Goal: Task Accomplishment & Management: Manage account settings

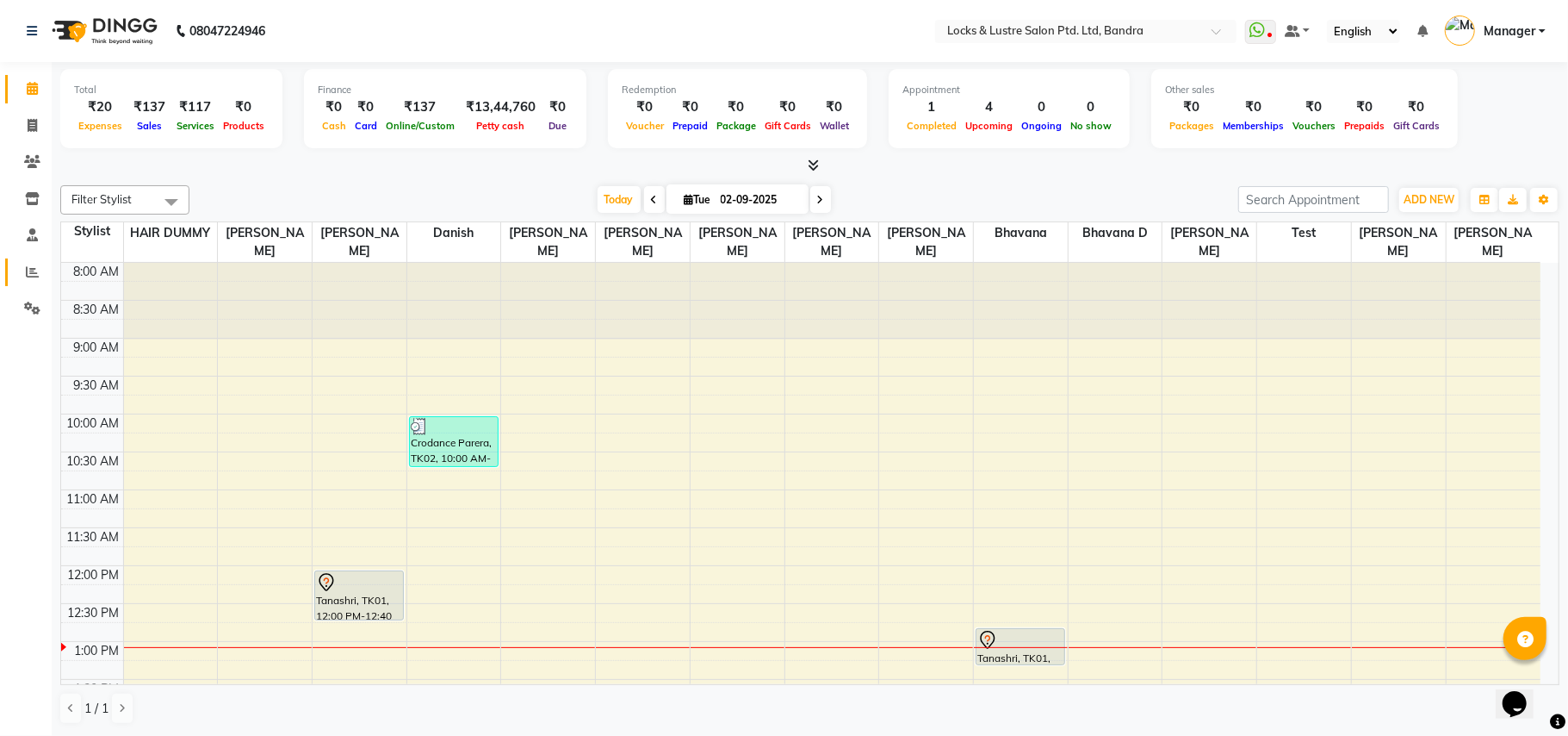
click at [22, 277] on span at bounding box center [32, 273] width 30 height 20
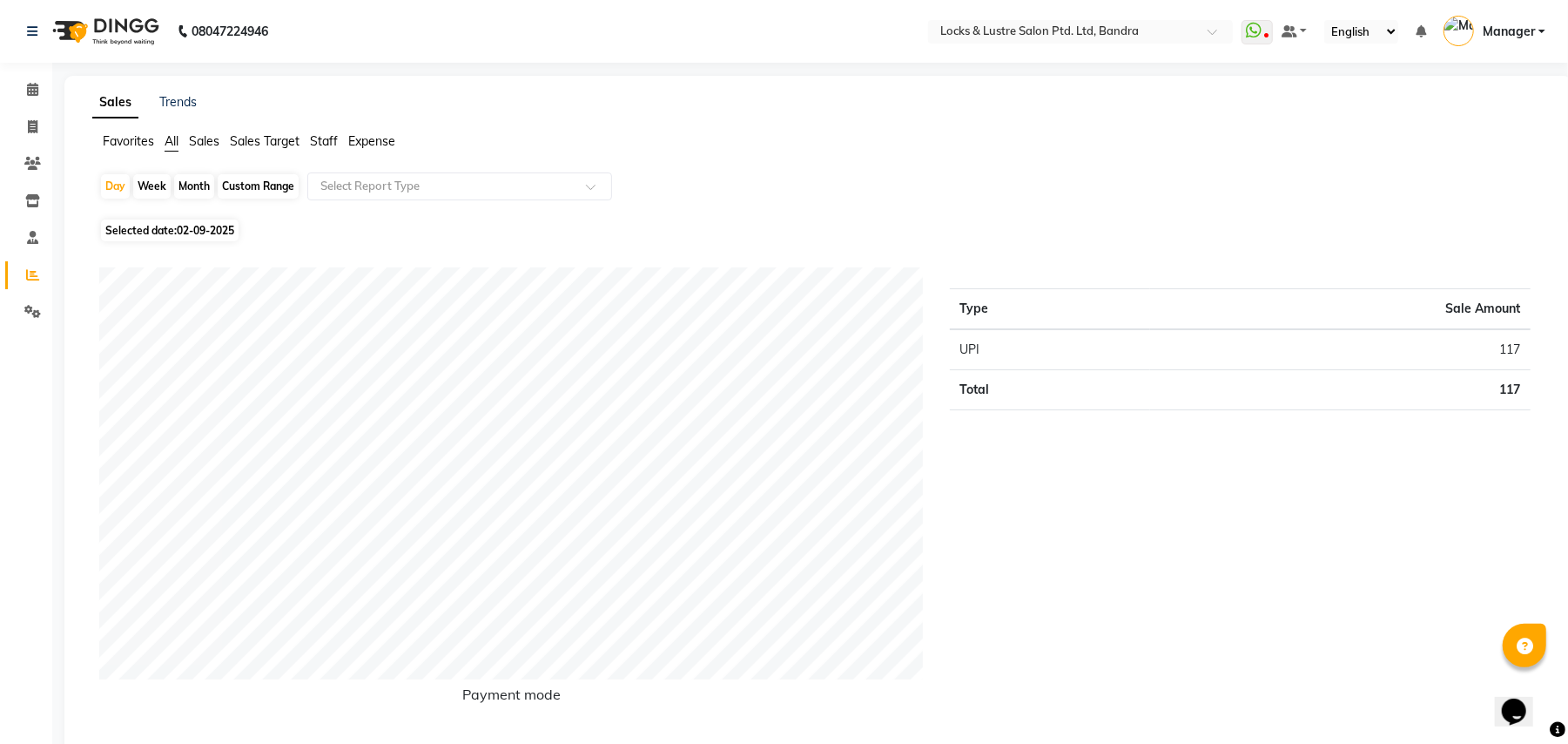
click at [387, 134] on span "Expense" at bounding box center [372, 141] width 47 height 16
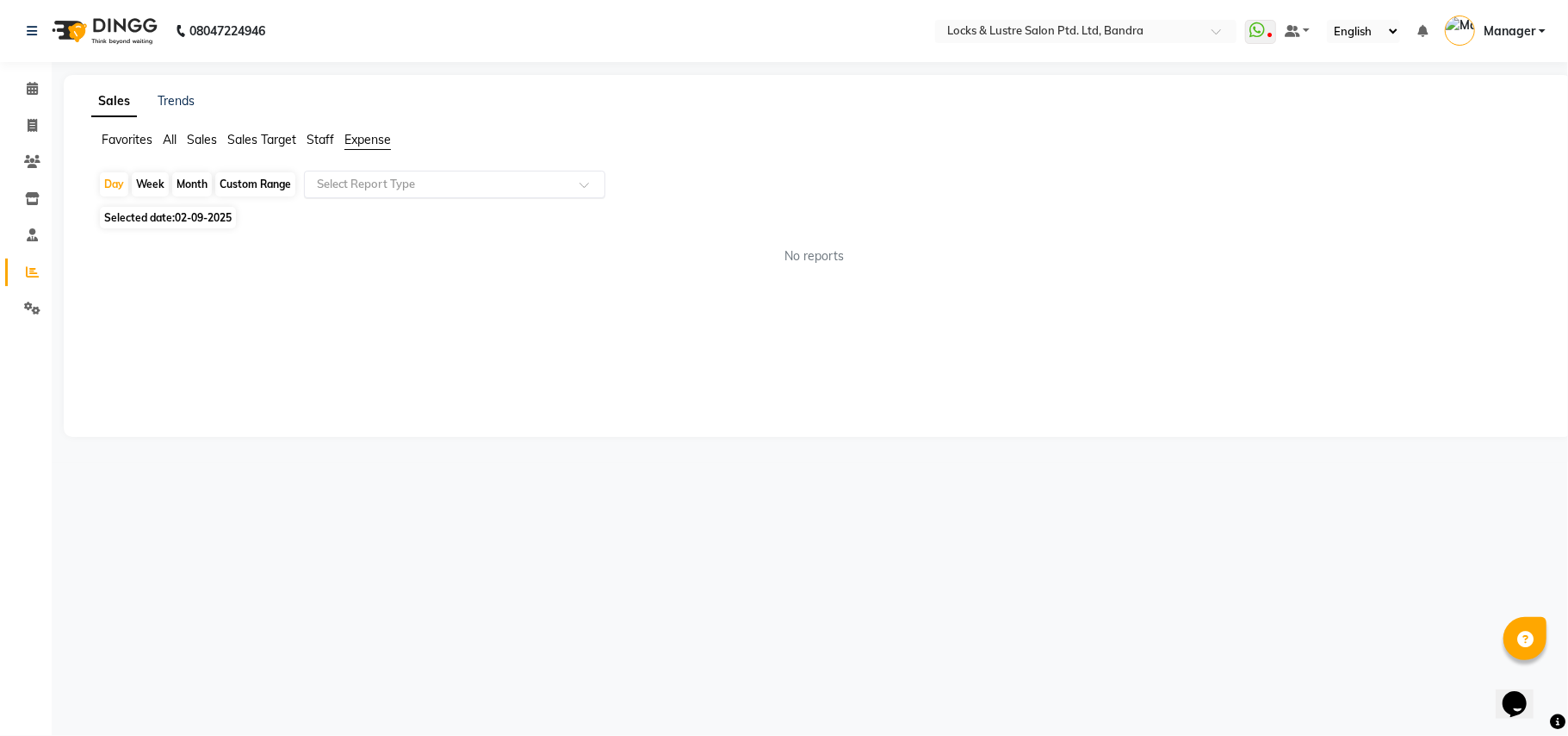
click at [391, 181] on input "text" at bounding box center [438, 185] width 248 height 18
click at [383, 221] on div "Expense by type" at bounding box center [454, 215] width 300 height 34
select select "csv"
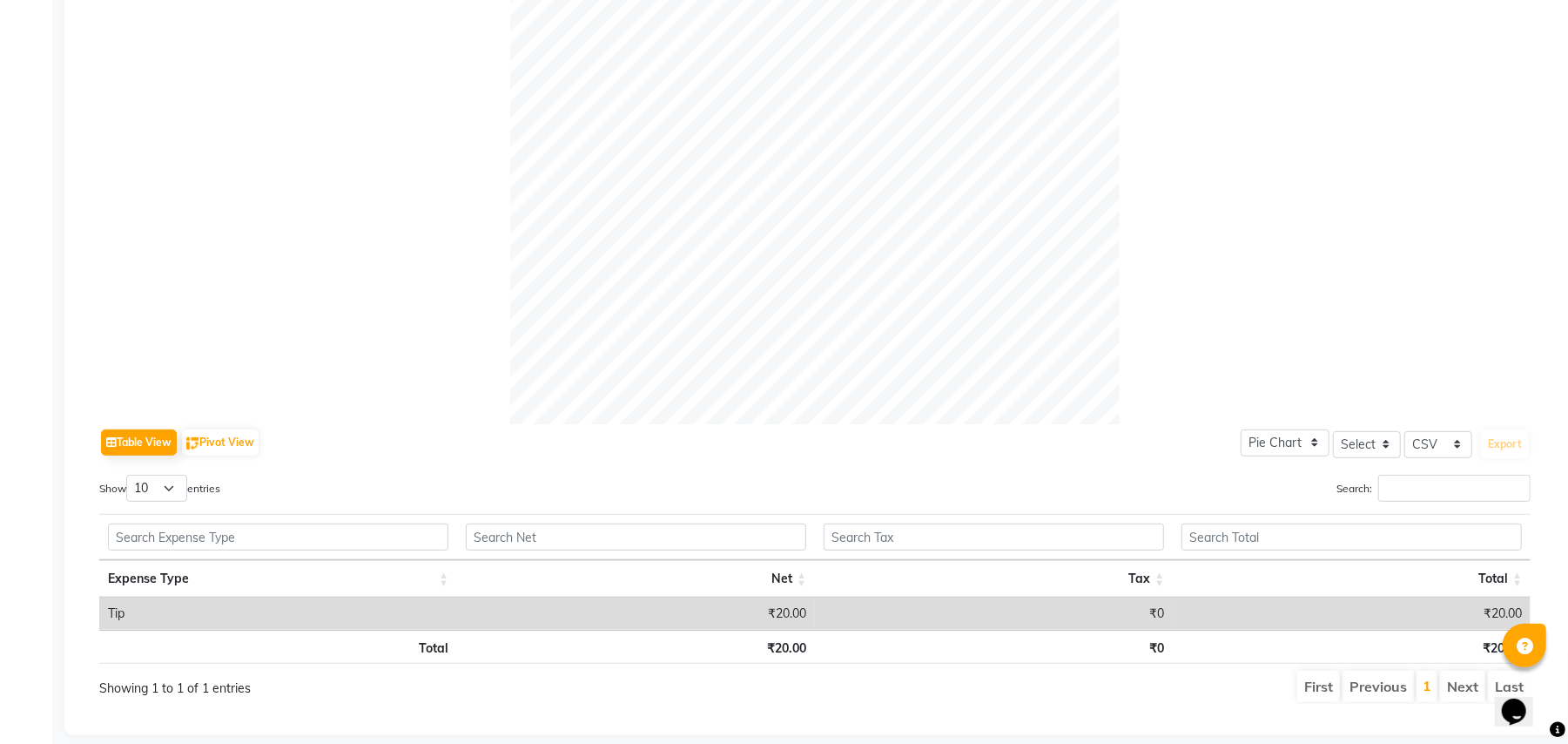
scroll to position [495, 0]
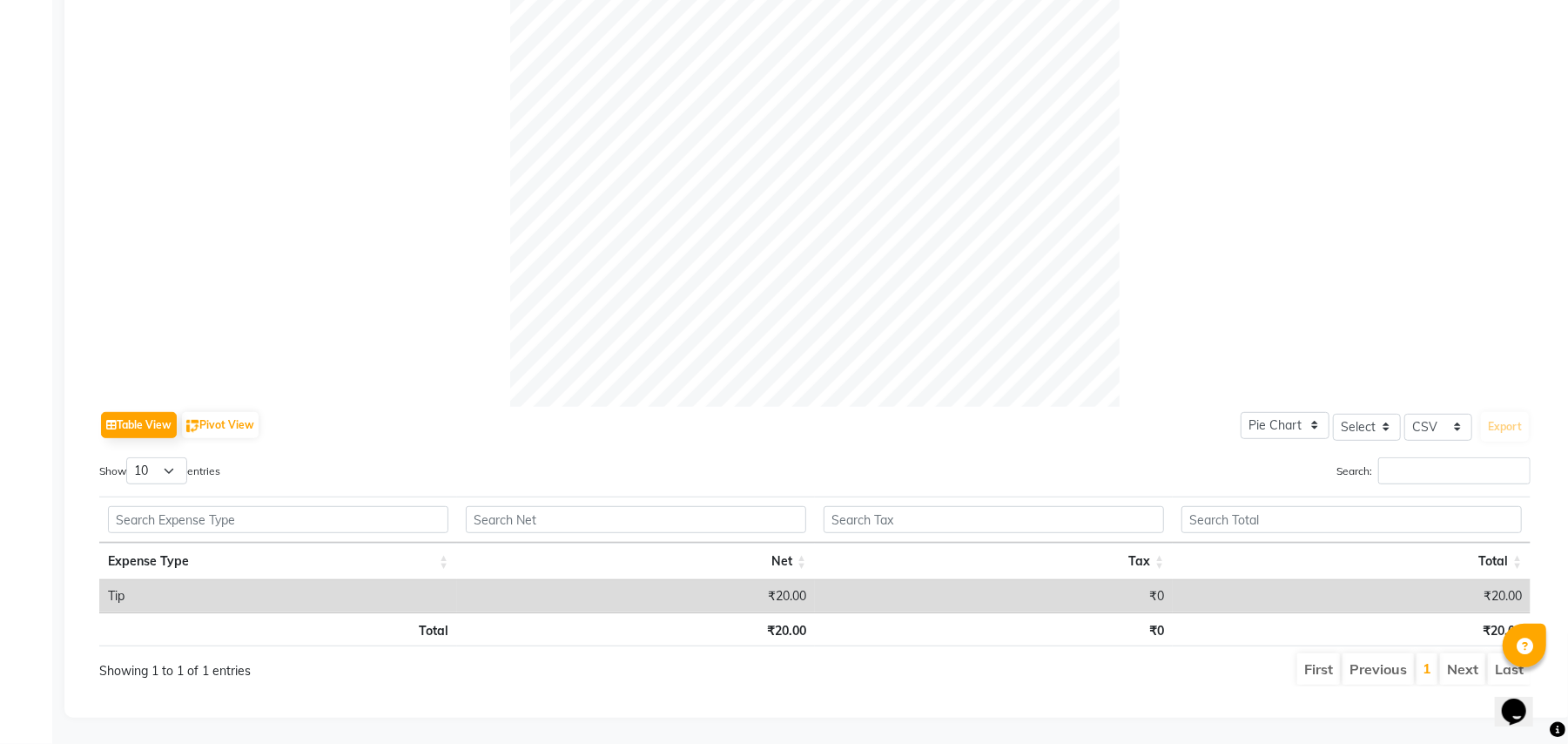
click at [385, 623] on th "Total" at bounding box center [278, 629] width 358 height 34
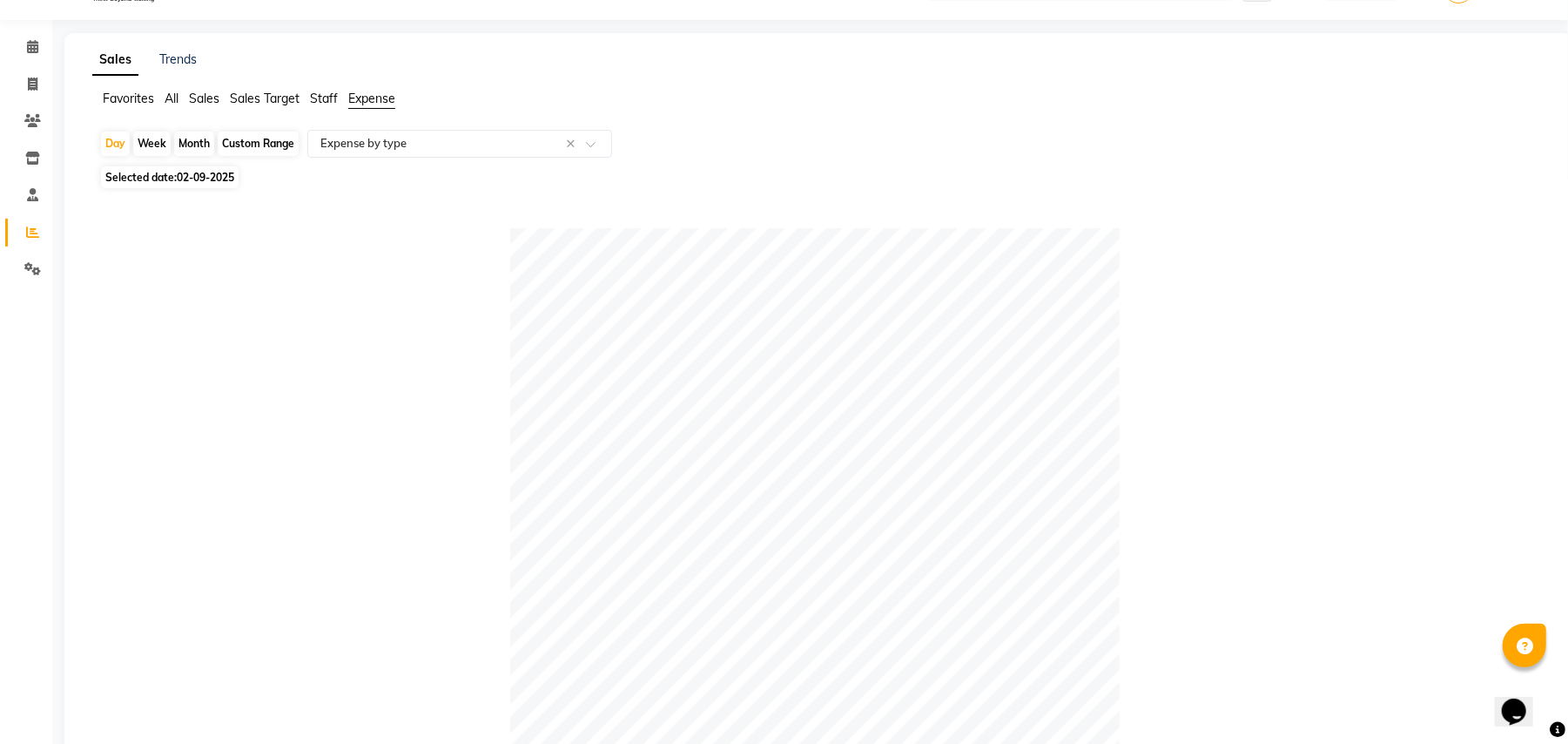
scroll to position [0, 0]
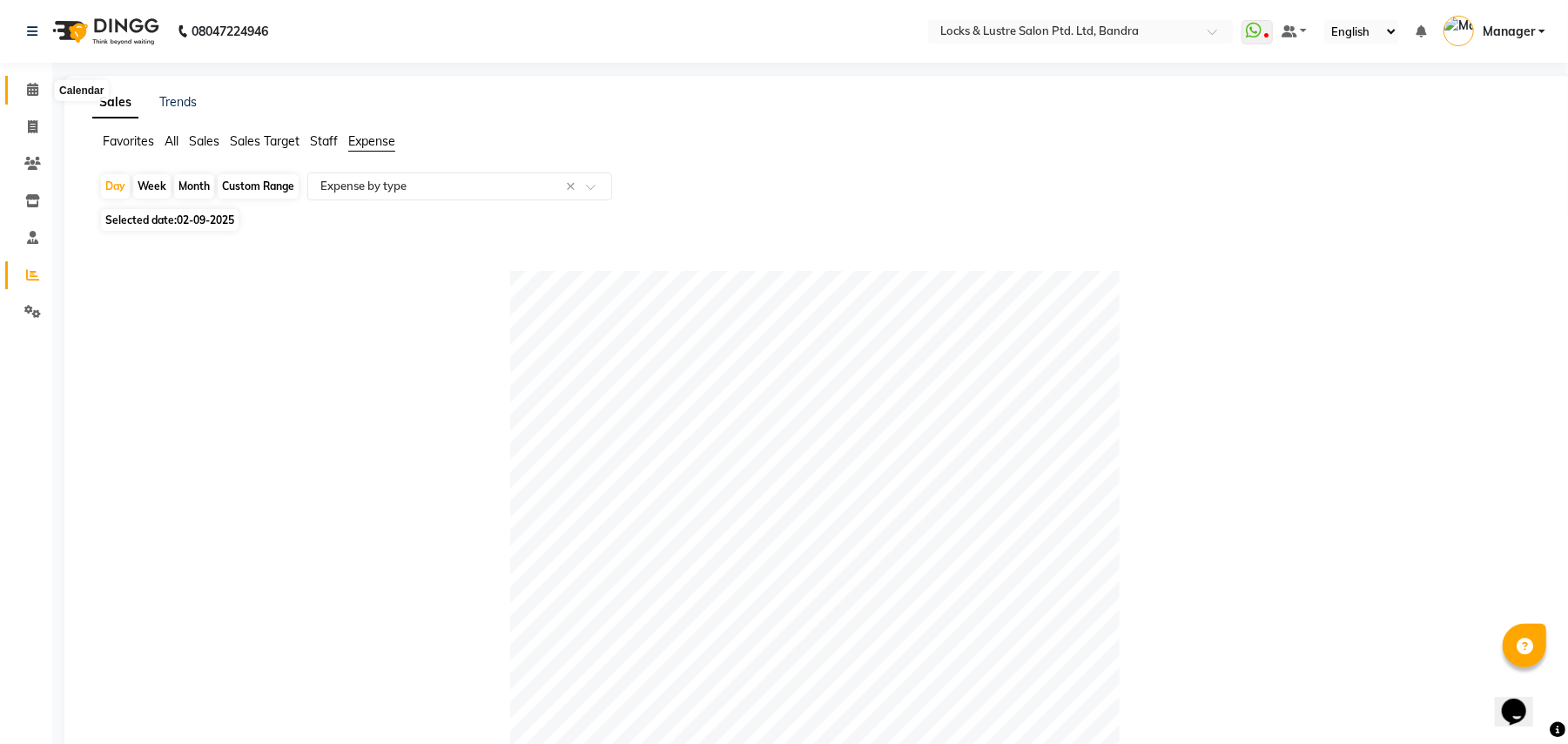
click at [27, 96] on icon at bounding box center [32, 89] width 11 height 13
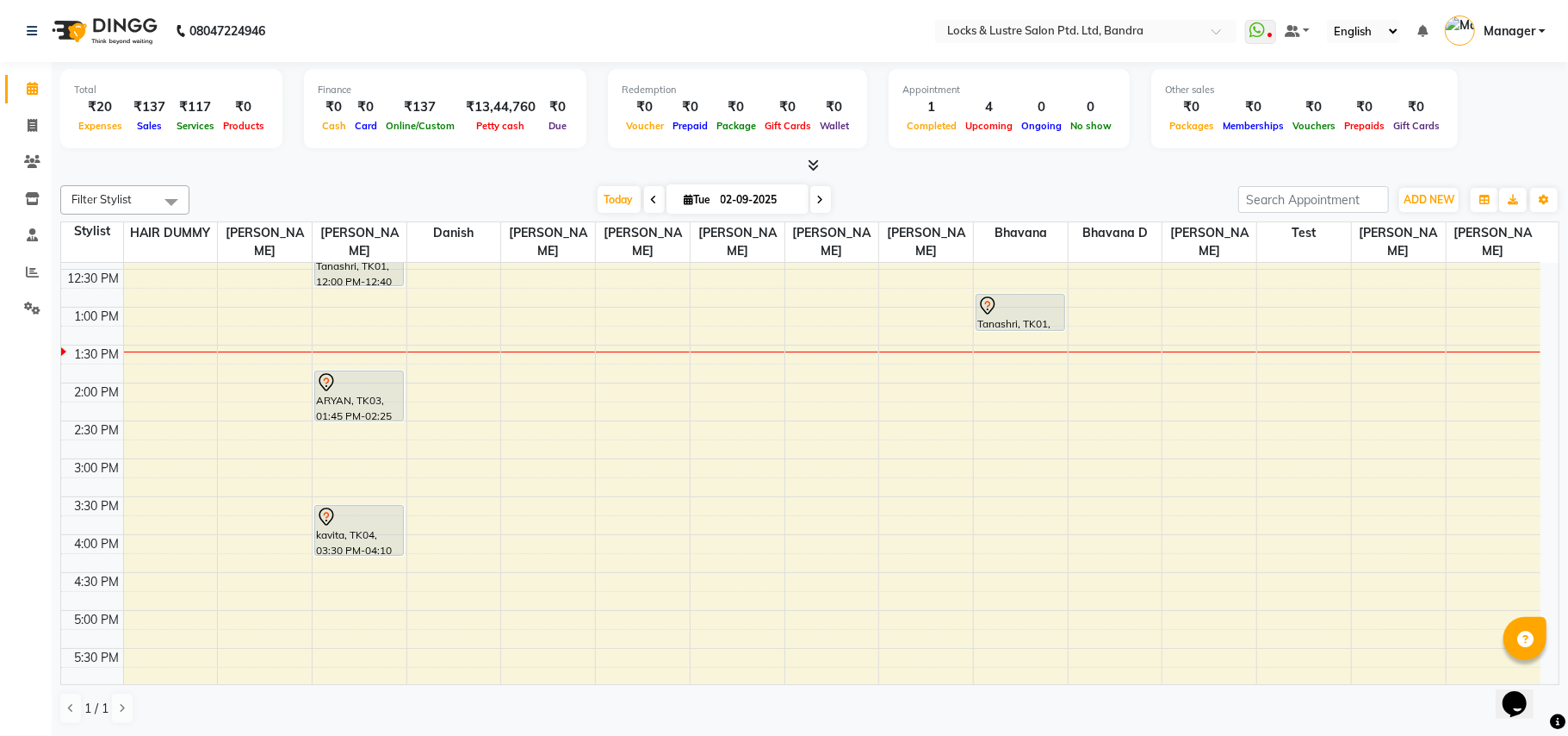
scroll to position [345, 0]
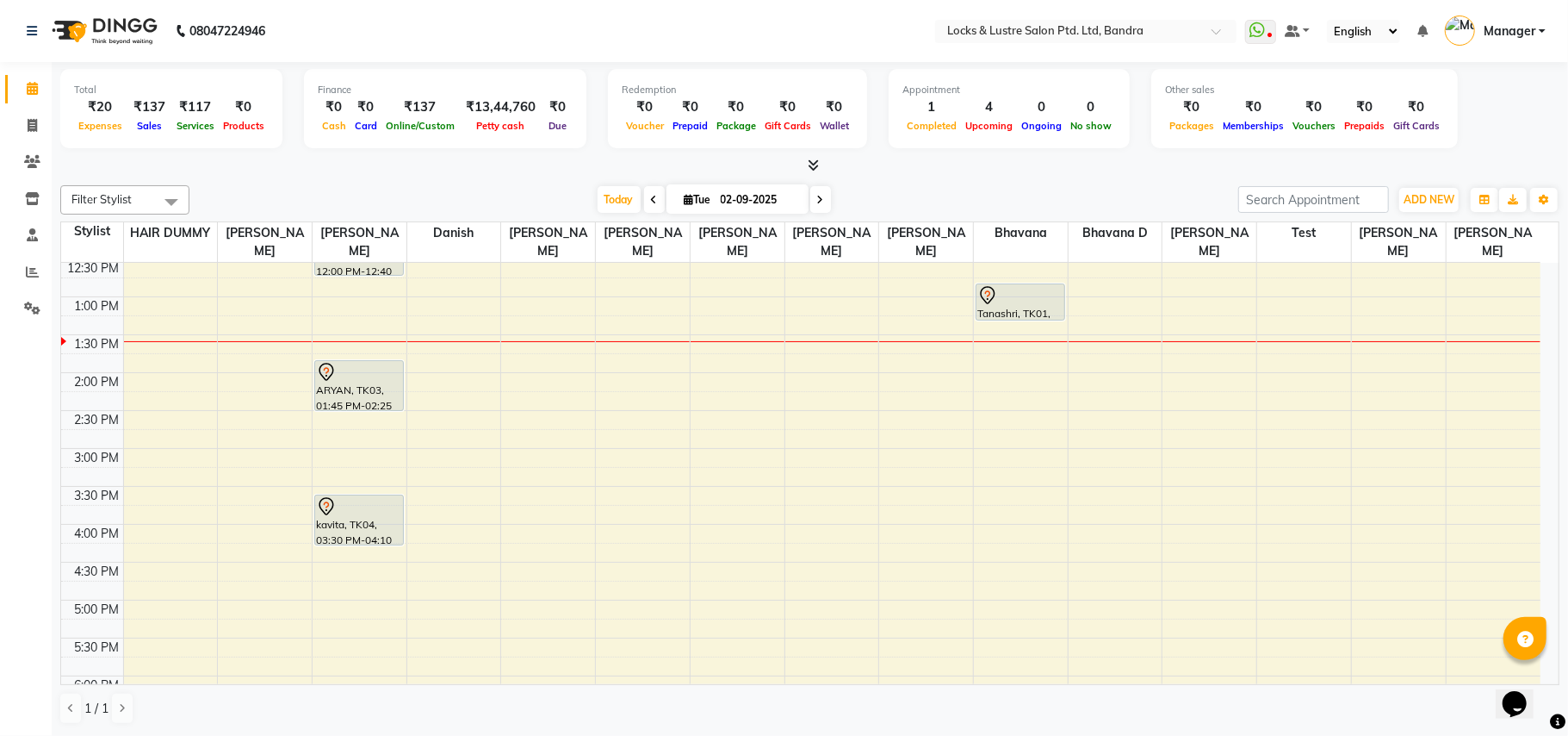
click at [1031, 181] on div "Filter Stylist Select All [PERSON_NAME] [PERSON_NAME] [PERSON_NAME] D danish HA…" at bounding box center [810, 455] width 1499 height 553
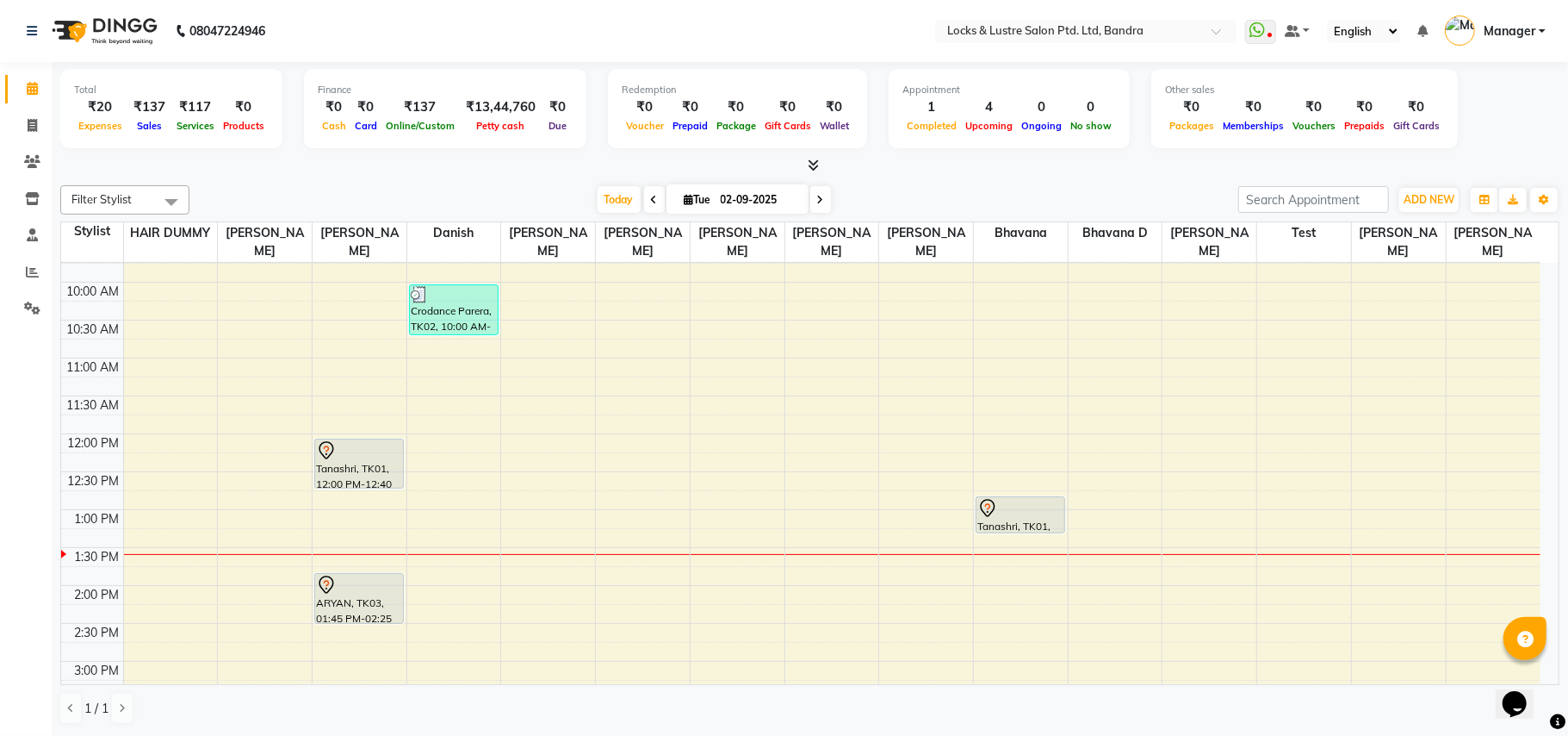
scroll to position [0, 0]
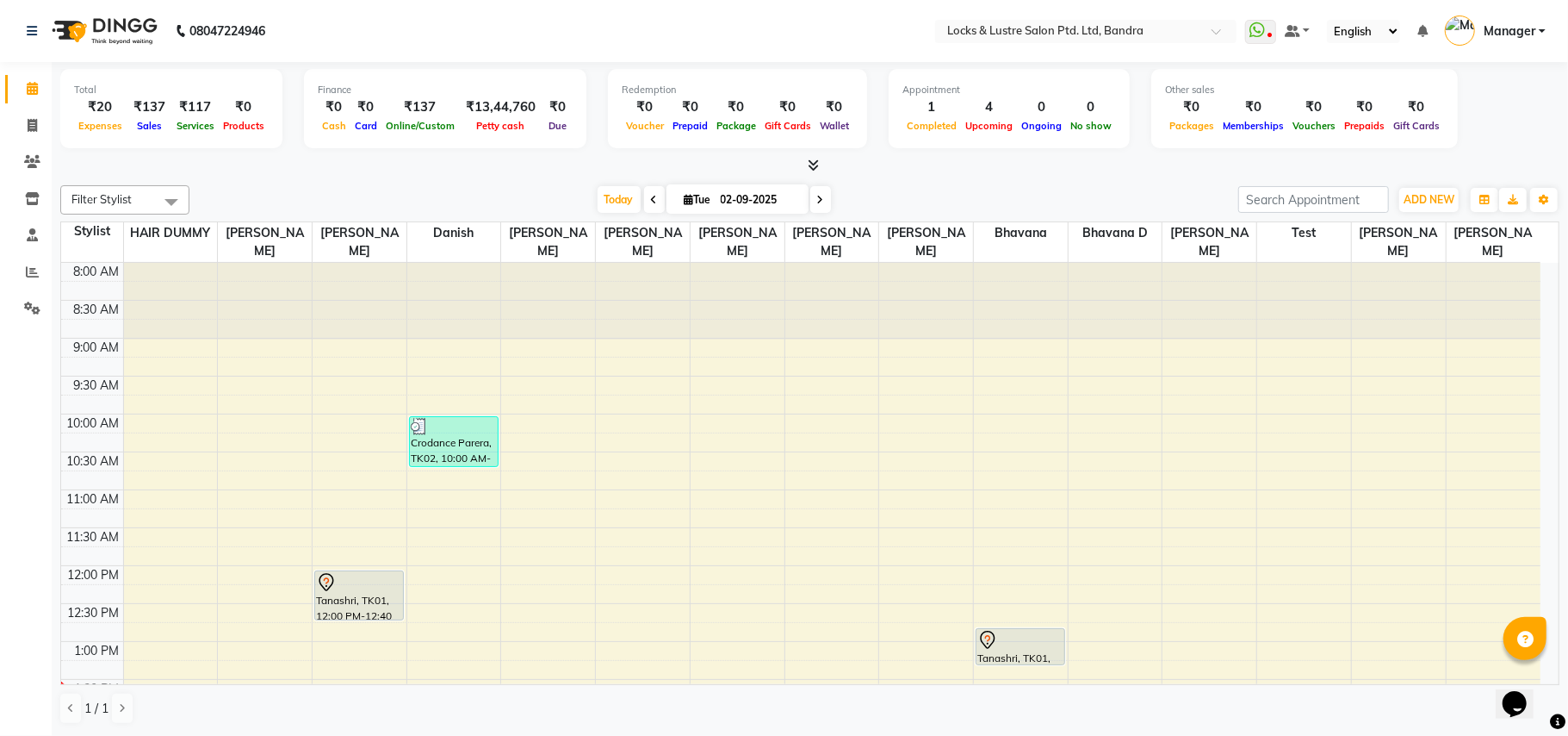
click at [651, 197] on icon at bounding box center [654, 199] width 7 height 11
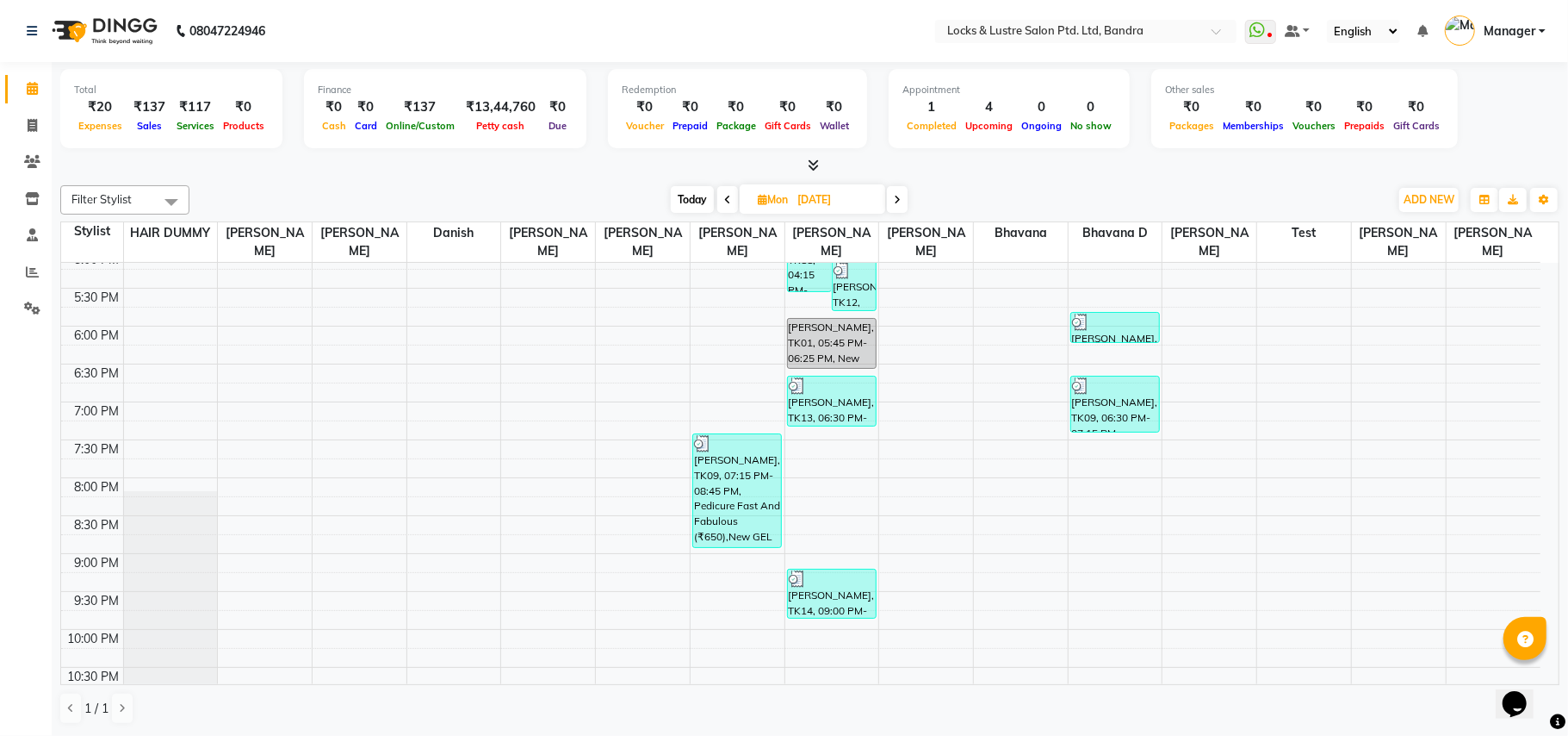
scroll to position [703, 0]
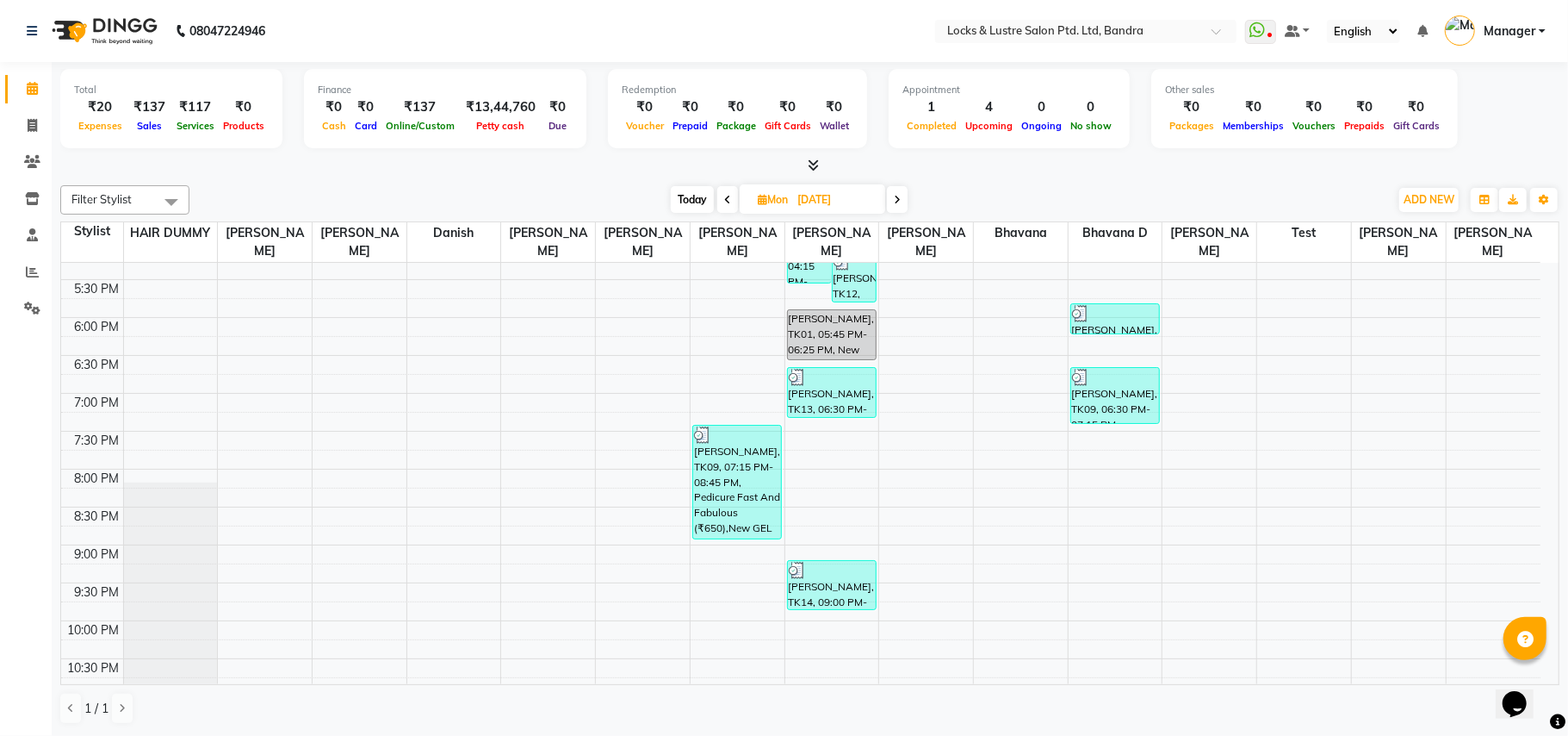
click at [901, 193] on span at bounding box center [897, 198] width 21 height 26
type input "02-09-2025"
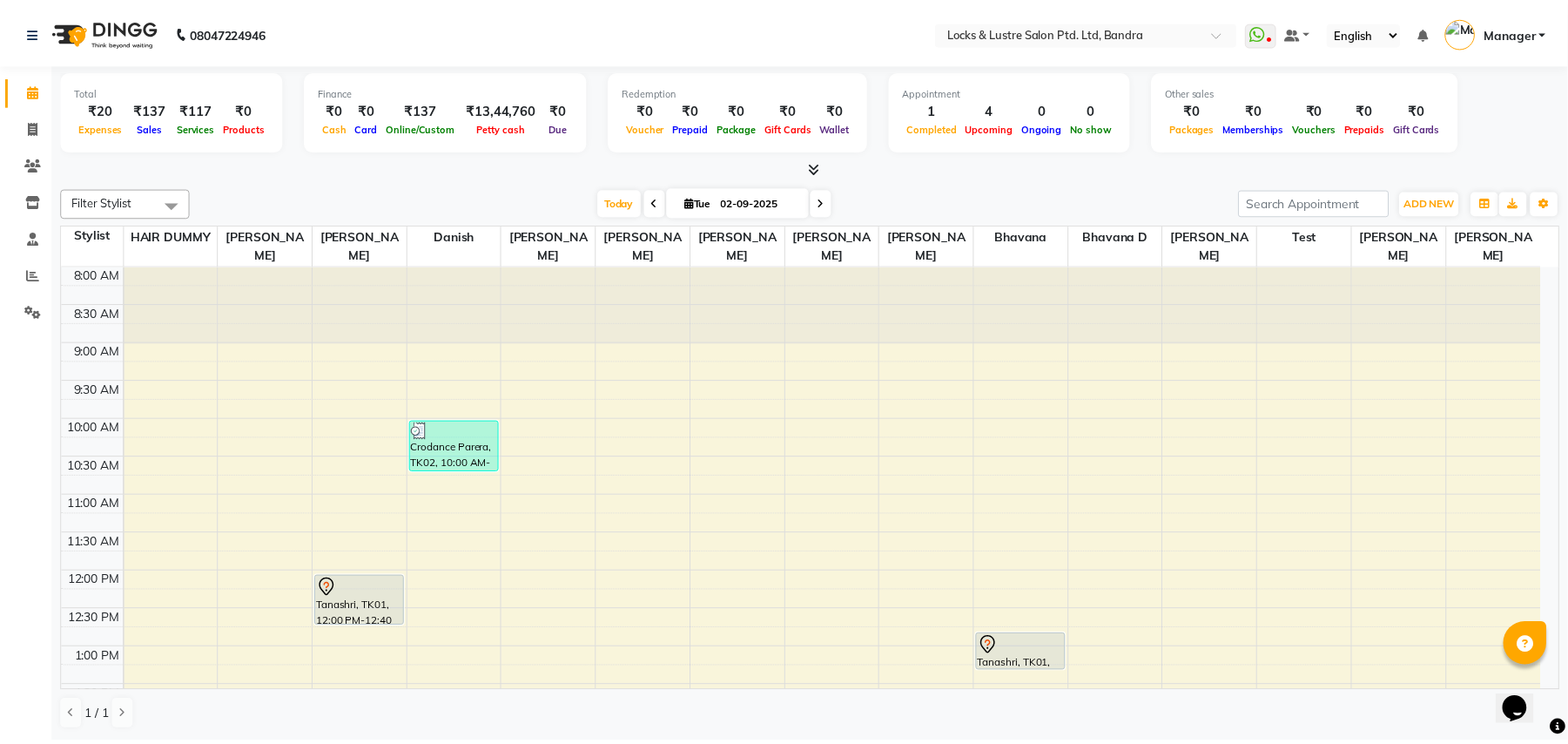
scroll to position [116, 0]
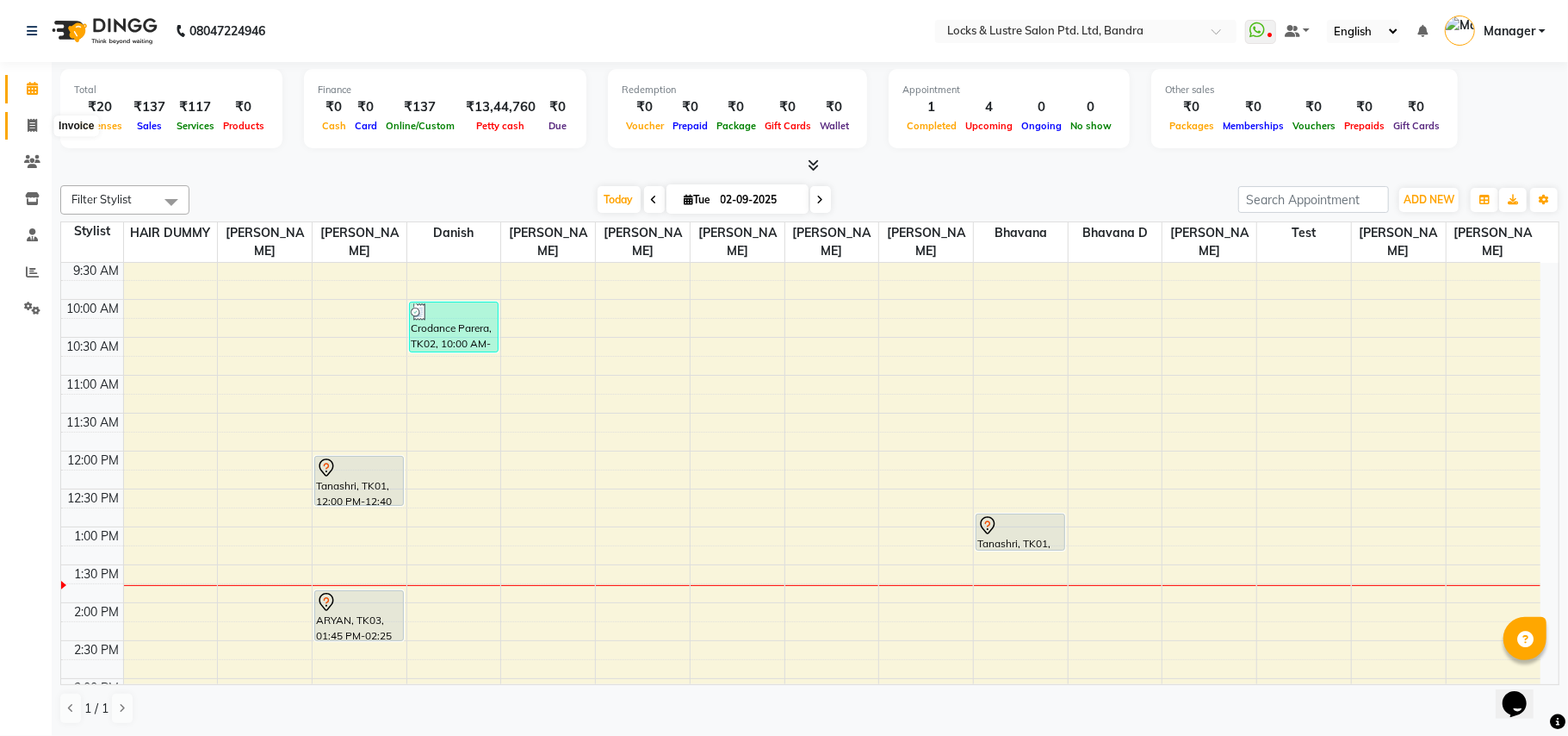
click at [35, 127] on icon at bounding box center [32, 125] width 10 height 13
select select "service"
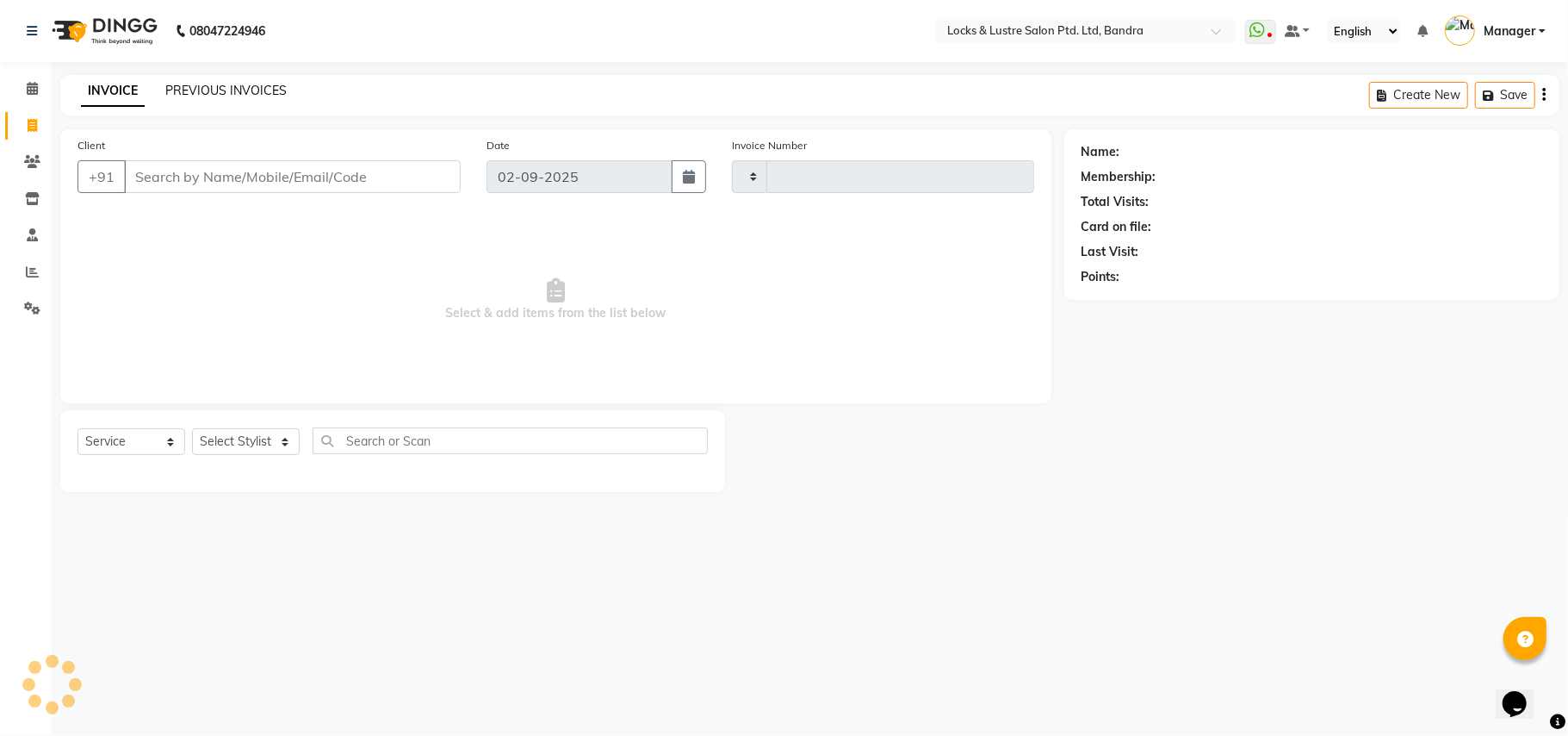
click at [248, 86] on link "PREVIOUS INVOICES" at bounding box center [226, 91] width 121 height 16
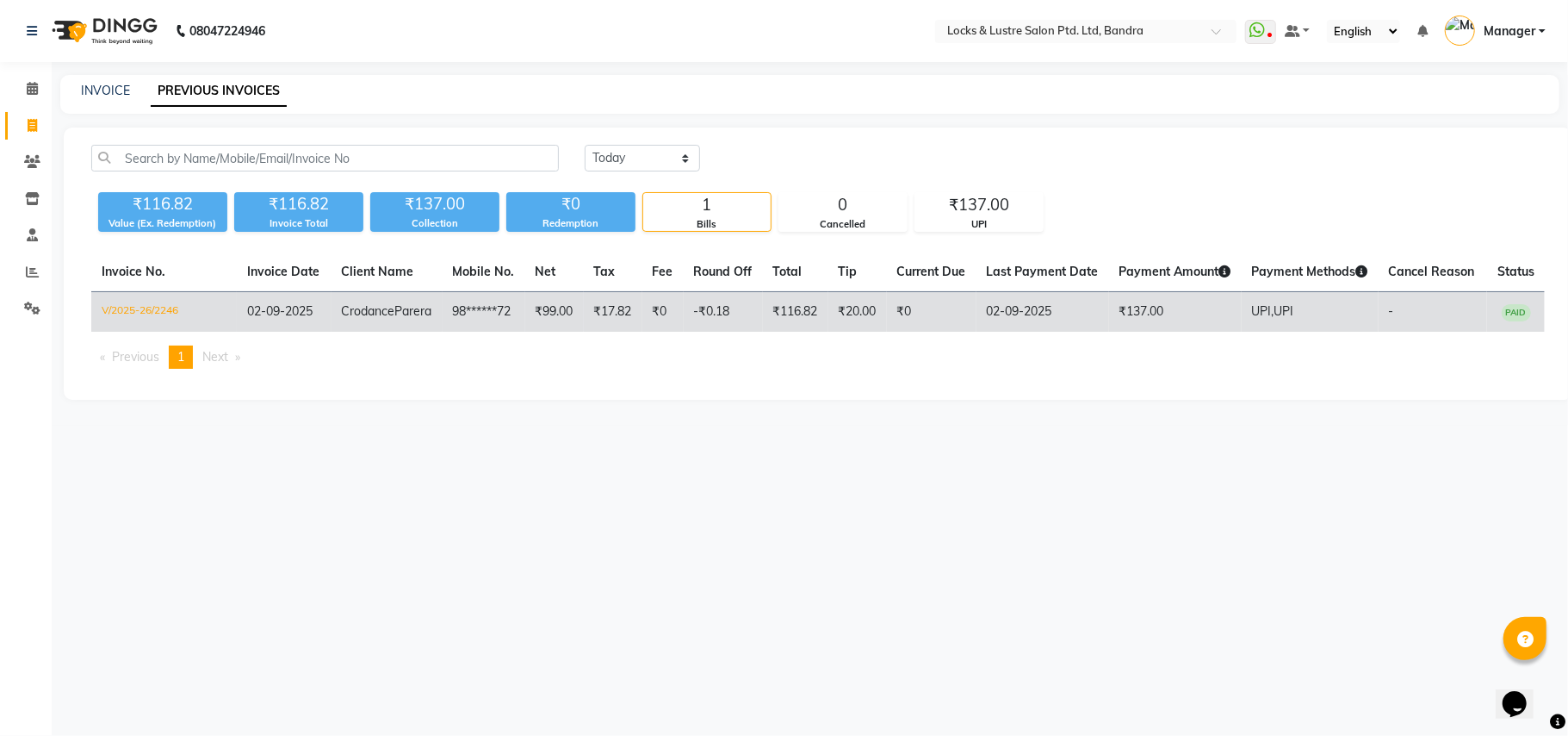
click at [396, 319] on span "Parera" at bounding box center [414, 311] width 37 height 16
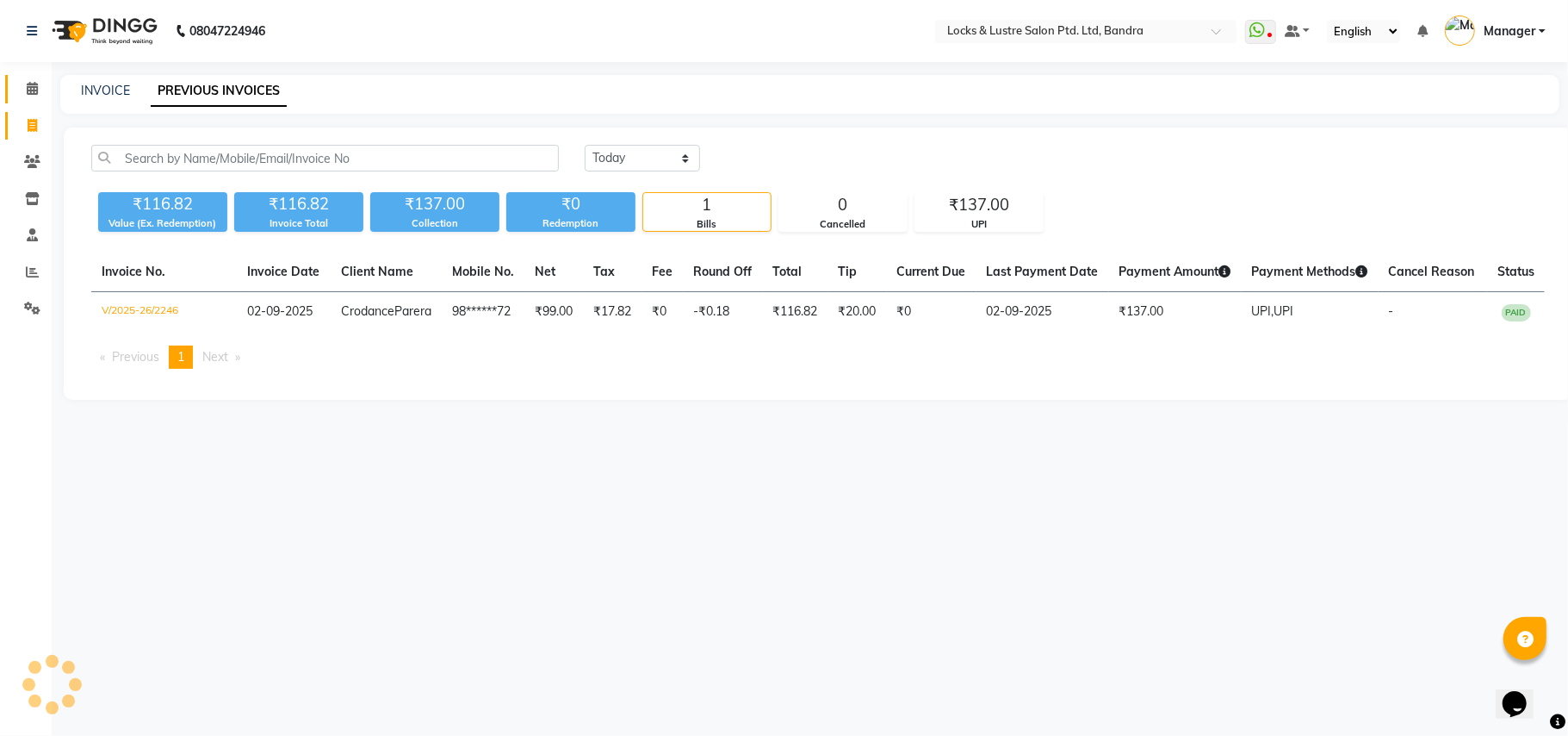
click at [21, 102] on link "Calendar" at bounding box center [25, 89] width 41 height 28
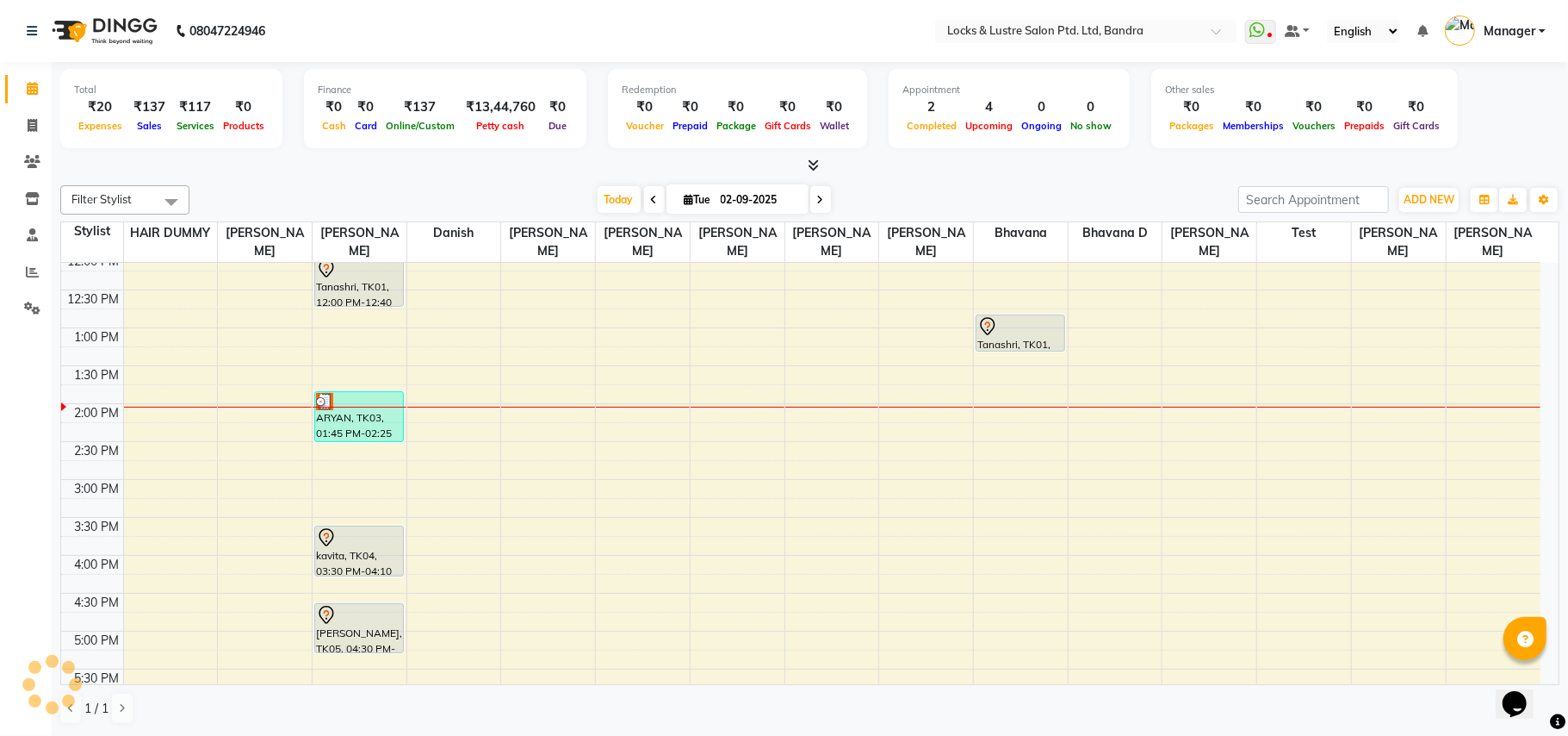
scroll to position [345, 0]
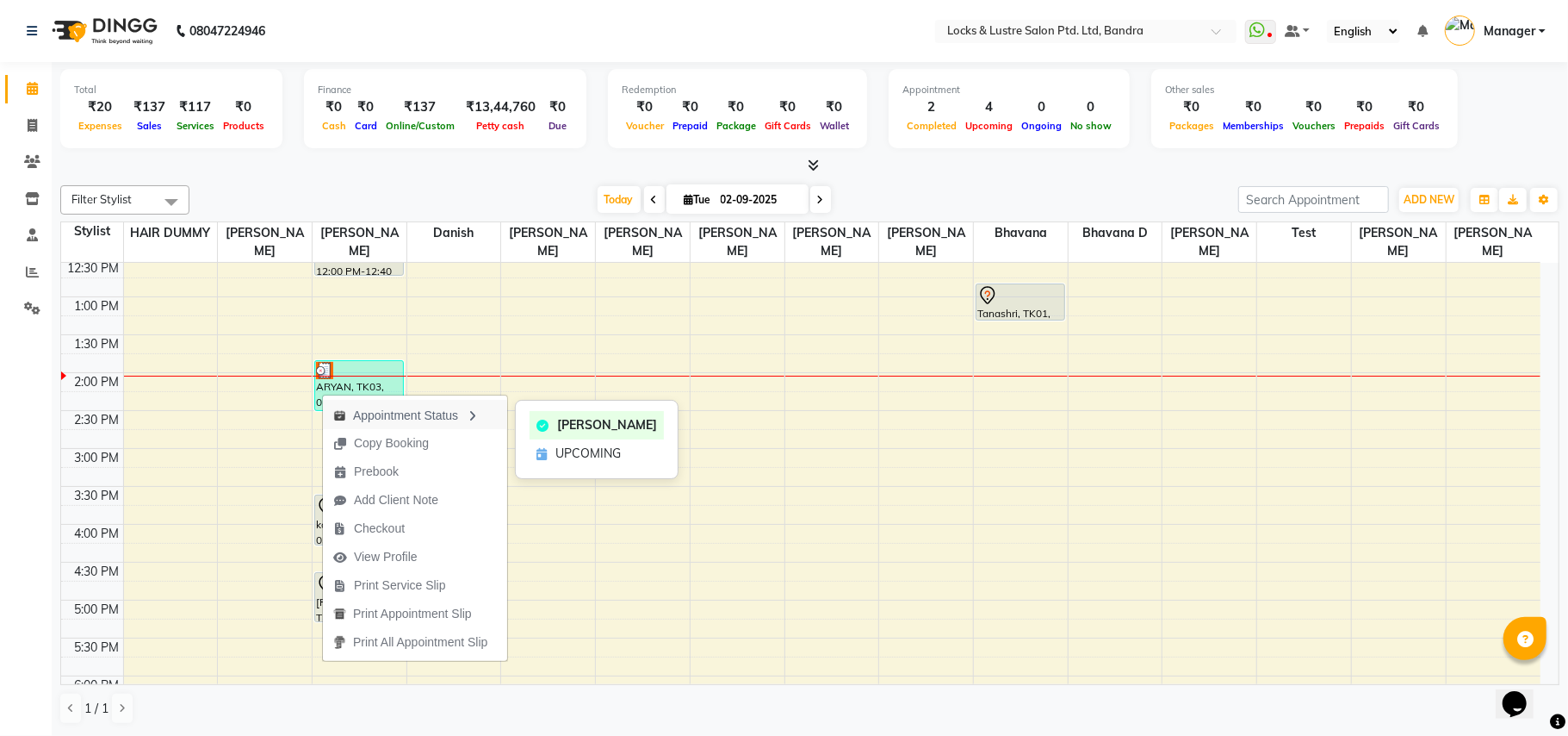
click at [479, 413] on icon "button" at bounding box center [472, 416] width 14 height 12
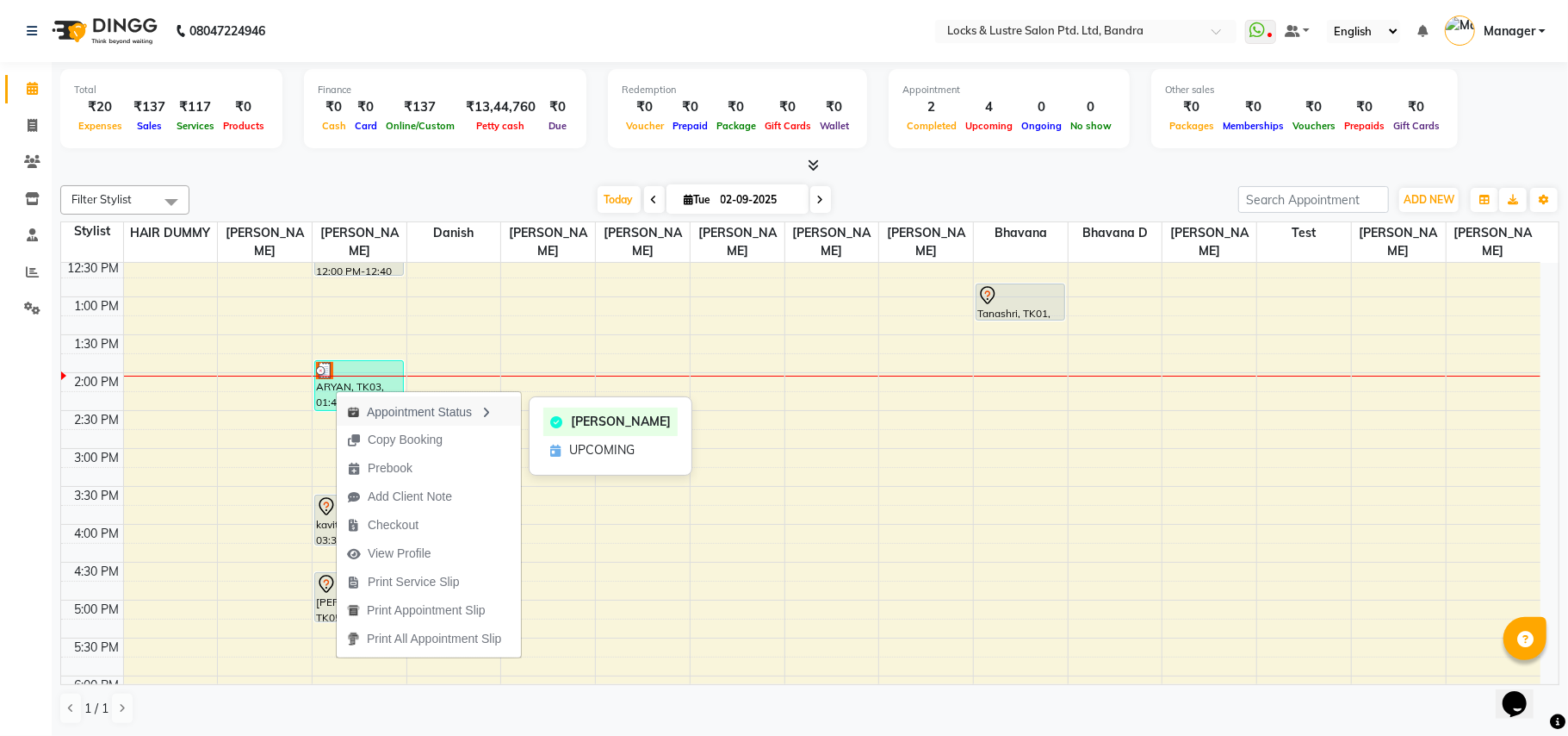
click at [463, 411] on div "Appointment Status" at bounding box center [429, 411] width 185 height 29
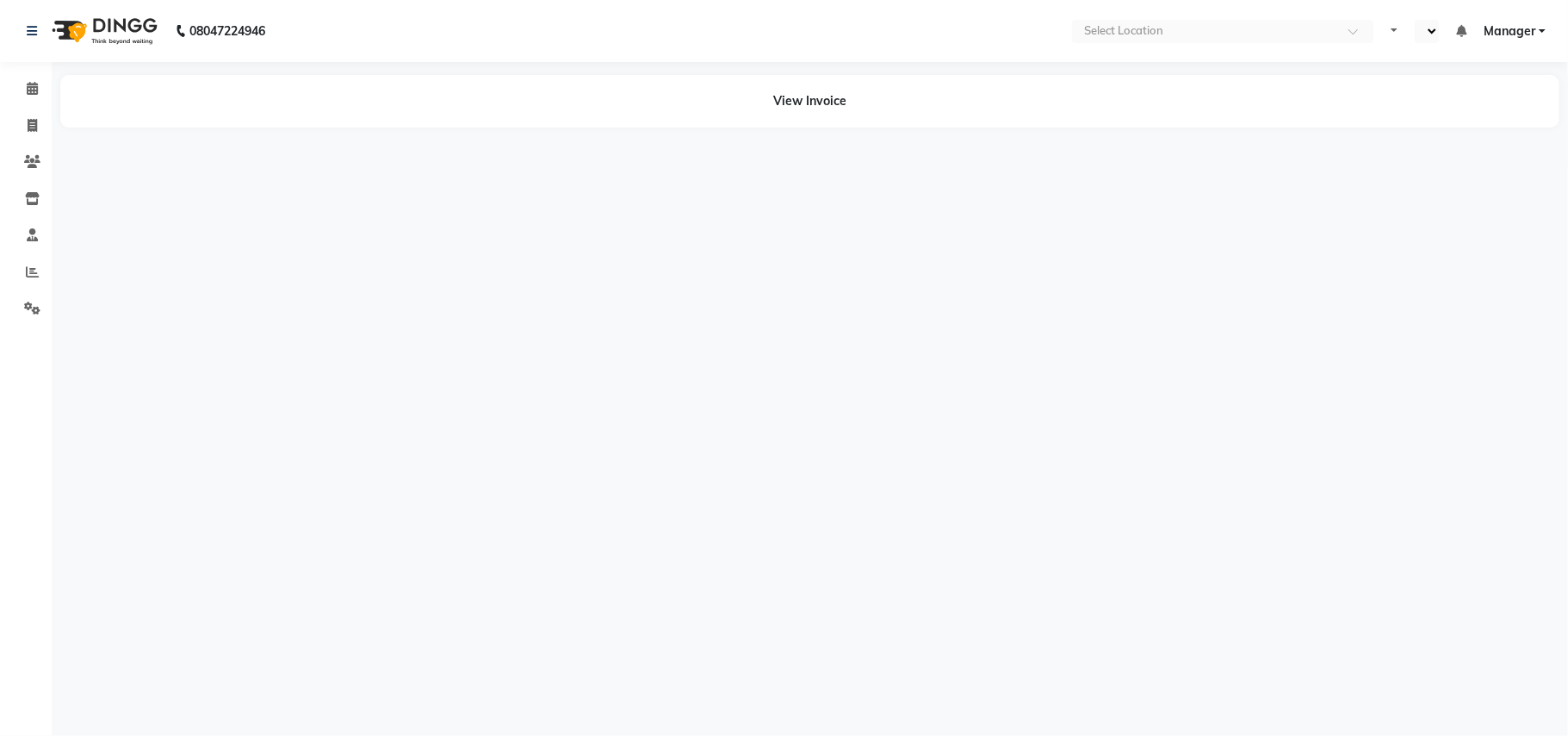
select select "en"
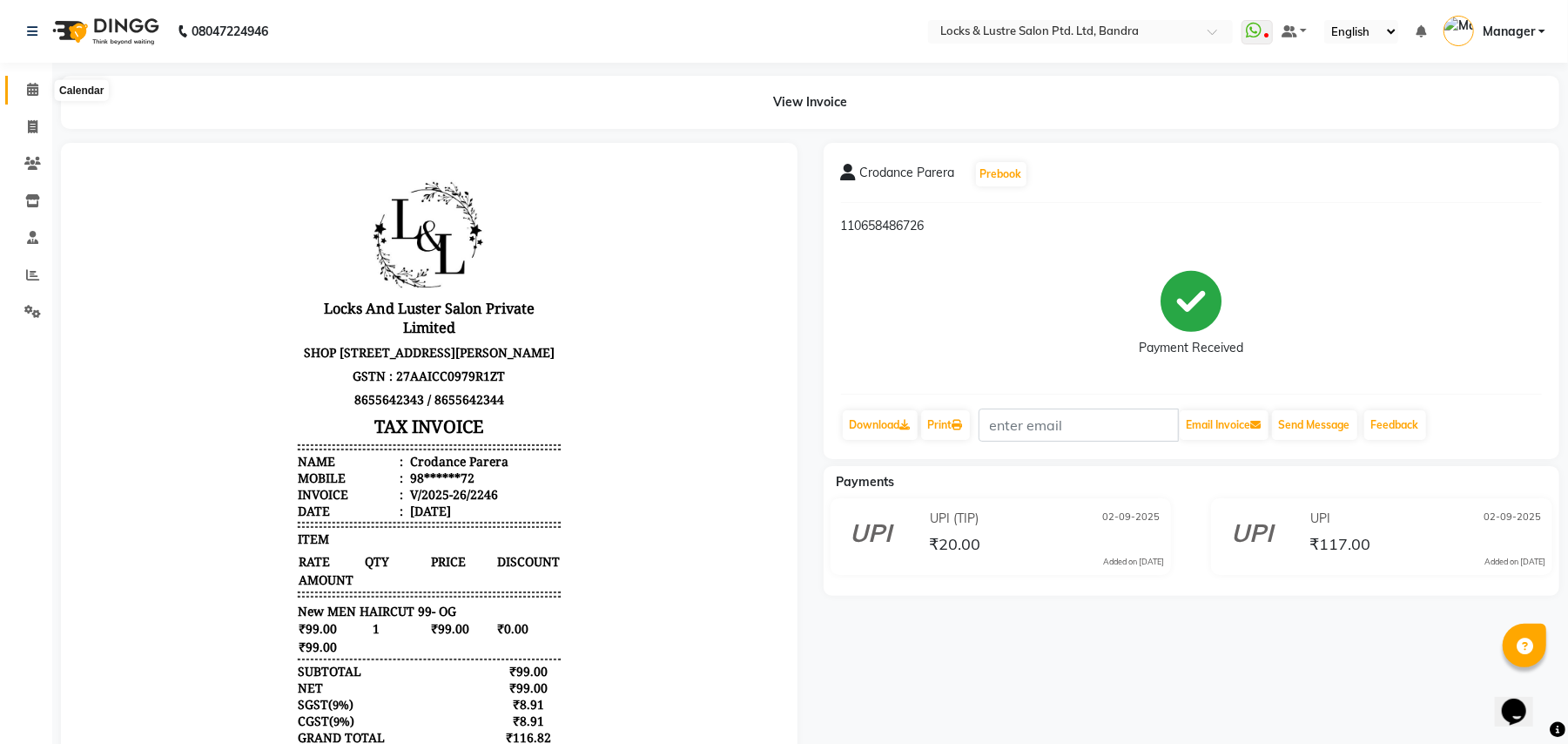
click at [35, 83] on icon at bounding box center [32, 89] width 11 height 13
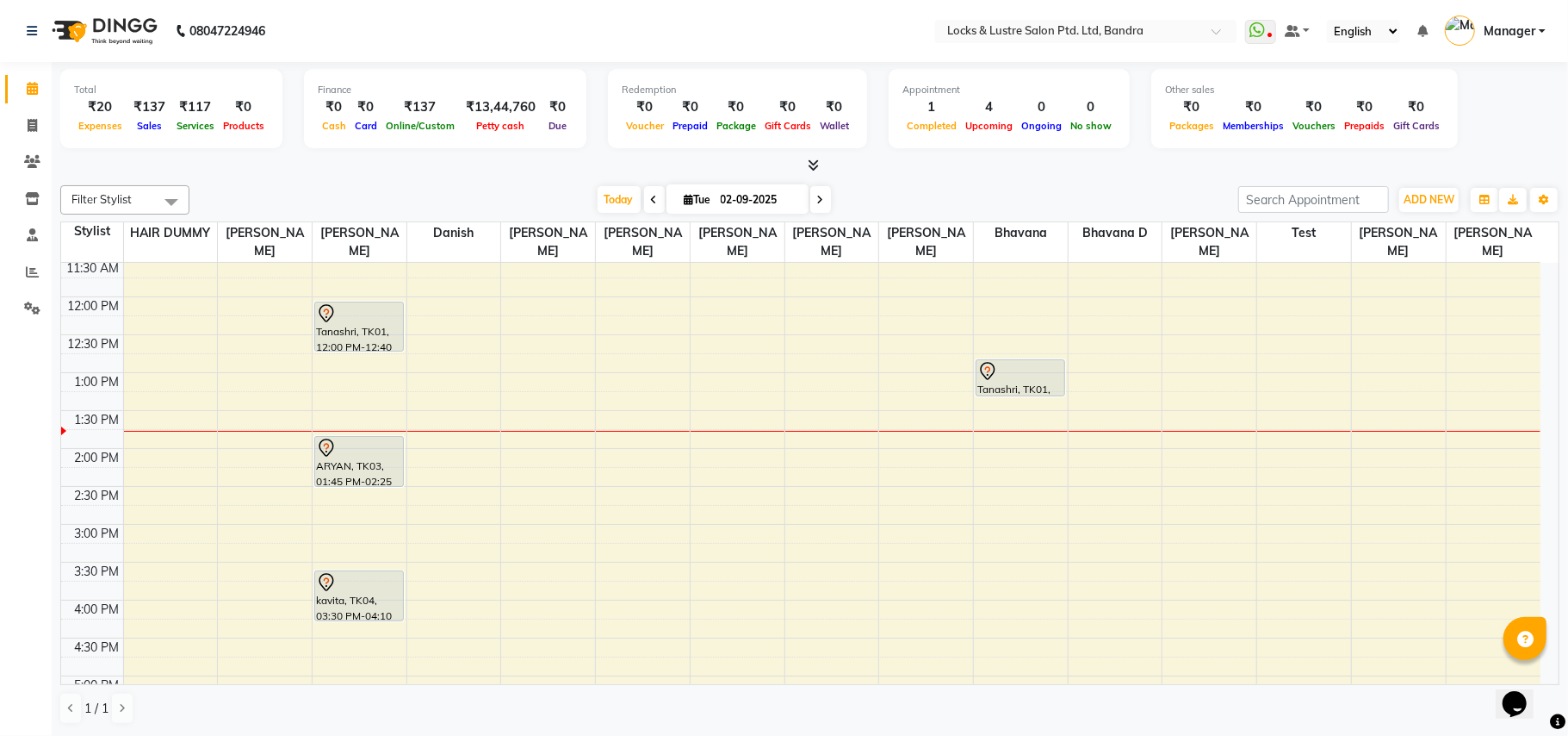
scroll to position [291, 0]
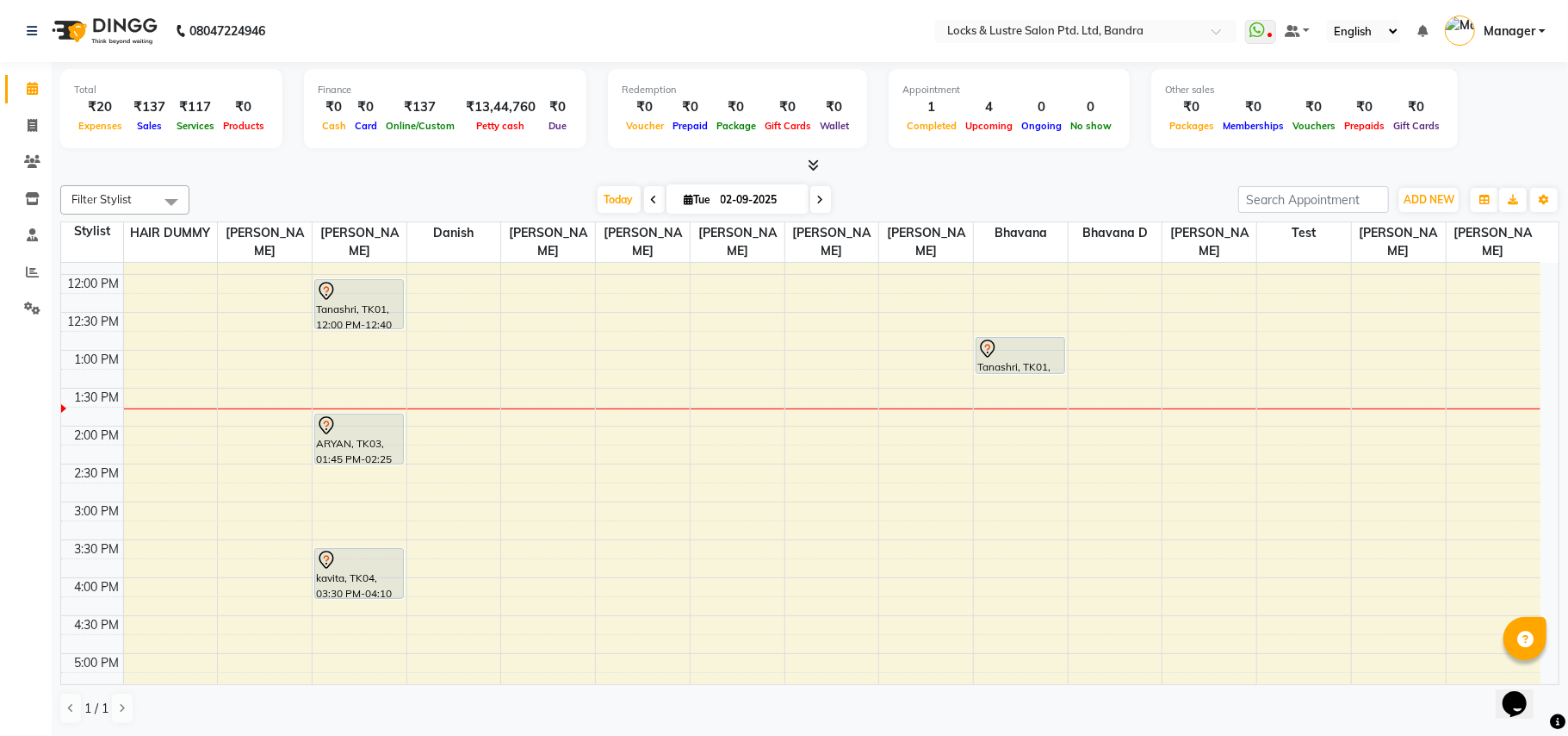
click at [1081, 510] on div "8:00 AM 8:30 AM 9:00 AM 9:30 AM 10:00 AM 10:30 AM 11:00 AM 11:30 AM 12:00 PM 12…" at bounding box center [801, 578] width 1479 height 1212
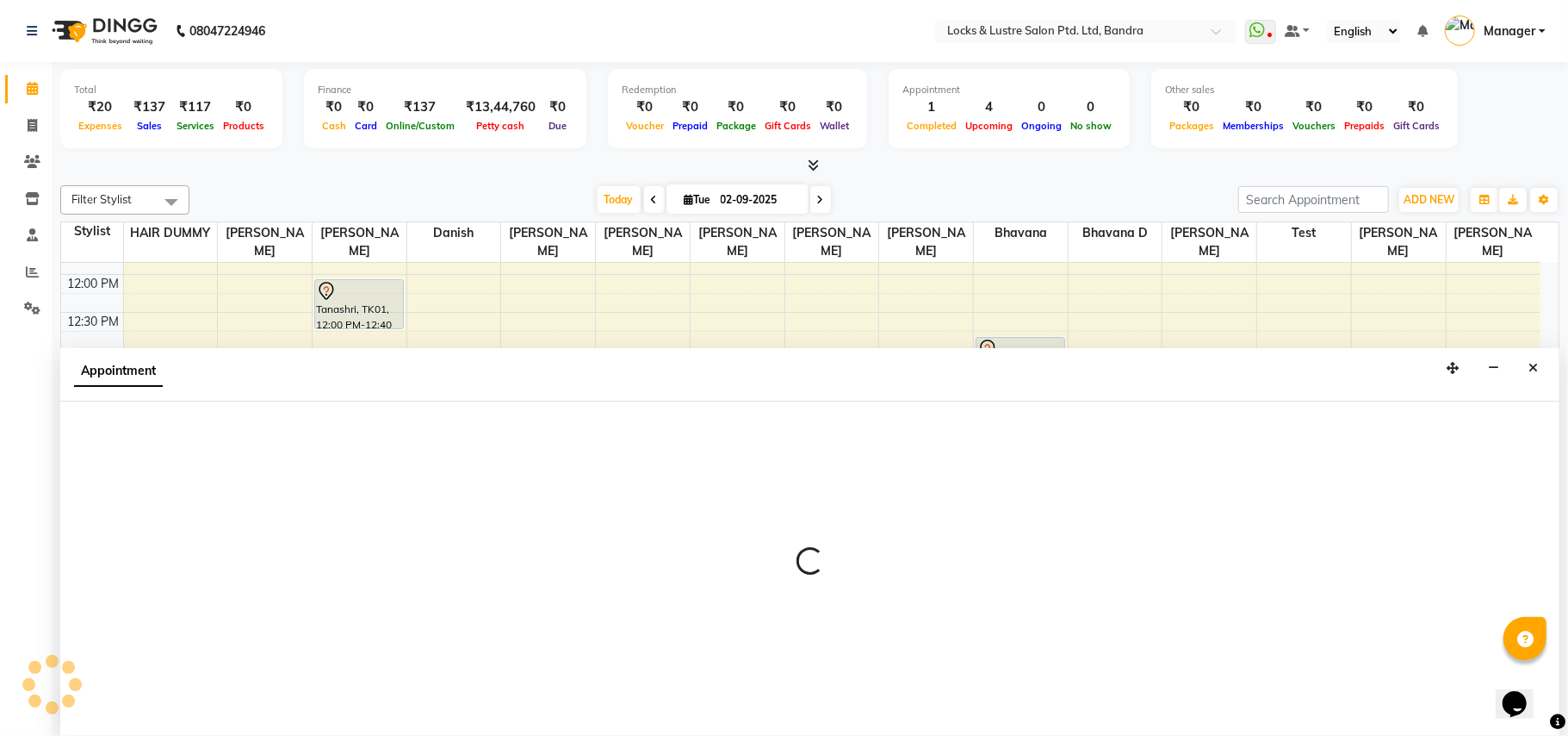
drag, startPoint x: 449, startPoint y: 439, endPoint x: 472, endPoint y: 428, distance: 25.5
click at [472, 427] on div at bounding box center [810, 569] width 1499 height 334
select select "88617"
select select "885"
select select "tentative"
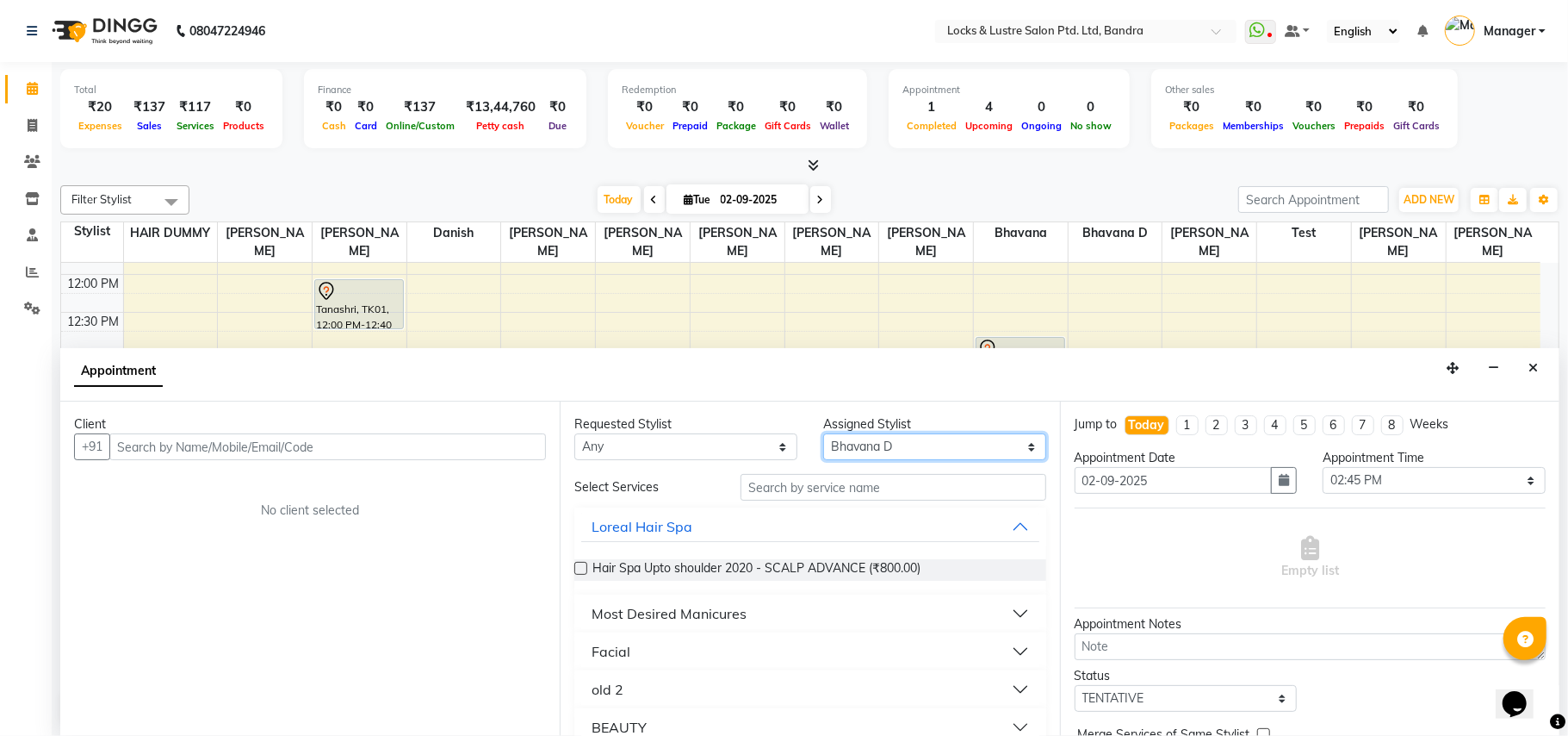
click at [1017, 448] on select "Select Anushree bhavana Bhavana D danish HAIR DUMMY Junaid Shaikh Nabi Ahmed Sh…" at bounding box center [935, 446] width 223 height 26
select select "62969"
click at [824, 434] on select "Select Anushree bhavana Bhavana D danish HAIR DUMMY Junaid Shaikh Nabi Ahmed Sh…" at bounding box center [935, 446] width 223 height 26
click at [833, 491] on input "text" at bounding box center [893, 487] width 306 height 26
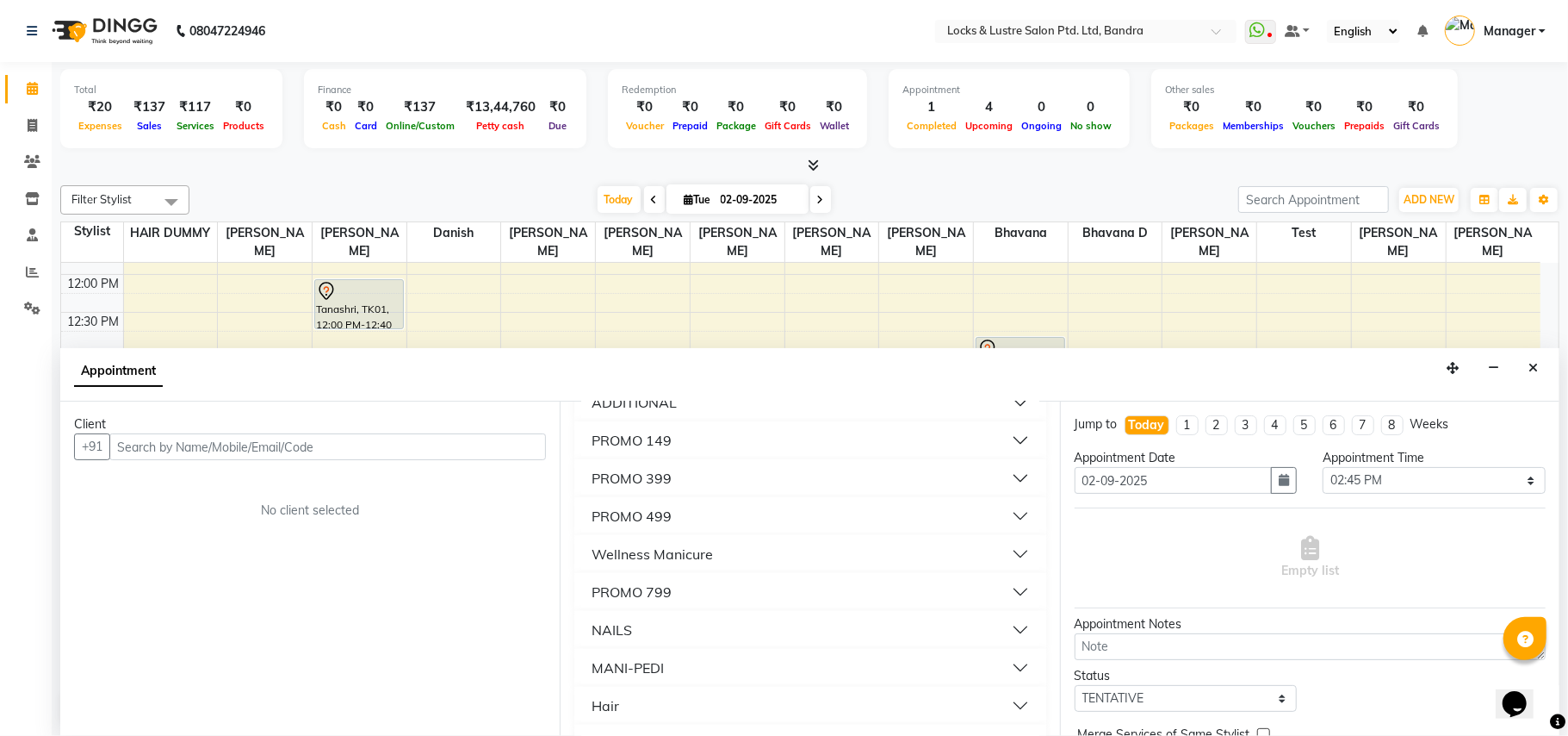
scroll to position [273, 0]
type input "99"
click at [1002, 658] on button "Hair" at bounding box center [810, 666] width 457 height 31
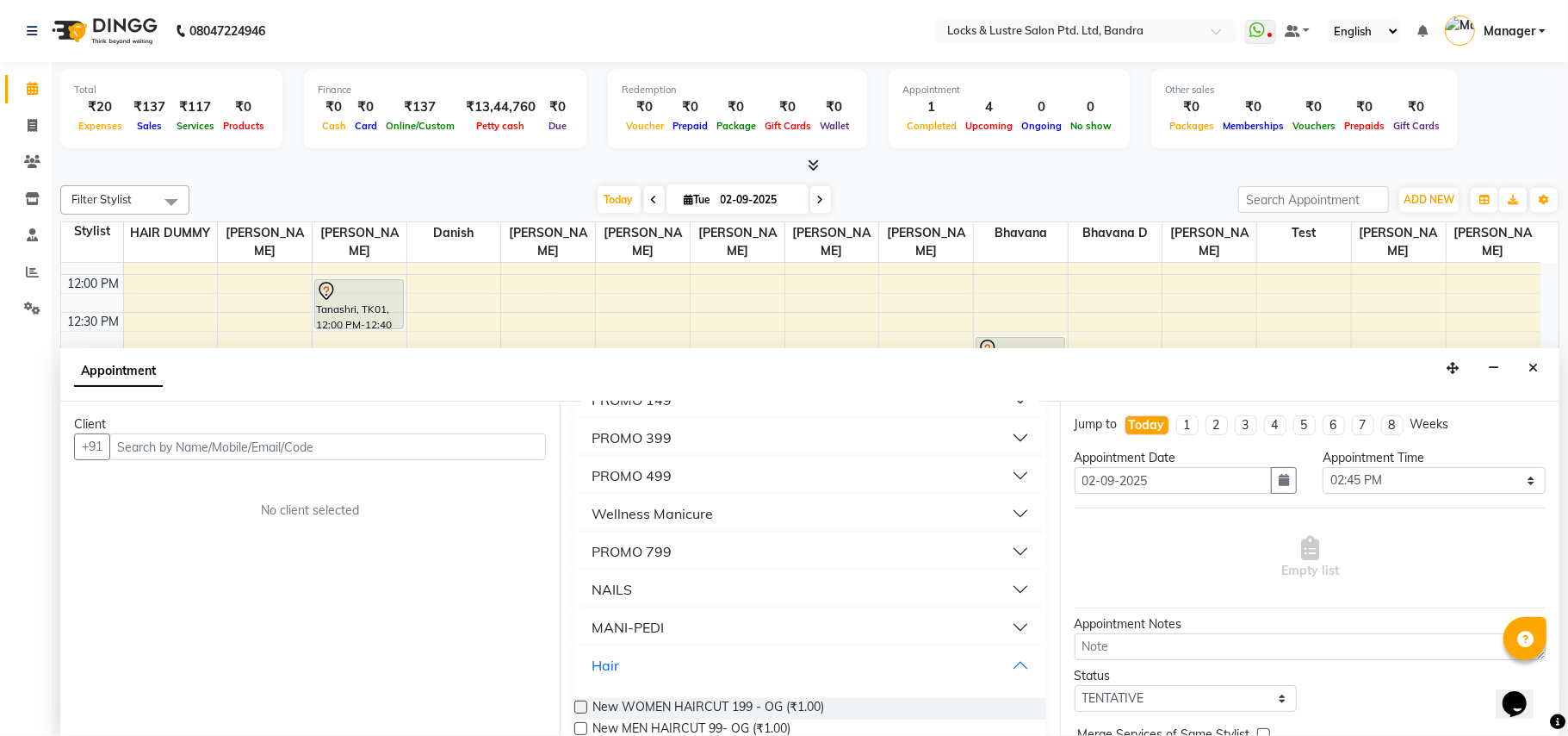
scroll to position [343, 0]
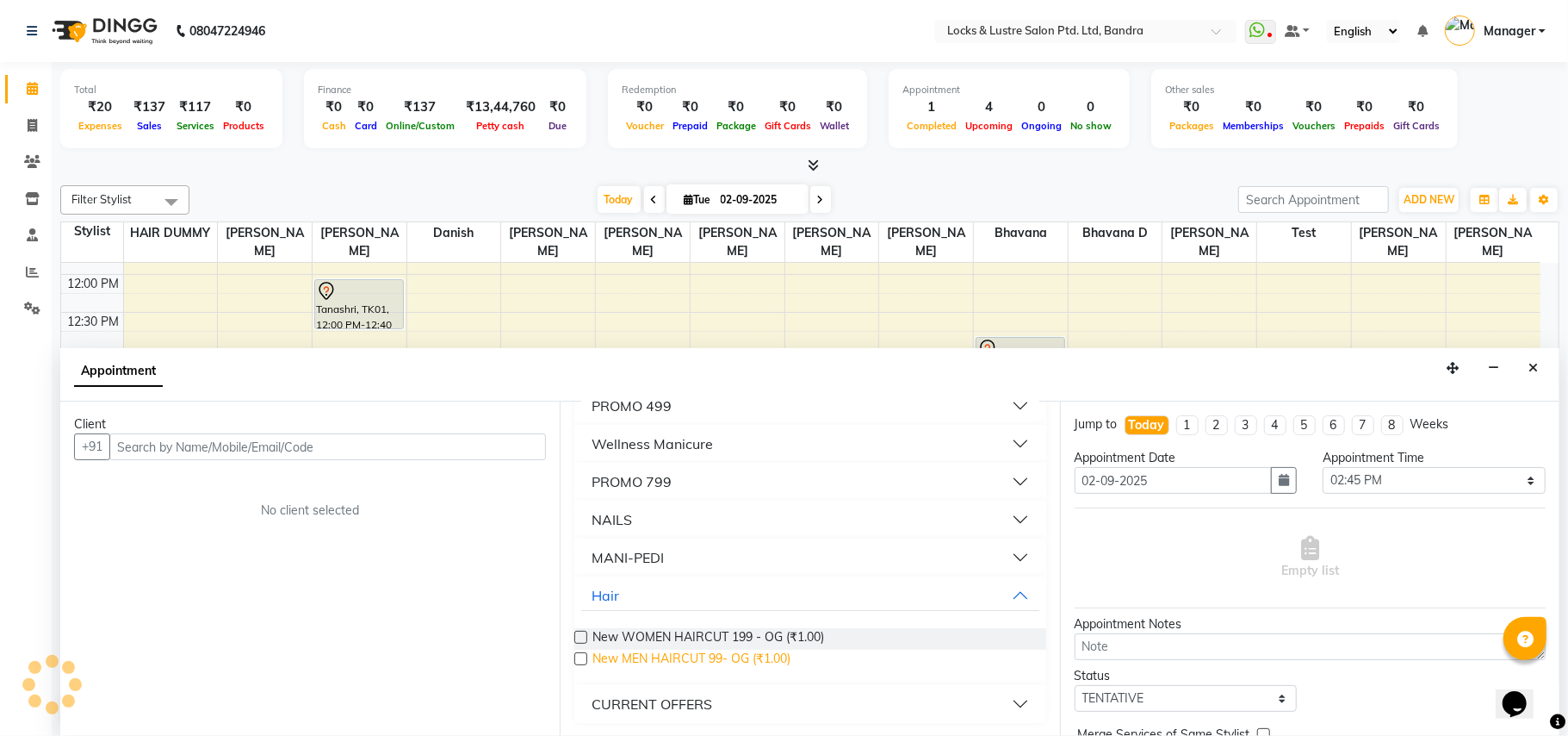
click at [718, 655] on span "New MEN HAIRCUT 99- OG (₹1.00)" at bounding box center [691, 661] width 198 height 22
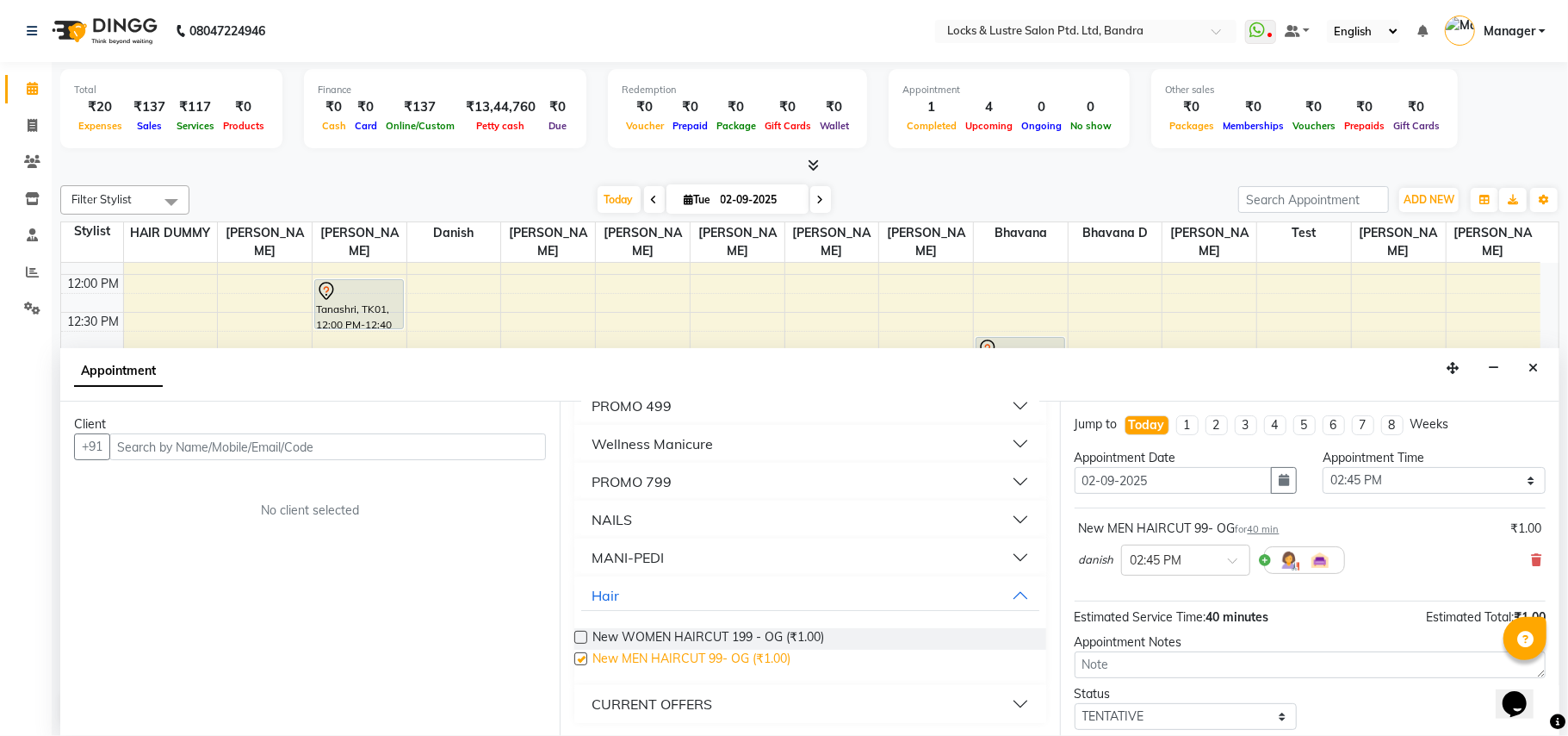
checkbox input "false"
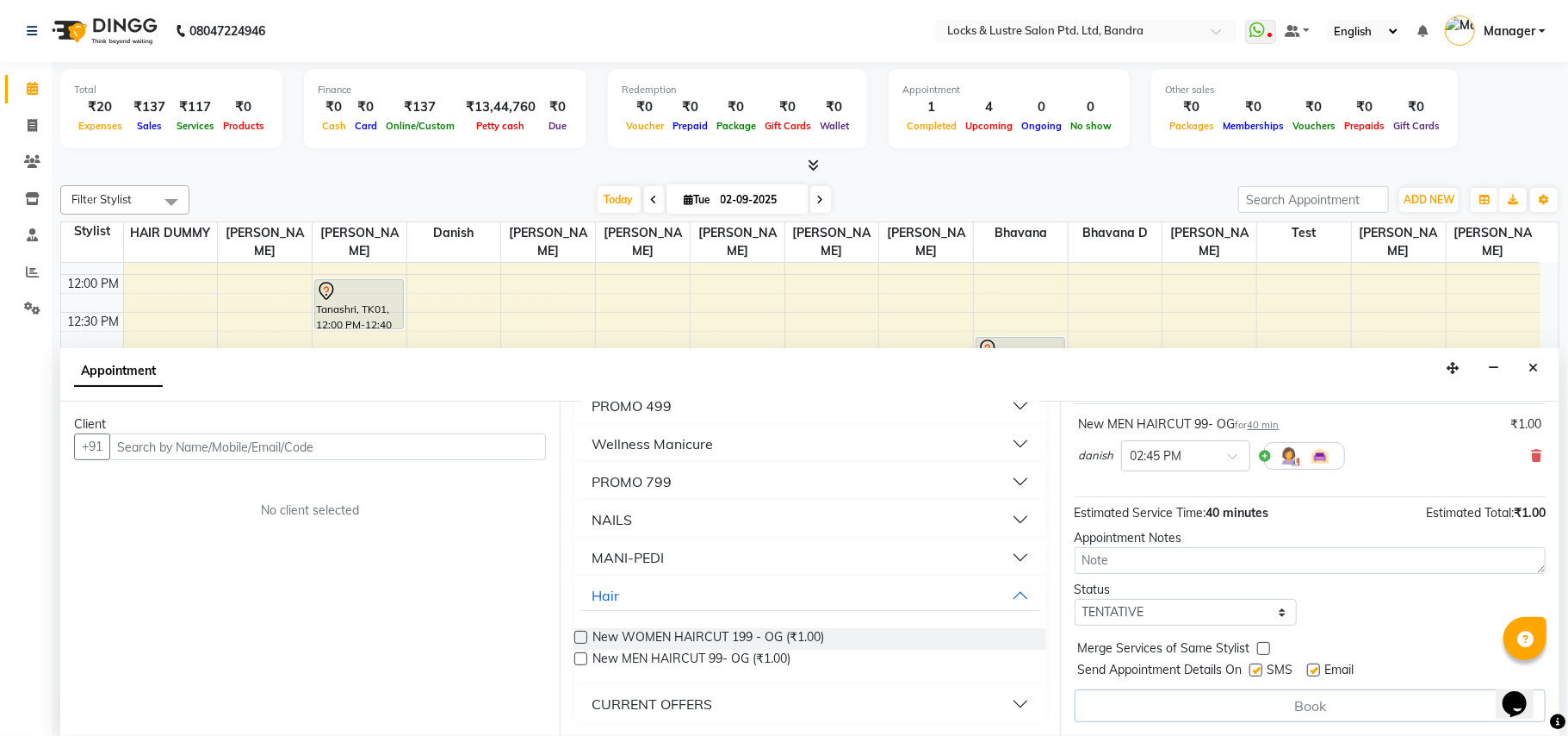
scroll to position [0, 0]
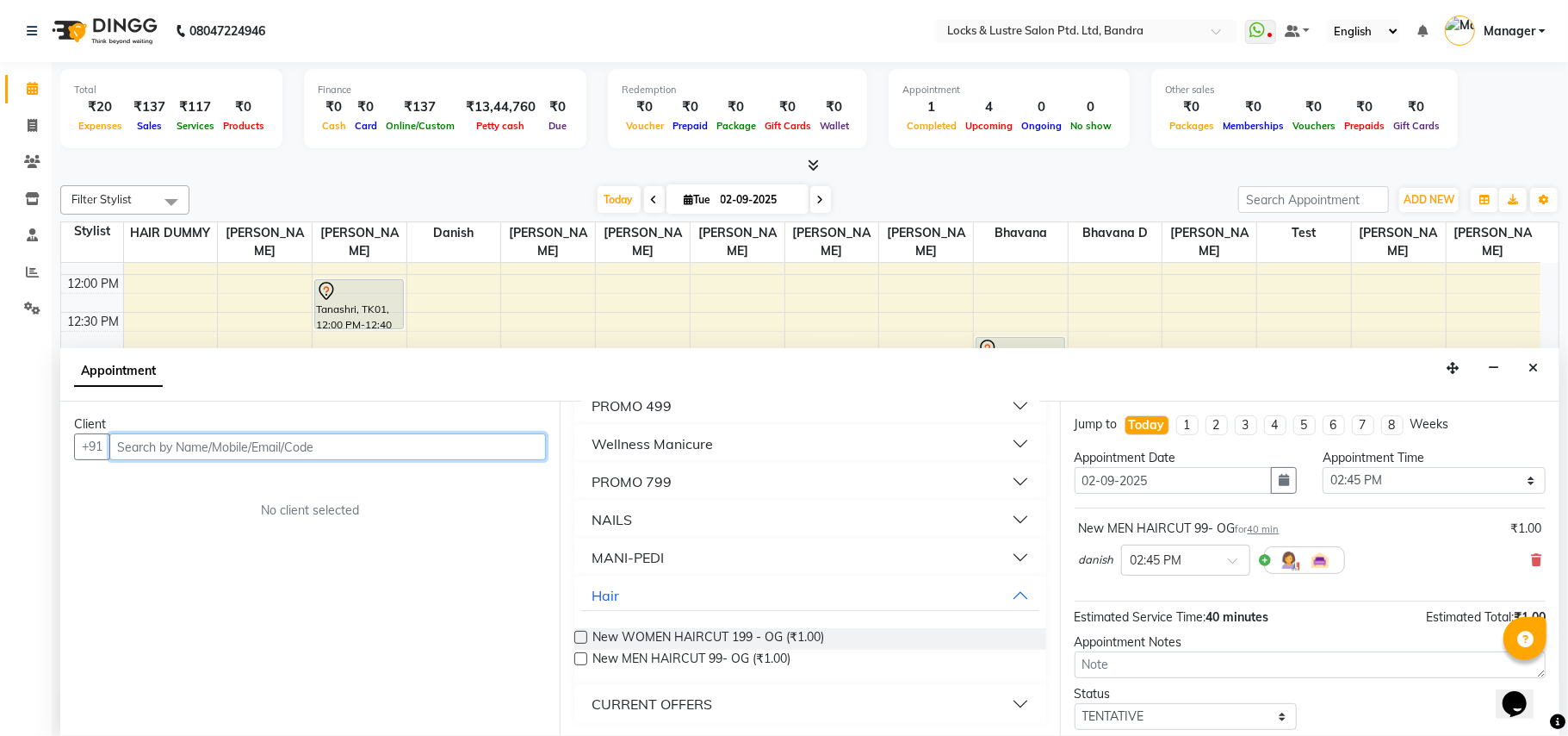
click at [179, 445] on input "text" at bounding box center [327, 446] width 437 height 26
click at [820, 367] on div "Appointment" at bounding box center [810, 374] width 1499 height 54
click at [350, 449] on input "text" at bounding box center [327, 446] width 437 height 26
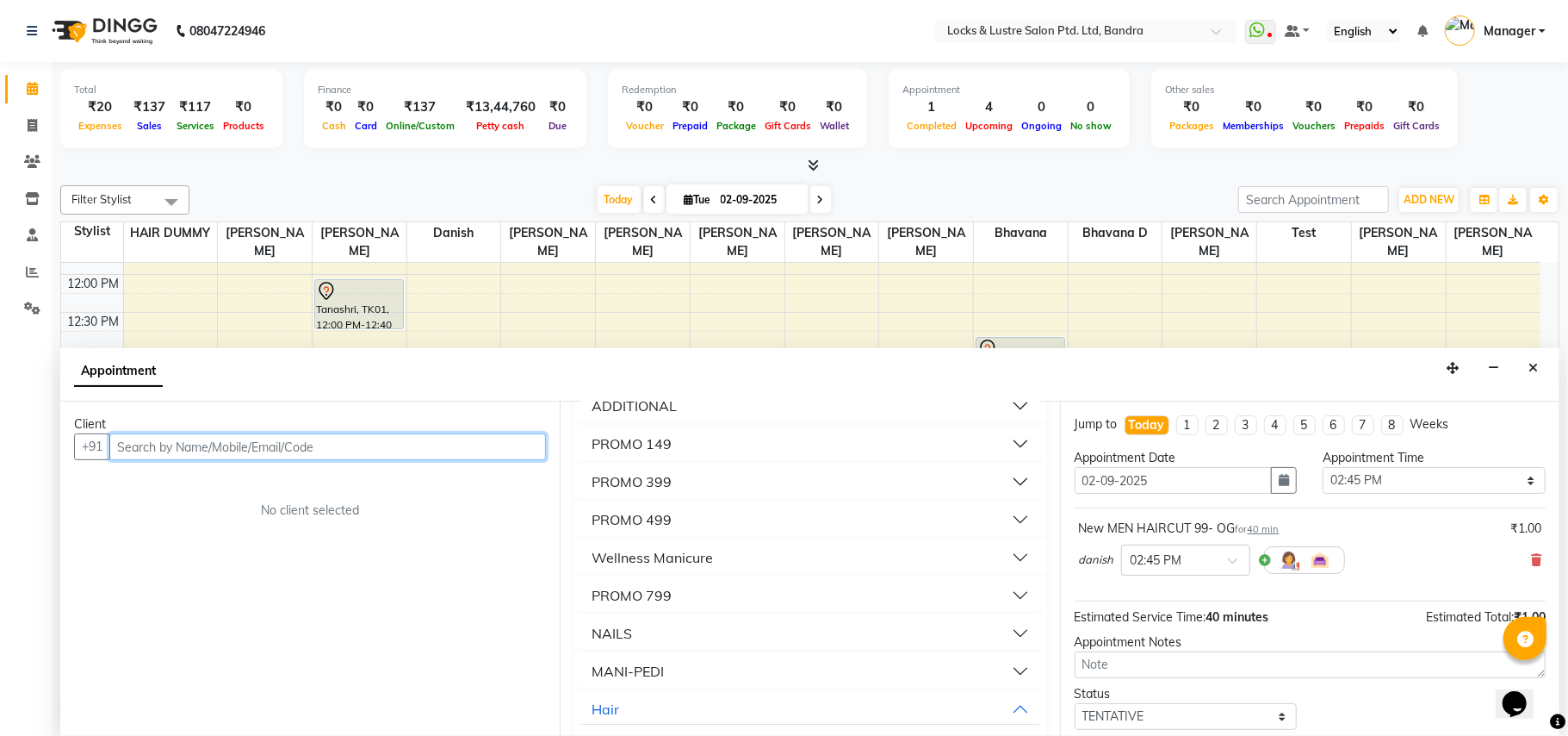
scroll to position [343, 0]
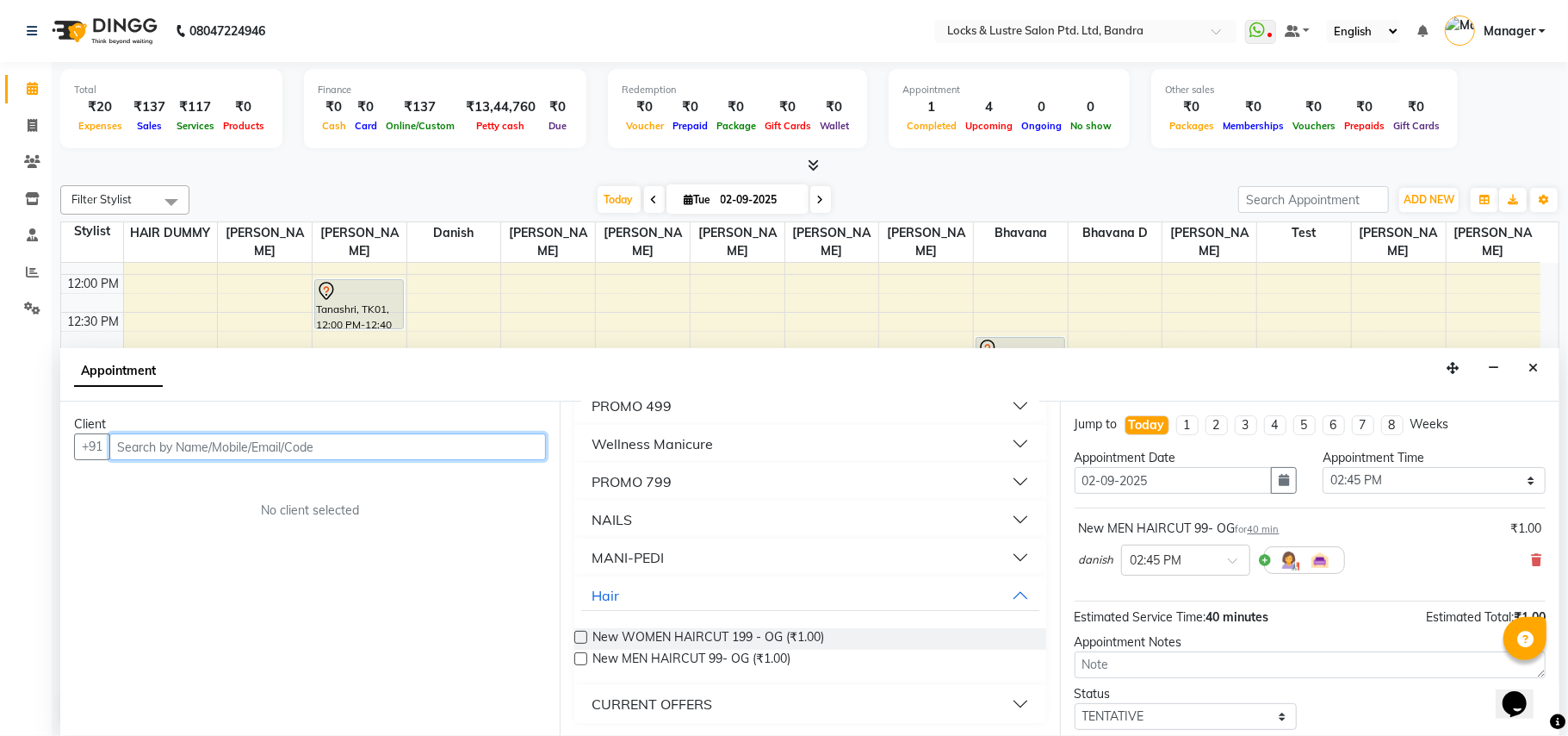
click at [693, 289] on div "8:00 AM 8:30 AM 9:00 AM 9:30 AM 10:00 AM 10:30 AM 11:00 AM 11:30 AM 12:00 PM 12…" at bounding box center [801, 578] width 1479 height 1212
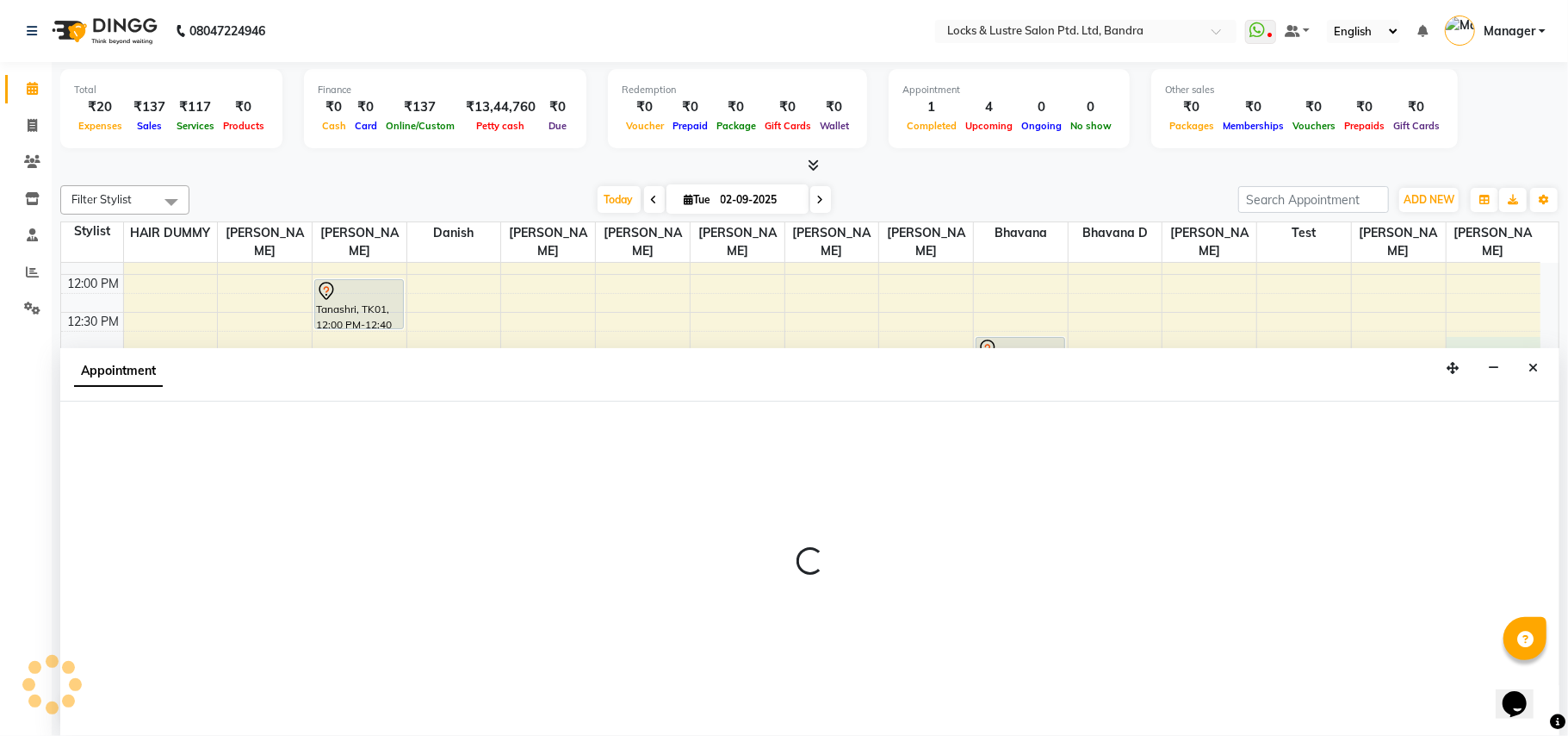
drag, startPoint x: 1476, startPoint y: 348, endPoint x: 1493, endPoint y: 350, distance: 17.1
click at [1491, 350] on div "Filter Stylist Select All [PERSON_NAME] [PERSON_NAME] [PERSON_NAME] D danish HA…" at bounding box center [810, 455] width 1499 height 553
click at [1538, 377] on button "Close" at bounding box center [1533, 368] width 25 height 26
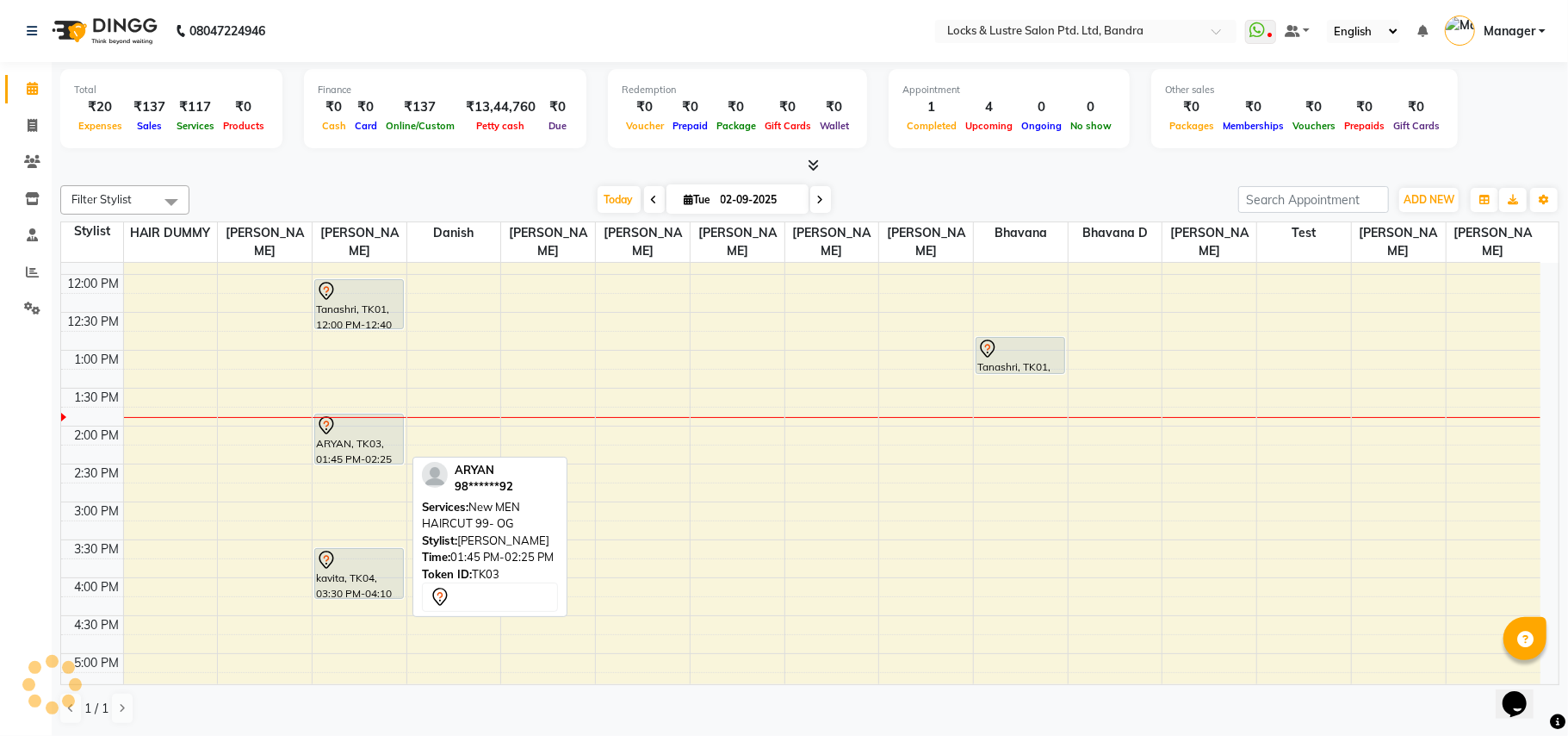
click at [343, 455] on div "ARYAN, TK03, 01:45 PM-02:25 PM, New MEN HAIRCUT 99- OG" at bounding box center [360, 439] width 88 height 49
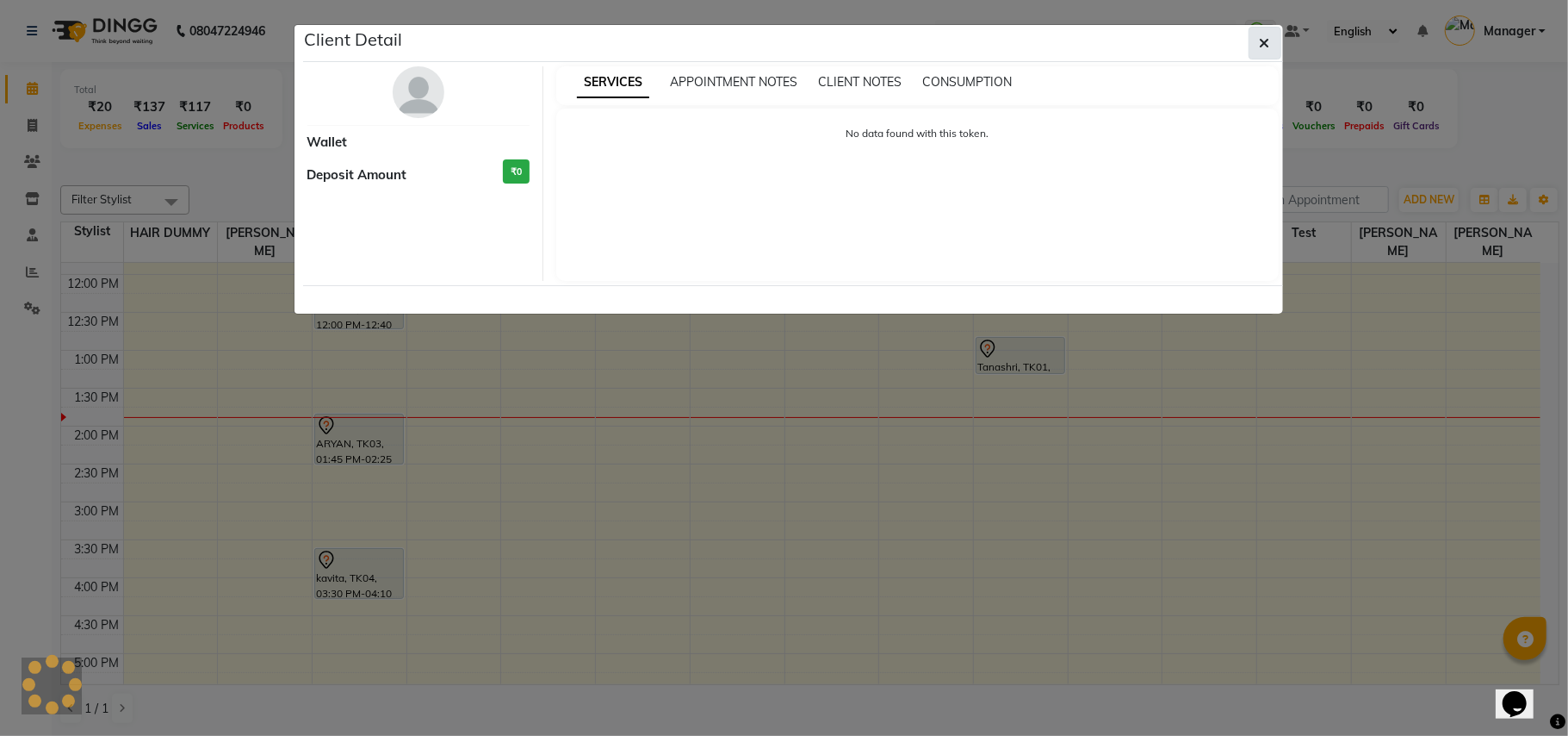
click at [1259, 47] on icon "button" at bounding box center [1264, 43] width 11 height 14
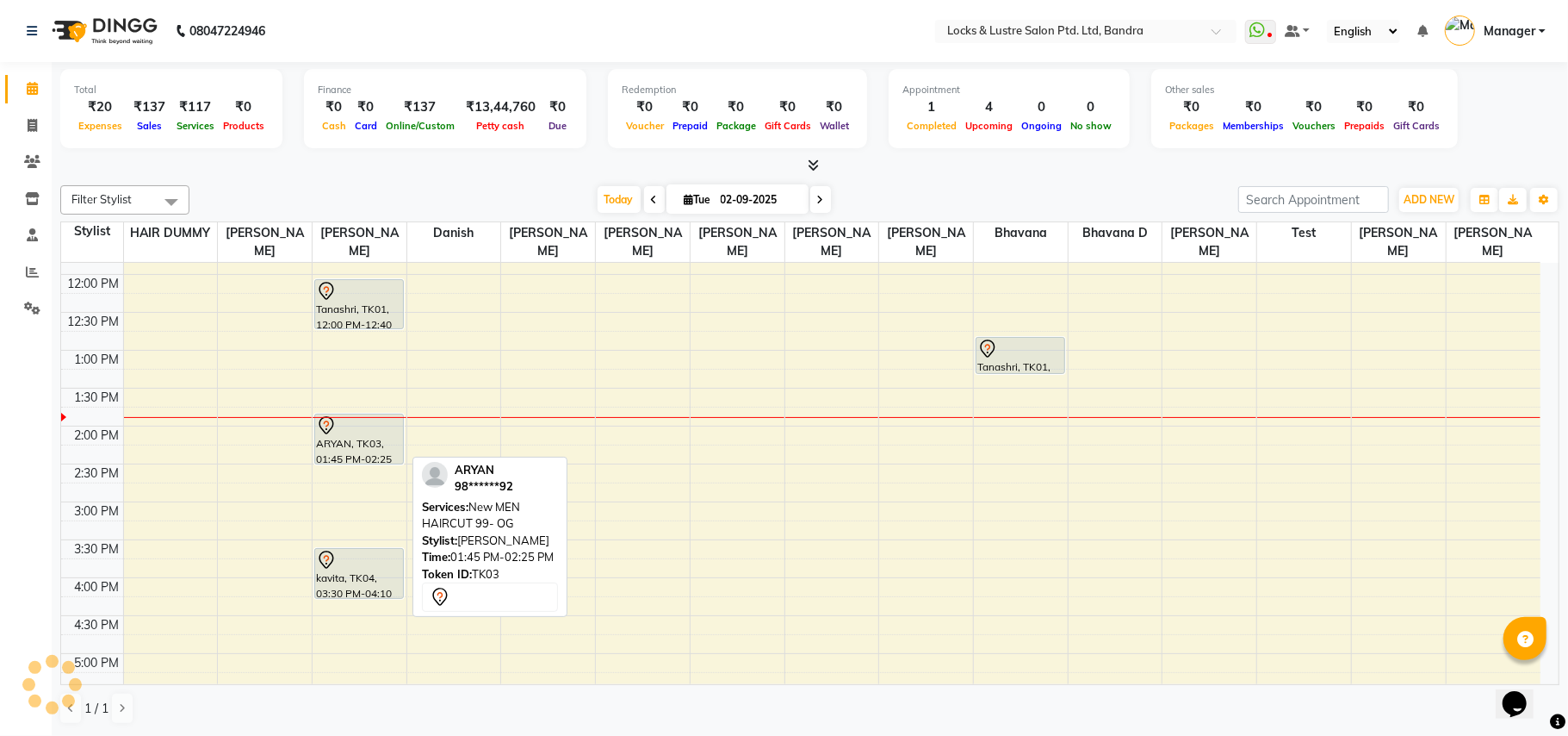
click at [366, 442] on div "ARYAN, TK03, 01:45 PM-02:25 PM, New MEN HAIRCUT 99- OG" at bounding box center [360, 439] width 88 height 49
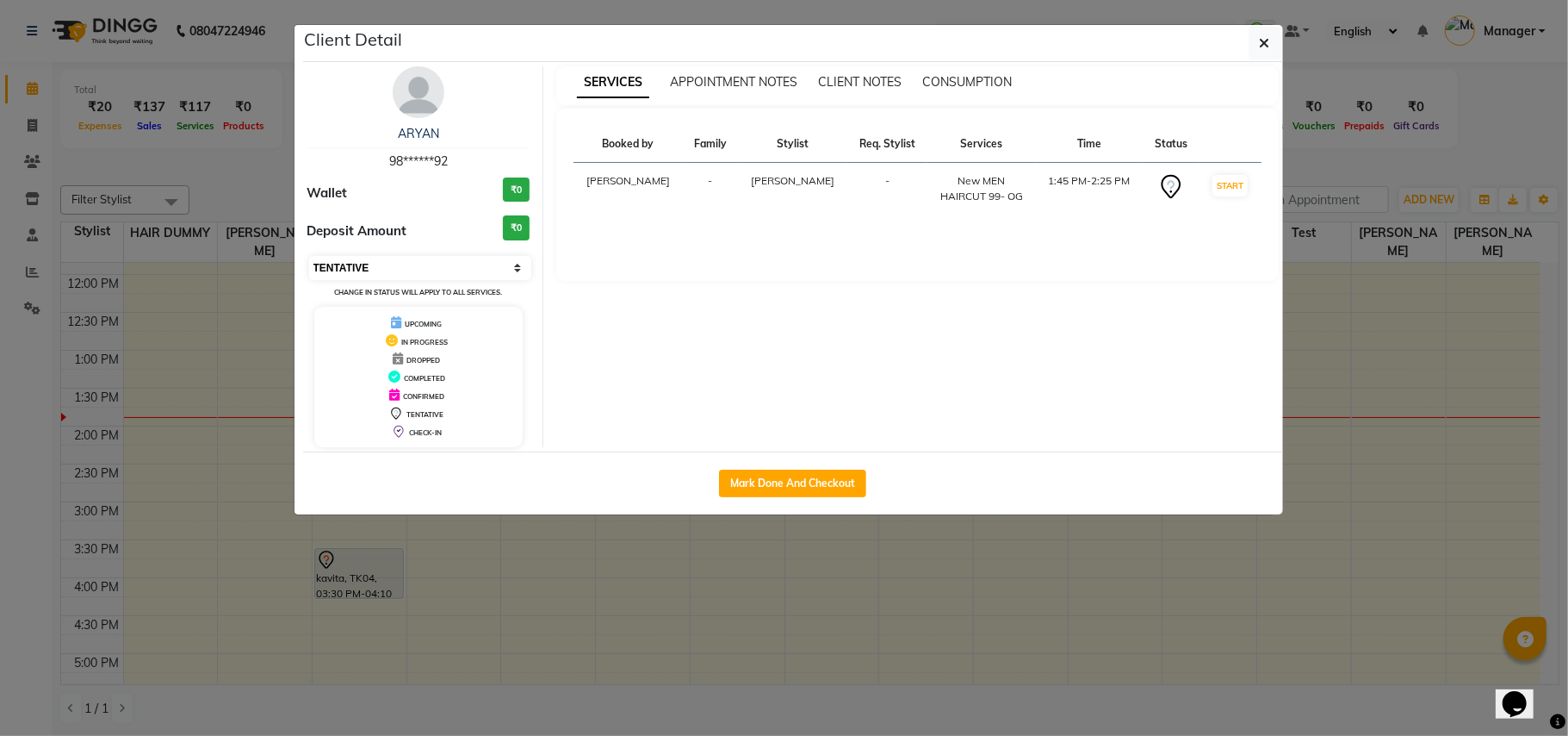
click at [522, 265] on select "Select IN SERVICE CONFIRMED TENTATIVE CHECK IN MARK DONE UPCOMING" at bounding box center [420, 268] width 223 height 24
select select "1"
click at [309, 257] on select "Select IN SERVICE CONFIRMED TENTATIVE CHECK IN MARK DONE UPCOMING" at bounding box center [420, 268] width 223 height 24
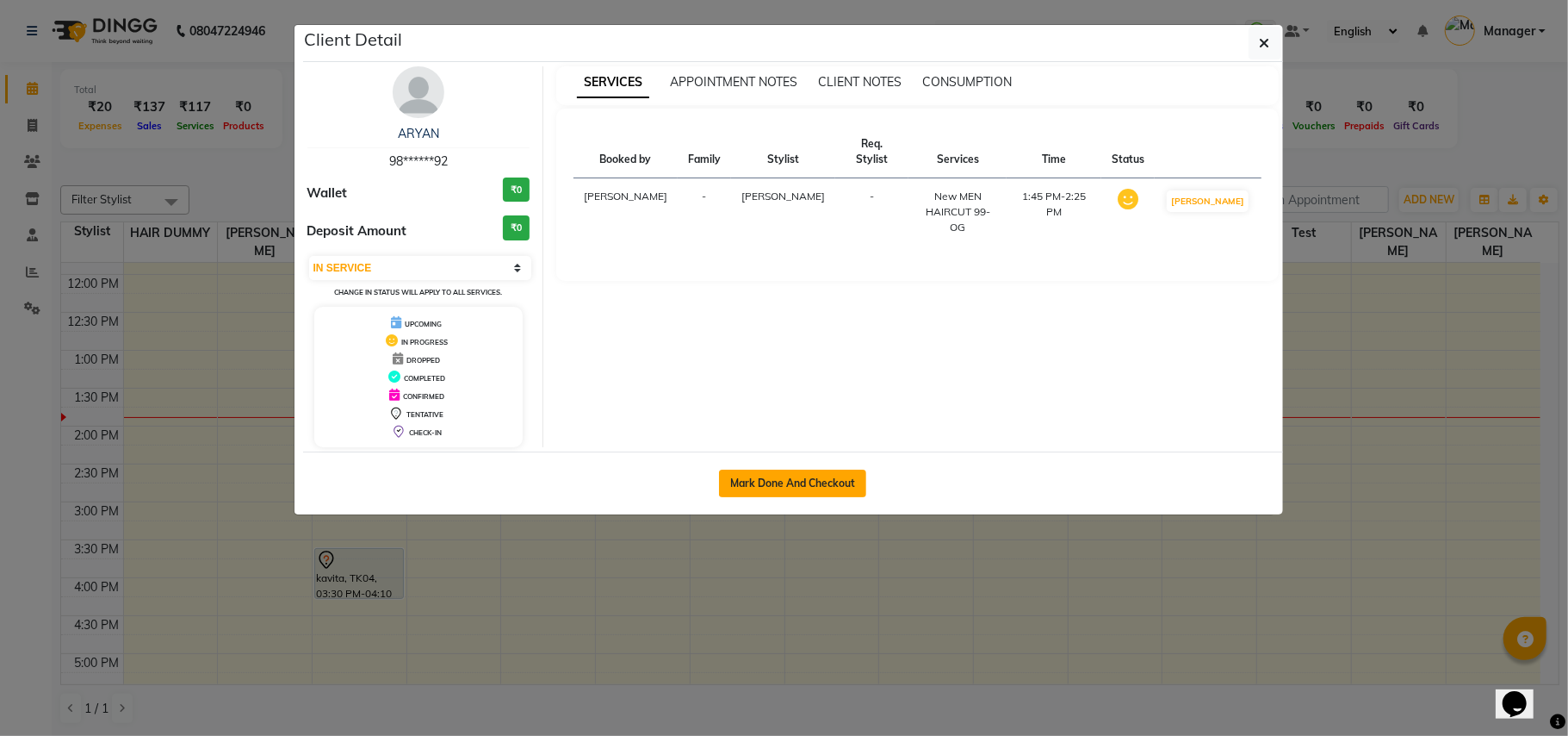
click at [803, 475] on button "Mark Done And Checkout" at bounding box center [792, 483] width 148 height 27
select select "service"
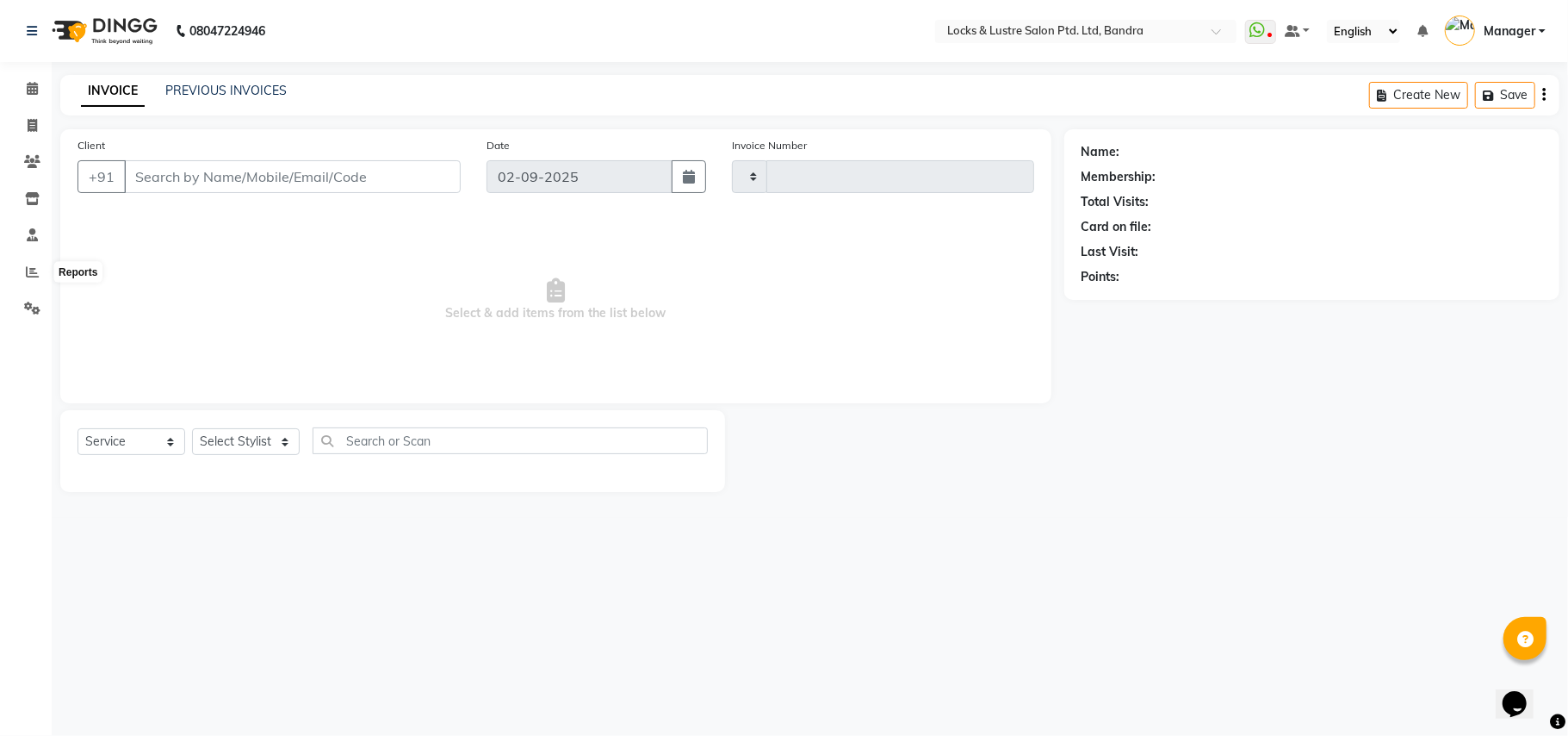
type input "2247"
select select "6029"
type input "98******92"
select select "55307"
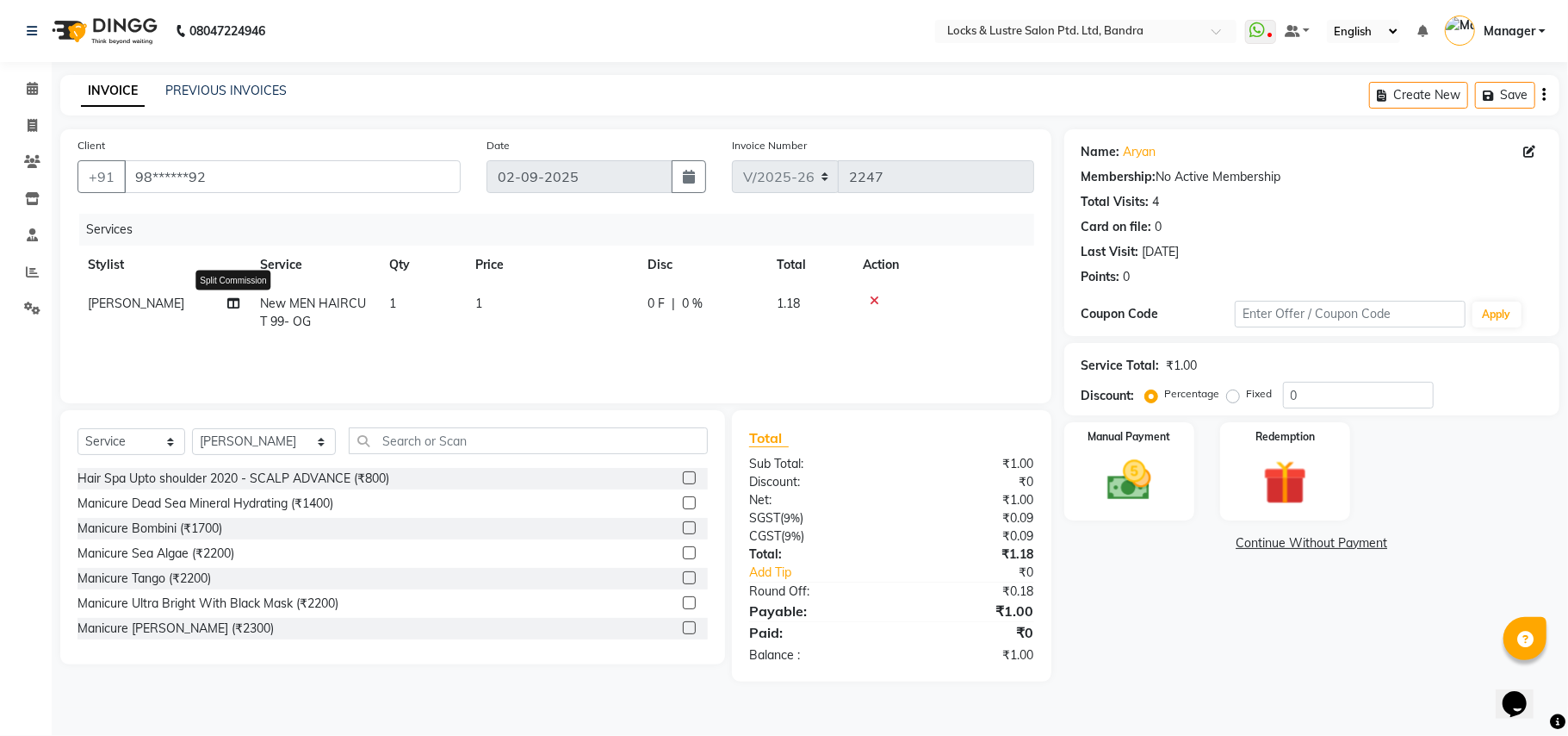
click at [232, 304] on icon at bounding box center [233, 303] width 12 height 12
select select "55307"
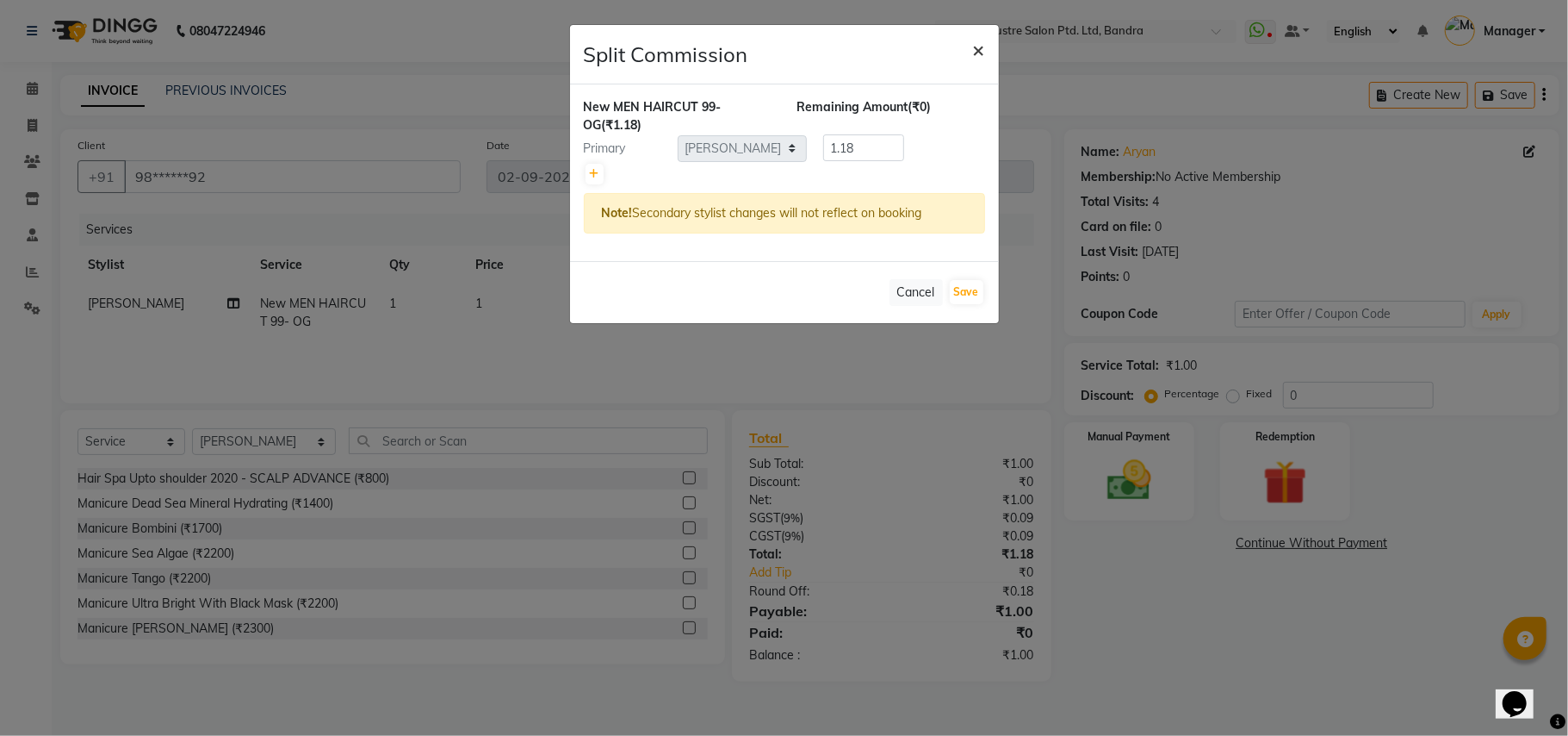
click at [994, 49] on button "×" at bounding box center [979, 49] width 40 height 48
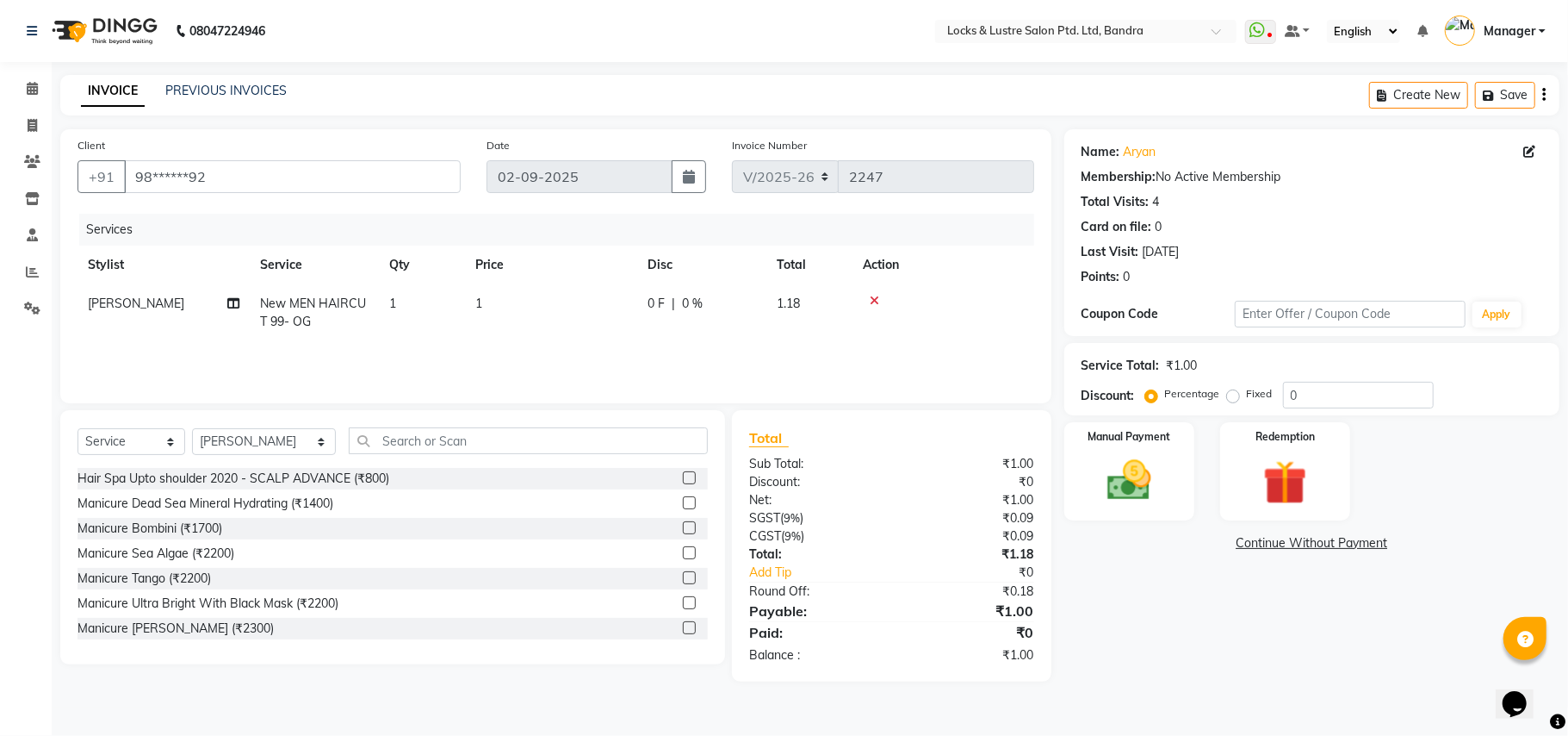
click at [138, 309] on span "[PERSON_NAME]" at bounding box center [136, 303] width 97 height 16
select select "55307"
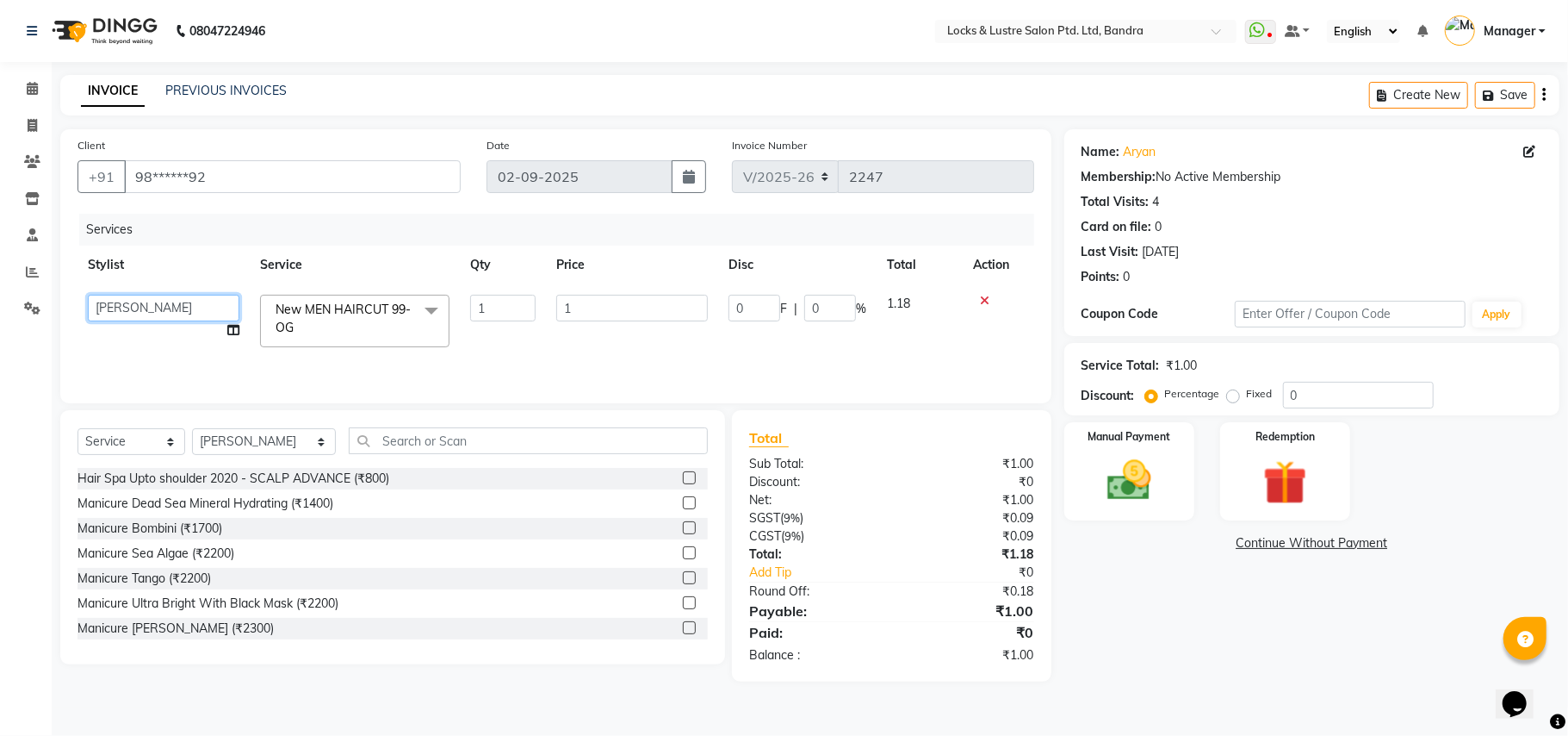
click at [162, 317] on select "Anushree ayush pawae bhavana Bhavana D Damini danish Deepika disha faizan firoz…" at bounding box center [163, 307] width 151 height 26
select select "62969"
click at [593, 314] on input "1" at bounding box center [631, 307] width 151 height 26
type input "99"
click at [235, 329] on td "Anushree ayush pawae bhavana Bhavana D Damini danish Deepika disha faizan firoz…" at bounding box center [163, 321] width 172 height 73
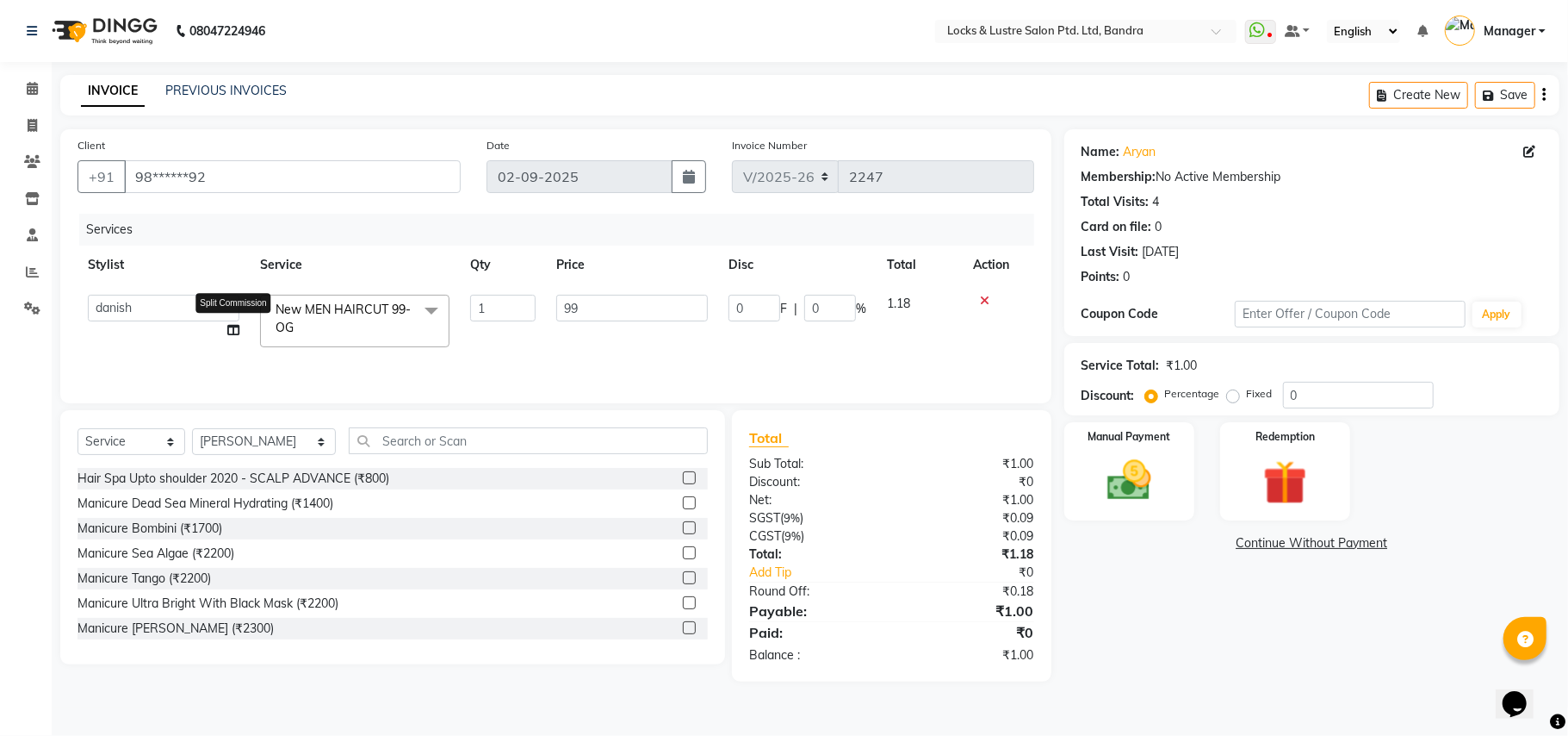
select select "62969"
click at [838, 32] on nav "08047224946 Select Location × Locks & Lustre Salon Ptd. Ltd, Bandra WhatsApp St…" at bounding box center [784, 30] width 1568 height 62
click at [34, 83] on icon at bounding box center [31, 88] width 11 height 13
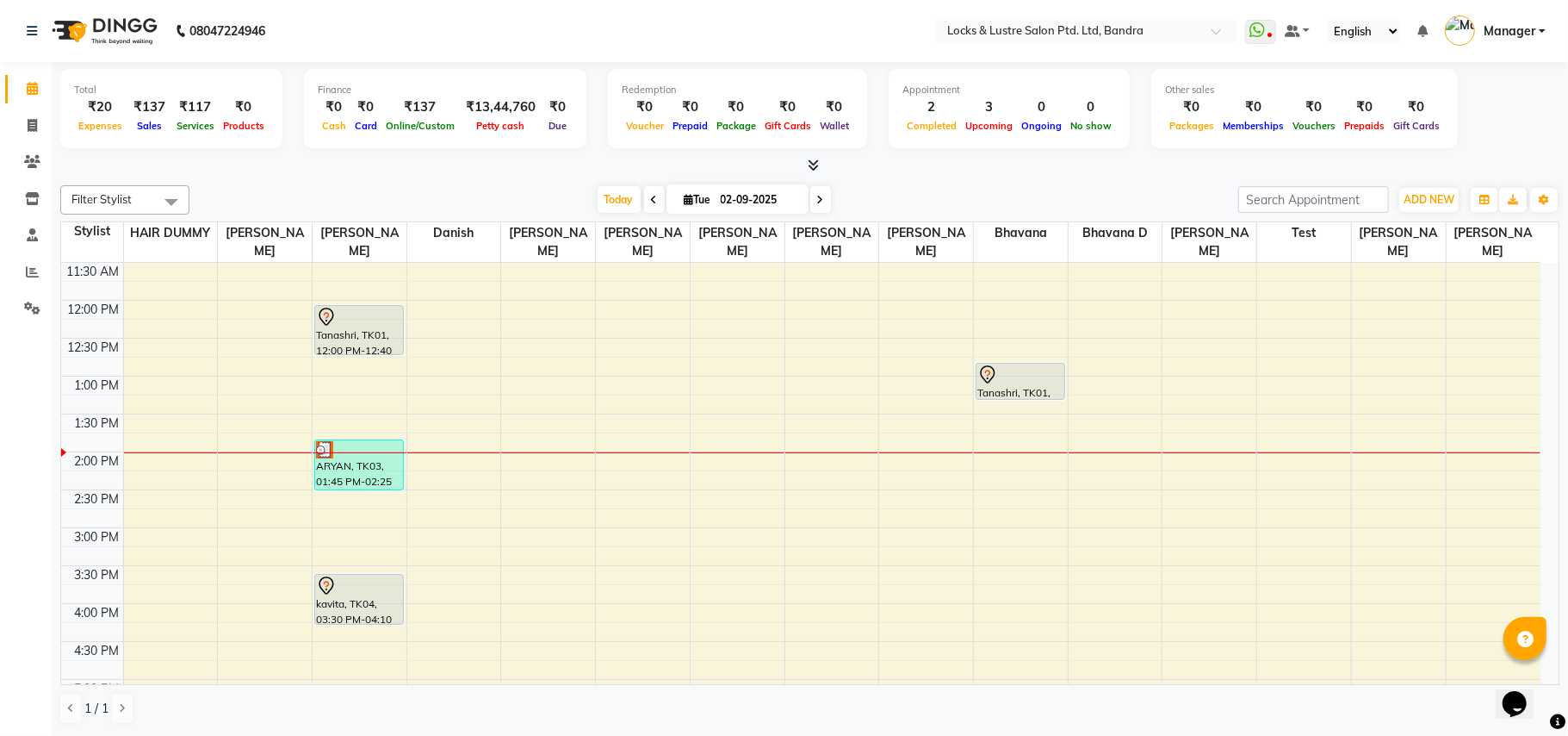
scroll to position [414, 0]
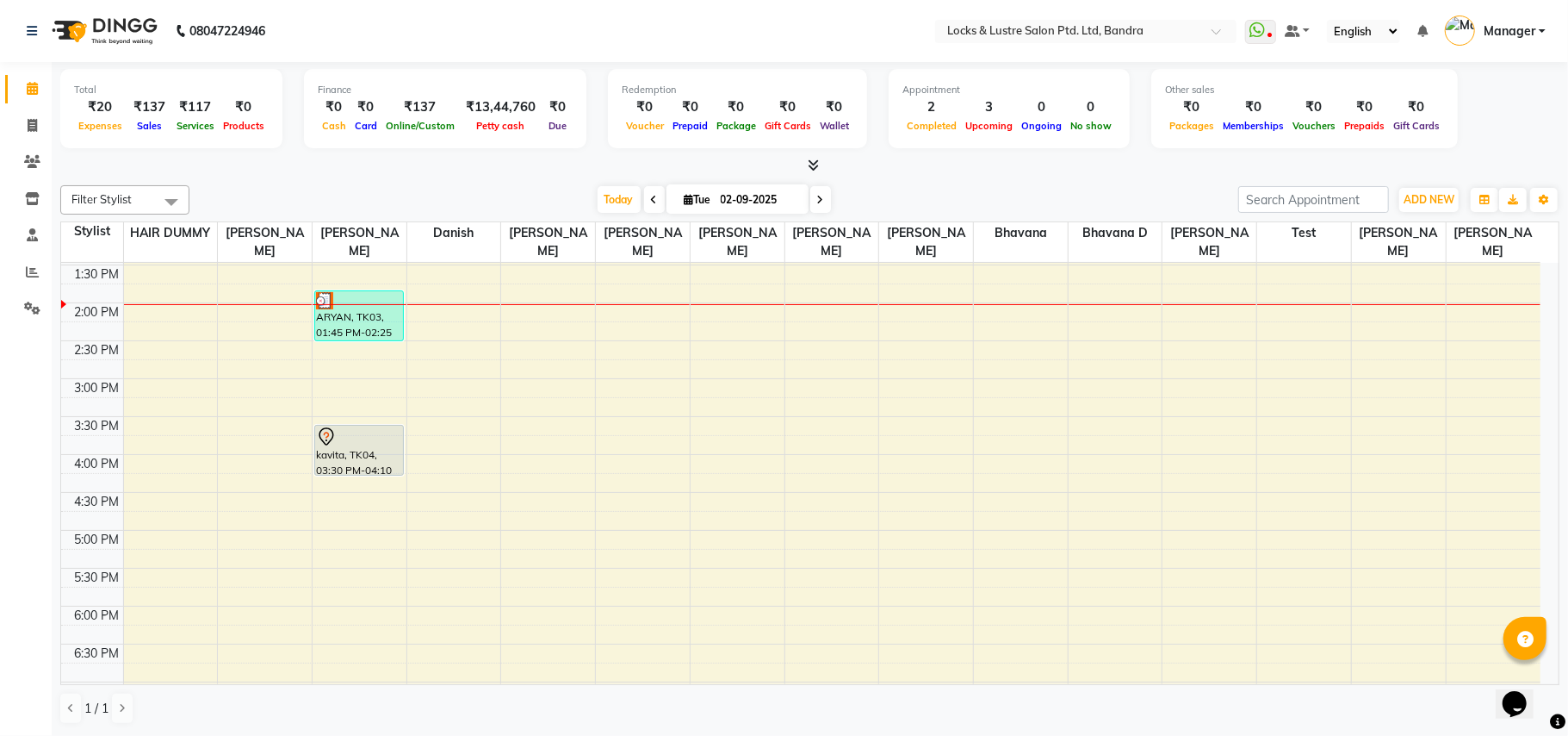
click at [365, 528] on div "8:00 AM 8:30 AM 9:00 AM 9:30 AM 10:00 AM 10:30 AM 11:00 AM 11:30 AM 12:00 PM 12…" at bounding box center [801, 455] width 1479 height 1212
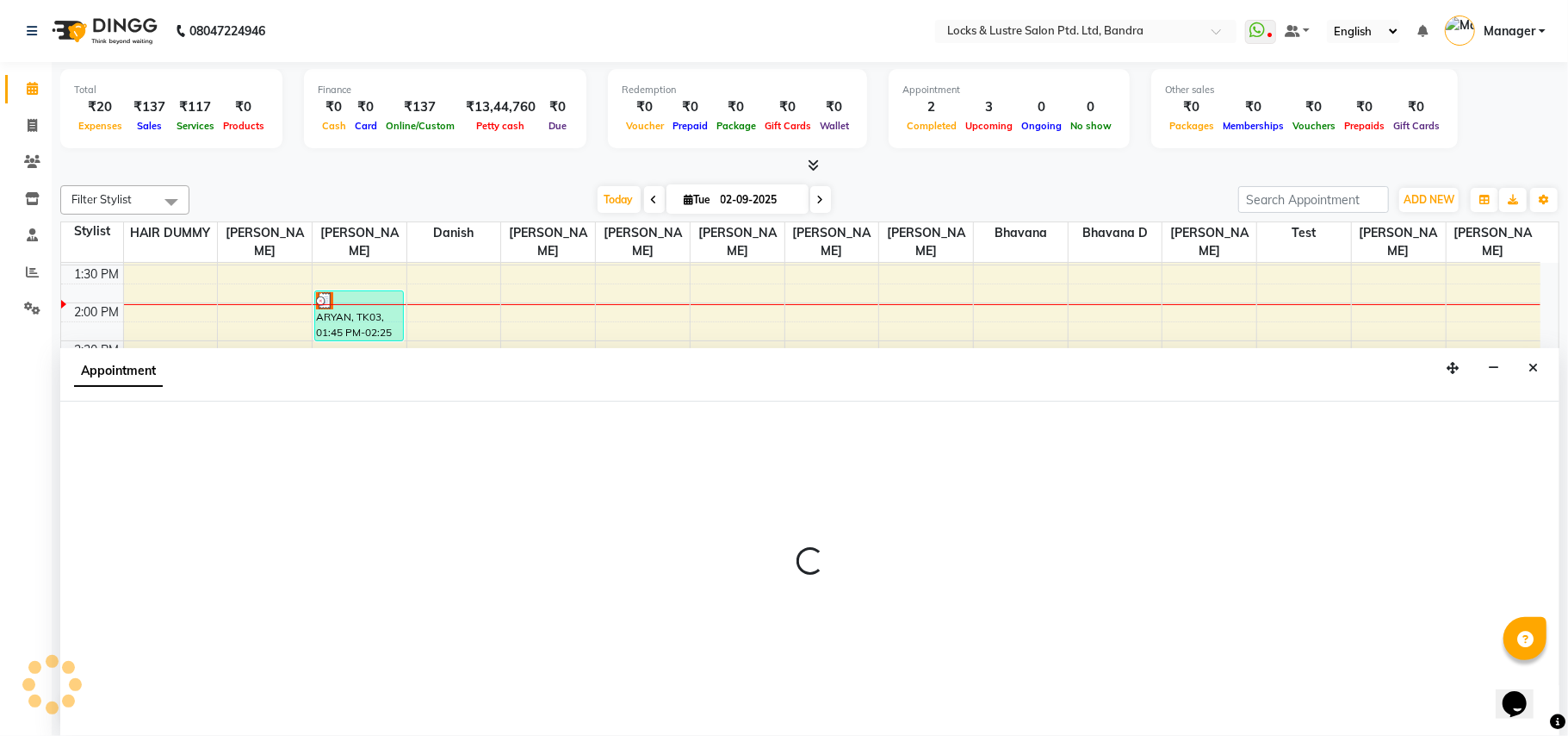
select select "55307"
select select "1005"
select select "tentative"
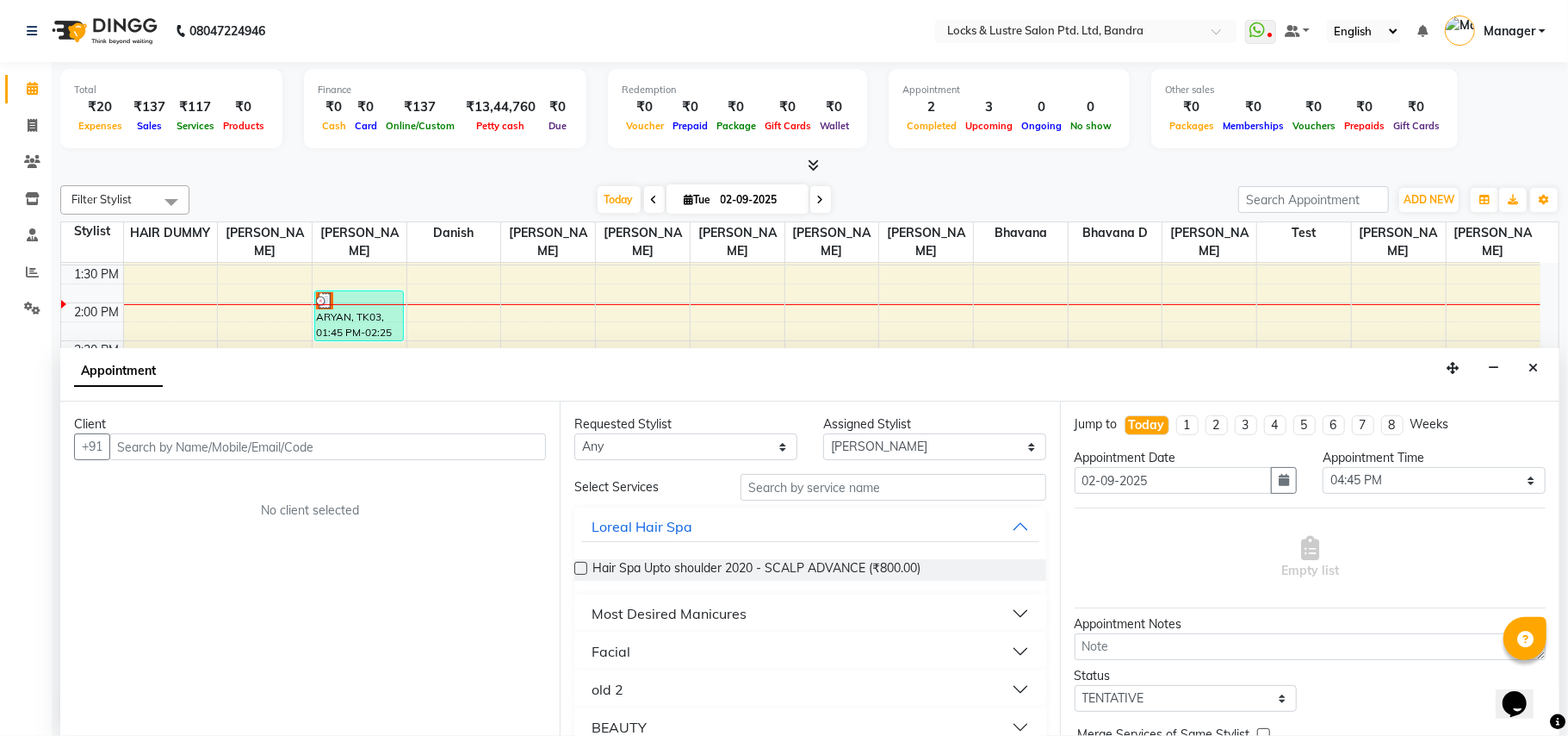
click at [181, 446] on input "text" at bounding box center [327, 446] width 437 height 26
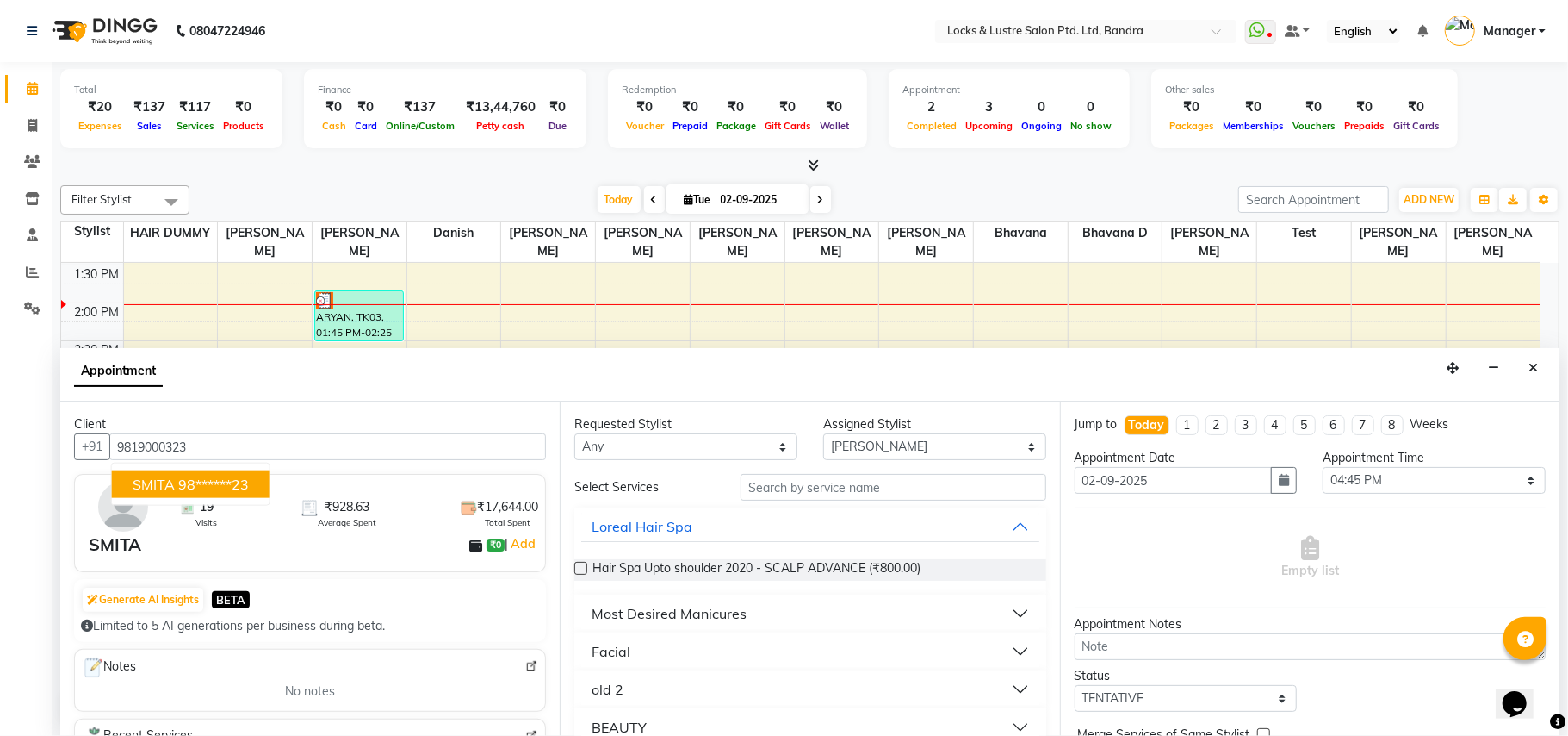
click at [166, 483] on span "SMITA" at bounding box center [153, 484] width 42 height 18
type input "98******23"
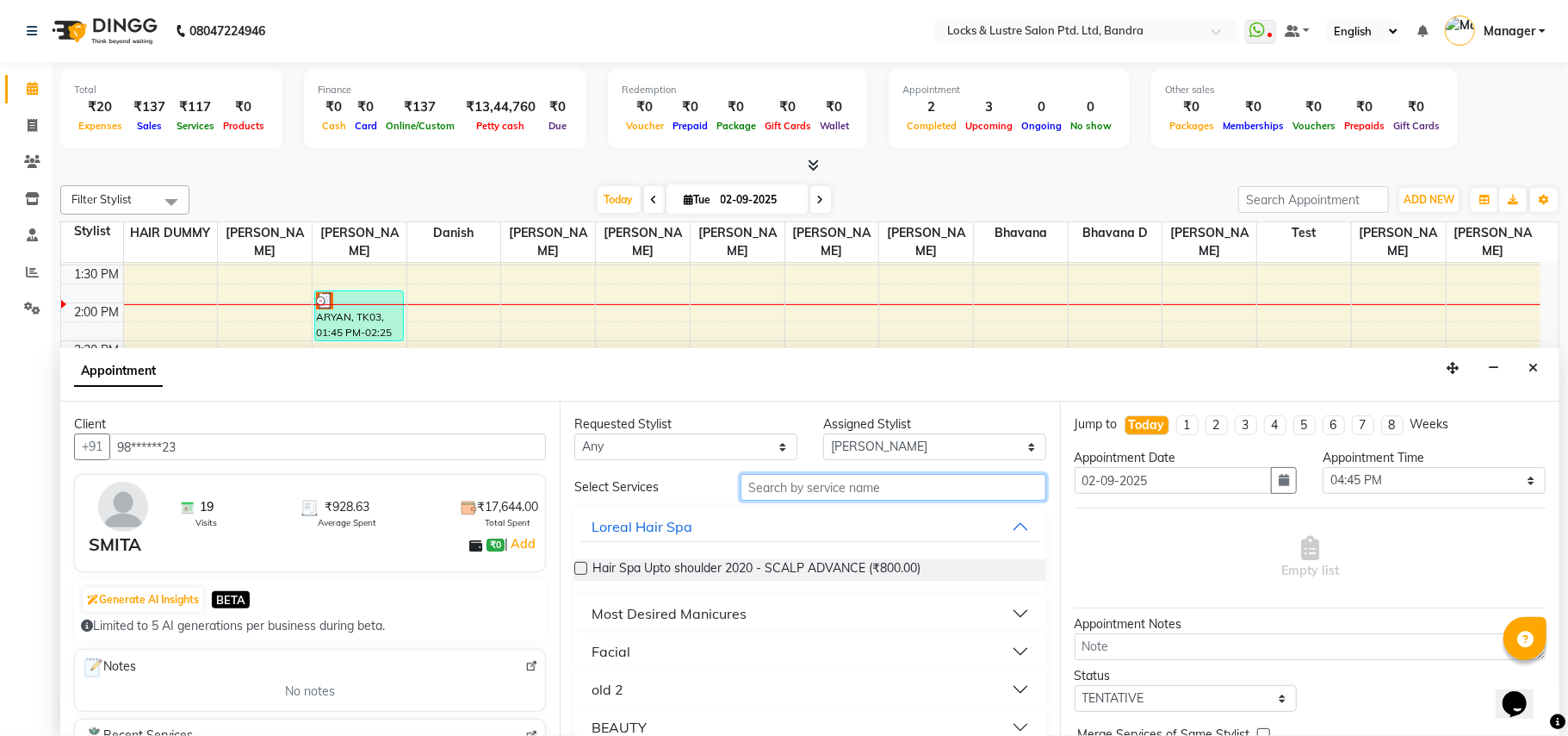
click at [800, 490] on input "text" at bounding box center [893, 487] width 306 height 26
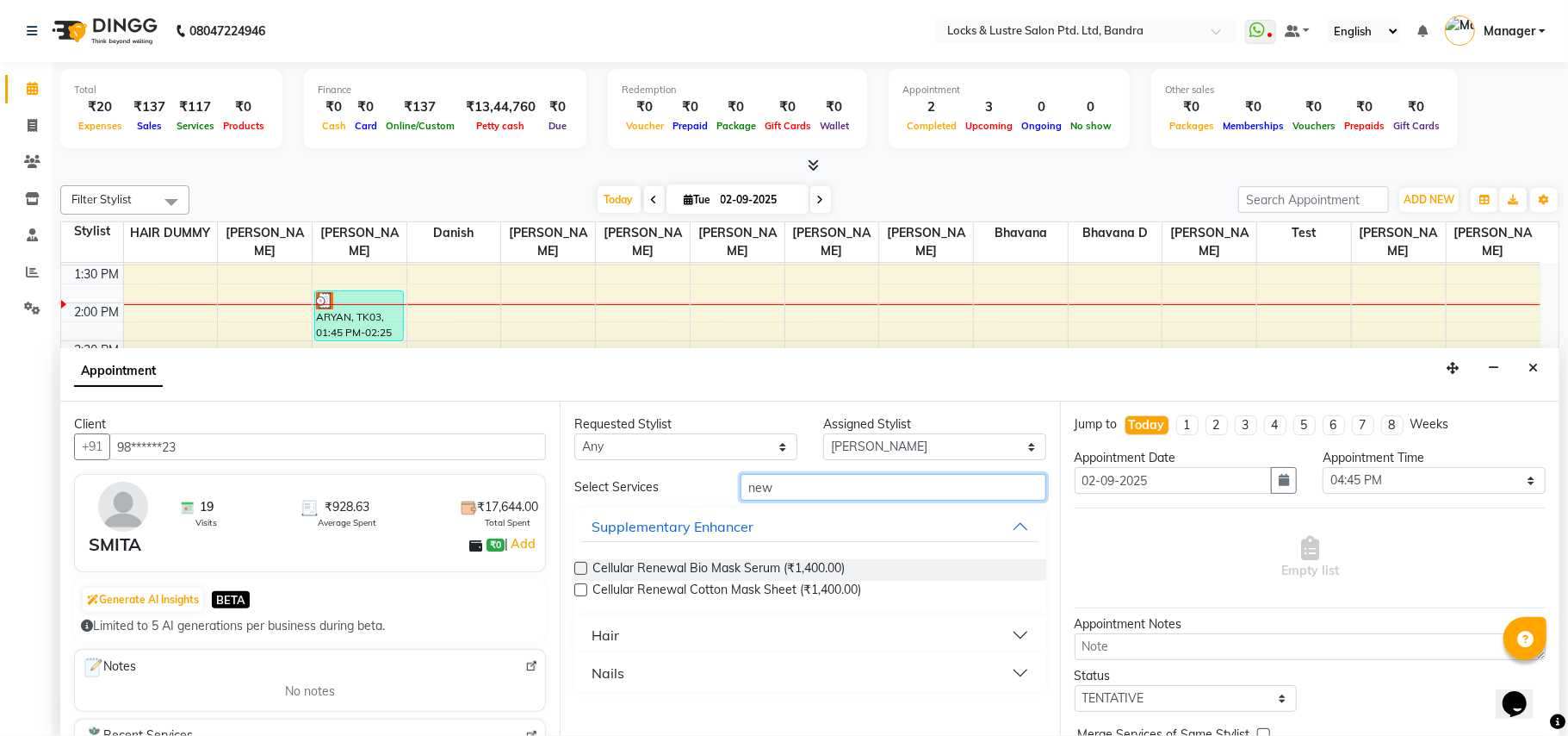
type input "new"
click at [1024, 641] on button "Hair" at bounding box center [810, 635] width 457 height 31
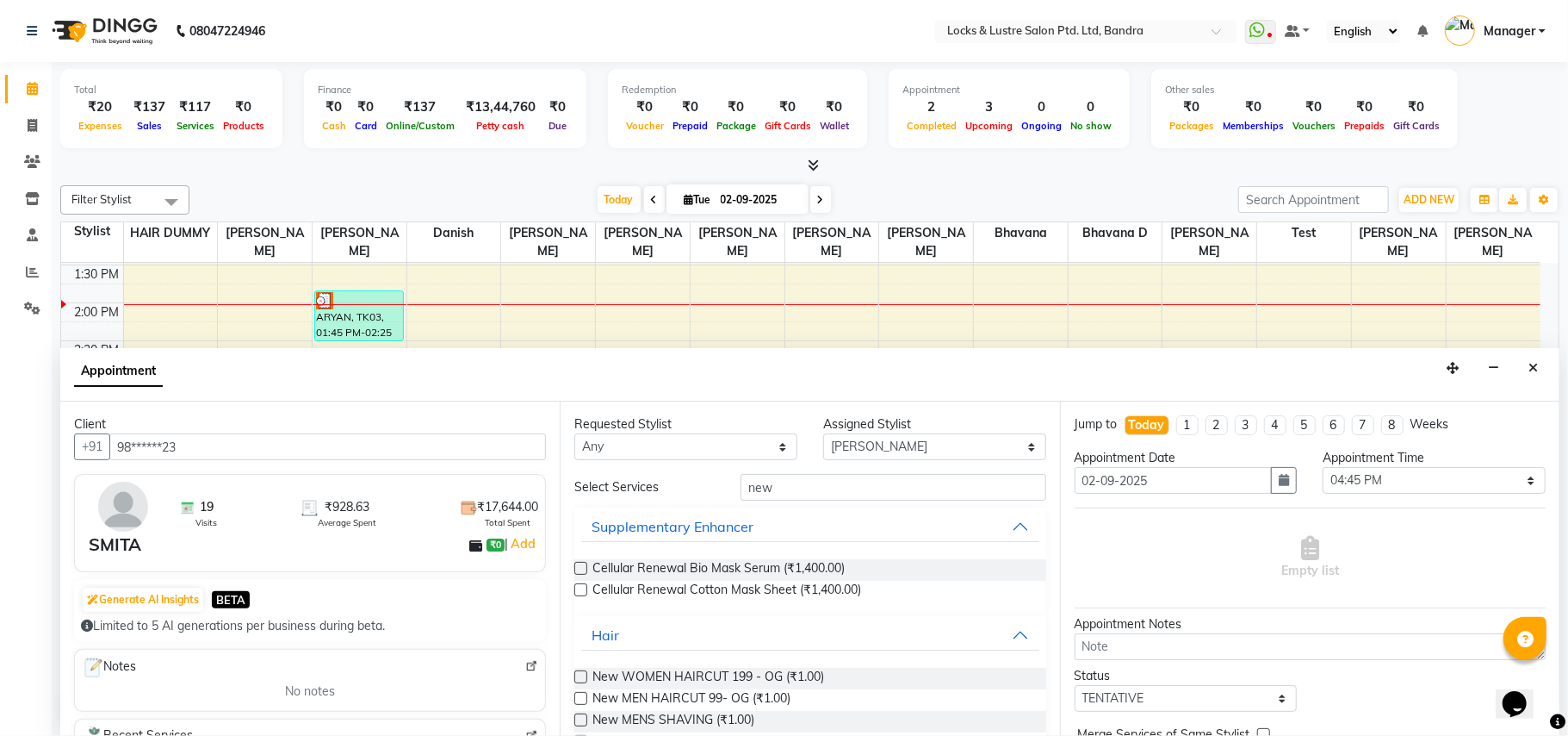
click at [583, 672] on label at bounding box center [580, 676] width 13 height 13
click at [583, 672] on input "checkbox" at bounding box center [579, 677] width 11 height 11
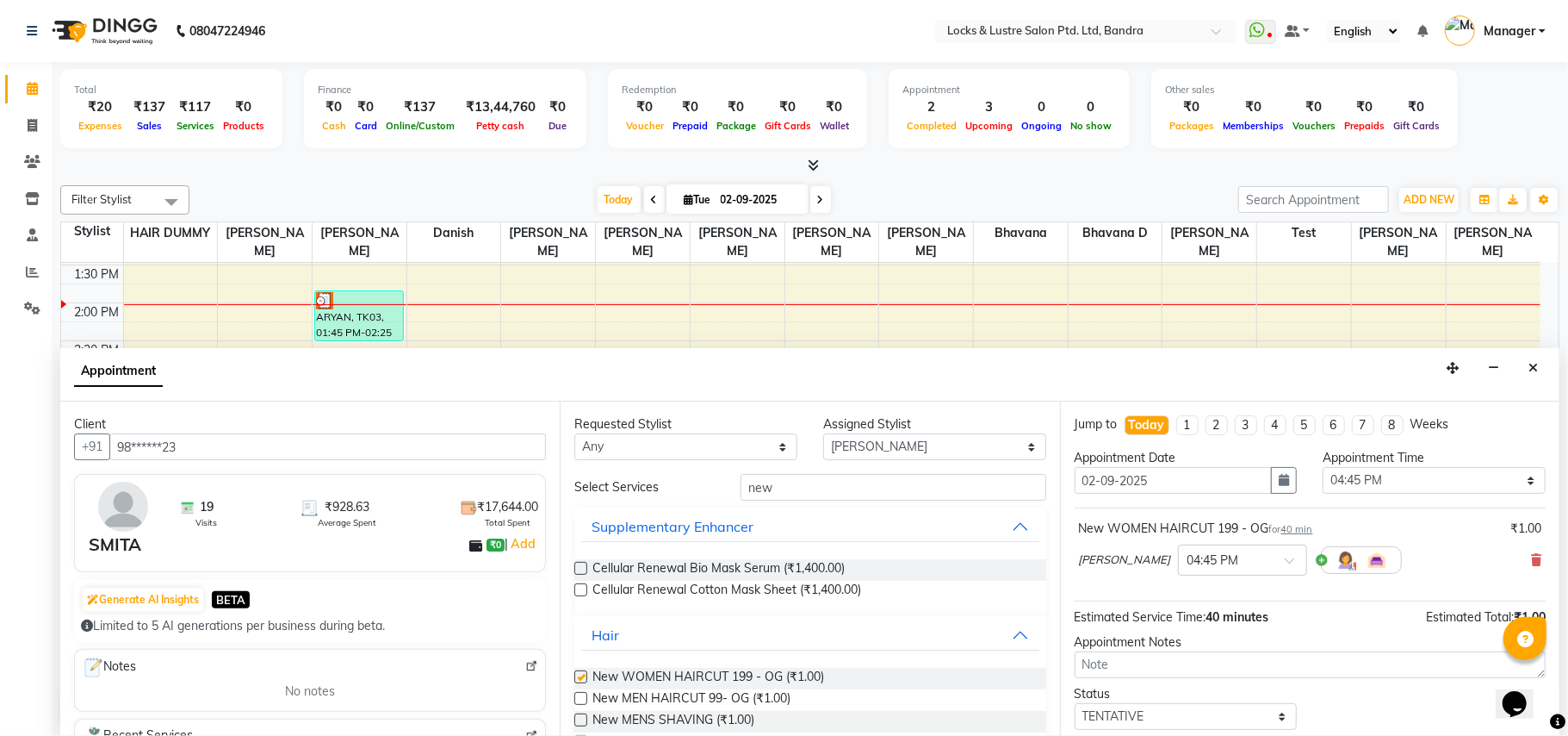
checkbox input "false"
click at [1285, 560] on span at bounding box center [1295, 565] width 21 height 19
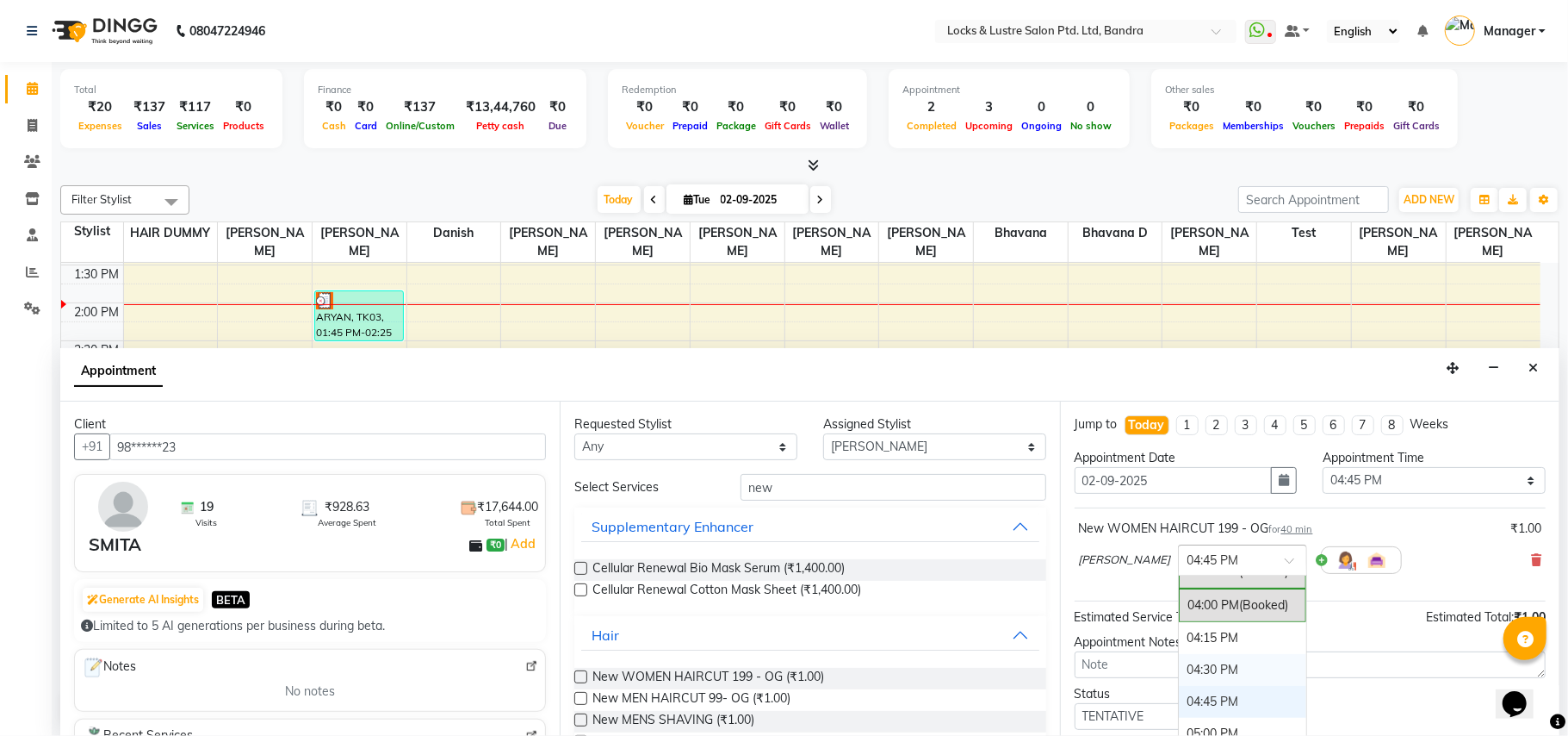
click at [1197, 670] on div "04:30 PM" at bounding box center [1243, 670] width 127 height 32
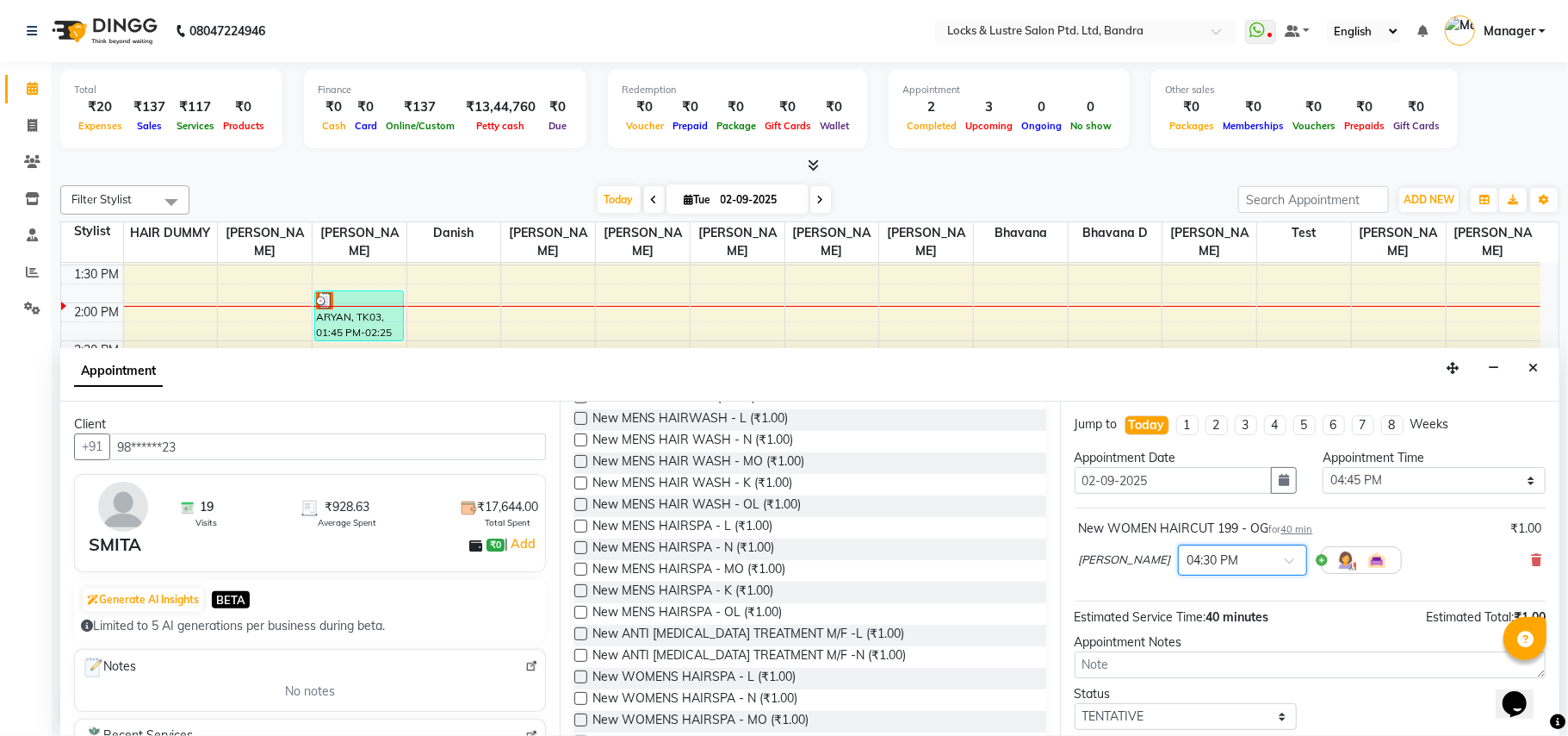
scroll to position [105, 0]
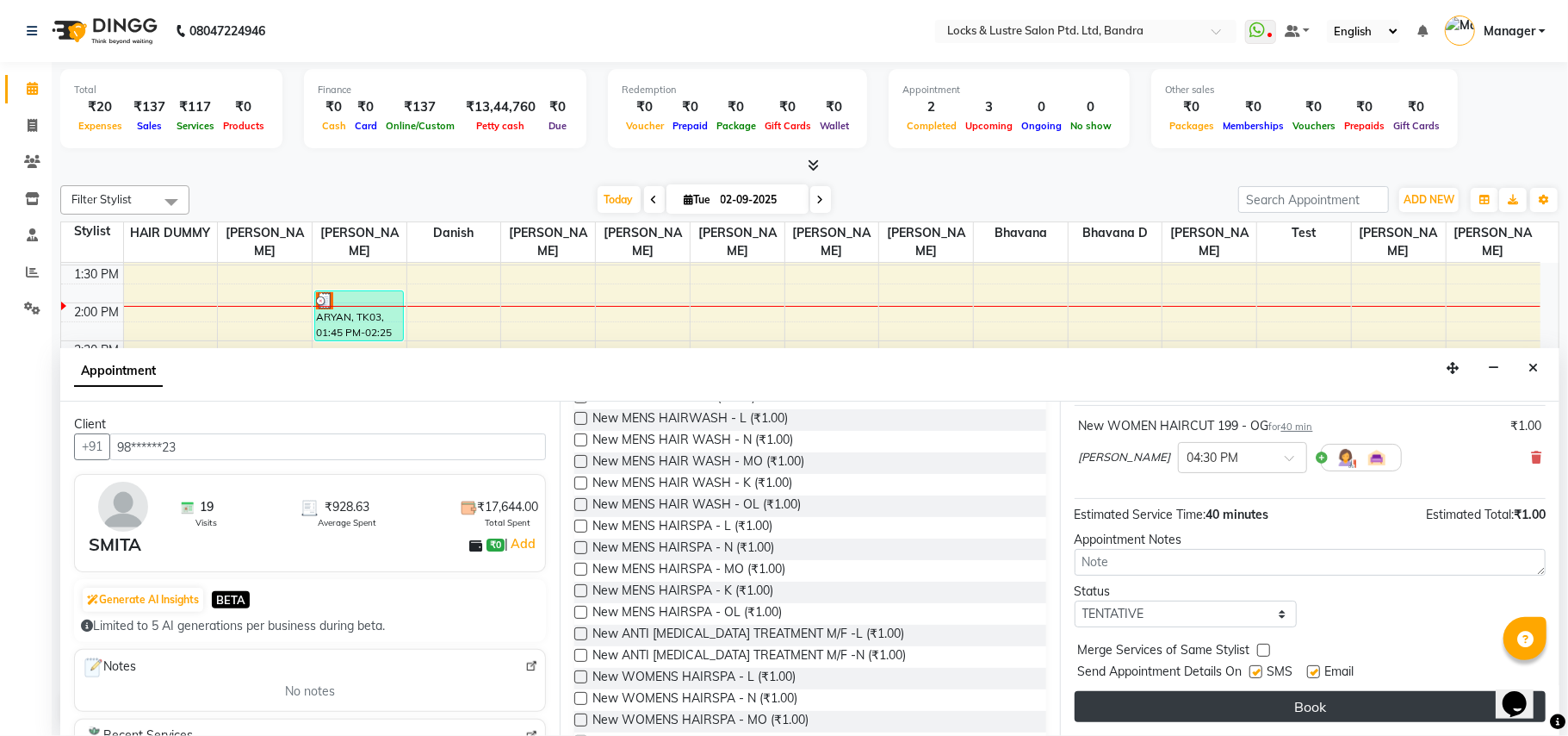
click at [1260, 708] on button "Book" at bounding box center [1310, 707] width 471 height 31
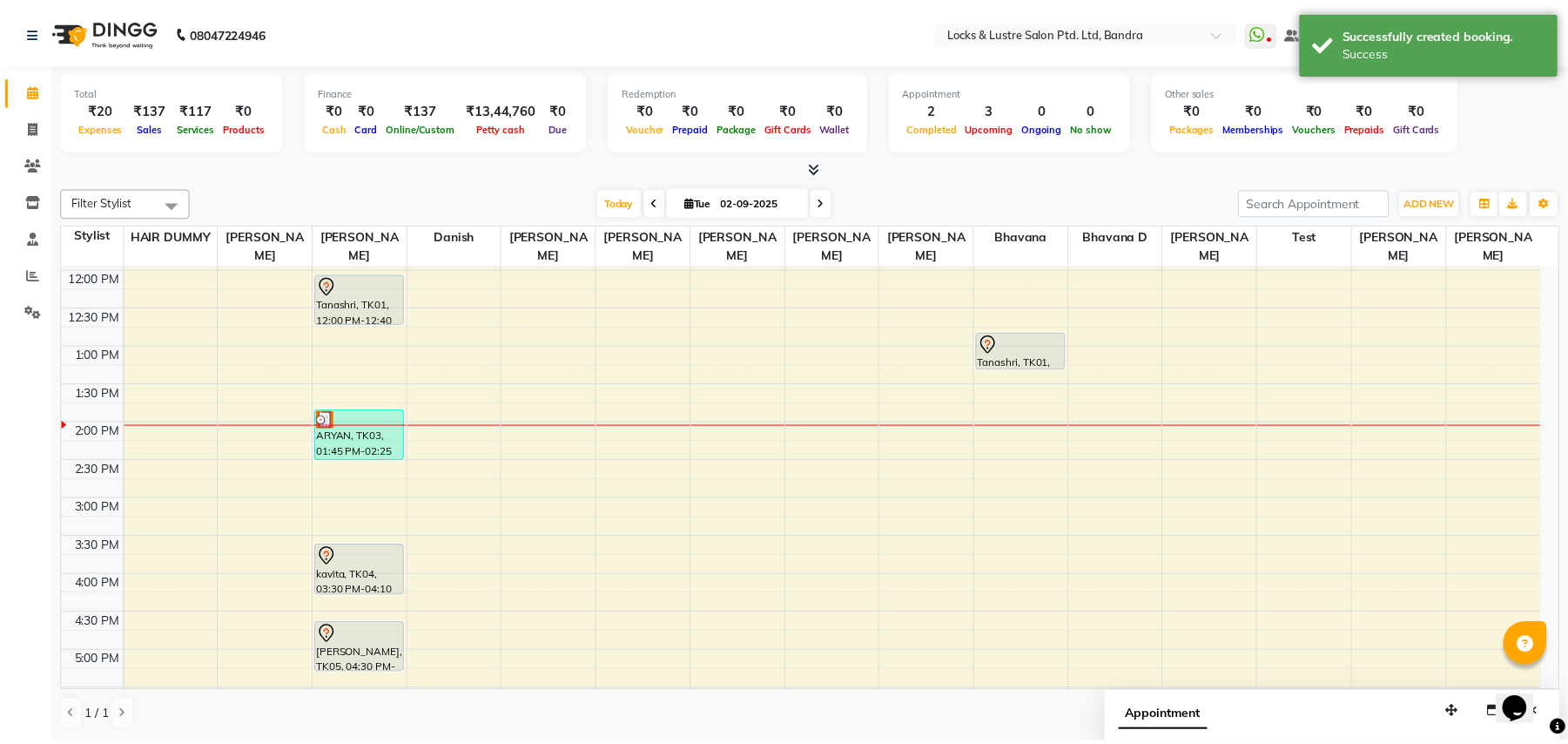
scroll to position [187, 0]
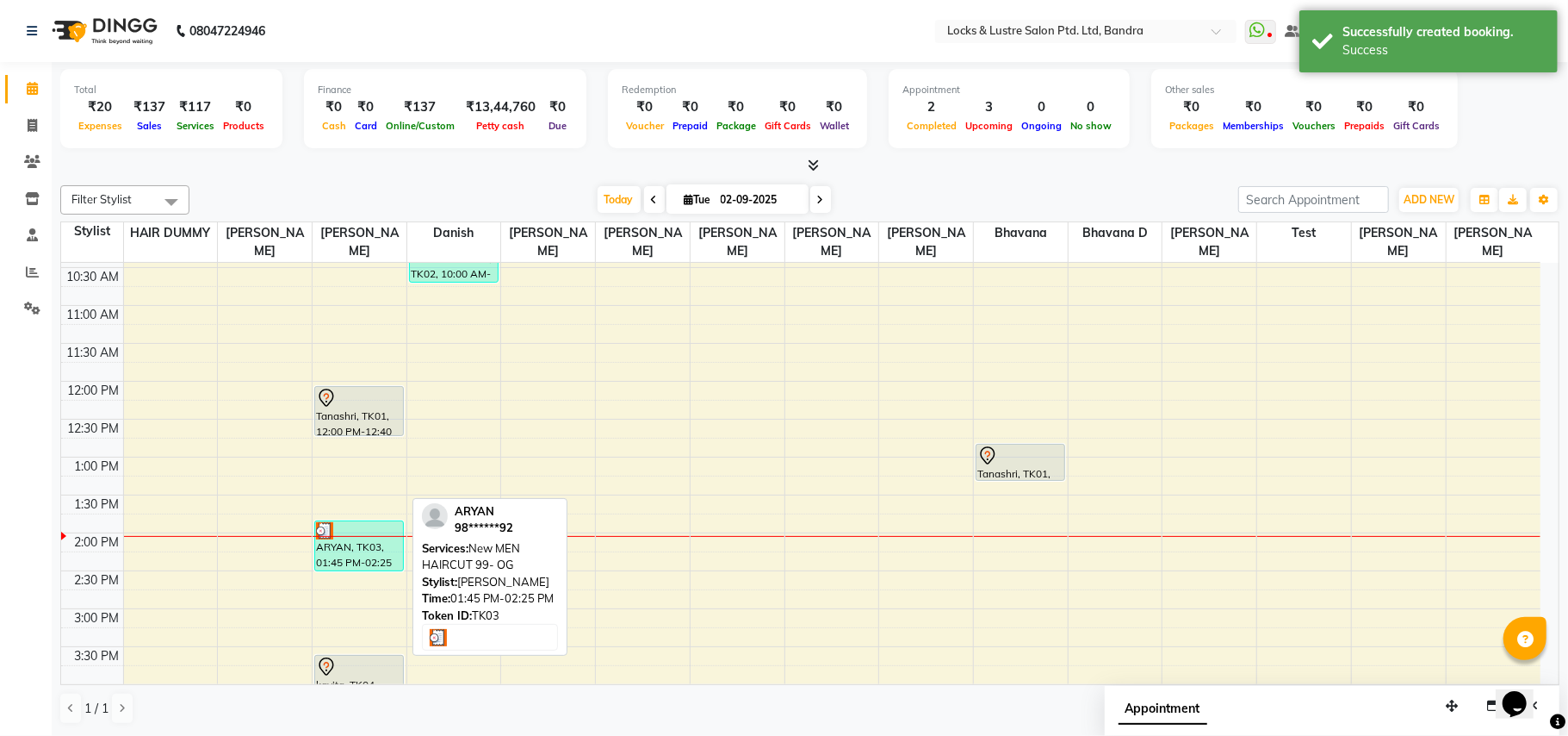
click at [393, 542] on div "ARYAN, TK03, 01:45 PM-02:25 PM, New MEN HAIRCUT 99- OG" at bounding box center [360, 545] width 88 height 49
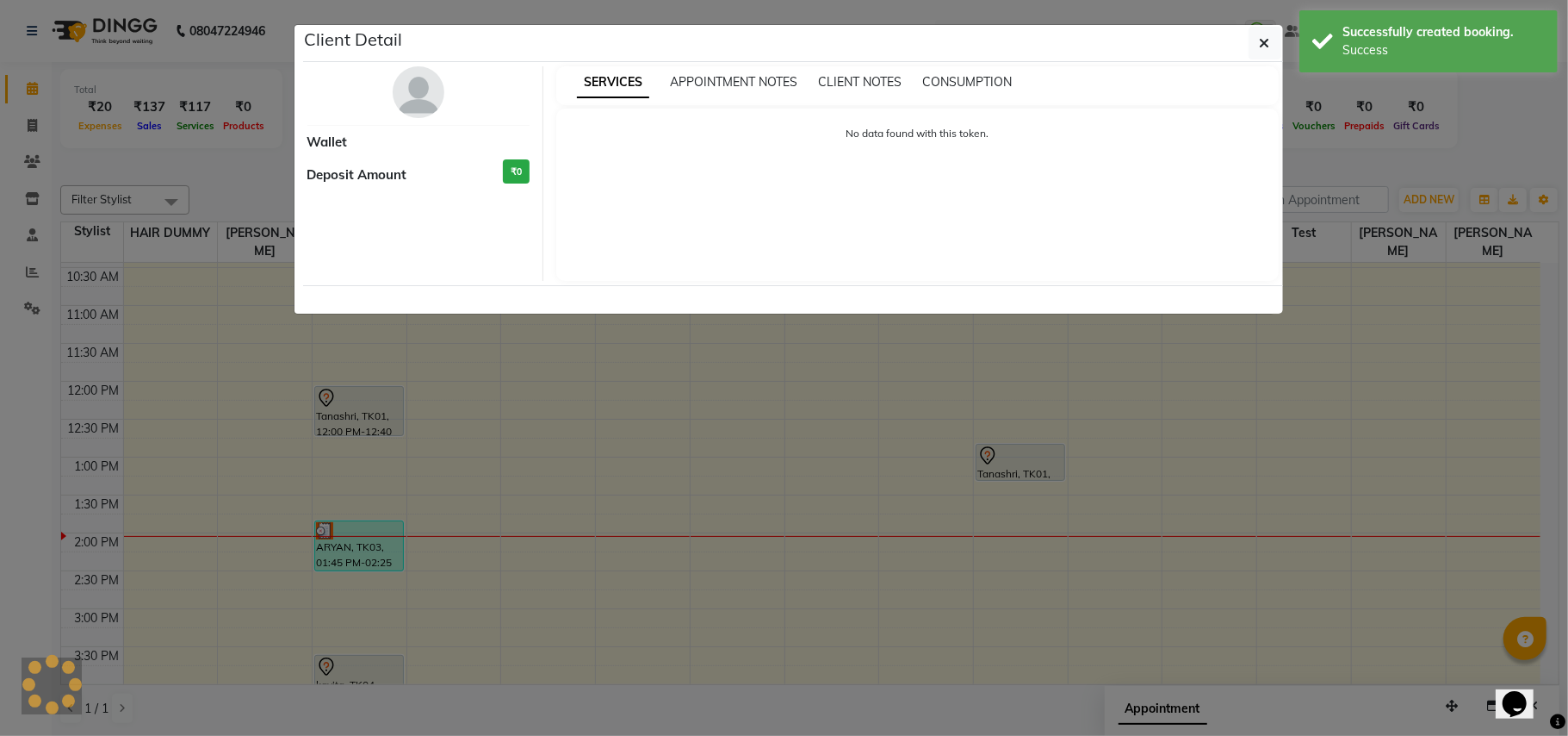
select select "3"
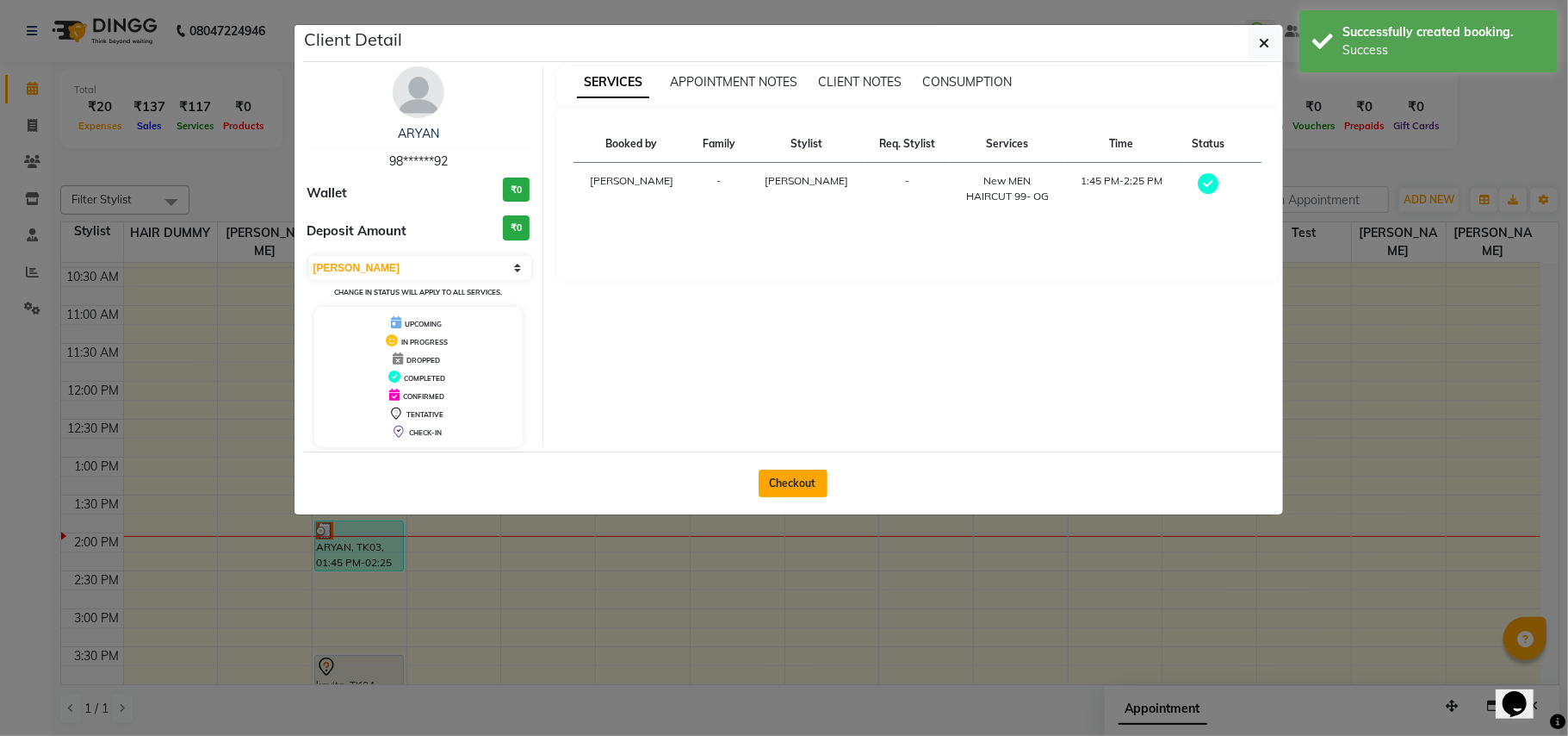
click at [801, 487] on button "Checkout" at bounding box center [792, 483] width 69 height 27
select select "service"
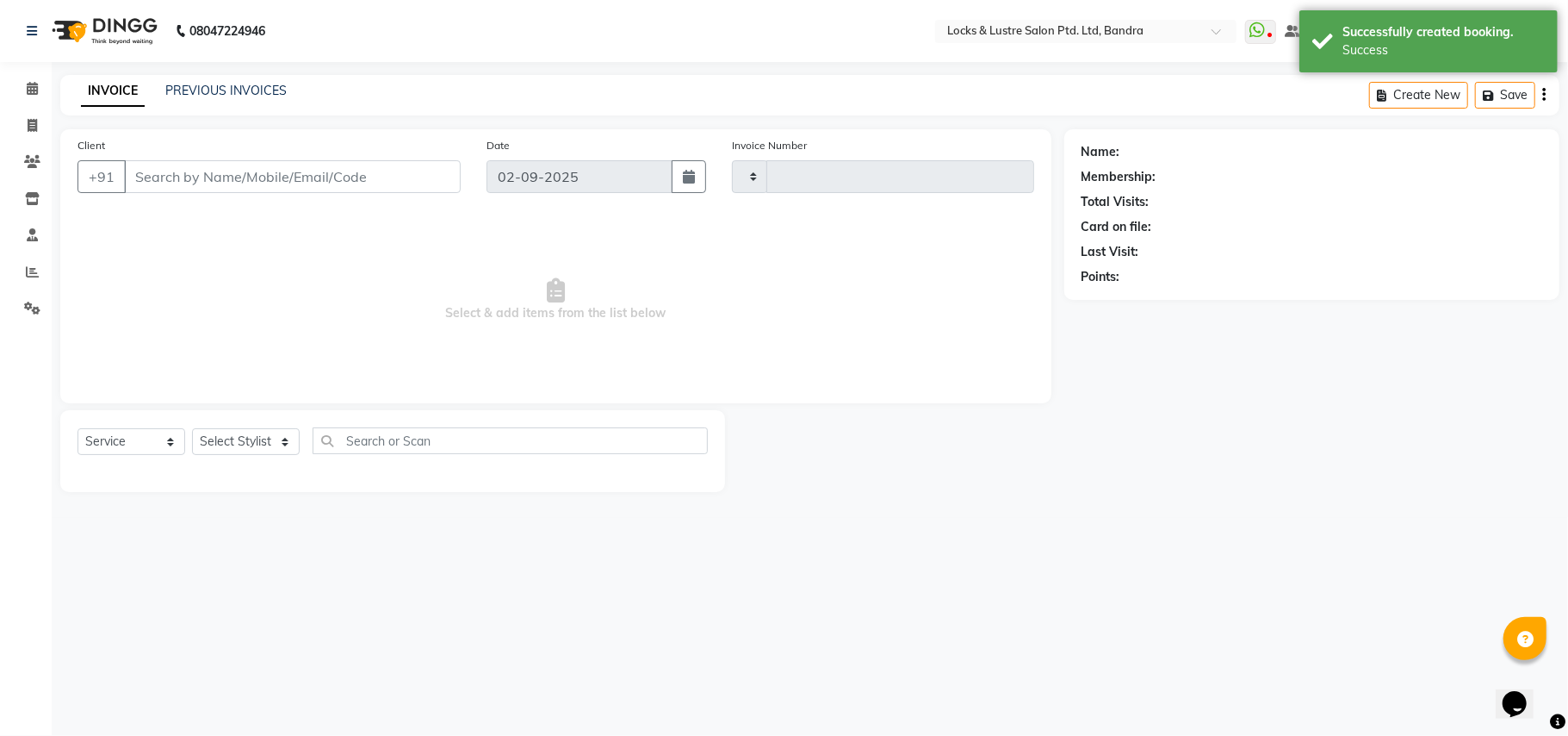
type input "2247"
select select "6029"
type input "98******92"
select select "55307"
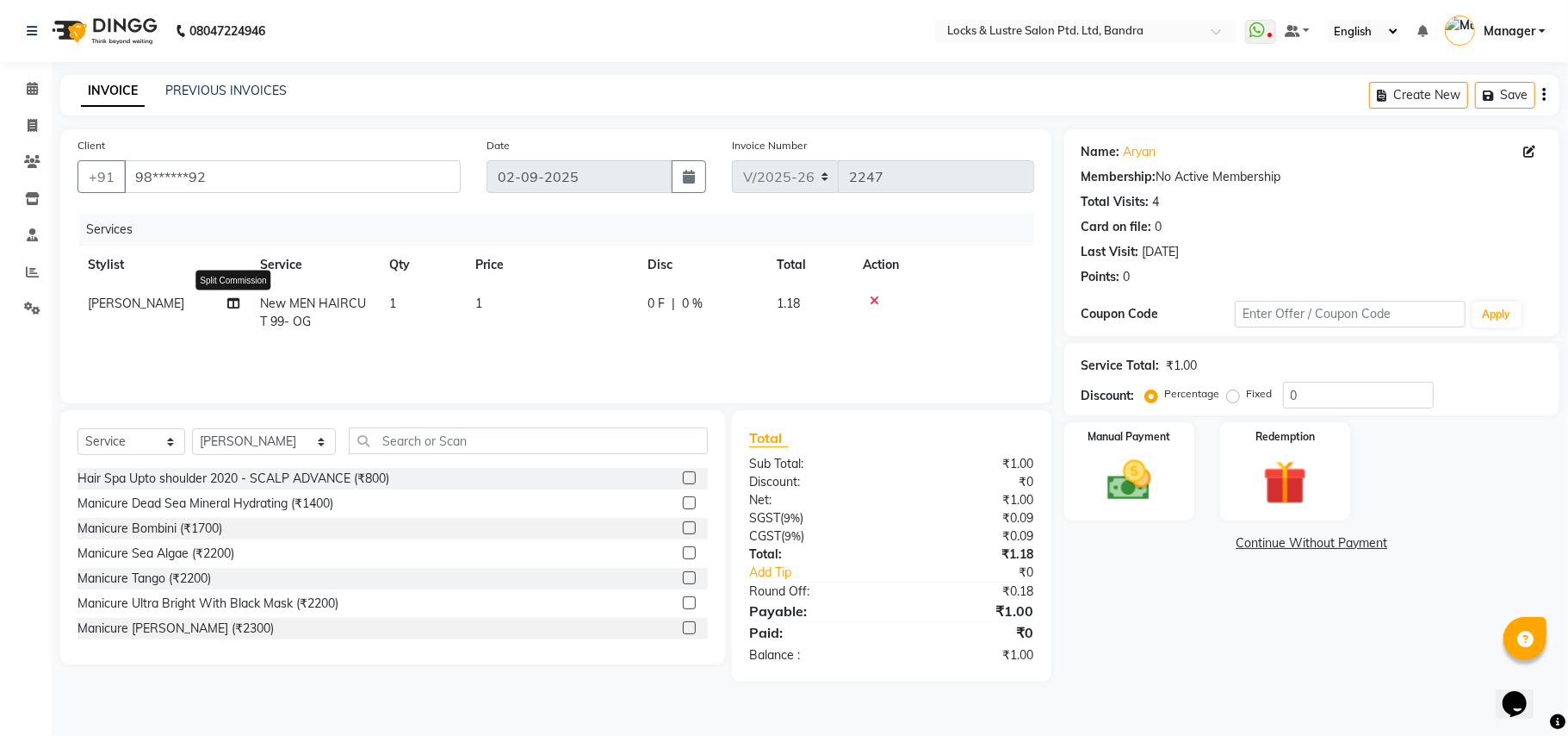
click at [229, 297] on icon at bounding box center [233, 303] width 12 height 12
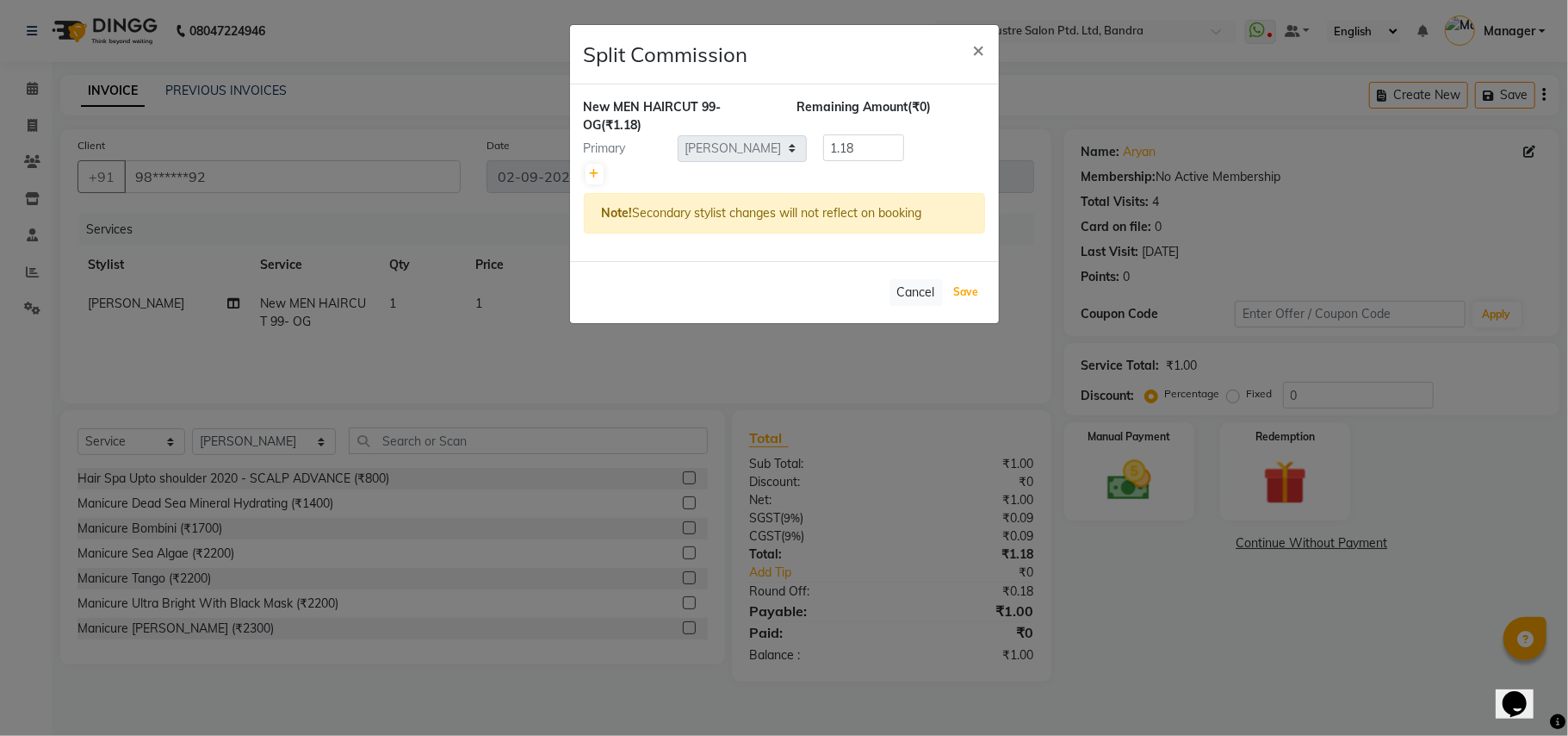
drag, startPoint x: 975, startPoint y: 297, endPoint x: 597, endPoint y: 289, distance: 378.1
click at [973, 298] on button "Save" at bounding box center [966, 291] width 33 height 24
select select "Select"
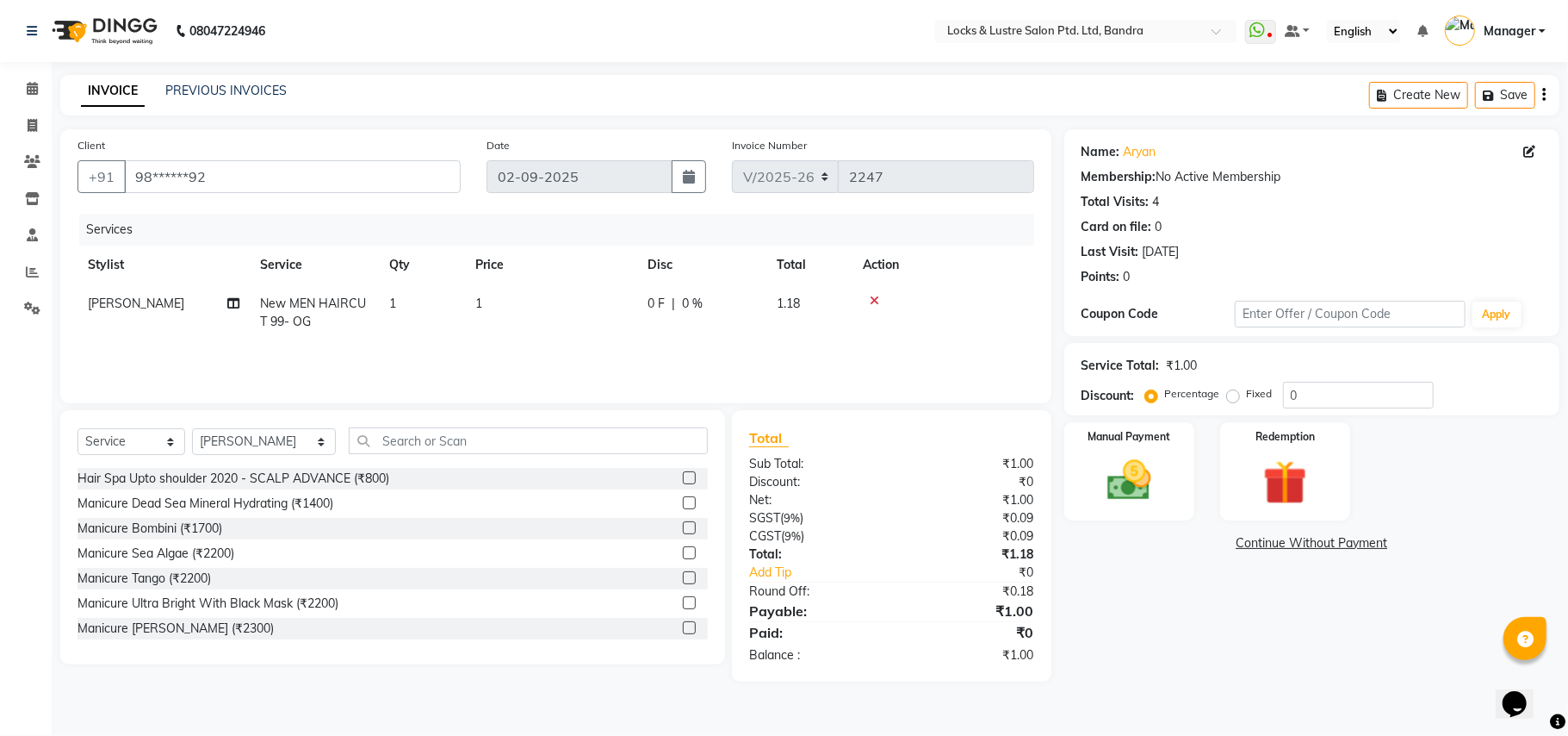
click at [145, 312] on td "[PERSON_NAME]" at bounding box center [163, 313] width 172 height 57
select select "55307"
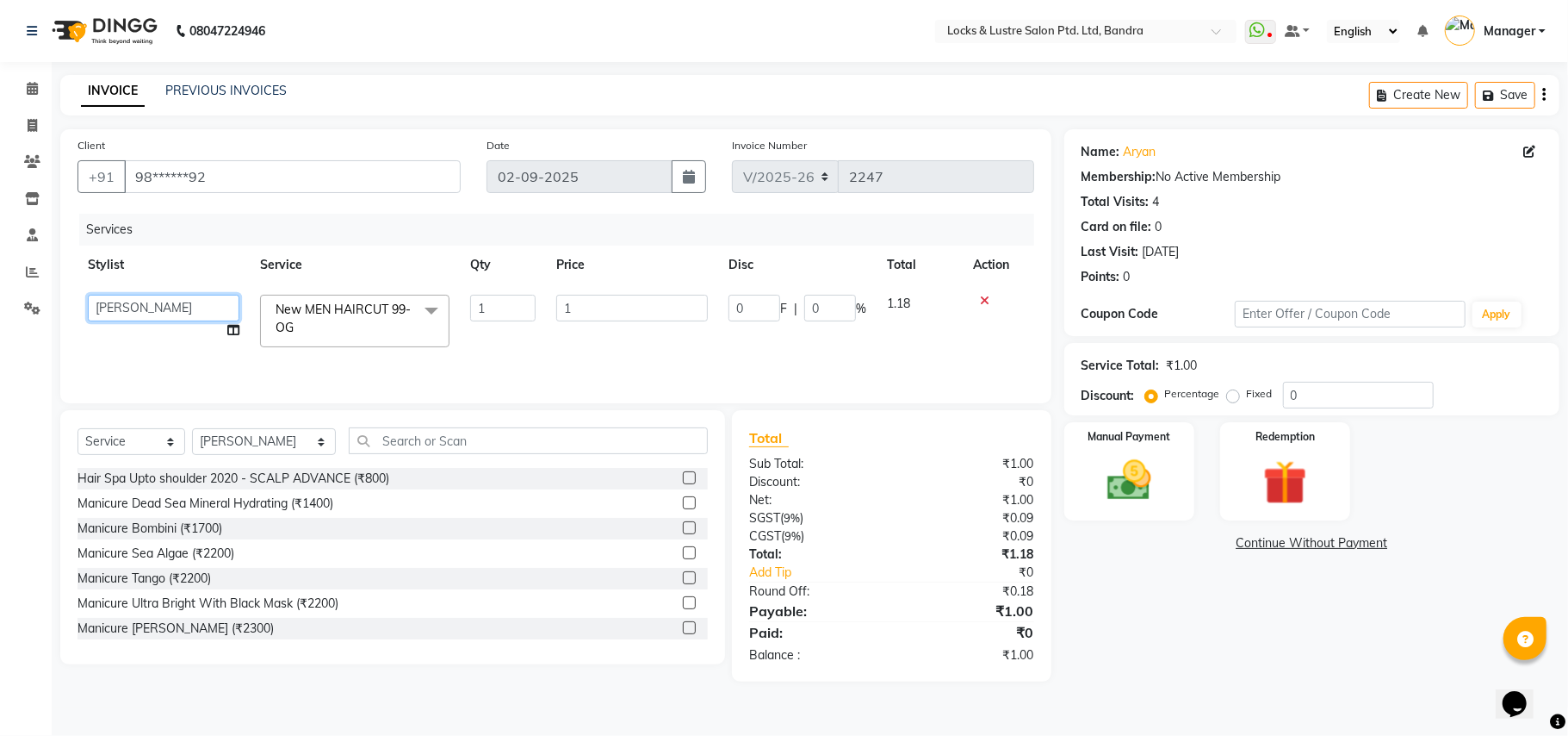
click at [160, 310] on select "Anushree ayush pawae bhavana Bhavana D Damini danish Deepika disha faizan firoz…" at bounding box center [163, 307] width 151 height 26
select select "62969"
click at [576, 314] on input "1" at bounding box center [631, 307] width 151 height 26
type input "99"
click at [1080, 562] on div "Name: Aryan Membership: No Active Membership Total Visits: 4 Card on file: 0 La…" at bounding box center [1318, 405] width 508 height 552
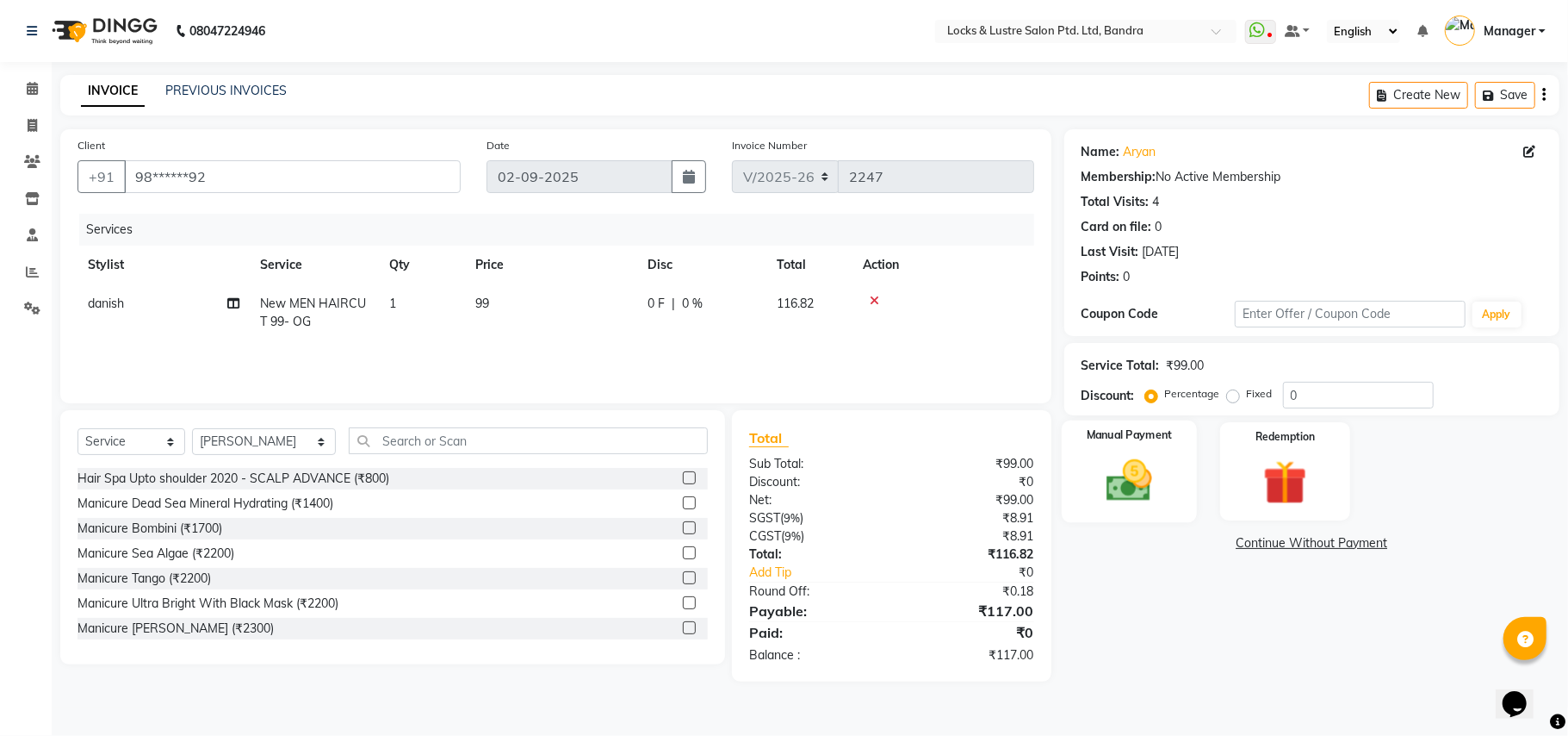
click at [1167, 483] on div "Manual Payment" at bounding box center [1129, 471] width 135 height 102
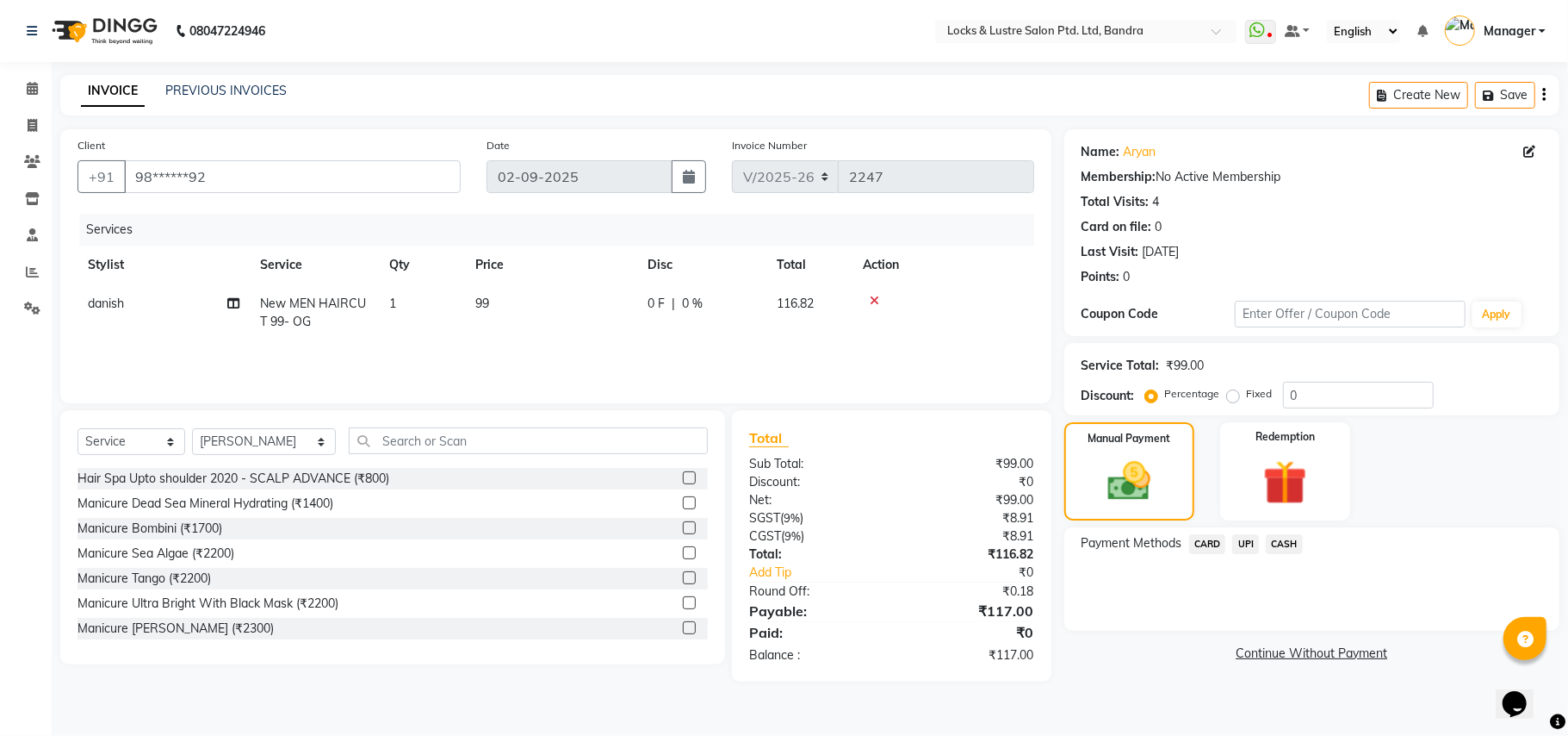
click at [1279, 536] on span "CASH" at bounding box center [1285, 543] width 37 height 20
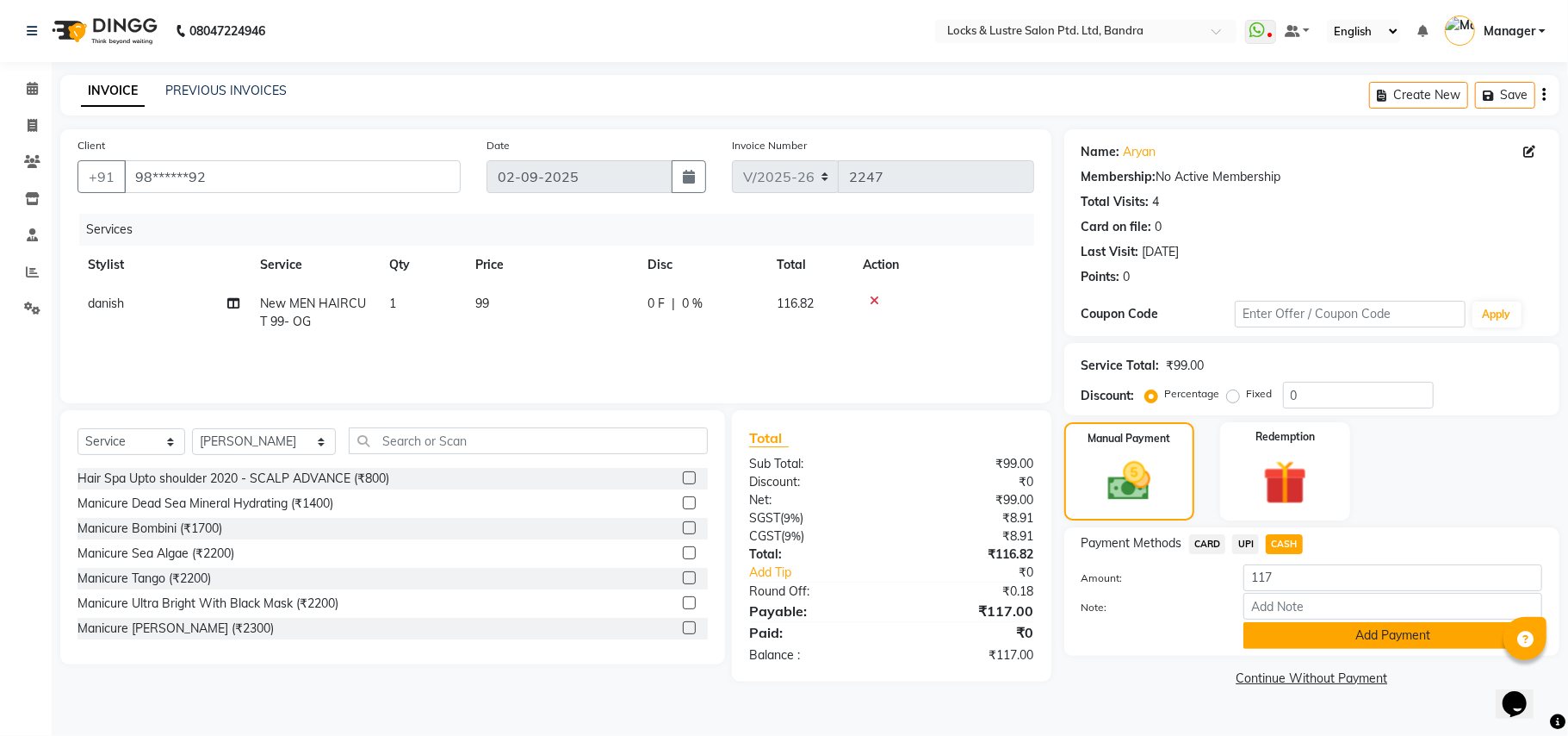
click at [1260, 635] on button "Add Payment" at bounding box center [1393, 634] width 299 height 26
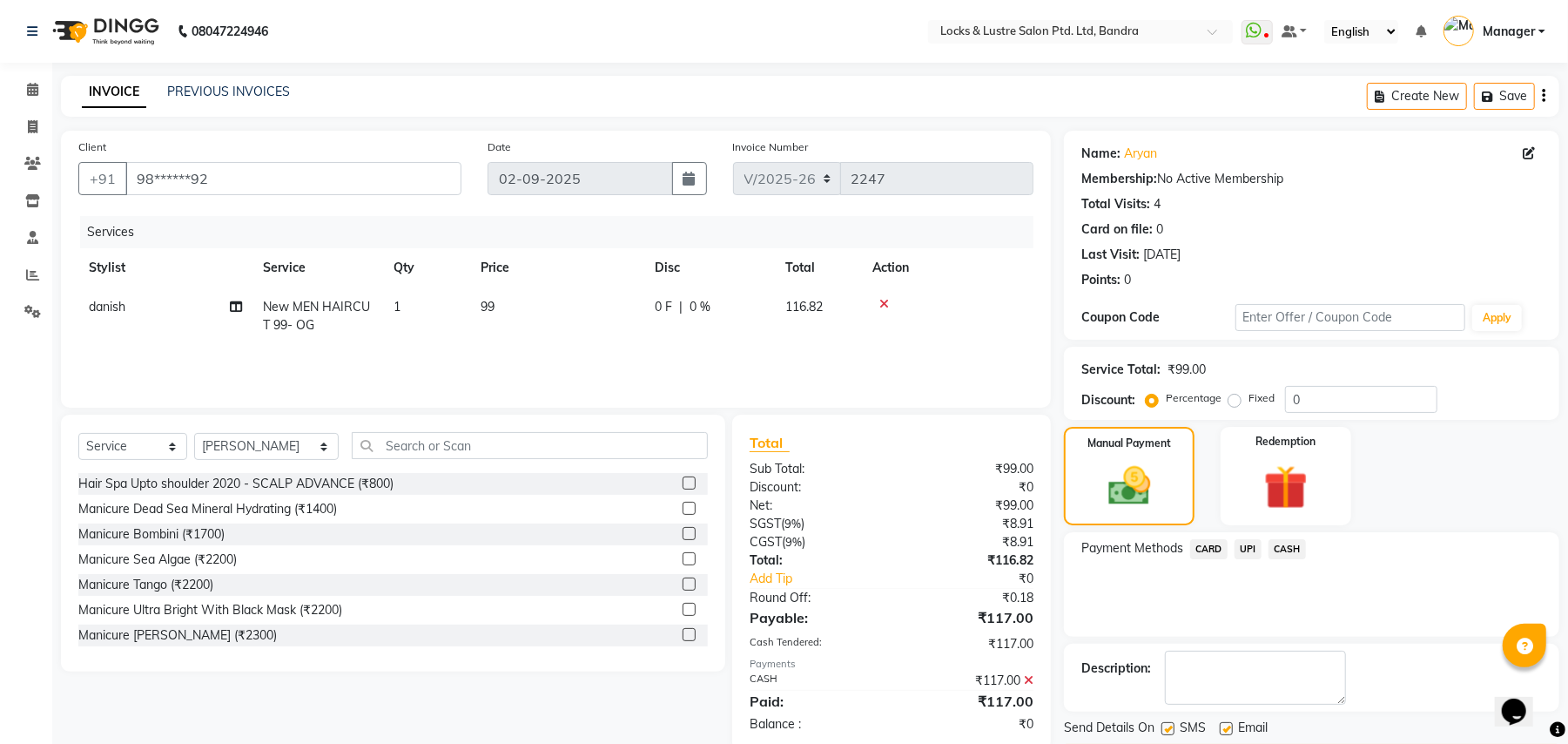
scroll to position [54, 0]
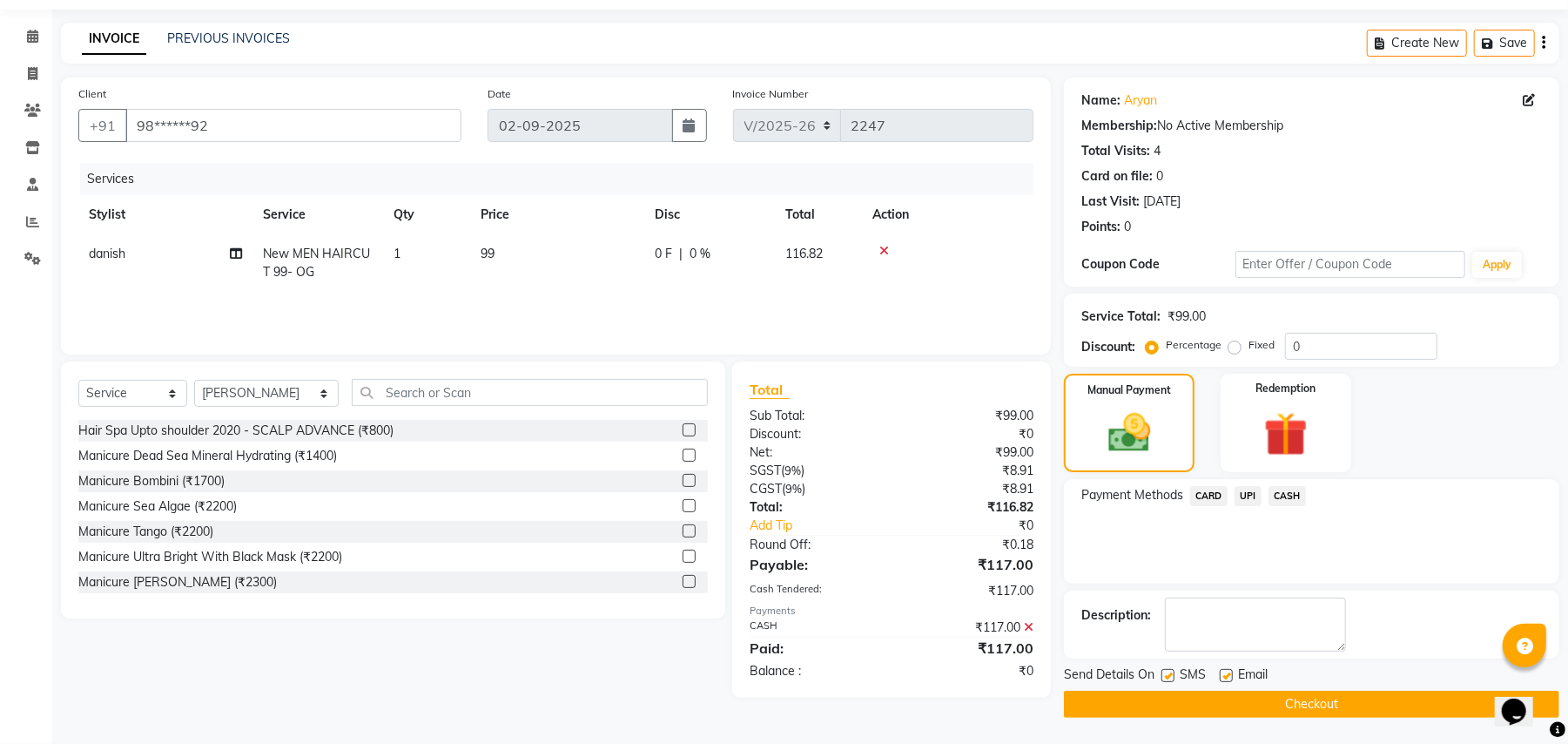
click at [1229, 701] on button "Checkout" at bounding box center [1311, 703] width 495 height 27
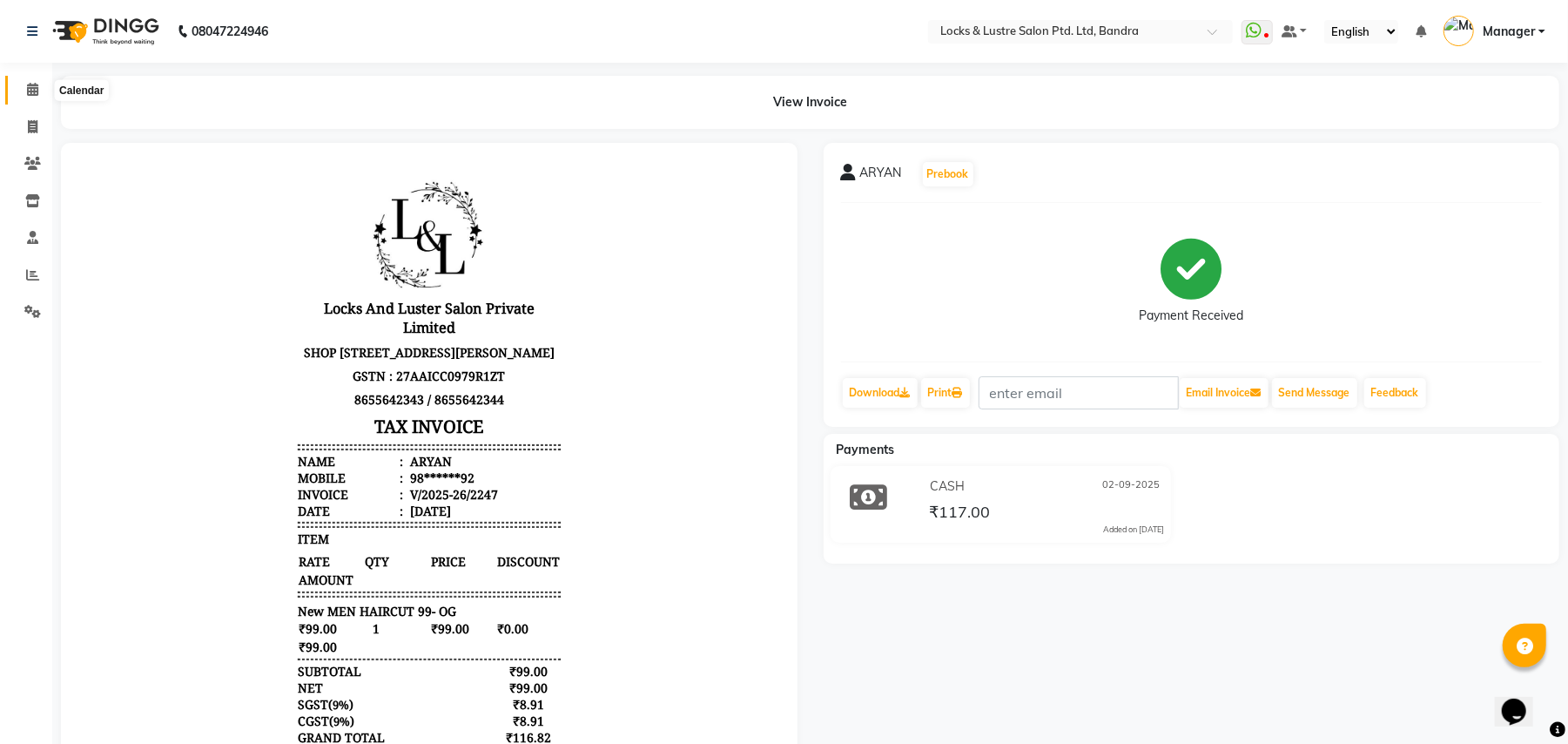
click at [29, 88] on icon at bounding box center [32, 89] width 11 height 13
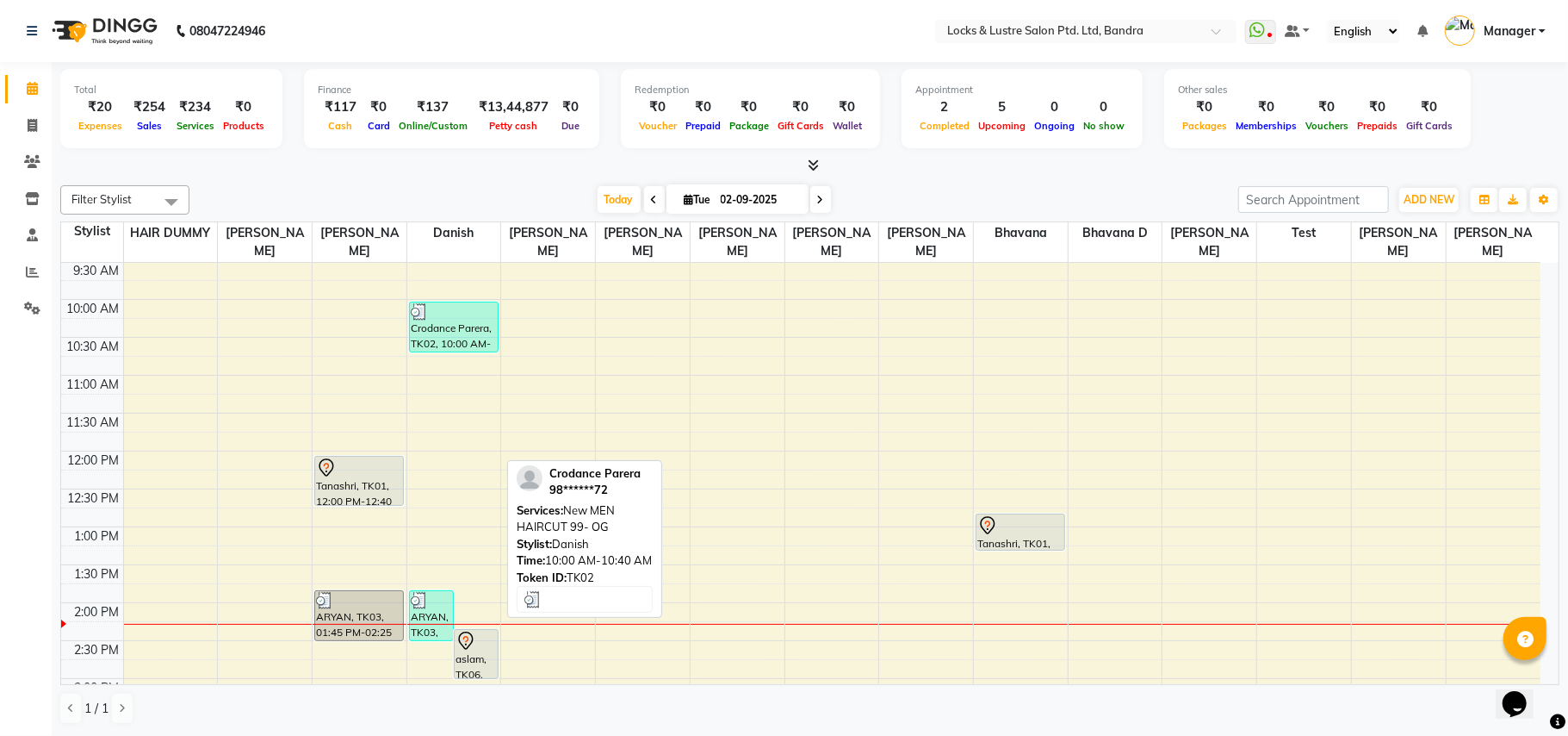
scroll to position [229, 0]
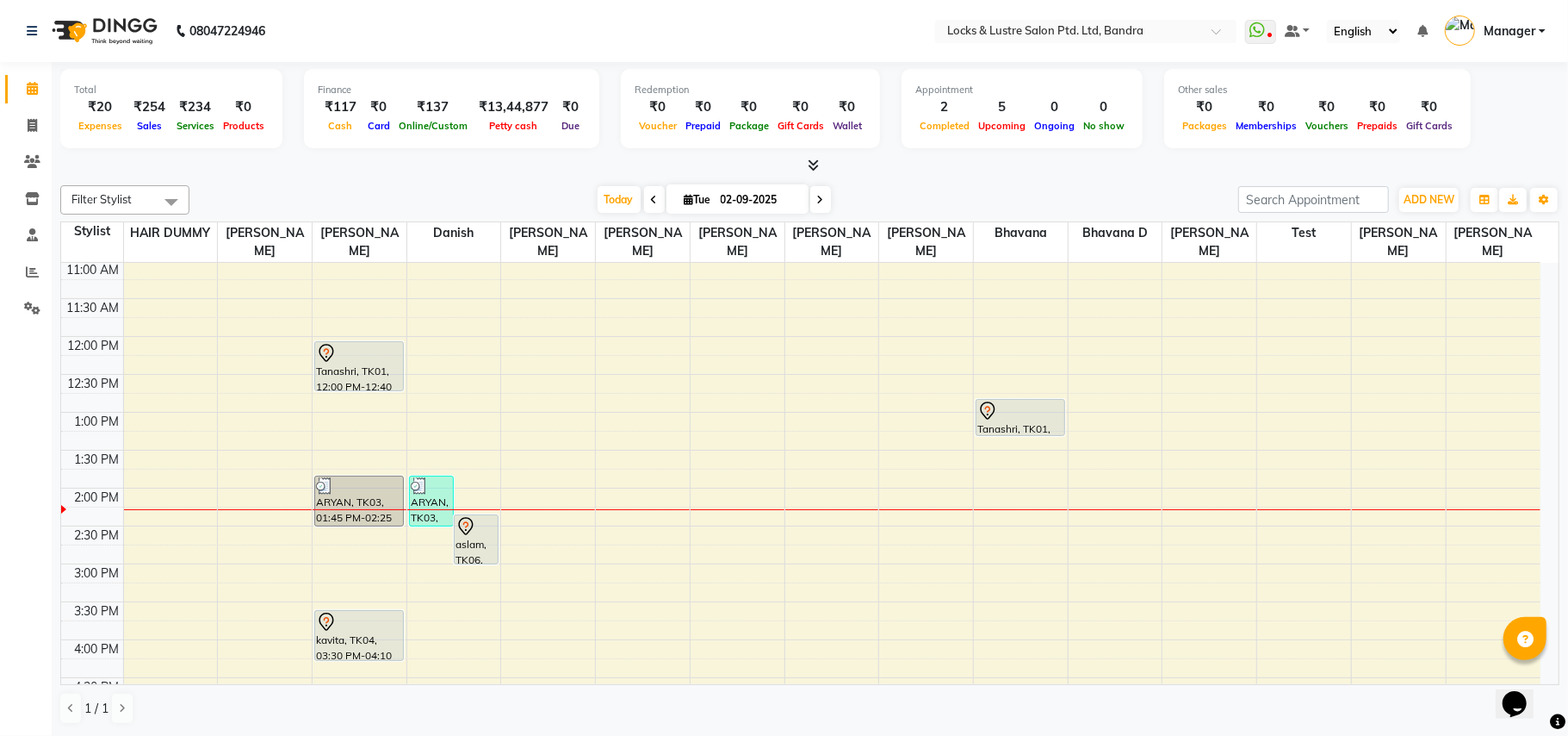
drag, startPoint x: 375, startPoint y: 606, endPoint x: 192, endPoint y: 780, distance: 252.5
drag, startPoint x: 192, startPoint y: 780, endPoint x: 899, endPoint y: 184, distance: 924.7
click at [899, 184] on div "Filter Stylist Select All Anushree bhavana Bhavana D danish HAIR DUMMY Junaid S…" at bounding box center [810, 455] width 1499 height 553
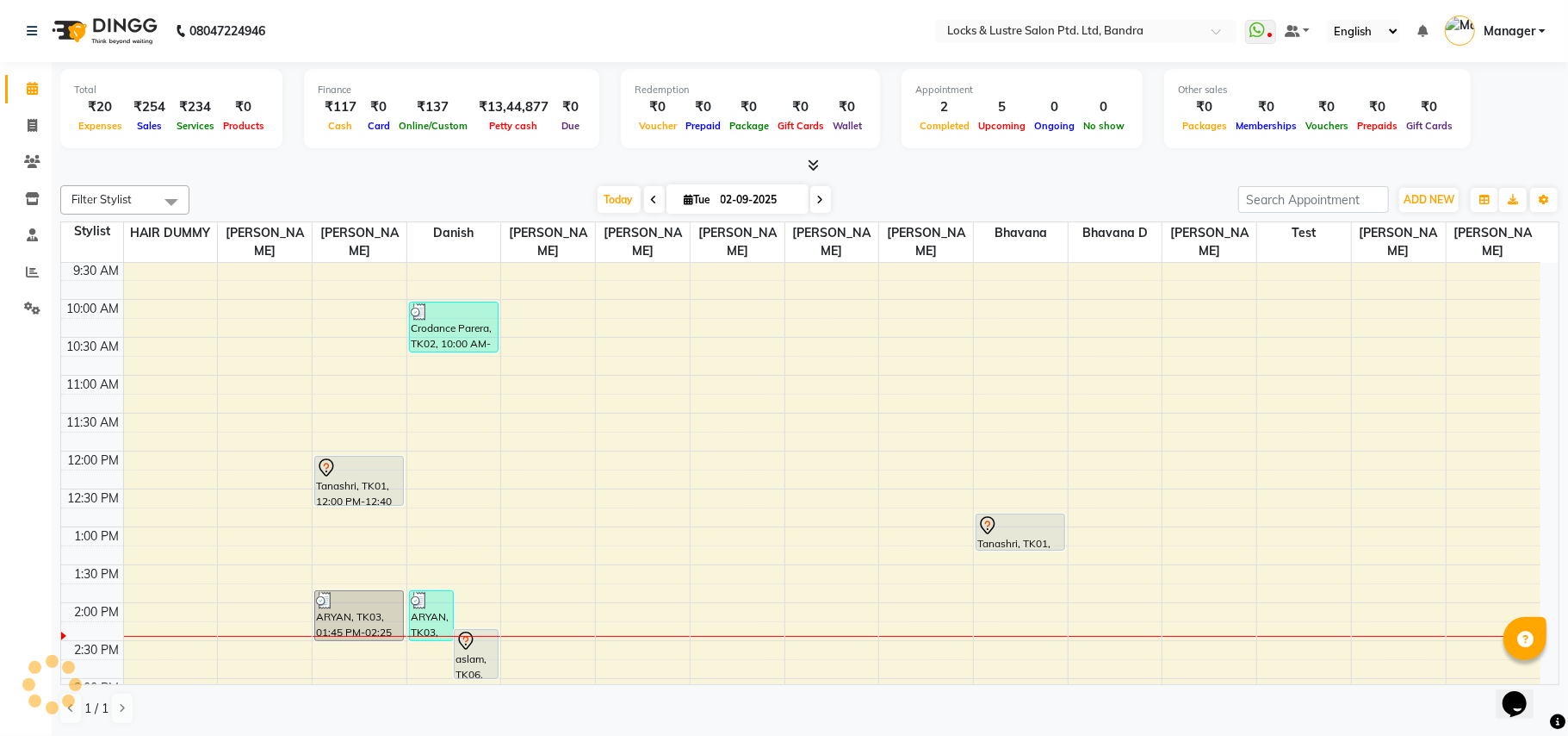
click at [717, 27] on nav "08047224946 Select Location × Locks & Lustre Salon Ptd. Ltd, Bandra WhatsApp St…" at bounding box center [784, 30] width 1568 height 62
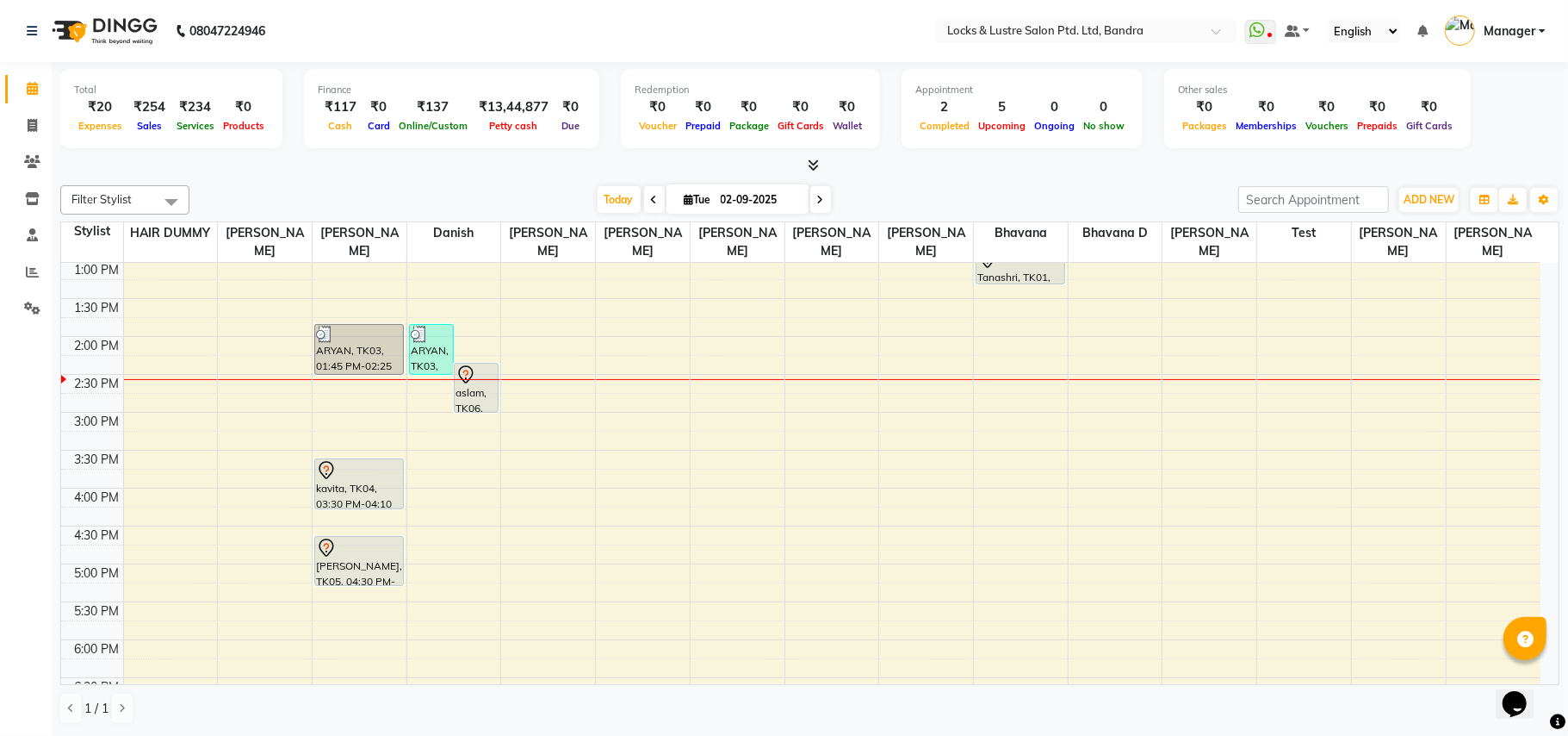
scroll to position [236, 0]
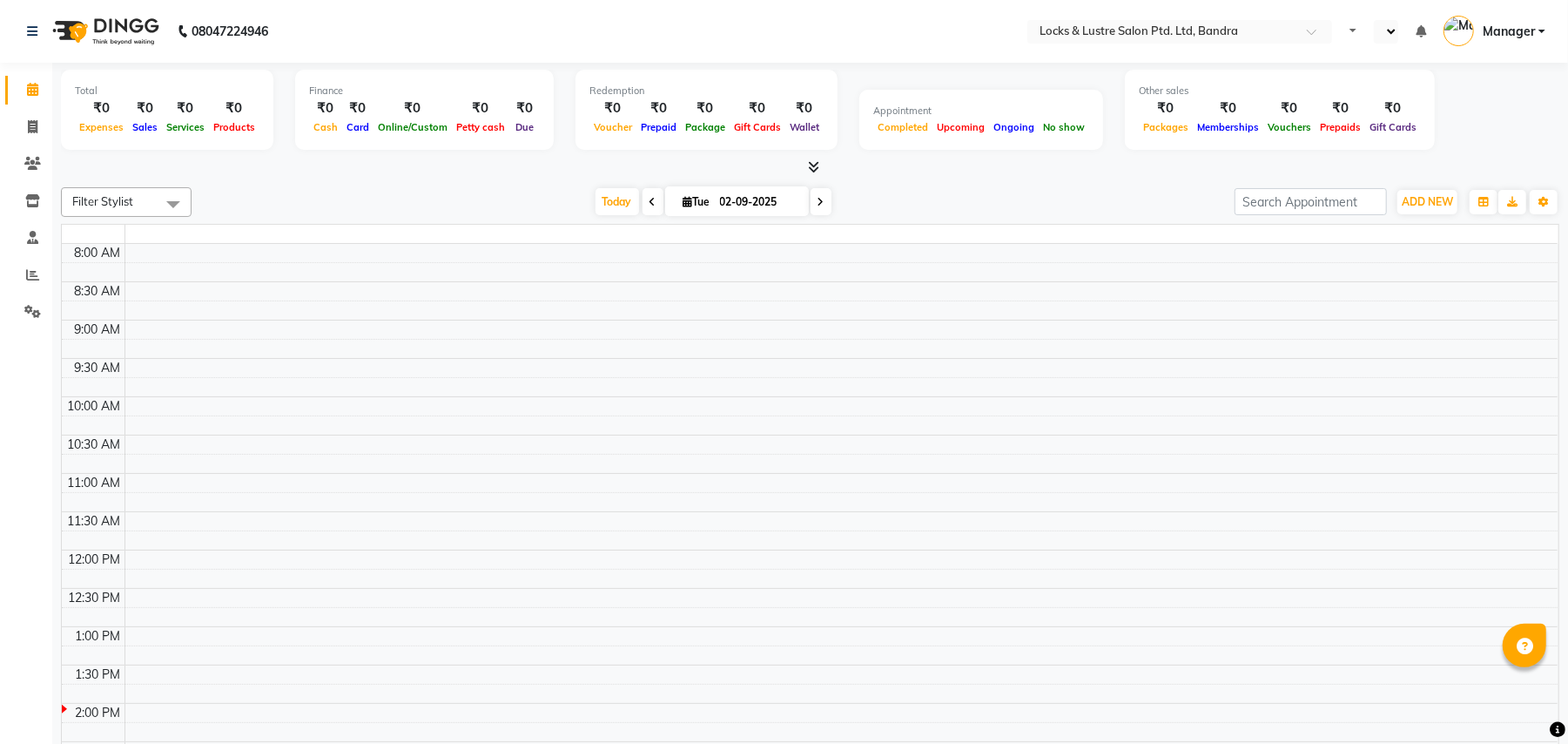
select select "en"
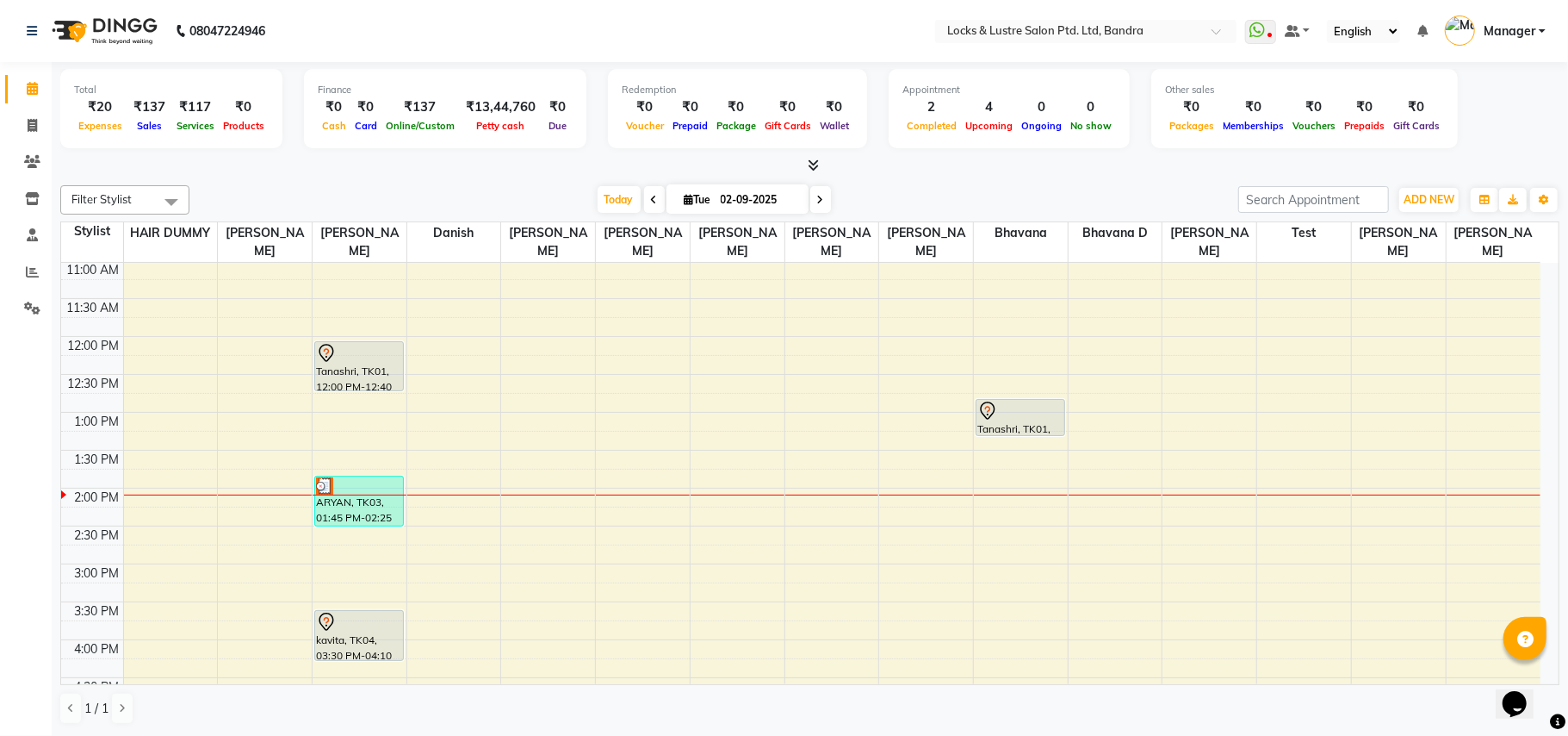
scroll to position [114, 0]
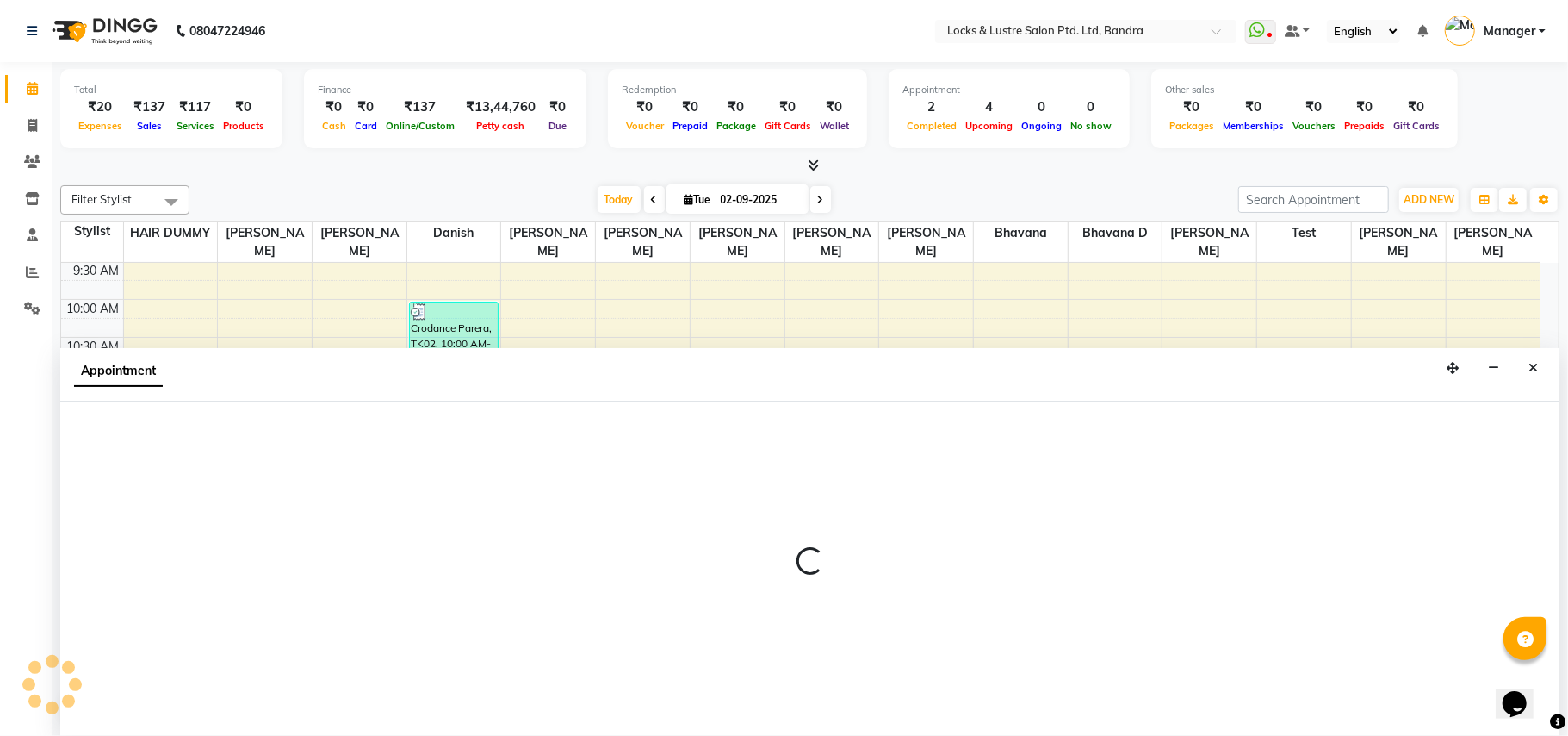
select select "62969"
select select "735"
select select "tentative"
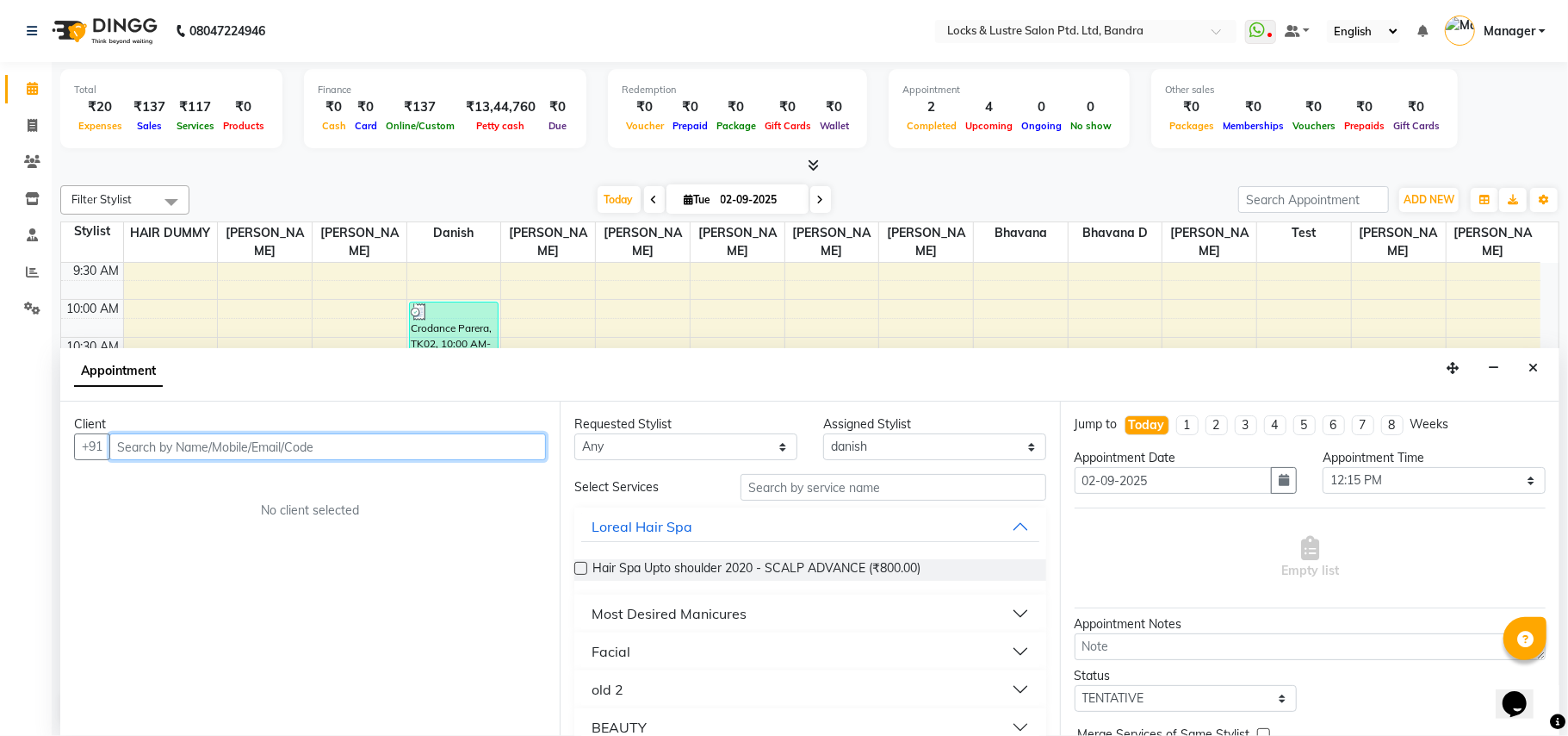
click at [190, 439] on input "text" at bounding box center [327, 446] width 437 height 26
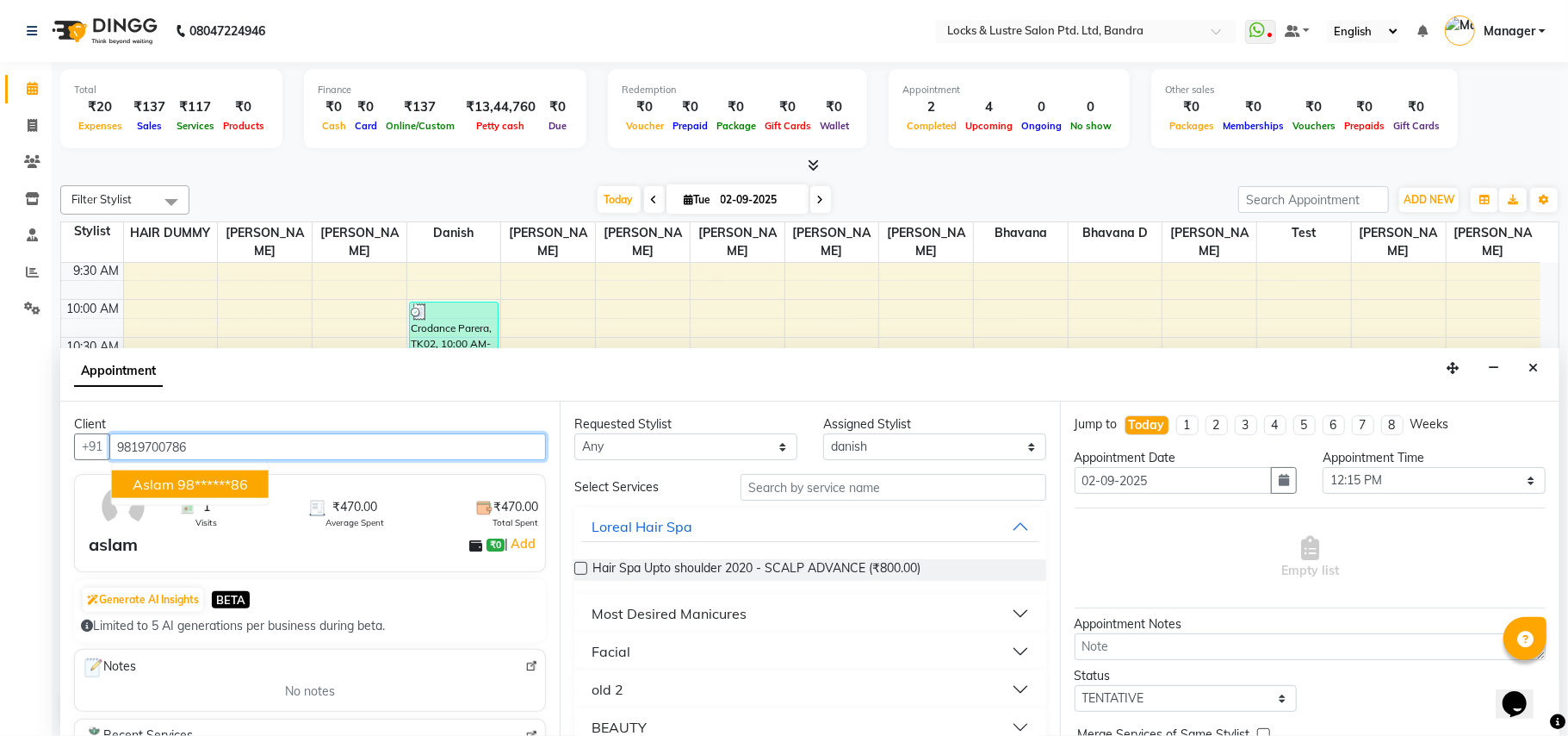
type input "9819700786"
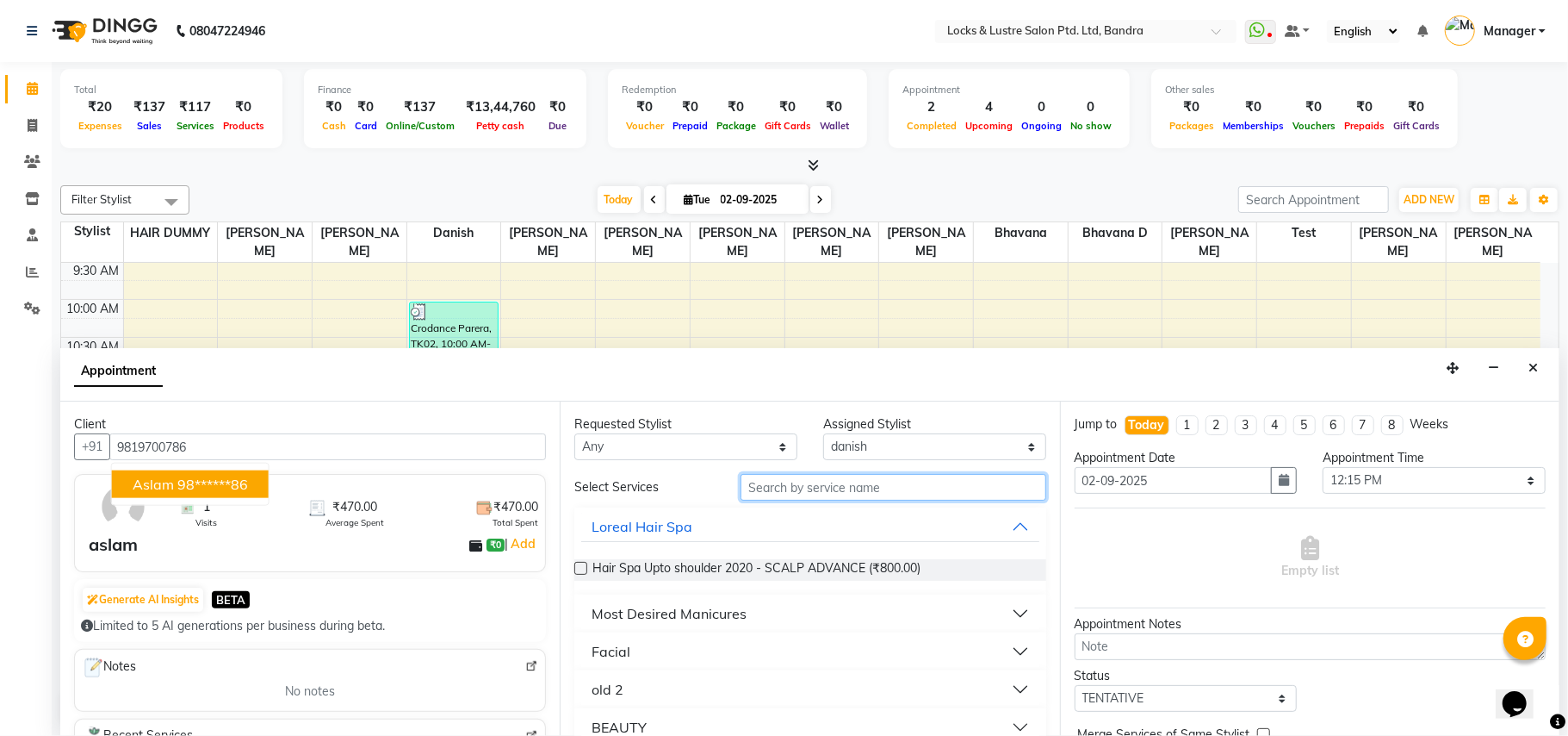
click at [861, 495] on input "text" at bounding box center [893, 487] width 306 height 26
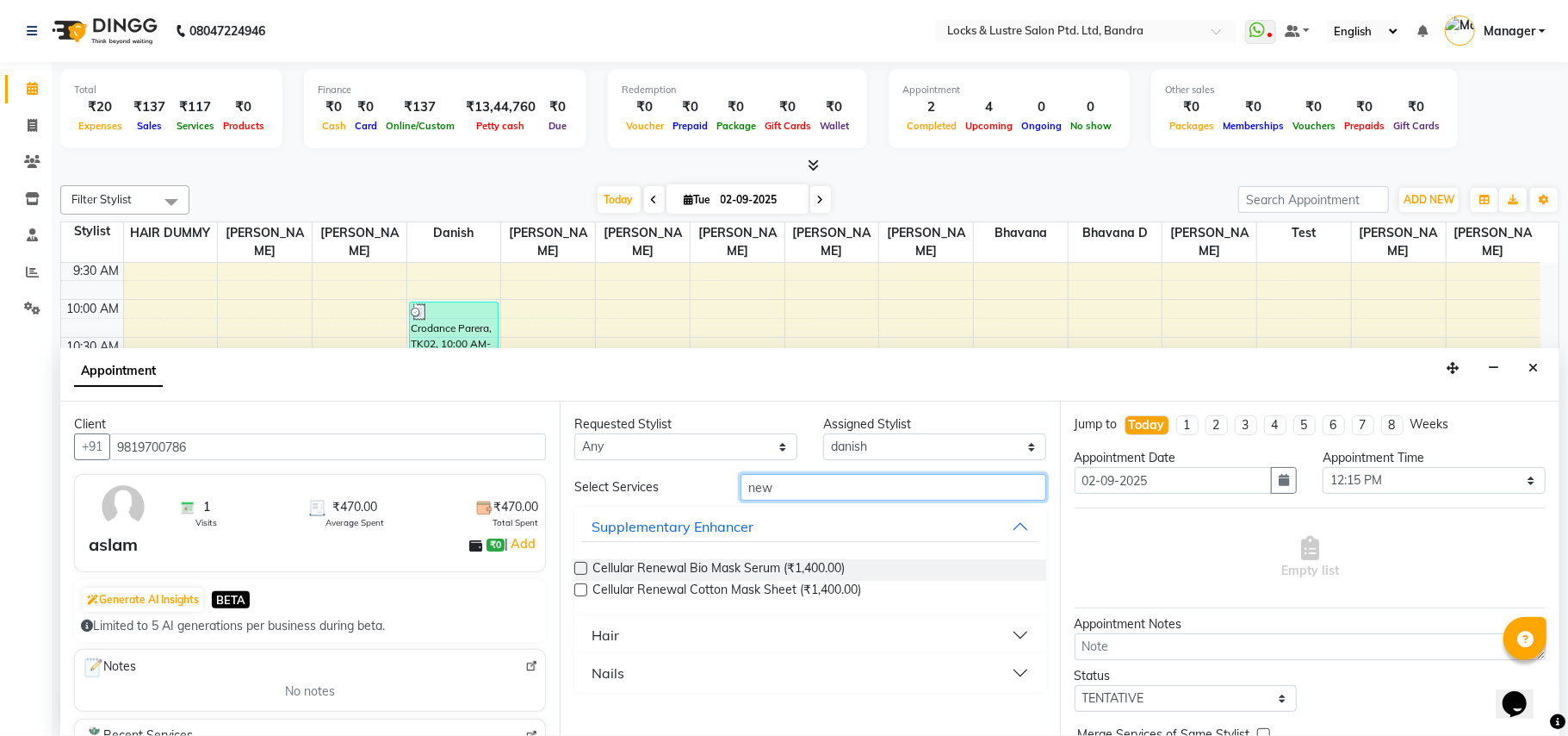
type input "new"
click at [1021, 630] on button "Hair" at bounding box center [810, 635] width 457 height 31
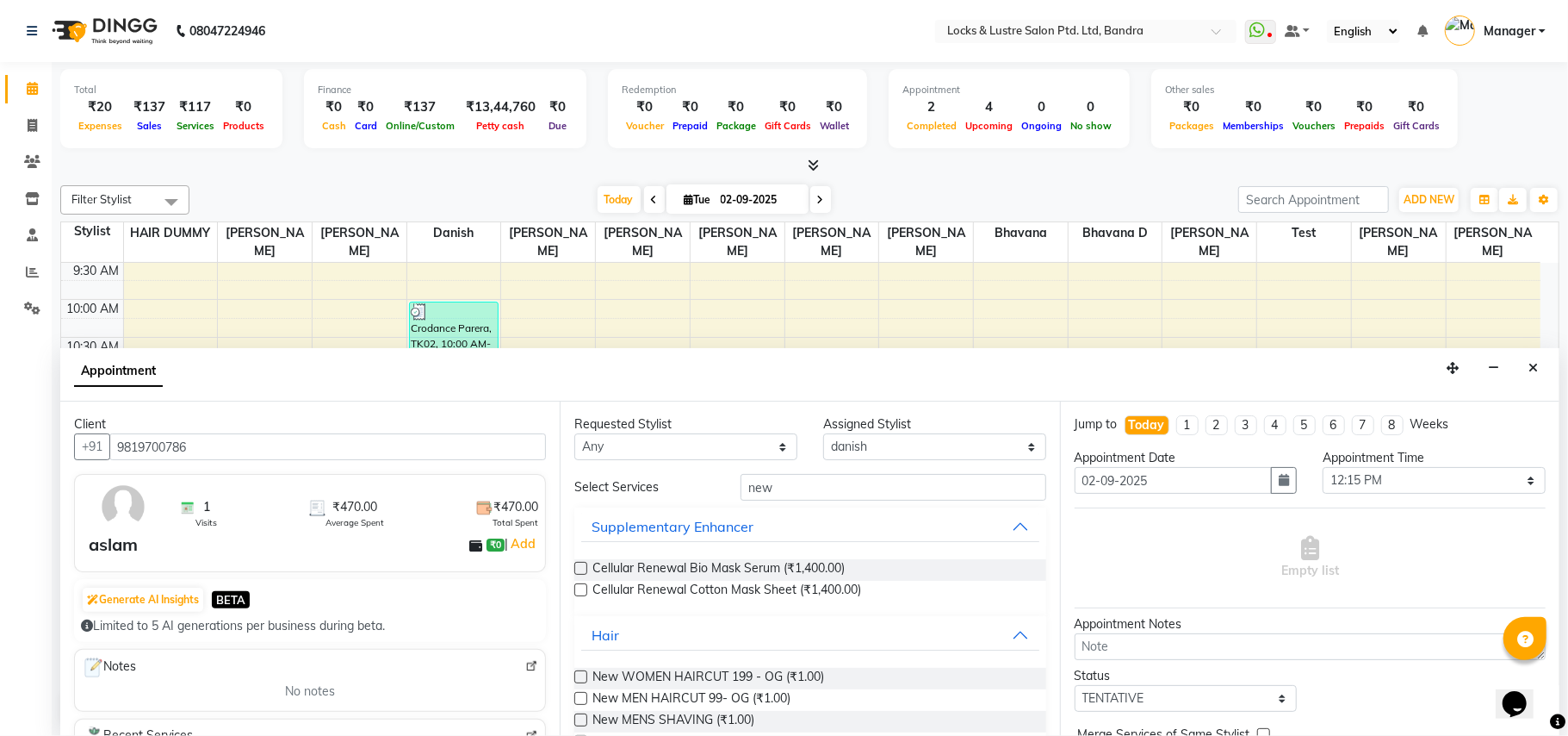
click at [580, 693] on label at bounding box center [580, 698] width 13 height 13
click at [580, 694] on input "checkbox" at bounding box center [579, 699] width 11 height 11
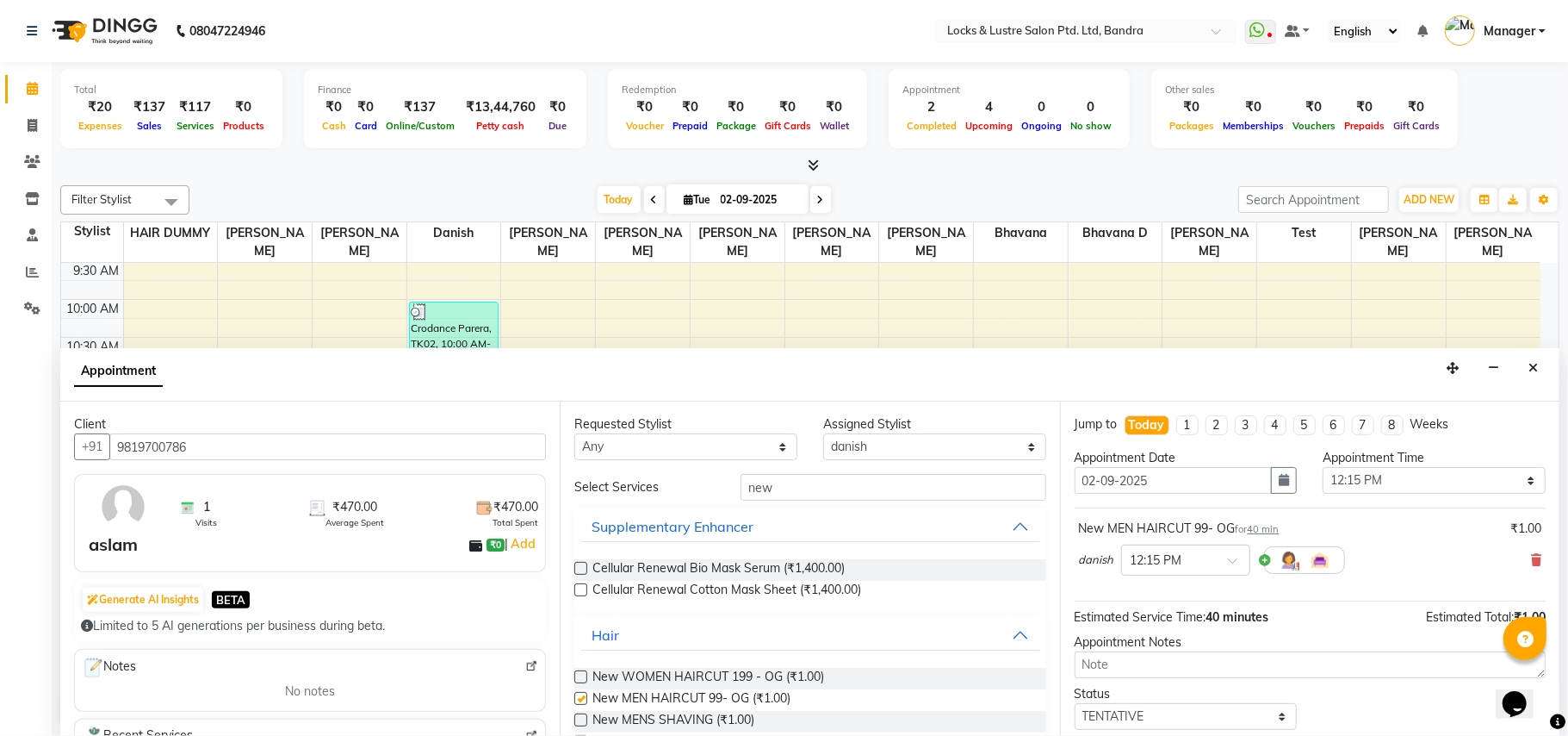
checkbox input "false"
click at [1238, 560] on span at bounding box center [1239, 565] width 21 height 19
click at [1200, 596] on div "12:15 PM" at bounding box center [1185, 589] width 127 height 32
click at [1235, 559] on span at bounding box center [1239, 565] width 21 height 19
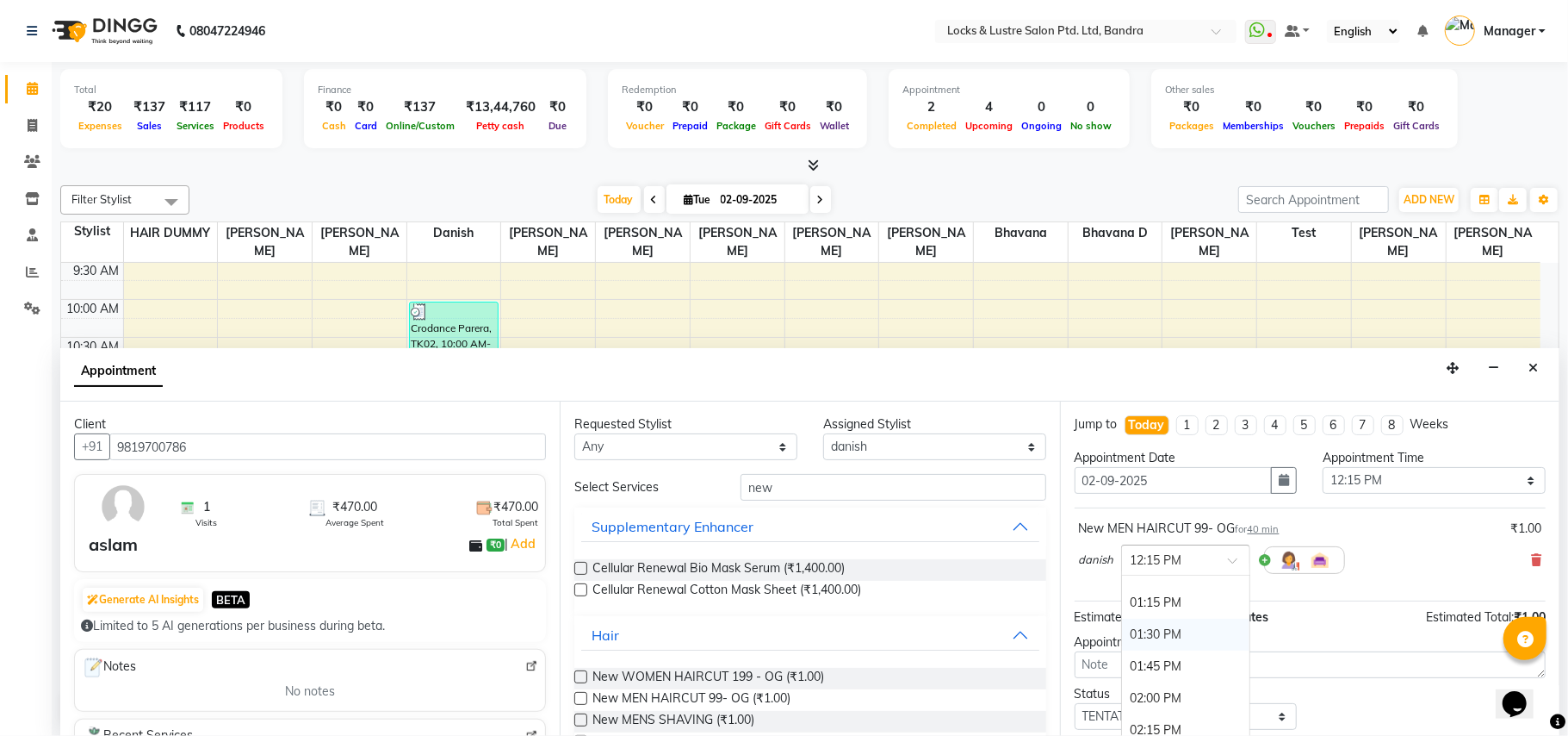
scroll to position [651, 0]
click at [1171, 613] on div "02:15 PM" at bounding box center [1185, 615] width 127 height 32
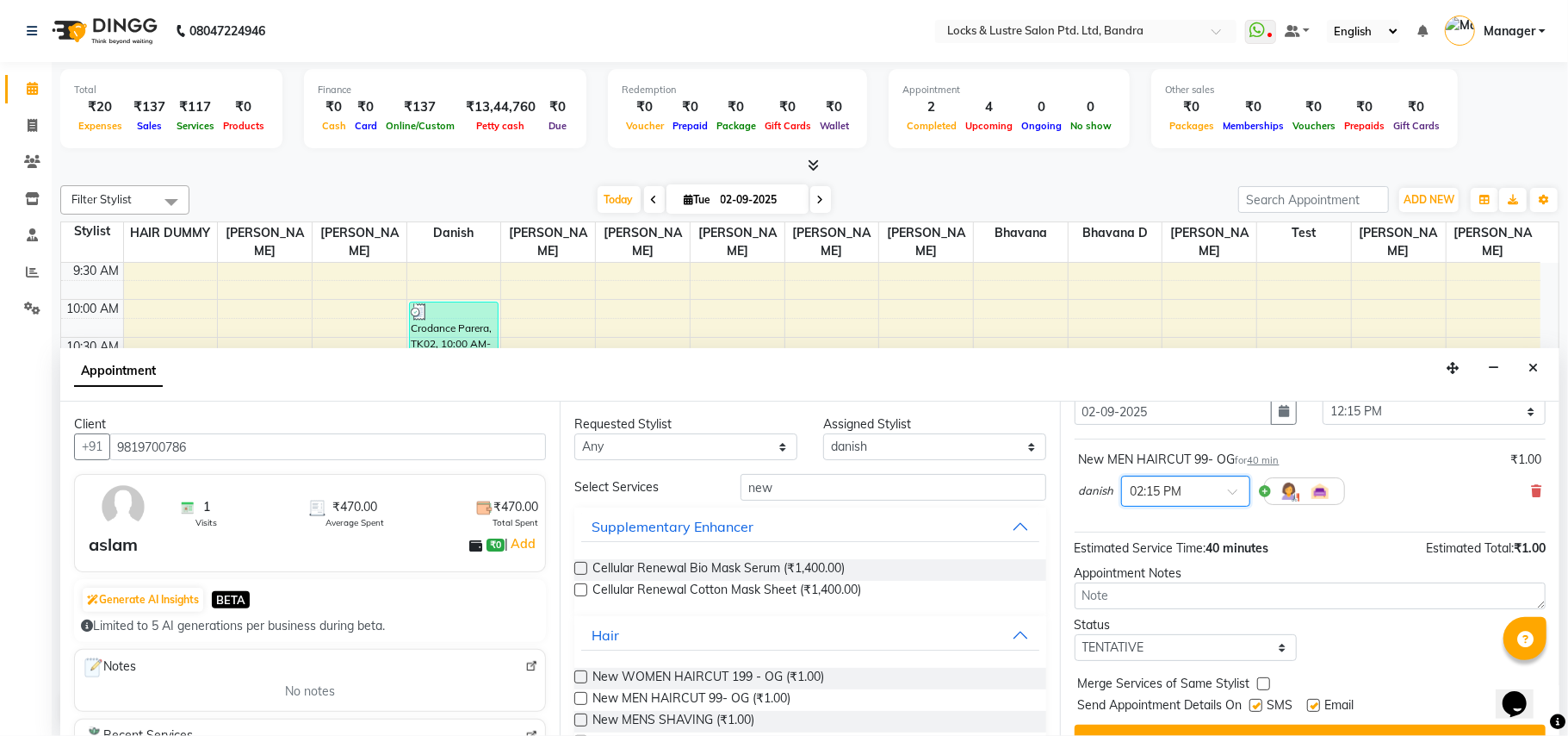
scroll to position [105, 0]
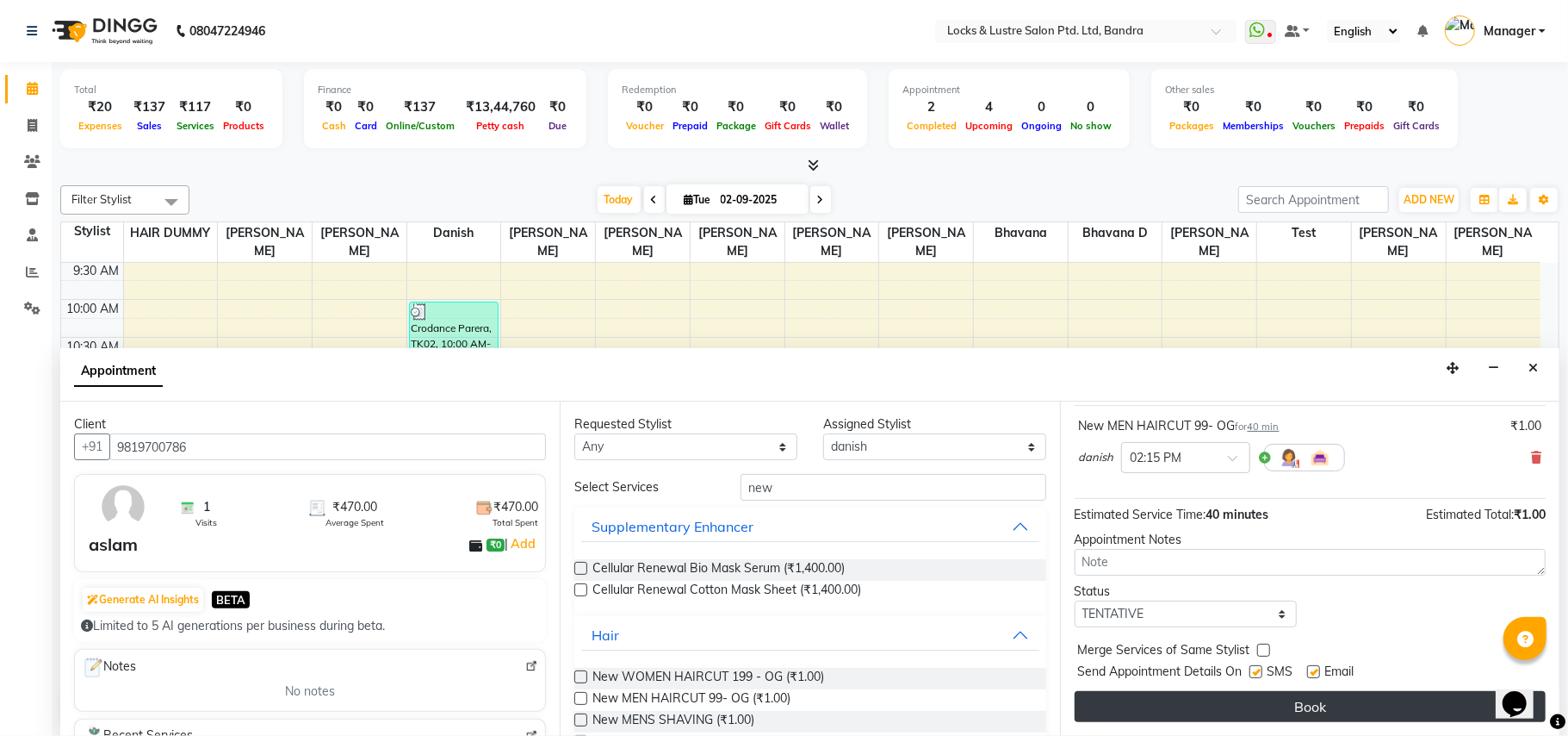
click at [1183, 703] on button "Book" at bounding box center [1310, 707] width 471 height 31
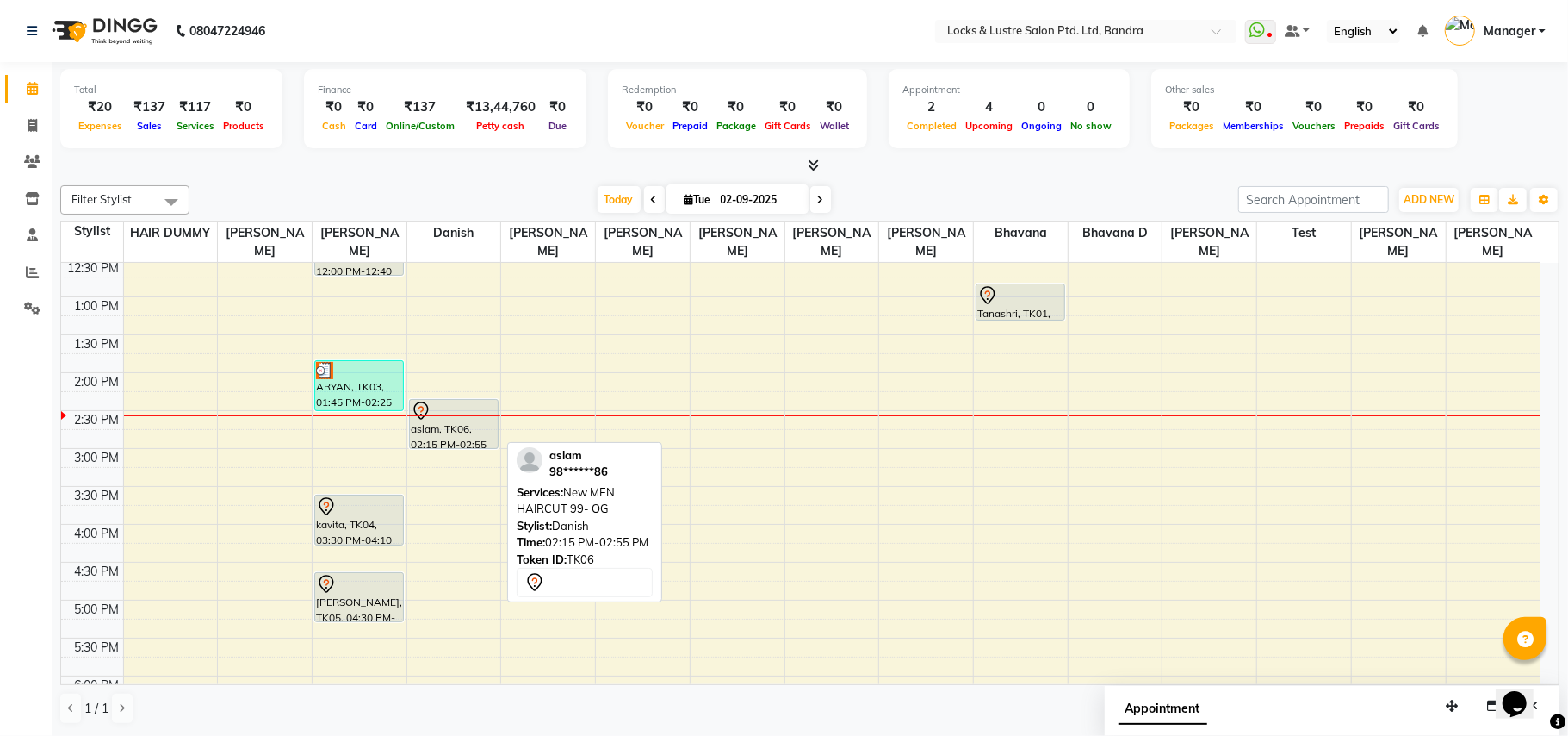
scroll to position [229, 0]
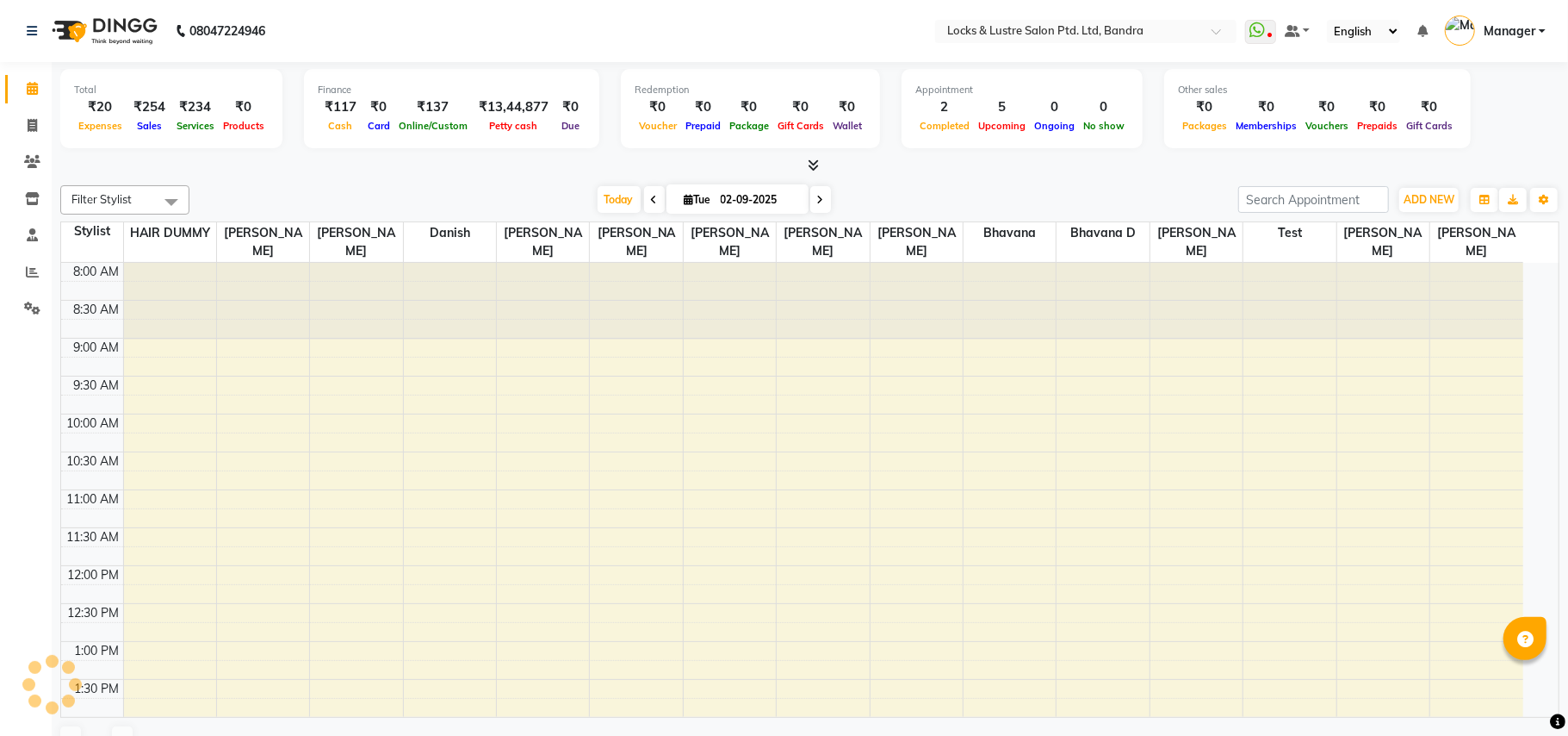
select select "en"
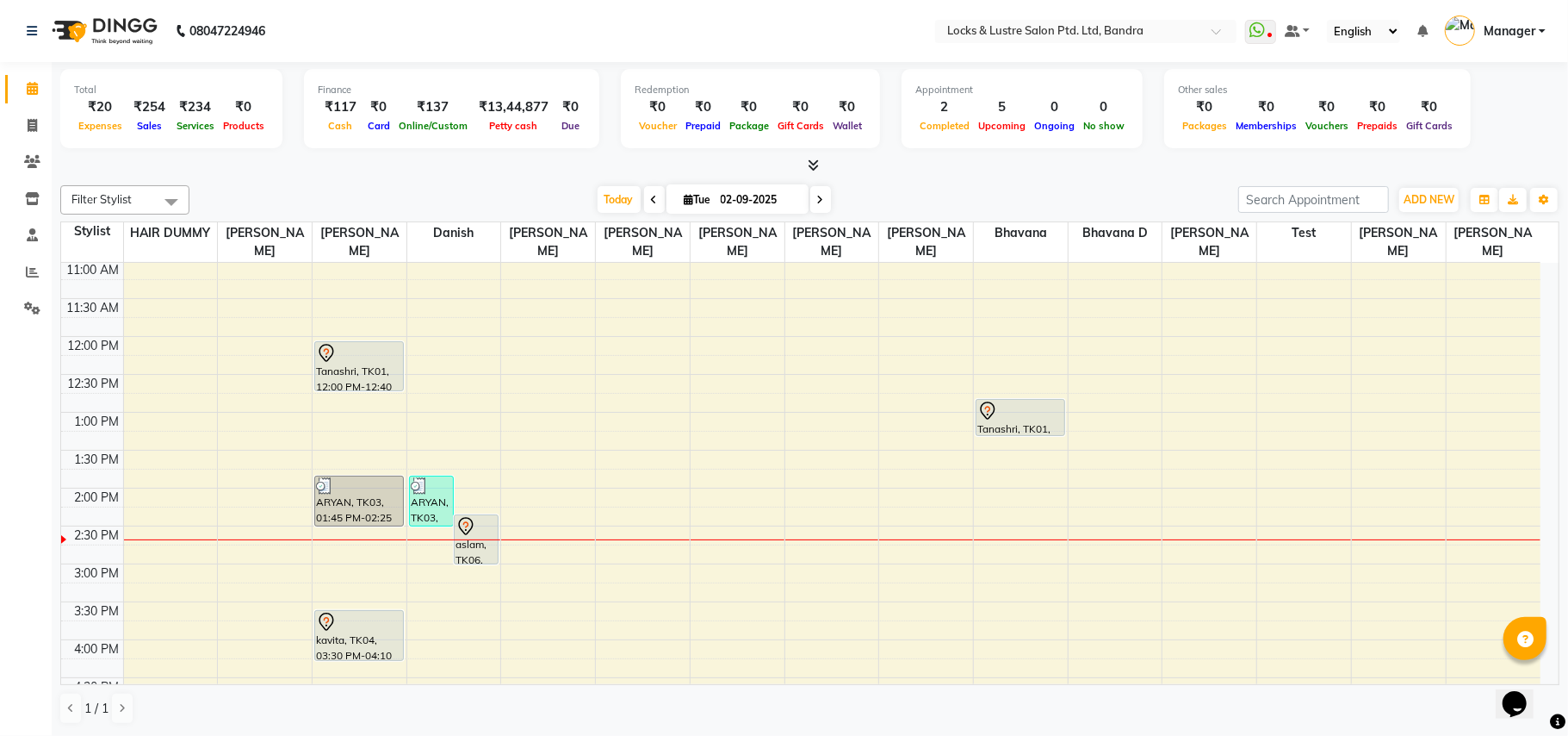
scroll to position [345, 0]
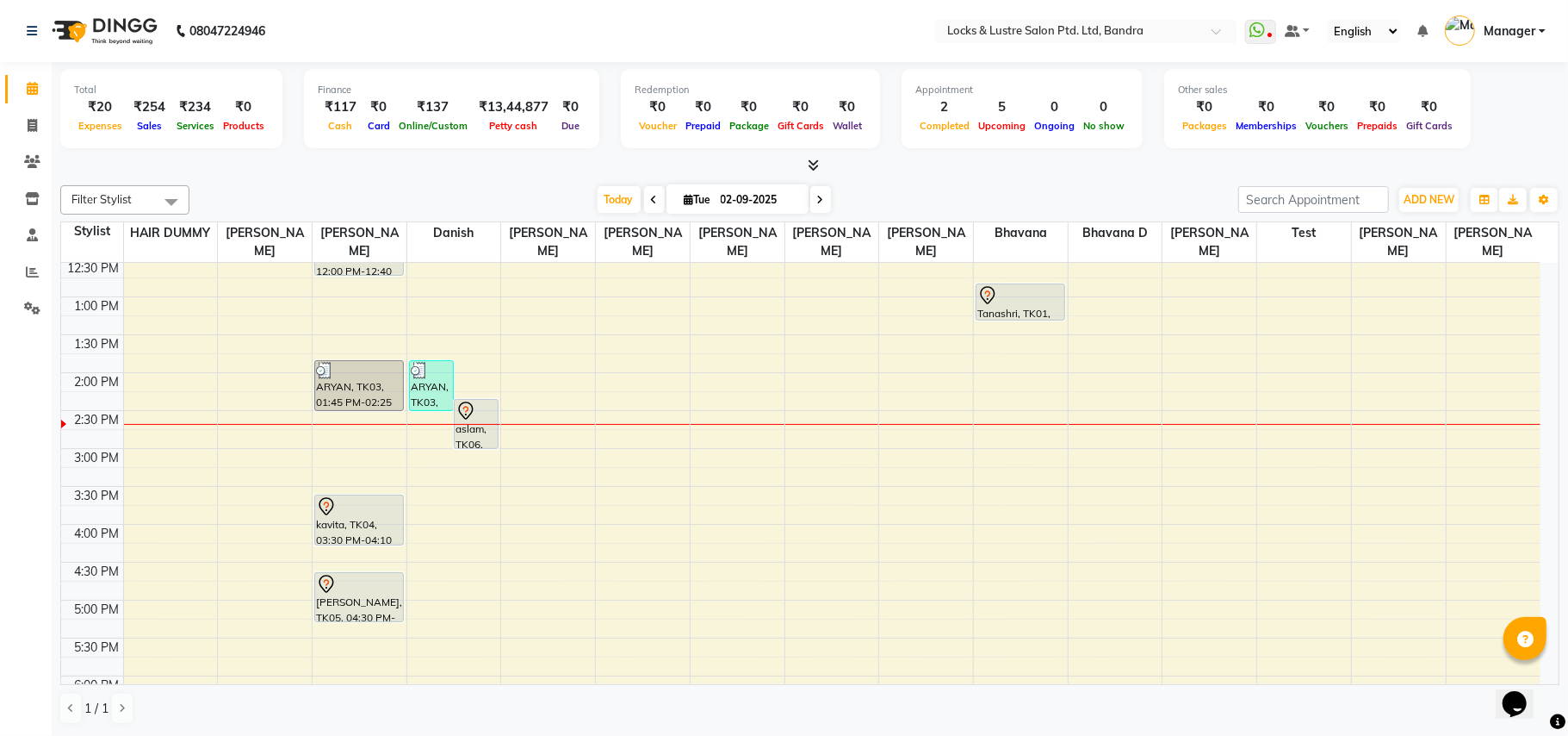
click at [810, 197] on span at bounding box center [820, 198] width 21 height 26
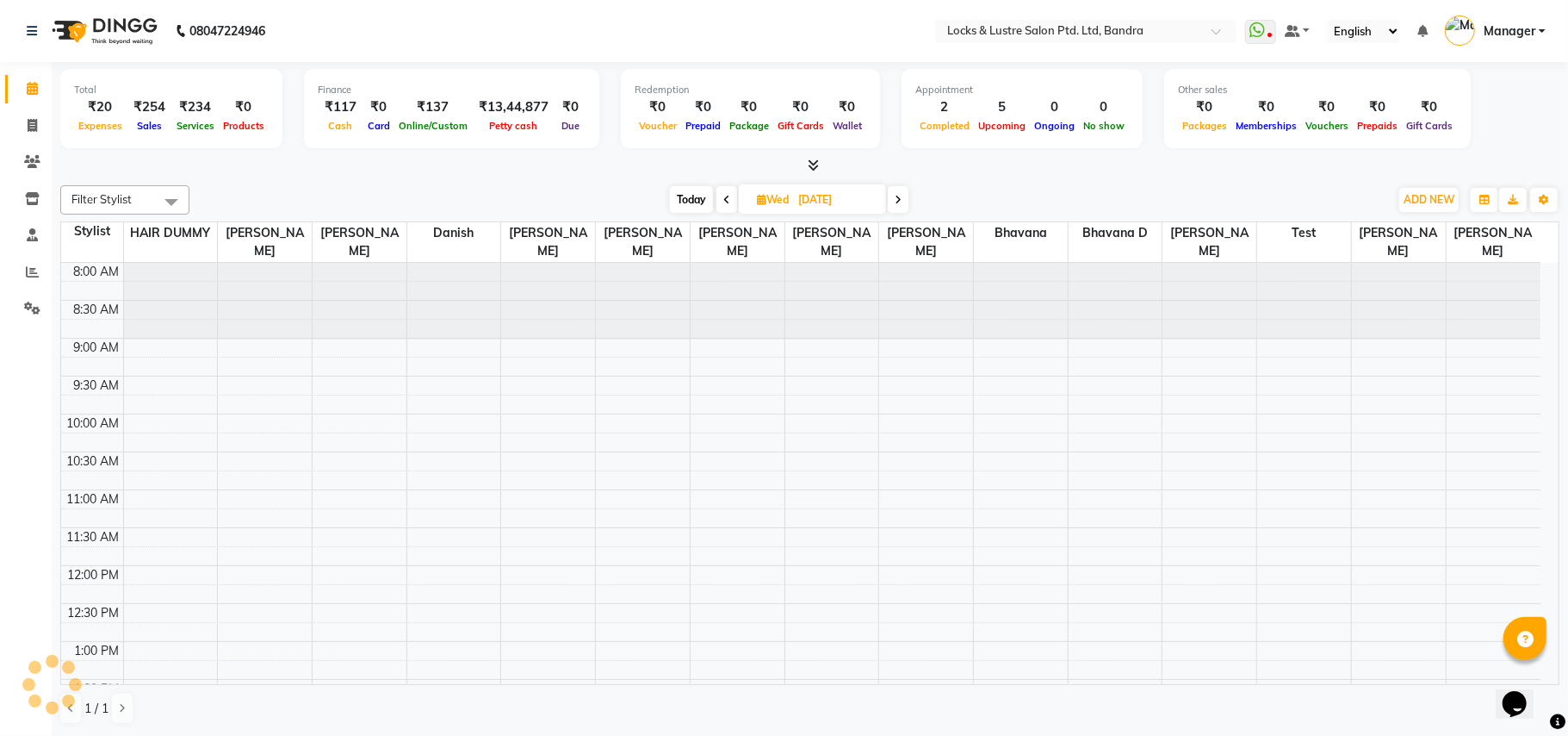
scroll to position [462, 0]
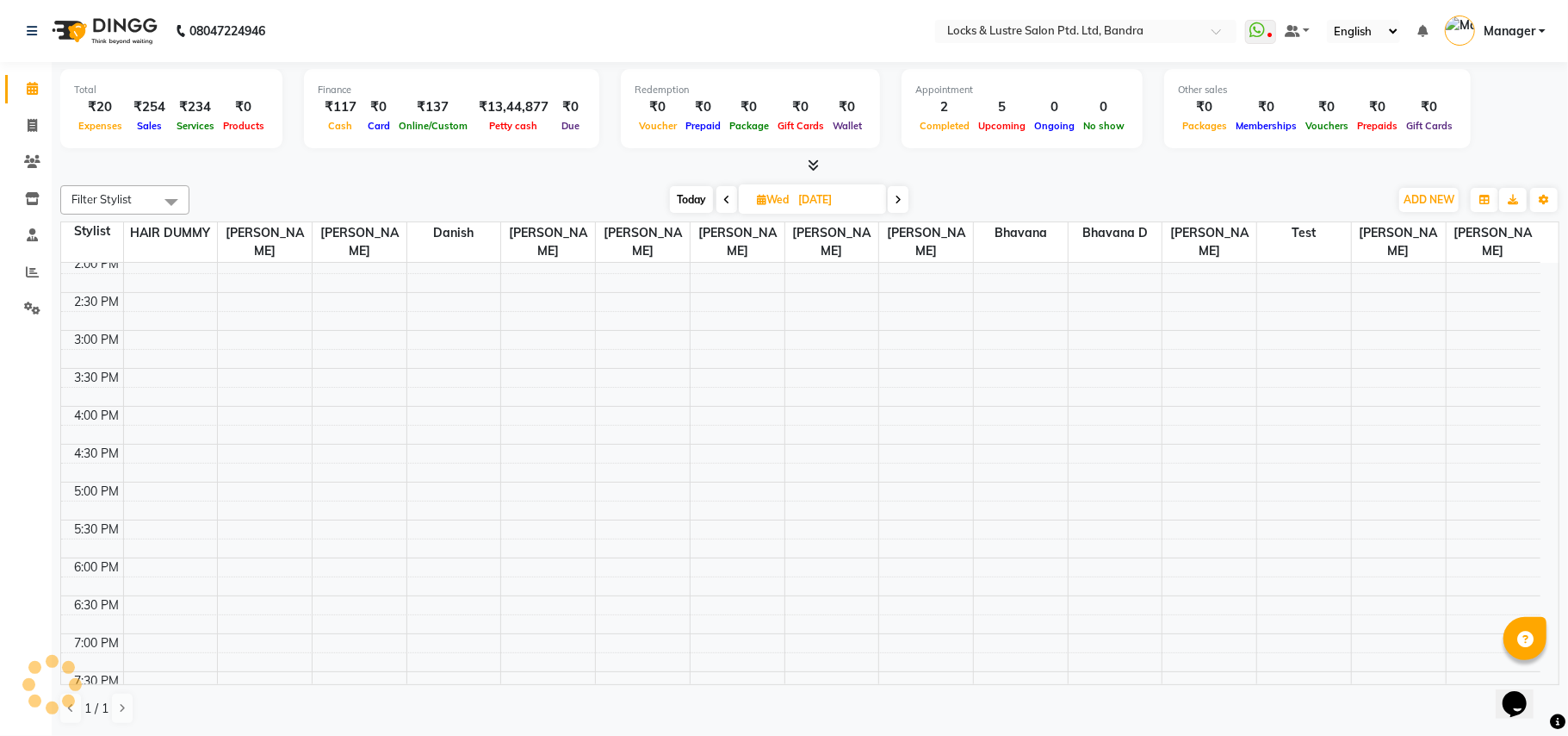
click at [720, 197] on span at bounding box center [726, 198] width 21 height 26
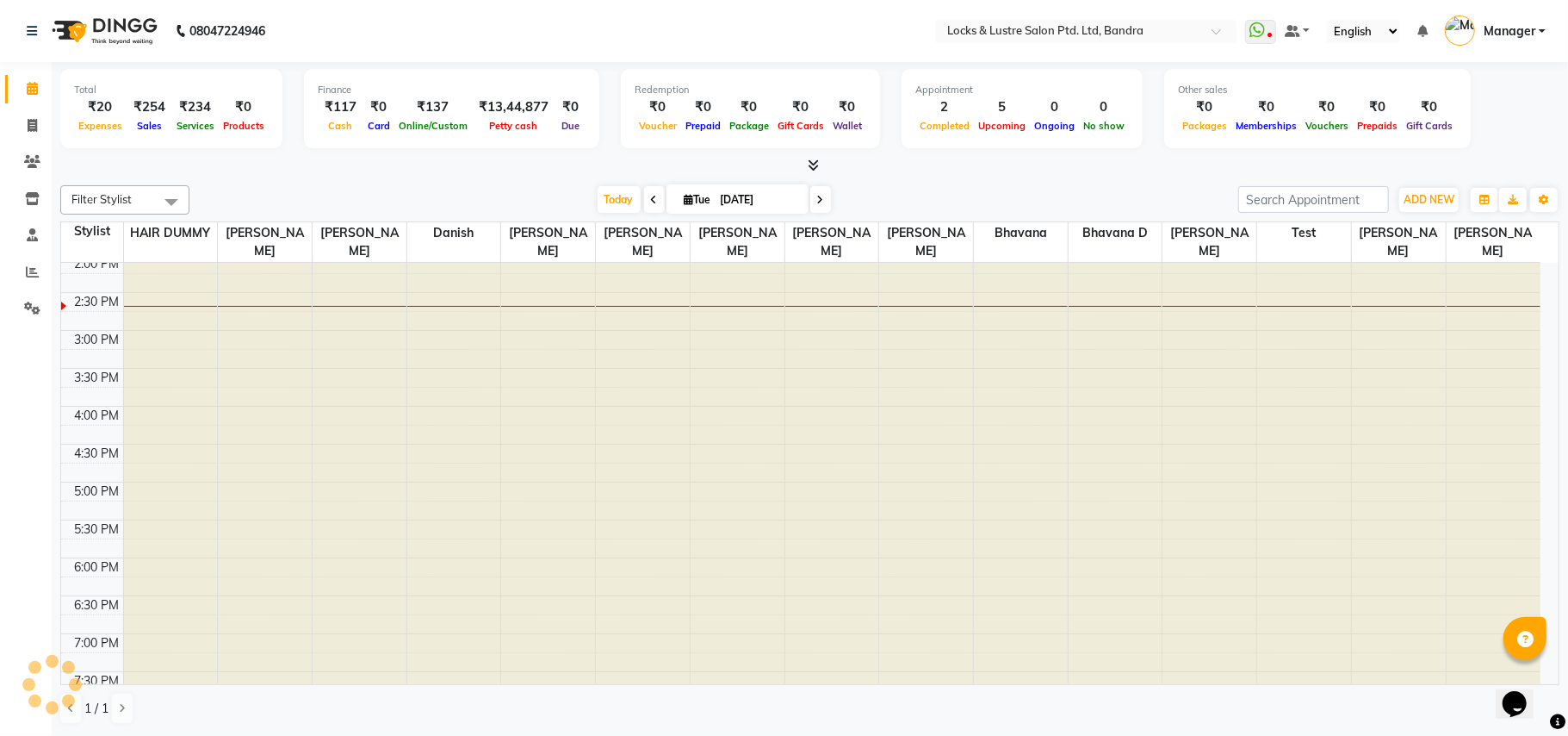
type input "02-09-2025"
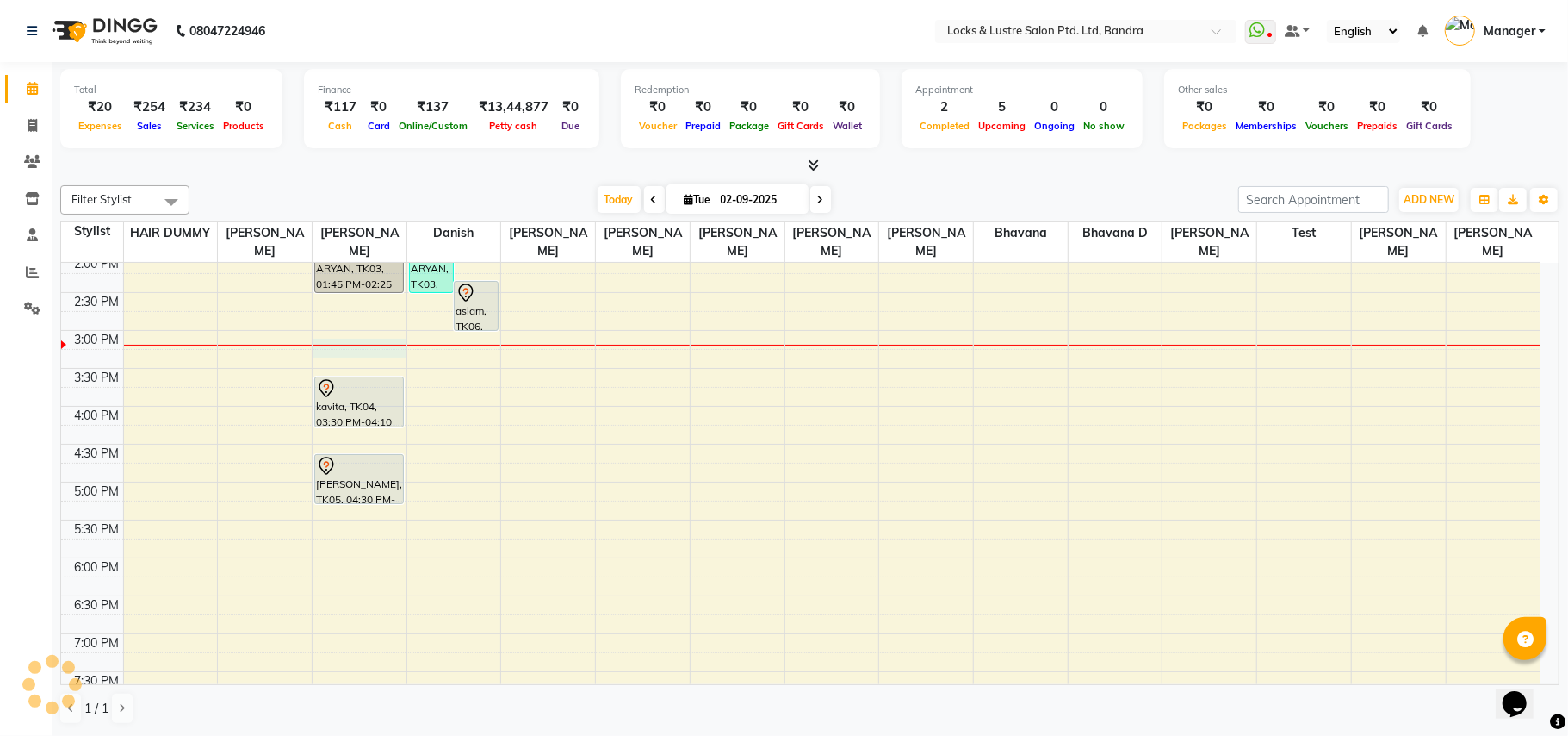
click at [335, 342] on div "8:00 AM 8:30 AM 9:00 AM 9:30 AM 10:00 AM 10:30 AM 11:00 AM 11:30 AM 12:00 PM 12…" at bounding box center [801, 407] width 1479 height 1212
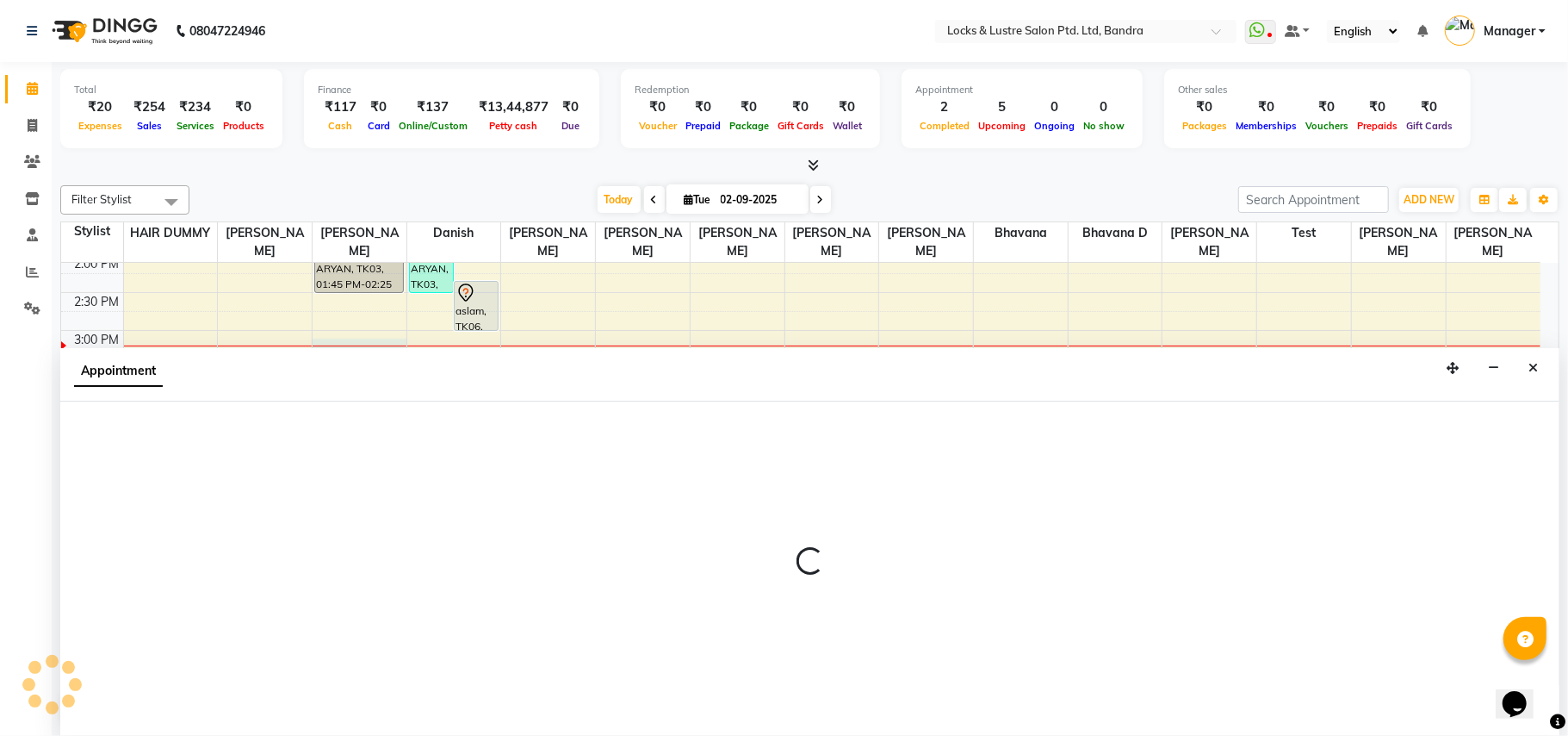
select select "55307"
select select "tentative"
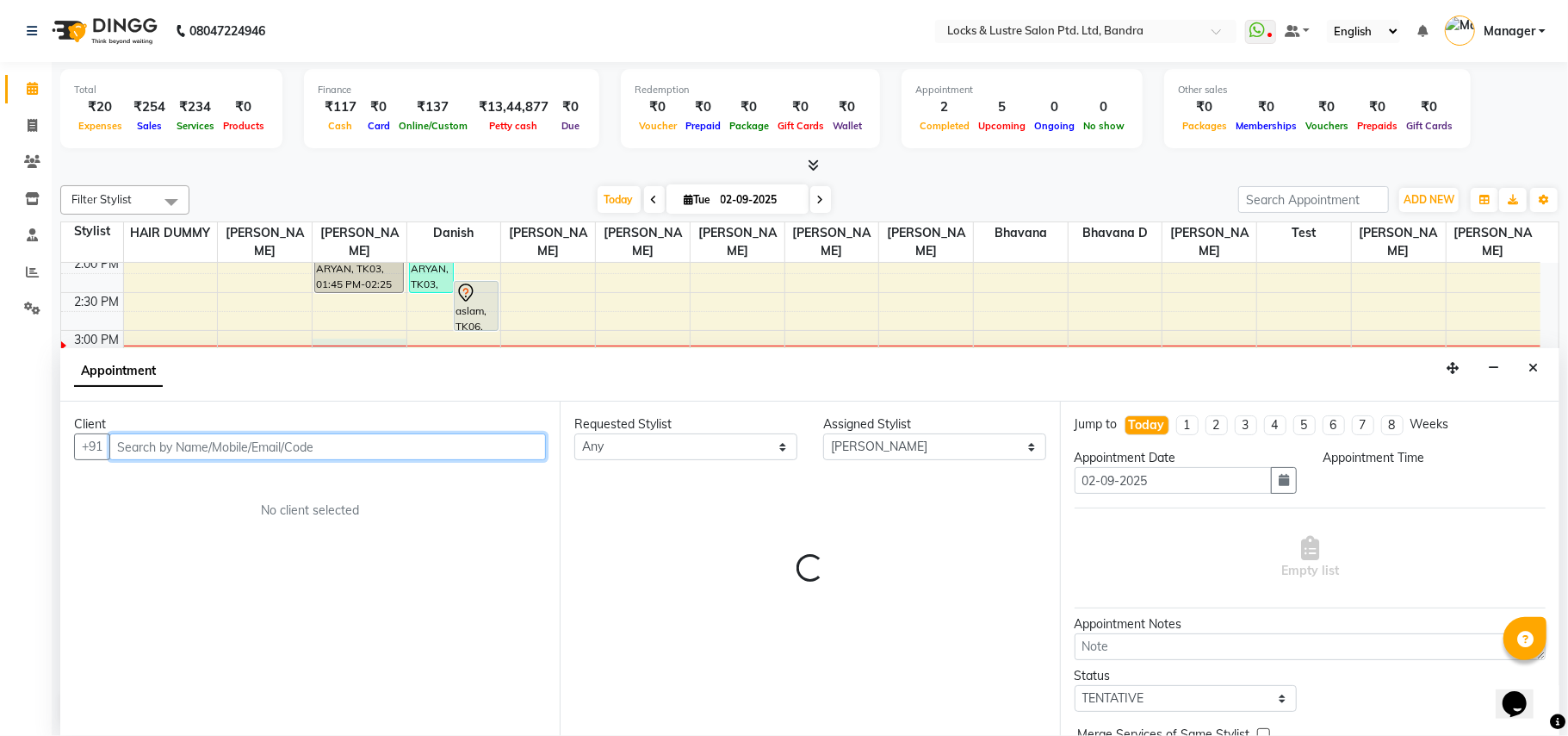
select select "900"
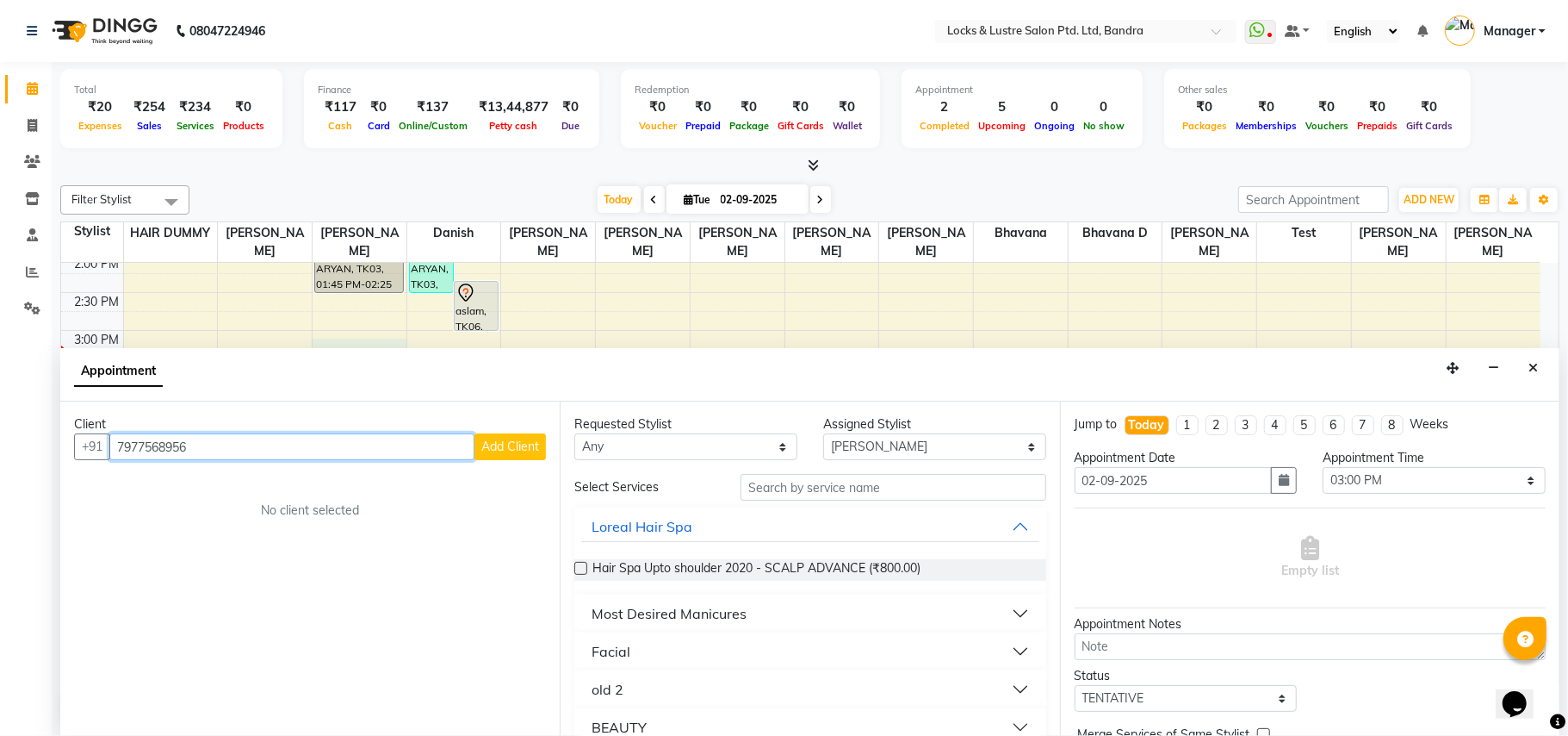
type input "7977568956"
click at [500, 454] on span "Add Client" at bounding box center [510, 447] width 58 height 16
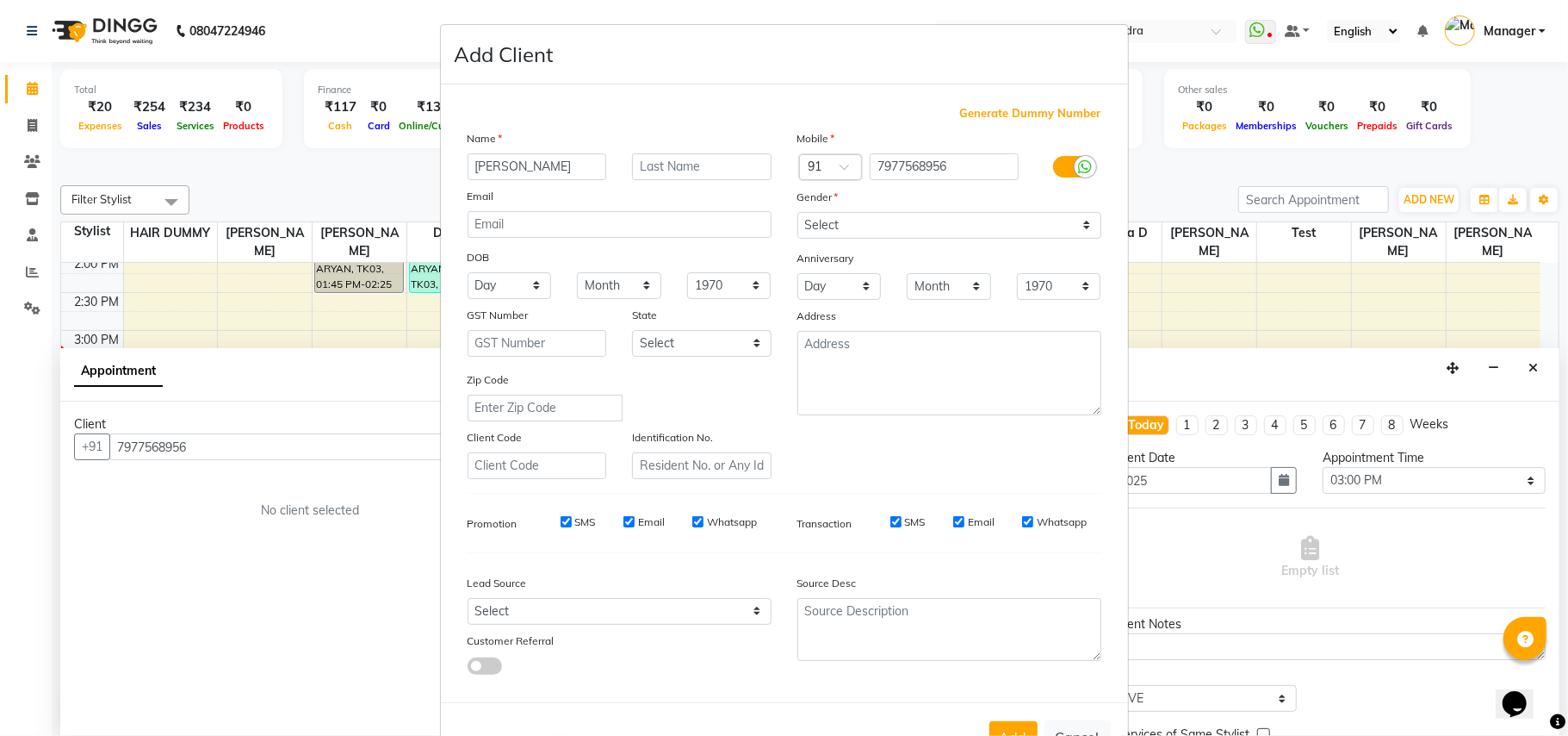
type input "Ainsley"
click at [1061, 217] on select "Select Male Female Other Prefer Not To Say" at bounding box center [949, 225] width 304 height 26
select select "female"
click at [797, 212] on select "Select Male Female Other Prefer Not To Say" at bounding box center [949, 225] width 304 height 26
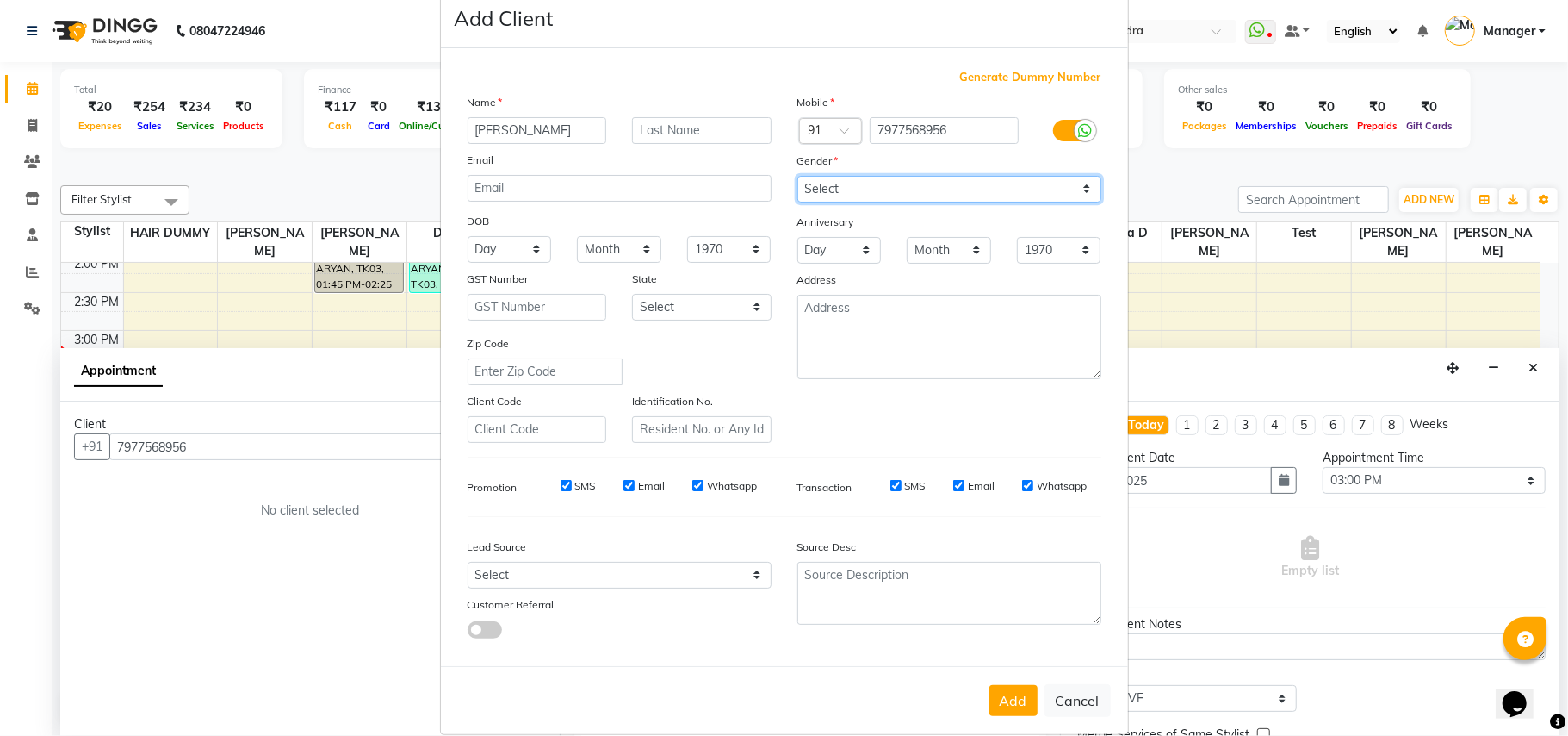
scroll to position [55, 0]
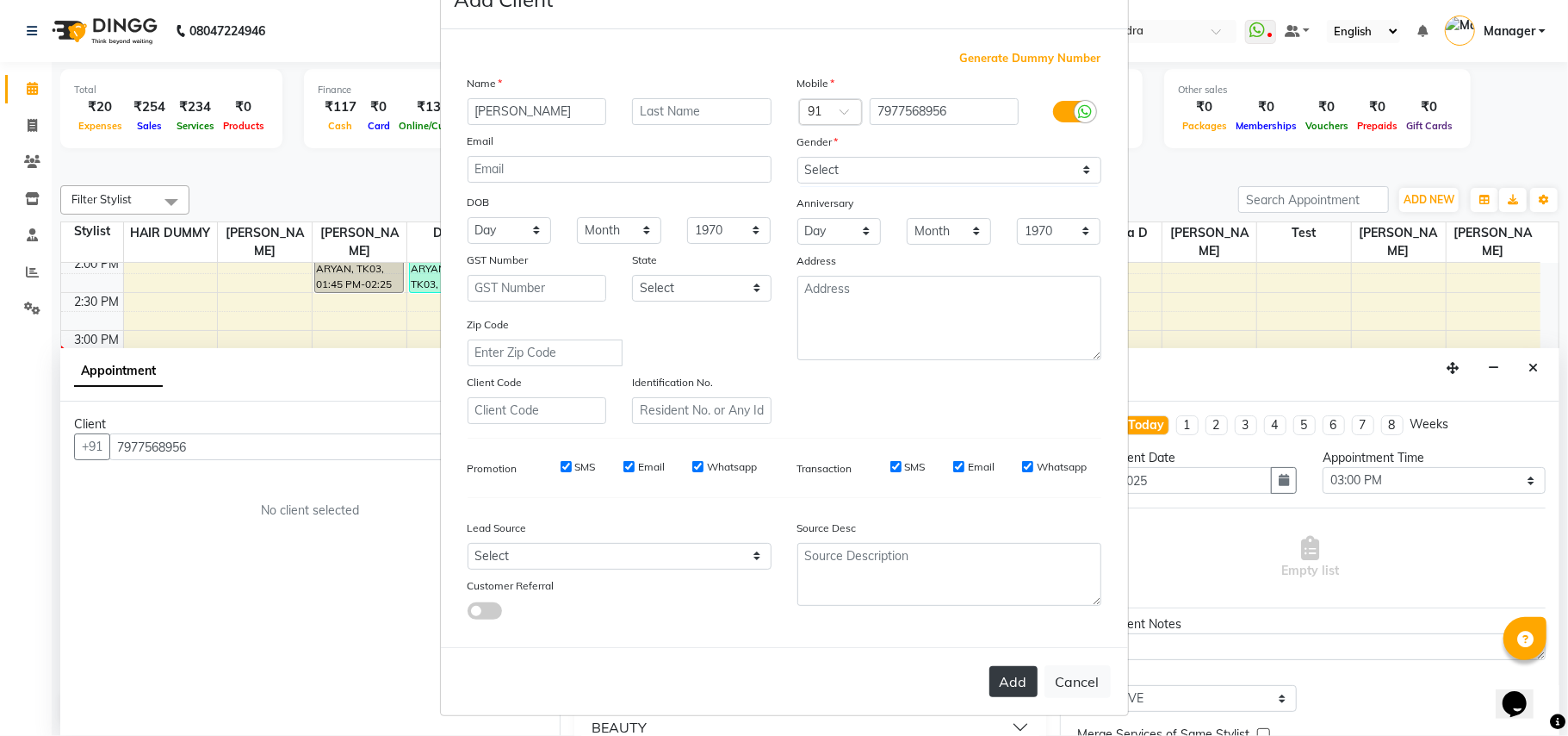
click at [1009, 673] on button "Add" at bounding box center [1013, 681] width 48 height 31
type input "79******56"
select select
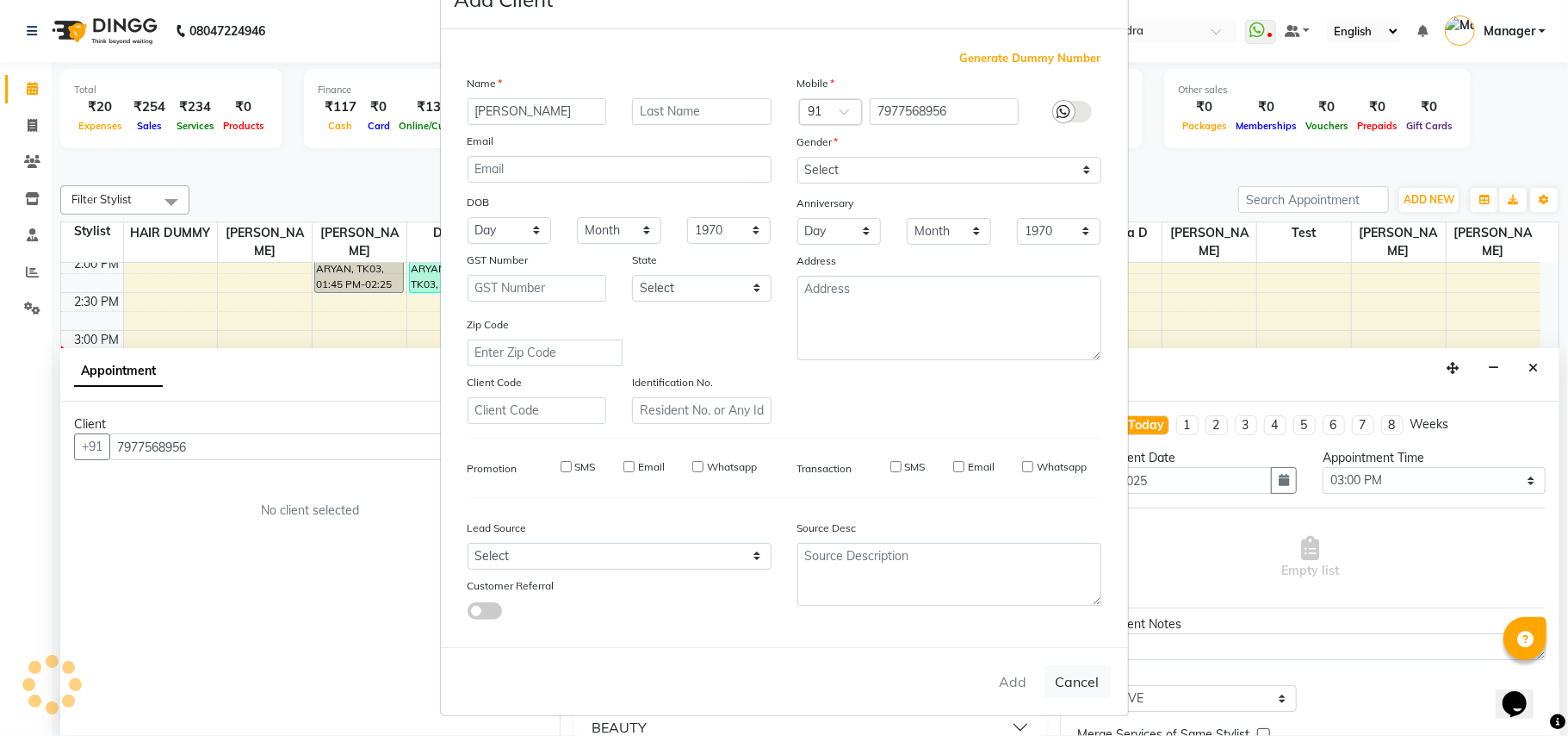
select select
checkbox input "false"
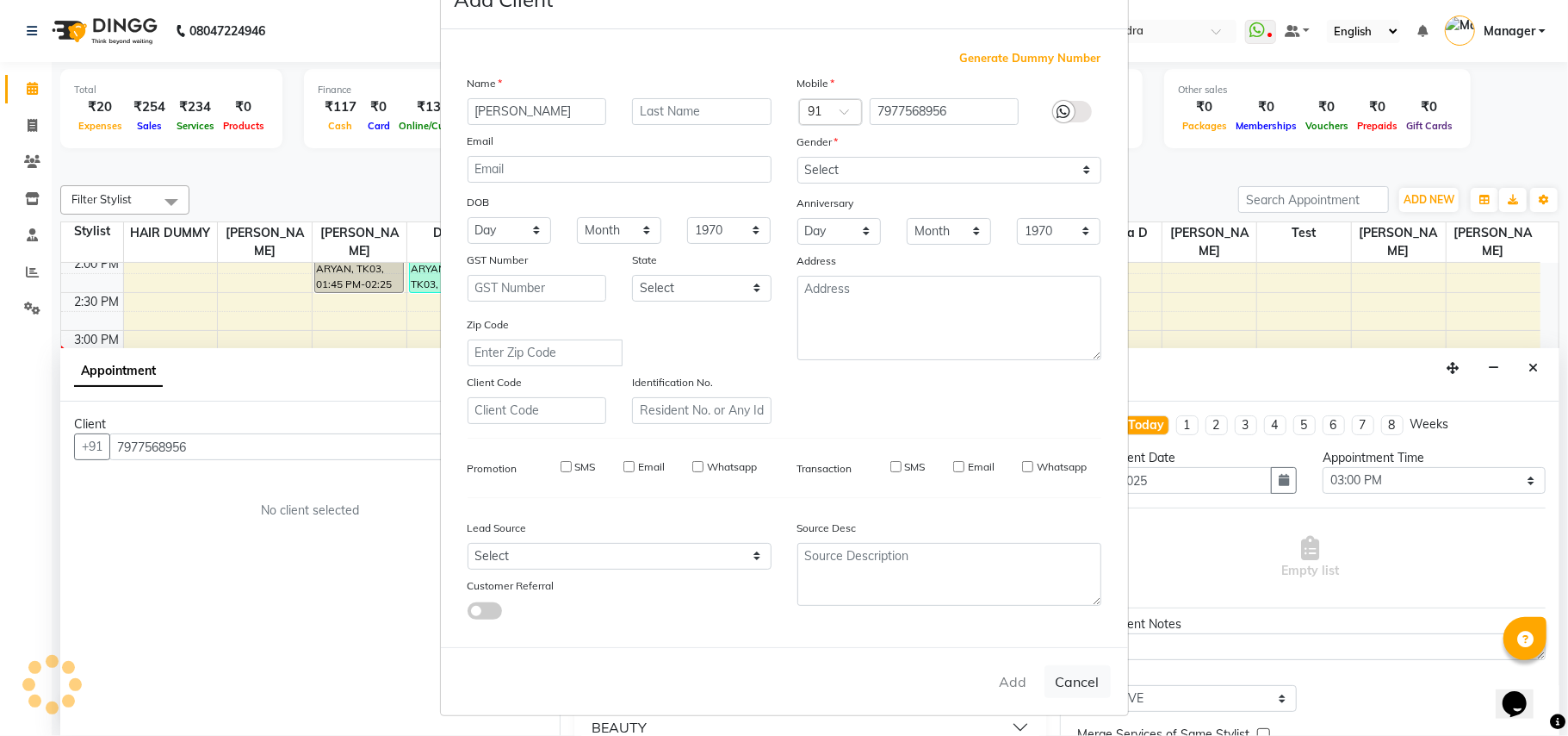
checkbox input "false"
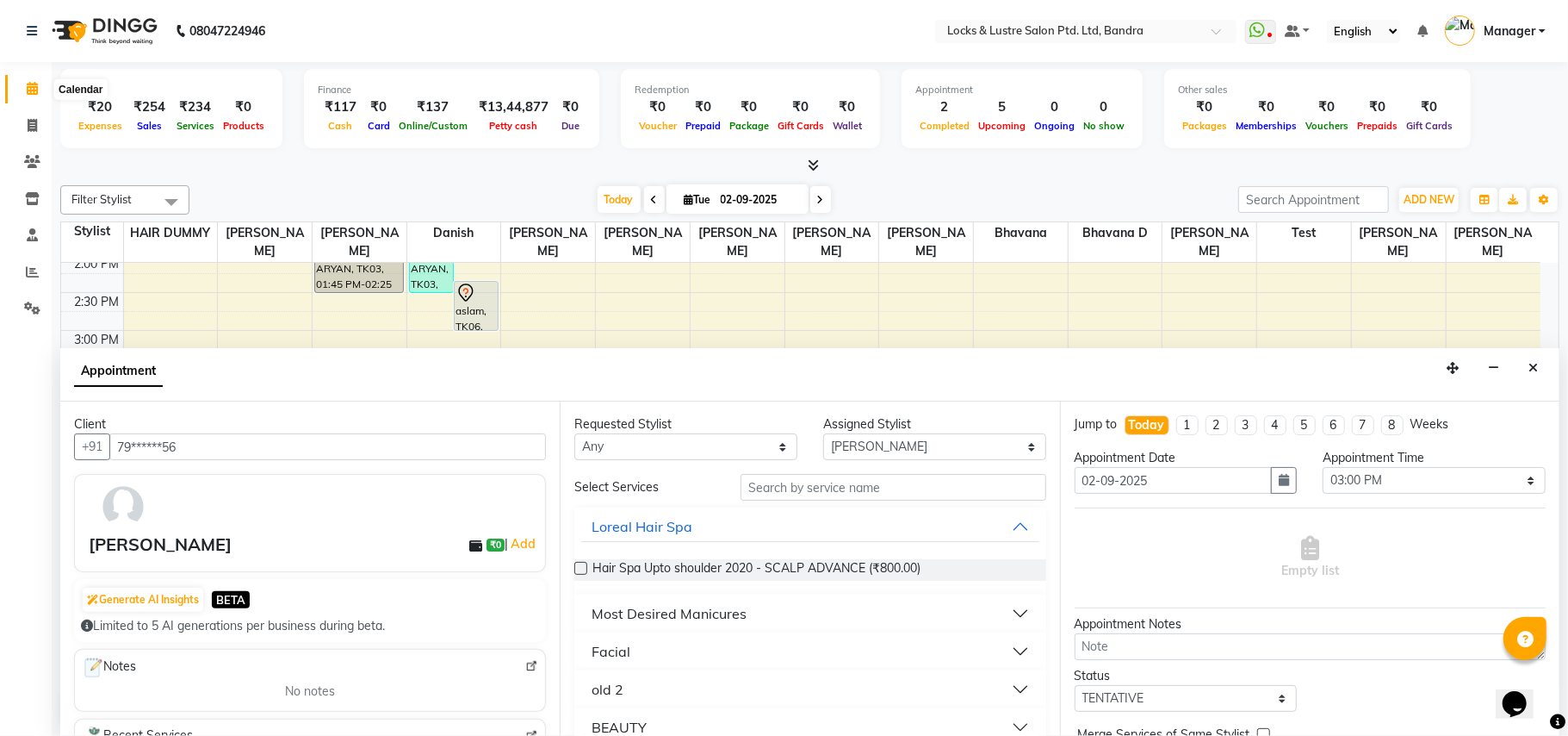
click at [35, 91] on icon at bounding box center [31, 88] width 11 height 13
click at [1531, 367] on icon "Close" at bounding box center [1533, 368] width 10 height 12
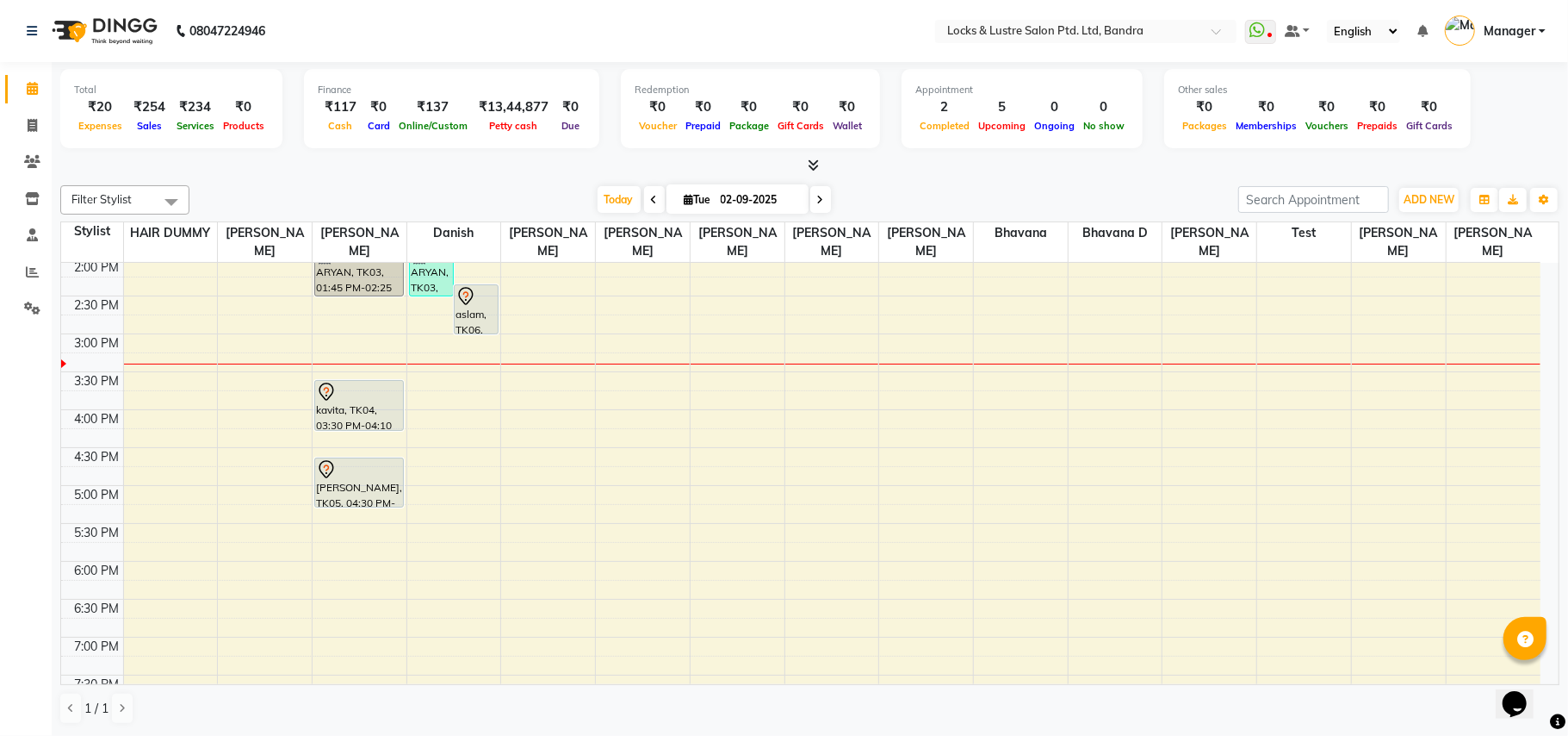
scroll to position [574, 0]
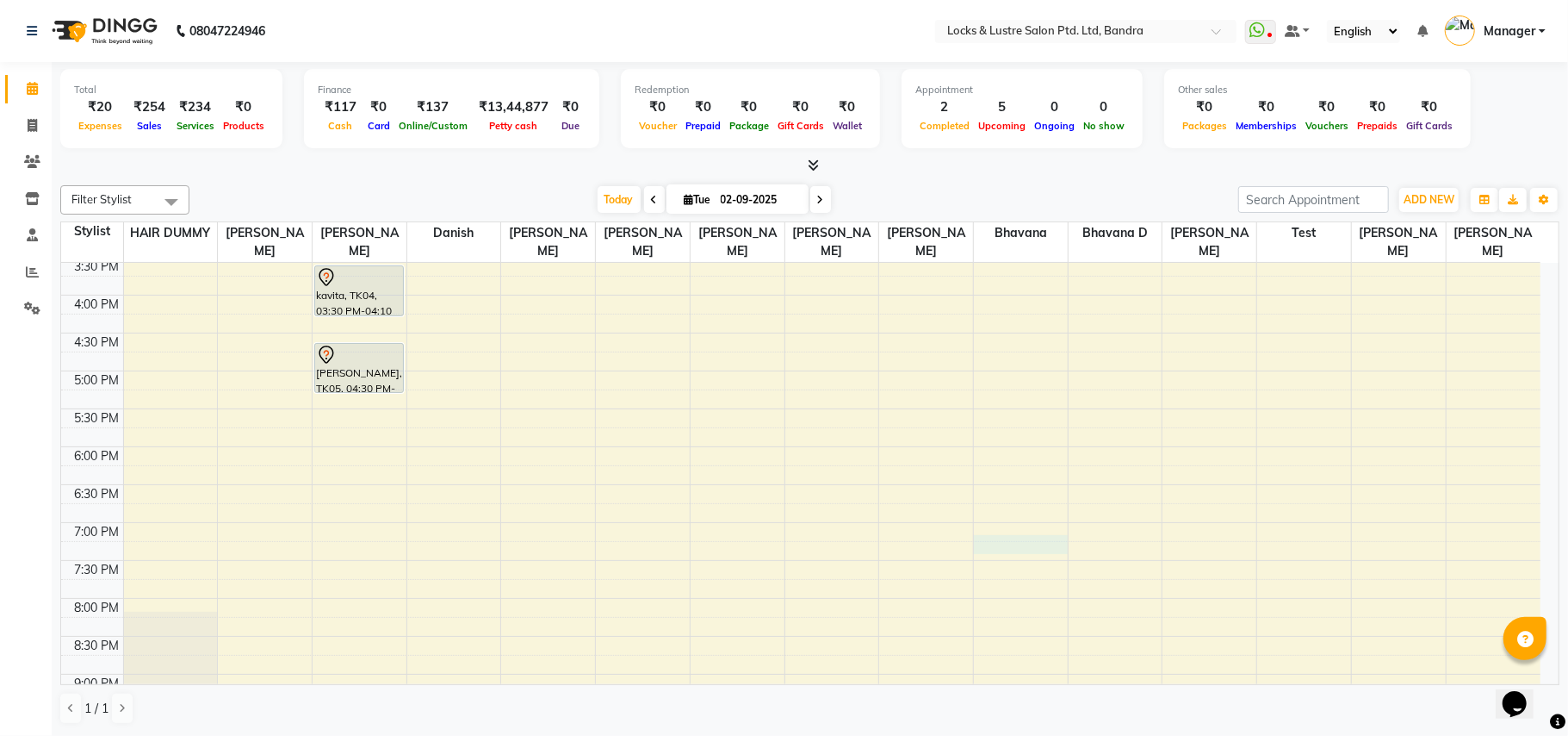
click at [1012, 542] on div "8:00 AM 8:30 AM 9:00 AM 9:30 AM 10:00 AM 10:30 AM 11:00 AM 11:30 AM 12:00 PM 12…" at bounding box center [801, 295] width 1479 height 1212
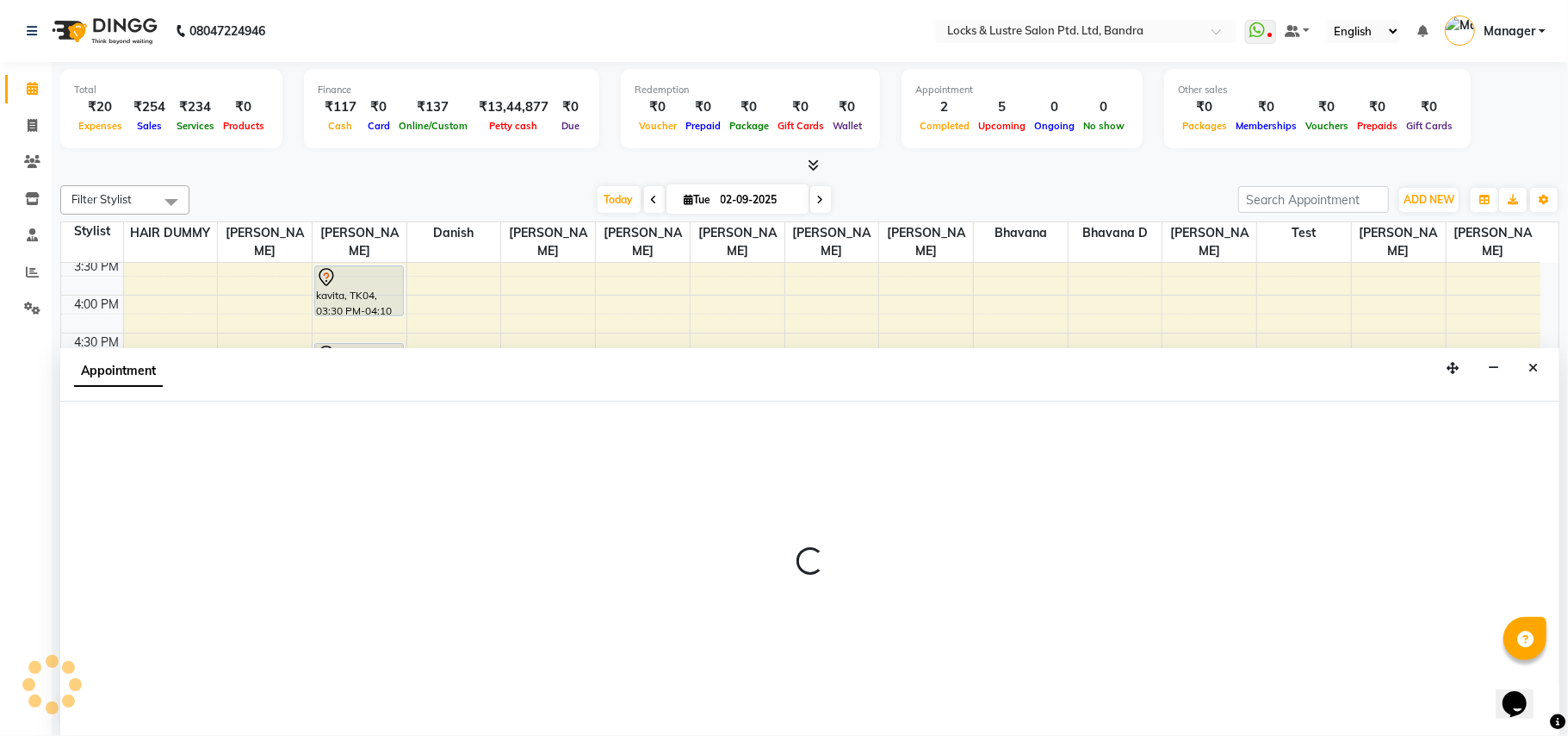
select select "84257"
select select "1140"
select select "tentative"
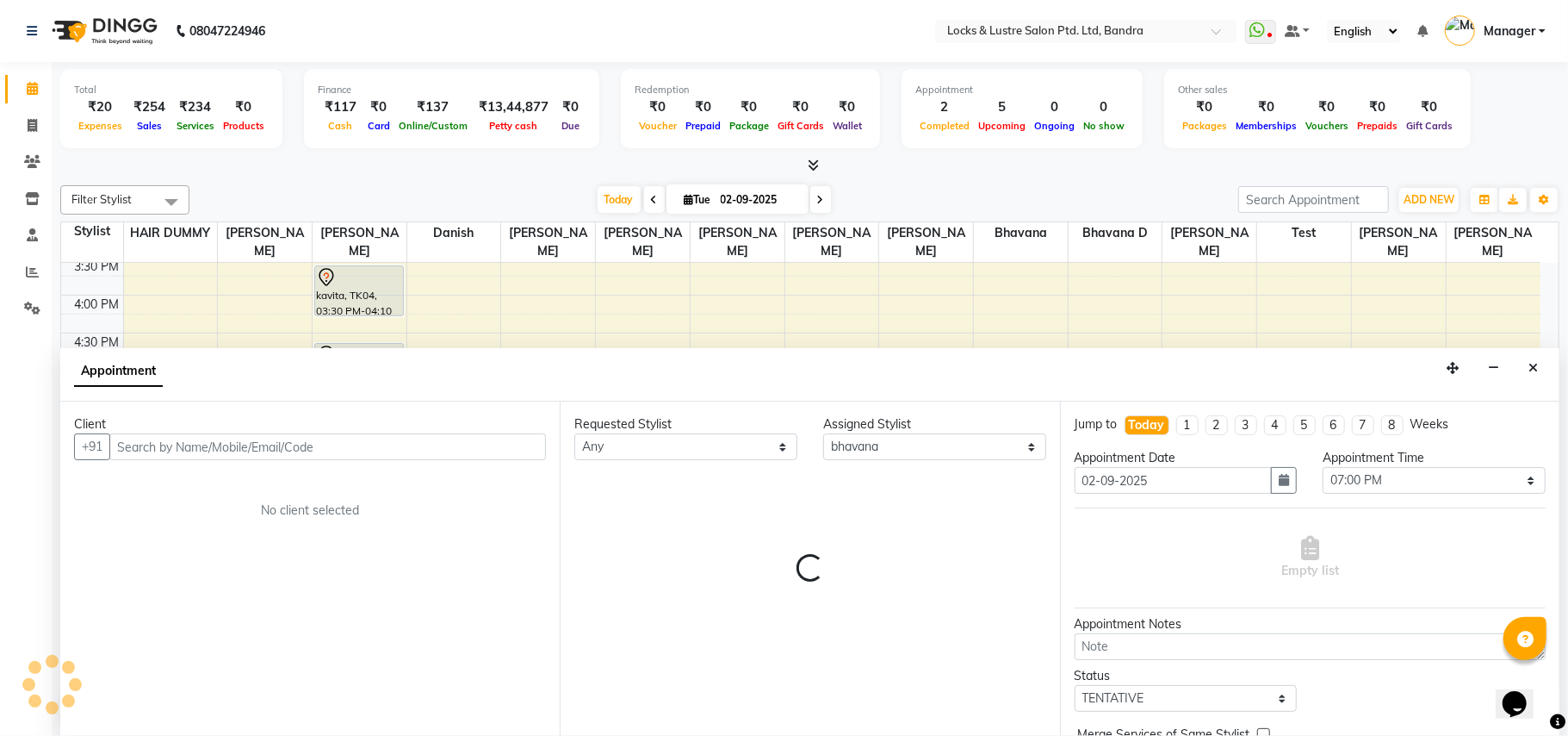
click at [368, 443] on input "text" at bounding box center [327, 446] width 437 height 26
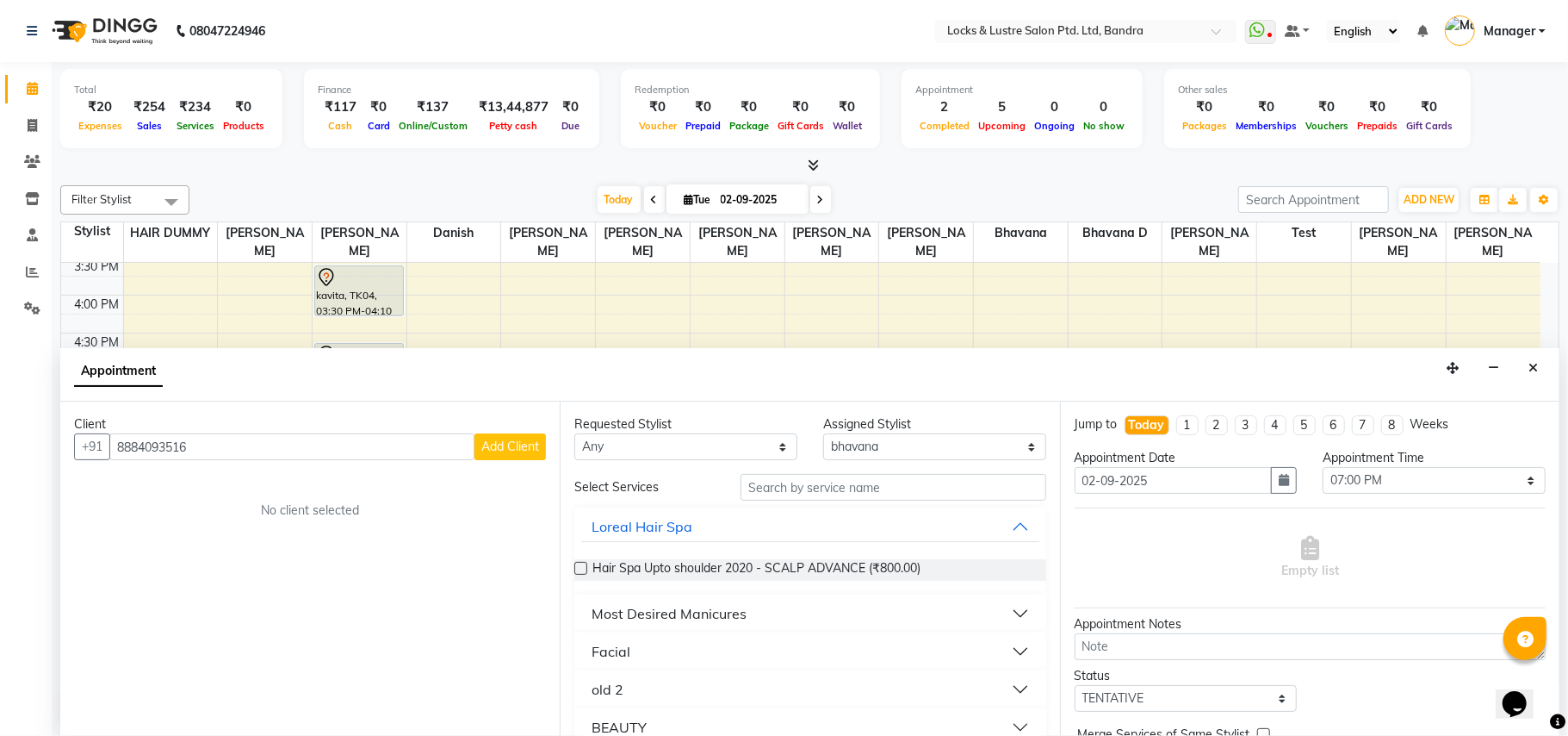
type input "8884093516"
click at [530, 443] on span "Add Client" at bounding box center [510, 447] width 58 height 16
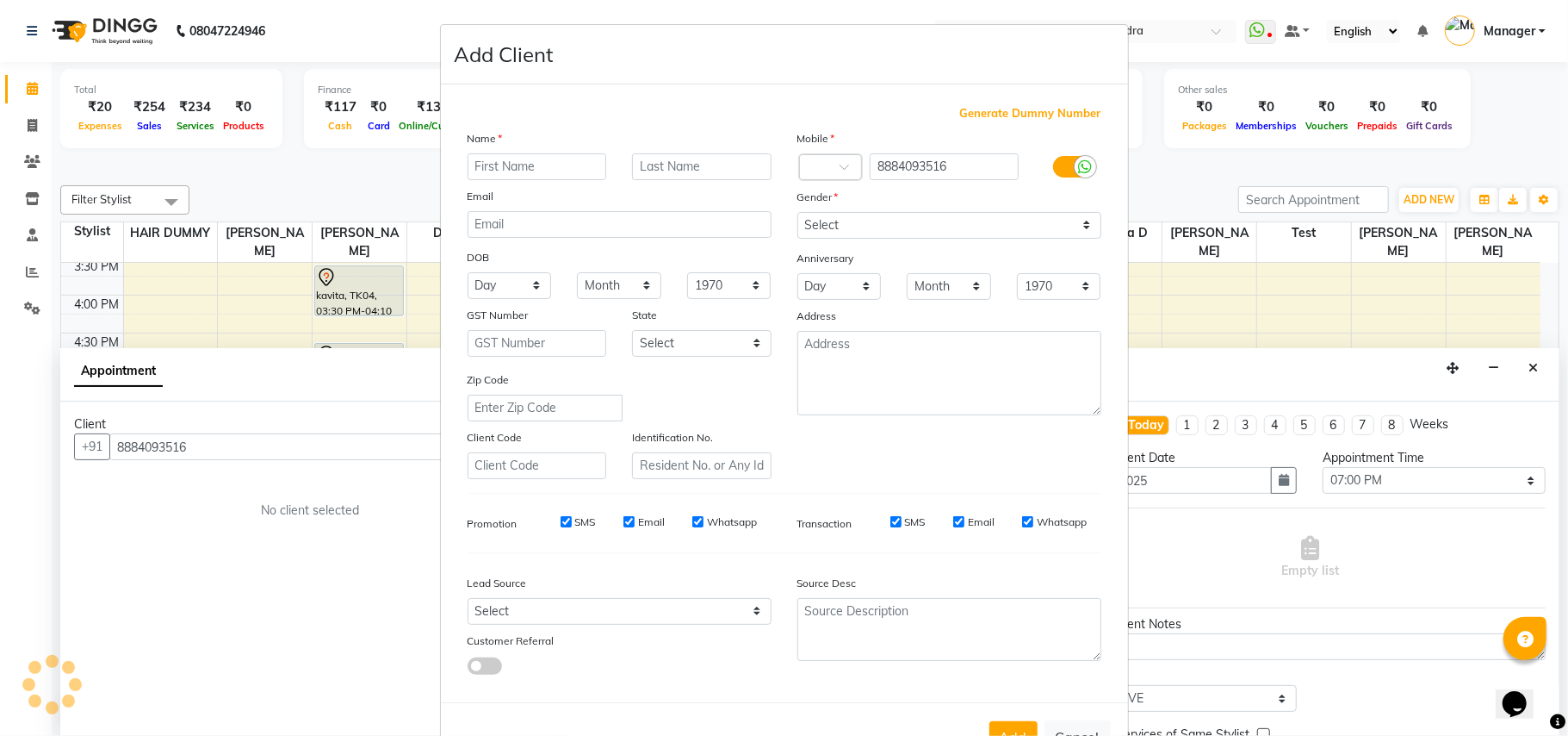
click at [527, 163] on input "text" at bounding box center [537, 166] width 140 height 26
type input "ANU"
click at [678, 163] on input "text" at bounding box center [701, 166] width 140 height 26
type input "SETHI"
click at [1080, 228] on select "Select Male Female Other Prefer Not To Say" at bounding box center [949, 225] width 304 height 26
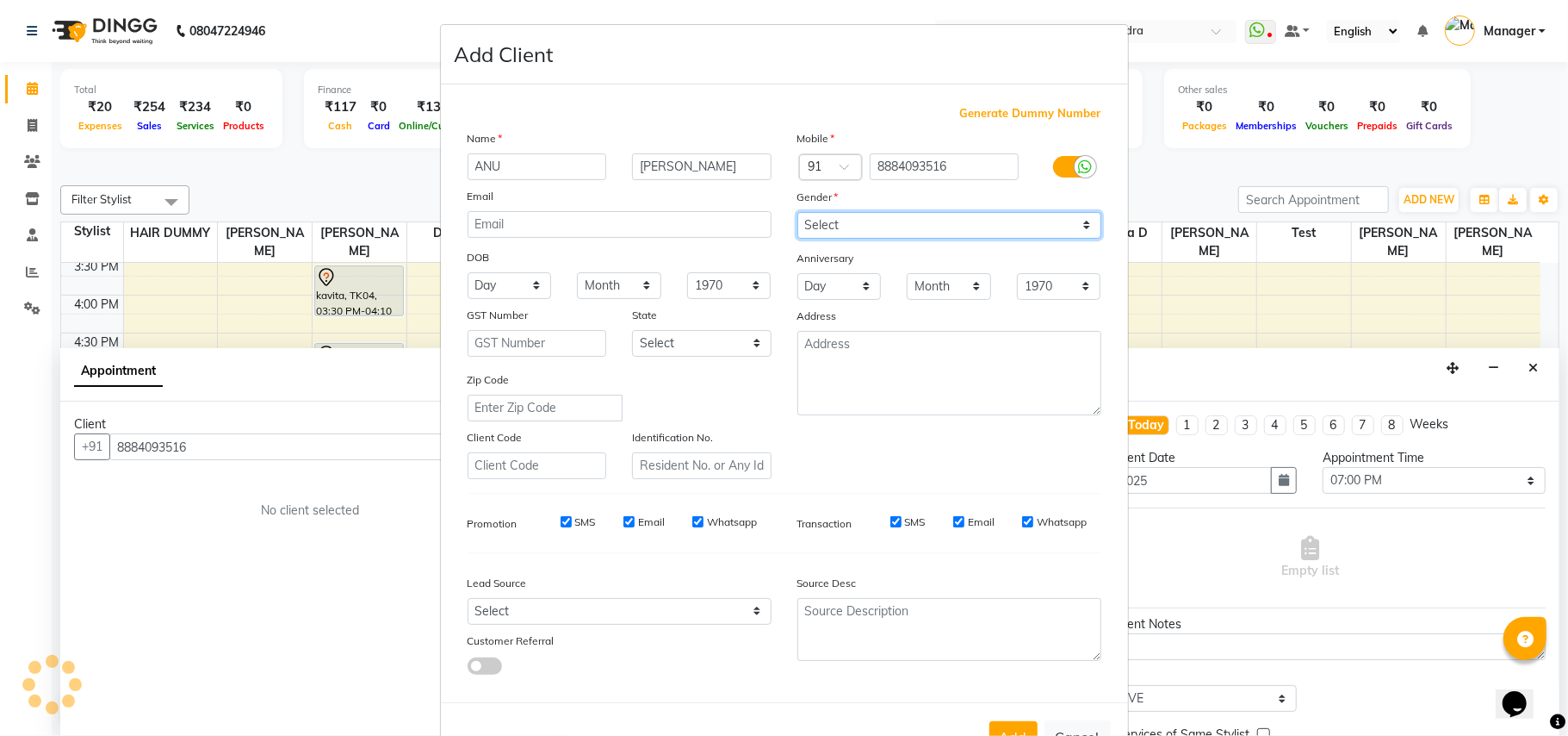
select select "female"
click at [797, 212] on select "Select Male Female Other Prefer Not To Say" at bounding box center [949, 225] width 304 height 26
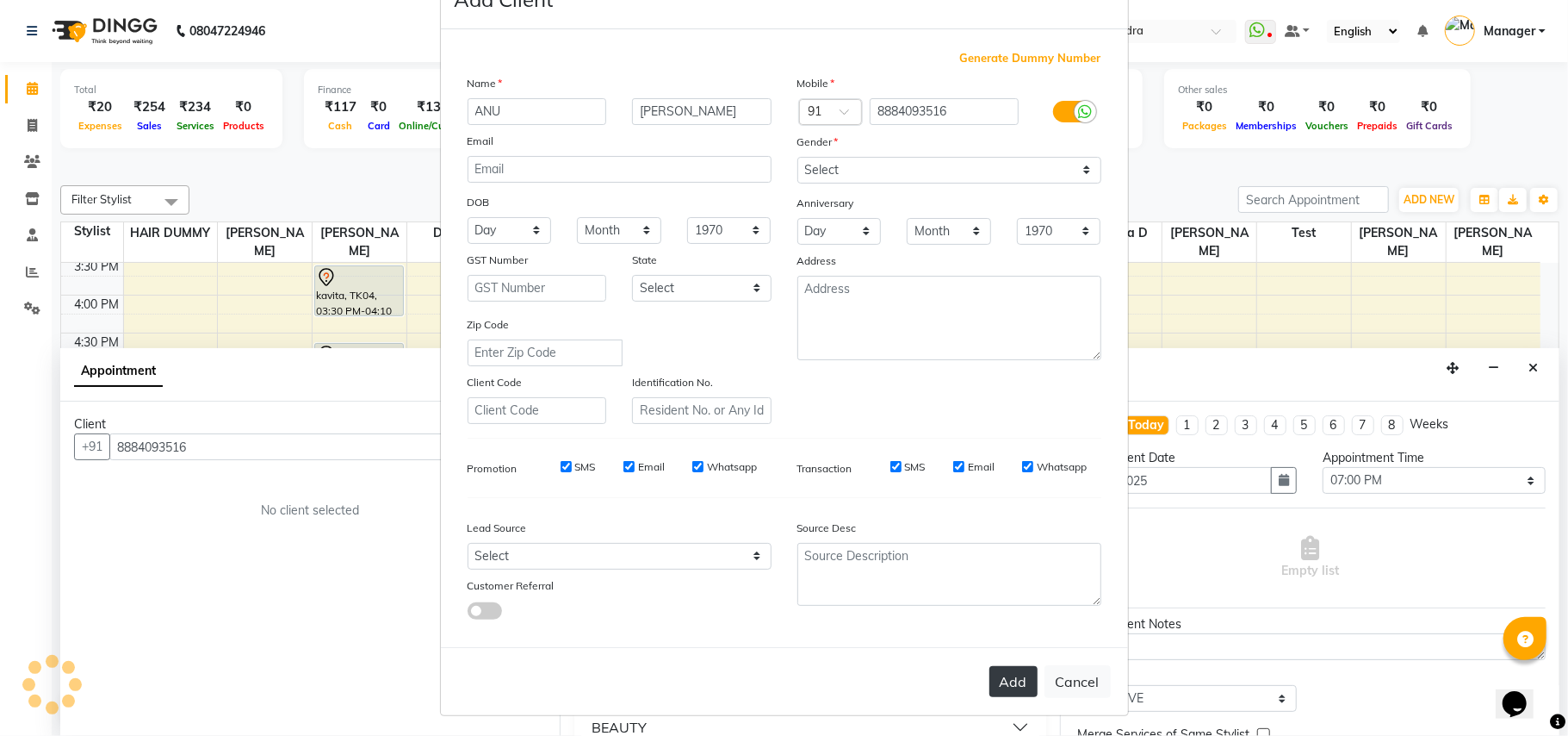
click at [1005, 679] on button "Add" at bounding box center [1013, 681] width 48 height 31
type input "88******16"
select select
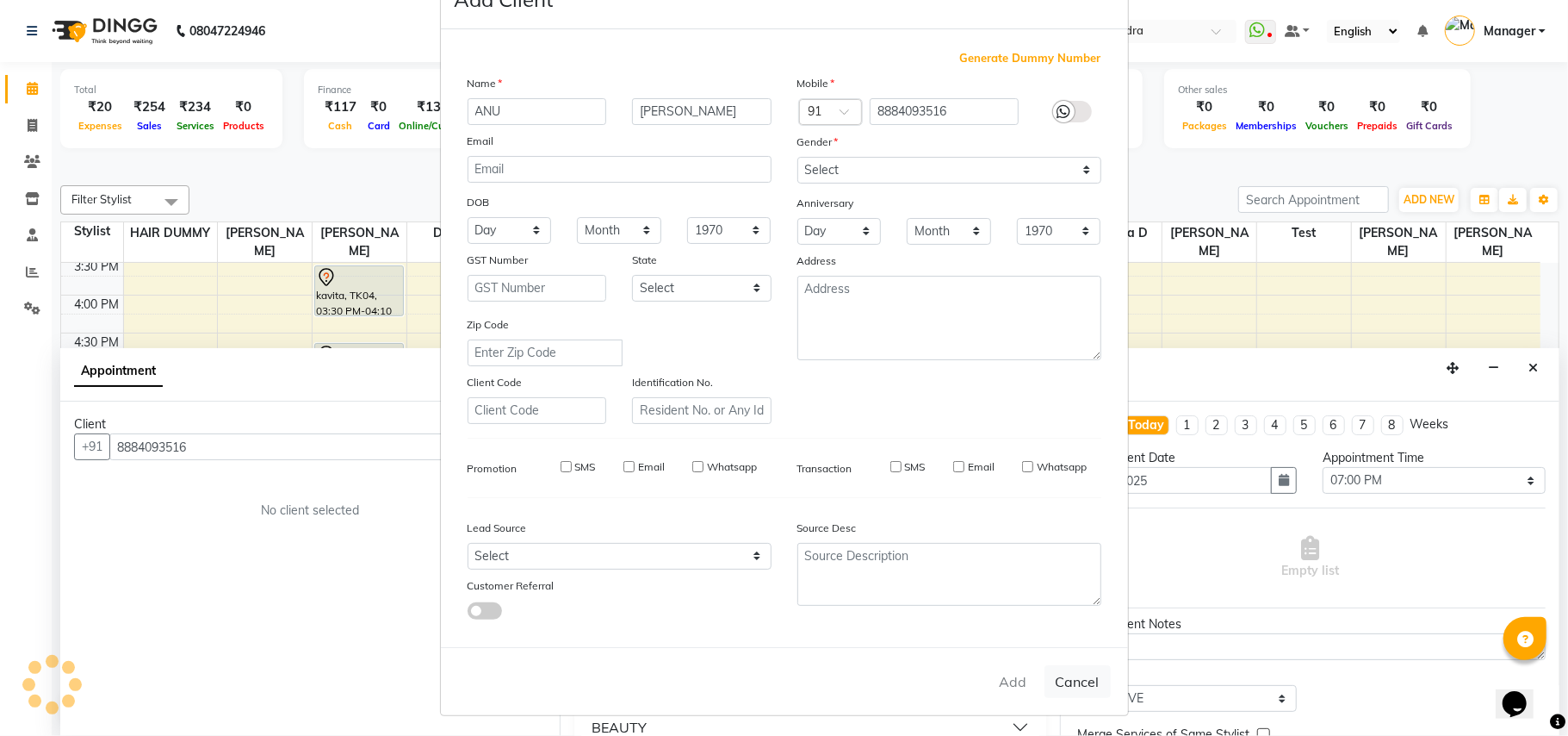
select select
checkbox input "false"
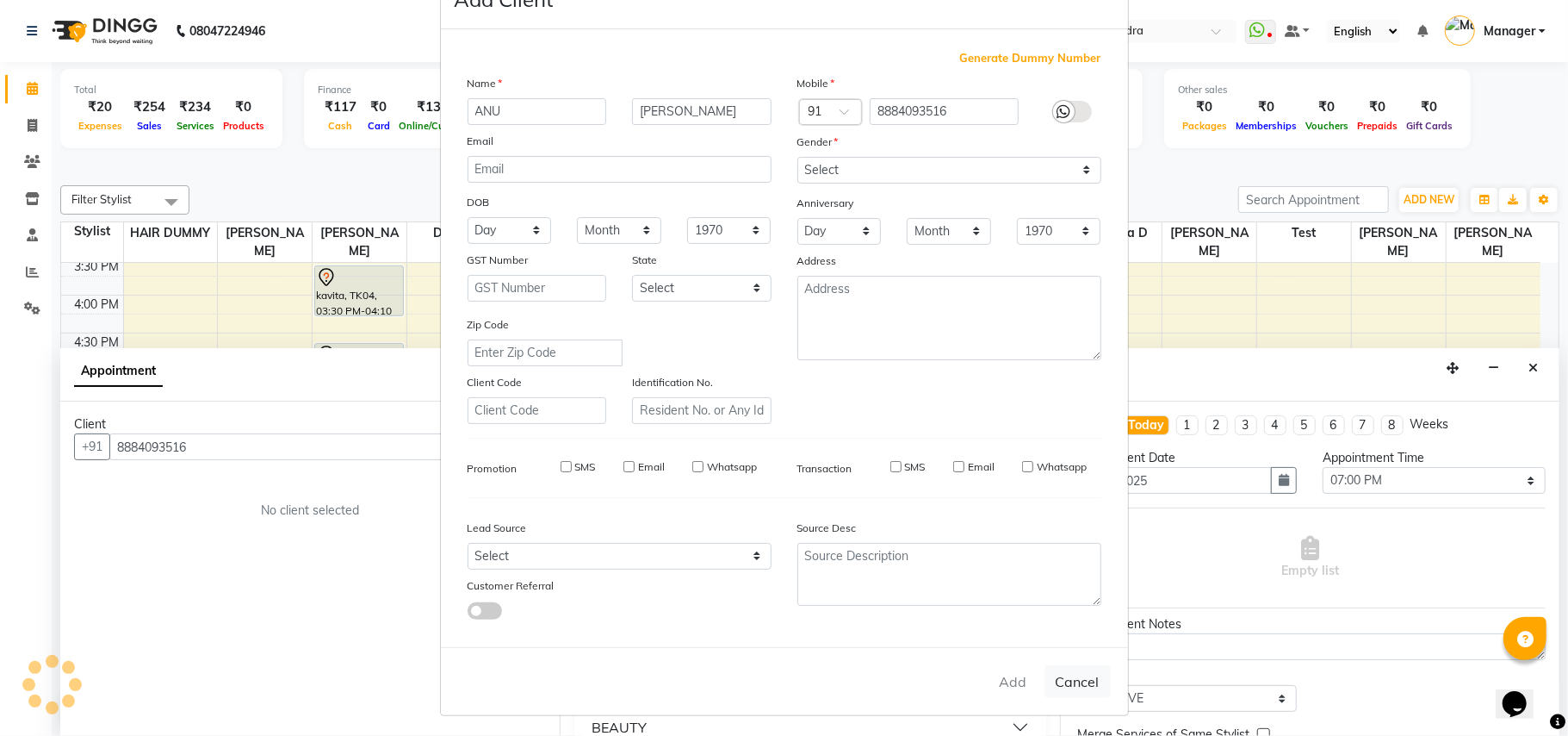
checkbox input "false"
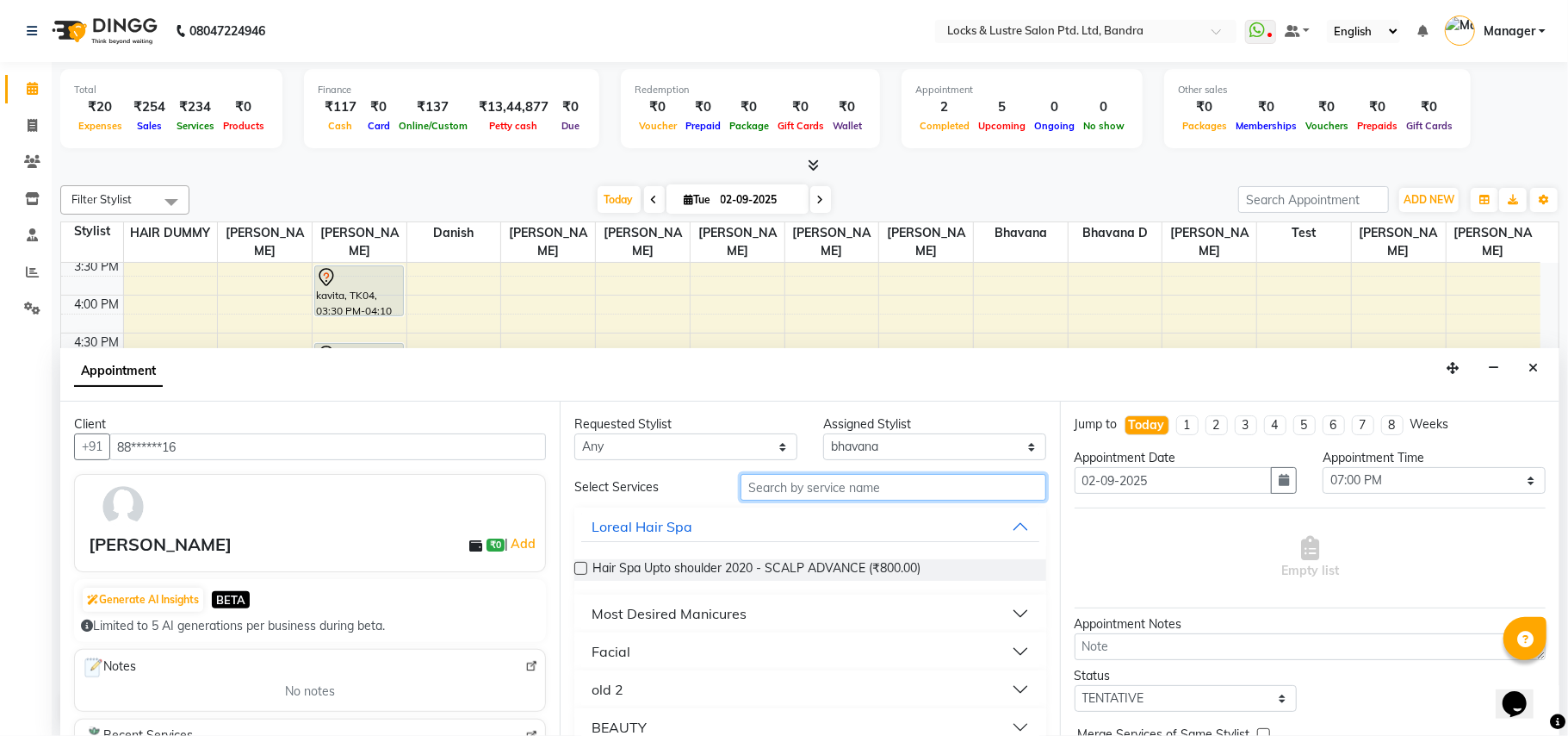
click at [780, 490] on input "text" at bounding box center [893, 487] width 306 height 26
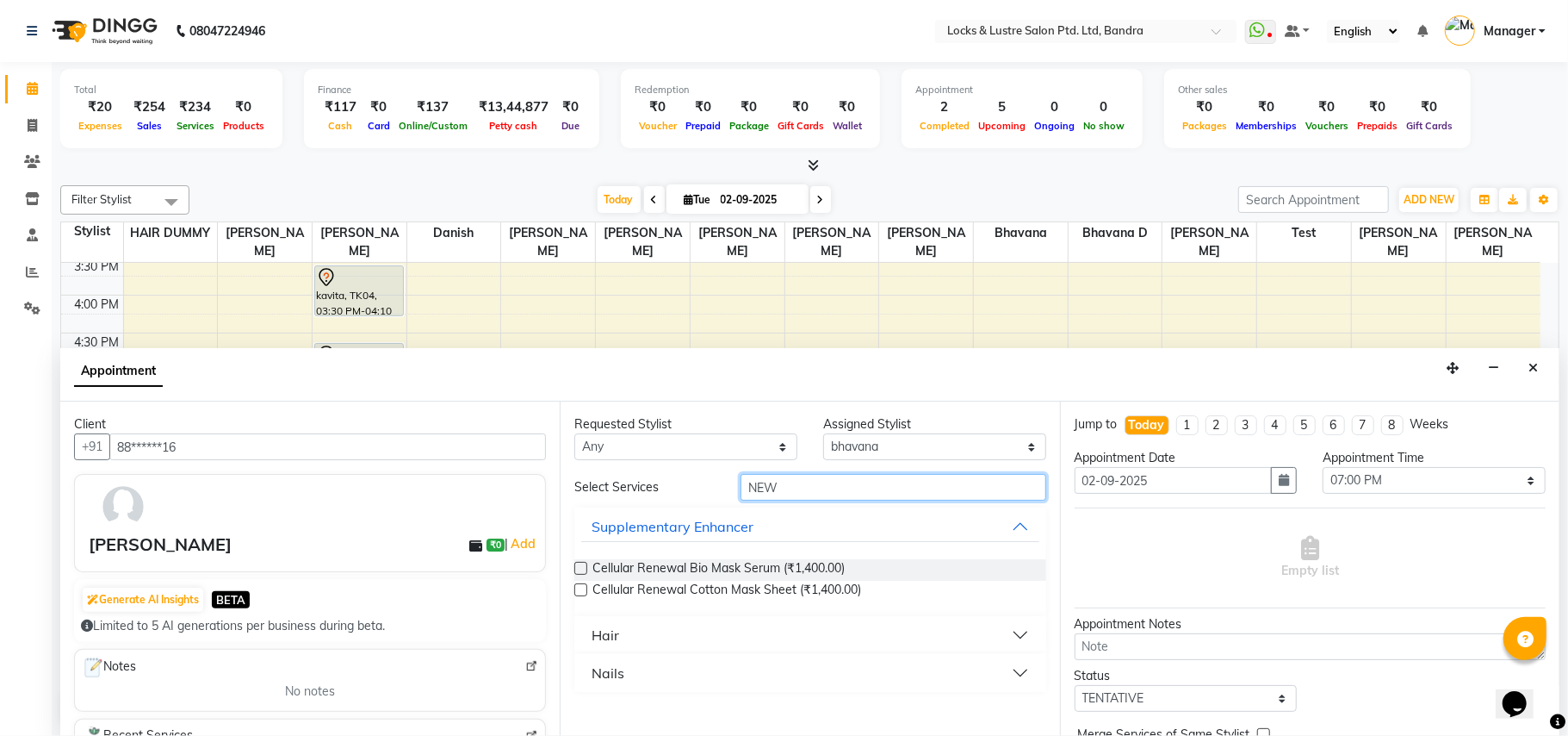
type input "NEW"
click at [1017, 682] on button "Nails" at bounding box center [810, 672] width 457 height 31
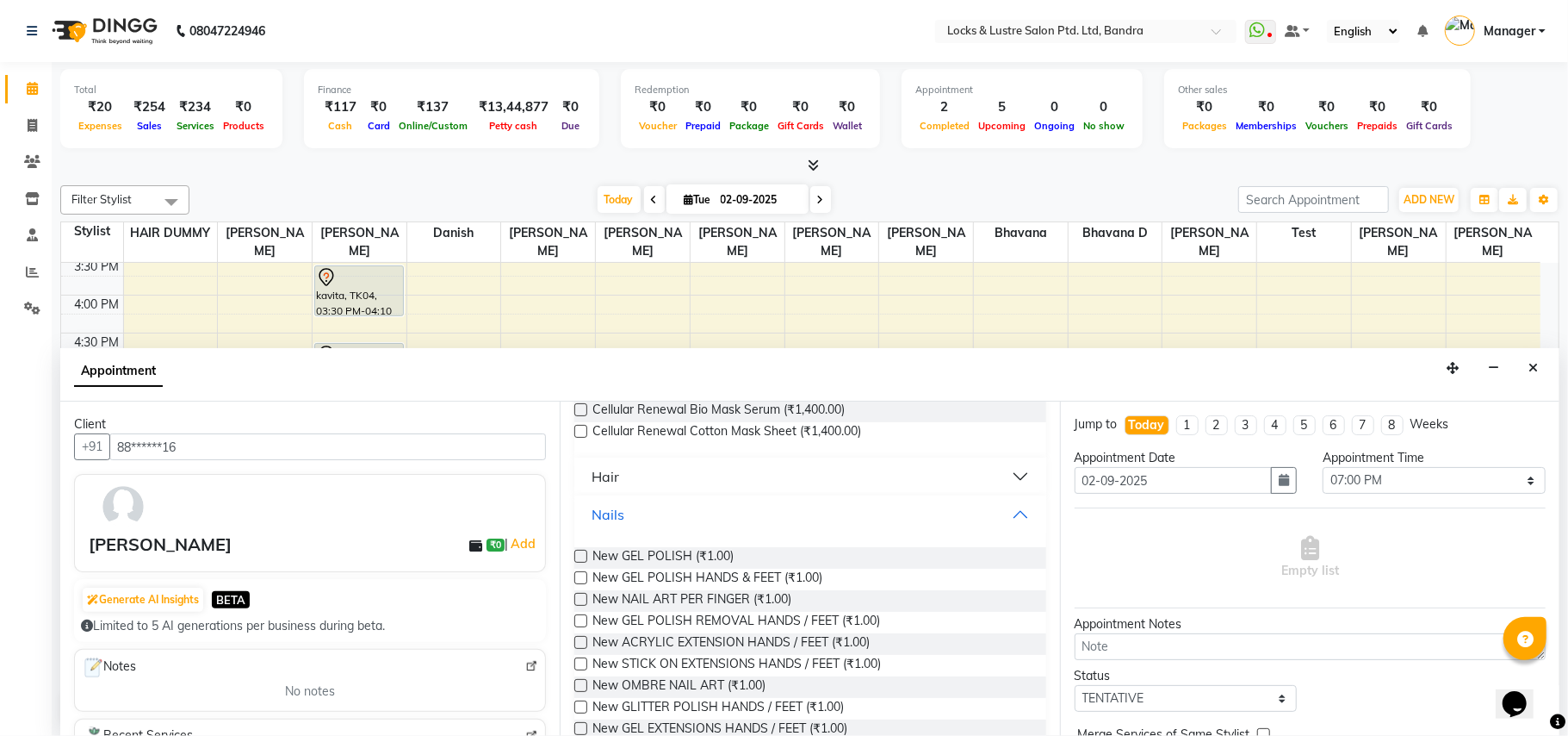
scroll to position [229, 0]
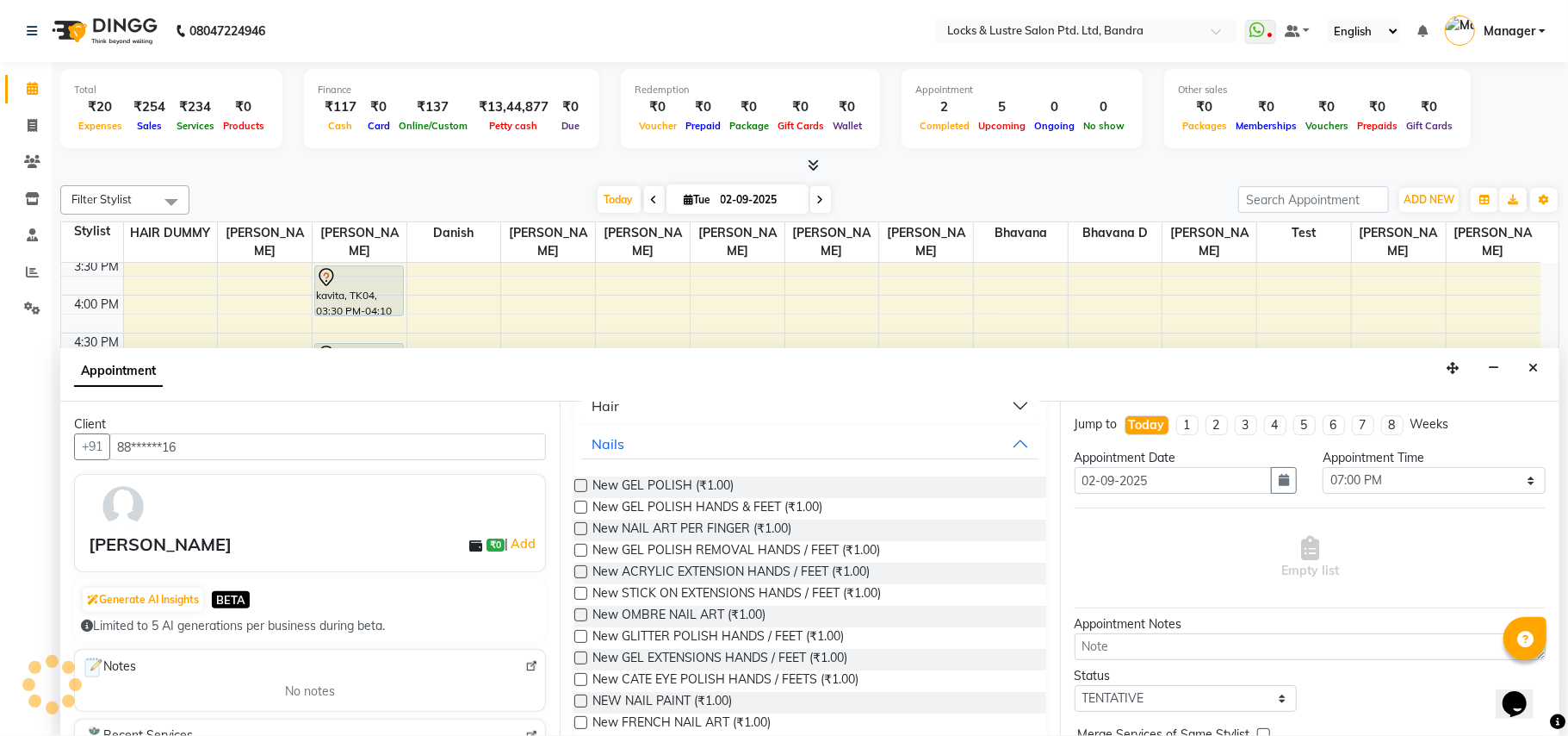
click at [576, 490] on label at bounding box center [580, 485] width 13 height 13
click at [576, 490] on input "checkbox" at bounding box center [579, 487] width 11 height 11
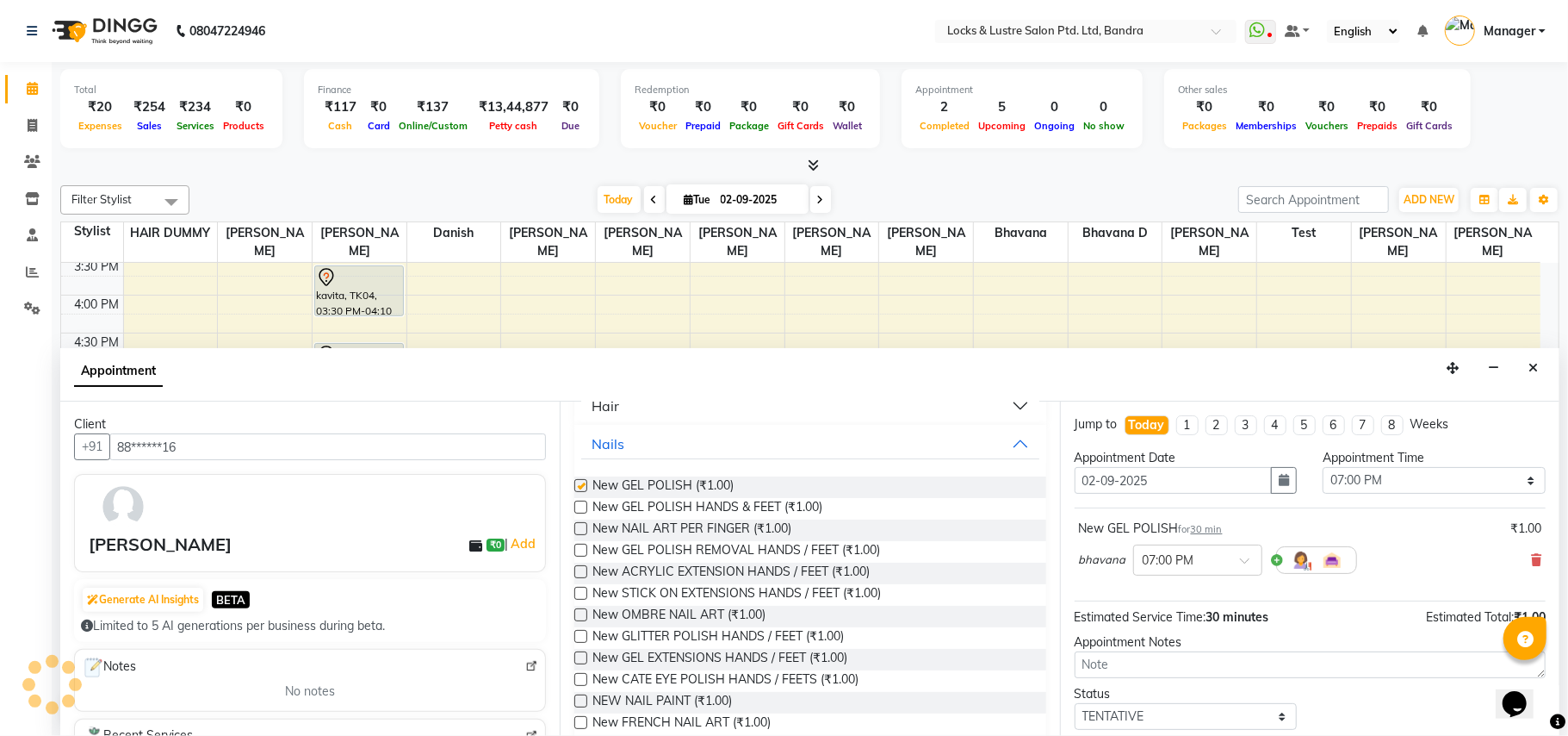
checkbox input "false"
click at [1240, 558] on span at bounding box center [1250, 565] width 21 height 19
click at [1182, 653] on div "07:30 PM" at bounding box center [1198, 654] width 127 height 32
click at [1527, 486] on select "Select 09:00 AM 09:15 AM 09:30 AM 09:45 AM 10:00 AM 10:15 AM 10:30 AM 10:45 AM …" at bounding box center [1434, 480] width 223 height 26
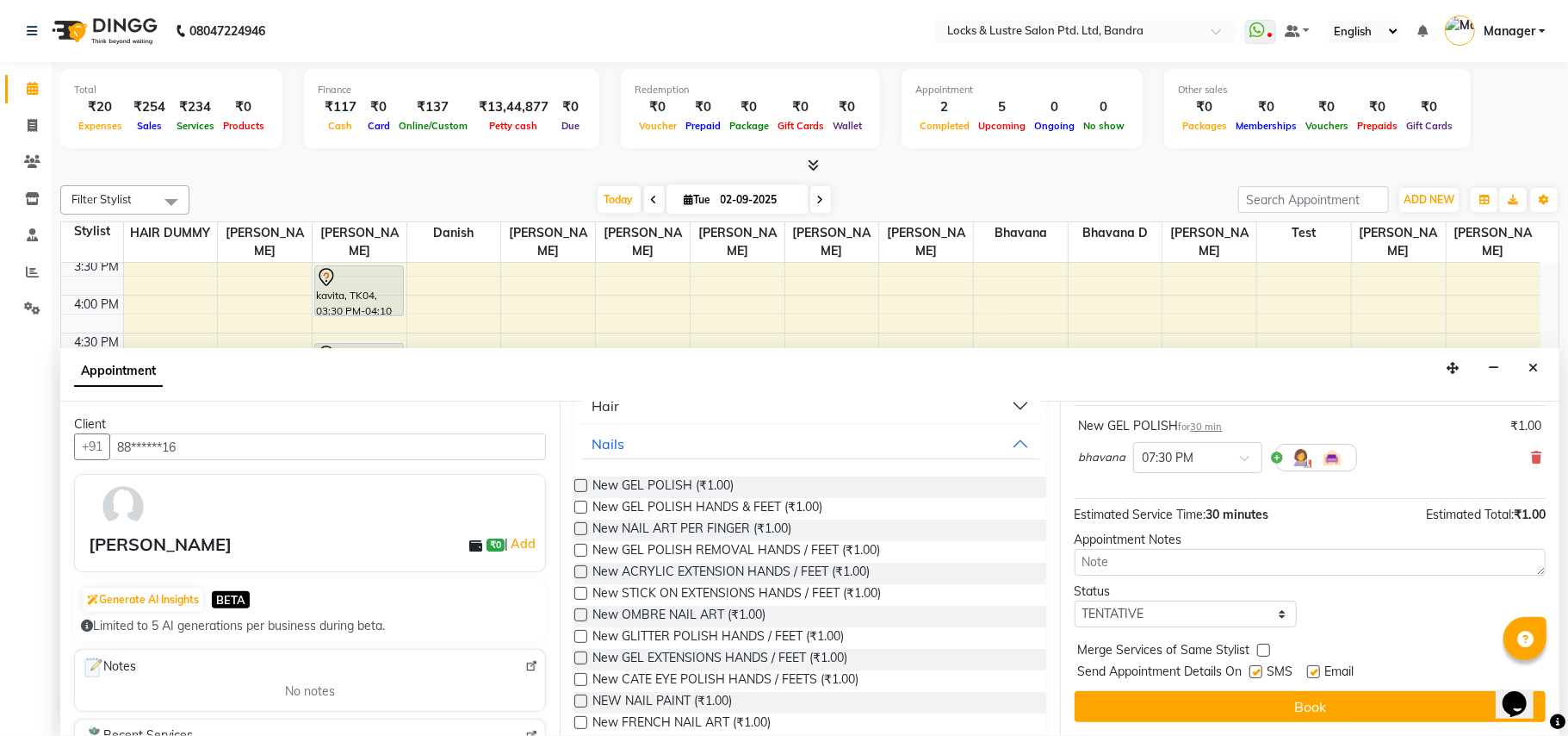
scroll to position [0, 0]
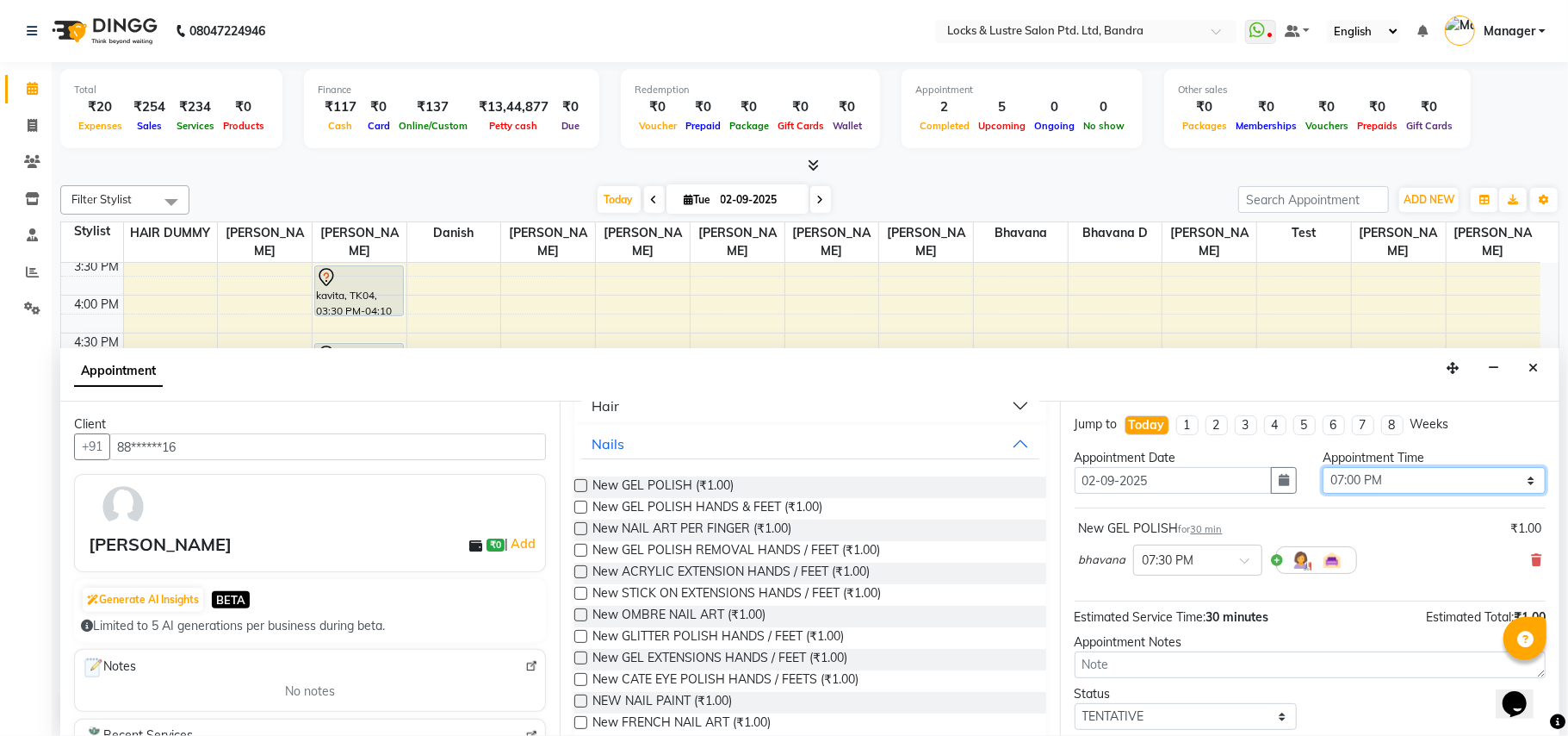
click at [1503, 475] on select "Select 09:00 AM 09:15 AM 09:30 AM 09:45 AM 10:00 AM 10:15 AM 10:30 AM 10:45 AM …" at bounding box center [1434, 480] width 223 height 26
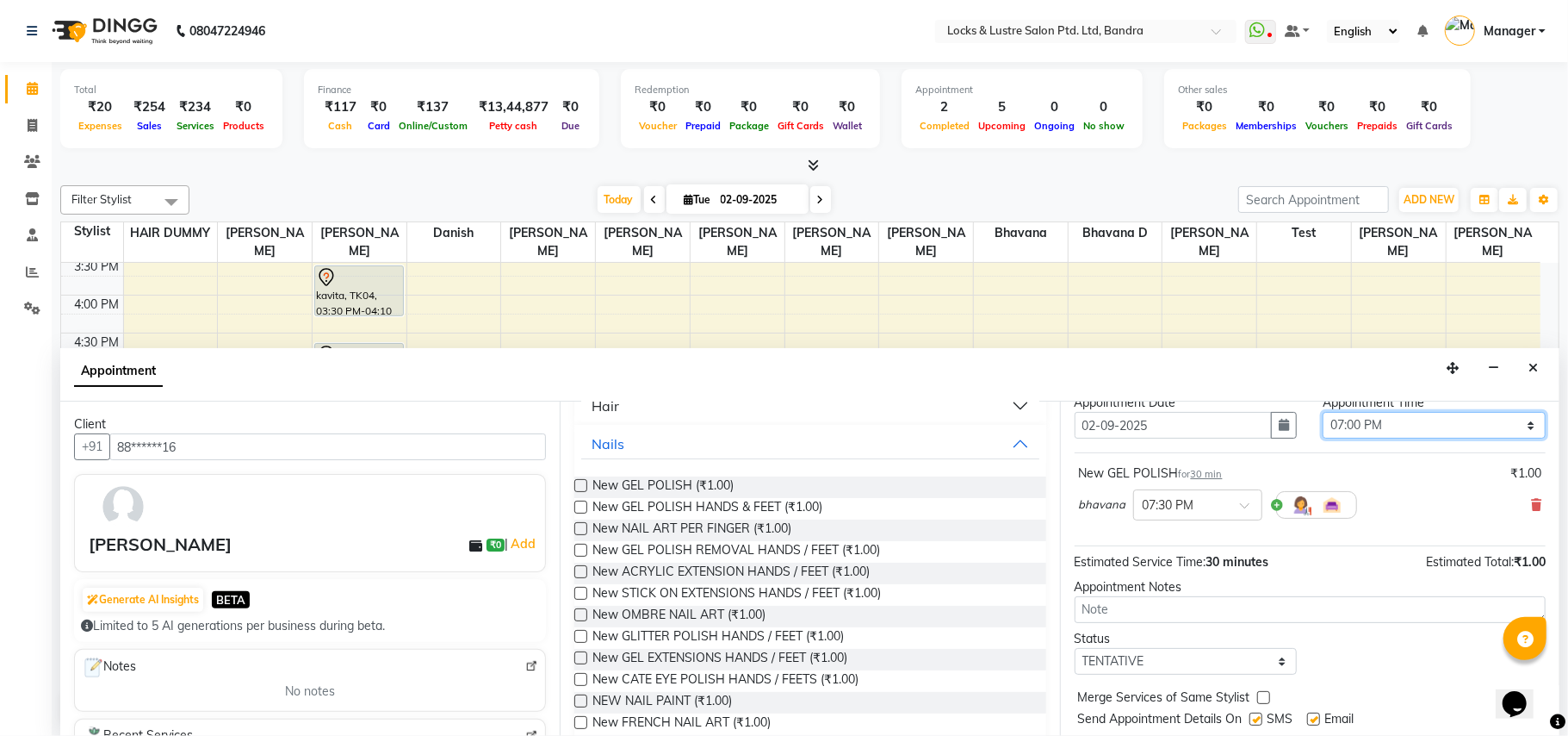
scroll to position [105, 0]
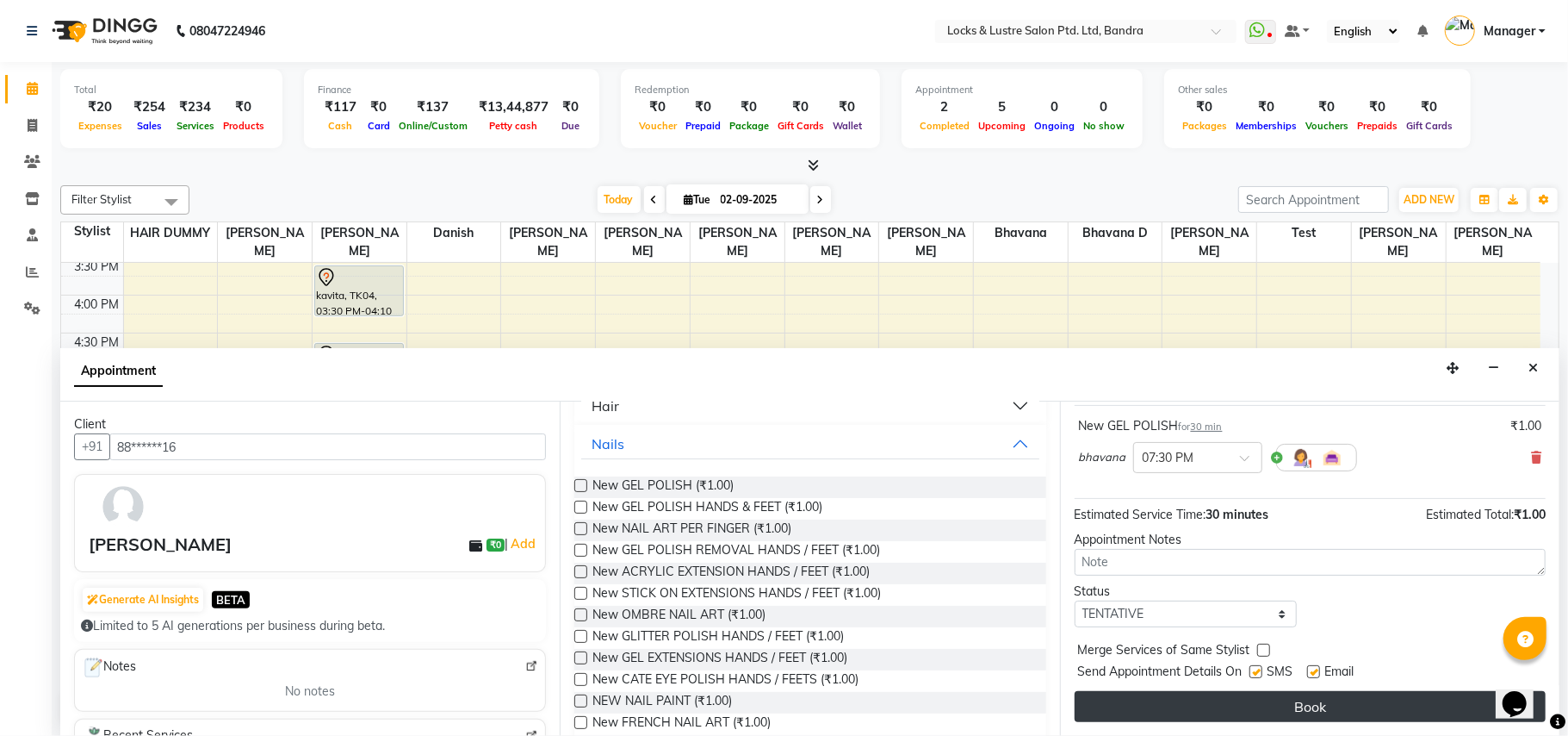
click at [1276, 698] on button "Book" at bounding box center [1310, 707] width 471 height 31
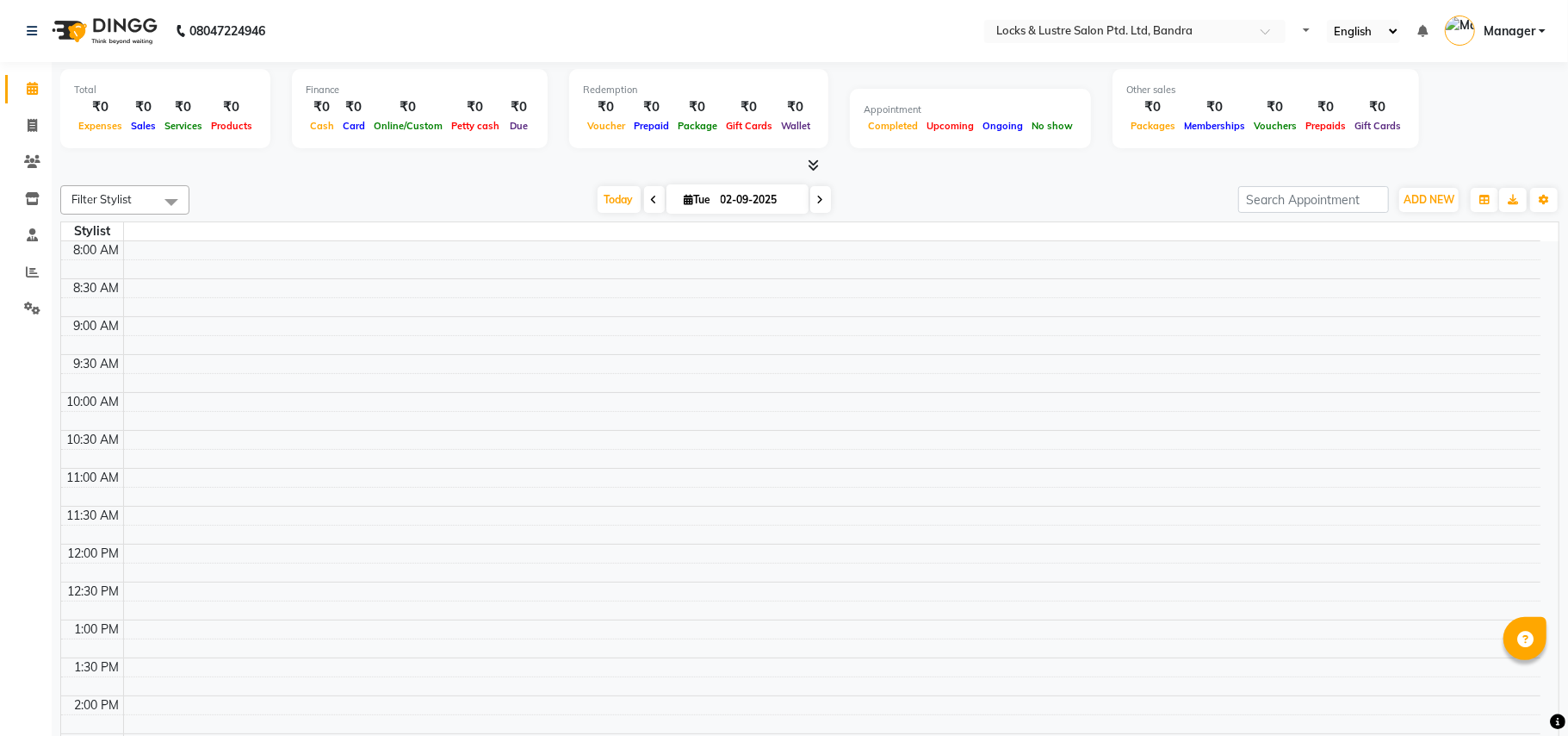
select select "en"
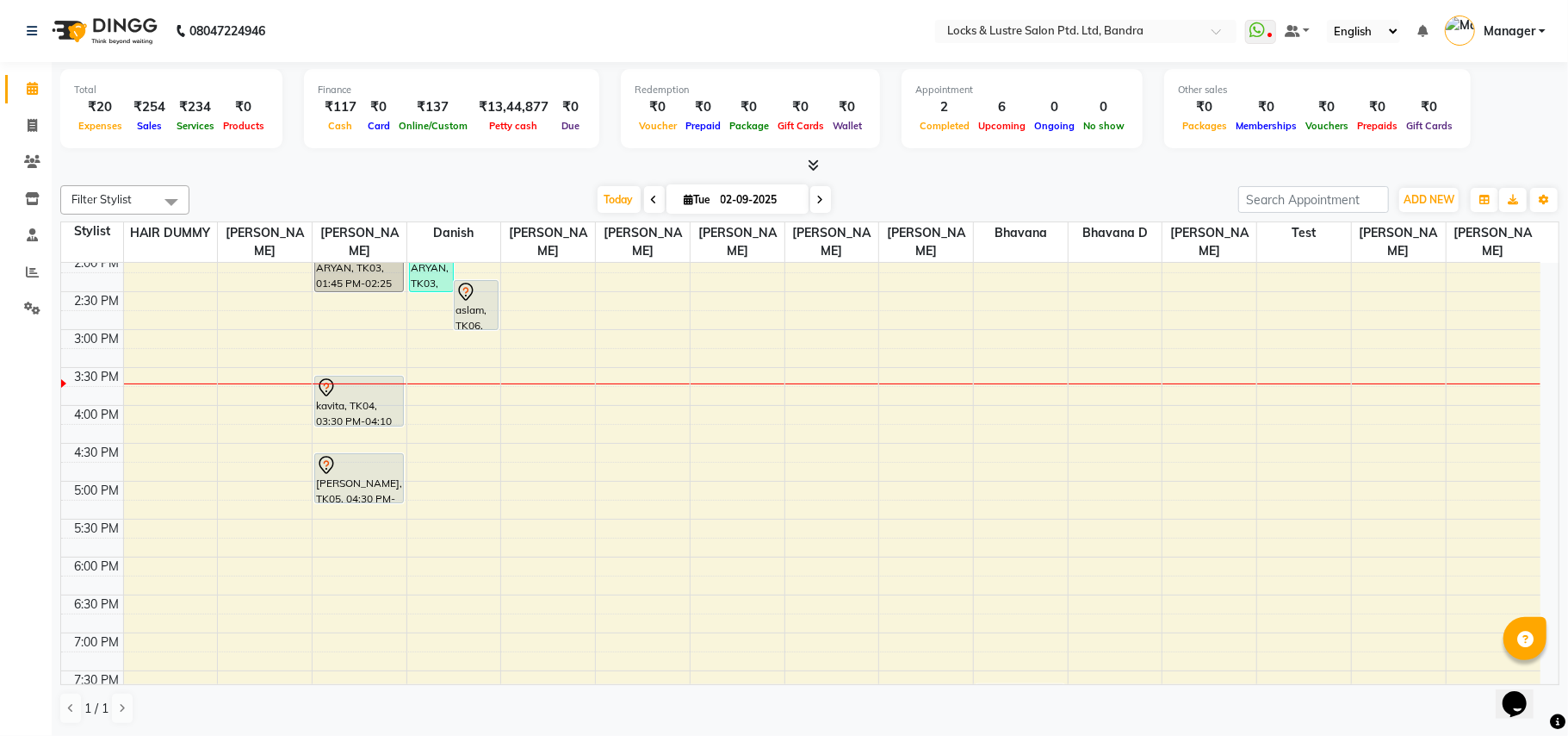
scroll to position [345, 0]
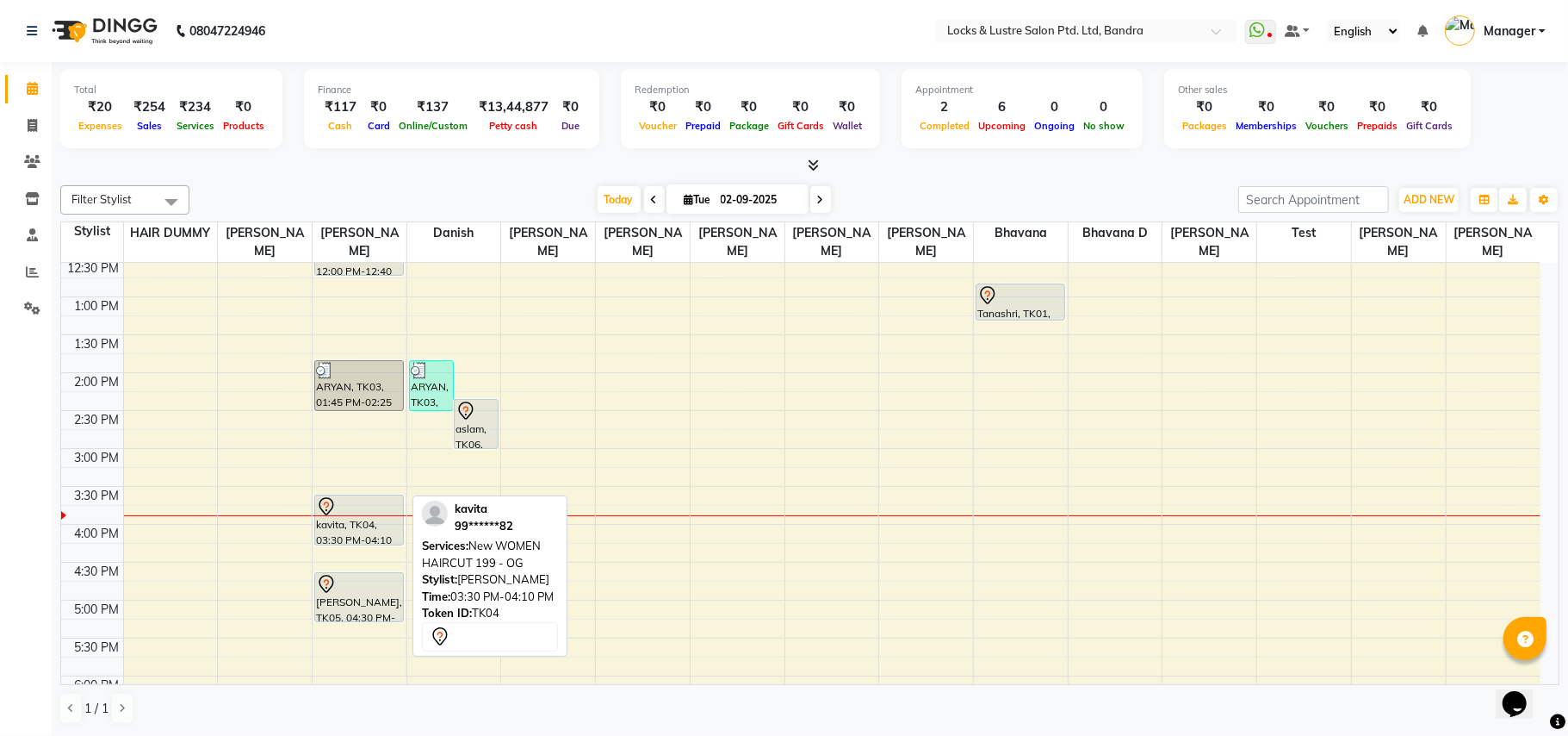
click at [366, 519] on div "kavita, TK04, 03:30 PM-04:10 PM, New WOMEN HAIRCUT 199 - OG" at bounding box center [360, 520] width 88 height 49
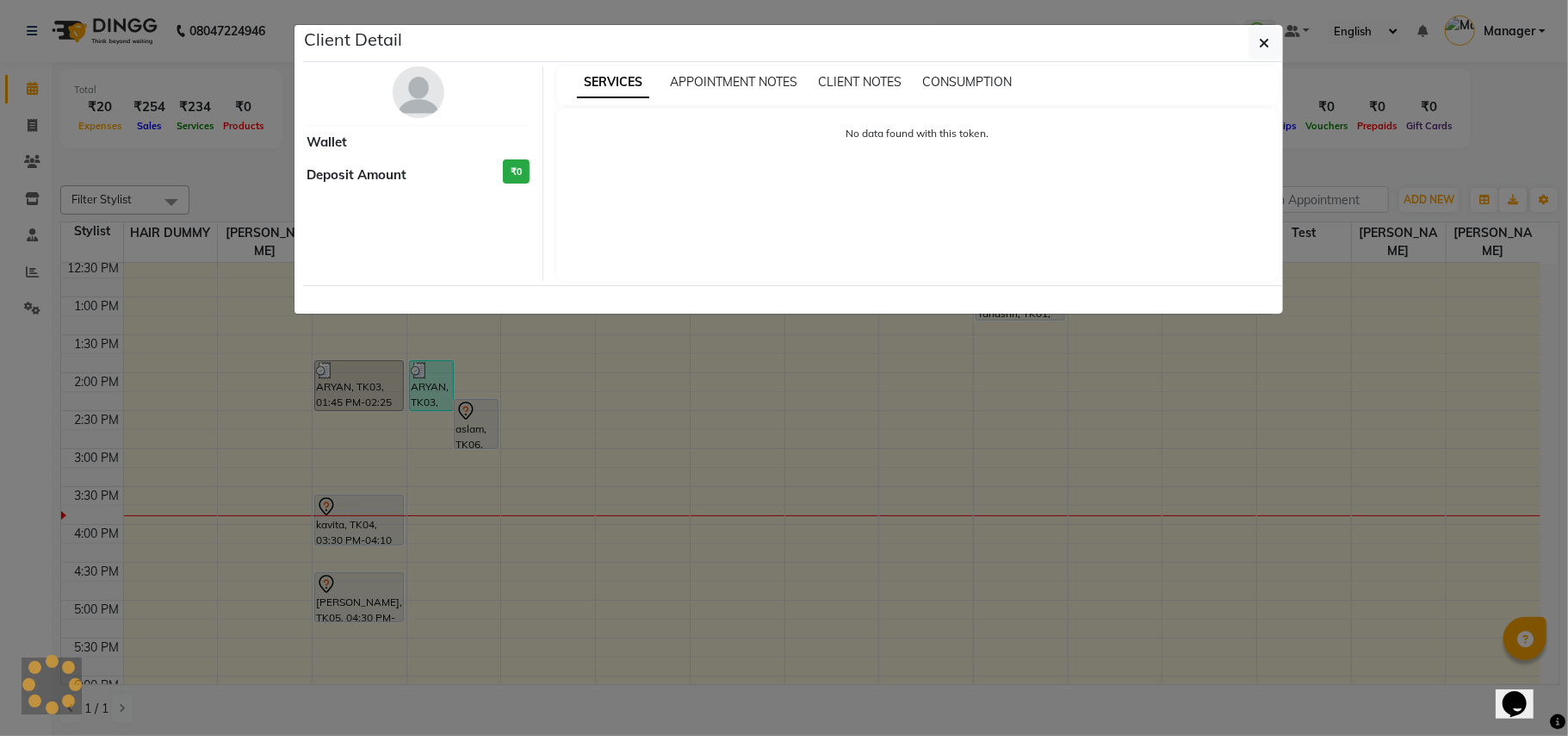
select select "7"
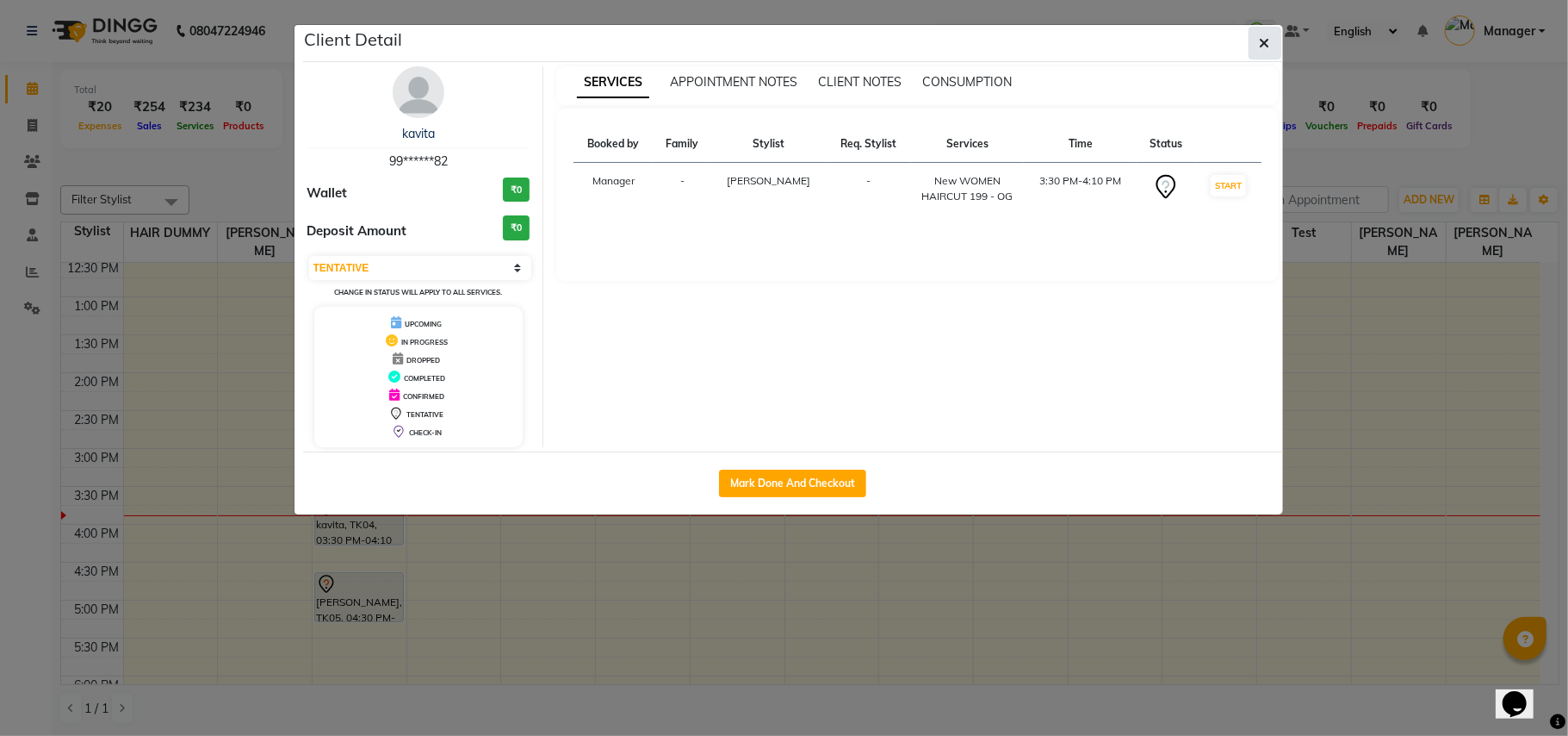
click at [1262, 31] on button "button" at bounding box center [1264, 42] width 32 height 32
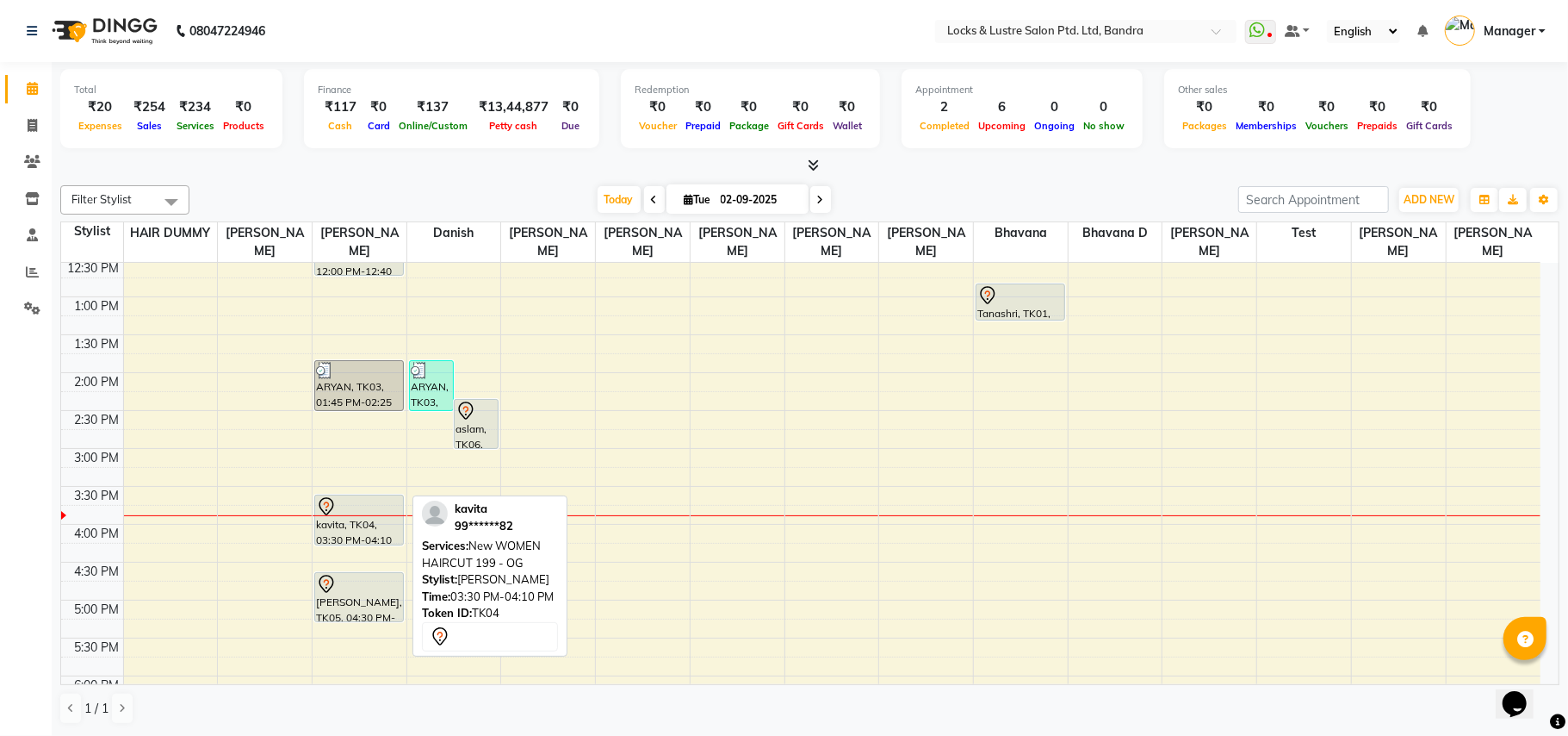
click at [352, 521] on div "kavita, TK04, 03:30 PM-04:10 PM, New WOMEN HAIRCUT 199 - OG" at bounding box center [360, 520] width 88 height 49
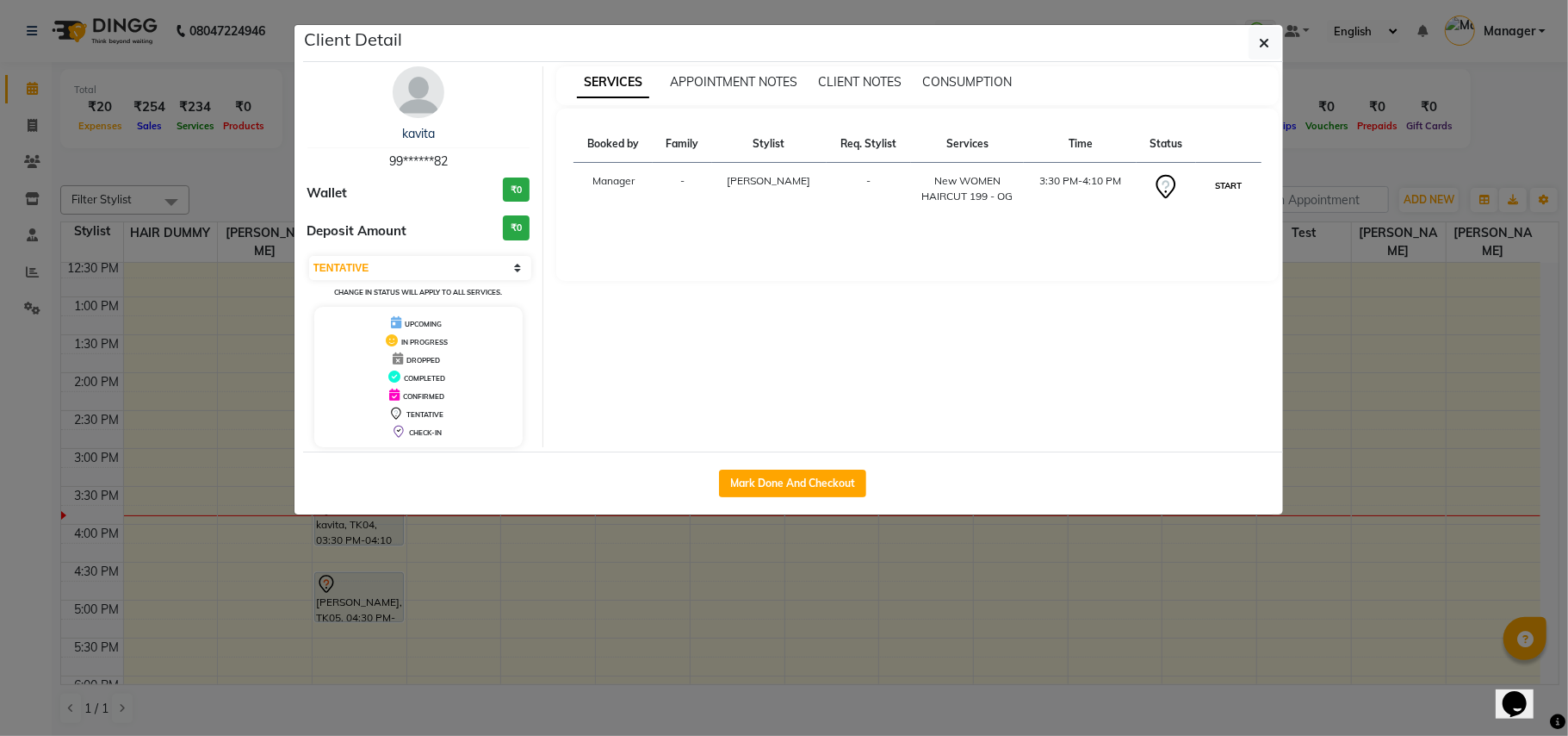
click at [1228, 186] on button "START" at bounding box center [1228, 186] width 35 height 22
select select "1"
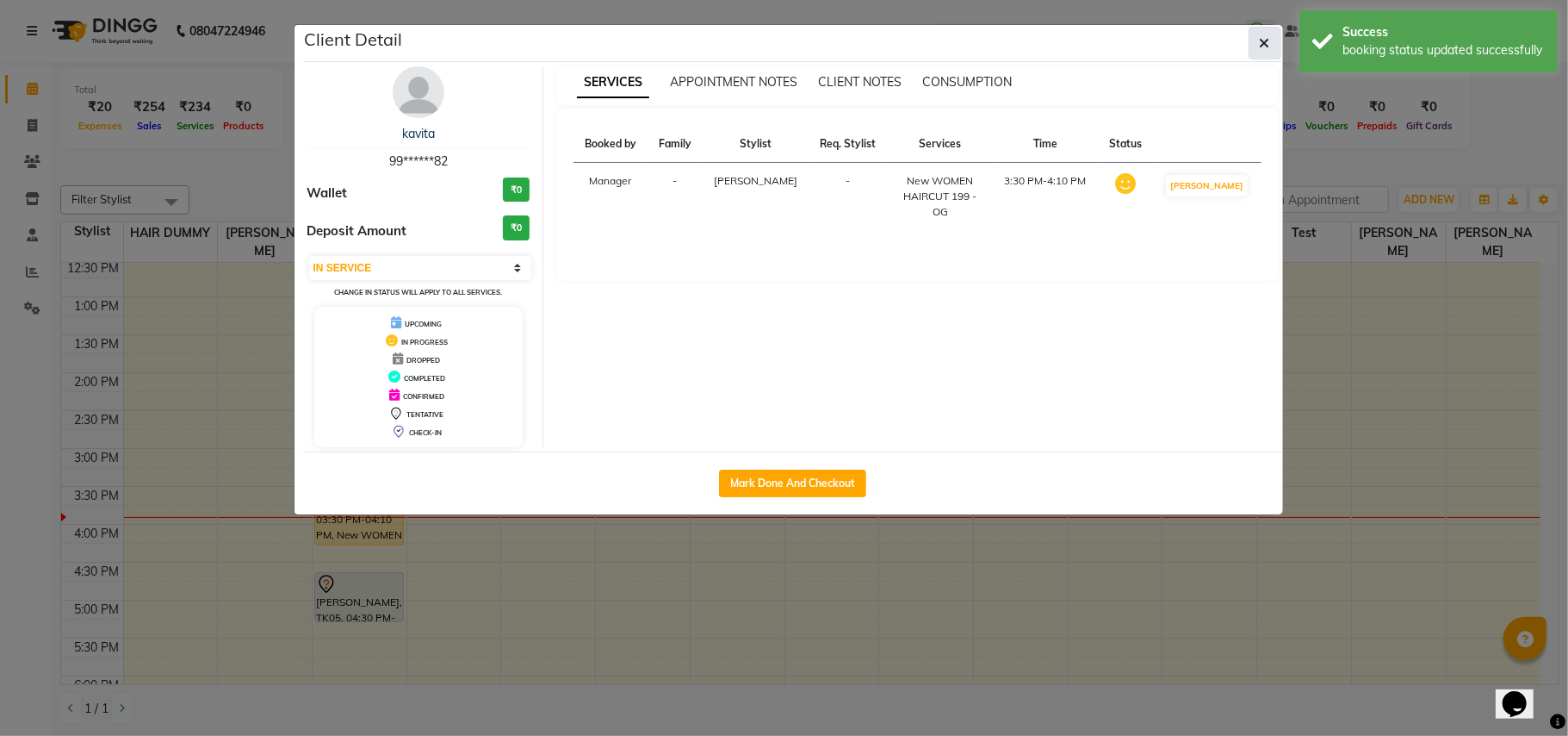
click at [1272, 42] on button "button" at bounding box center [1264, 42] width 32 height 32
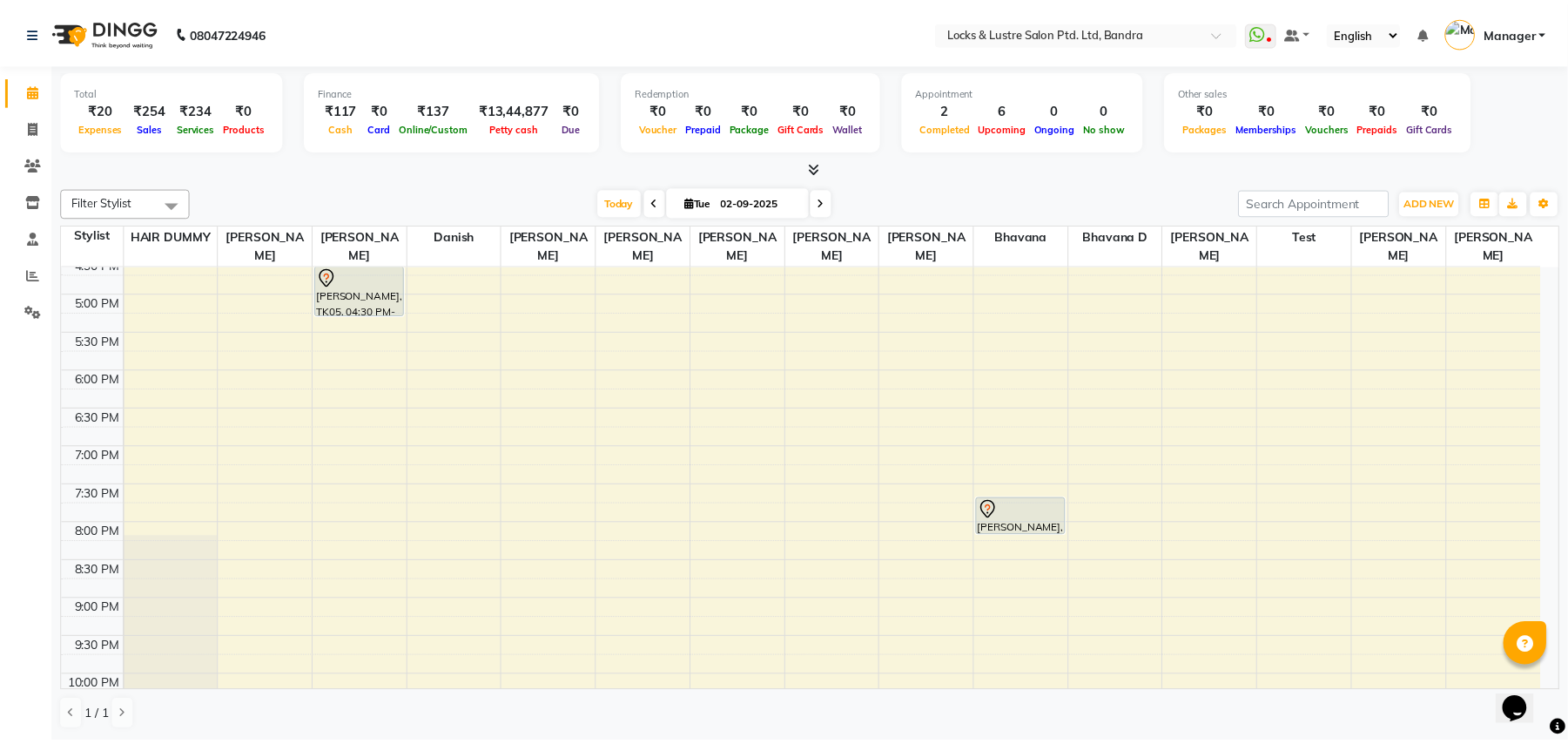
scroll to position [819, 0]
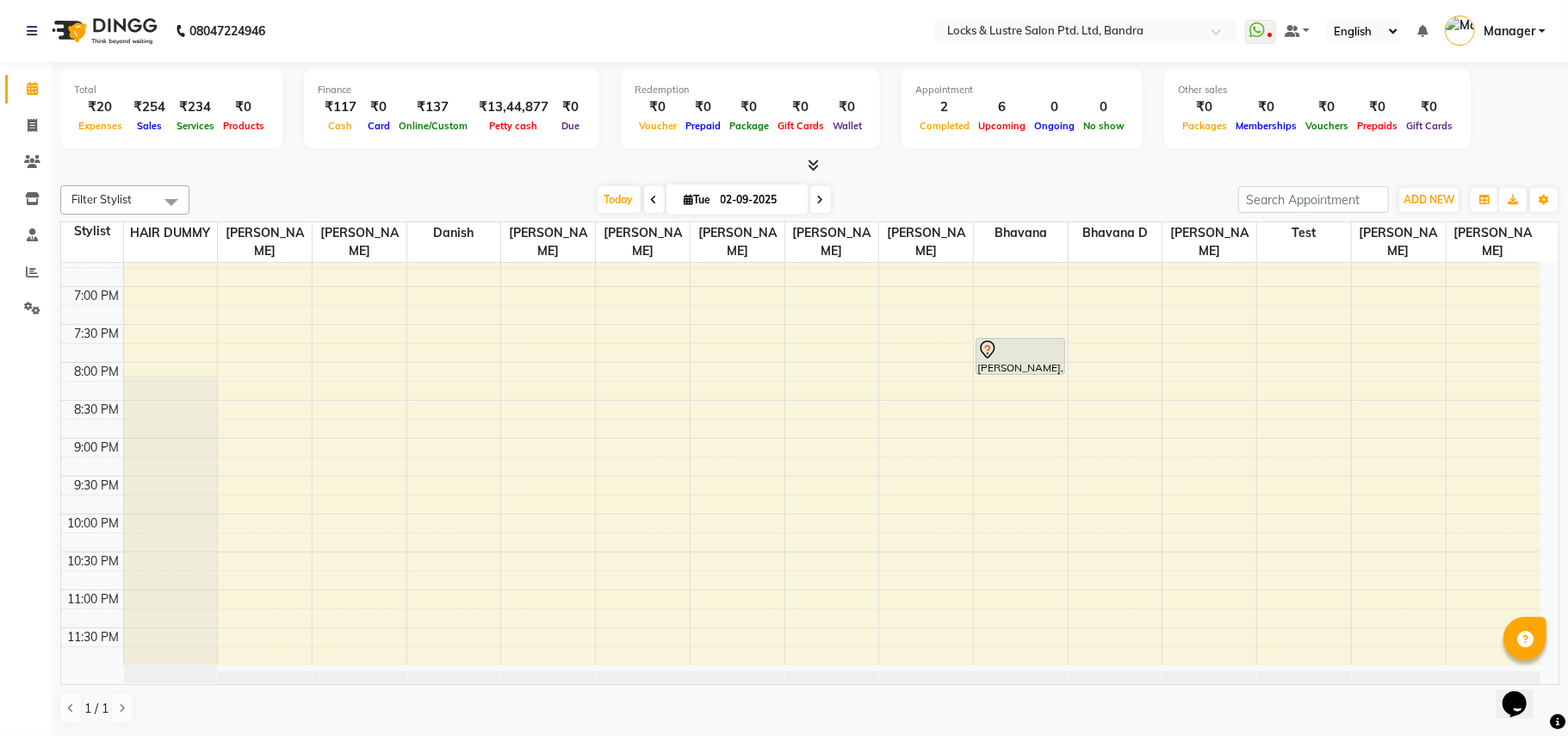
click at [439, 197] on div "[DATE] [DATE]" at bounding box center [714, 199] width 1032 height 25
click at [25, 119] on span at bounding box center [32, 126] width 30 height 20
select select "service"
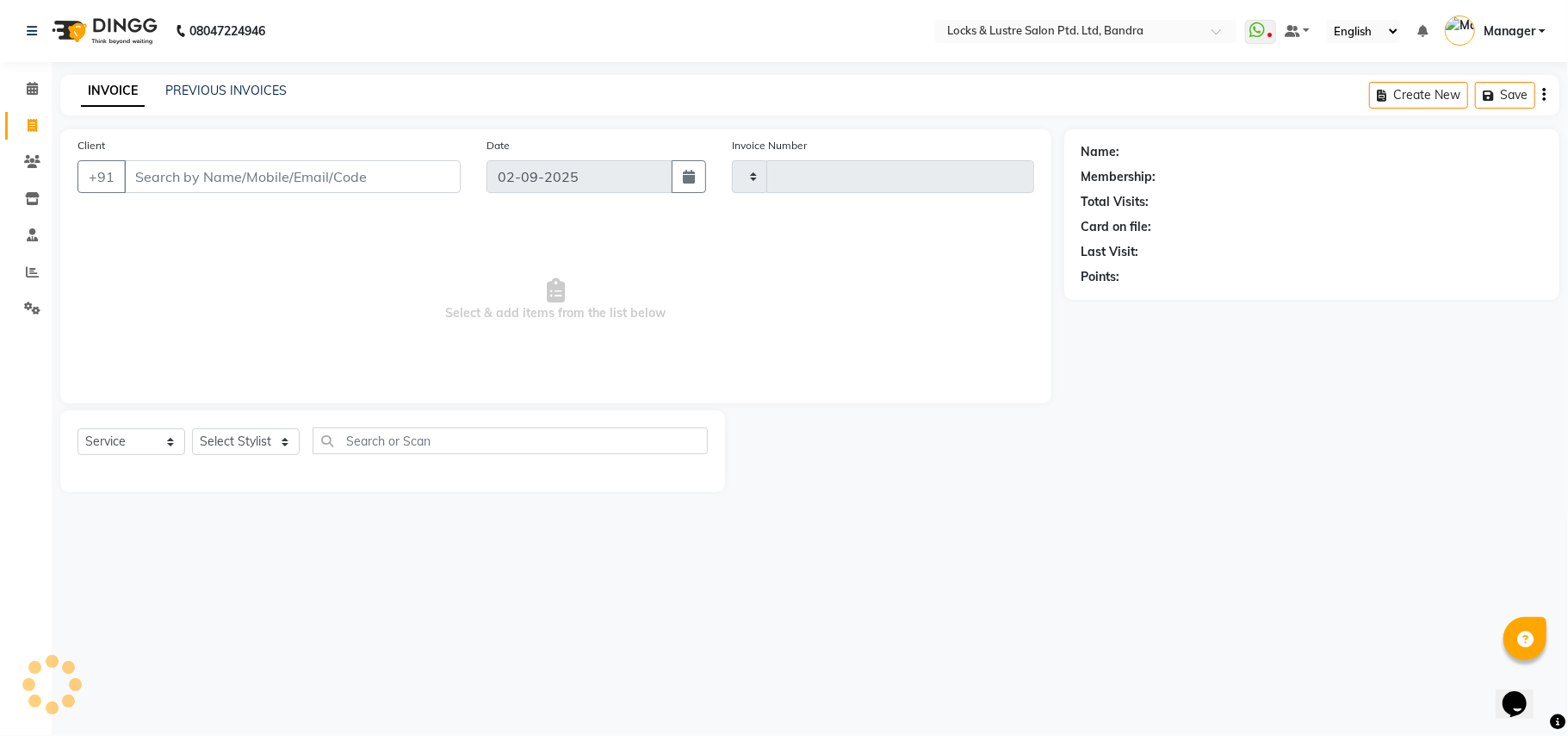
type input "2248"
select select "6029"
click at [253, 86] on link "PREVIOUS INVOICES" at bounding box center [226, 91] width 121 height 16
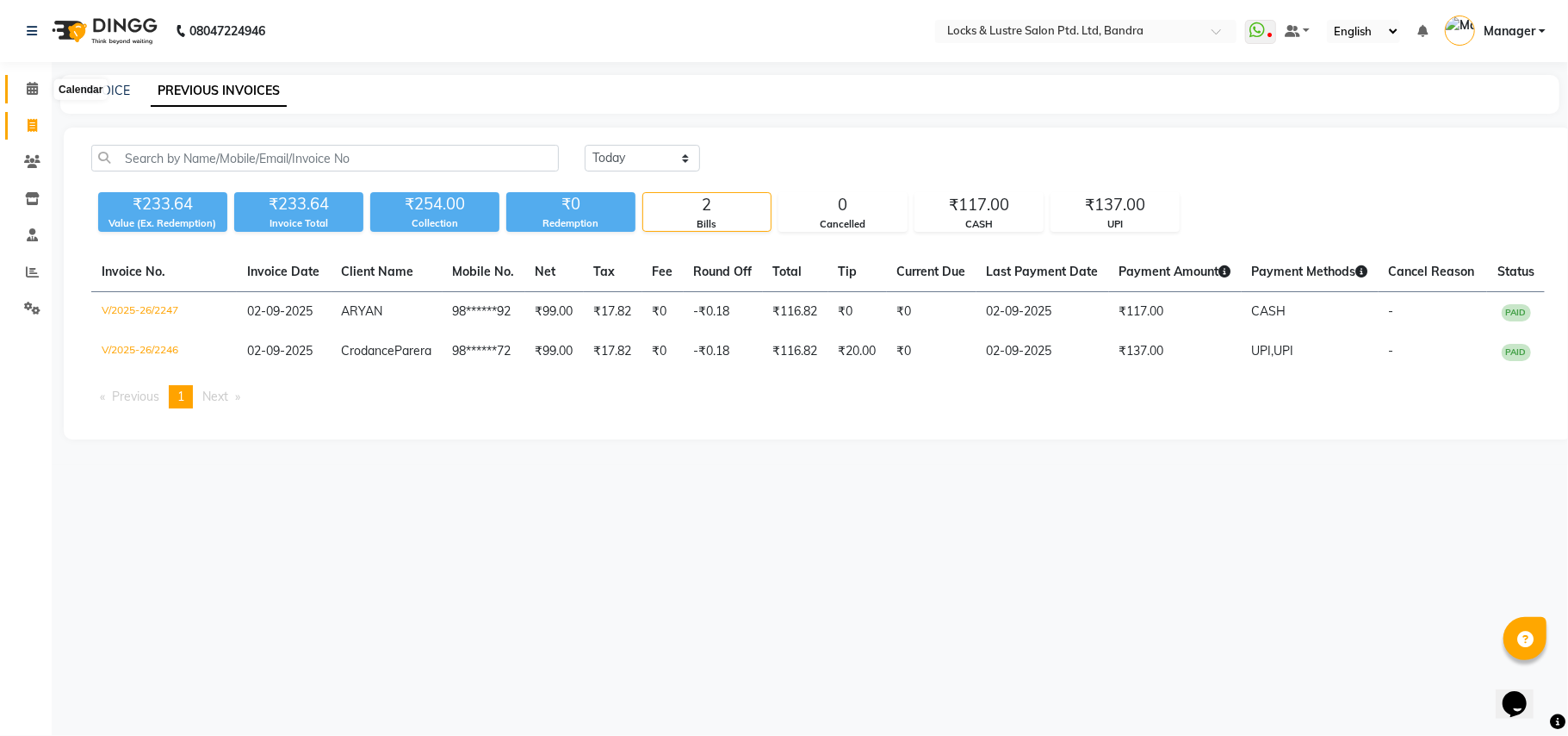
click at [31, 87] on icon at bounding box center [31, 88] width 11 height 13
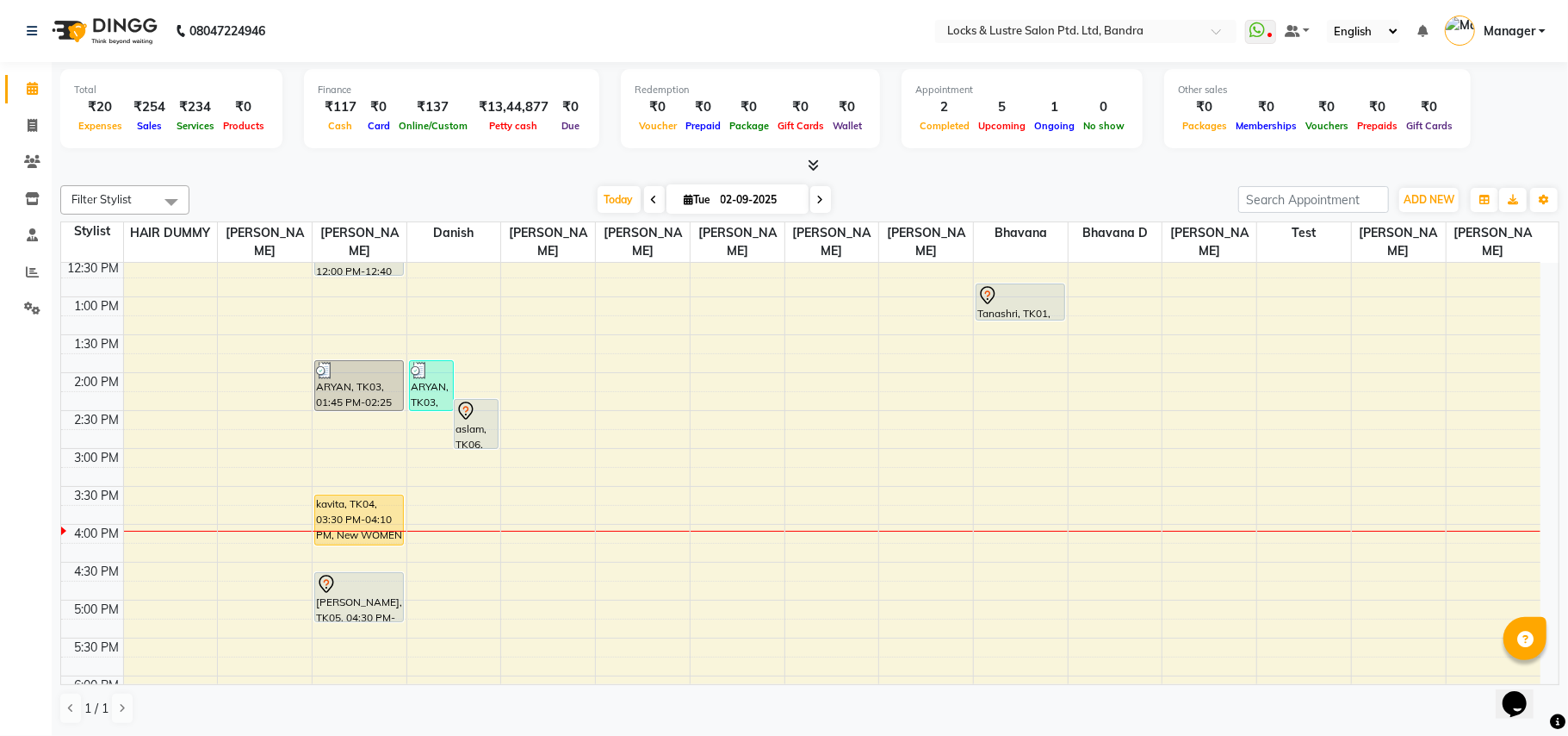
scroll to position [229, 0]
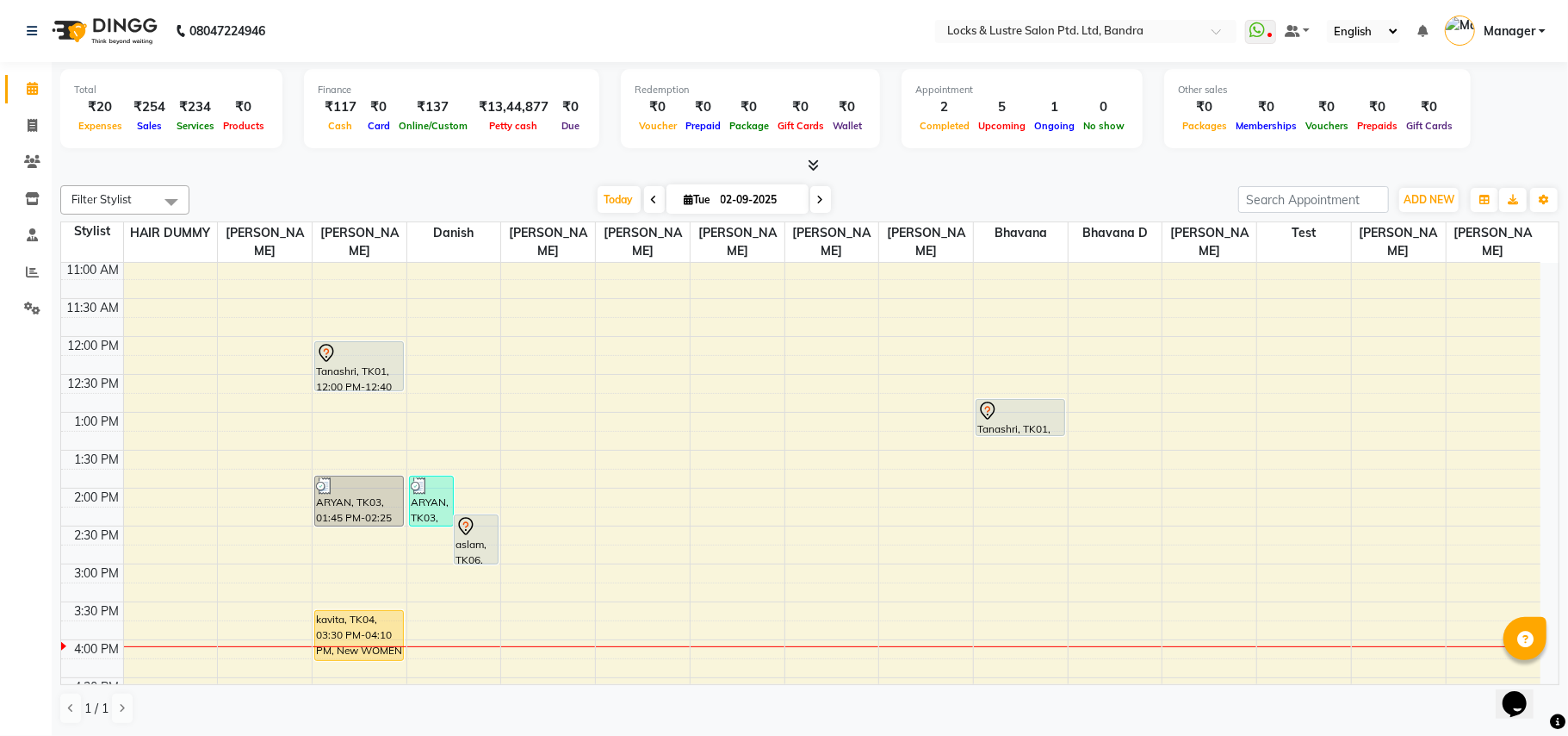
click at [817, 200] on span at bounding box center [820, 198] width 21 height 26
type input "[DATE]"
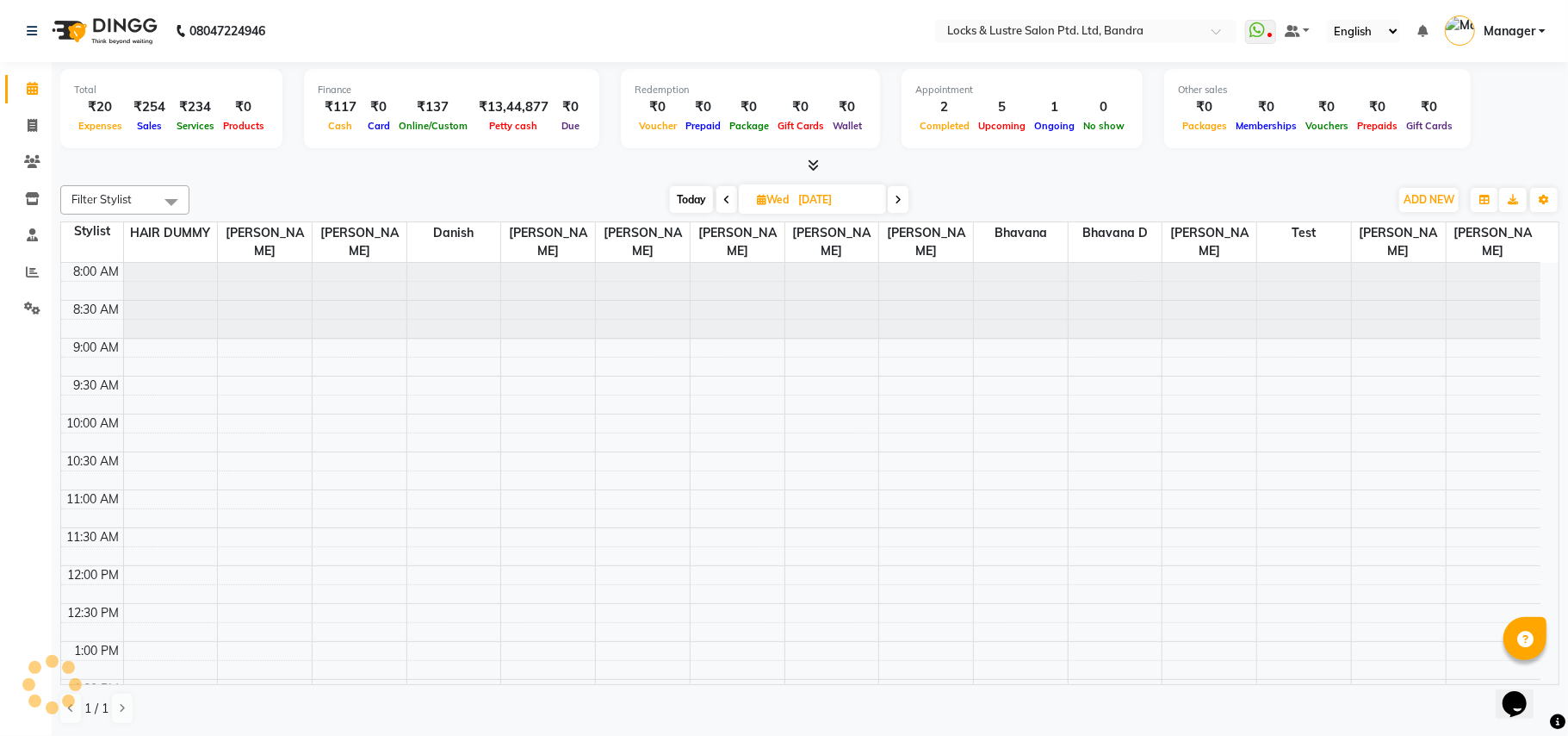
scroll to position [540, 0]
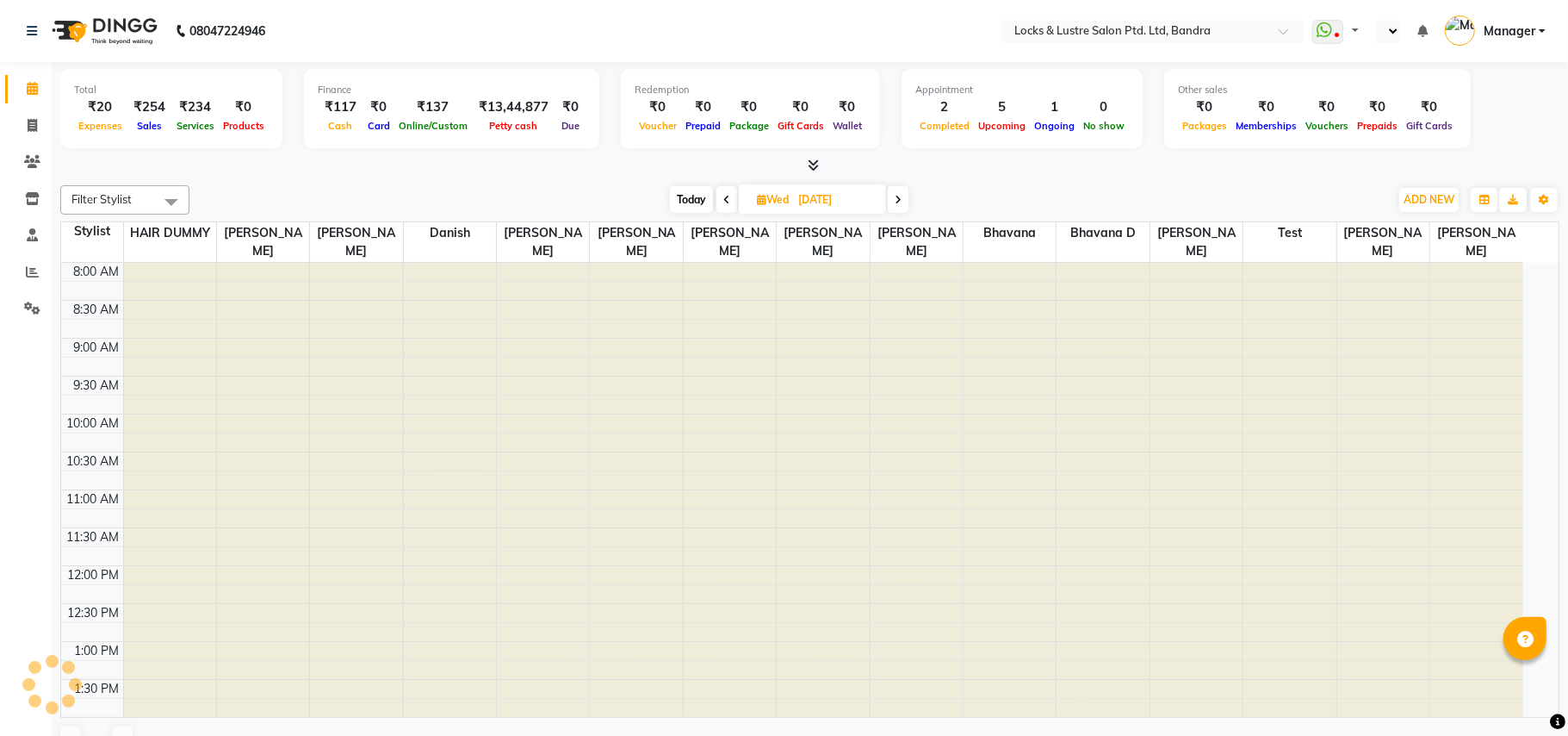
select select "en"
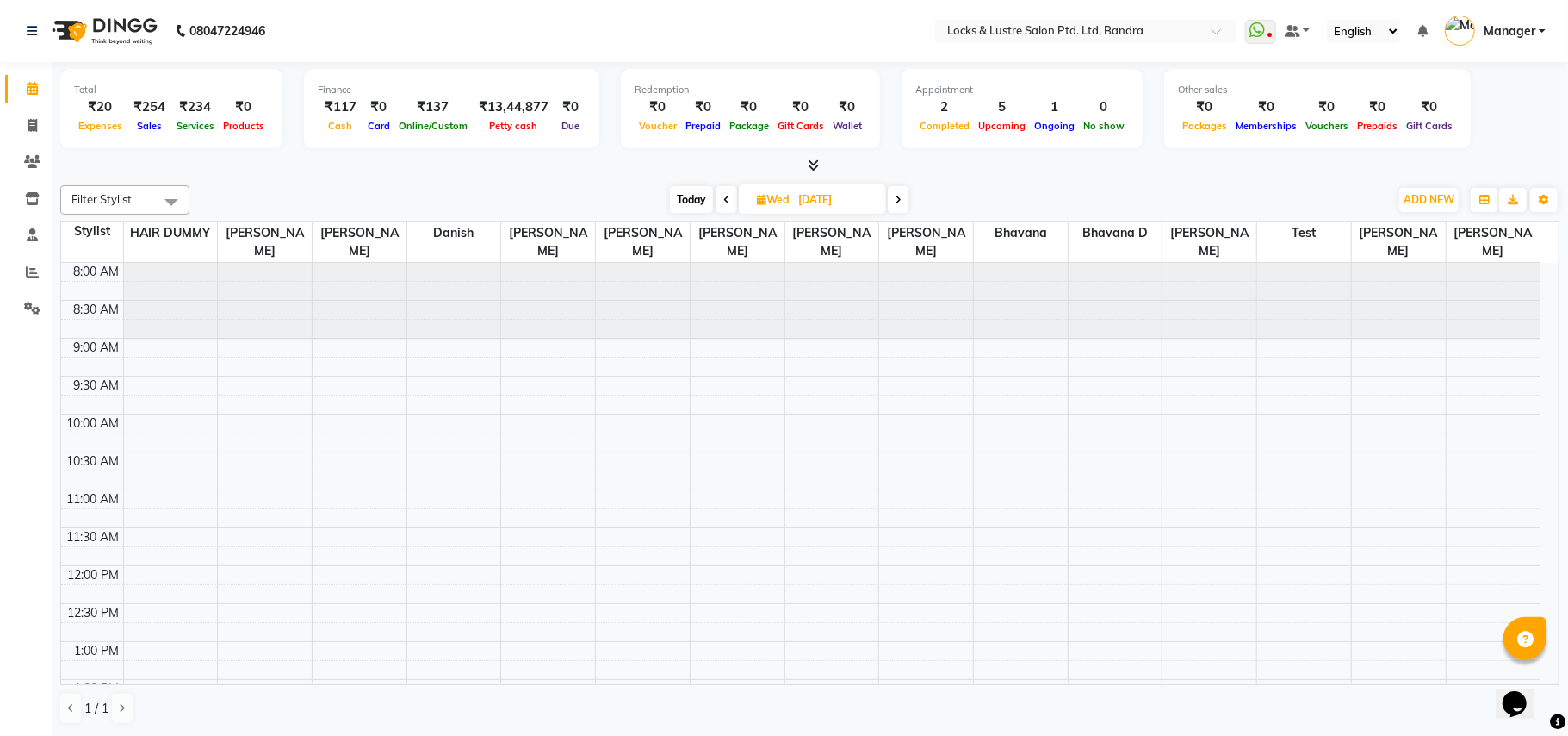
click at [664, 11] on nav "08047224946 Select Location × Locks & Lustre Salon Ptd. Ltd, Bandra WhatsApp St…" at bounding box center [784, 30] width 1568 height 62
click at [687, 199] on span "Today" at bounding box center [692, 198] width 43 height 26
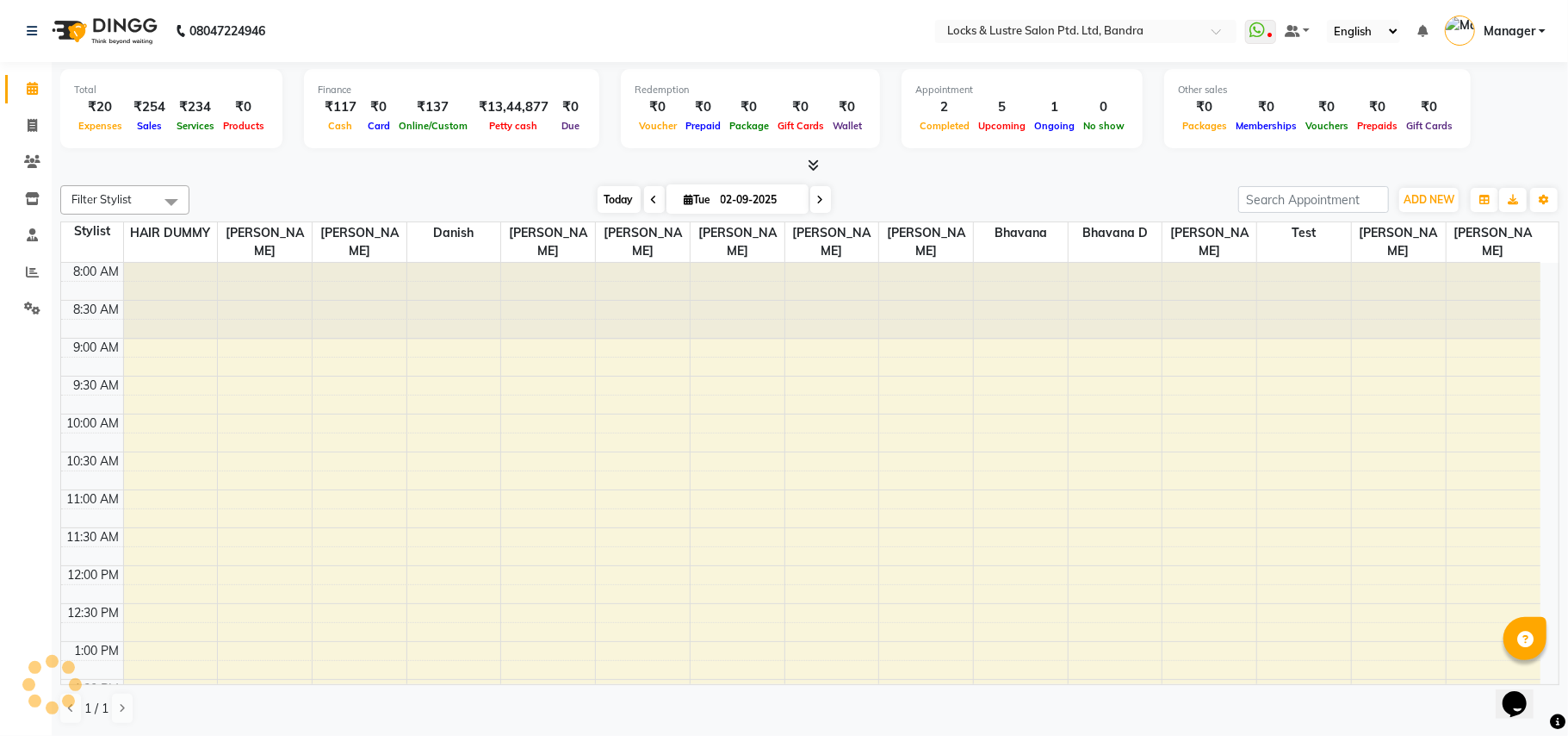
scroll to position [617, 0]
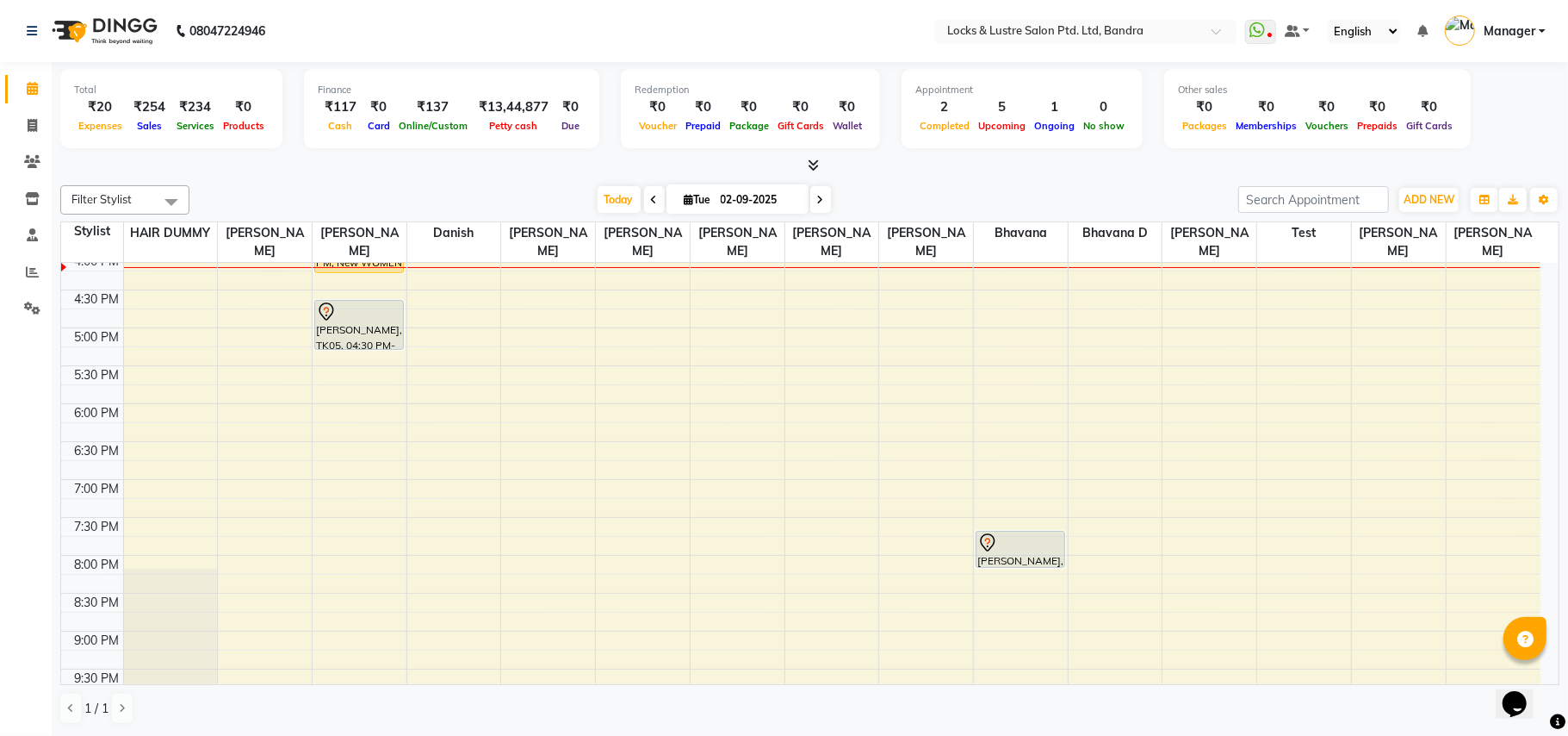
click at [651, 196] on icon at bounding box center [654, 199] width 7 height 11
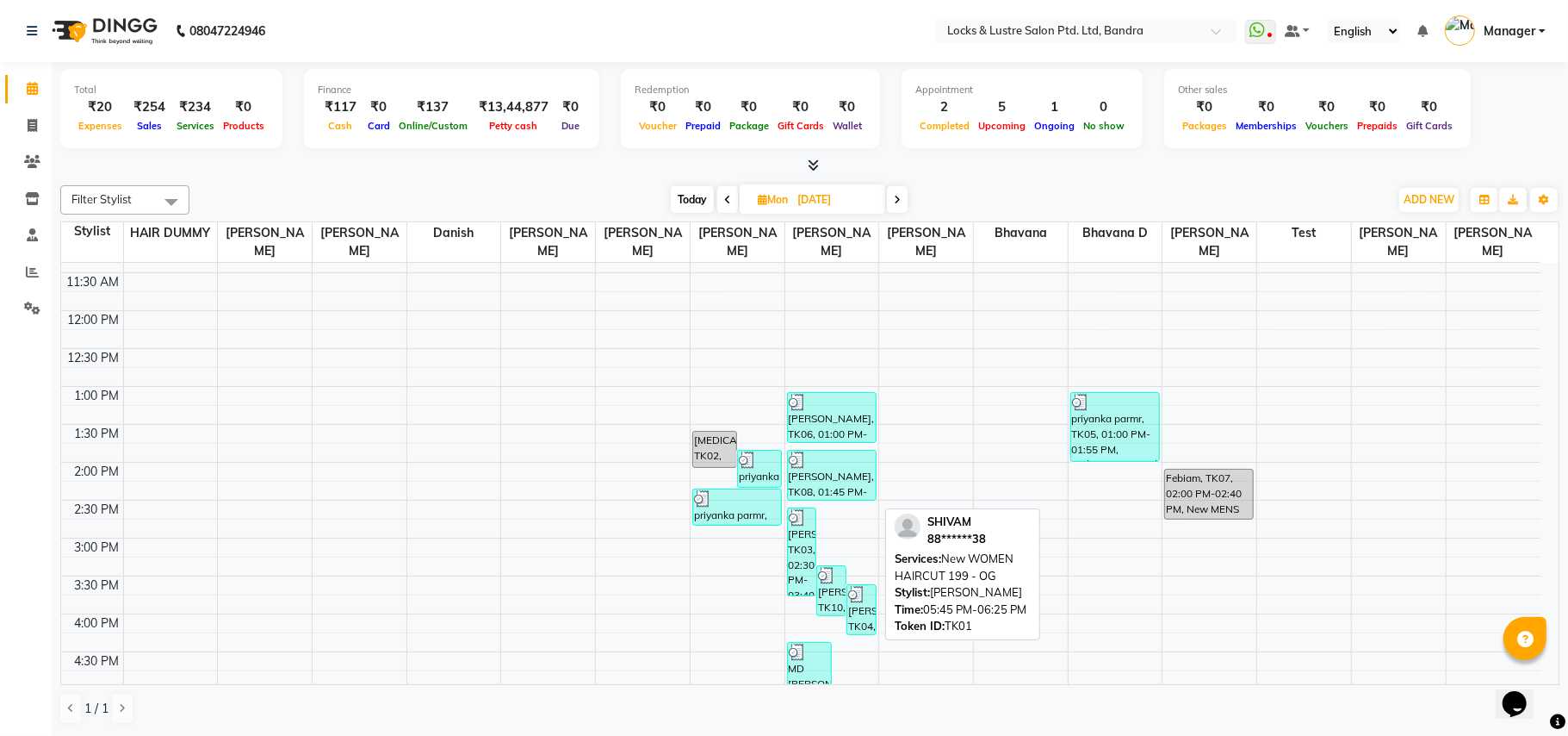
scroll to position [236, 0]
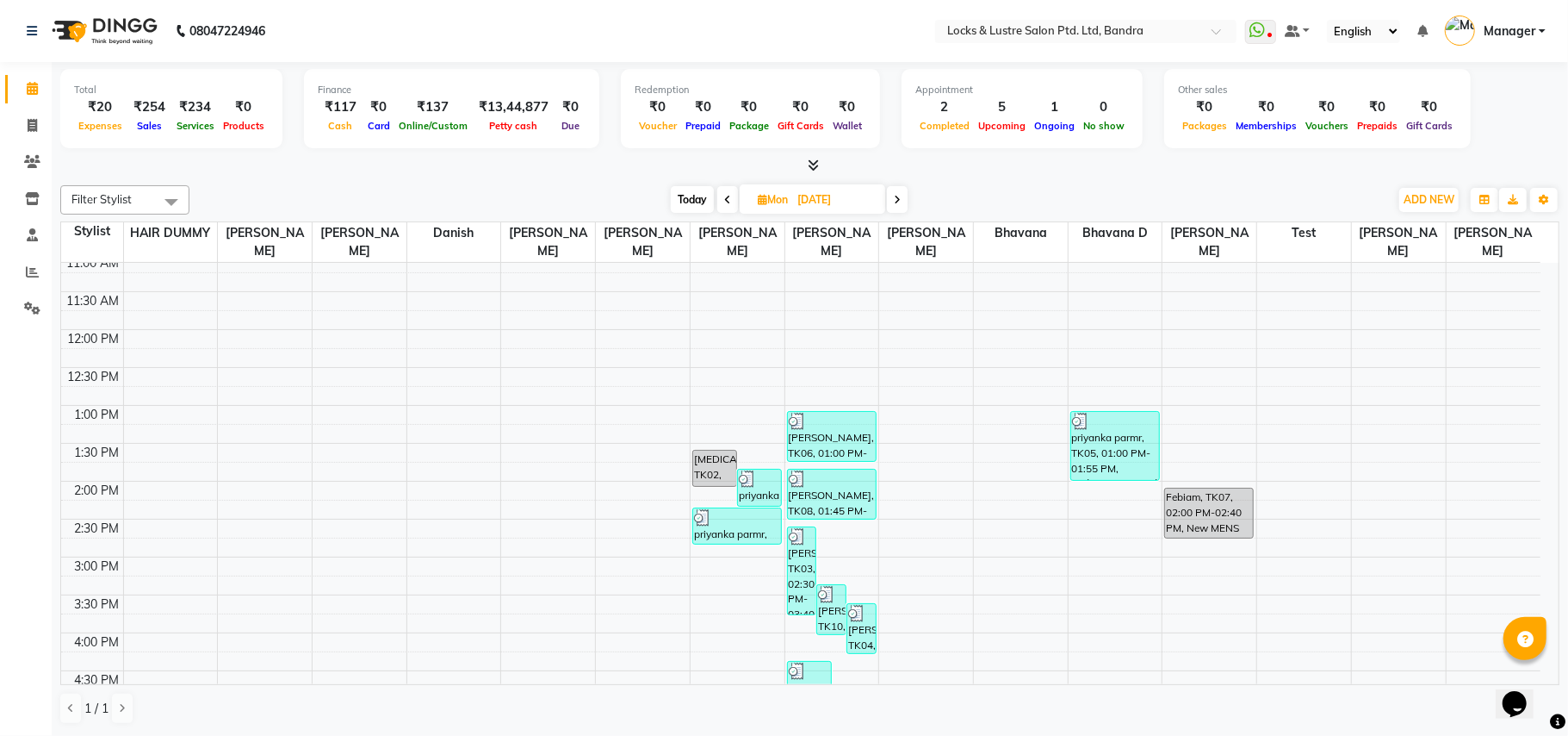
click at [896, 203] on icon at bounding box center [897, 199] width 7 height 11
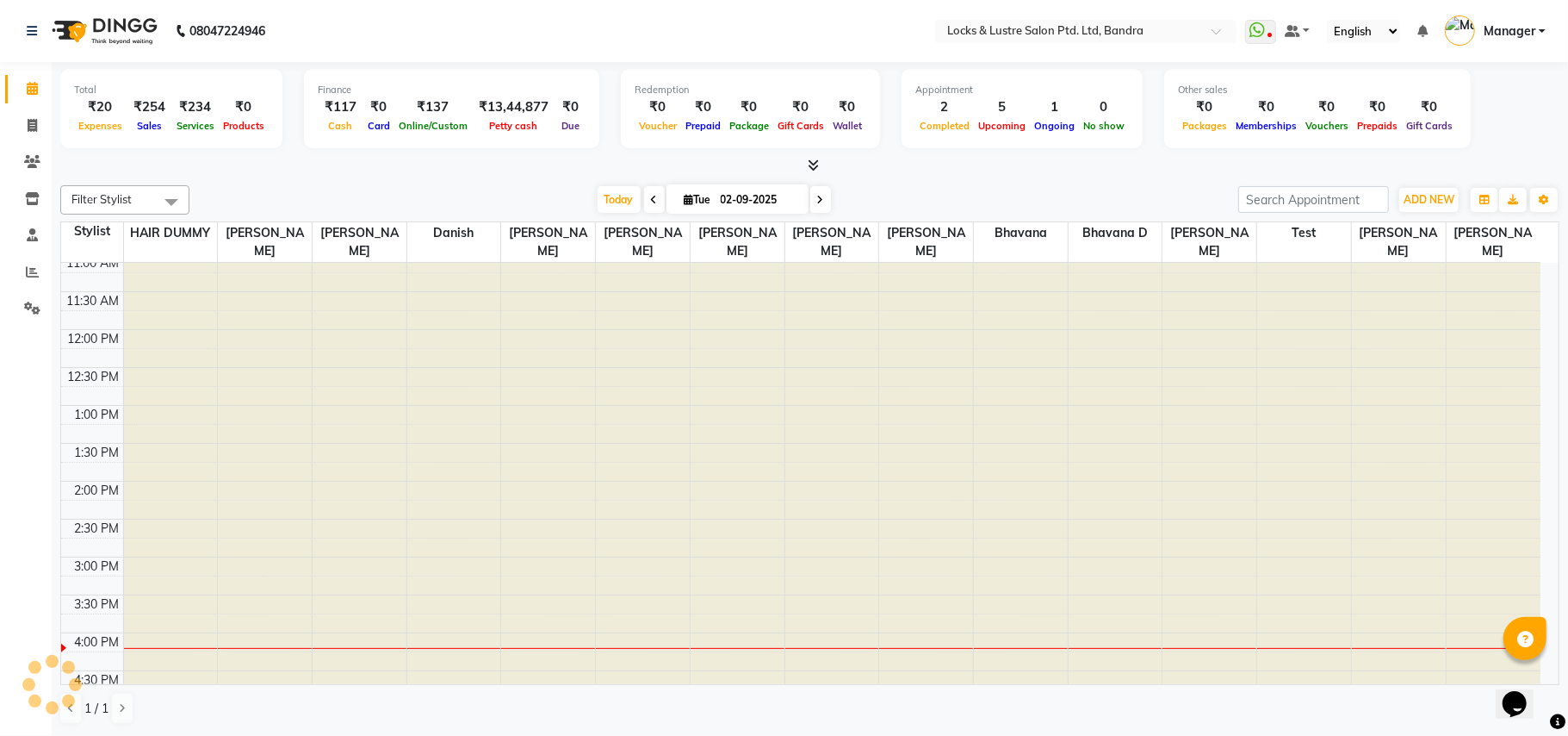
scroll to position [0, 0]
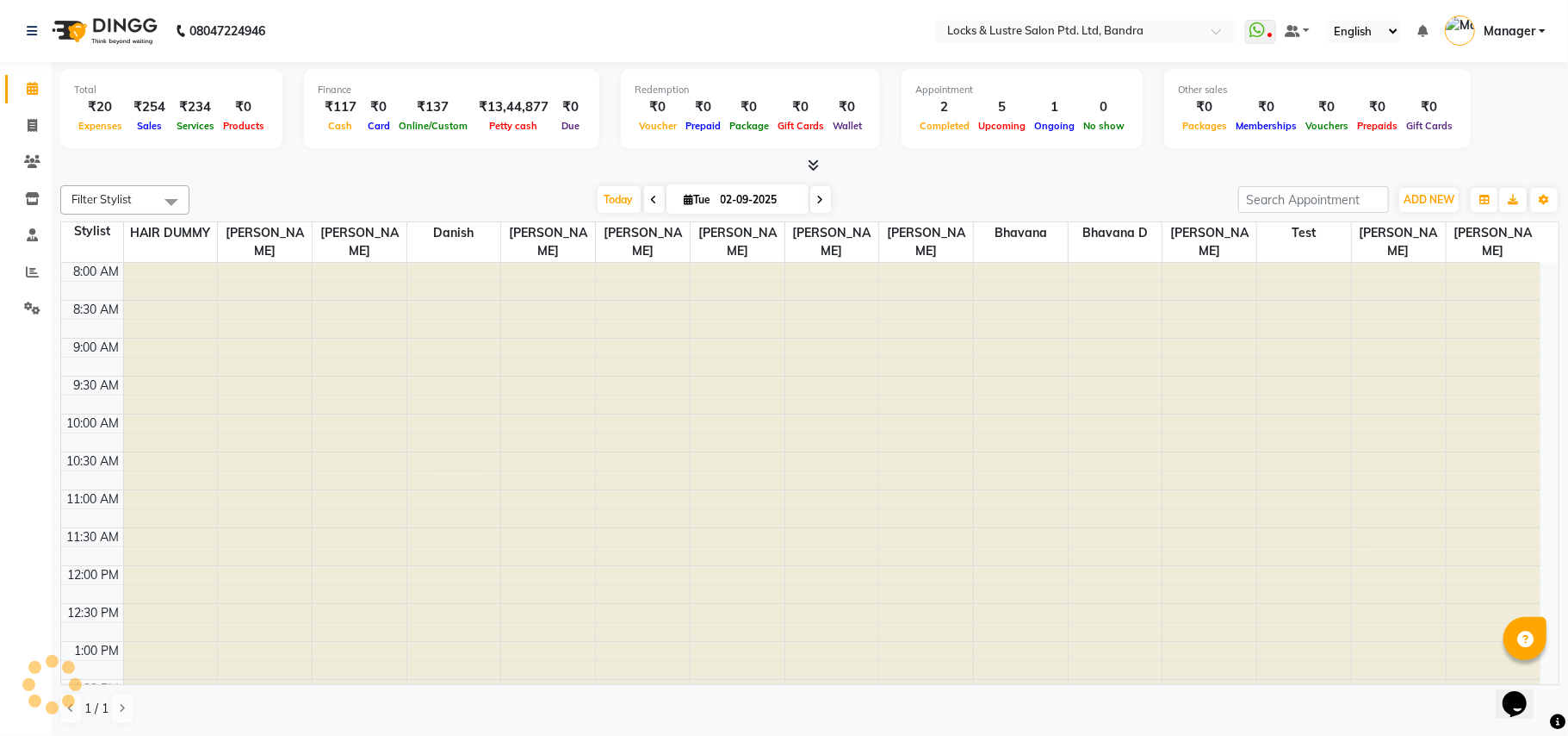
click at [896, 203] on div "[DATE] [DATE]" at bounding box center [714, 199] width 1032 height 25
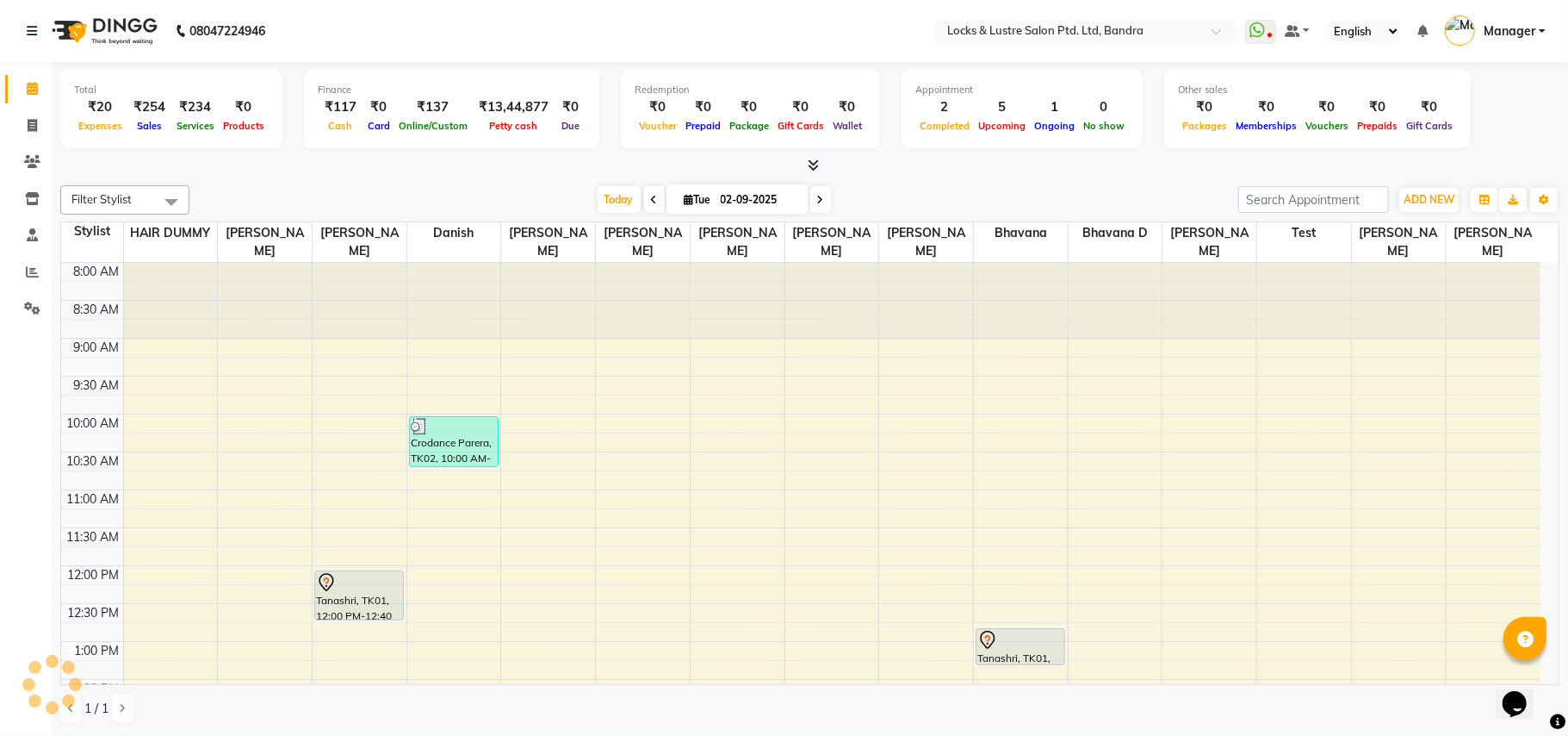
scroll to position [617, 0]
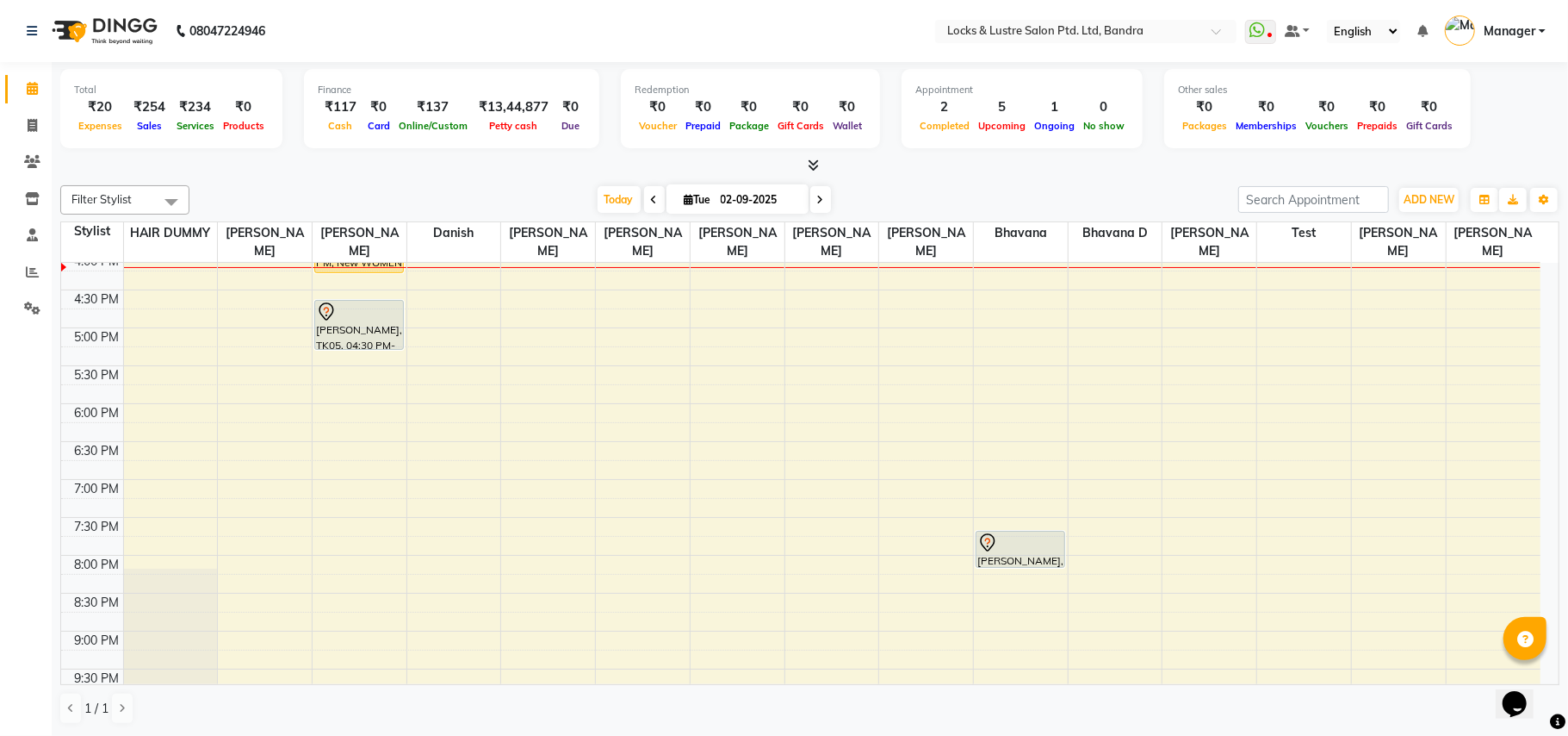
click at [818, 198] on span at bounding box center [820, 198] width 21 height 26
type input "[DATE]"
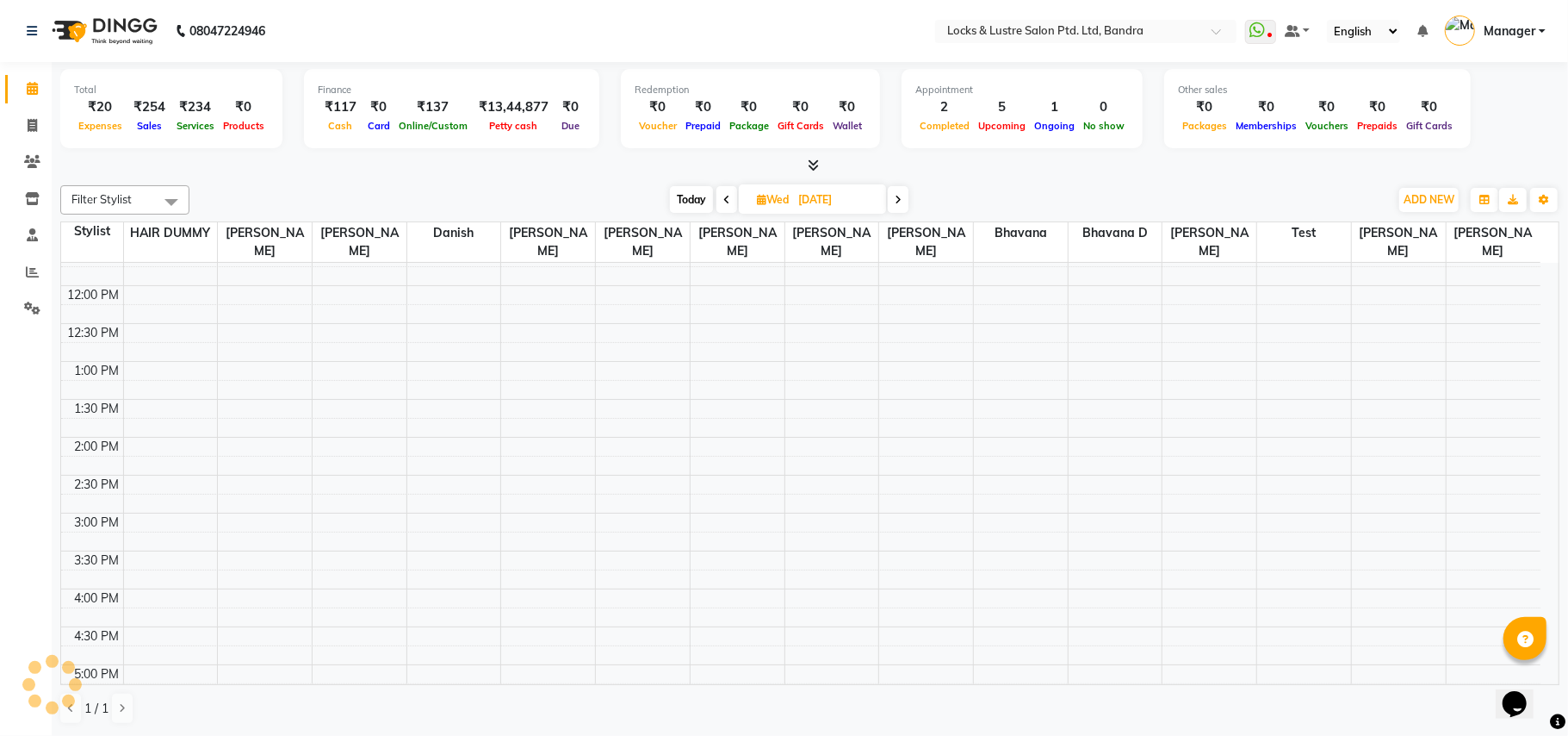
scroll to position [272, 0]
click at [332, 424] on div "8:00 AM 8:30 AM 9:00 AM 9:30 AM 10:00 AM 10:30 AM 11:00 AM 11:30 AM 12:00 PM 12…" at bounding box center [801, 596] width 1479 height 1212
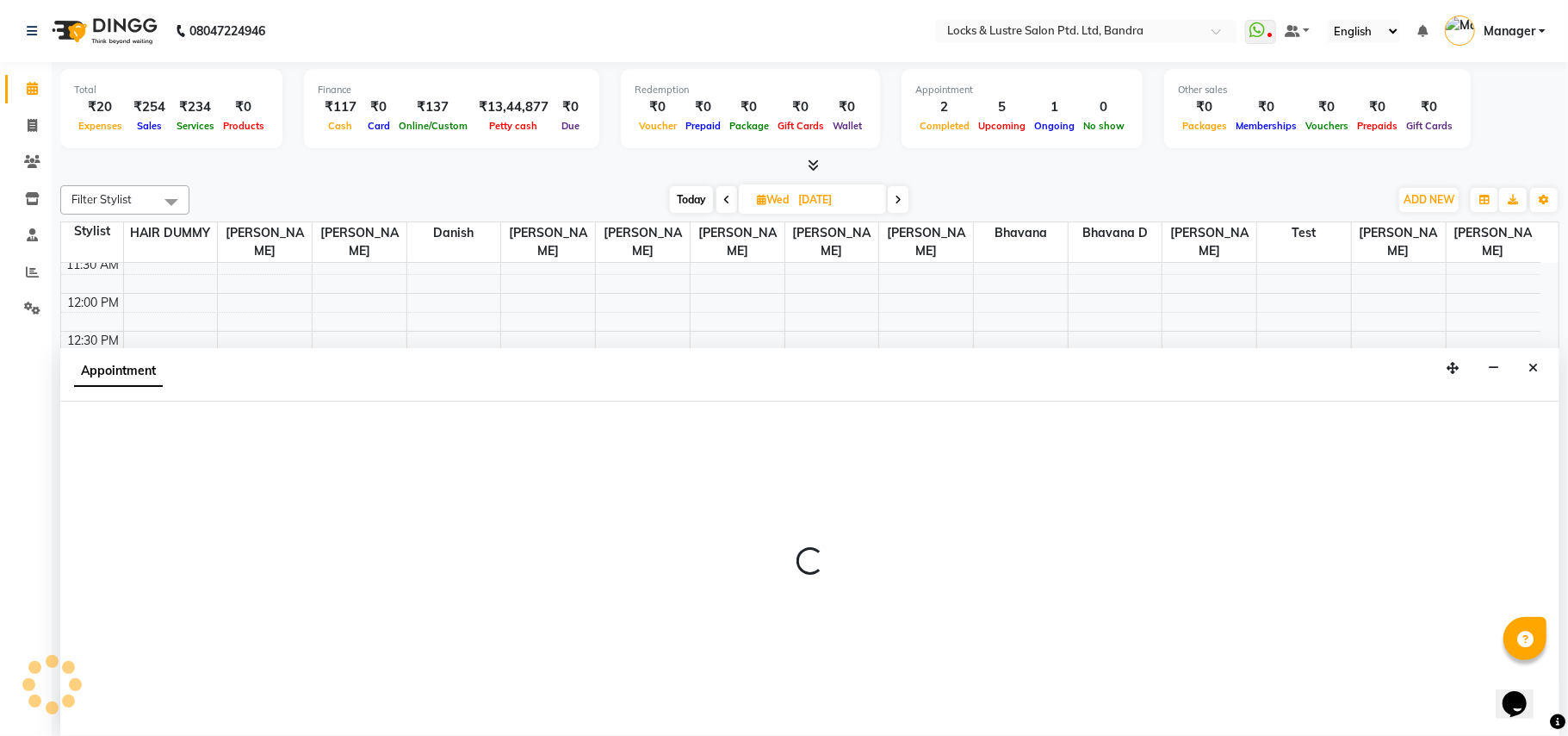
select select "55307"
select select "810"
select select "tentative"
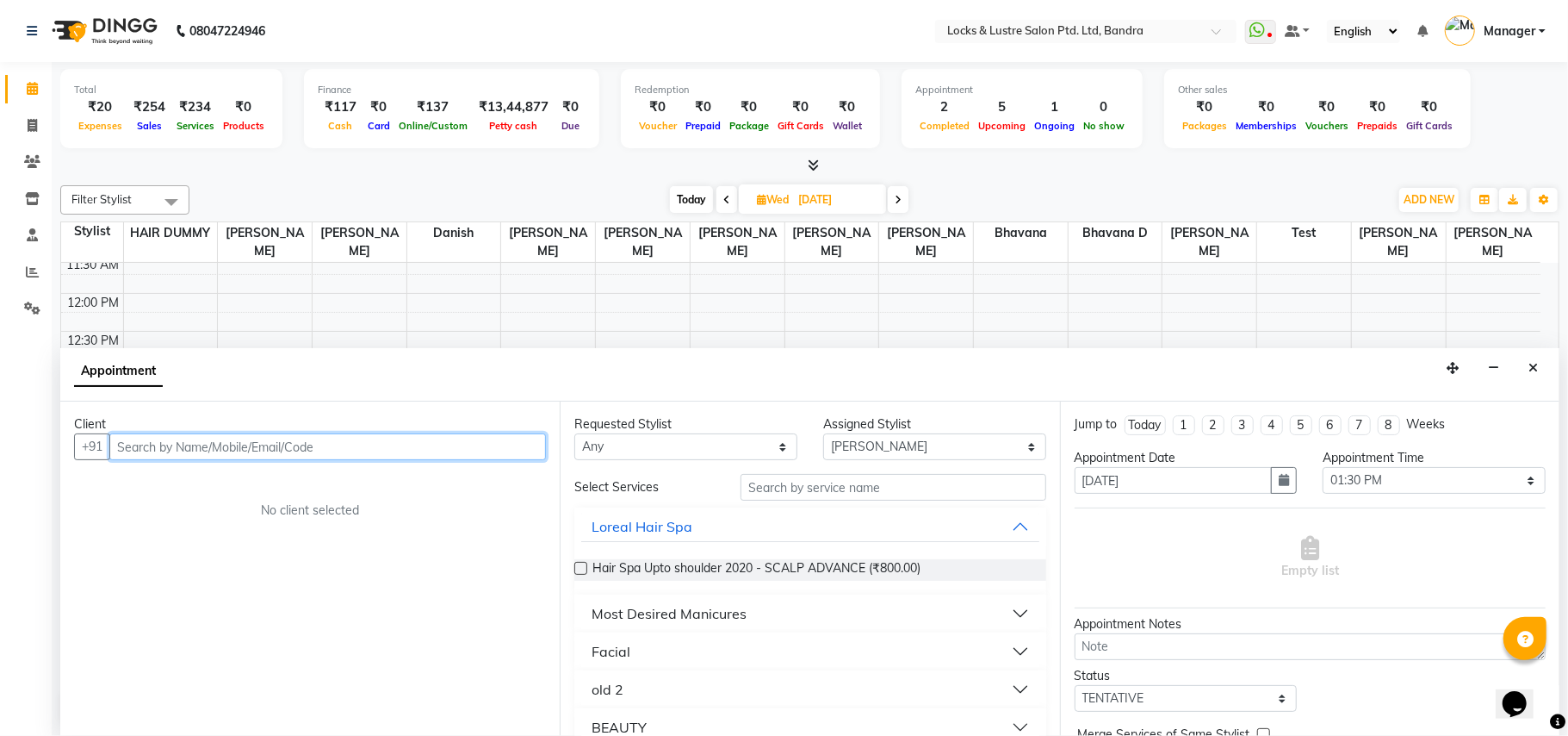
click at [360, 447] on input "text" at bounding box center [327, 446] width 437 height 26
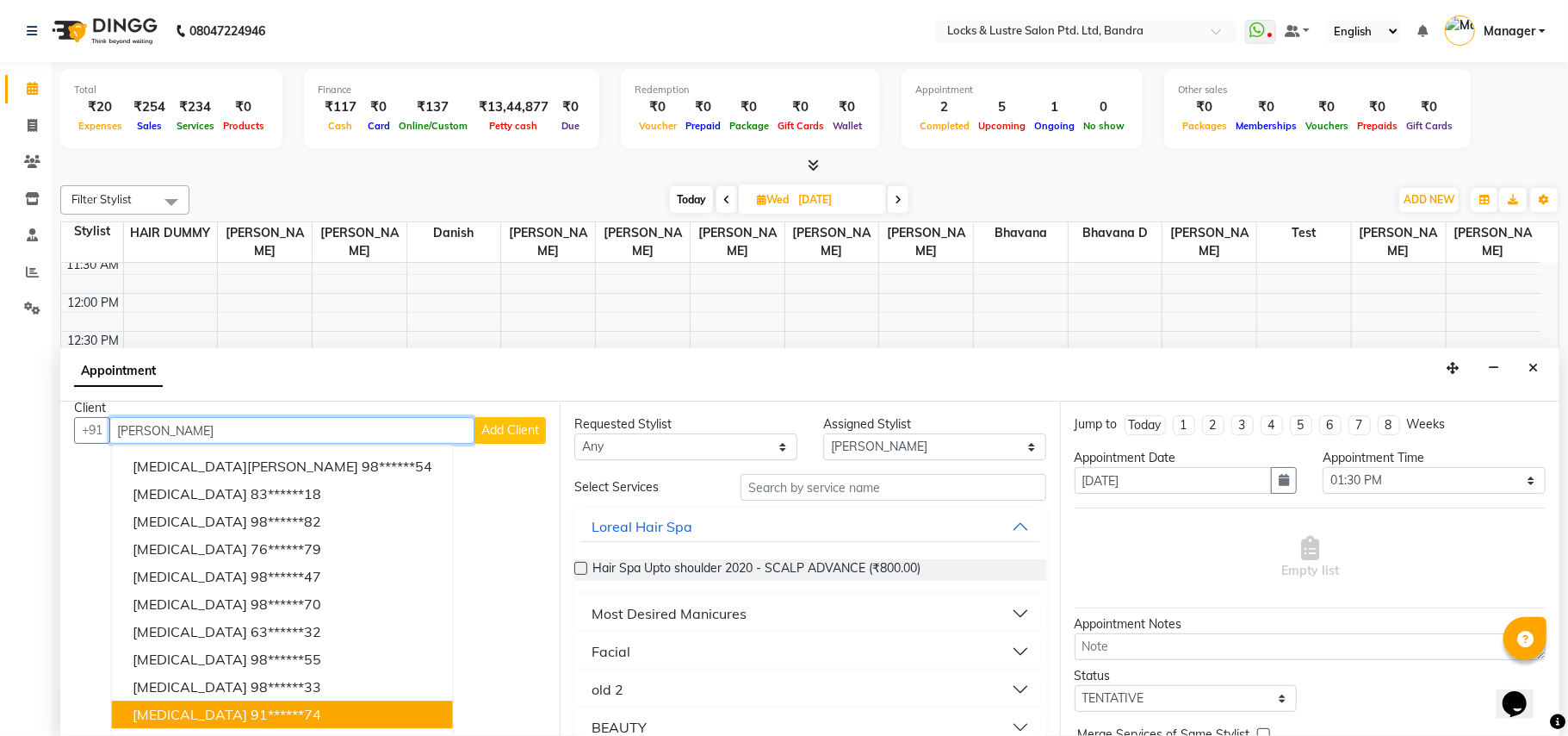
scroll to position [18, 0]
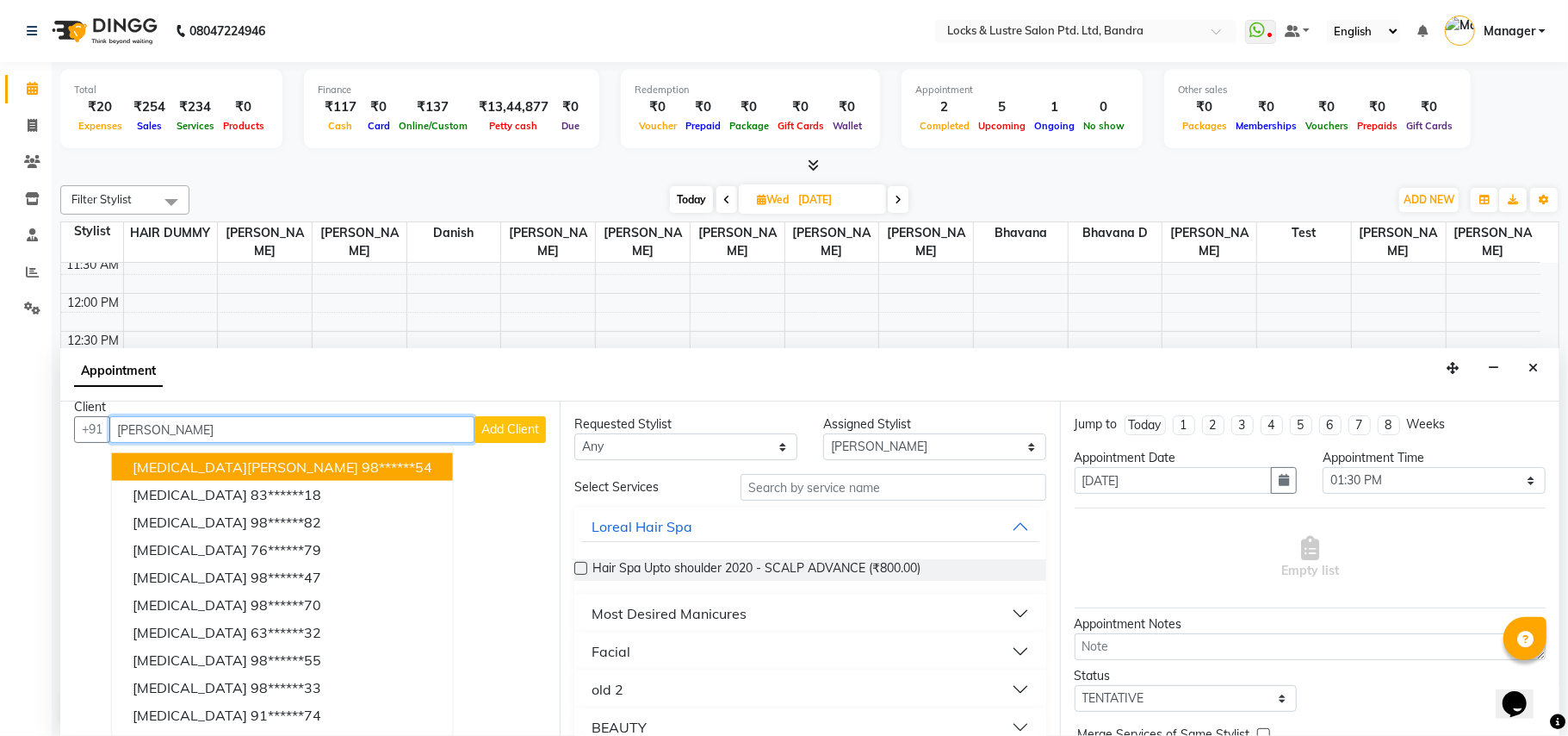
click at [308, 431] on input "[PERSON_NAME]" at bounding box center [292, 429] width 365 height 26
type input "N"
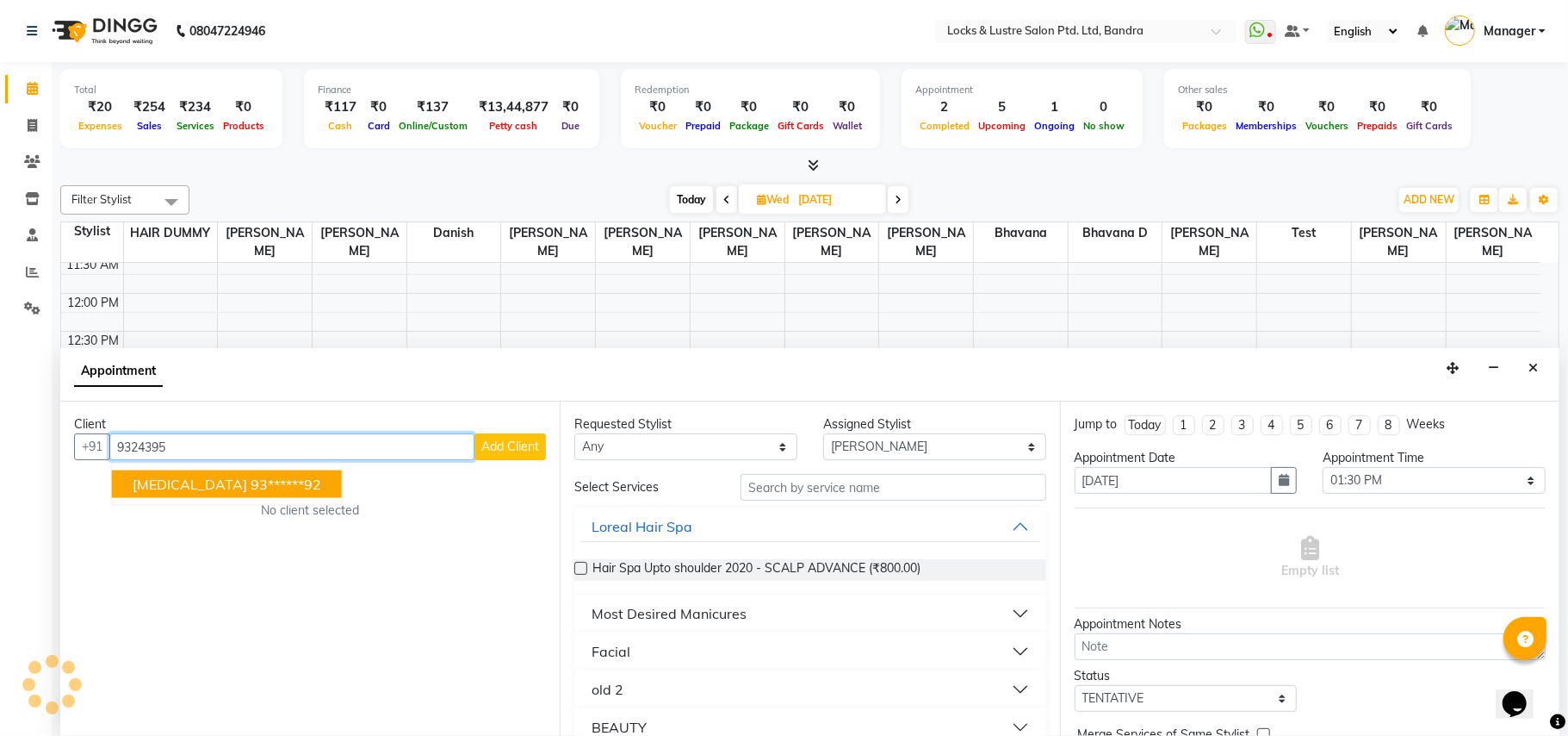
click at [257, 483] on button "[MEDICAL_DATA] 93******92" at bounding box center [227, 484] width 230 height 27
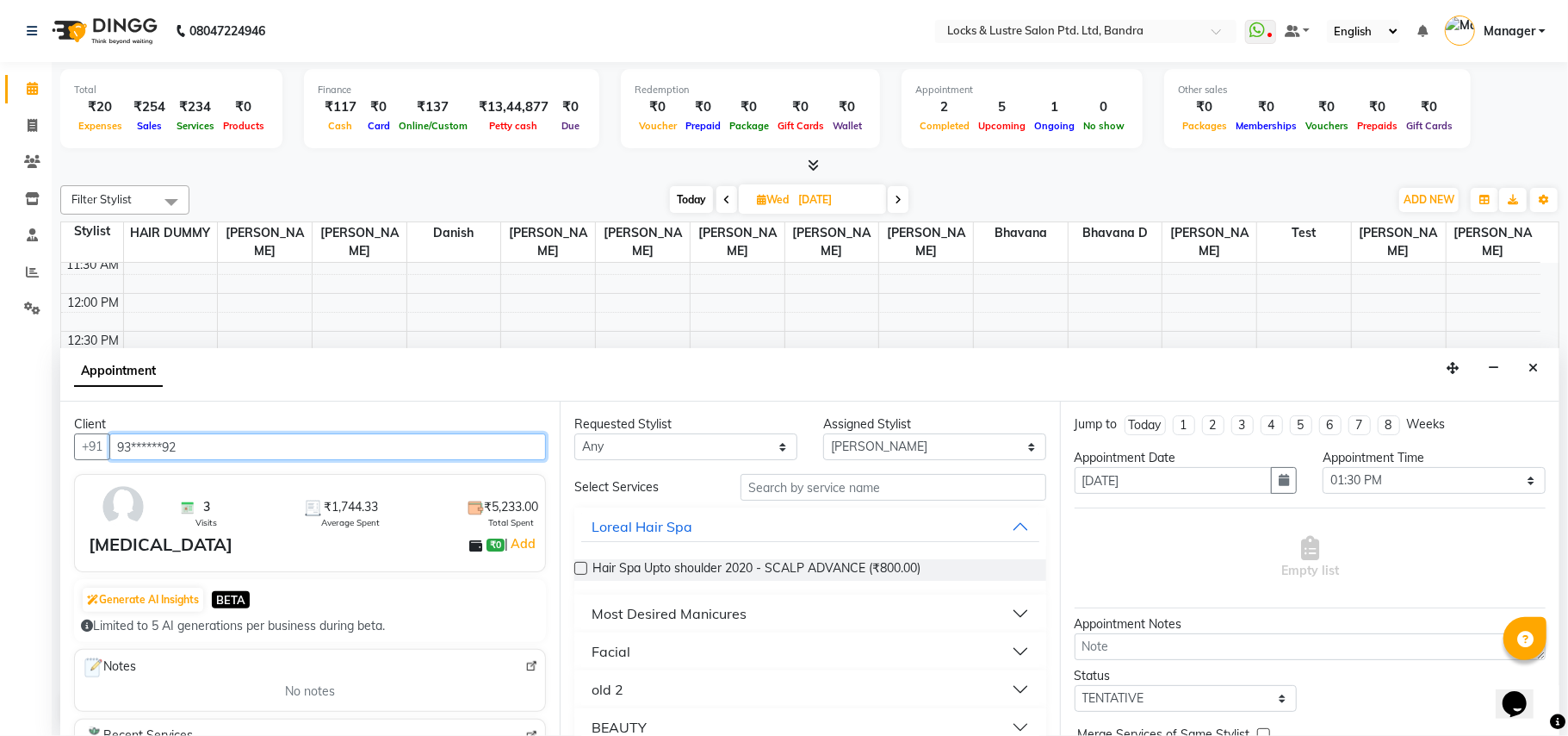
type input "93******92"
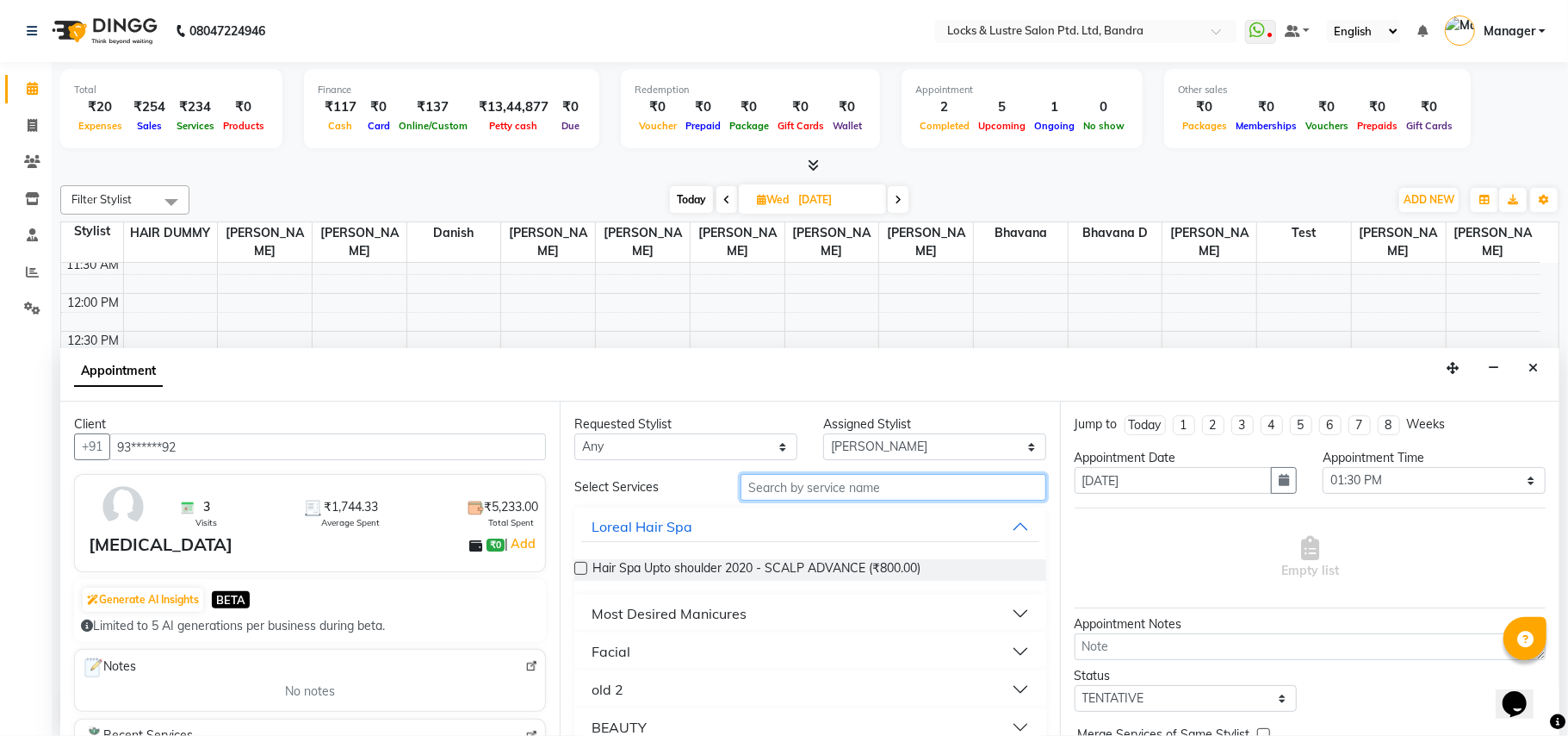
click at [773, 484] on input "text" at bounding box center [893, 487] width 306 height 26
type input "I"
type input "199"
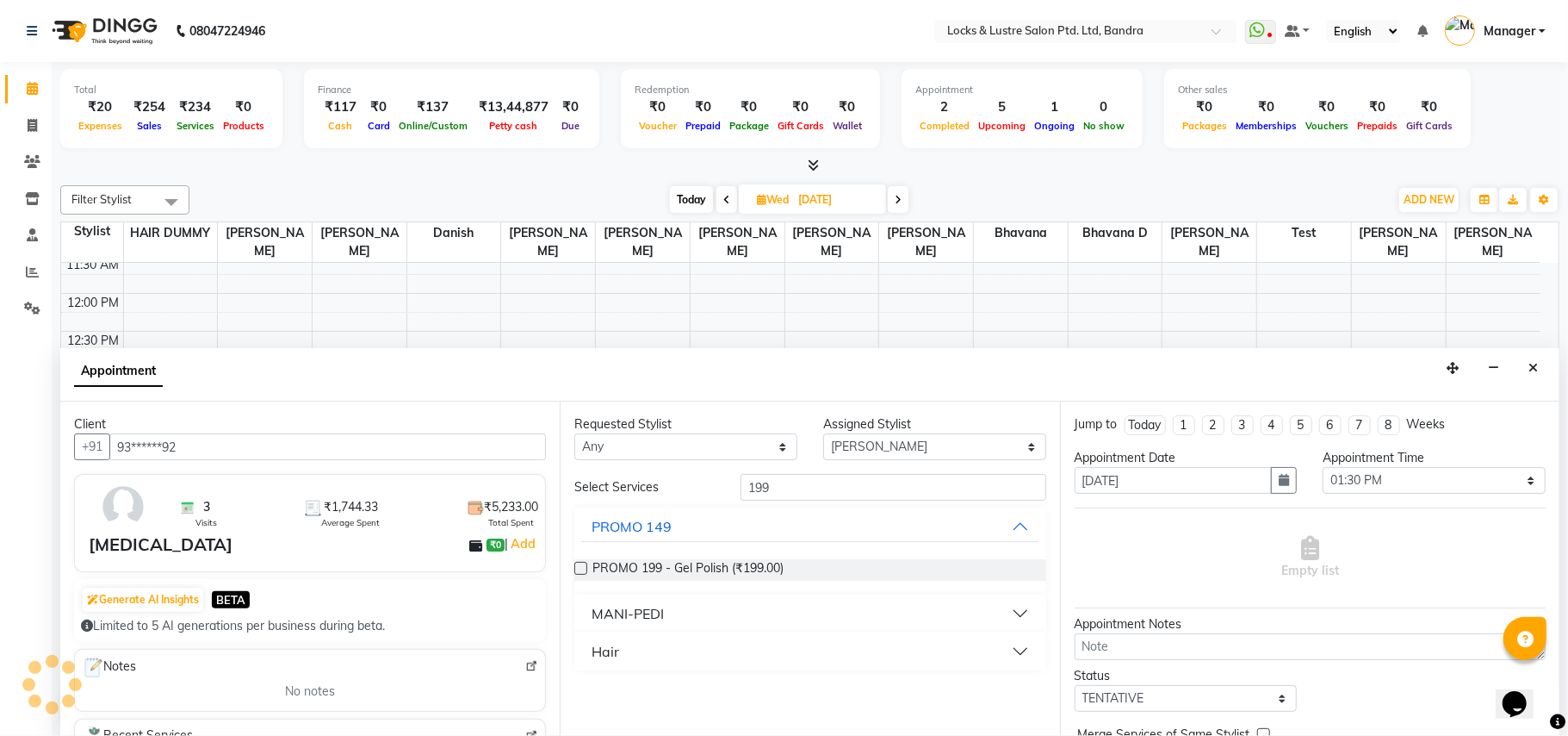
click at [1013, 664] on button "Hair" at bounding box center [810, 651] width 457 height 31
click at [806, 693] on span "New WOMEN HAIRCUT 199 - OG (₹1.00)" at bounding box center [707, 695] width 232 height 22
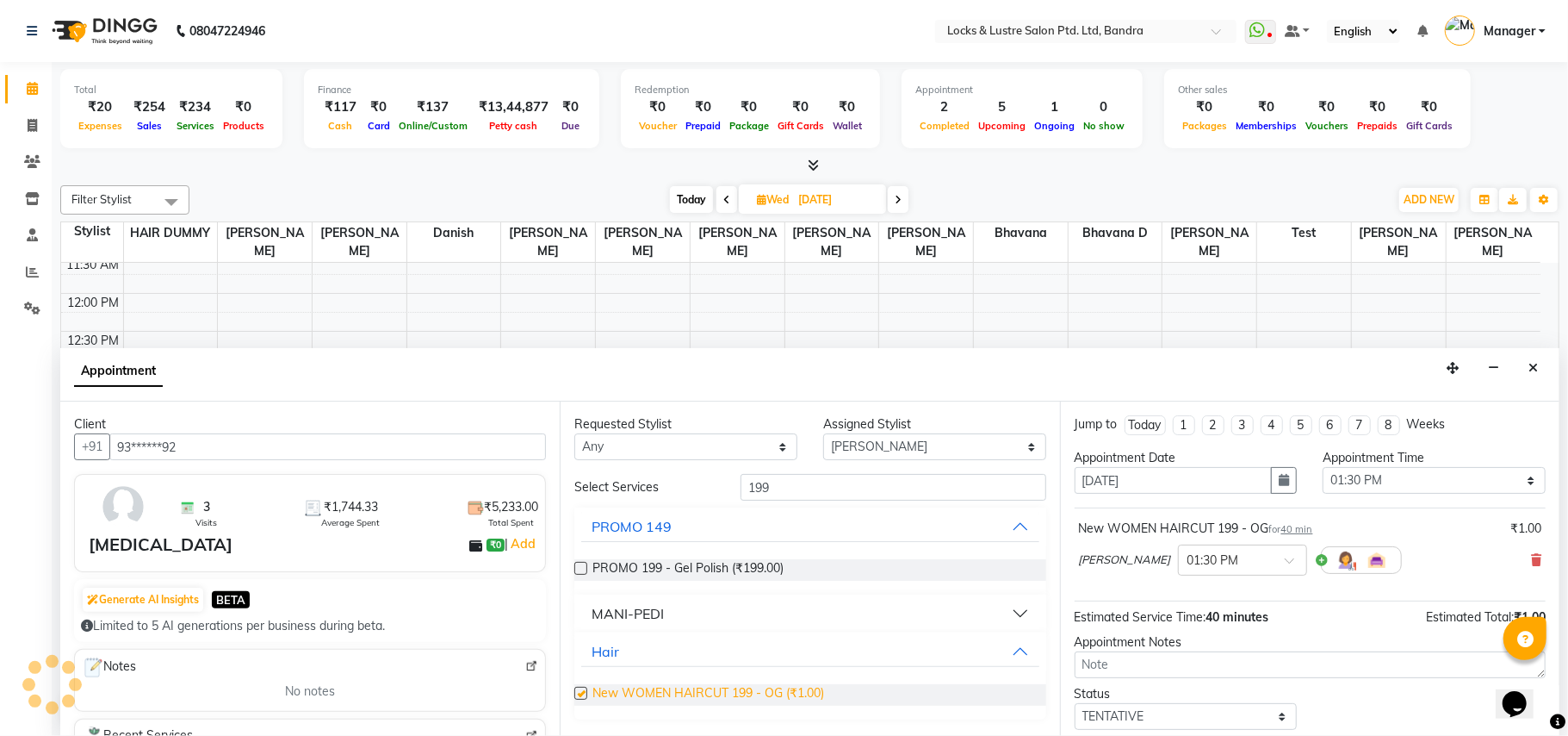
checkbox input "false"
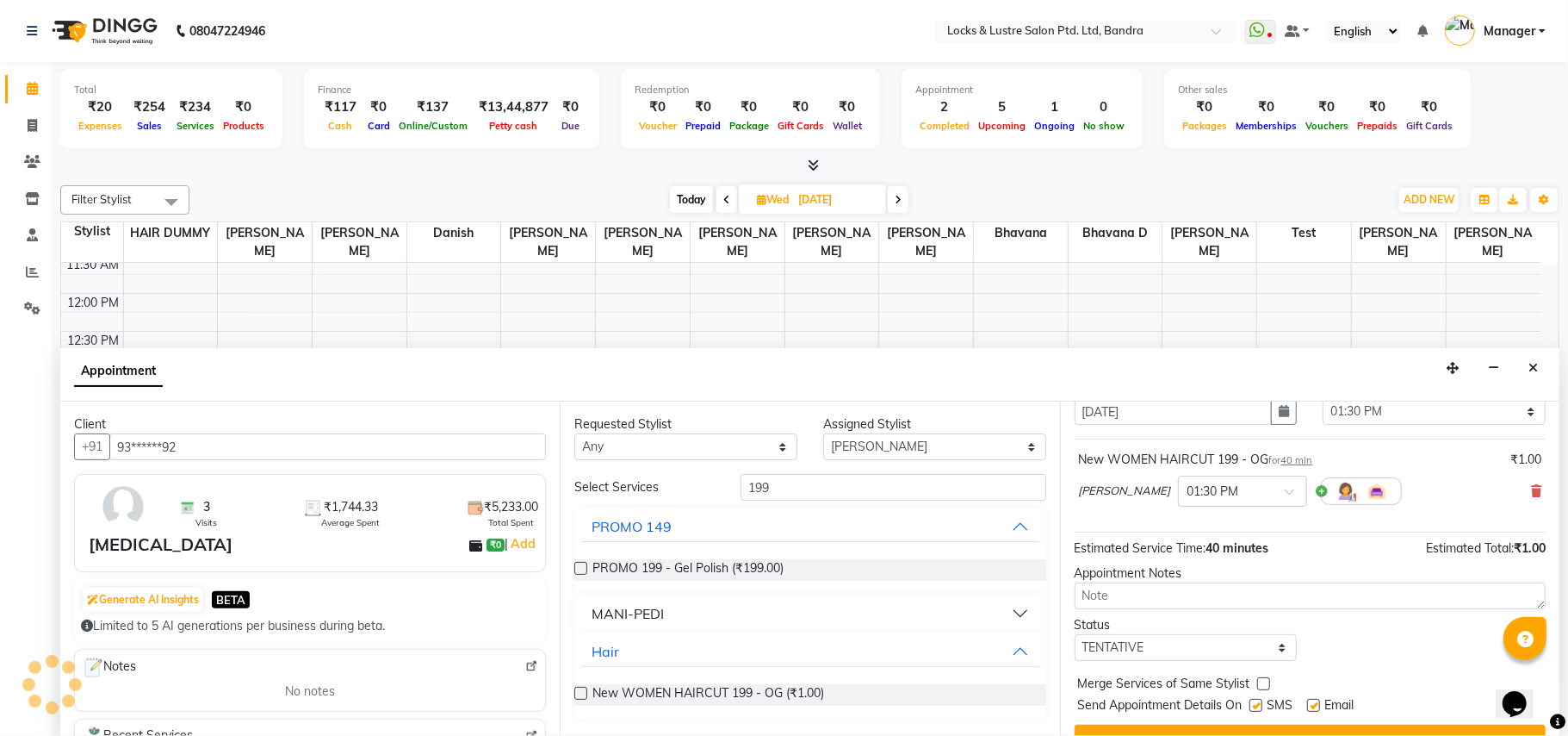
scroll to position [105, 0]
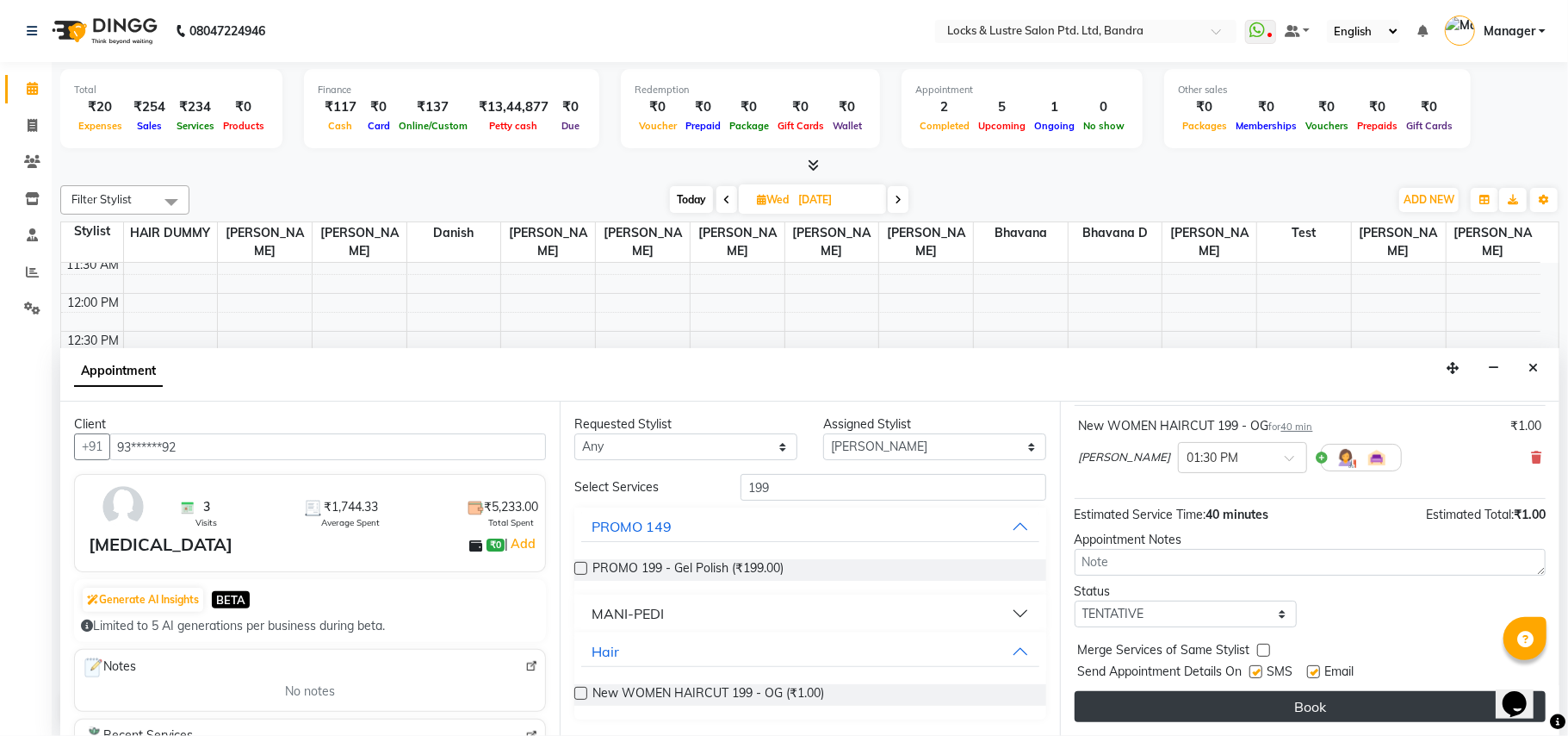
click at [1254, 704] on button "Book" at bounding box center [1310, 707] width 471 height 31
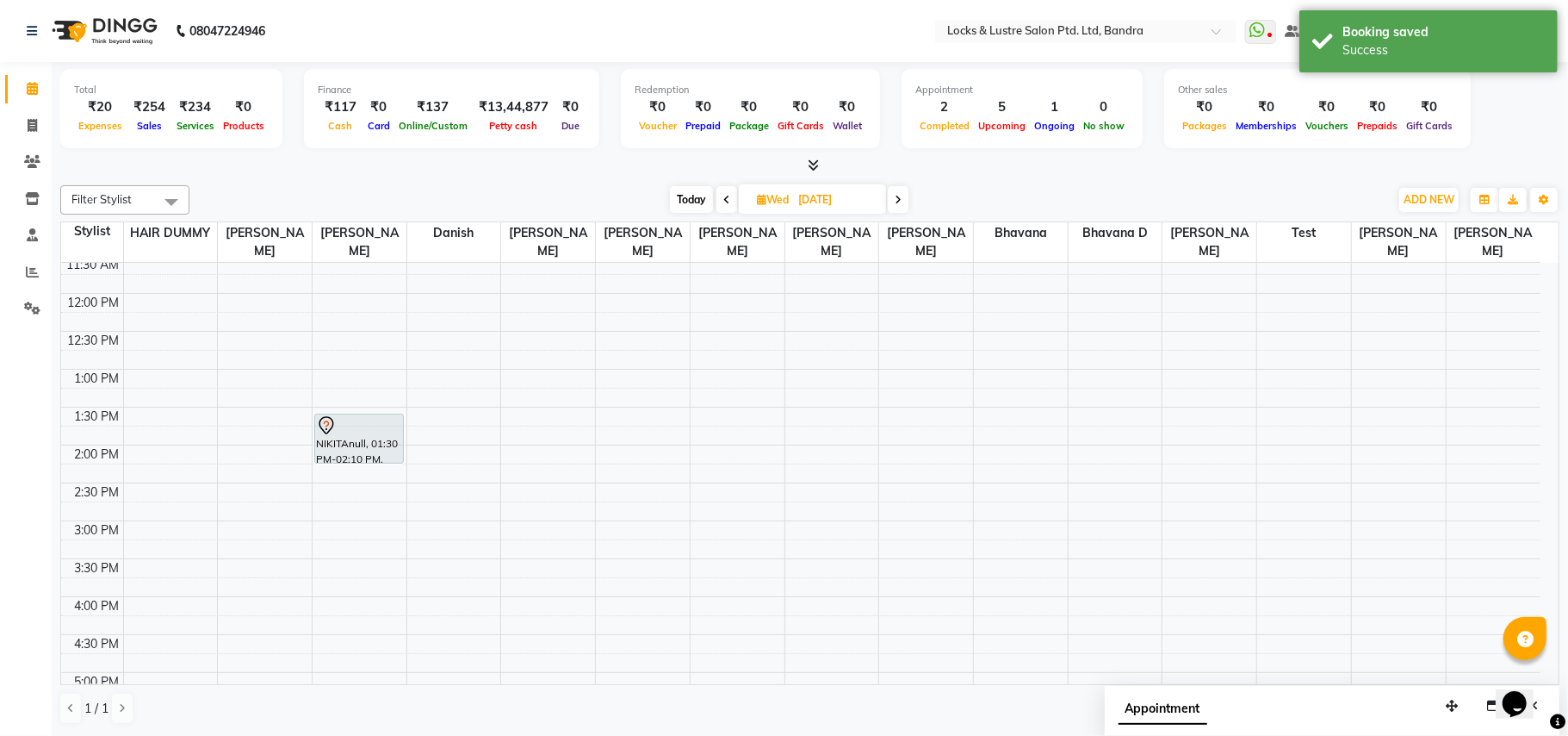
click at [723, 203] on icon at bounding box center [726, 199] width 7 height 11
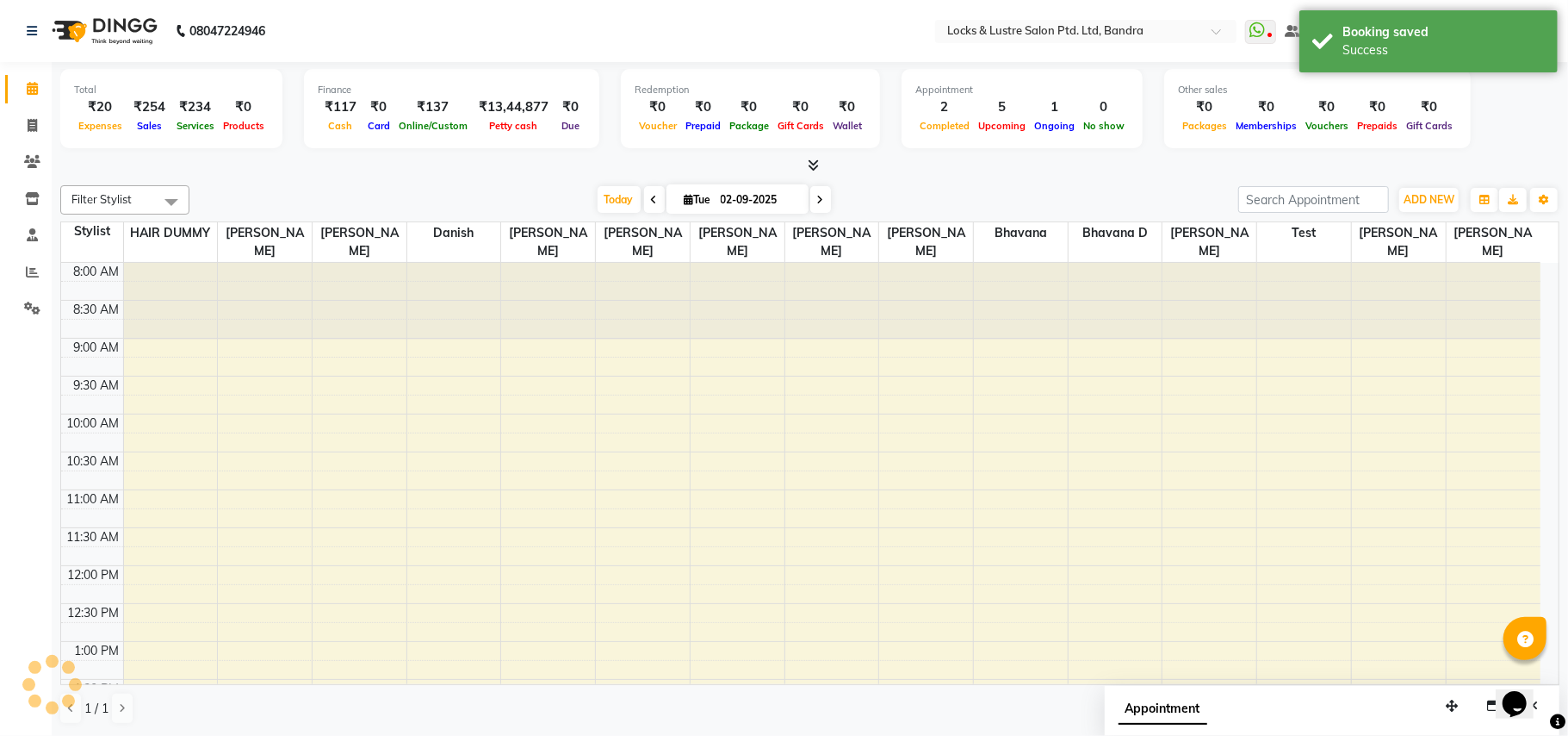
scroll to position [617, 0]
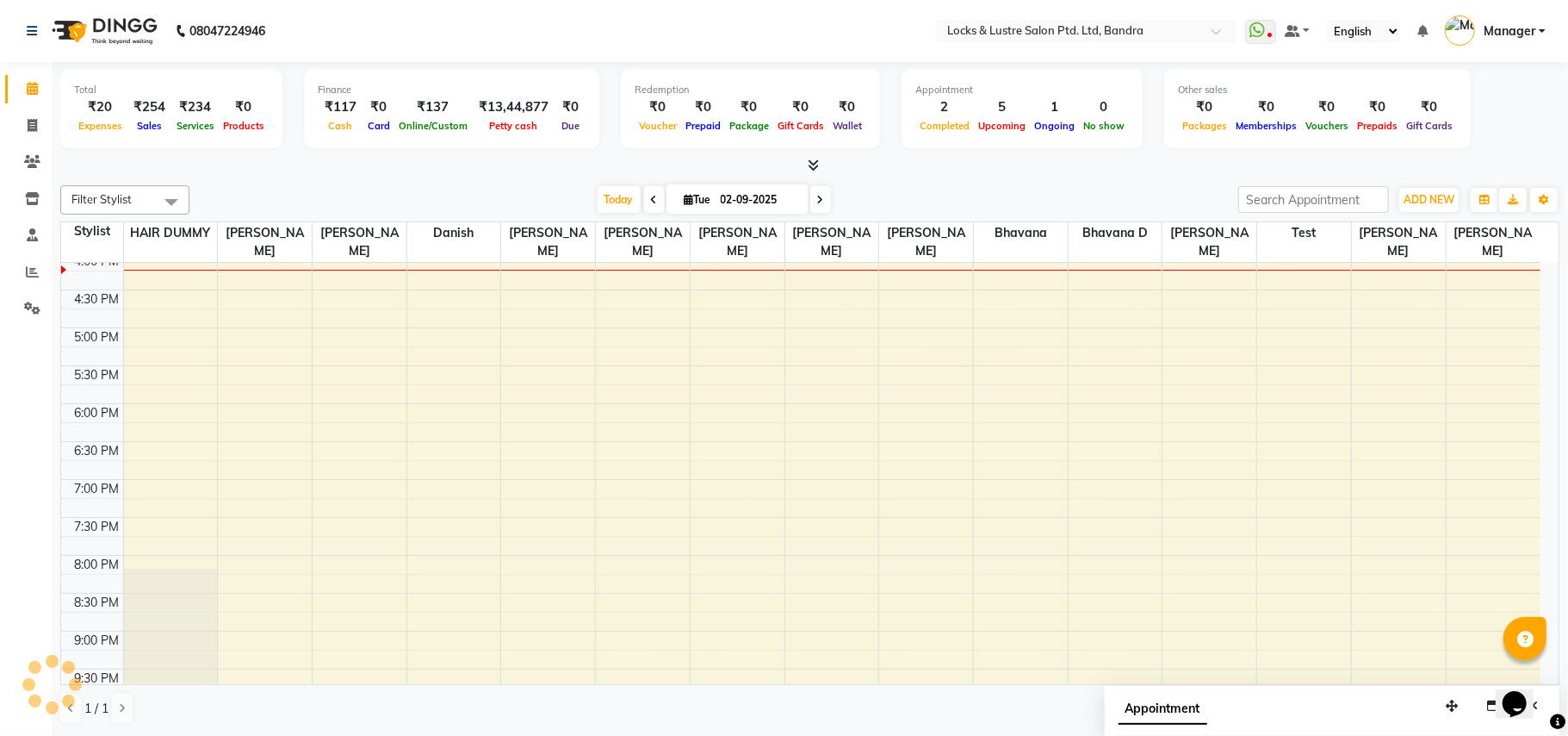
click at [651, 200] on icon at bounding box center [654, 199] width 7 height 11
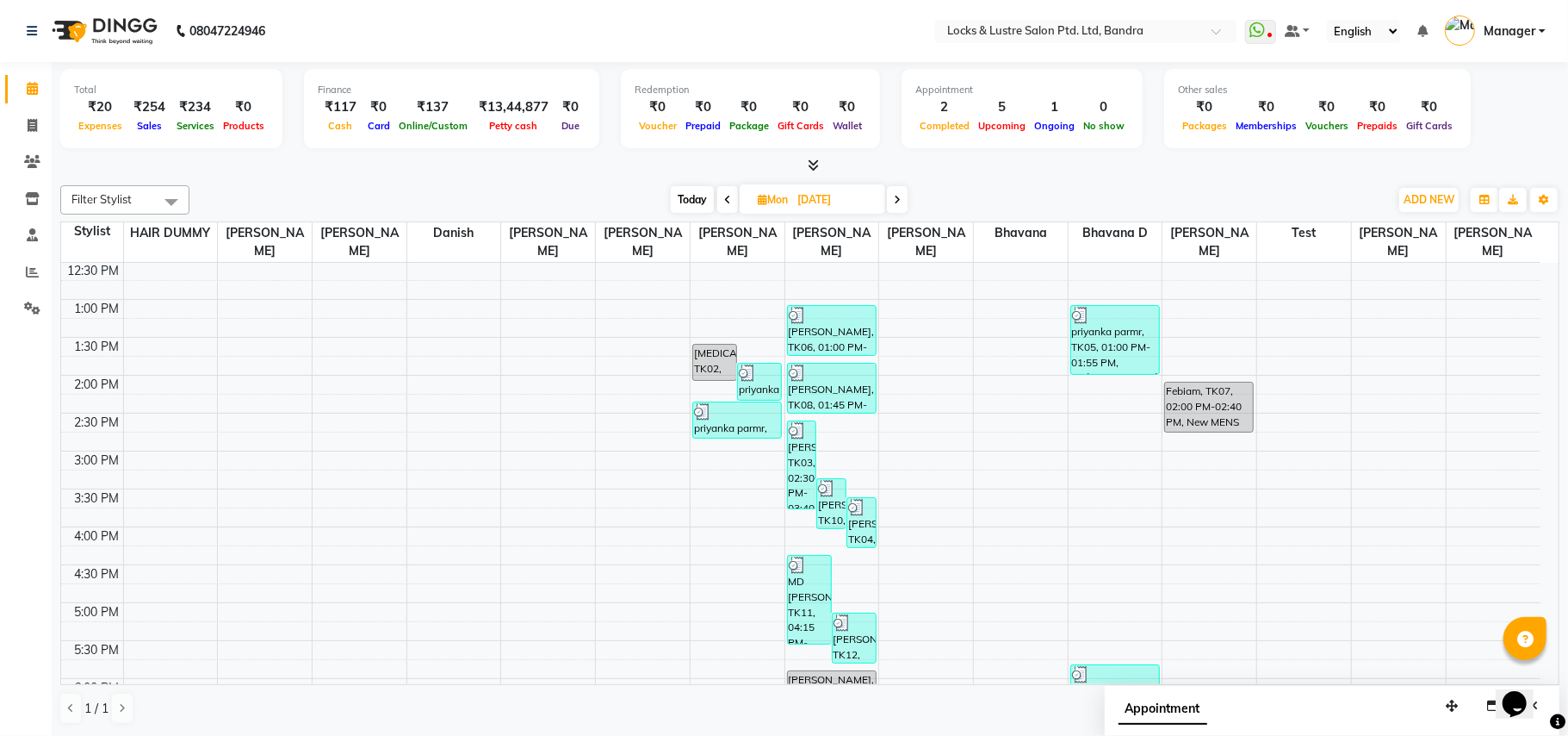
scroll to position [272, 0]
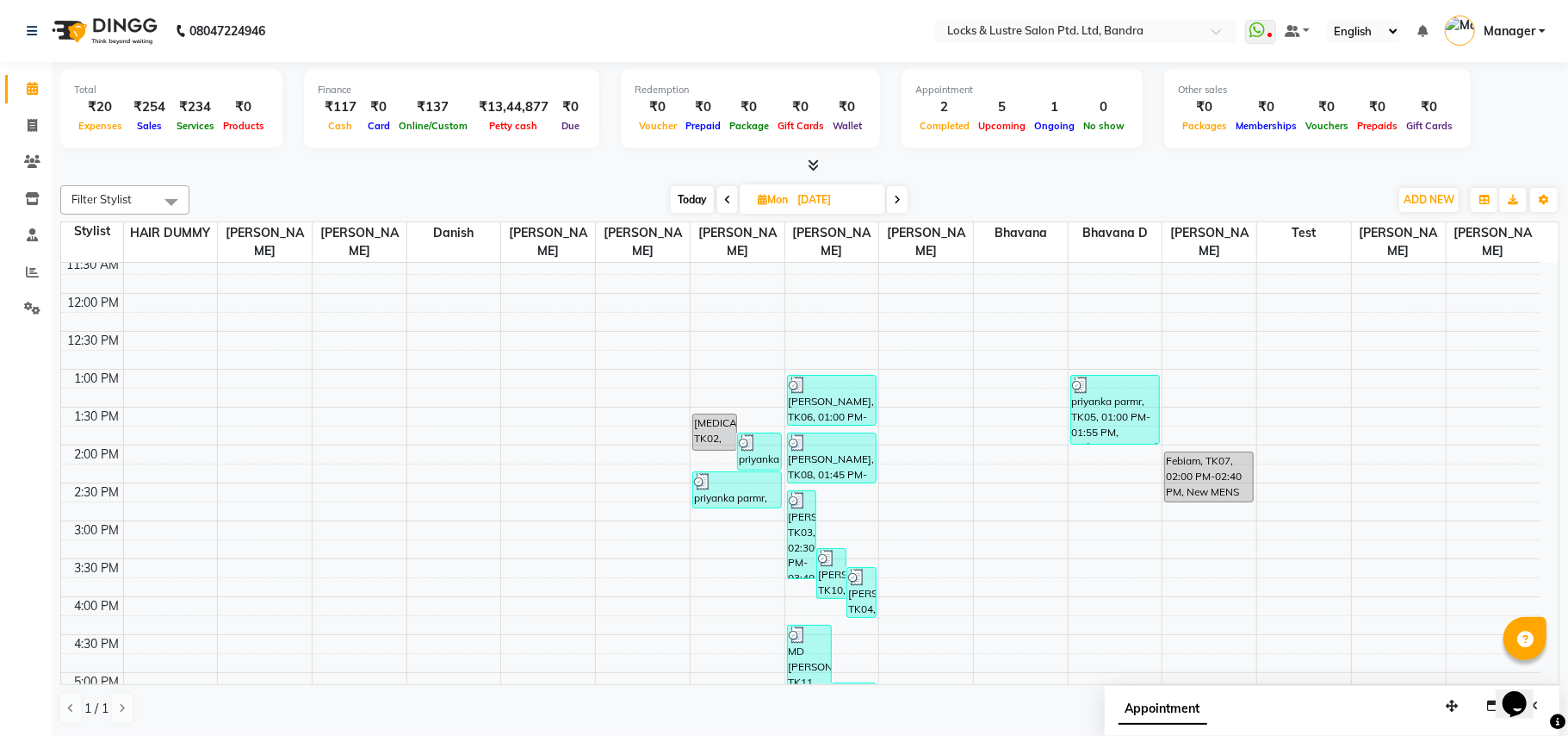
click at [899, 196] on icon at bounding box center [897, 199] width 7 height 11
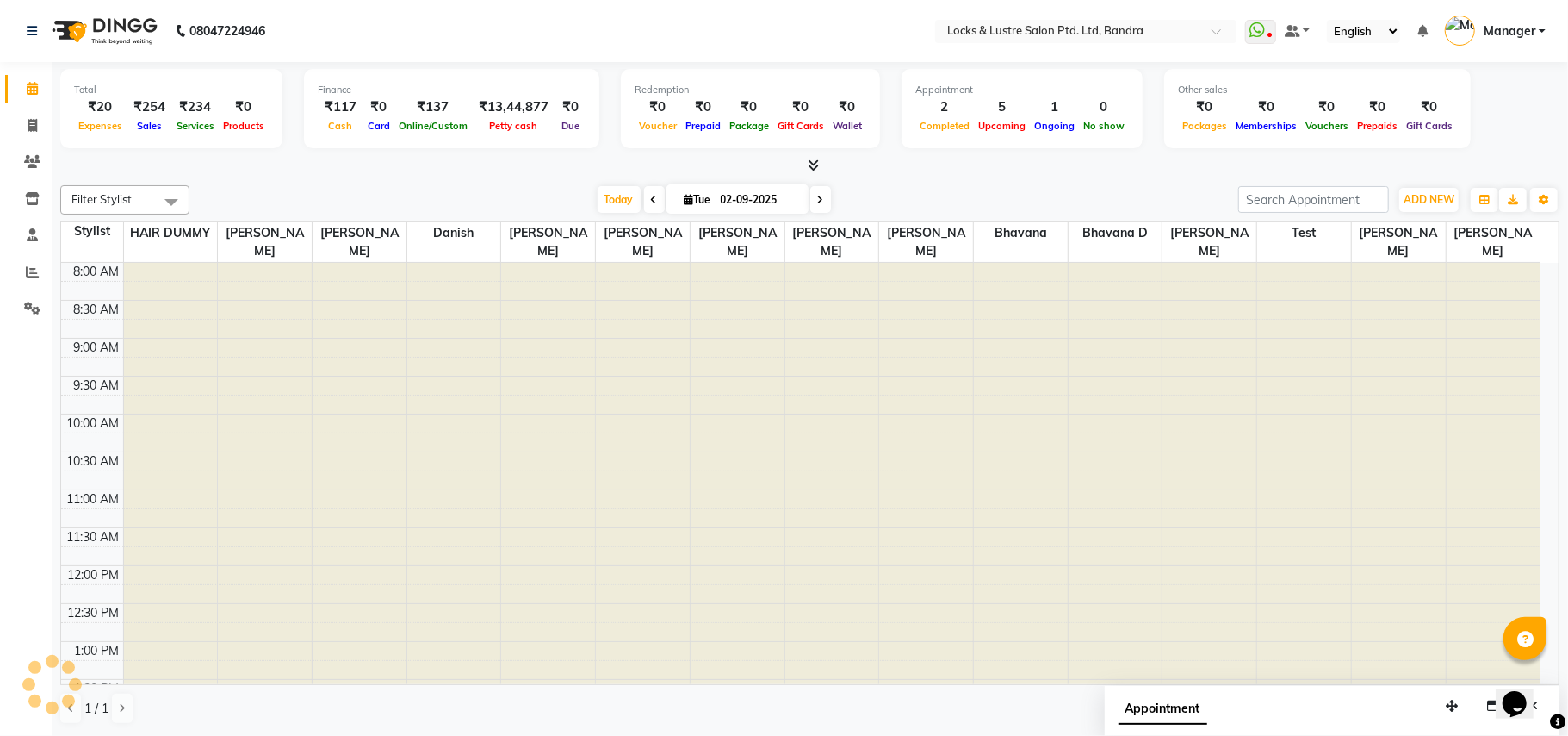
click at [817, 195] on icon at bounding box center [820, 199] width 7 height 11
type input "03-09-2025"
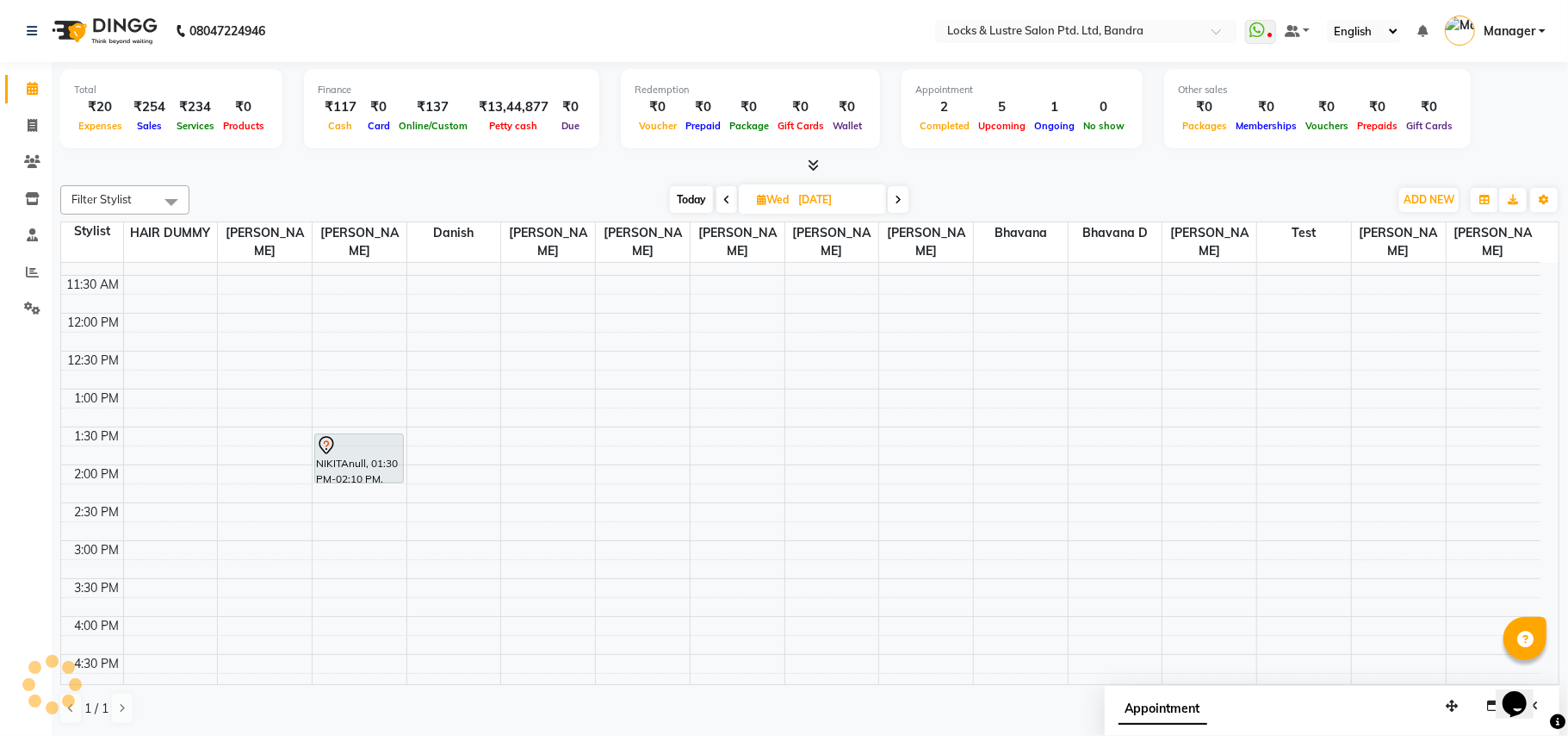
scroll to position [272, 0]
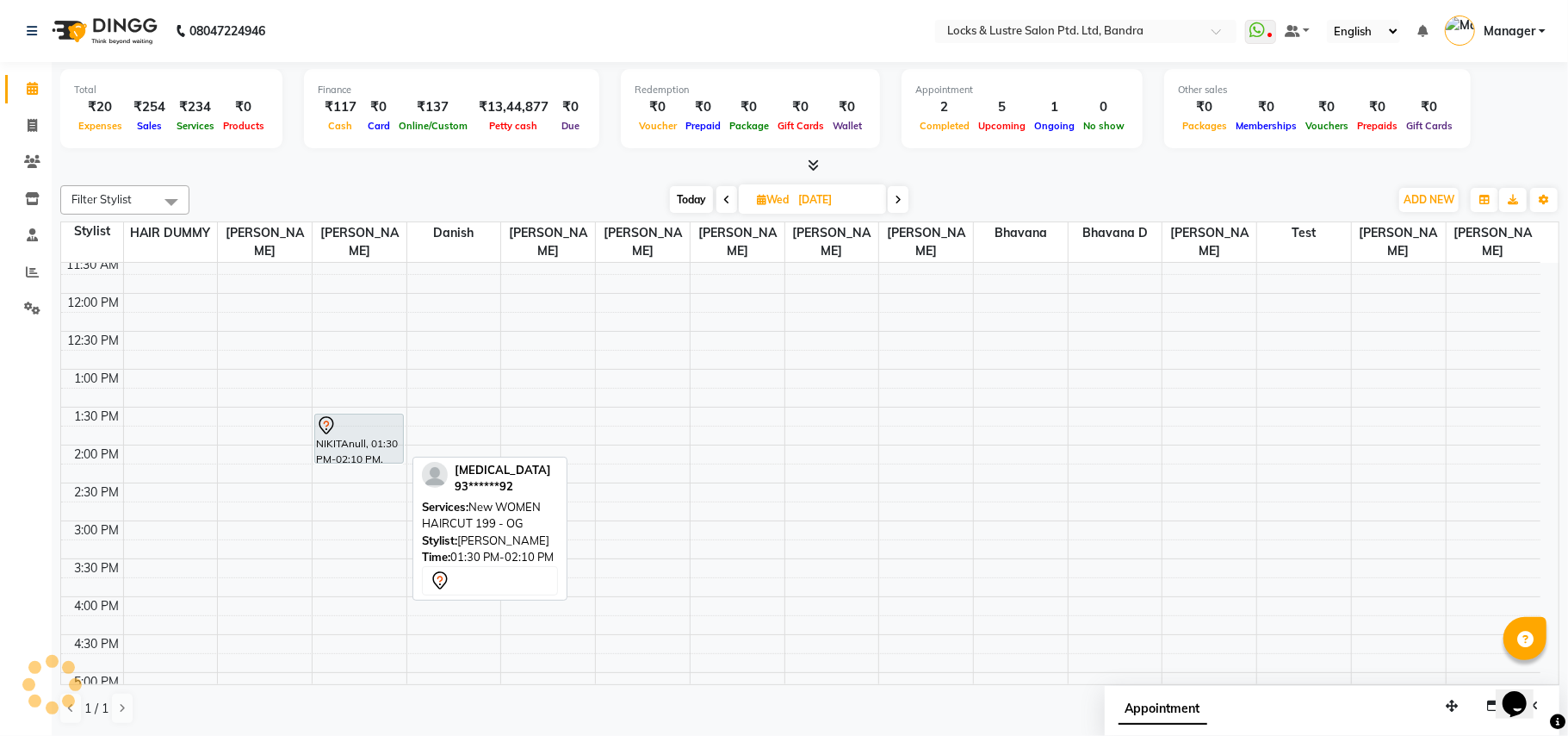
click at [373, 448] on div "NIKITAnull, 01:30 PM-02:10 PM, New WOMEN HAIRCUT 199 - OG" at bounding box center [360, 438] width 88 height 48
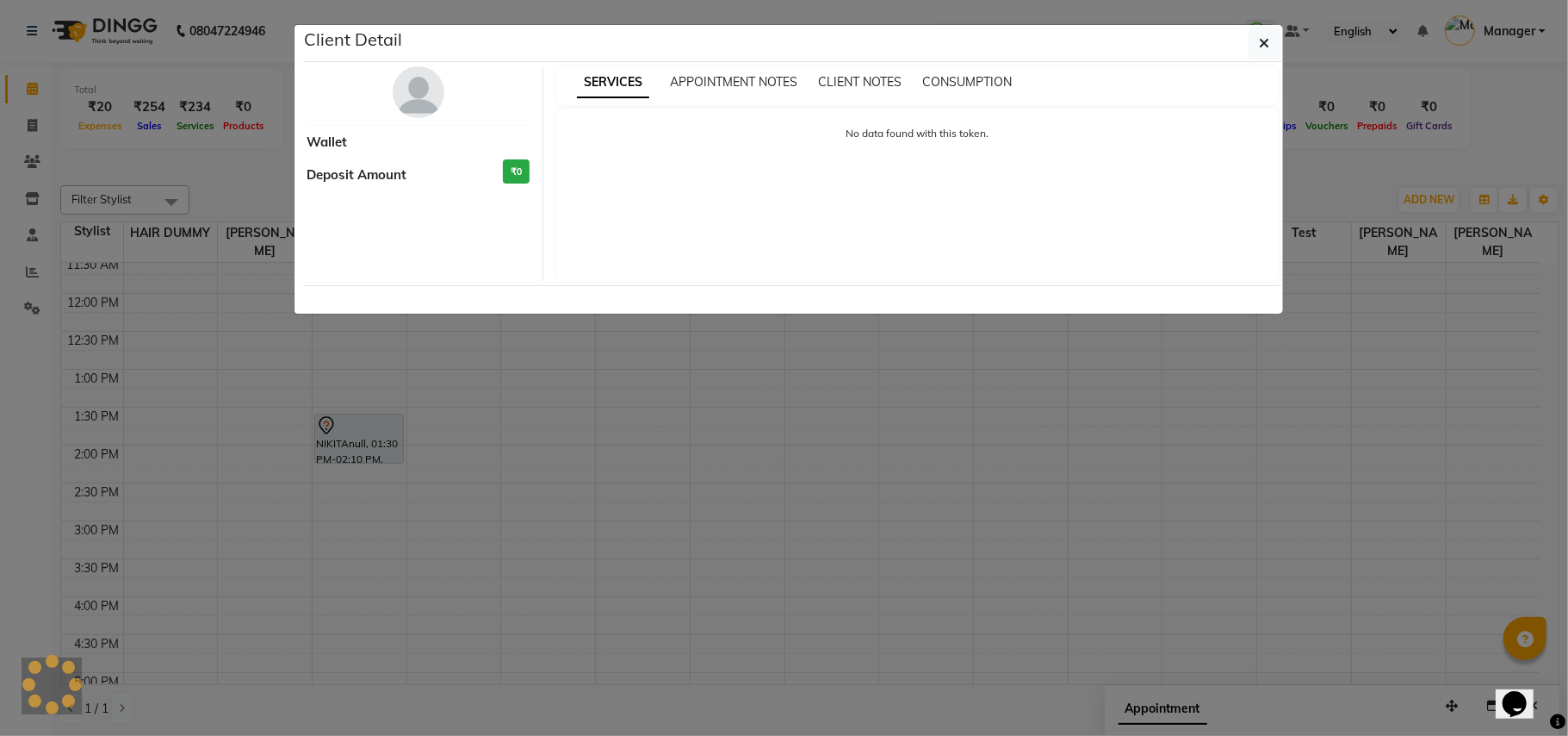
select select "7"
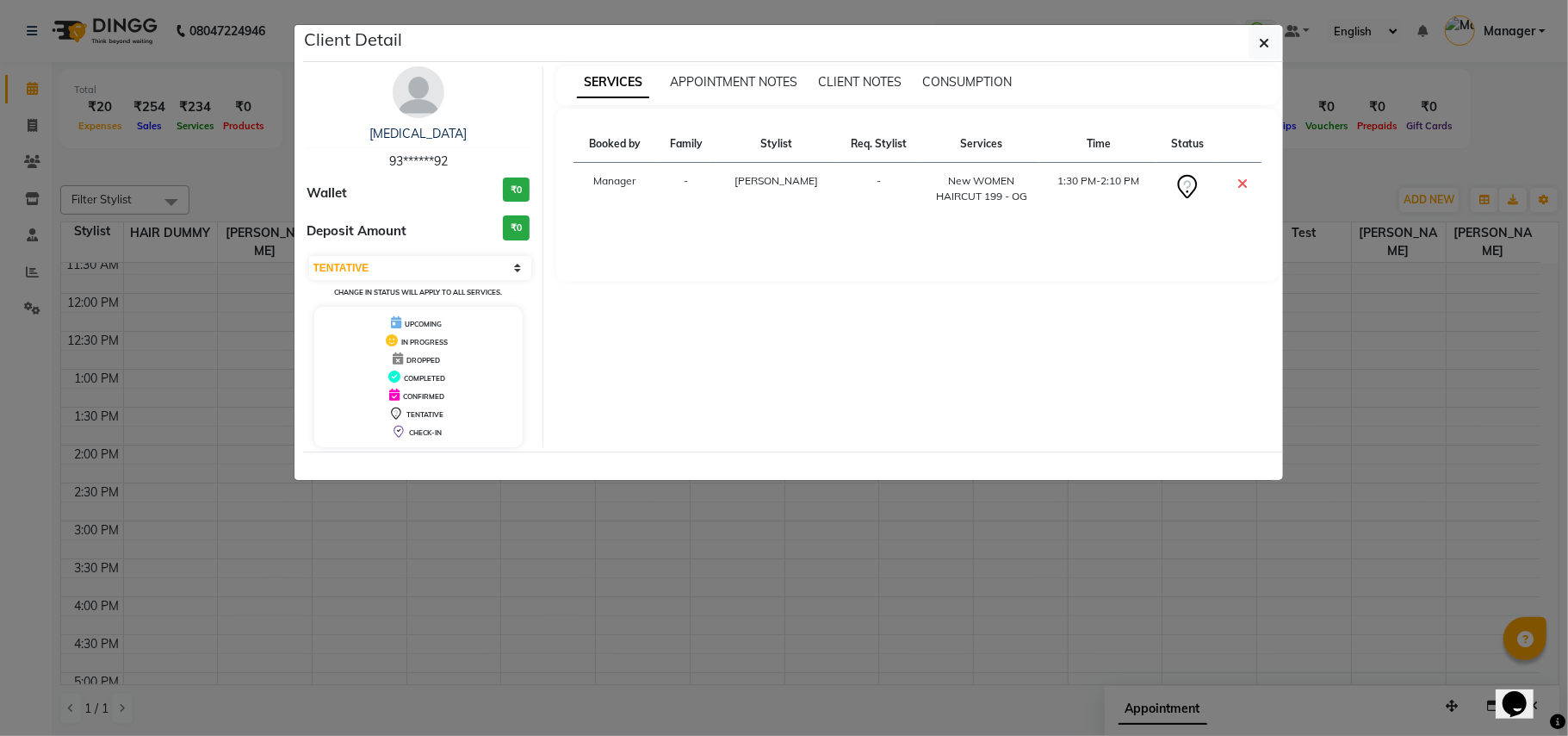
click at [1244, 184] on icon at bounding box center [1242, 184] width 11 height 14
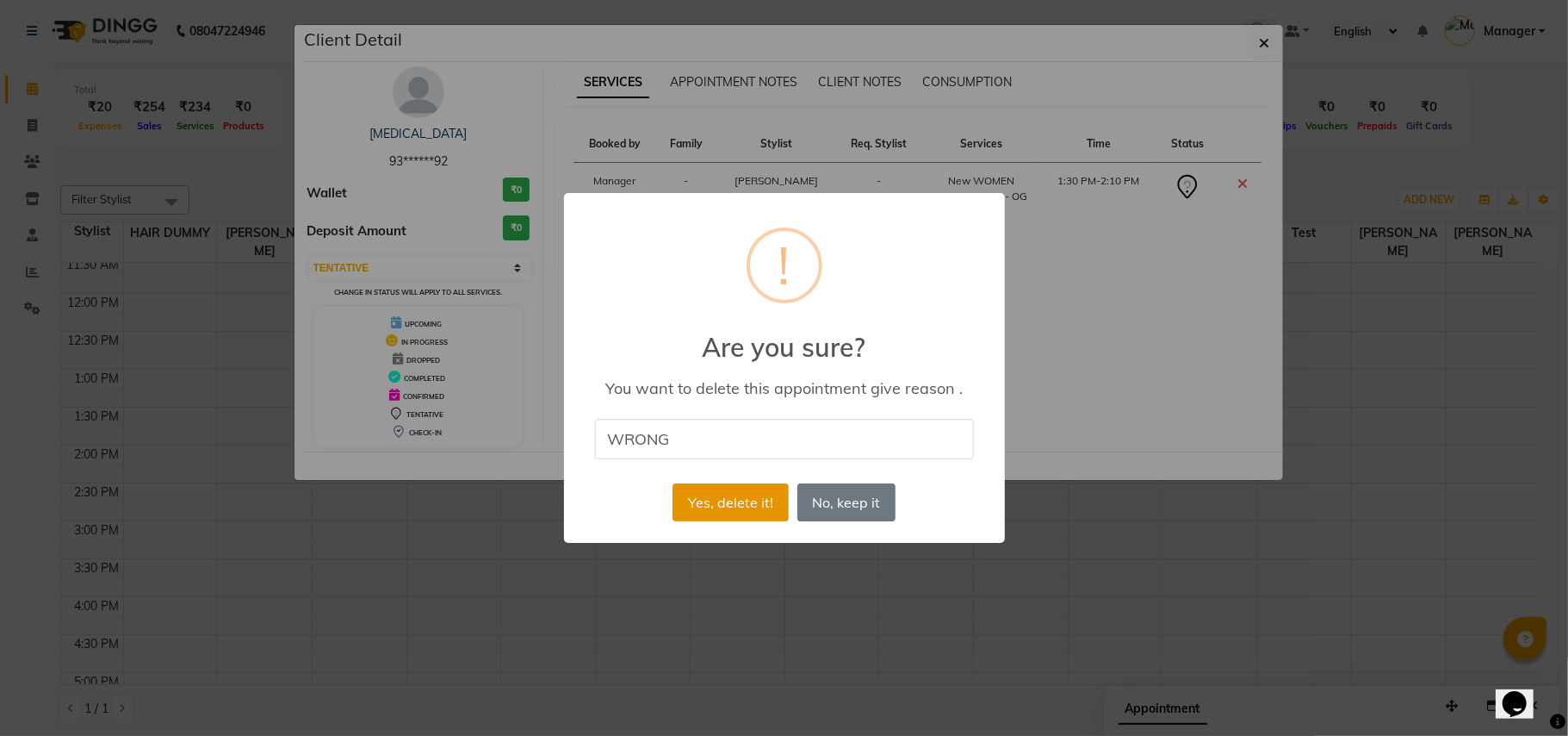
type input "WRONG"
click at [769, 500] on button "Yes, delete it!" at bounding box center [730, 501] width 115 height 38
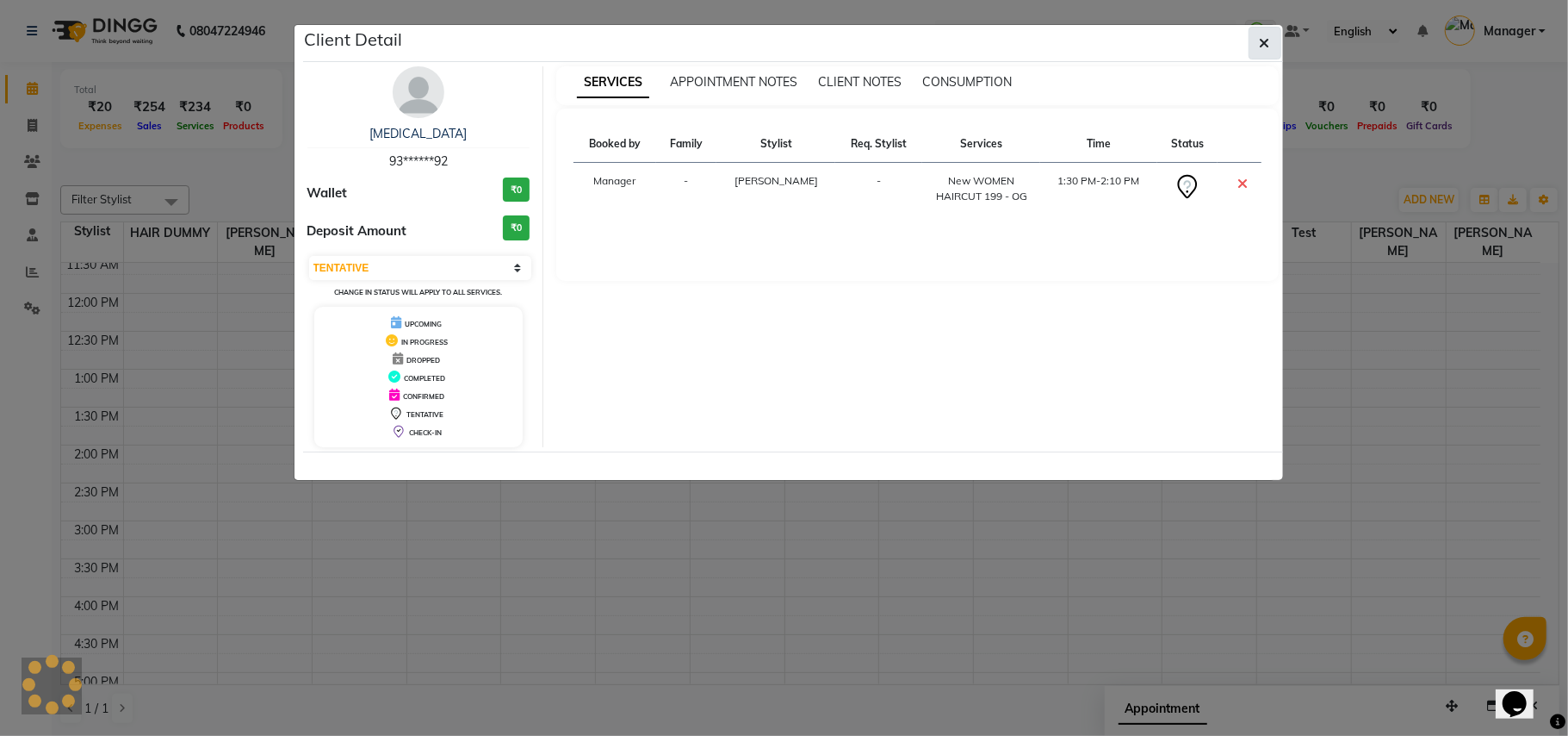
drag, startPoint x: 1269, startPoint y: 35, endPoint x: 1264, endPoint y: 48, distance: 13.9
click at [1264, 48] on button "button" at bounding box center [1264, 42] width 32 height 32
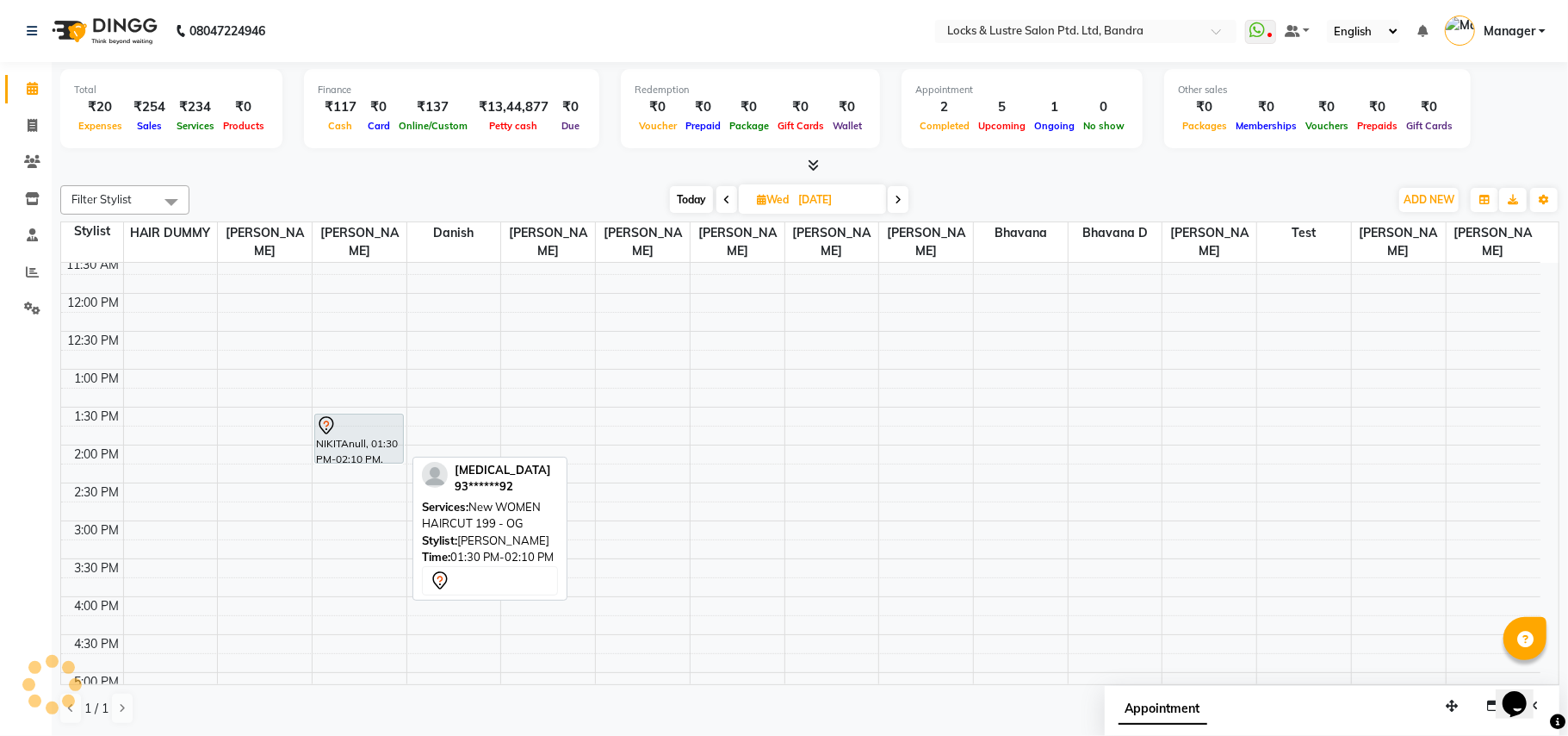
click at [370, 438] on div "NIKITAnull, 01:30 PM-02:10 PM, New WOMEN HAIRCUT 199 - OG" at bounding box center [360, 438] width 88 height 48
select select "7"
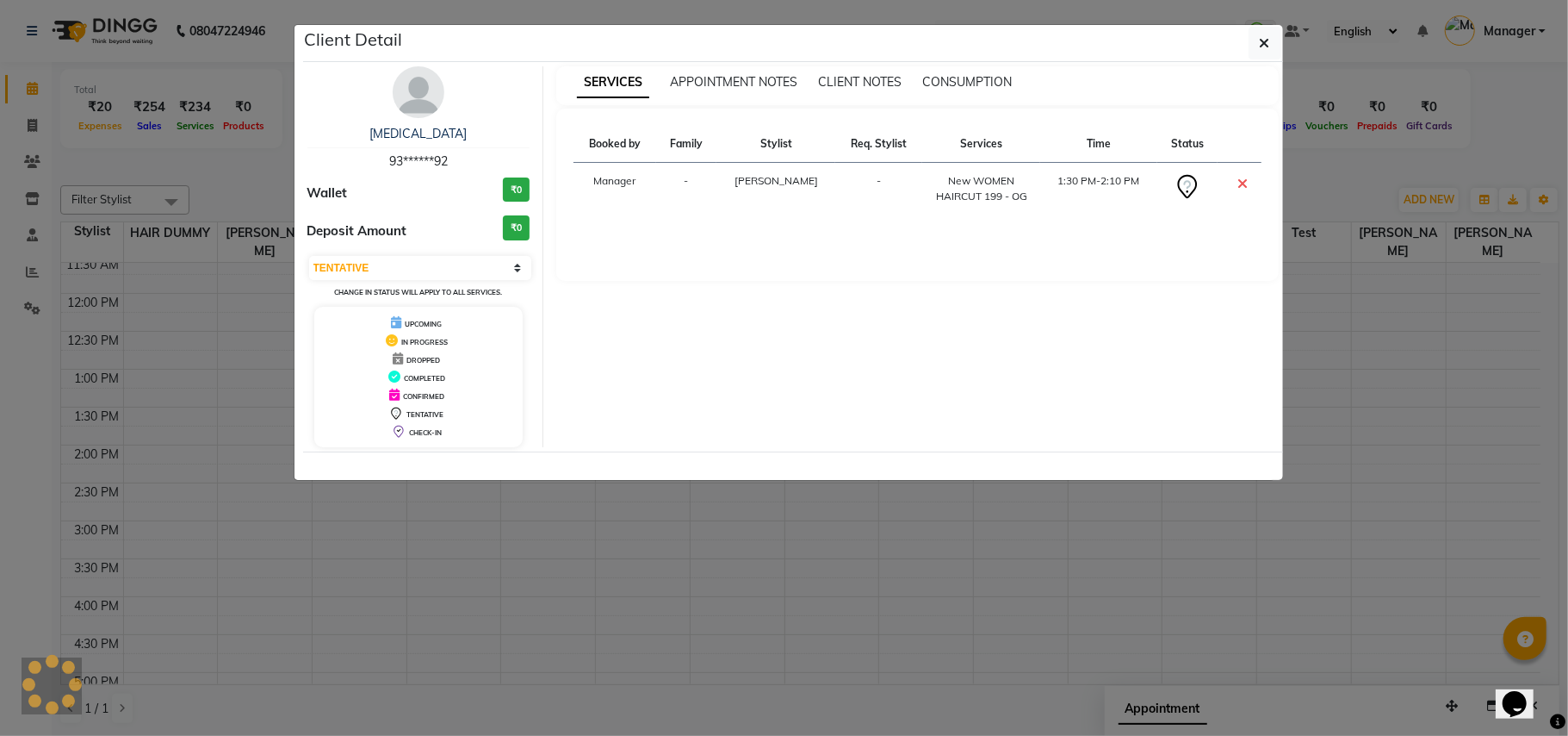
click at [1244, 185] on icon at bounding box center [1242, 184] width 11 height 14
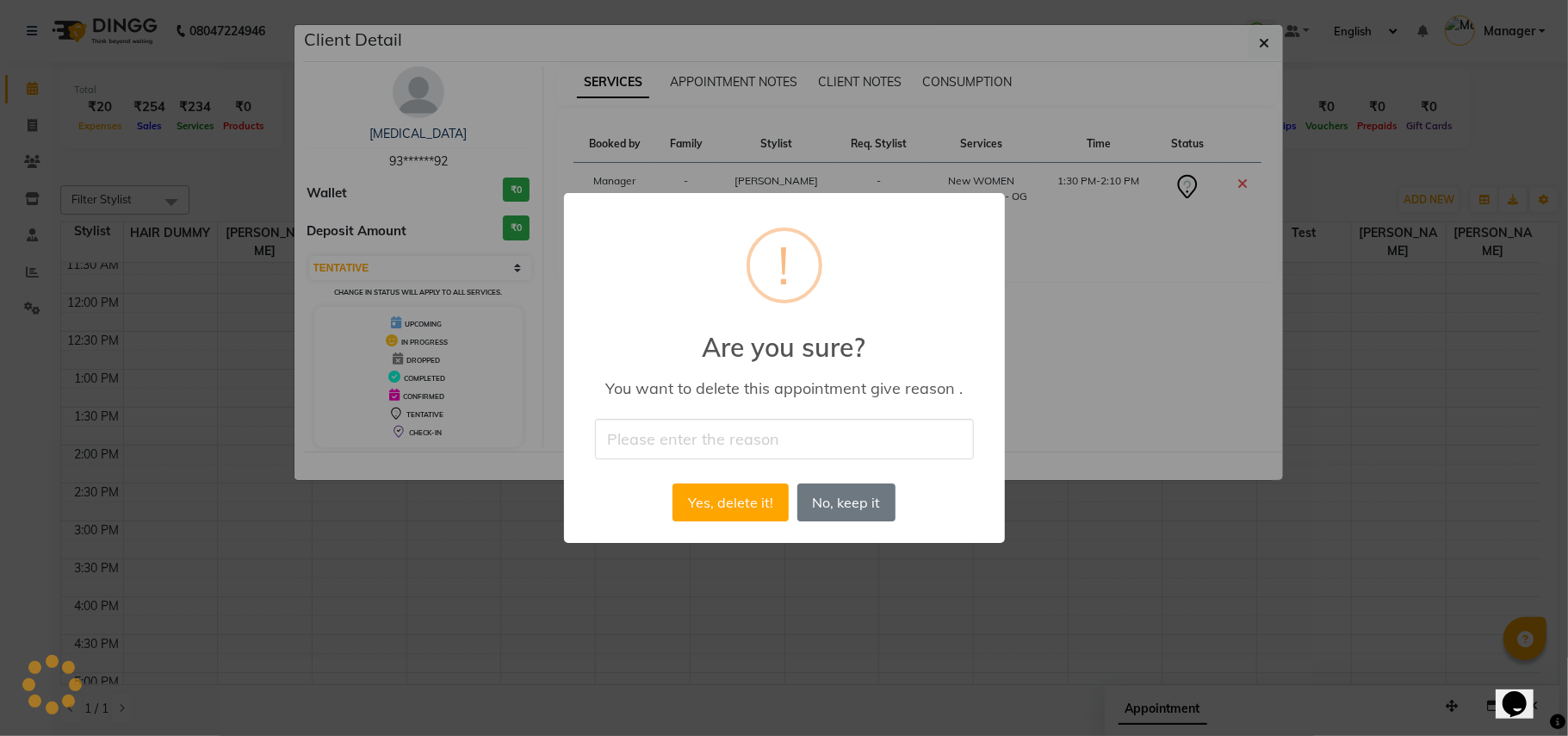
click at [776, 424] on input "text" at bounding box center [784, 438] width 379 height 40
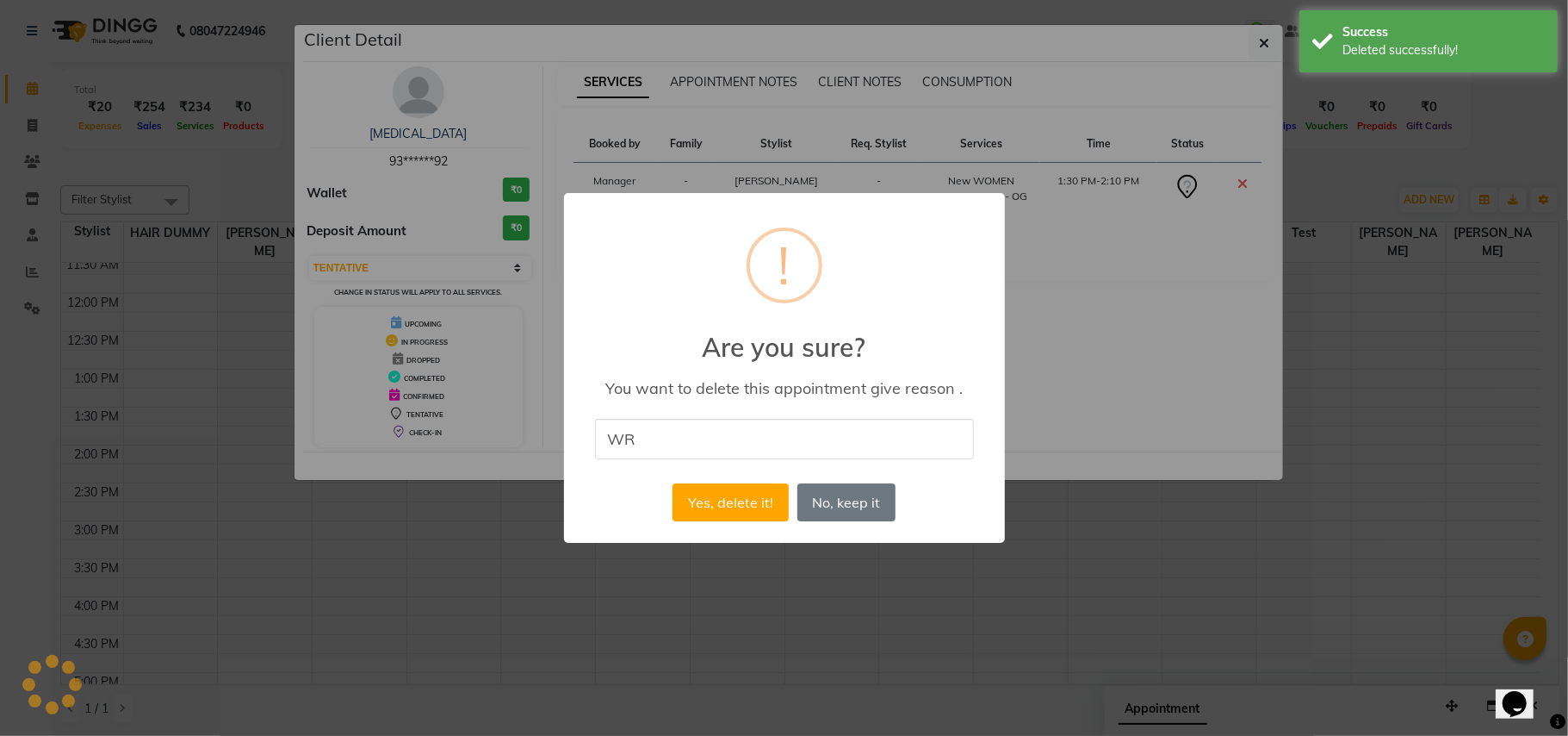
type input "WRONG"
click at [732, 503] on button "Yes, delete it!" at bounding box center [730, 501] width 115 height 38
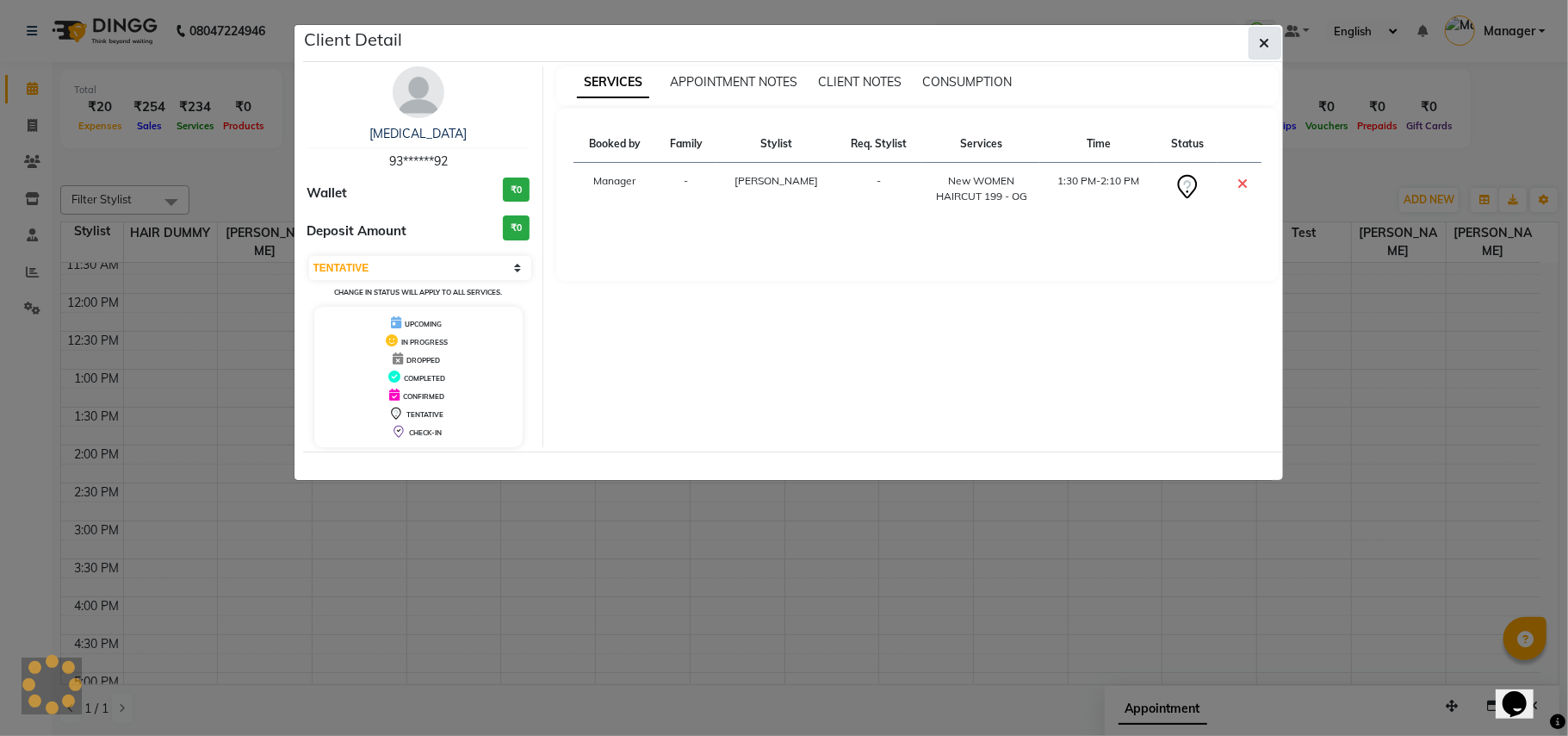
click at [1262, 47] on icon "button" at bounding box center [1264, 43] width 11 height 14
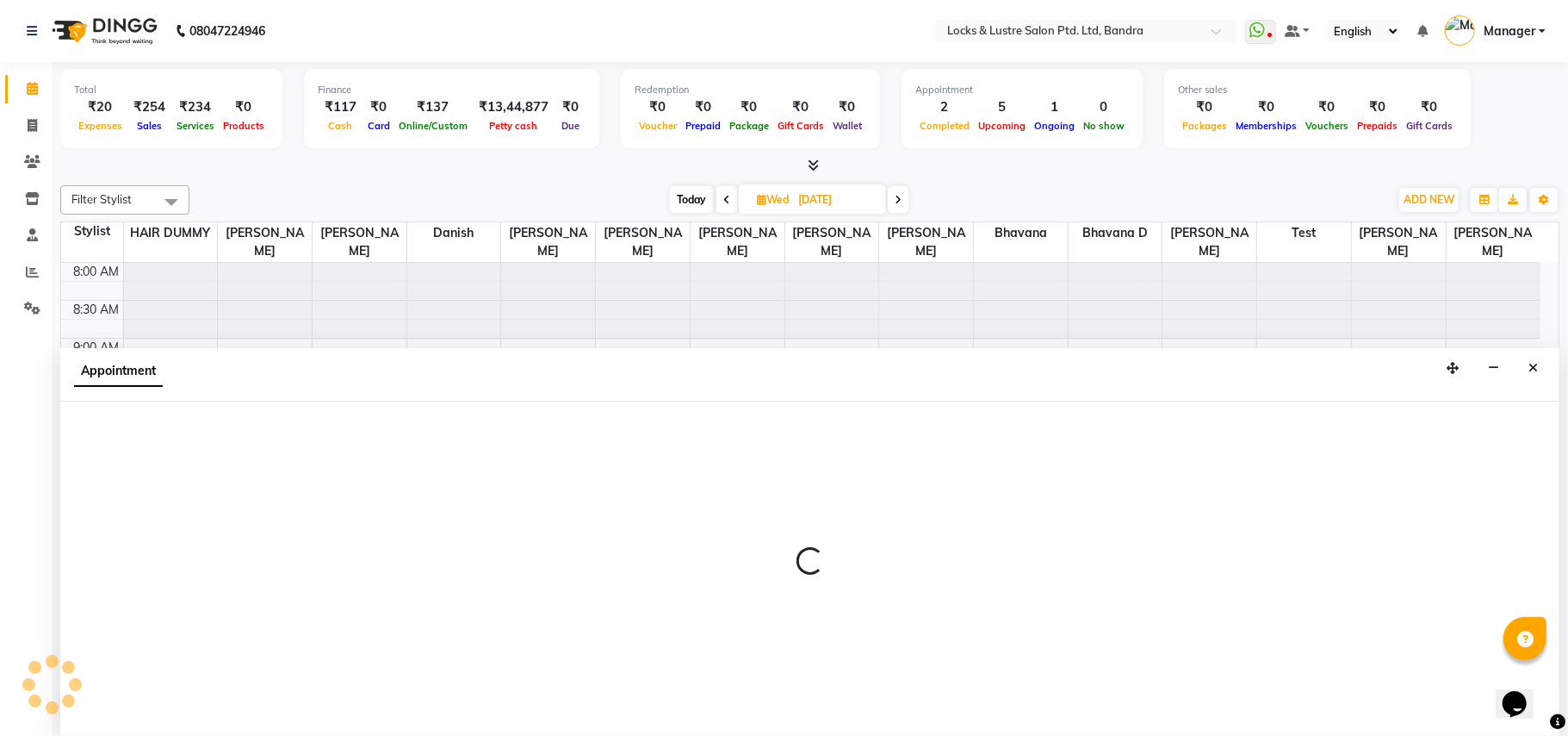
select select "80183"
select select "tentative"
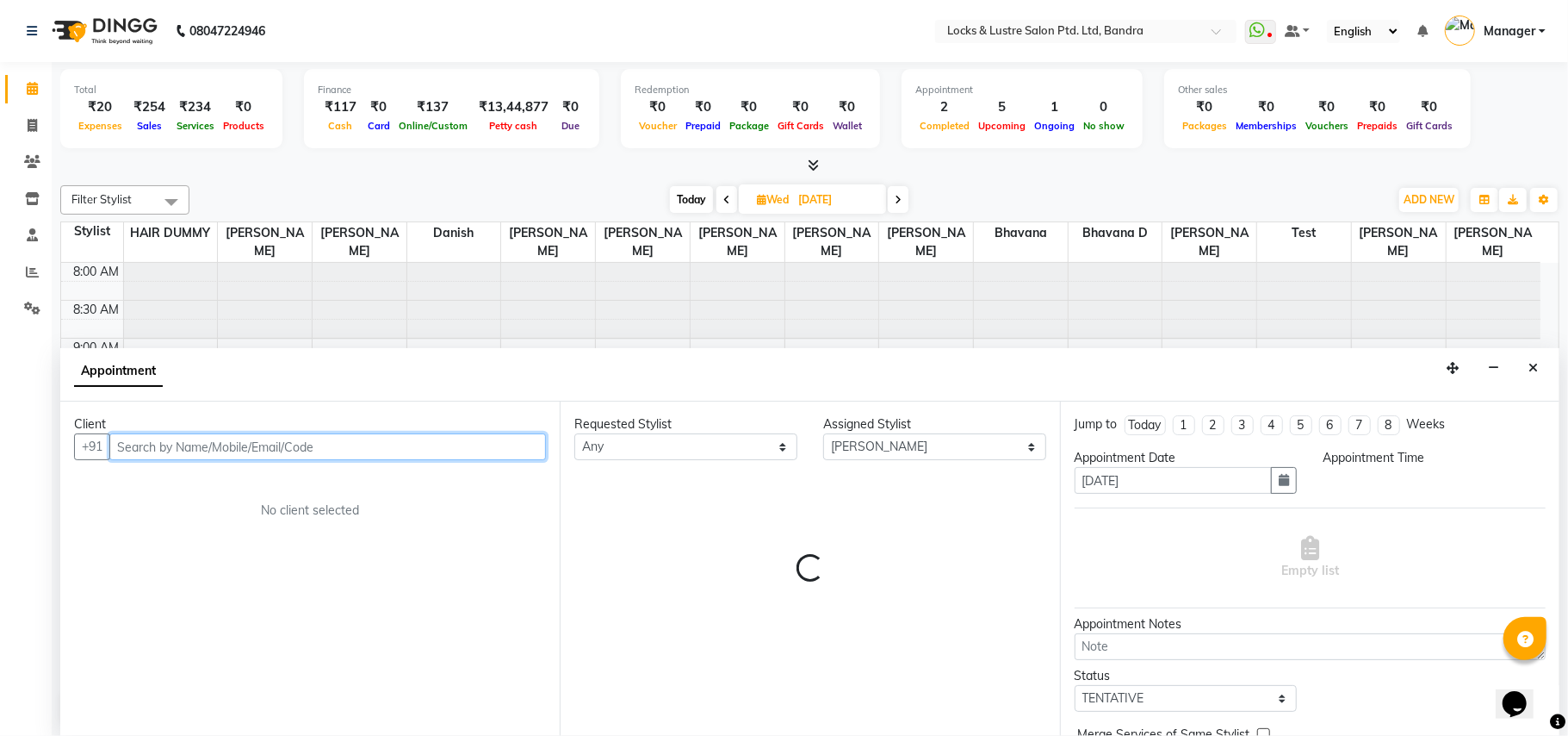
select select "630"
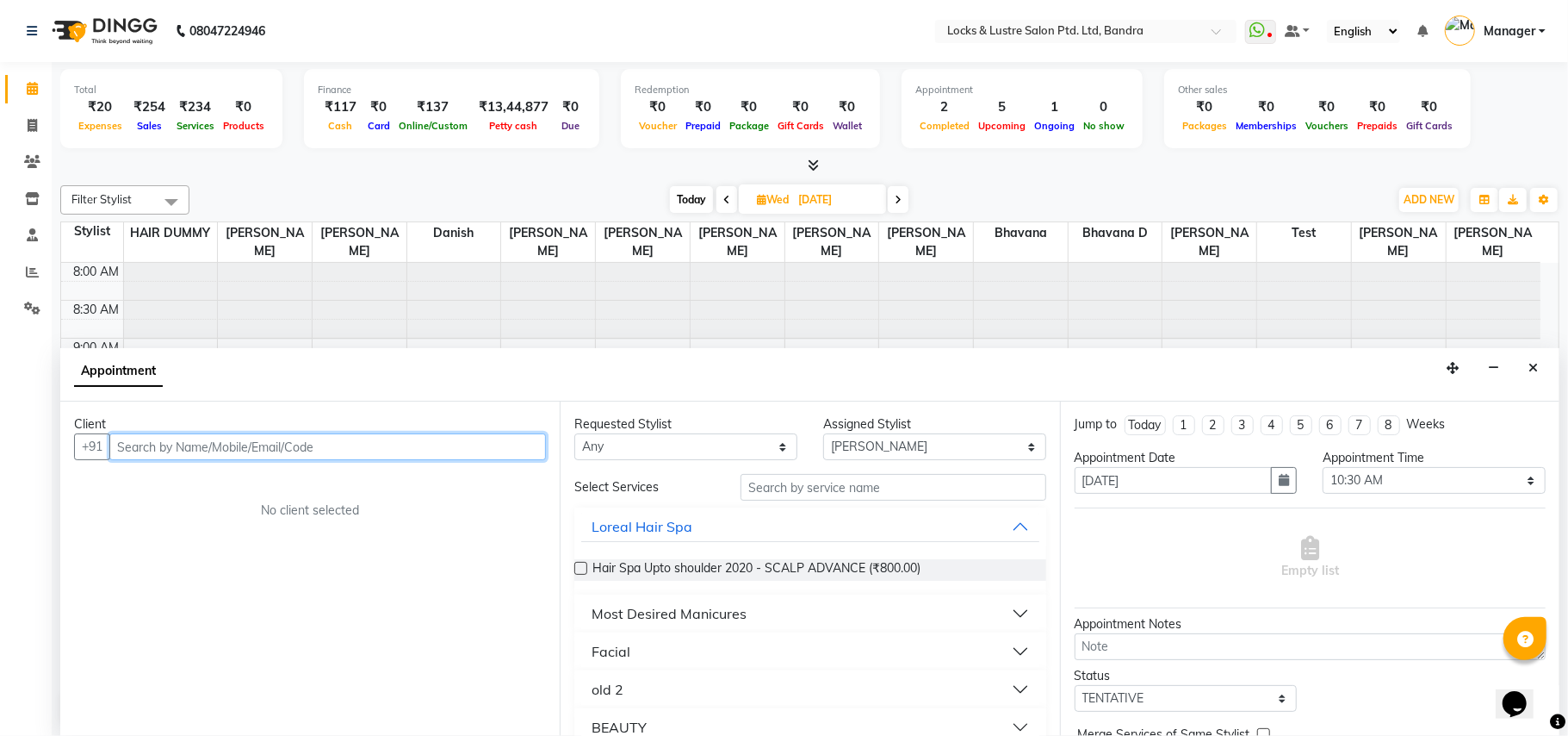
click at [309, 442] on input "text" at bounding box center [327, 446] width 437 height 26
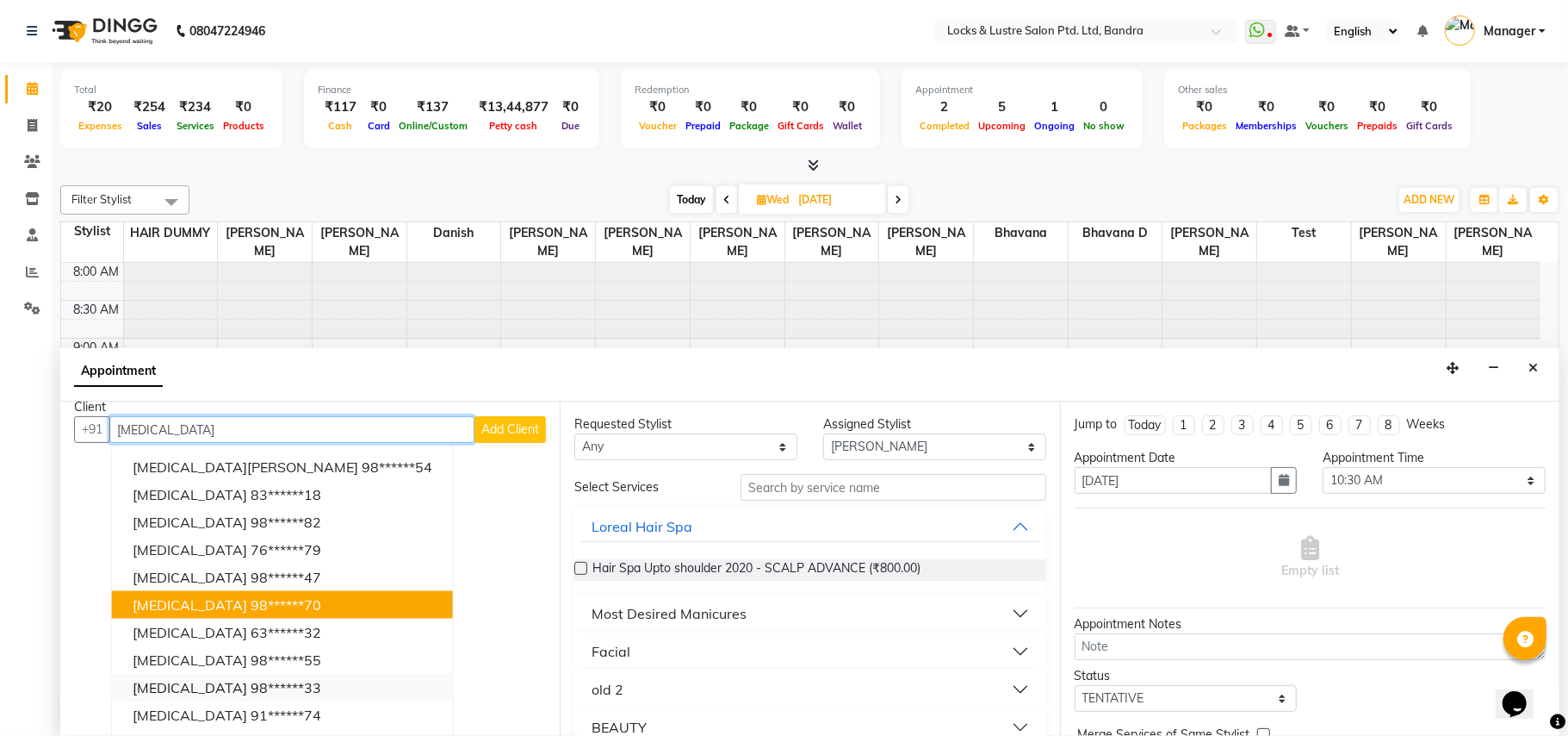
scroll to position [18, 0]
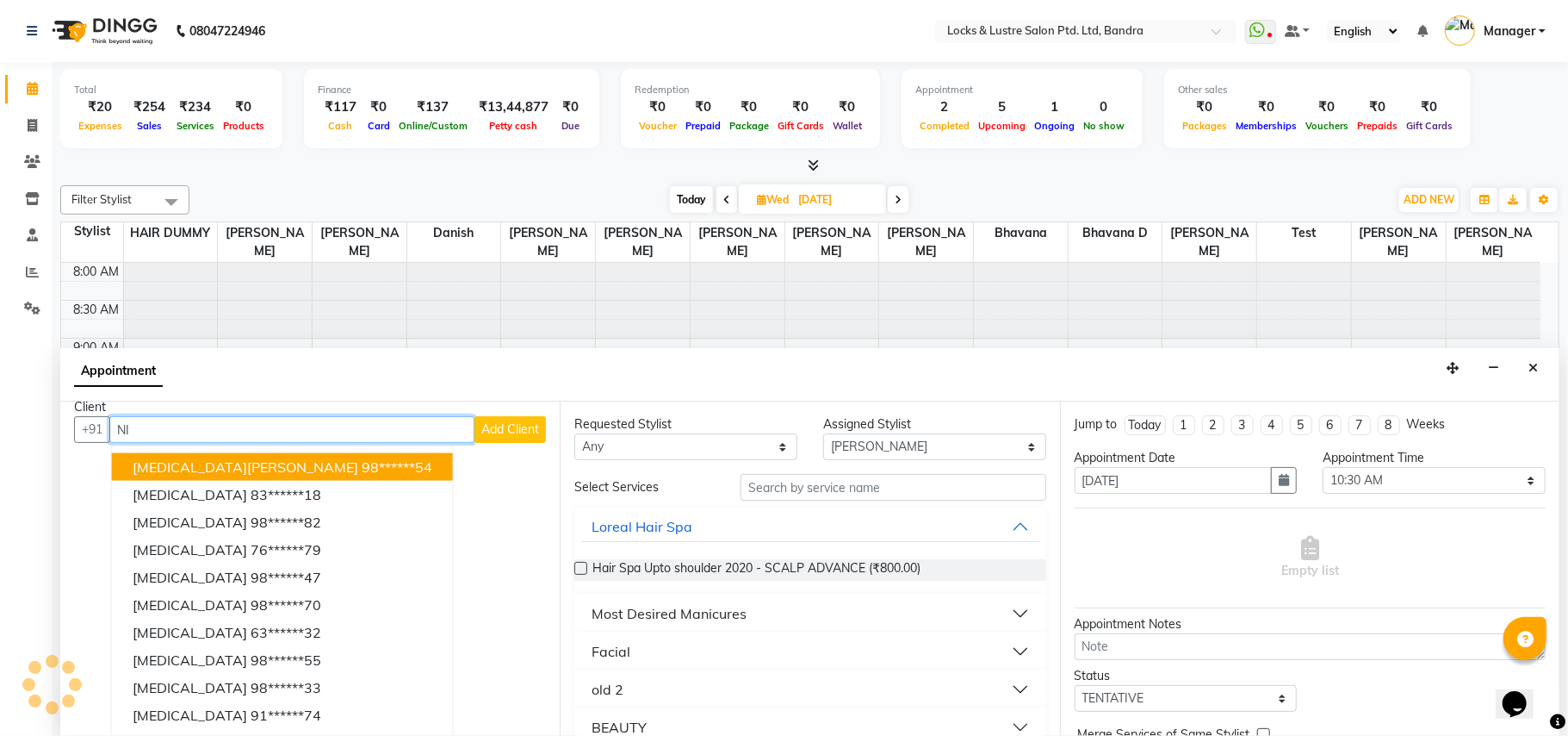
type input "N"
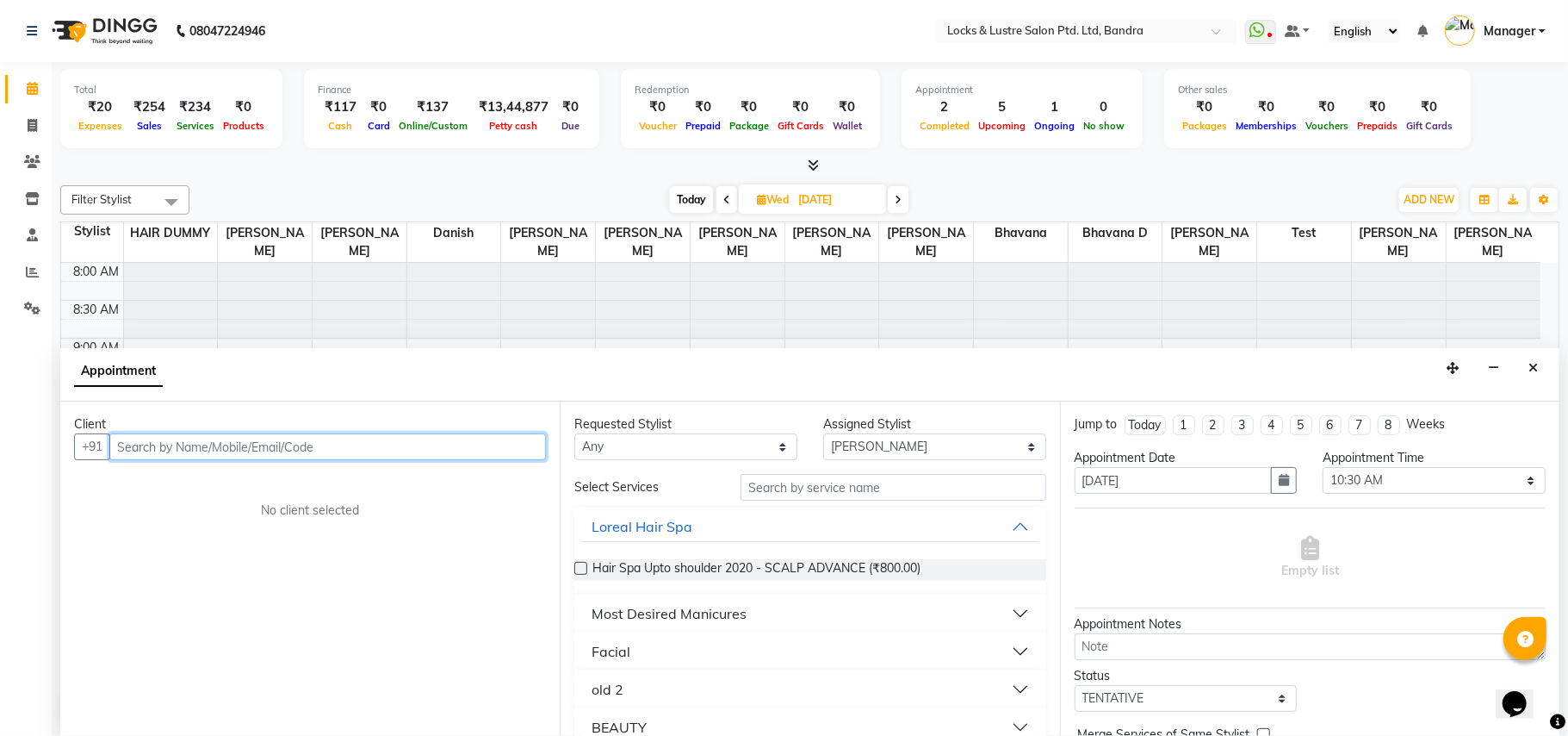
scroll to position [0, 0]
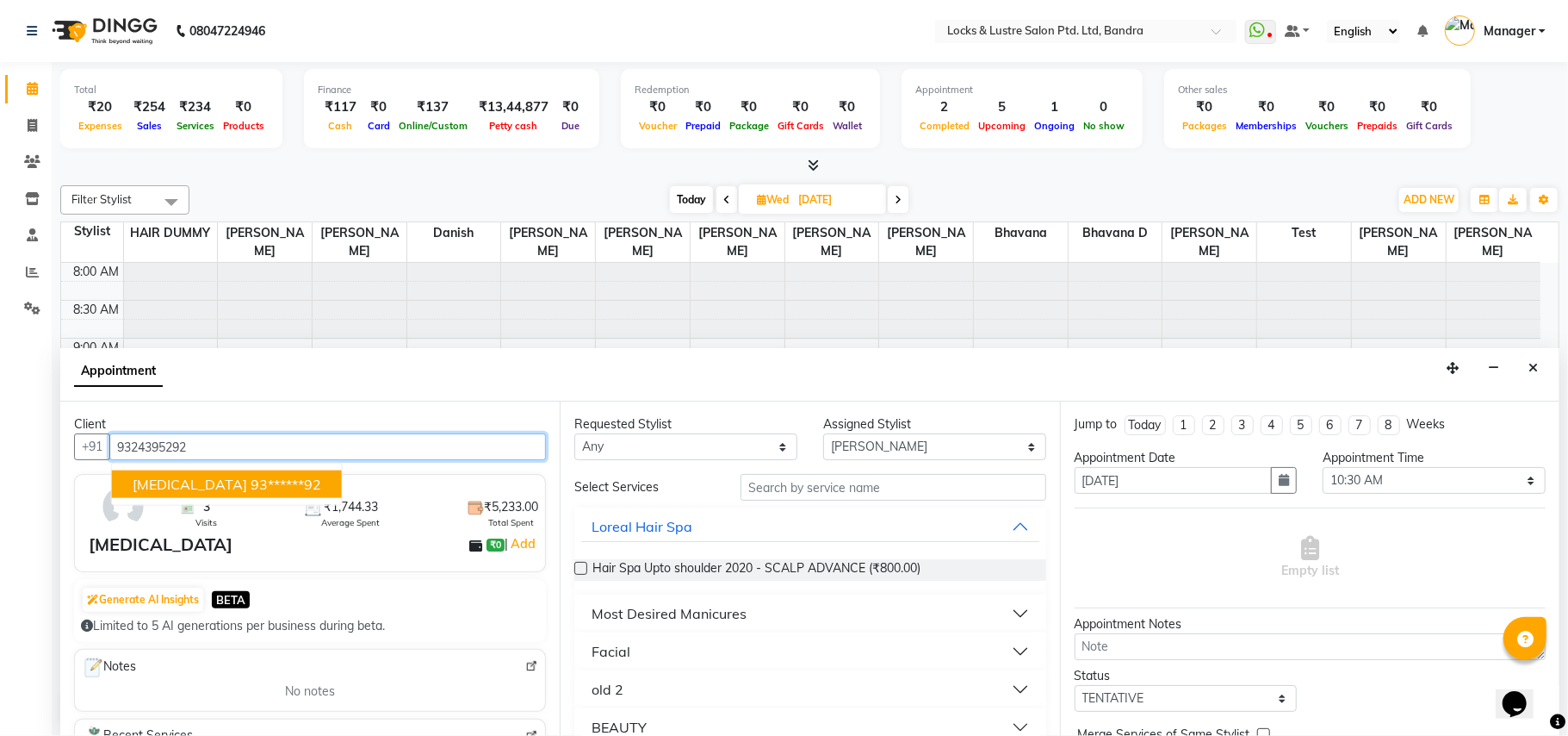
click at [163, 486] on span "NIKITA" at bounding box center [190, 484] width 114 height 18
type input "93******92"
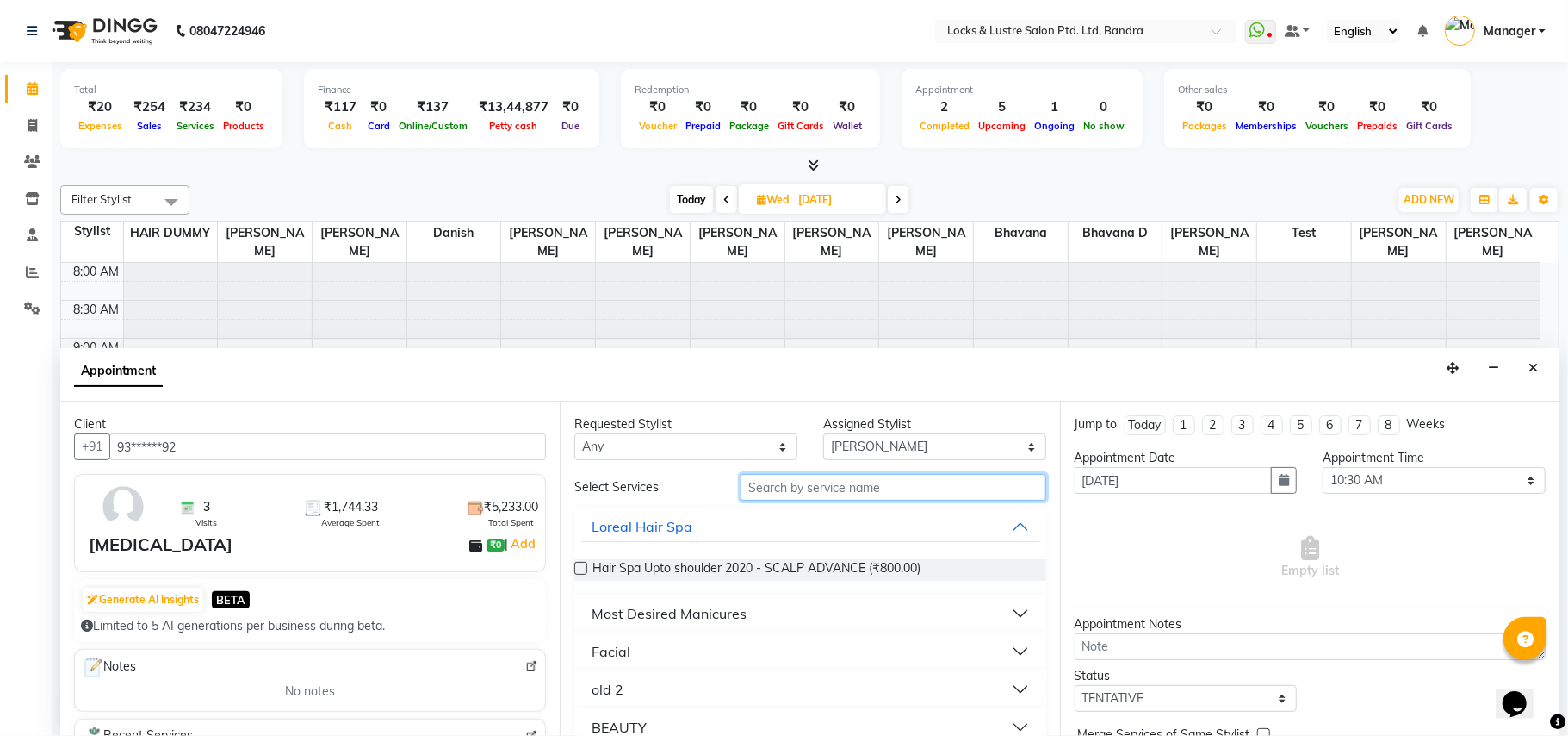
click at [770, 494] on input "text" at bounding box center [893, 487] width 306 height 26
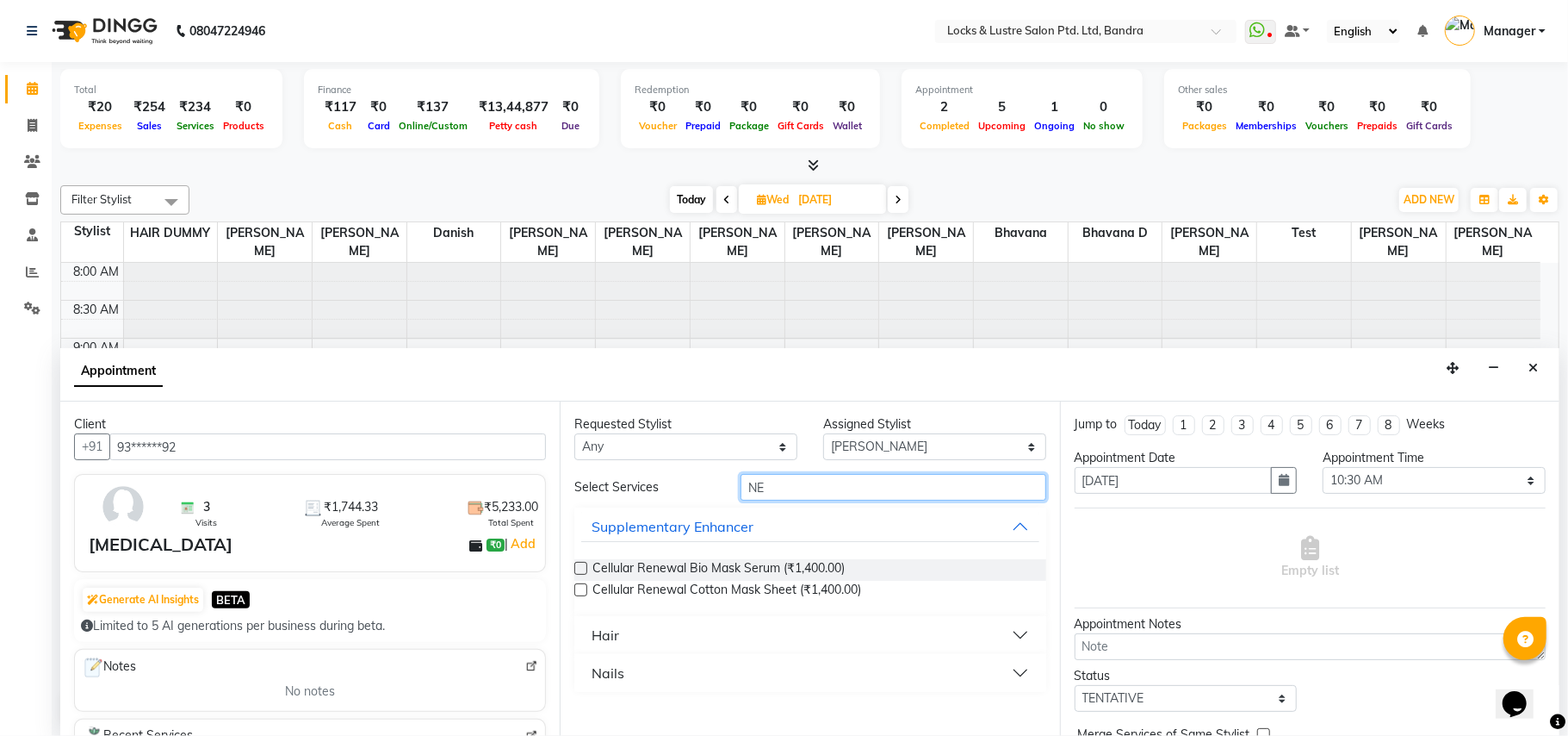
type input "N"
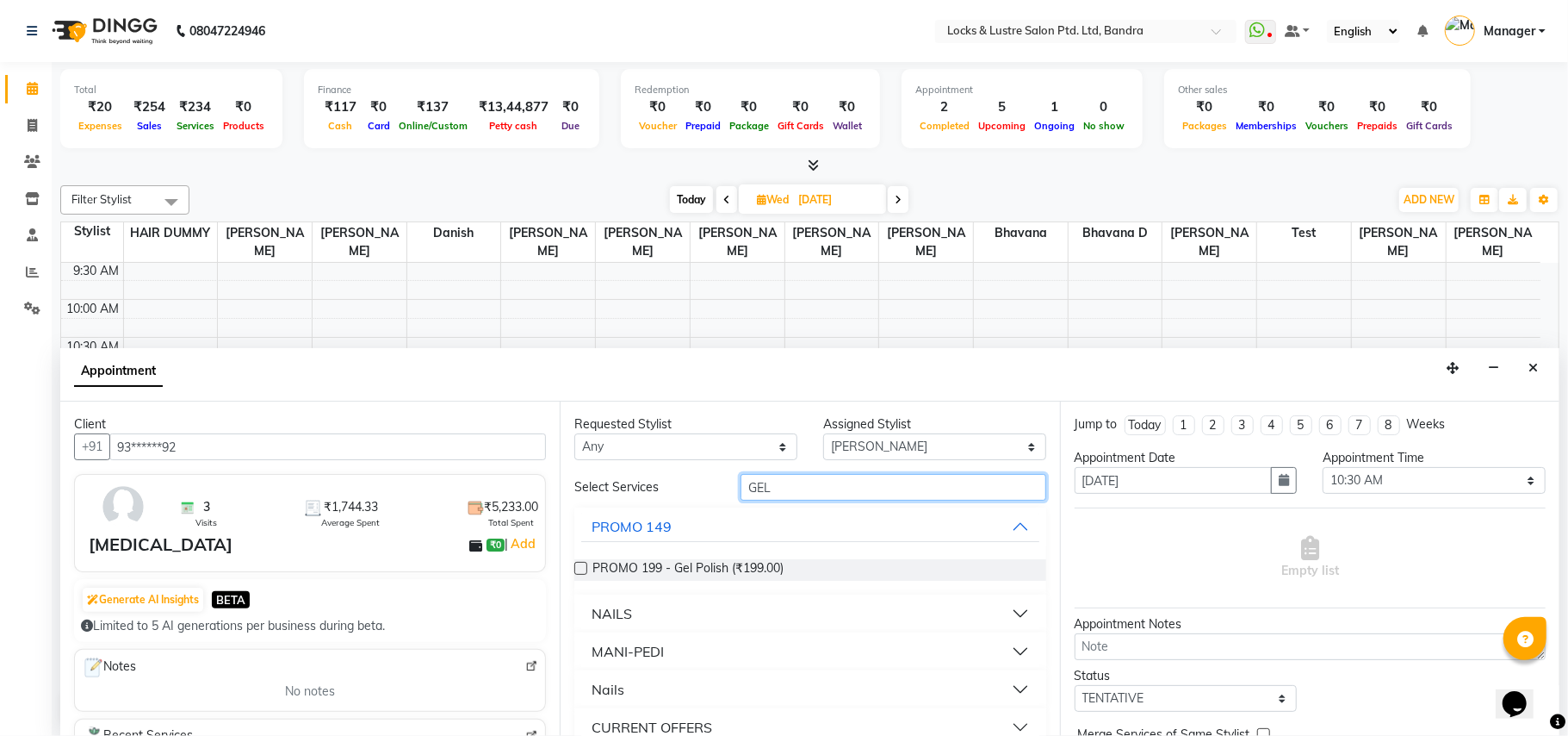
scroll to position [24, 0]
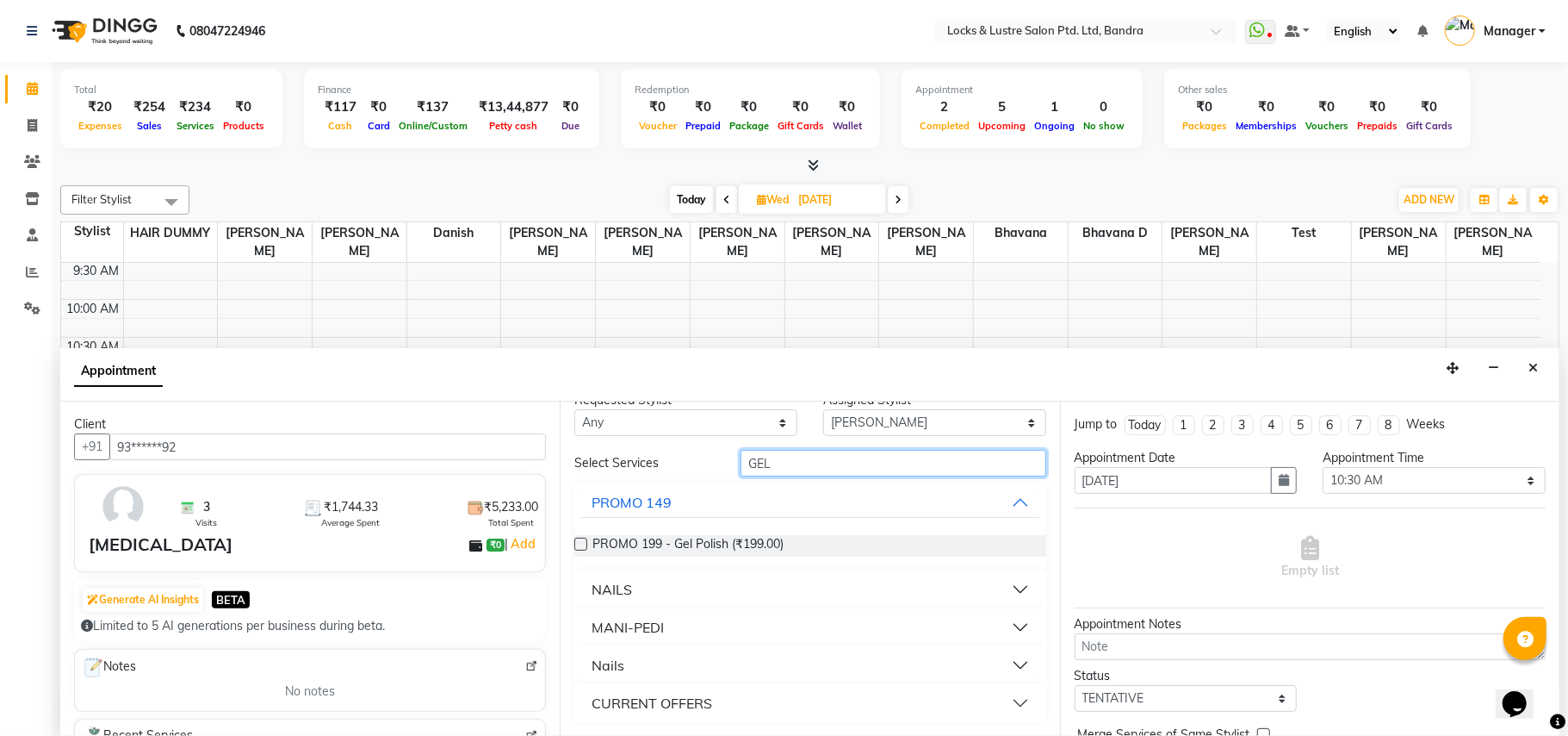
type input "GEL"
click at [807, 666] on button "Nails" at bounding box center [810, 666] width 457 height 31
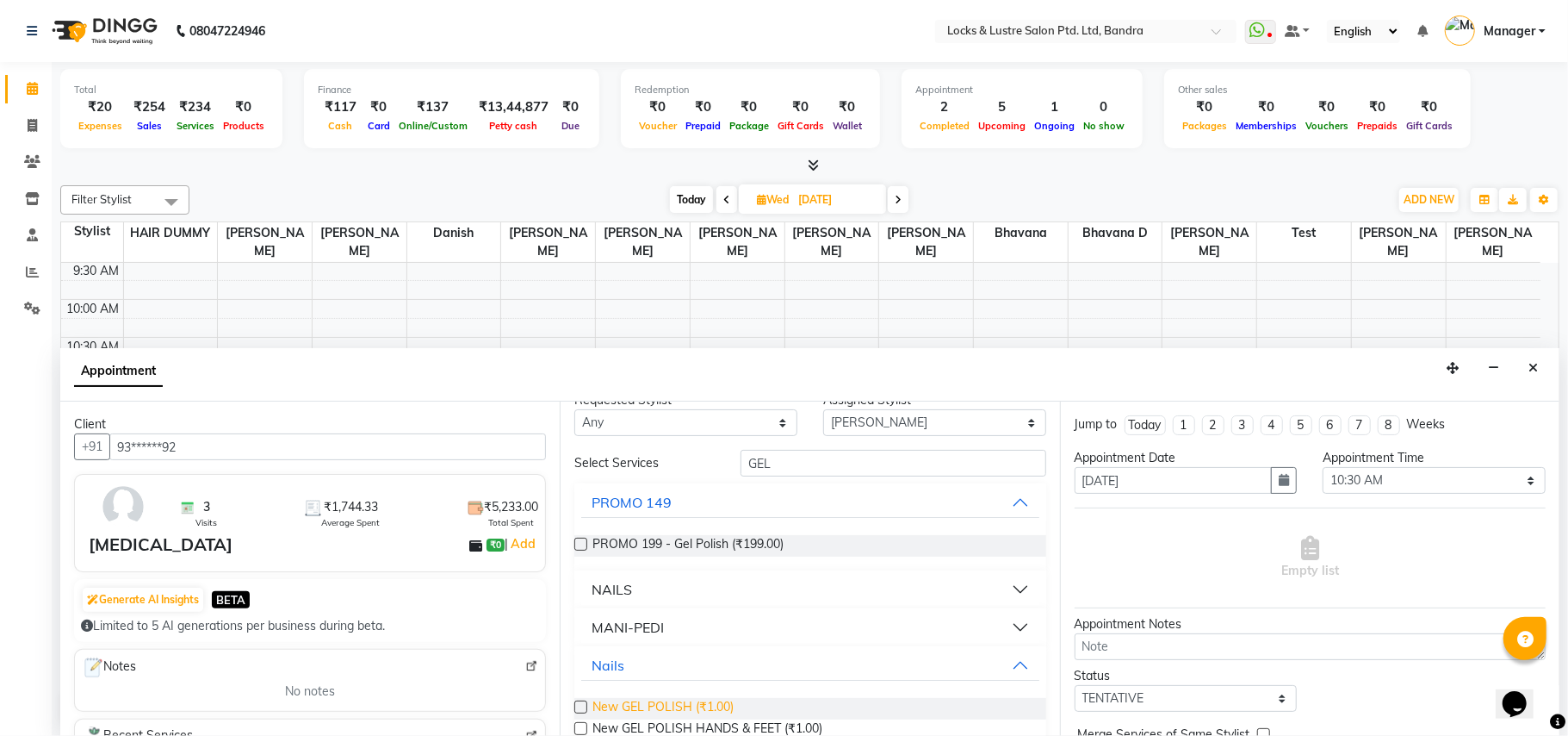
click at [696, 710] on span "New GEL POLISH (₹1.00)" at bounding box center [662, 709] width 142 height 22
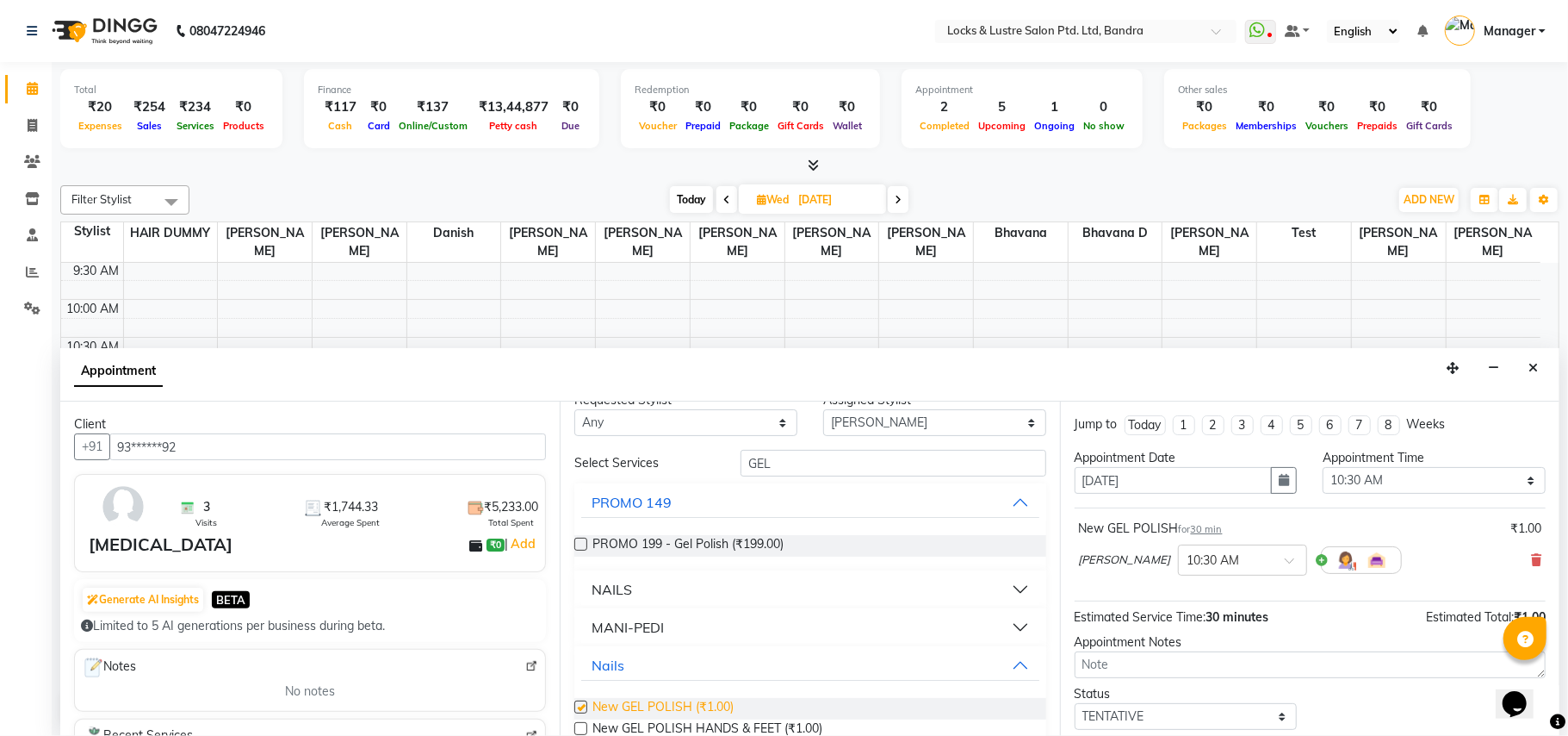
checkbox input "false"
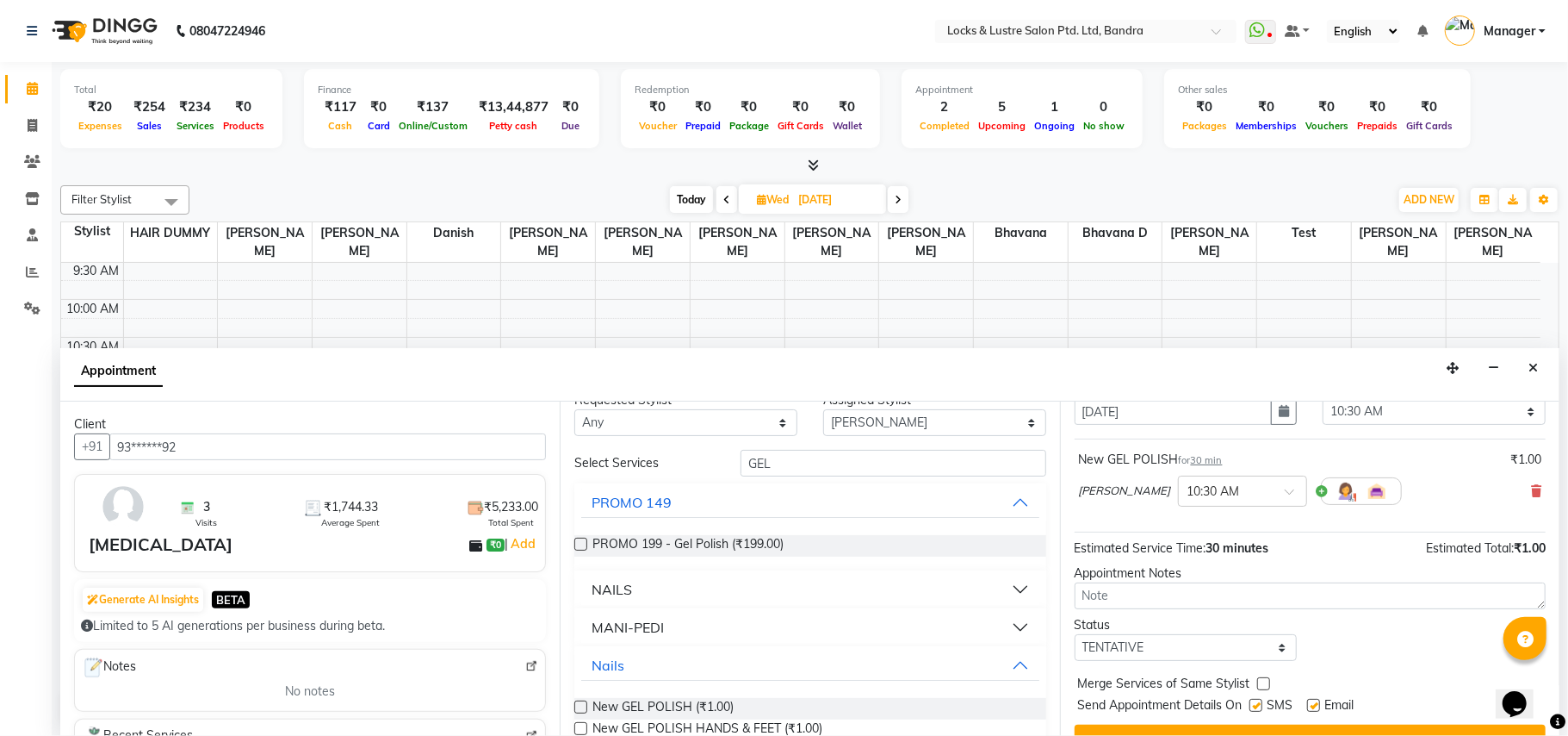
scroll to position [105, 0]
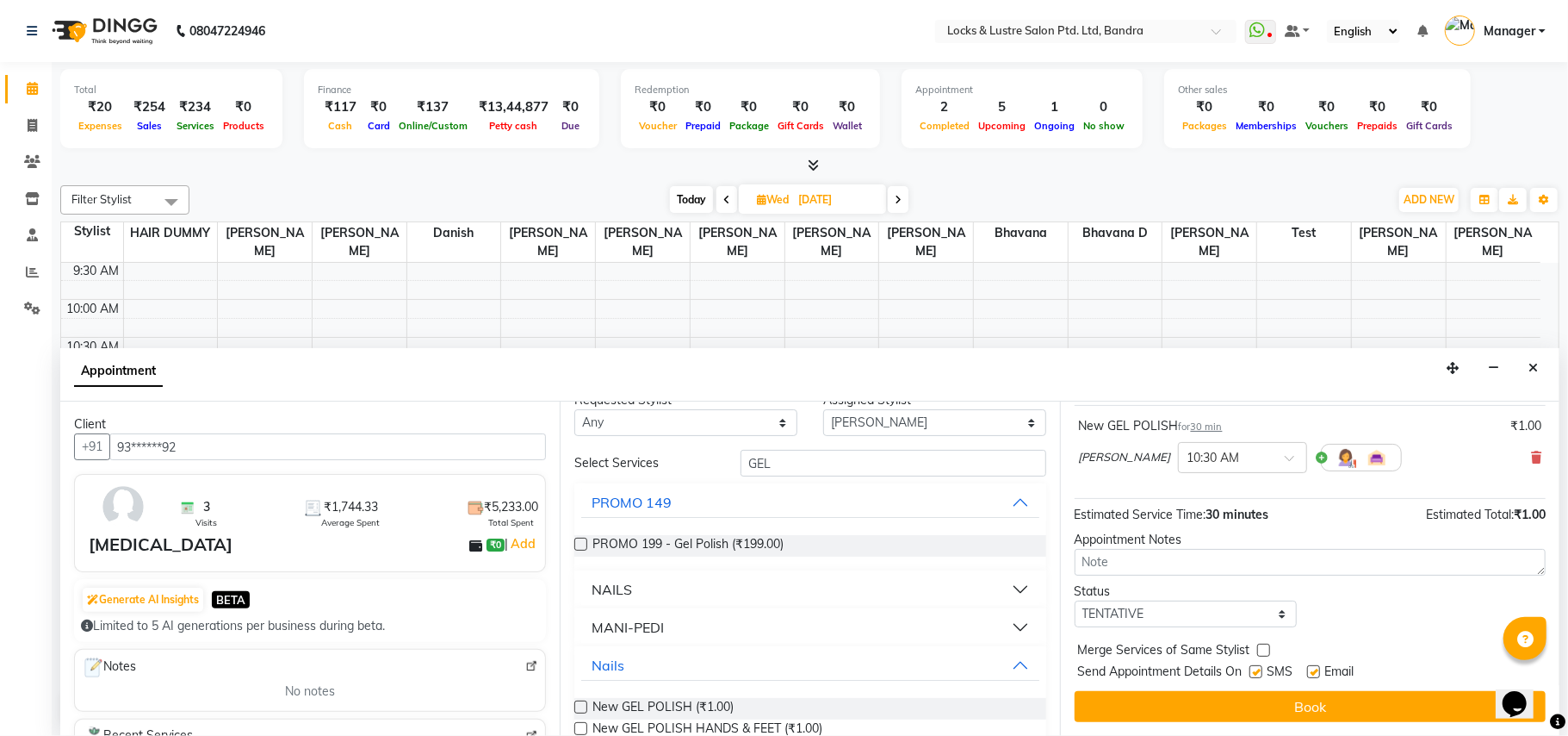
click at [1178, 714] on button "Book" at bounding box center [1310, 707] width 471 height 31
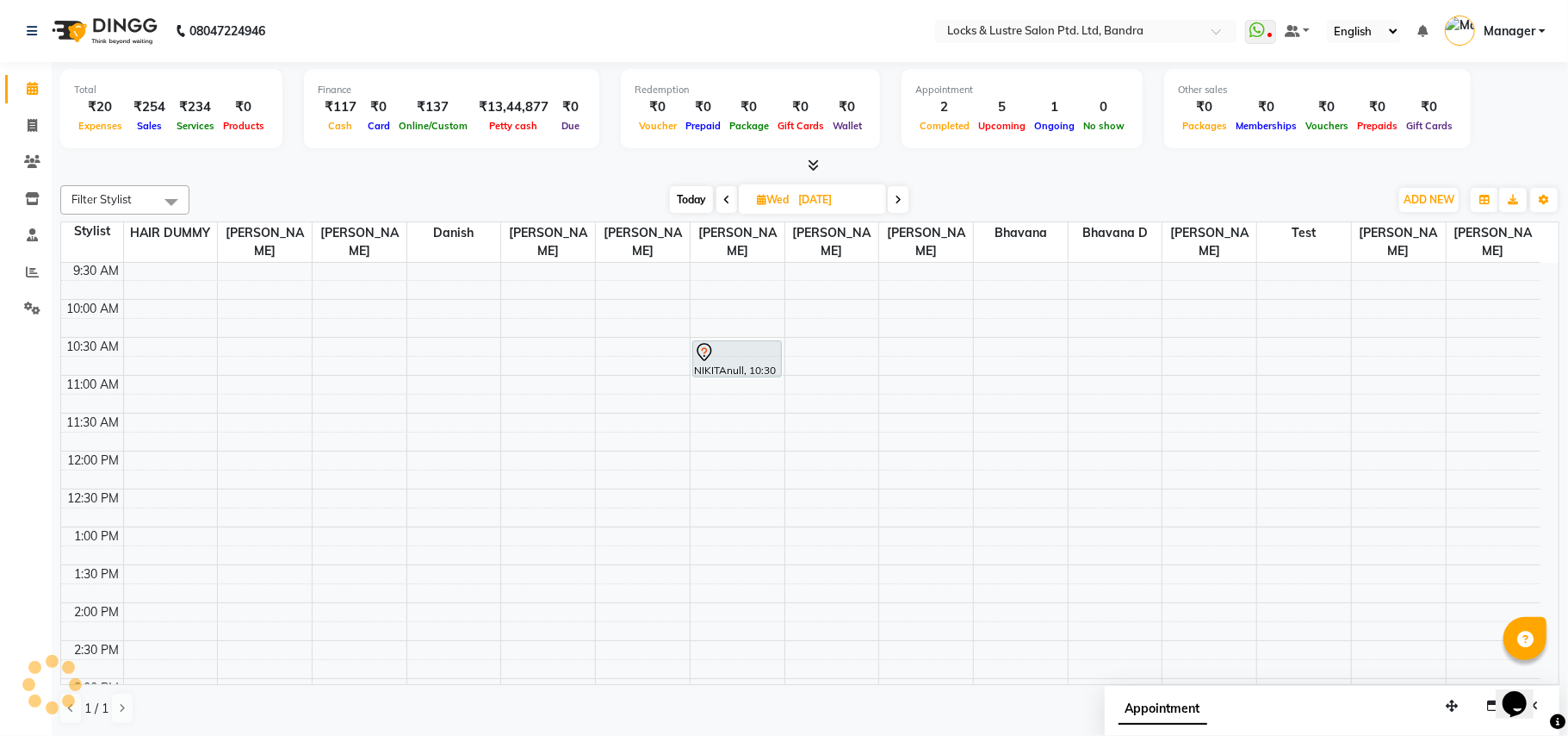
click at [721, 201] on span at bounding box center [726, 198] width 21 height 26
type input "02-09-2025"
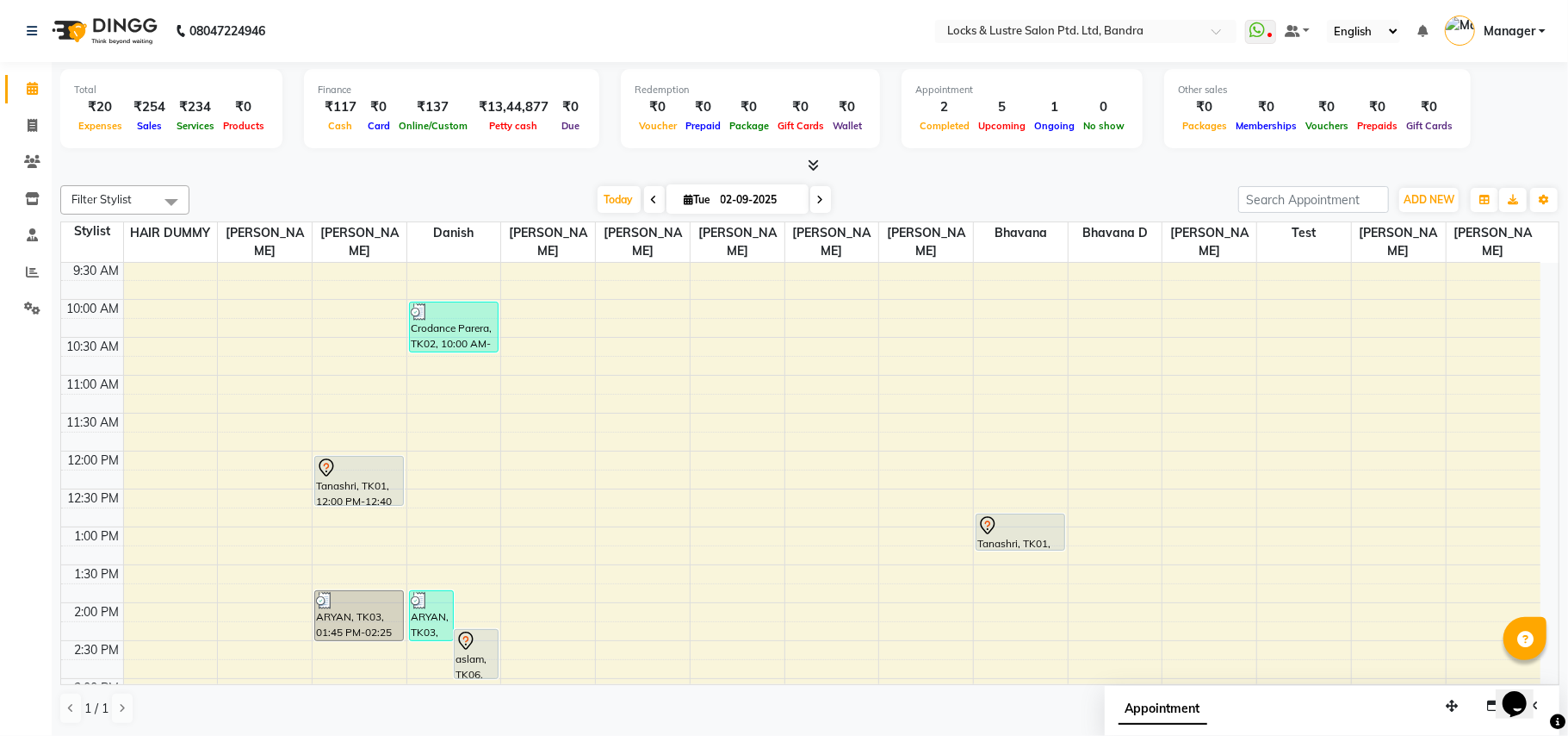
scroll to position [0, 0]
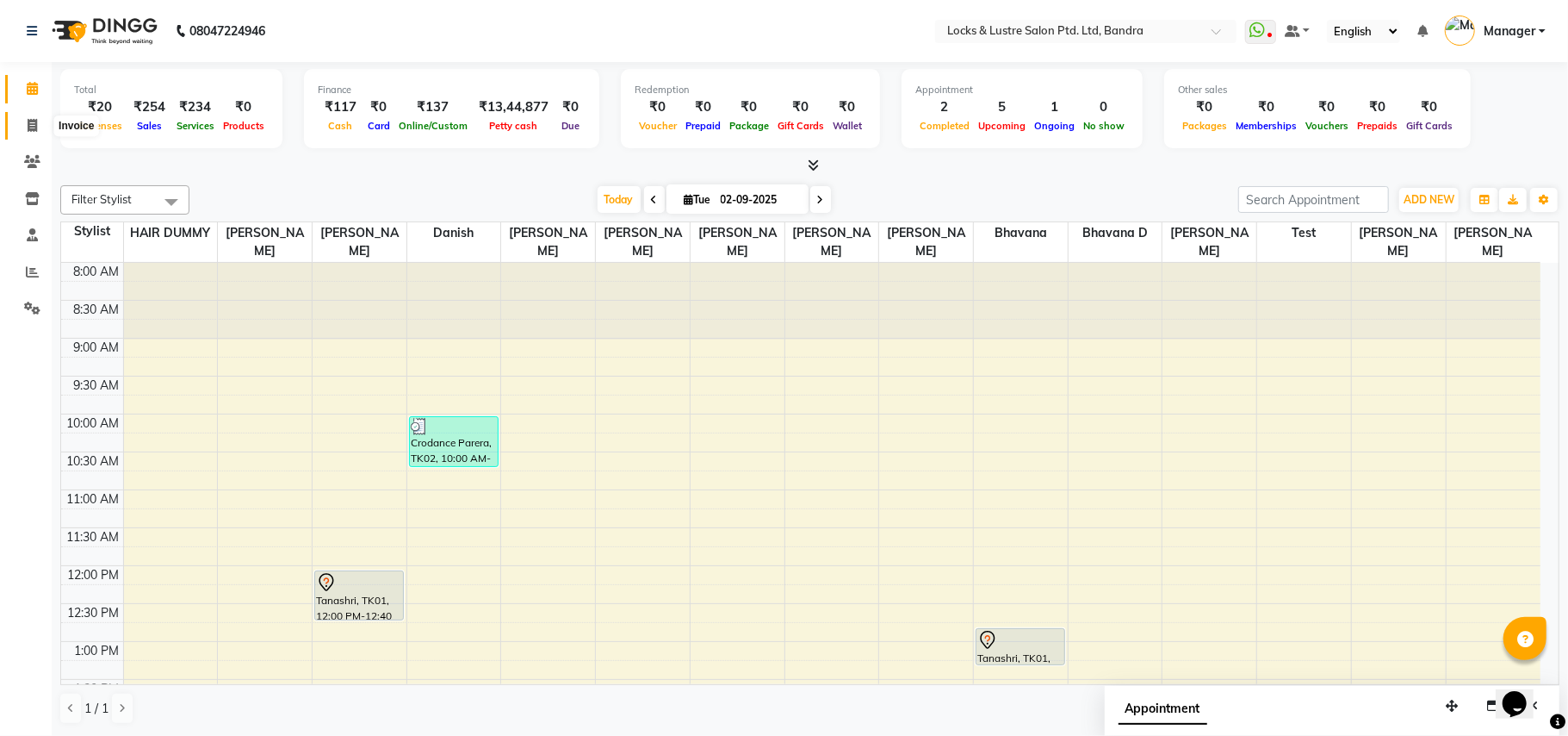
click at [31, 117] on span at bounding box center [32, 126] width 30 height 20
select select "service"
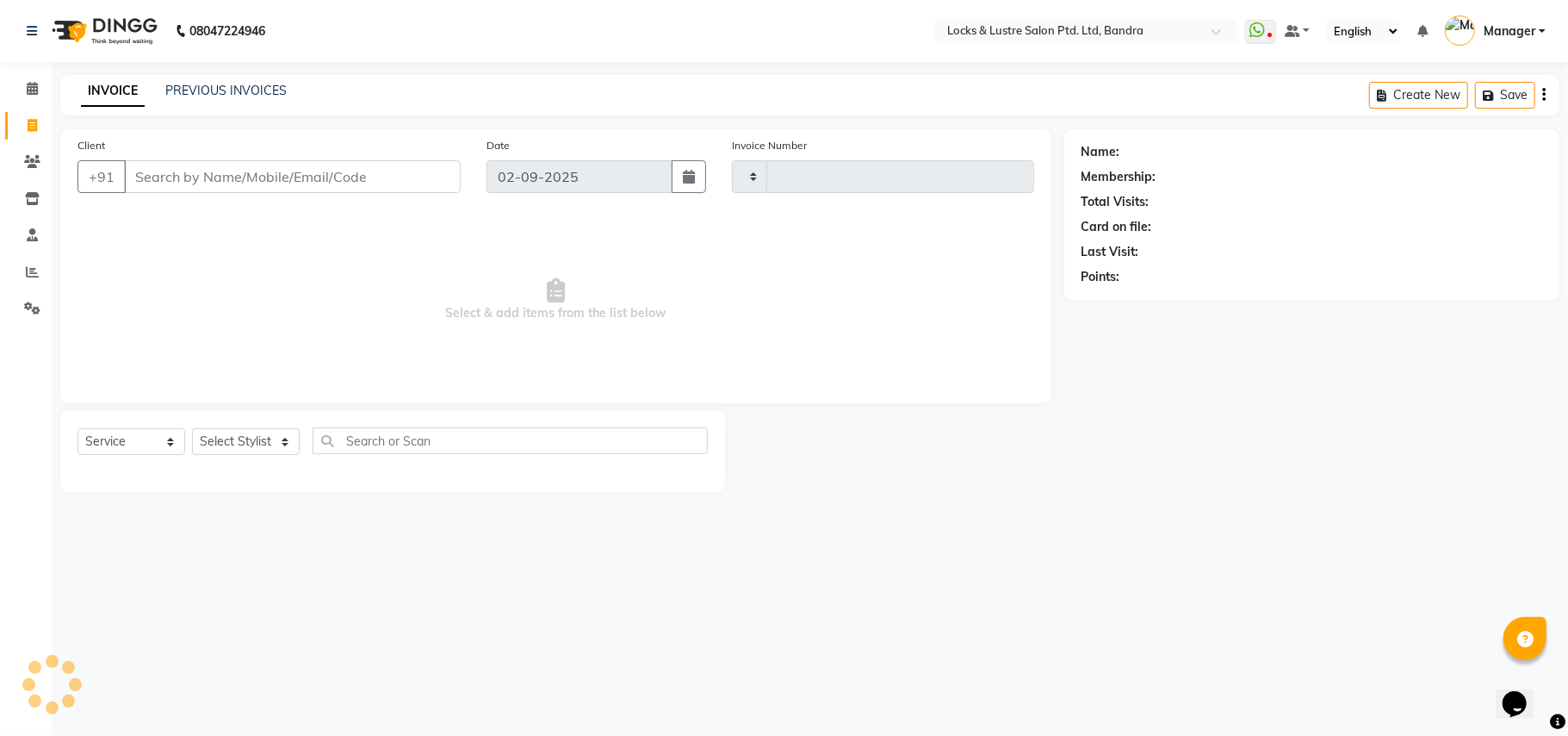
type input "2248"
select select "6029"
click at [26, 87] on icon at bounding box center [31, 88] width 11 height 13
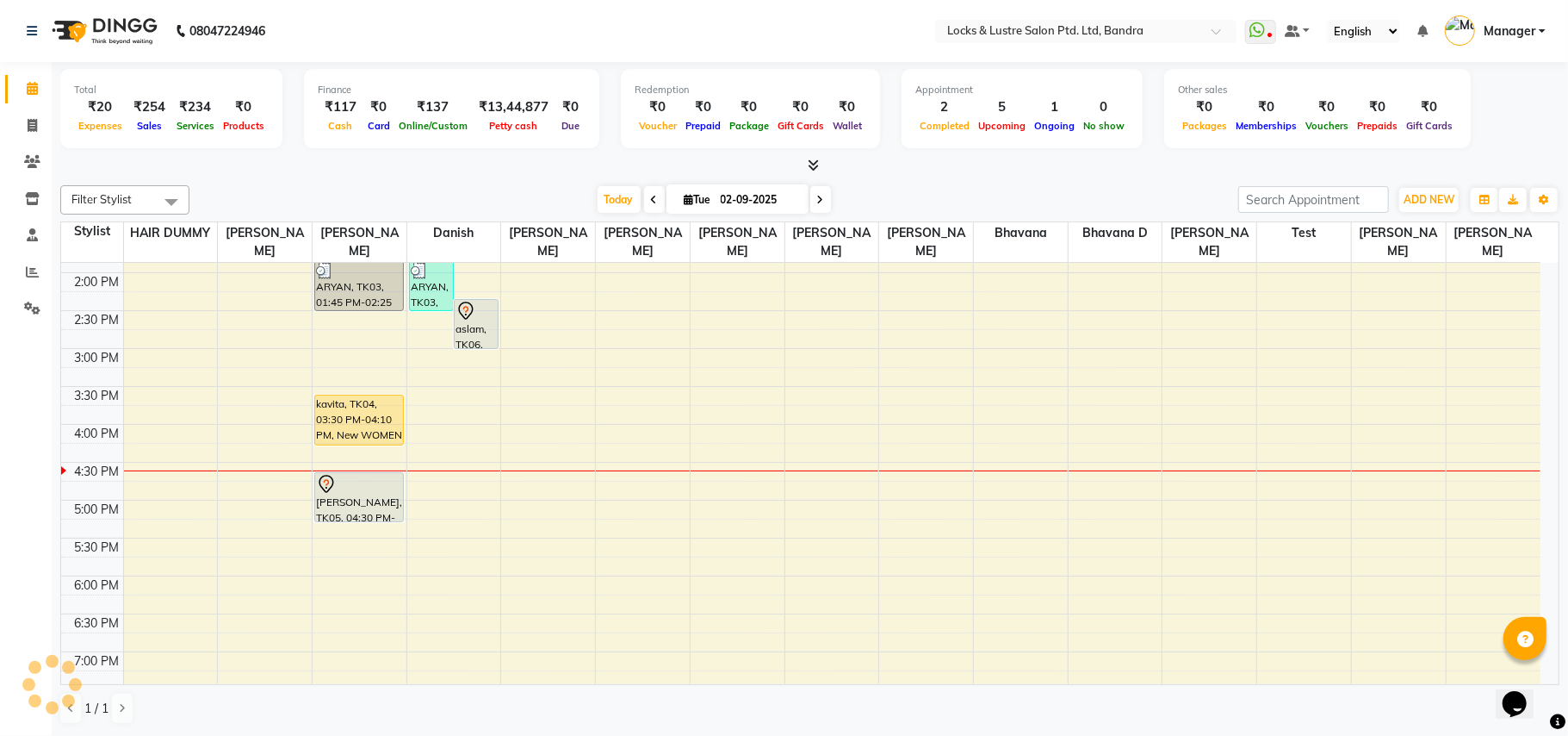
scroll to position [541, 0]
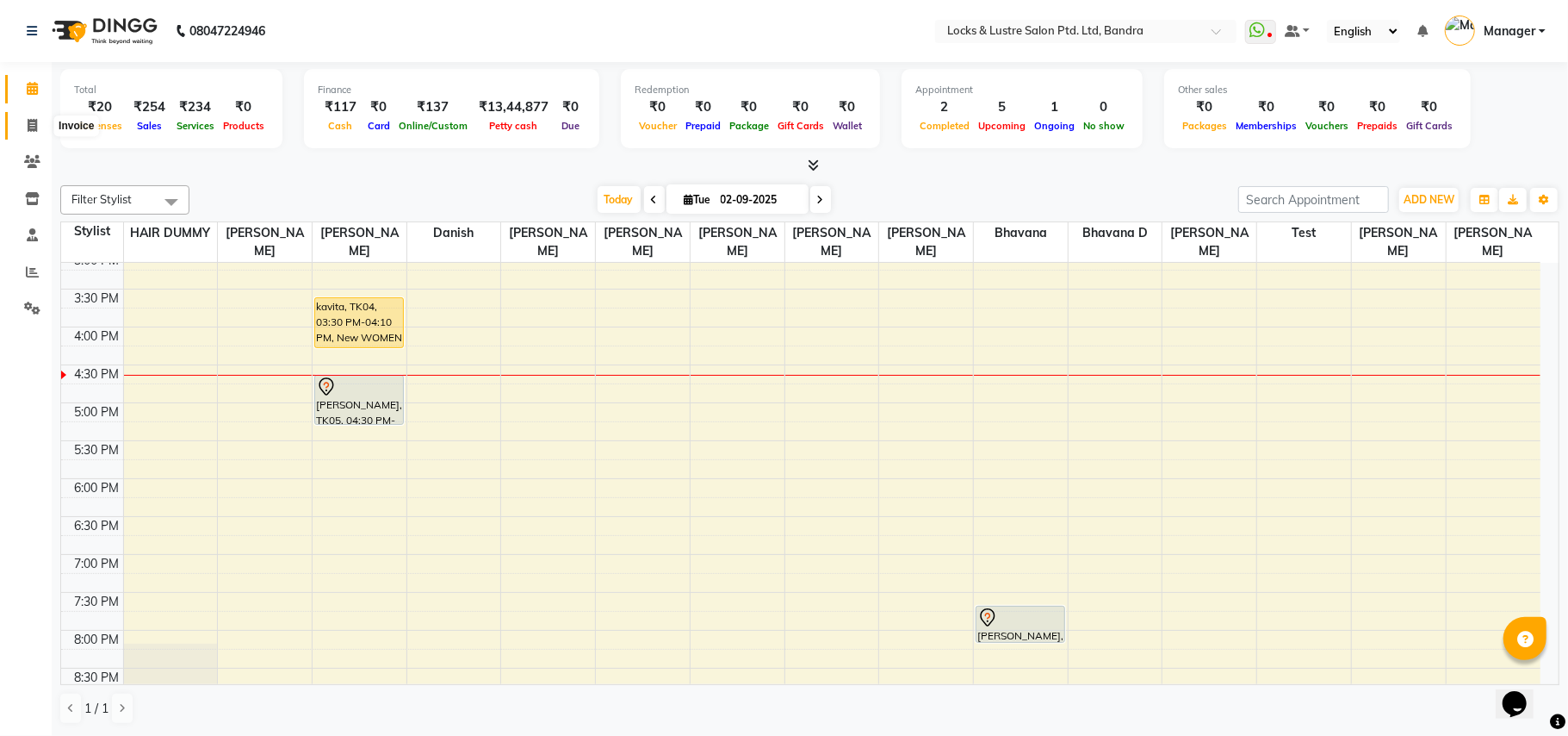
click at [29, 122] on icon at bounding box center [32, 125] width 10 height 13
select select "service"
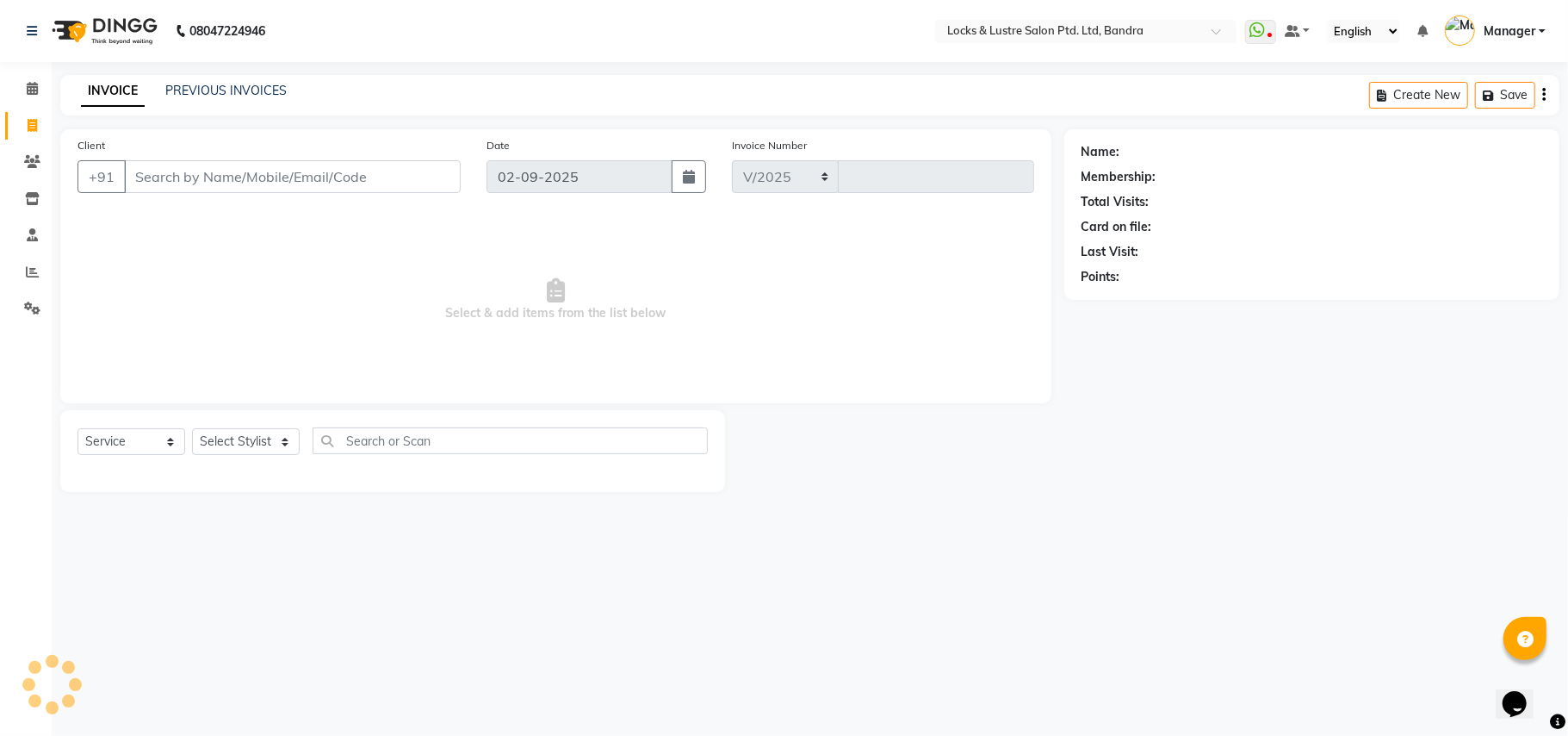
select select "6029"
type input "2248"
click at [314, 177] on input "Client" at bounding box center [292, 176] width 337 height 32
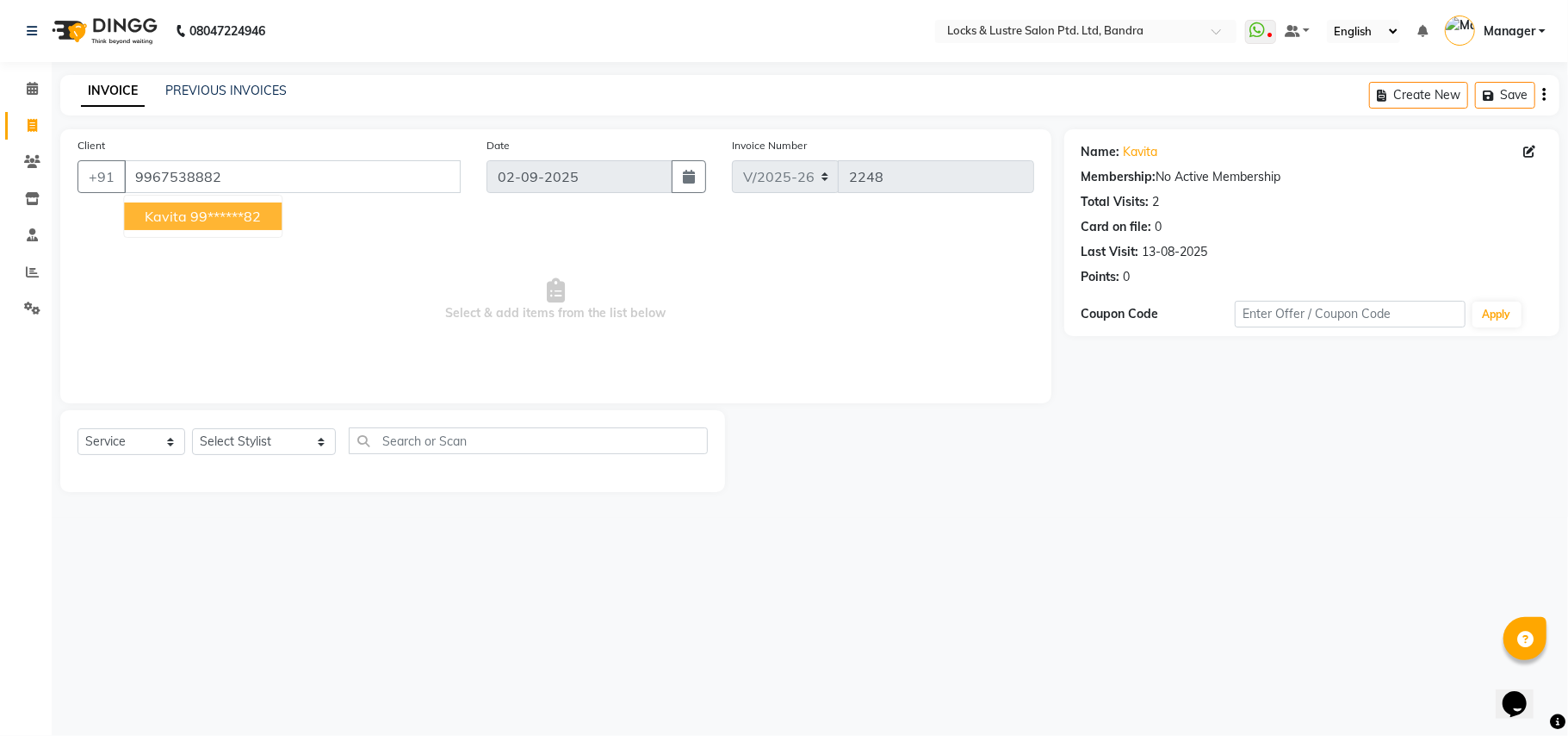
click at [191, 208] on ngb-highlight "99******82" at bounding box center [226, 216] width 70 height 18
type input "99******82"
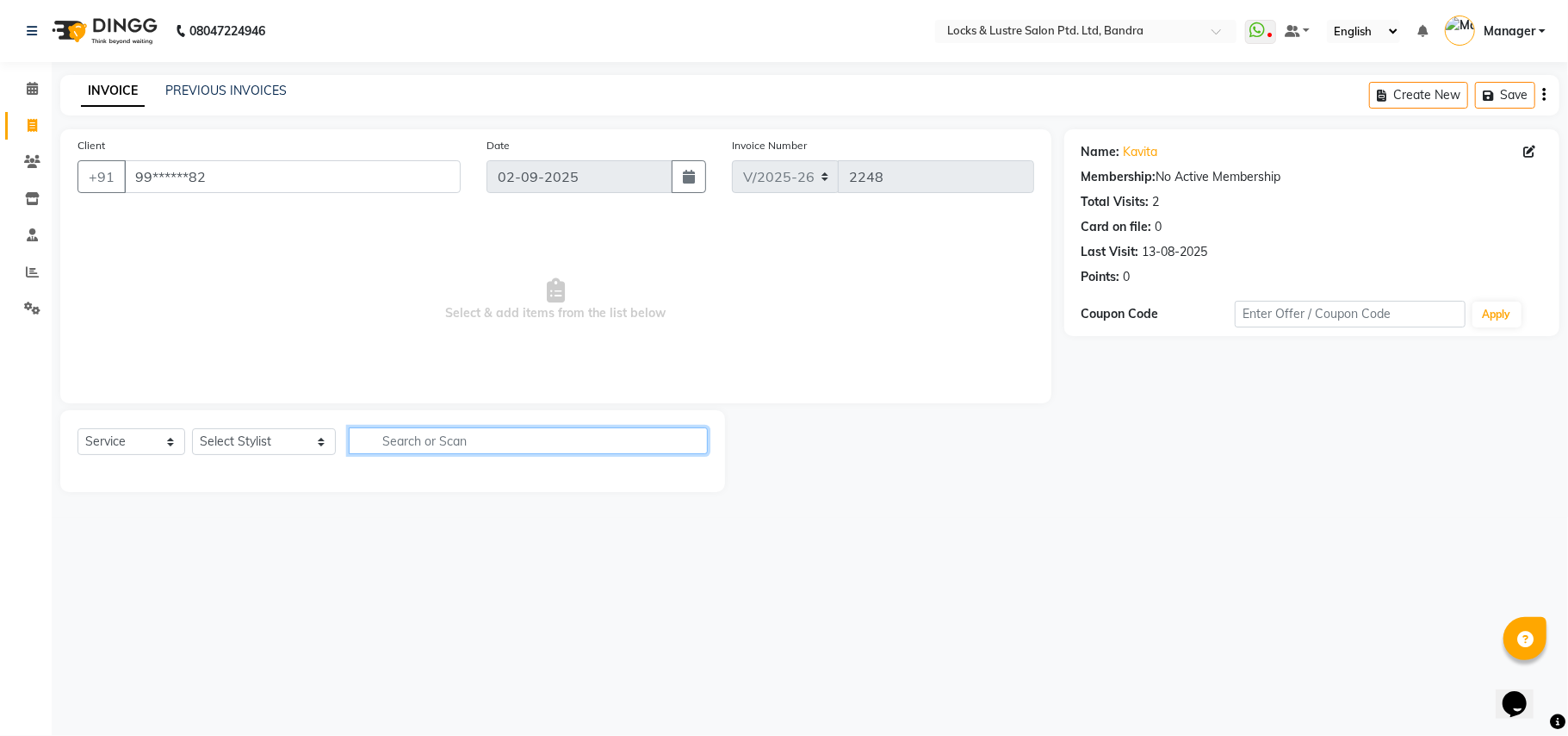
click at [403, 439] on input "text" at bounding box center [529, 440] width 360 height 26
click at [398, 441] on input "WASH" at bounding box center [516, 440] width 335 height 26
type input "W"
type input "HAIR"
click at [282, 446] on select "Select Stylist [PERSON_NAME] [PERSON_NAME] [PERSON_NAME] [PERSON_NAME] D [PERSO…" at bounding box center [264, 441] width 144 height 26
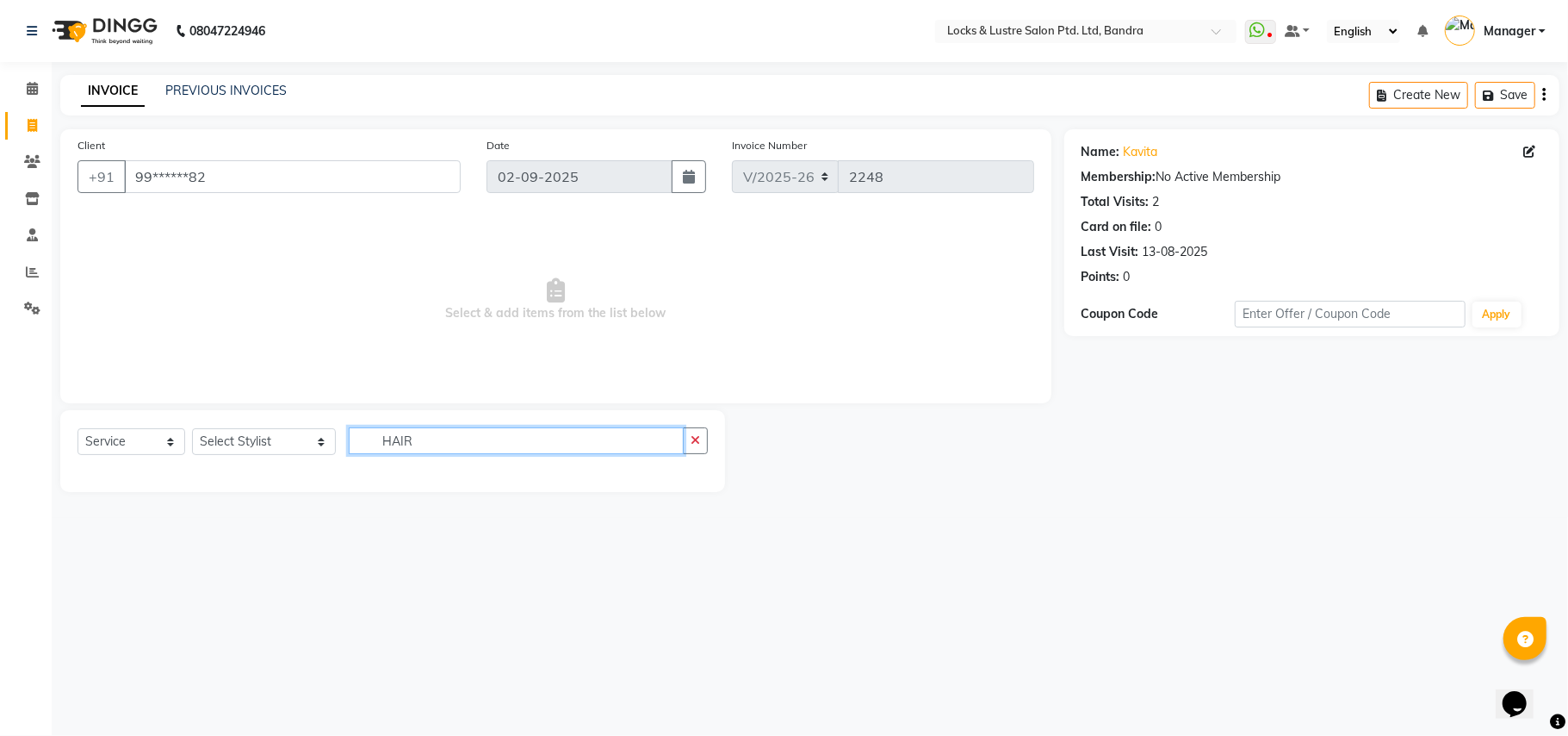
click at [435, 441] on input "HAIR" at bounding box center [516, 440] width 335 height 26
click at [932, 273] on span "Select & add items from the list below" at bounding box center [555, 300] width 956 height 172
click at [735, 81] on div "INVOICE PREVIOUS INVOICES Create New Save" at bounding box center [810, 95] width 1499 height 40
click at [266, 436] on select "Select Stylist Anushree ayush pawae bhavana Bhavana D Damini danish Deepika dis…" at bounding box center [264, 441] width 144 height 26
select select "55307"
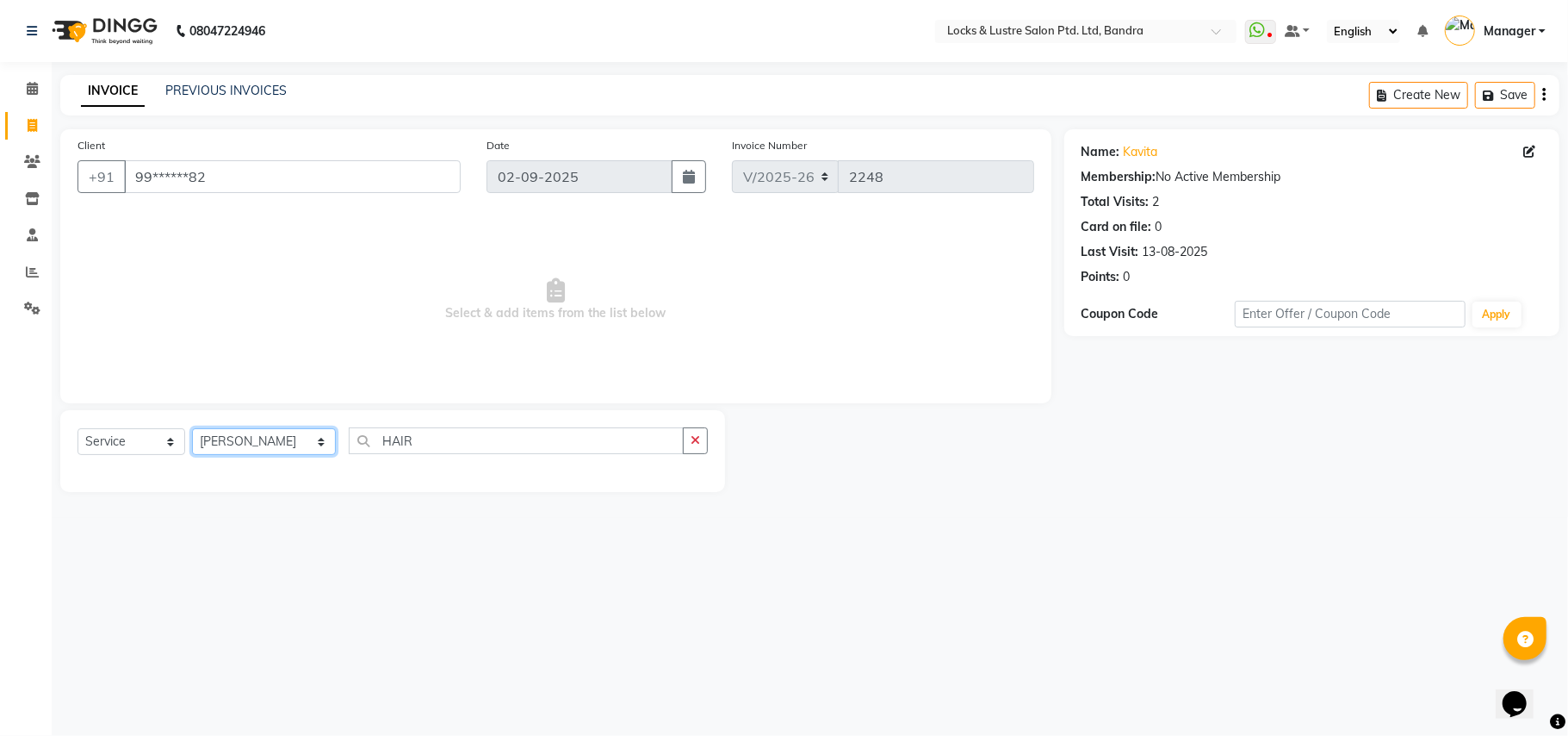
click at [192, 428] on select "Select Stylist Anushree ayush pawae bhavana Bhavana D Damini danish Deepika dis…" at bounding box center [264, 441] width 144 height 26
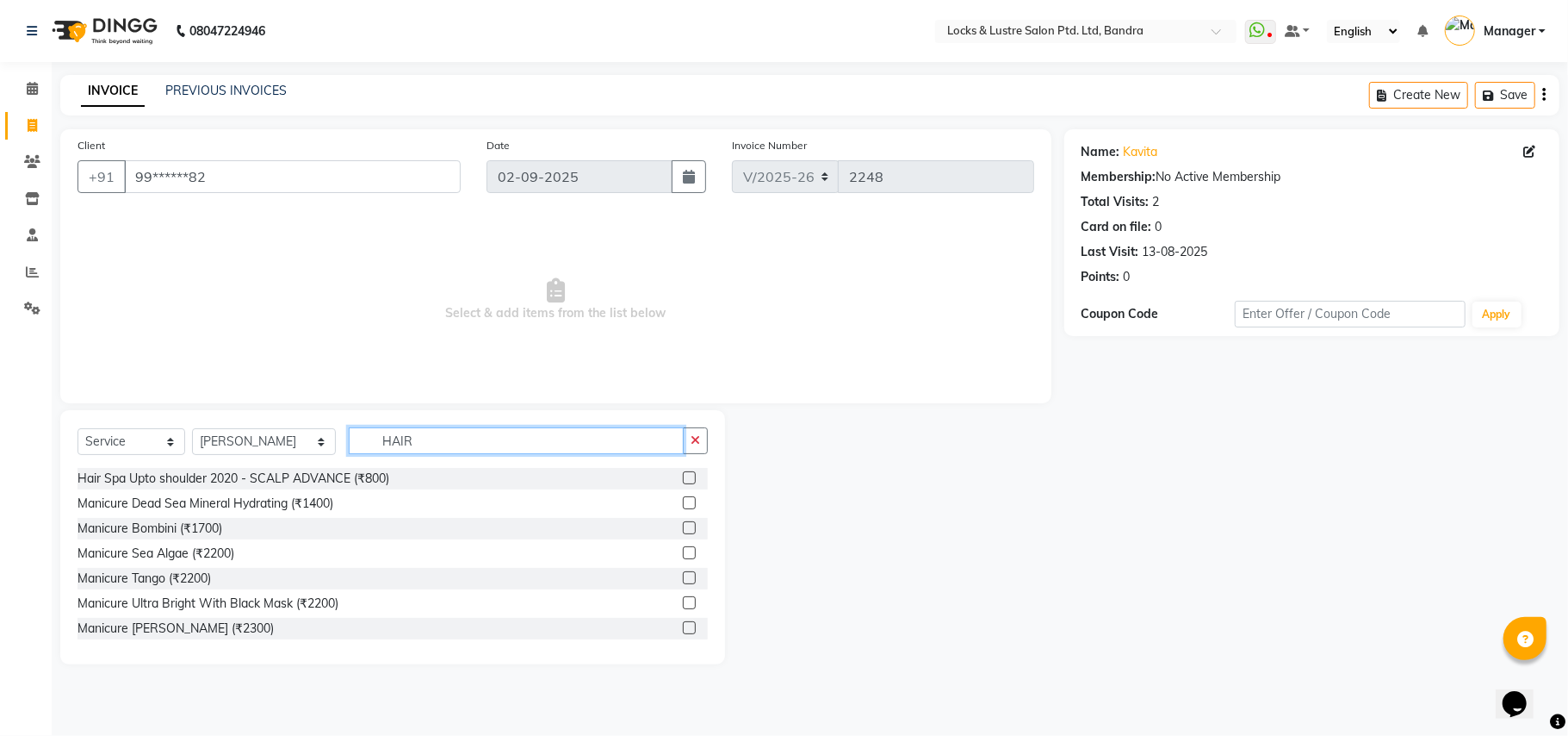
click at [402, 439] on input "HAIR" at bounding box center [516, 440] width 335 height 26
type input "H"
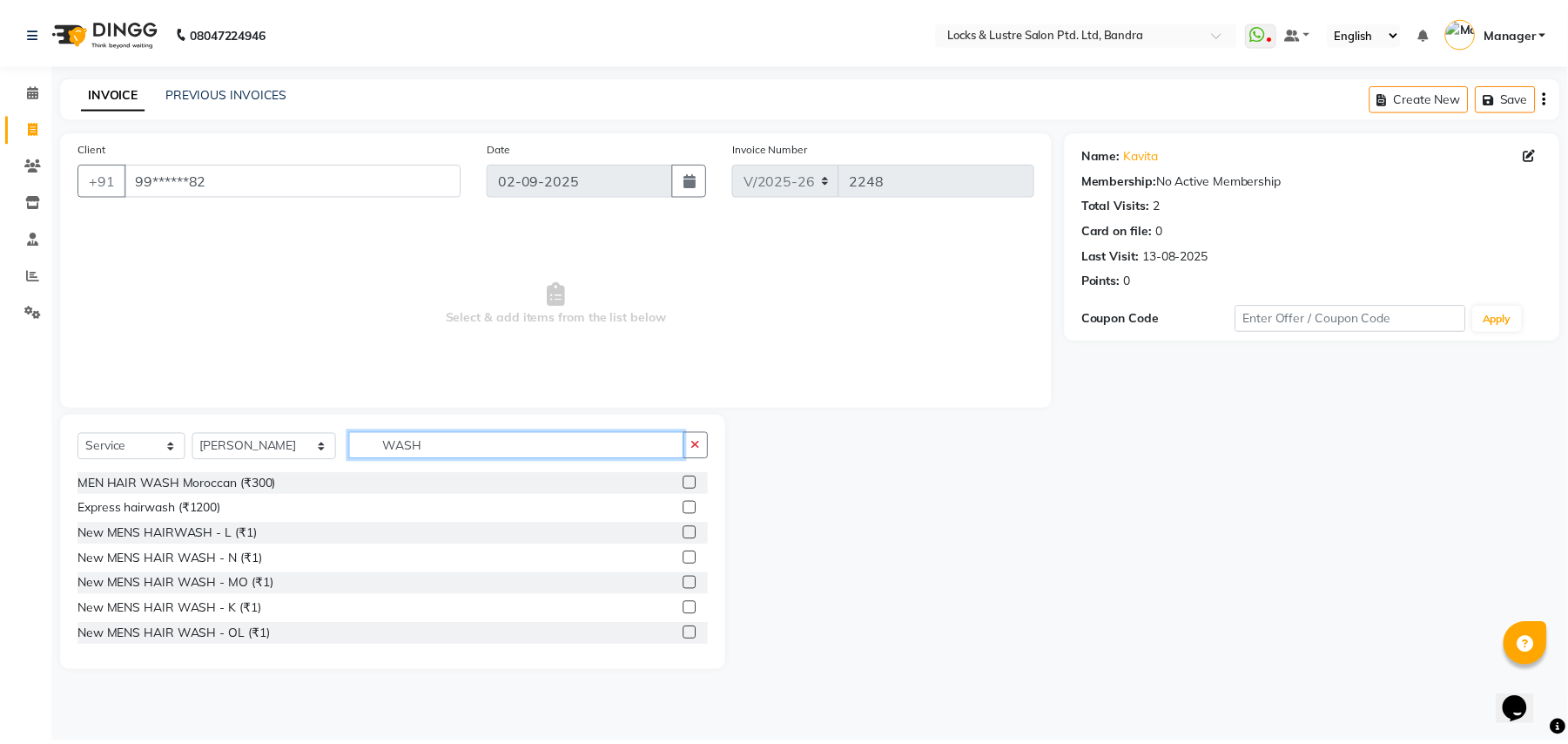
scroll to position [77, 0]
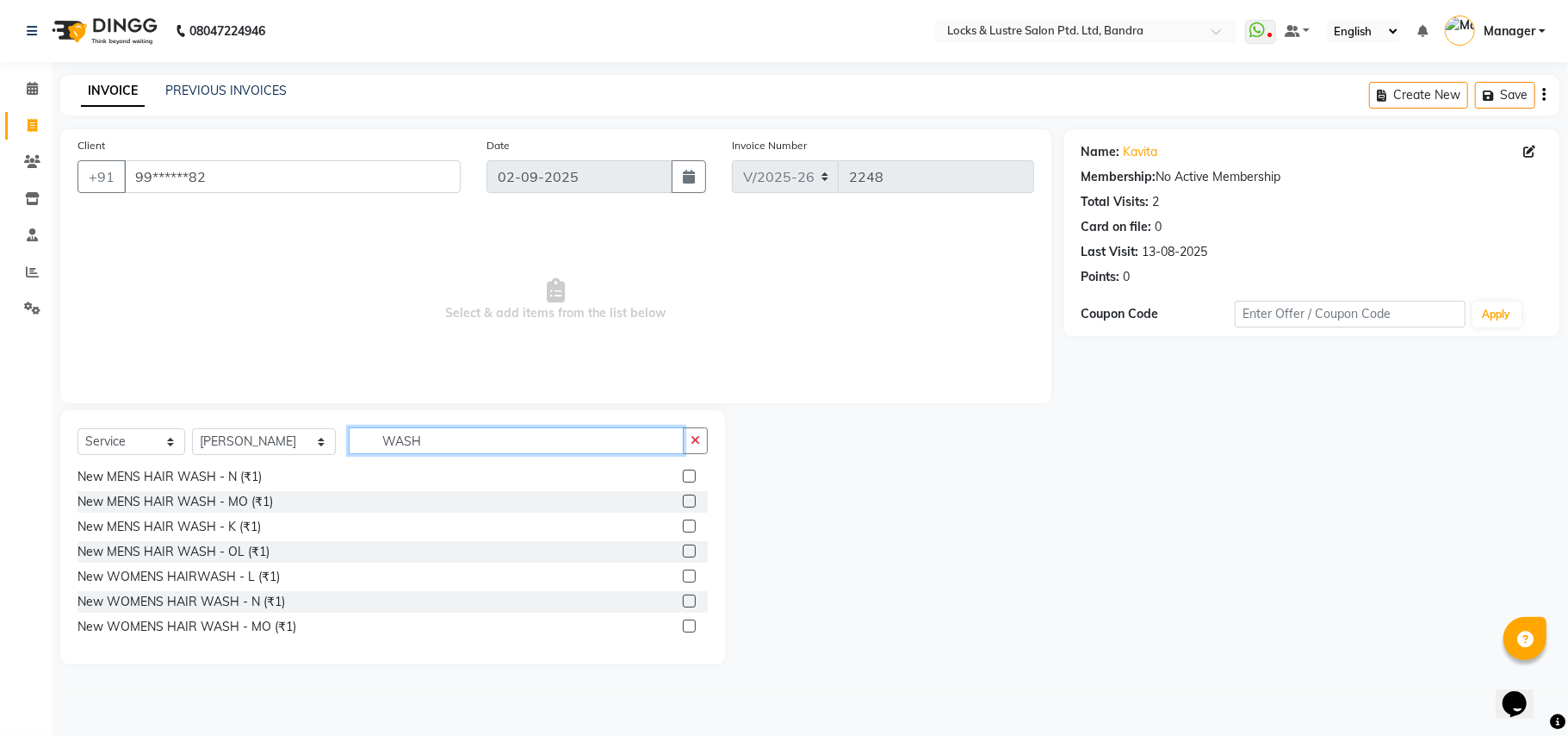
type input "WASH"
click at [683, 603] on label at bounding box center [689, 600] width 13 height 13
click at [683, 603] on input "checkbox" at bounding box center [688, 601] width 11 height 11
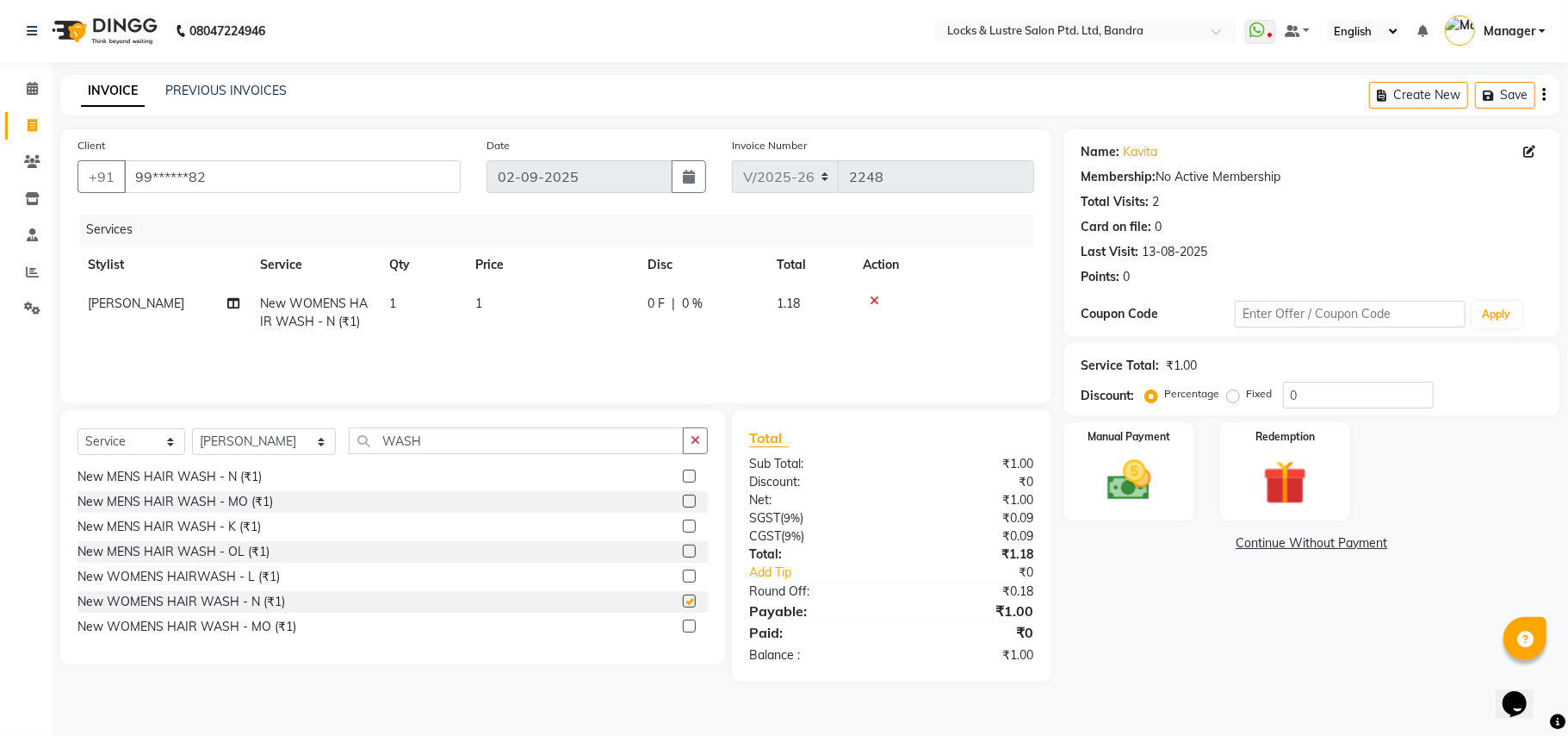
checkbox input "false"
click at [511, 290] on td "1" at bounding box center [551, 313] width 172 height 57
select select "55307"
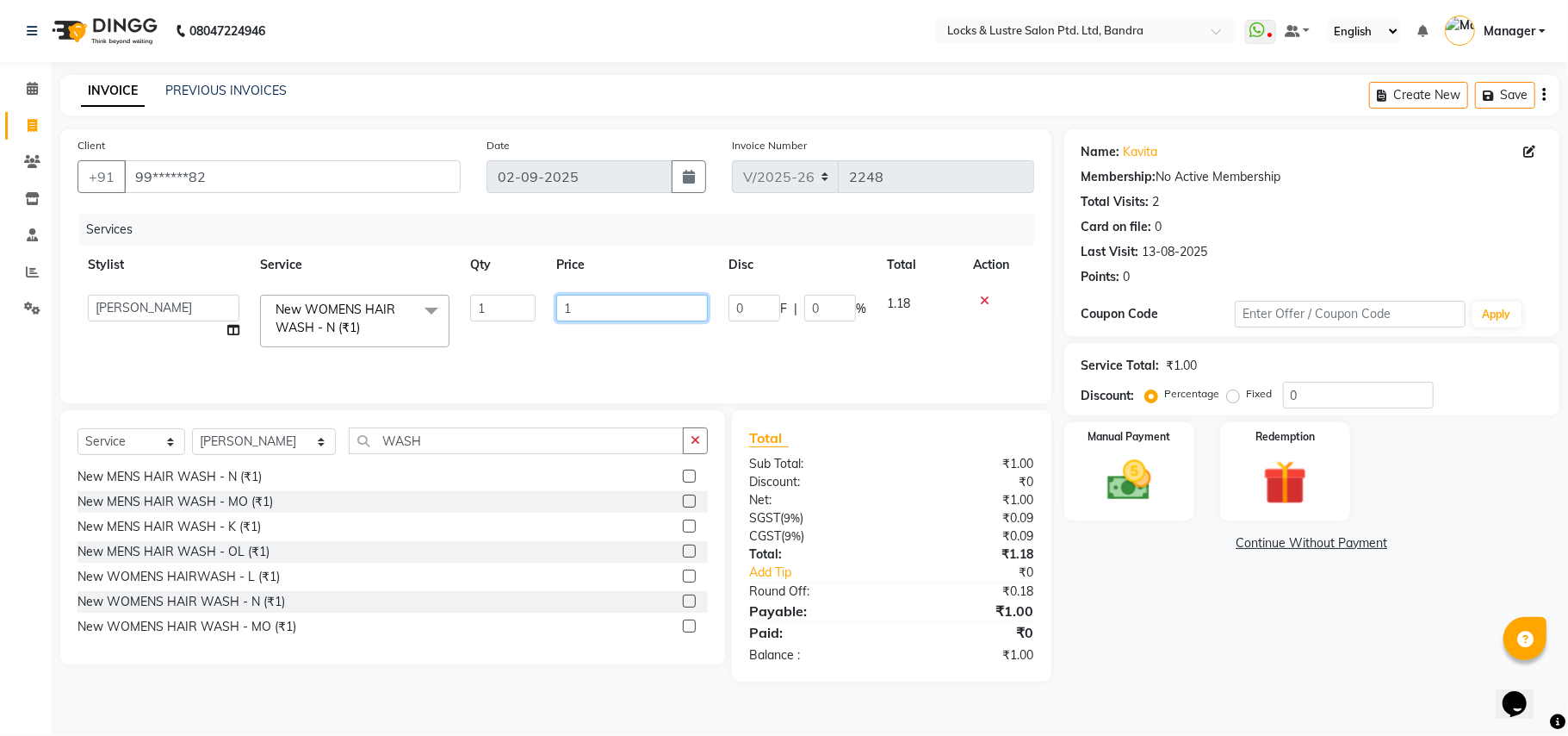
click at [582, 308] on input "1" at bounding box center [631, 307] width 151 height 26
type input "298"
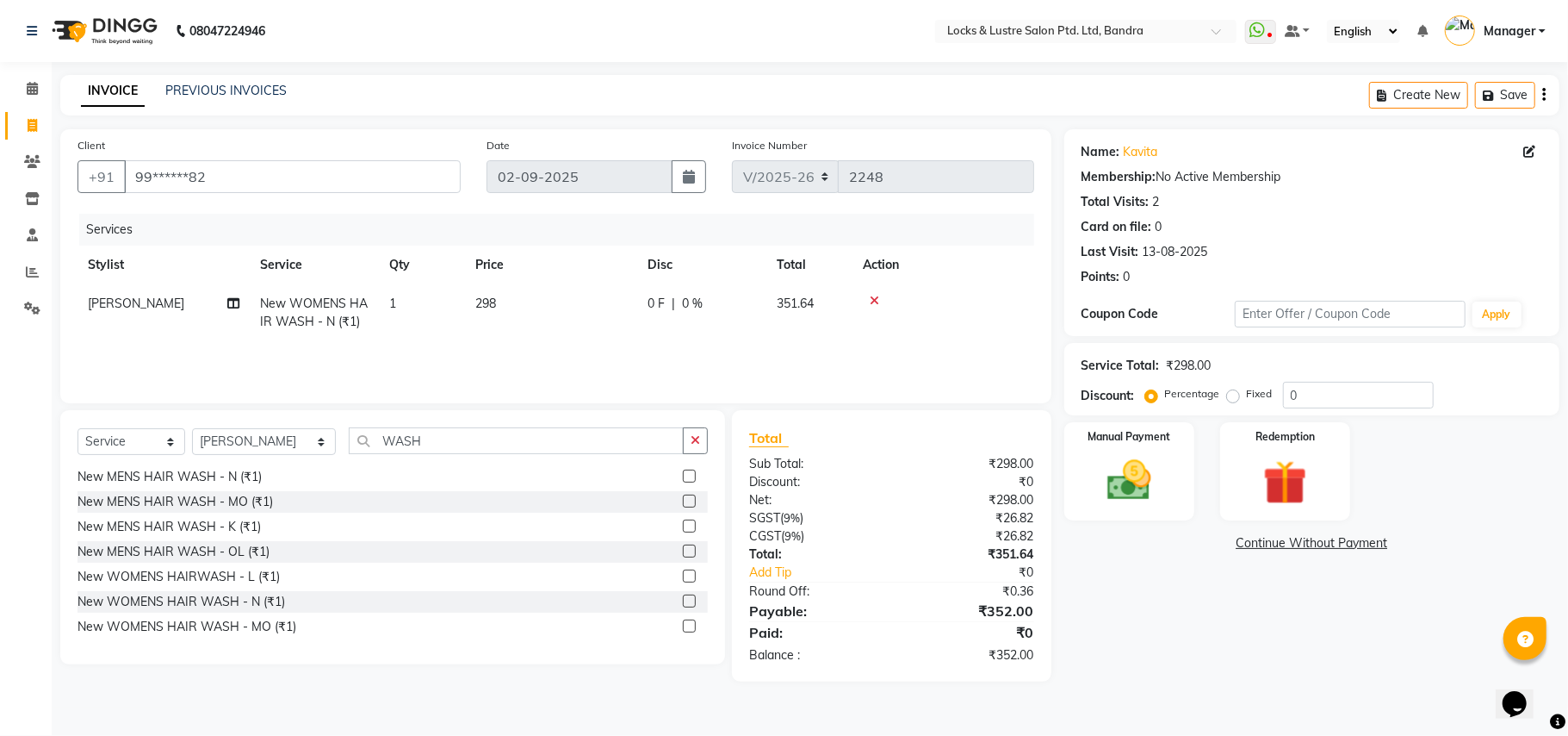
click at [1113, 589] on div "Name: Kavita Membership: No Active Membership Total Visits: 2 Card on file: 0 L…" at bounding box center [1318, 405] width 508 height 552
click at [501, 301] on td "298" at bounding box center [551, 313] width 172 height 57
select select "55307"
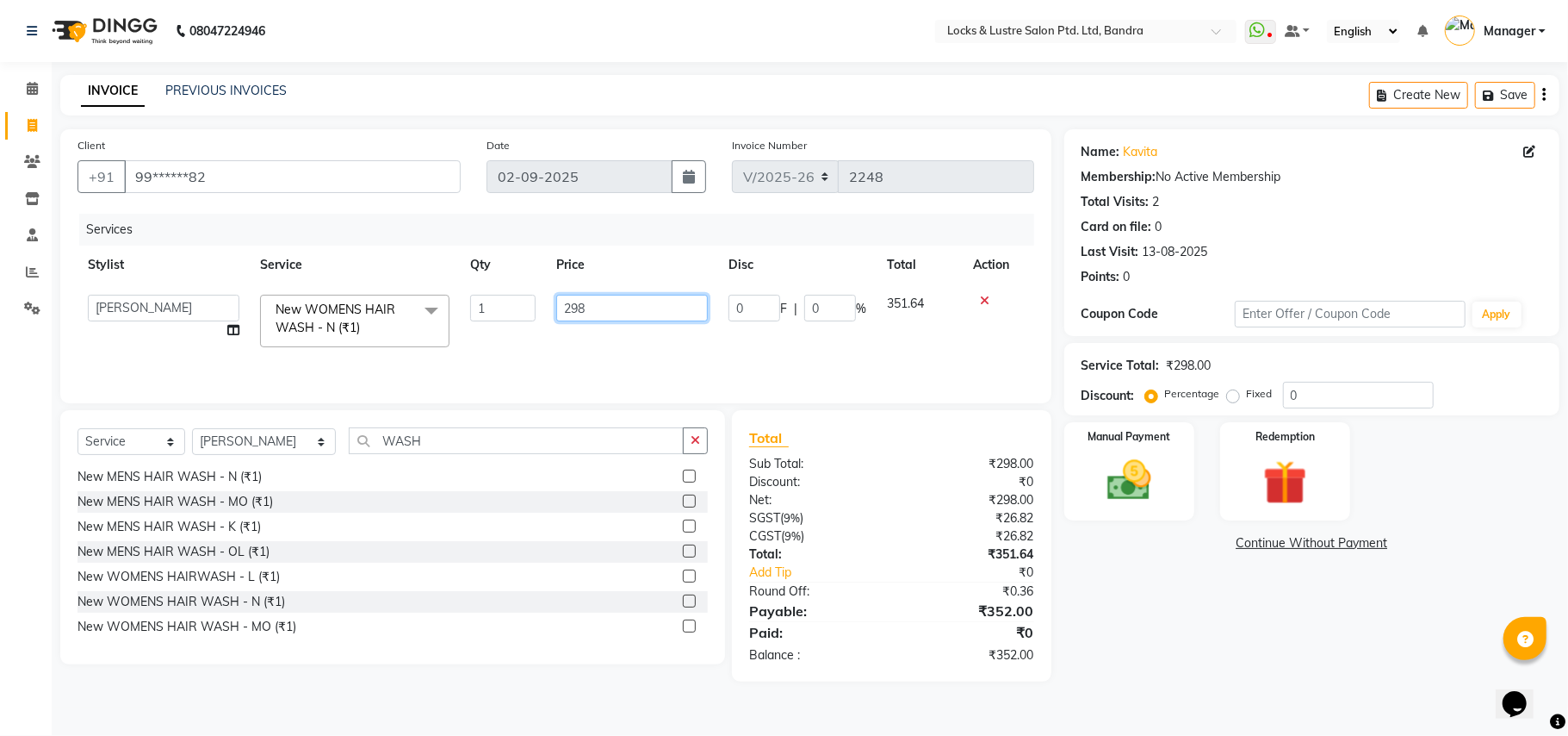
drag, startPoint x: 585, startPoint y: 303, endPoint x: 758, endPoint y: 309, distance: 173.1
click at [586, 303] on input "298" at bounding box center [631, 307] width 151 height 26
type input "296"
click at [1161, 590] on div "Name: Kavita Membership: No Active Membership Total Visits: 2 Card on file: 0 L…" at bounding box center [1318, 405] width 508 height 552
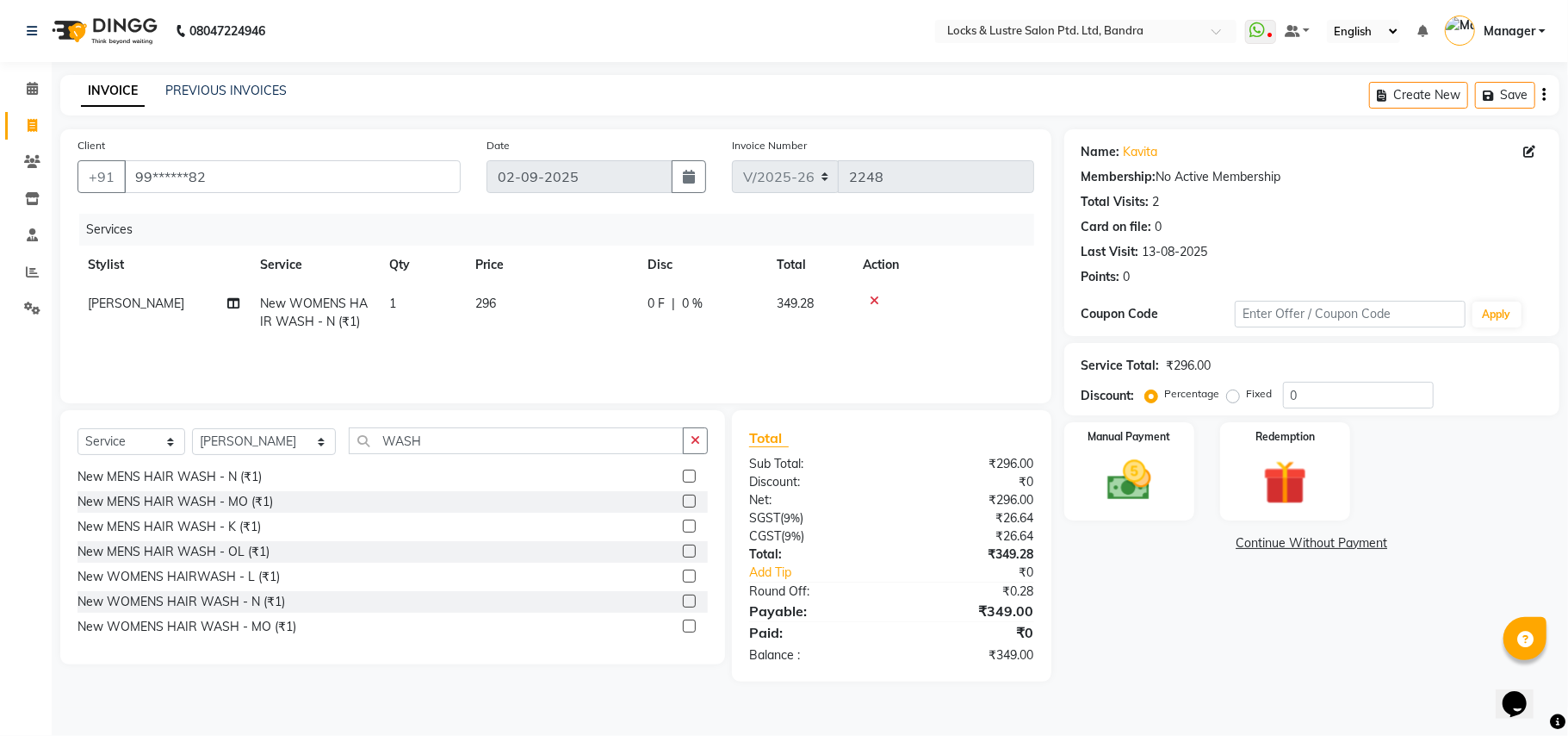
click at [501, 296] on td "296" at bounding box center [551, 313] width 172 height 57
select select "55307"
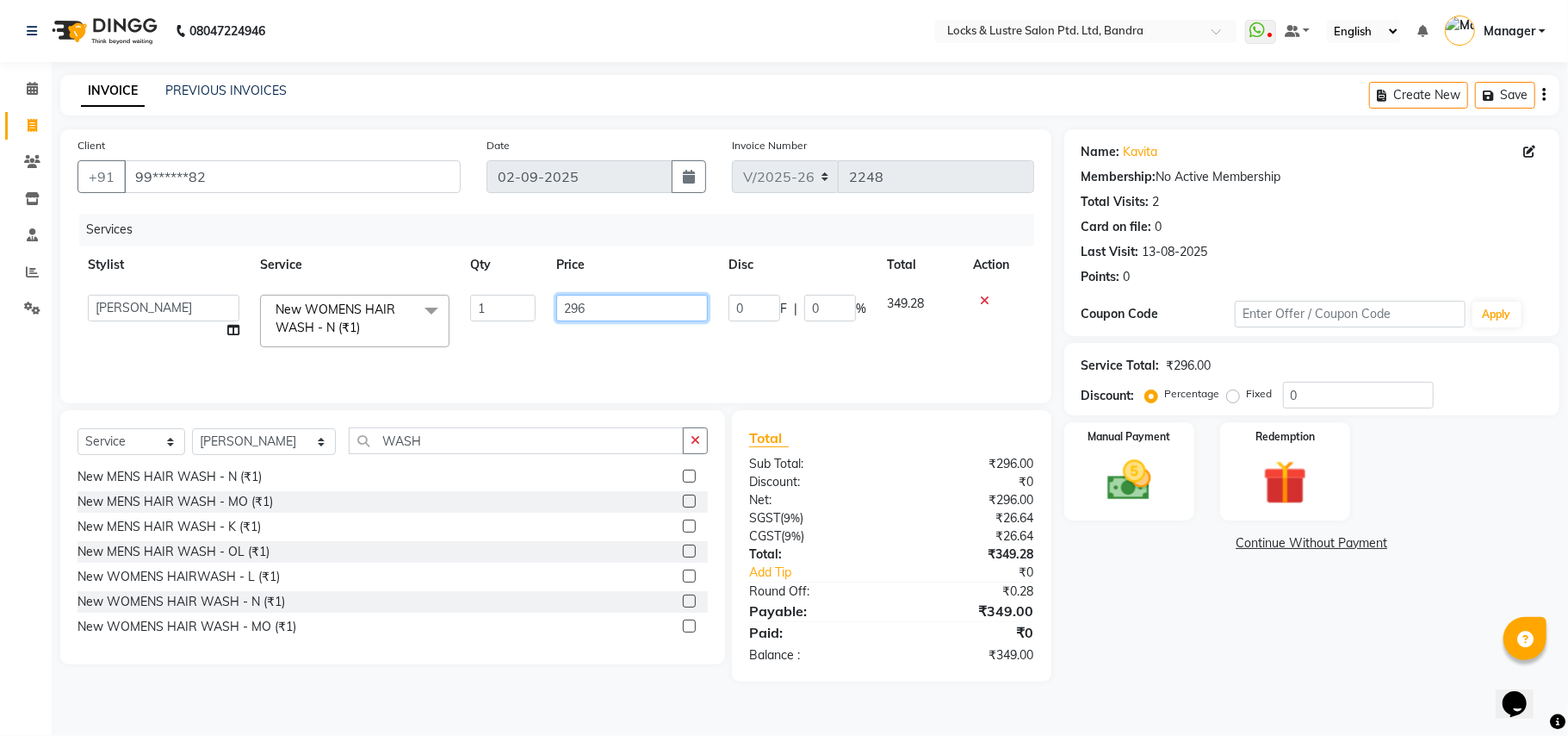
click at [578, 317] on input "296" at bounding box center [631, 307] width 151 height 26
type input "297"
click at [576, 343] on div "Services Stylist Service Qty Price Disc Total Action Anushree ayush pawae bhava…" at bounding box center [555, 300] width 956 height 172
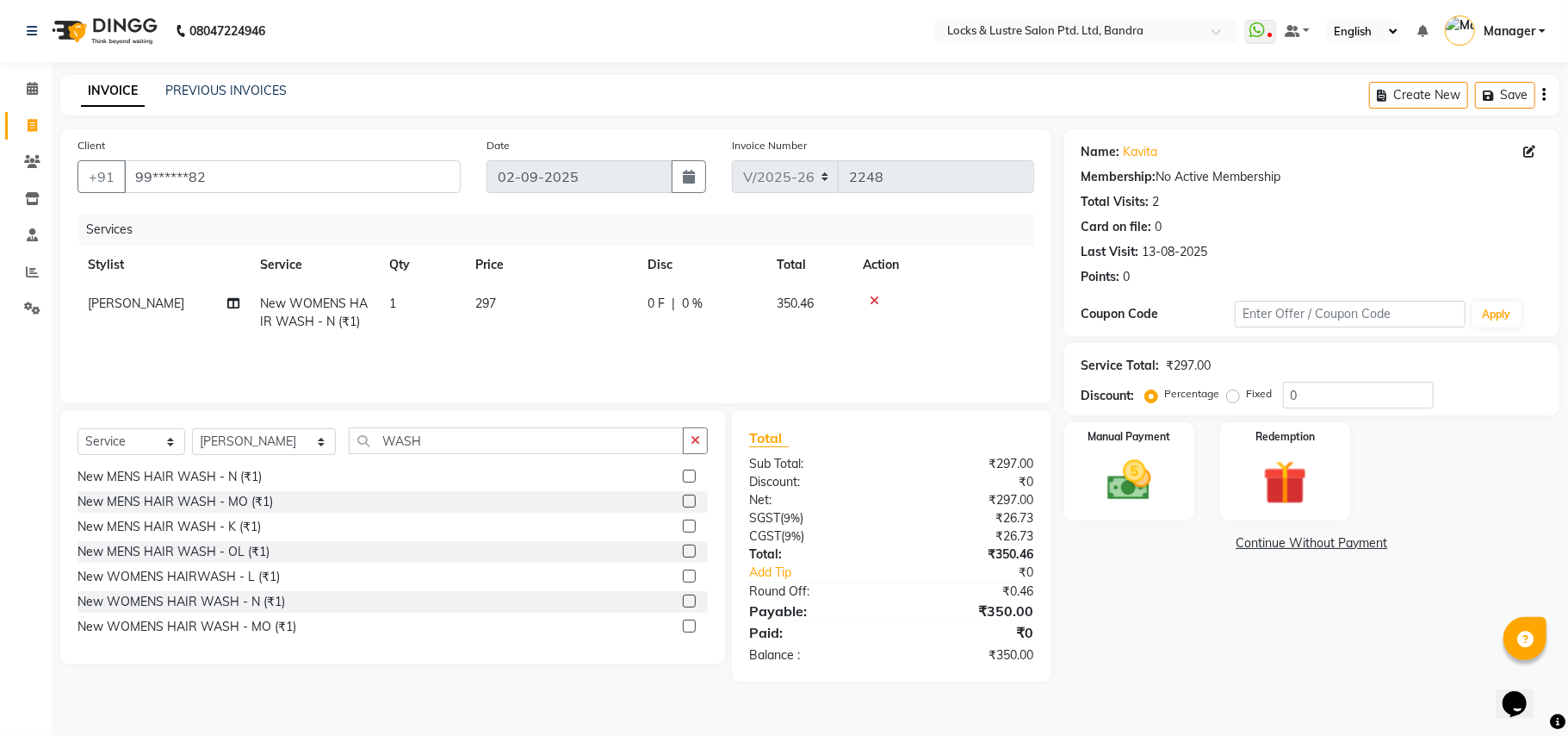
click at [1140, 592] on div "Name: Kavita Membership: No Active Membership Total Visits: 2 Card on file: 0 L…" at bounding box center [1318, 405] width 508 height 552
click at [1143, 472] on img at bounding box center [1128, 480] width 75 height 54
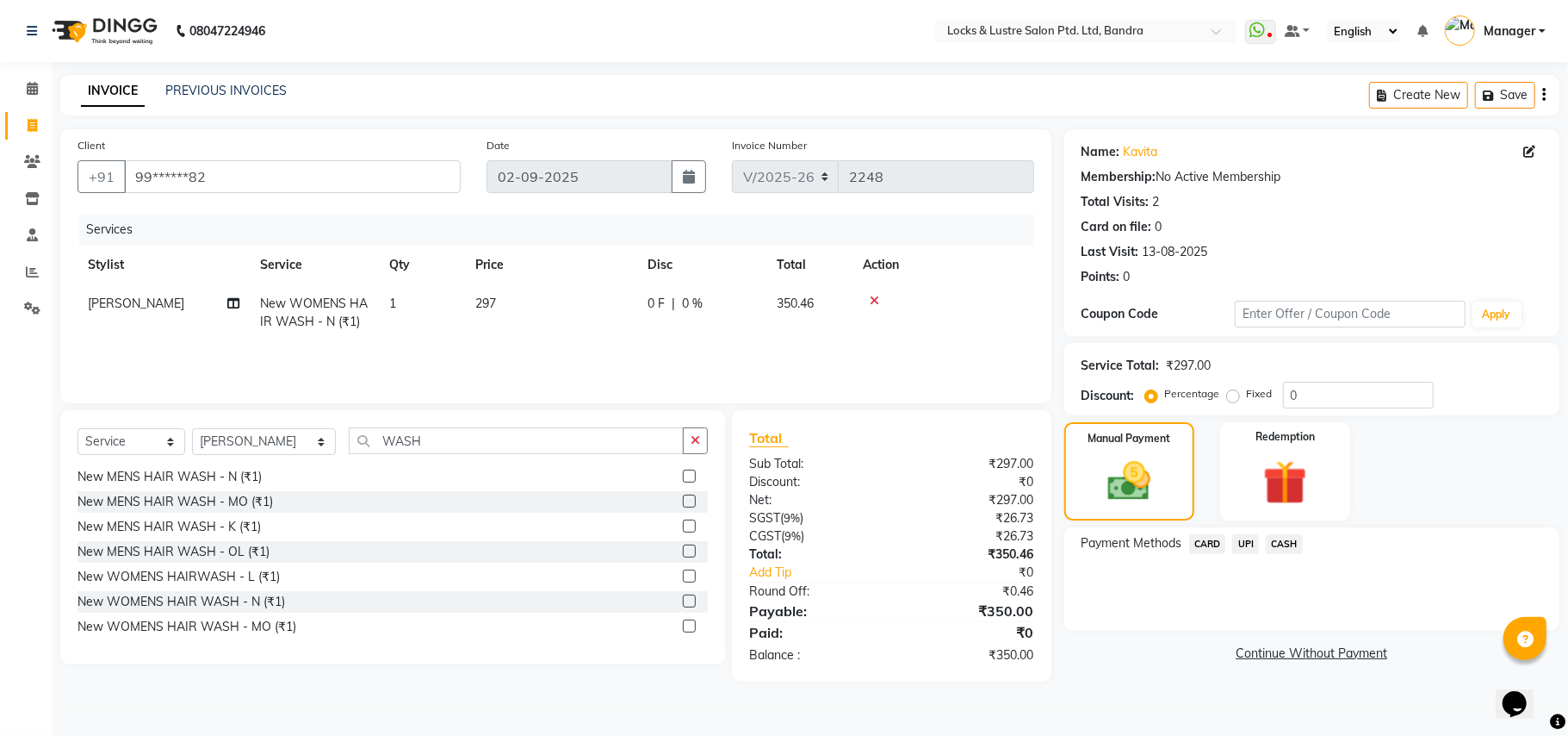
click at [1289, 540] on span "CASH" at bounding box center [1285, 543] width 37 height 20
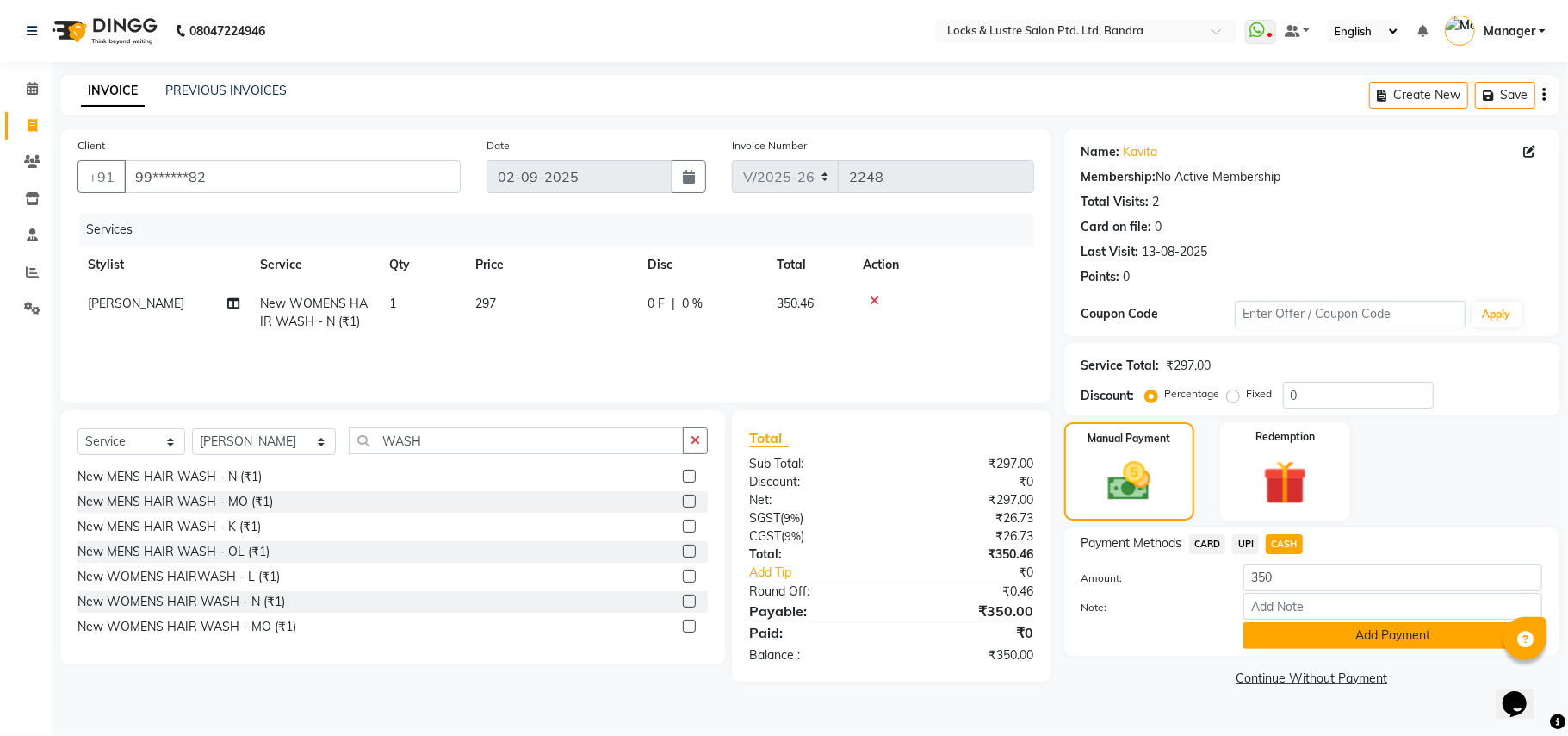
click at [1385, 628] on button "Add Payment" at bounding box center [1393, 634] width 299 height 26
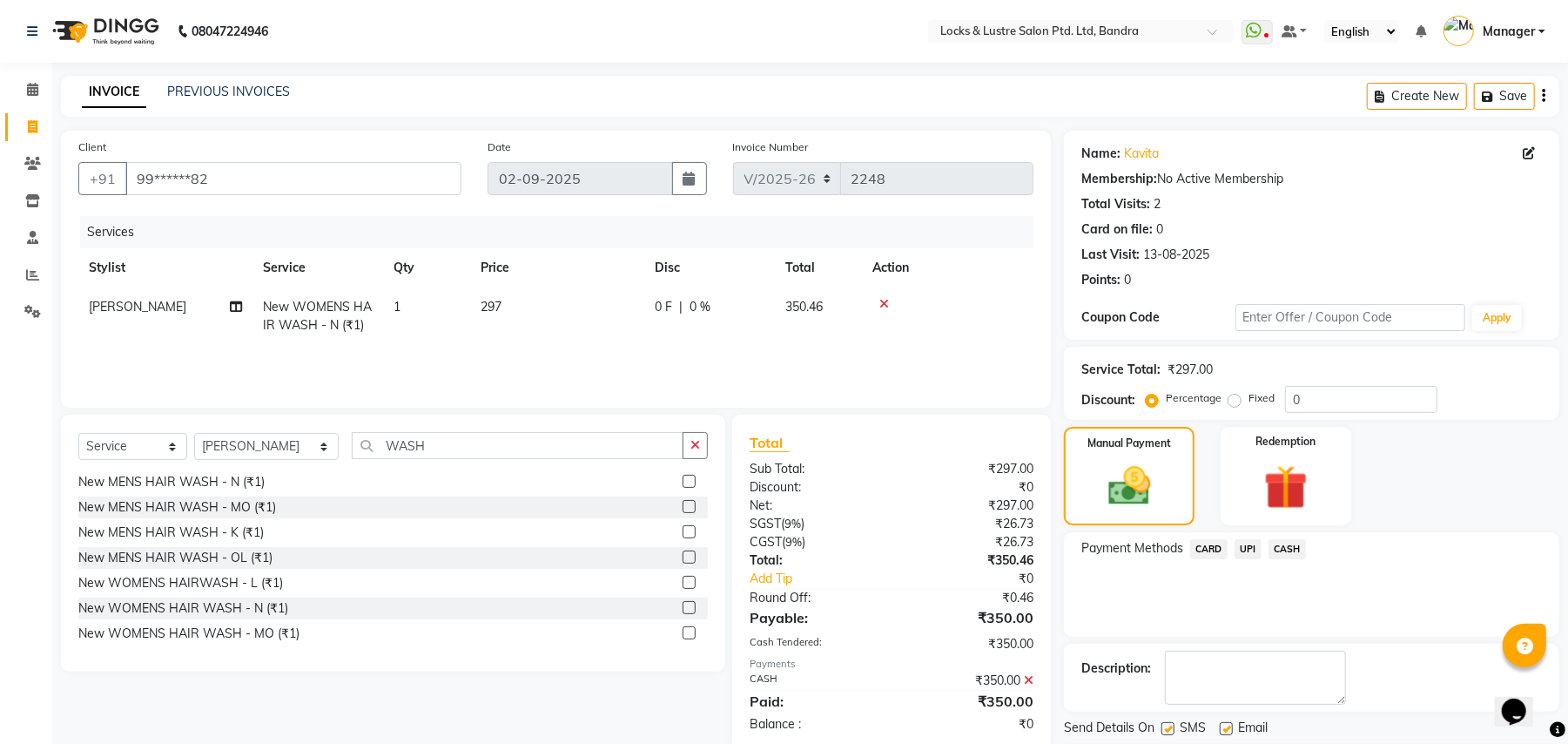
scroll to position [54, 0]
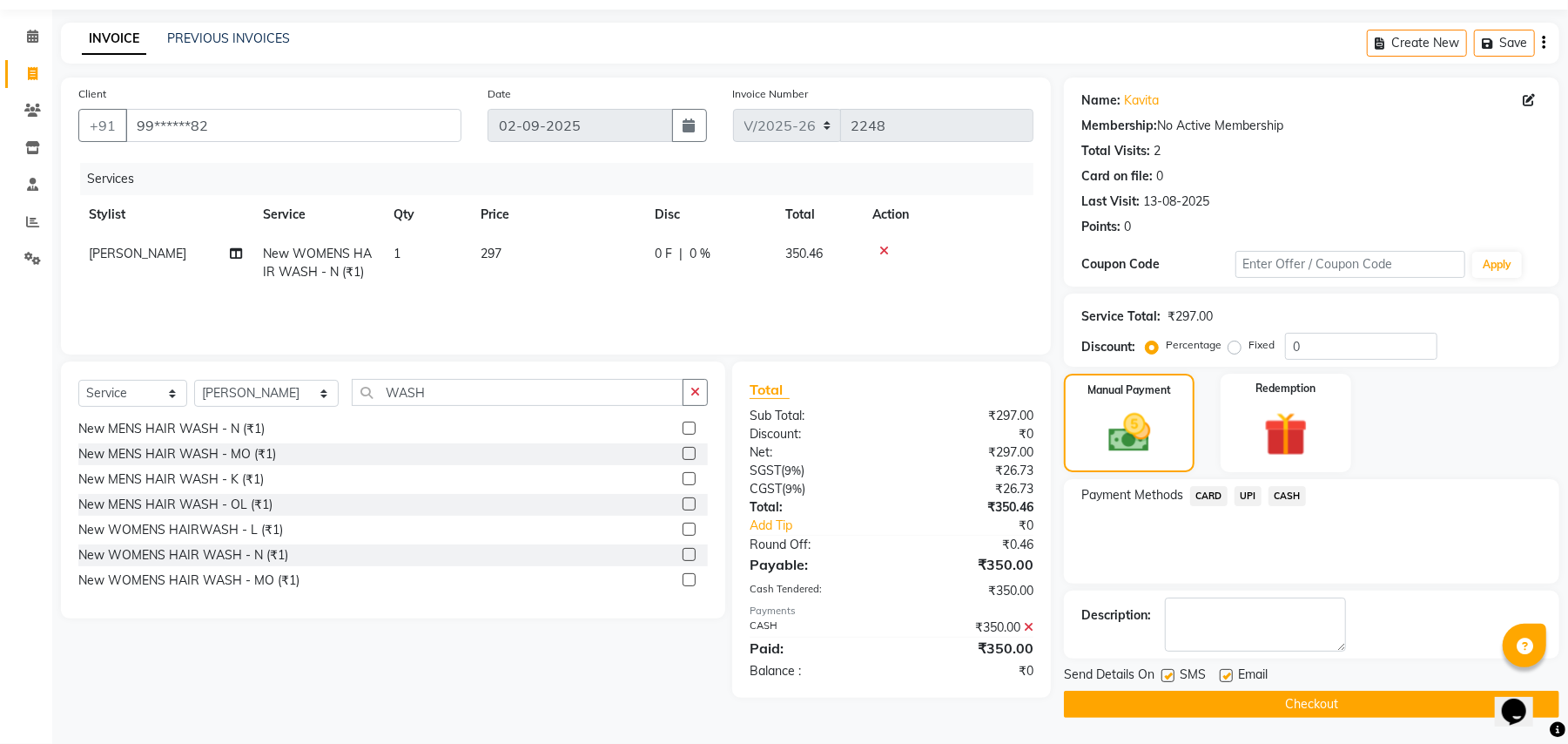
click at [1310, 702] on button "Checkout" at bounding box center [1311, 703] width 495 height 27
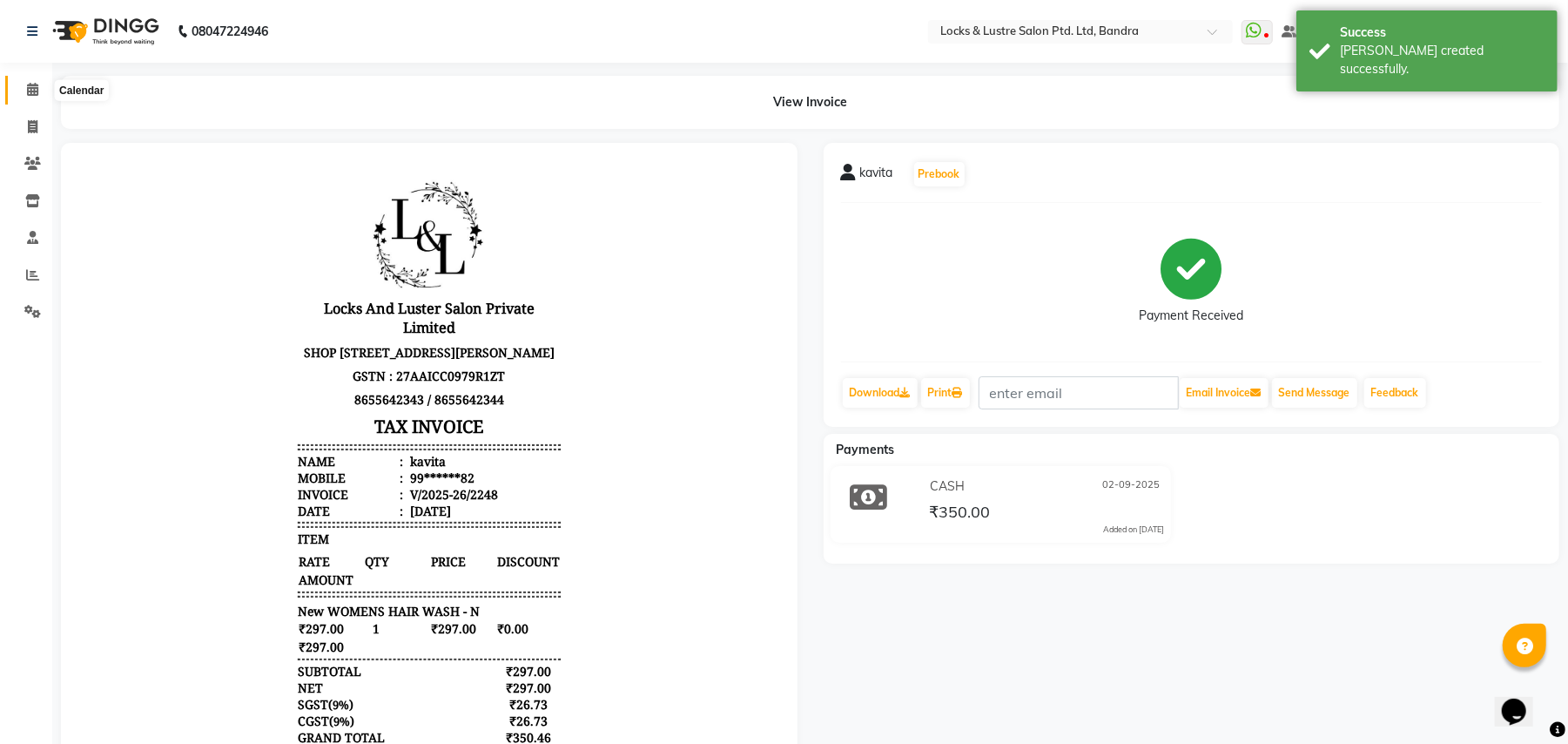
click at [32, 85] on icon at bounding box center [32, 89] width 11 height 13
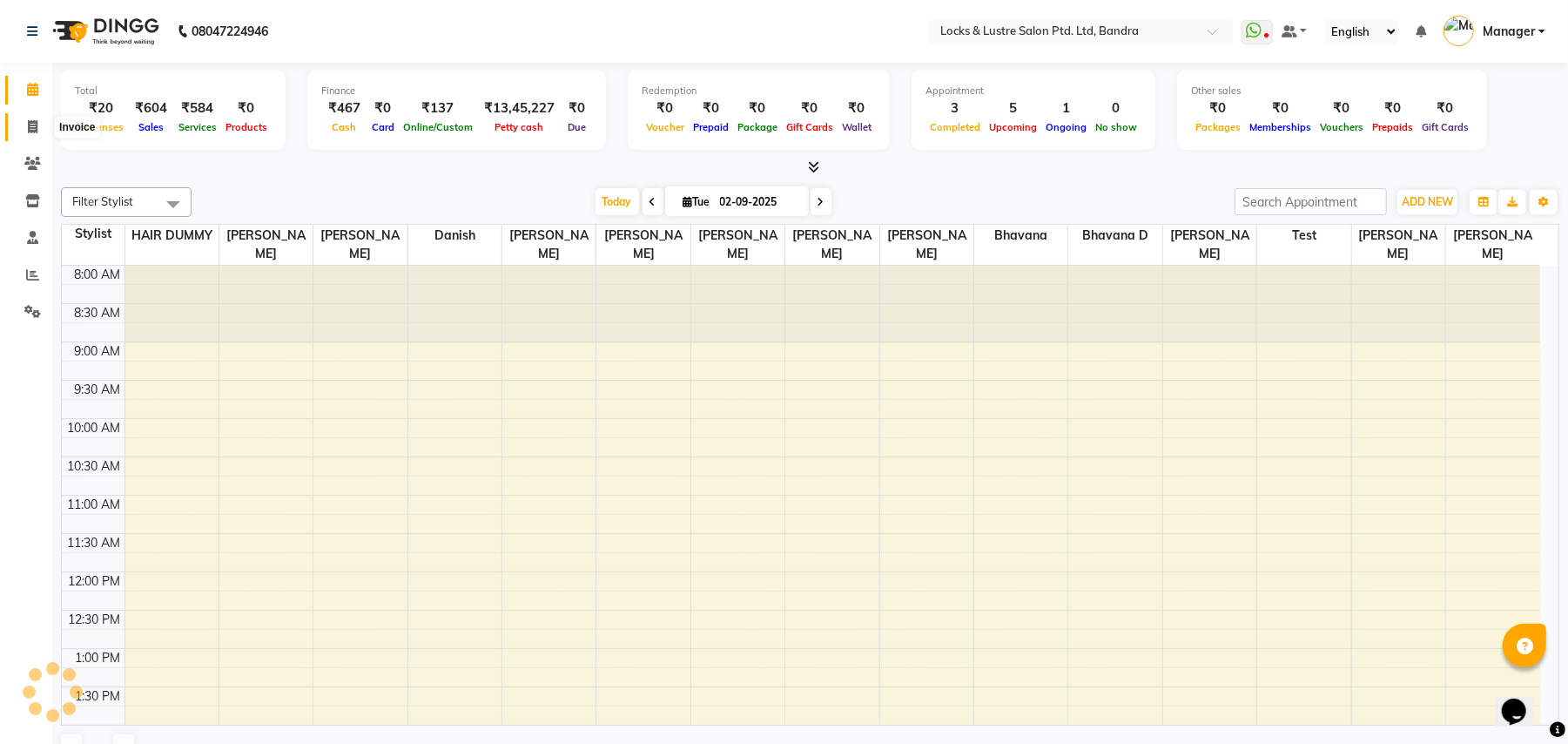
click at [33, 122] on icon at bounding box center [33, 126] width 10 height 13
select select "service"
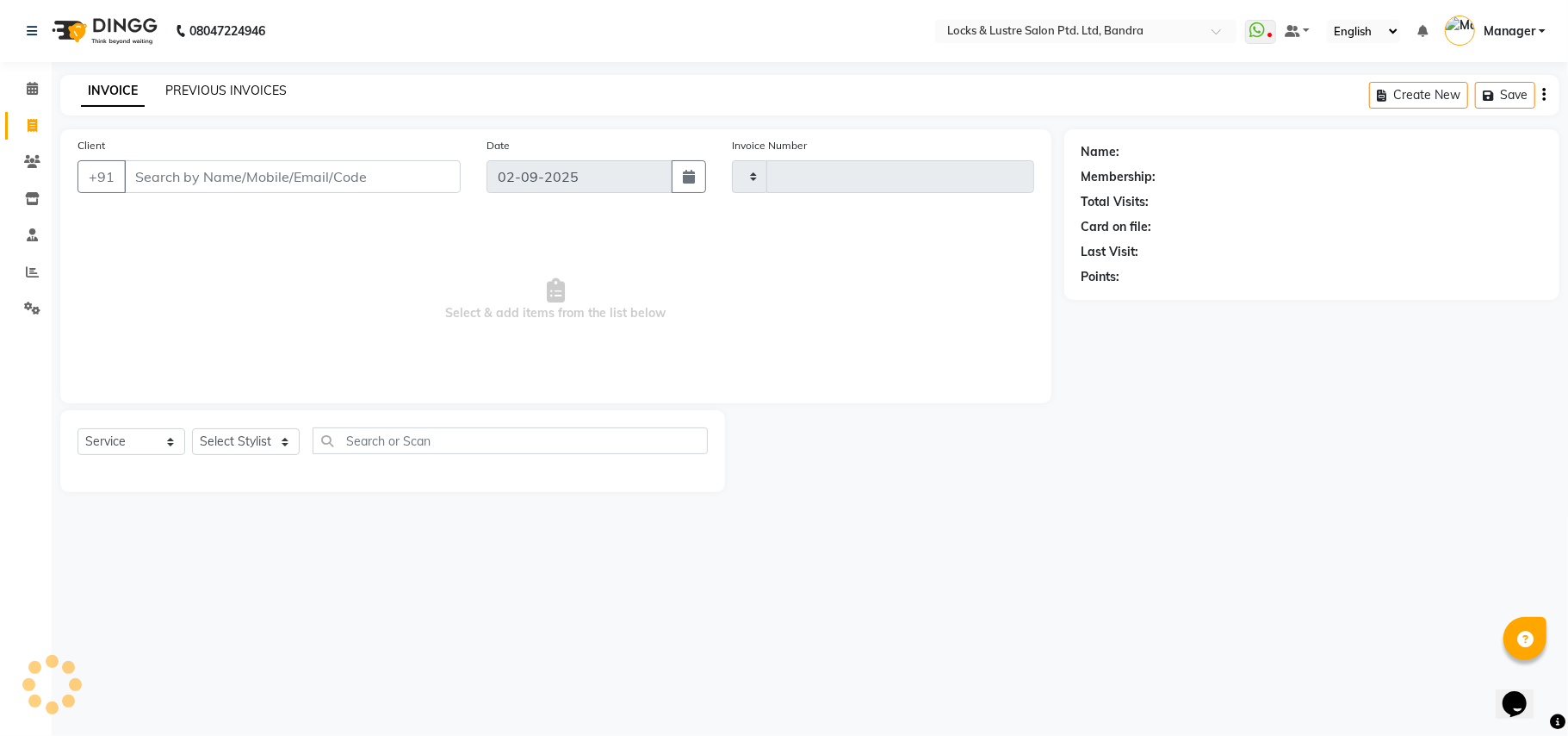
click at [226, 90] on link "PREVIOUS INVOICES" at bounding box center [226, 91] width 121 height 16
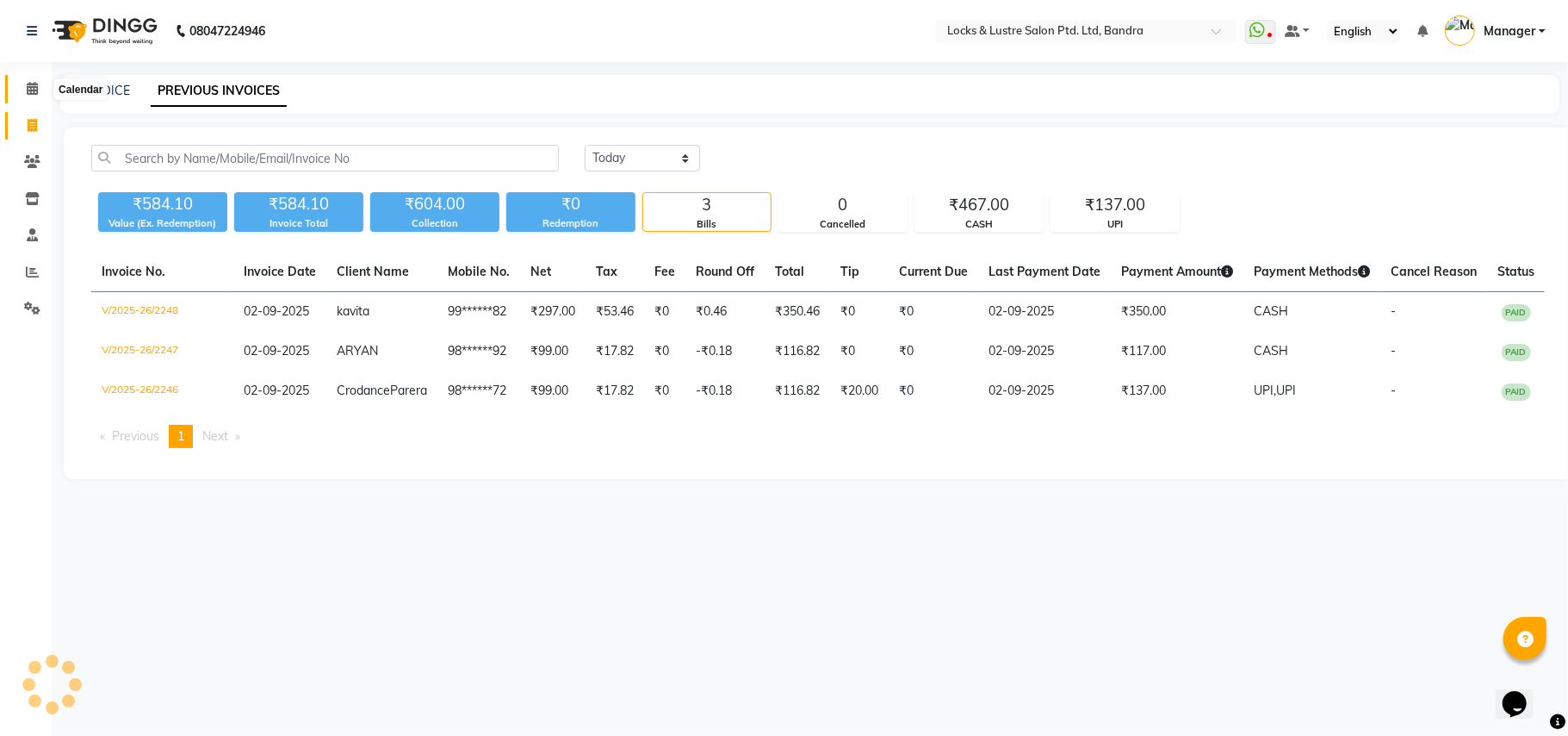
click at [29, 83] on icon at bounding box center [31, 88] width 11 height 13
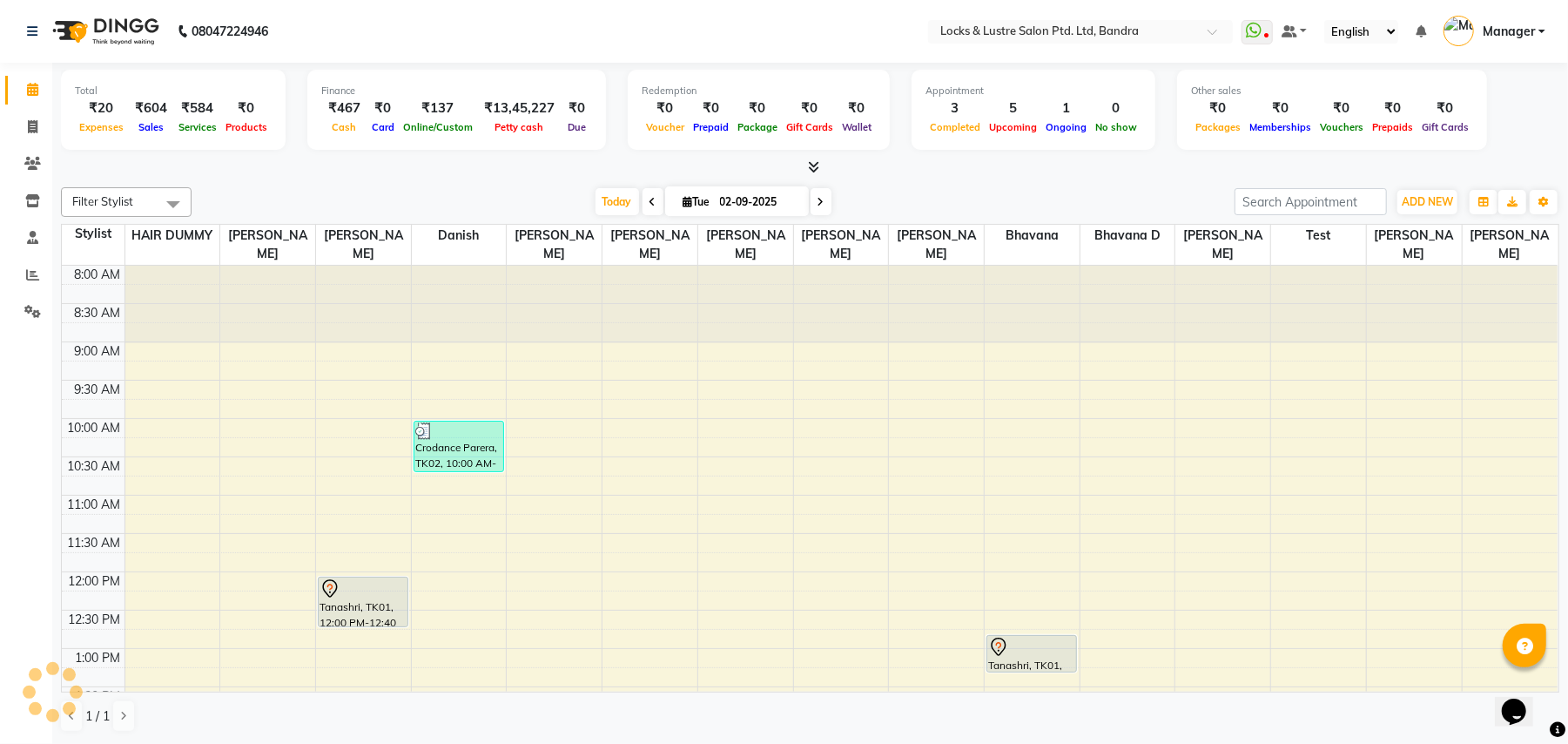
click at [270, 179] on div "Total ₹20 Expenses ₹604 Sales ₹584 Services ₹0 Products Finance ₹467 Cash ₹0 Ca…" at bounding box center [810, 402] width 1516 height 681
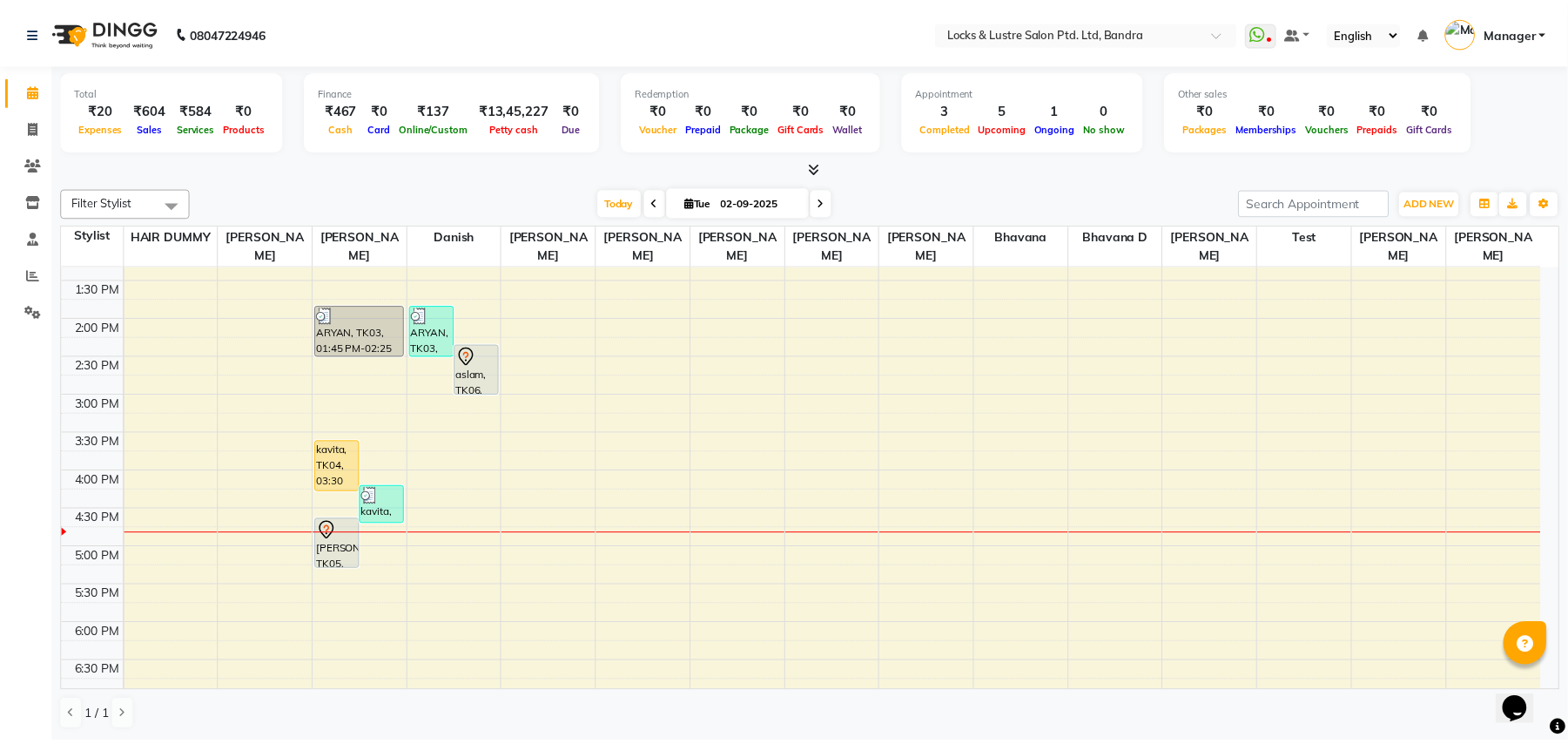
scroll to position [503, 0]
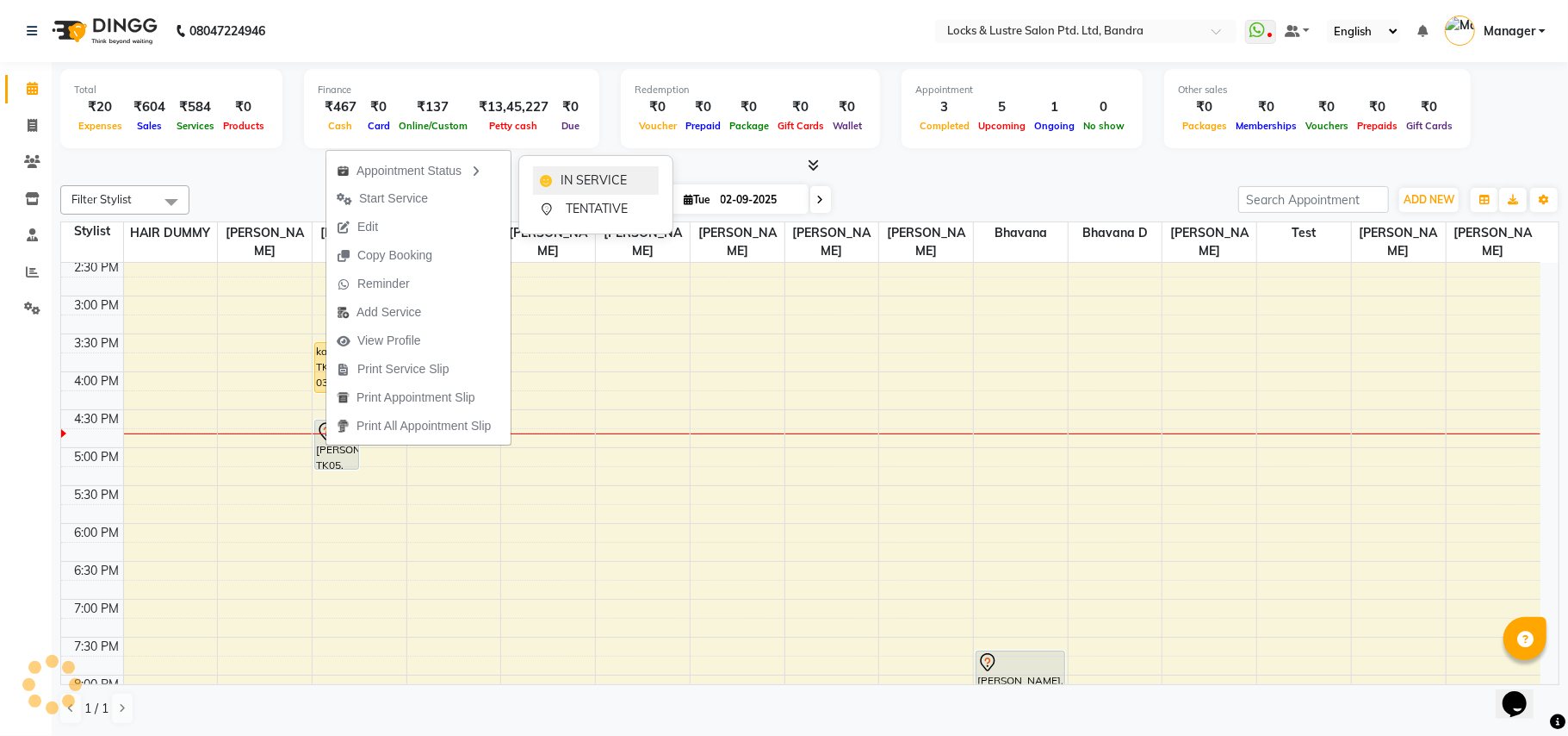
click at [570, 173] on span "IN SERVICE" at bounding box center [594, 180] width 66 height 19
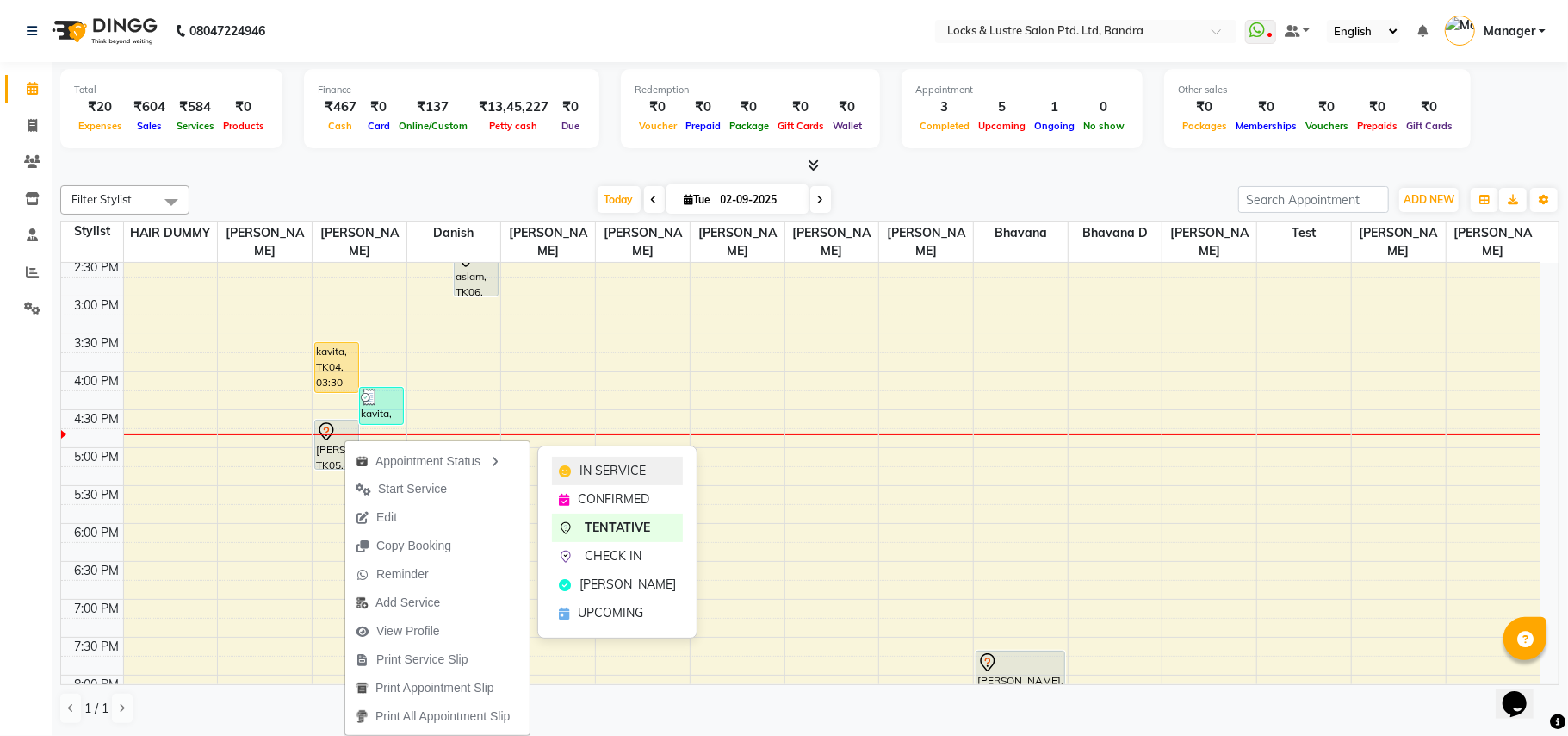
click at [613, 466] on span "IN SERVICE" at bounding box center [613, 470] width 66 height 19
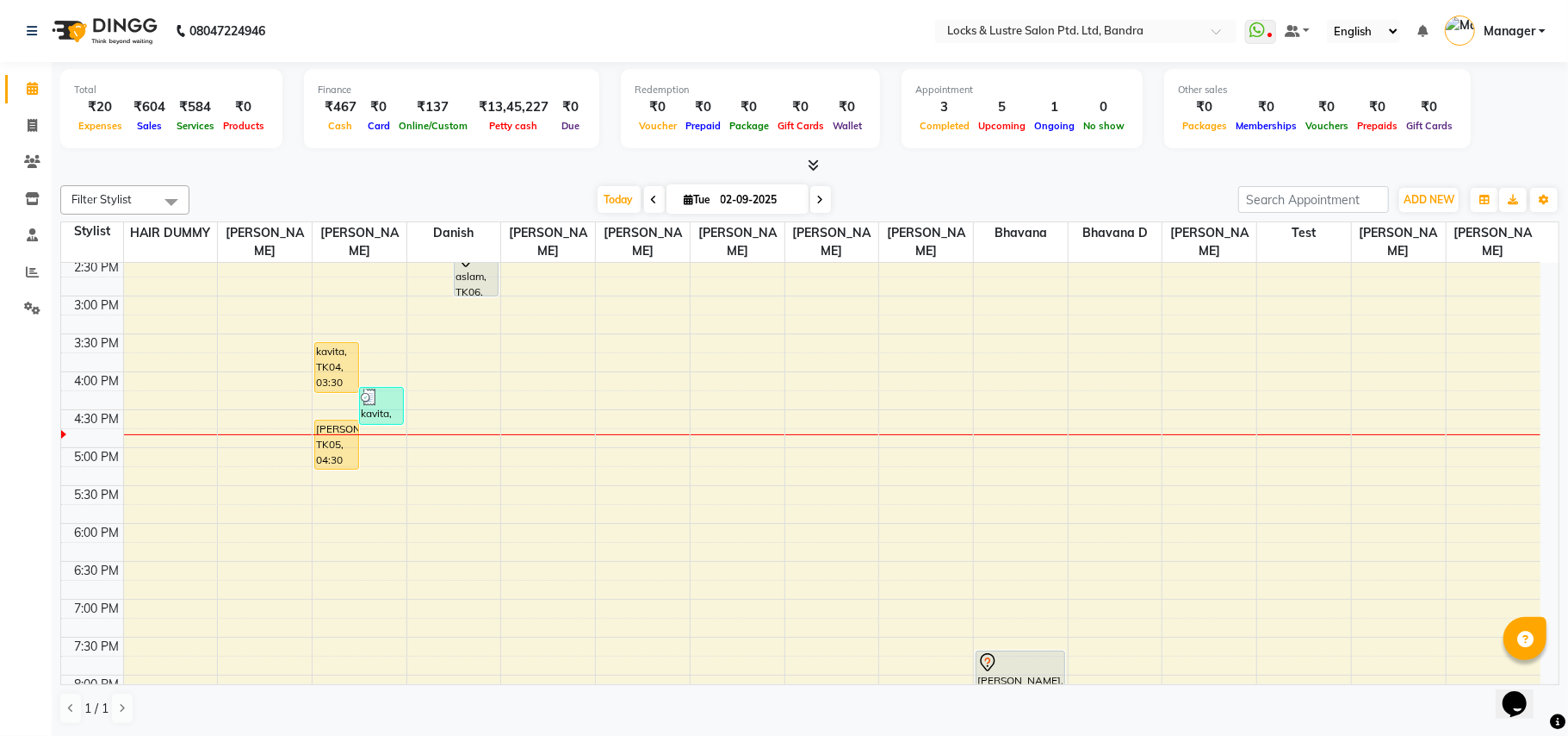
click at [920, 166] on div at bounding box center [810, 165] width 1499 height 19
click at [966, 170] on div at bounding box center [810, 165] width 1499 height 19
click at [31, 122] on icon at bounding box center [32, 125] width 10 height 13
select select "service"
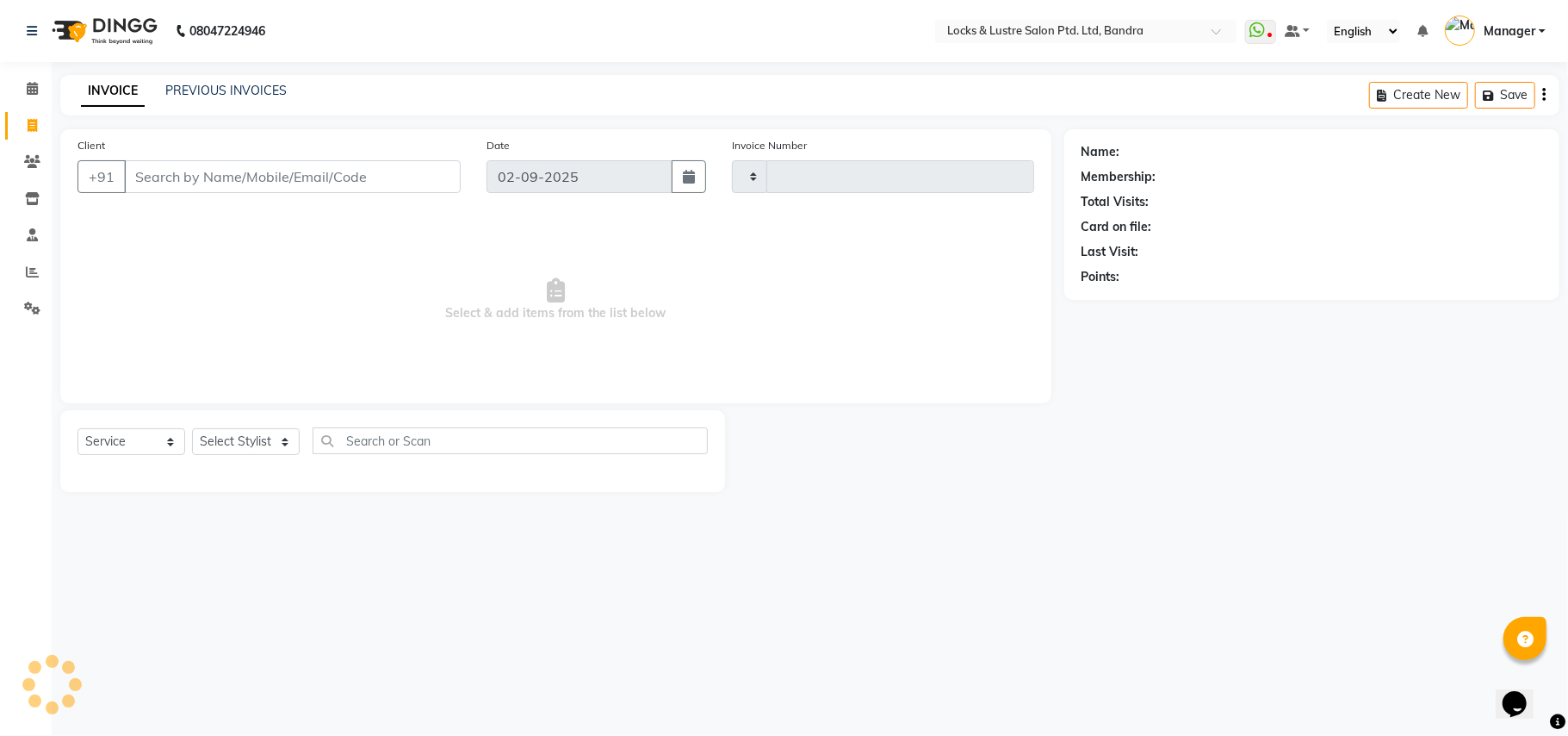
type input "2249"
select select "6029"
click at [35, 83] on icon at bounding box center [31, 88] width 11 height 13
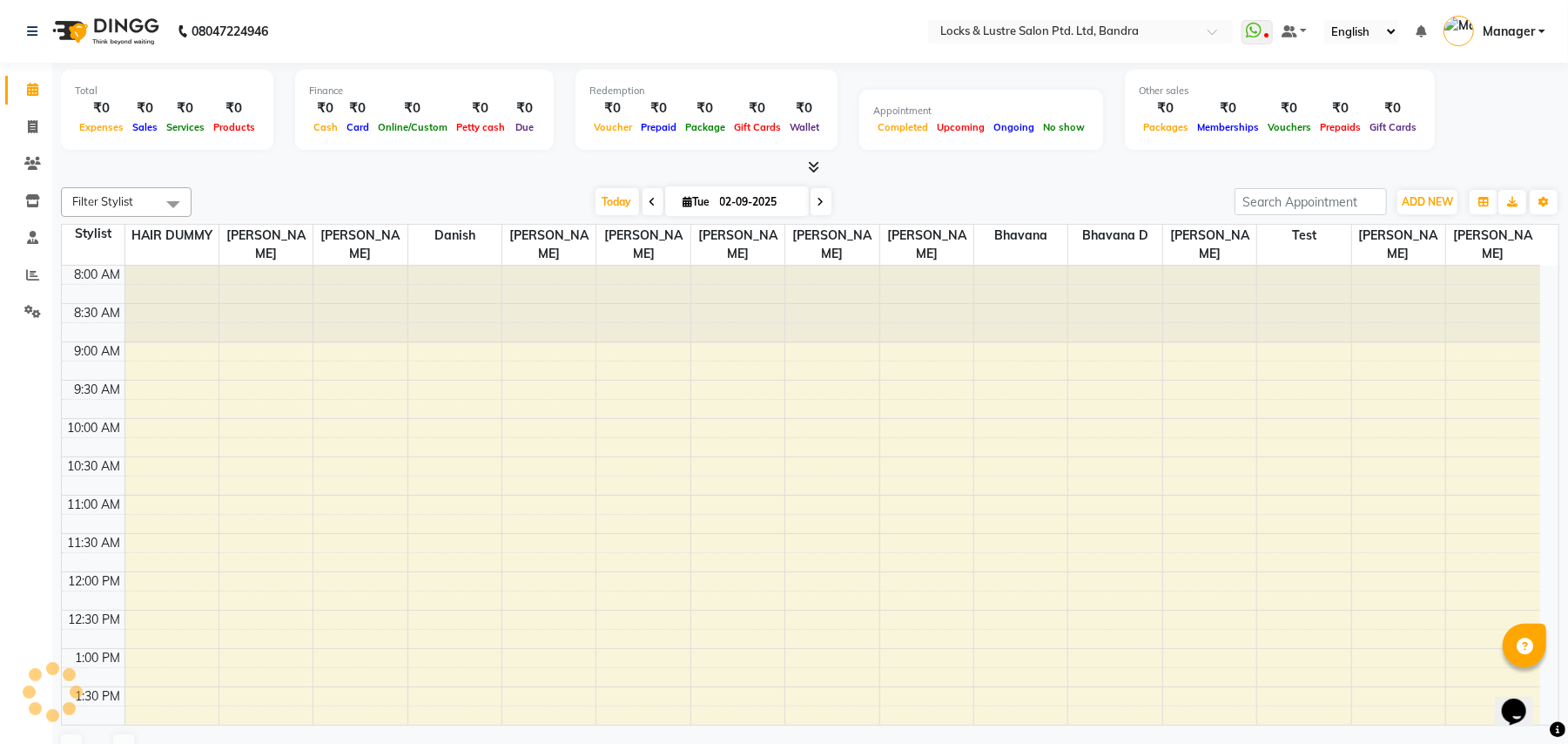
click at [914, 185] on div "Filter Stylist Select All Anushree bhavana Bhavana D danish HAIR DUMMY Junaid S…" at bounding box center [810, 475] width 1499 height 592
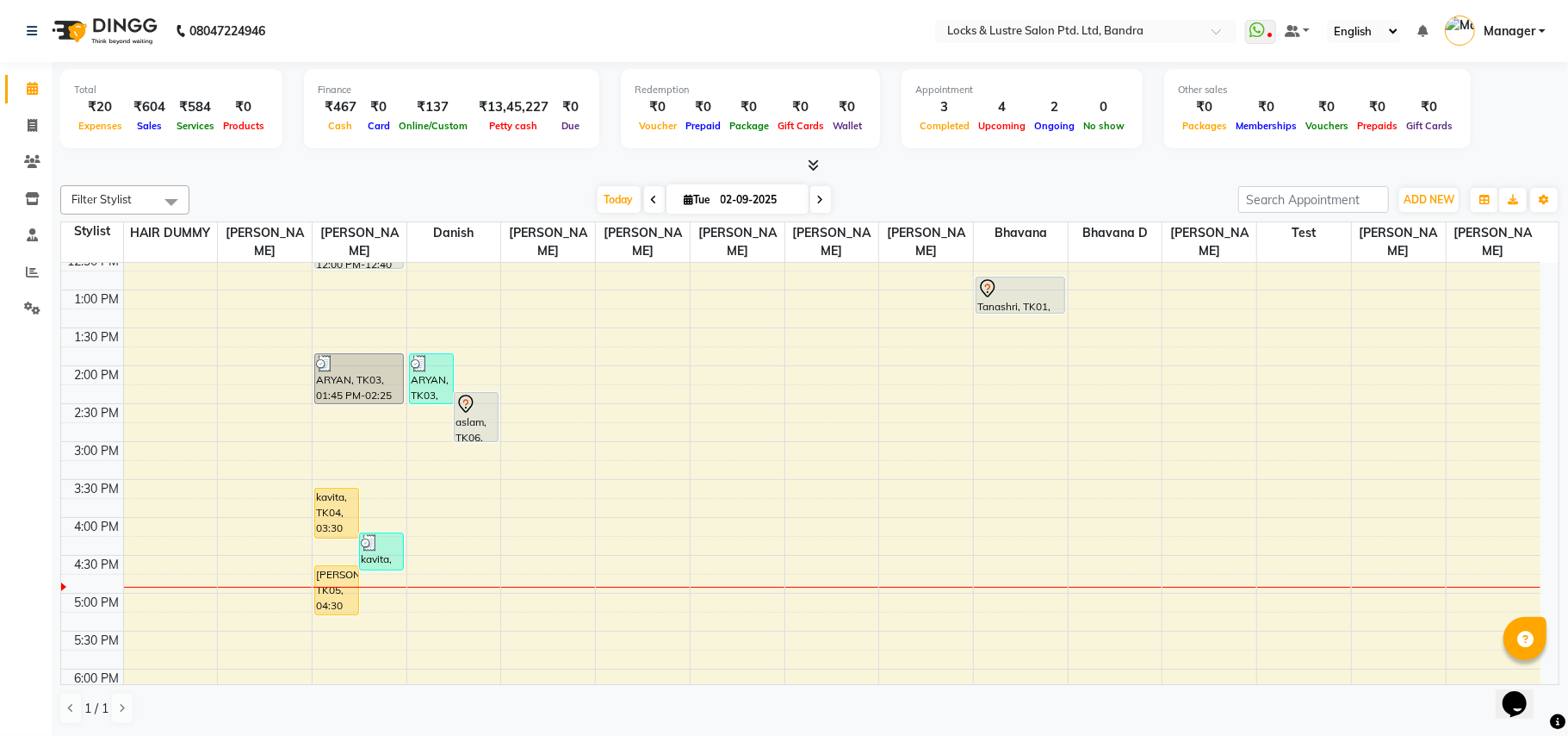
scroll to position [422, 0]
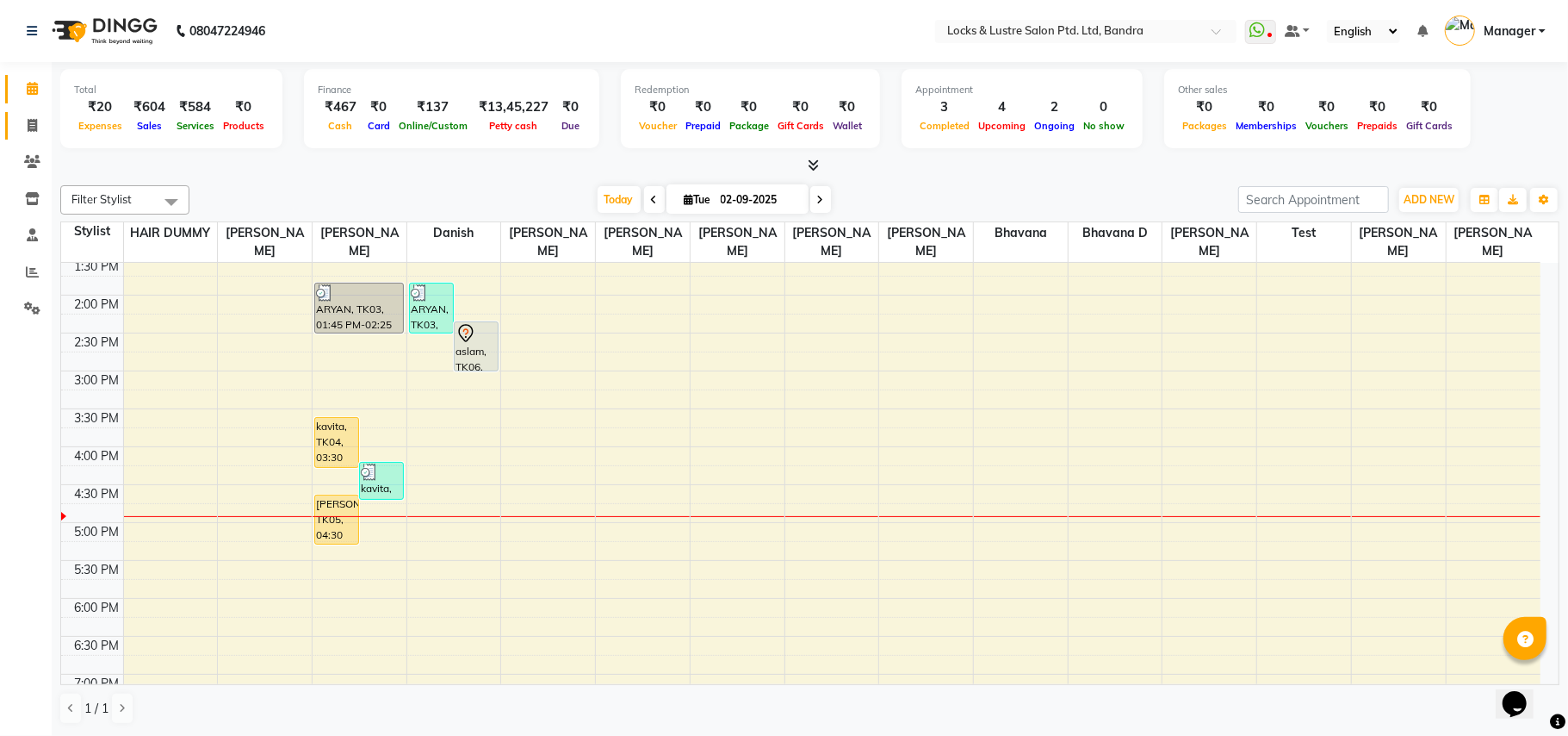
click at [163, 193] on div "Filter Stylist Select All Anushree bhavana Bhavana D danish HAIR DUMMY Junaid S…" at bounding box center [810, 455] width 1499 height 553
click at [35, 124] on icon at bounding box center [32, 125] width 10 height 13
select select "service"
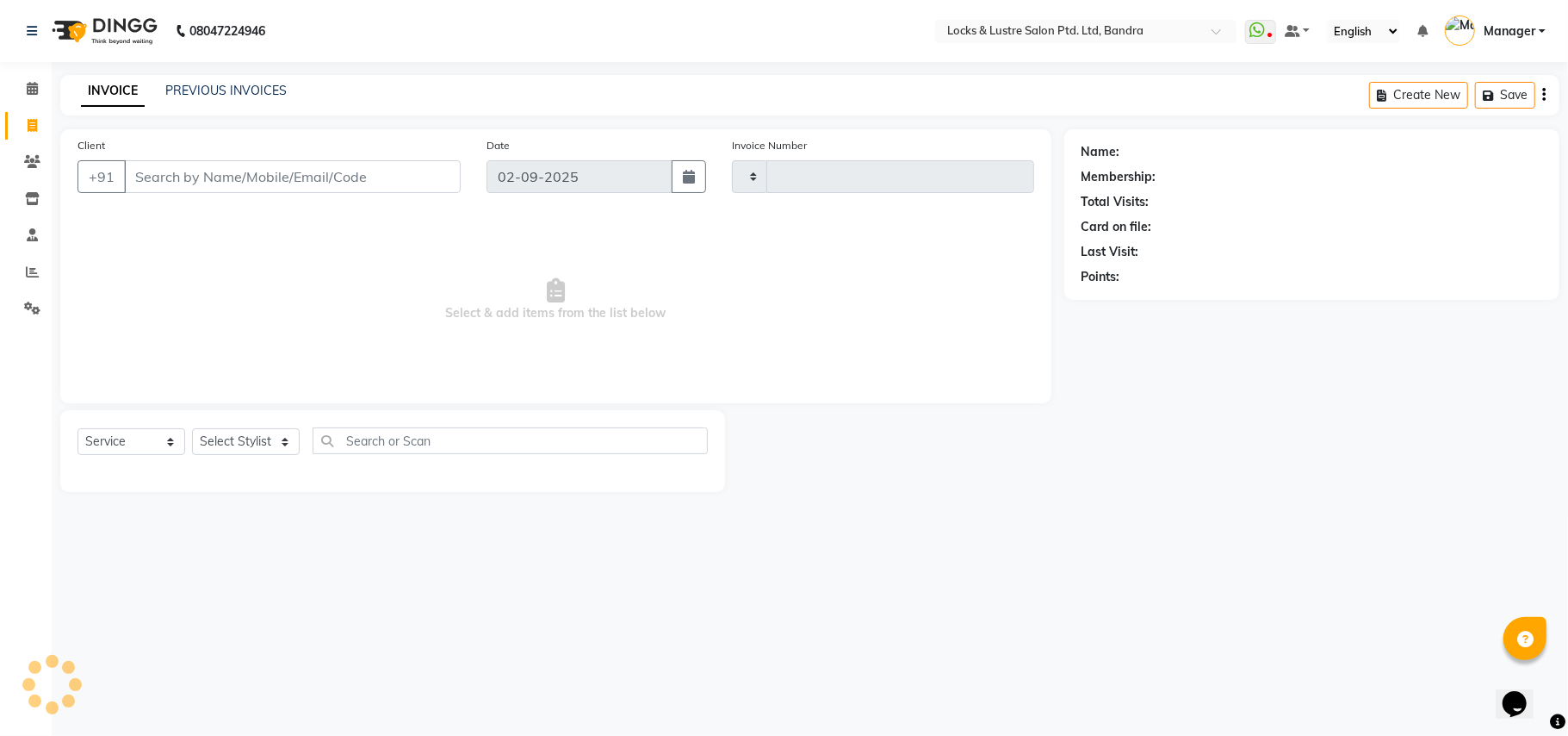
type input "2249"
select select "6029"
click at [34, 82] on icon at bounding box center [31, 88] width 11 height 13
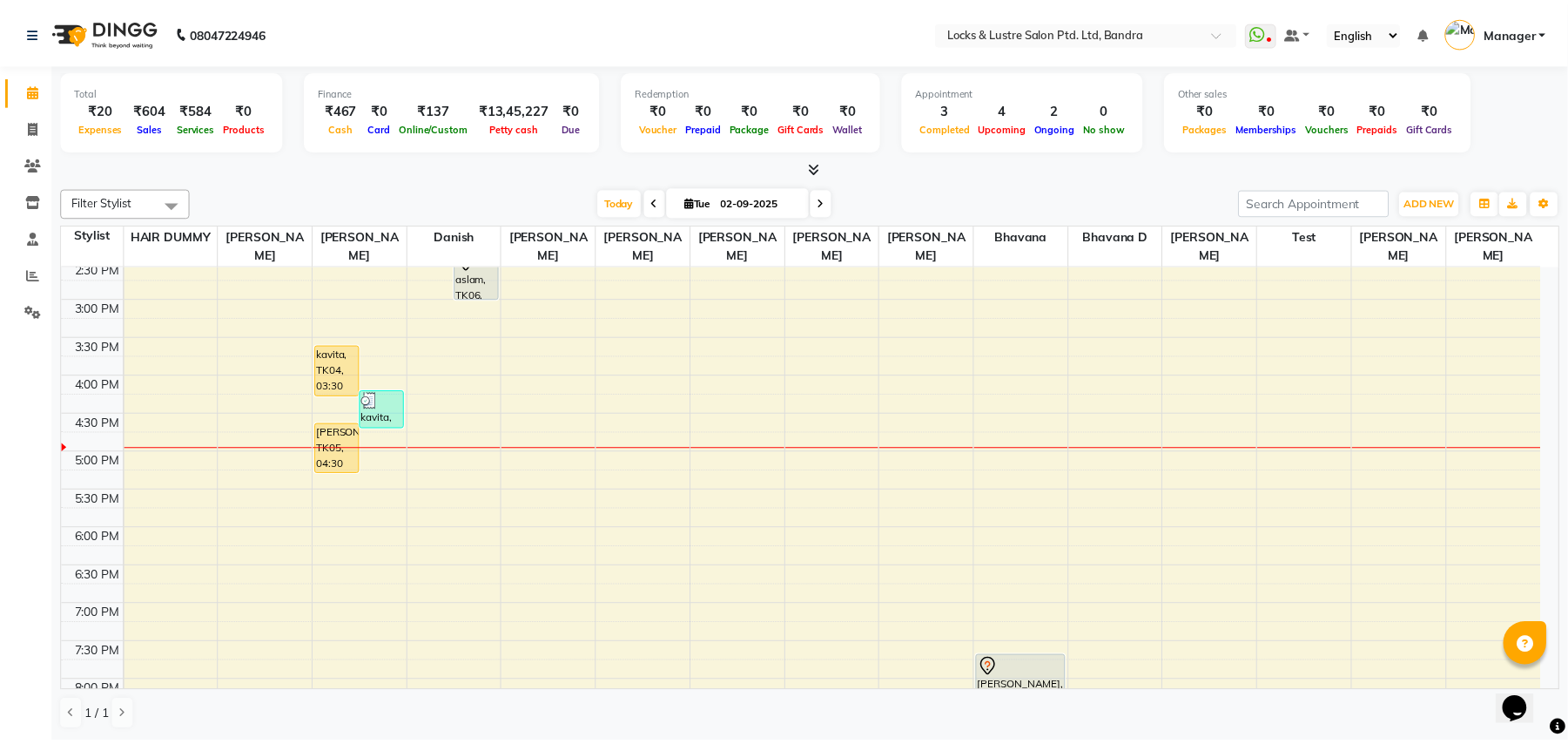
scroll to position [580, 0]
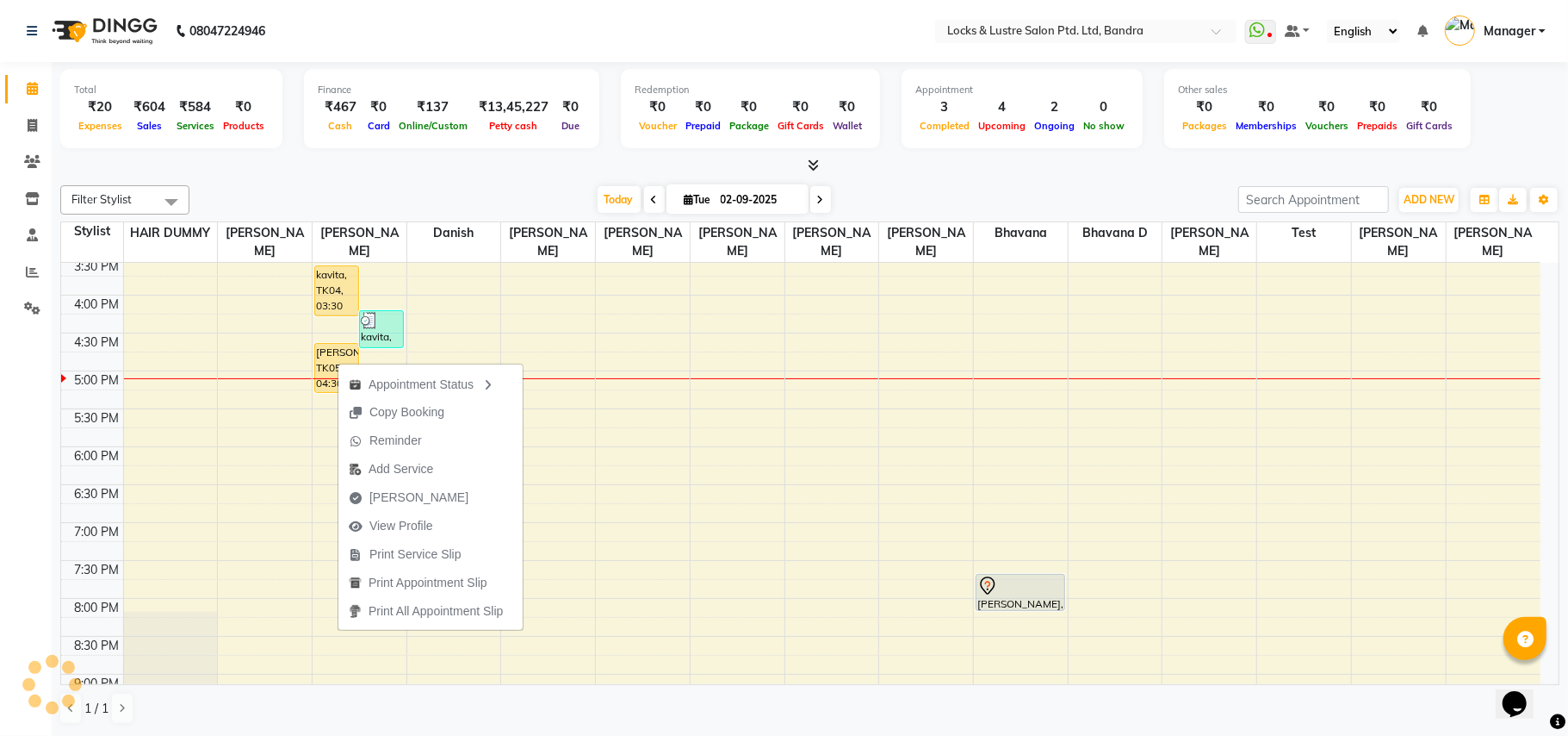
click at [337, 362] on div "Appointment Status Copy Booking Reminder Add Service Mark Done View Profile Pri…" at bounding box center [430, 496] width 186 height 269
click at [329, 367] on div "SMITA, TK05, 04:30 PM-05:10 PM, New WOMEN HAIRCUT 199 - OG" at bounding box center [337, 368] width 43 height 48
select select "1"
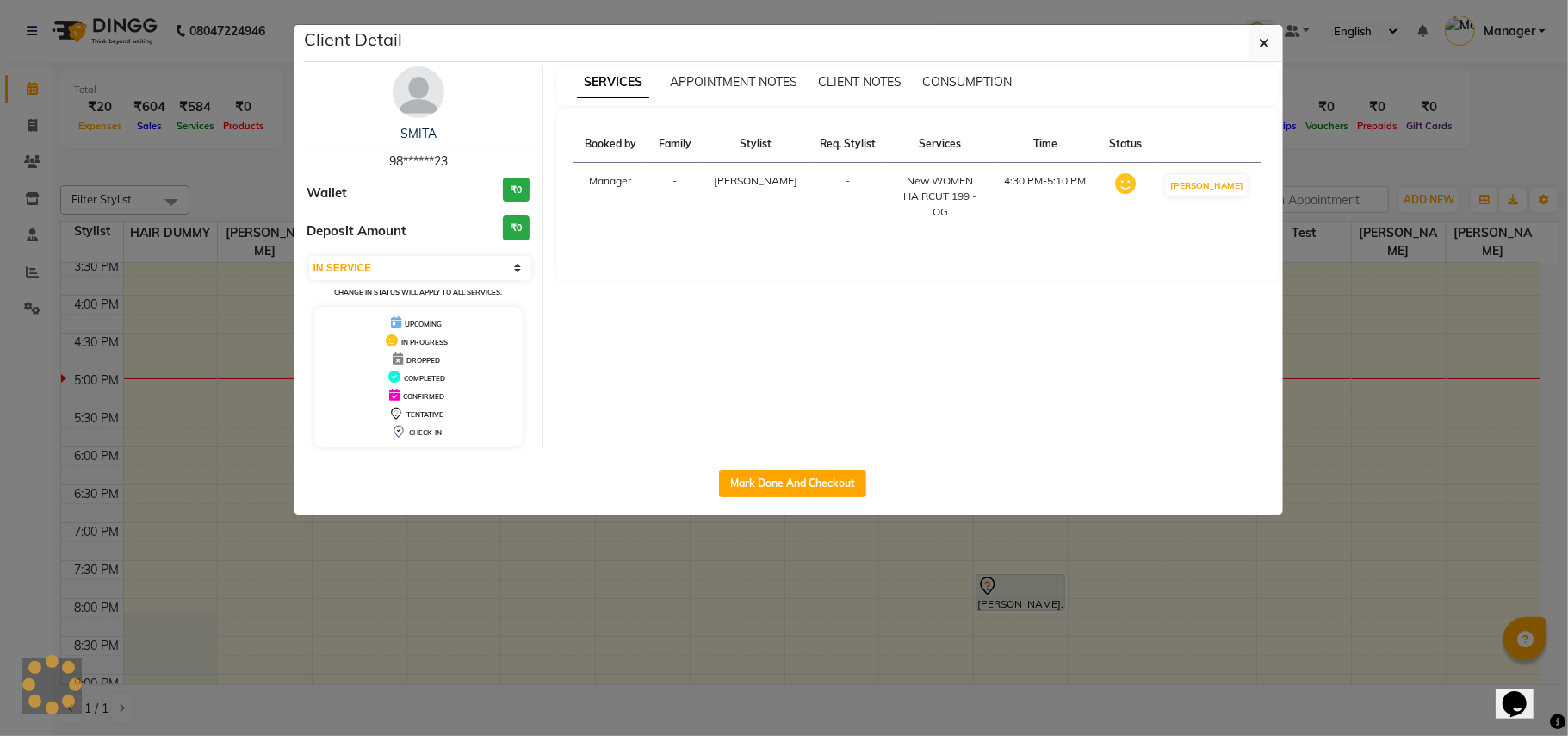
click at [608, 394] on div "SERVICES APPOINTMENT NOTES CLIENT NOTES CONSUMPTION Booked by Family Stylist Re…" at bounding box center [917, 257] width 748 height 381
click at [1262, 36] on icon "button" at bounding box center [1264, 43] width 11 height 14
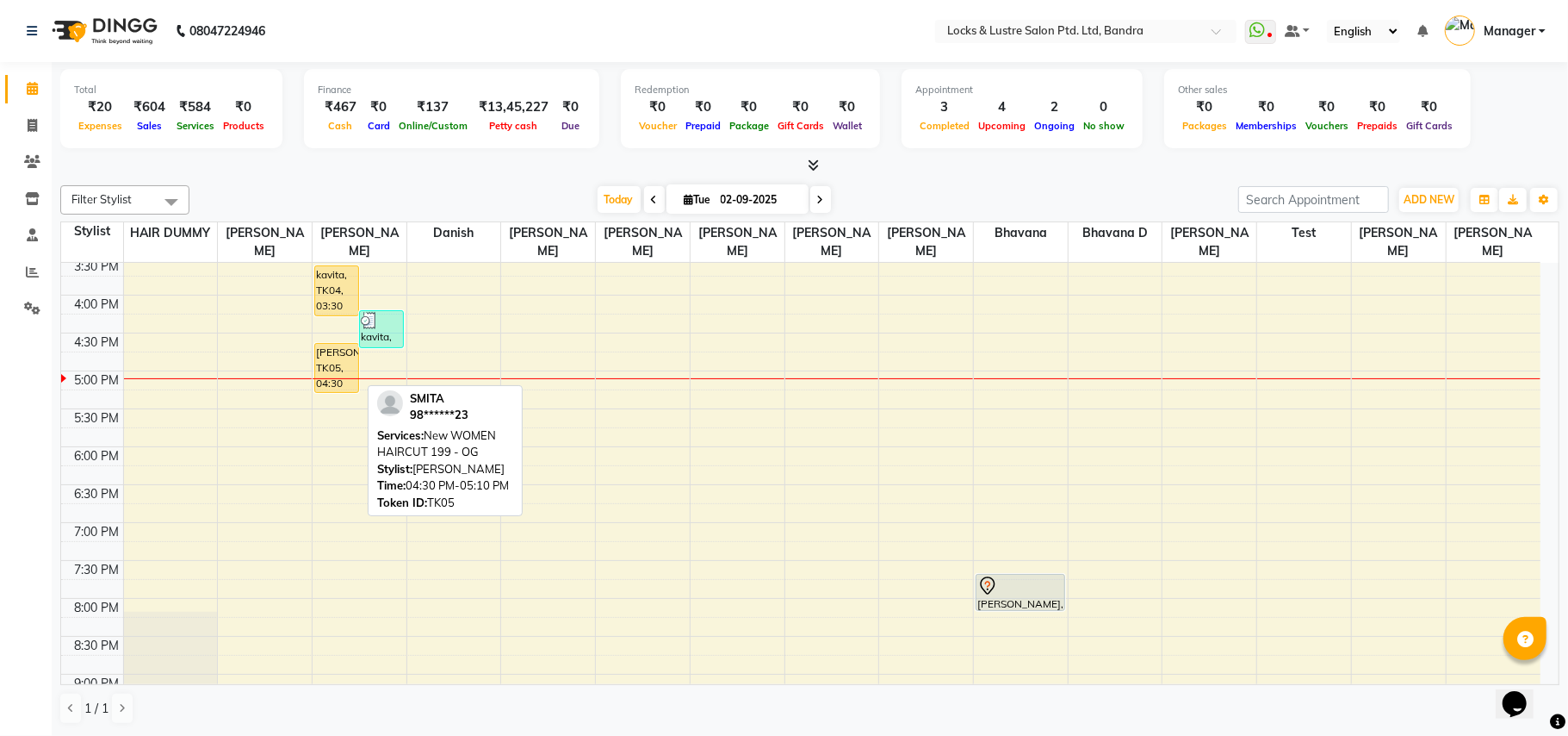
click at [334, 363] on div "SMITA, TK05, 04:30 PM-05:10 PM, New WOMEN HAIRCUT 199 - OG" at bounding box center [337, 368] width 43 height 48
select select "1"
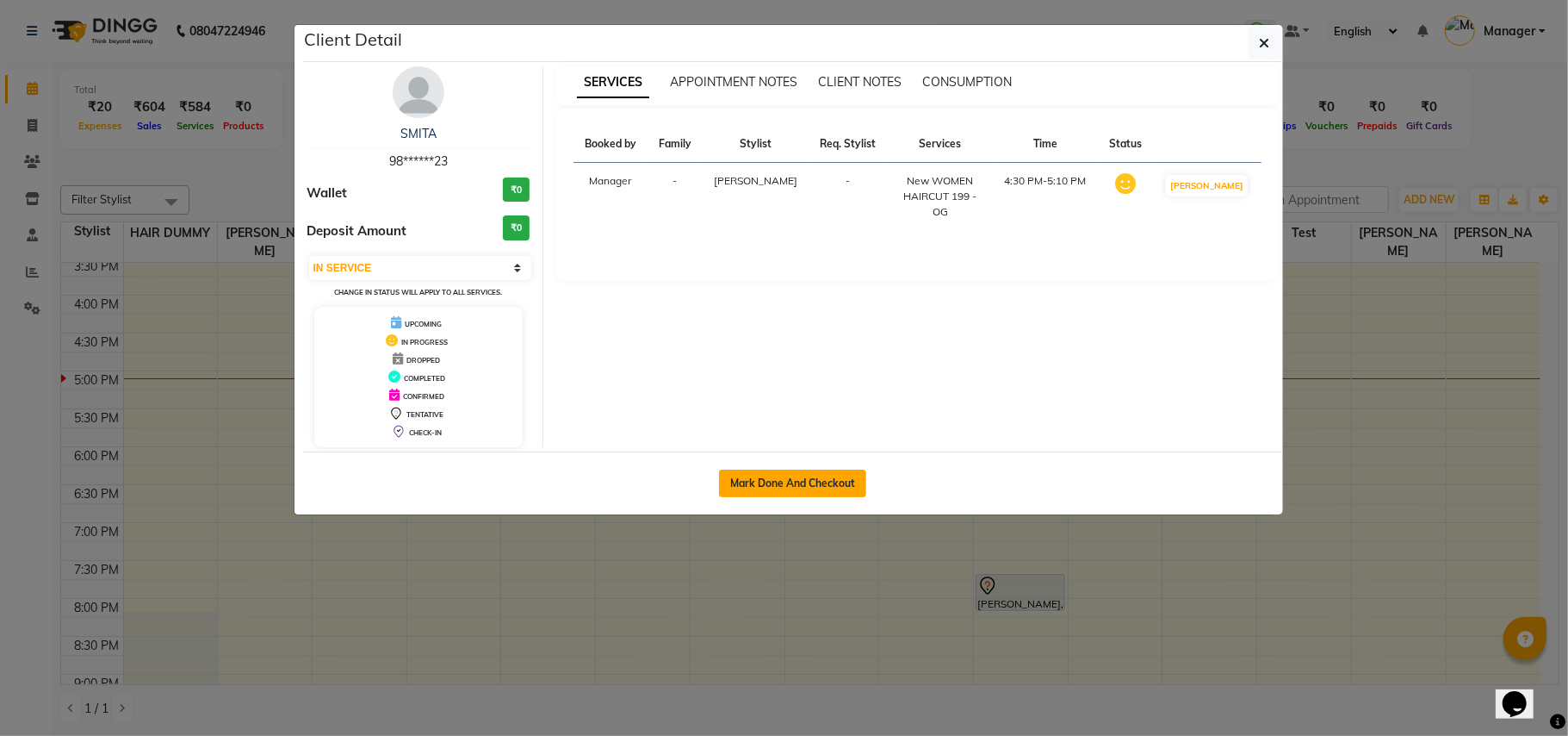
click at [765, 479] on button "Mark Done And Checkout" at bounding box center [792, 483] width 148 height 27
select select "service"
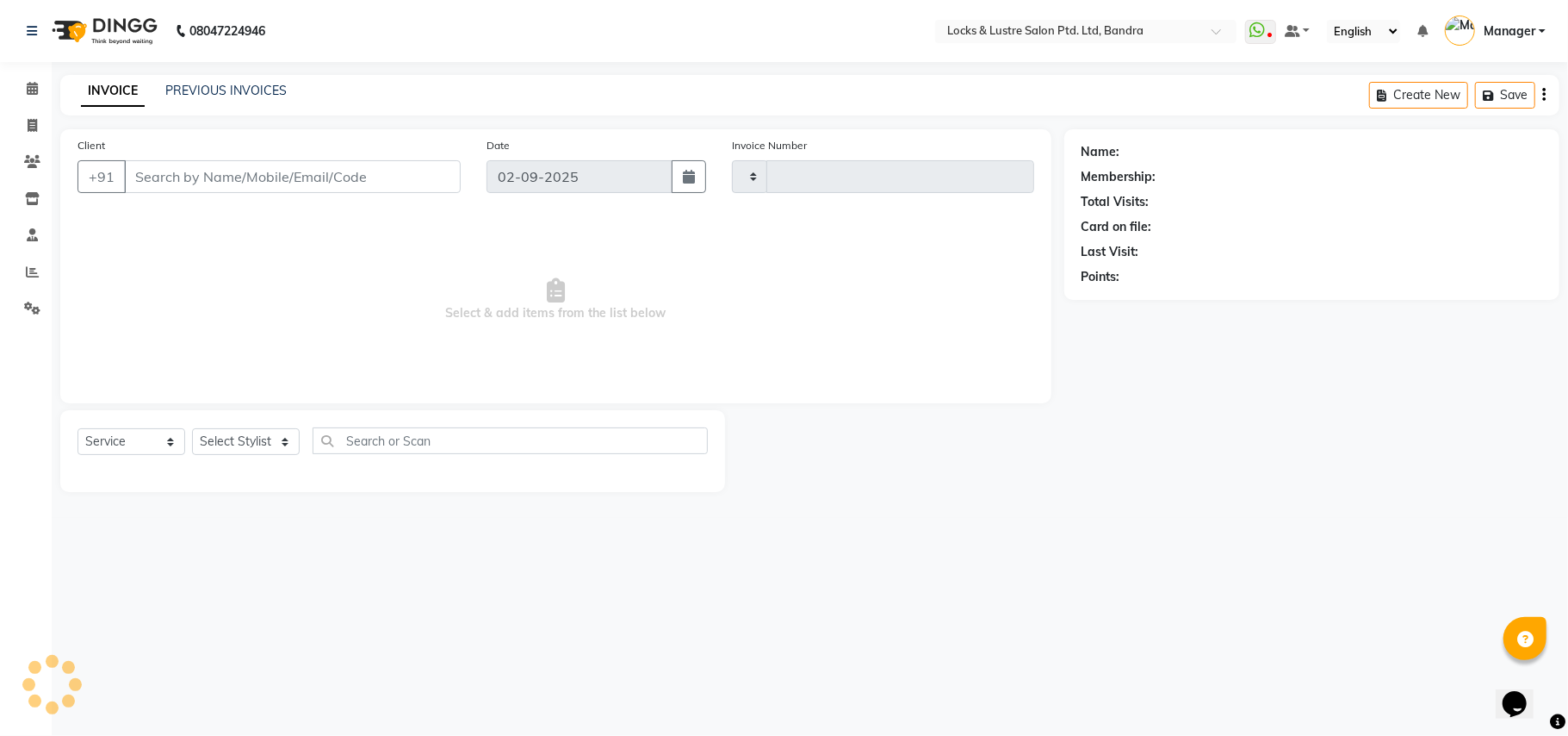
type input "2249"
select select "6029"
type input "98******23"
select select "55307"
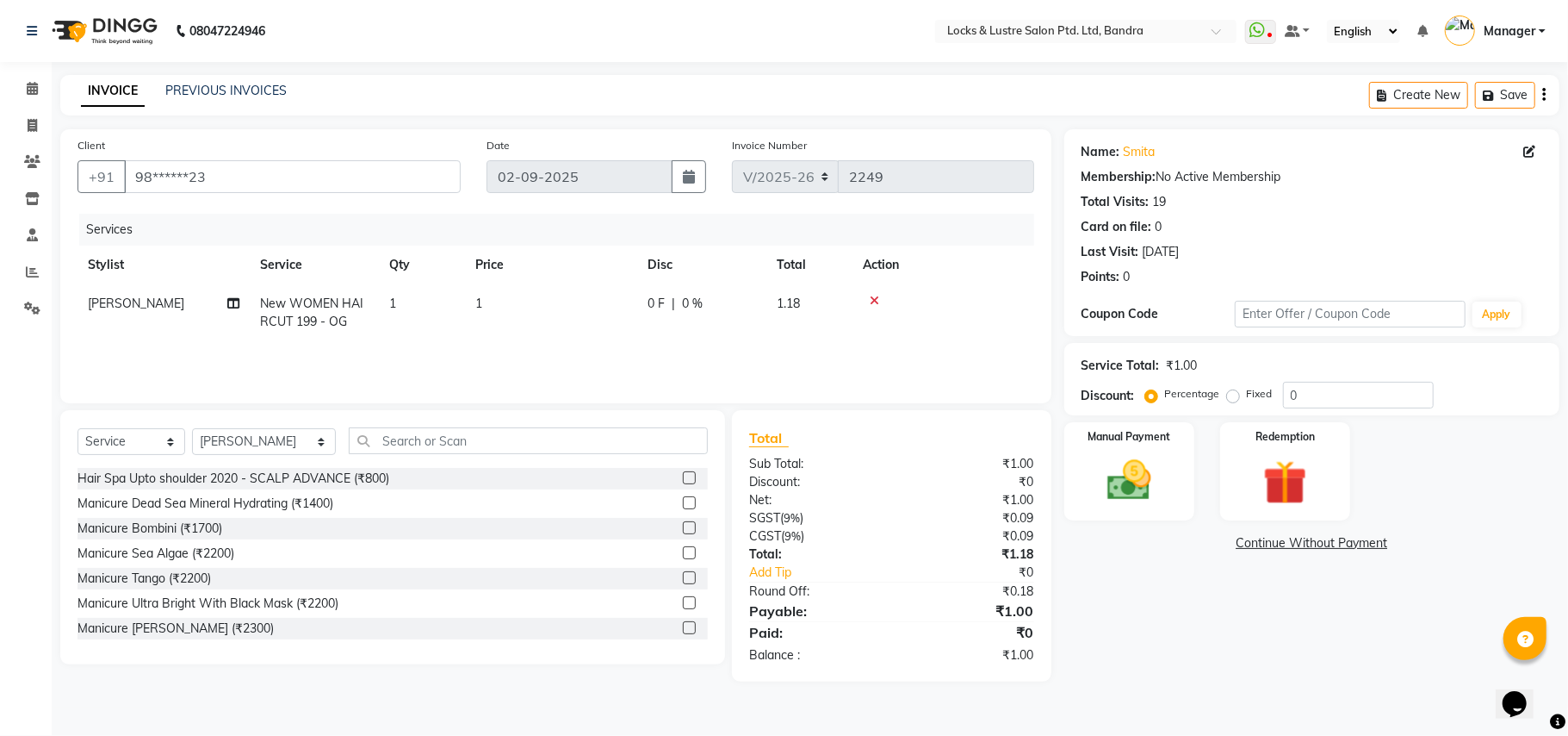
click at [496, 305] on td "1" at bounding box center [551, 313] width 172 height 57
select select "55307"
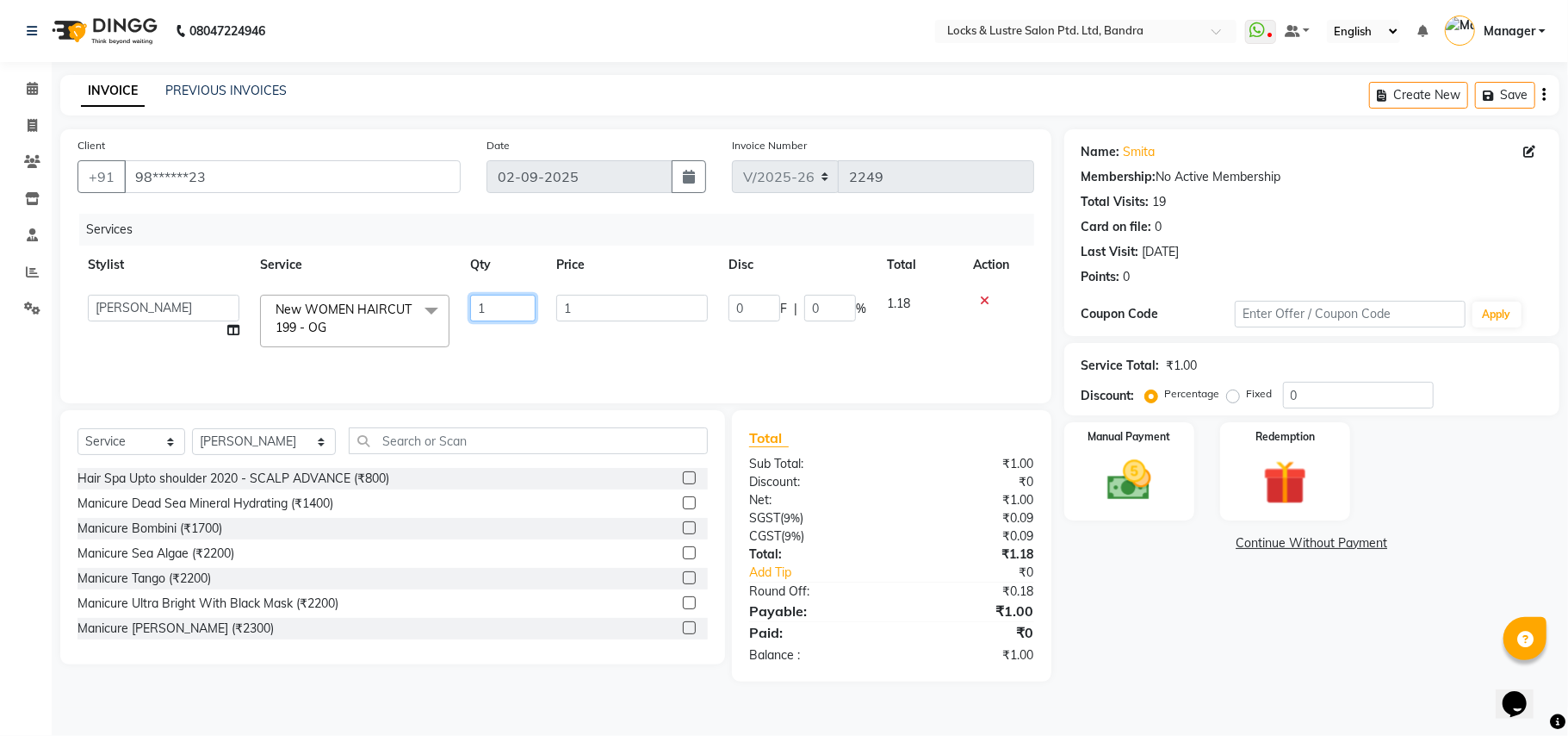
click at [496, 305] on input "1" at bounding box center [502, 307] width 65 height 26
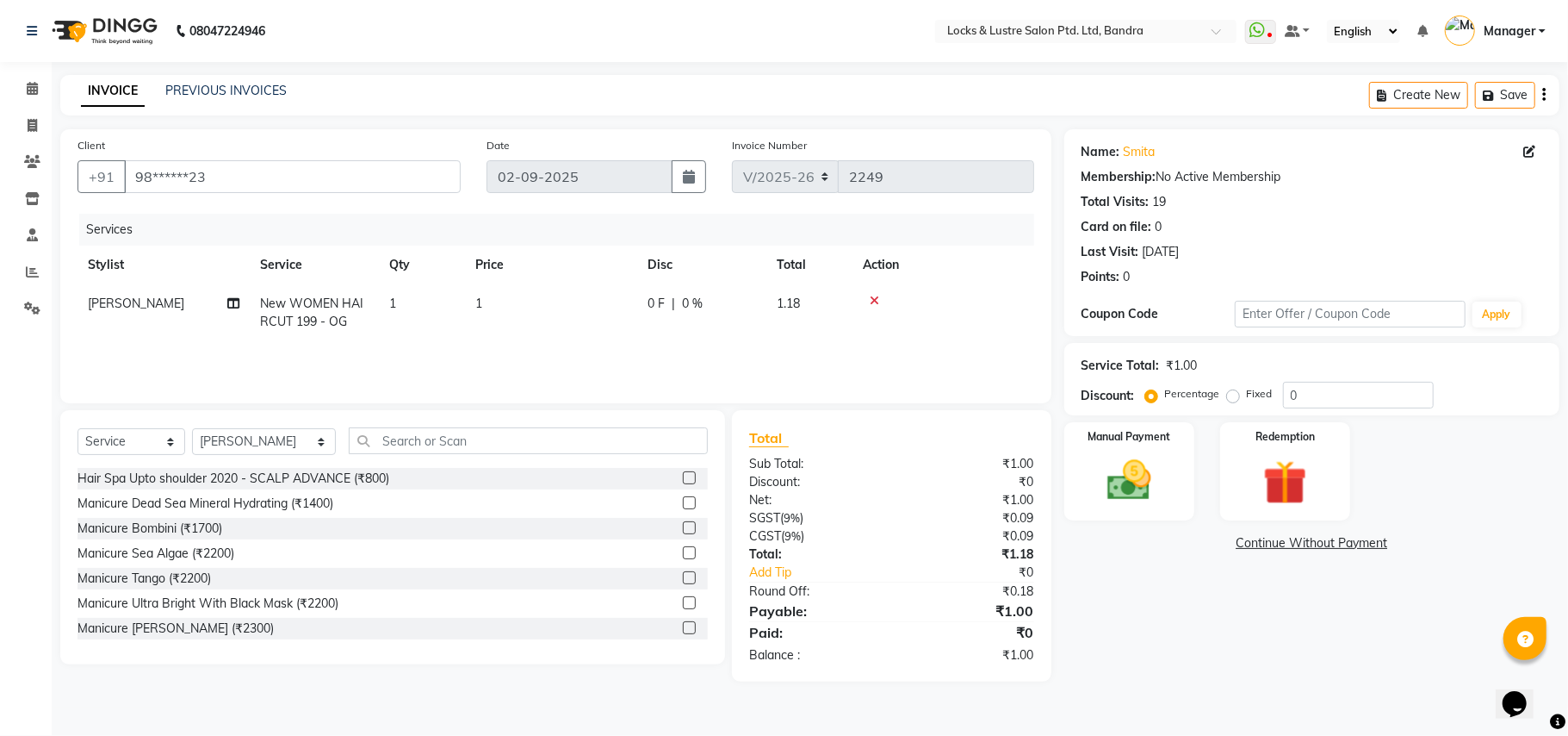
click at [532, 305] on td "1" at bounding box center [551, 313] width 172 height 57
select select "55307"
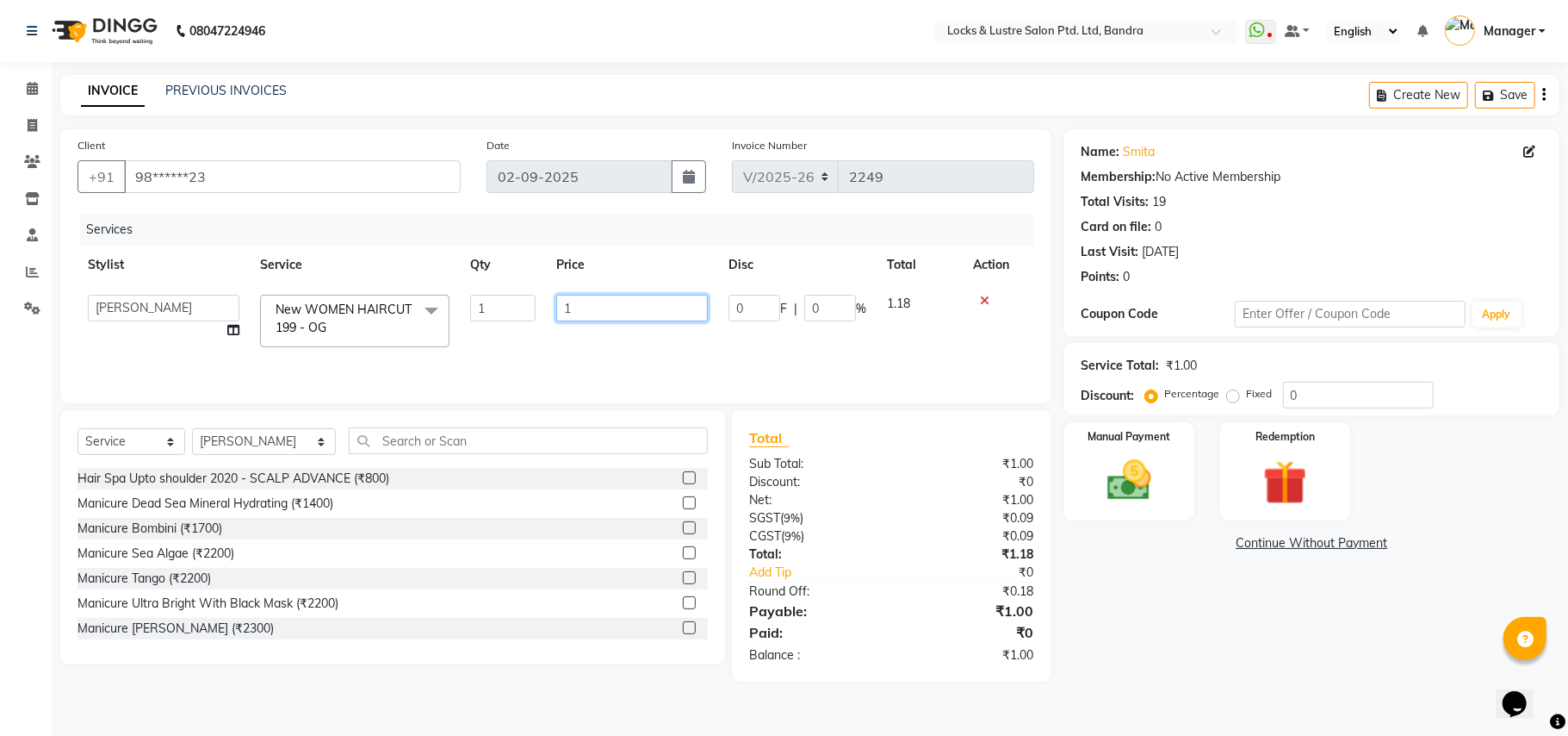
click at [572, 301] on input "1" at bounding box center [631, 307] width 151 height 26
type input "499"
click at [1150, 645] on div "Name: Smita Membership: No Active Membership Total Visits: 19 Card on file: 0 L…" at bounding box center [1318, 405] width 508 height 552
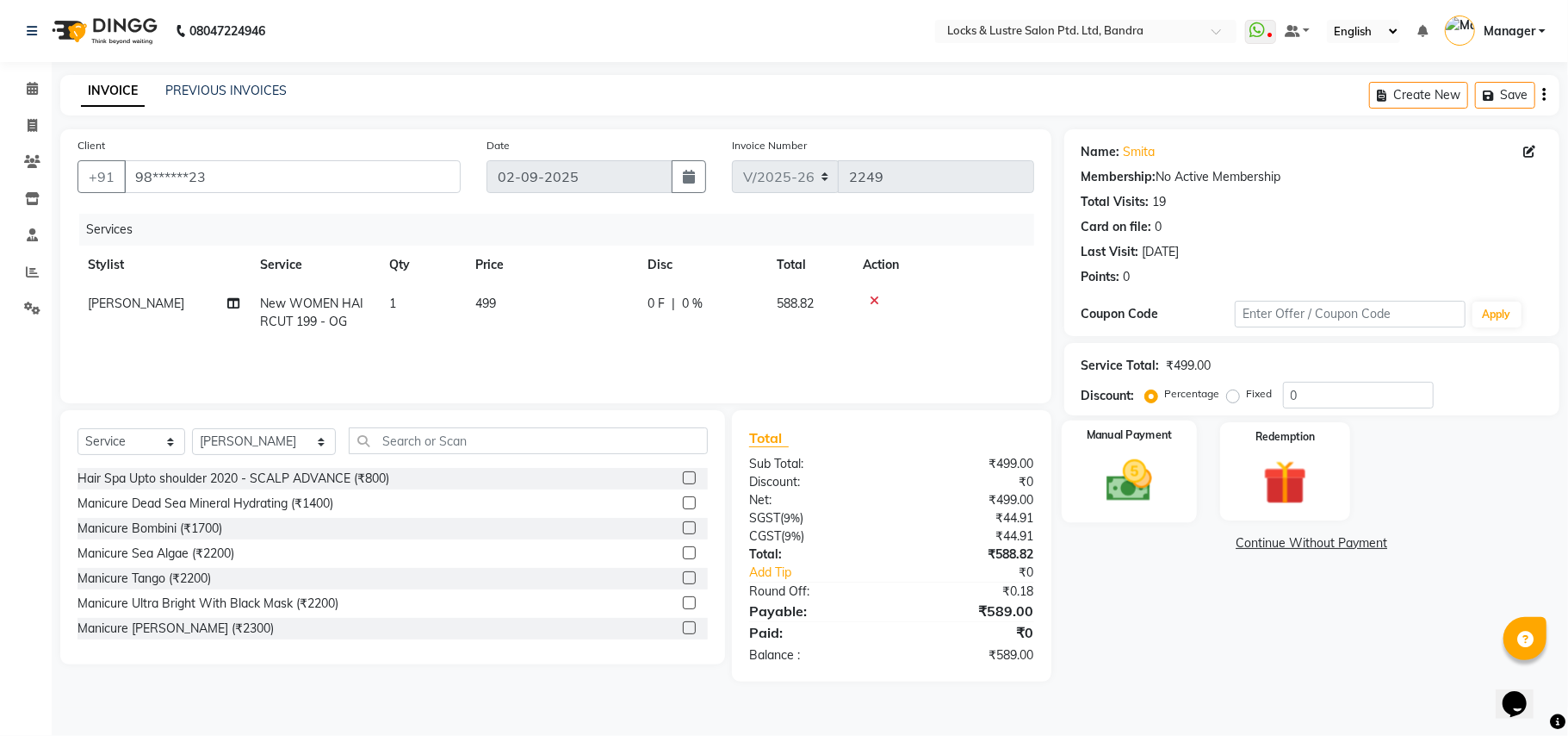
click at [1171, 481] on div "Manual Payment" at bounding box center [1129, 471] width 135 height 102
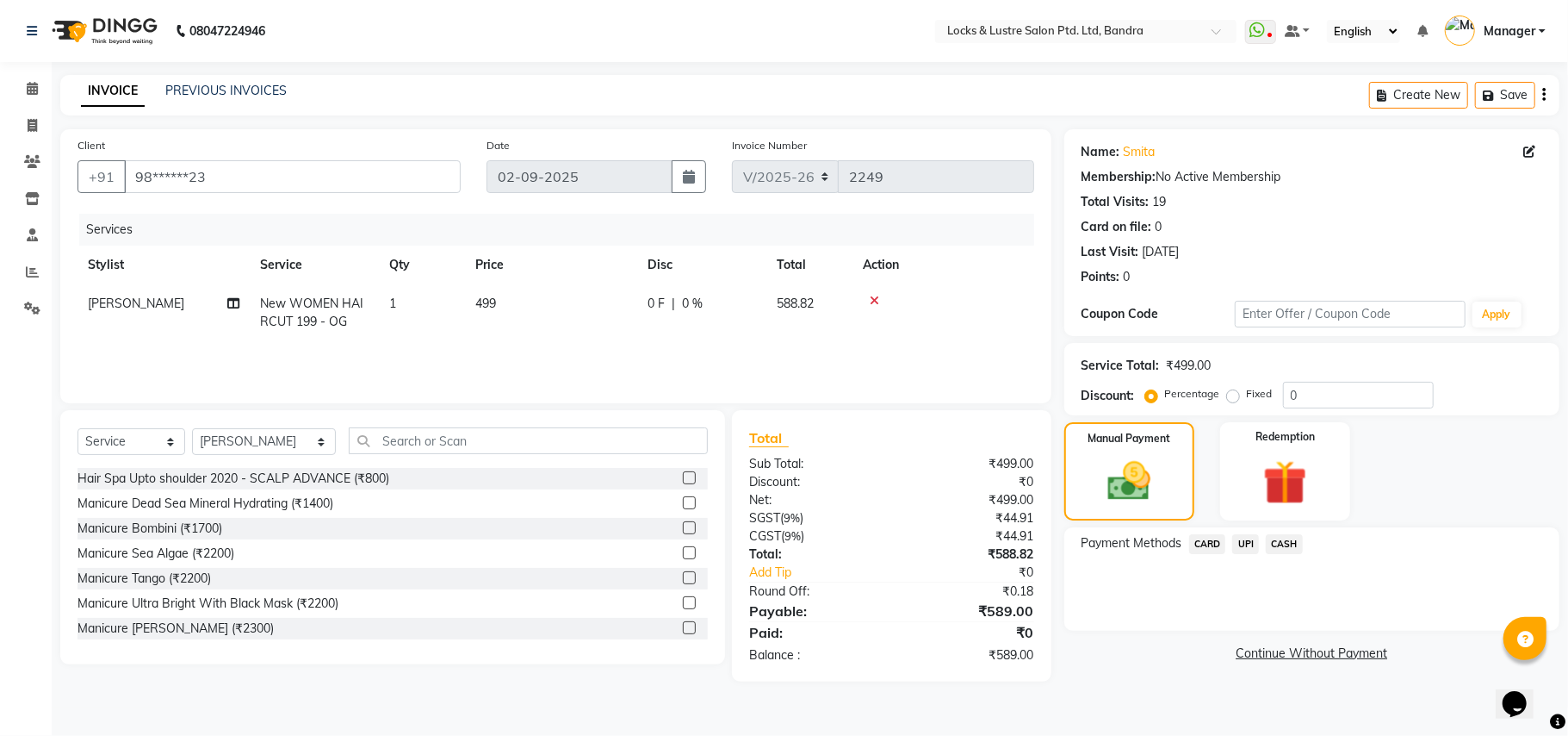
click at [1286, 541] on span "CASH" at bounding box center [1285, 543] width 37 height 20
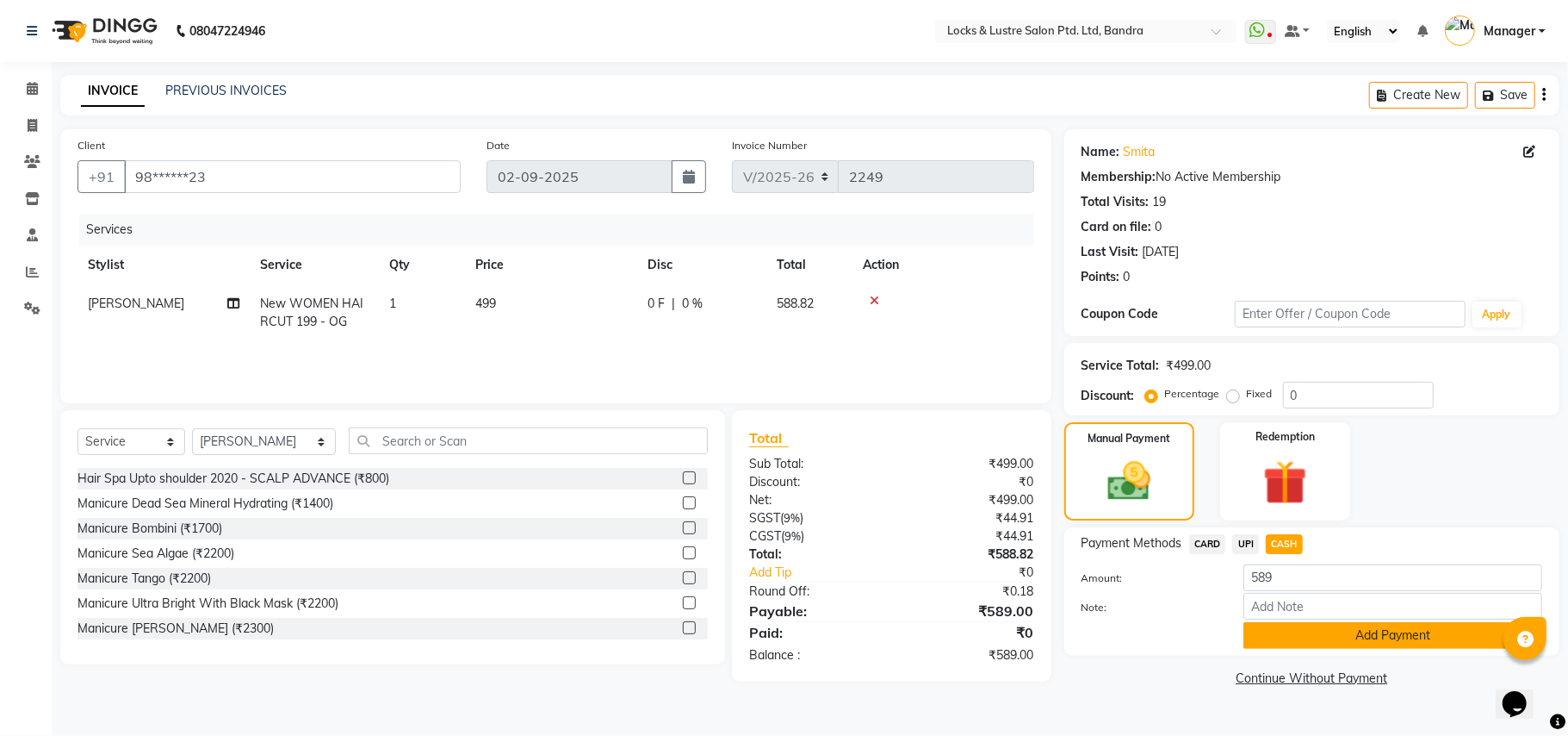
click at [1310, 635] on button "Add Payment" at bounding box center [1393, 634] width 299 height 26
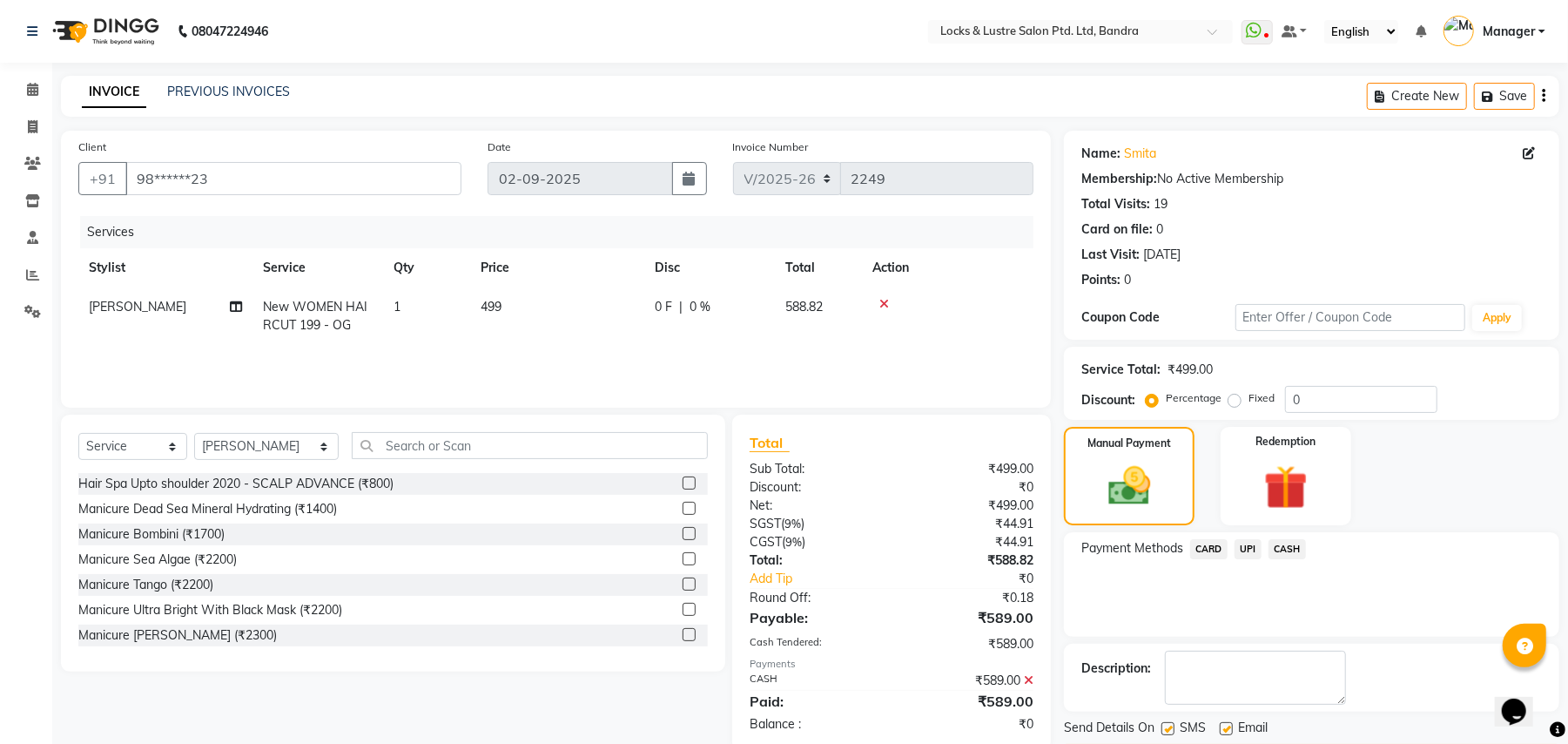
scroll to position [54, 0]
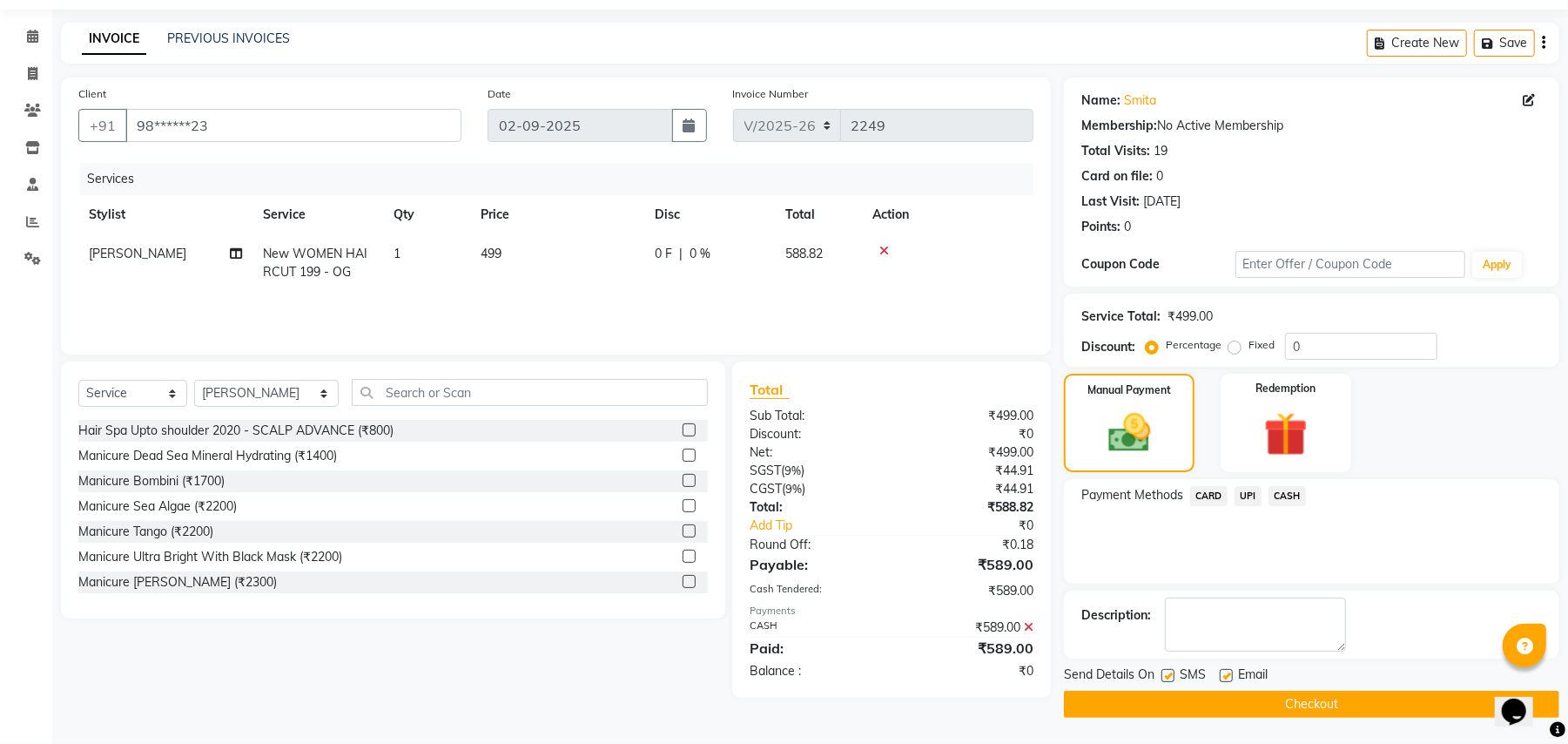
click at [1256, 701] on button "Checkout" at bounding box center [1311, 703] width 495 height 27
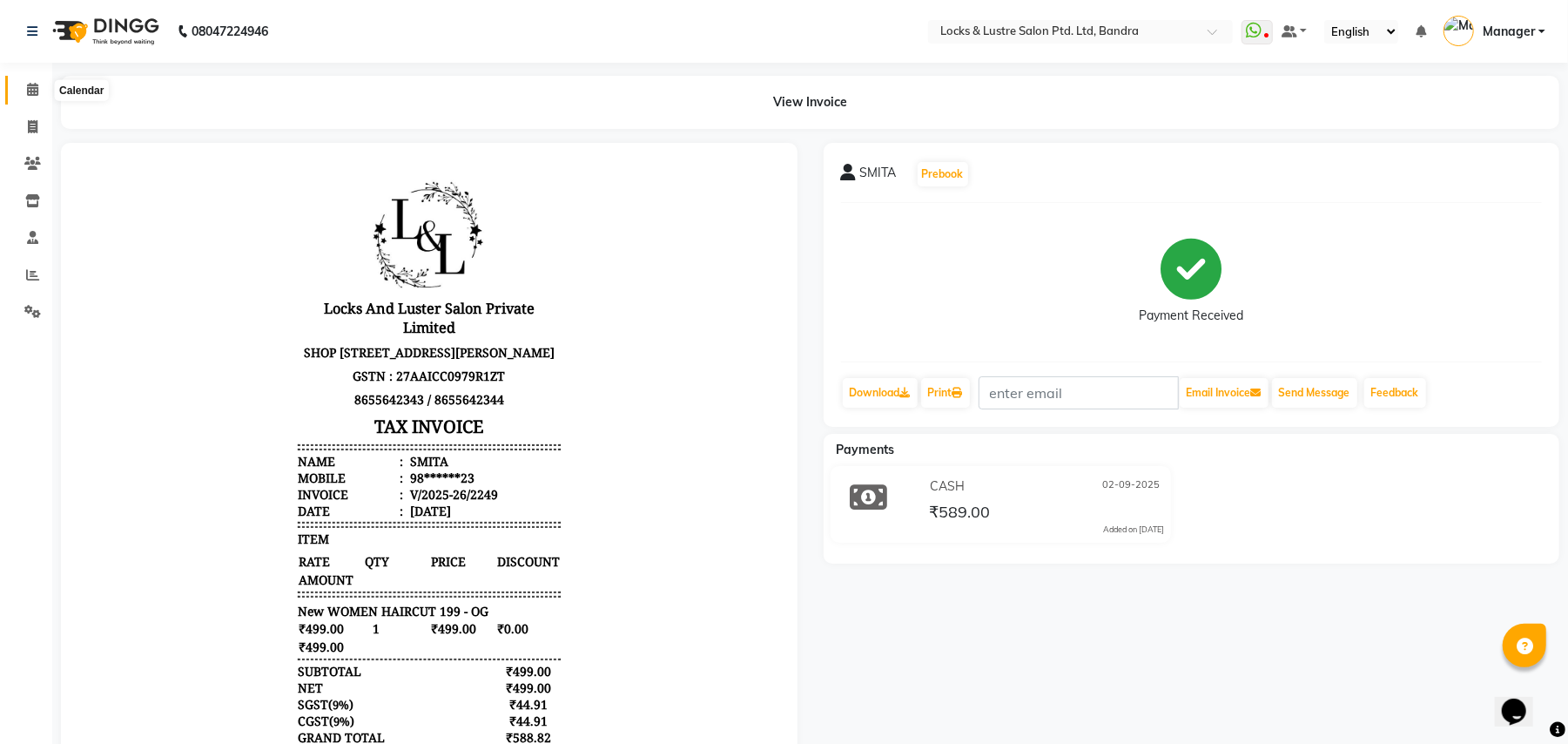
click at [33, 99] on span at bounding box center [33, 90] width 31 height 20
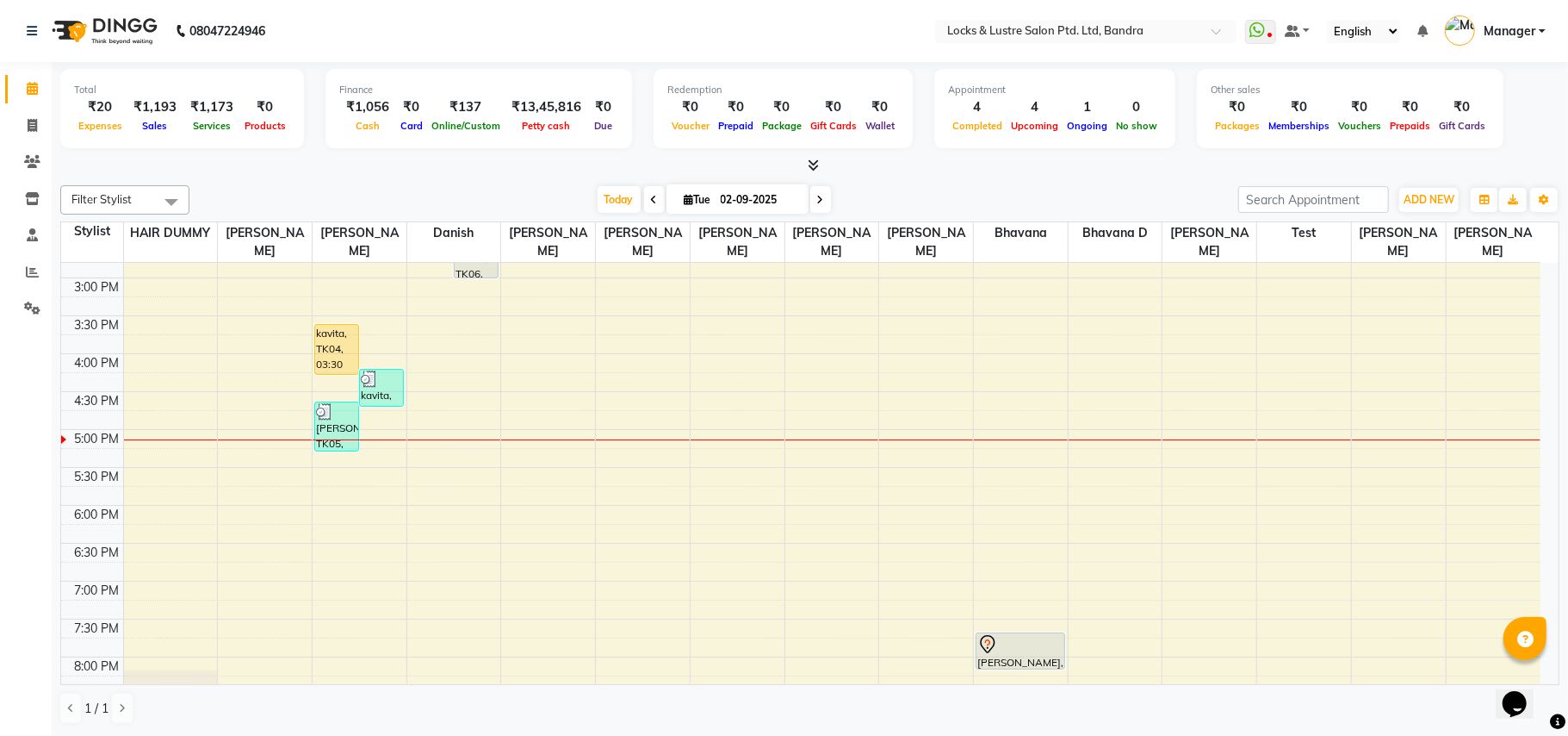
scroll to position [459, 0]
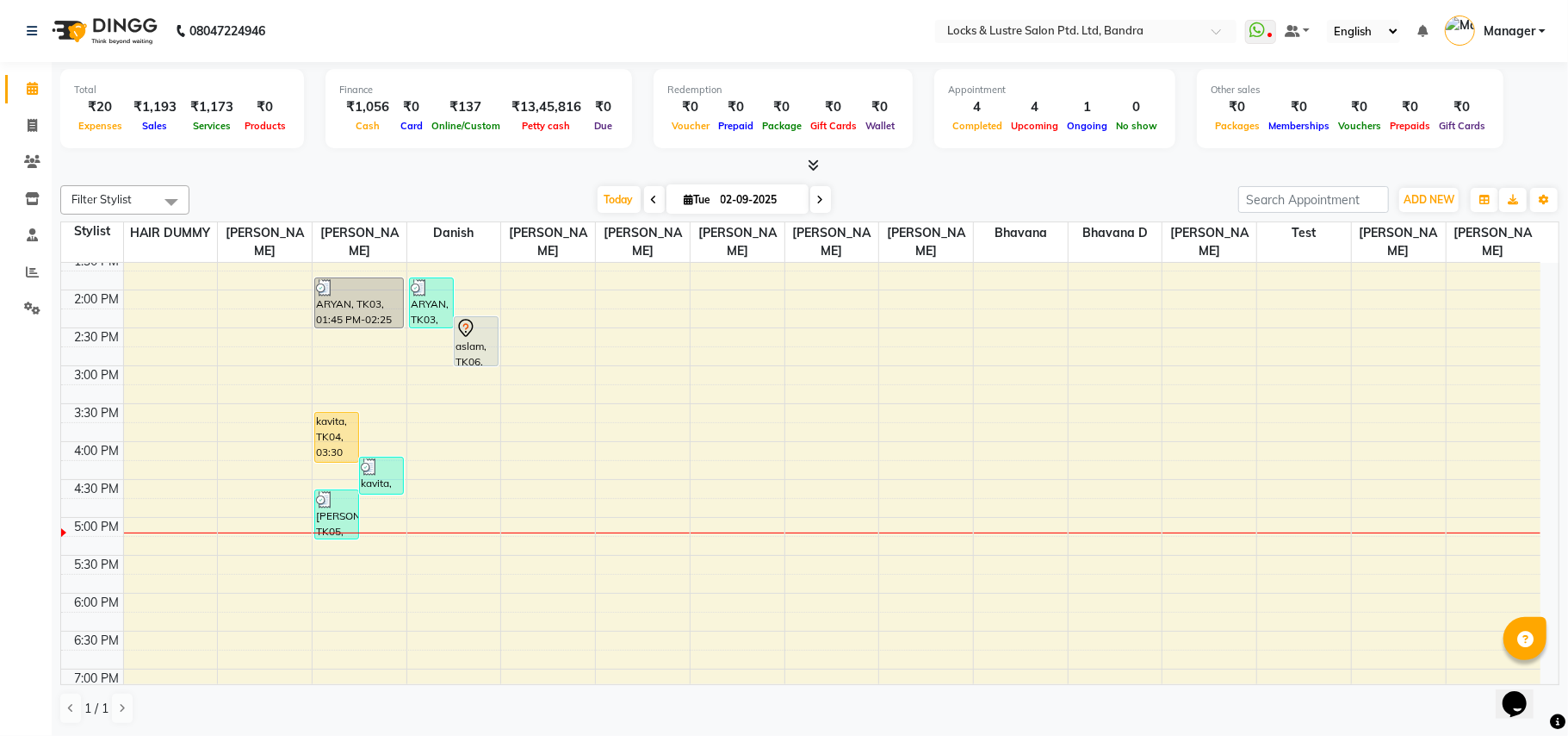
scroll to position [229, 0]
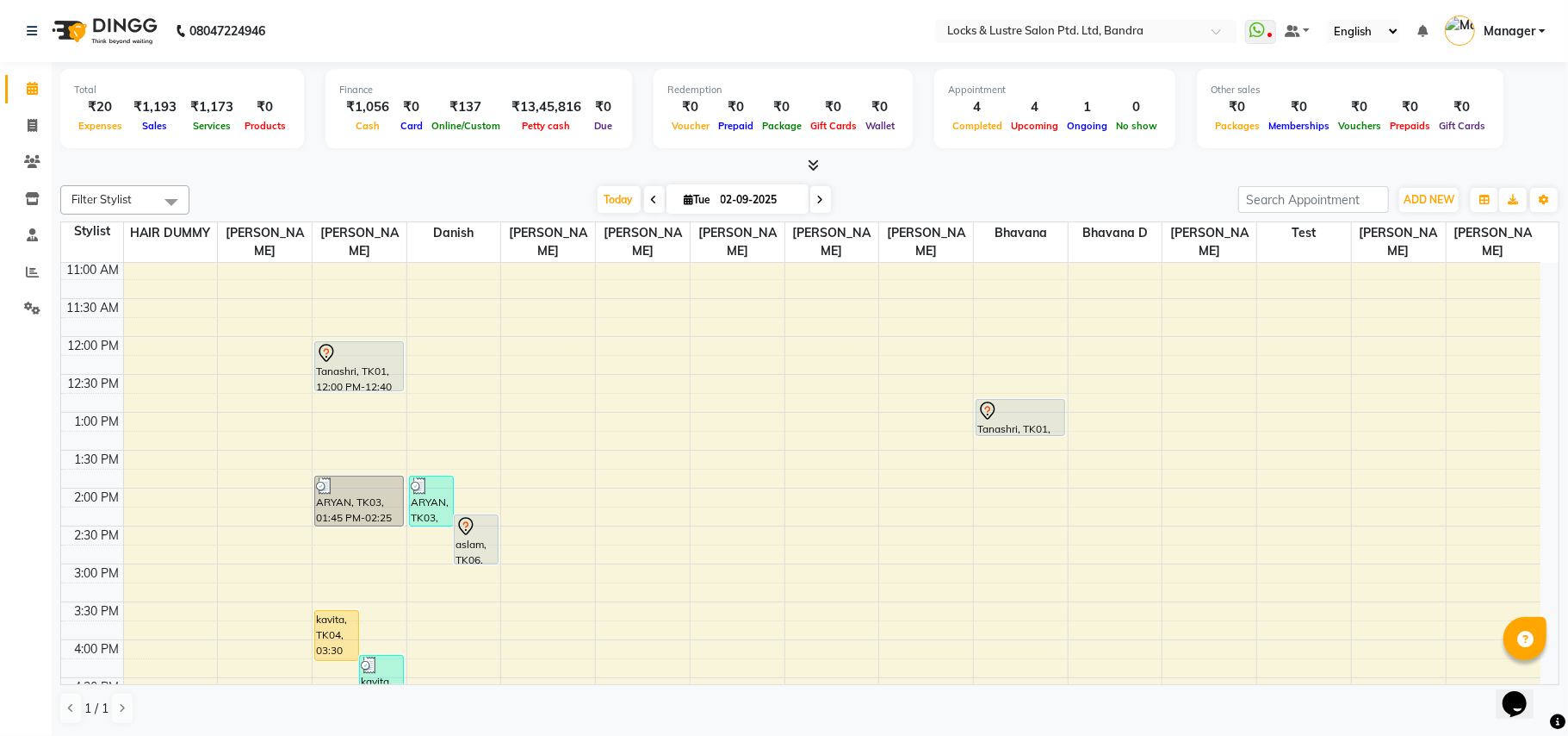
click at [452, 545] on div "8:00 AM 8:30 AM 9:00 AM 9:30 AM 10:00 AM 10:30 AM 11:00 AM 11:30 AM 12:00 PM 12…" at bounding box center [801, 639] width 1479 height 1212
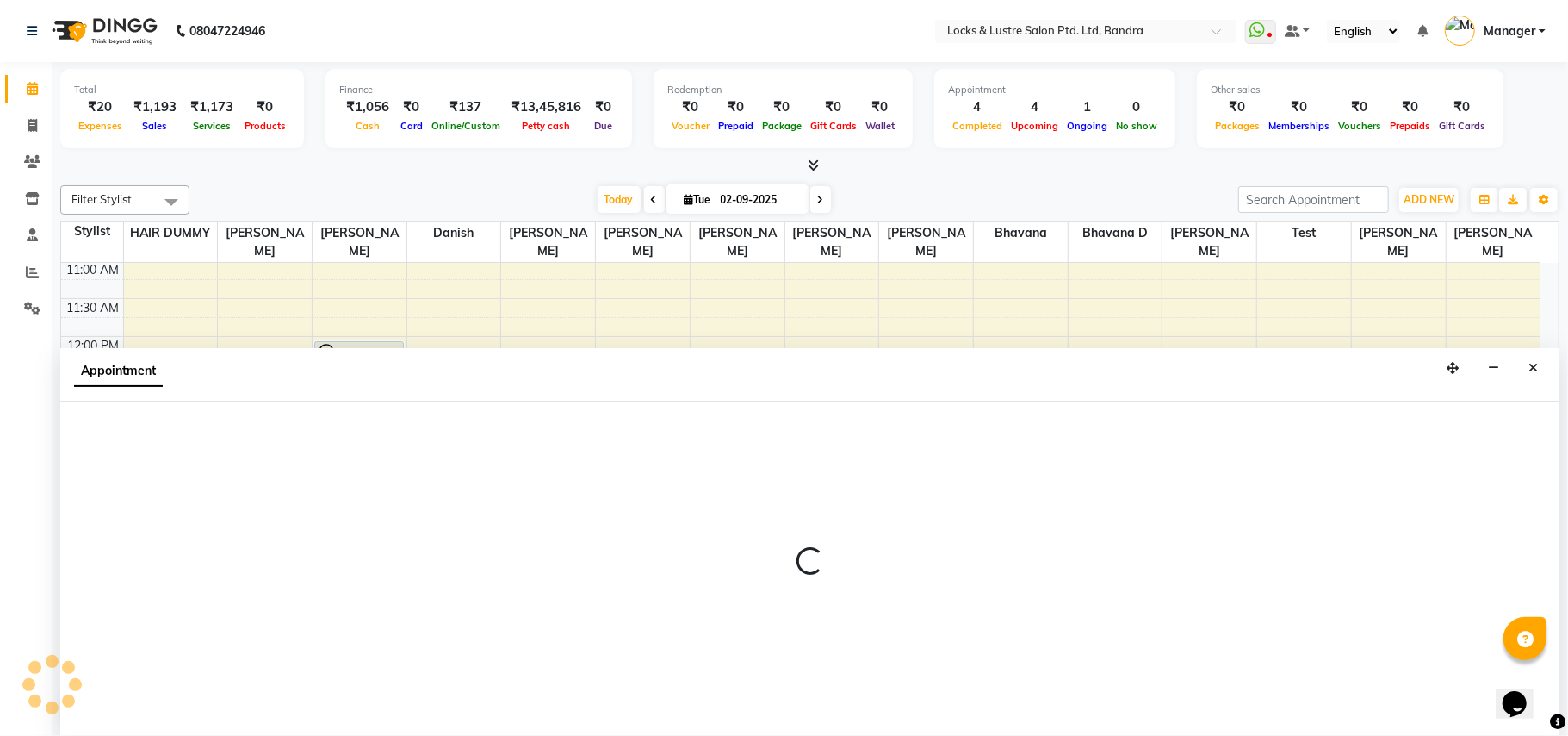
select select "62969"
select select "870"
select select "tentative"
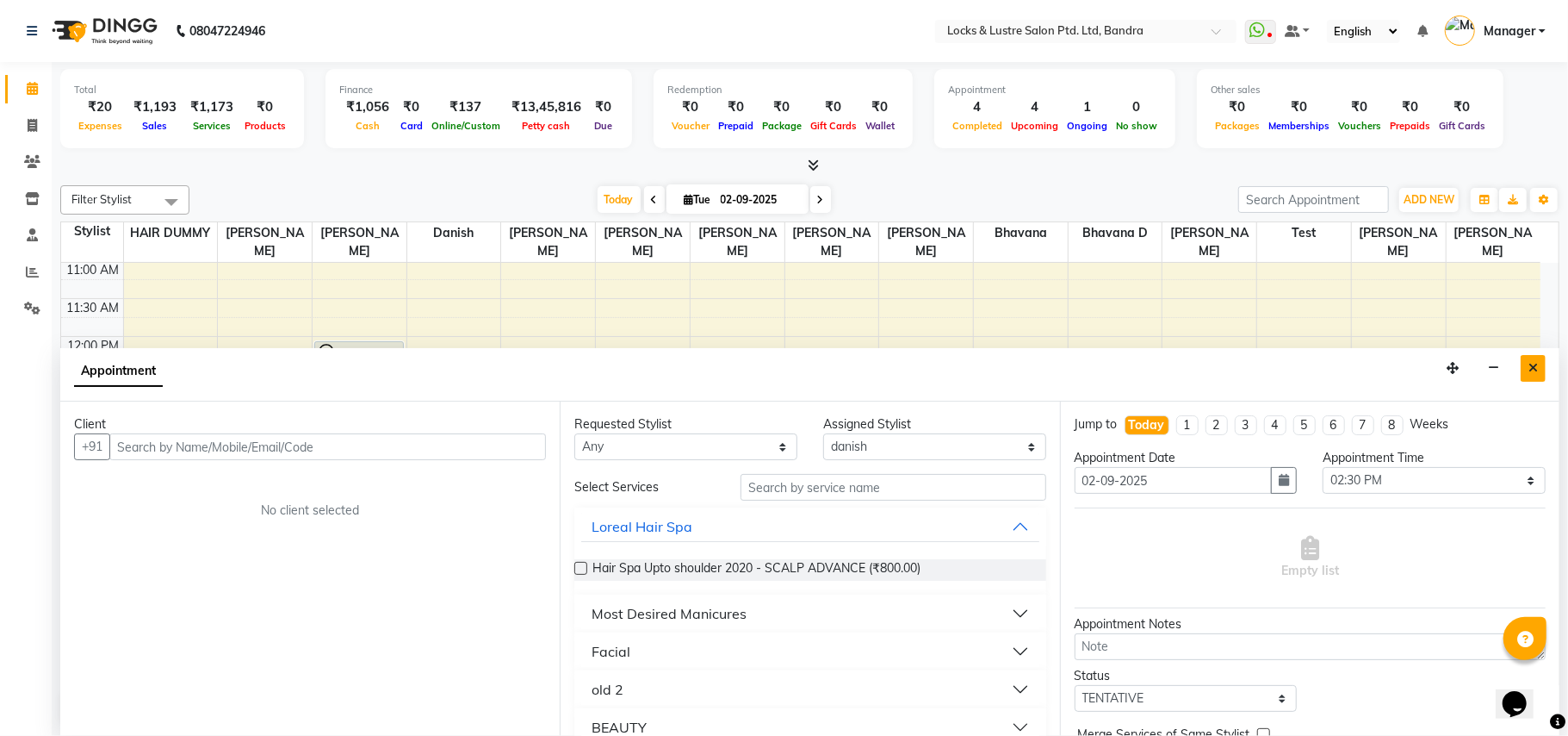
click at [1529, 369] on icon "Close" at bounding box center [1533, 368] width 10 height 12
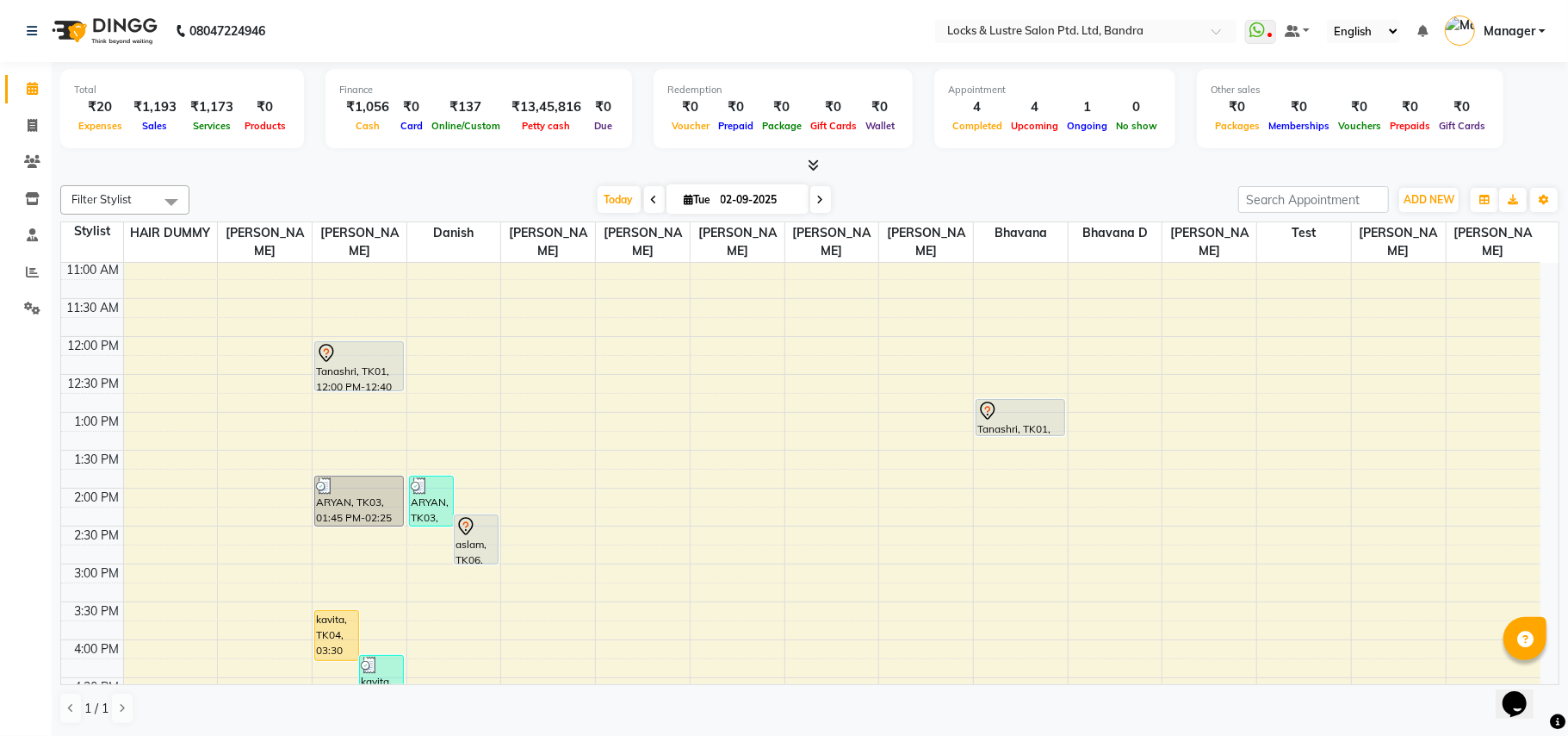
click at [1534, 367] on div "8:00 AM 8:30 AM 9:00 AM 9:30 AM 10:00 AM 10:30 AM 11:00 AM 11:30 AM 12:00 PM 12…" at bounding box center [801, 639] width 1479 height 1212
select select "89649"
select select "tentative"
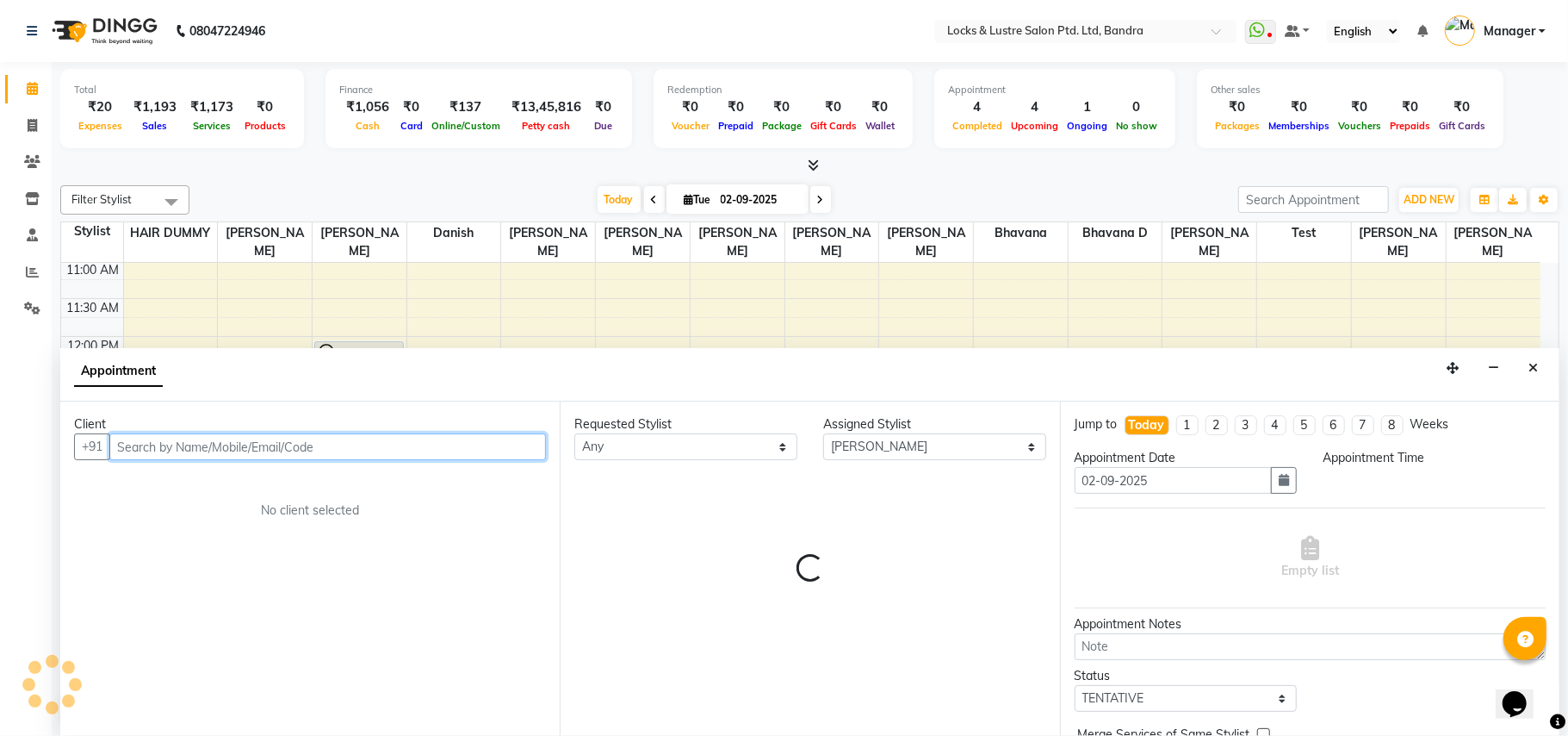
select select "735"
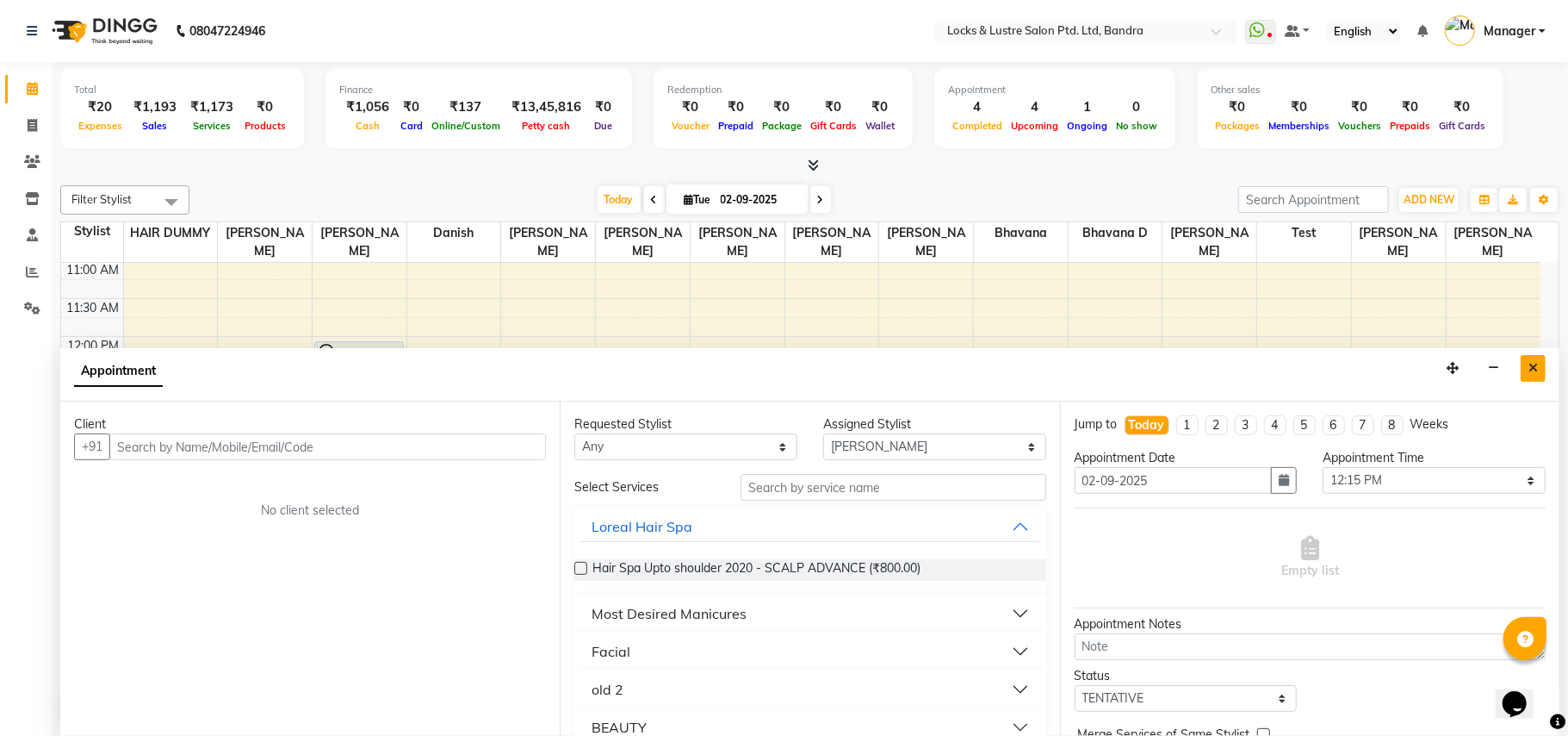
click at [1533, 369] on icon "Close" at bounding box center [1533, 368] width 10 height 12
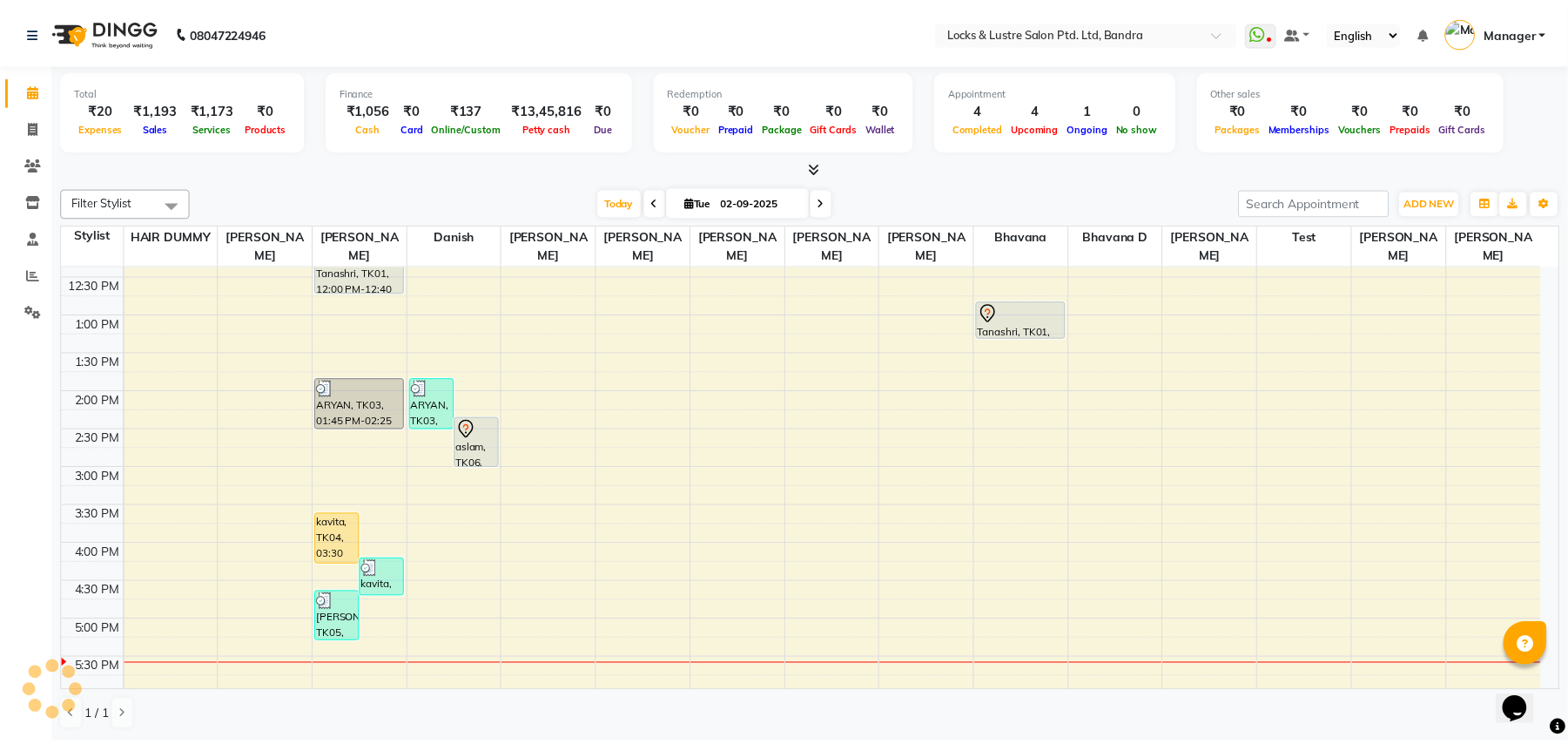
scroll to position [238, 0]
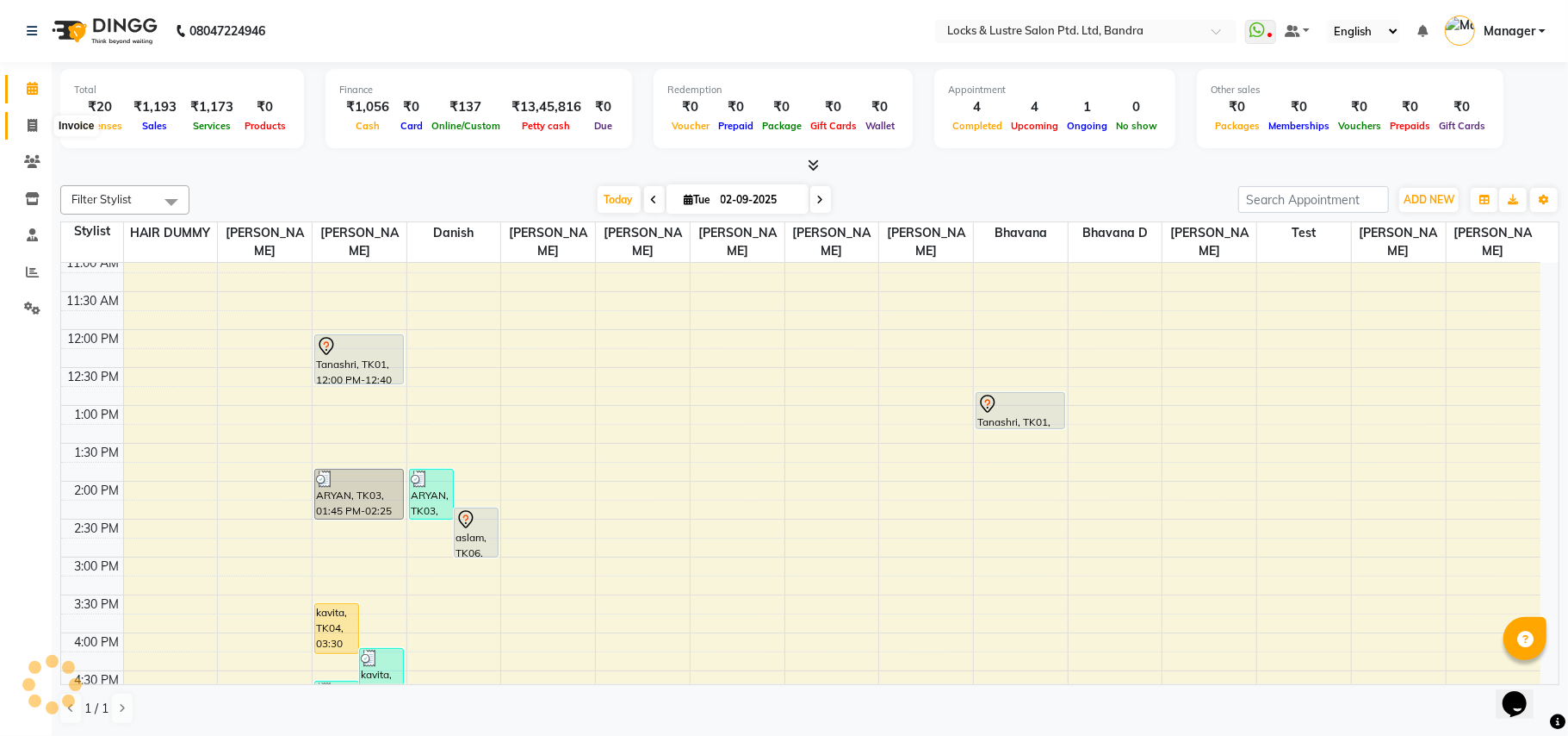
click at [28, 129] on icon at bounding box center [32, 125] width 10 height 13
select select "service"
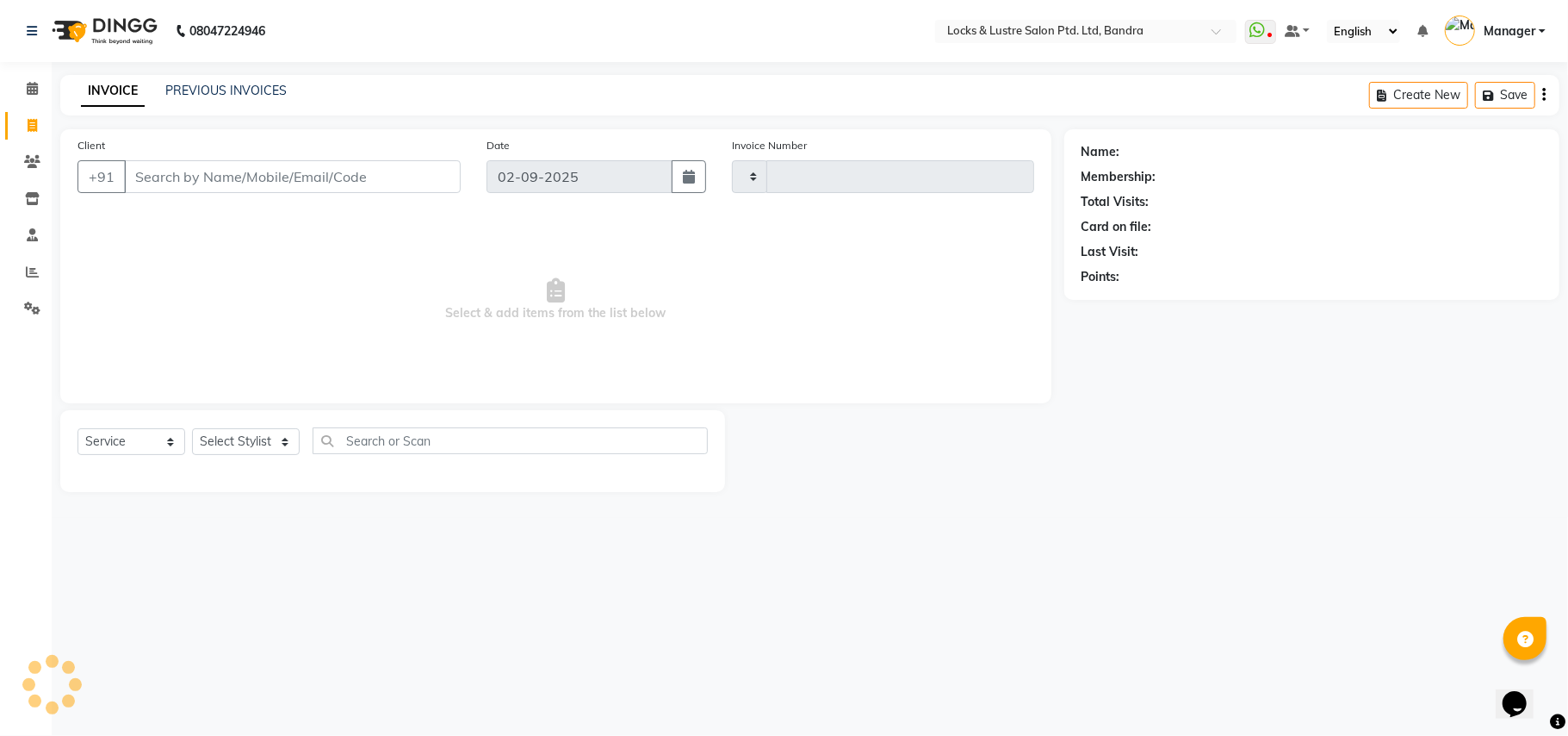
click at [142, 180] on input "Client" at bounding box center [292, 176] width 337 height 32
type input "2250"
select select "6029"
click at [284, 438] on select "Select Stylist [PERSON_NAME] [PERSON_NAME] [PERSON_NAME] [PERSON_NAME] D [PERSO…" at bounding box center [264, 441] width 144 height 26
select select "55307"
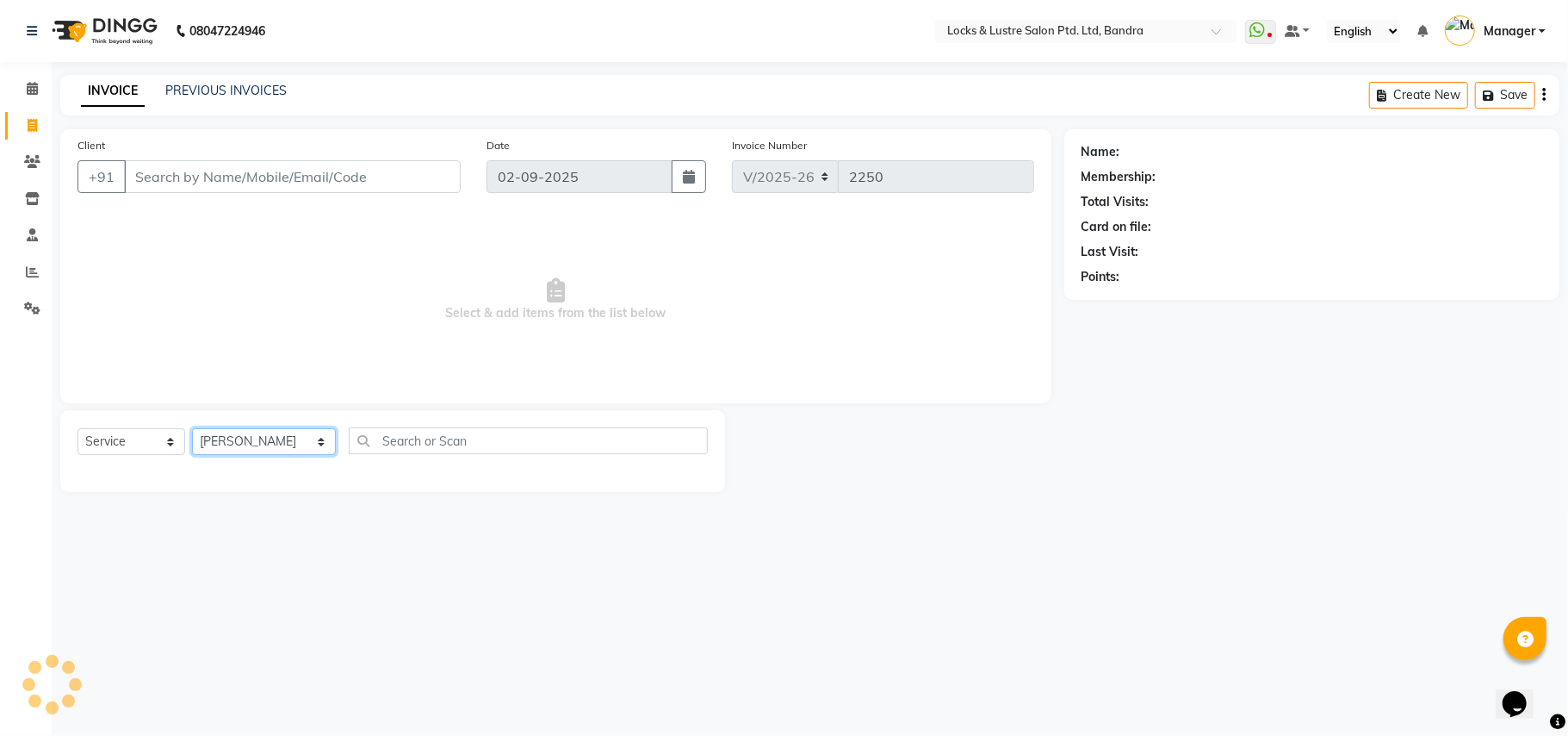
click at [192, 428] on select "Select Stylist [PERSON_NAME] [PERSON_NAME] [PERSON_NAME] [PERSON_NAME] D [PERSO…" at bounding box center [264, 441] width 144 height 26
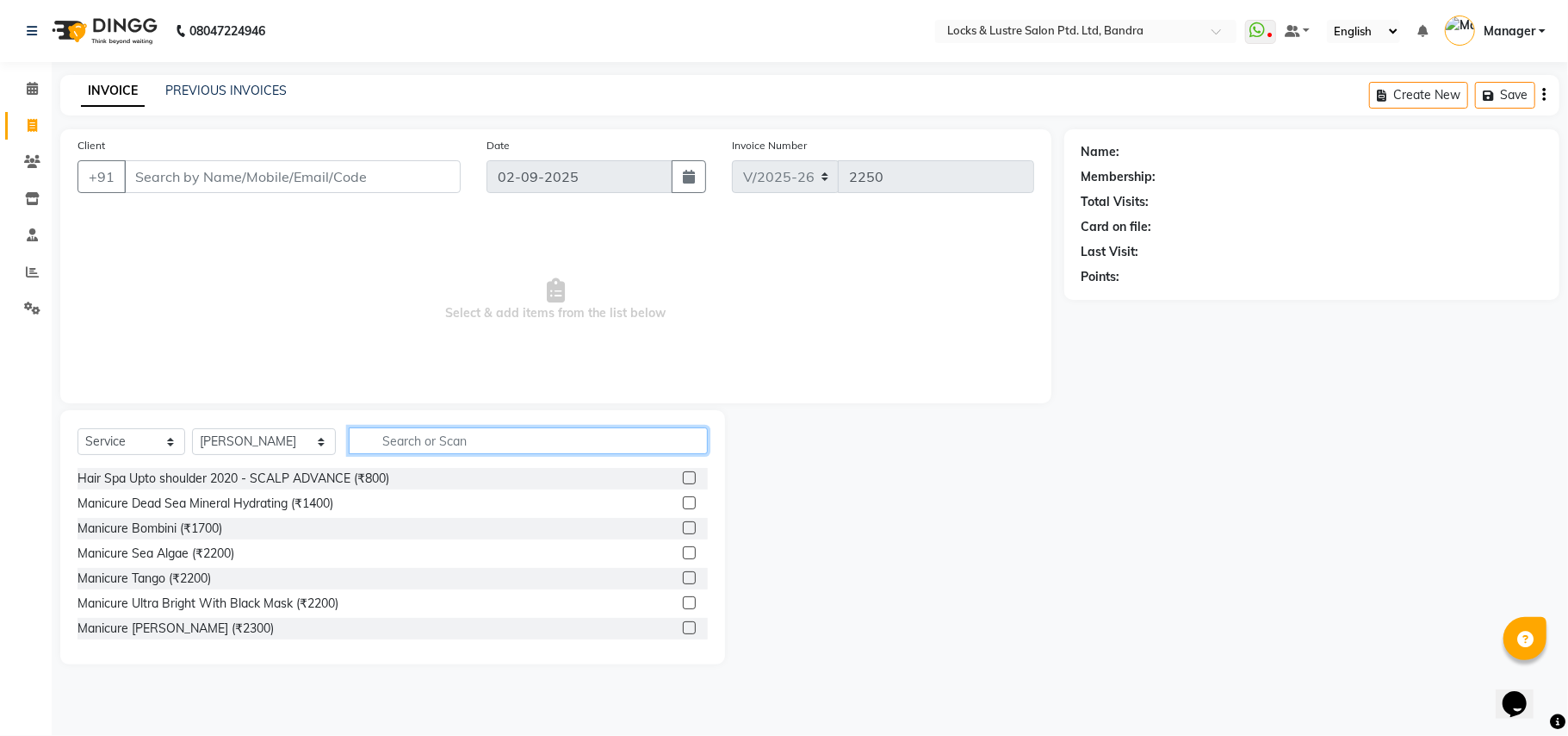
click at [349, 445] on input "text" at bounding box center [529, 440] width 360 height 26
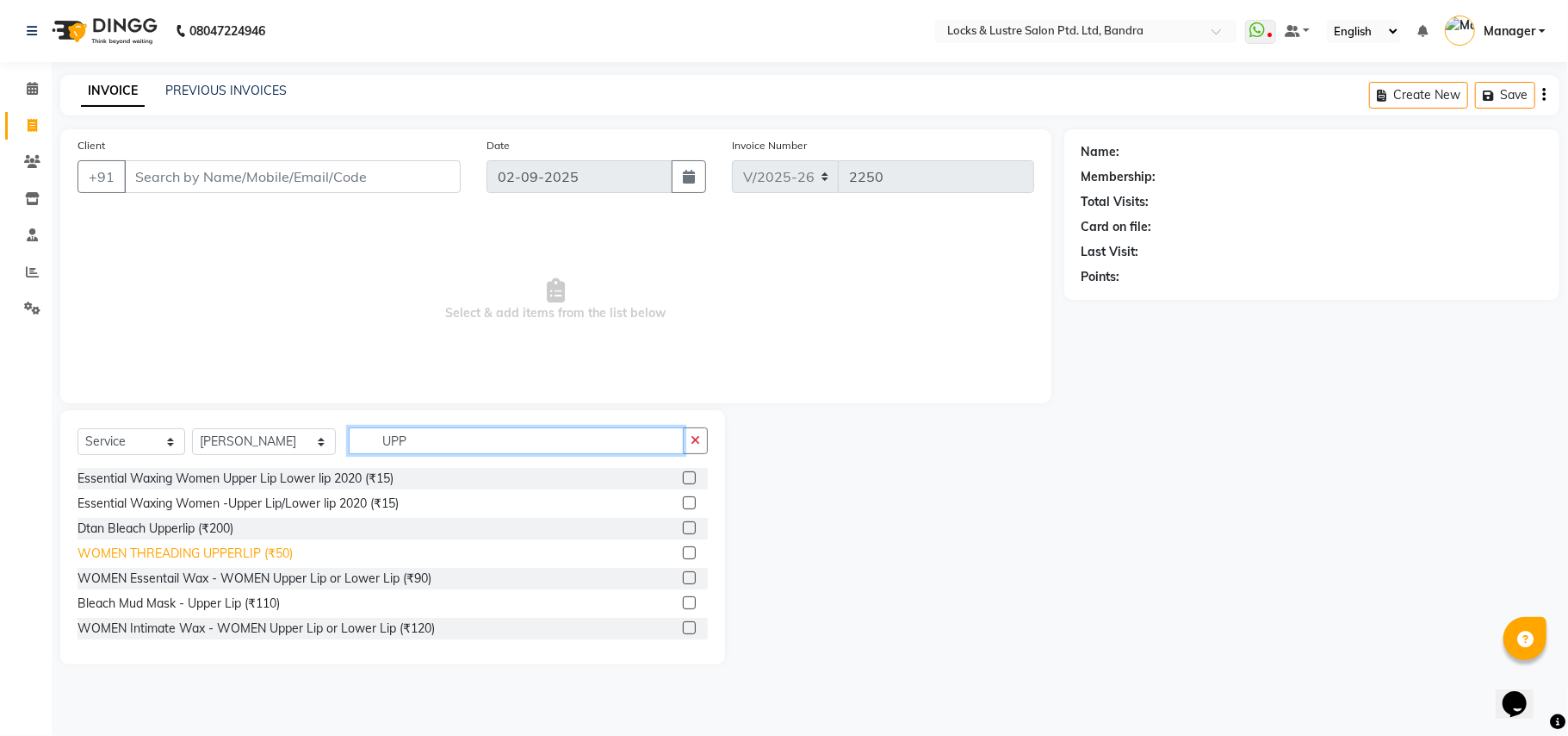
type input "UPP"
click at [265, 556] on div "WOMEN THREADING UPPERLIP (₹50)" at bounding box center [185, 553] width 215 height 19
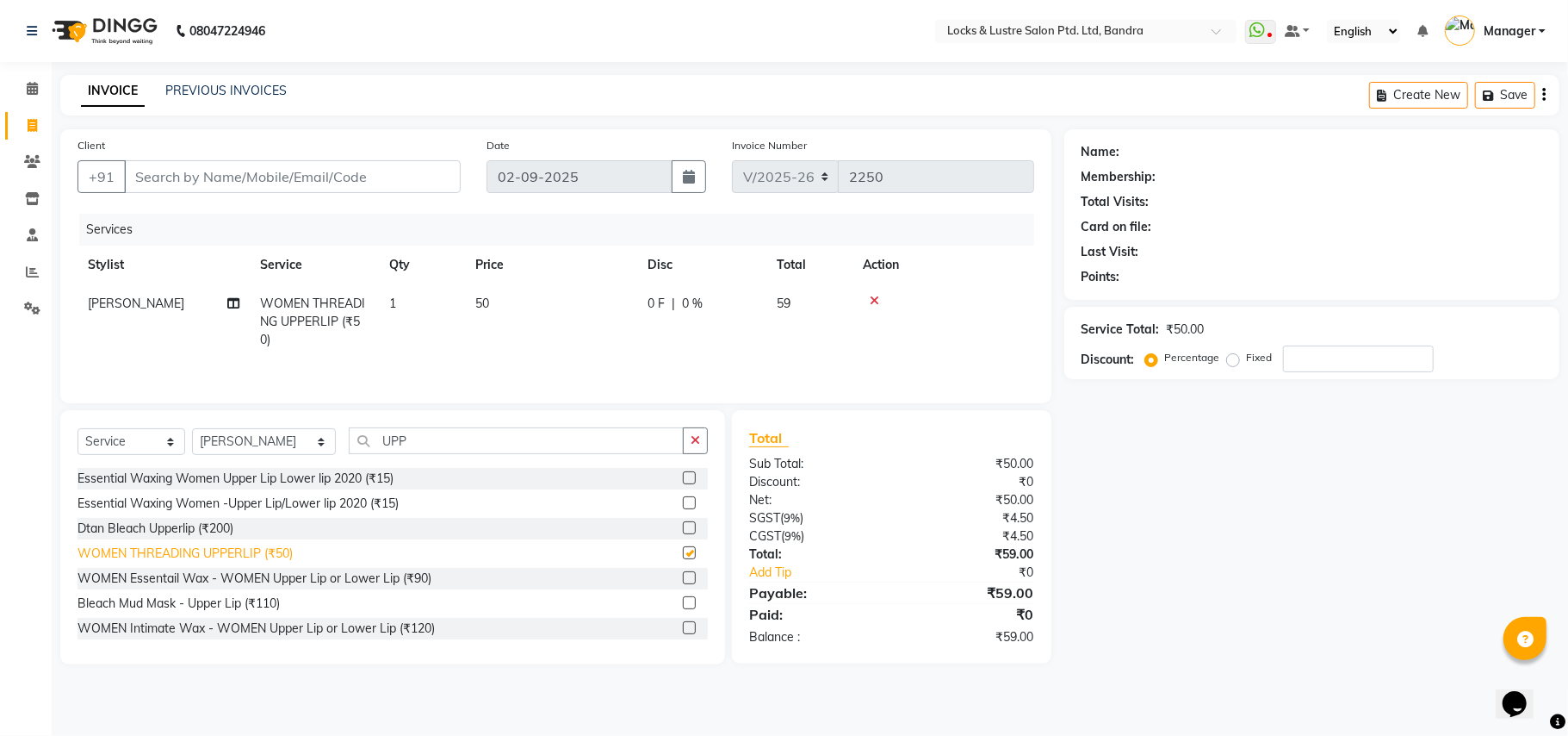
checkbox input "false"
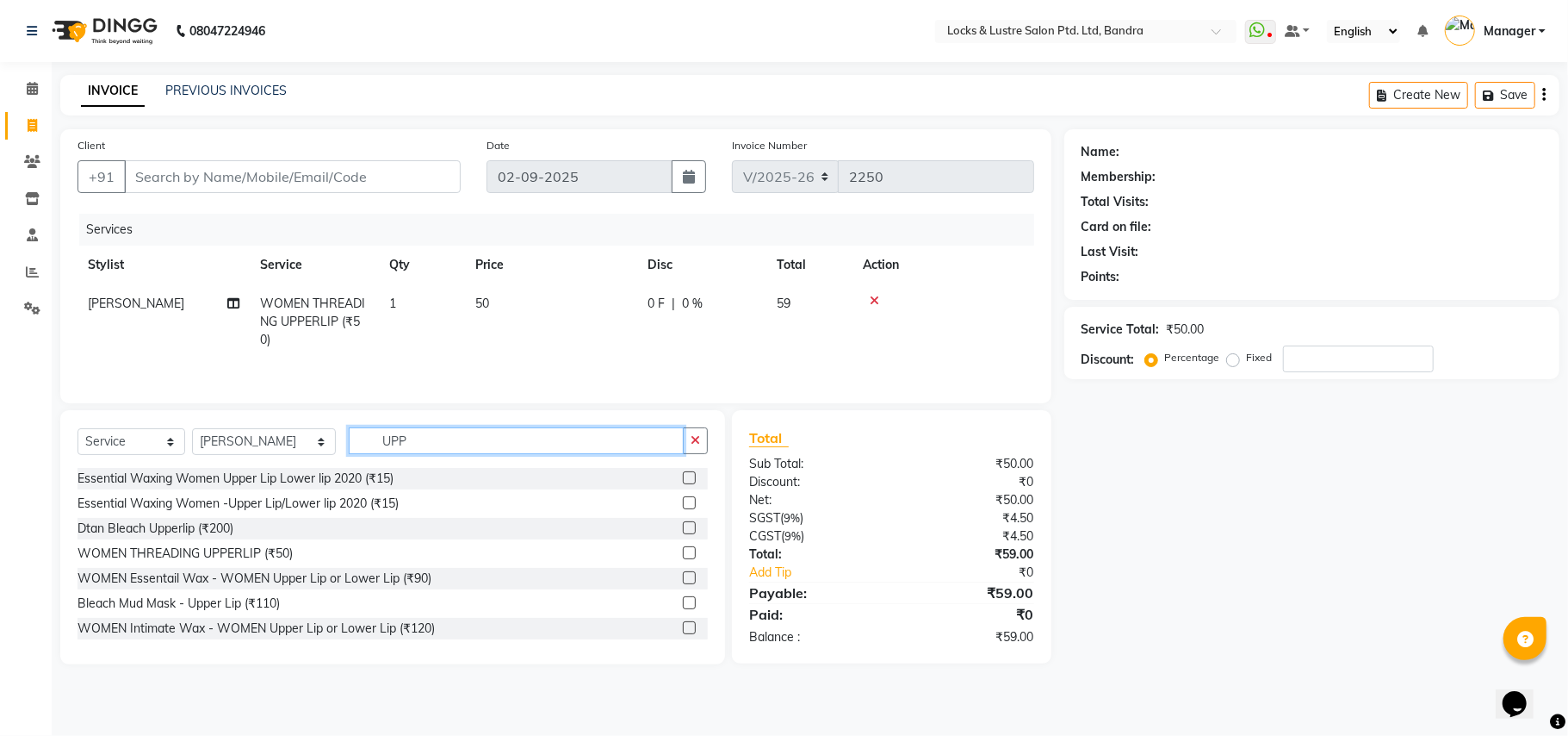
click at [401, 452] on input "UPP" at bounding box center [516, 440] width 335 height 26
type input "U"
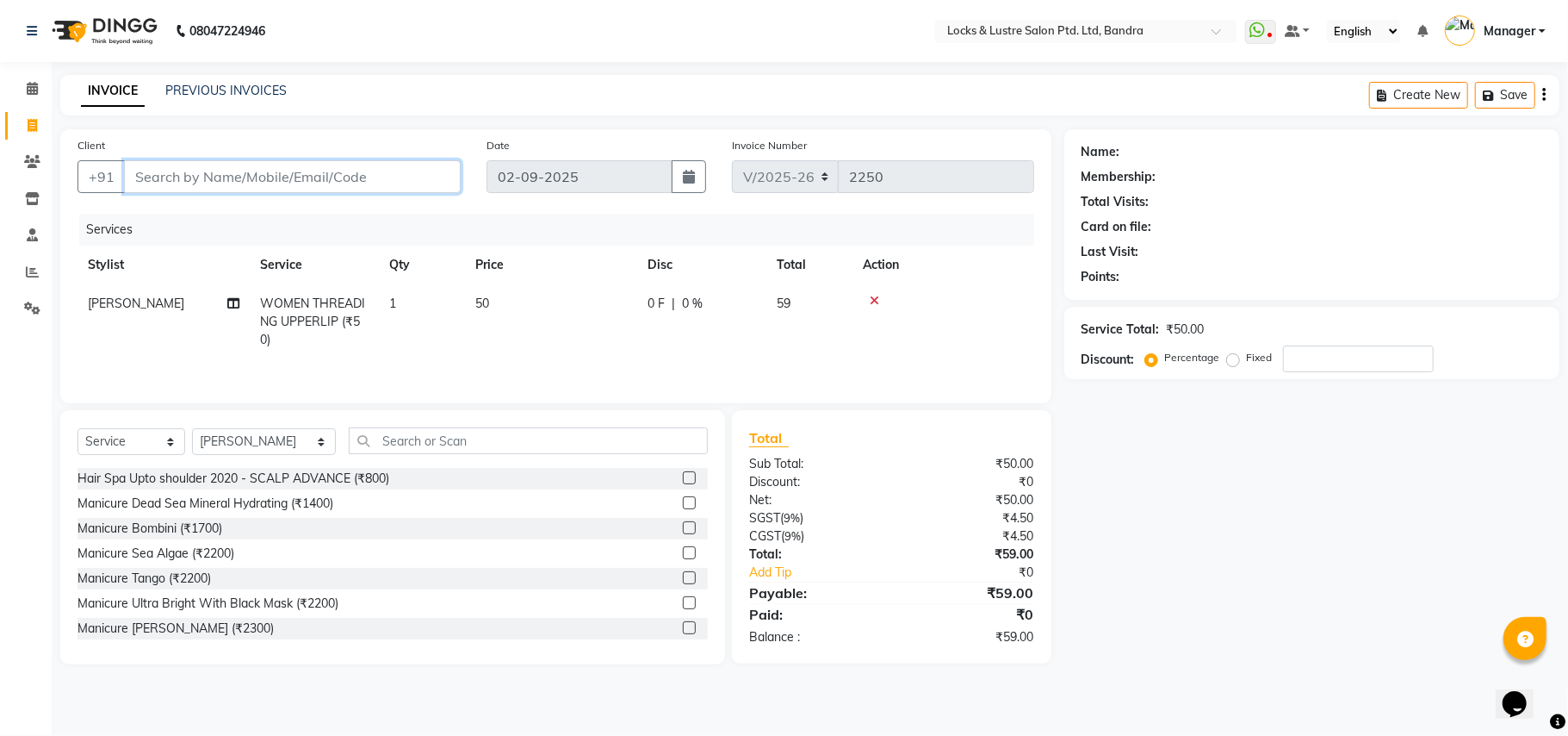
click at [250, 183] on input "Client" at bounding box center [292, 176] width 337 height 32
type input "8"
type input "0"
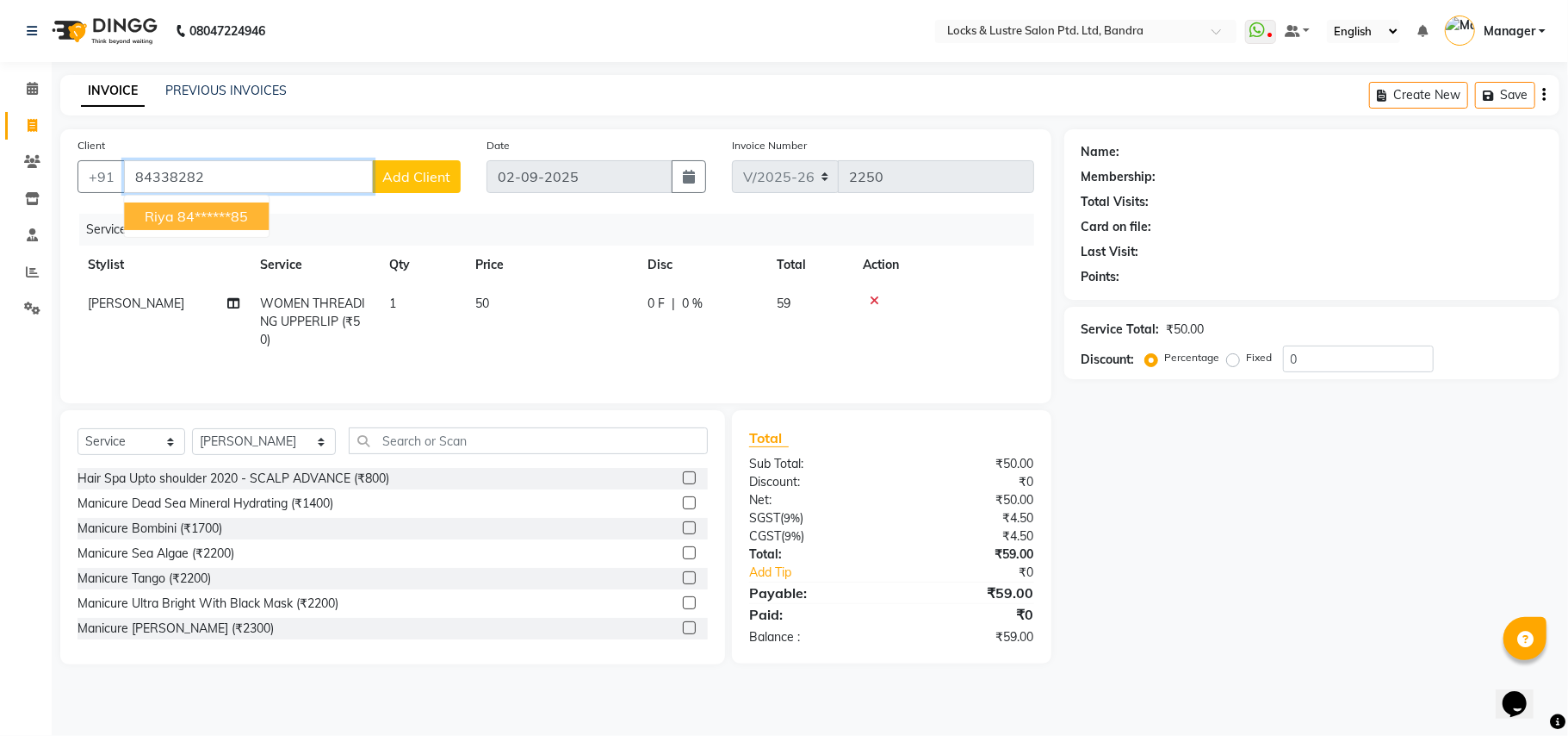
click at [219, 221] on ngb-highlight "84******85" at bounding box center [213, 216] width 70 height 18
type input "84******85"
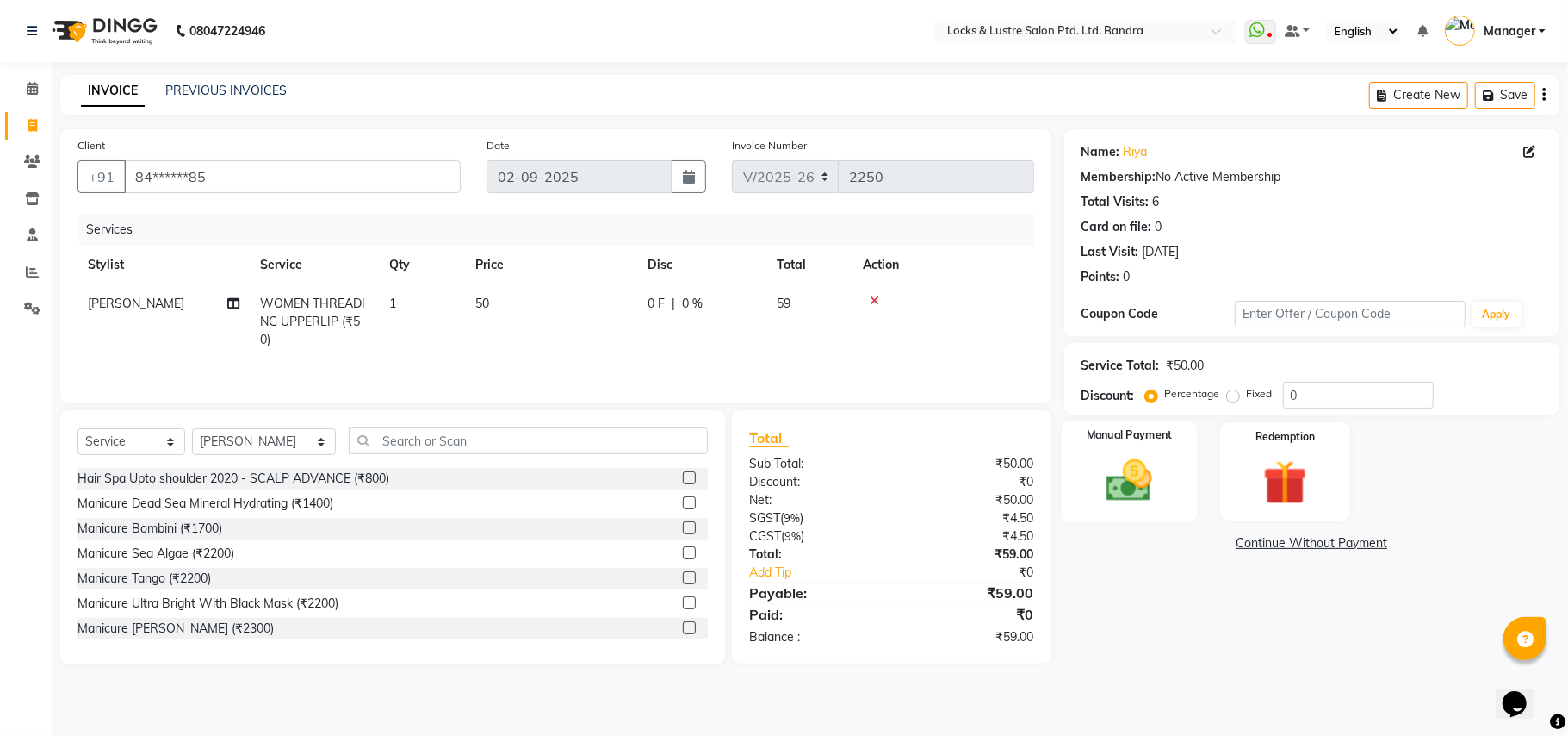
click at [1148, 484] on img at bounding box center [1128, 480] width 75 height 54
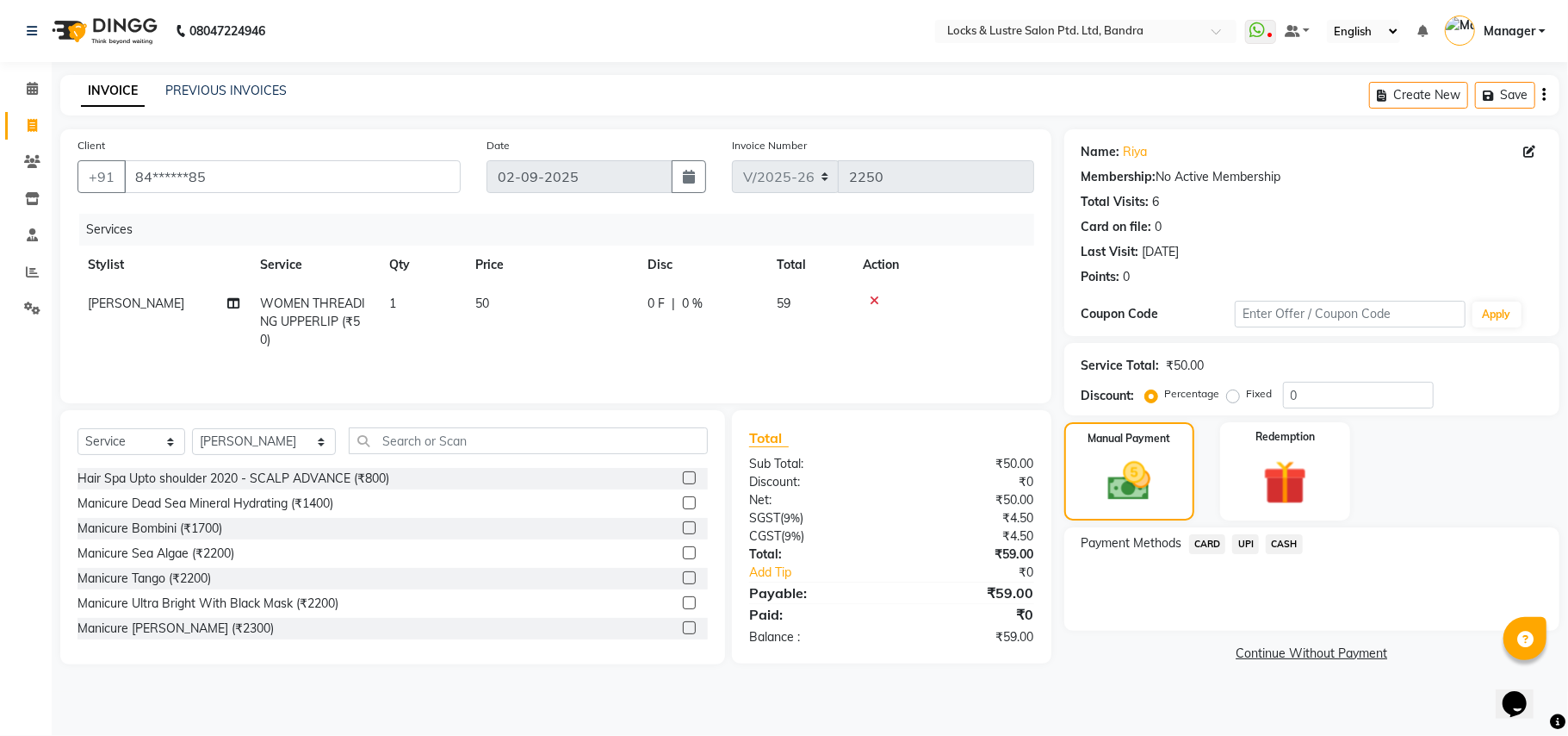
click at [1244, 542] on span "UPI" at bounding box center [1245, 543] width 26 height 20
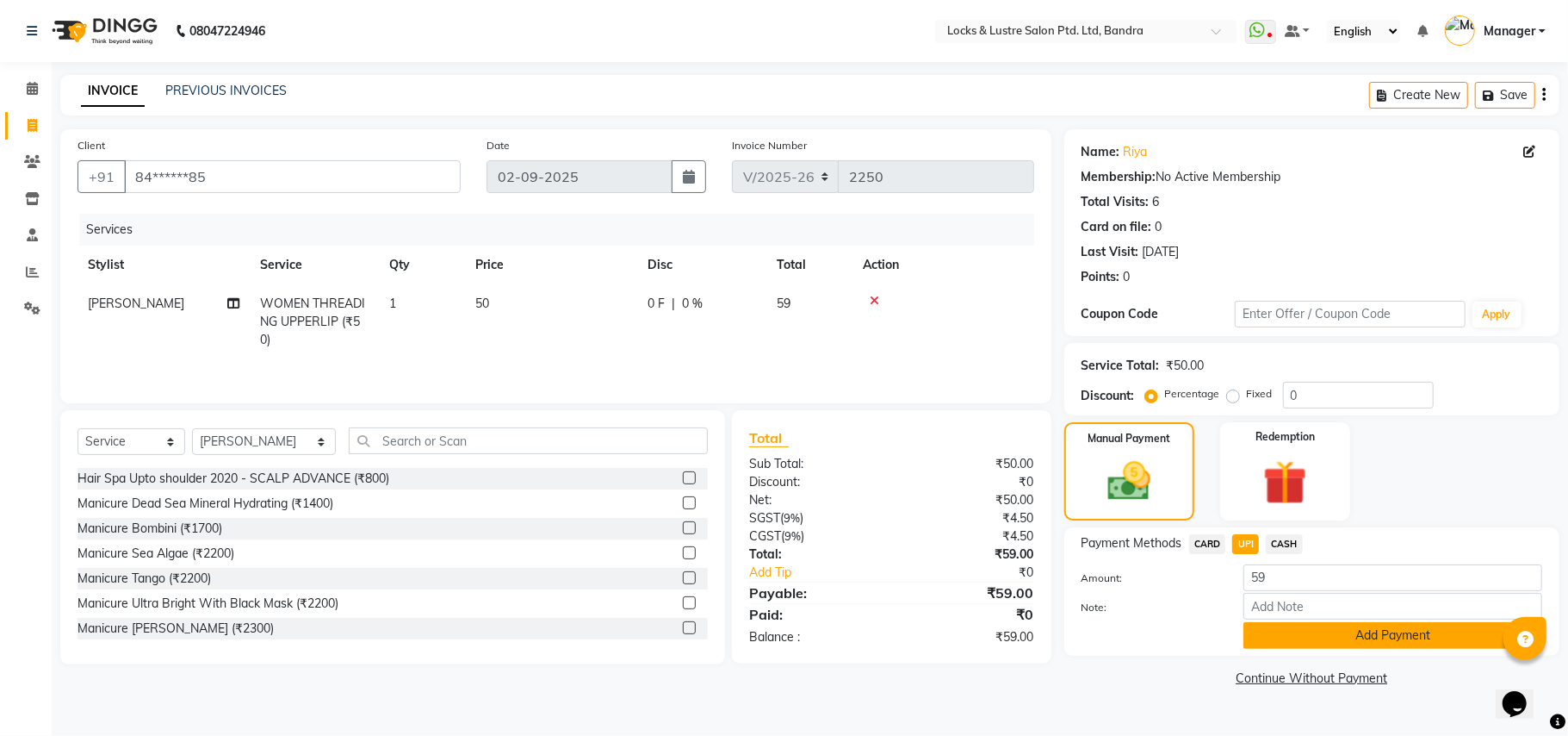
click at [1267, 628] on button "Add Payment" at bounding box center [1393, 634] width 299 height 26
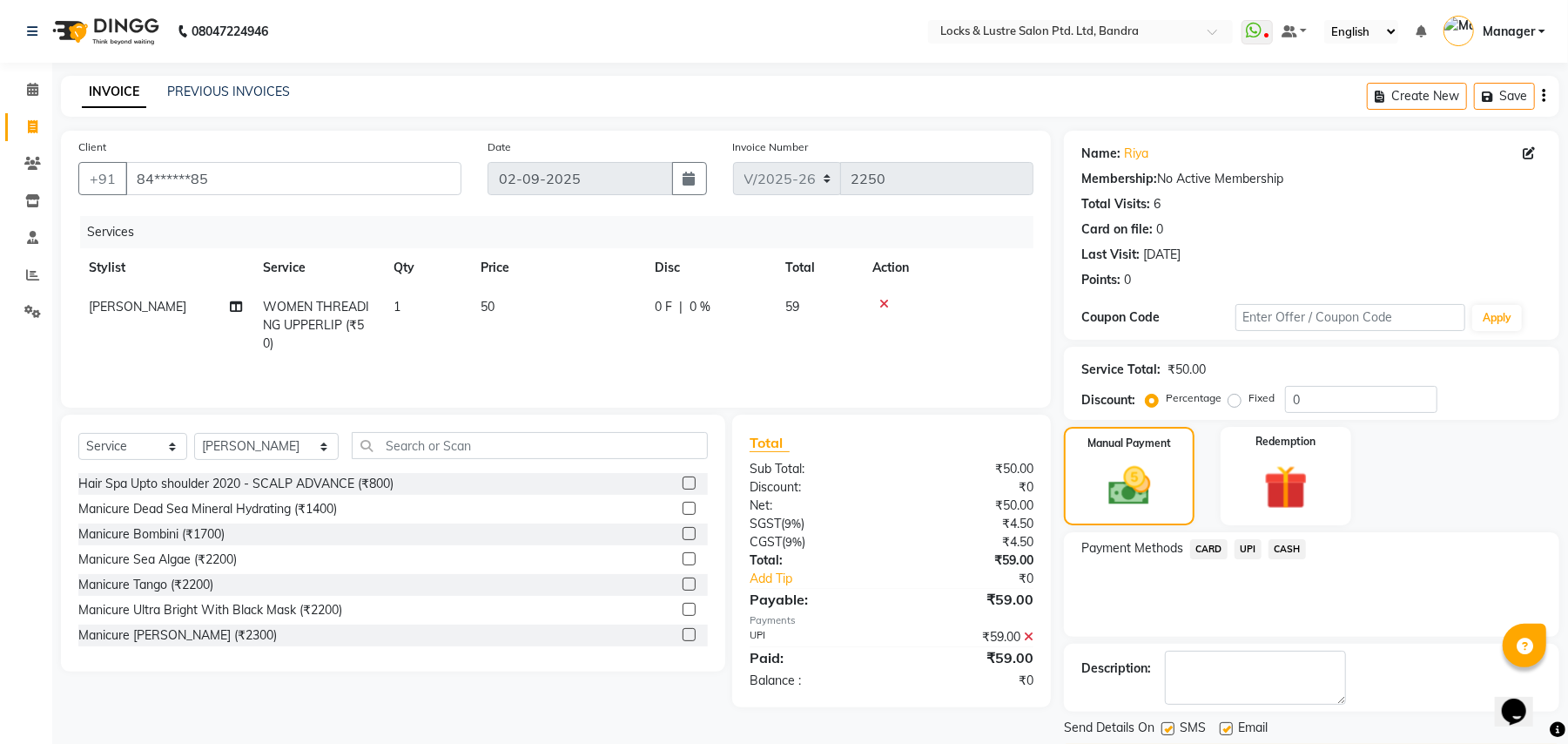
scroll to position [54, 0]
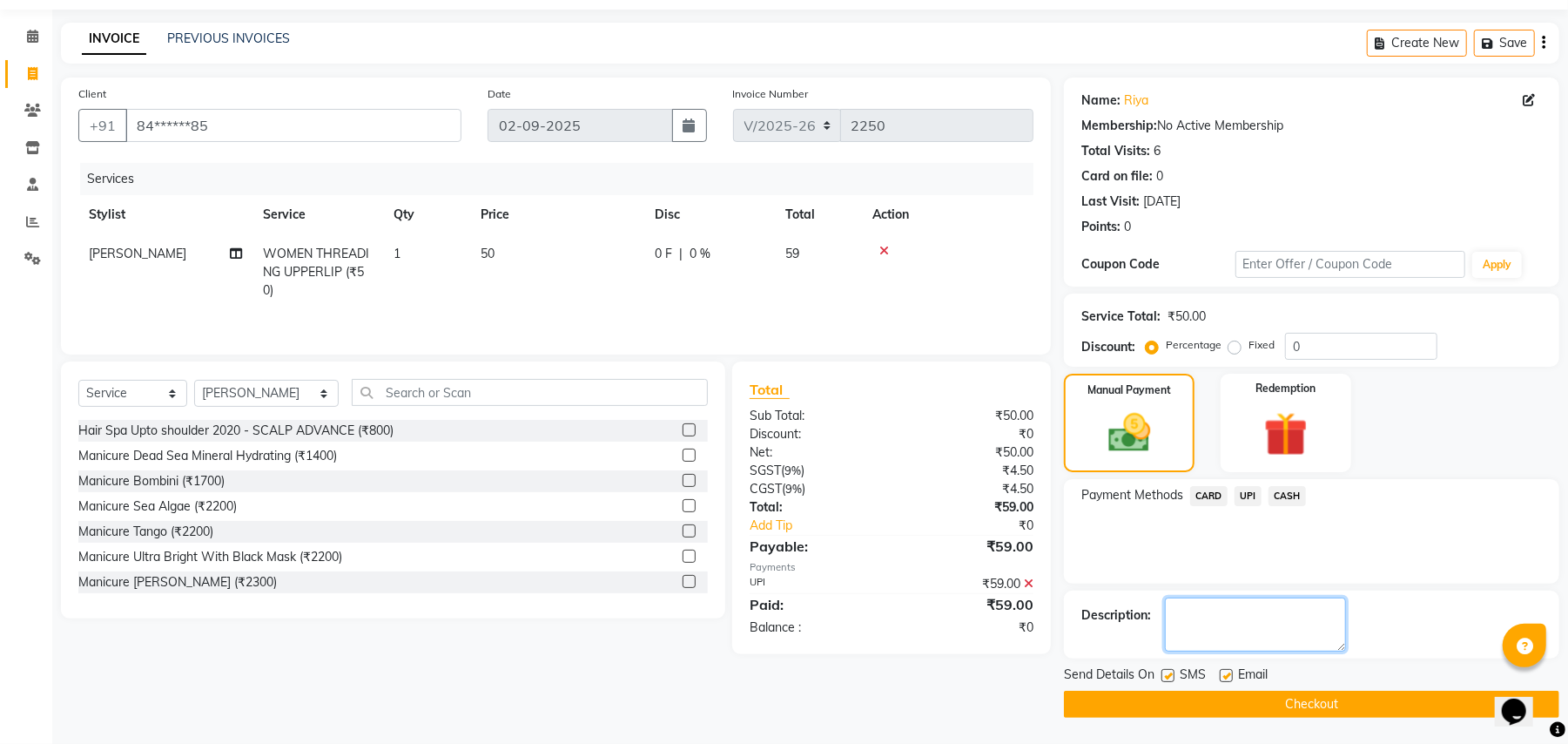
click at [1268, 610] on textarea at bounding box center [1255, 624] width 181 height 54
type textarea "561119122091"
click at [1229, 703] on button "Checkout" at bounding box center [1311, 703] width 495 height 27
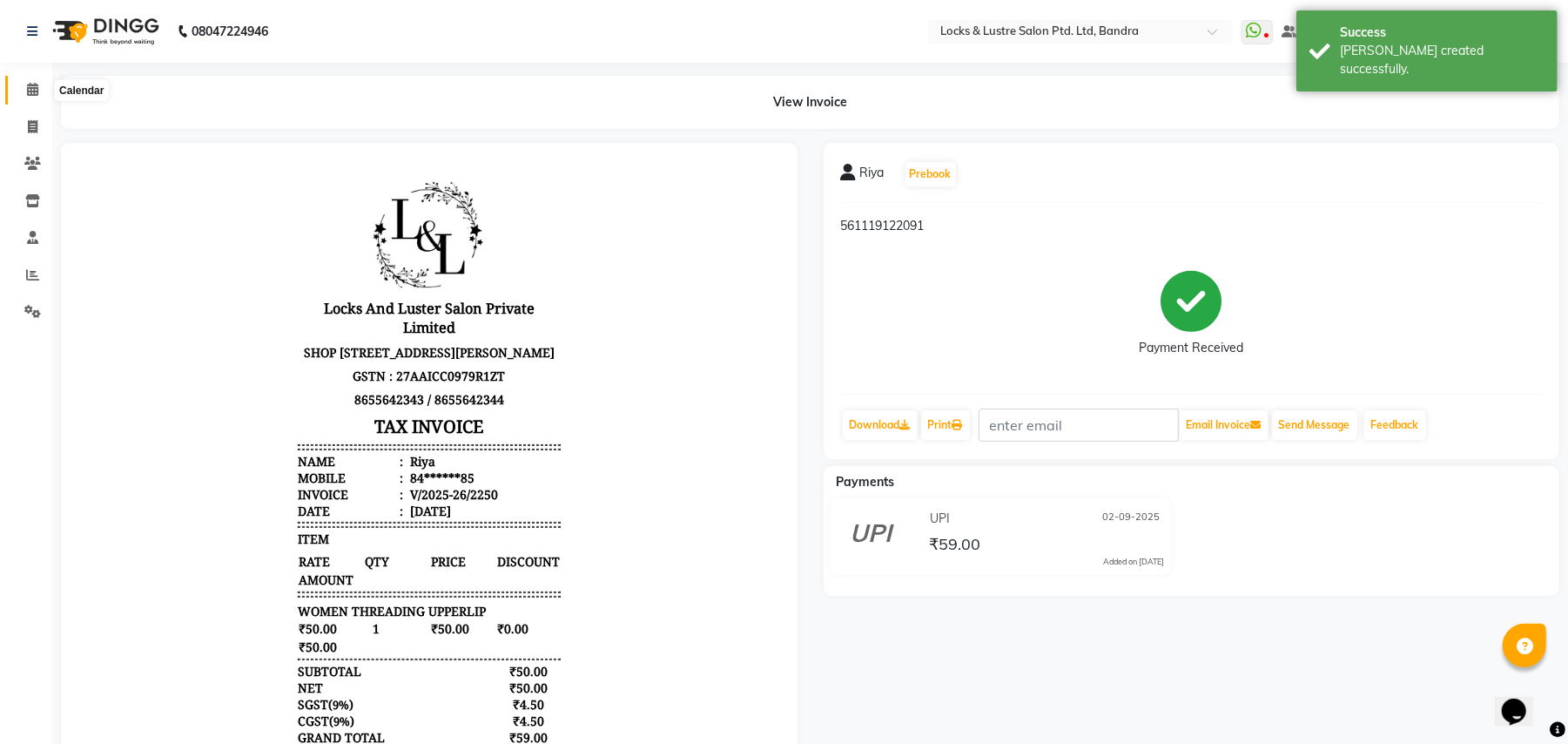
click at [28, 87] on icon at bounding box center [32, 89] width 11 height 13
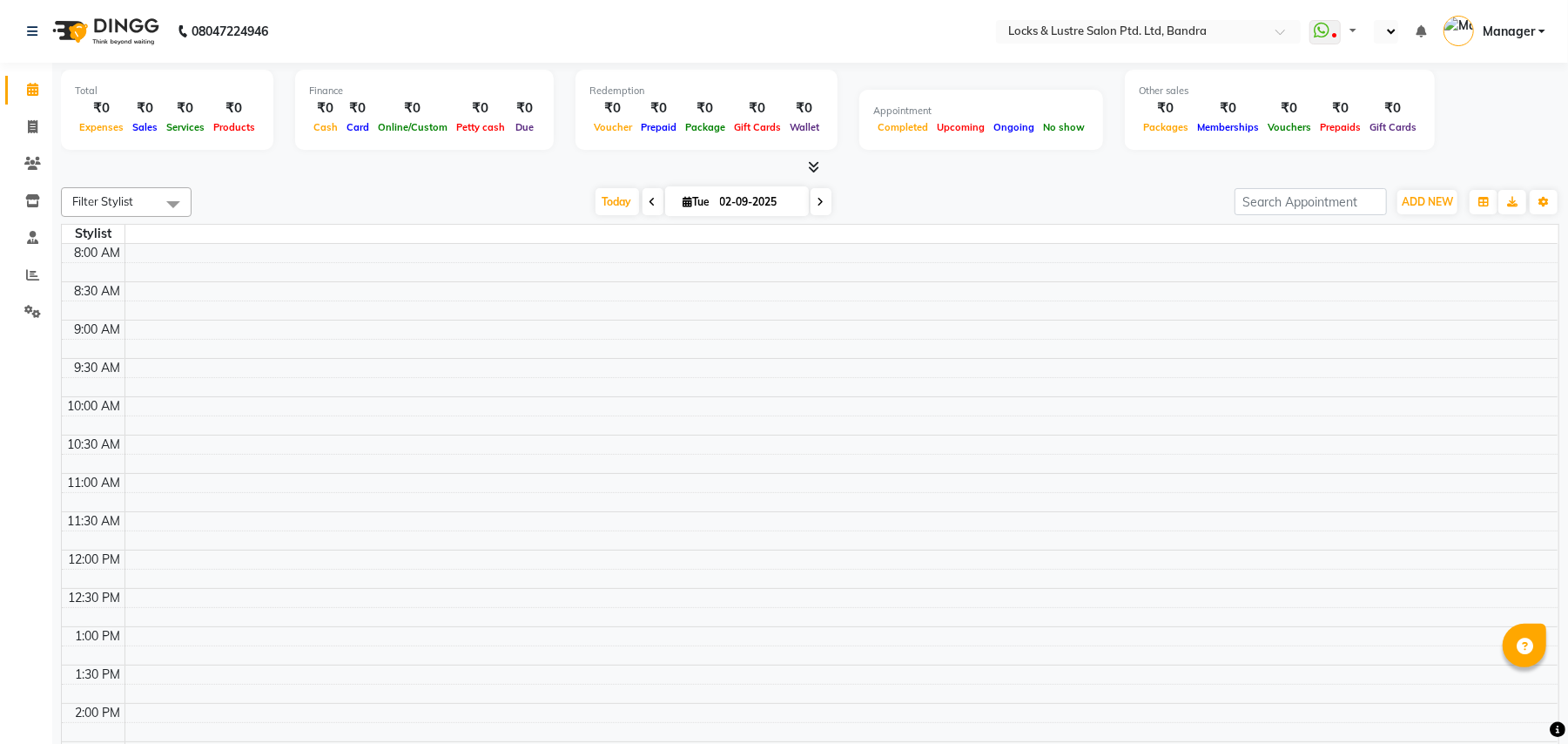
select select "en"
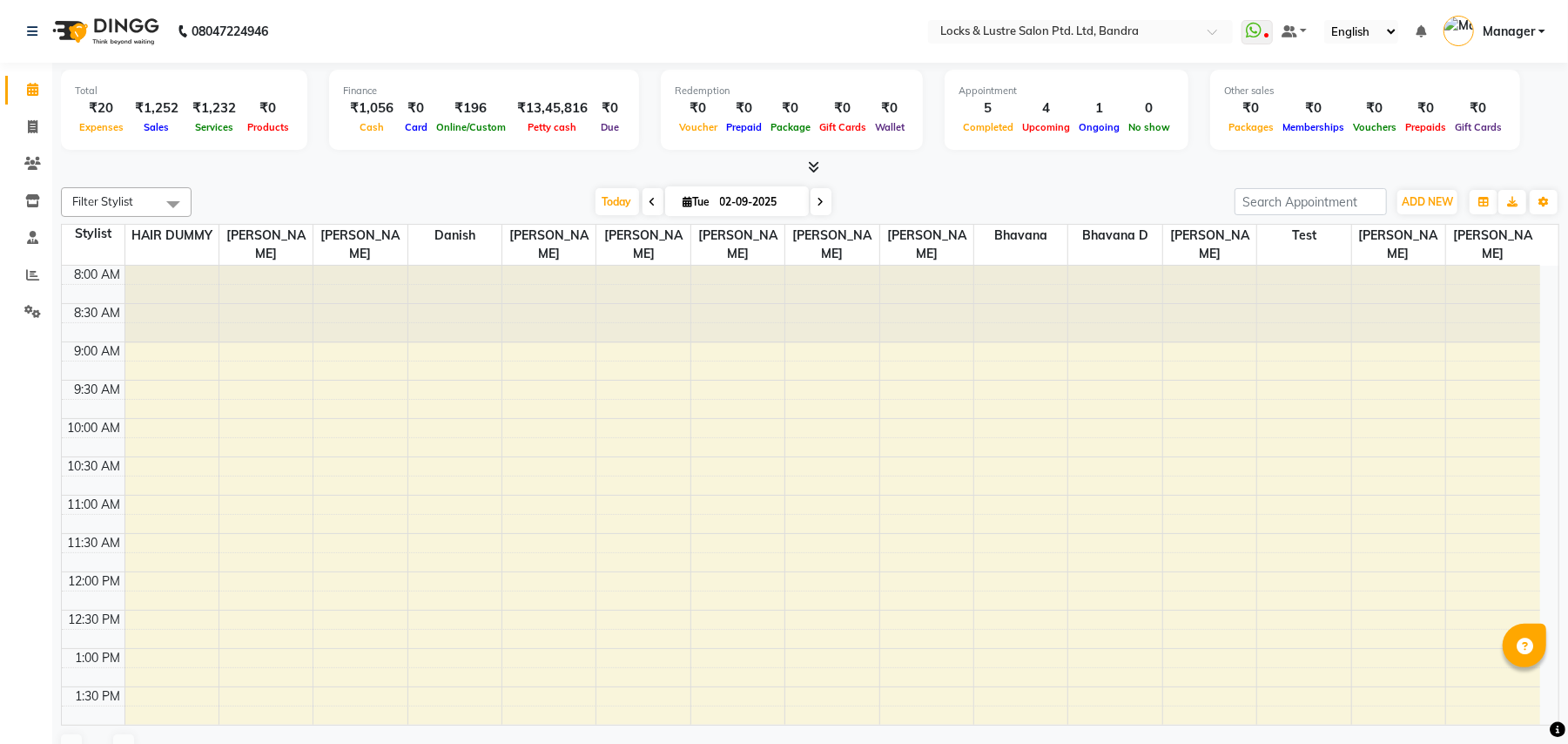
select select "en"
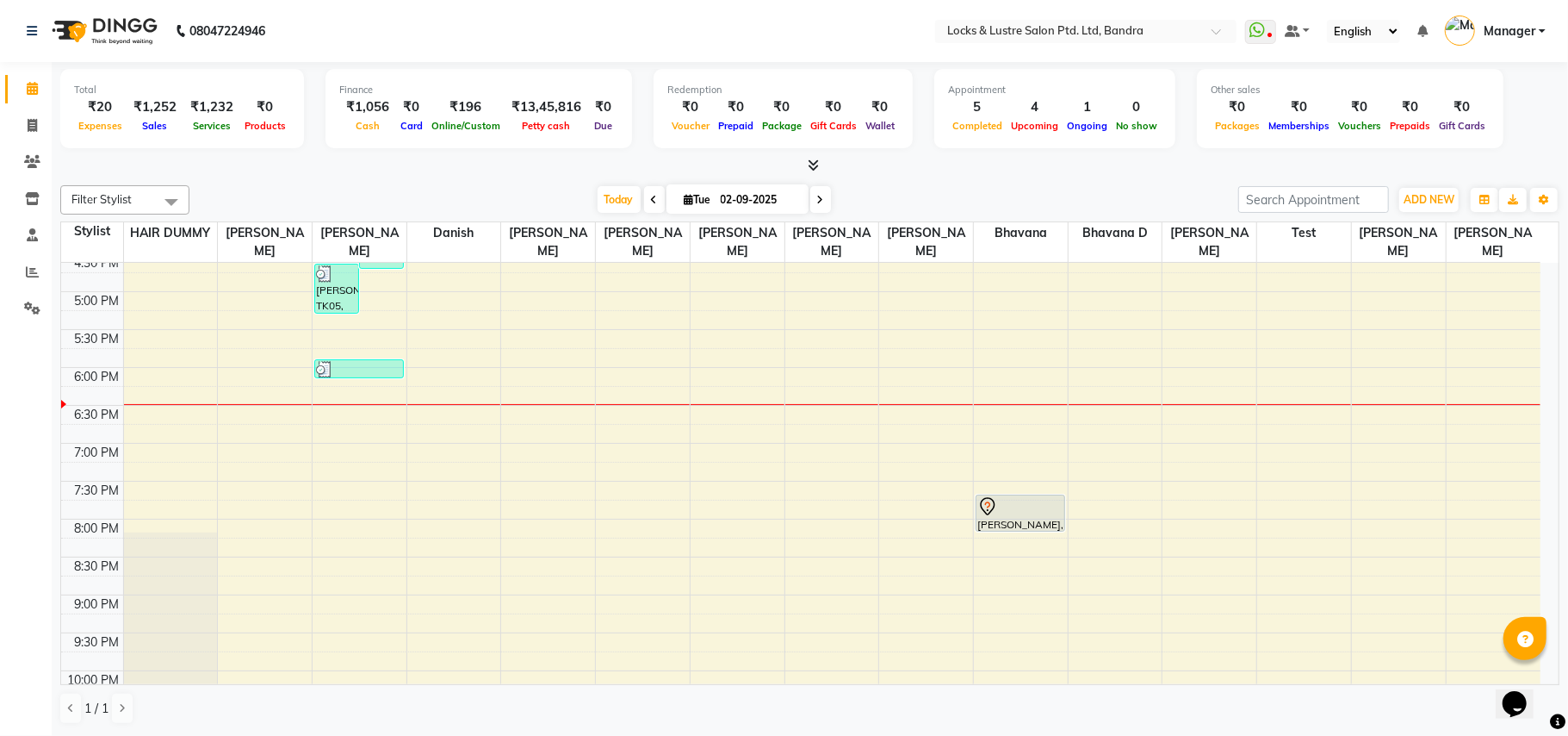
scroll to position [689, 0]
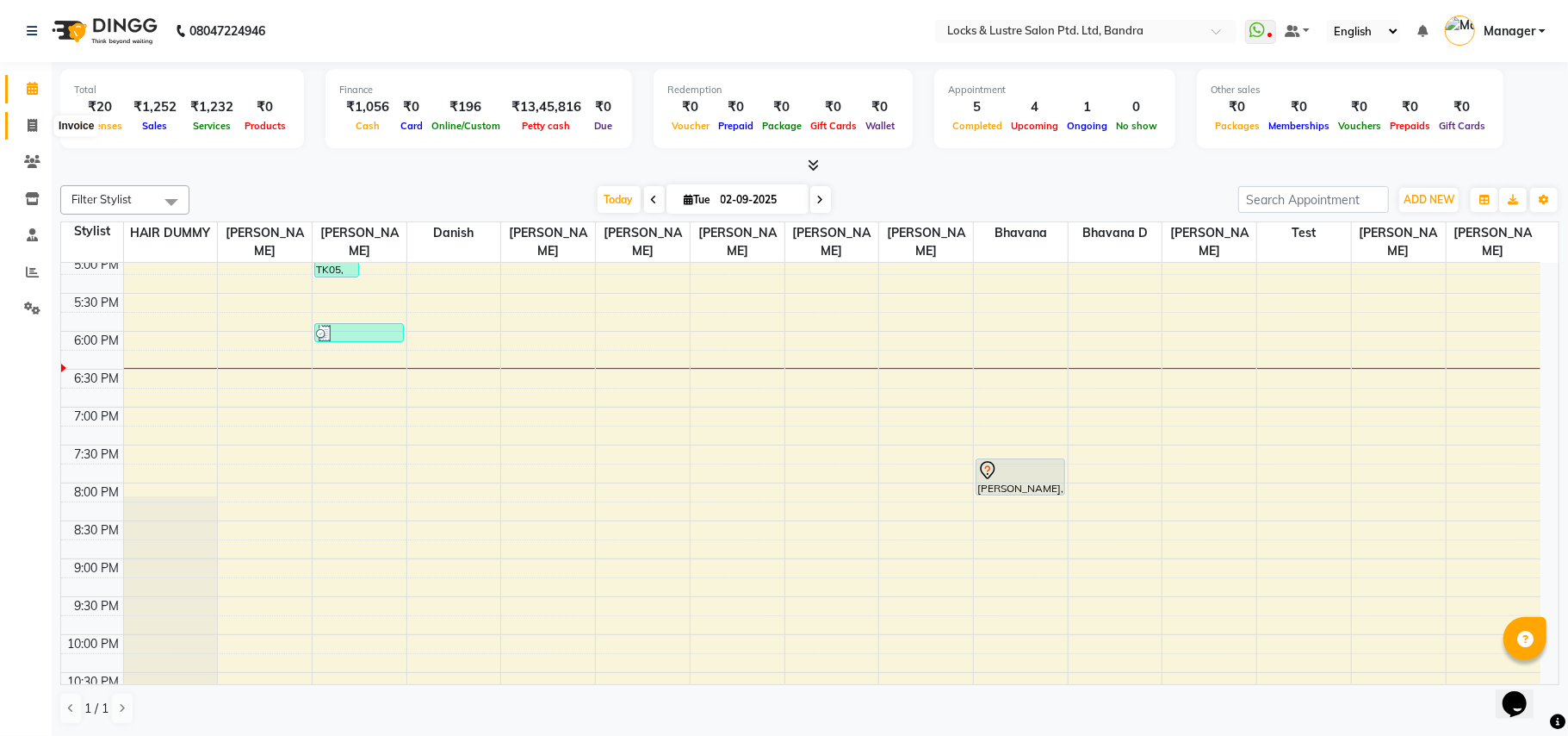
click at [27, 126] on icon at bounding box center [32, 125] width 10 height 13
select select "service"
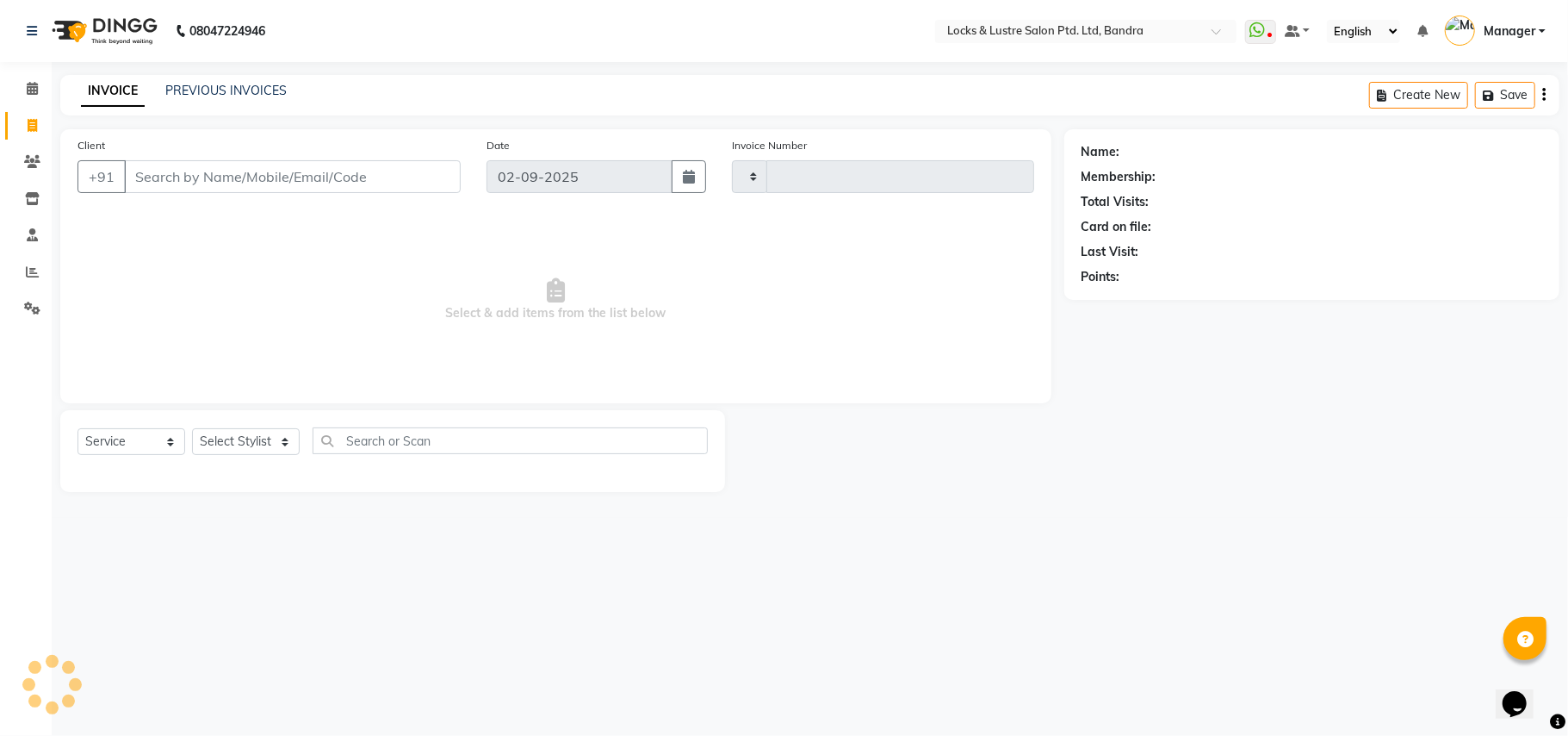
click at [309, 176] on input "Client" at bounding box center [292, 176] width 337 height 32
type input "2251"
select select "6029"
type input "9619456616"
click at [275, 443] on select "Select Stylist" at bounding box center [246, 447] width 107 height 26
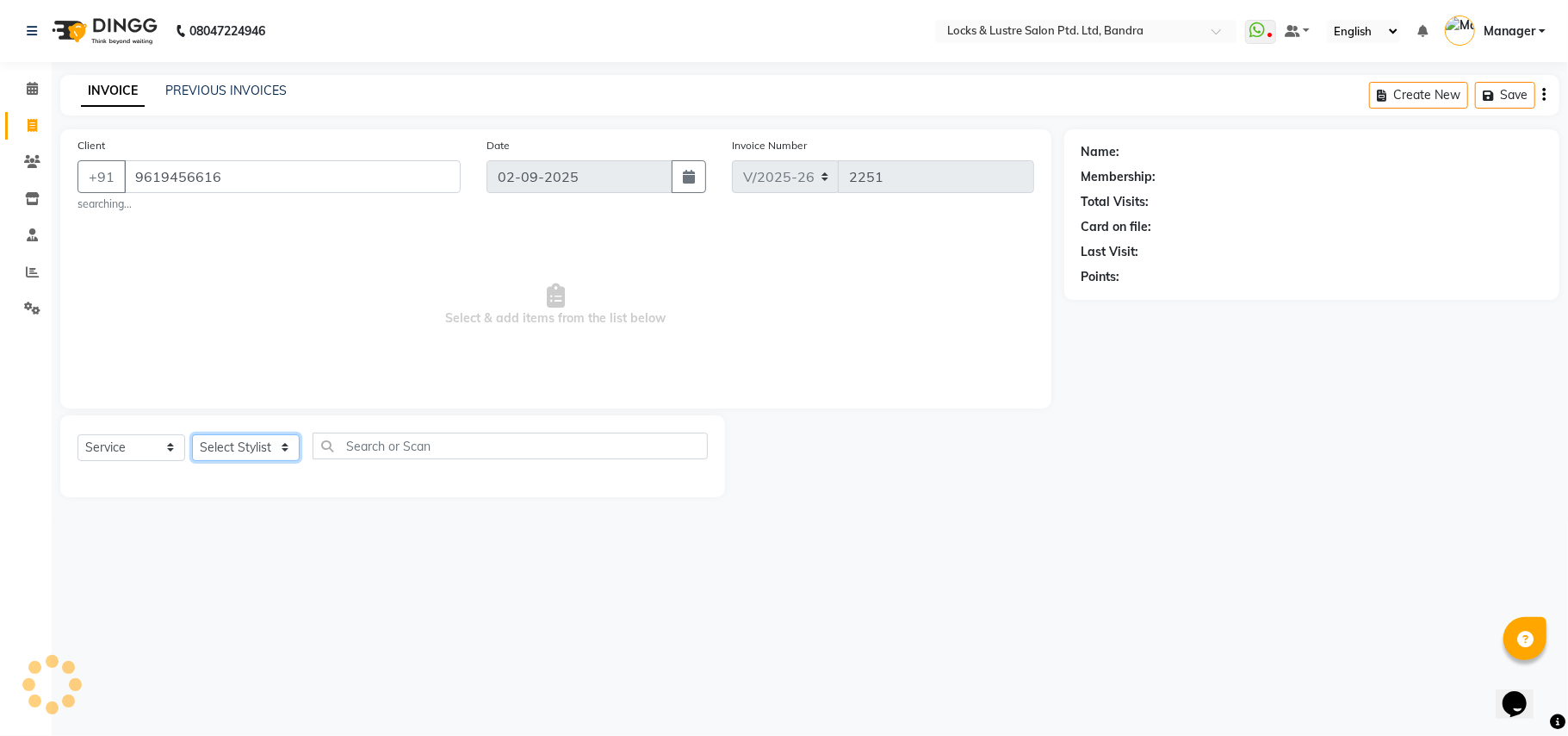
click at [265, 449] on select "Select Stylist" at bounding box center [246, 447] width 107 height 26
click at [270, 445] on select "Select Stylist" at bounding box center [246, 447] width 107 height 26
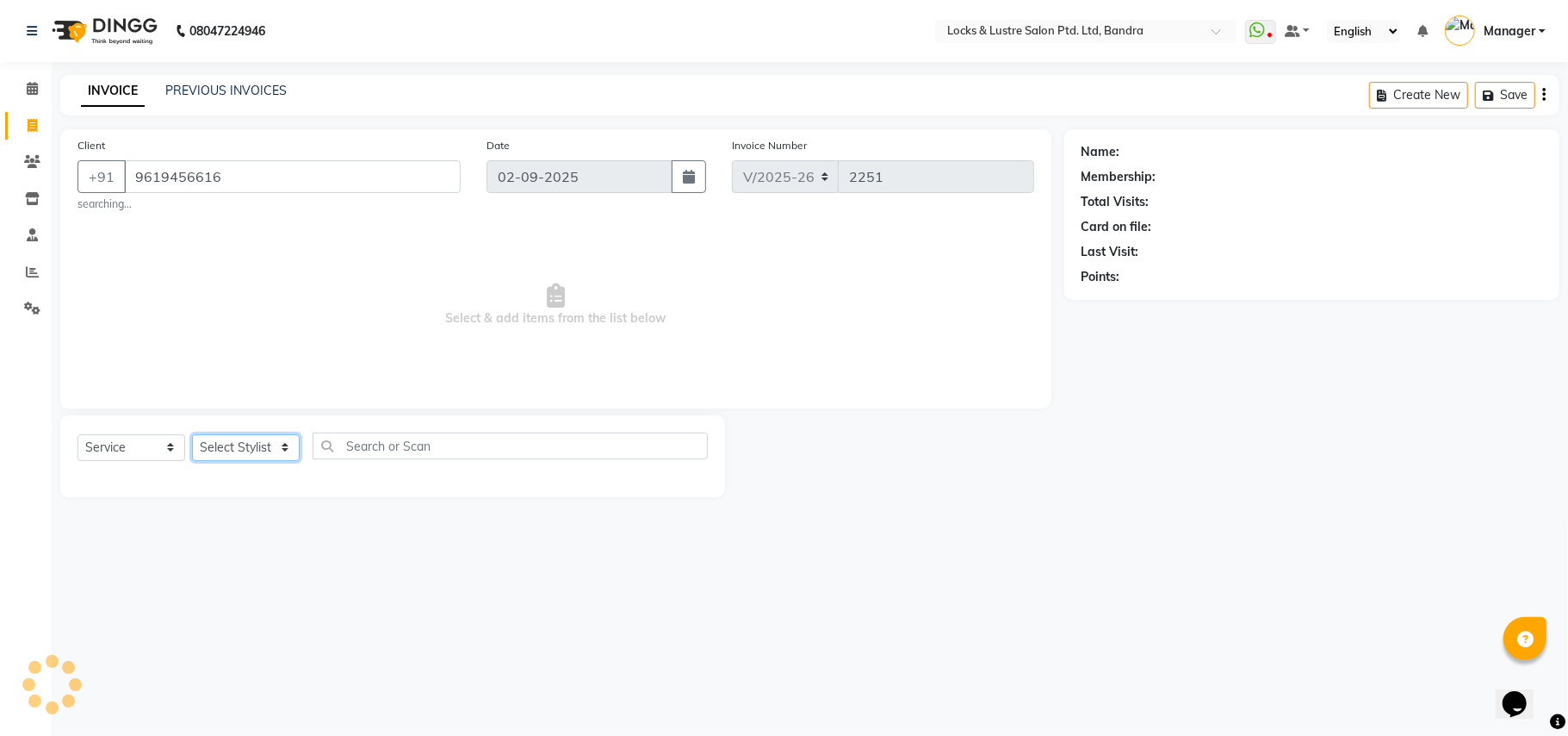
click at [276, 441] on select "Select Stylist" at bounding box center [246, 447] width 107 height 26
click at [428, 179] on span "Add Client" at bounding box center [416, 177] width 68 height 18
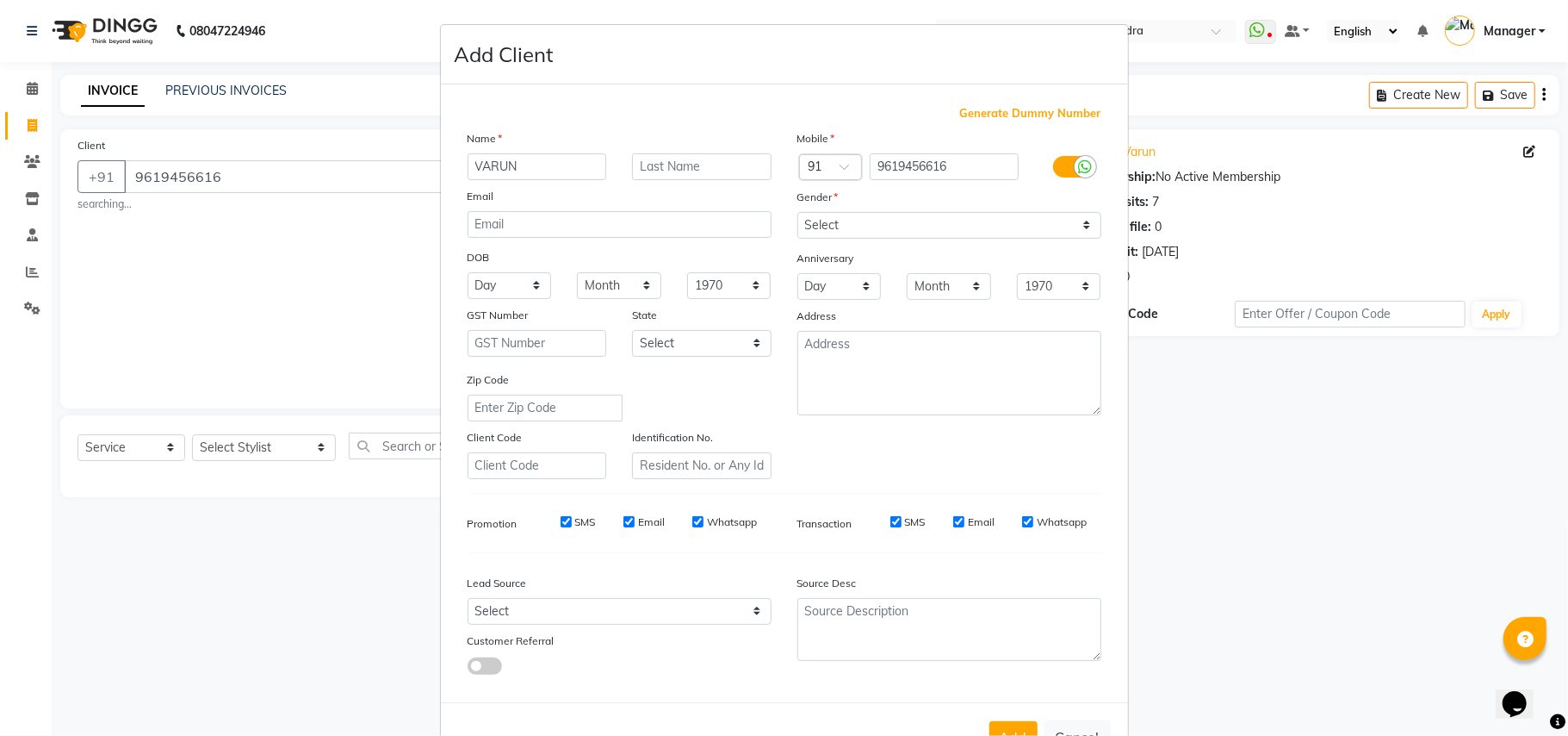
type input "VARUN"
click at [944, 235] on select "Select Male Female Other Prefer Not To Say" at bounding box center [949, 225] width 304 height 26
select select "male"
click at [797, 212] on select "Select Male Female Other Prefer Not To Say" at bounding box center [949, 225] width 304 height 26
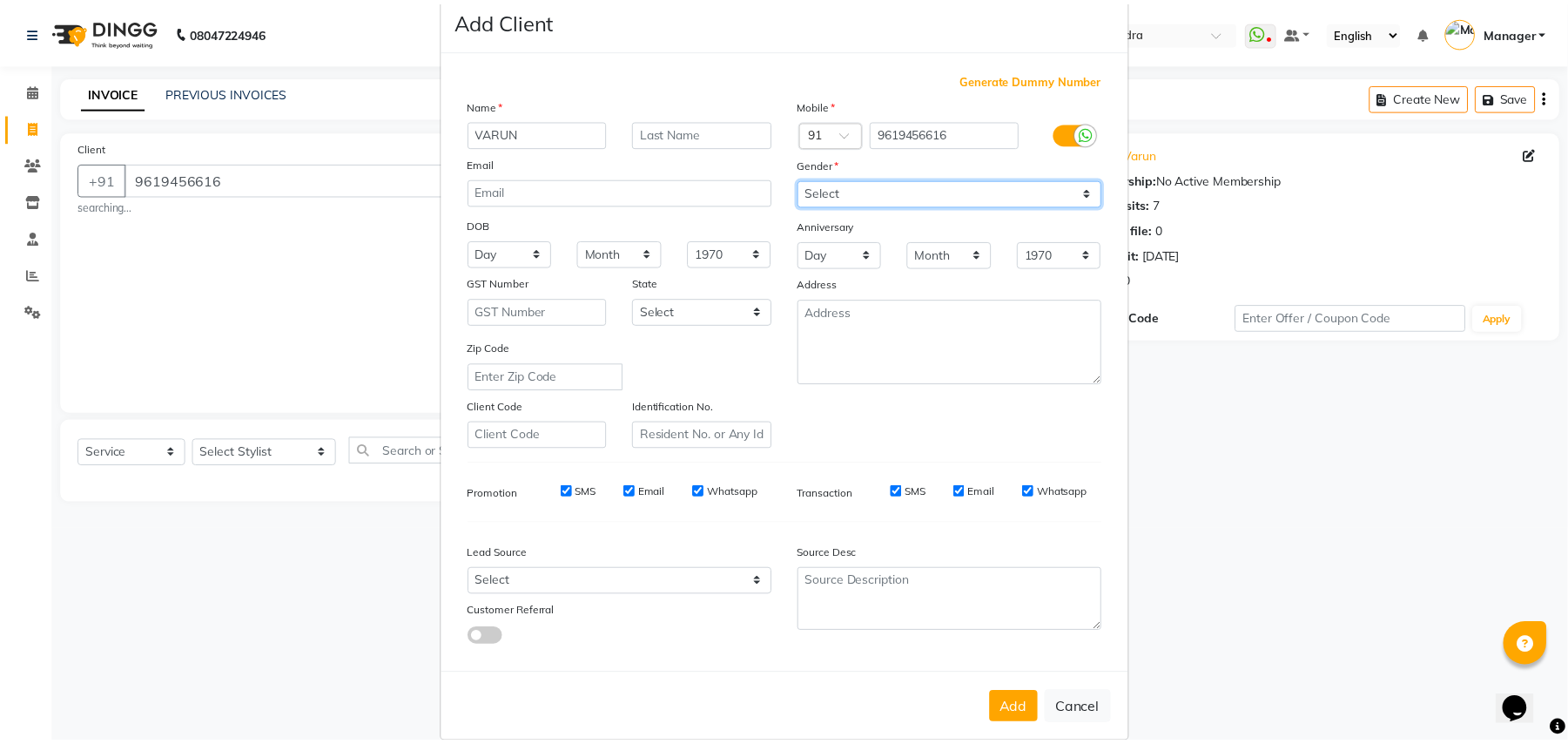
scroll to position [55, 0]
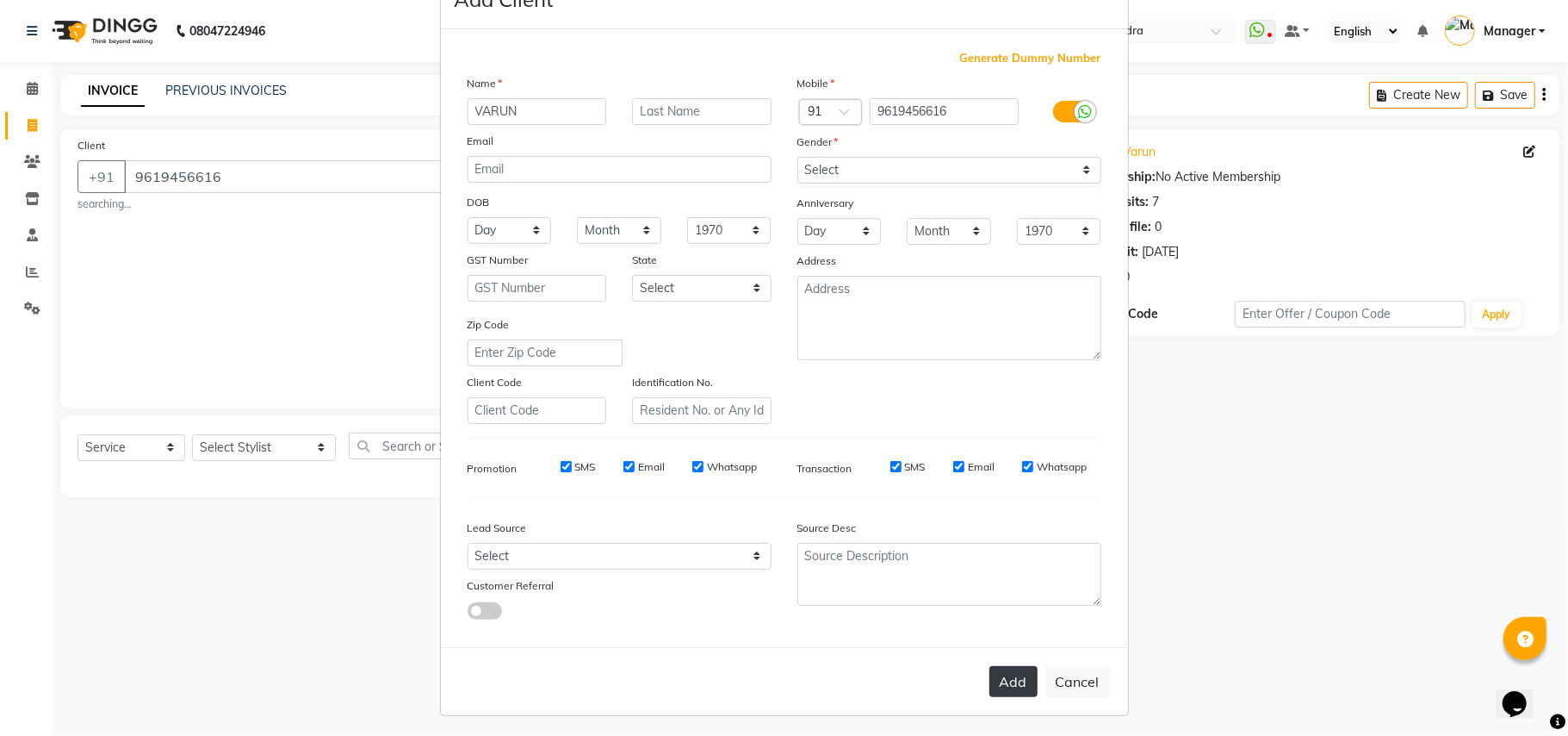
click at [1021, 671] on button "Add" at bounding box center [1013, 681] width 48 height 31
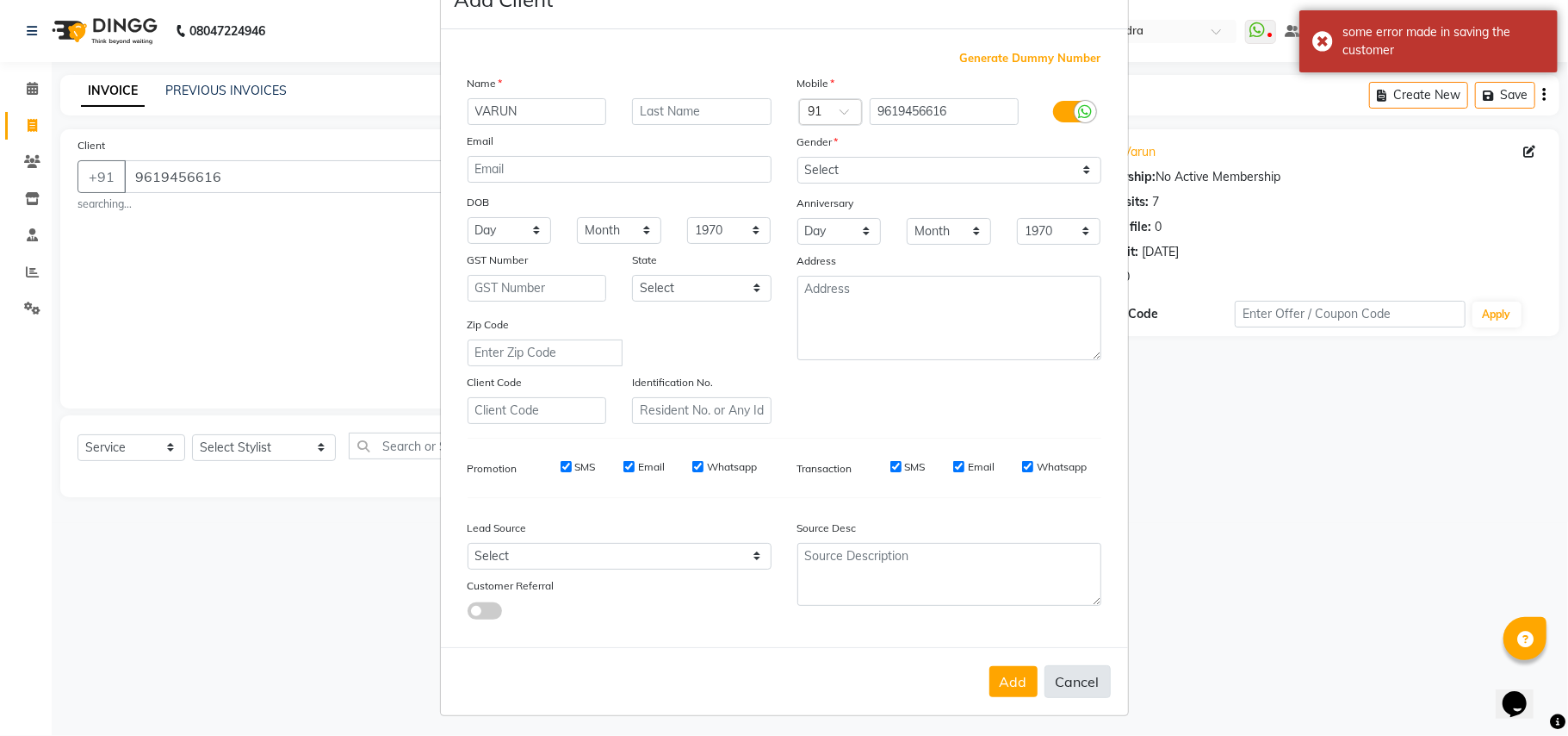
click at [1065, 672] on button "Cancel" at bounding box center [1078, 680] width 66 height 32
select select
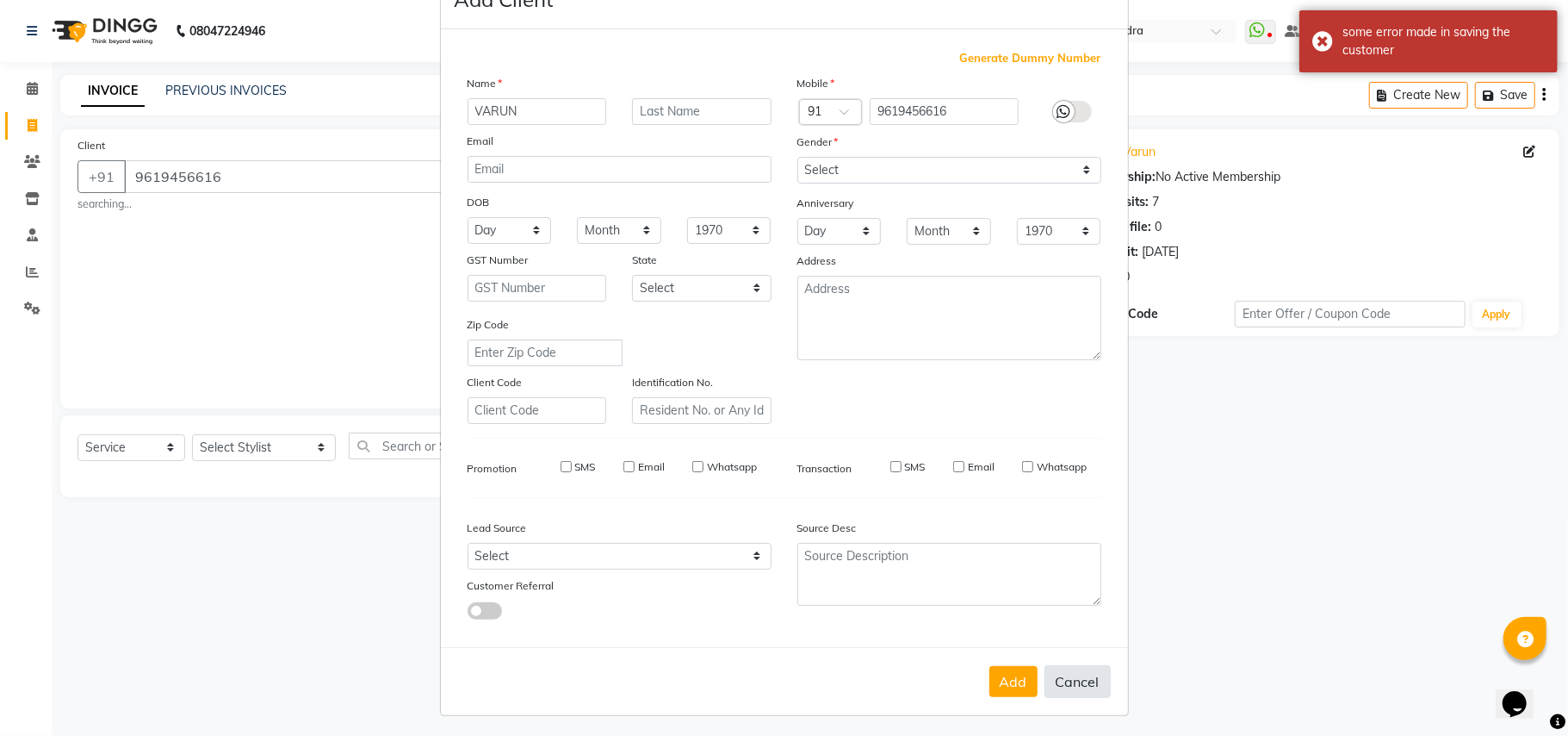
select select
checkbox input "false"
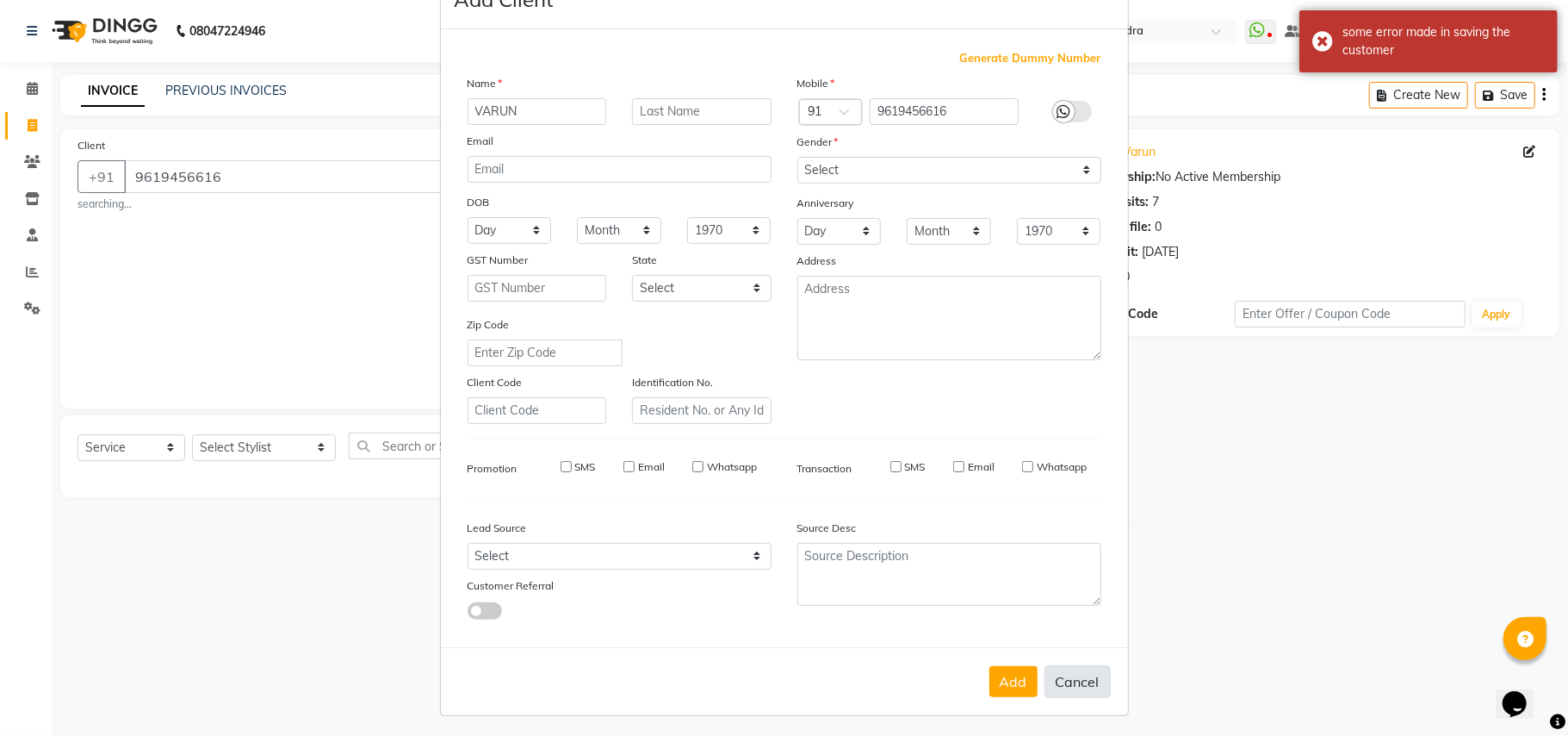
checkbox input "false"
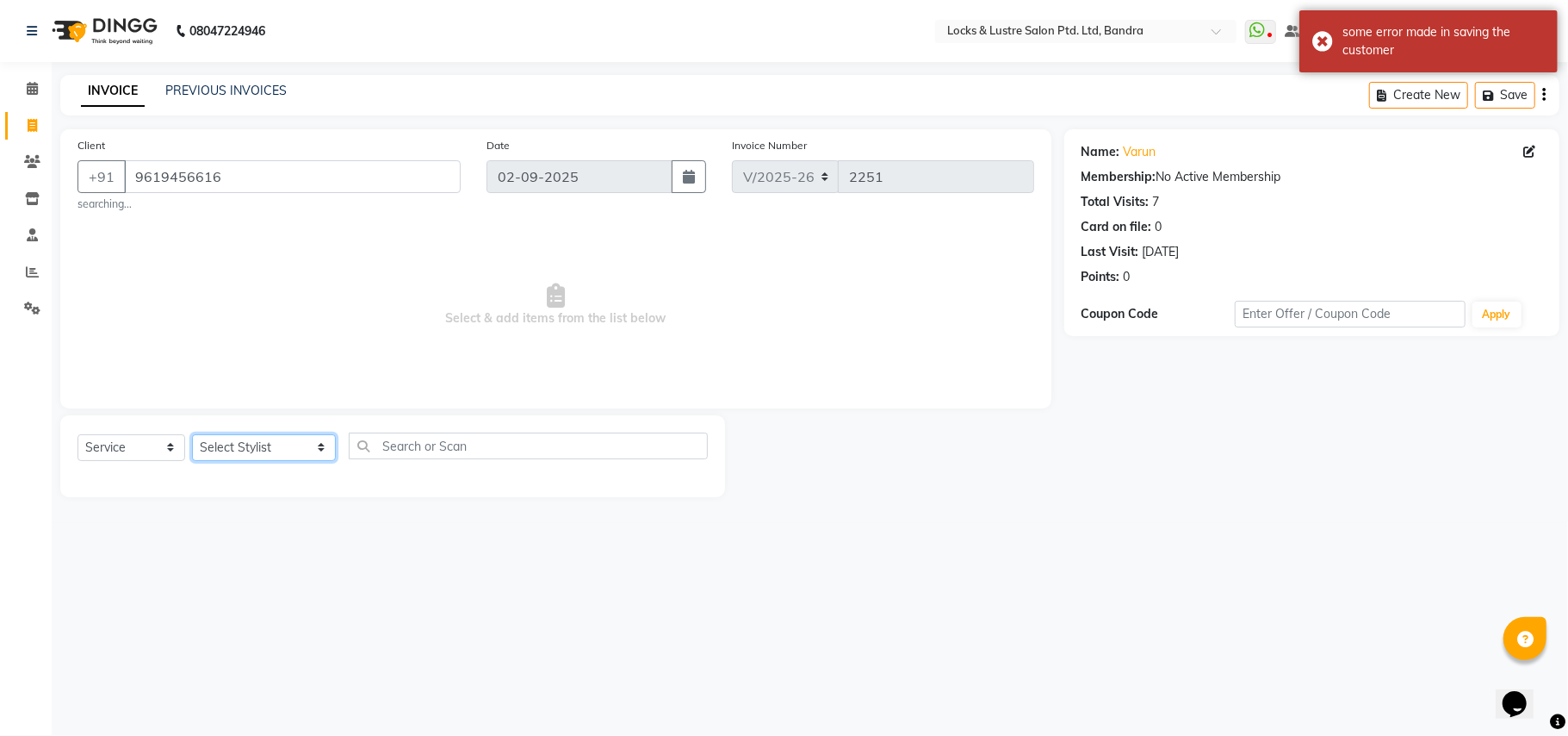
click at [258, 454] on select "Select Stylist Anushree ayush pawae bhavana Bhavana D Damini danish Deepika dis…" at bounding box center [264, 447] width 144 height 26
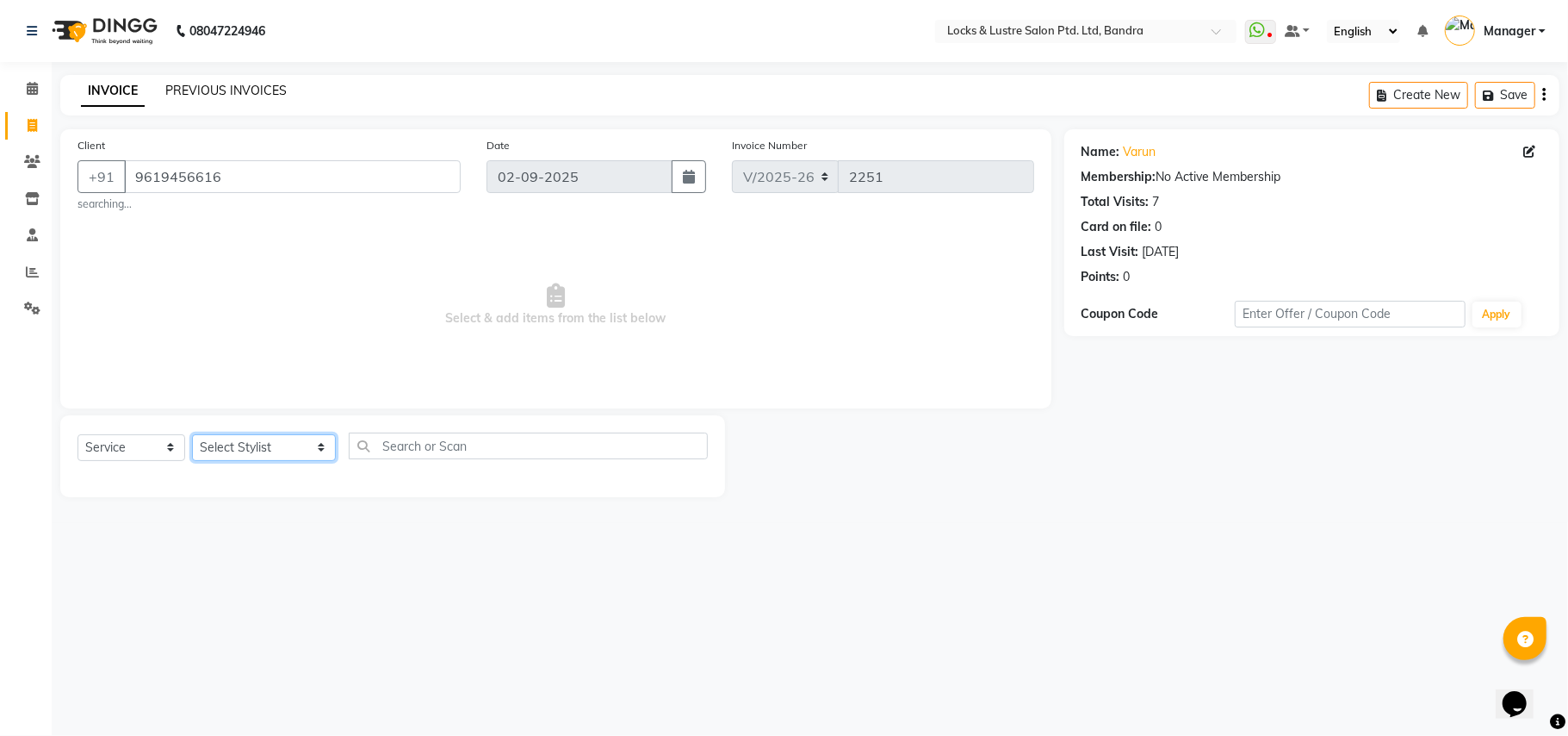
select select "62969"
click at [192, 434] on select "Select Stylist Anushree ayush pawae bhavana Bhavana D Damini danish Deepika dis…" at bounding box center [264, 447] width 144 height 26
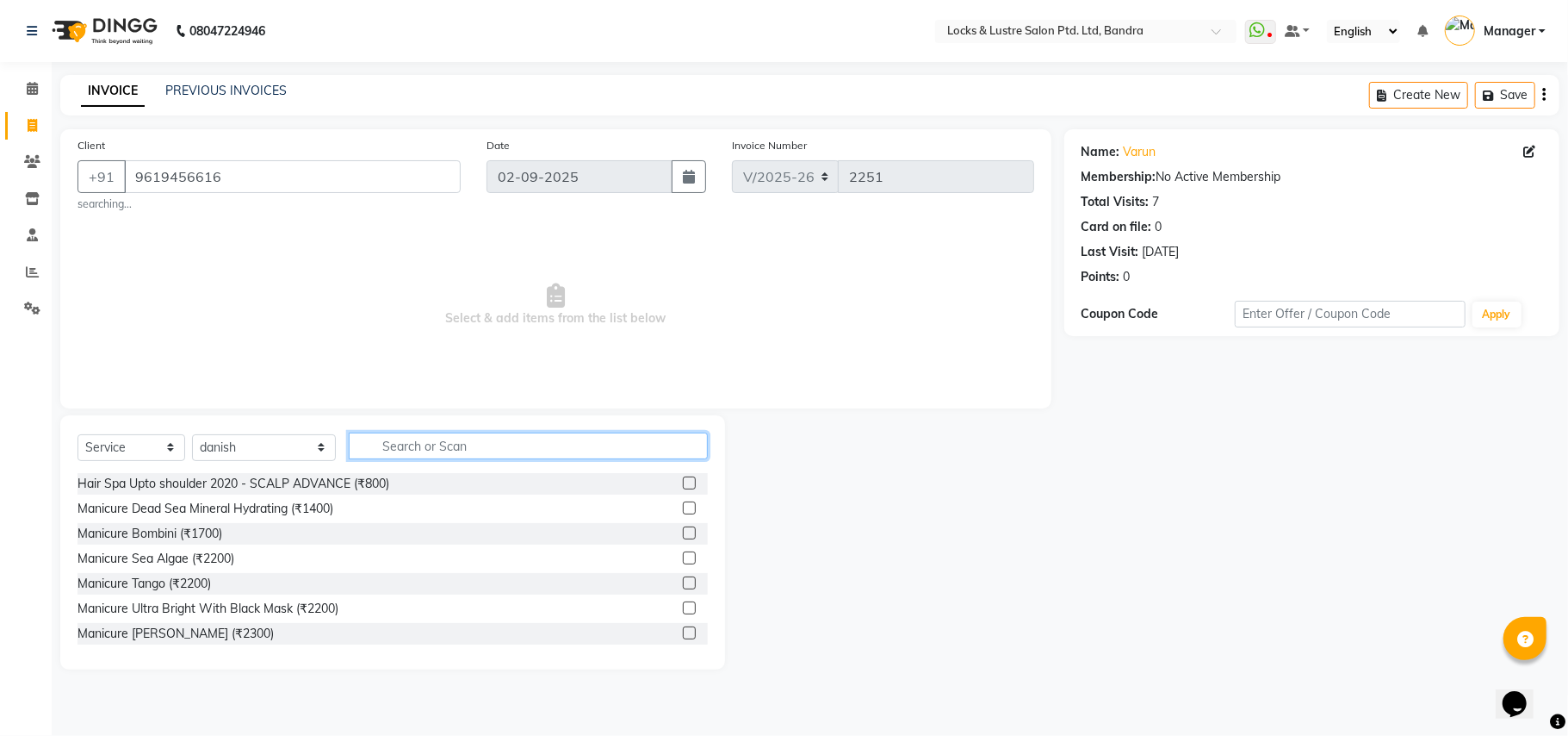
click at [397, 445] on input "text" at bounding box center [529, 445] width 360 height 26
type input "NEW"
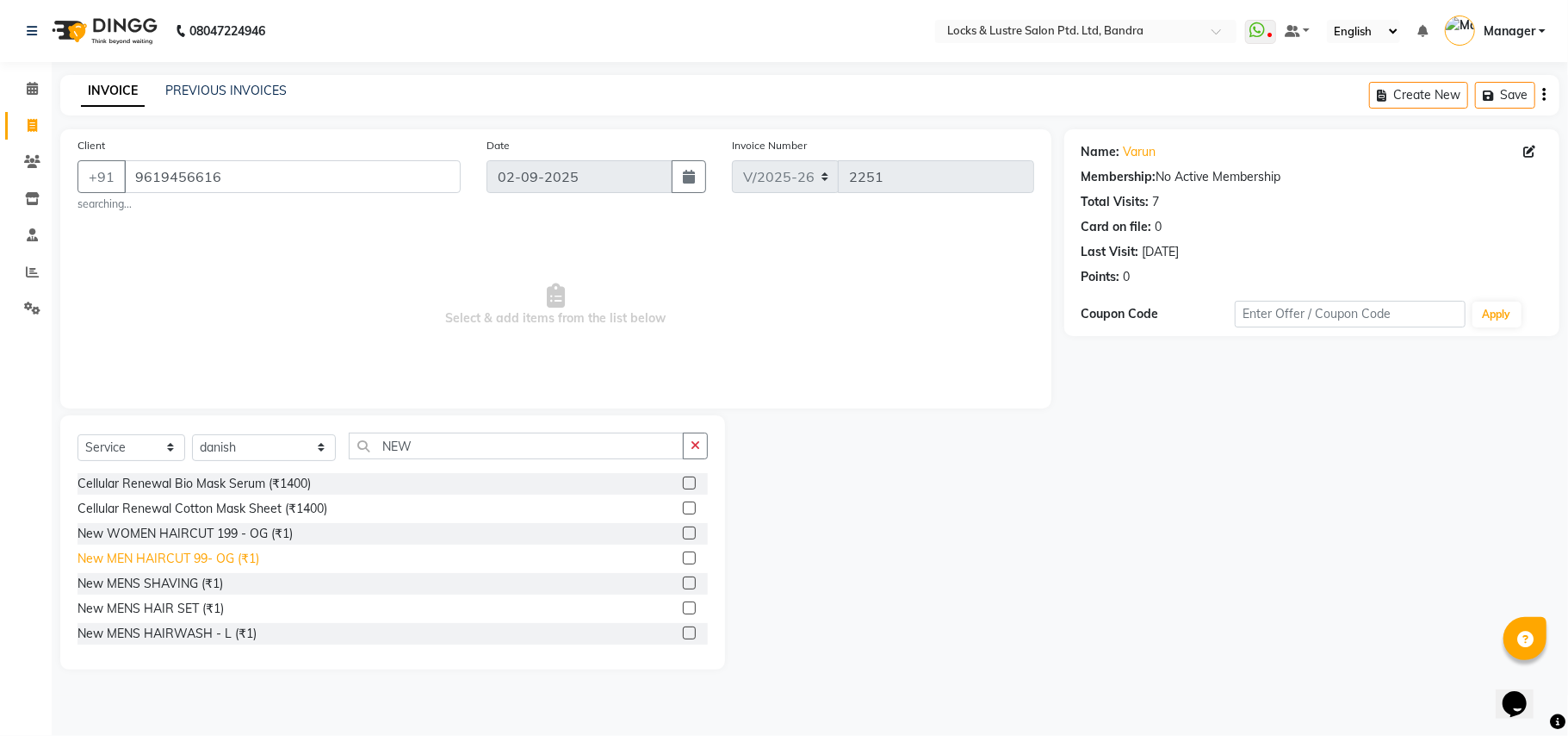
click at [218, 559] on div "New MEN HAIRCUT 99- OG (₹1)" at bounding box center [168, 558] width 182 height 19
checkbox input "false"
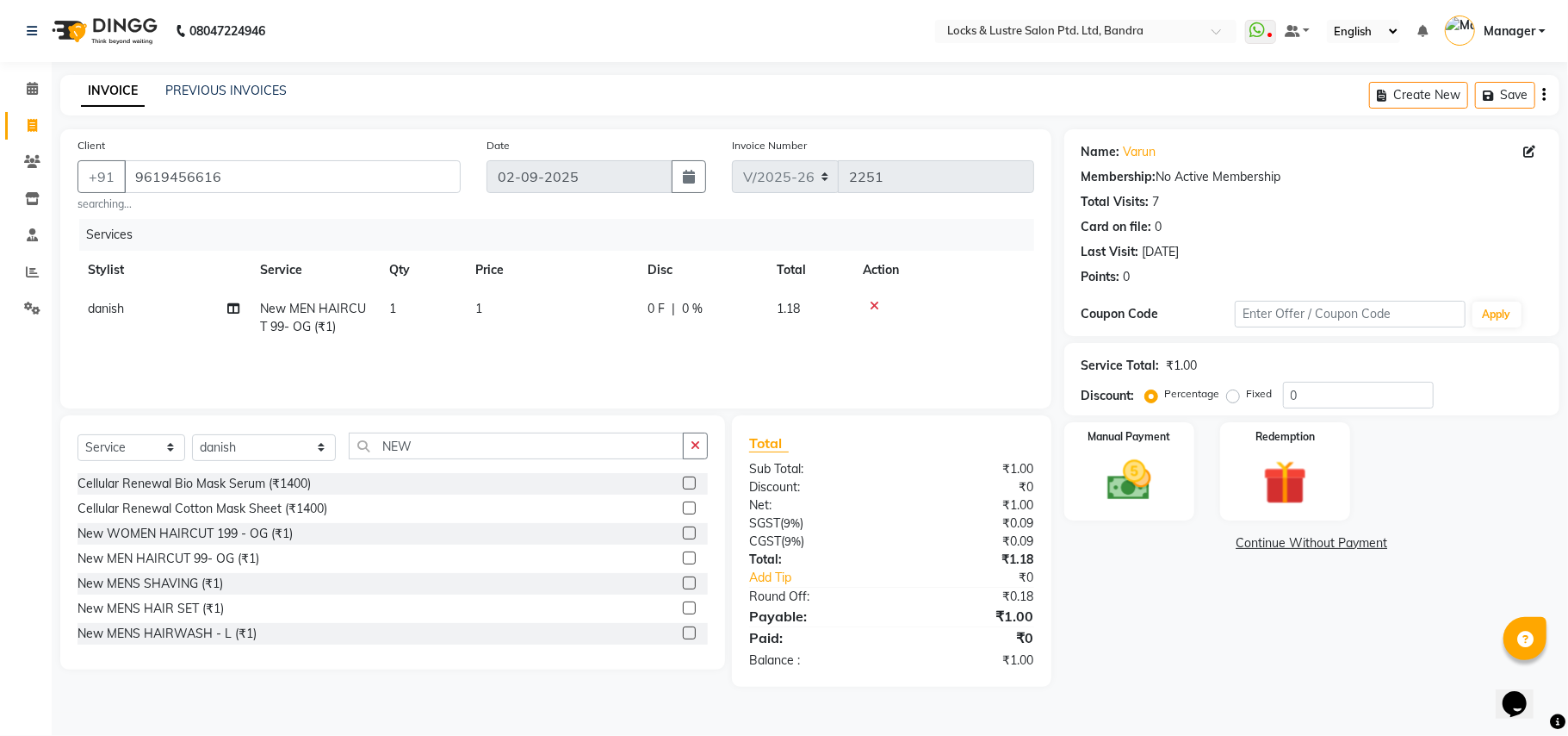
click at [517, 293] on td "1" at bounding box center [551, 318] width 172 height 57
select select "62969"
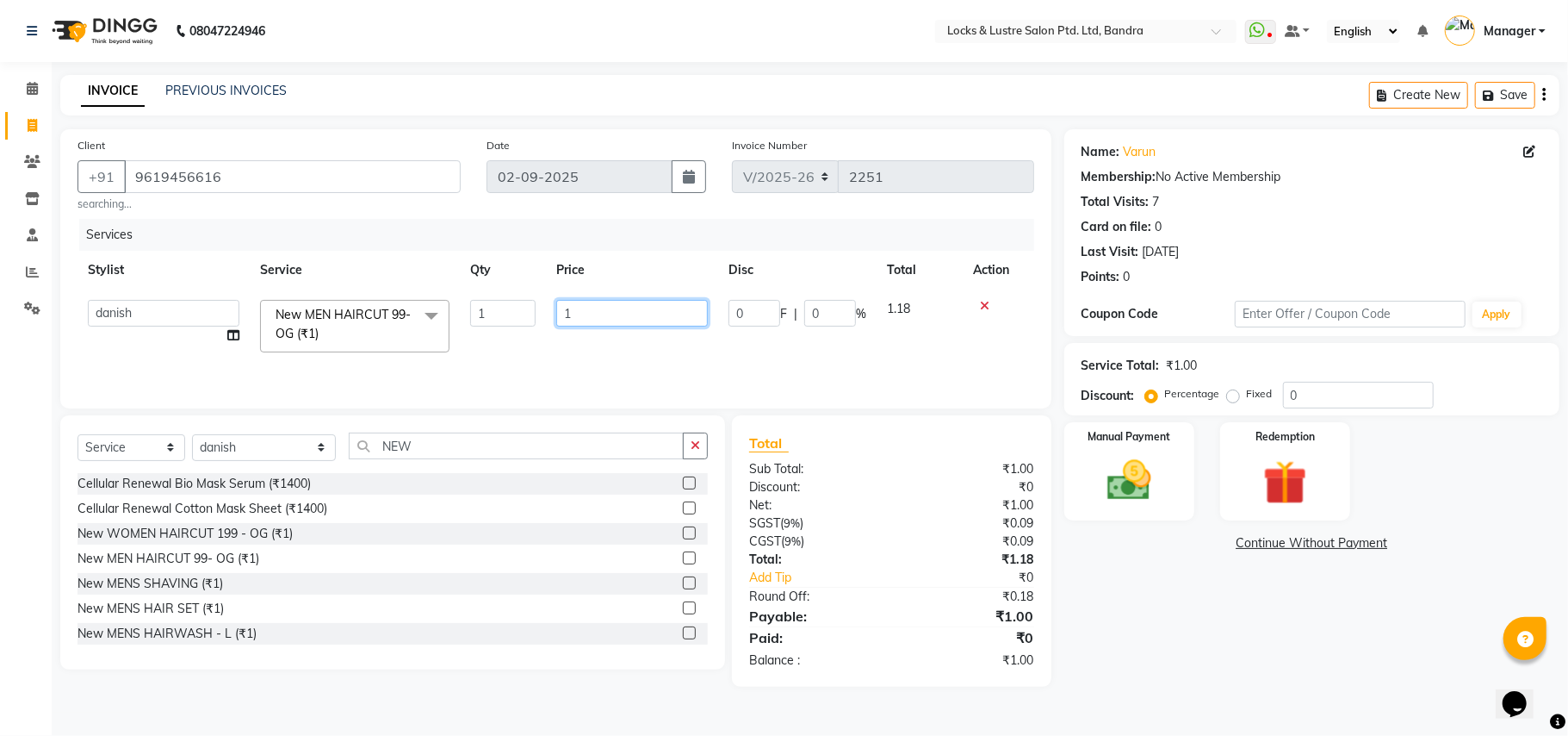
click at [614, 310] on input "1" at bounding box center [631, 313] width 151 height 26
type input "99"
click at [1147, 562] on div "Name: Varun Membership: No Active Membership Total Visits: 7 Card on file: 0 La…" at bounding box center [1318, 408] width 508 height 557
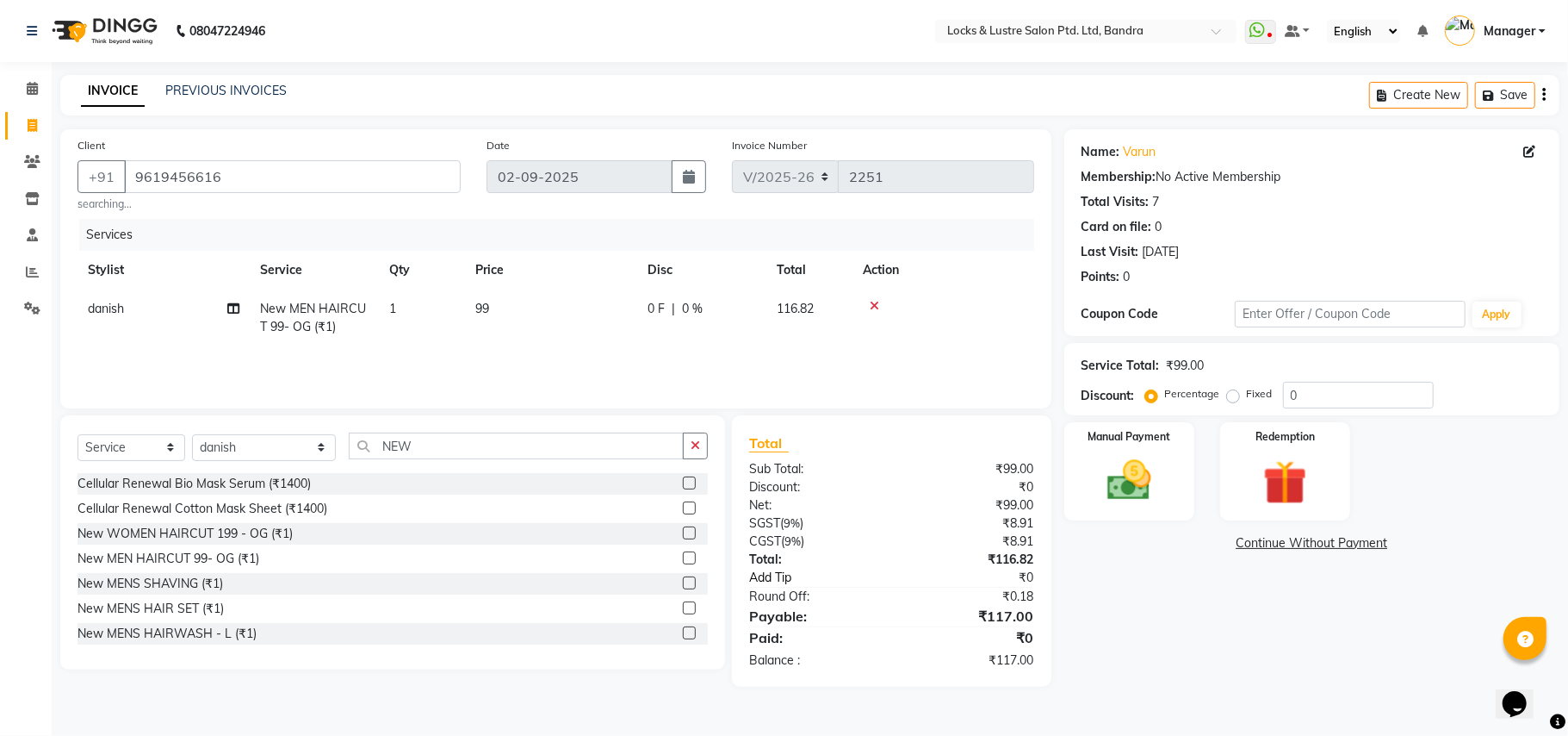
click at [773, 577] on link "Add Tip" at bounding box center [826, 578] width 181 height 19
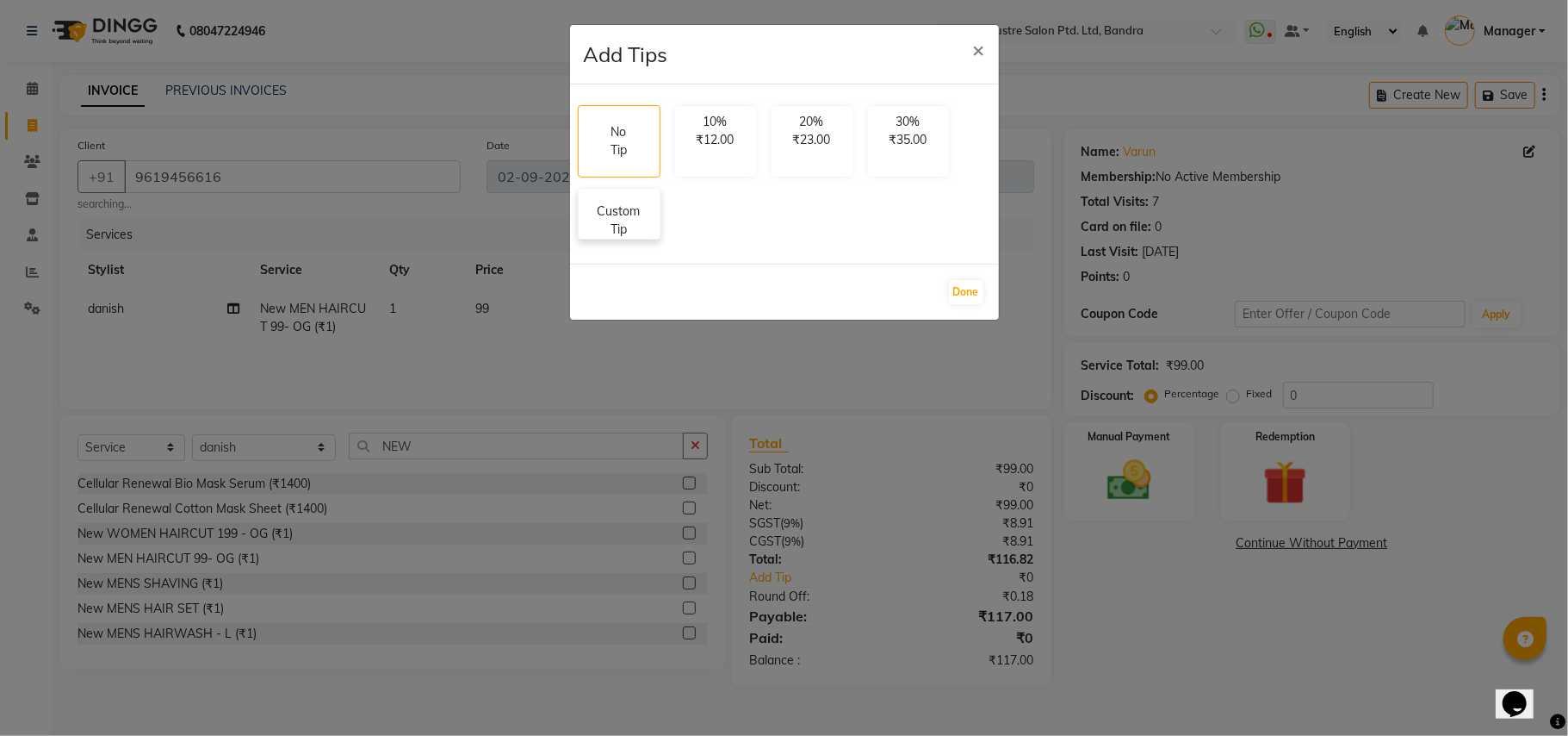
click at [620, 207] on p "Custom Tip" at bounding box center [619, 220] width 61 height 36
select select "62969"
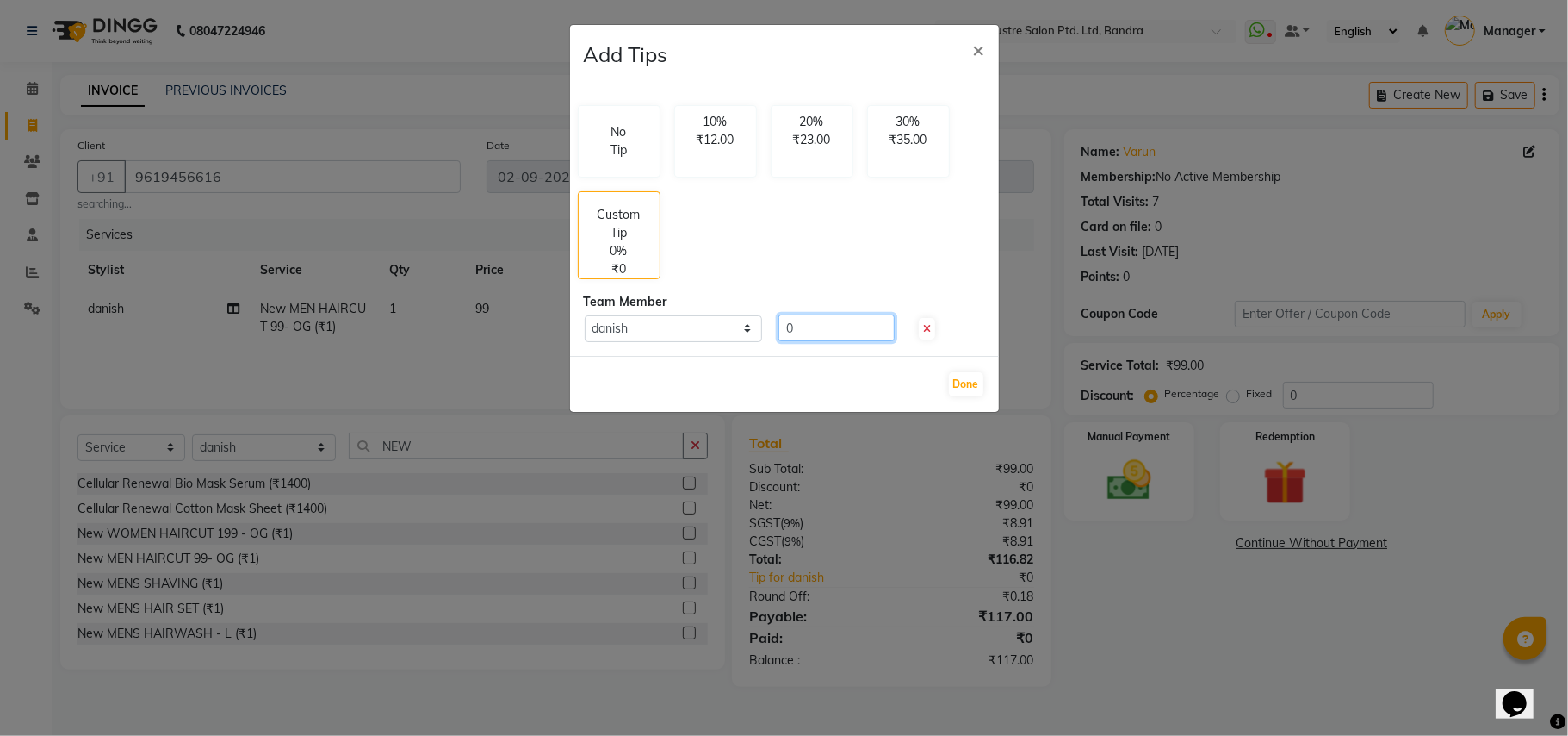
click at [815, 323] on input "0" at bounding box center [836, 327] width 116 height 26
type input "30"
click at [973, 389] on button "Done" at bounding box center [965, 384] width 34 height 24
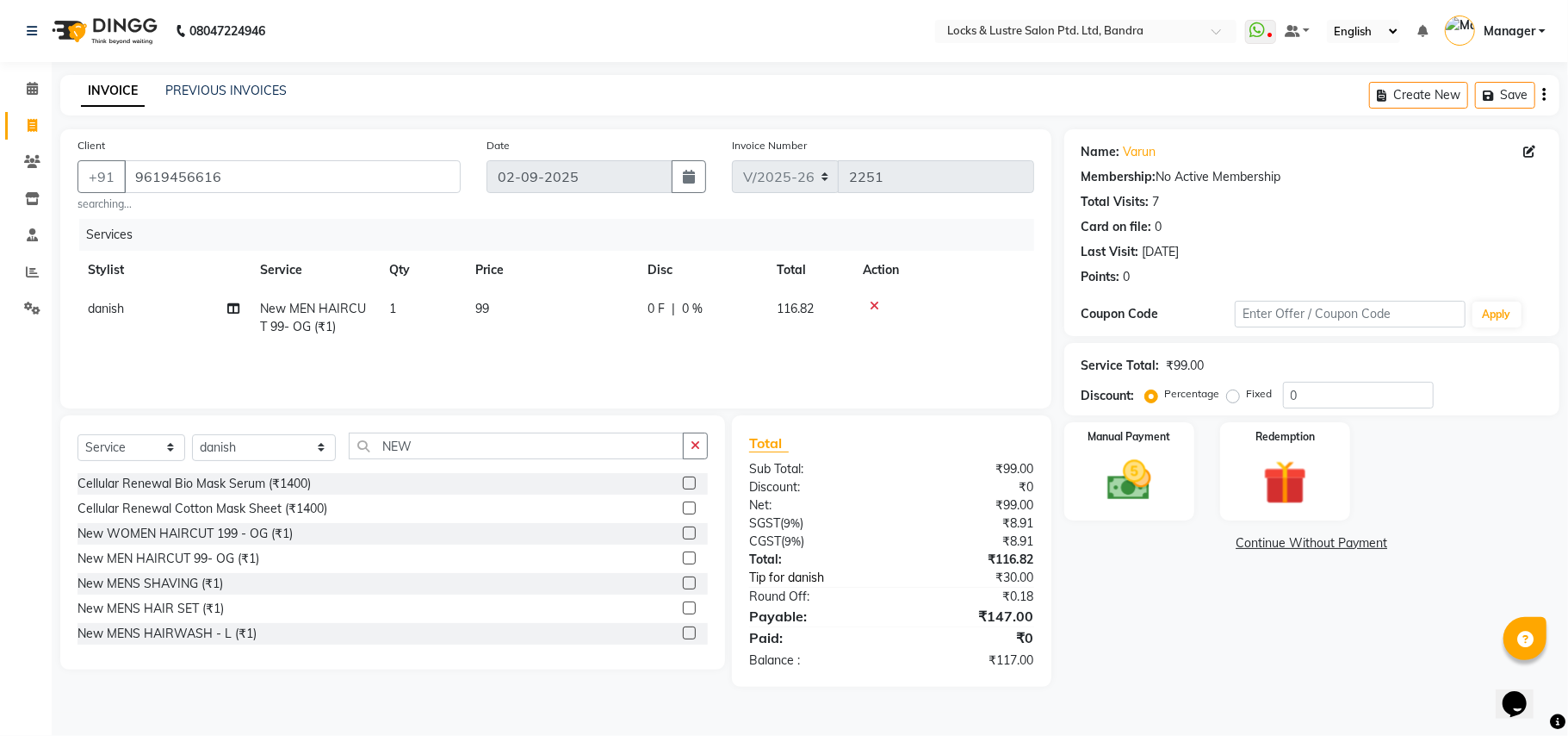
click at [813, 573] on link "Tip for danish" at bounding box center [826, 578] width 181 height 19
select select "62969"
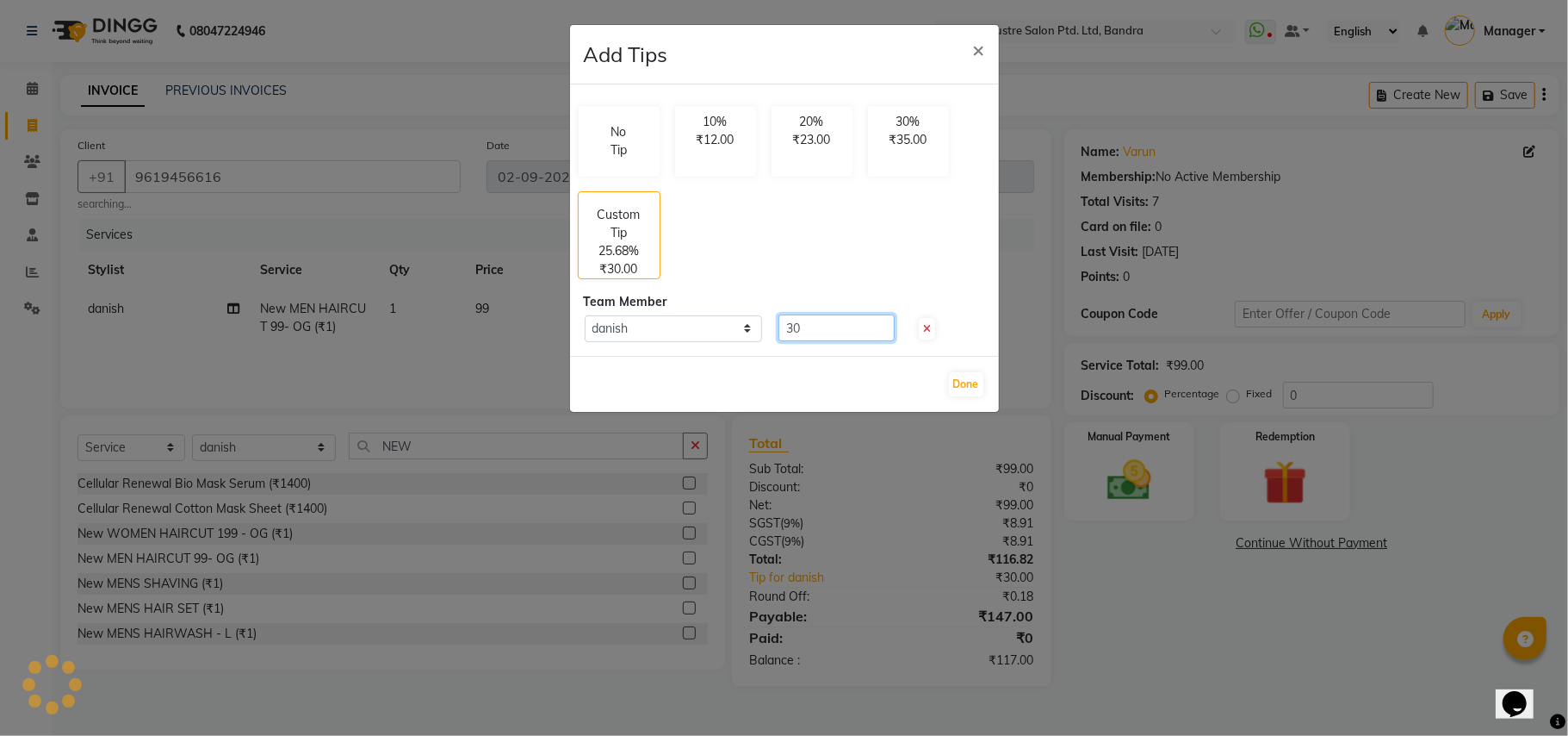
click at [847, 329] on input "30" at bounding box center [836, 327] width 116 height 26
type input "3"
type input "33"
click at [1068, 584] on ngb-modal-window "Add Tips × No Tip 10% ₹12.00 20% ₹23.00 30% ₹35.00 Custom Tip 28.25% ₹33.00 Tea…" at bounding box center [784, 368] width 1568 height 736
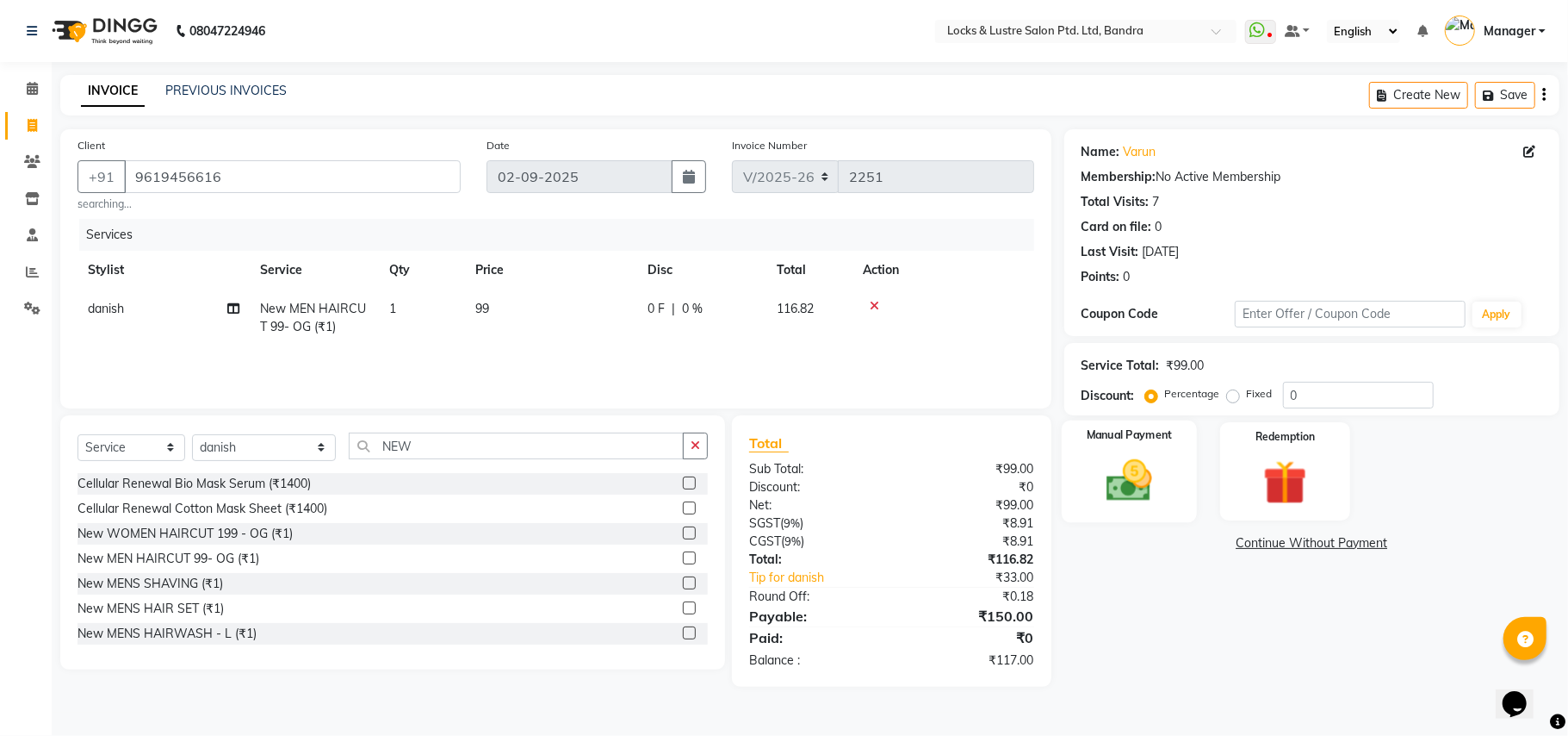
click at [1130, 486] on img at bounding box center [1128, 480] width 75 height 54
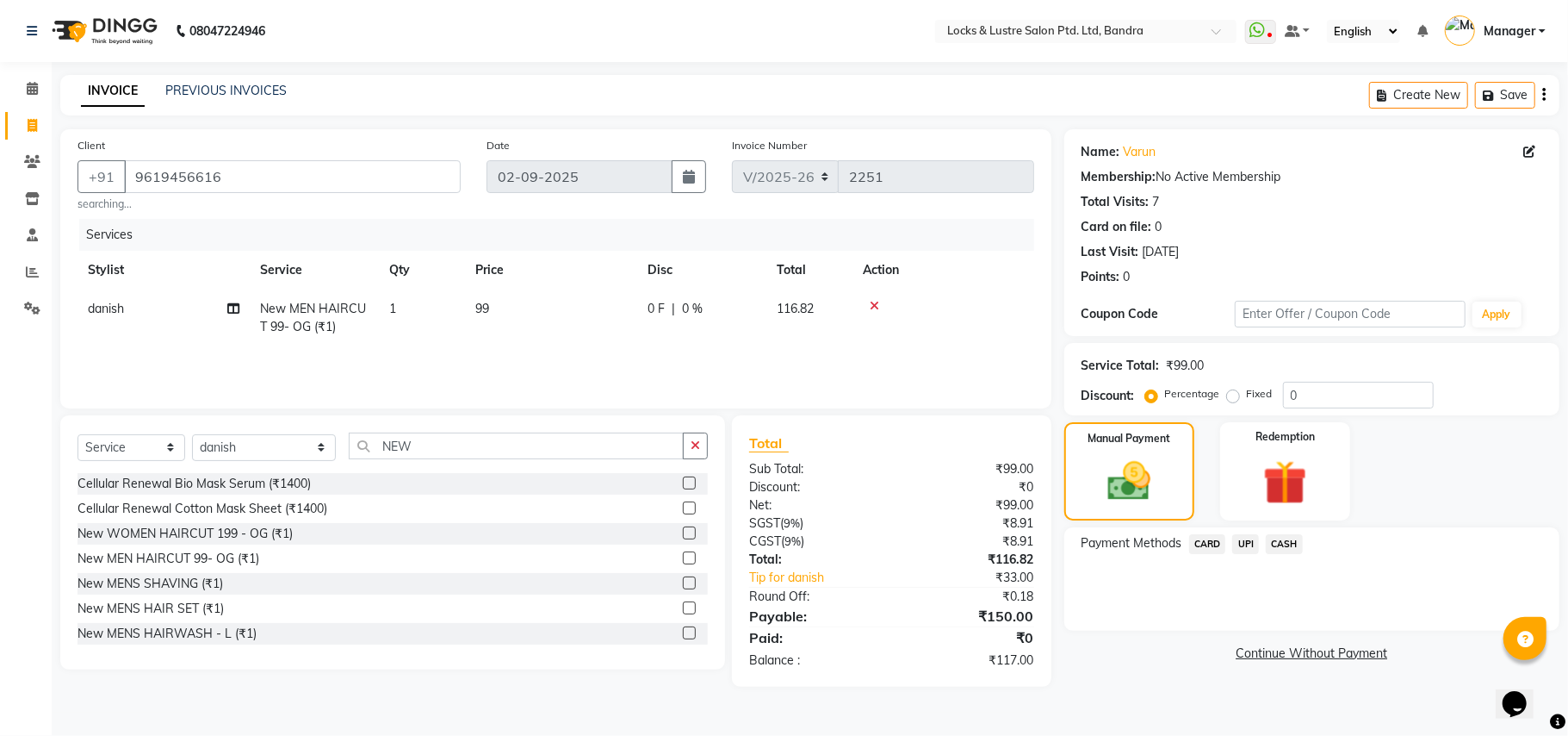
click at [1247, 542] on span "UPI" at bounding box center [1245, 543] width 26 height 20
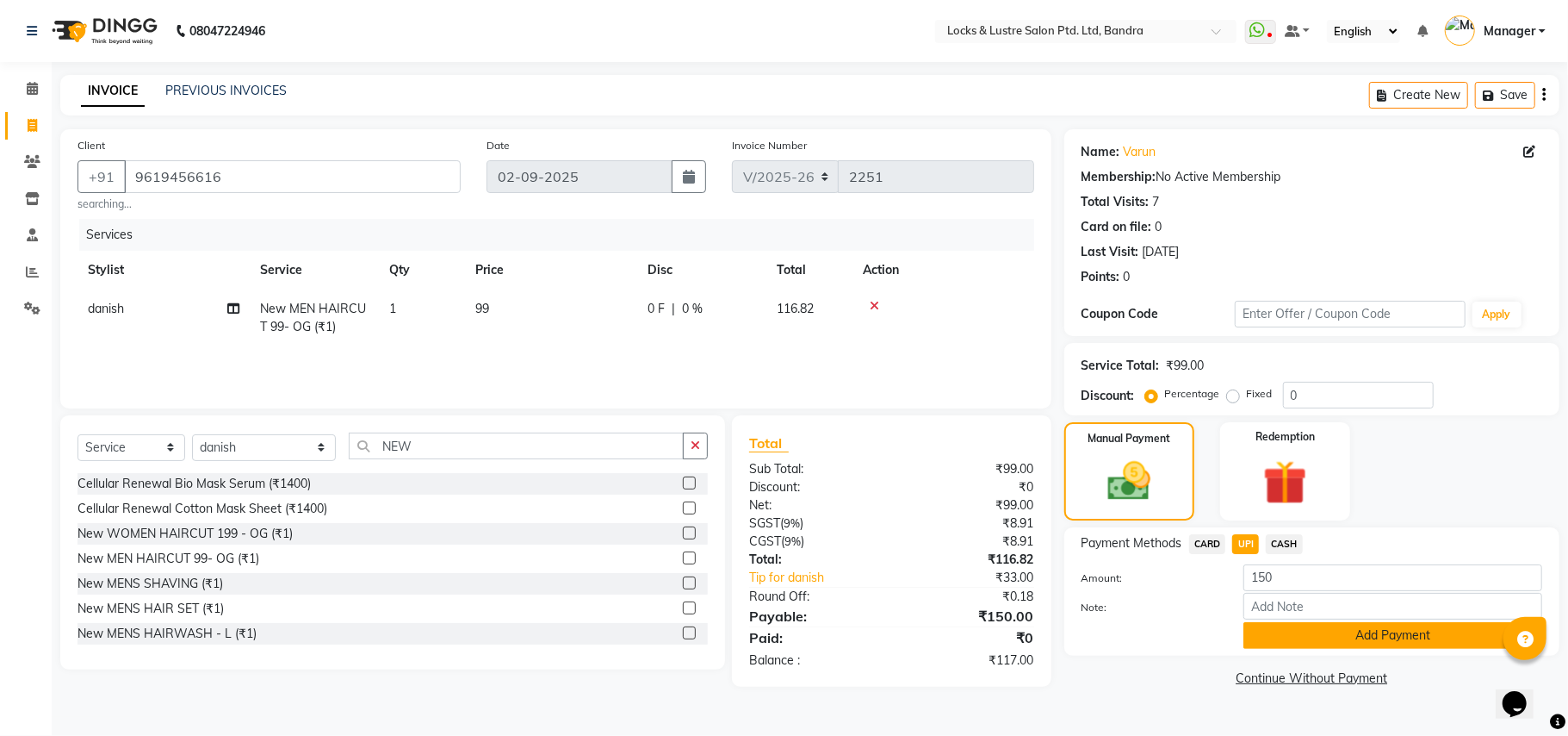
click at [1295, 630] on button "Add Payment" at bounding box center [1393, 634] width 299 height 26
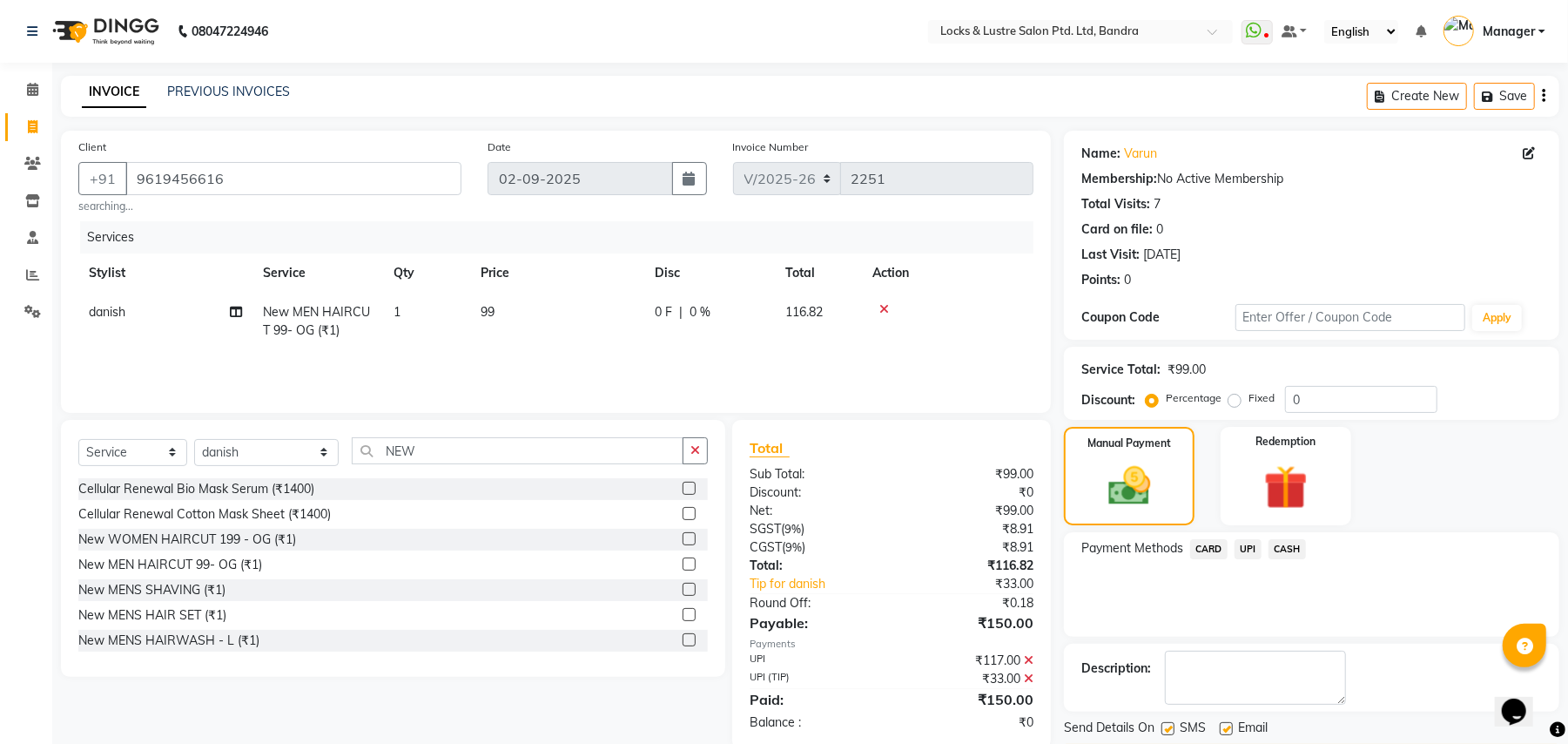
scroll to position [54, 0]
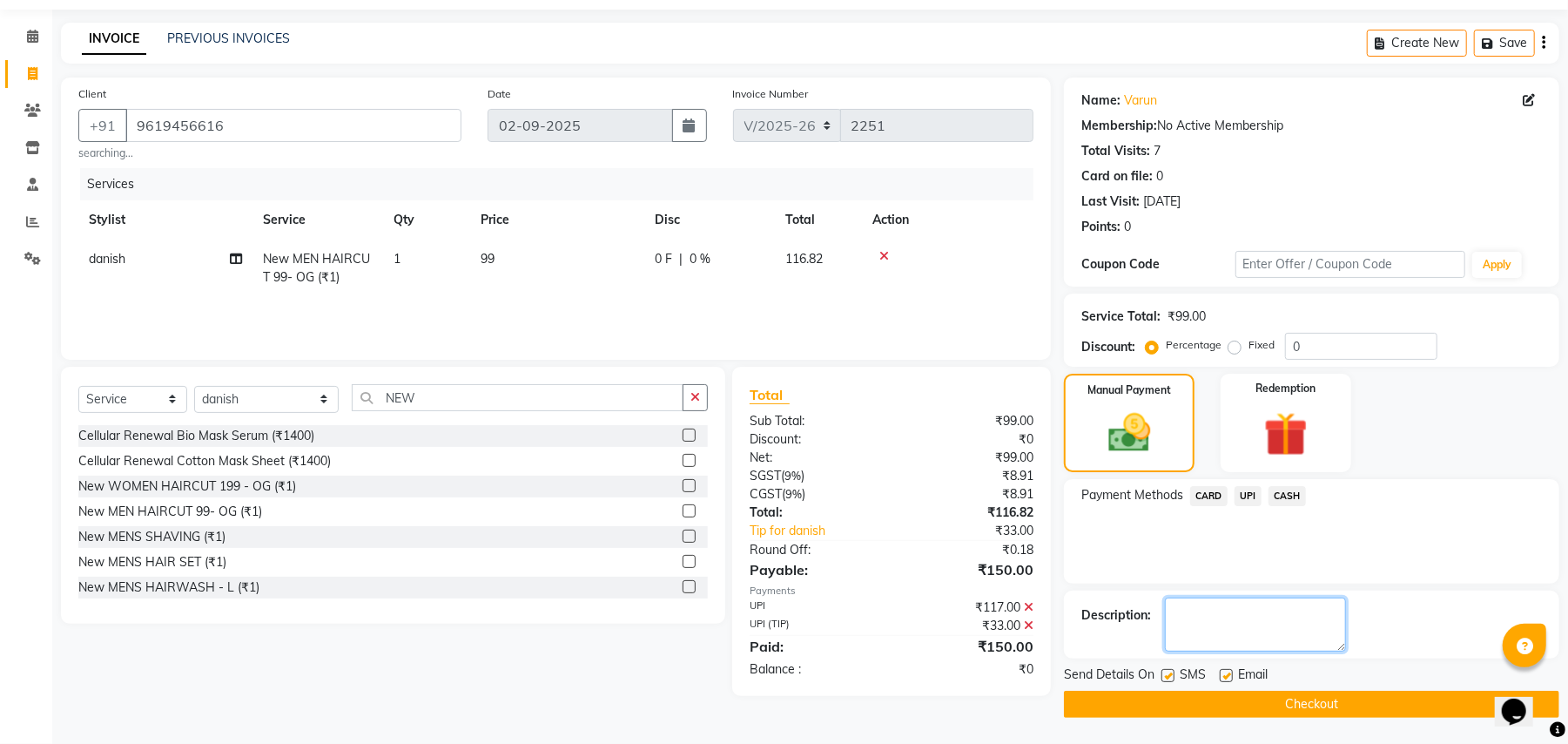
click at [1251, 615] on textarea at bounding box center [1255, 624] width 181 height 54
type textarea "373120"
click at [1374, 710] on button "Checkout" at bounding box center [1311, 703] width 495 height 27
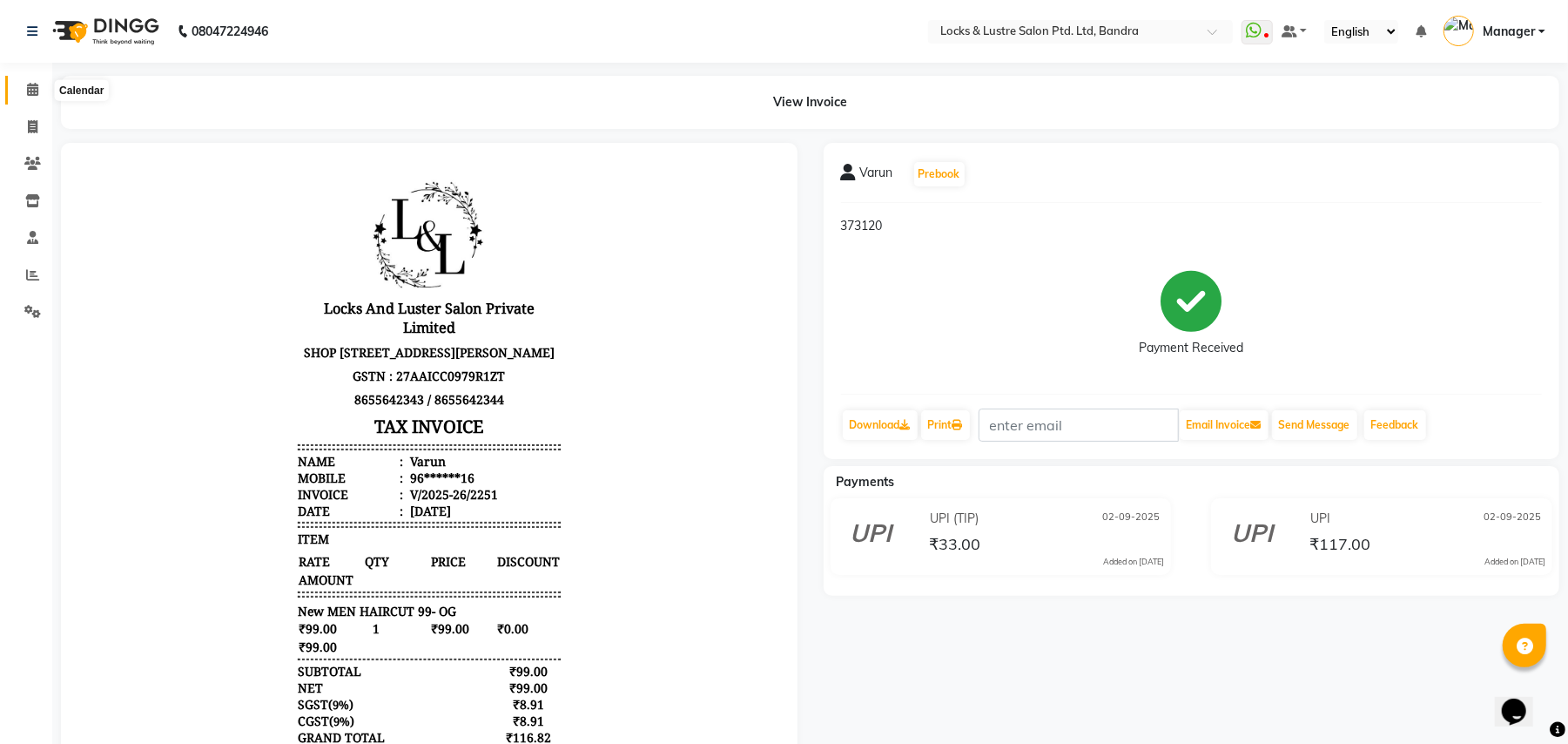
click at [28, 89] on icon at bounding box center [32, 89] width 11 height 13
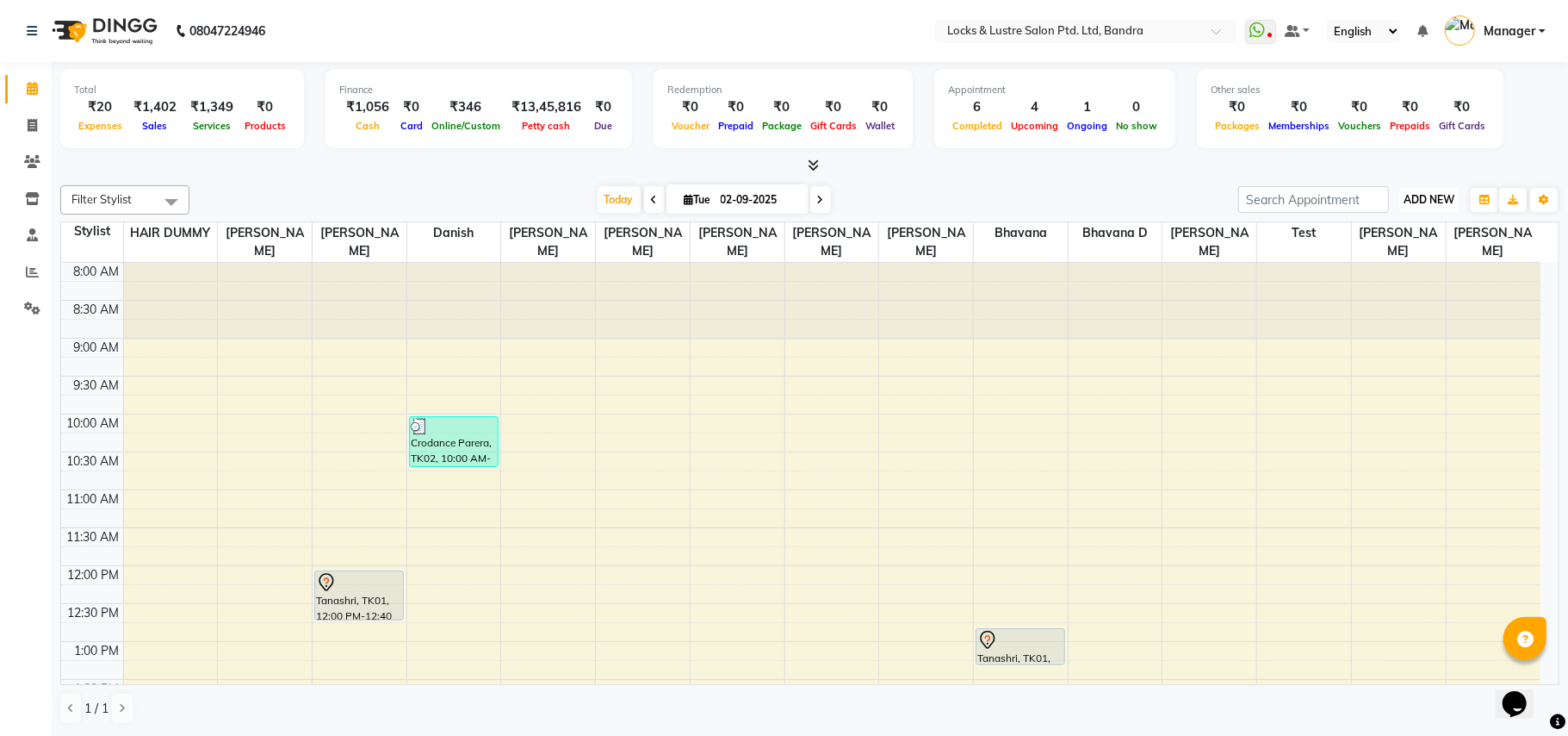
click at [1436, 196] on span "ADD NEW" at bounding box center [1429, 198] width 51 height 13
click at [1393, 278] on link "Add Expense" at bounding box center [1389, 278] width 136 height 22
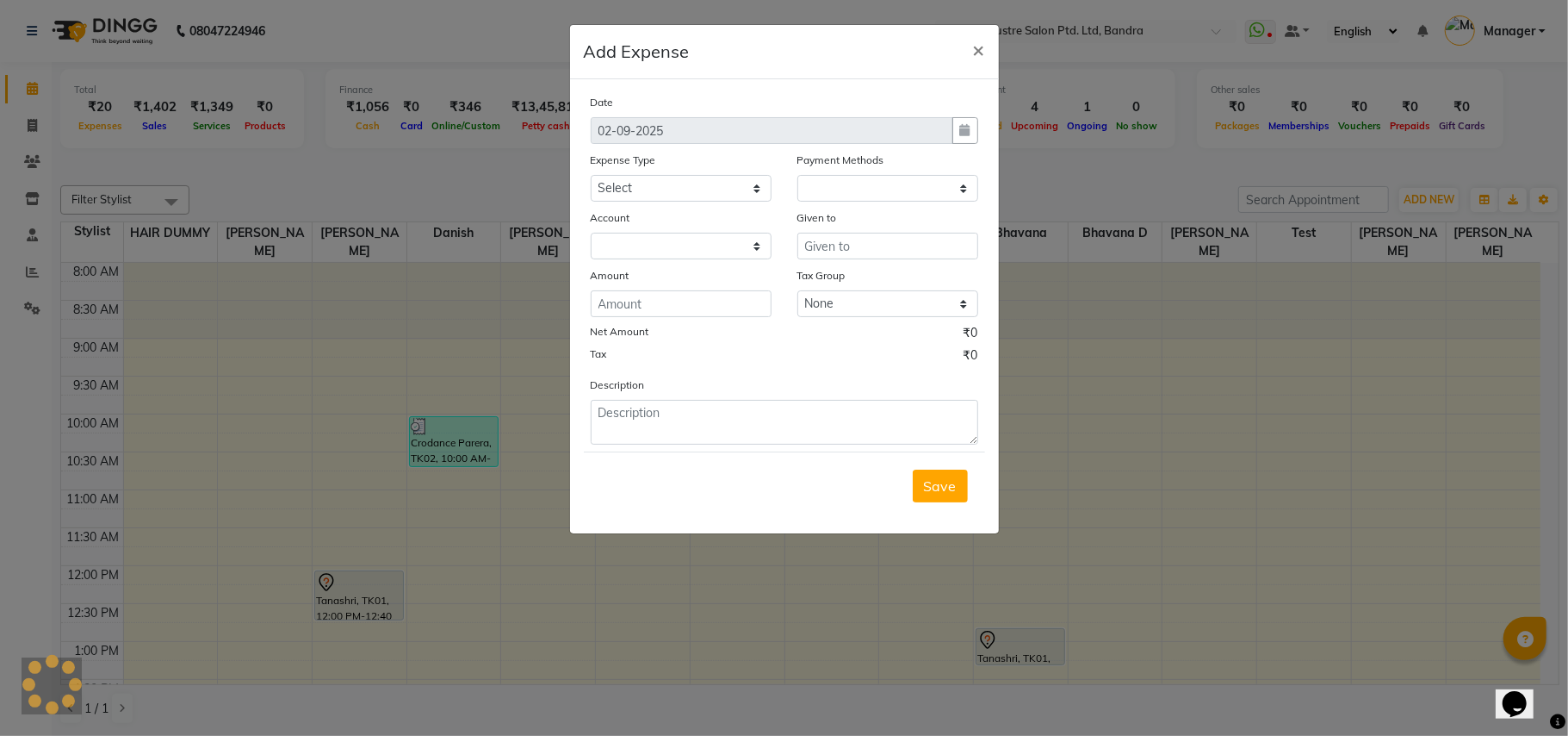
select select "1"
select select "5006"
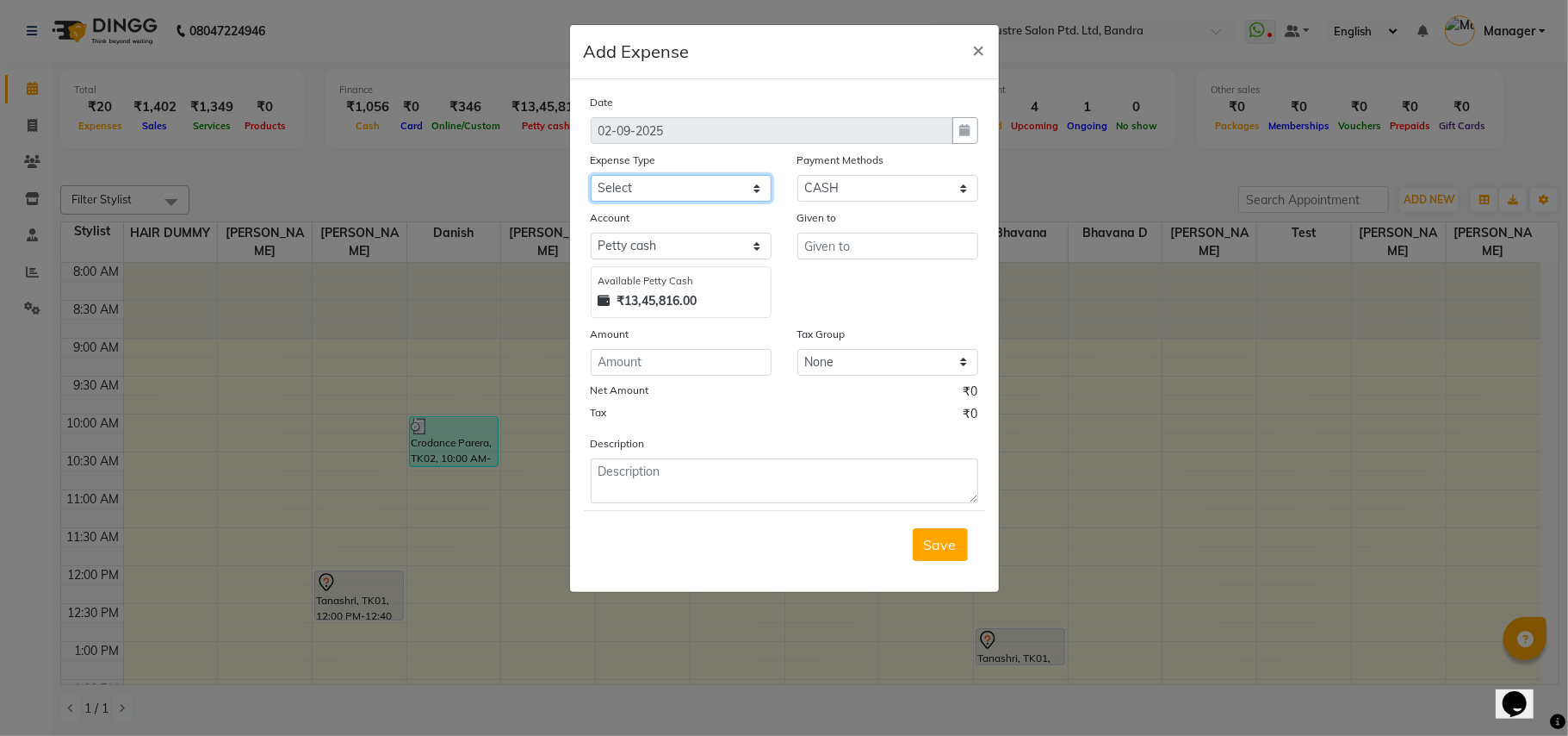
click at [717, 193] on select "Select Advance Salary Bank charges Cash transfer to bank Cash transfer to hub C…" at bounding box center [681, 188] width 181 height 26
select select "15198"
click at [591, 175] on select "Select Advance Salary Bank charges Cash transfer to bank Cash transfer to hub C…" at bounding box center [681, 188] width 181 height 26
click at [859, 241] on input "text" at bounding box center [887, 245] width 181 height 26
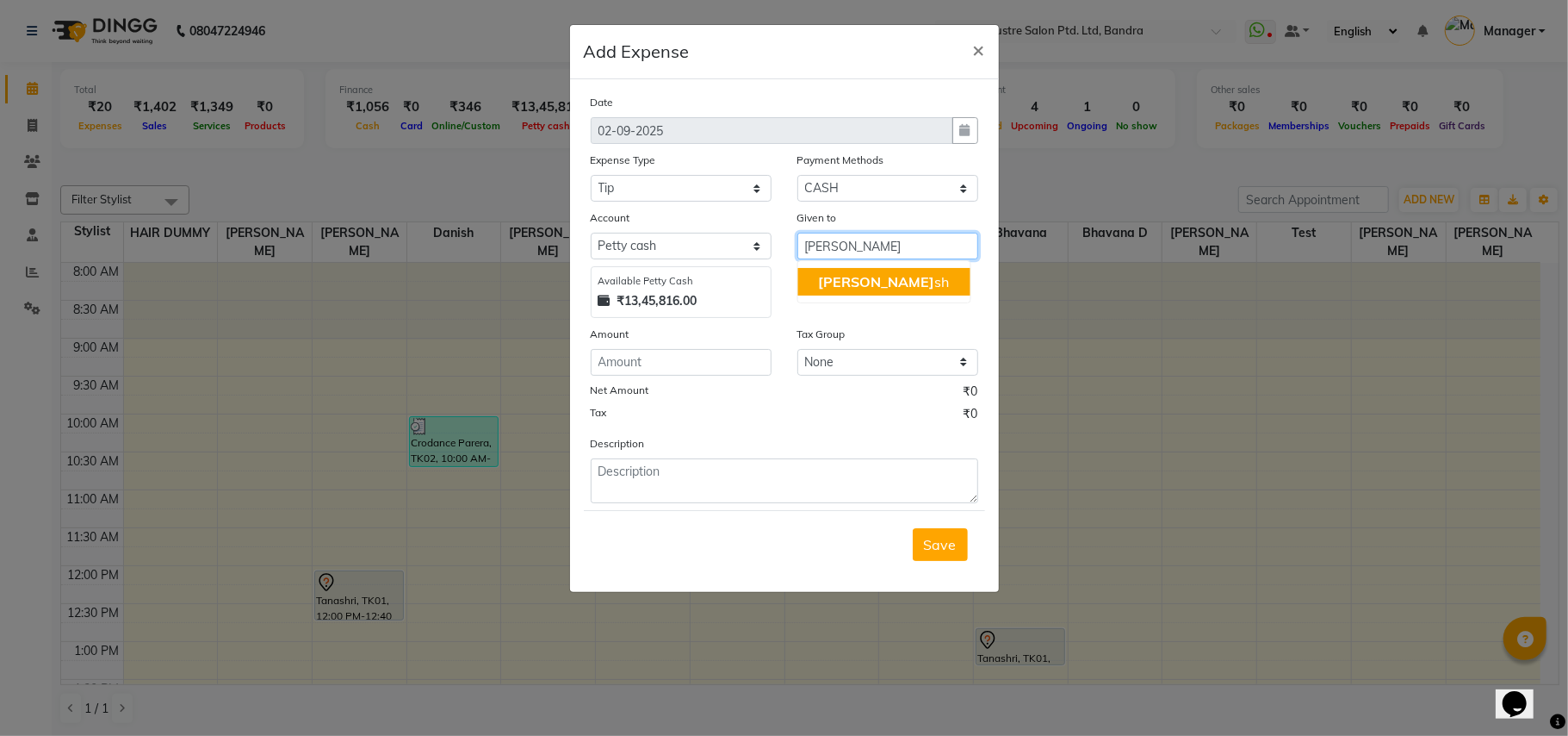
click at [845, 280] on span "dani" at bounding box center [875, 281] width 116 height 18
type input "danish"
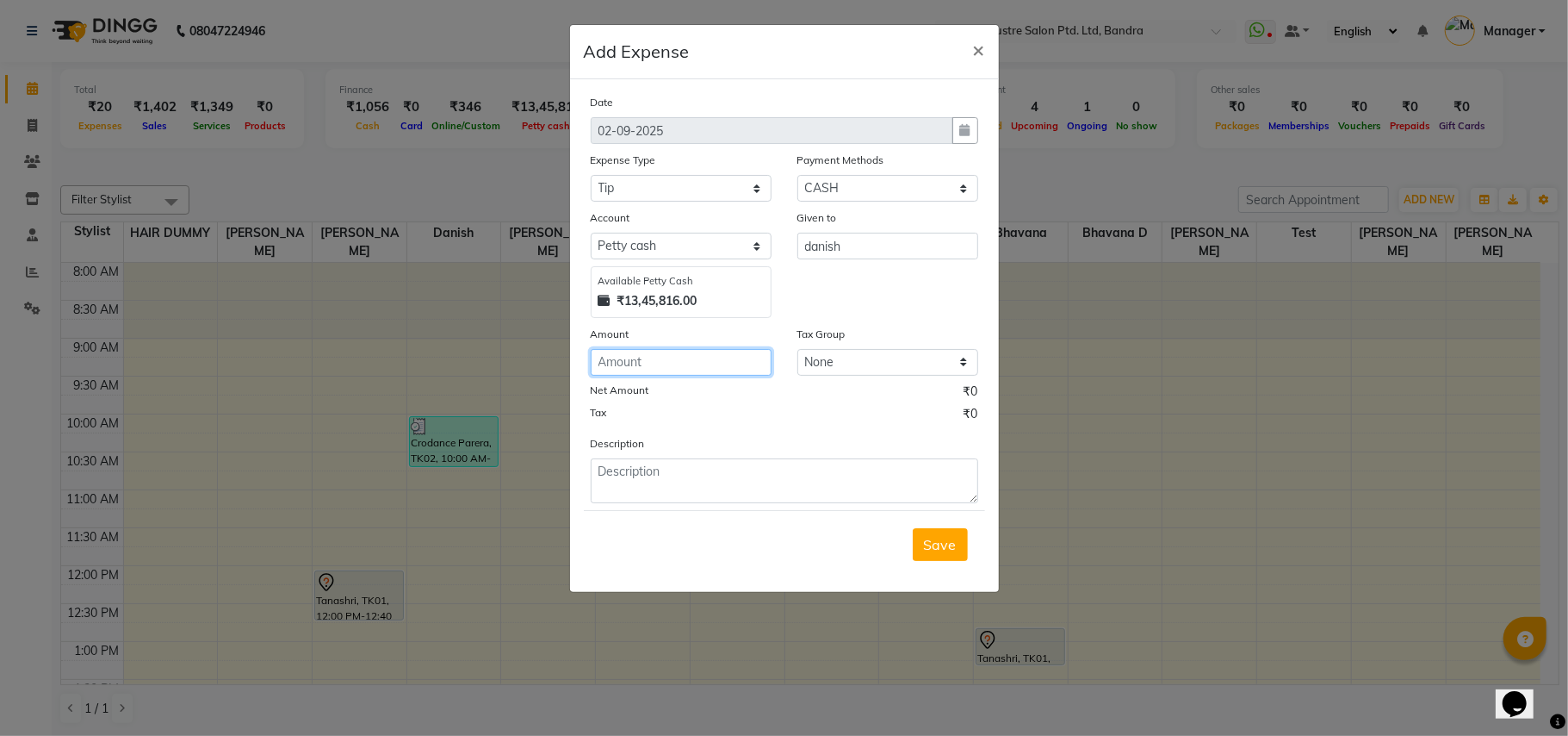
click at [742, 360] on input "number" at bounding box center [681, 362] width 181 height 26
type input "33"
click at [696, 473] on textarea at bounding box center [784, 481] width 388 height 45
click at [966, 45] on button "×" at bounding box center [979, 49] width 40 height 48
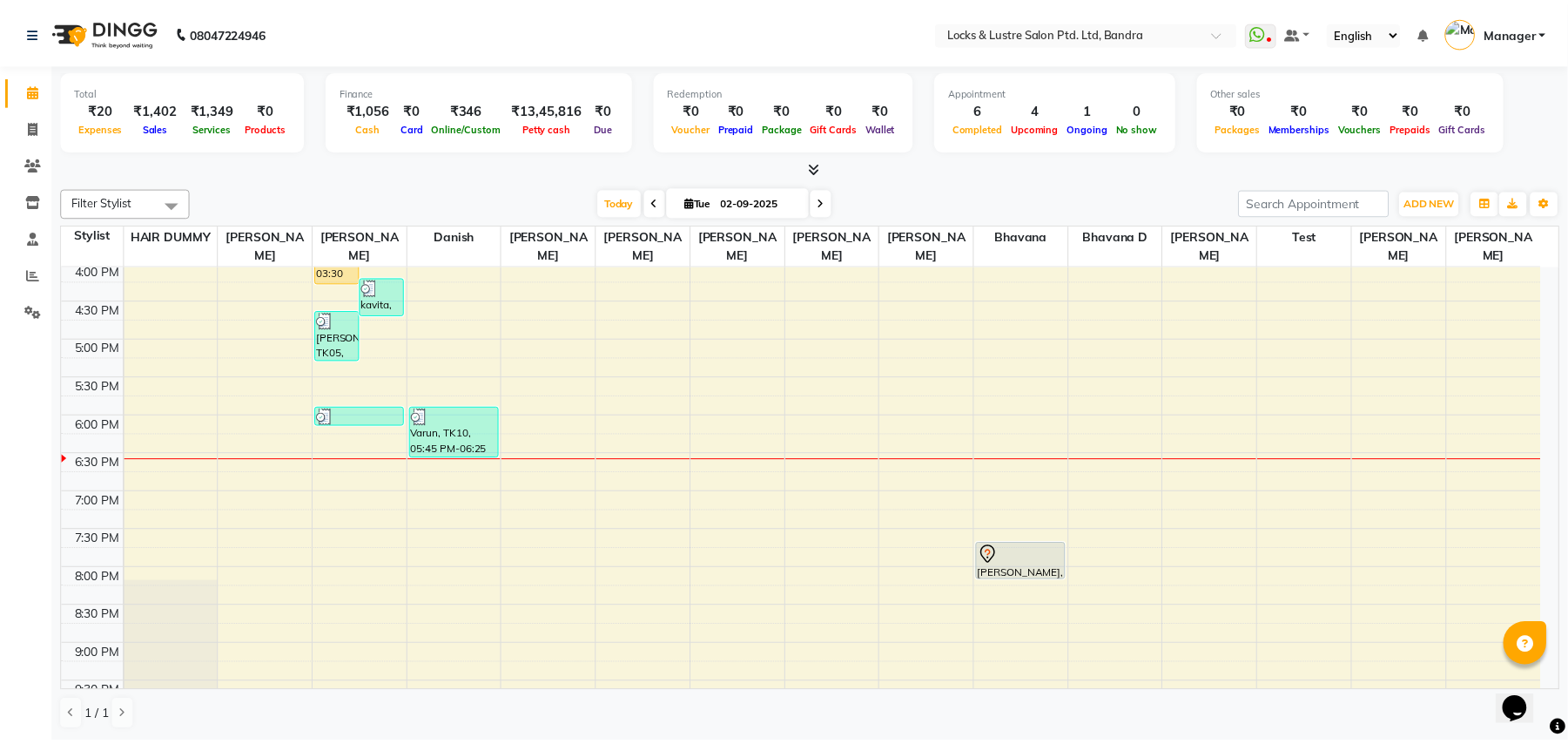
scroll to position [580, 0]
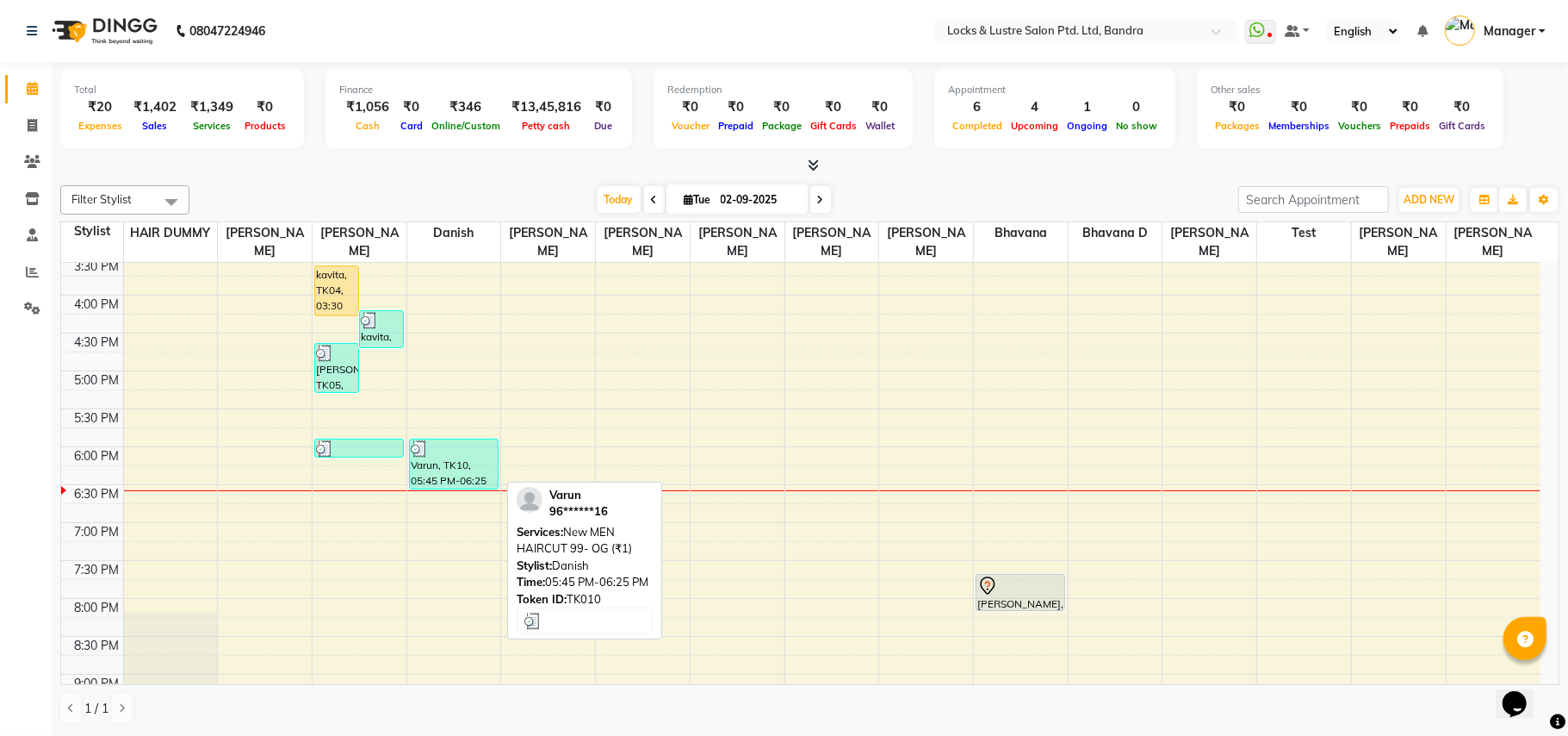
click at [461, 458] on div "Varun, TK10, 05:45 PM-06:25 PM, New MEN HAIRCUT 99- OG (₹1)" at bounding box center [454, 463] width 88 height 49
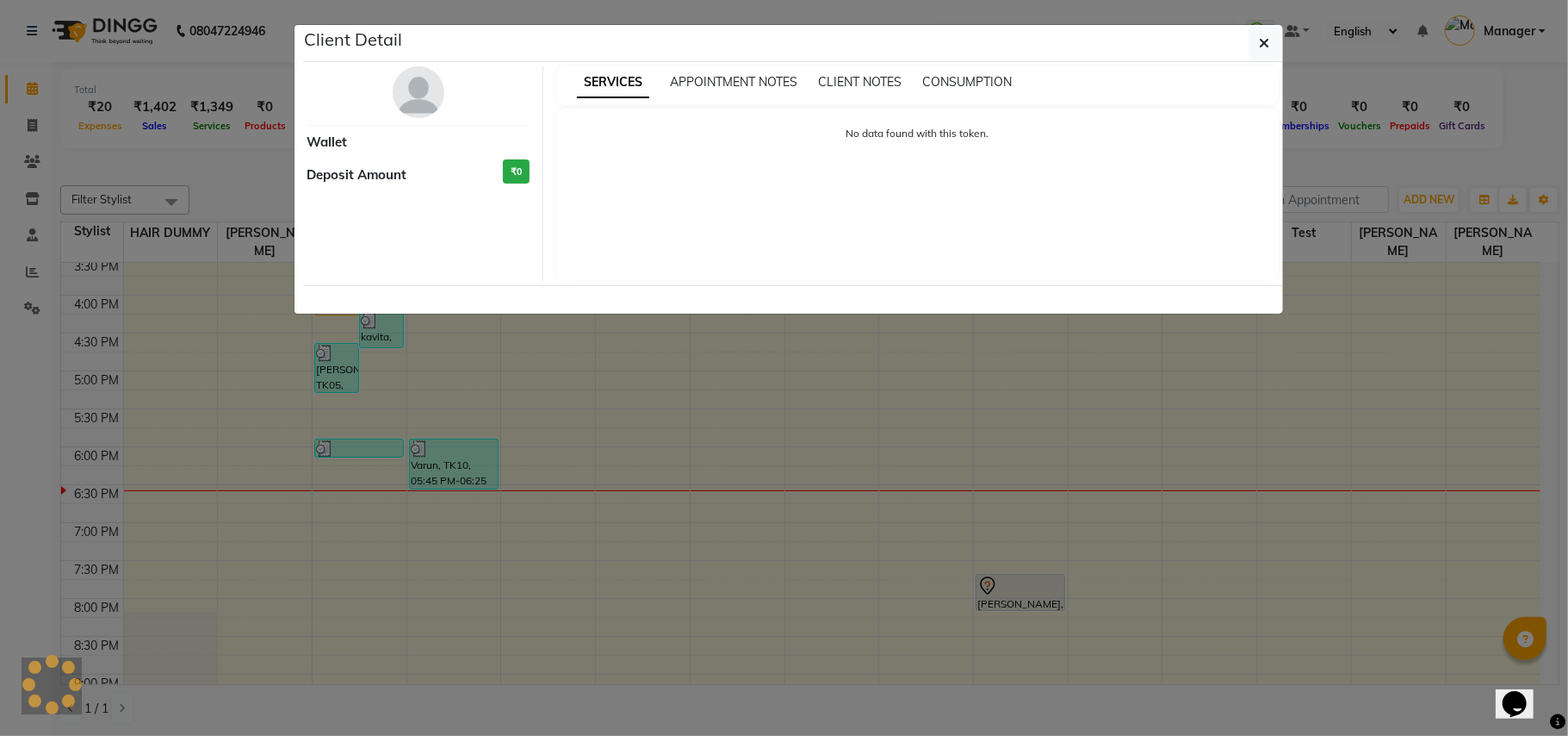
select select "3"
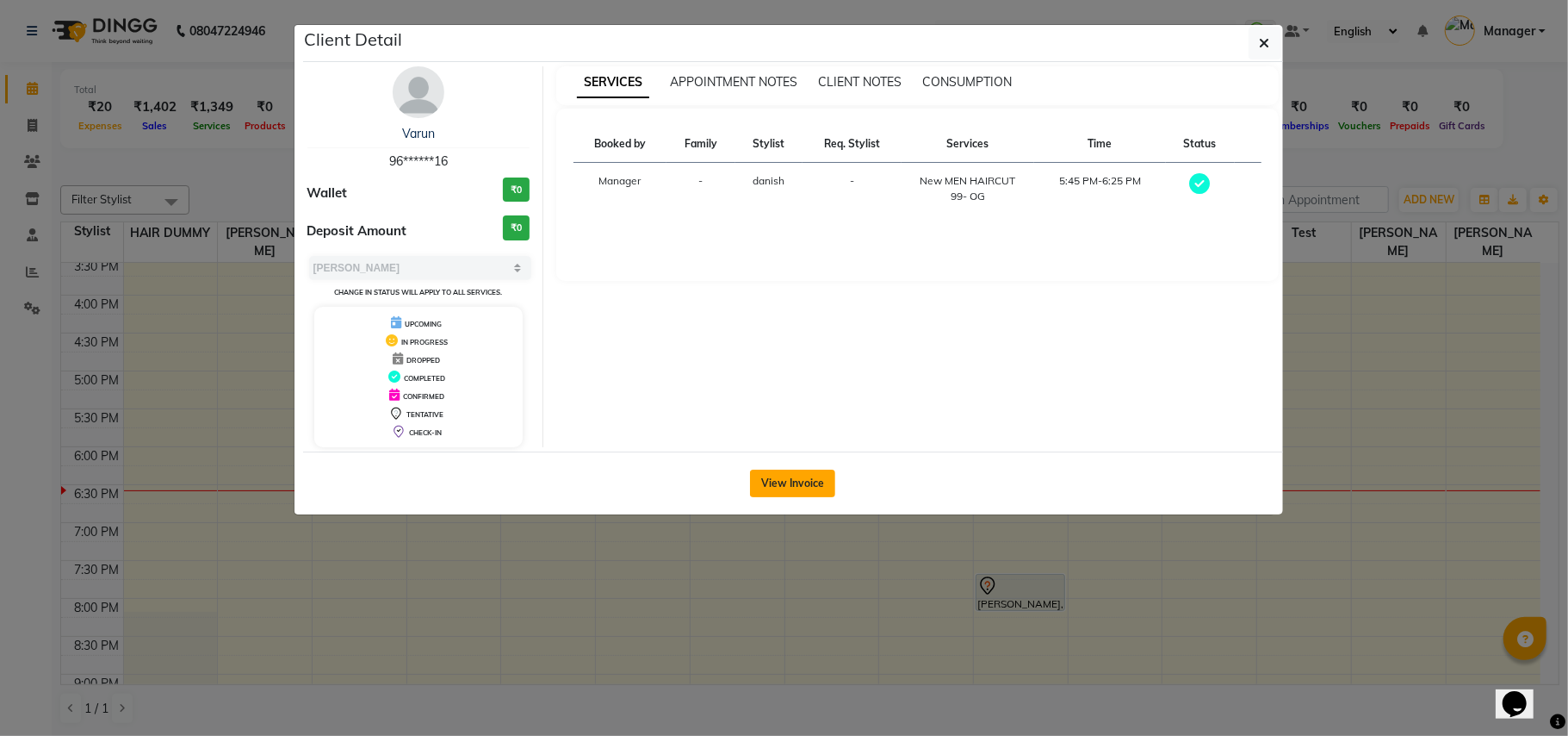
click at [818, 490] on button "View Invoice" at bounding box center [792, 483] width 85 height 27
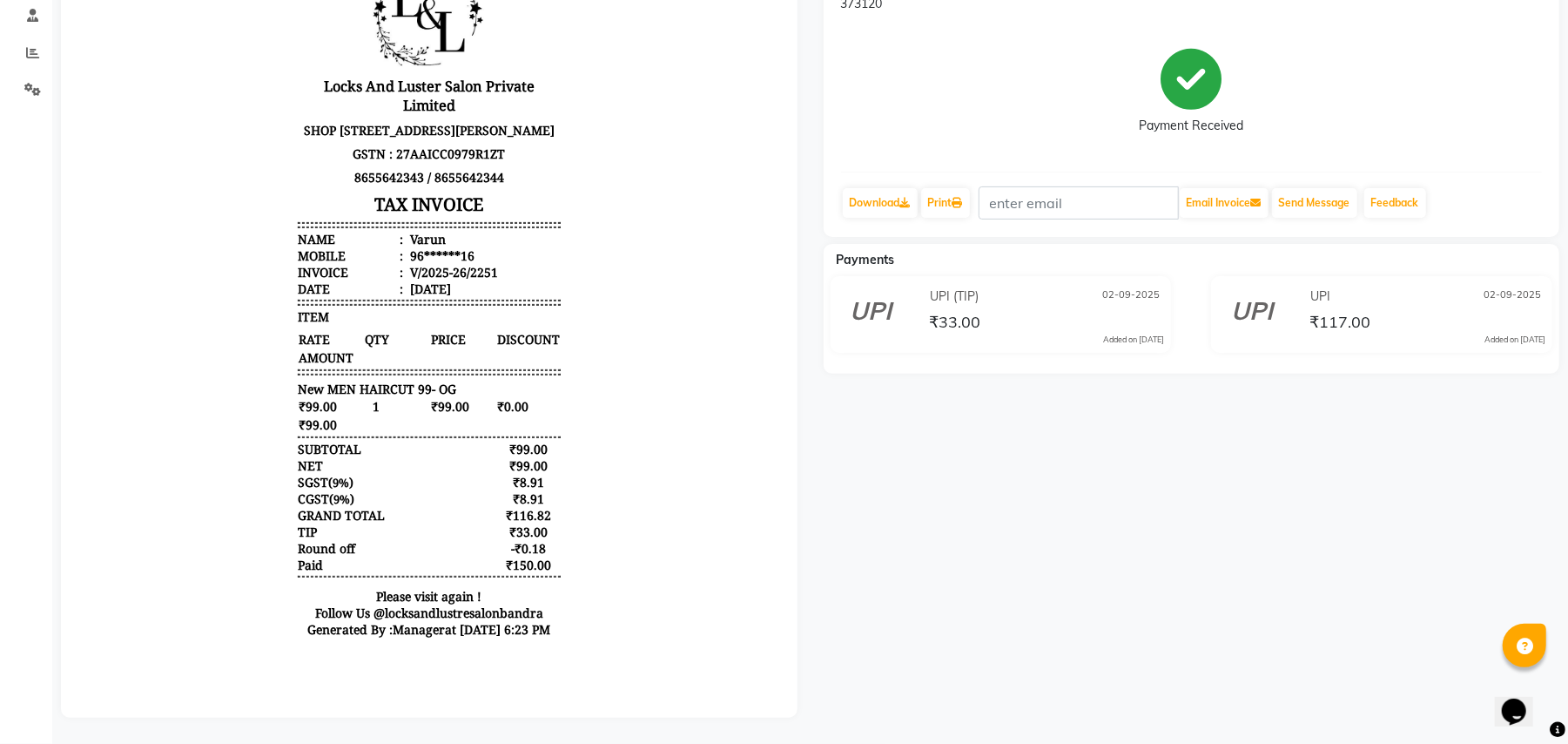
scroll to position [238, 0]
drag, startPoint x: 478, startPoint y: 284, endPoint x: 454, endPoint y: 286, distance: 24.1
click at [454, 282] on li "Invoice : V/2025-26/2251" at bounding box center [429, 273] width 263 height 17
click at [530, 282] on li "Invoice : V/2025-26/2251" at bounding box center [429, 273] width 263 height 17
drag, startPoint x: 476, startPoint y: 283, endPoint x: 485, endPoint y: 295, distance: 15.0
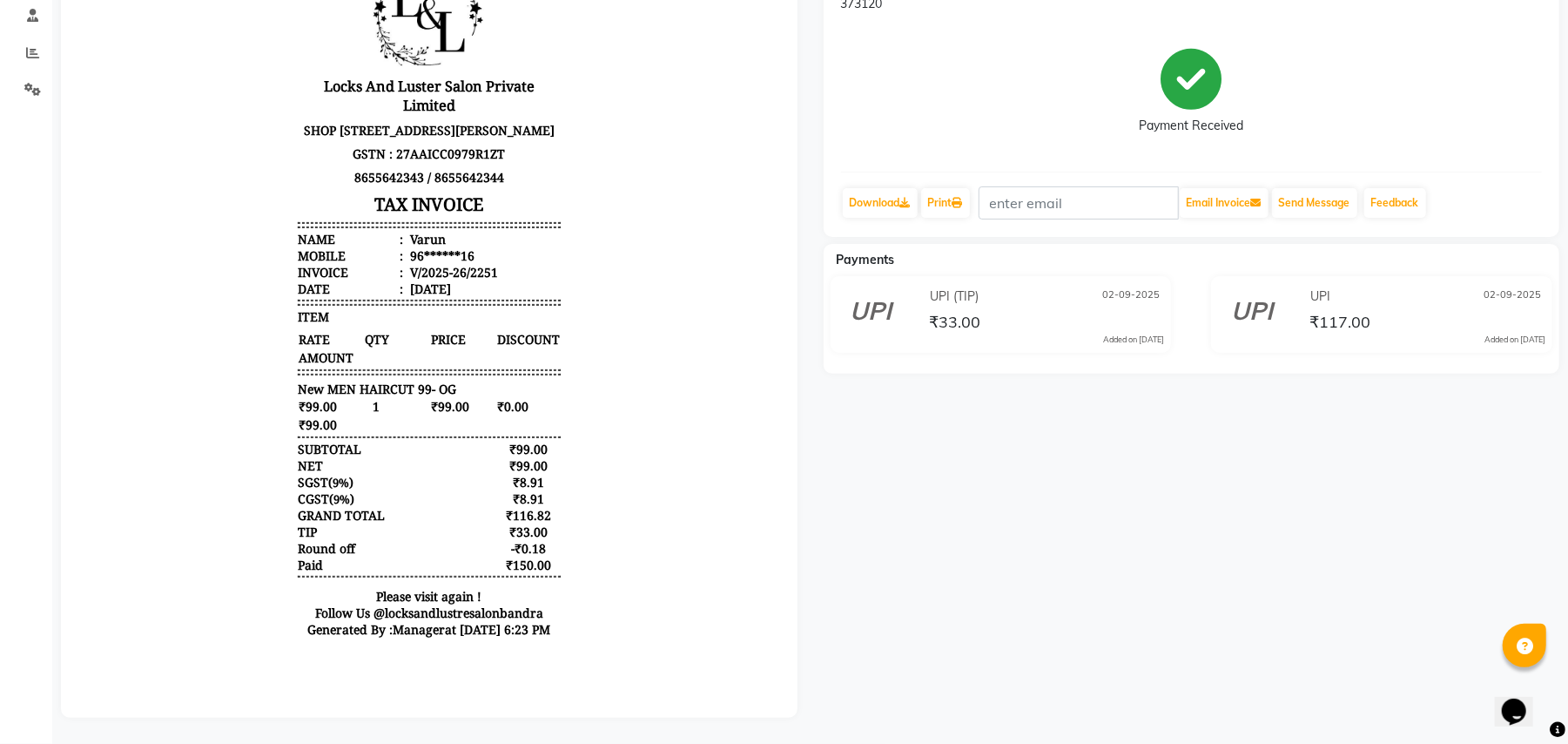
click at [481, 294] on ul "Name : Varun Mobile : 96******16 Invoice : V/2025-26/2251 Date : September 2, 2…" at bounding box center [429, 264] width 263 height 66
copy ul "Invoice : V/2025-26/2251"
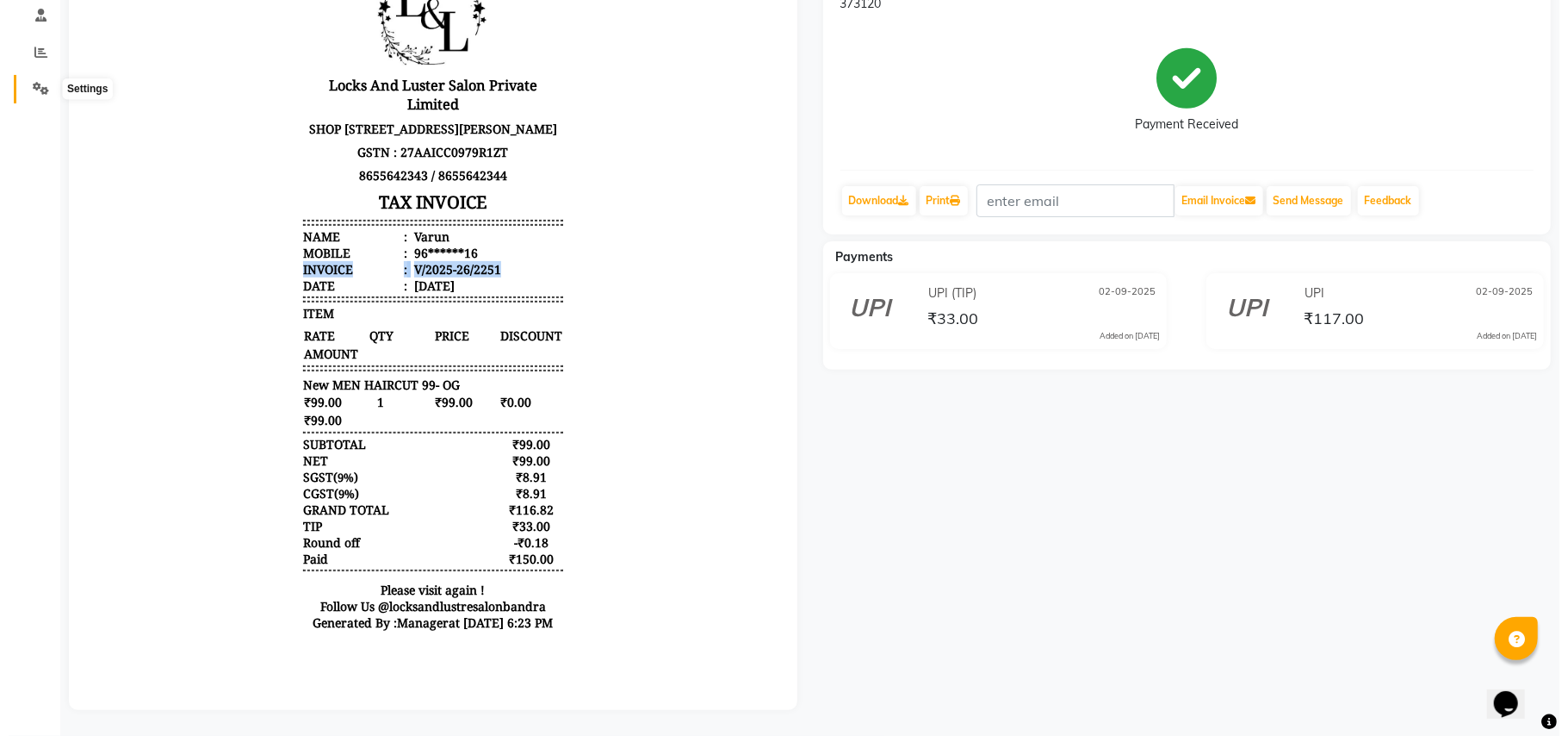
scroll to position [0, 0]
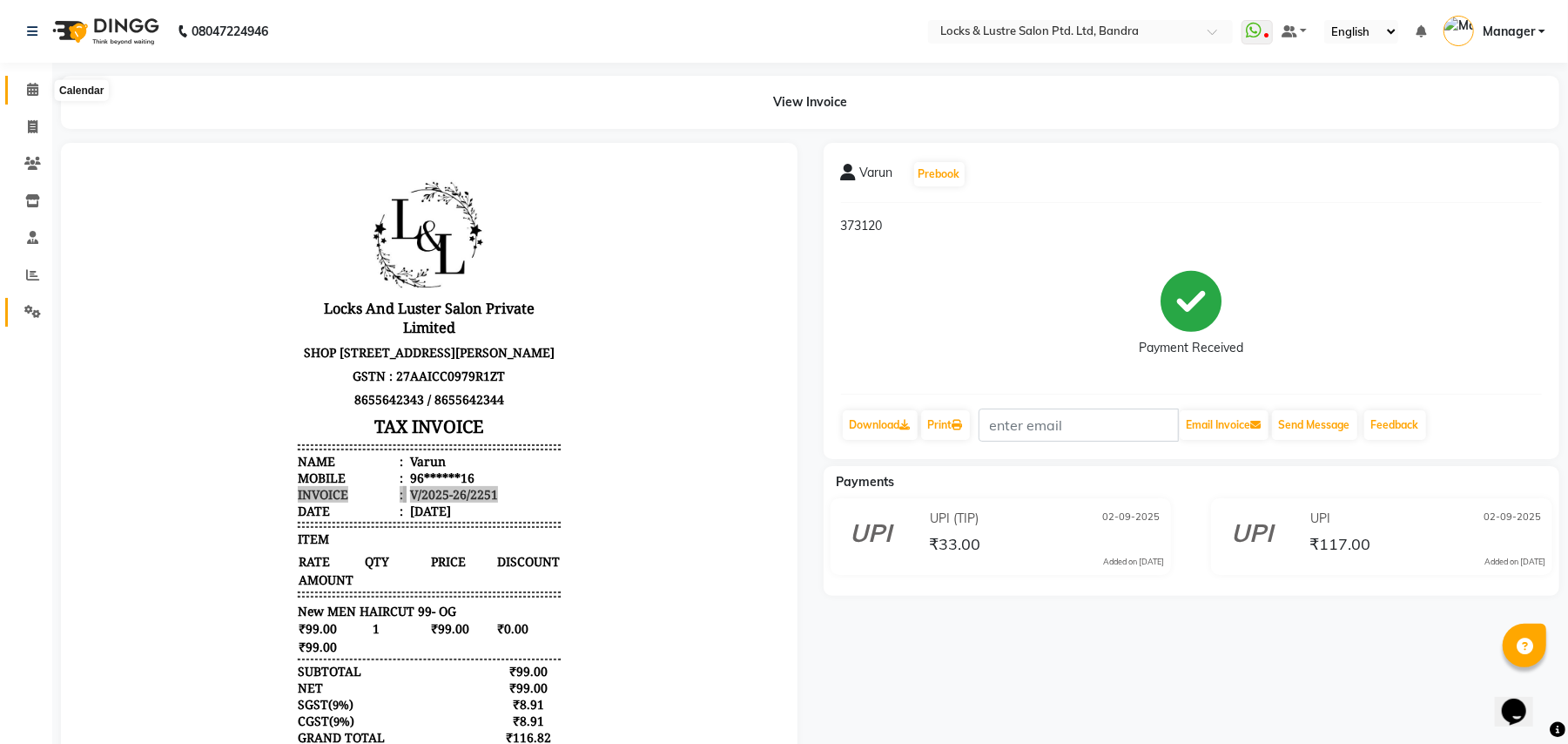
click at [36, 81] on span at bounding box center [33, 90] width 31 height 20
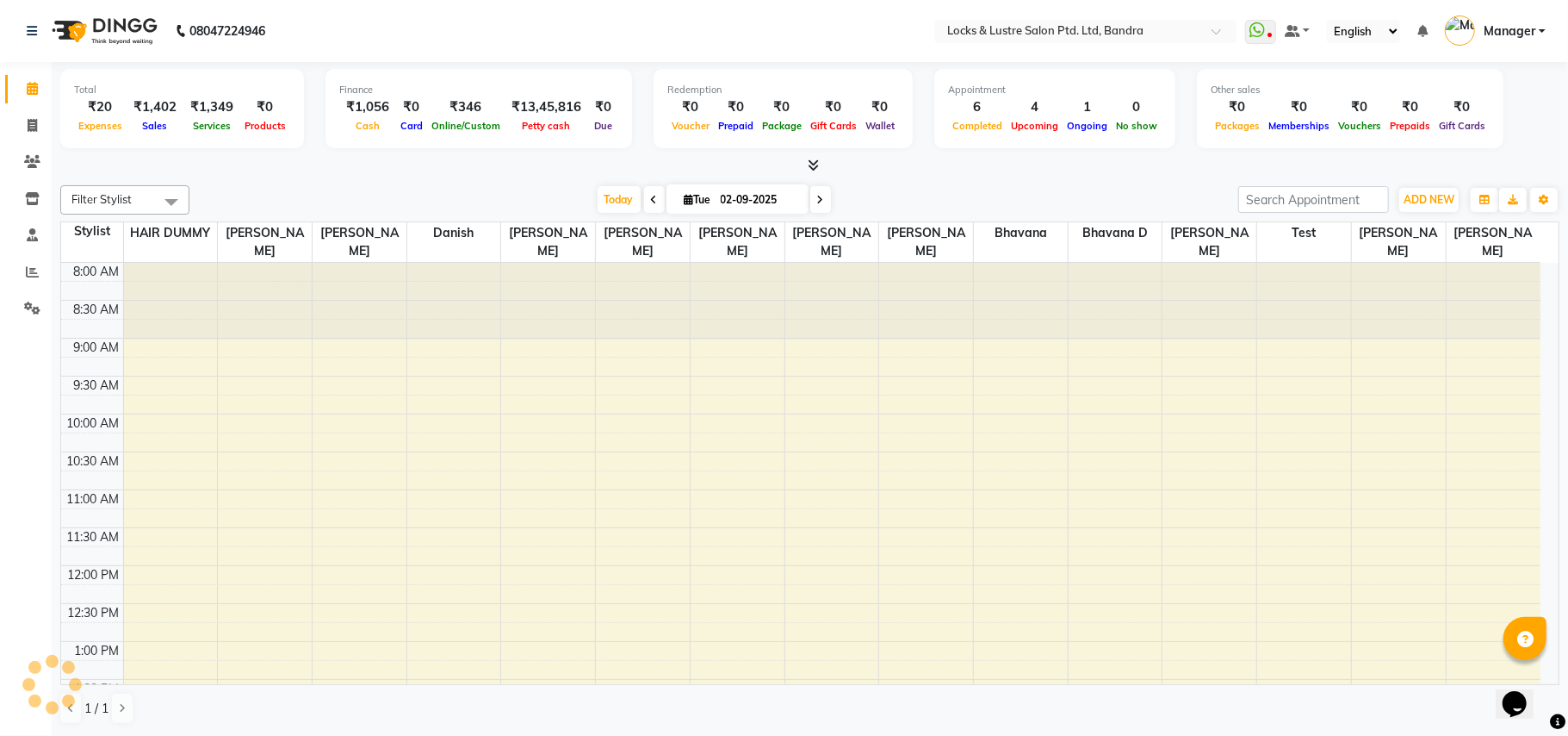
scroll to position [770, 0]
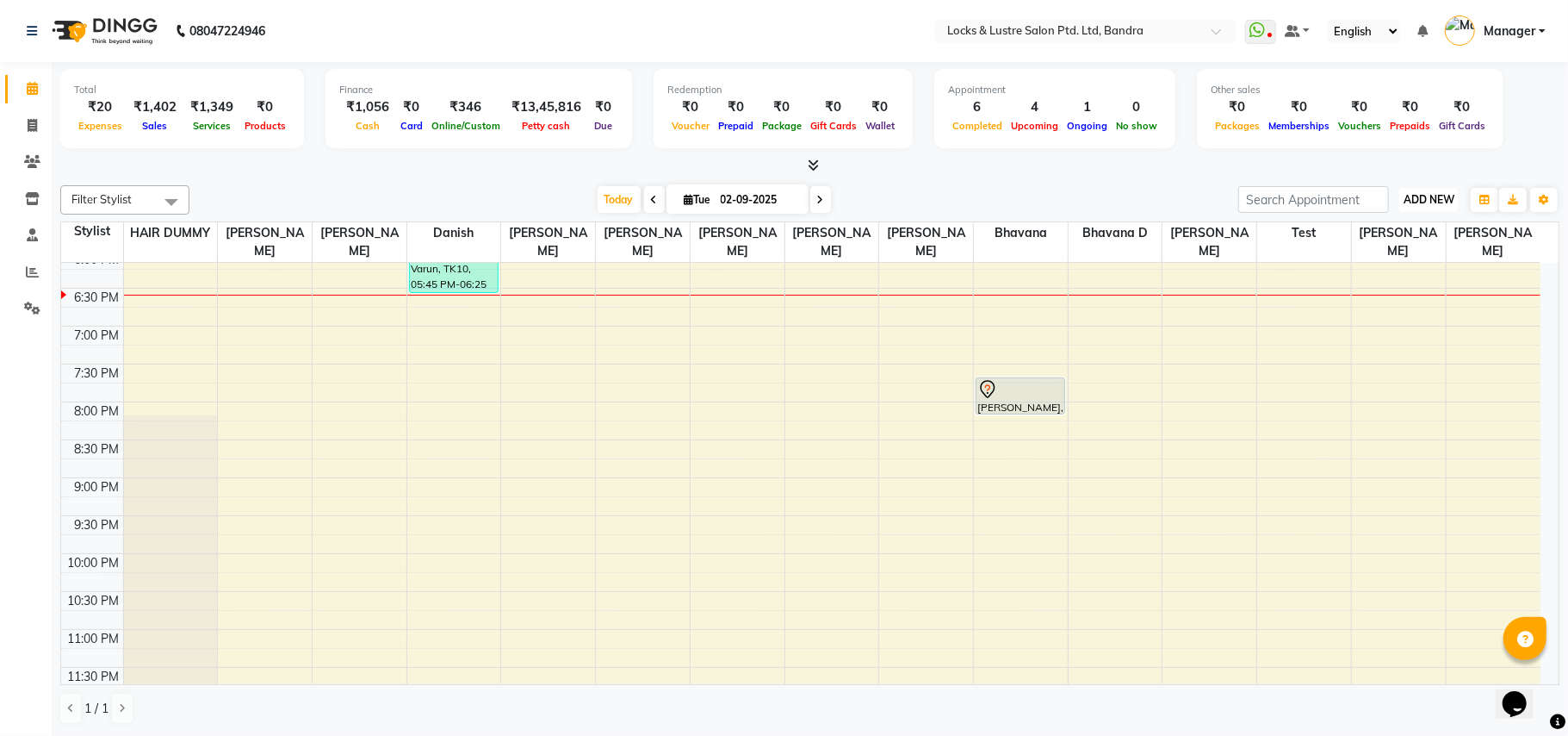
click at [1438, 196] on span "ADD NEW" at bounding box center [1429, 198] width 51 height 13
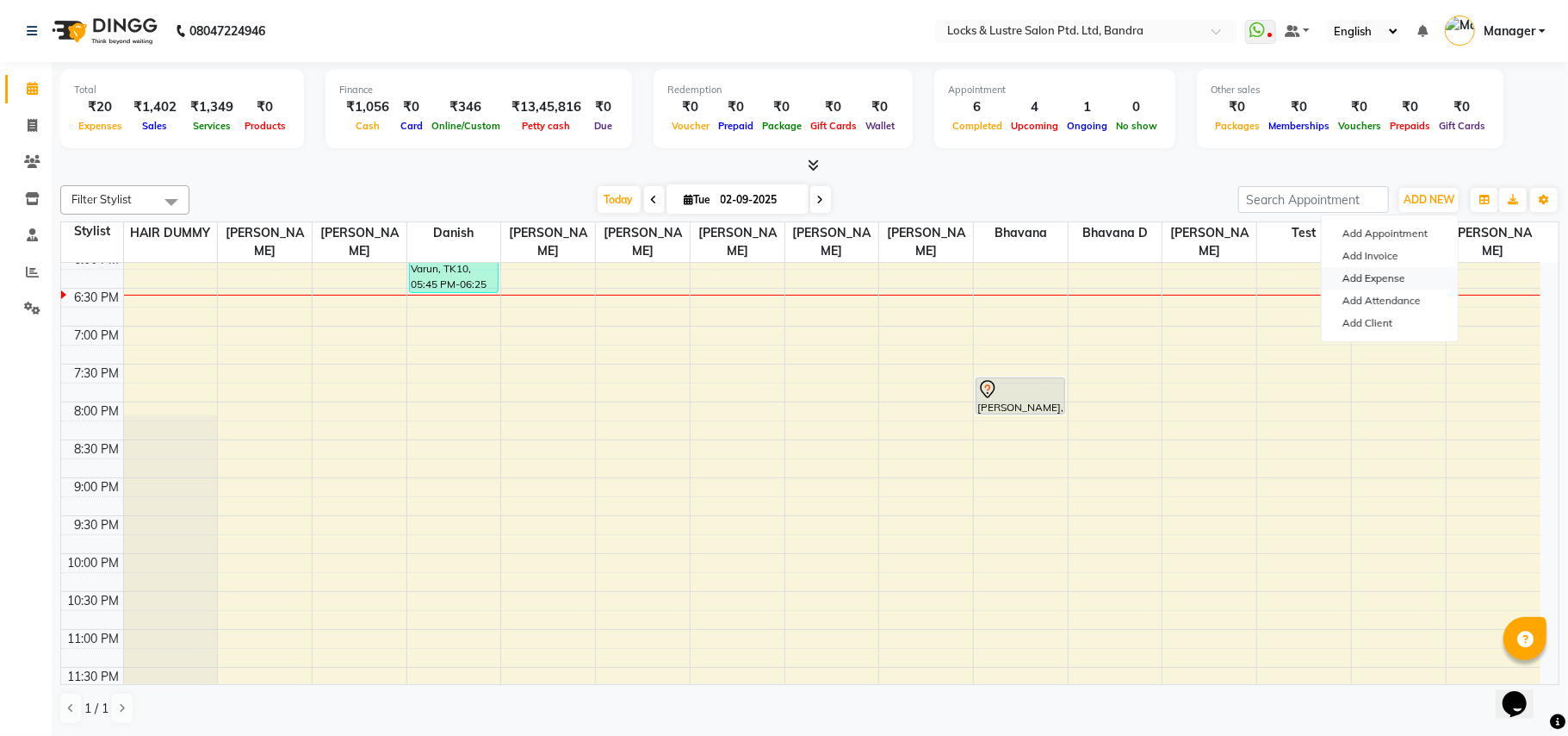
click at [1410, 271] on link "Add Expense" at bounding box center [1389, 278] width 136 height 22
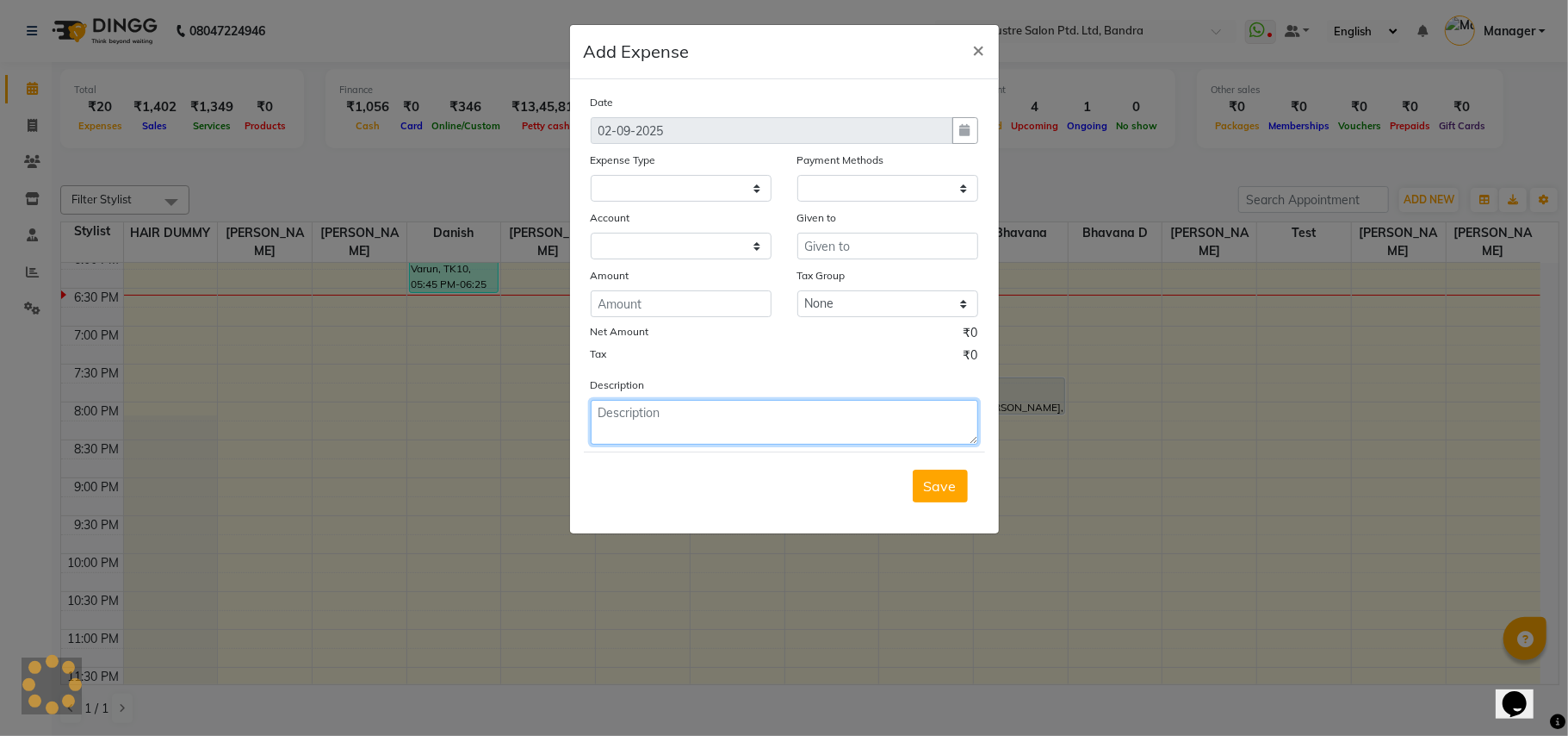
click at [788, 405] on div "Date 02-09-2025 Expense Type Payment Methods Account Given to Amount Tax Group …" at bounding box center [784, 269] width 388 height 352
select select "1"
select select "5006"
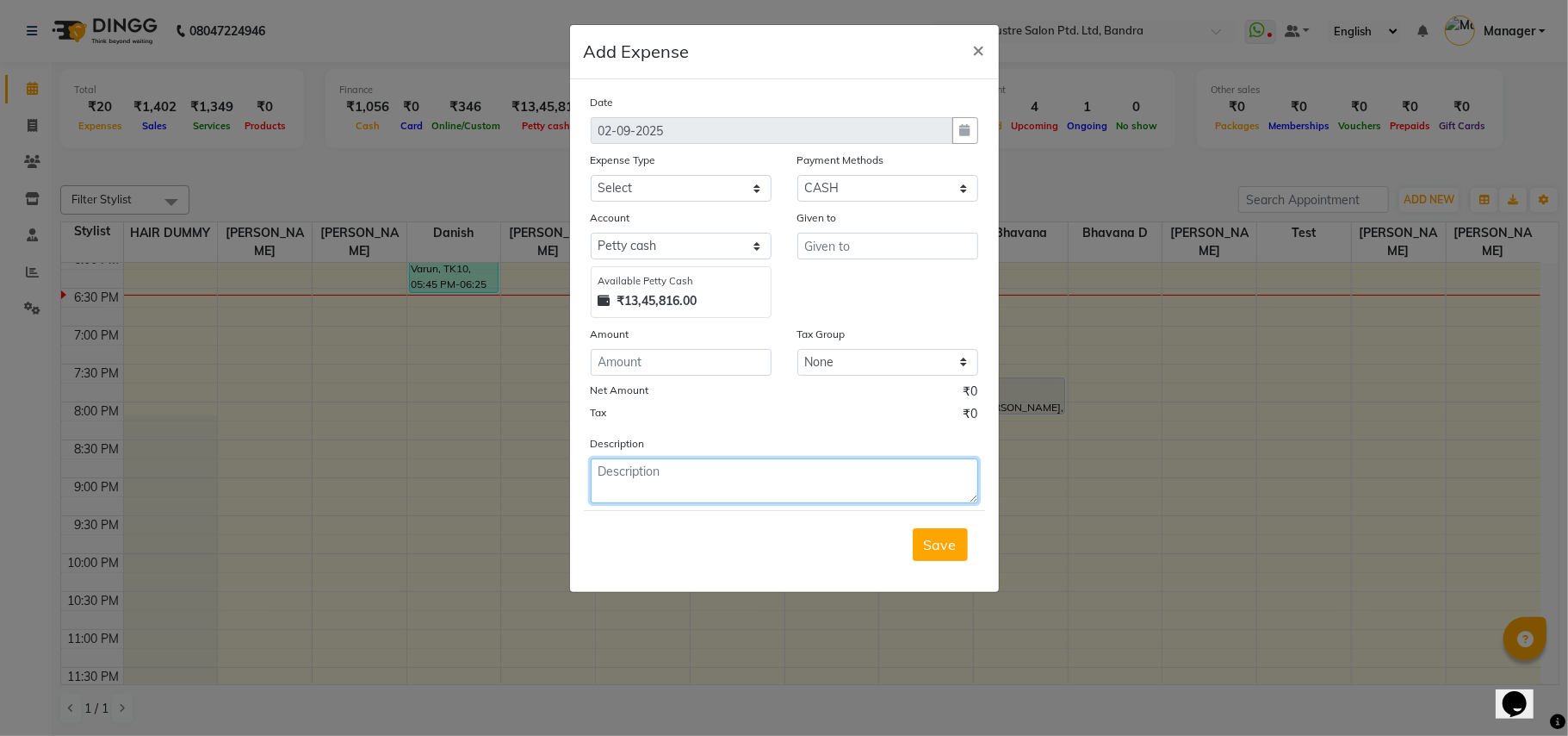
paste textarea "Invoice: V/2025-26/2251"
click at [639, 484] on textarea "Invoice: V/2025-26/2251" at bounding box center [784, 481] width 388 height 45
click at [722, 465] on textarea "V/2025-26/2251" at bounding box center [784, 481] width 388 height 45
click at [800, 462] on textarea "INVOICE NO -V/2025-26/2251 TIP" at bounding box center [784, 481] width 388 height 45
type textarea "INVOICE NO -V/2025-26/2251 TIP GIVEN TO DANISH 33 RS"
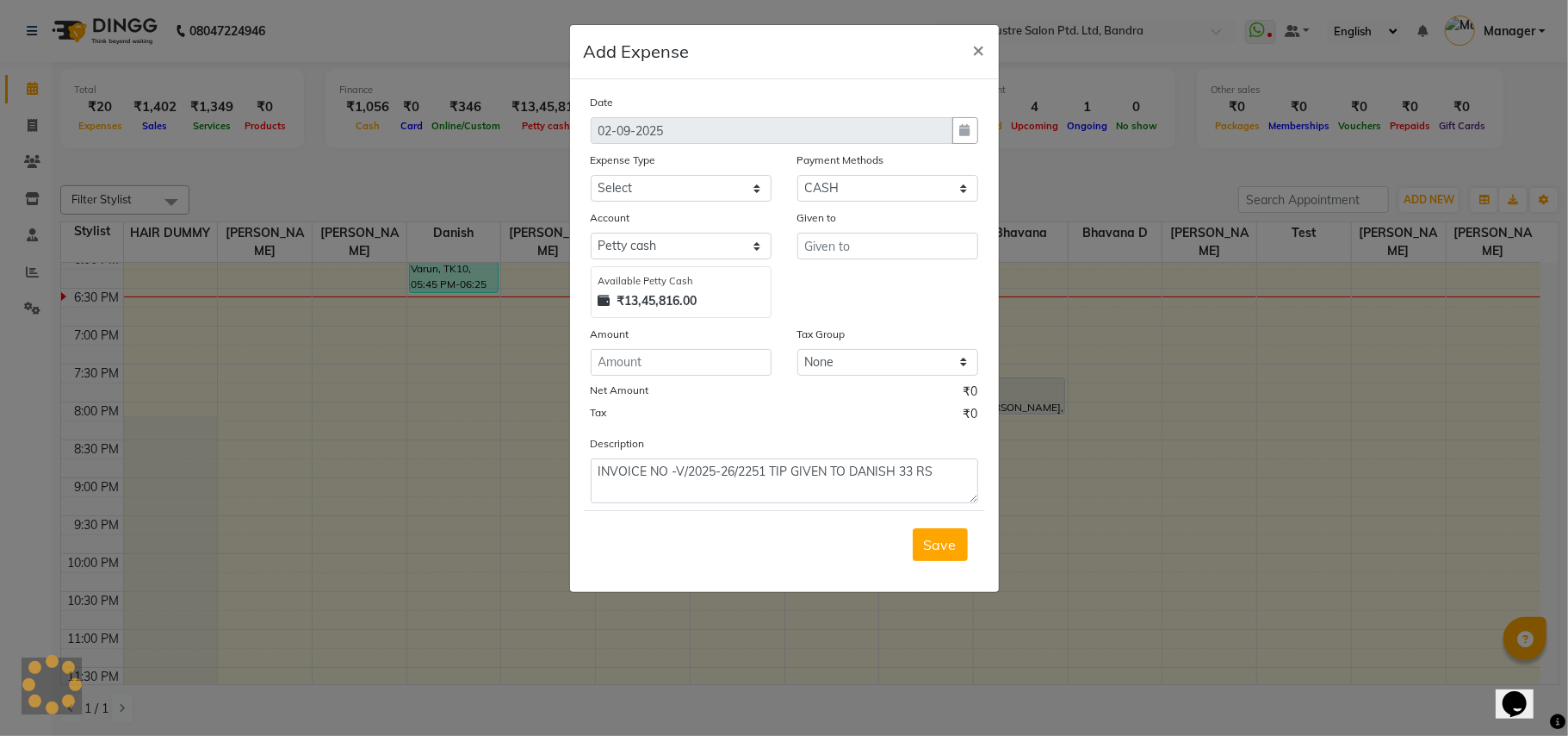
click at [751, 346] on div "Amount" at bounding box center [681, 336] width 181 height 24
click at [751, 352] on input "number" at bounding box center [681, 362] width 181 height 26
type input "33"
click at [848, 242] on input "text" at bounding box center [887, 245] width 181 height 26
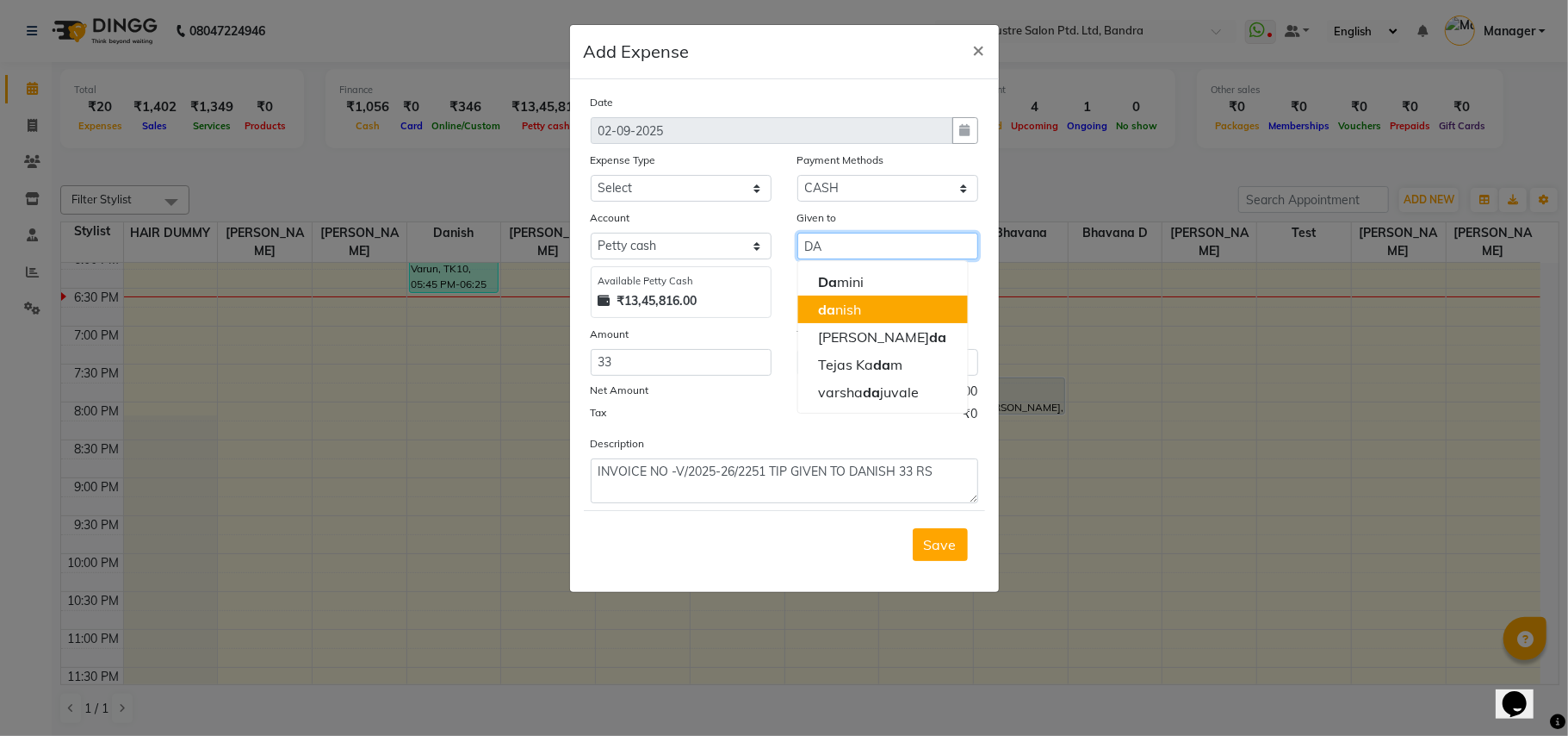
click at [859, 308] on ngb-highlight "da nish" at bounding box center [839, 310] width 43 height 18
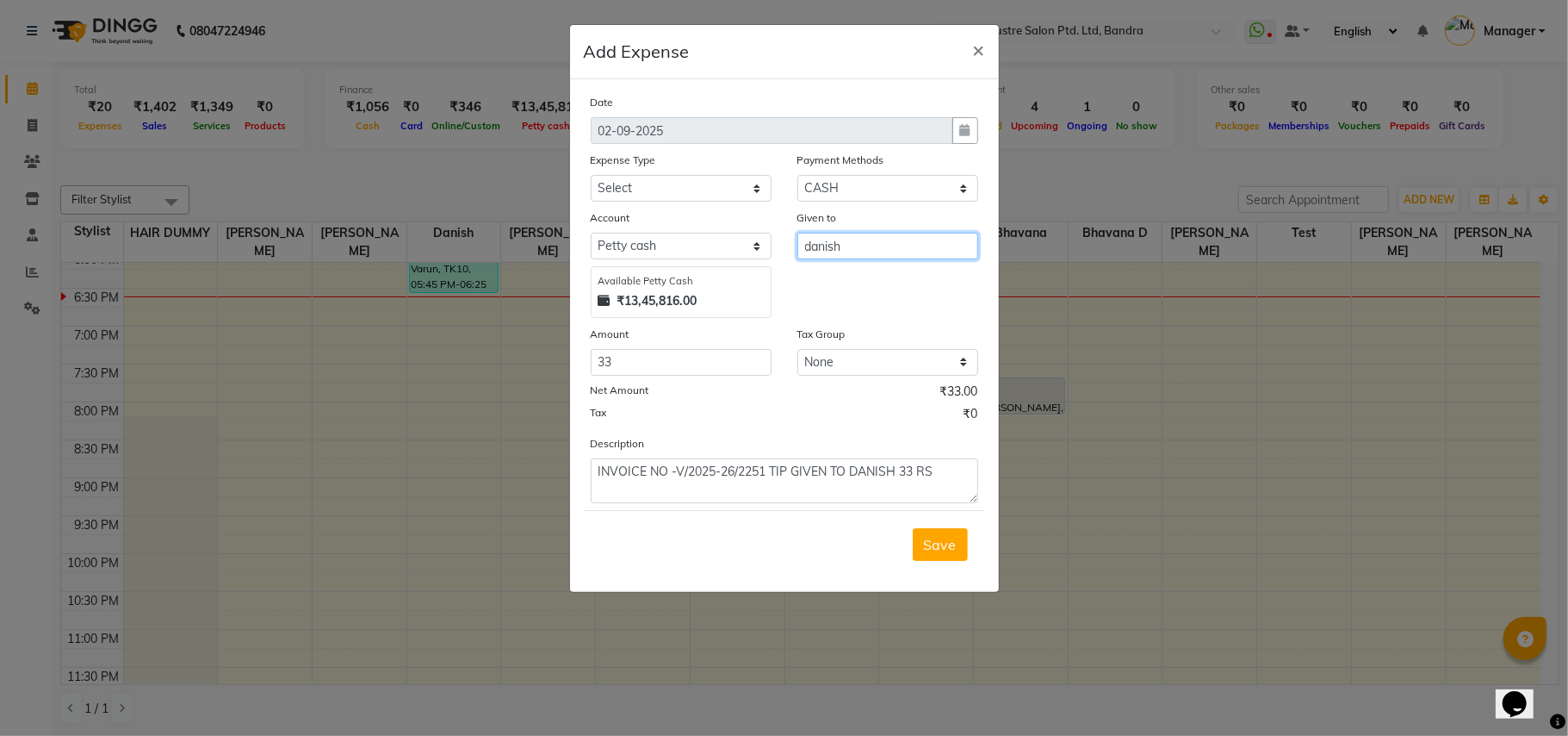
type input "danish"
click at [702, 192] on select "Select Advance Salary Bank charges Cash transfer to bank Cash transfer to hub C…" at bounding box center [681, 188] width 181 height 26
select select "15198"
click at [591, 175] on select "Select Advance Salary Bank charges Cash transfer to bank Cash transfer to hub C…" at bounding box center [681, 188] width 181 height 26
click at [939, 545] on span "Save" at bounding box center [940, 544] width 32 height 18
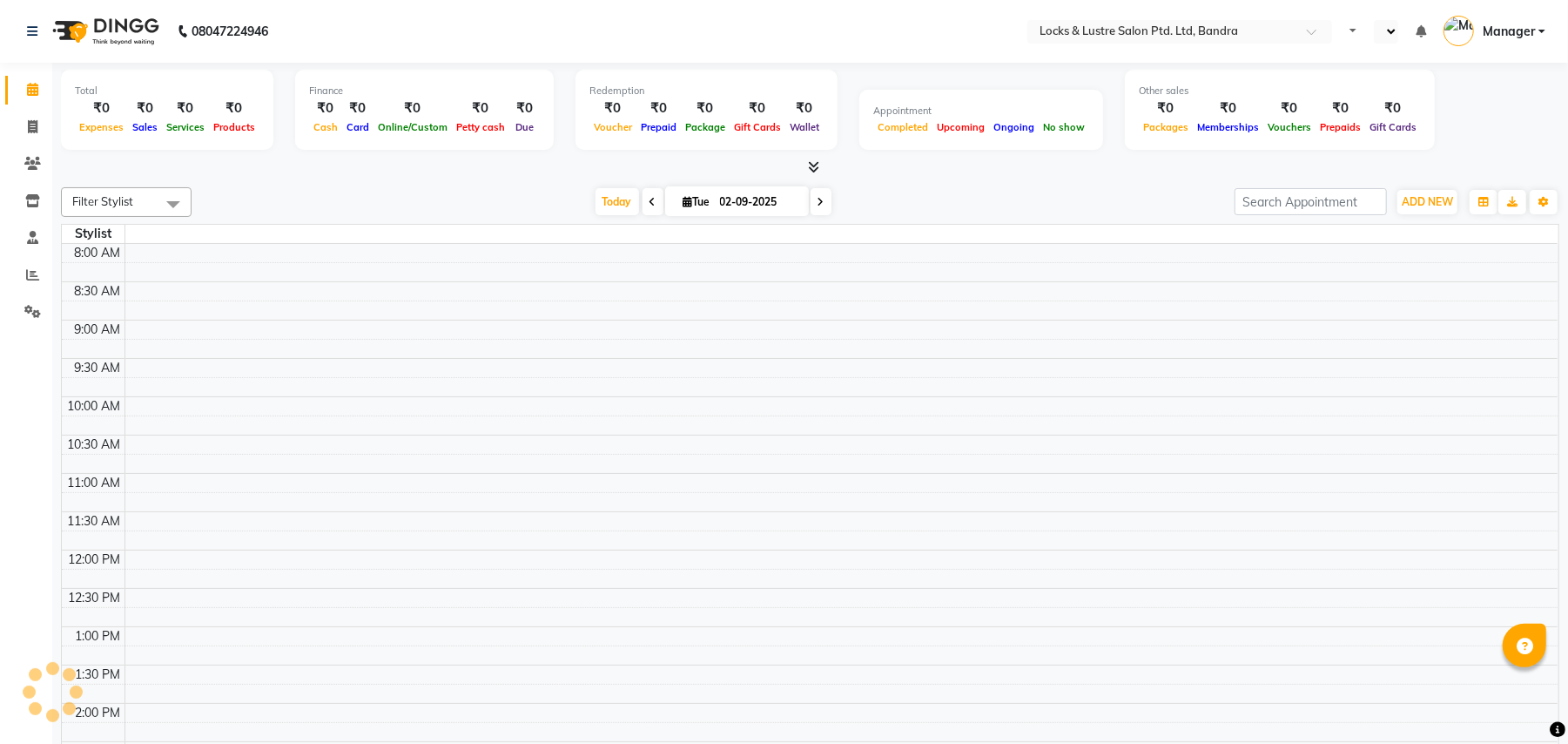
select select "en"
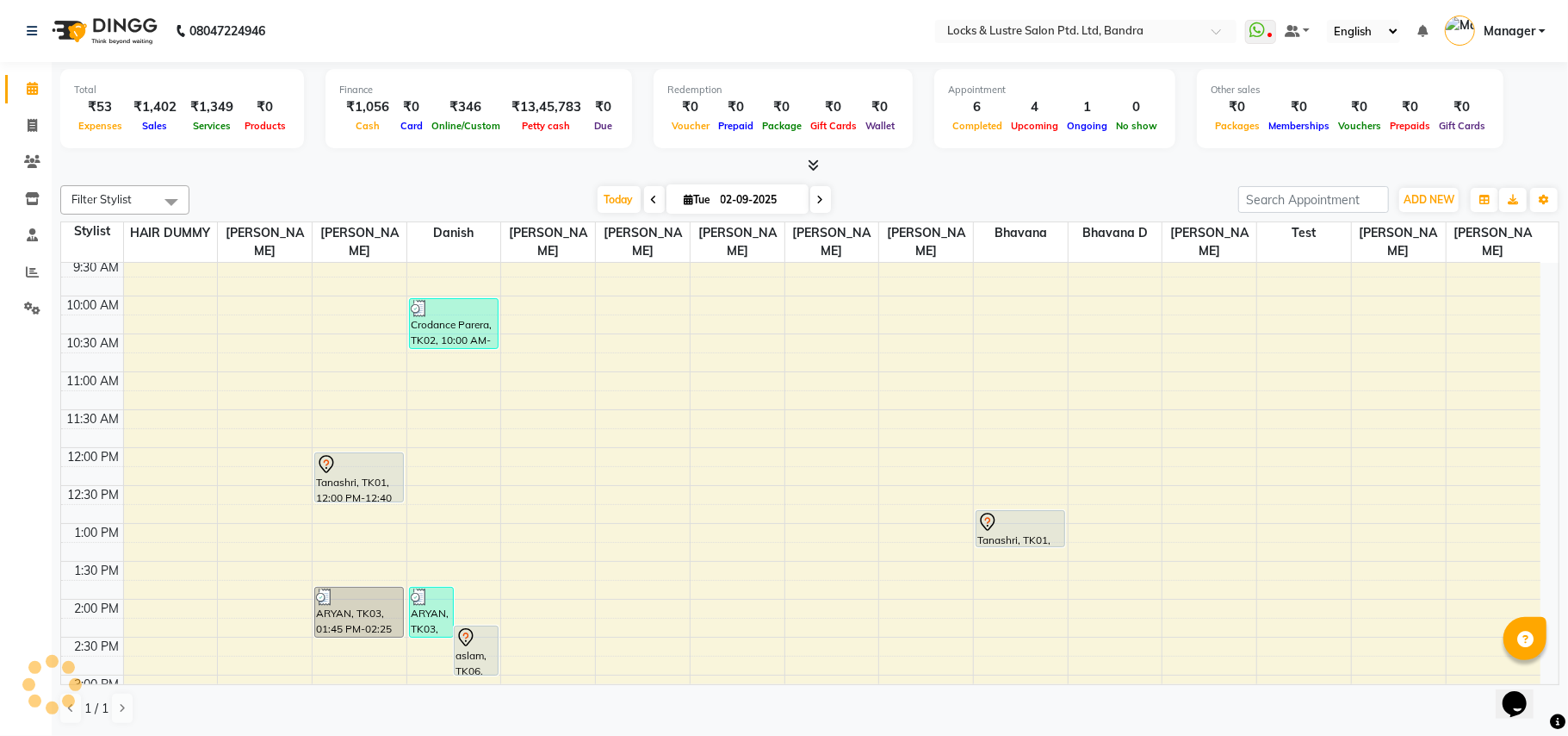
scroll to position [7, 0]
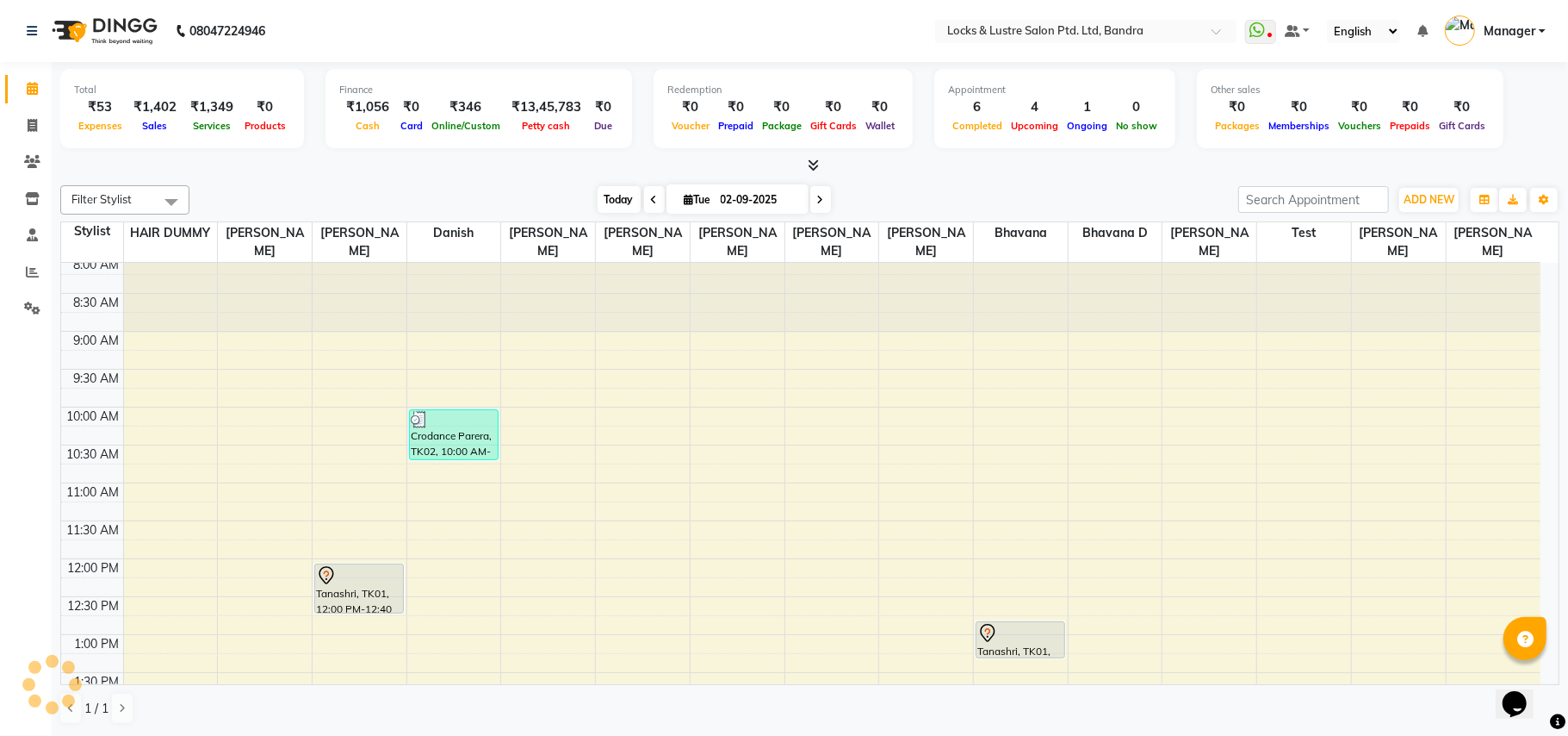
click at [624, 205] on span "Today" at bounding box center [619, 198] width 43 height 26
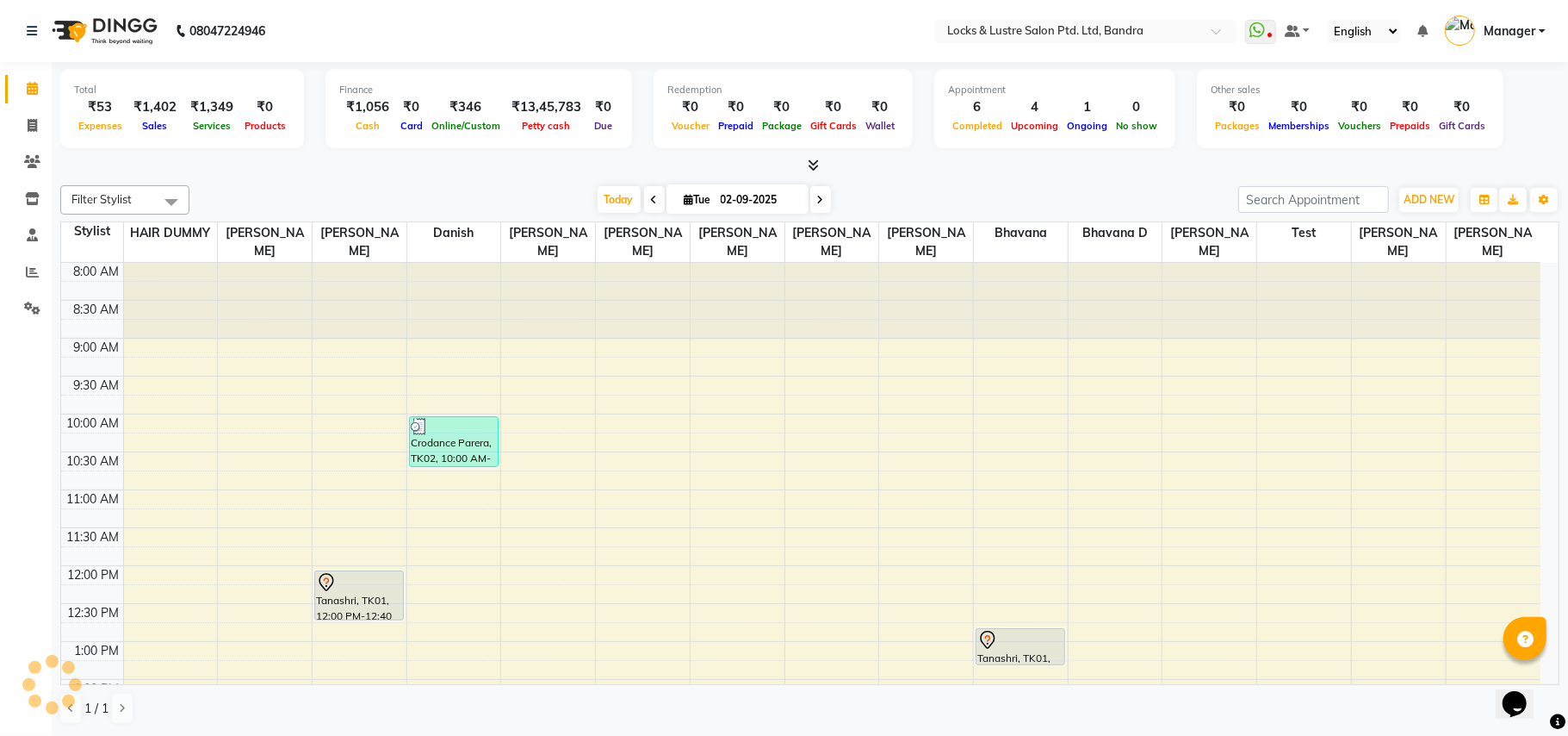
scroll to position [770, 0]
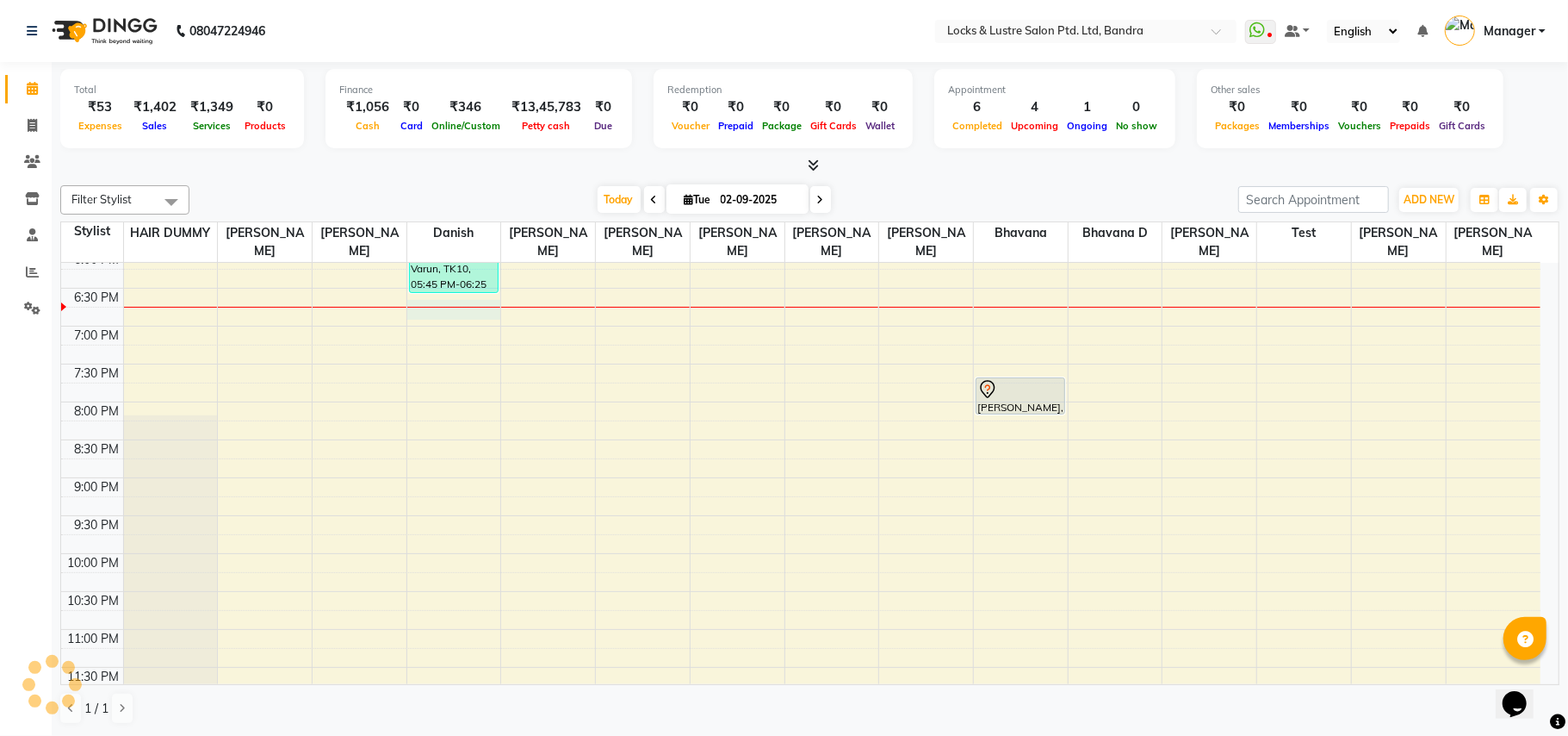
click at [432, 315] on div "8:00 AM 8:30 AM 9:00 AM 9:30 AM 10:00 AM 10:30 AM 11:00 AM 11:30 AM 12:00 PM 12…" at bounding box center [801, 99] width 1479 height 1212
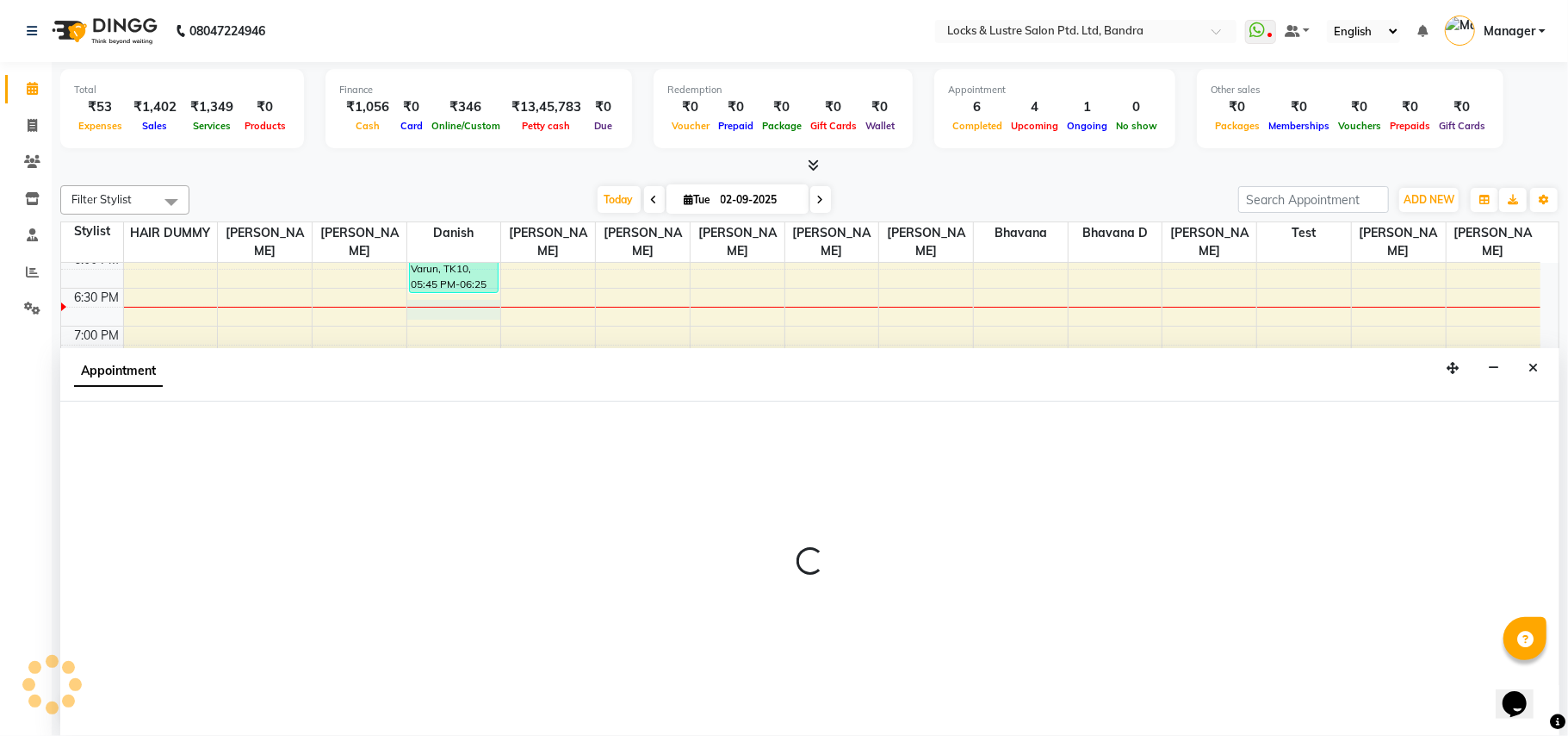
select select "62969"
select select "1110"
select select "tentative"
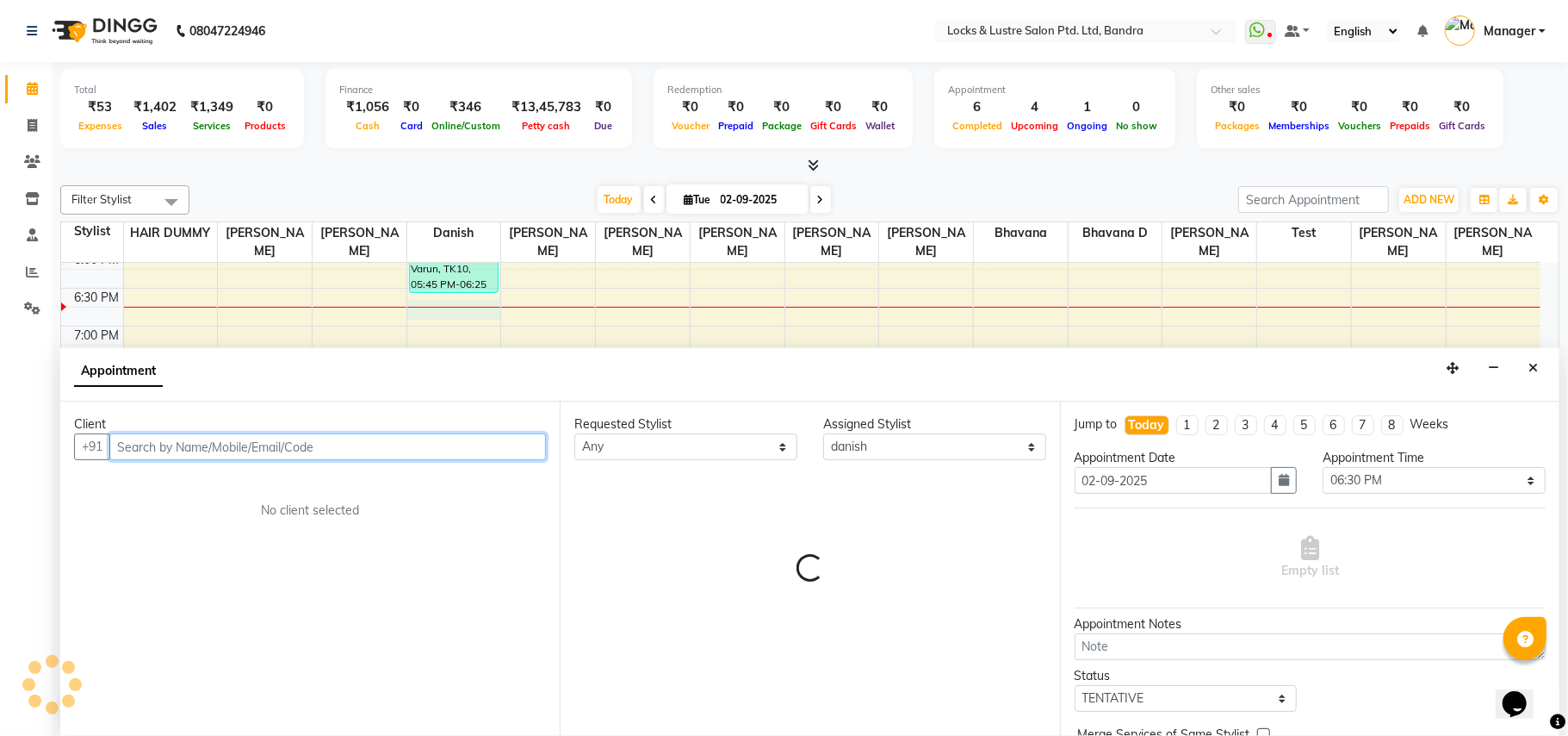
click at [283, 447] on input "text" at bounding box center [327, 446] width 437 height 26
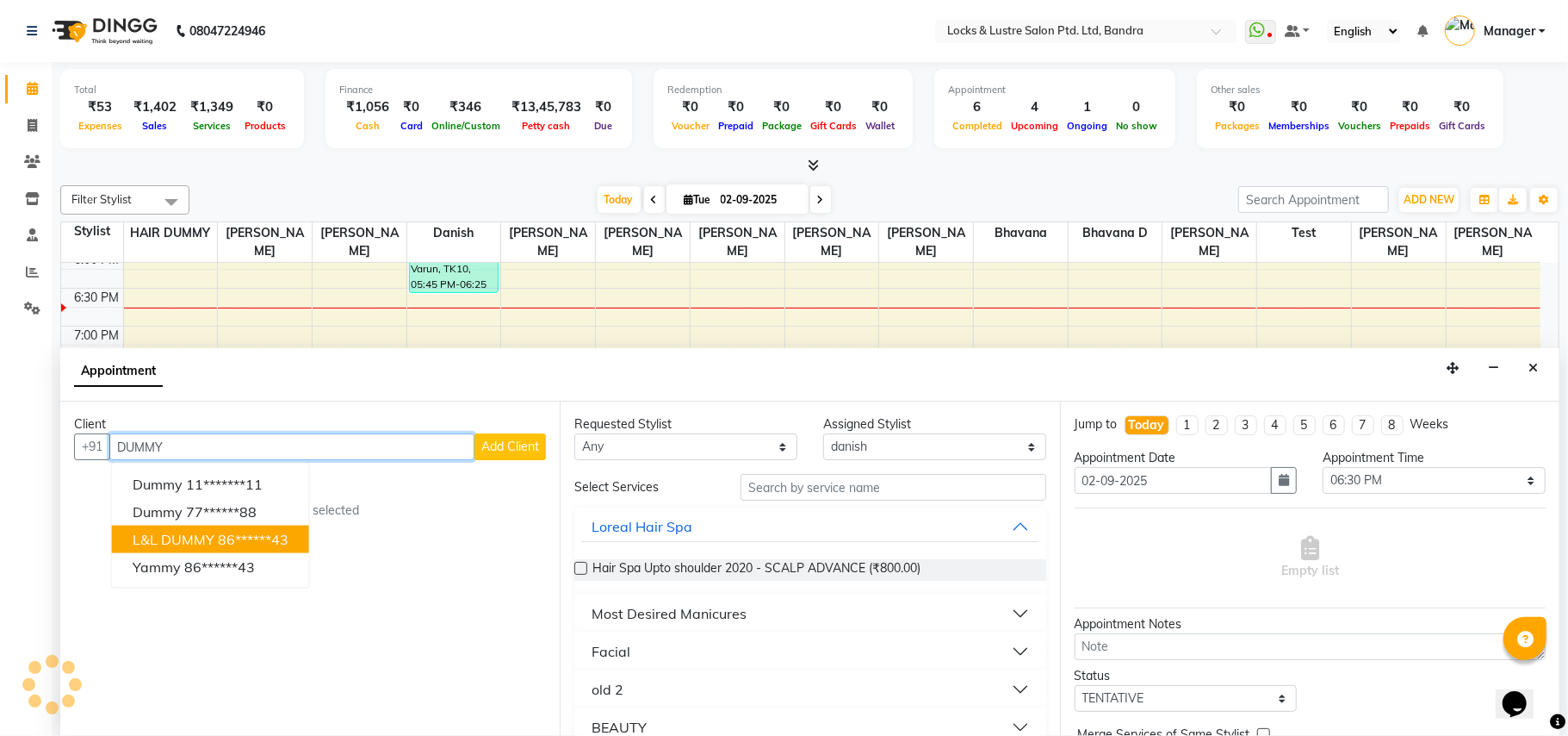
click at [288, 532] on ngb-highlight "86******43" at bounding box center [253, 540] width 70 height 18
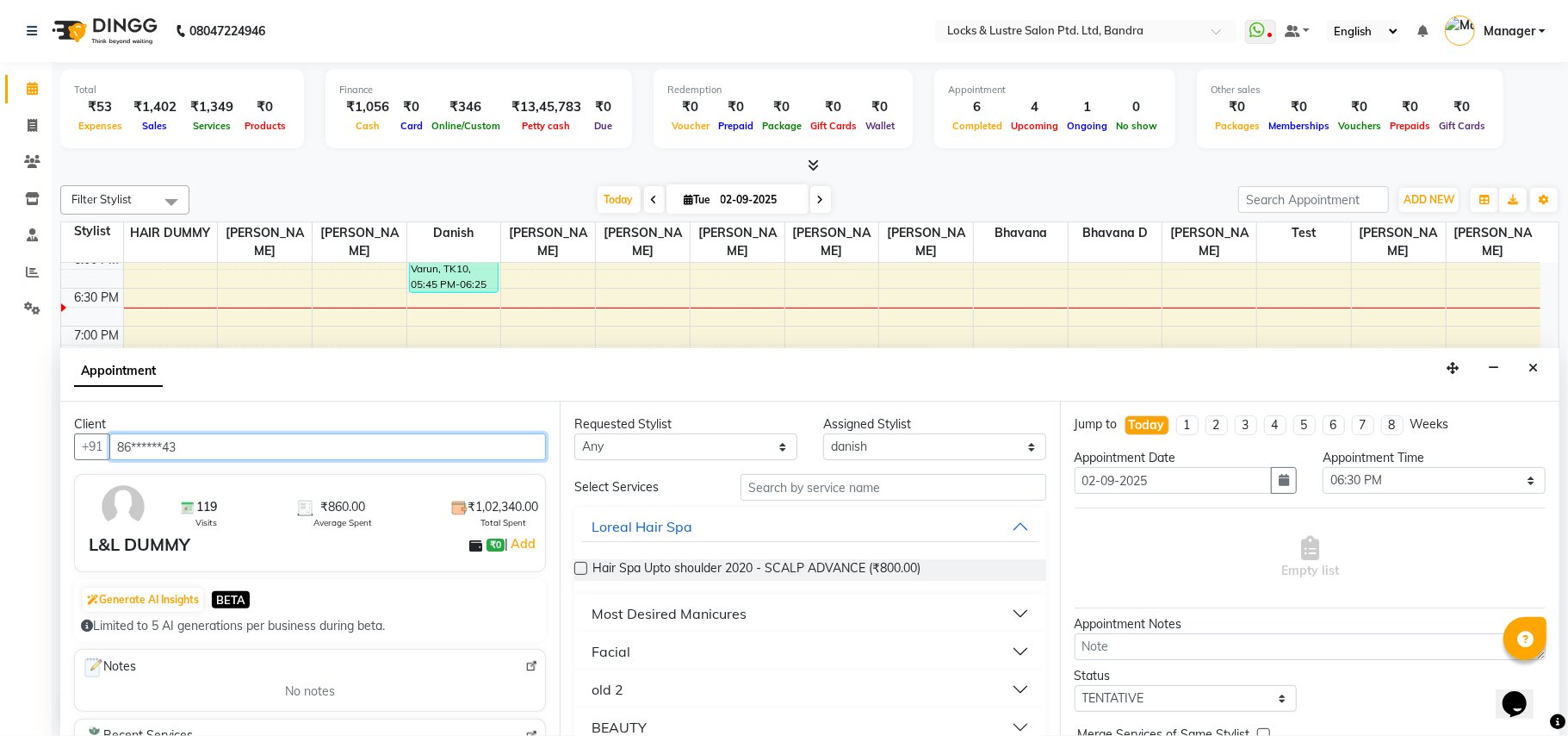
click at [256, 456] on input "86******43" at bounding box center [327, 446] width 437 height 26
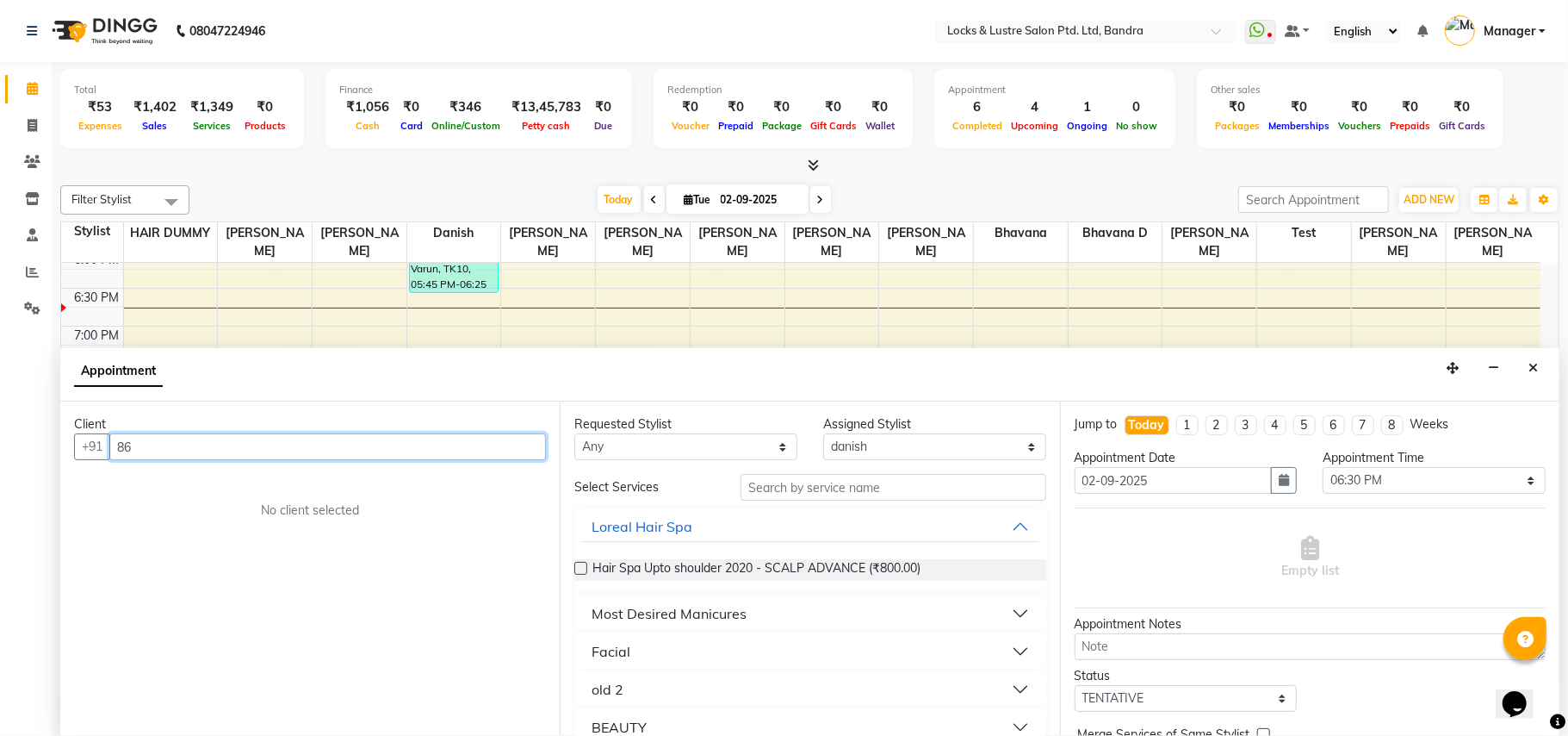
type input "8"
click at [207, 487] on ngb-highlight "70******15" at bounding box center [225, 484] width 70 height 18
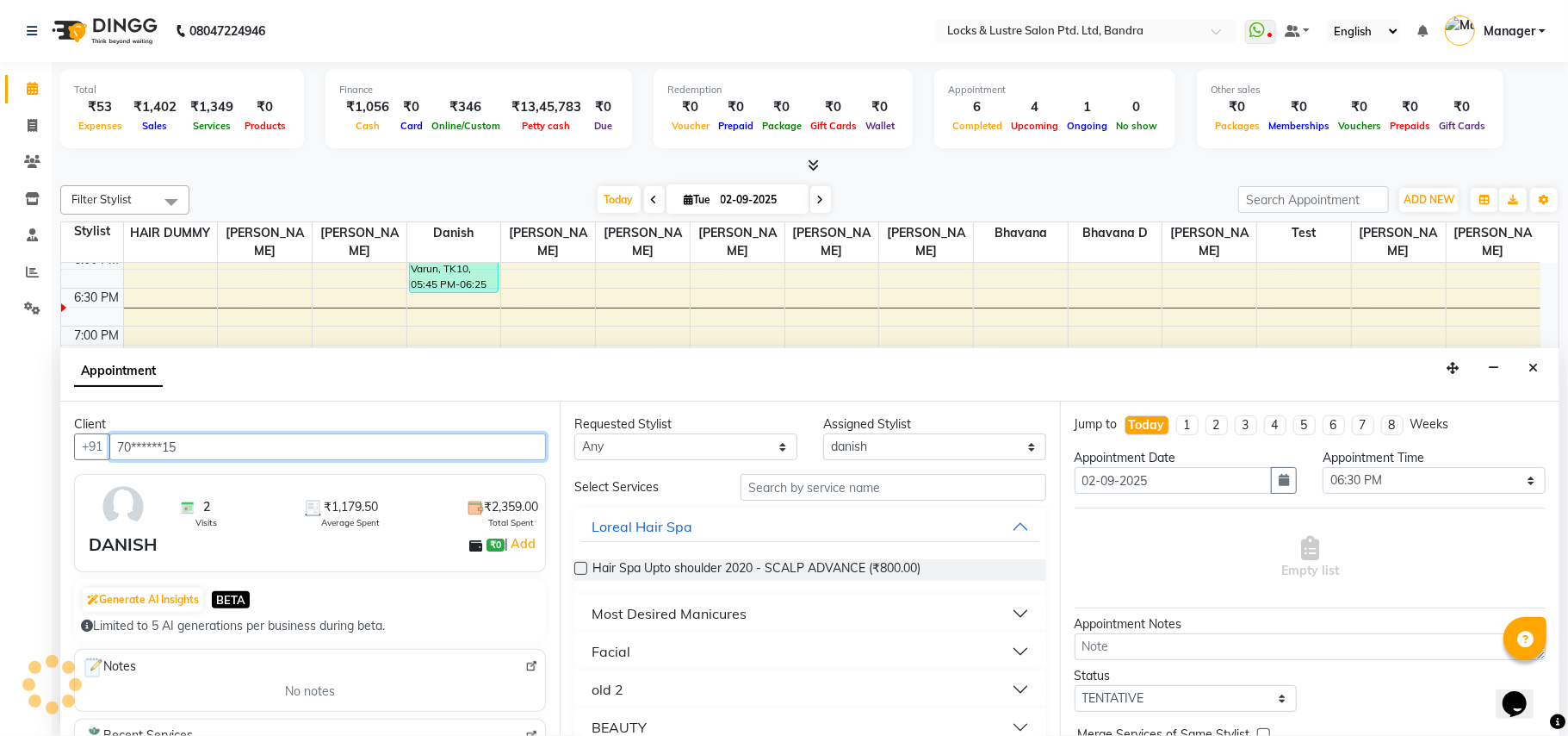
type input "70******15"
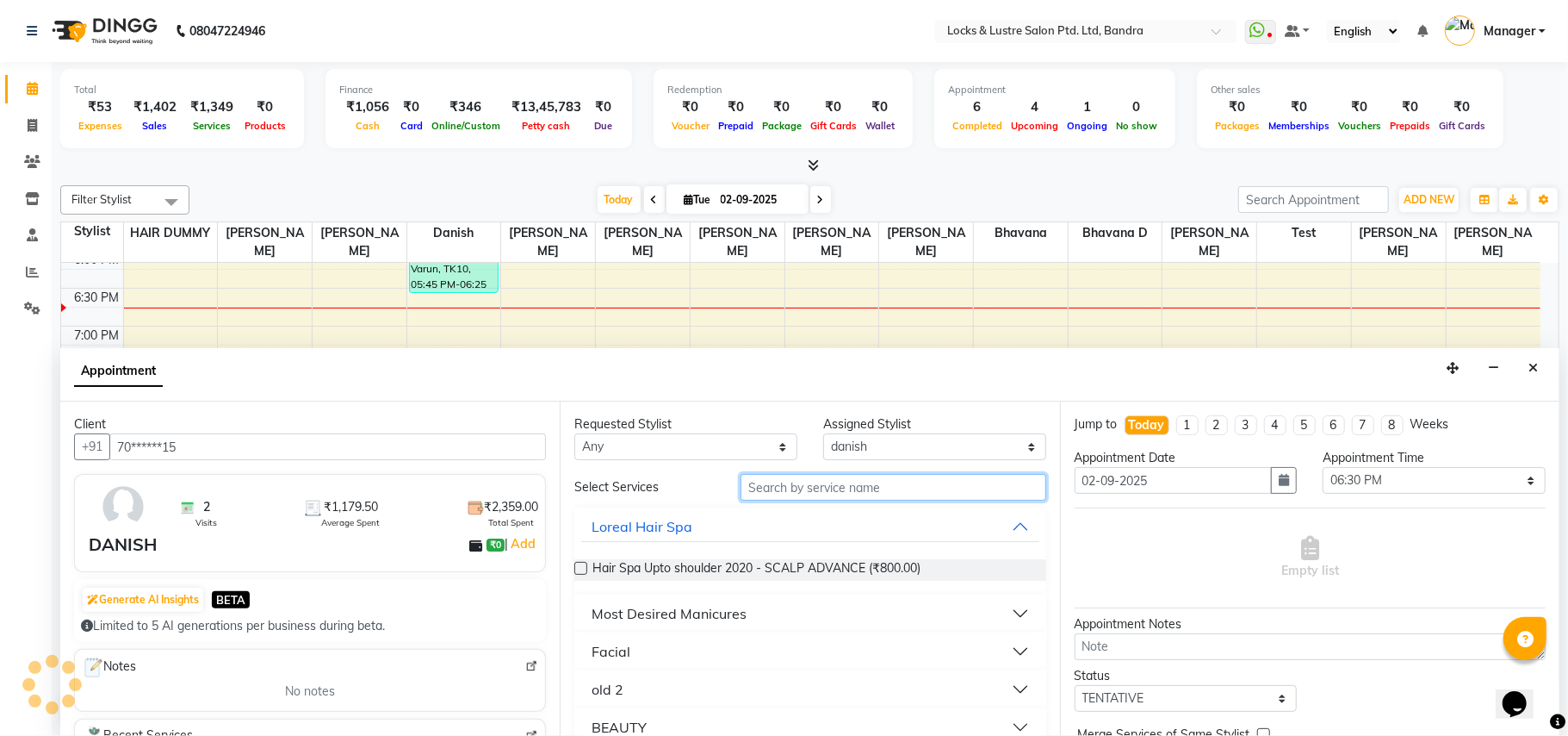
click at [784, 488] on input "text" at bounding box center [893, 487] width 306 height 26
type input "H"
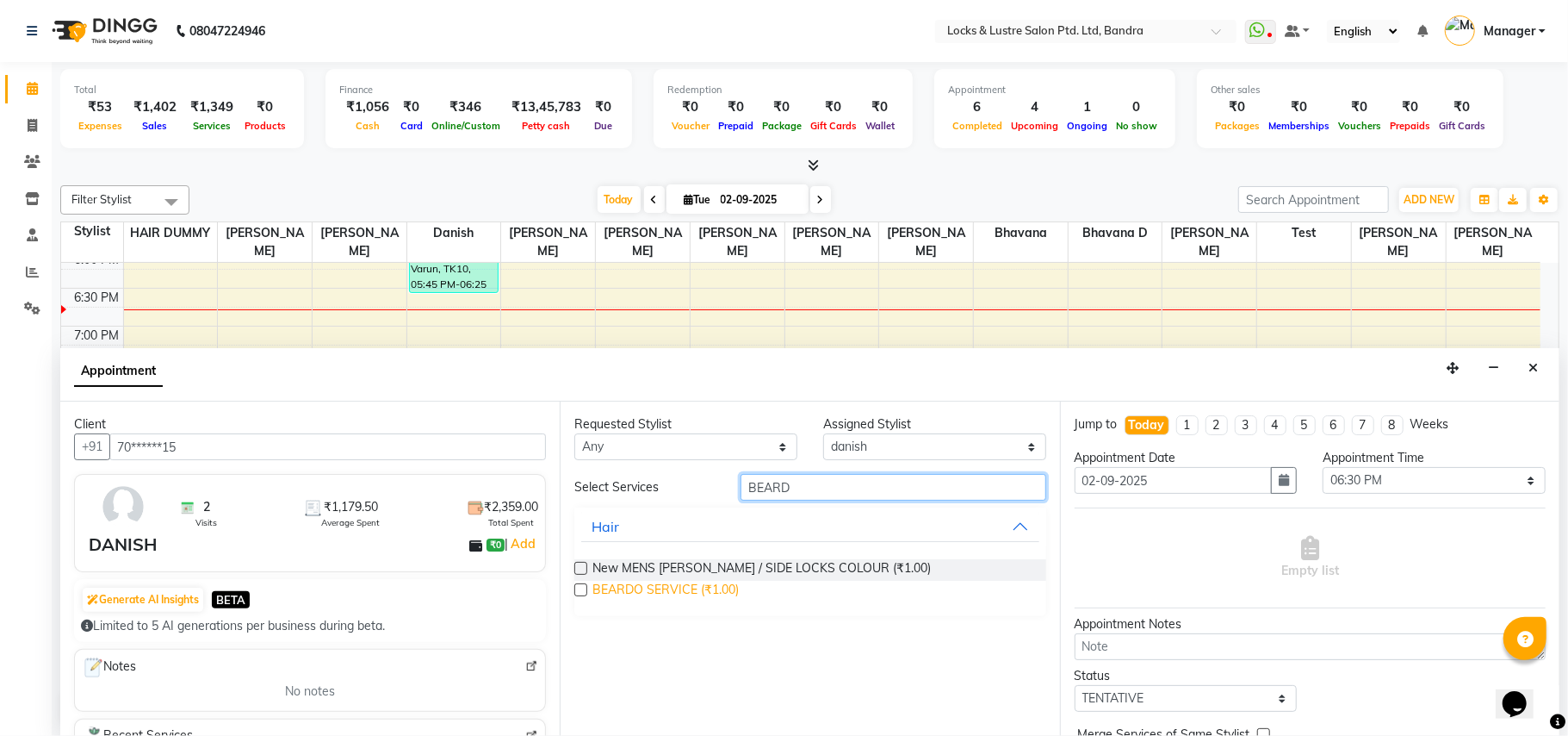
type input "BEARD"
click at [727, 587] on span "BEARDO SERVICE (₹1.00)" at bounding box center [665, 591] width 147 height 22
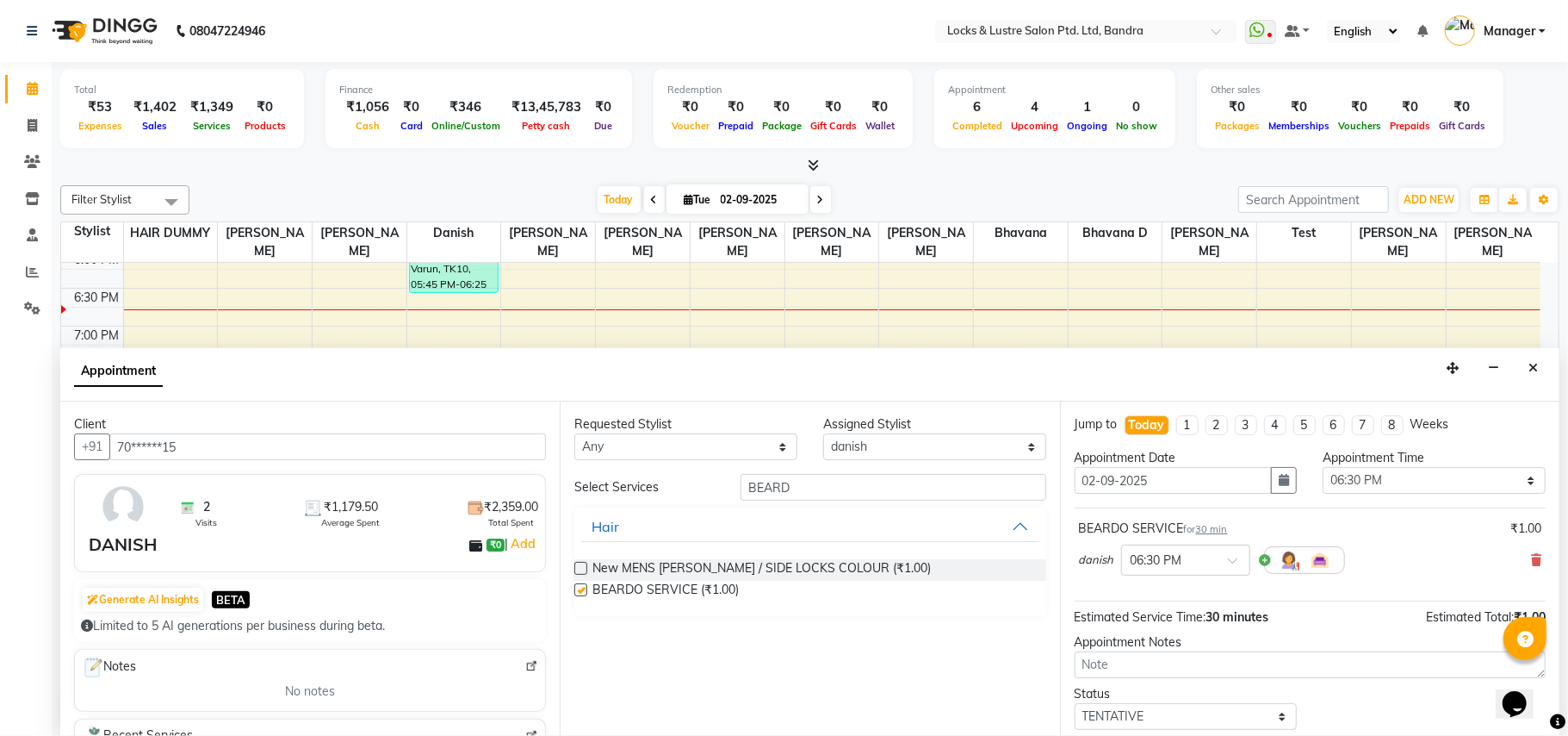
checkbox input "false"
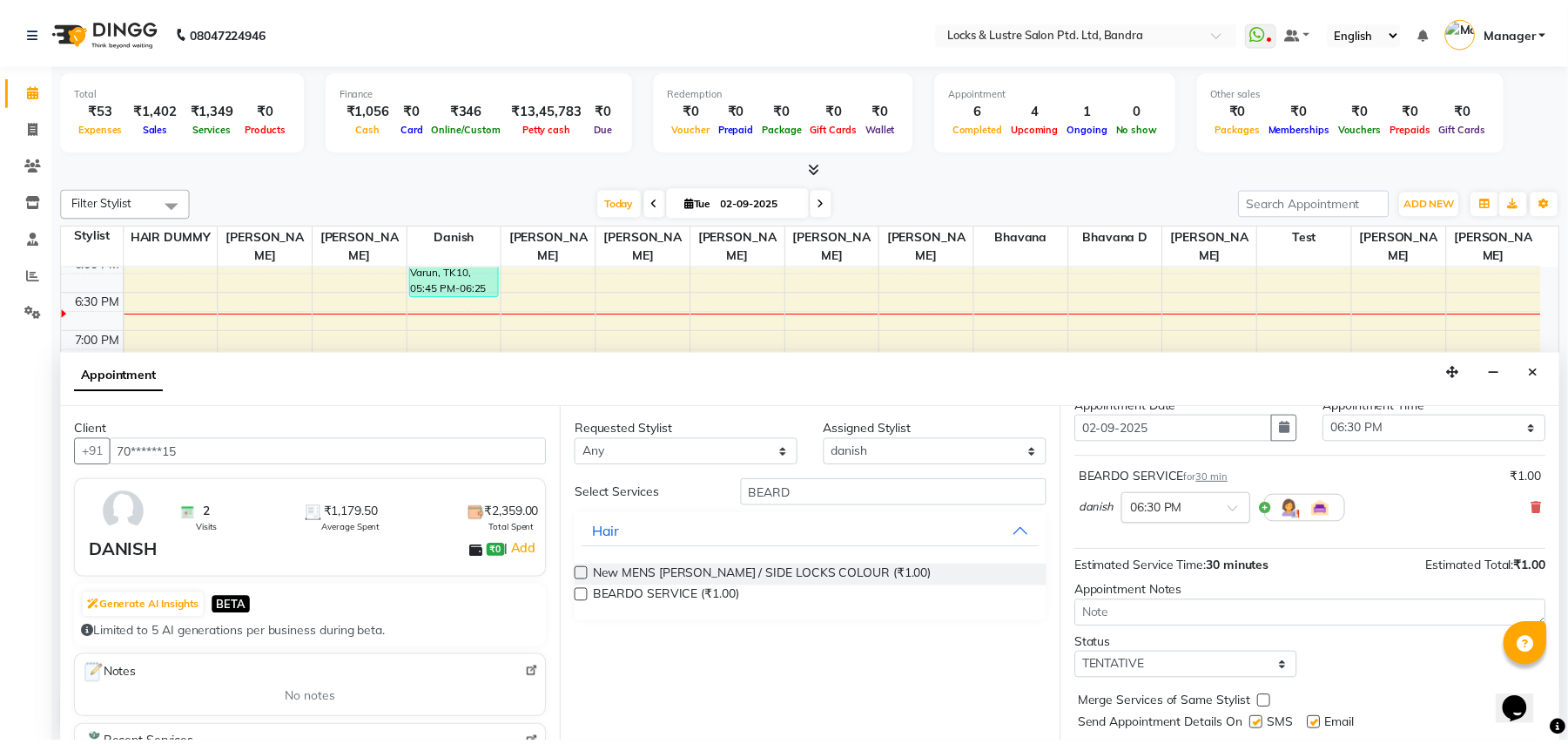
scroll to position [106, 0]
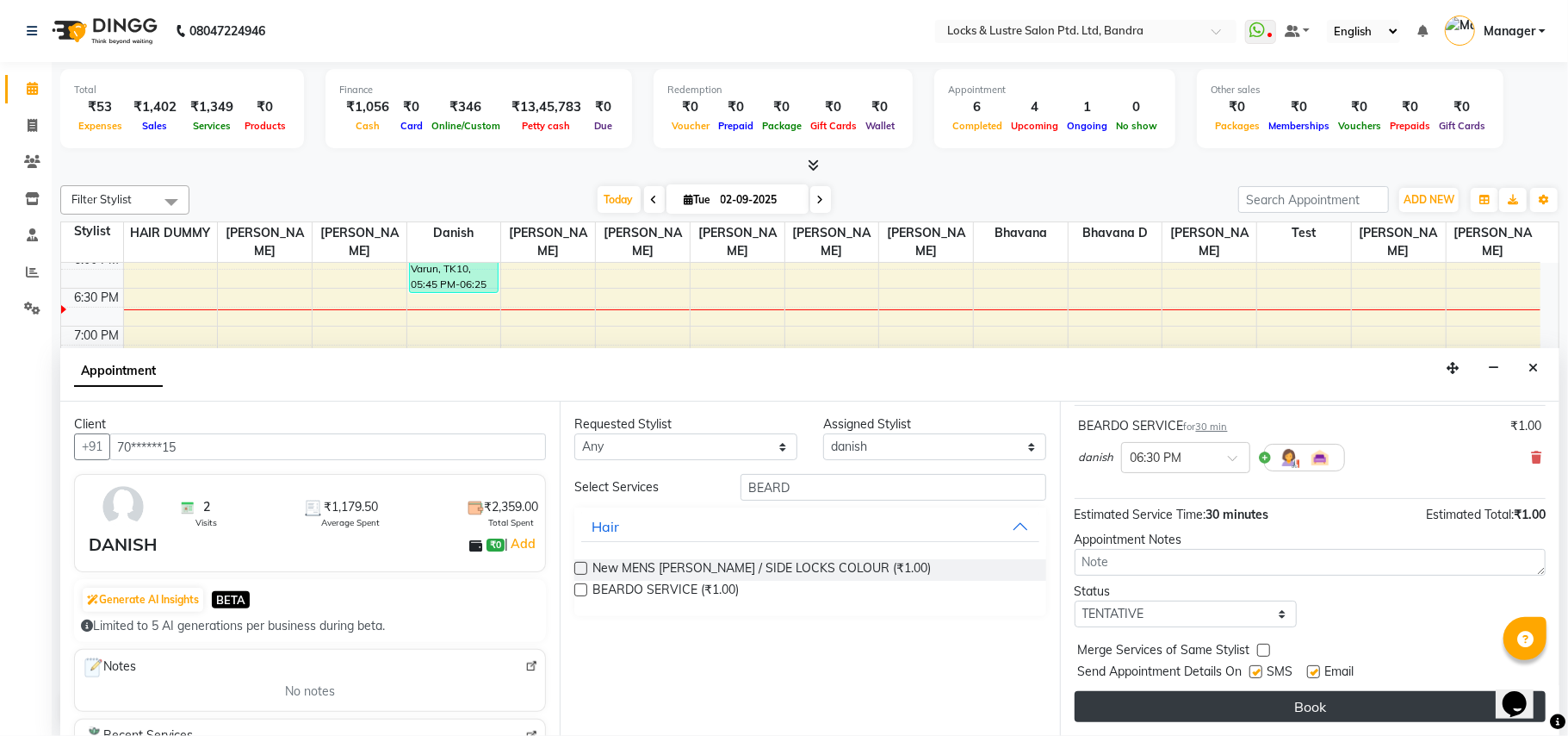
click at [1267, 701] on button "Book" at bounding box center [1310, 707] width 471 height 31
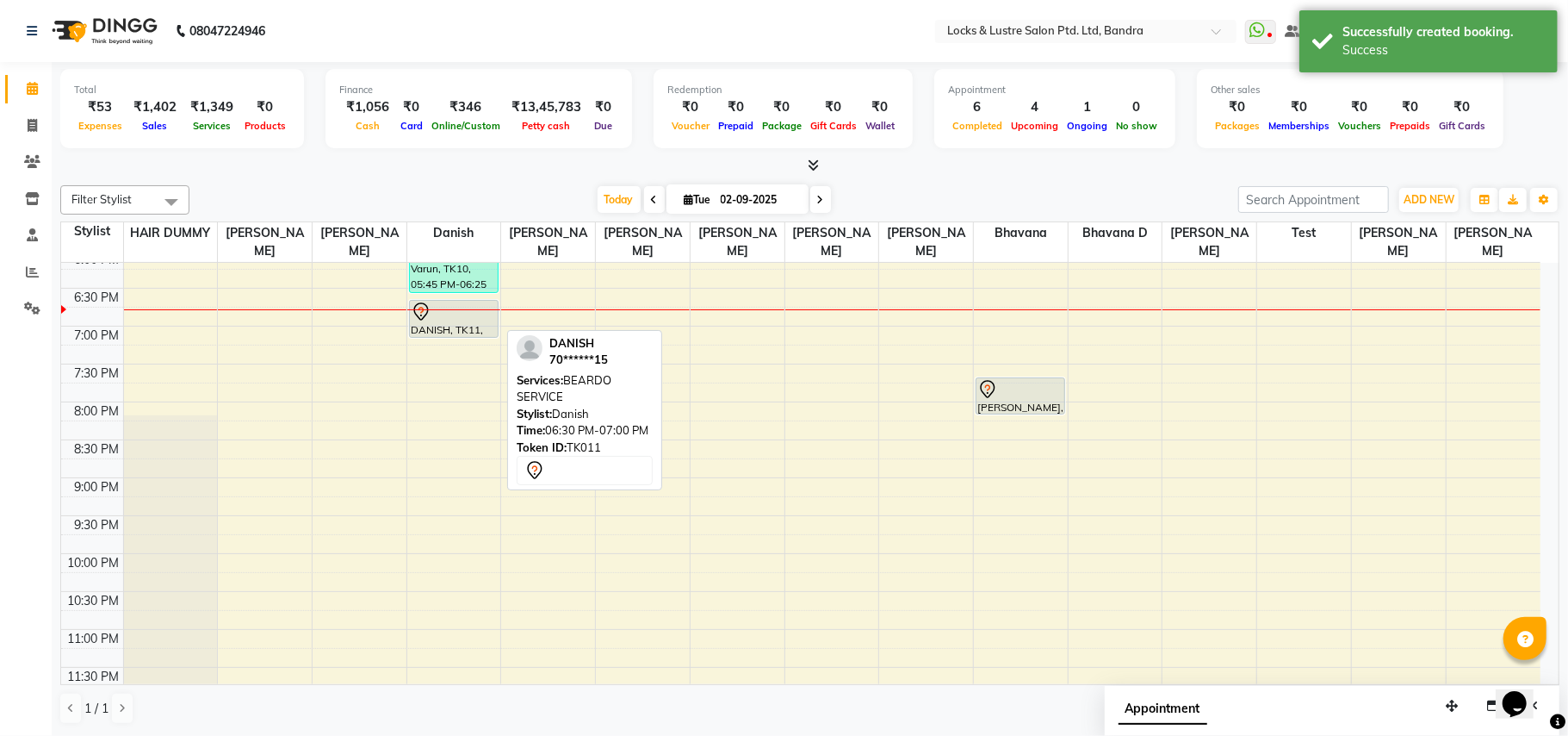
click at [445, 323] on div "DANISH, TK11, 06:30 PM-07:00 PM, BEARDO SERVICE" at bounding box center [454, 319] width 88 height 36
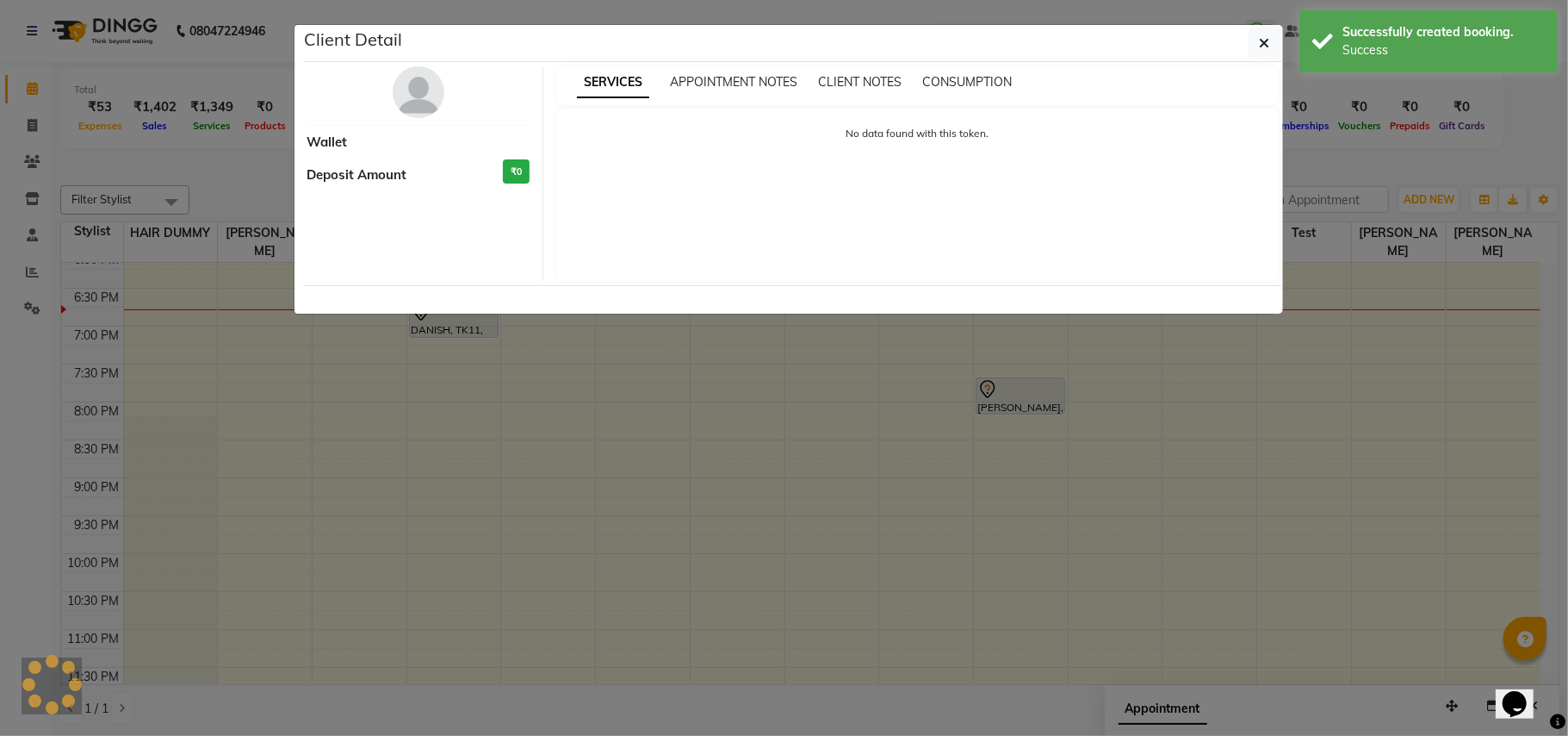
select select "7"
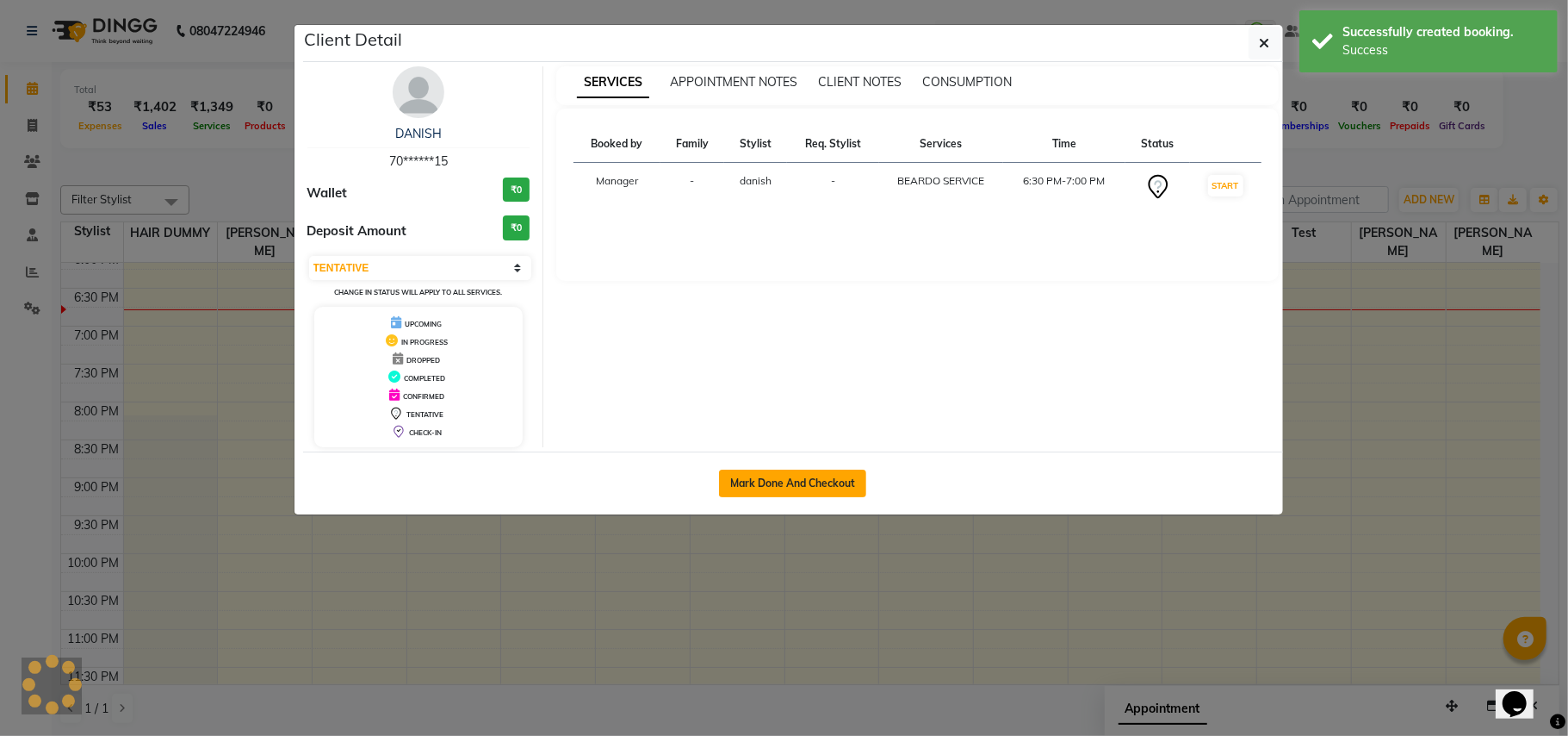
click at [779, 483] on button "Mark Done And Checkout" at bounding box center [792, 483] width 148 height 27
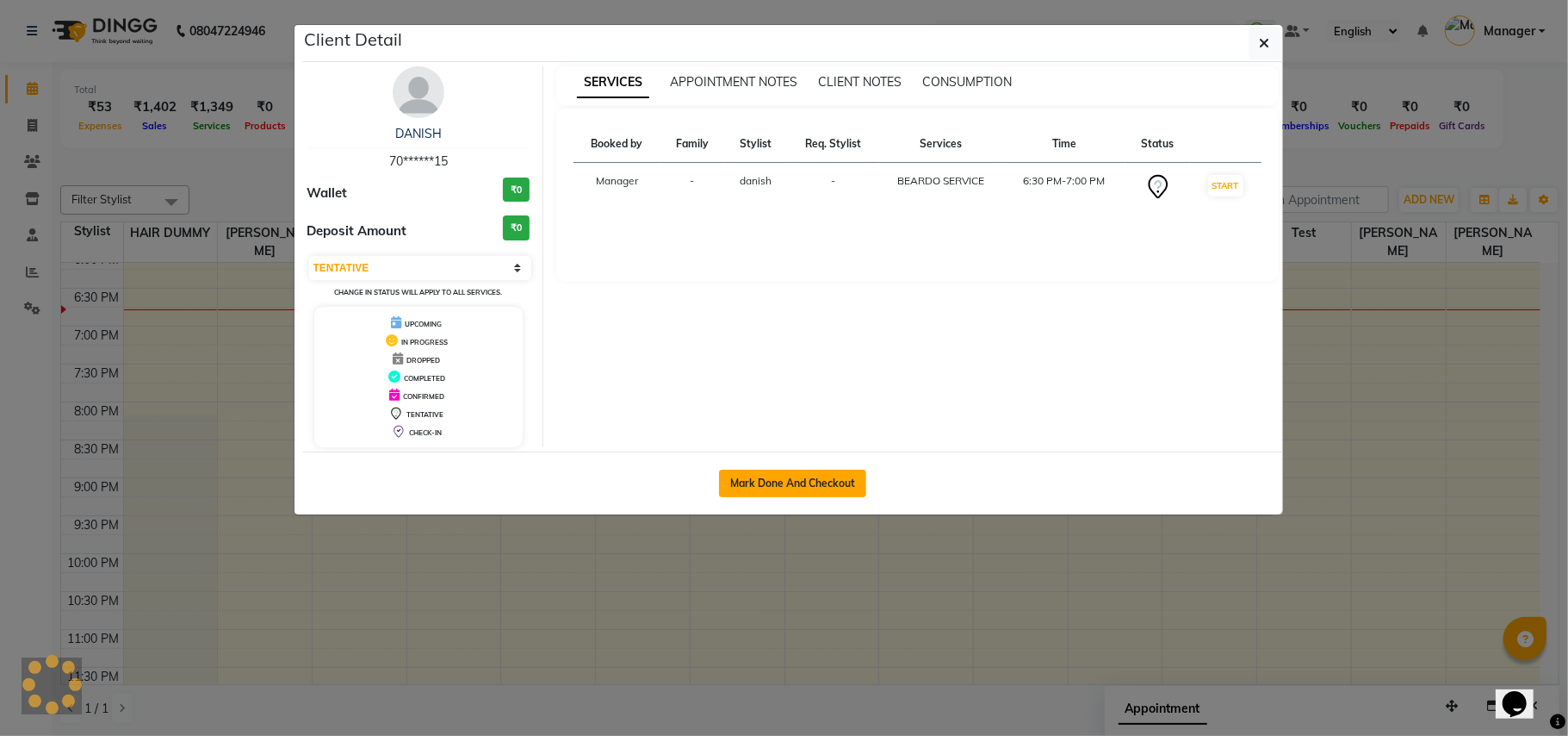
select select "service"
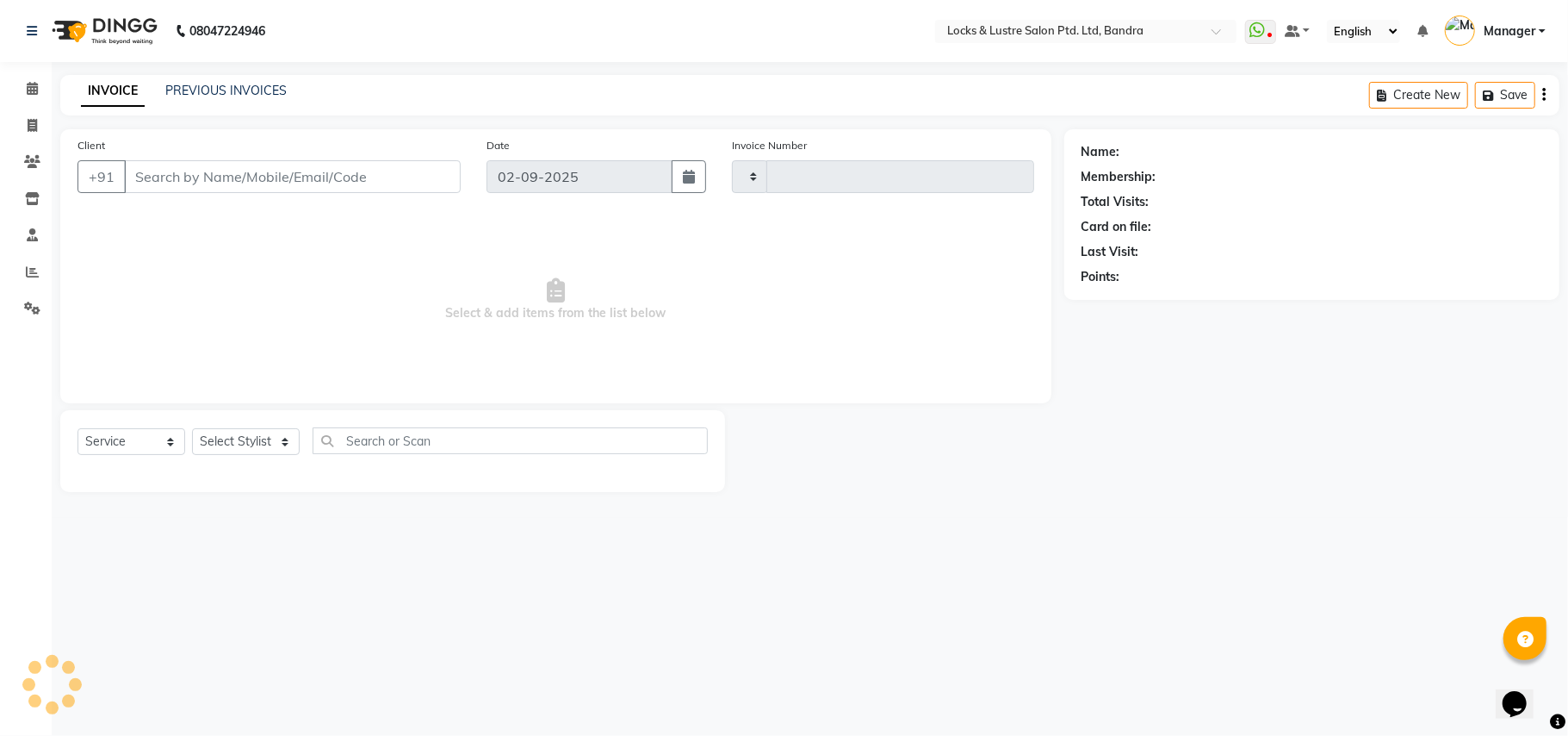
type input "2252"
select select "6029"
click at [366, 439] on input "text" at bounding box center [510, 440] width 396 height 26
click at [377, 441] on input "99" at bounding box center [498, 440] width 371 height 26
type input "9"
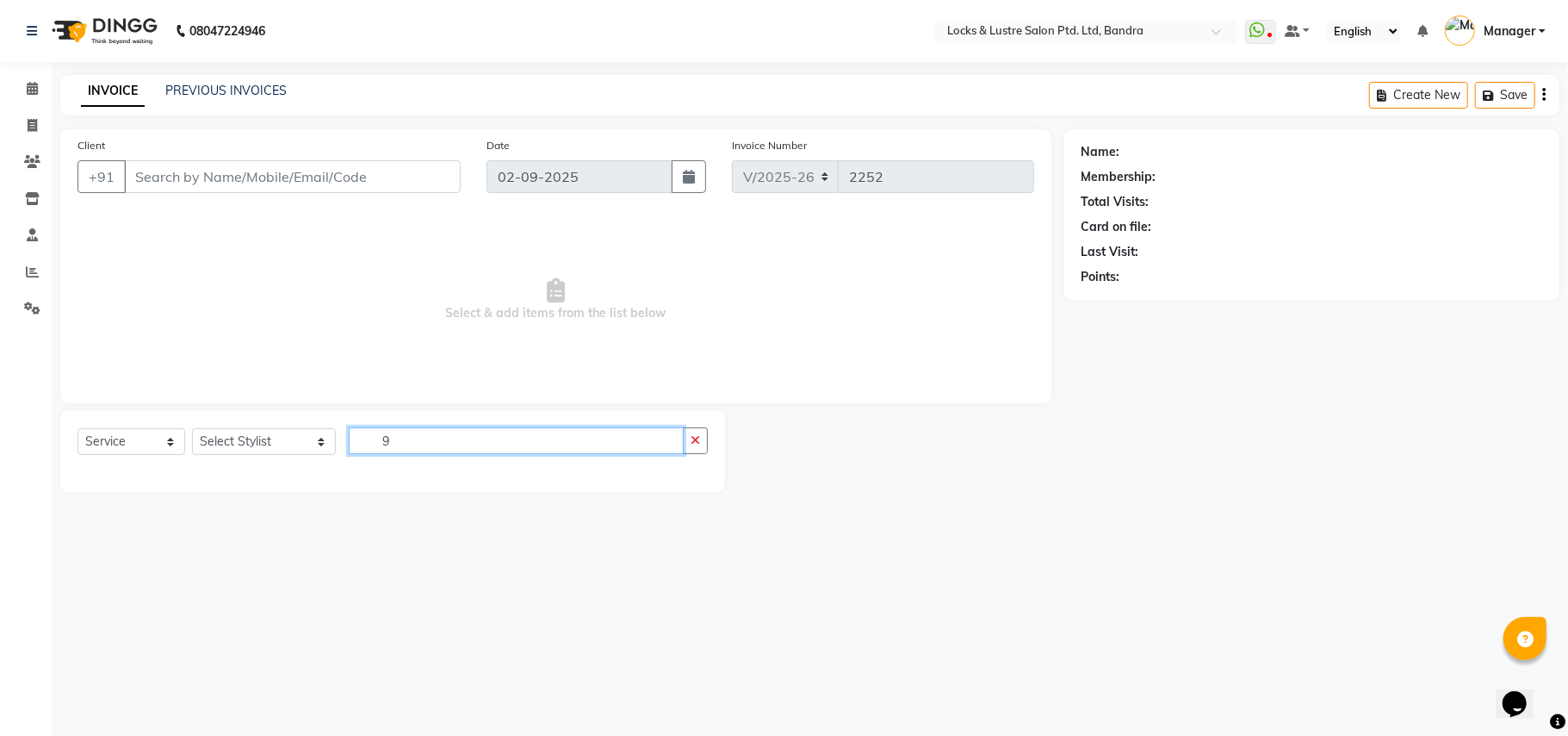
type input "70******15"
select select "62969"
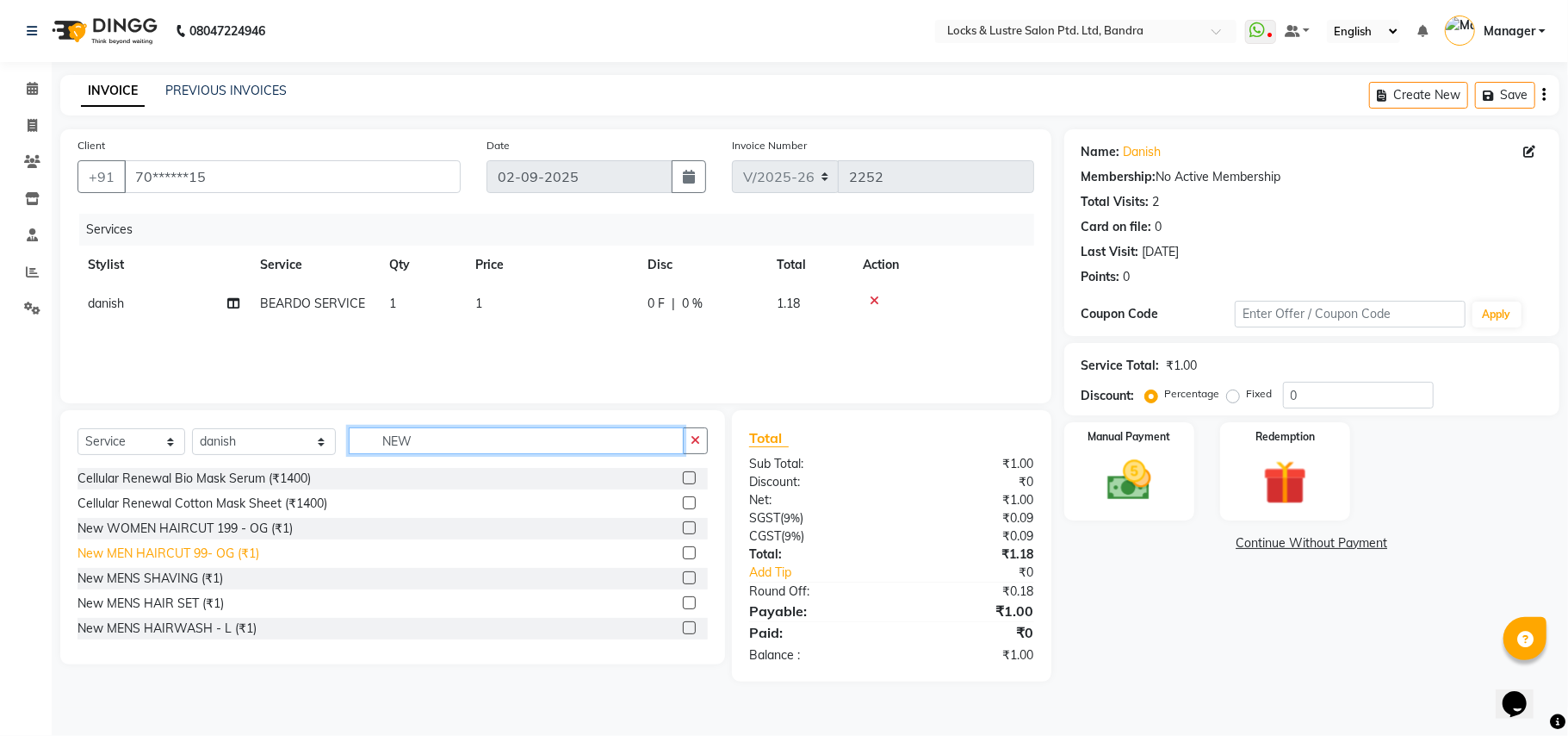
type input "NEW"
click at [232, 552] on div "New MEN HAIRCUT 99- OG (₹1)" at bounding box center [168, 553] width 182 height 19
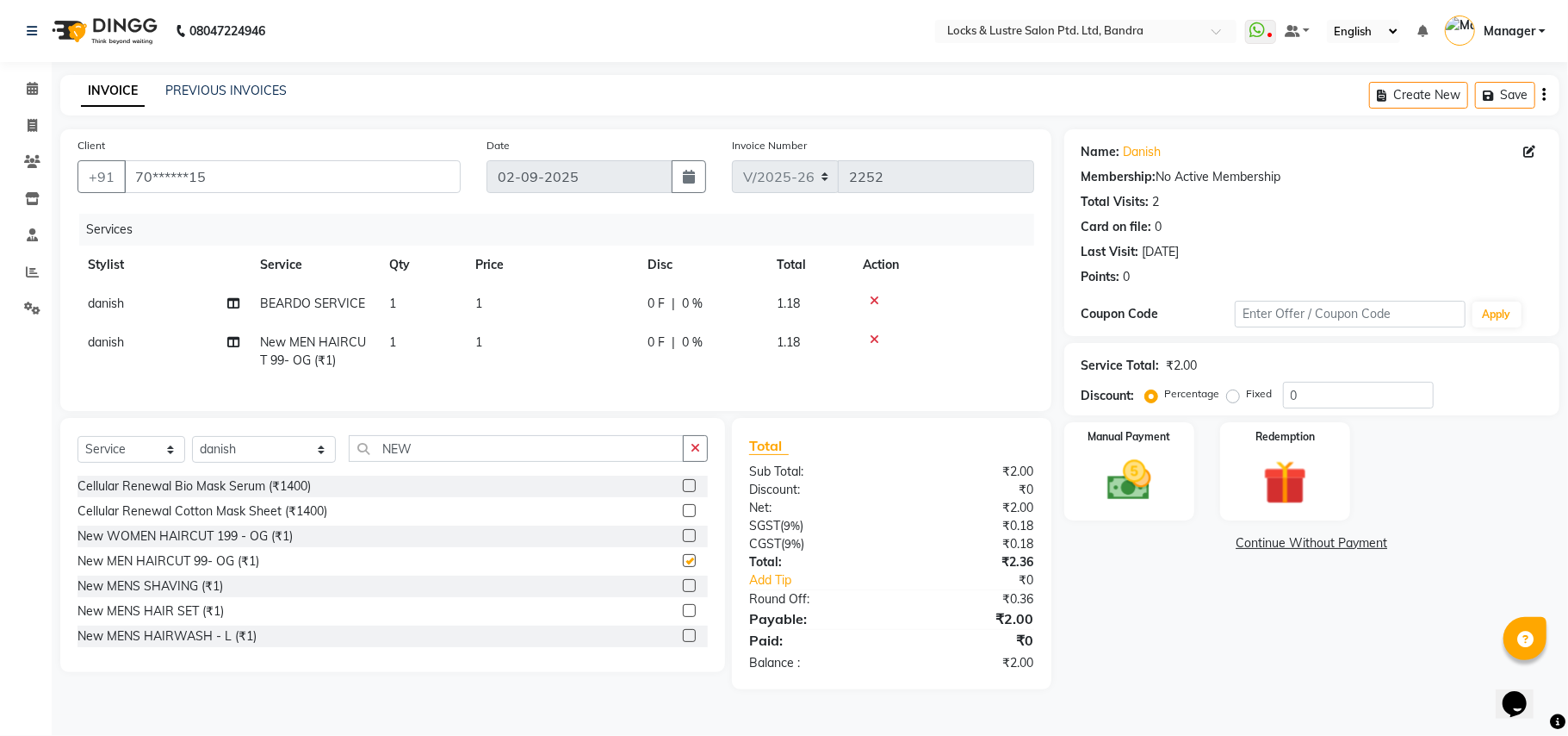
checkbox input "false"
click at [873, 337] on icon at bounding box center [874, 339] width 10 height 12
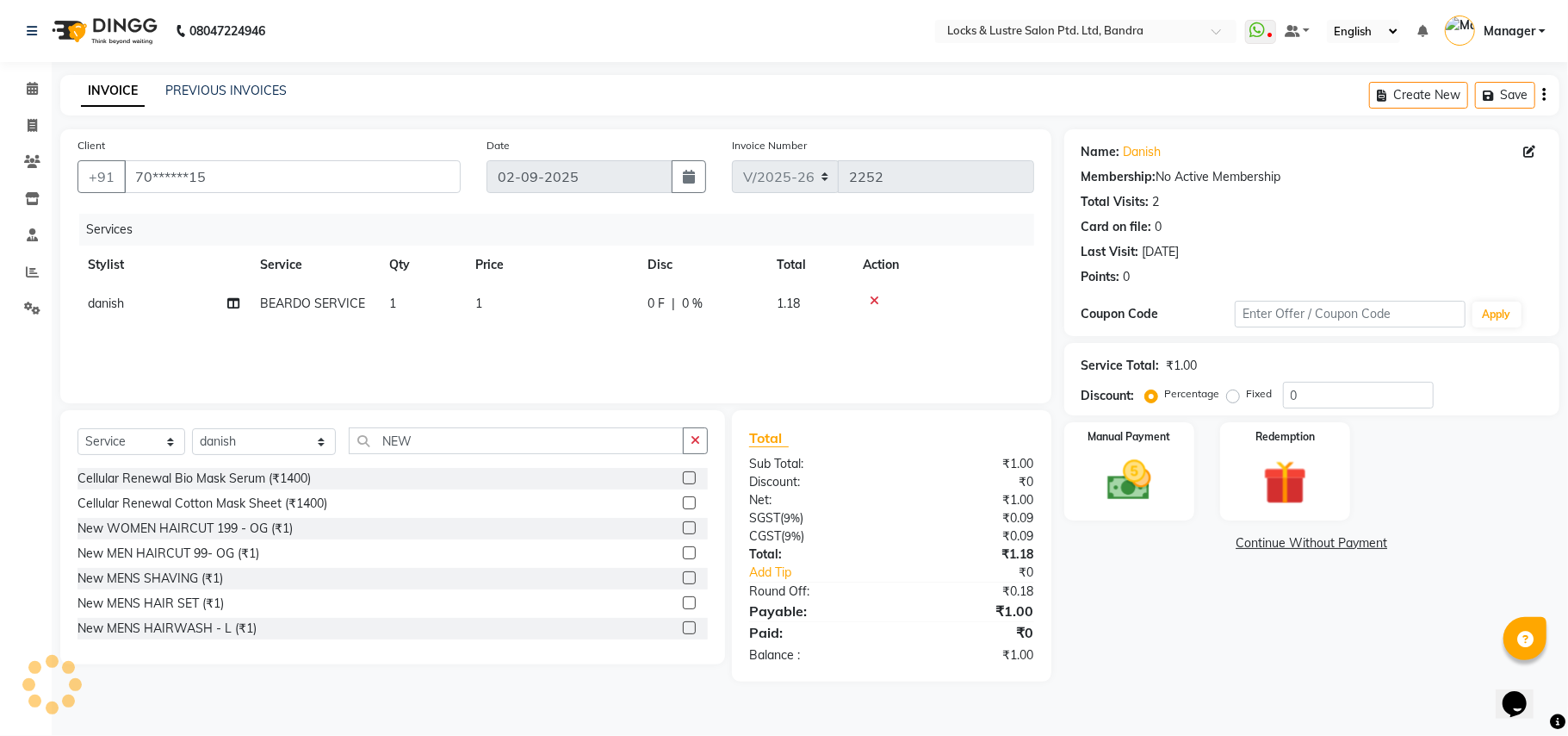
click at [541, 310] on td "1" at bounding box center [551, 304] width 172 height 39
select select "62969"
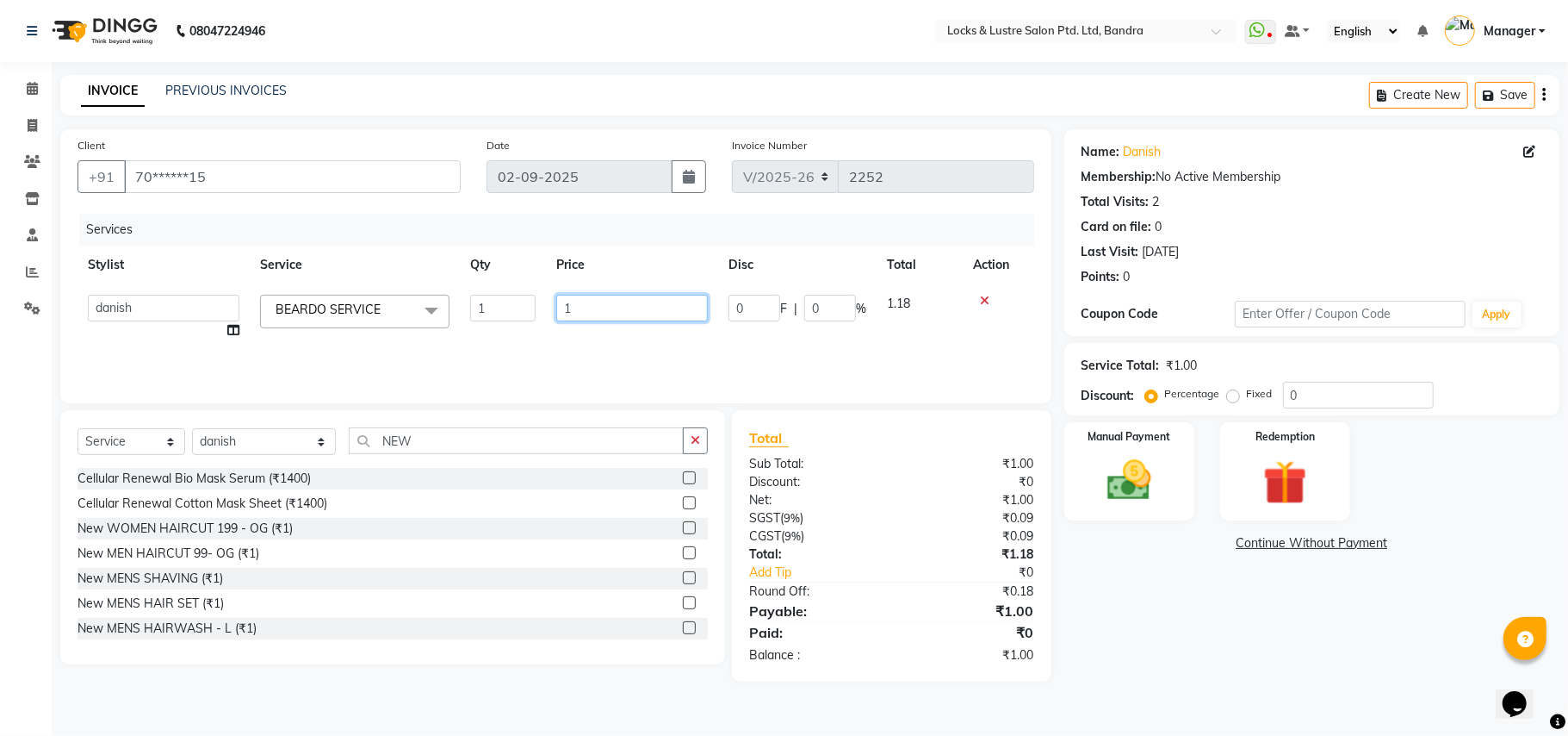
click at [598, 315] on input "1" at bounding box center [631, 307] width 151 height 26
type input "99"
click at [1197, 589] on div "Name: Danish Membership: No Active Membership Total Visits: 2 Card on file: 0 L…" at bounding box center [1318, 405] width 508 height 552
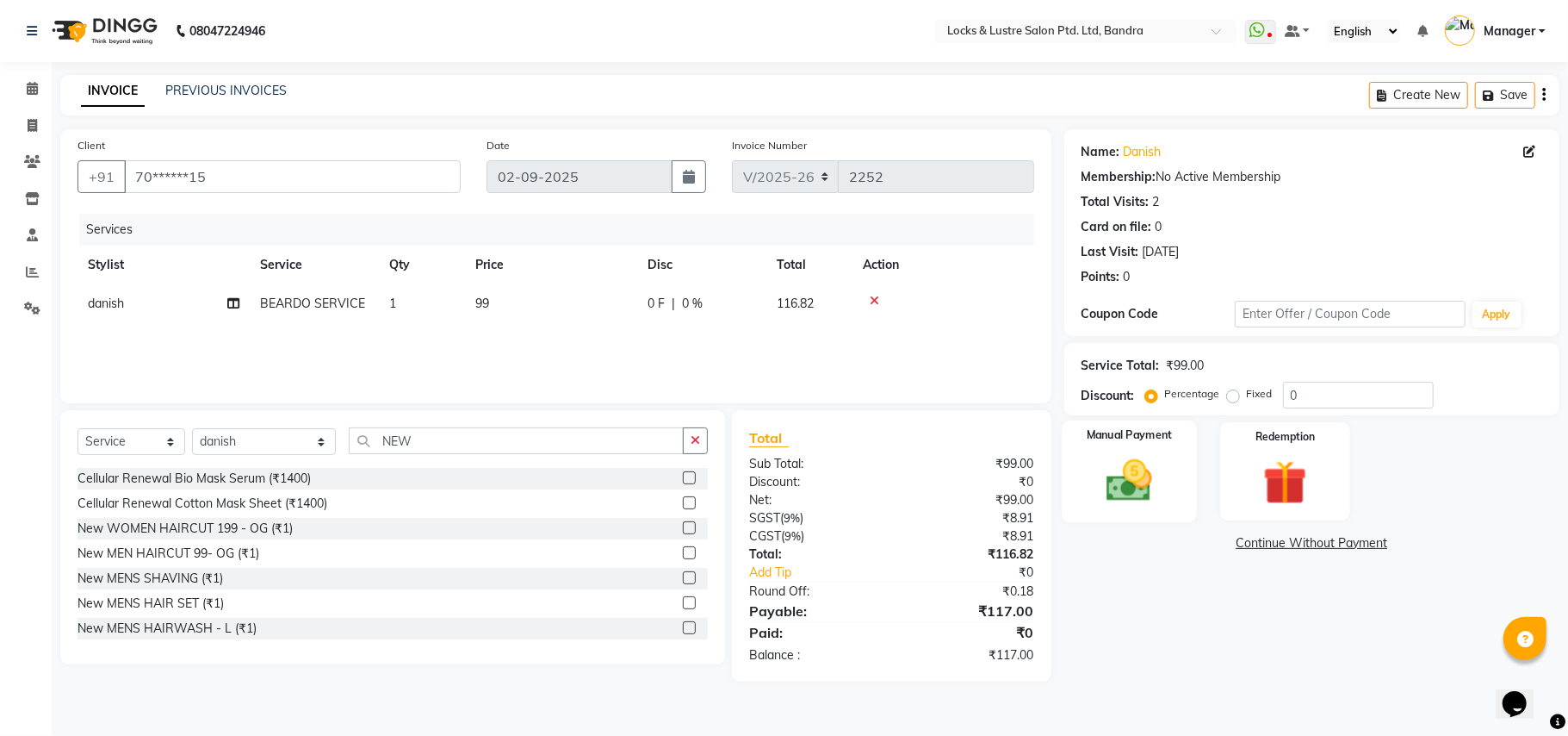
click at [1140, 466] on img at bounding box center [1128, 480] width 75 height 54
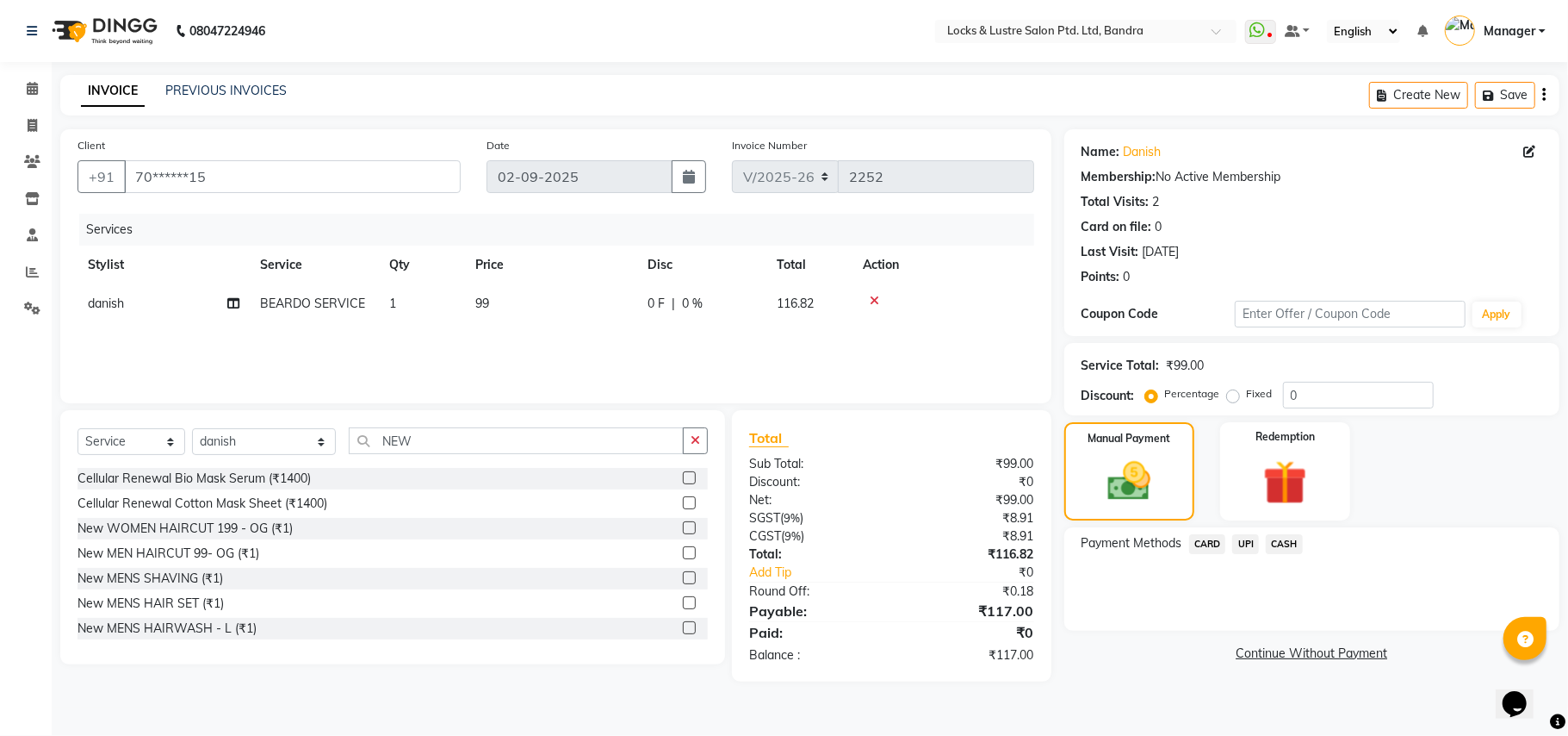
click at [1247, 541] on span "UPI" at bounding box center [1245, 543] width 26 height 20
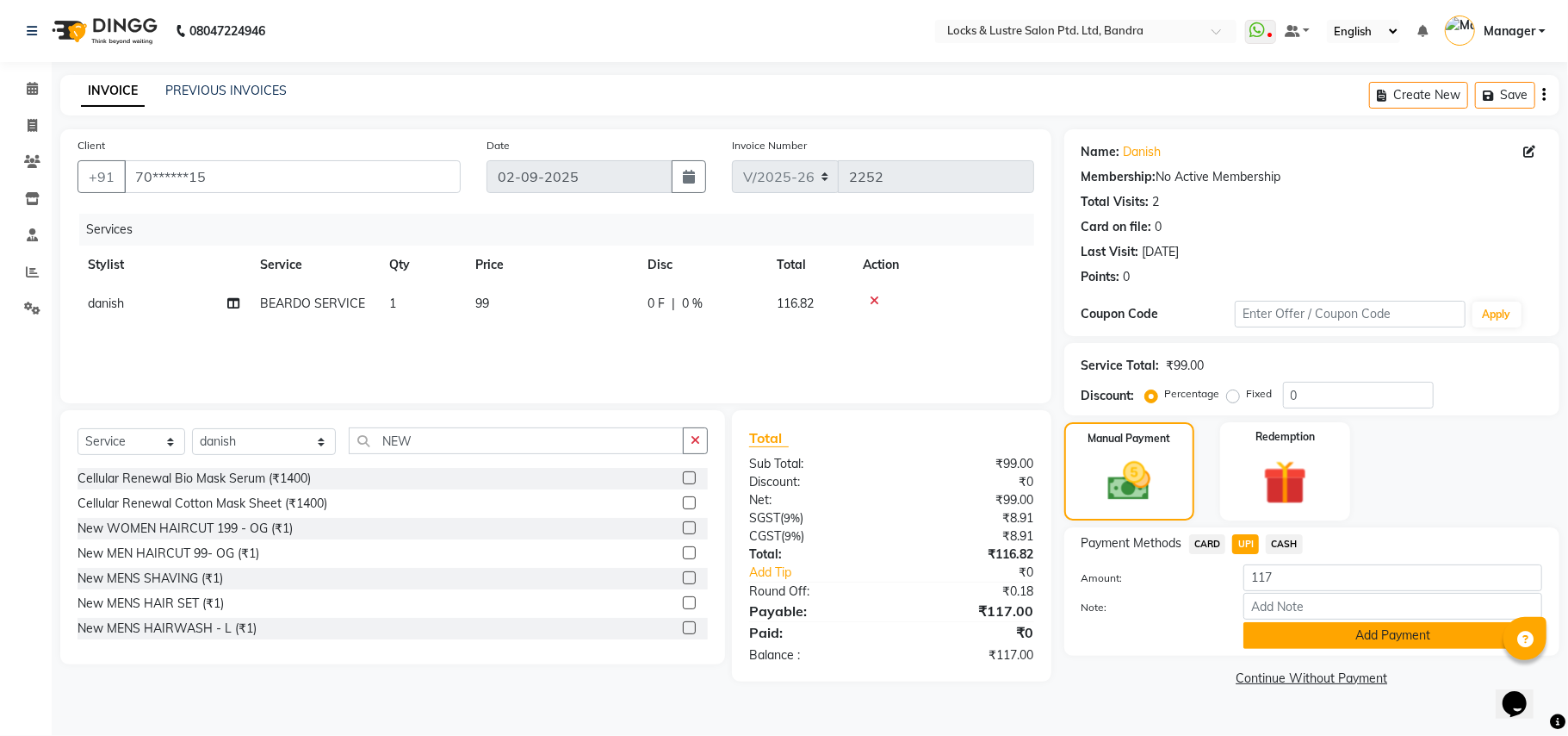
click at [1306, 635] on button "Add Payment" at bounding box center [1393, 634] width 299 height 26
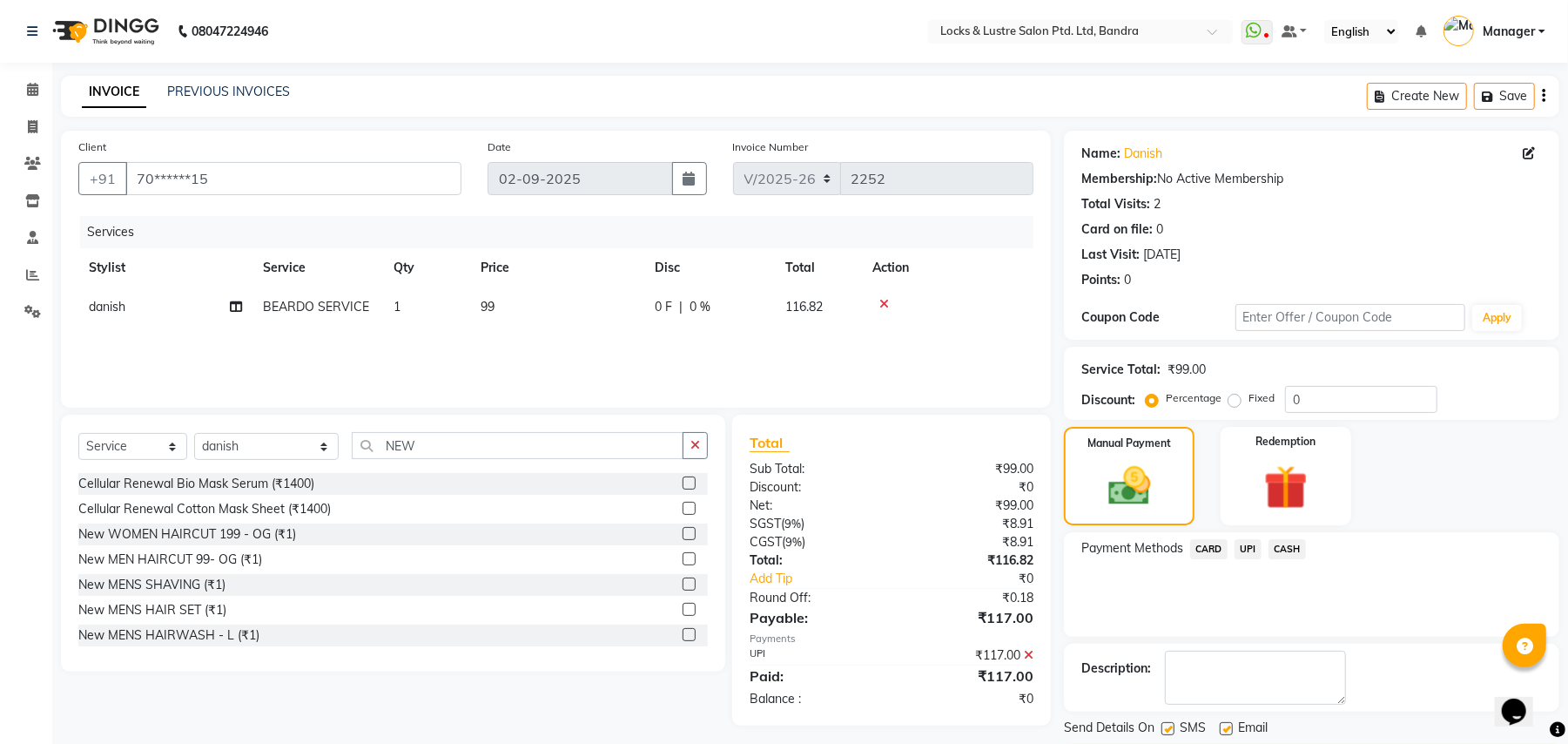
scroll to position [54, 0]
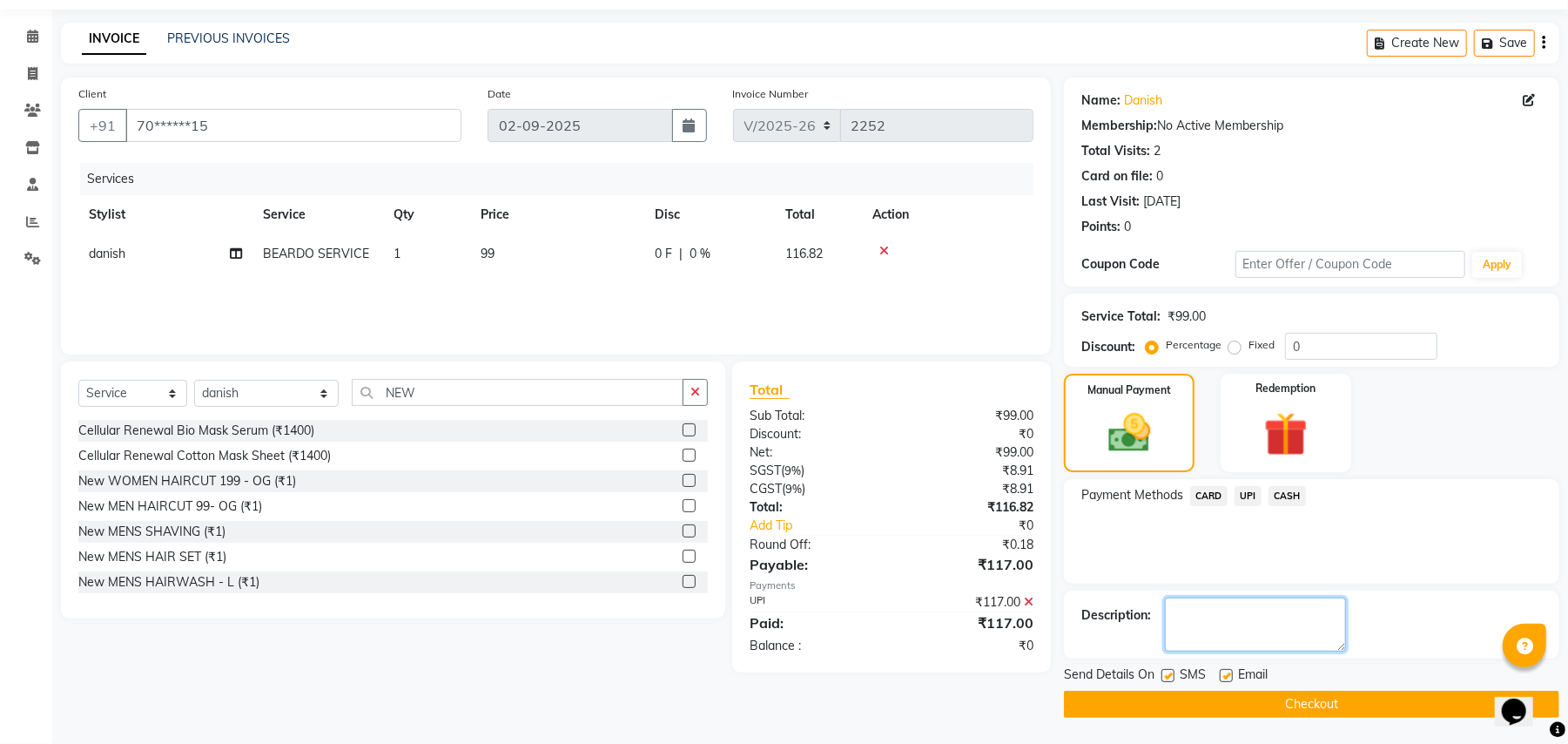
click at [1301, 615] on textarea at bounding box center [1255, 624] width 181 height 54
type textarea "9"
type textarea "958170"
click at [1263, 707] on button "Checkout" at bounding box center [1311, 703] width 495 height 27
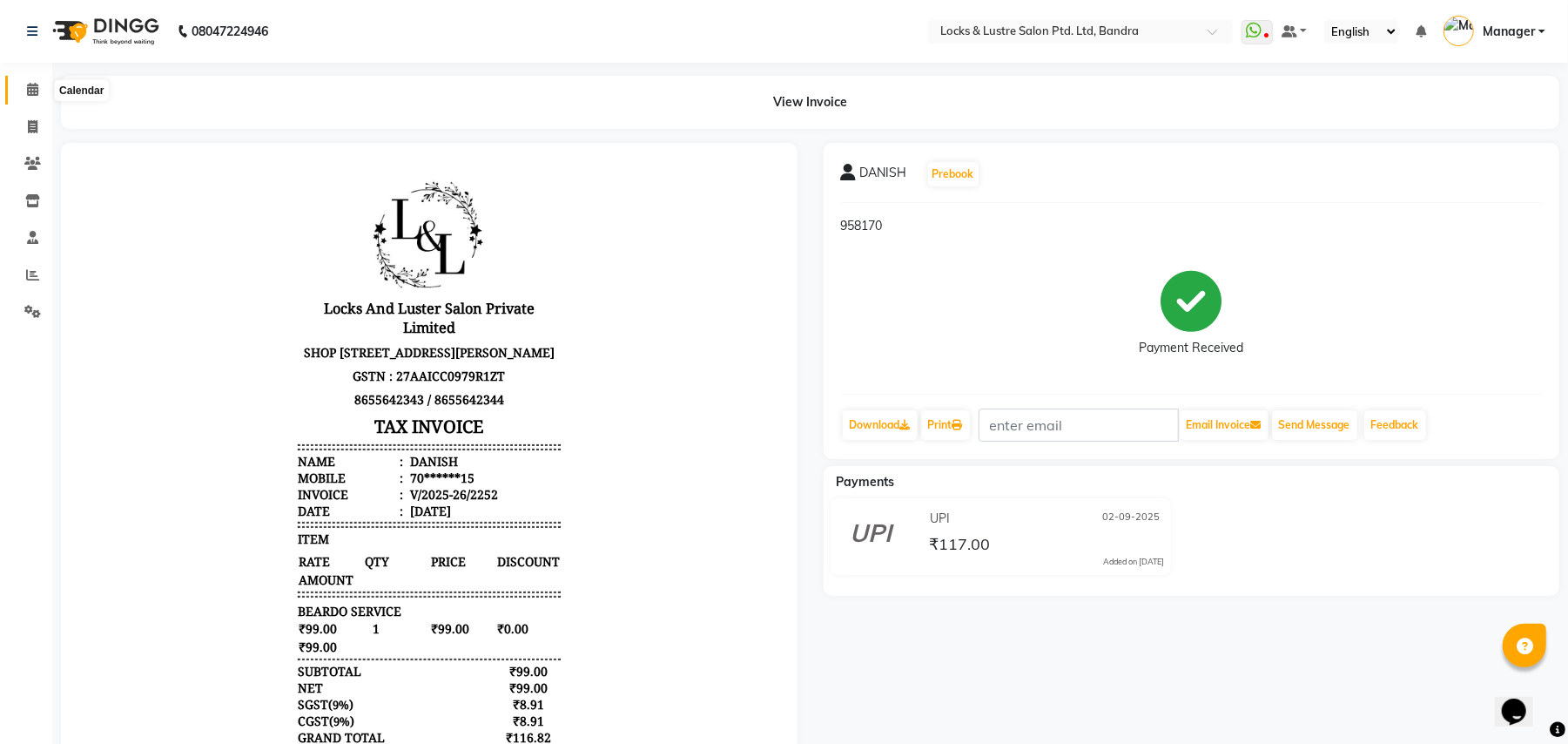
click at [37, 89] on icon at bounding box center [32, 89] width 11 height 13
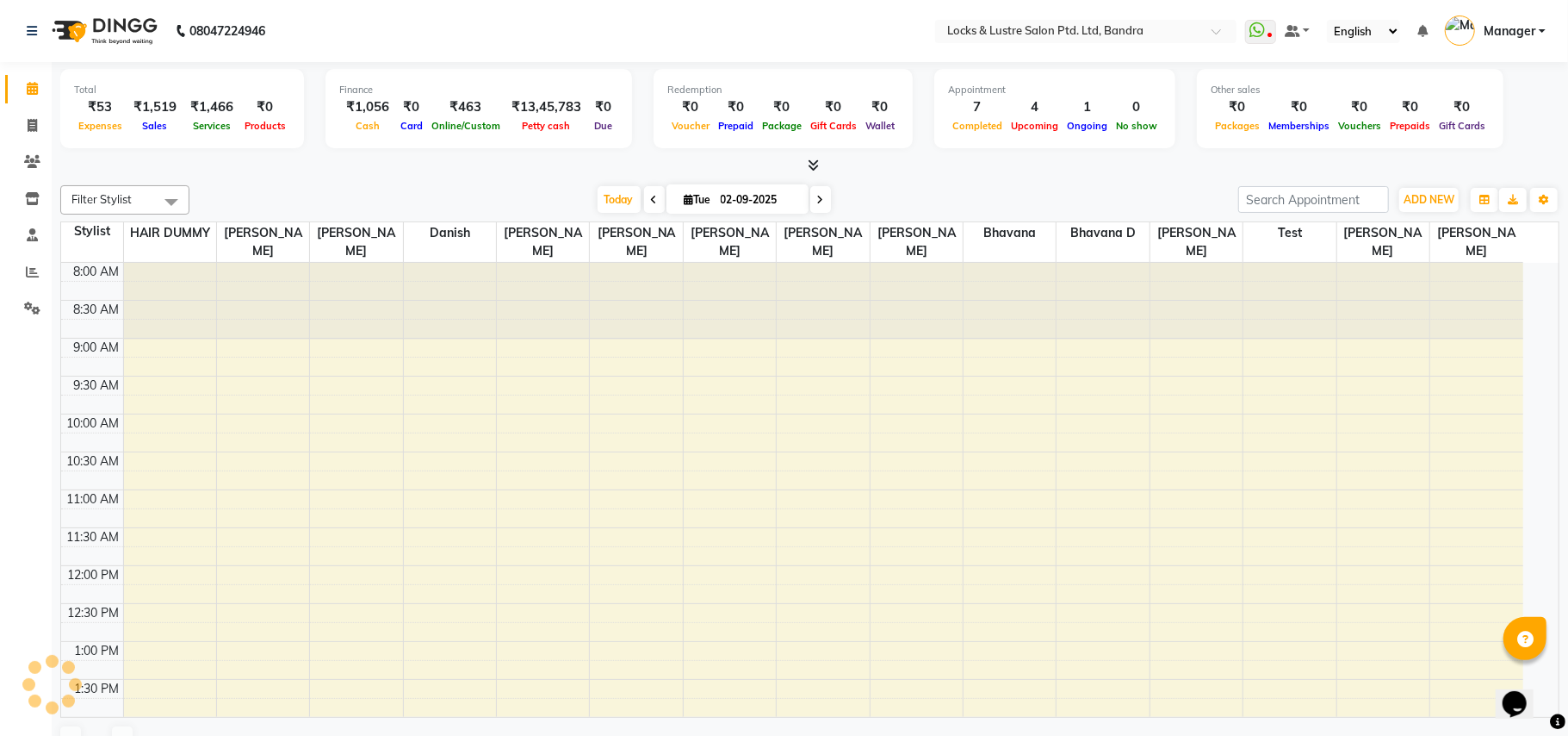
scroll to position [770, 0]
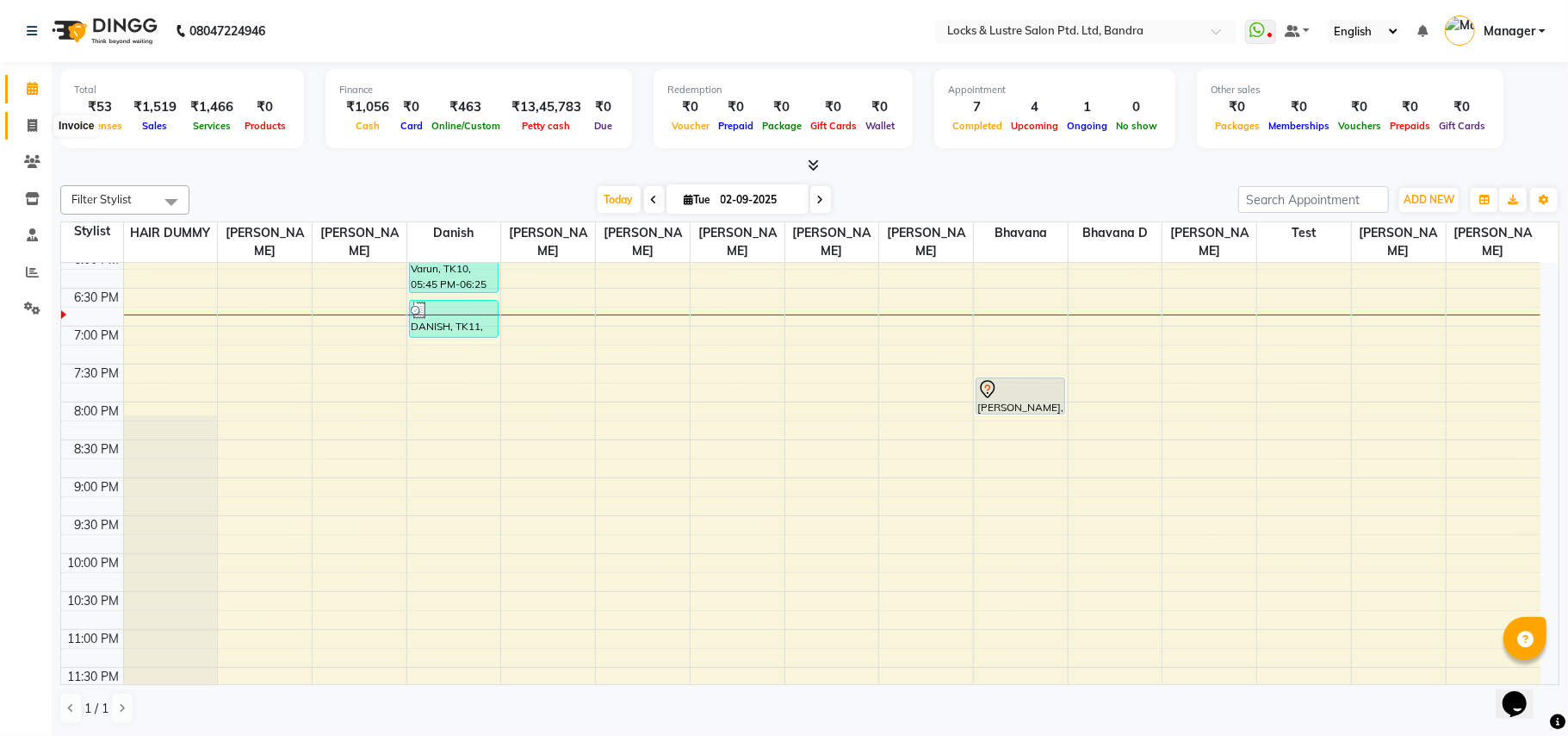
click at [29, 119] on icon at bounding box center [32, 125] width 10 height 13
select select "service"
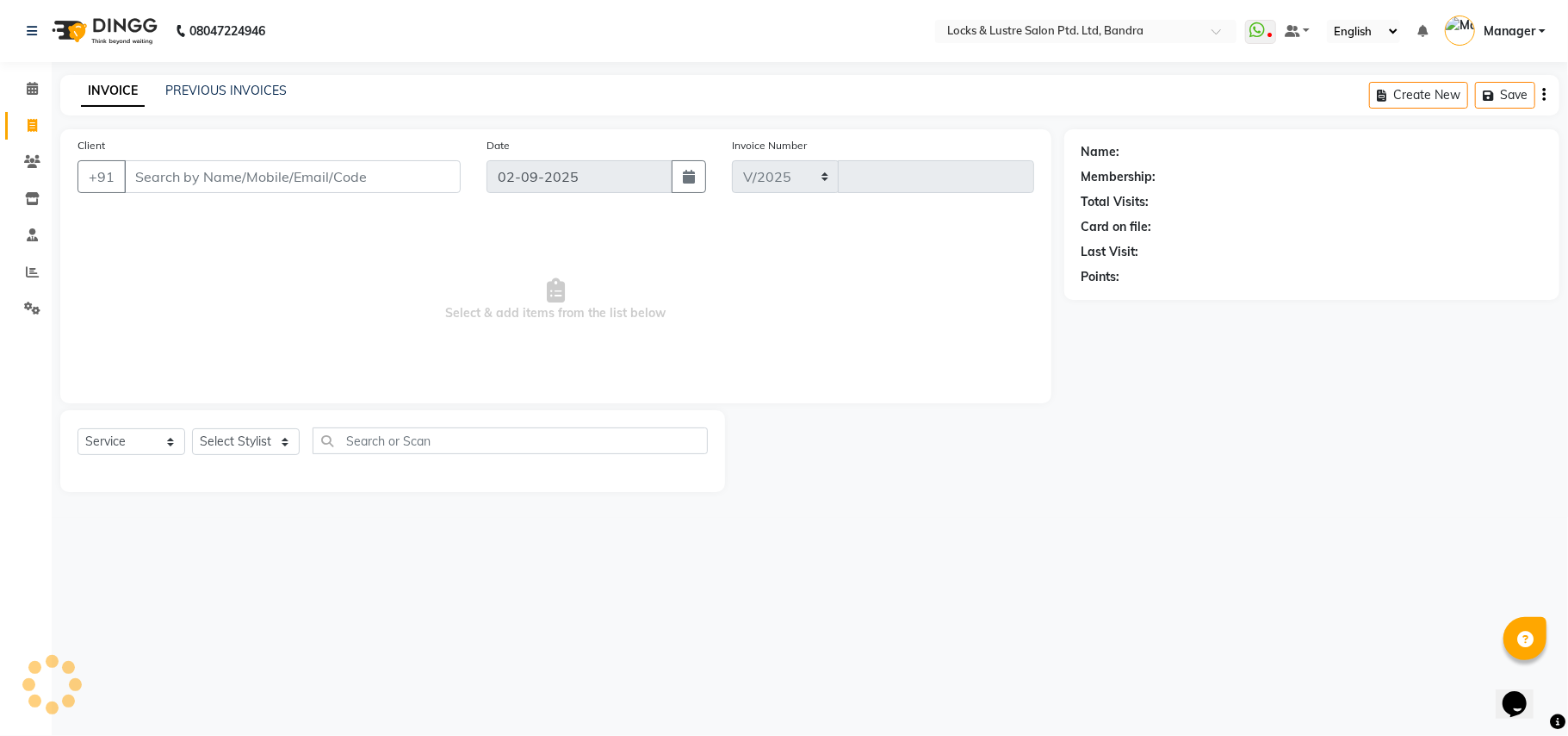
select select "6029"
type input "2253"
click at [187, 83] on link "PREVIOUS INVOICES" at bounding box center [226, 91] width 121 height 16
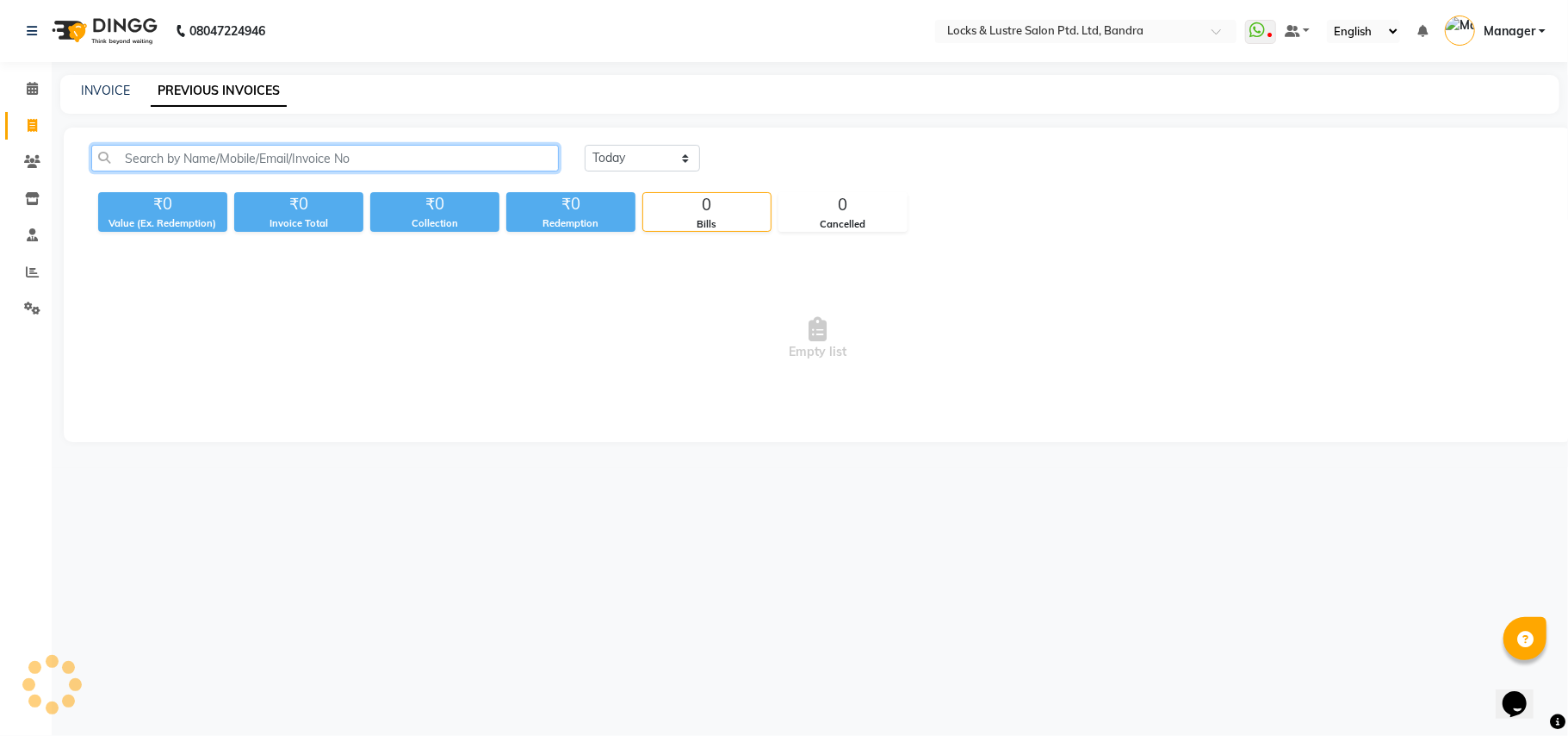
click at [212, 146] on input "text" at bounding box center [324, 157] width 468 height 26
type input "8369412124"
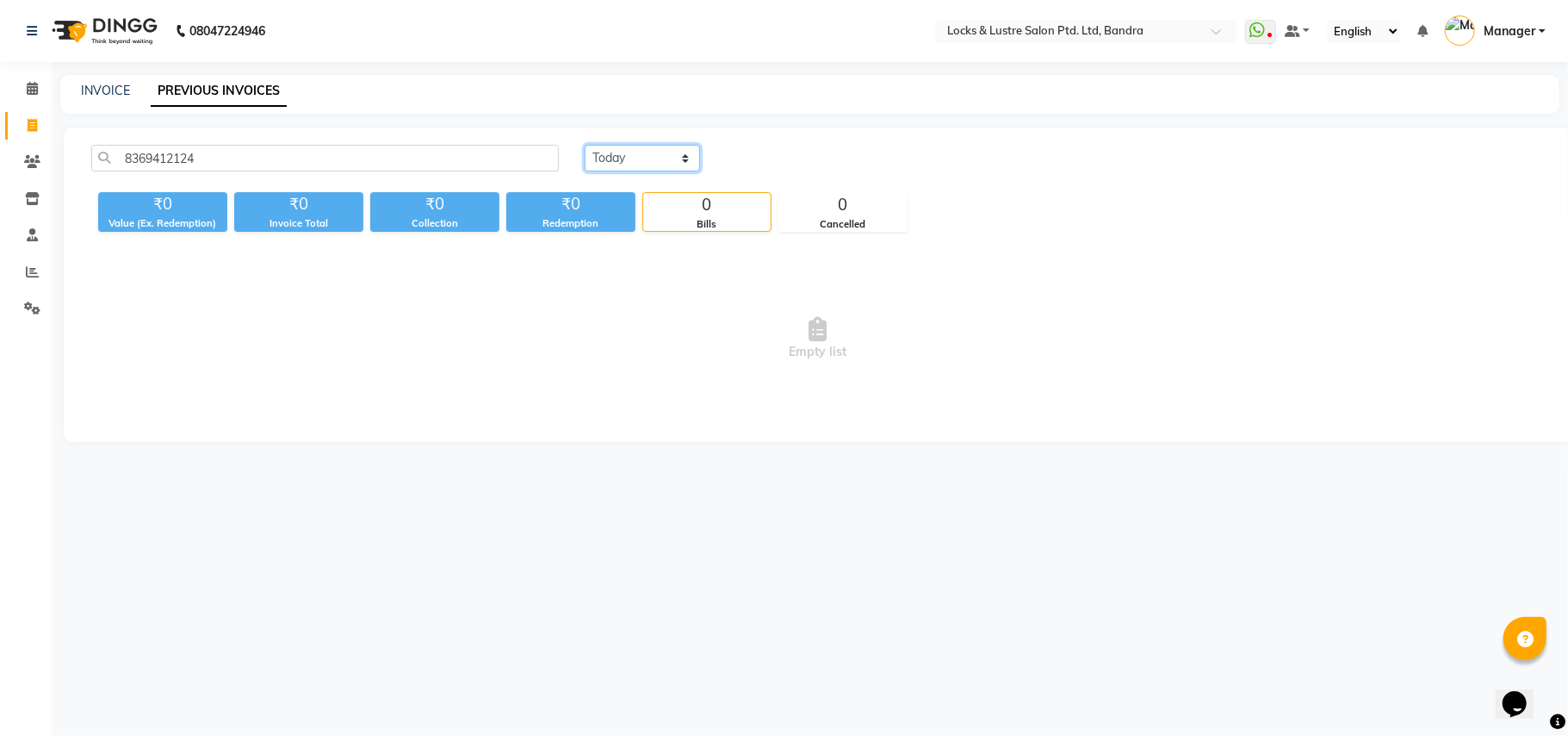
click at [673, 159] on select "[DATE] [DATE] Custom Range" at bounding box center [642, 157] width 115 height 26
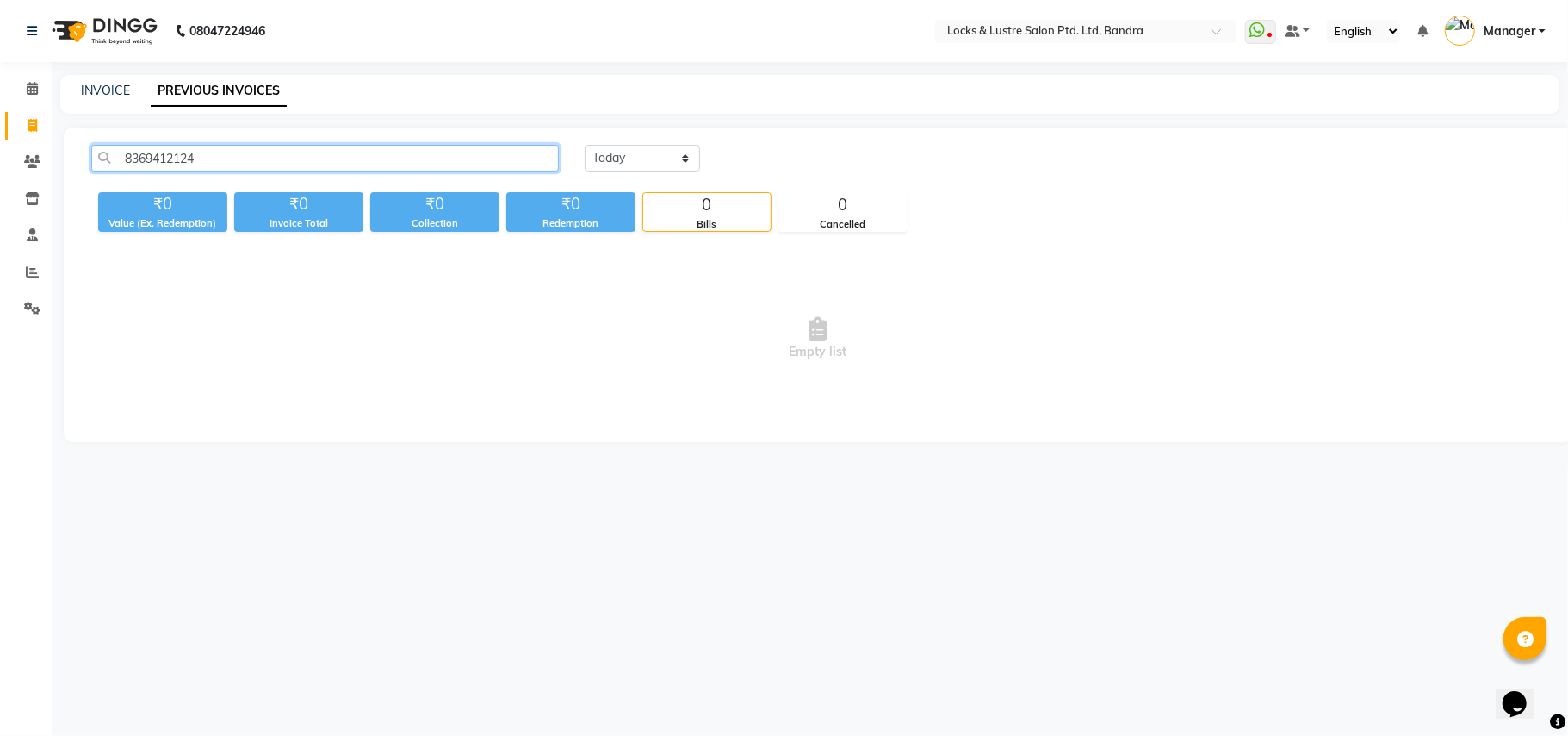
drag, startPoint x: 211, startPoint y: 159, endPoint x: 59, endPoint y: 184, distance: 154.0
click at [59, 184] on main "INVOICE PREVIOUS INVOICES 8369412124 Today Yesterday Custom Range ₹0 Value (Ex.…" at bounding box center [810, 272] width 1516 height 393
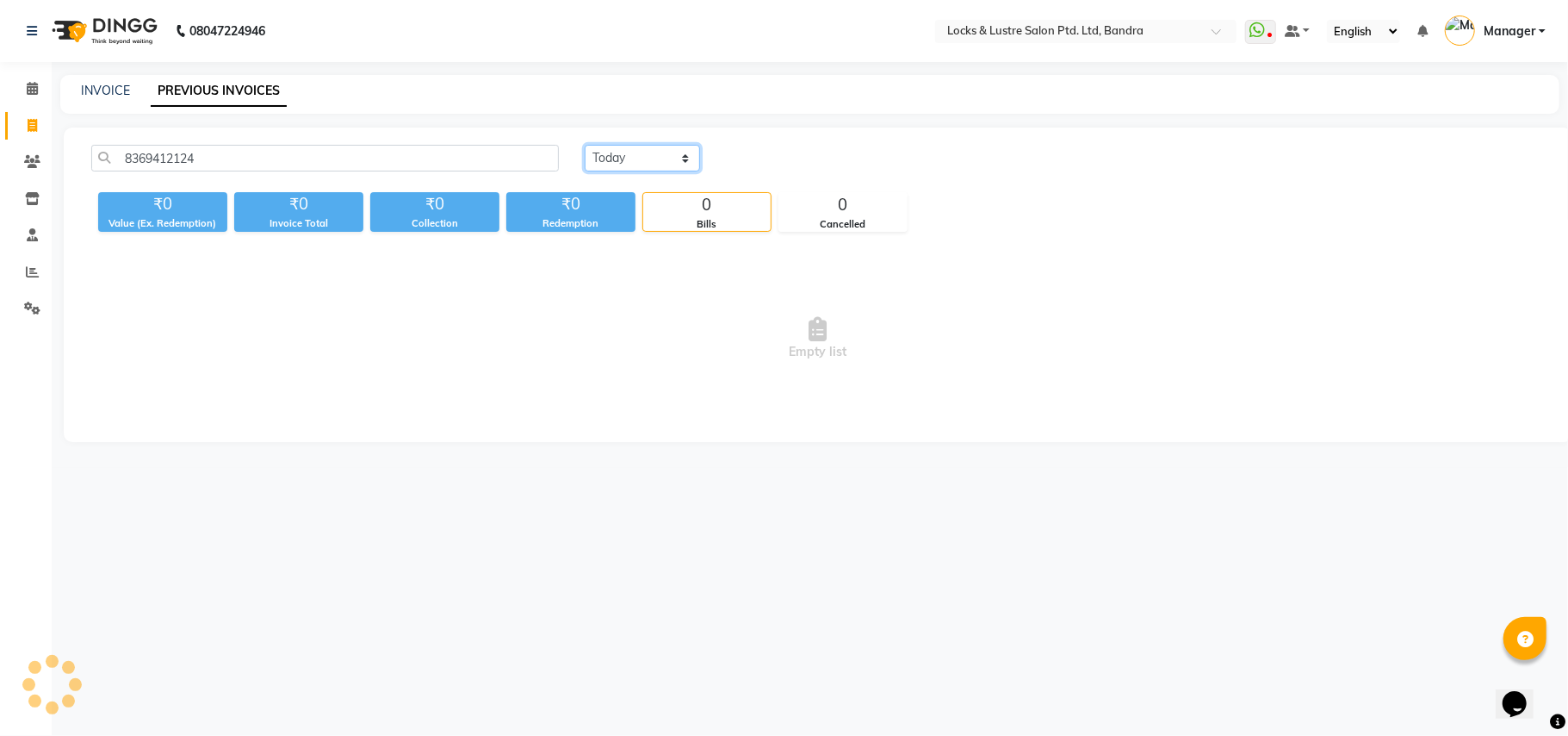
click at [677, 150] on select "[DATE] [DATE] Custom Range" at bounding box center [642, 157] width 115 height 26
select select "range"
click at [584, 145] on select "[DATE] [DATE] Custom Range" at bounding box center [642, 157] width 115 height 26
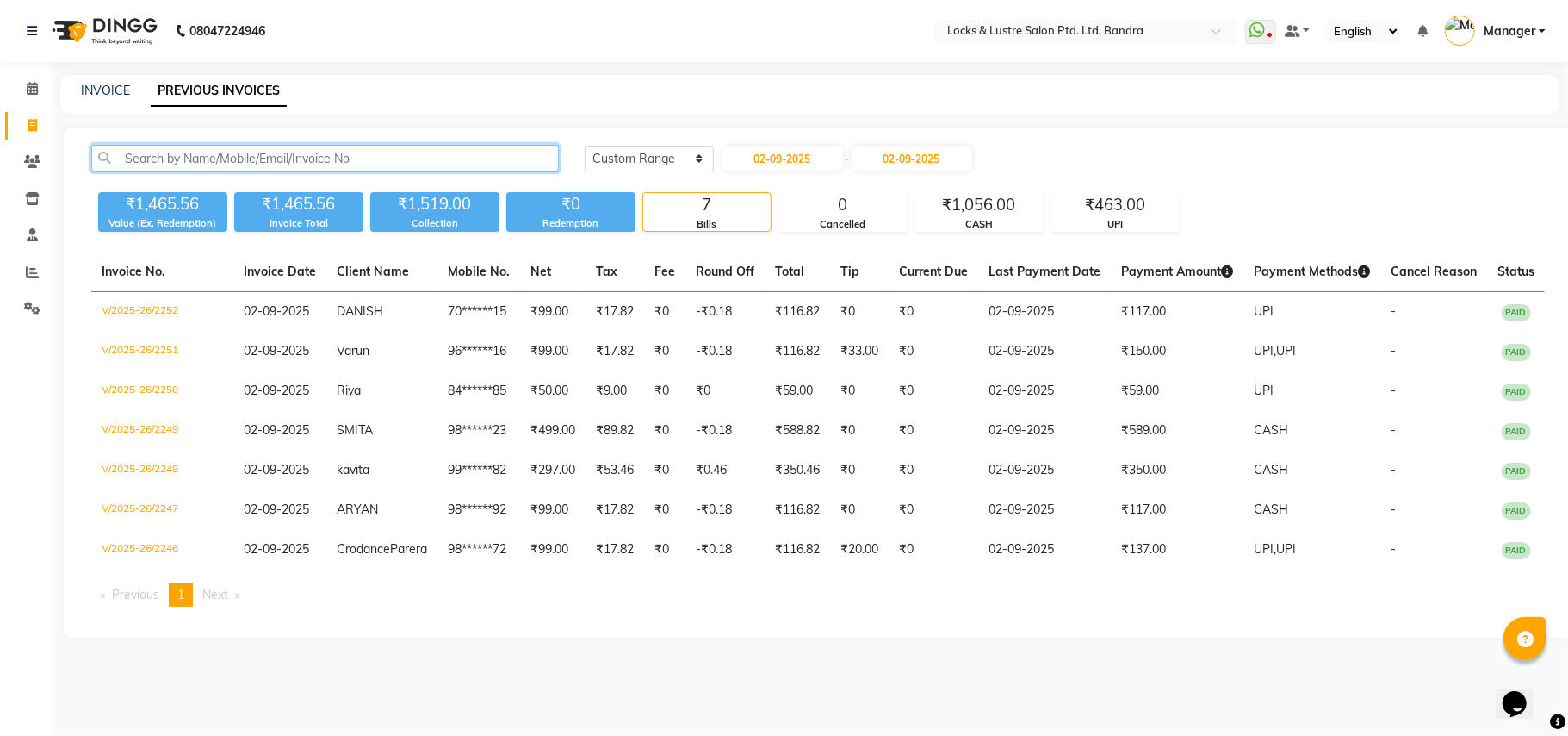
click at [346, 165] on input "text" at bounding box center [324, 157] width 468 height 26
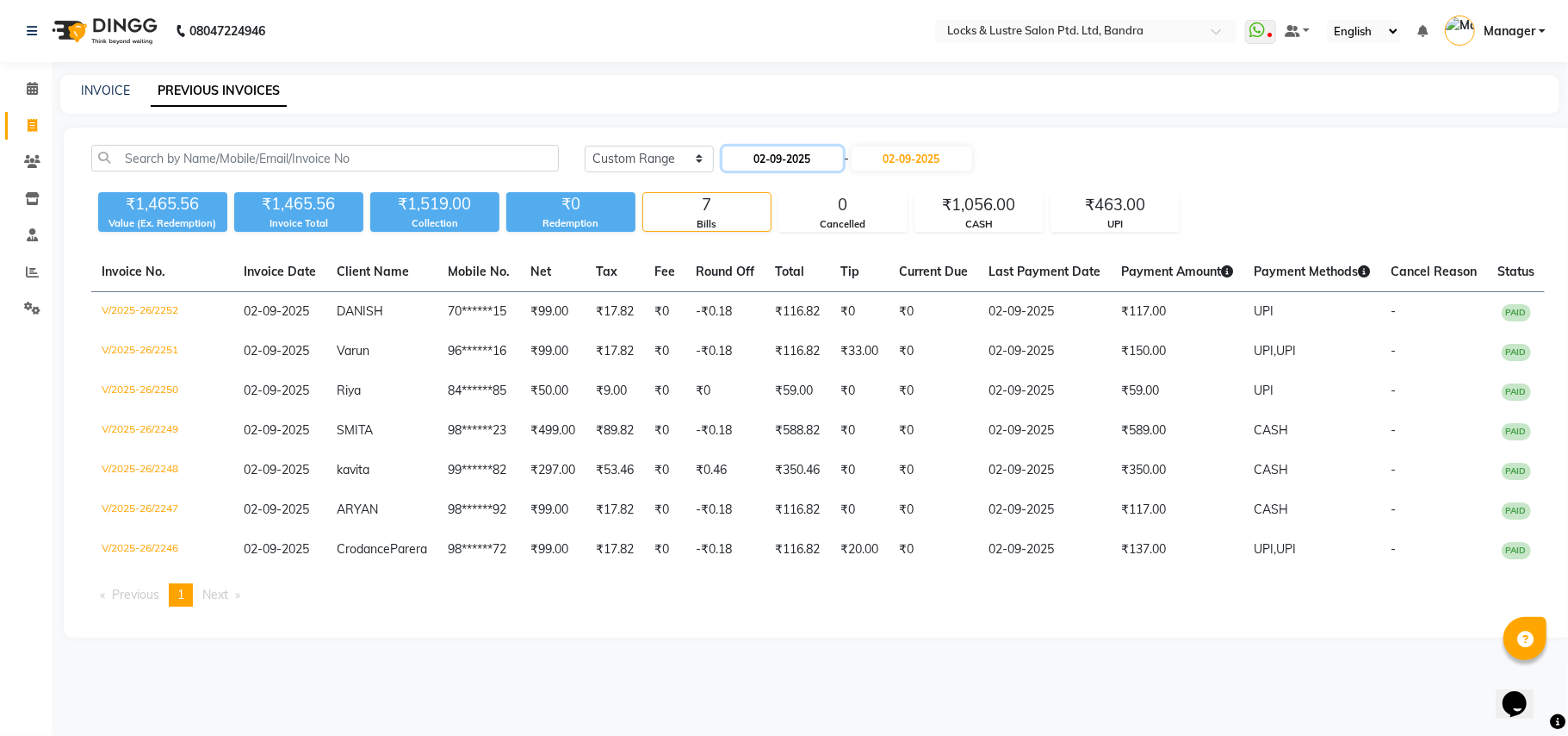
click at [788, 159] on input "02-09-2025" at bounding box center [782, 158] width 120 height 24
select select "9"
select select "2025"
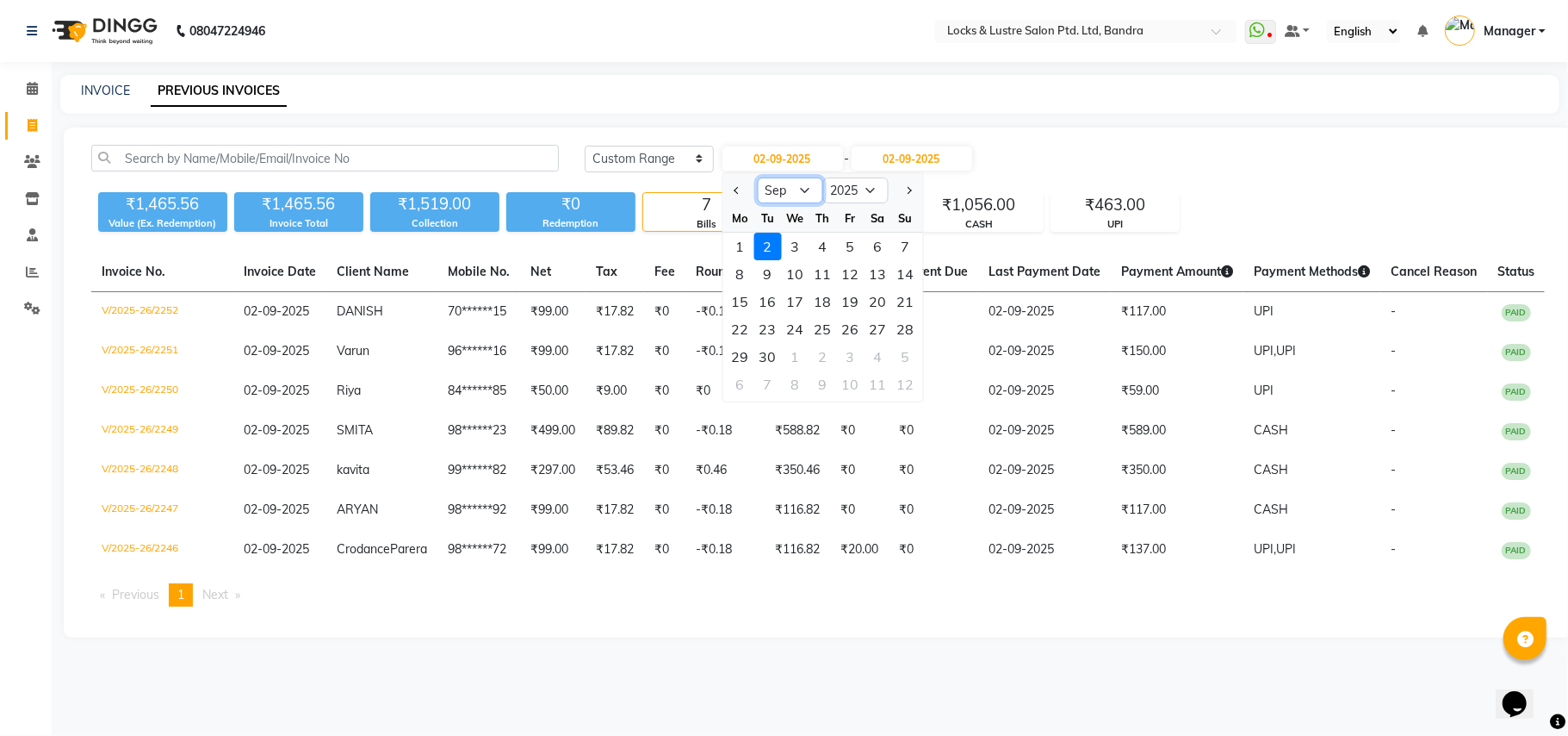
click at [811, 186] on select "Jan Feb Mar Apr May Jun [DATE] Aug Sep Oct Nov Dec" at bounding box center [789, 191] width 65 height 25
select select "6"
click at [757, 178] on select "Jan Feb Mar Apr May Jun [DATE] Aug Sep Oct Nov Dec" at bounding box center [789, 191] width 65 height 25
click at [978, 139] on div "Today Yesterday Custom Range 02-09-2025 Jan Feb Mar Apr May Jun Jul Aug Sep Oct…" at bounding box center [818, 382] width 1508 height 510
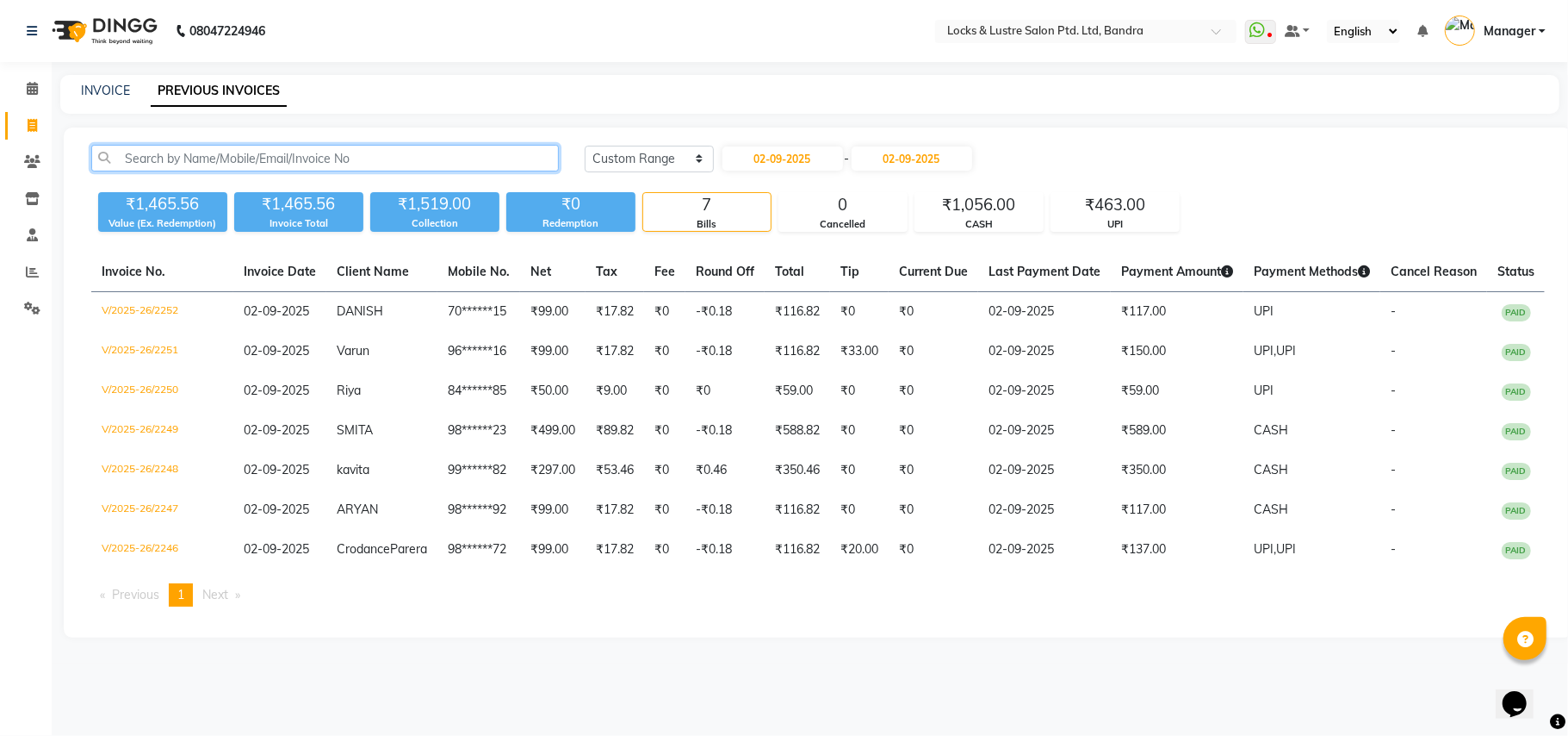
click at [317, 156] on input "text" at bounding box center [324, 157] width 468 height 26
paste input "8369412124"
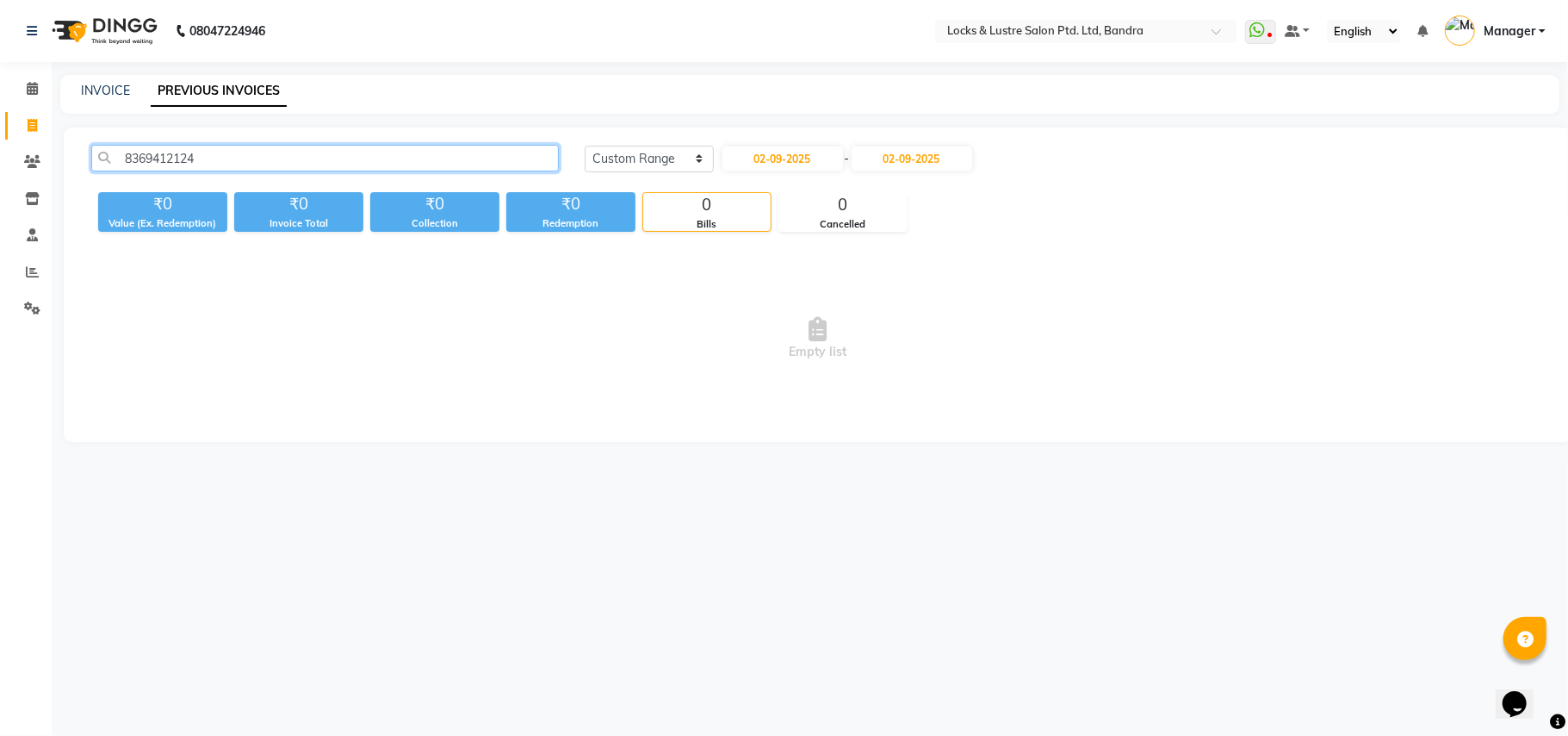
type input "8369412124"
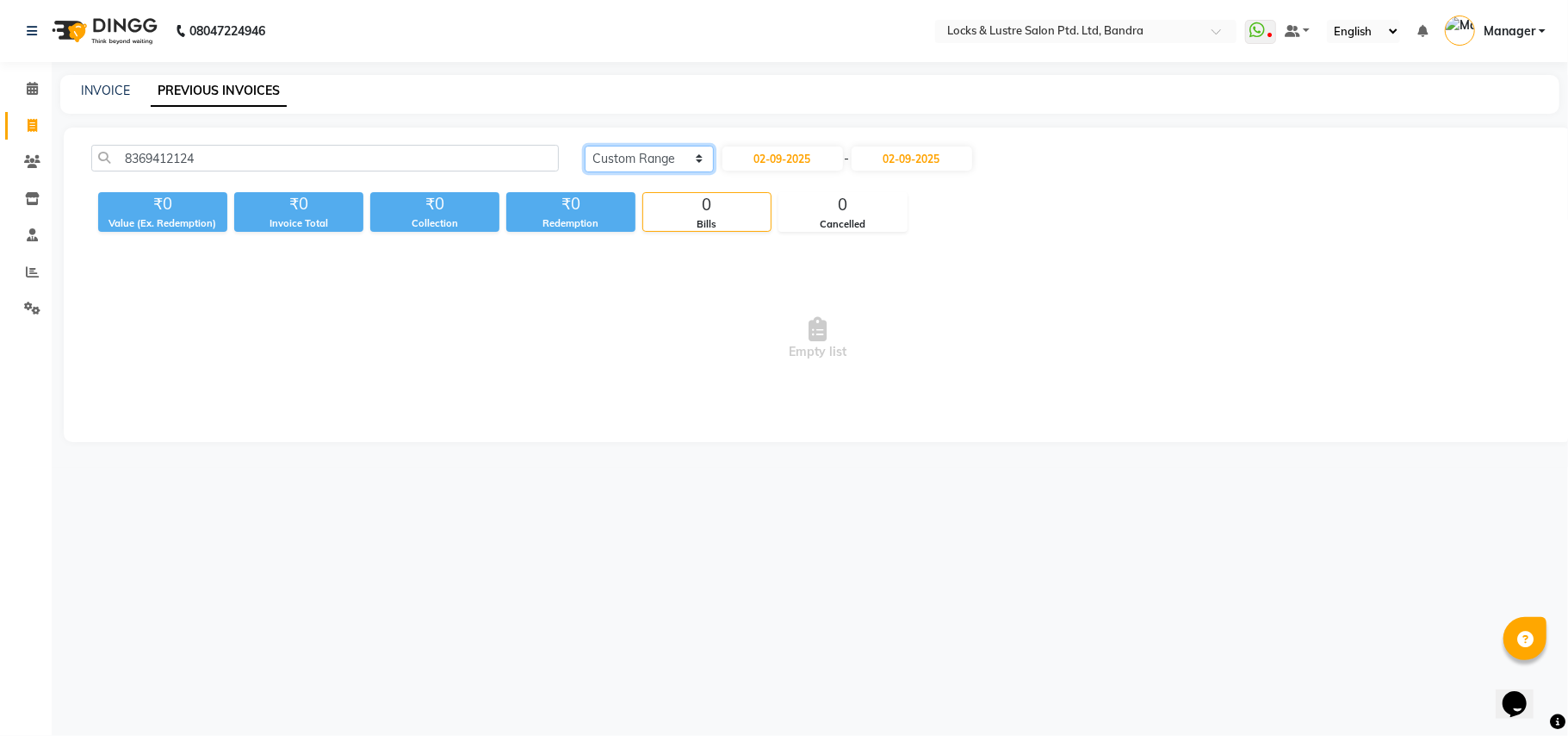
click at [697, 162] on select "[DATE] [DATE] Custom Range" at bounding box center [649, 158] width 129 height 26
click at [570, 325] on span "Empty list" at bounding box center [818, 338] width 1454 height 172
click at [848, 159] on div "02-09-2025 - 02-09-2025" at bounding box center [847, 158] width 253 height 27
click at [822, 160] on input "02-09-2025" at bounding box center [782, 158] width 120 height 24
select select "9"
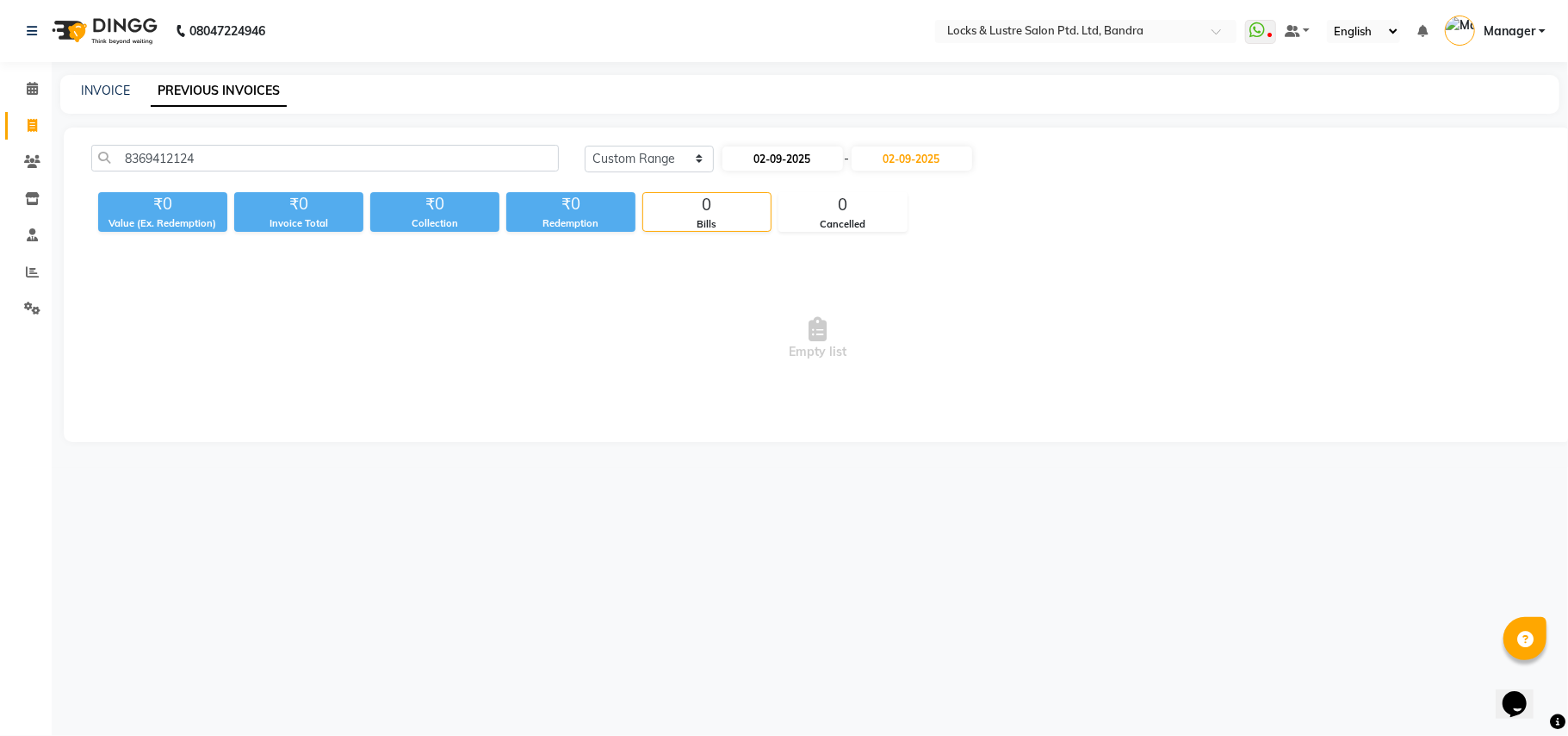
select select "2025"
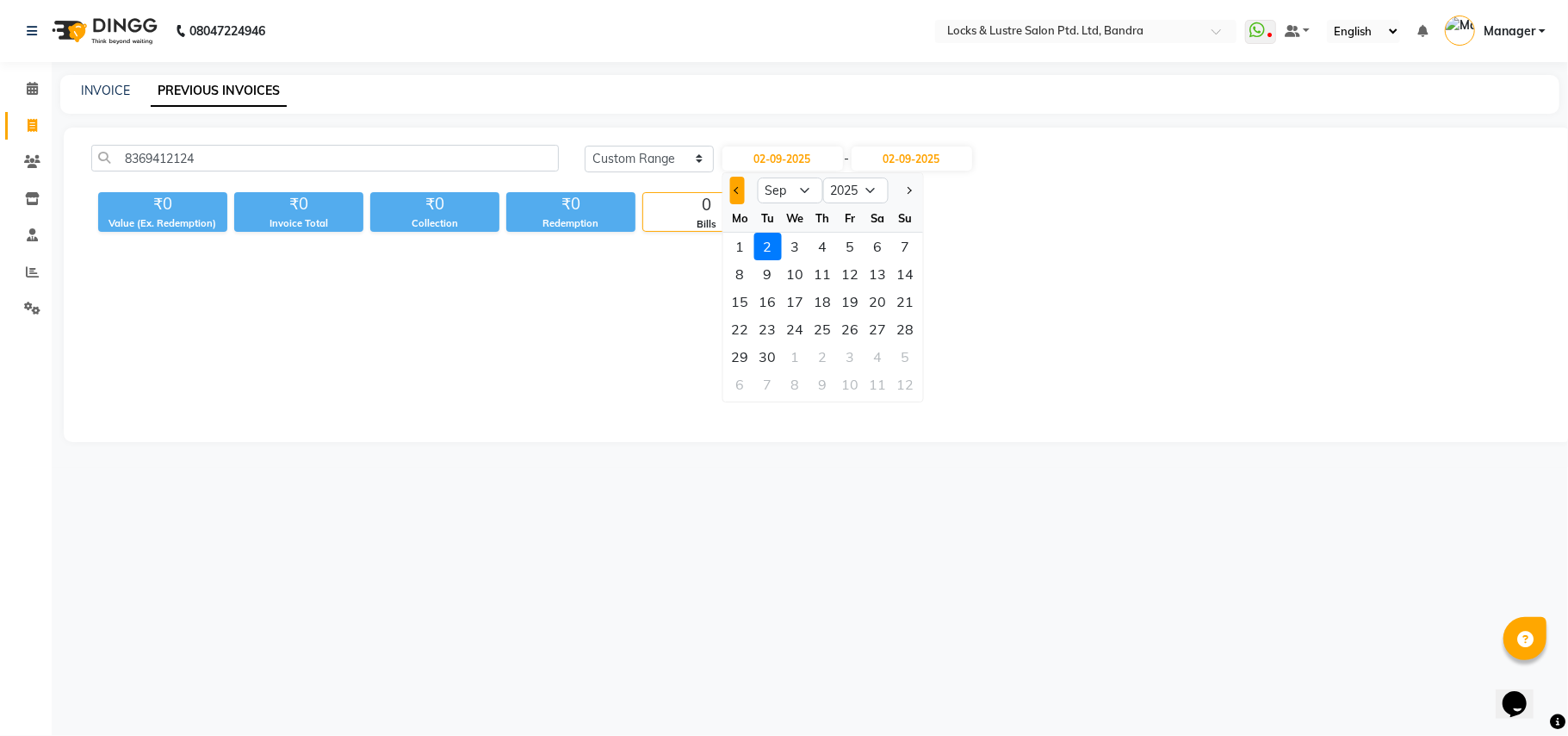
click at [737, 191] on span "Previous month" at bounding box center [737, 190] width 7 height 7
click at [737, 188] on span "Previous month" at bounding box center [737, 190] width 7 height 7
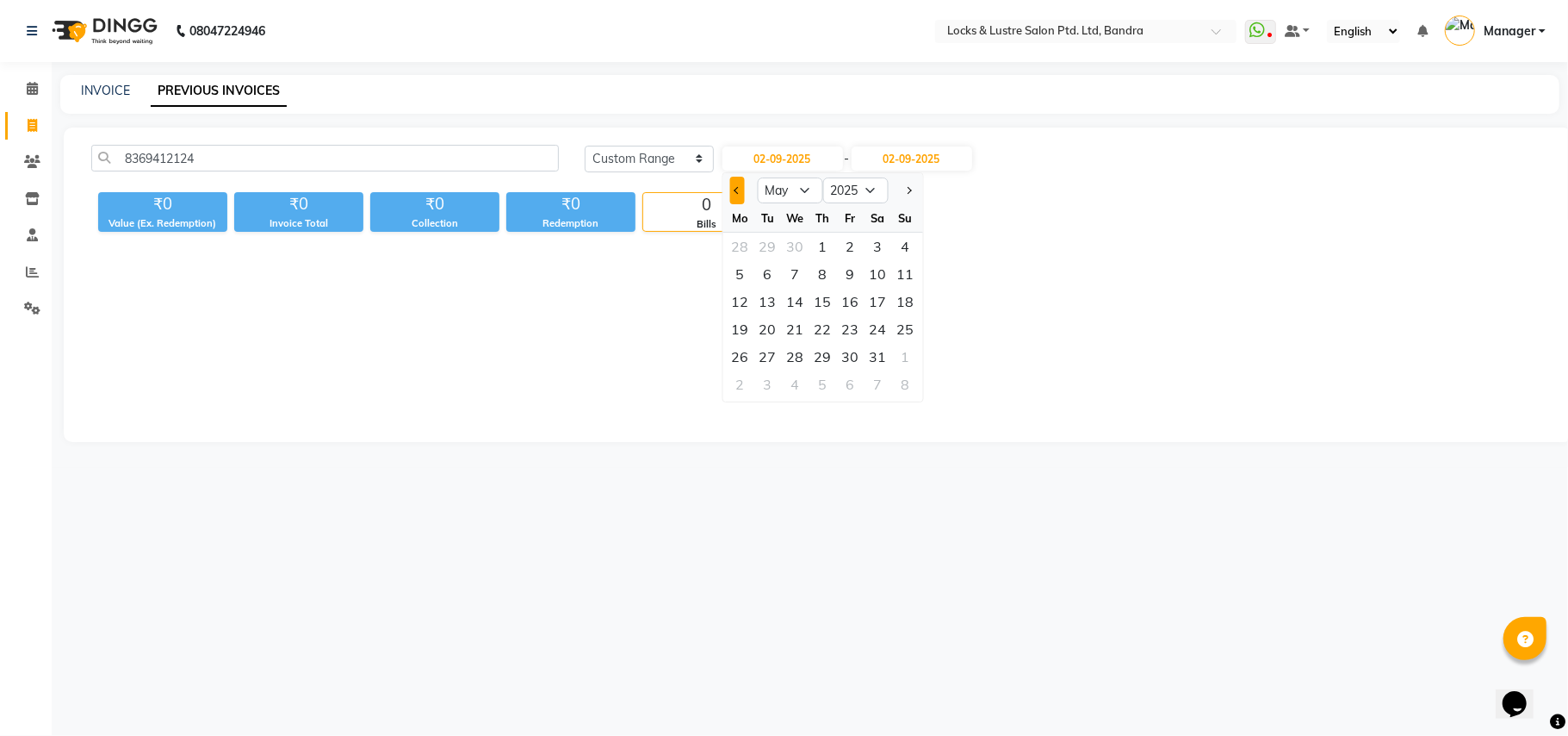
select select "4"
click at [768, 239] on div "1" at bounding box center [767, 246] width 27 height 27
type input "01-04-2025"
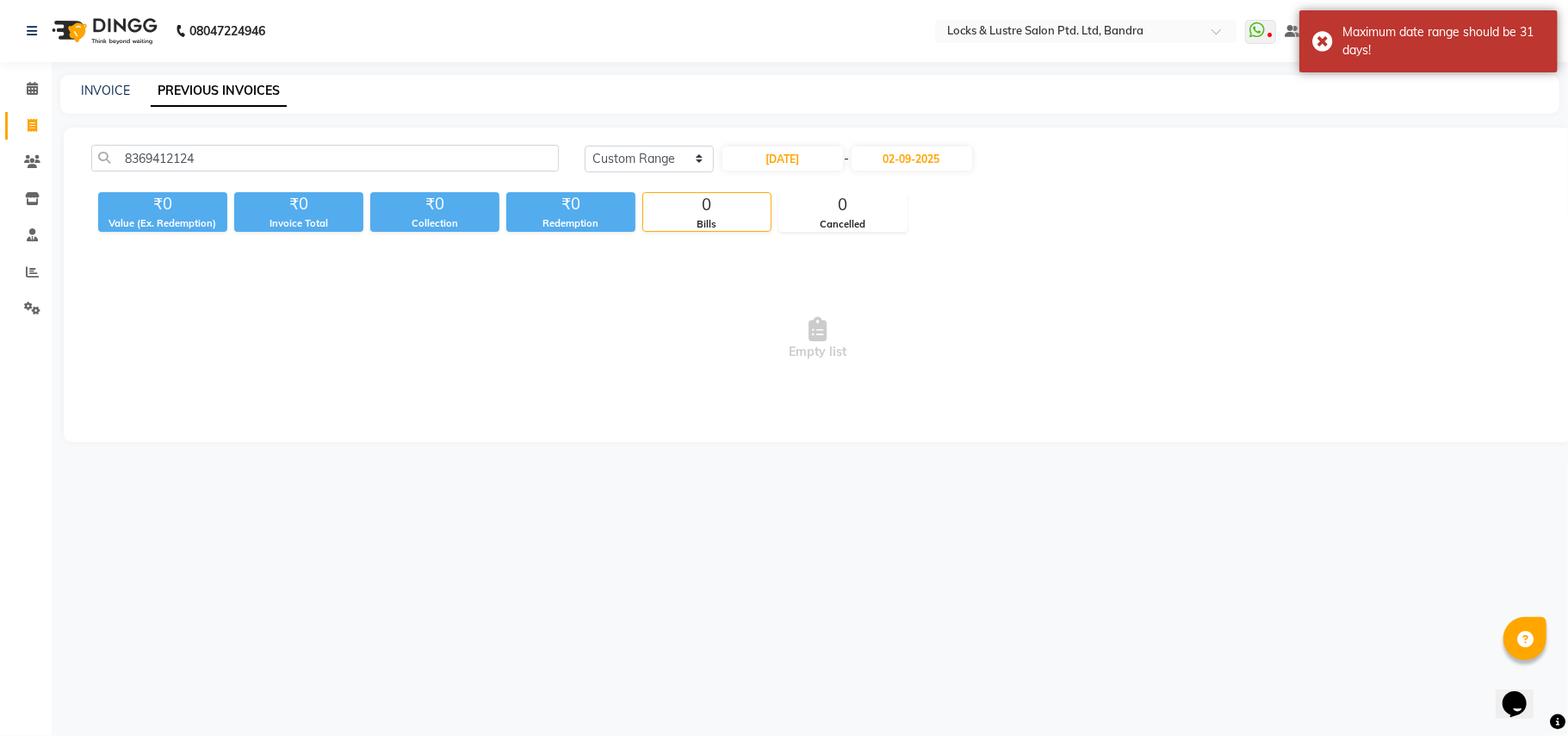
click at [896, 266] on span "Empty list" at bounding box center [818, 338] width 1454 height 172
click at [646, 375] on span "Empty list" at bounding box center [818, 338] width 1454 height 172
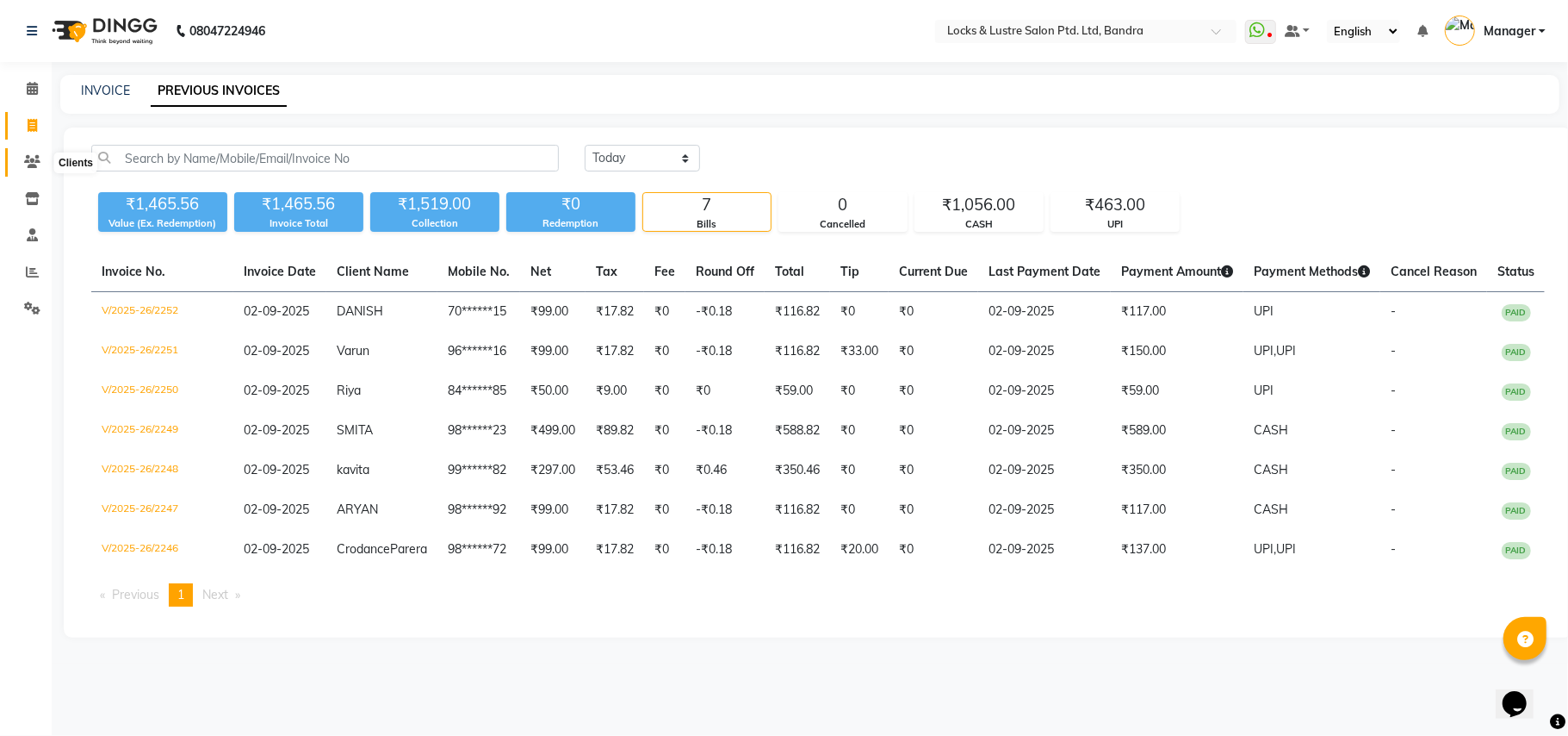
click at [21, 160] on span at bounding box center [32, 162] width 30 height 20
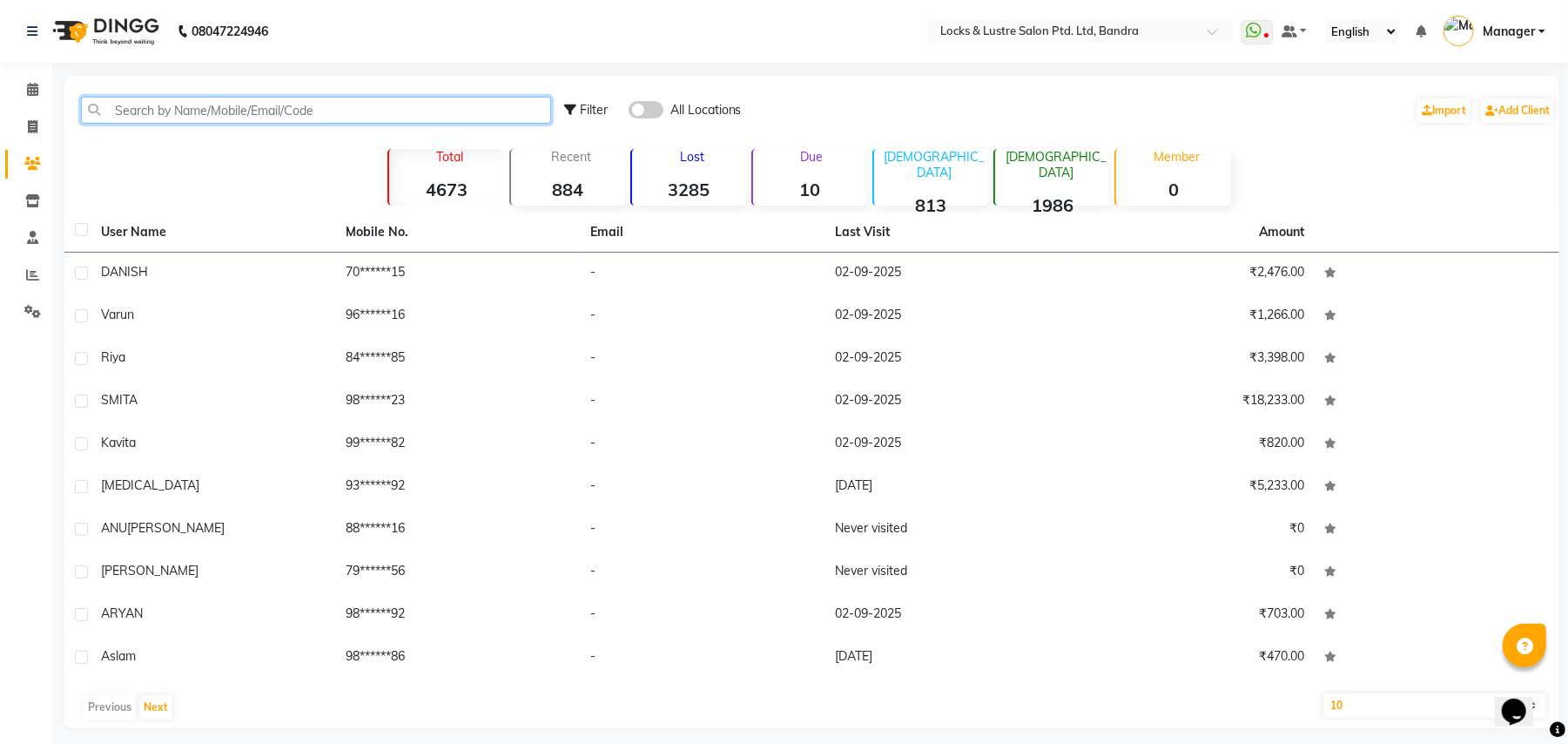
click at [238, 106] on input "text" at bounding box center [316, 110] width 470 height 27
paste input "8369412124"
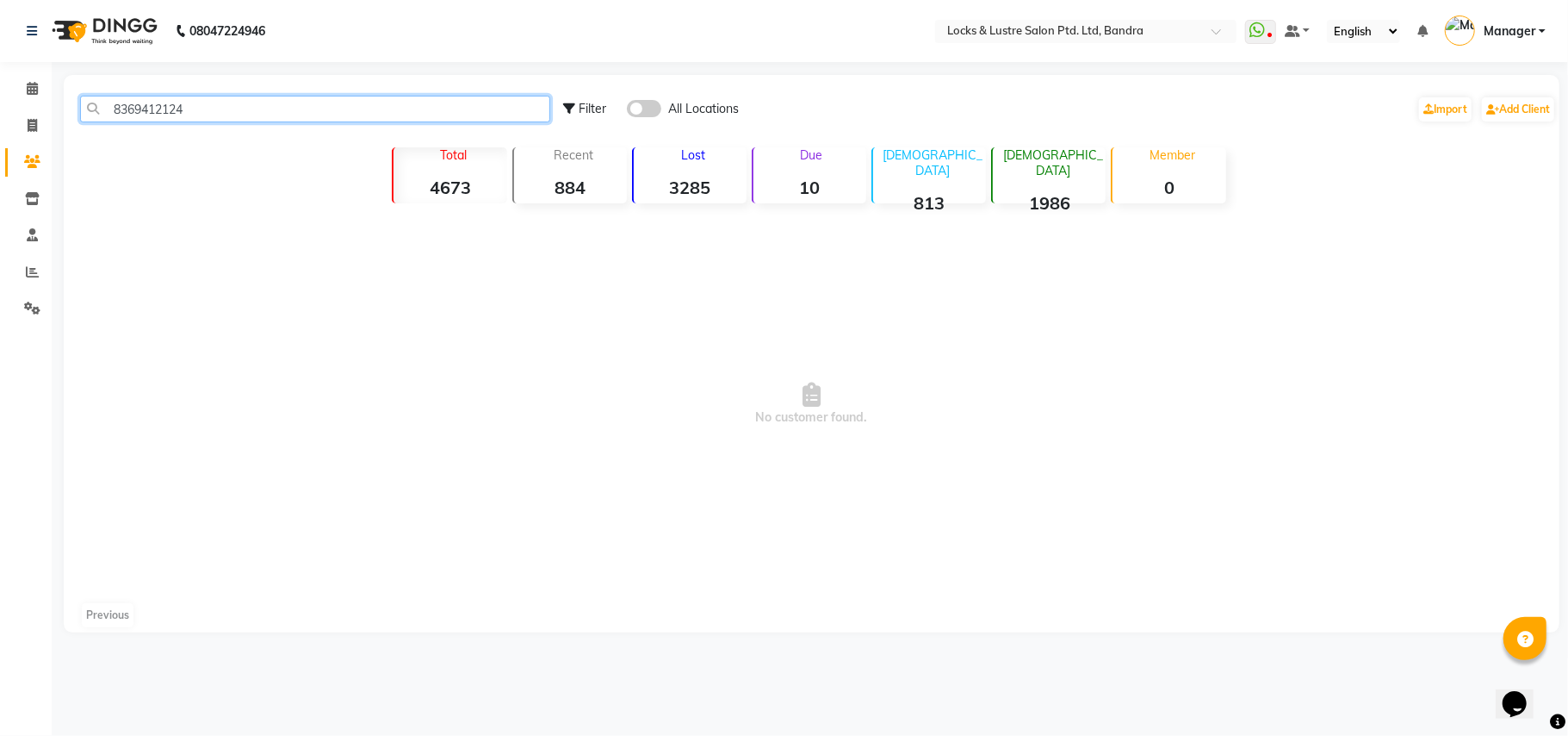
type input "8369412124"
click at [297, 402] on span "No customer found." at bounding box center [811, 404] width 1496 height 388
click at [205, 186] on div "8369412124 Filter All Locations Import Add Client Total 4673 Recent 884 Lost 32…" at bounding box center [811, 354] width 1496 height 557
click at [653, 357] on span "No customer found." at bounding box center [811, 404] width 1496 height 388
click at [207, 107] on input "8369412124" at bounding box center [315, 108] width 470 height 26
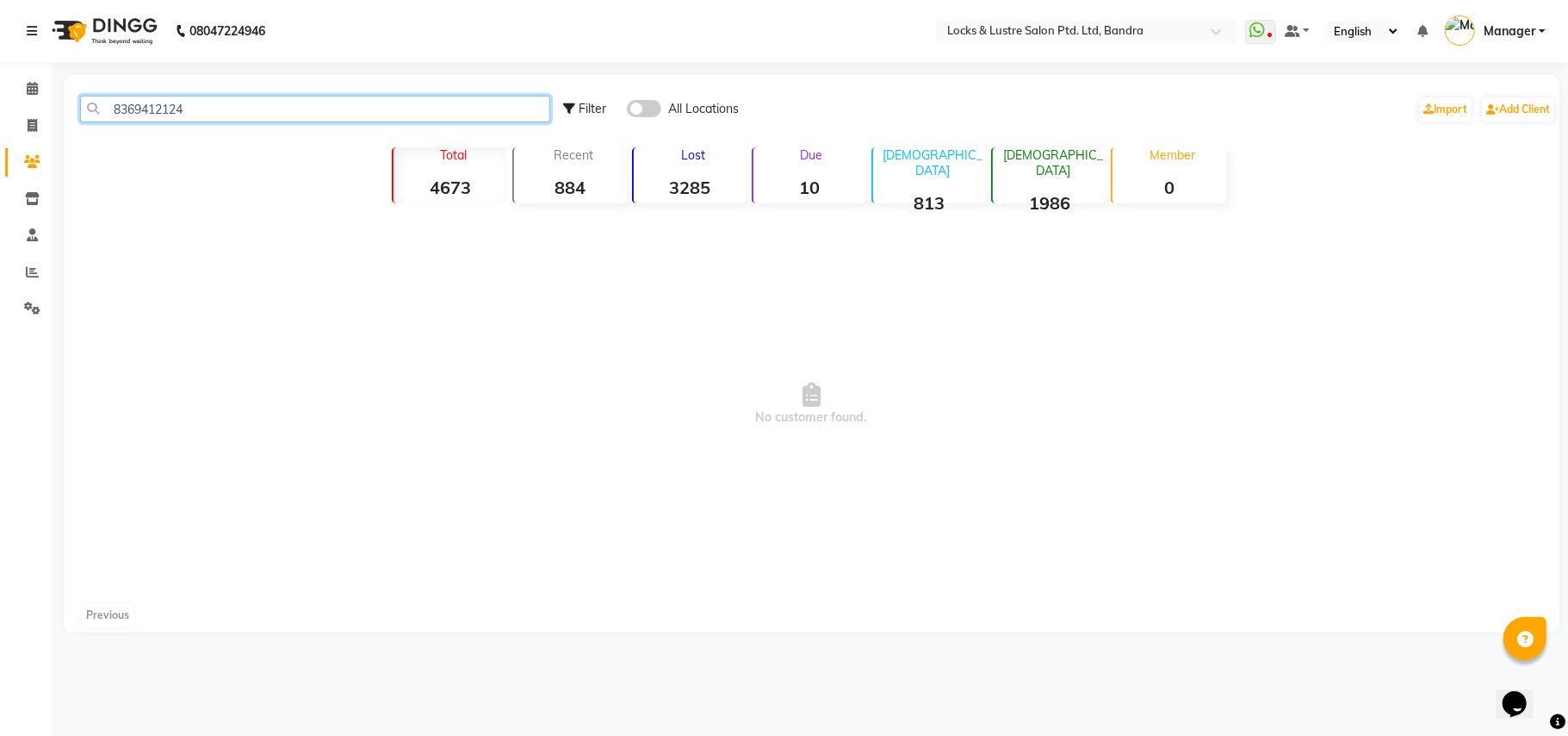
drag, startPoint x: 198, startPoint y: 105, endPoint x: 0, endPoint y: 152, distance: 203.5
click at [0, 152] on app-home "08047224946 Select Location × Locks & Lustre Salon Ptd. Ltd, Bandra WhatsApp St…" at bounding box center [784, 328] width 1568 height 658
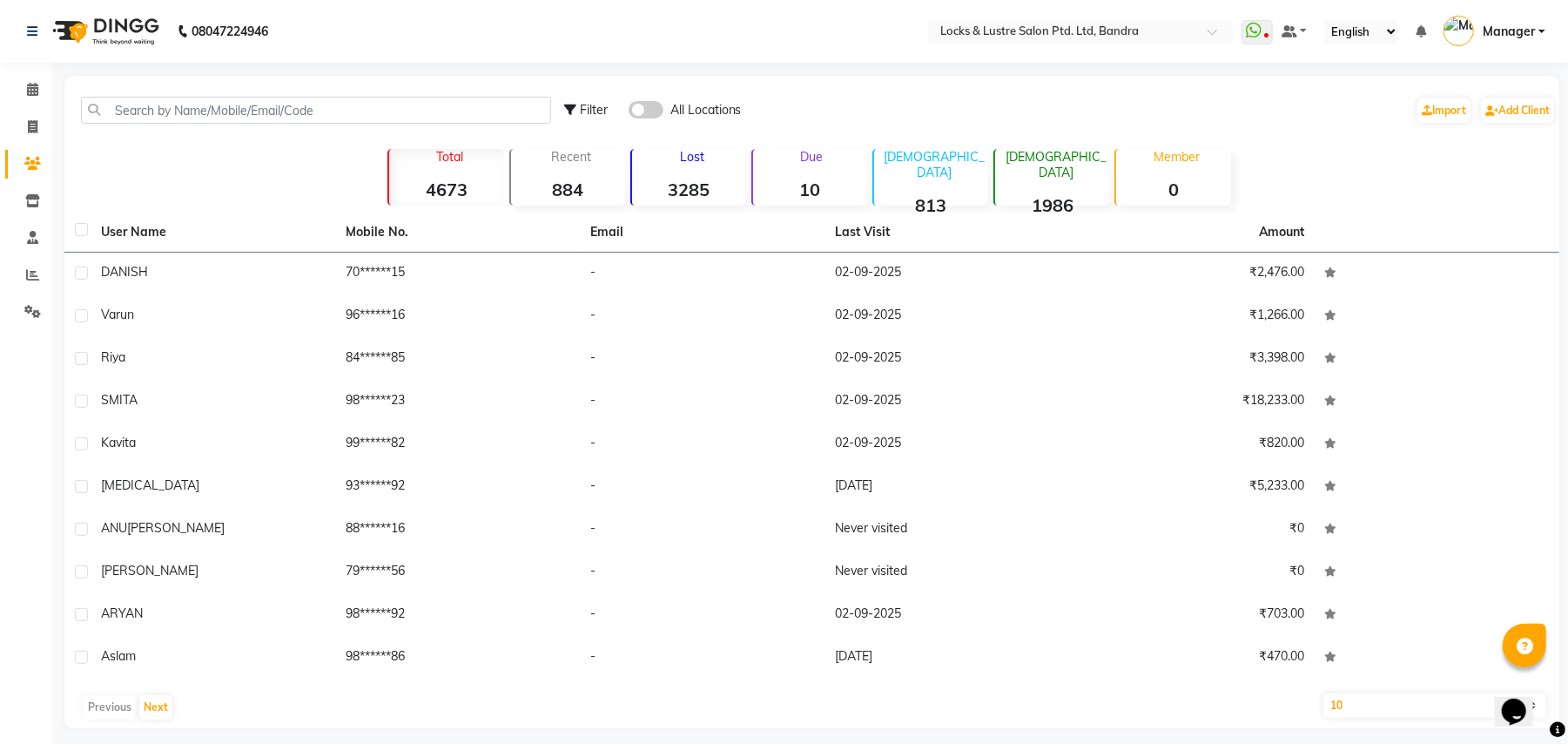
click at [206, 223] on th "User Name" at bounding box center [213, 232] width 245 height 41
click at [207, 109] on input "text" at bounding box center [316, 110] width 470 height 27
paste input "8369412124"
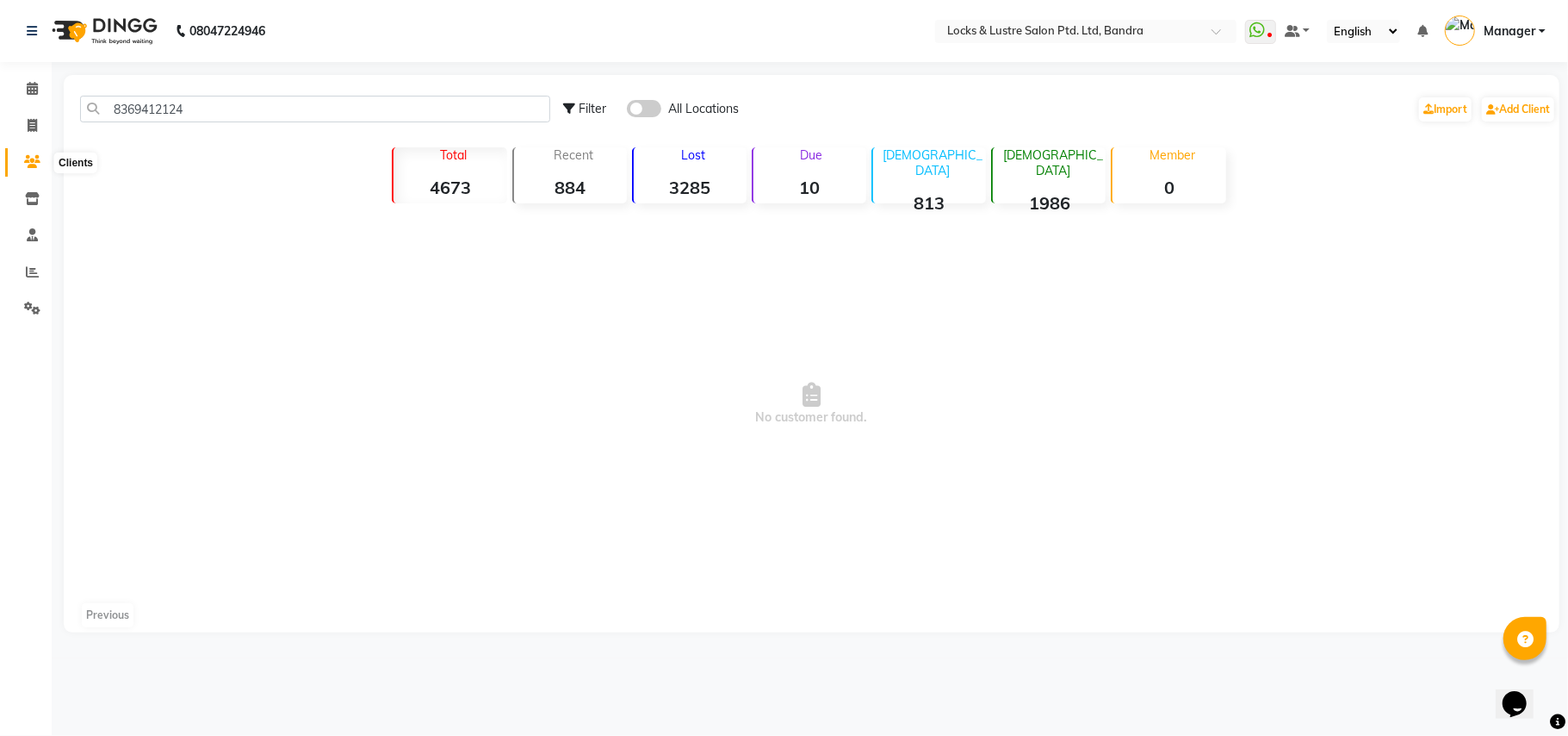
click at [29, 158] on icon at bounding box center [32, 161] width 17 height 13
click at [32, 156] on icon at bounding box center [32, 161] width 17 height 13
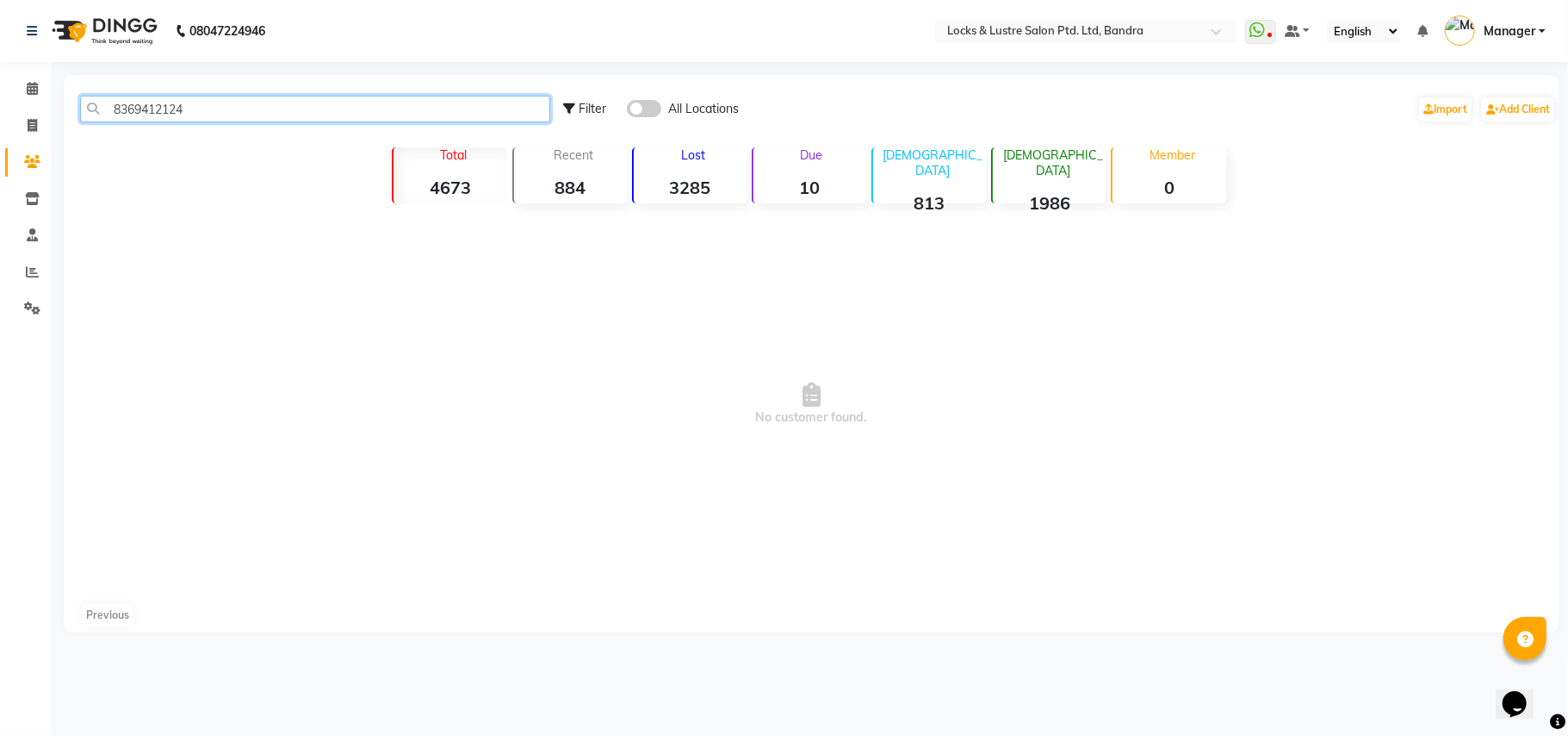
click at [221, 110] on input "8369412124" at bounding box center [315, 108] width 470 height 26
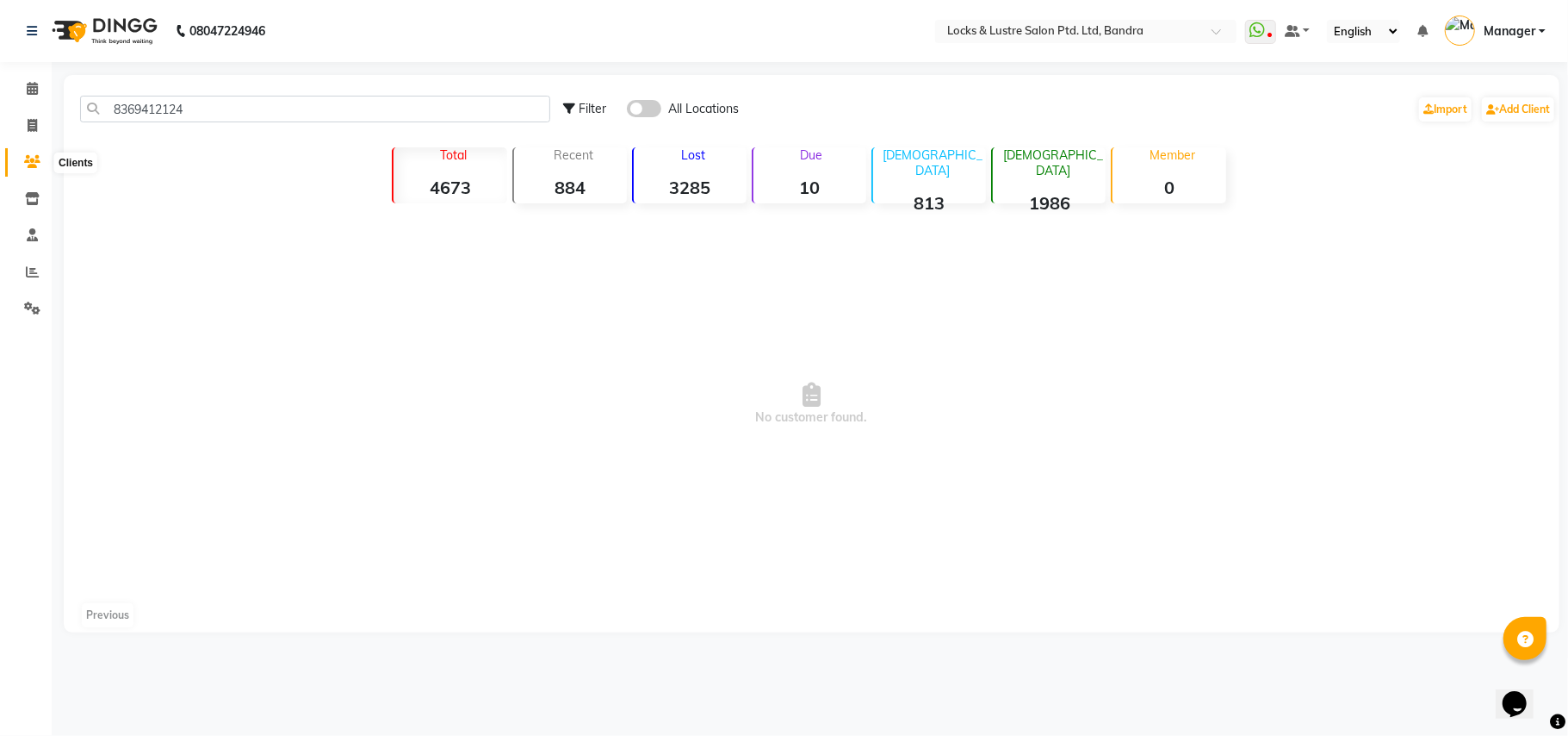
click at [32, 155] on icon at bounding box center [32, 161] width 17 height 13
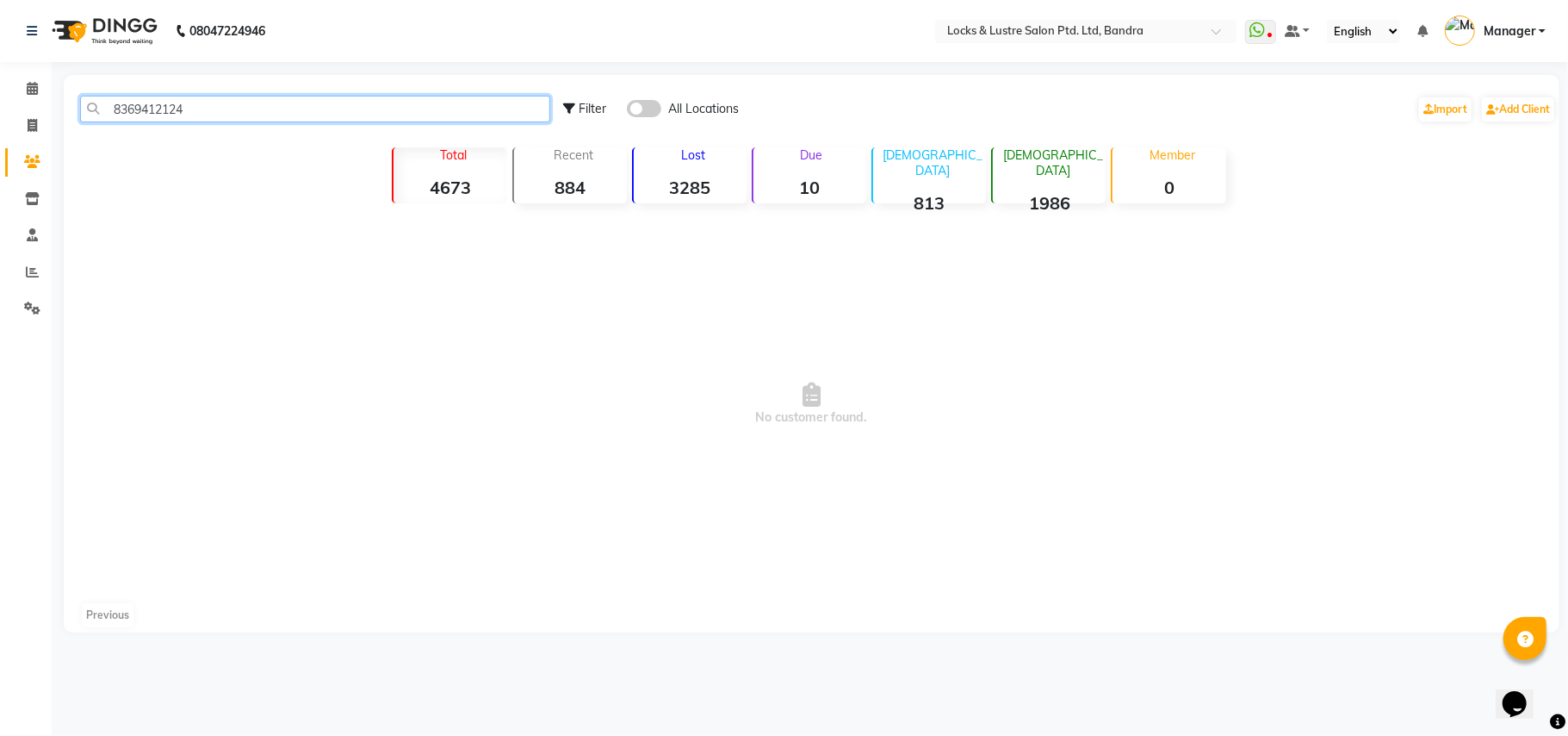
click at [207, 111] on input "8369412124" at bounding box center [315, 108] width 470 height 26
click at [441, 108] on input "8369412124" at bounding box center [315, 108] width 470 height 26
type input "8"
click at [391, 117] on input "9967867157" at bounding box center [315, 108] width 470 height 26
type input "9967867157"
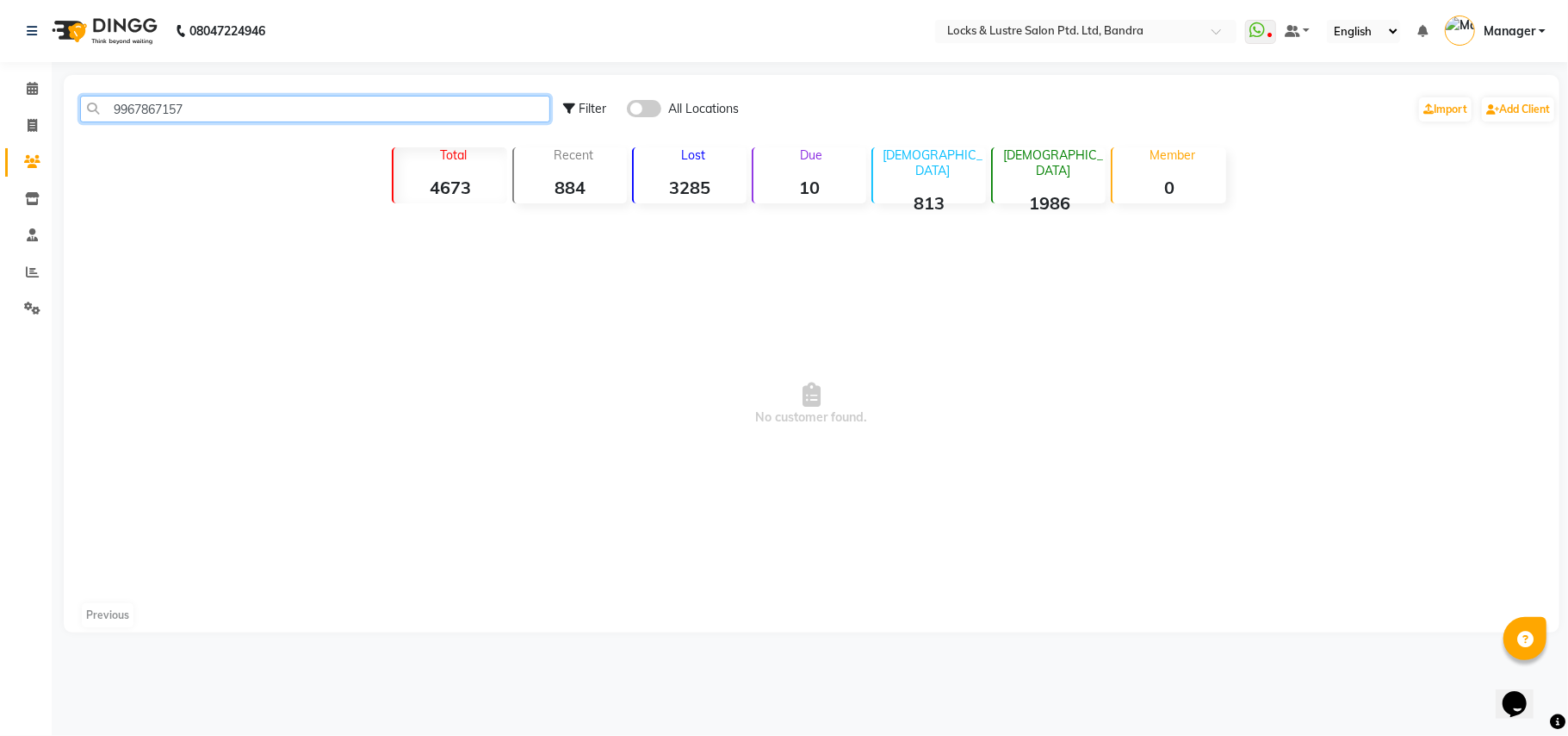
drag, startPoint x: 221, startPoint y: 108, endPoint x: 0, endPoint y: 117, distance: 221.2
click at [0, 117] on app-home "08047224946 Select Location × Locks & Lustre Salon Ptd. Ltd, Bandra WhatsApp St…" at bounding box center [784, 328] width 1568 height 658
click at [88, 443] on span "No customer found." at bounding box center [811, 404] width 1496 height 388
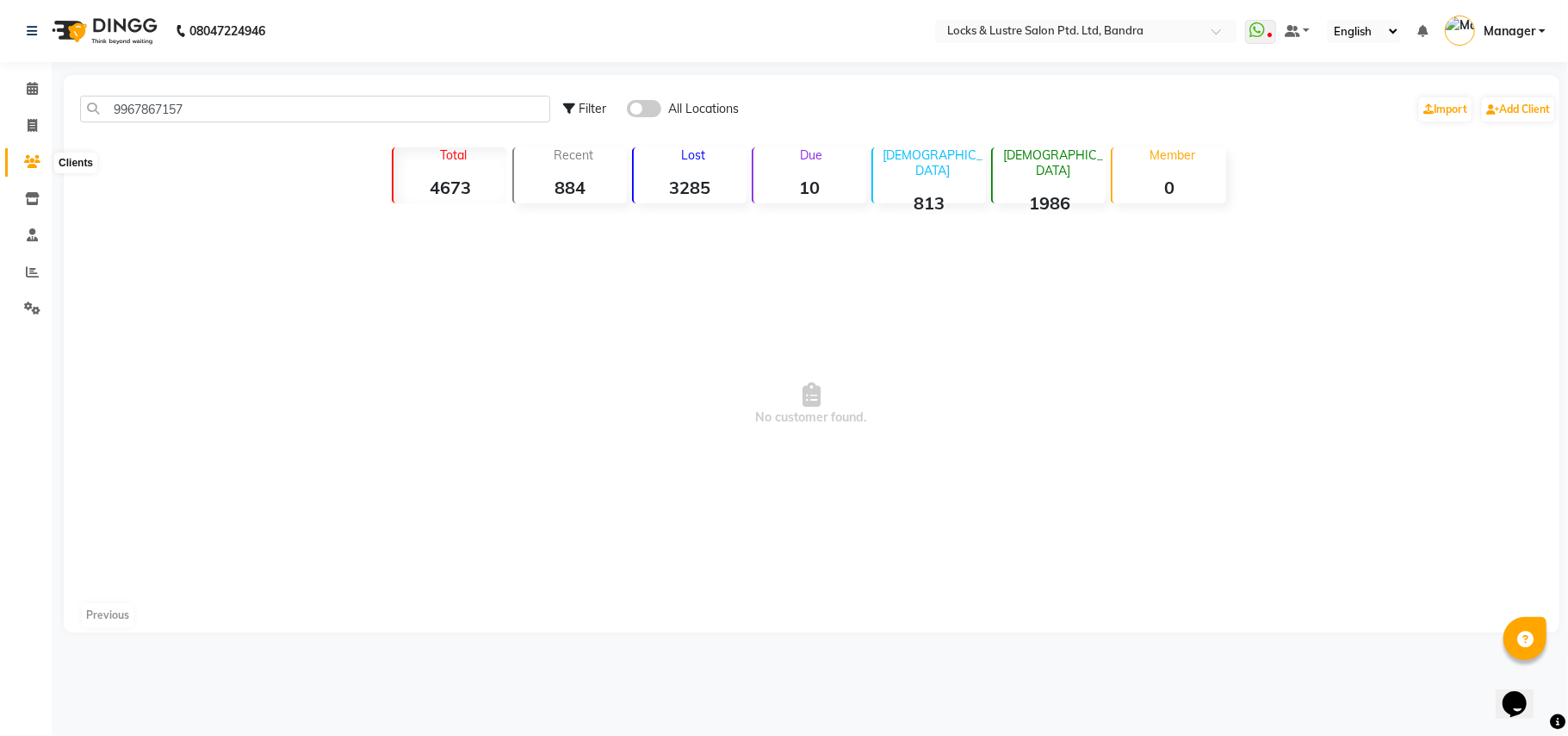
click at [25, 163] on icon at bounding box center [32, 161] width 17 height 13
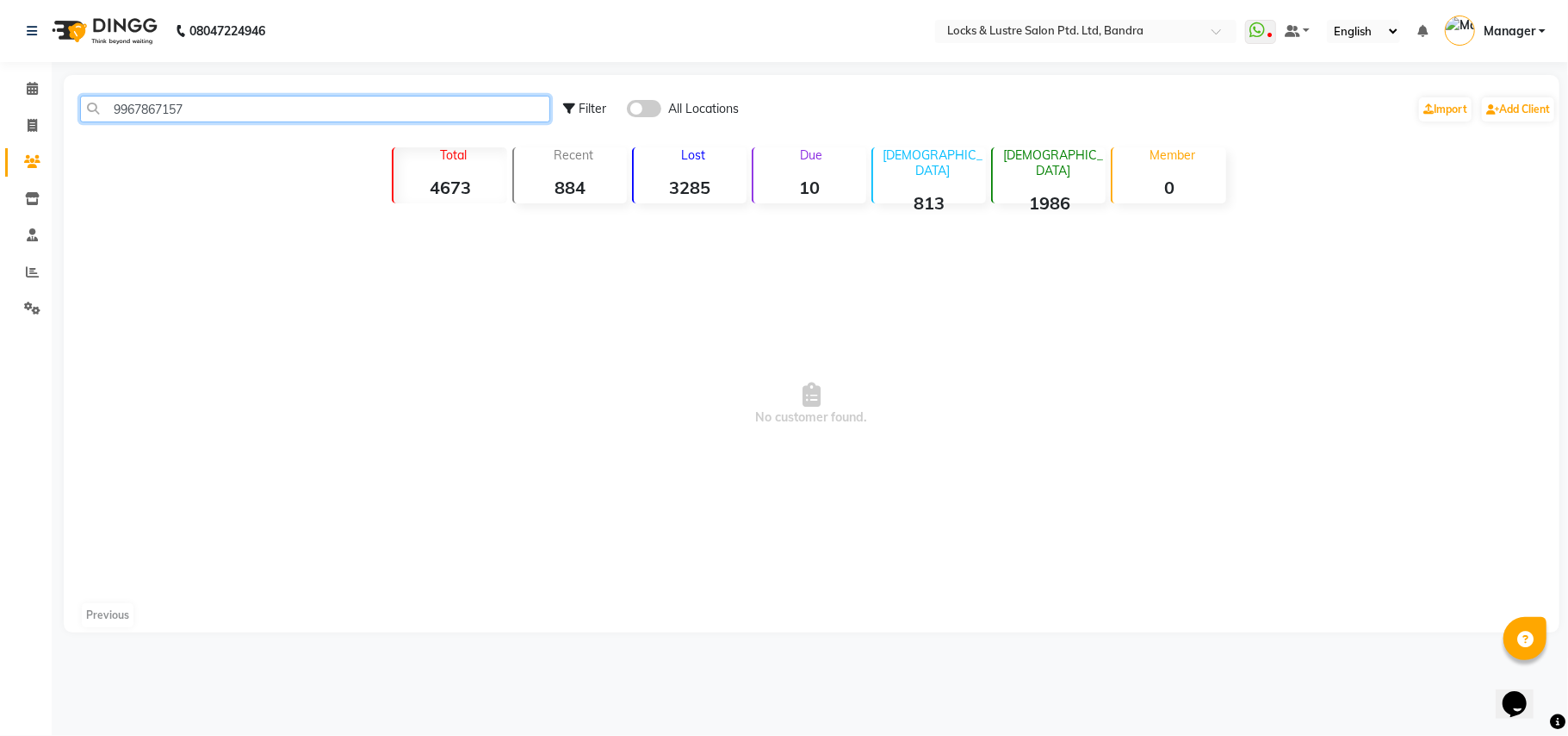
drag, startPoint x: 199, startPoint y: 108, endPoint x: 167, endPoint y: 81, distance: 41.9
click at [102, 113] on input "9967867157" at bounding box center [315, 108] width 470 height 26
click at [199, 112] on input "9967867157" at bounding box center [315, 108] width 470 height 26
click at [576, 108] on div "Filter" at bounding box center [584, 108] width 43 height 19
select select "1000000"
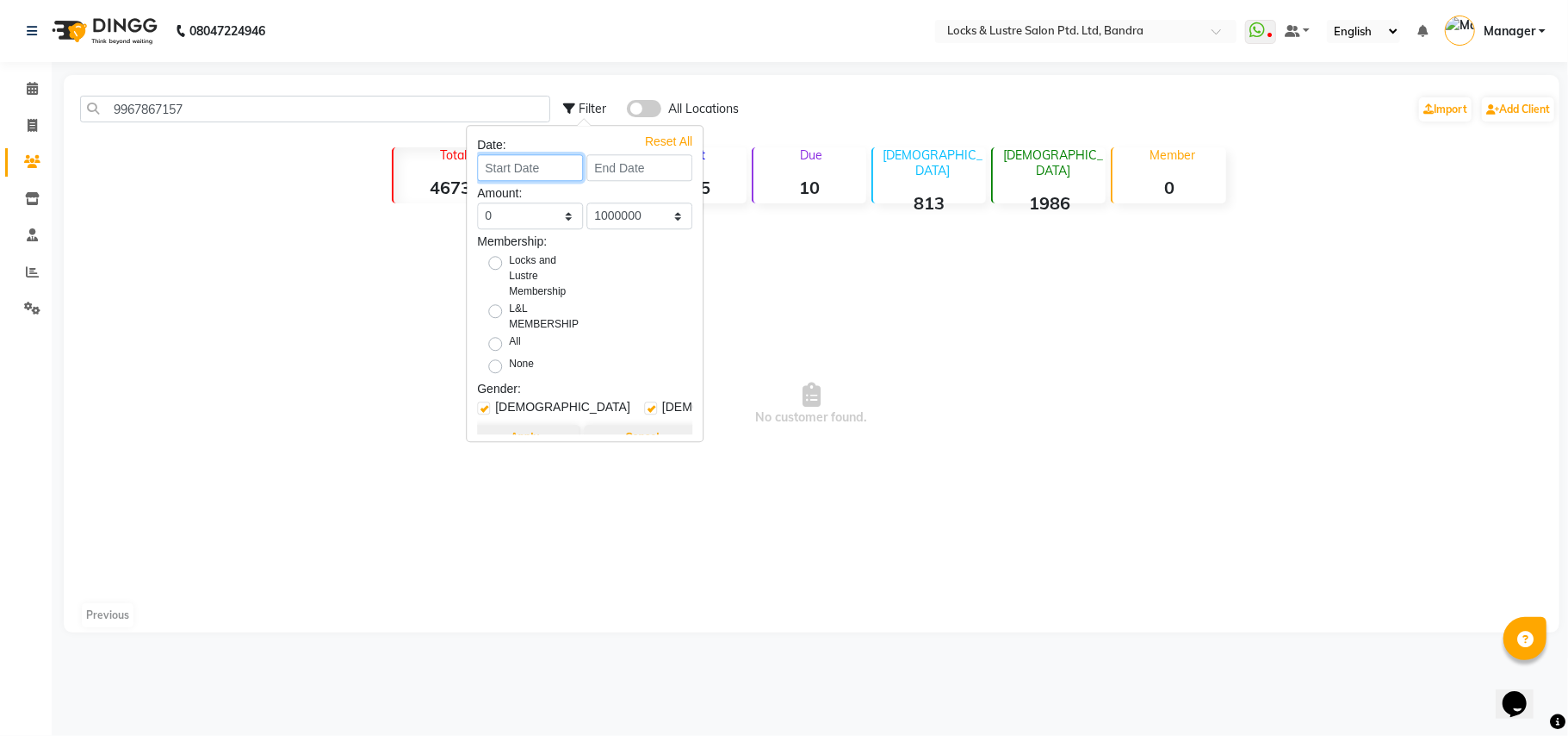
click at [552, 174] on input at bounding box center [530, 167] width 106 height 26
select select "9"
select select "2025"
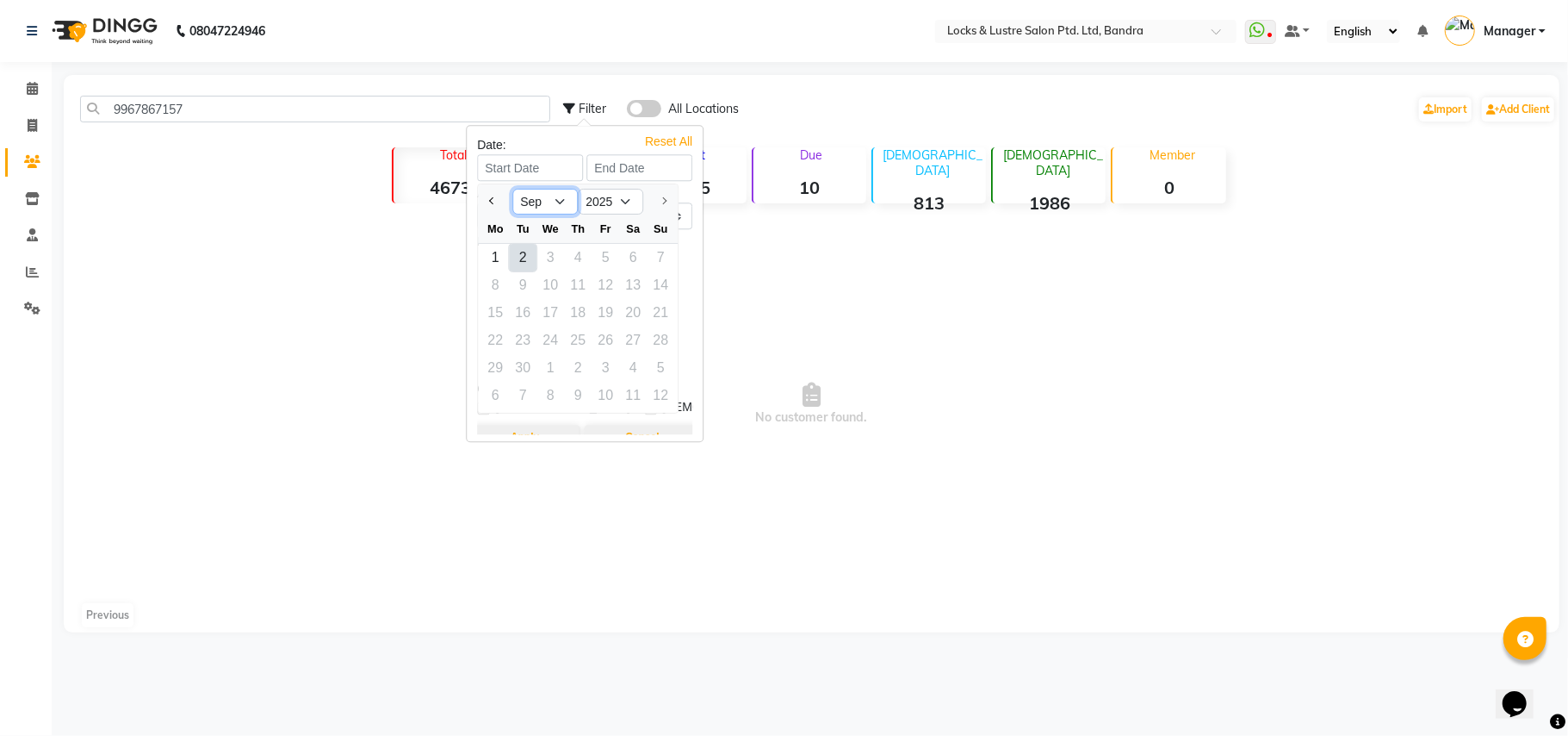
click at [562, 203] on select "Jan Feb Mar Apr May Jun Jul Aug Sep" at bounding box center [544, 201] width 65 height 25
select select "1"
click at [513, 189] on select "Jan Feb Mar Apr May Jun Jul Aug Sep" at bounding box center [544, 201] width 65 height 25
click at [549, 256] on div "1" at bounding box center [550, 257] width 27 height 27
type input "01-01-2025"
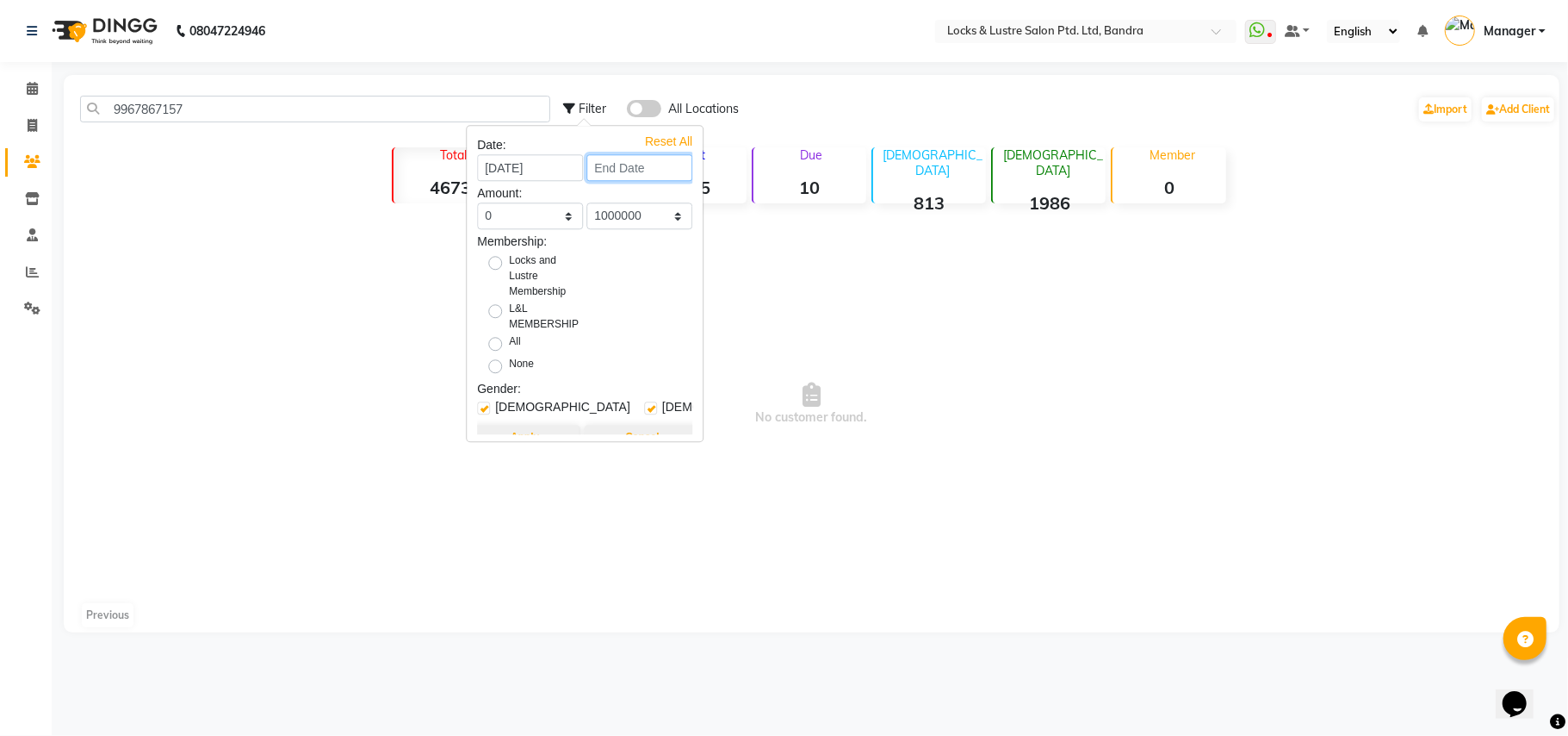
click at [624, 166] on input at bounding box center [639, 167] width 106 height 26
select select "2025"
click at [658, 200] on select "Jan" at bounding box center [646, 201] width 65 height 25
click at [665, 201] on select "Jan" at bounding box center [646, 201] width 65 height 25
click at [558, 170] on input "01-01-2025" at bounding box center [530, 167] width 106 height 26
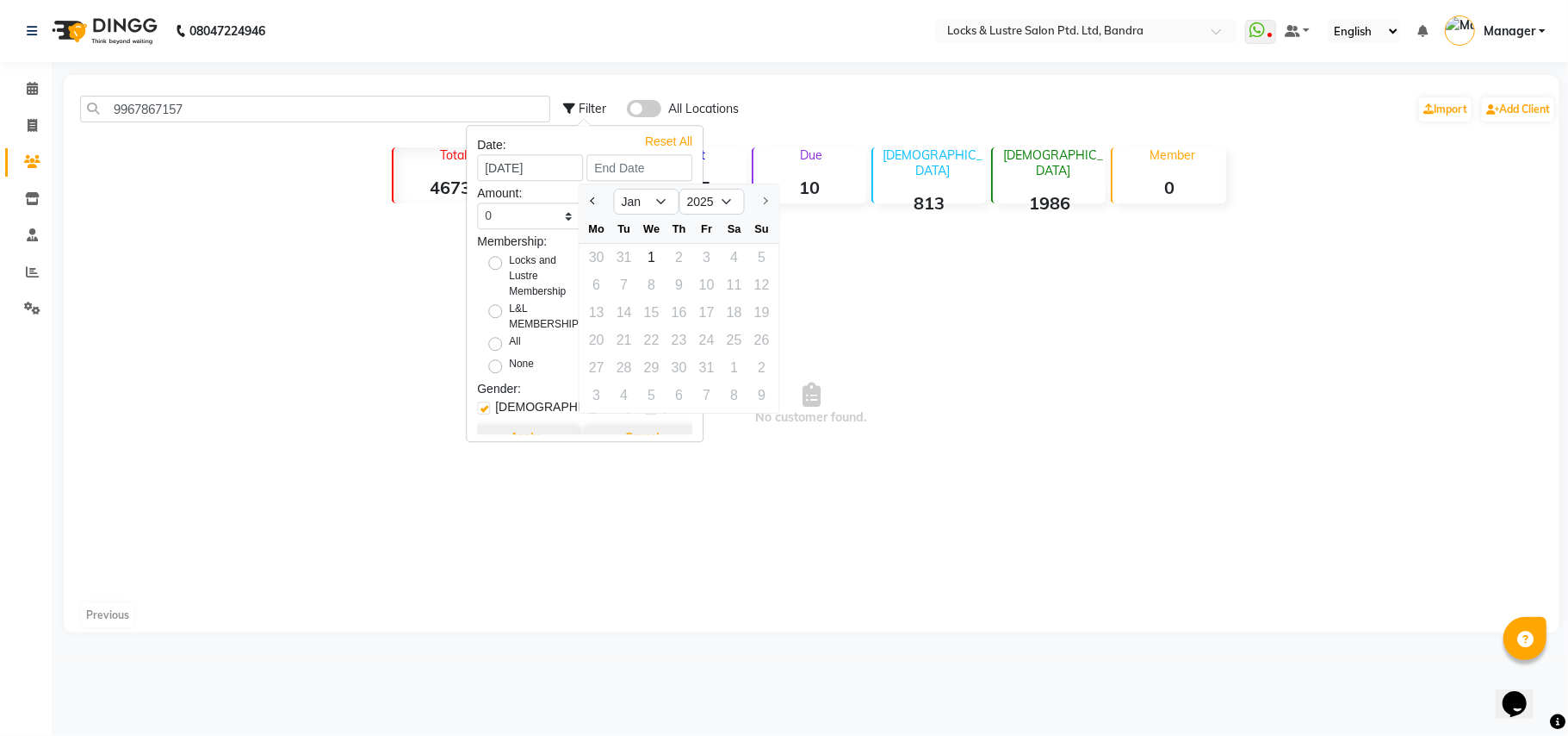
select select "2025"
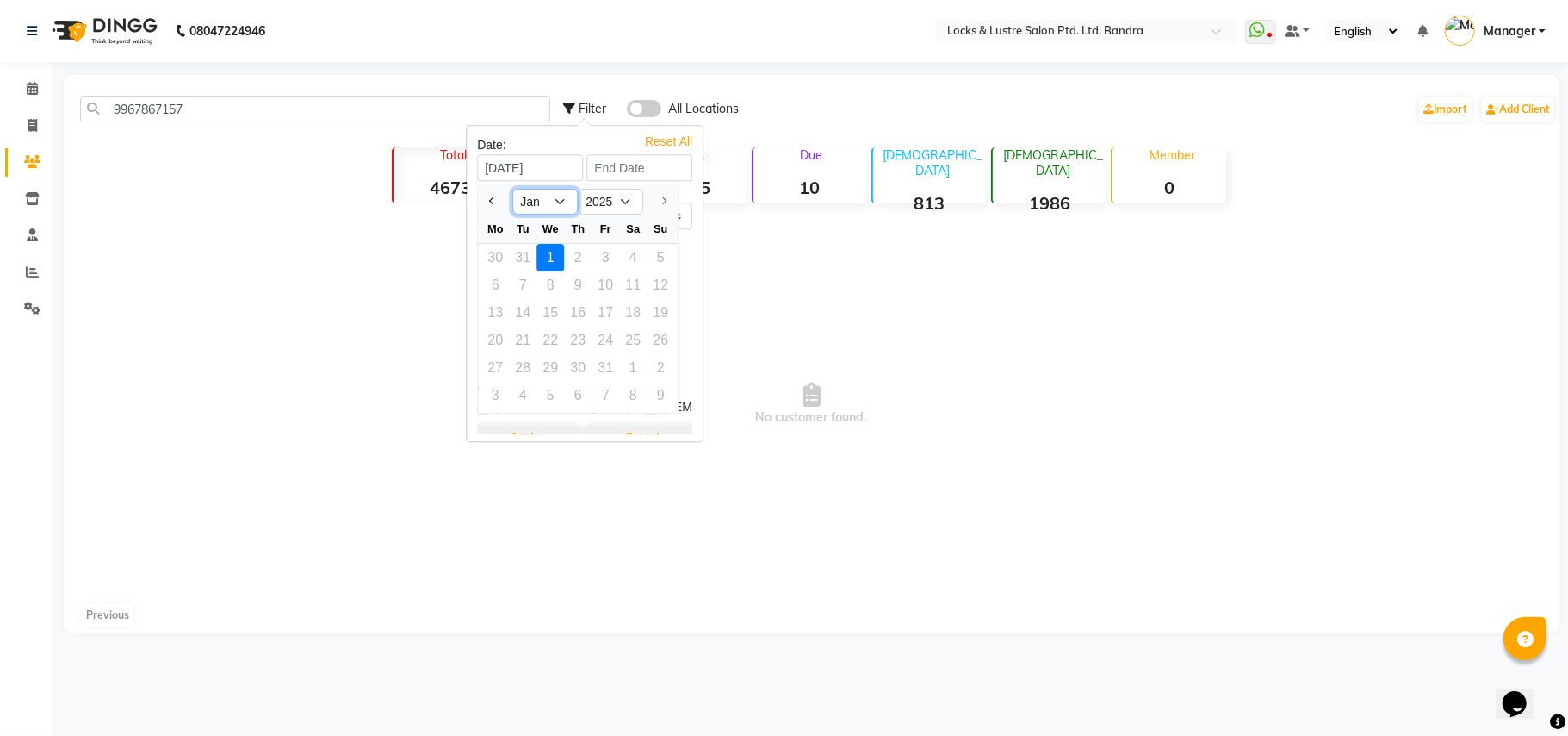
click at [560, 200] on select "Jan" at bounding box center [544, 201] width 65 height 25
click at [552, 170] on input "01-01-2025" at bounding box center [530, 167] width 106 height 26
drag, startPoint x: 546, startPoint y: 170, endPoint x: 394, endPoint y: 174, distance: 152.1
click at [394, 174] on body "08047224946 Select Location × Locks & Lustre Salon Ptd. Ltd, Bandra WhatsApp St…" at bounding box center [784, 368] width 1568 height 736
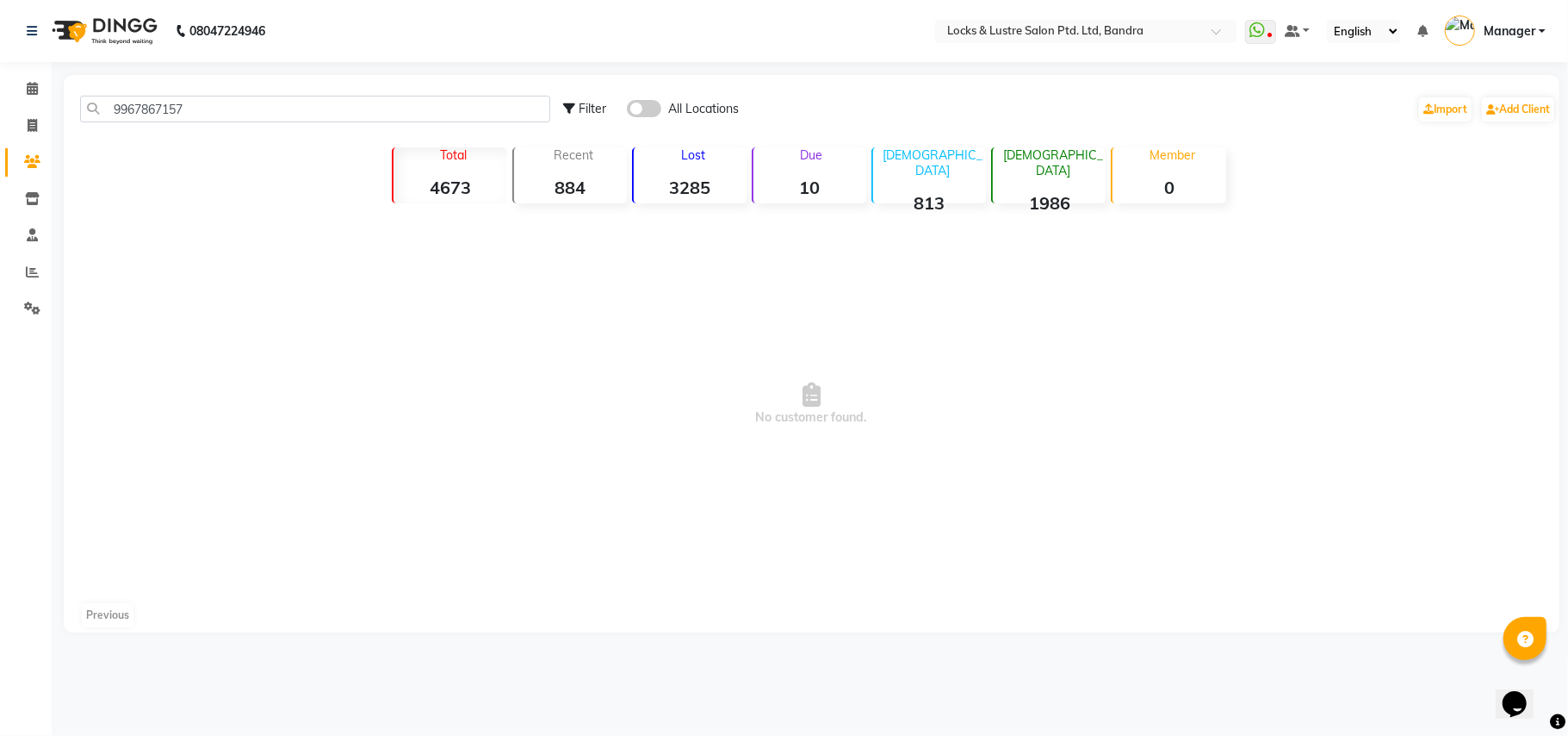
click at [576, 105] on div "Filter" at bounding box center [584, 108] width 43 height 19
select select "1000000"
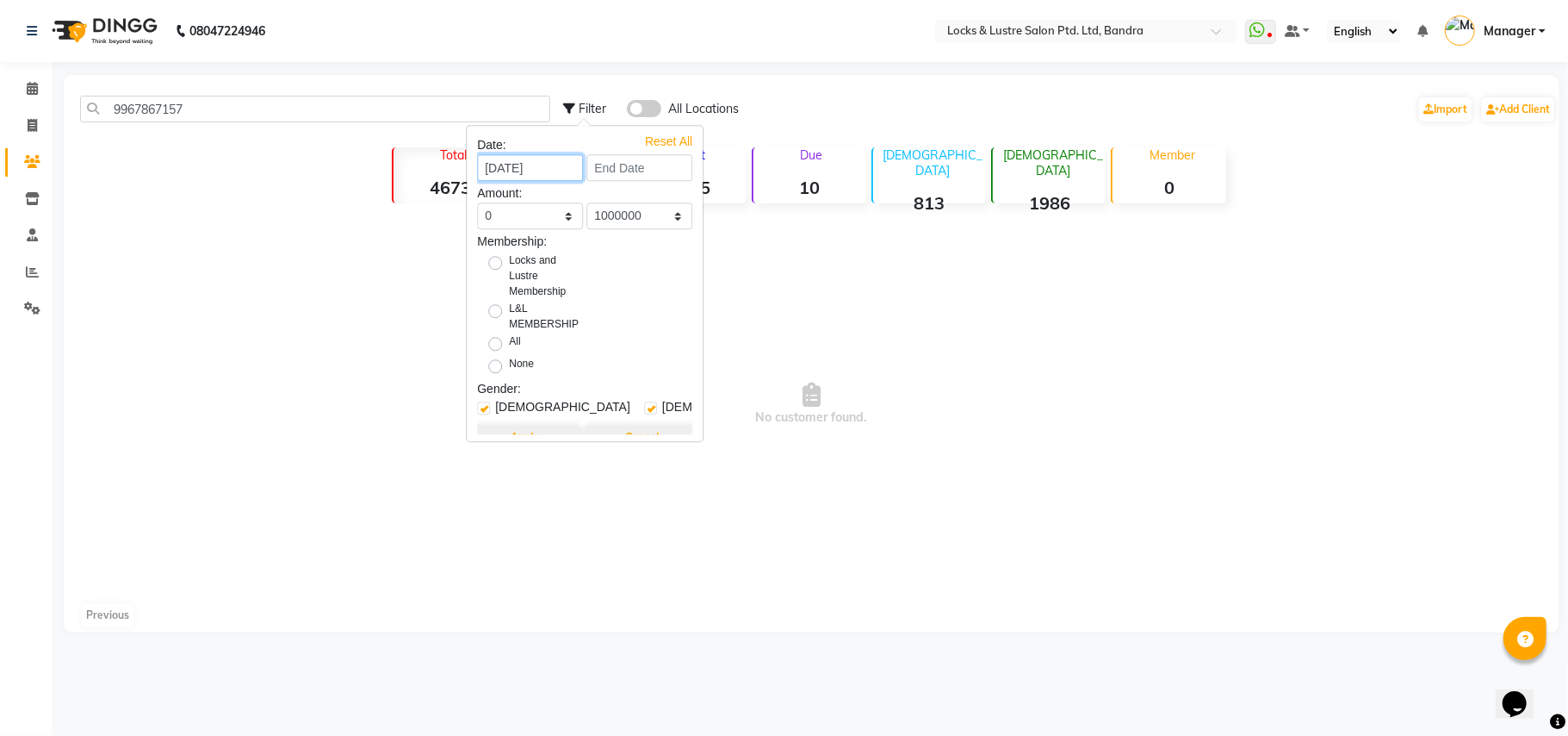
click at [513, 163] on input "01-01-2025" at bounding box center [530, 167] width 106 height 26
select select "2025"
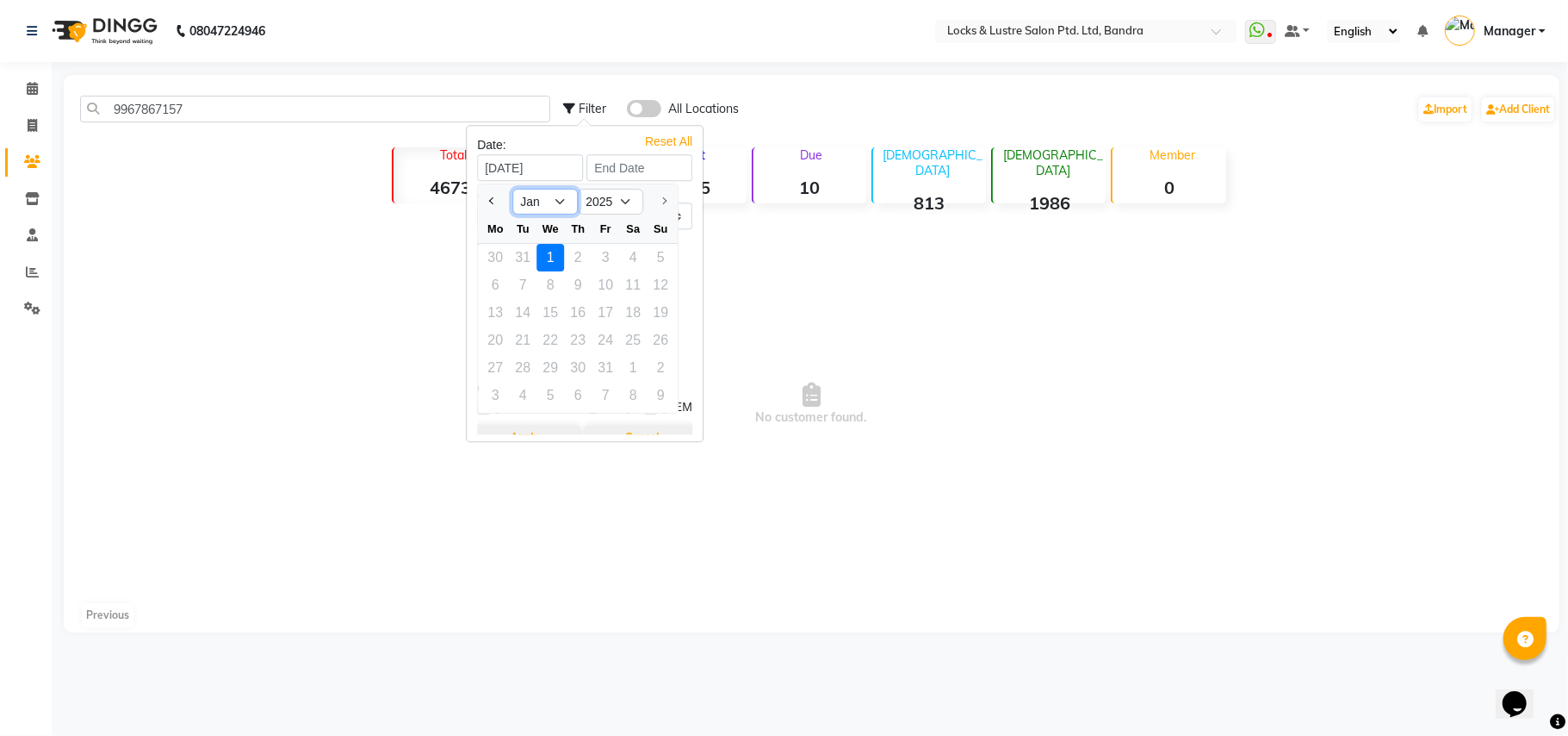
click at [558, 199] on select "Jan" at bounding box center [544, 201] width 65 height 25
click at [814, 235] on span "No customer found." at bounding box center [811, 404] width 1496 height 388
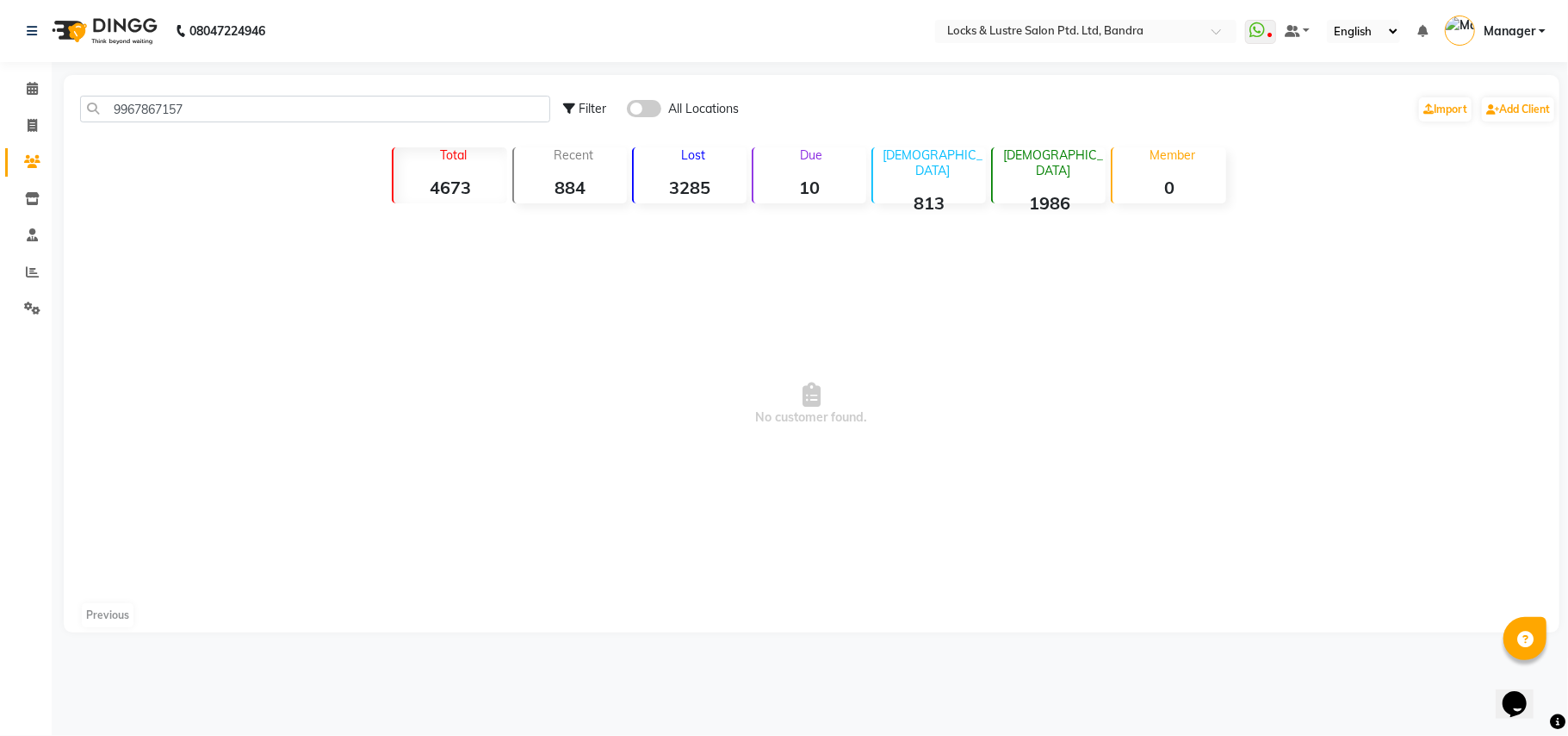
click at [580, 106] on span "Filter" at bounding box center [592, 108] width 27 height 16
select select "1000000"
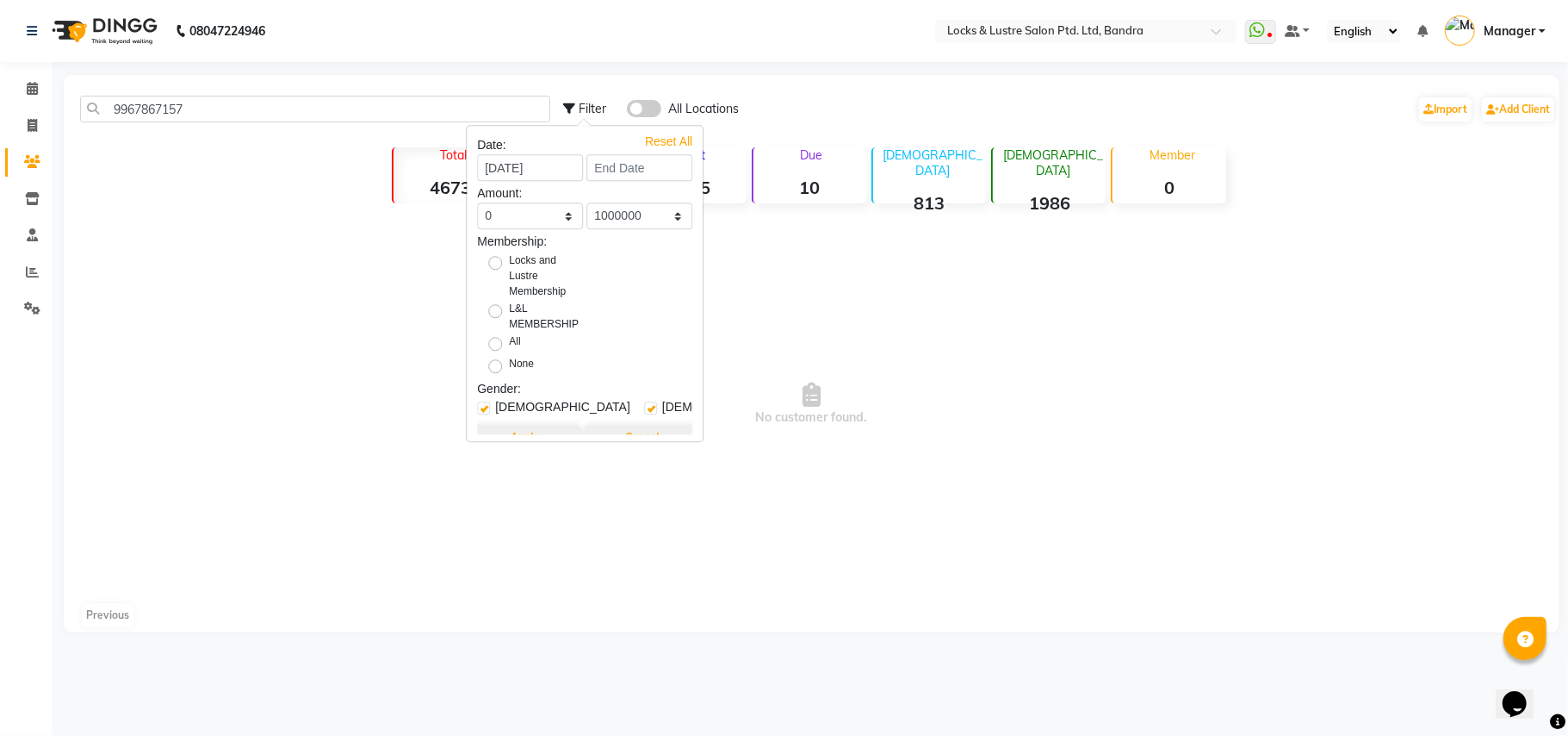
click at [597, 104] on span "Filter" at bounding box center [592, 108] width 27 height 16
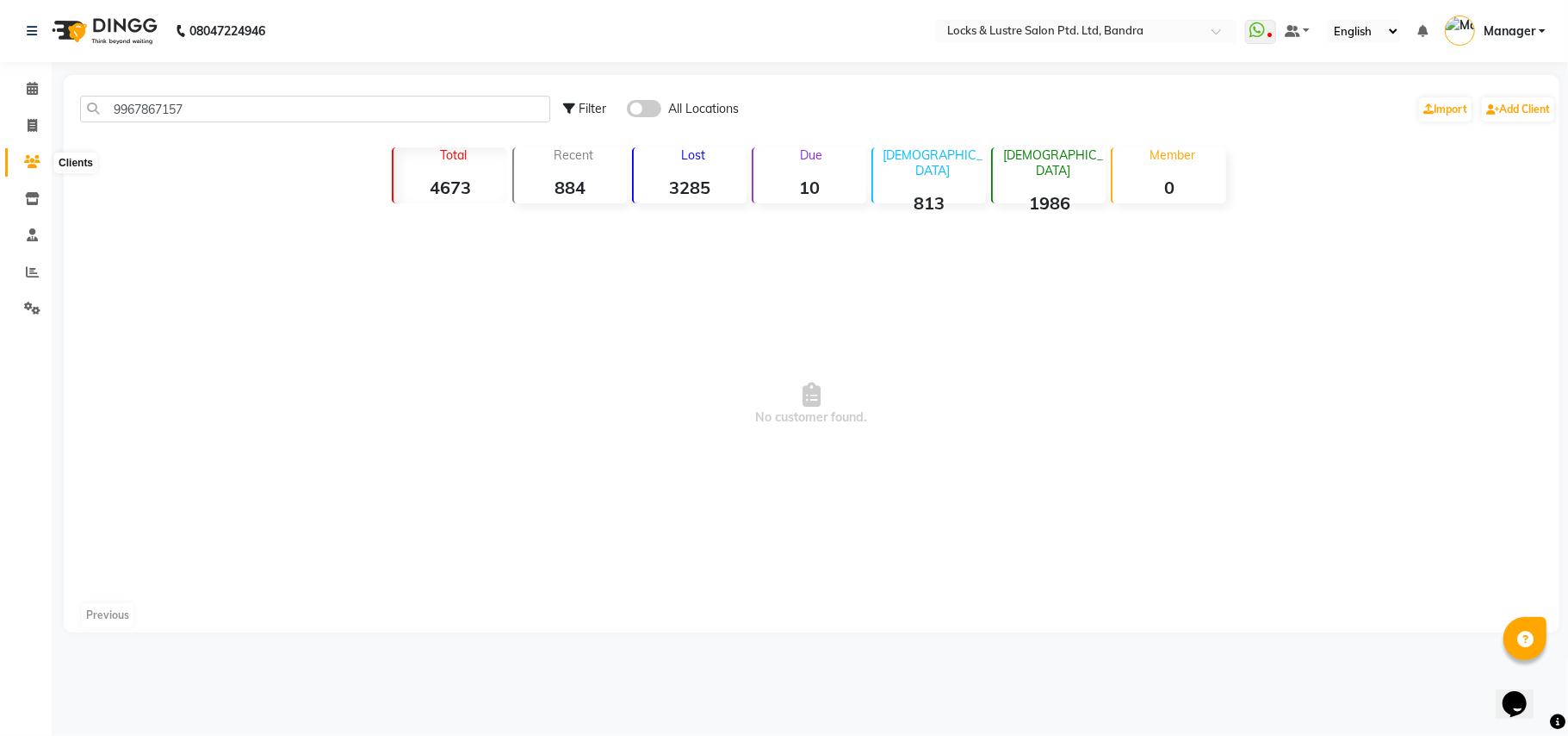
click at [29, 155] on icon at bounding box center [32, 161] width 17 height 13
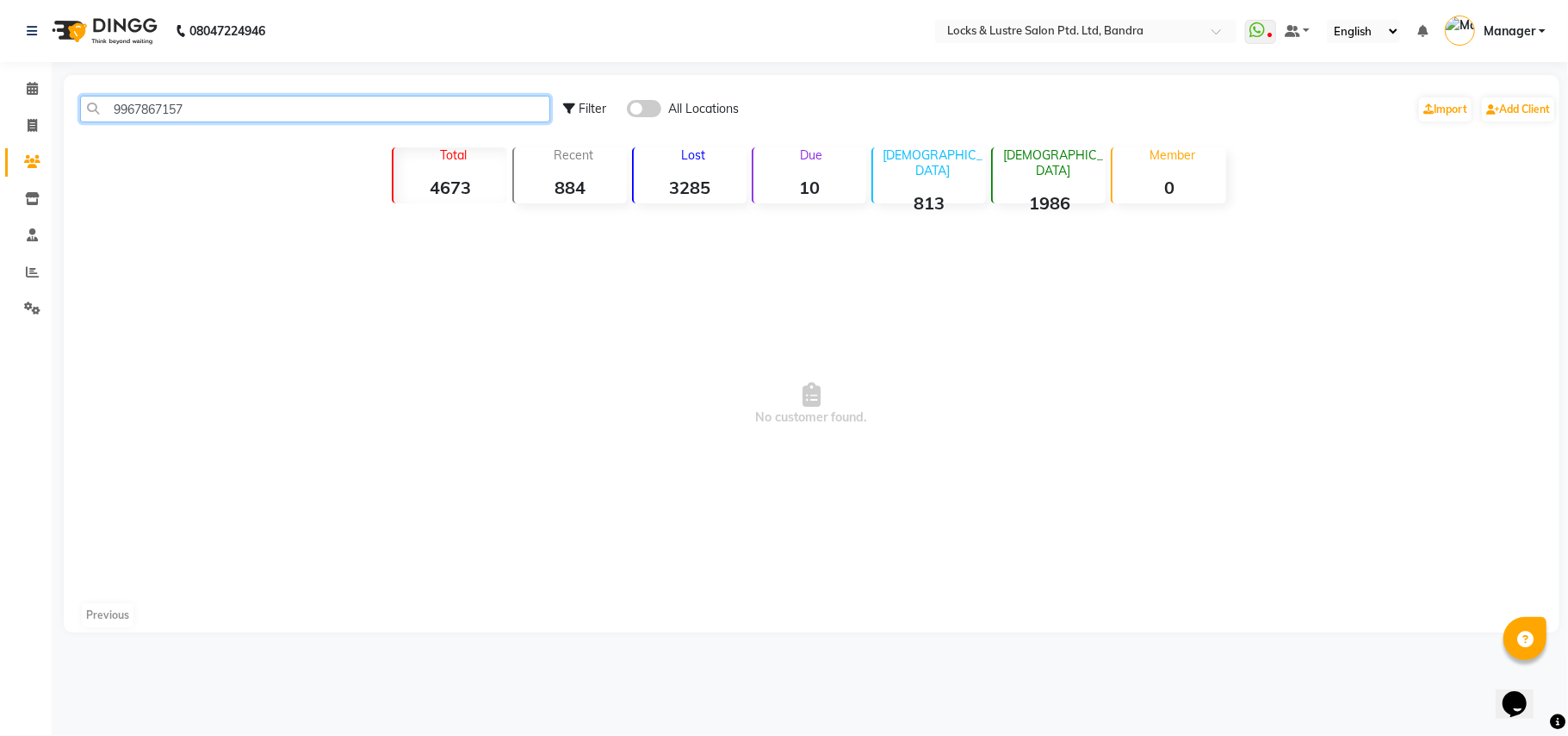
click at [207, 108] on input "9967867157" at bounding box center [315, 108] width 470 height 26
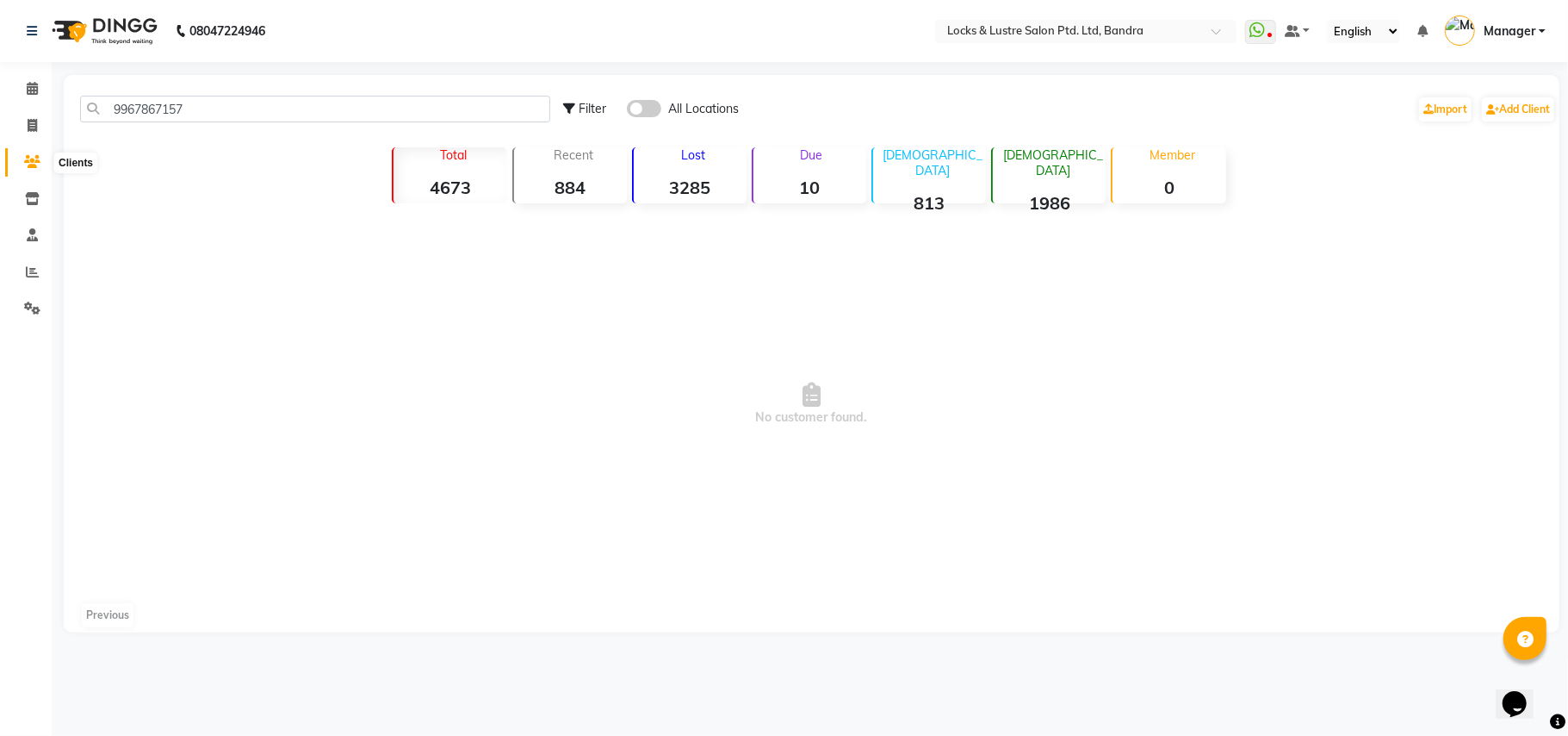
click at [34, 158] on icon at bounding box center [32, 161] width 17 height 13
click at [594, 104] on span "Filter" at bounding box center [592, 108] width 27 height 16
select select "1000000"
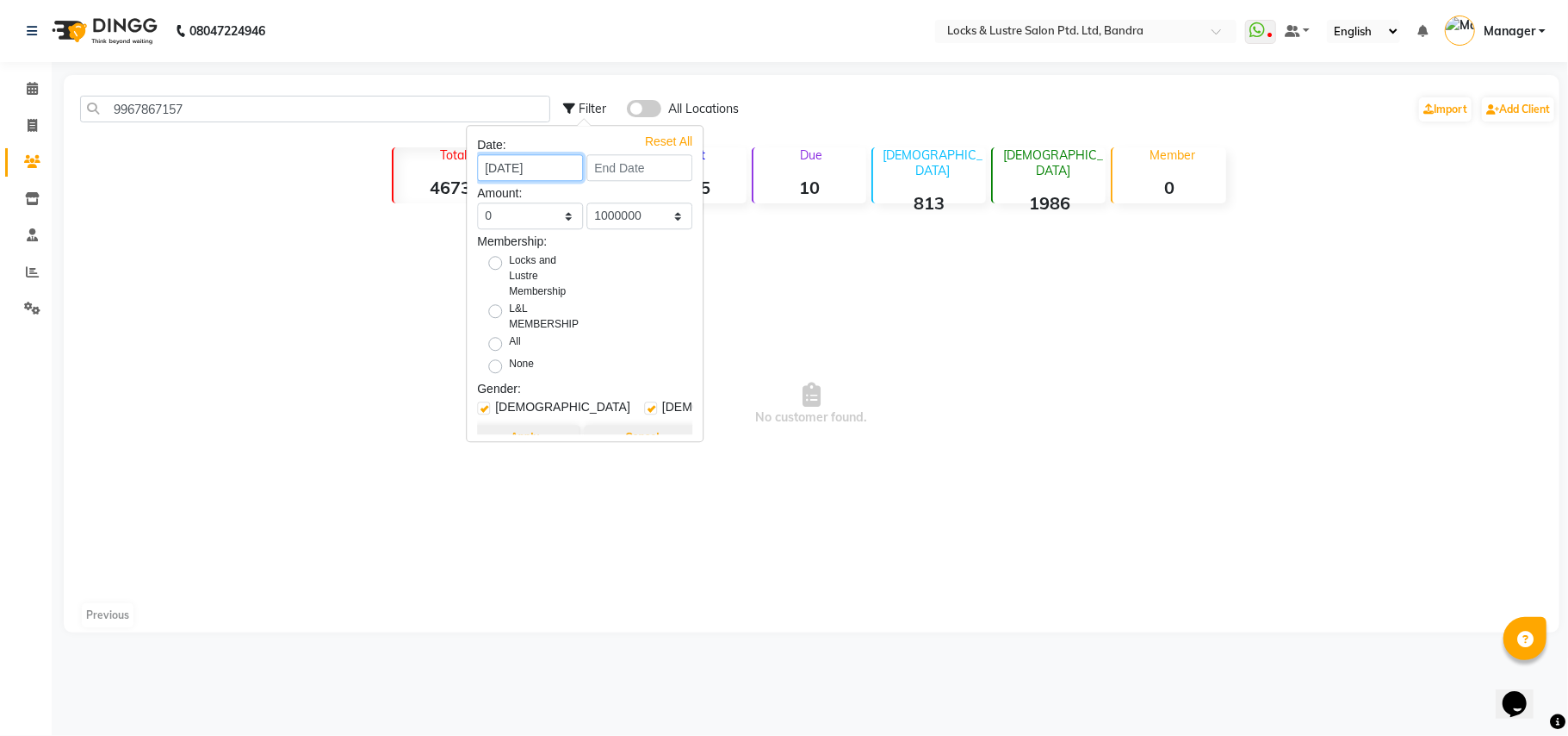
click at [529, 170] on input "01-01-2025" at bounding box center [530, 167] width 106 height 26
select select "2025"
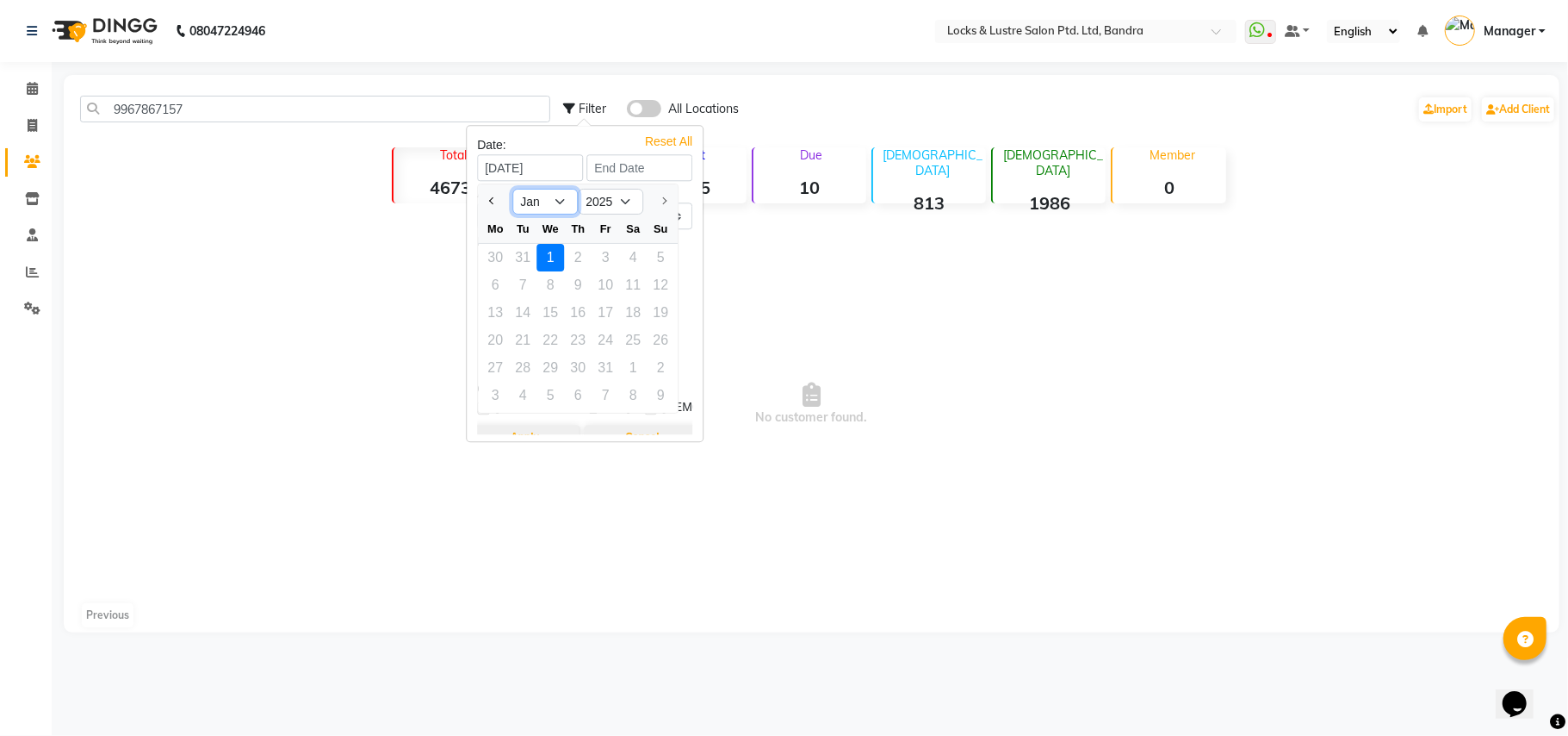
click at [563, 204] on select "Jan" at bounding box center [544, 201] width 65 height 25
click at [563, 203] on select "Jan" at bounding box center [544, 201] width 65 height 25
click at [669, 207] on div at bounding box center [659, 201] width 34 height 27
click at [489, 203] on button "Previous month" at bounding box center [491, 201] width 15 height 27
select select "12"
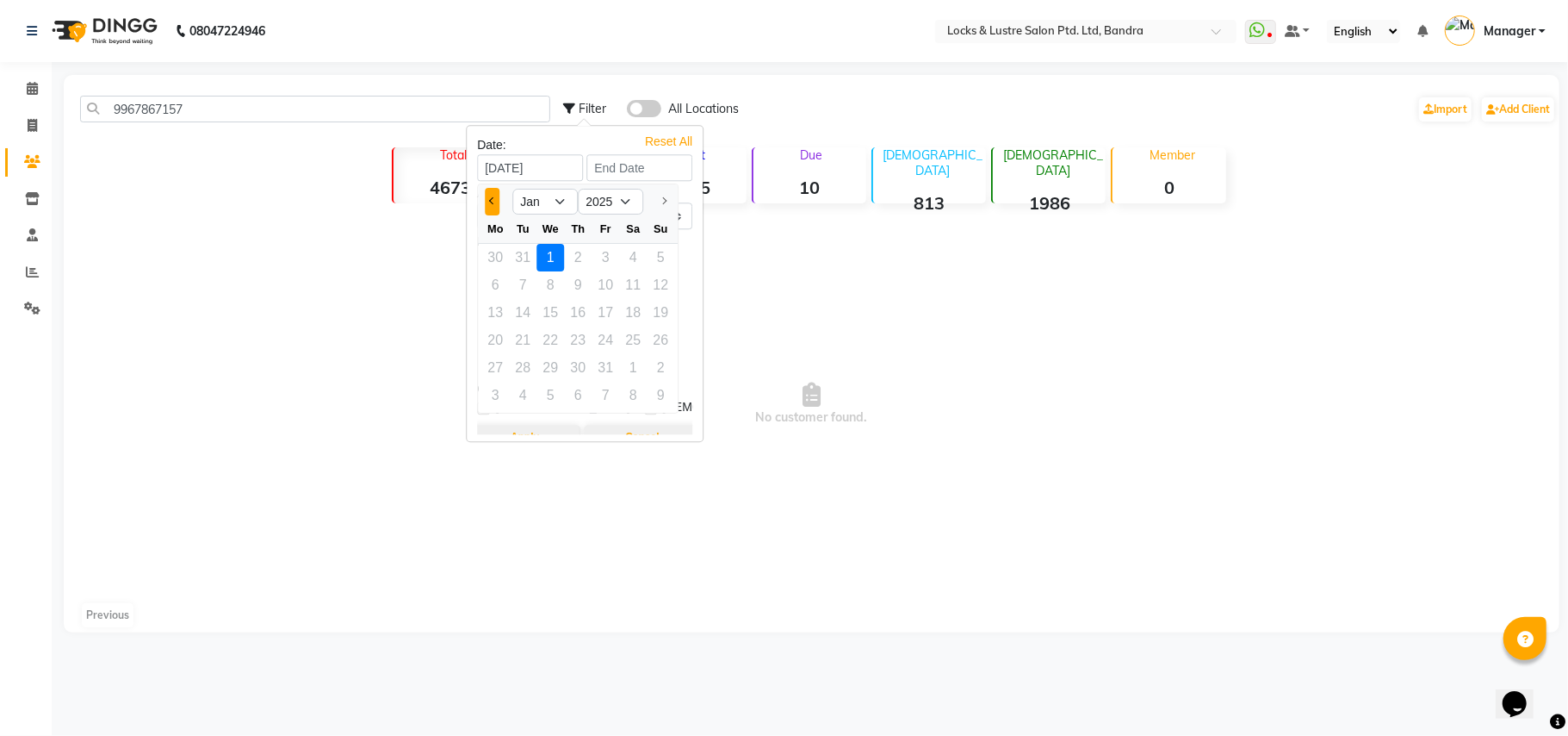
select select "2024"
click at [852, 263] on span "No customer found." at bounding box center [811, 404] width 1496 height 388
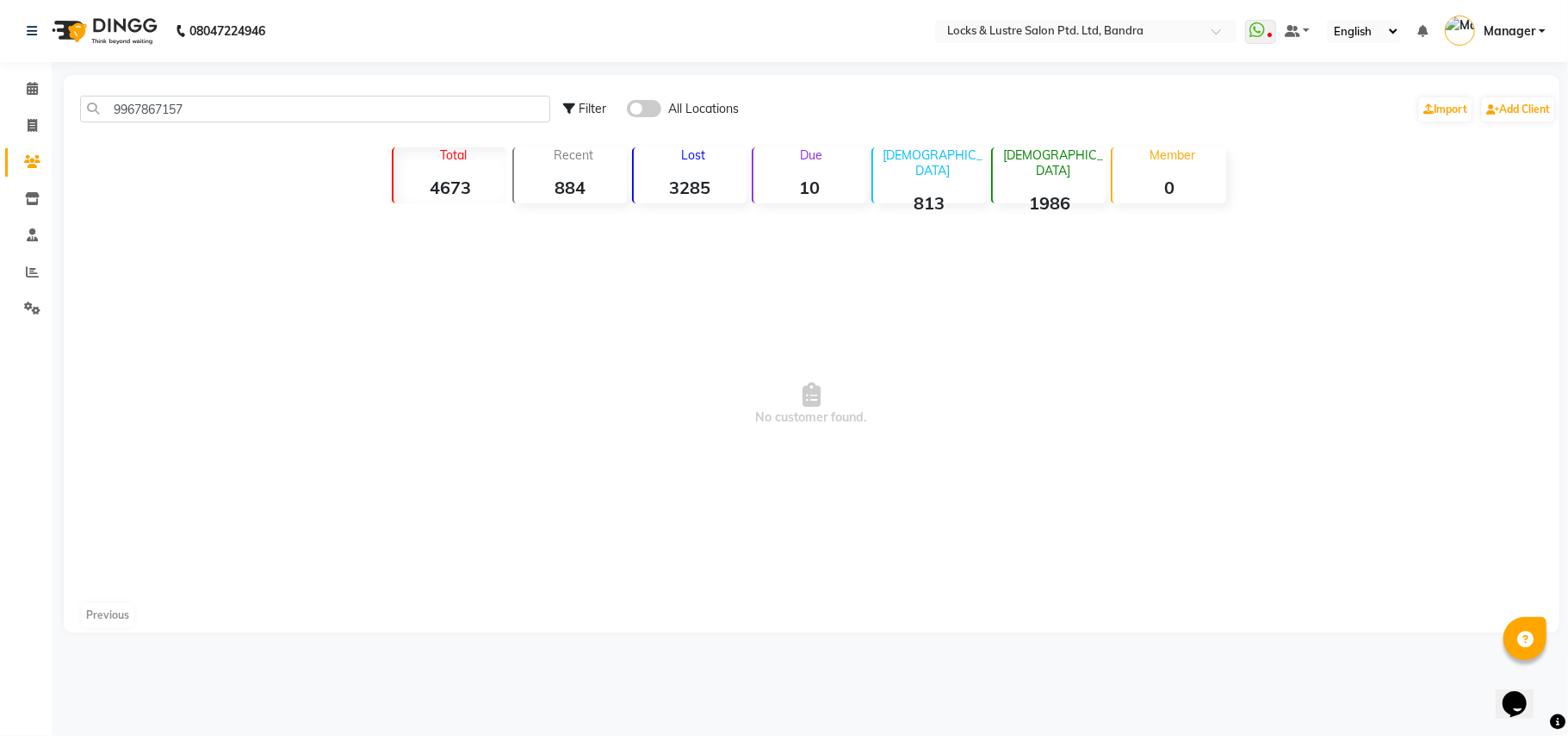
click at [579, 105] on span "Filter" at bounding box center [592, 108] width 27 height 16
select select "1000000"
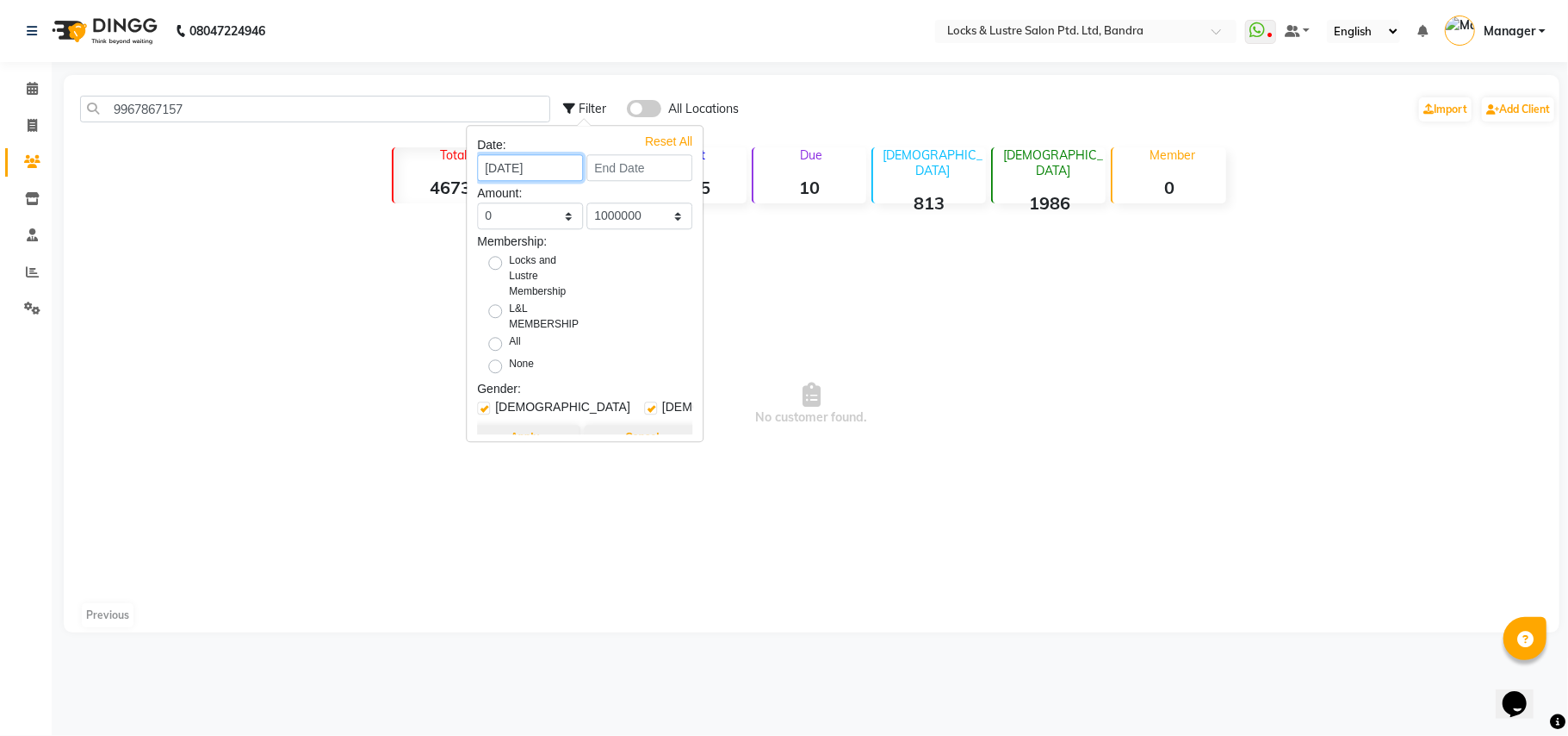
click at [558, 167] on input "01-01-2025" at bounding box center [530, 167] width 106 height 26
select select "2025"
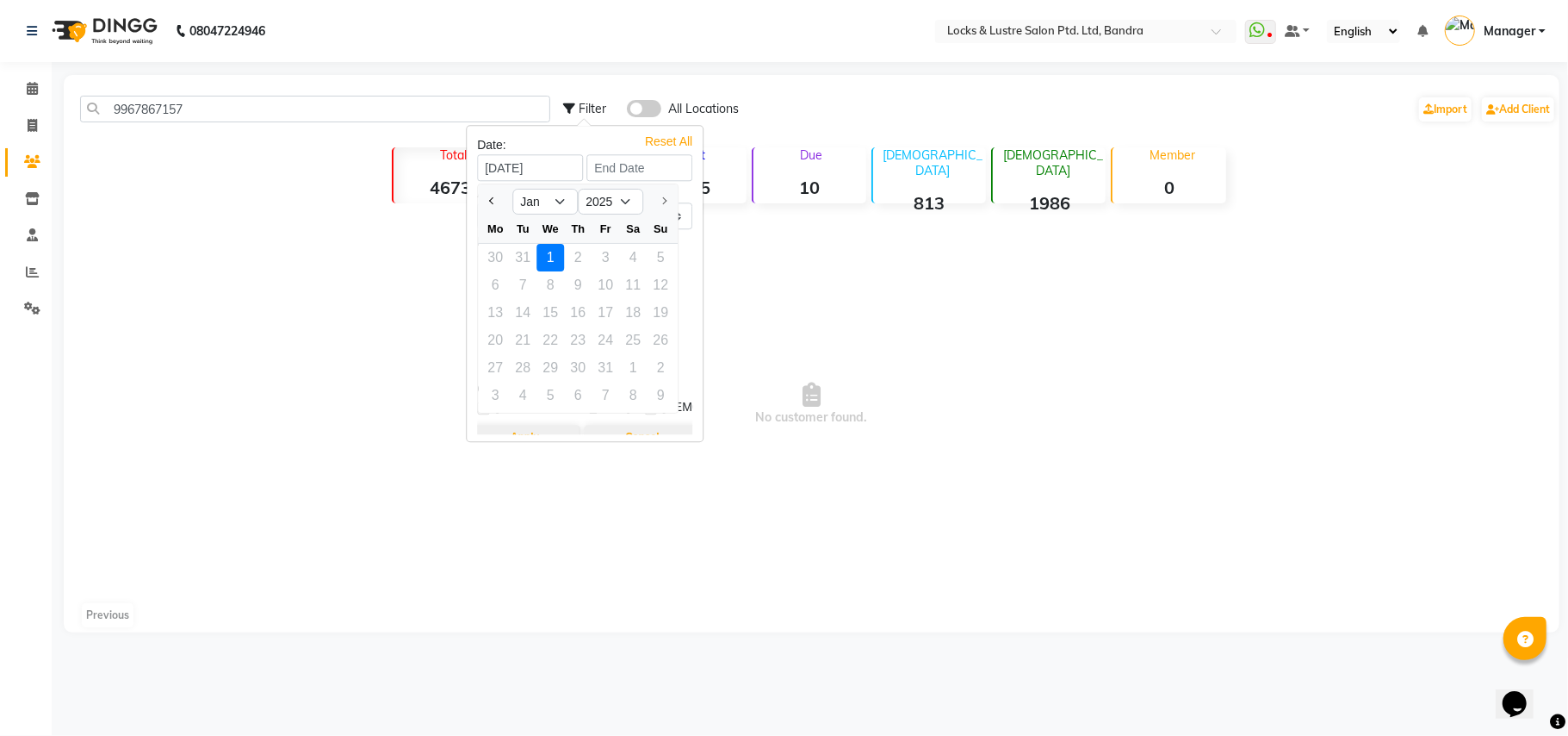
click at [662, 200] on div at bounding box center [659, 201] width 34 height 27
click at [855, 323] on span "No customer found." at bounding box center [811, 404] width 1496 height 388
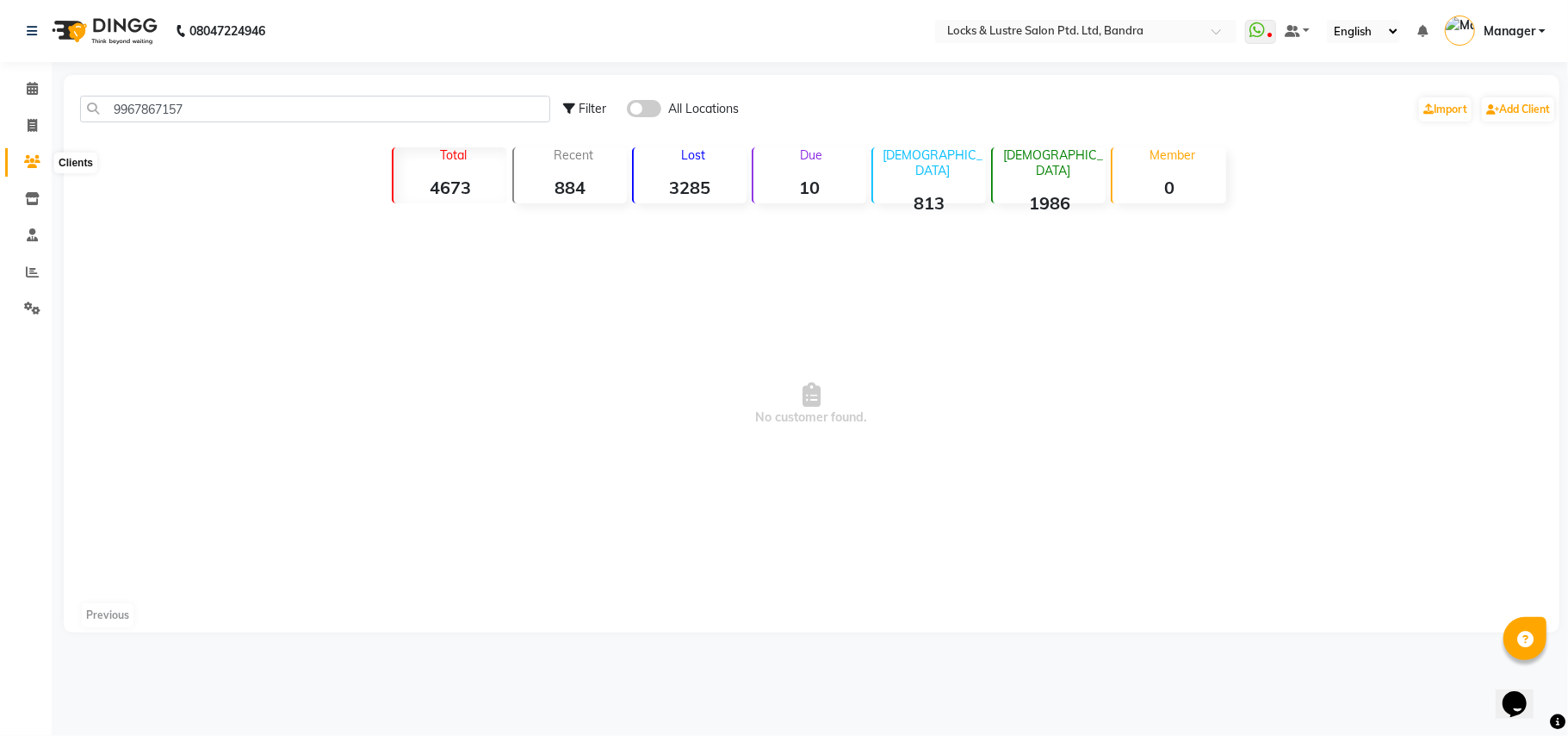
click at [32, 165] on icon at bounding box center [32, 161] width 17 height 13
click at [27, 121] on icon at bounding box center [32, 125] width 10 height 13
select select "service"
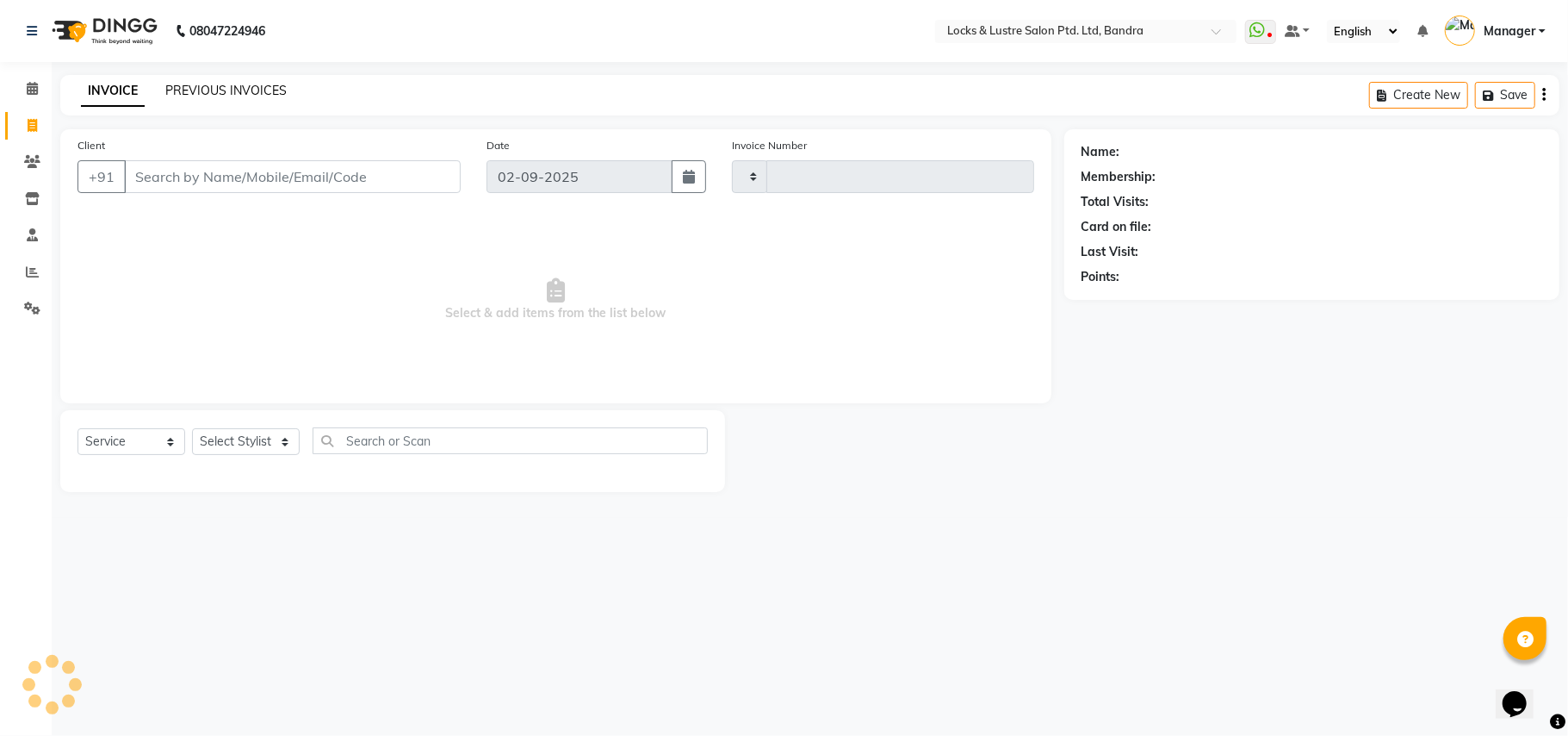
click at [184, 83] on link "PREVIOUS INVOICES" at bounding box center [226, 91] width 121 height 16
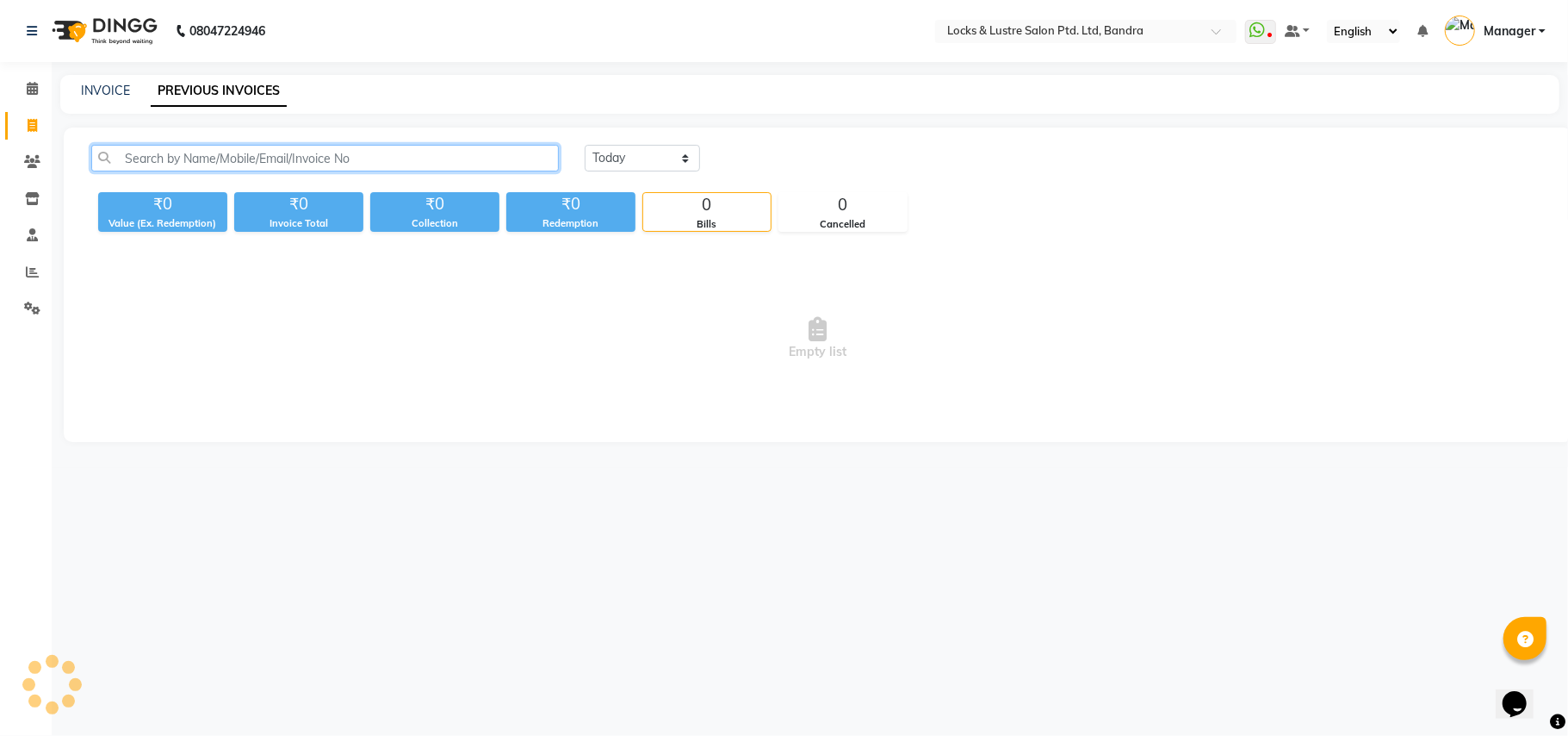
click at [336, 153] on input "text" at bounding box center [324, 157] width 468 height 26
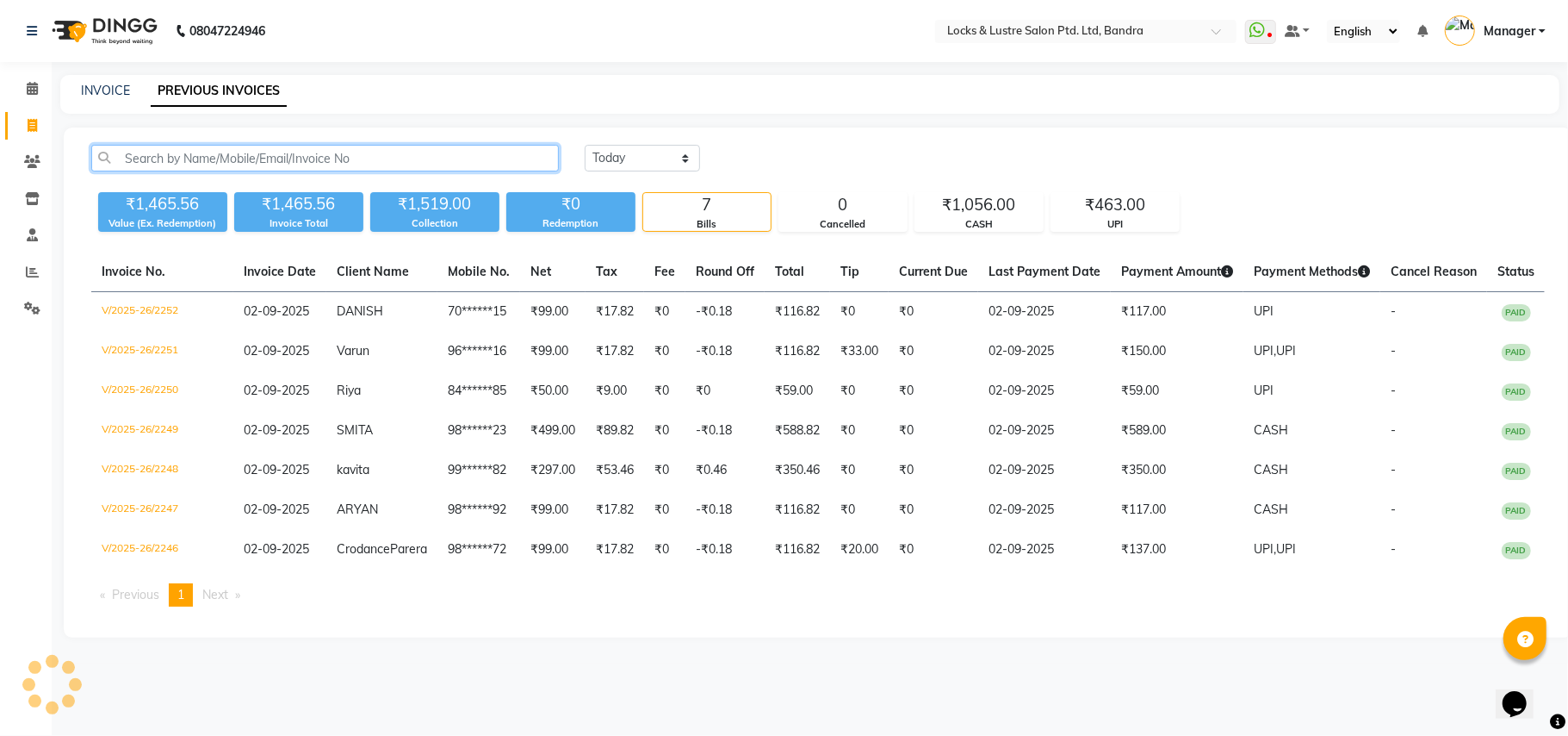
paste input "9967867157"
type input "9967867157"
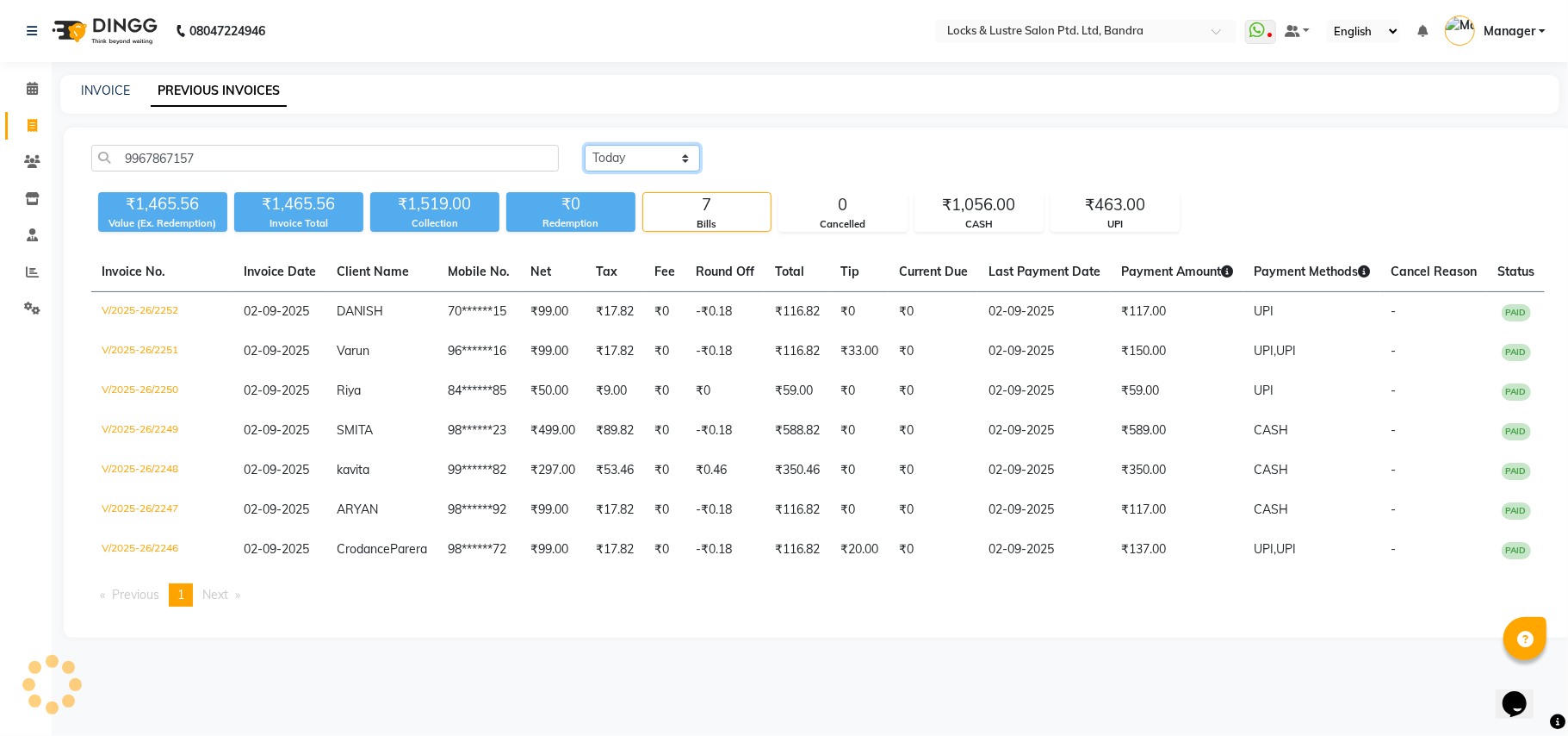
click at [683, 156] on select "Today Yesterday Custom Range" at bounding box center [642, 157] width 115 height 26
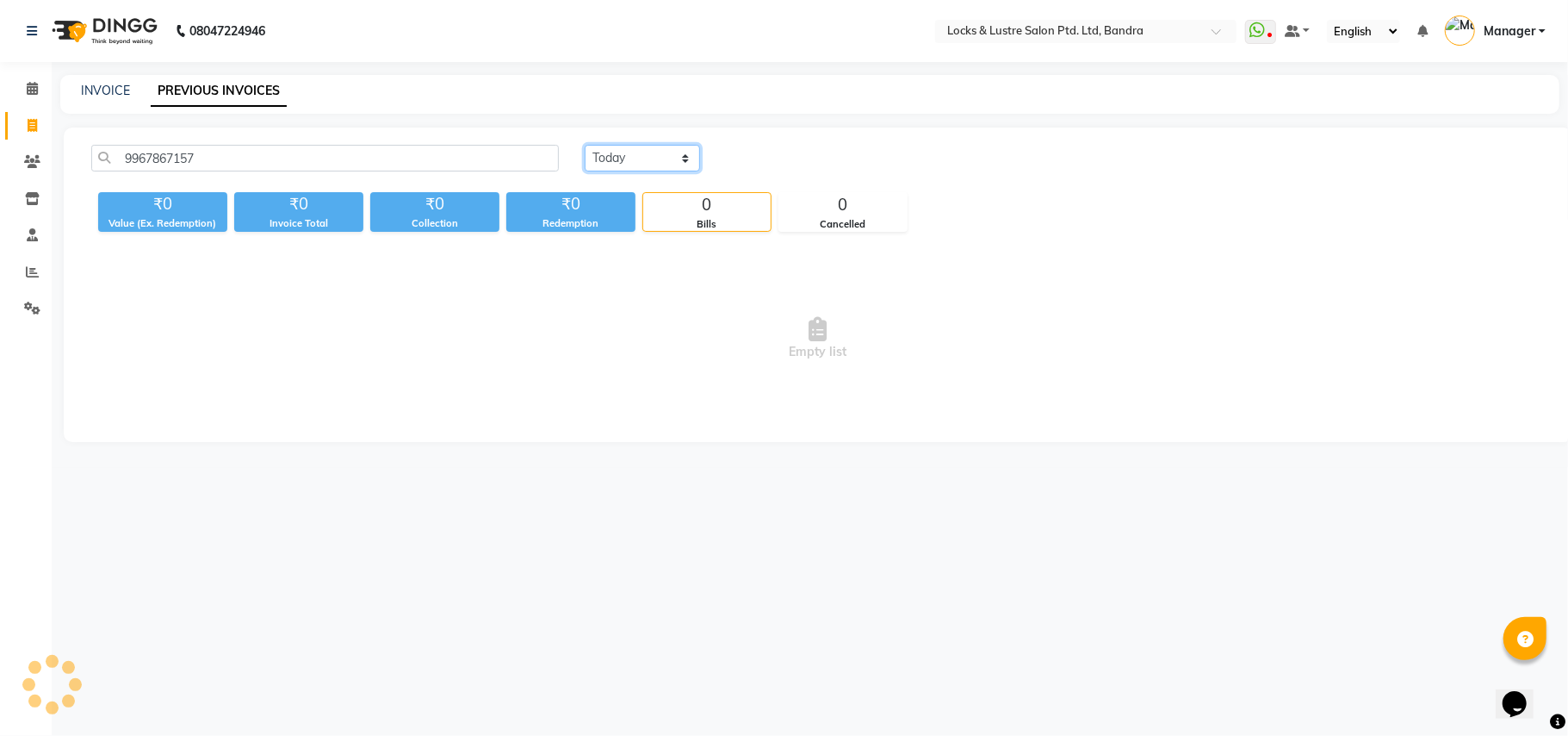
select select "range"
click at [584, 145] on select "Today Yesterday Custom Range" at bounding box center [642, 157] width 115 height 26
click at [779, 158] on input "02-09-2025" at bounding box center [782, 158] width 120 height 24
select select "9"
select select "2025"
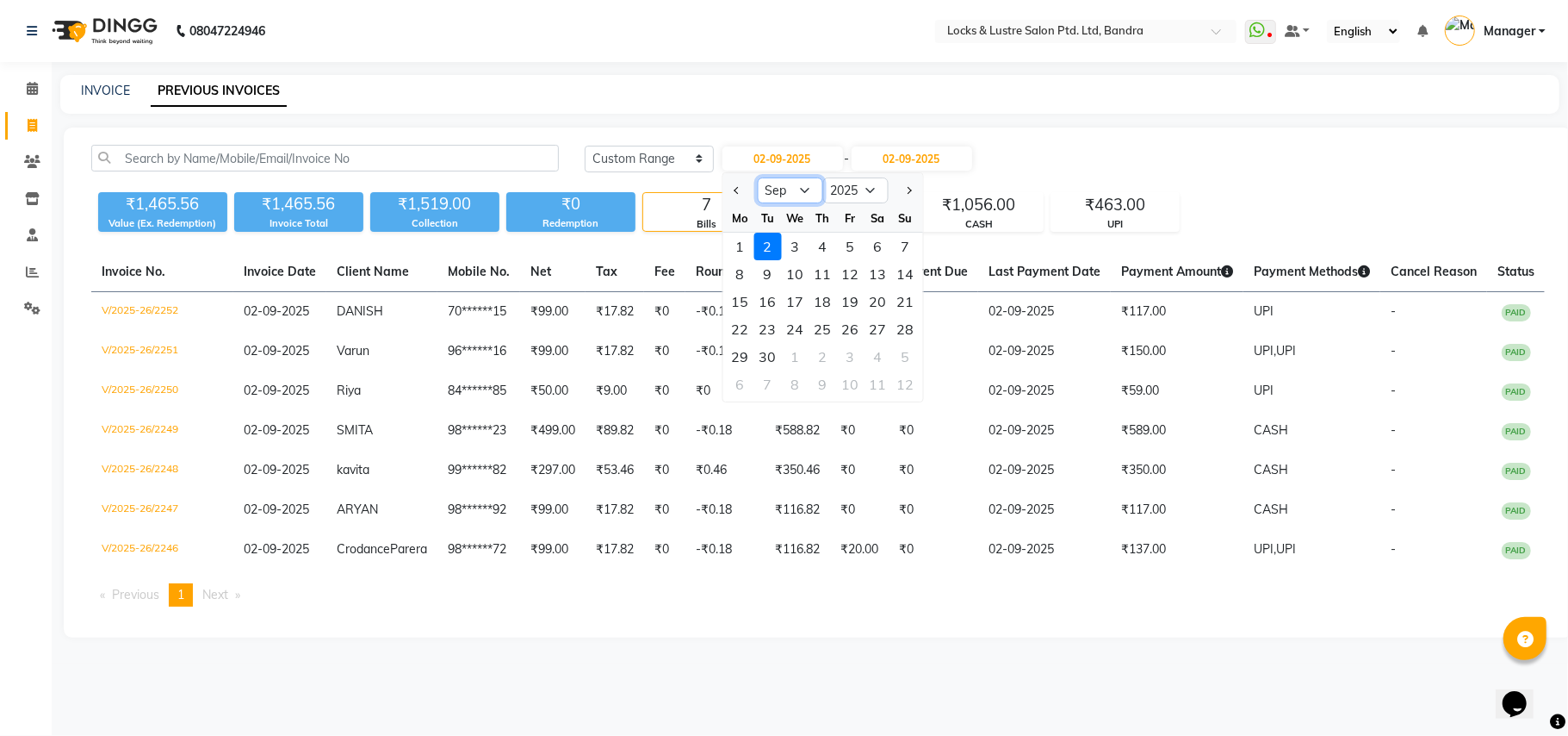
click at [806, 191] on select "Jan Feb Mar Apr May Jun Jul Aug Sep Oct Nov Dec" at bounding box center [789, 191] width 65 height 25
select select "5"
click at [757, 178] on select "Jan Feb Mar Apr May Jun Jul Aug Sep Oct Nov Dec" at bounding box center [789, 191] width 65 height 25
click at [817, 245] on div "1" at bounding box center [823, 246] width 27 height 27
type input "01-05-2025"
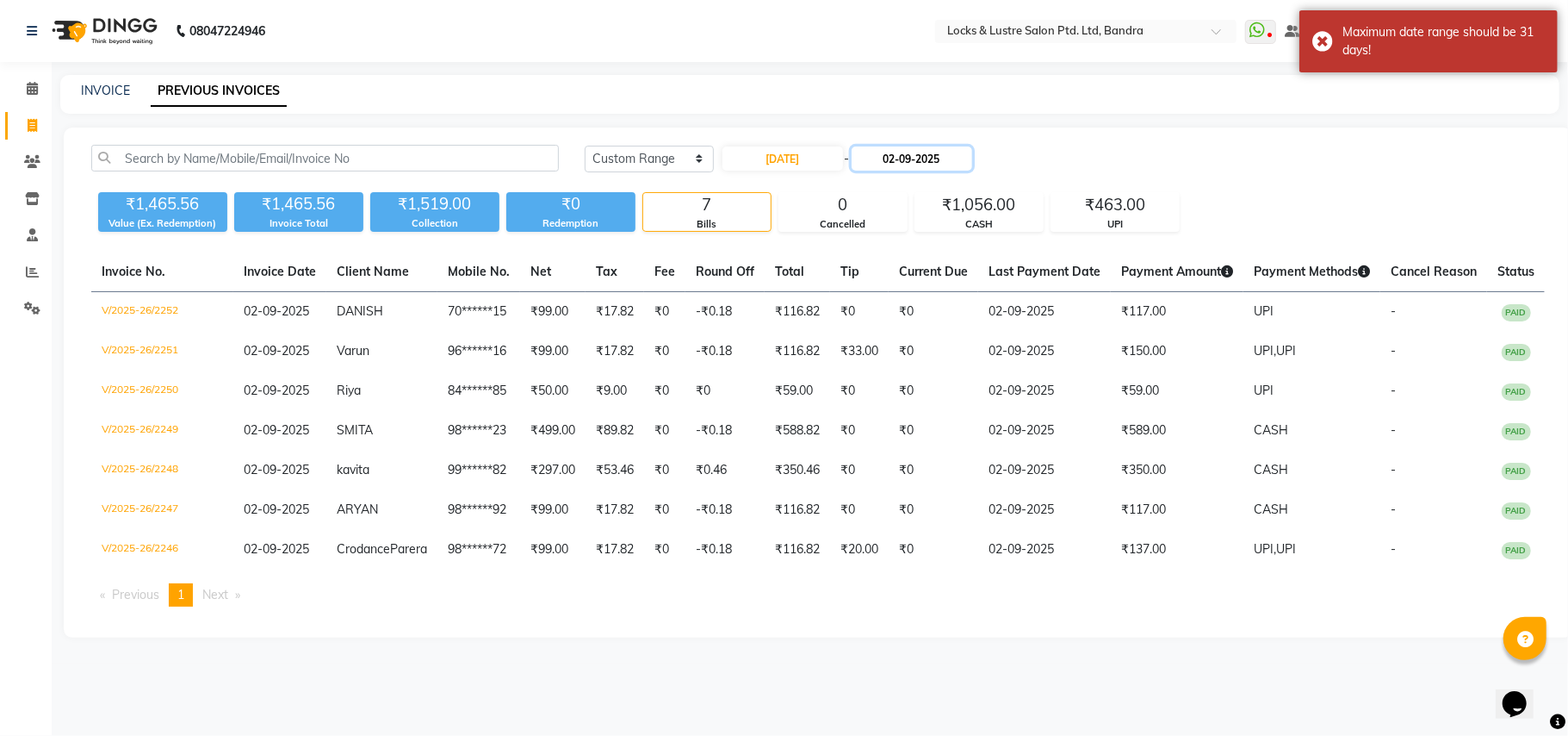
click at [907, 158] on input "02-09-2025" at bounding box center [911, 158] width 120 height 24
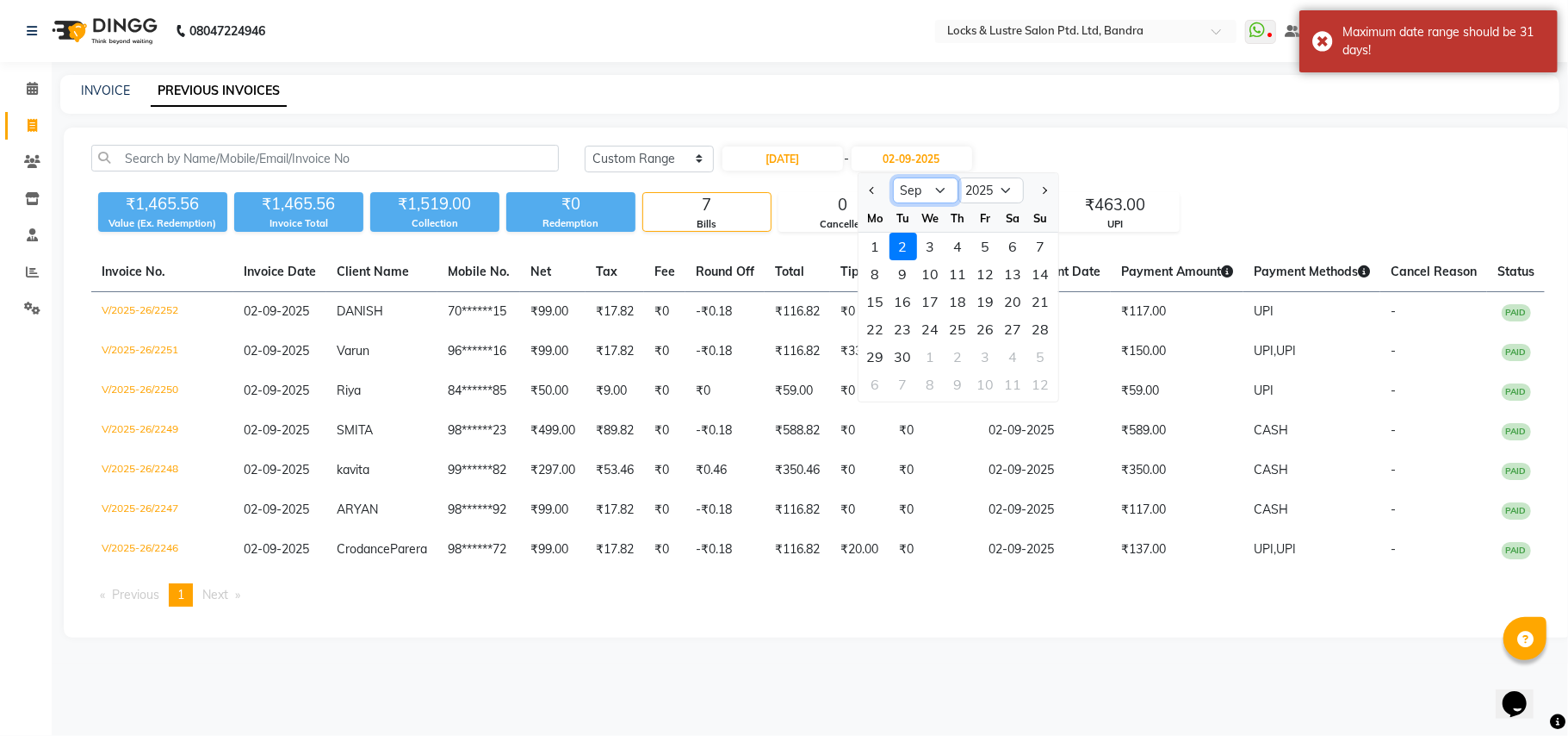
click at [942, 193] on select "May Jun Jul Aug Sep Oct Nov Dec" at bounding box center [925, 191] width 65 height 25
select select "5"
click at [893, 178] on select "May Jun Jul Aug Sep Oct Nov Dec" at bounding box center [925, 191] width 65 height 25
click at [1003, 353] on div "31" at bounding box center [1013, 357] width 27 height 27
type input "31-05-2025"
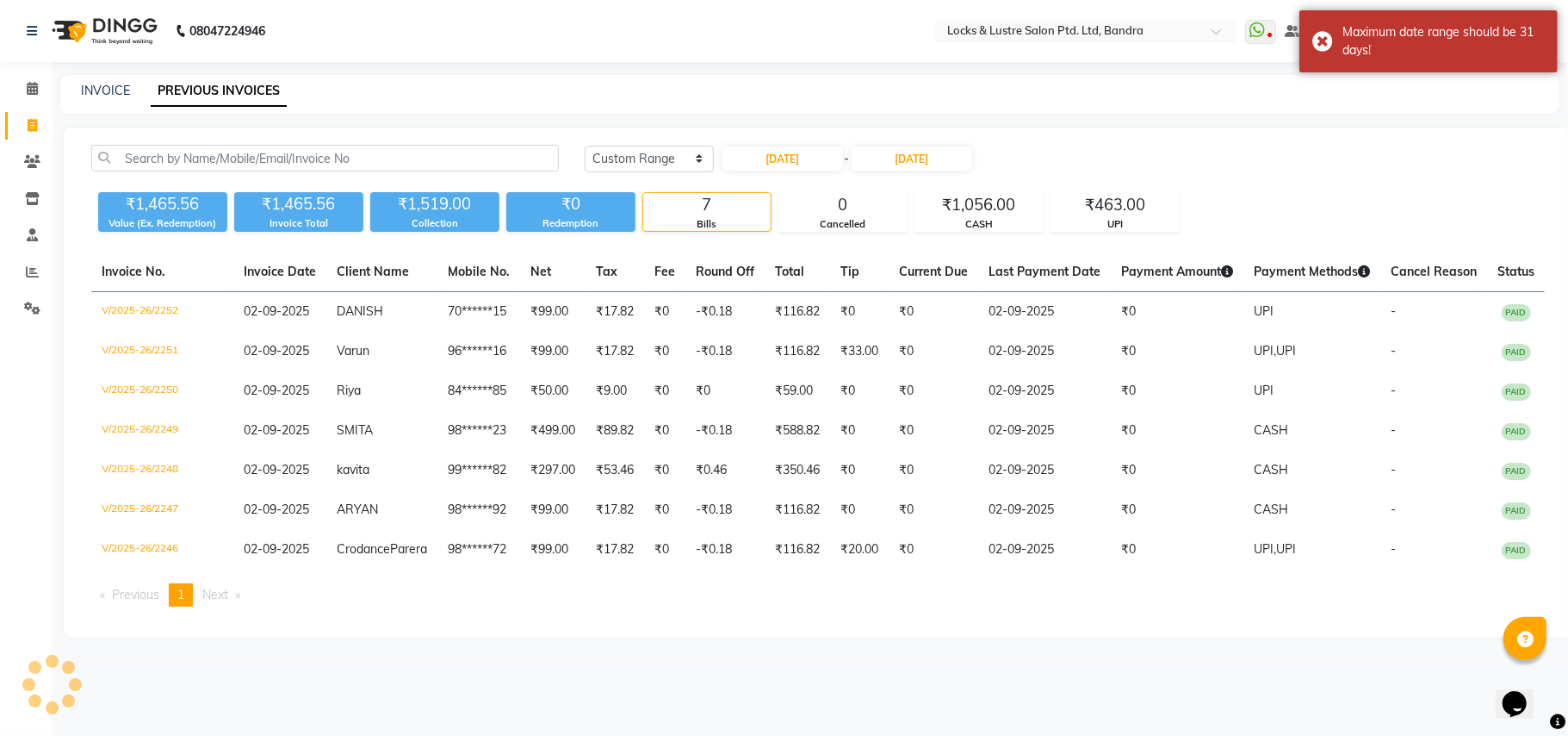
click at [1095, 162] on div "Today Yesterday Custom Range 01-05-2025 - 31-05-2025" at bounding box center [1064, 158] width 960 height 27
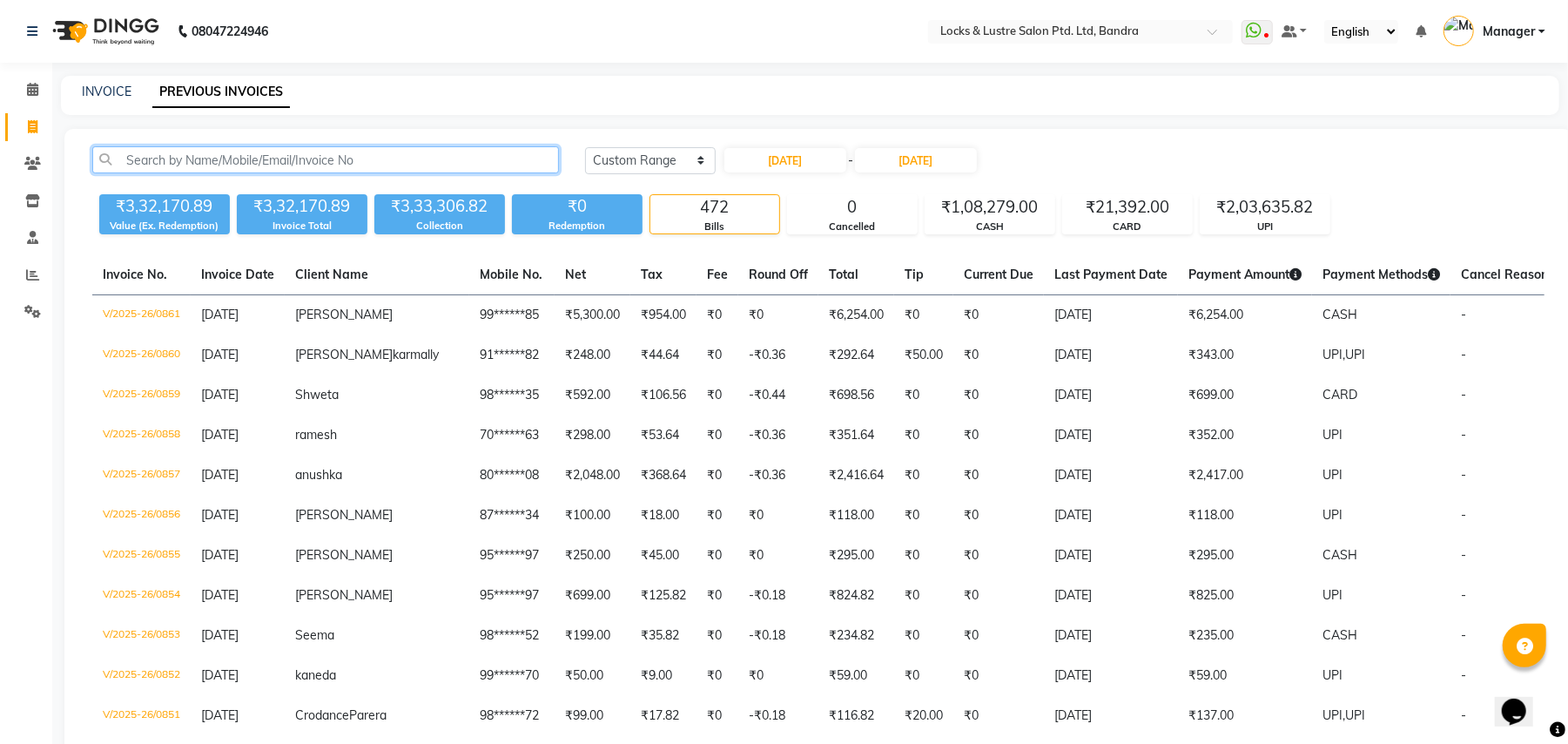
click at [270, 160] on input "text" at bounding box center [325, 159] width 466 height 27
paste input "9967867157"
type input "9967867157"
click at [1217, 161] on div "Today Yesterday Custom Range 01-05-2025 - 31-05-2025" at bounding box center [1064, 160] width 959 height 28
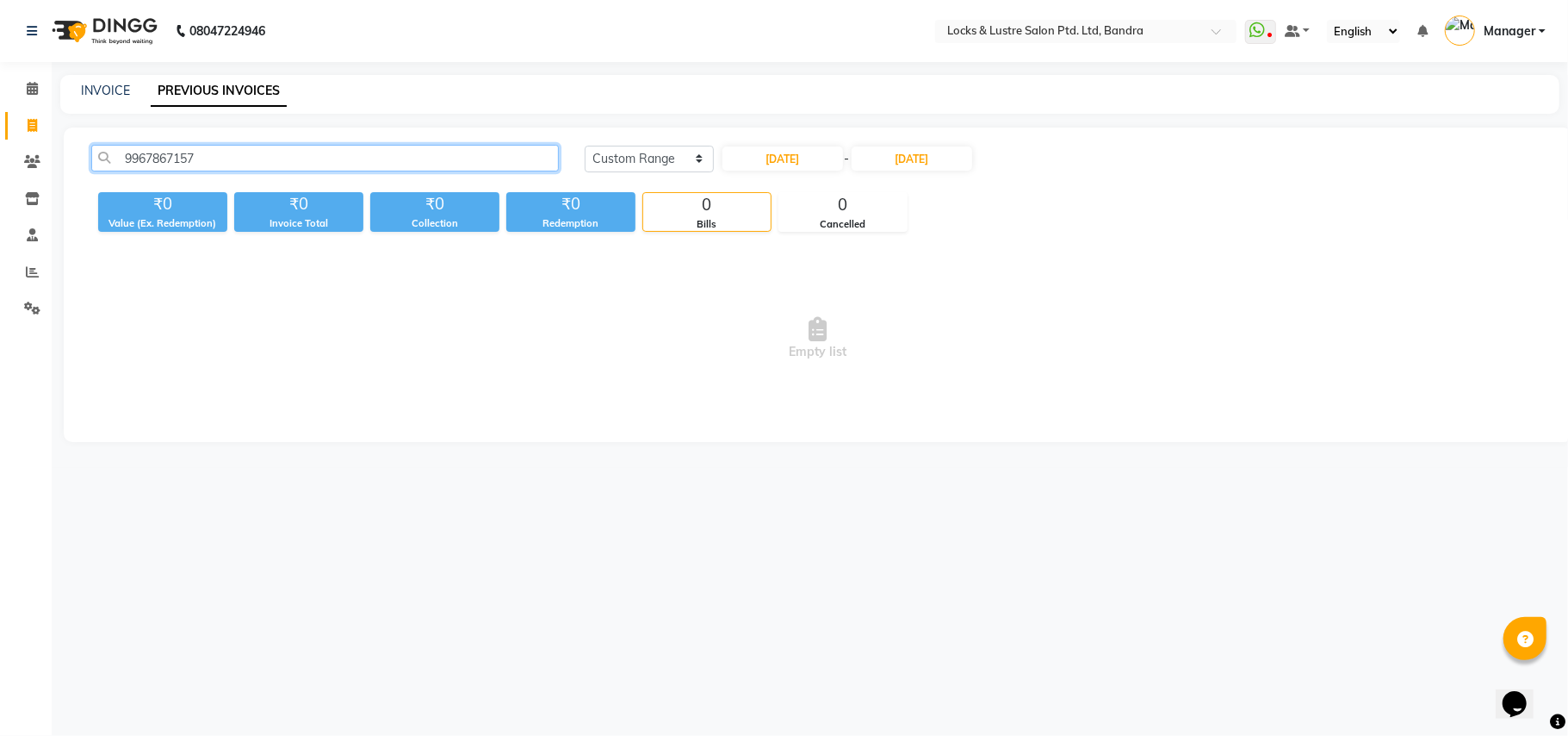
click at [201, 155] on input "9967867157" at bounding box center [324, 157] width 468 height 26
drag, startPoint x: 201, startPoint y: 155, endPoint x: 35, endPoint y: 163, distance: 166.2
click at [35, 163] on app-home "08047224946 Select Location × Locks & Lustre Salon Ptd. Ltd, Bandra WhatsApp St…" at bounding box center [784, 234] width 1568 height 468
click at [221, 158] on input "text" at bounding box center [324, 157] width 468 height 26
paste input "8369412124"
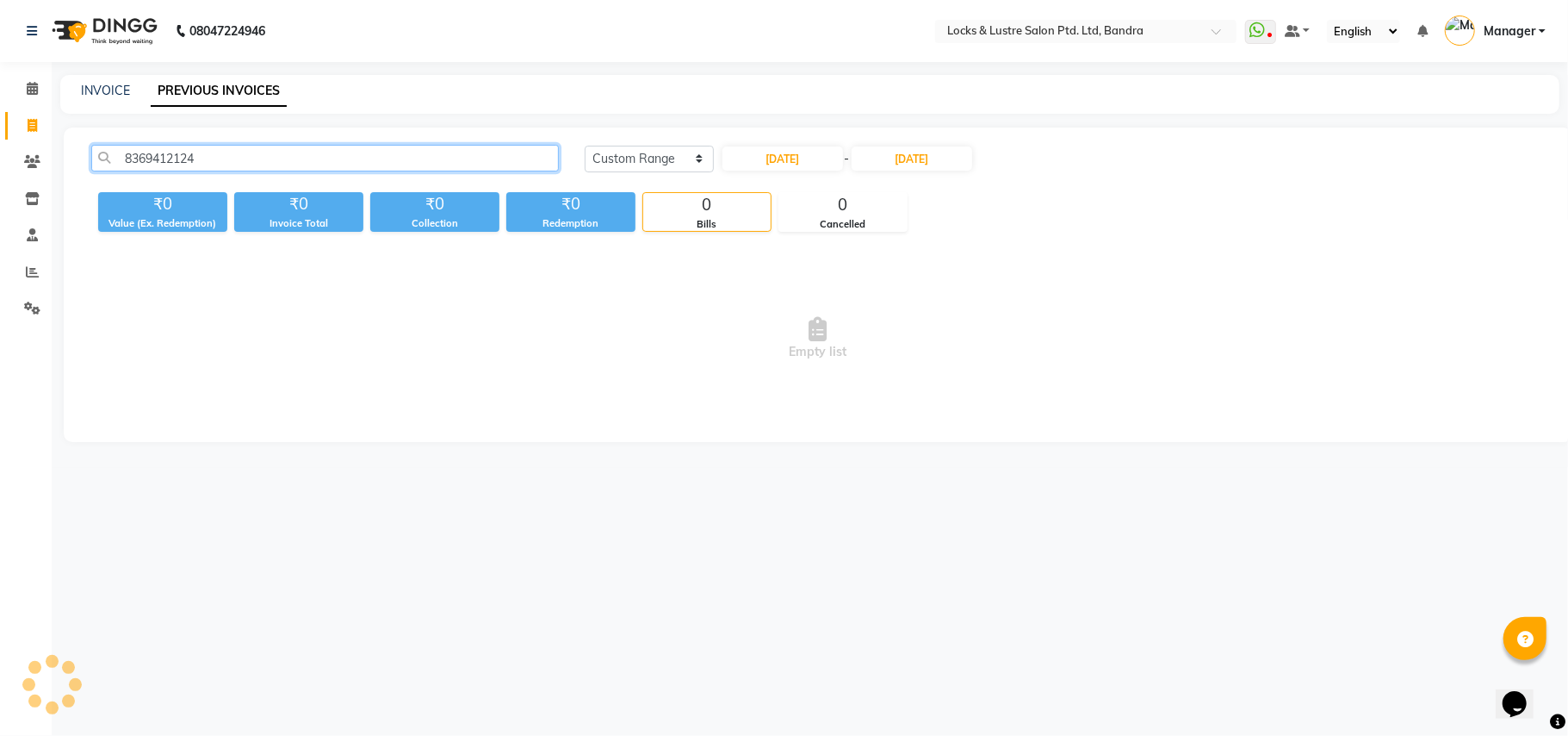
type input "8369412124"
click at [539, 308] on span "Empty list" at bounding box center [818, 338] width 1454 height 172
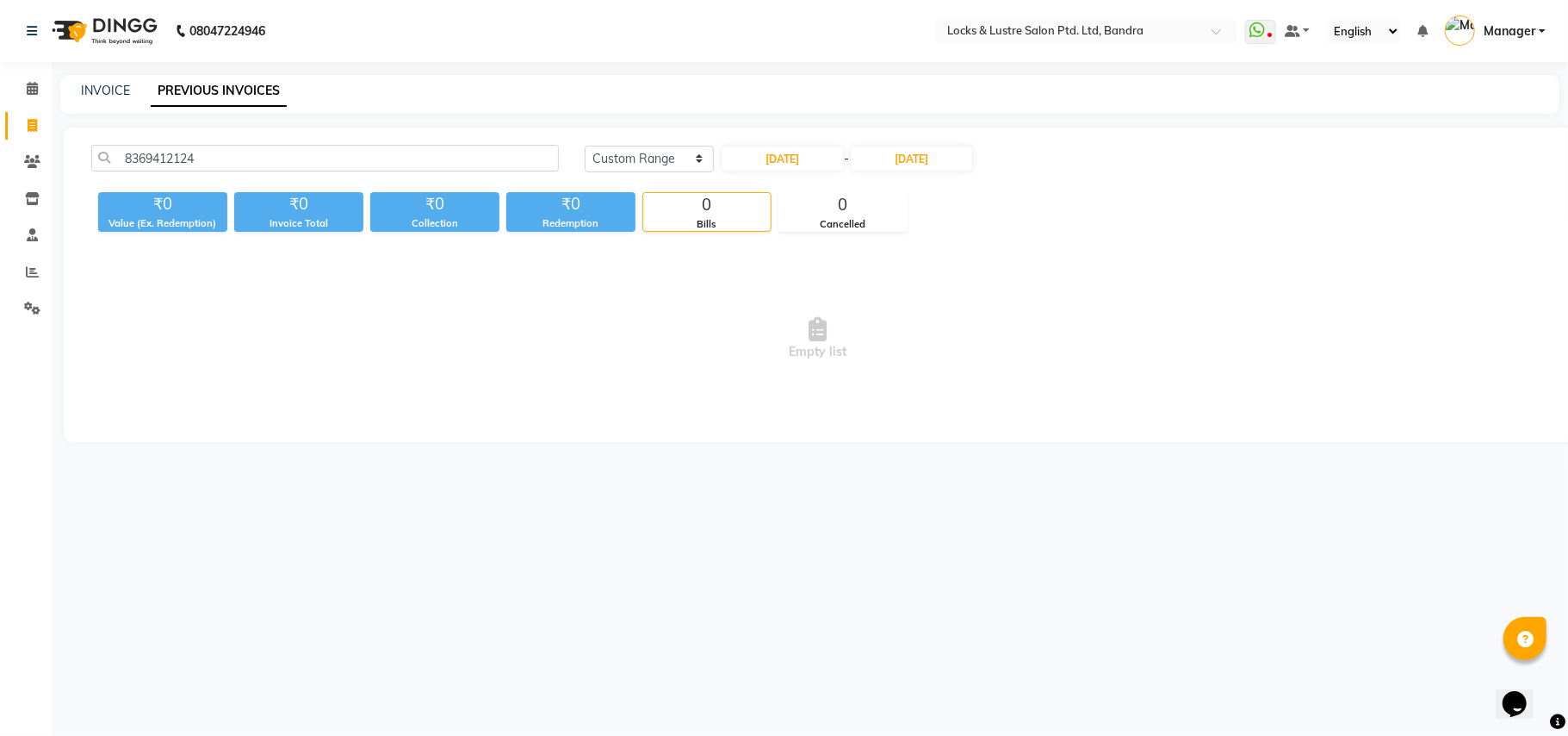
click at [522, 359] on span "Empty list" at bounding box center [818, 338] width 1454 height 172
click at [821, 156] on input "01-05-2025" at bounding box center [782, 158] width 120 height 24
select select "5"
select select "2025"
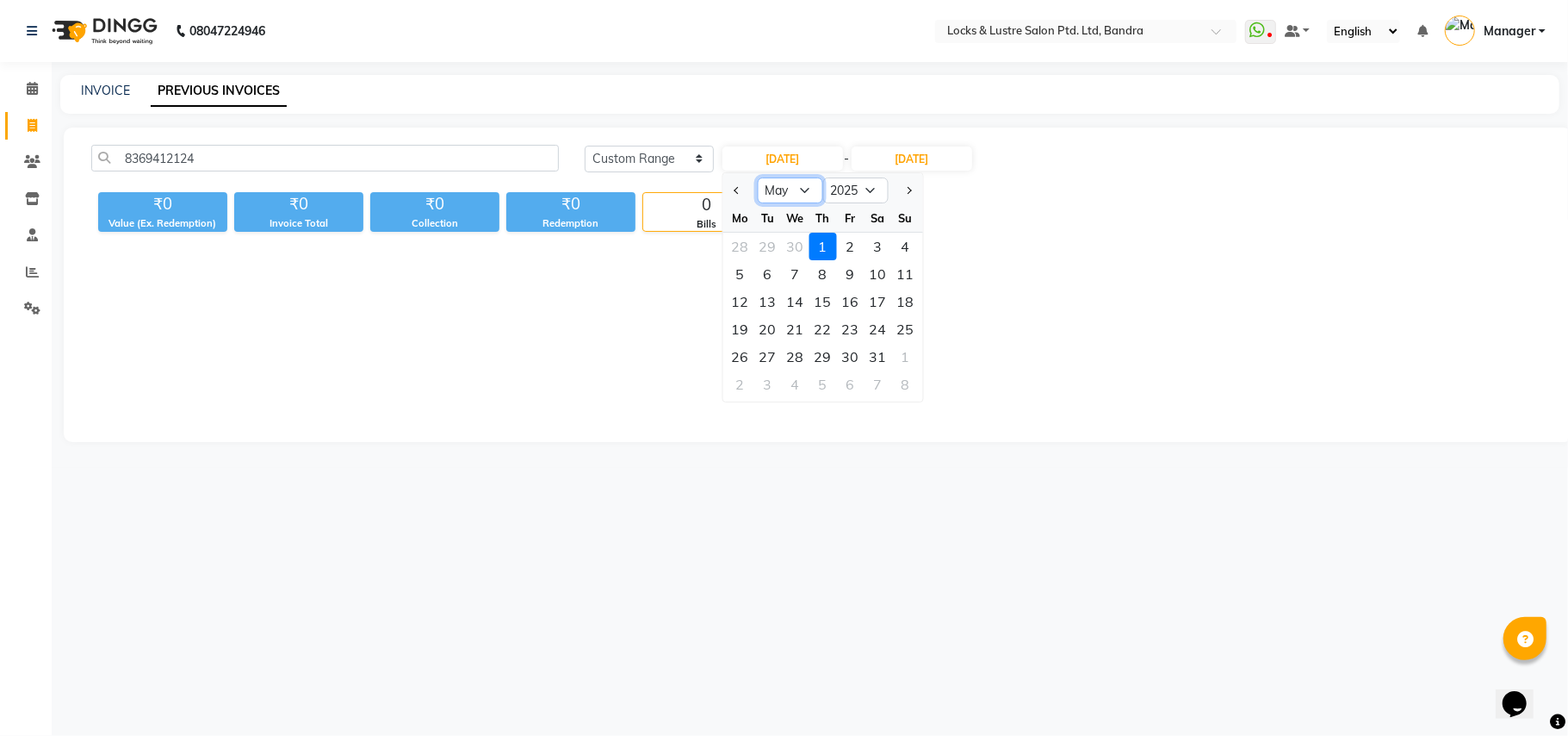
click at [802, 187] on select "Jan Feb Mar Apr May Jun Jul Aug Sep Oct Nov Dec" at bounding box center [789, 191] width 65 height 25
select select "6"
click at [757, 178] on select "Jan Feb Mar Apr May Jun Jul Aug Sep Oct Nov Dec" at bounding box center [789, 191] width 65 height 25
click at [903, 243] on div "1" at bounding box center [905, 246] width 27 height 27
type input "01-06-2025"
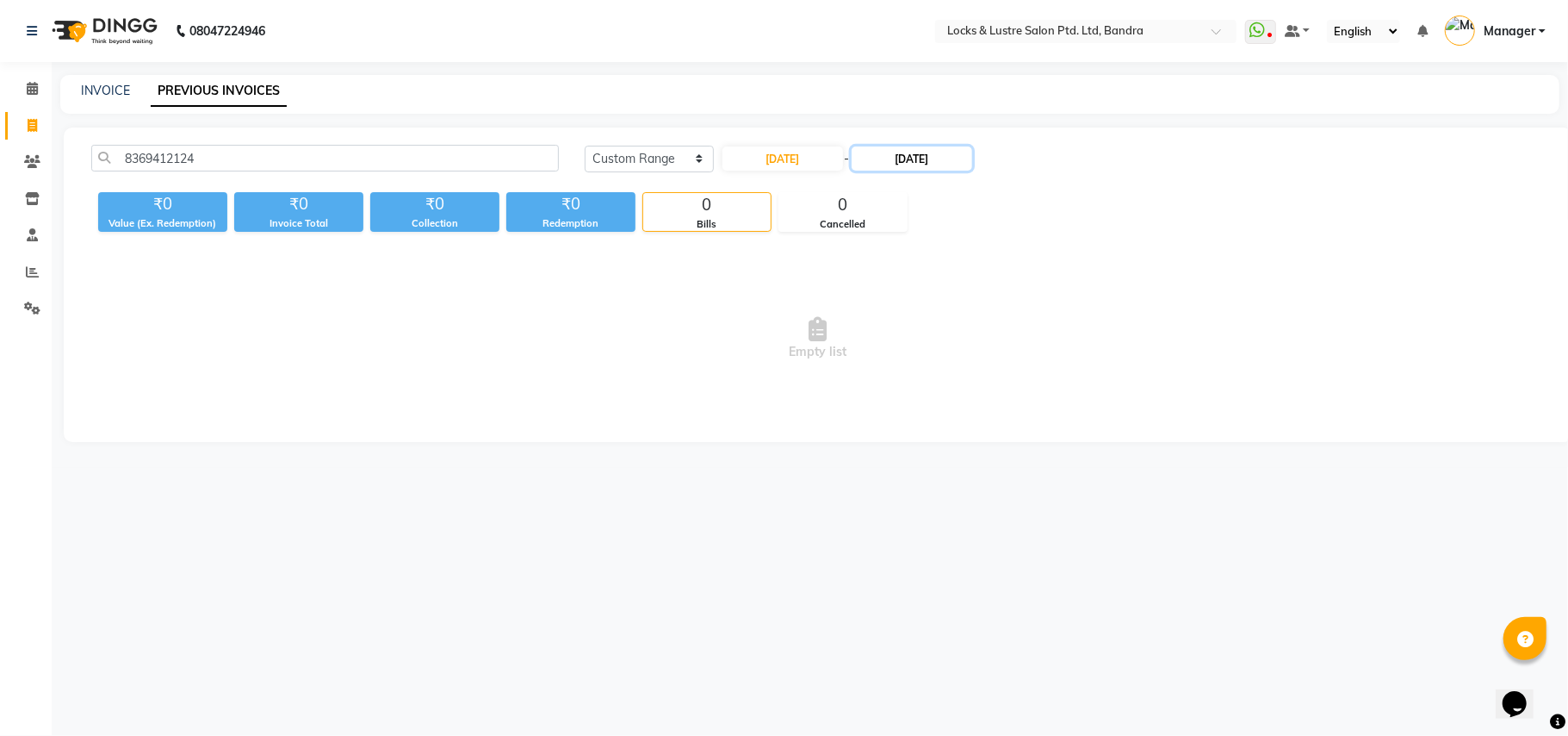
click at [937, 149] on input "31-05-2025" at bounding box center [911, 158] width 120 height 24
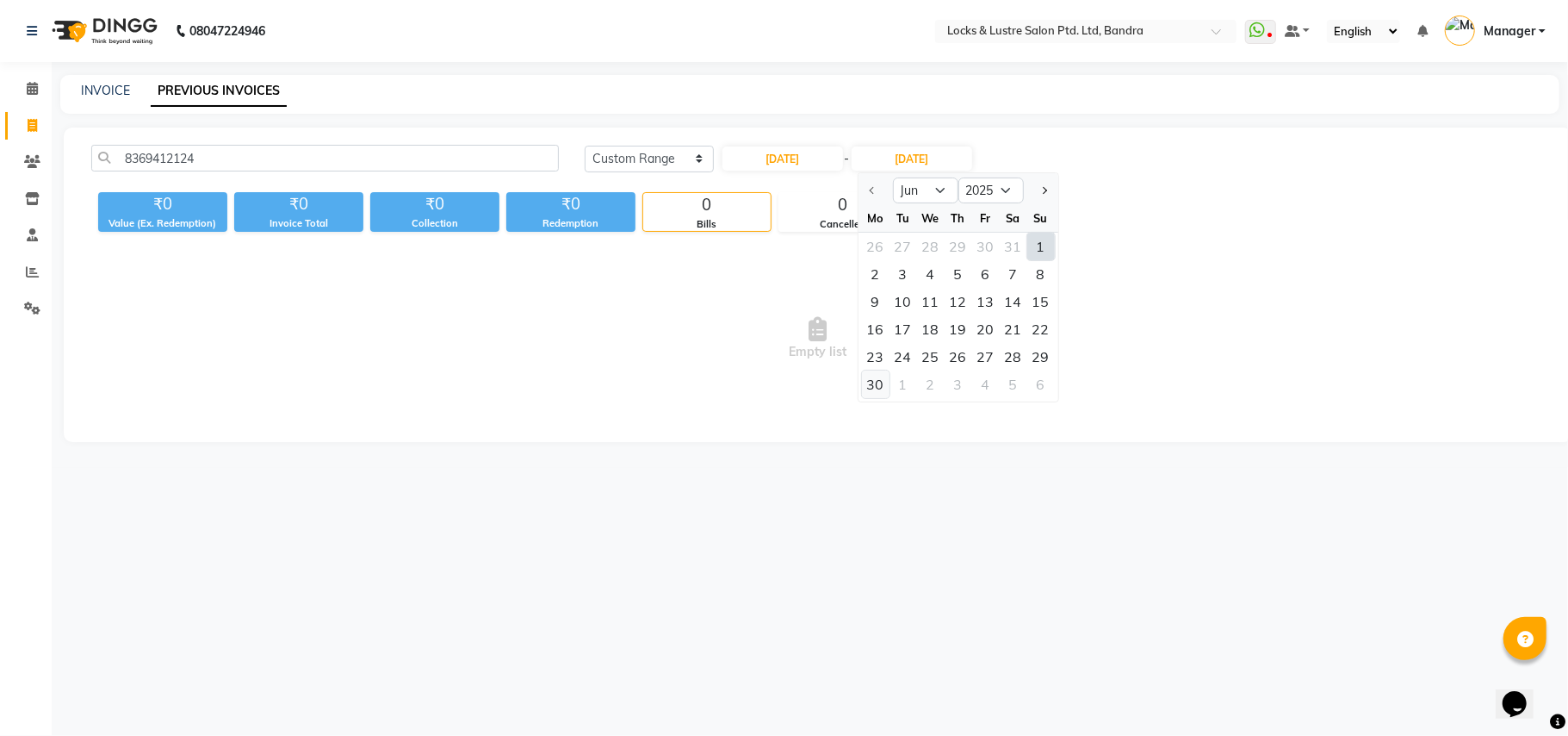
click at [869, 387] on div "30" at bounding box center [875, 384] width 27 height 27
type input "30-06-2025"
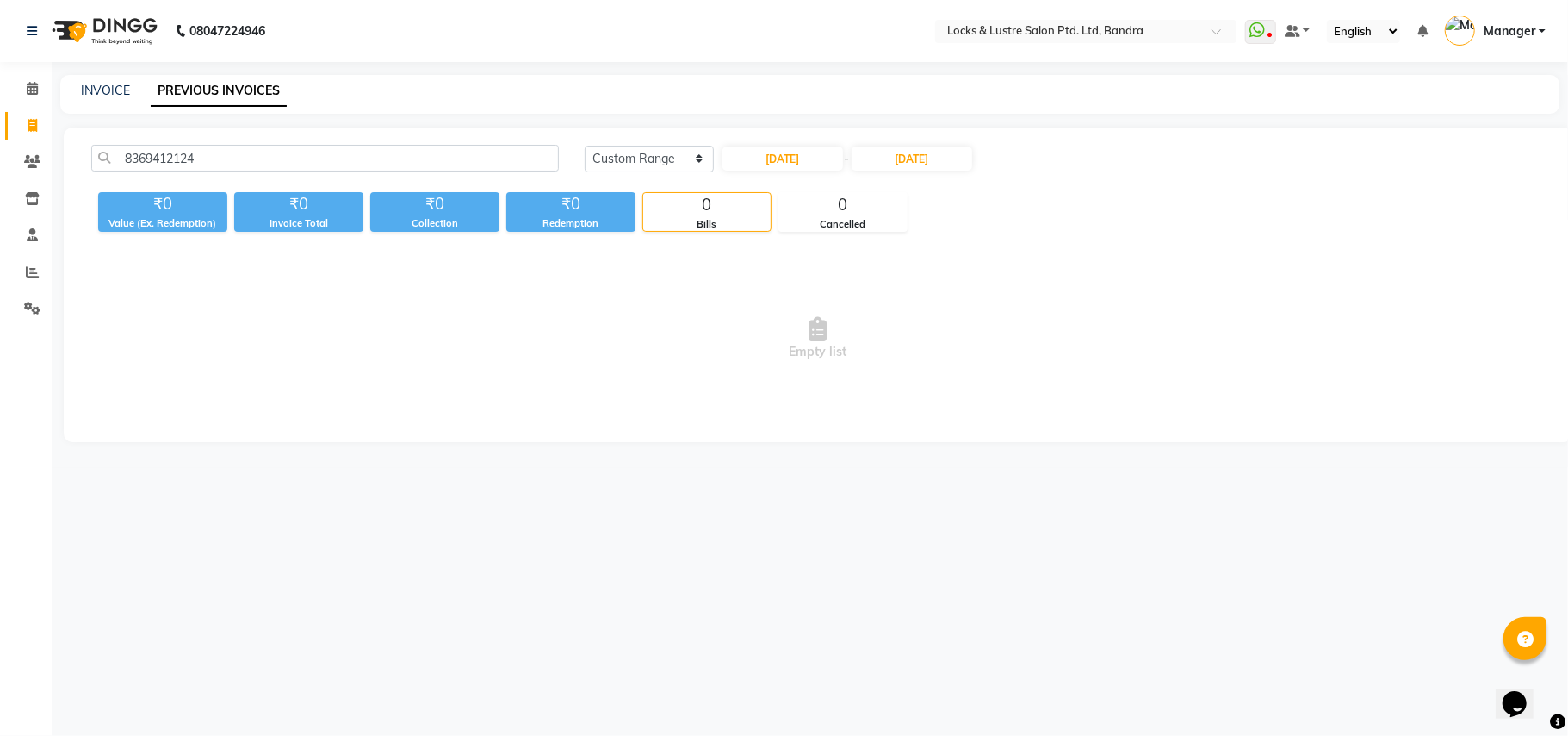
click at [1075, 287] on span "Empty list" at bounding box center [818, 338] width 1454 height 172
click at [506, 156] on input "8369412124" at bounding box center [324, 157] width 468 height 26
click at [603, 339] on span "Empty list" at bounding box center [818, 338] width 1454 height 172
click at [221, 155] on input "8369412124" at bounding box center [324, 157] width 468 height 26
drag, startPoint x: 204, startPoint y: 156, endPoint x: 91, endPoint y: 158, distance: 113.0
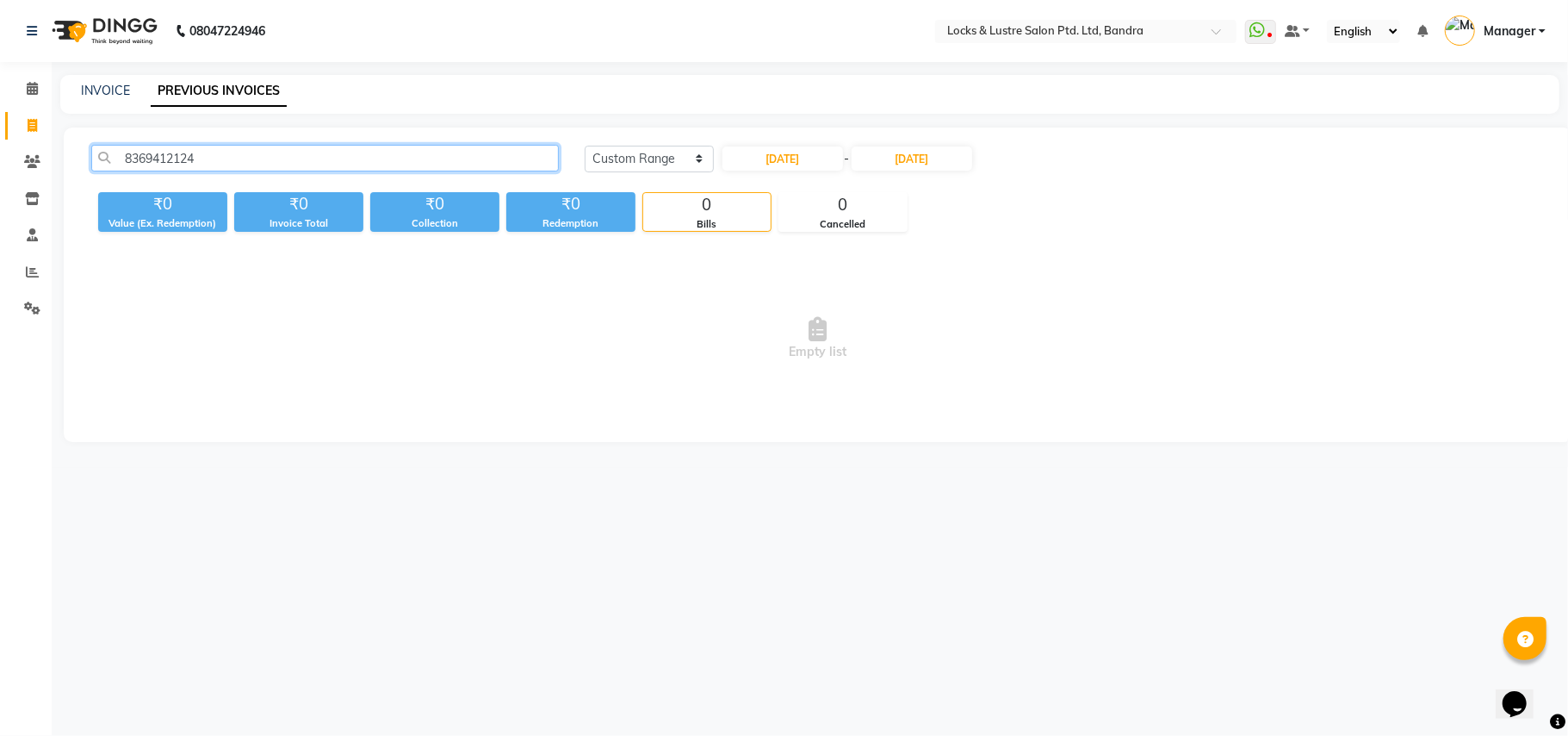
click at [91, 158] on input "8369412124" at bounding box center [324, 157] width 468 height 26
click at [365, 325] on span "Empty list" at bounding box center [818, 338] width 1454 height 172
drag, startPoint x: 203, startPoint y: 156, endPoint x: 0, endPoint y: 166, distance: 203.2
click at [0, 166] on app-home "08047224946 Select Location × Locks & Lustre Salon Ptd. Ltd, Bandra WhatsApp St…" at bounding box center [784, 234] width 1568 height 468
click at [221, 152] on input "8369412124" at bounding box center [324, 157] width 468 height 26
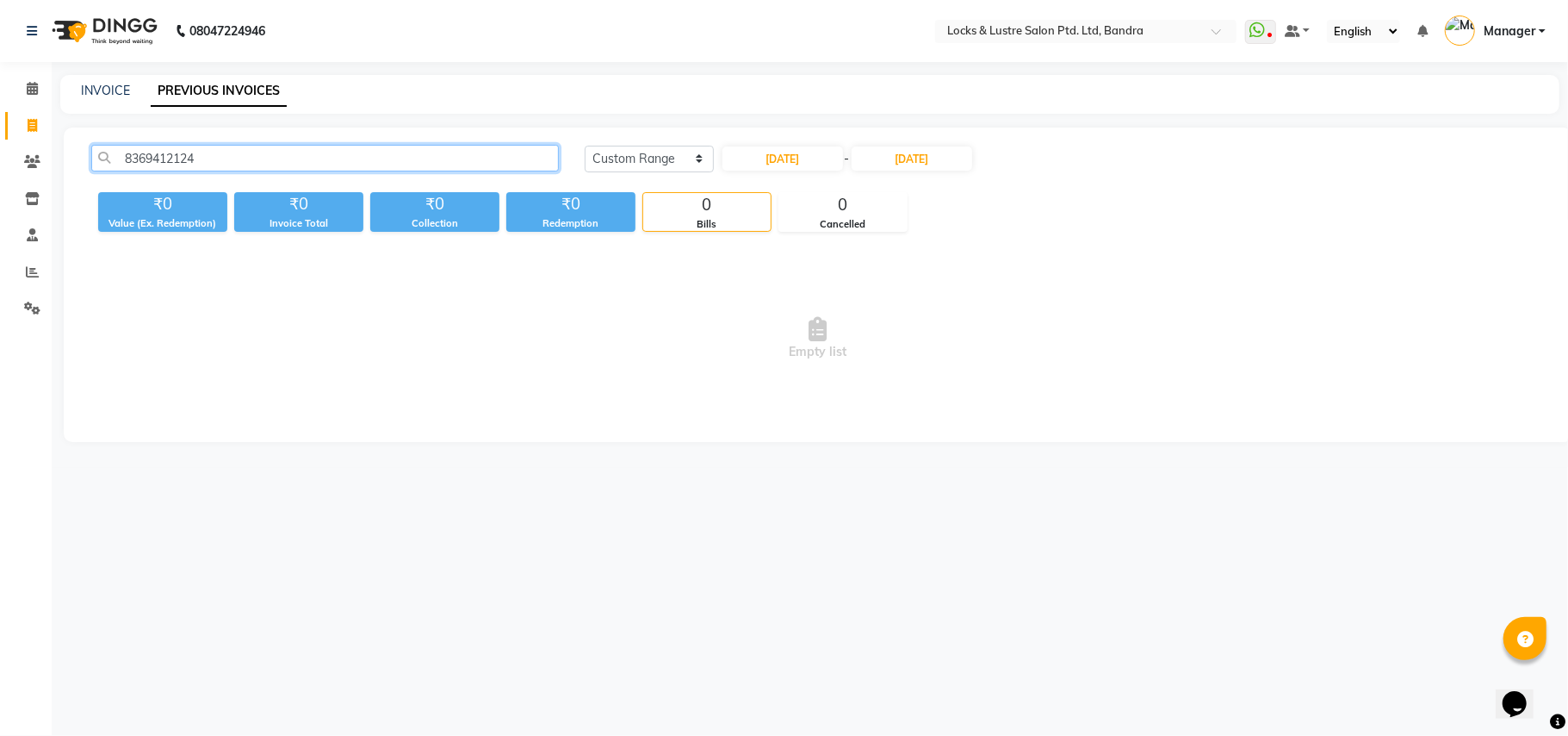
drag, startPoint x: 221, startPoint y: 152, endPoint x: 0, endPoint y: 163, distance: 221.3
click at [0, 163] on app-home "08047224946 Select Location × Locks & Lustre Salon Ptd. Ltd, Bandra WhatsApp St…" at bounding box center [784, 234] width 1568 height 468
click at [477, 389] on span "Empty list" at bounding box center [818, 338] width 1454 height 172
drag, startPoint x: 210, startPoint y: 155, endPoint x: 0, endPoint y: 266, distance: 237.5
click at [0, 266] on app-home "08047224946 Select Location × Locks & Lustre Salon Ptd. Ltd, Bandra WhatsApp St…" at bounding box center [784, 234] width 1568 height 468
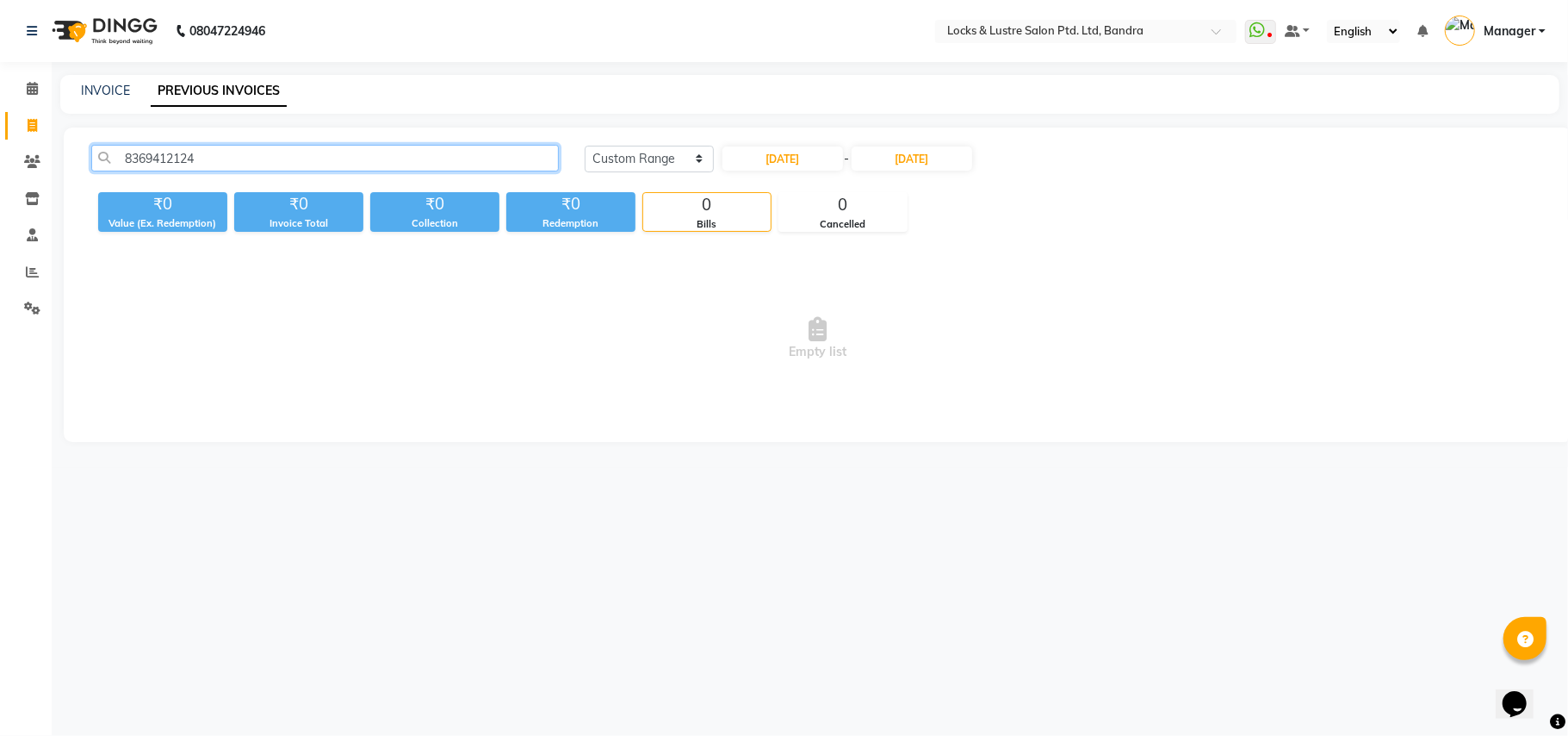
paste input "9967867157"
click at [382, 155] on input "9967867157" at bounding box center [324, 157] width 468 height 26
type input "9967867157"
click at [978, 309] on span "Empty list" at bounding box center [818, 338] width 1454 height 172
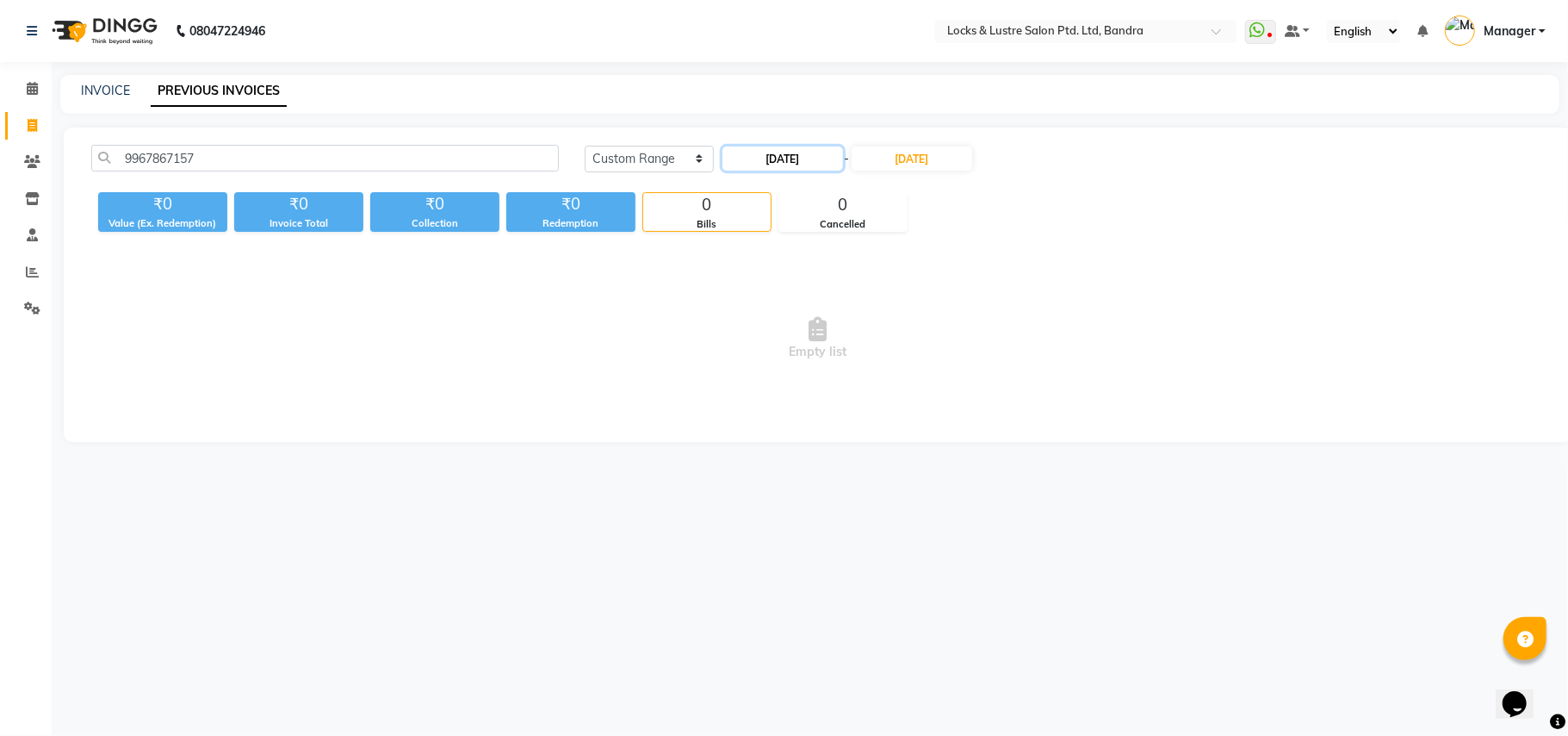
click at [822, 156] on input "01-06-2025" at bounding box center [782, 158] width 120 height 24
select select "6"
select select "2025"
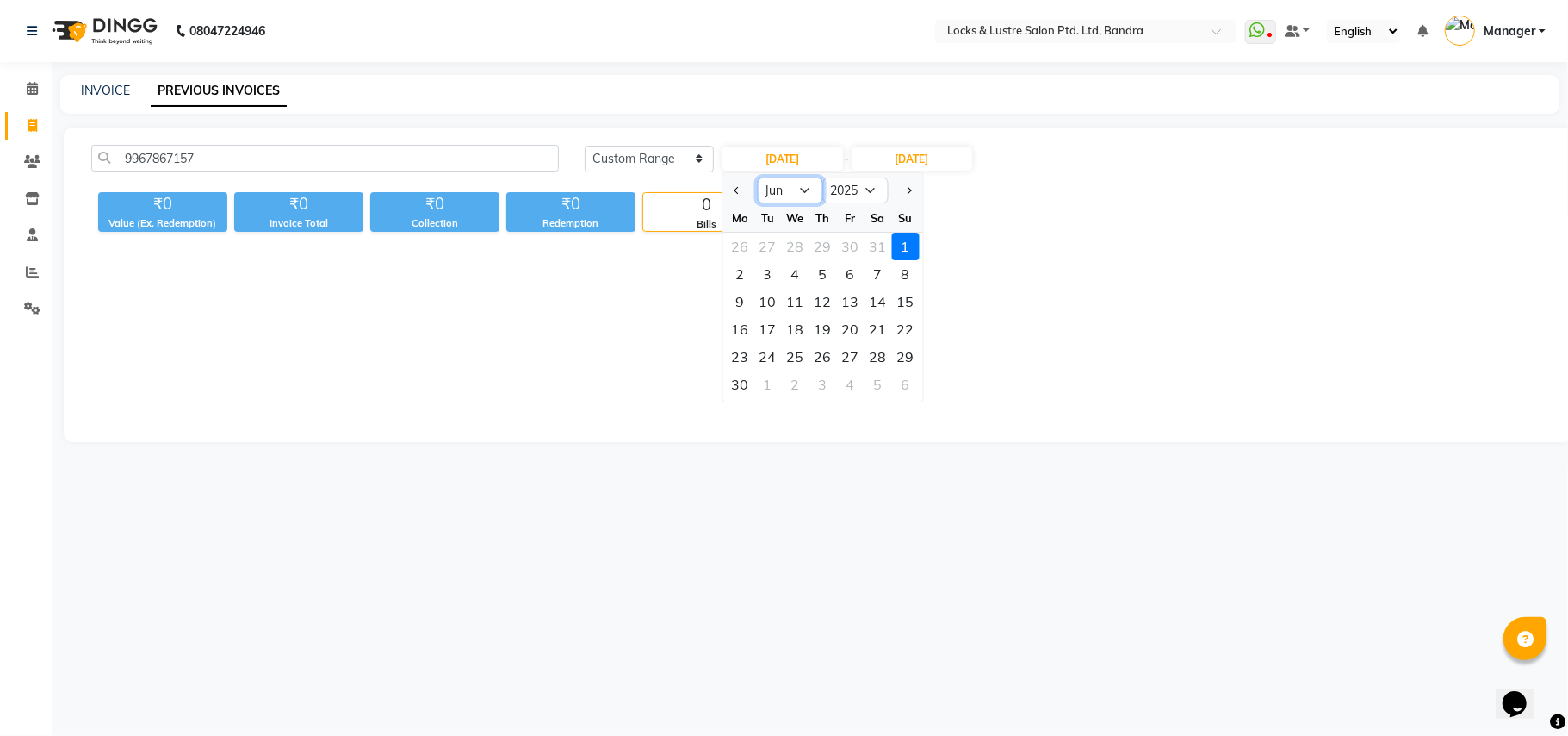
click at [810, 188] on select "Jan Feb Mar Apr May Jun Jul Aug Sep Oct Nov Dec" at bounding box center [789, 191] width 65 height 25
select select "7"
click at [757, 178] on select "Jan Feb Mar Apr May Jun Jul Aug Sep Oct Nov Dec" at bounding box center [789, 191] width 65 height 25
click at [766, 244] on div "1" at bounding box center [767, 246] width 27 height 27
type input "01-07-2025"
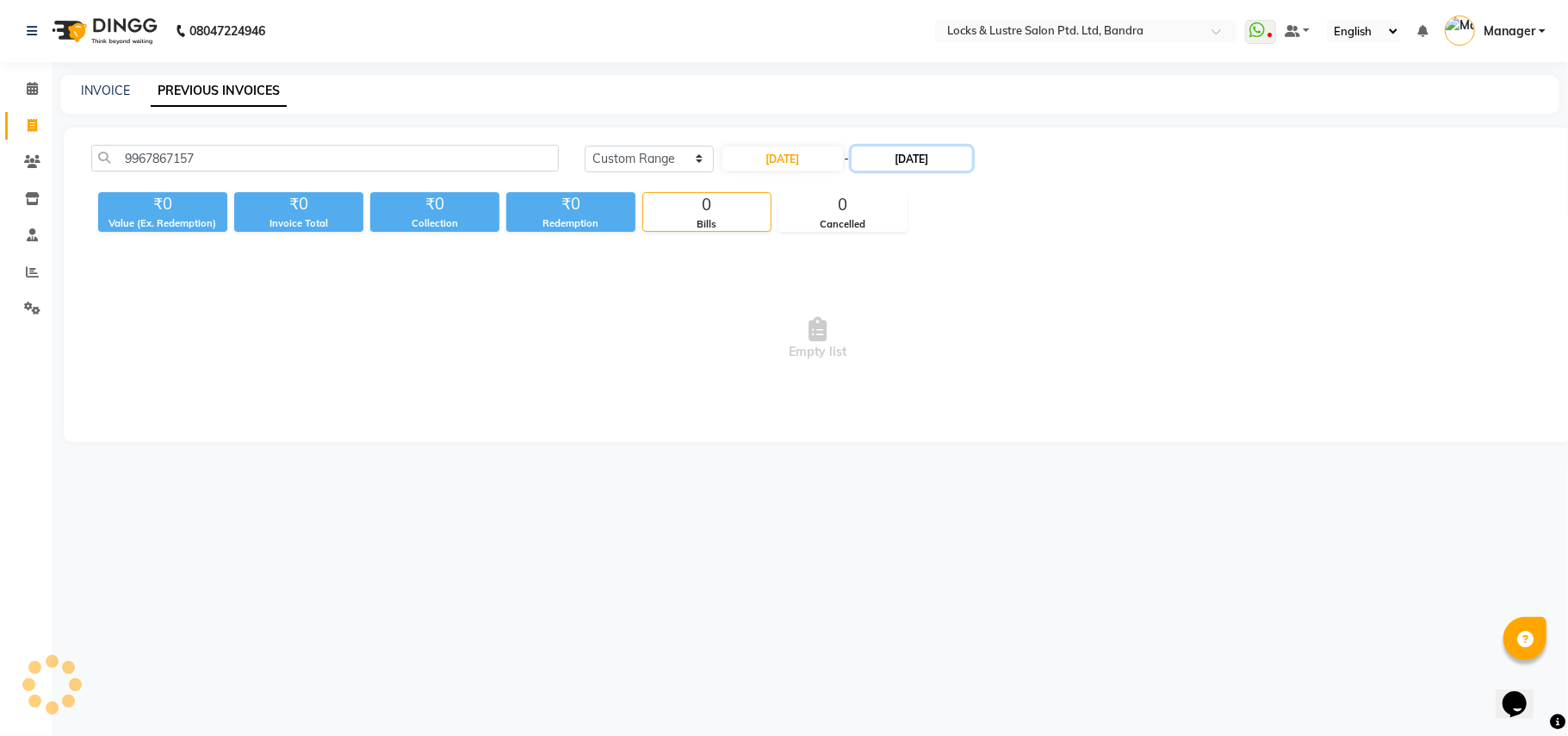
click at [914, 150] on input "30-06-2025" at bounding box center [911, 158] width 120 height 24
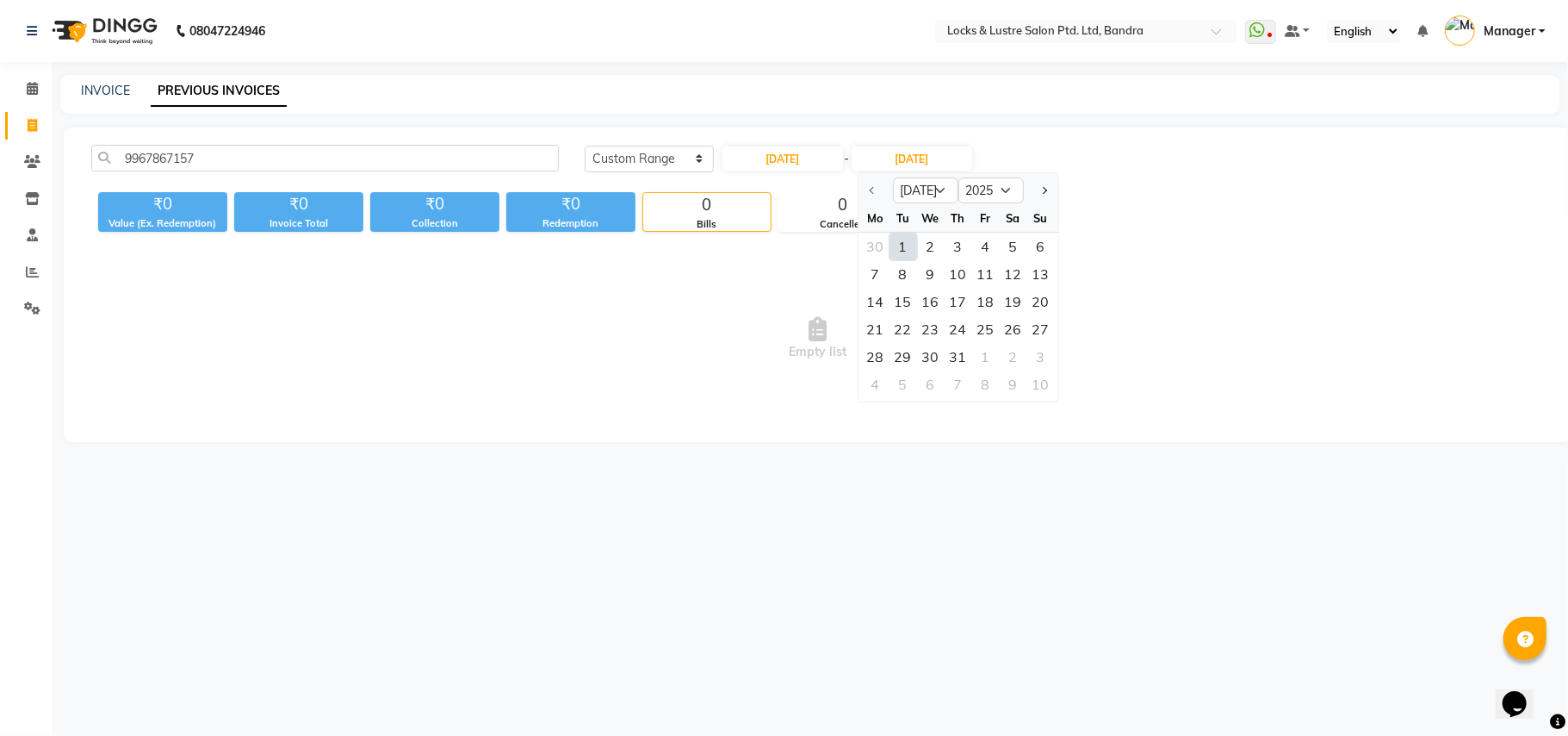
click at [957, 352] on div "31" at bounding box center [958, 357] width 27 height 27
type input "31-07-2025"
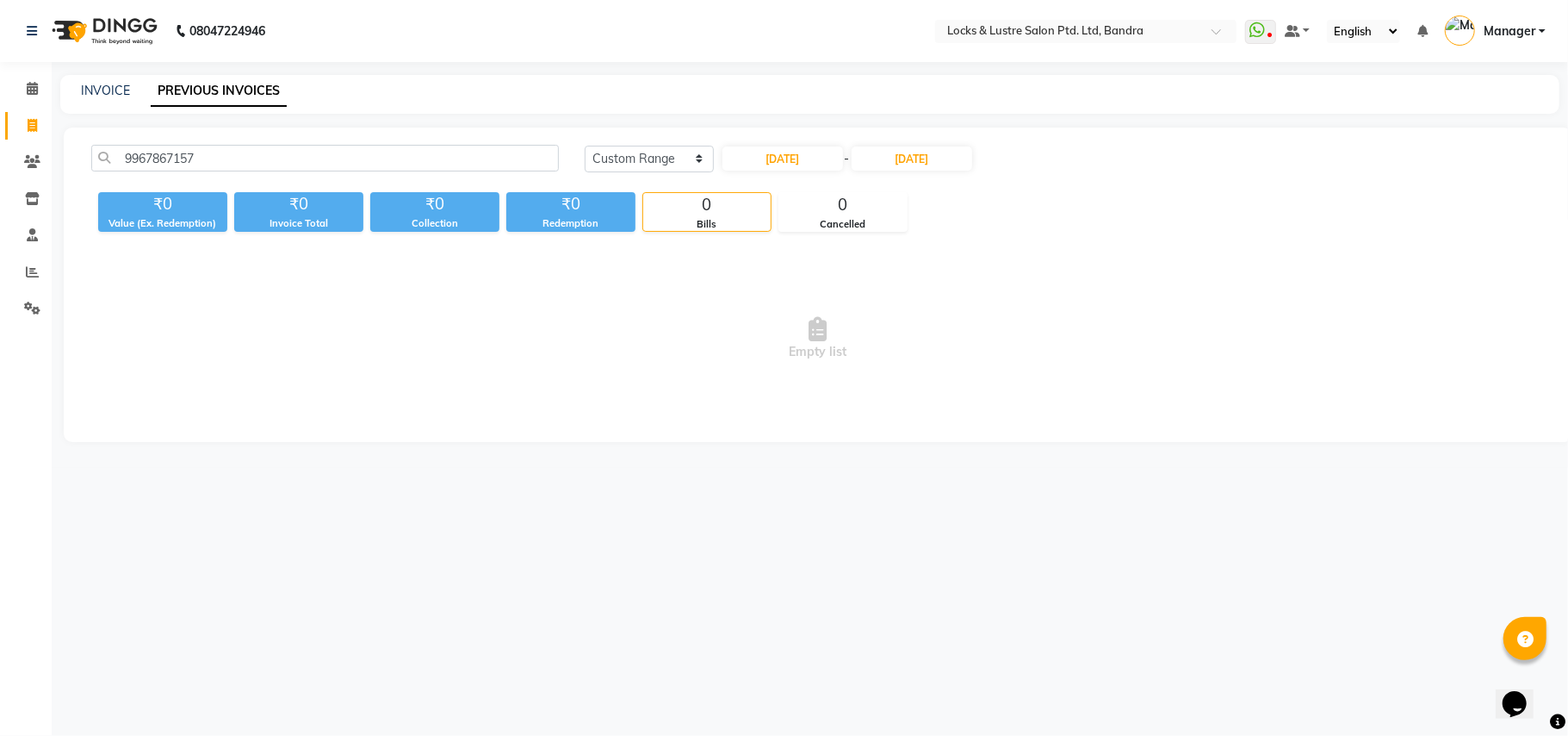
click at [1034, 277] on span "Empty list" at bounding box center [818, 338] width 1454 height 172
click at [293, 156] on input "9967867157" at bounding box center [324, 157] width 468 height 26
click at [32, 158] on icon at bounding box center [32, 161] width 17 height 13
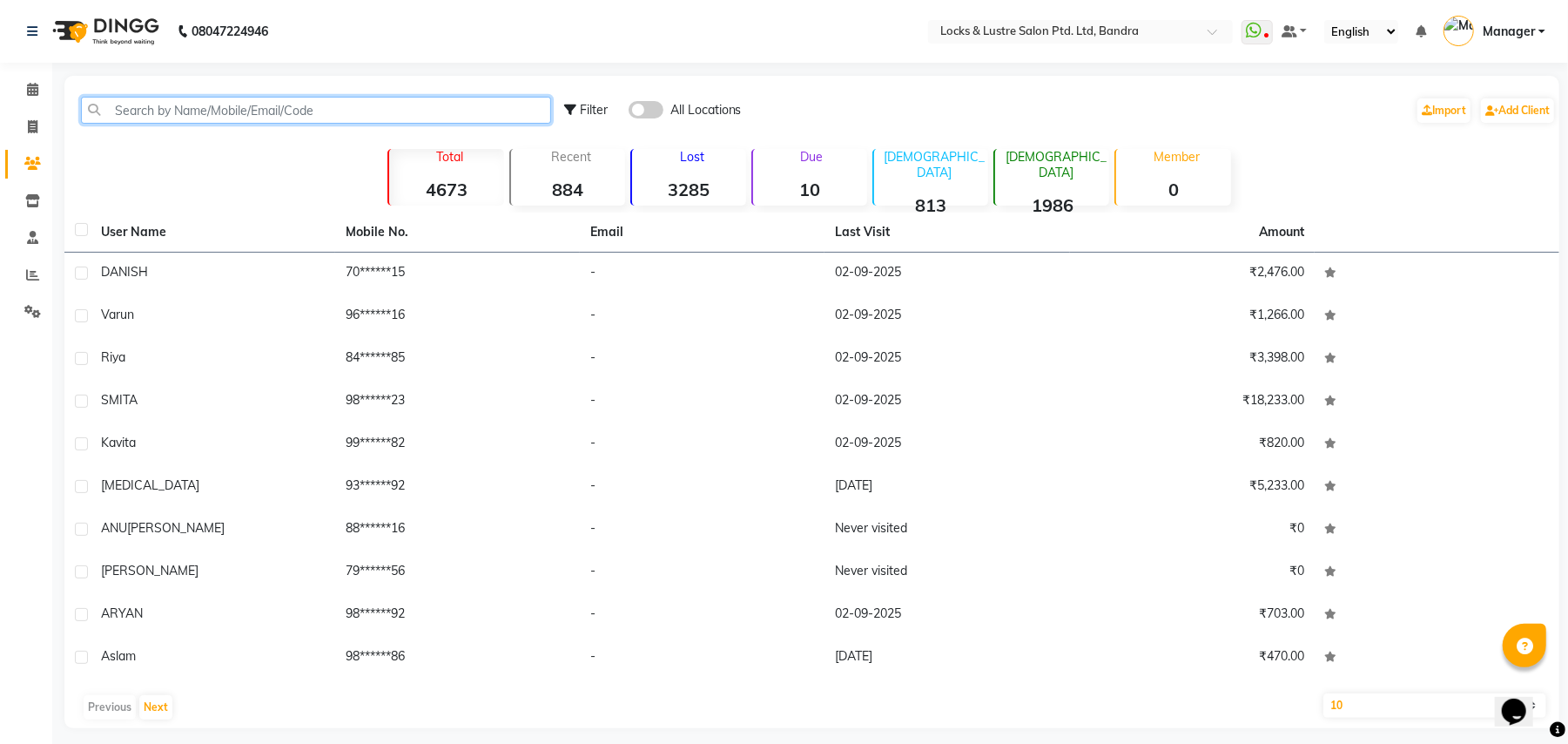
click at [157, 114] on input "text" at bounding box center [316, 110] width 470 height 27
paste input "9967867157"
type input "9967867157"
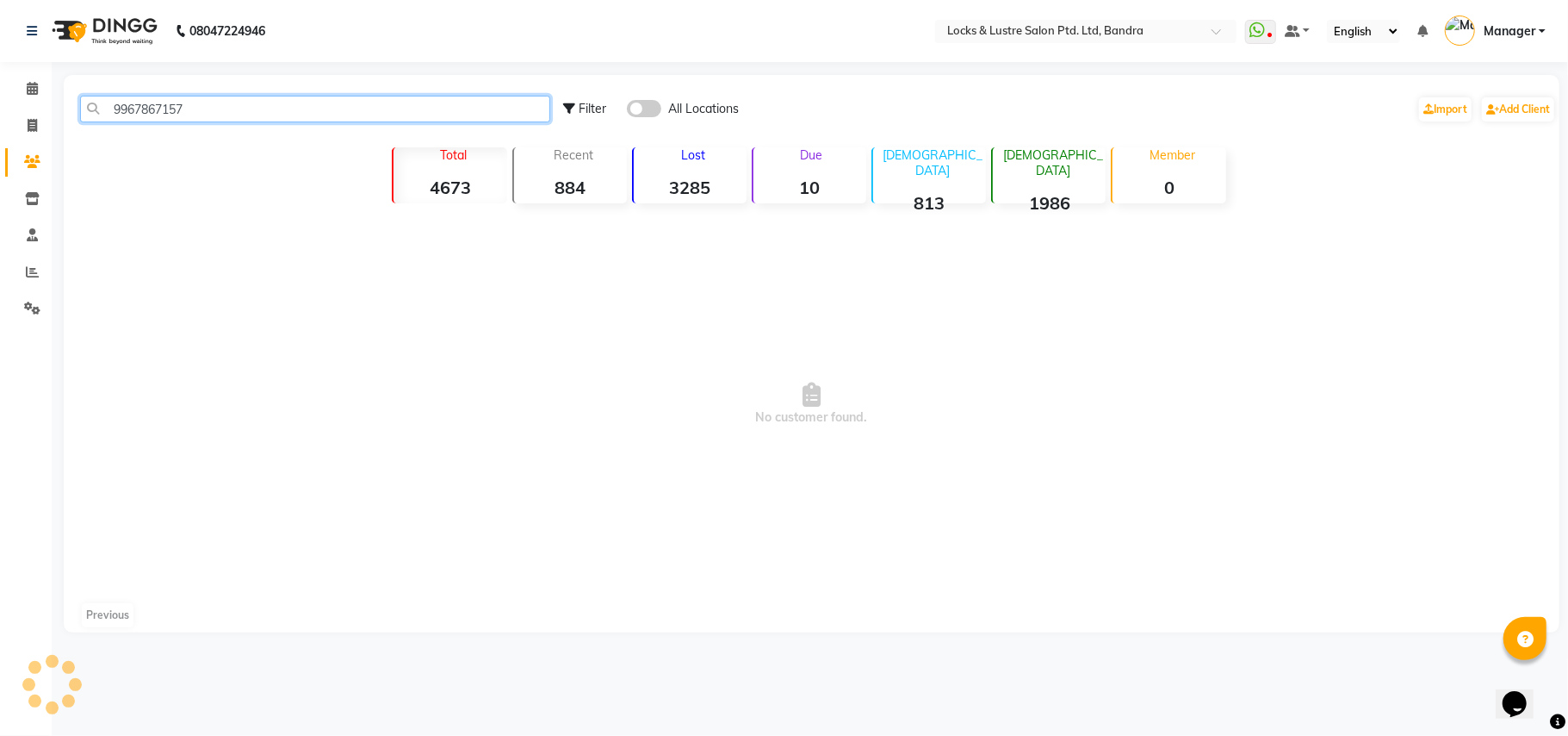
click at [221, 108] on input "9967867157" at bounding box center [315, 108] width 470 height 26
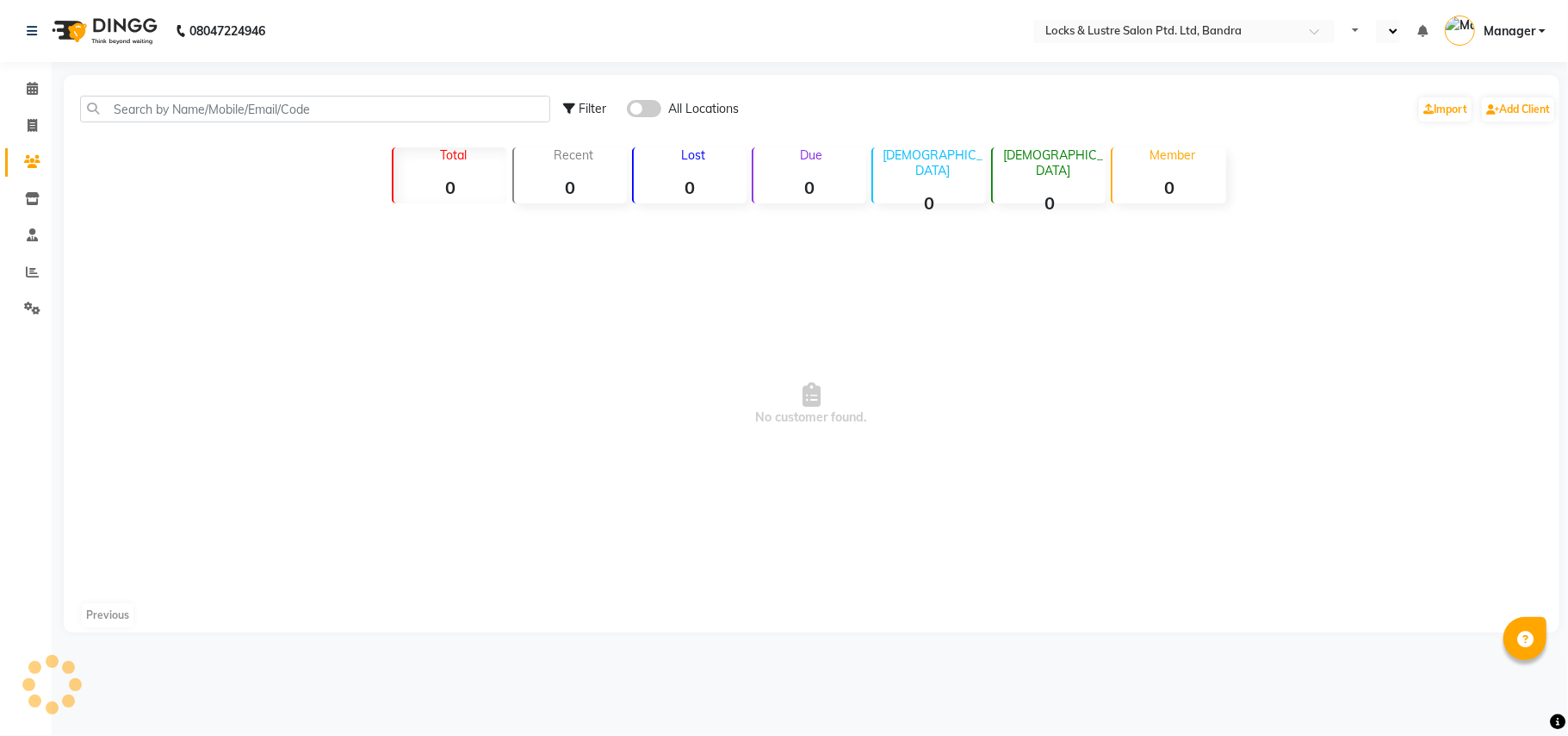
select select "en"
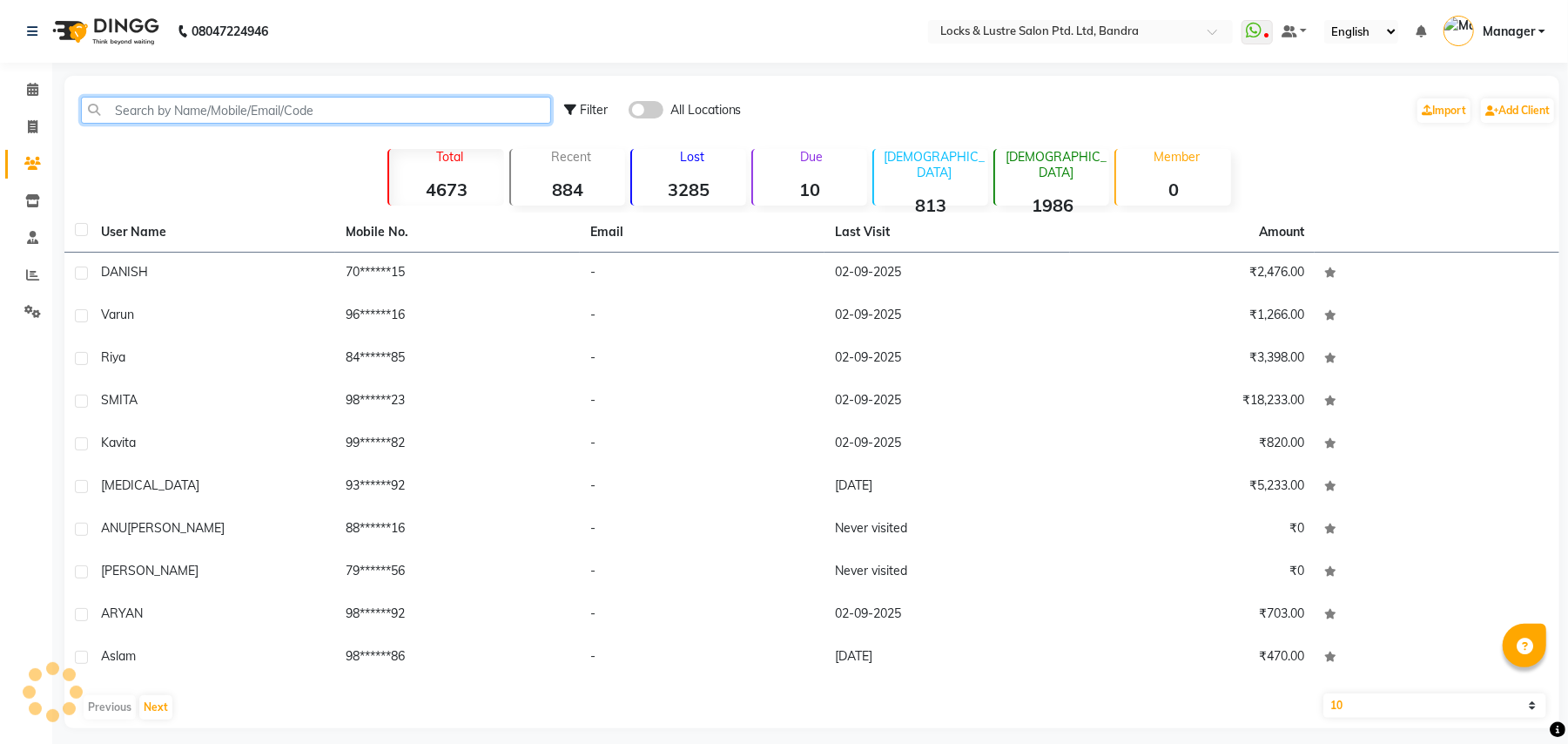
click at [274, 98] on input "text" at bounding box center [316, 110] width 470 height 27
paste input "9967867157"
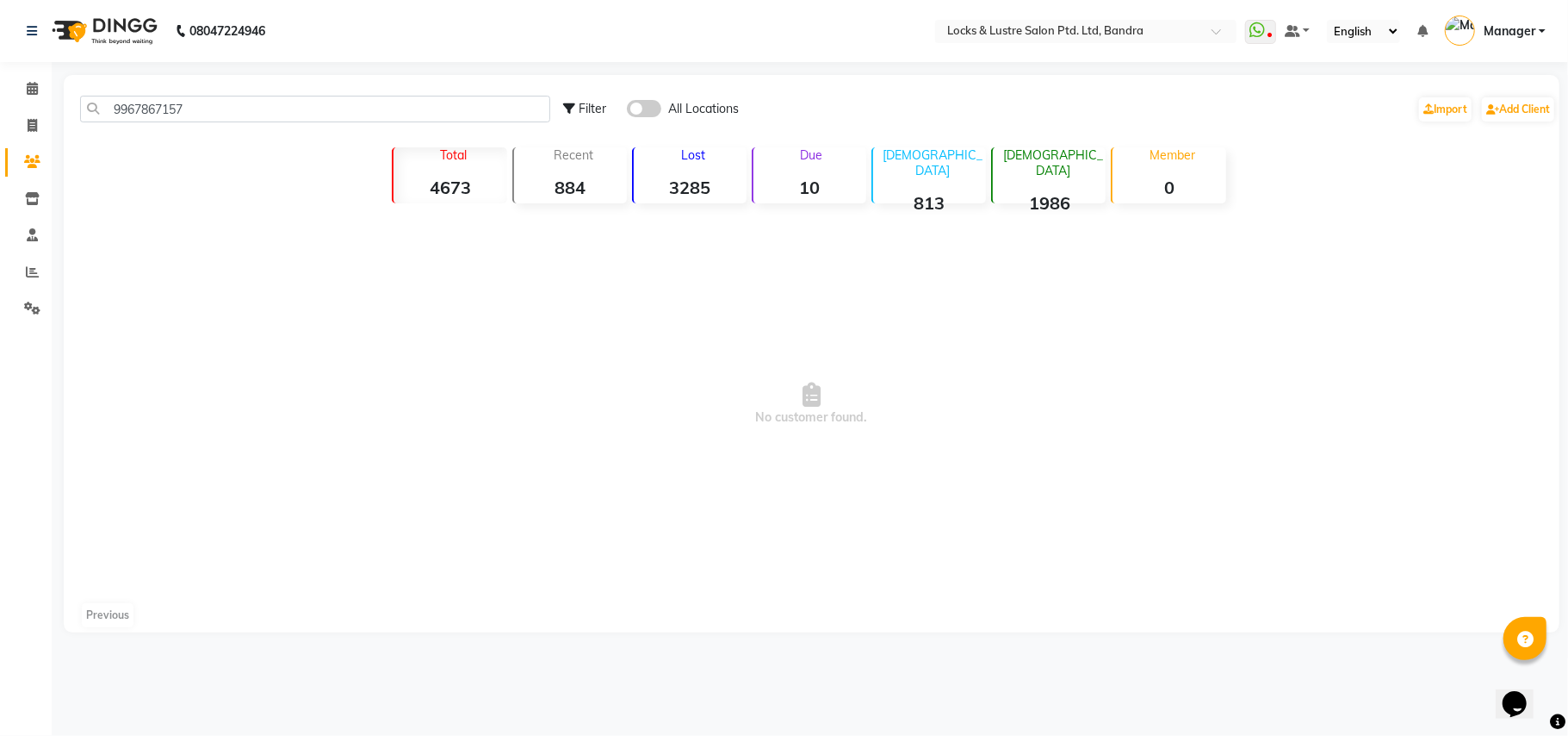
click at [222, 287] on span "No customer found." at bounding box center [811, 404] width 1496 height 388
click at [28, 159] on icon at bounding box center [32, 161] width 17 height 13
click at [203, 105] on input "9967867157" at bounding box center [315, 108] width 470 height 26
click at [219, 242] on span "No customer found." at bounding box center [811, 404] width 1496 height 388
drag, startPoint x: 207, startPoint y: 112, endPoint x: 0, endPoint y: 48, distance: 216.7
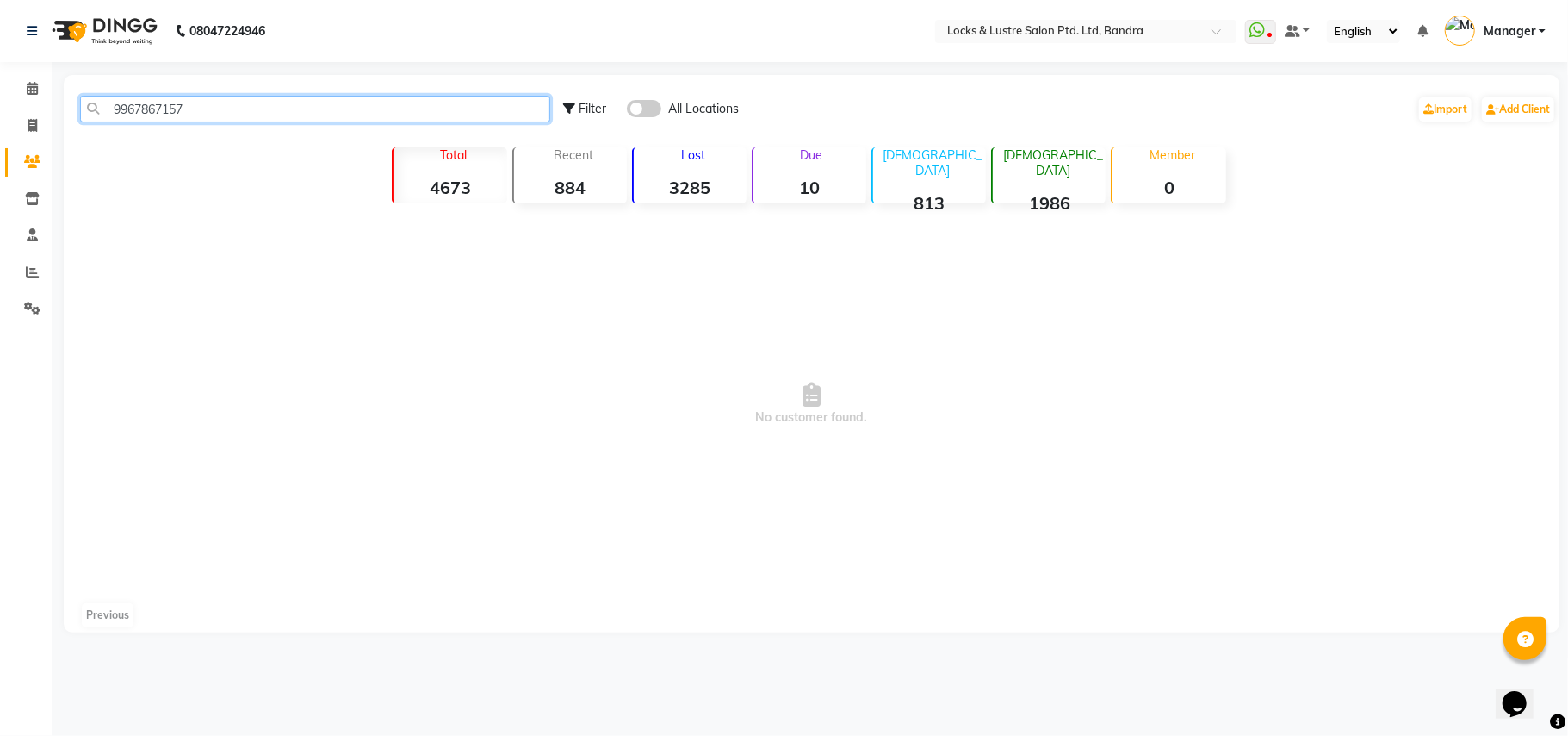
click at [0, 48] on app-home "08047224946 Select Location × Locks & Lustre Salon Ptd. Ltd, Bandra WhatsApp St…" at bounding box center [784, 328] width 1568 height 658
paste input "8369412124"
type input "8369412124"
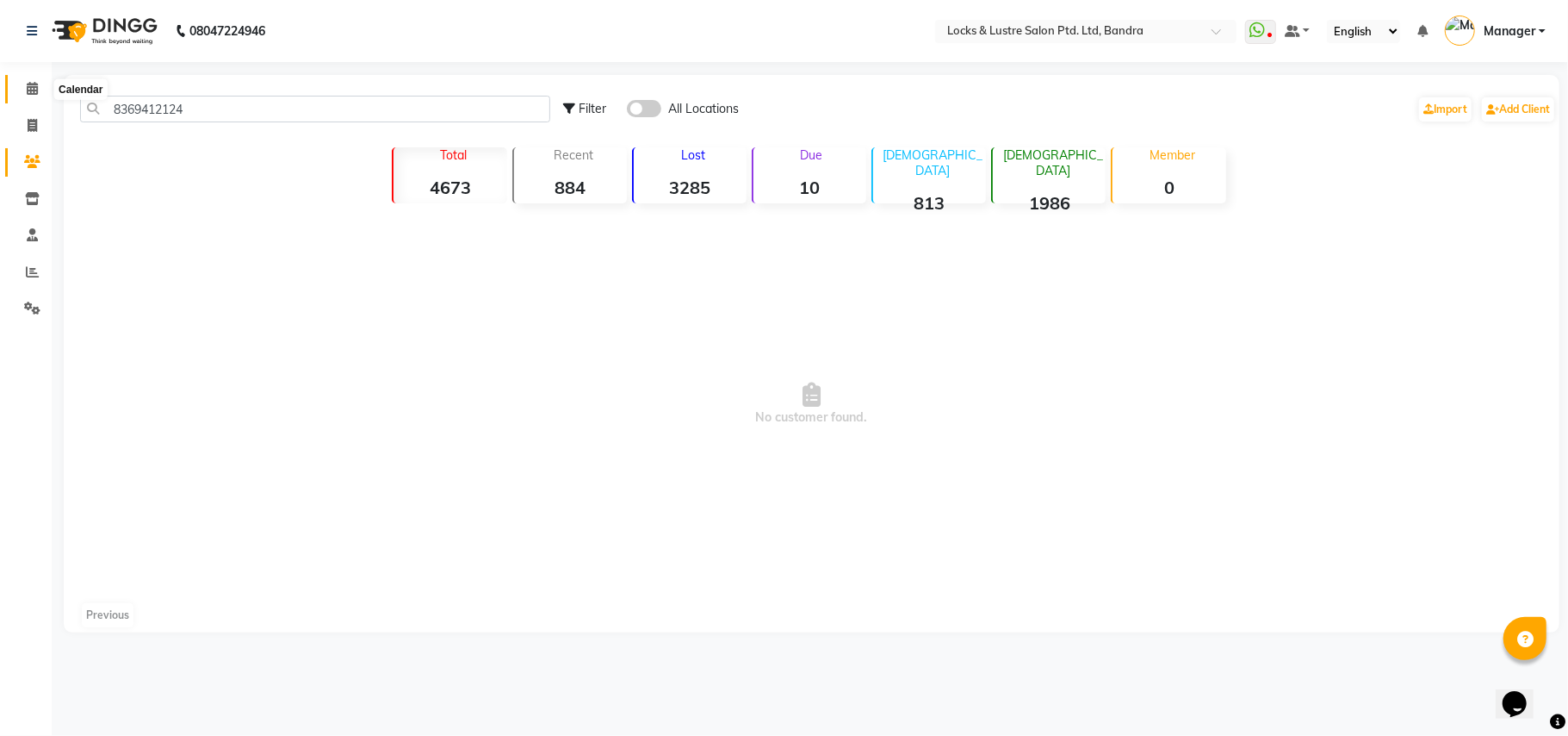
click at [32, 86] on icon at bounding box center [31, 88] width 11 height 13
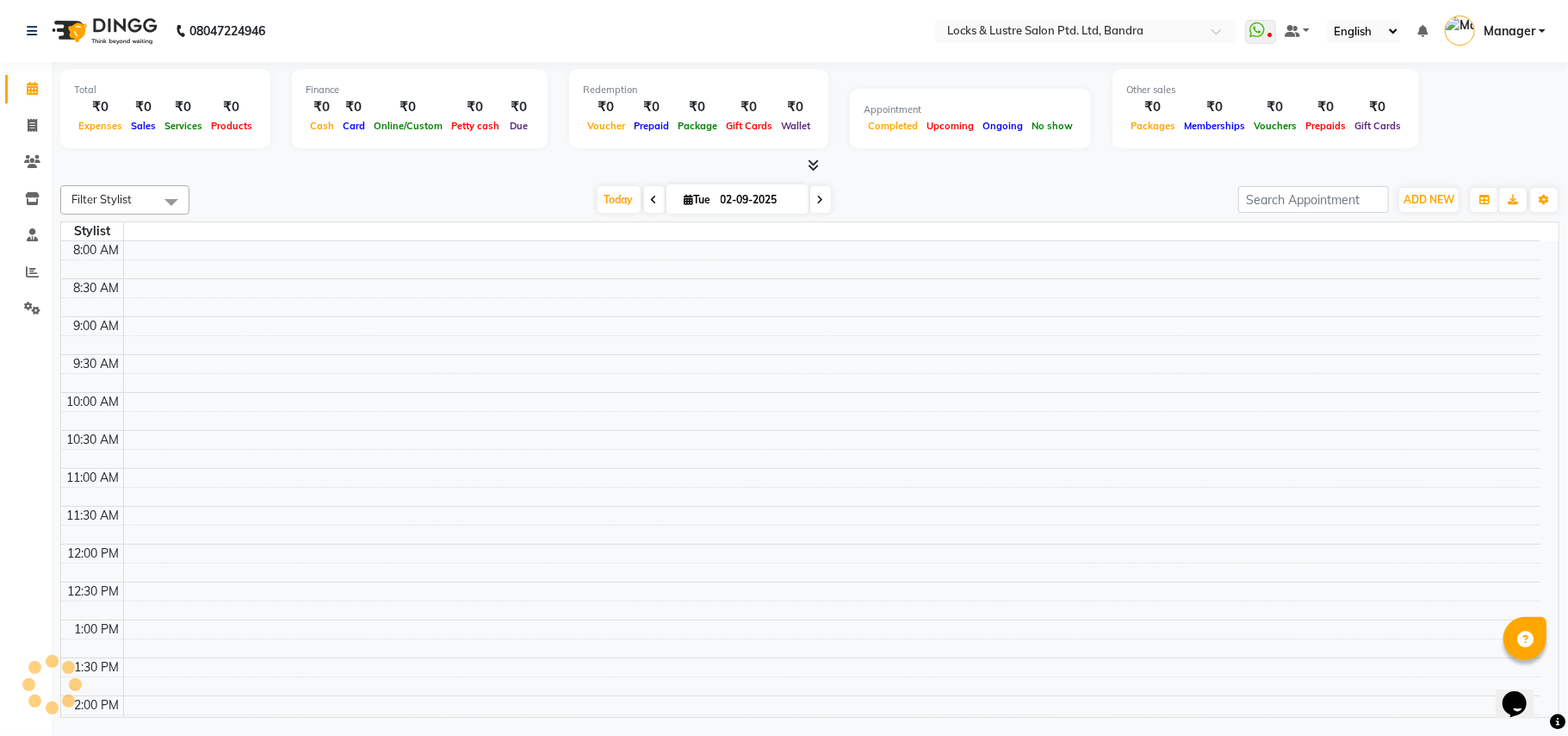
click at [627, 332] on td at bounding box center [831, 325] width 1418 height 19
click at [601, 357] on td at bounding box center [831, 363] width 1418 height 19
click at [251, 381] on td at bounding box center [831, 382] width 1418 height 19
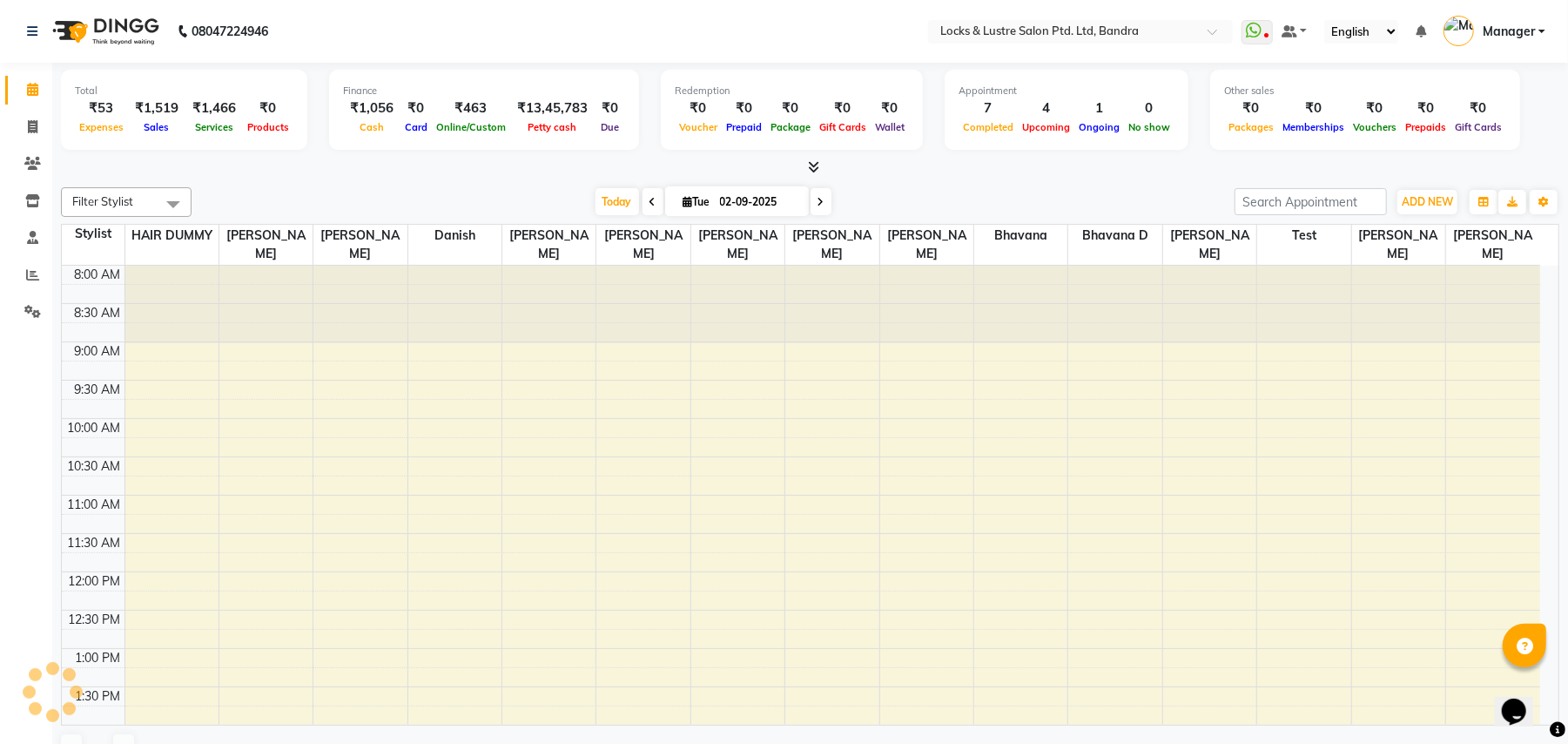
click at [658, 287] on div at bounding box center [643, 304] width 93 height 77
click at [655, 297] on div at bounding box center [643, 304] width 93 height 77
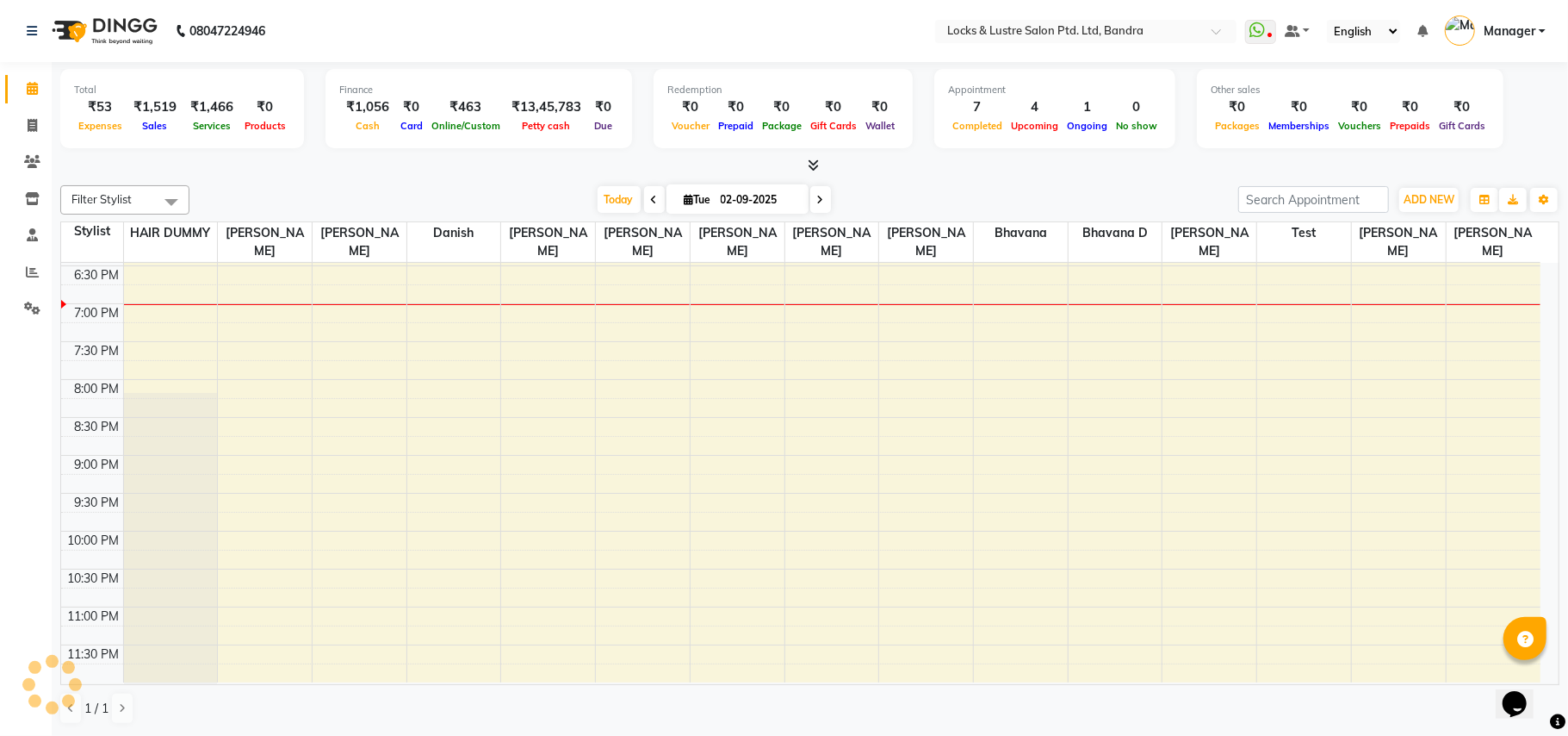
scroll to position [810, 0]
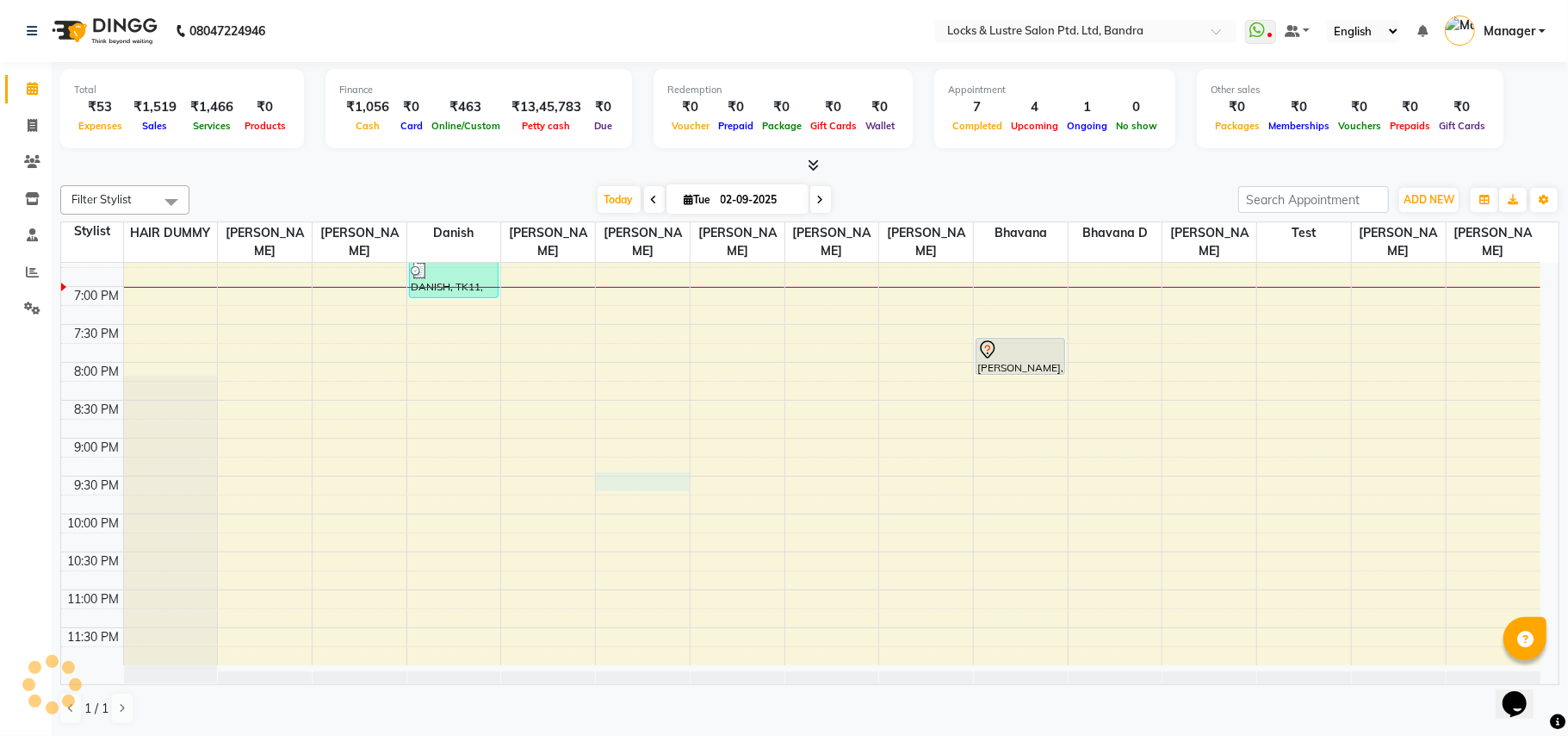
click at [639, 488] on div "8:00 AM 8:30 AM 9:00 AM 9:30 AM 10:00 AM 10:30 AM 11:00 AM 11:30 AM 12:00 PM 12…" at bounding box center [801, 59] width 1479 height 1212
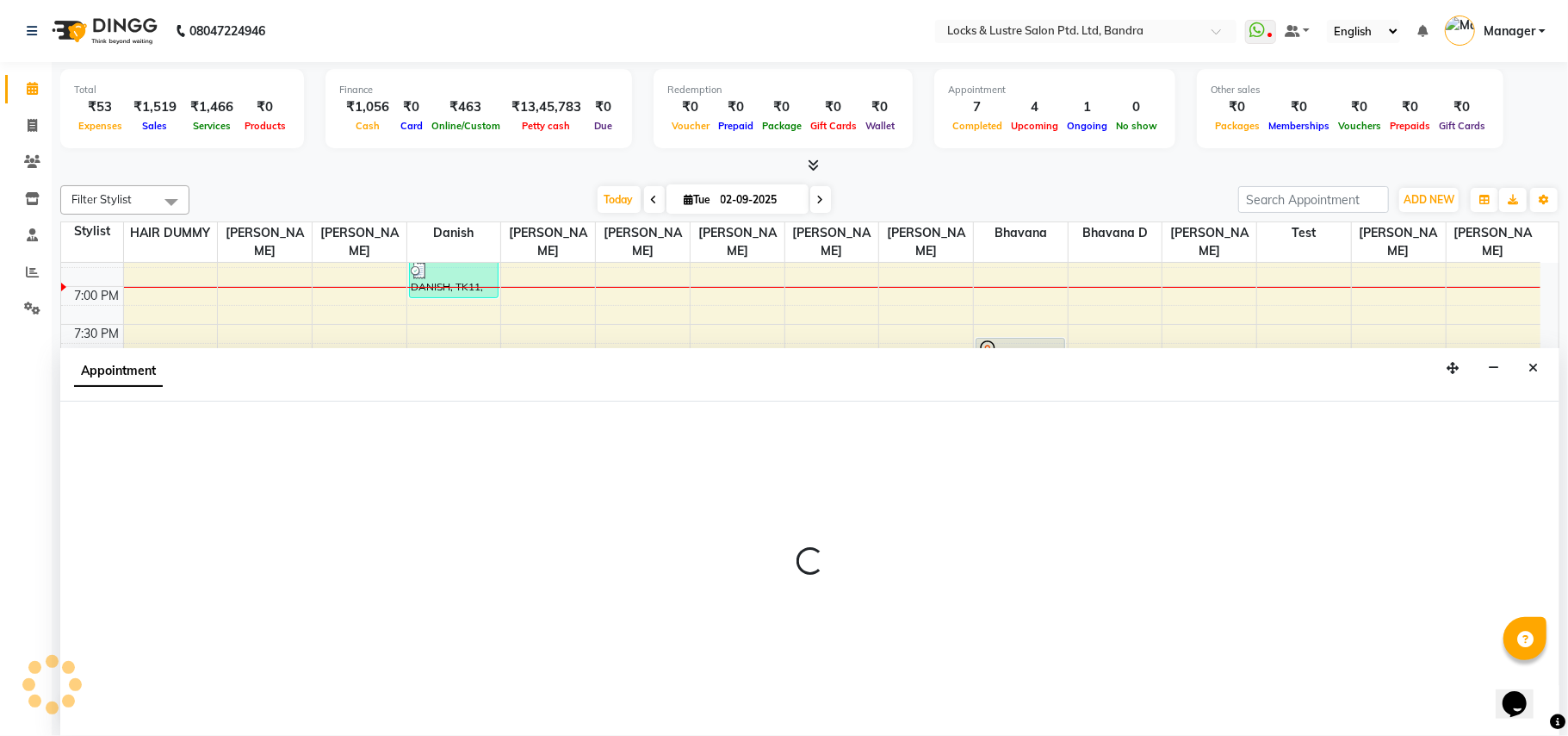
select select "80182"
select select "tentative"
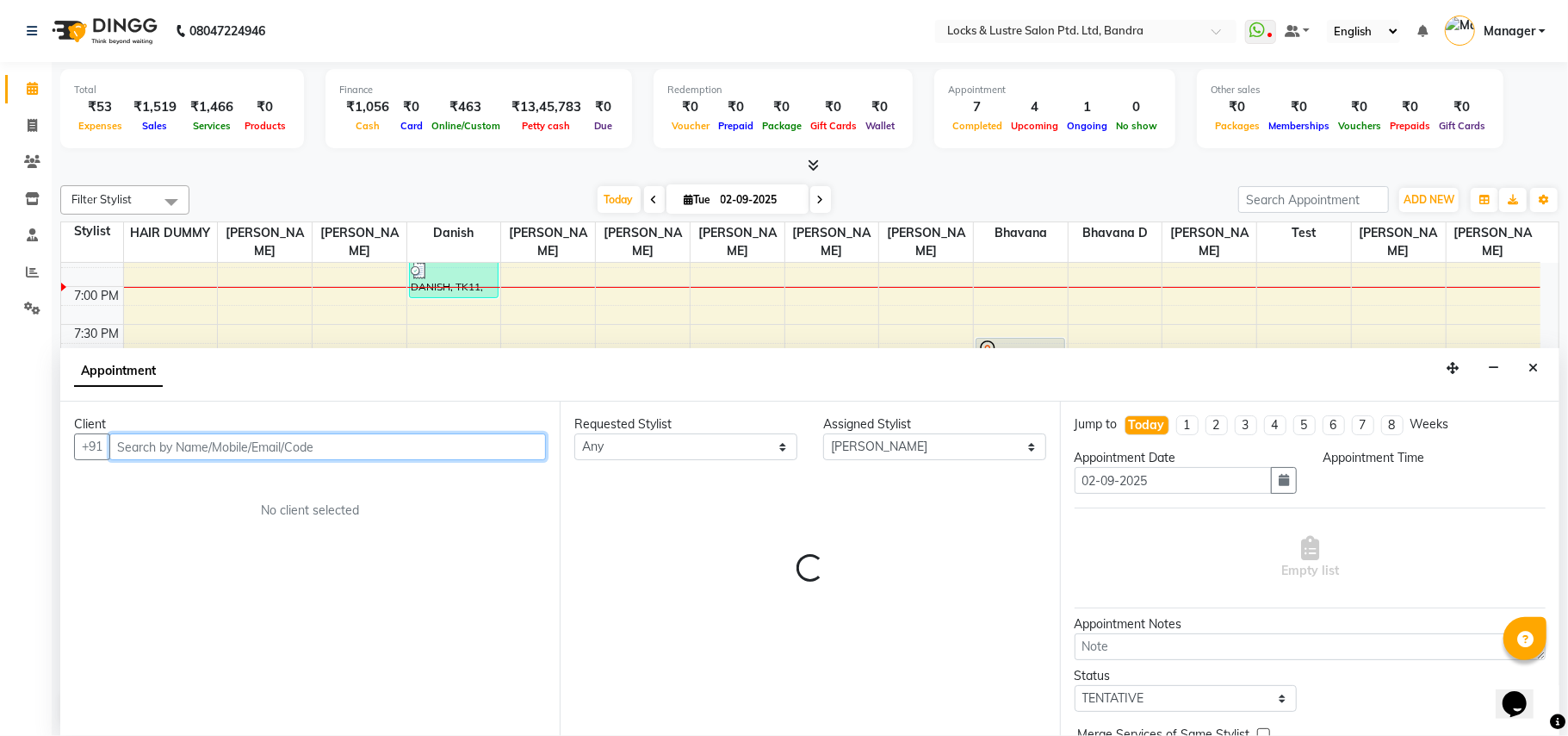
select select "1275"
click at [294, 454] on input "text" at bounding box center [327, 446] width 437 height 26
paste input "8369412124"
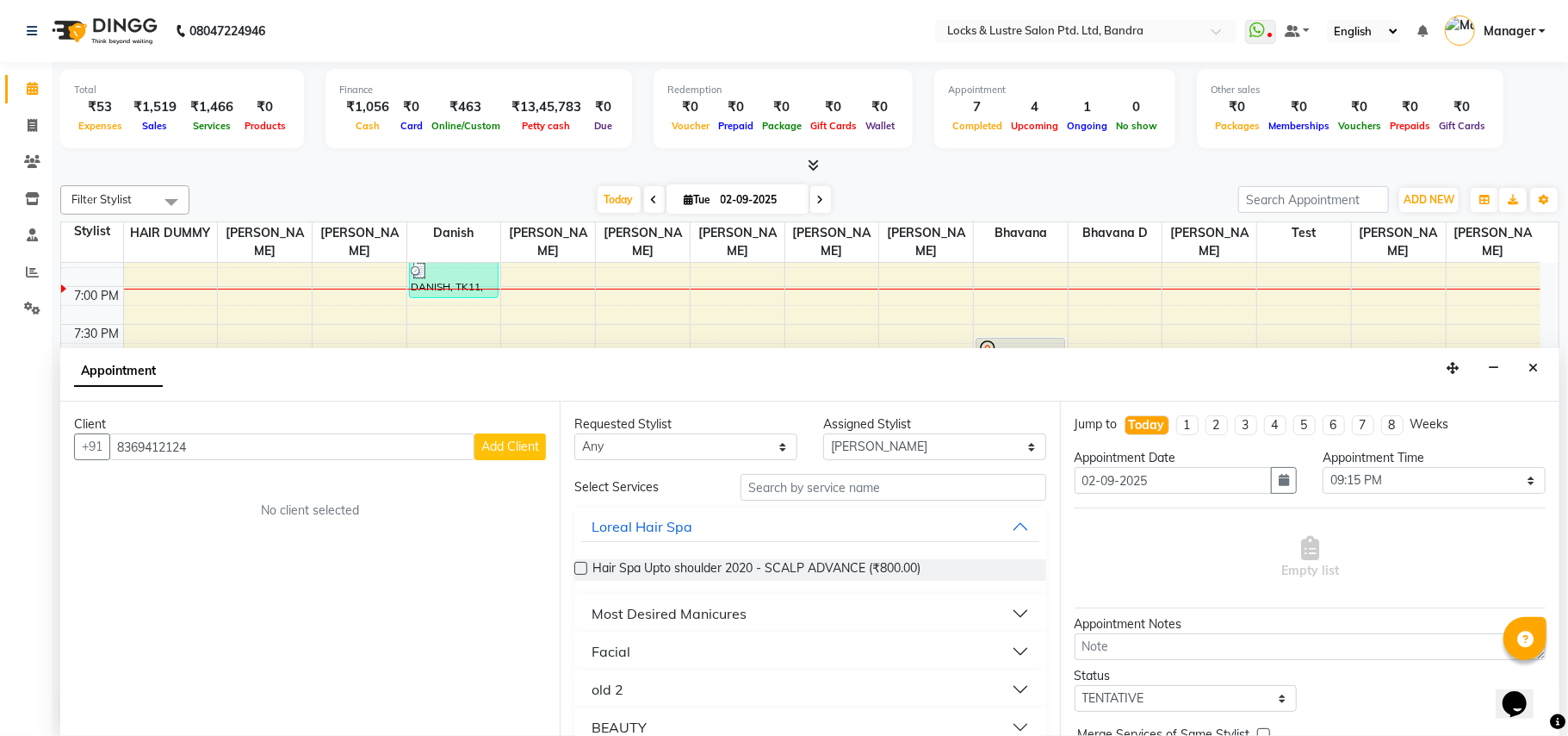
click at [475, 598] on div "Client +91 8369412124 Add Client No client selected" at bounding box center [310, 569] width 499 height 334
click at [232, 449] on input "8369412124" at bounding box center [292, 446] width 365 height 26
drag, startPoint x: 232, startPoint y: 449, endPoint x: 0, endPoint y: 435, distance: 232.4
click at [0, 435] on app-home "08047224946 Select Location × Locks & Lustre Salon Ptd. Ltd, Bandra WhatsApp St…" at bounding box center [784, 368] width 1568 height 736
paste input "9967867157"
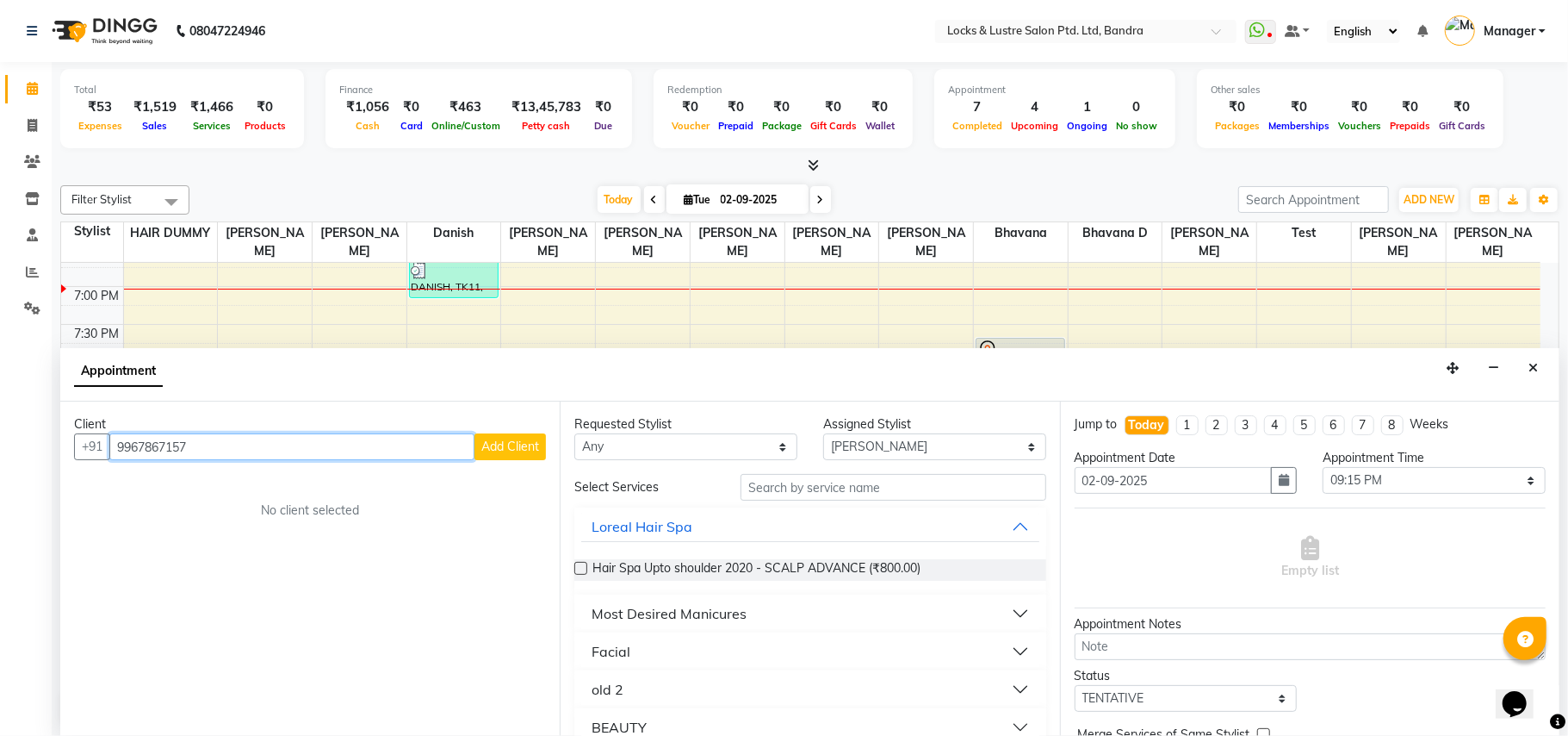
type input "9967867157"
click at [424, 574] on div "Client +91 9967867157 Add Client No client selected" at bounding box center [310, 569] width 499 height 334
click at [185, 533] on div "Client +91 9967867157 Add Client No client selected" at bounding box center [310, 569] width 499 height 334
click at [210, 446] on input "9967867157" at bounding box center [292, 446] width 365 height 26
click at [188, 553] on div "Client +91 9967867157 Add Client No client selected" at bounding box center [310, 569] width 499 height 334
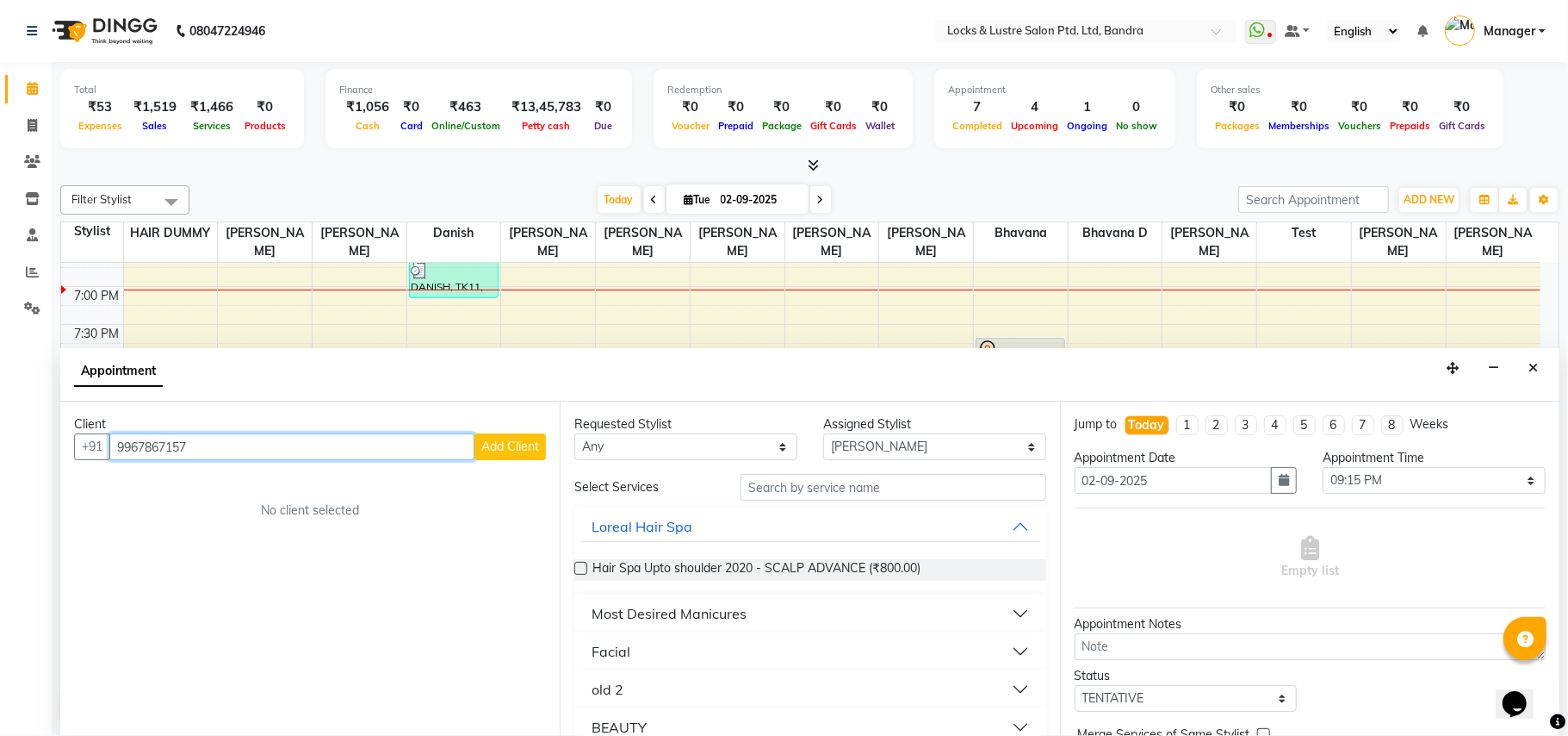
click at [208, 446] on input "9967867157" at bounding box center [292, 446] width 365 height 26
click at [454, 533] on div "Client +91 9967867157 Add Client No client selected" at bounding box center [310, 569] width 499 height 334
click at [210, 448] on input "9967867157" at bounding box center [292, 446] width 365 height 26
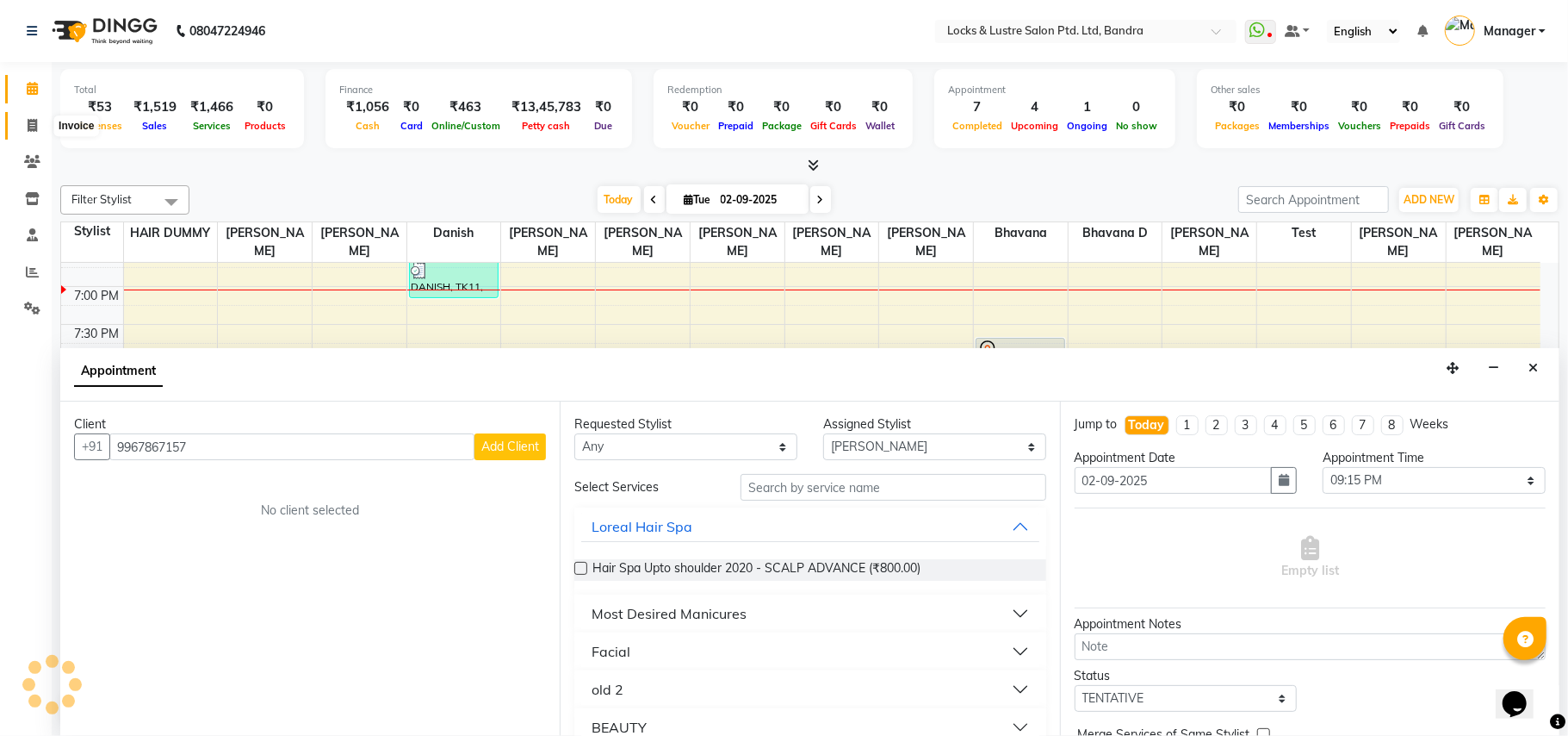
click at [32, 122] on icon at bounding box center [32, 125] width 10 height 13
select select "service"
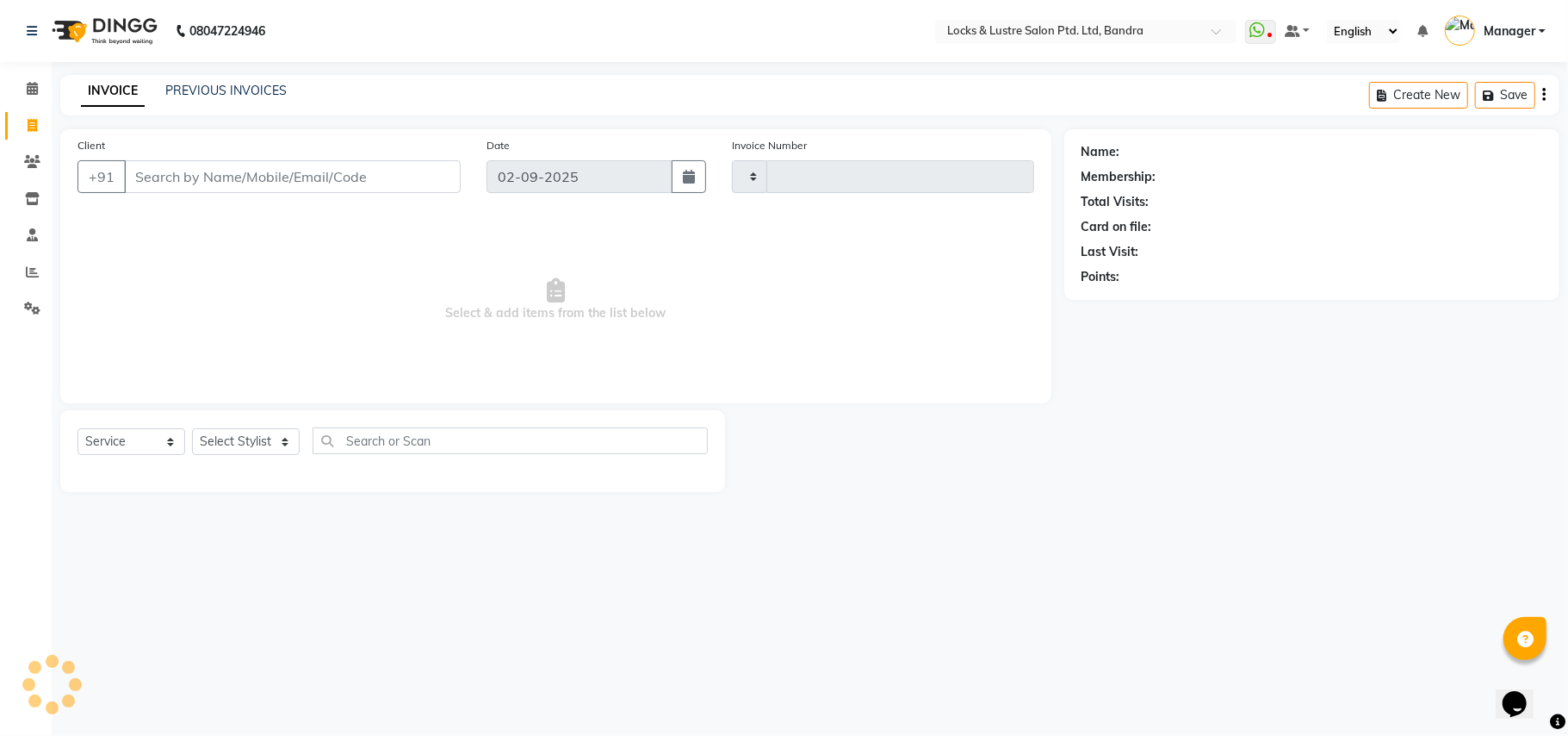
type input "2253"
select select "6029"
click at [156, 178] on input "Client" at bounding box center [292, 176] width 337 height 32
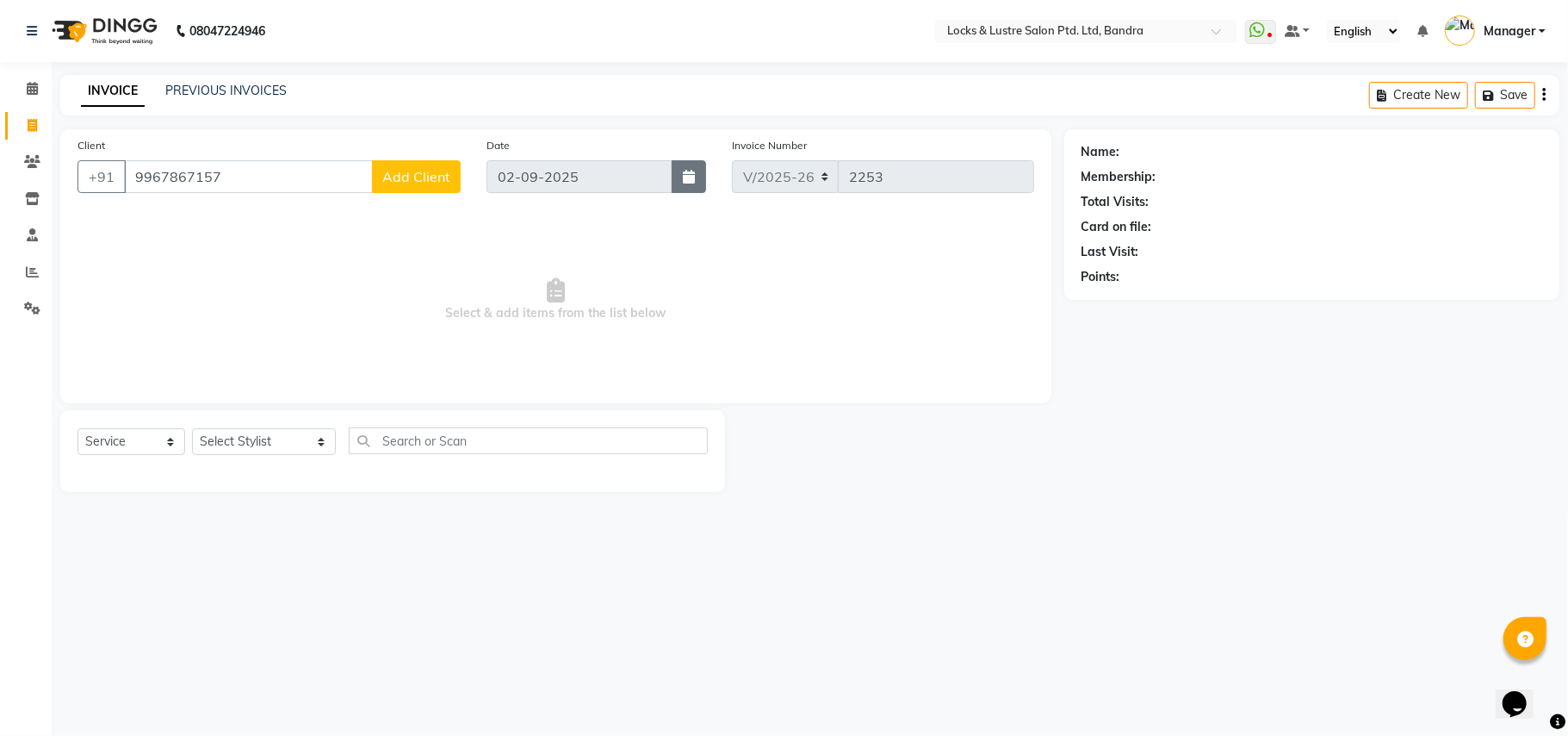
type input "9967867157"
click at [693, 170] on icon "button" at bounding box center [689, 177] width 12 height 14
select select "9"
select select "2025"
click at [321, 343] on span "Select & add items from the list below" at bounding box center [555, 300] width 956 height 172
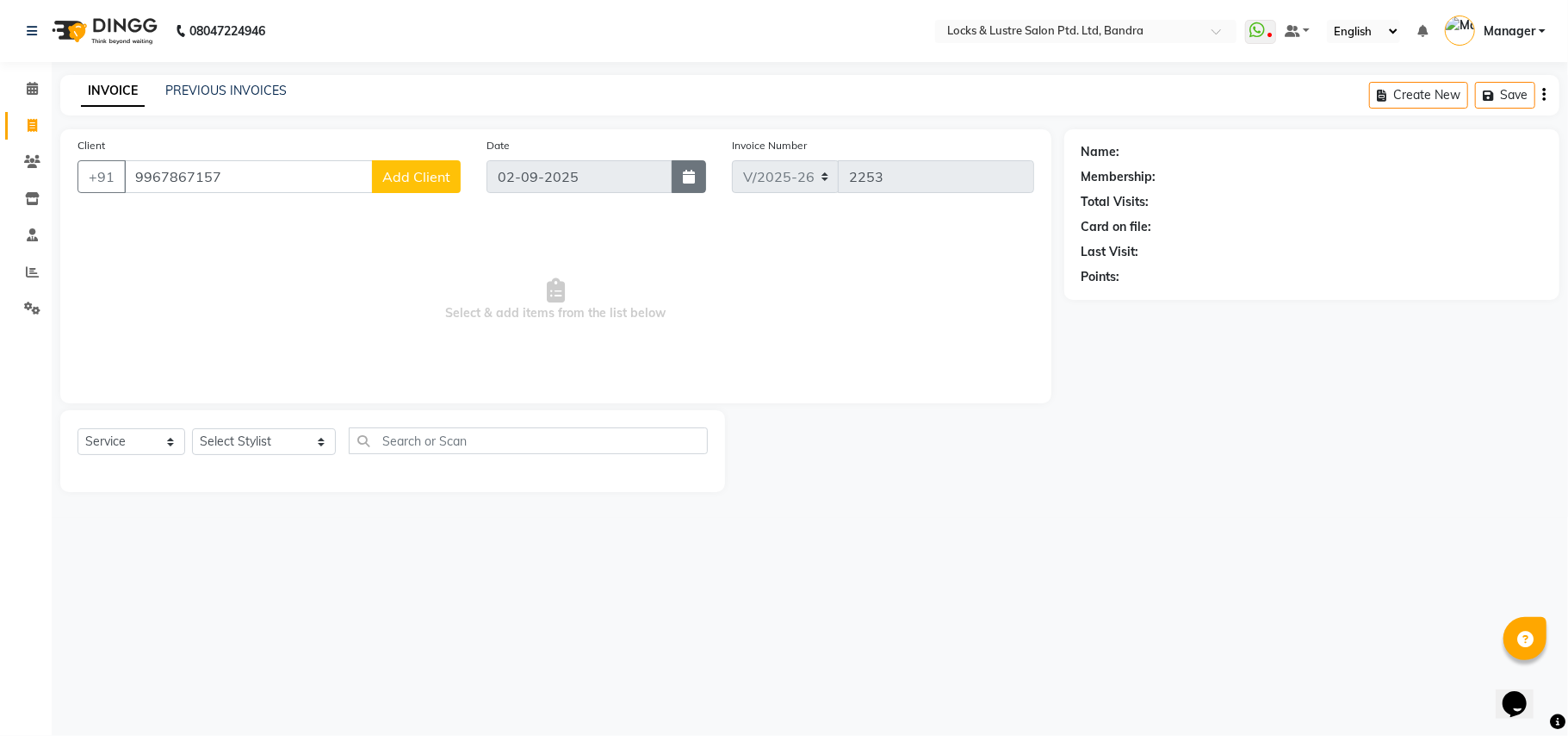
click at [686, 173] on icon "button" at bounding box center [689, 177] width 12 height 14
select select "9"
select select "2025"
click at [792, 259] on span "Select & add items from the list below" at bounding box center [555, 300] width 956 height 172
click at [25, 158] on icon at bounding box center [32, 161] width 17 height 13
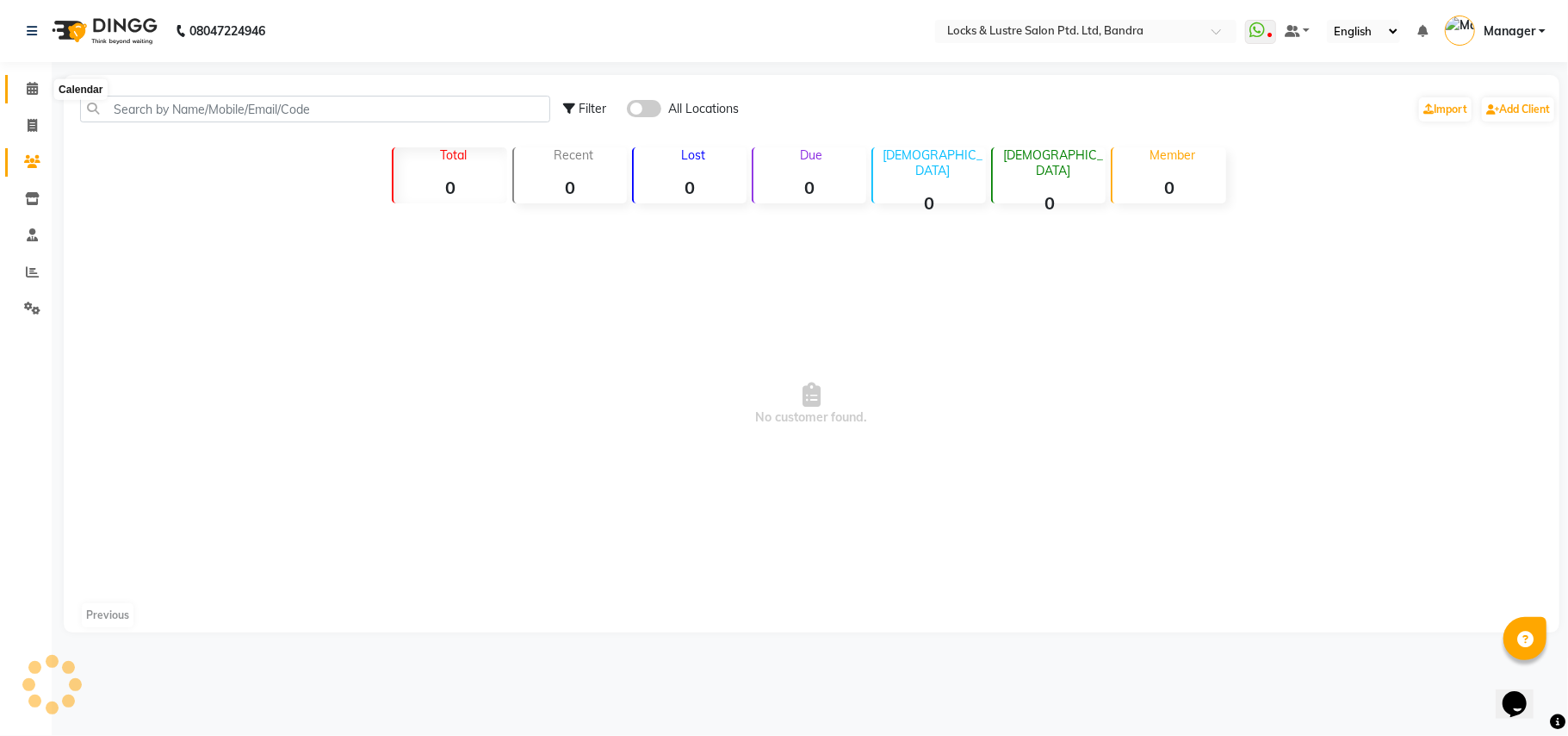
click at [26, 86] on icon at bounding box center [31, 88] width 11 height 13
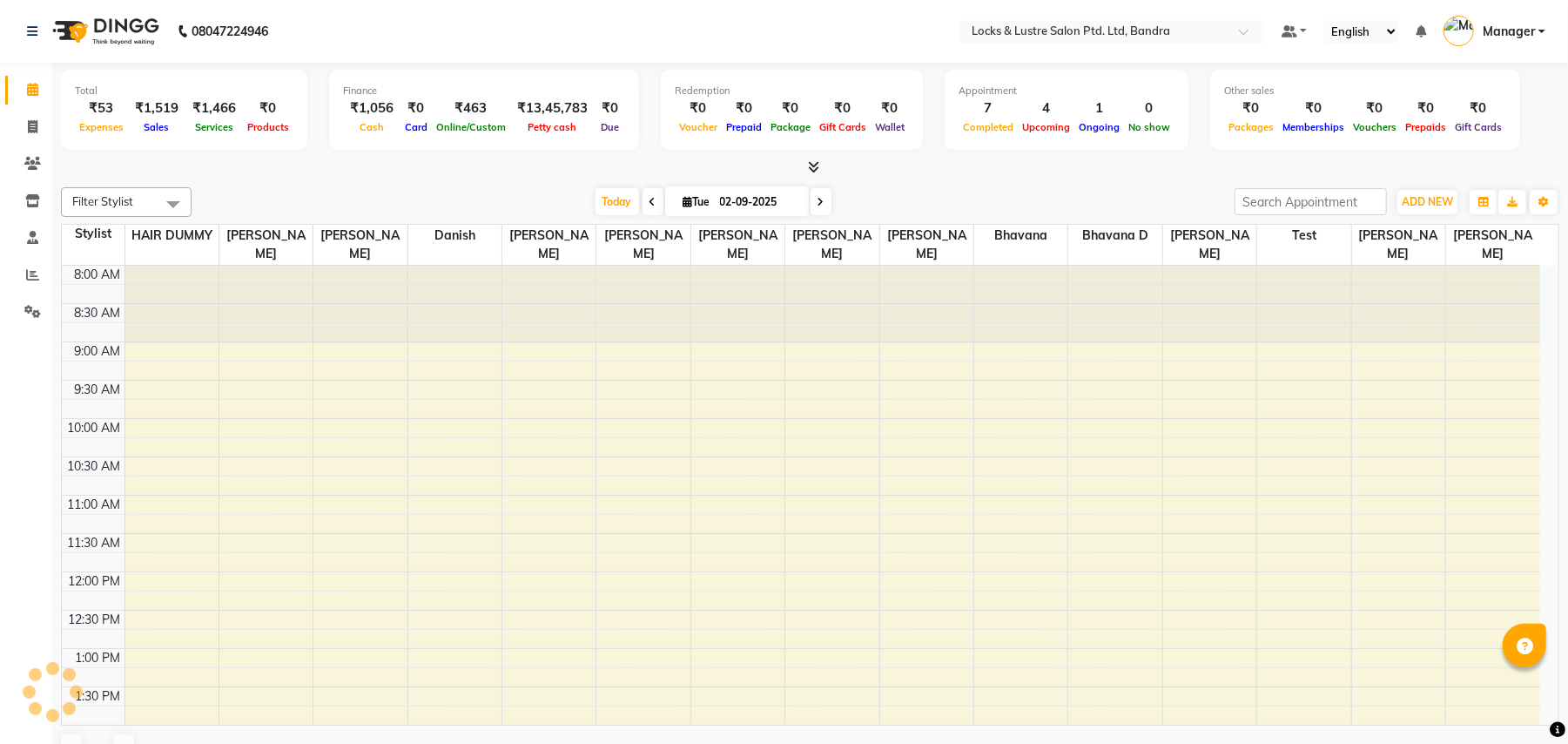
select select "en"
click at [30, 274] on icon at bounding box center [32, 274] width 13 height 13
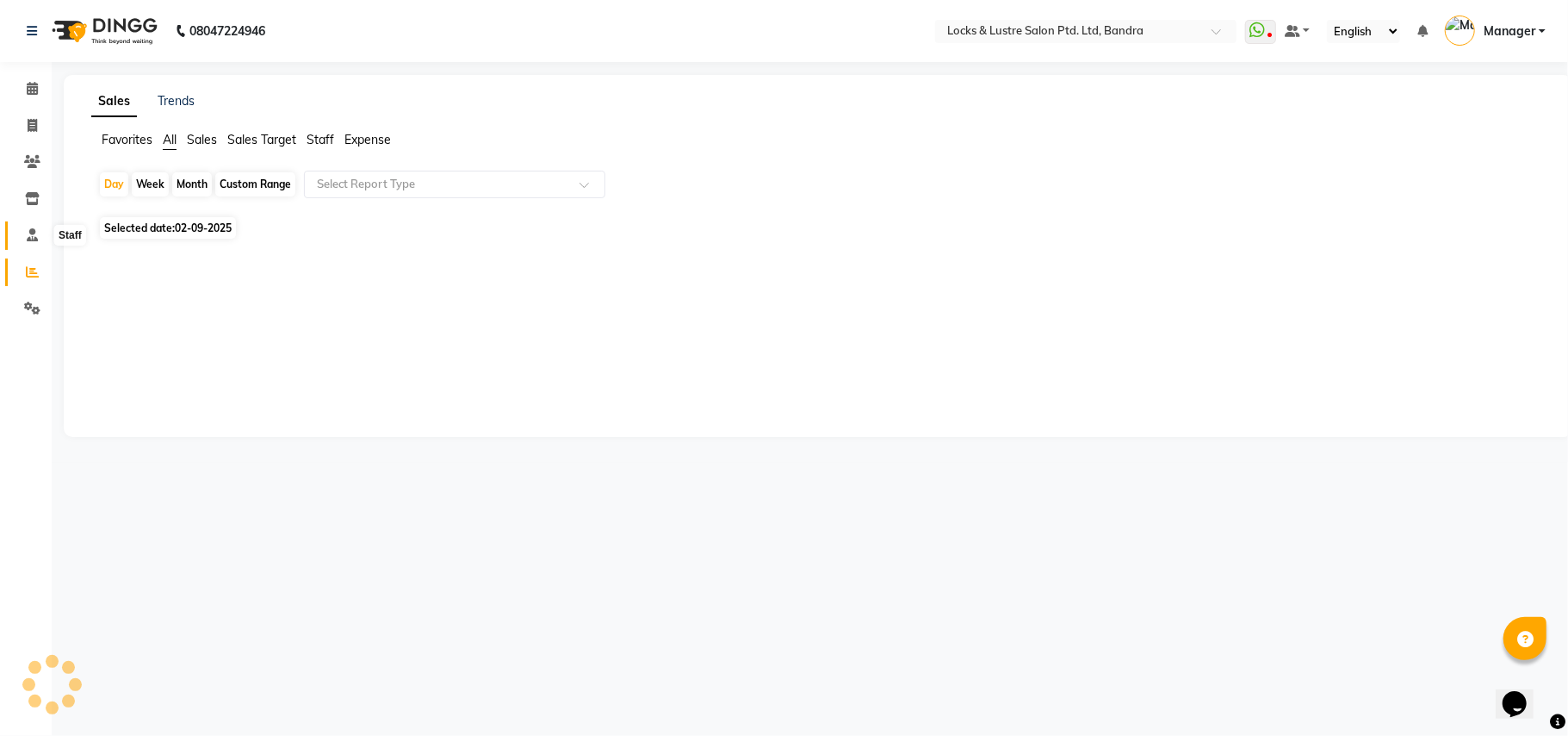
click at [27, 231] on icon at bounding box center [31, 235] width 11 height 13
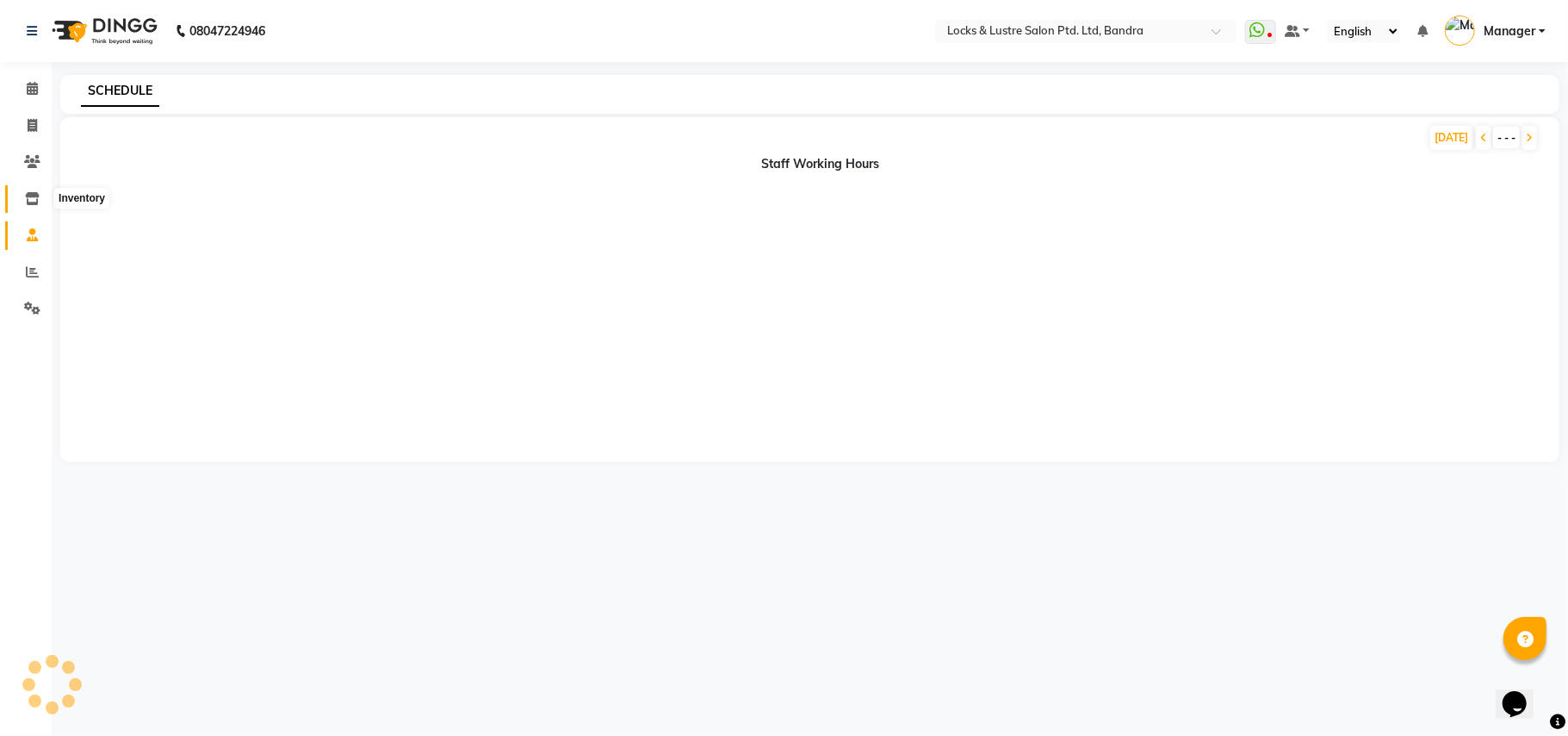
click at [36, 194] on icon at bounding box center [32, 198] width 15 height 13
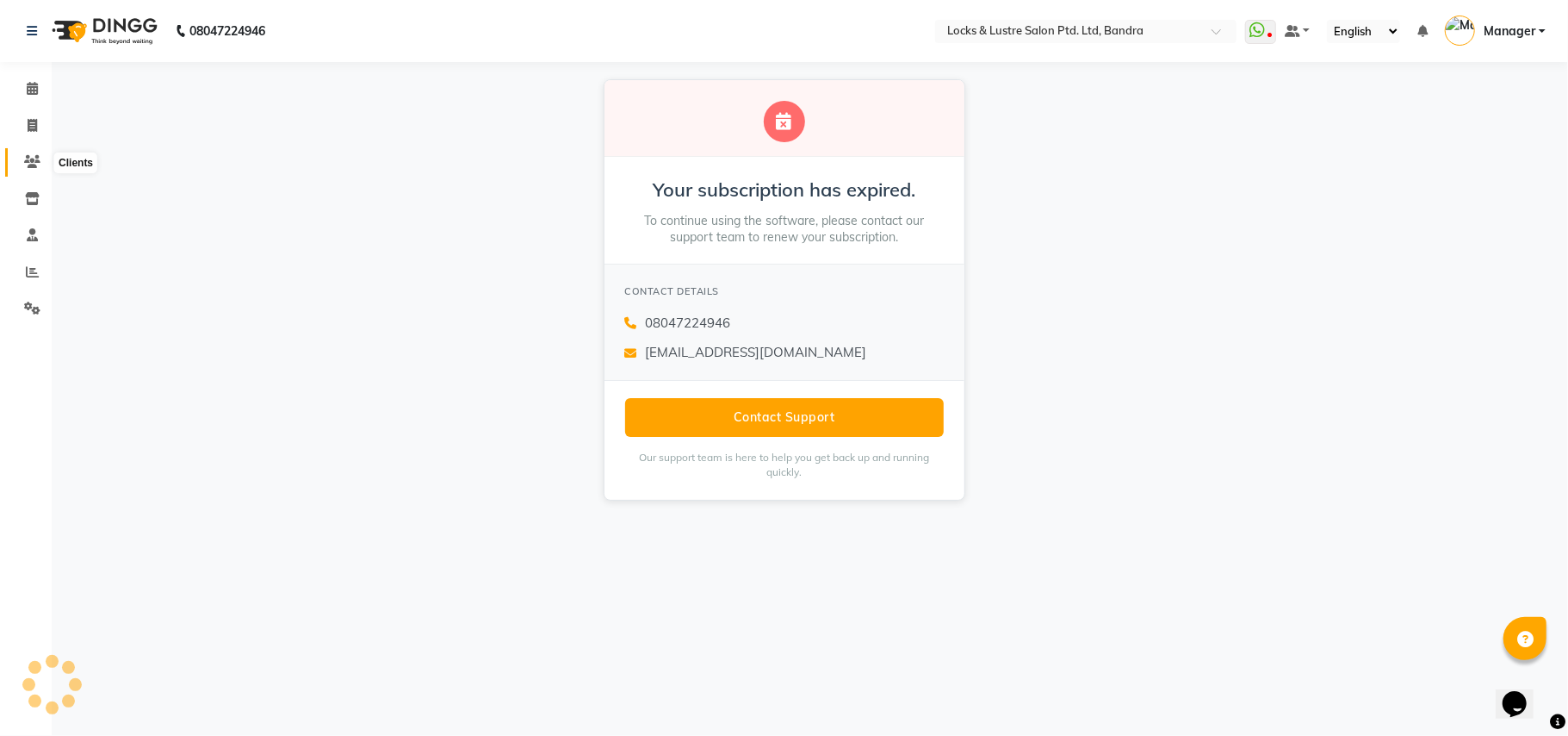
click at [32, 167] on icon at bounding box center [32, 161] width 17 height 13
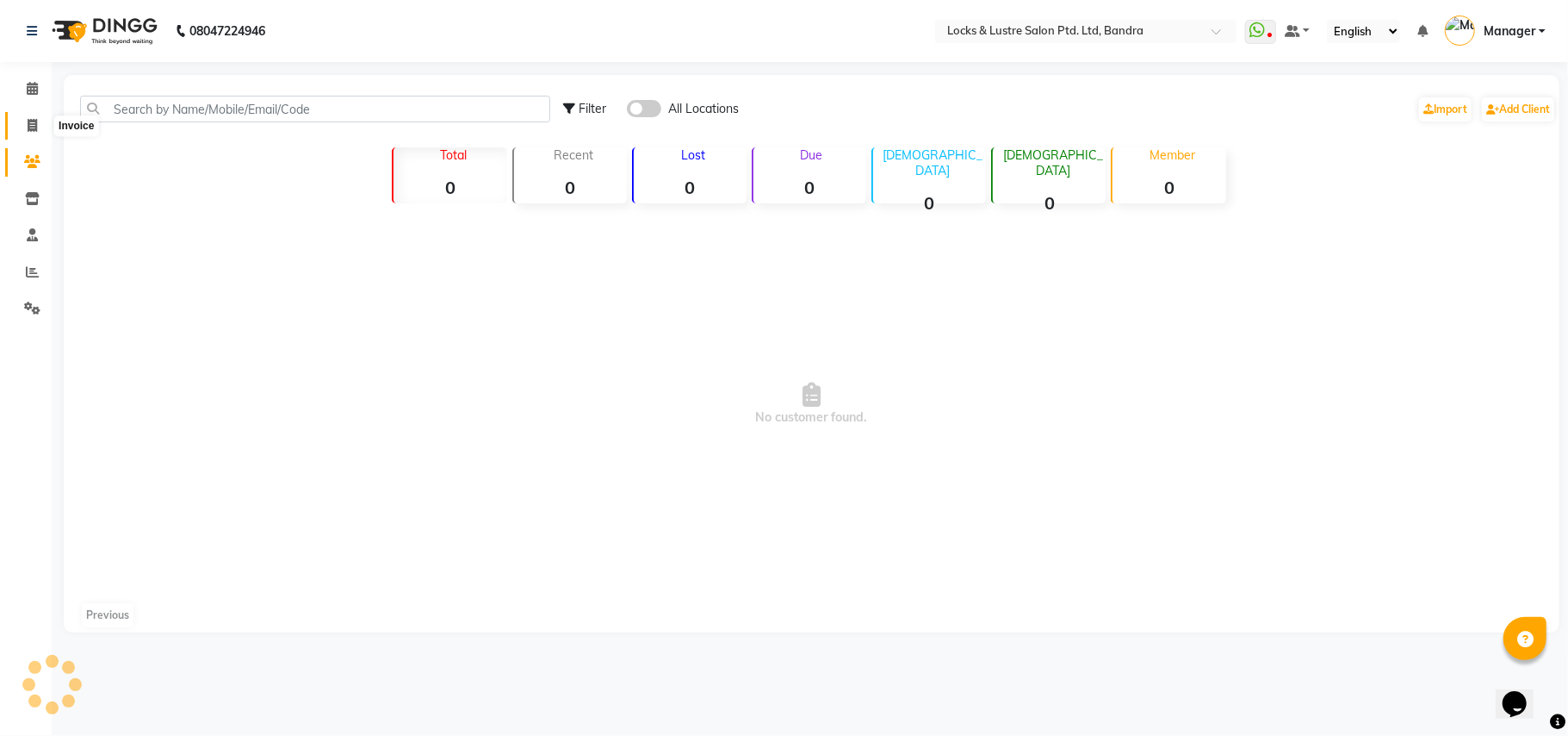
click at [34, 122] on icon at bounding box center [32, 125] width 10 height 13
select select "service"
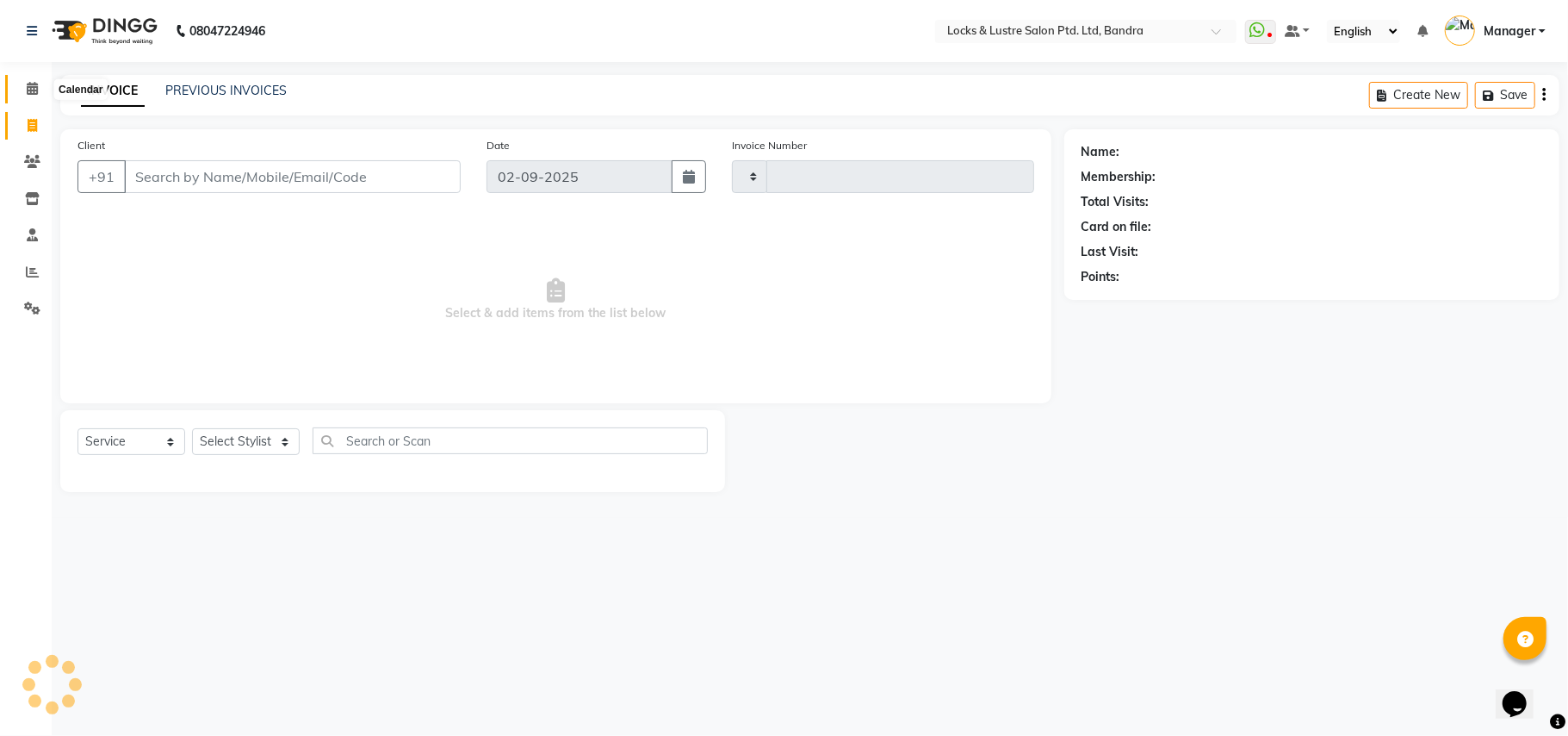
click at [34, 79] on span at bounding box center [32, 89] width 30 height 20
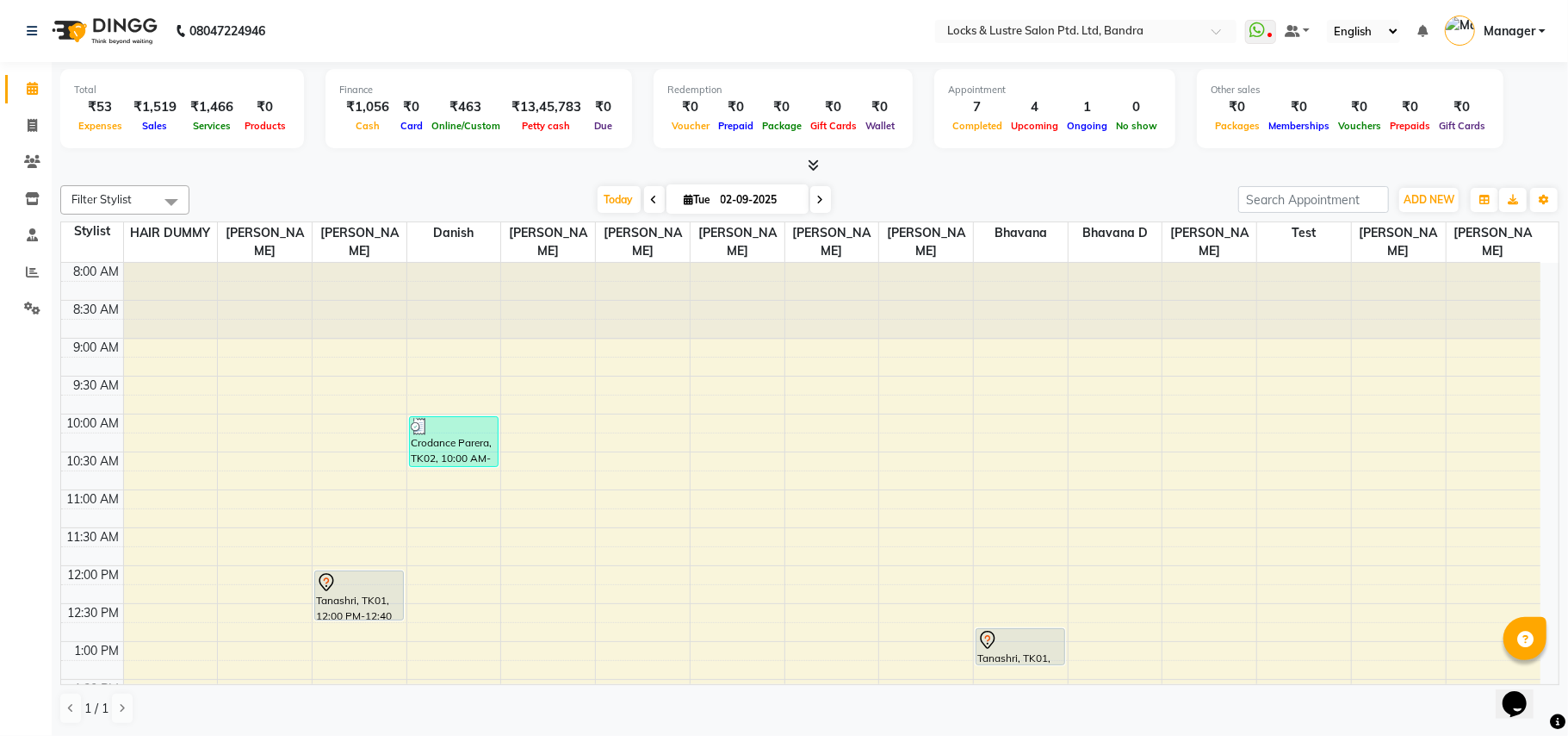
click at [425, 166] on div at bounding box center [810, 165] width 1499 height 19
click at [474, 179] on div "Filter Stylist Select All Anushree bhavana Bhavana D danish HAIR DUMMY Junaid S…" at bounding box center [810, 455] width 1499 height 553
click at [332, 173] on div at bounding box center [810, 165] width 1499 height 19
click at [32, 162] on icon at bounding box center [32, 161] width 17 height 13
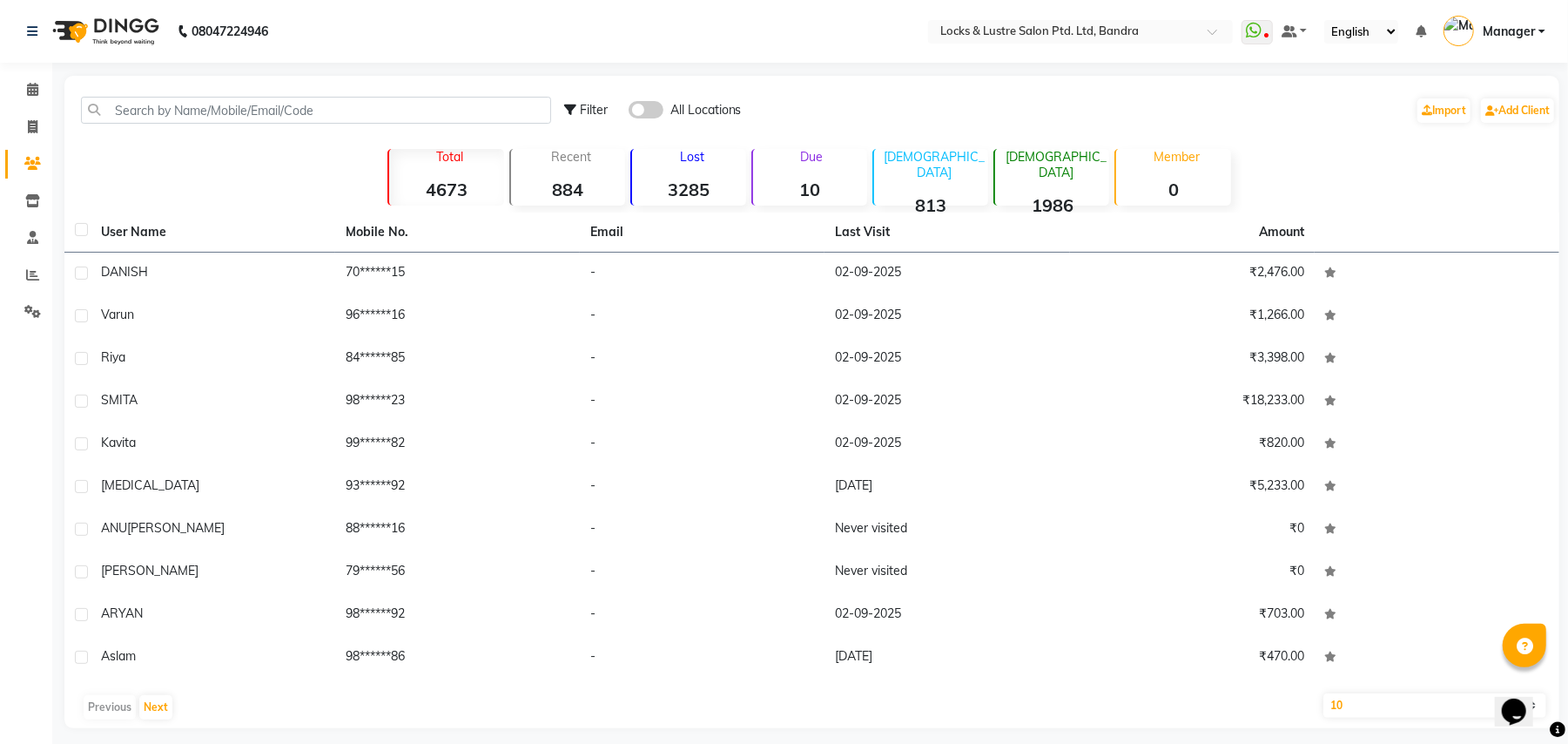
click at [158, 168] on div "Filter All Locations Import Add Client Total 4673 Recent 884 Lost 3285 Due 10 M…" at bounding box center [811, 402] width 1495 height 652
click at [392, 22] on nav "08047224946 Select Location × Locks & Lustre Salon Ptd. Ltd, Bandra WhatsApp St…" at bounding box center [784, 31] width 1568 height 62
click at [618, 22] on nav "08047224946 Select Location × Locks & Lustre Salon Ptd. Ltd, Bandra WhatsApp St…" at bounding box center [784, 31] width 1568 height 62
click at [36, 84] on icon at bounding box center [32, 89] width 11 height 13
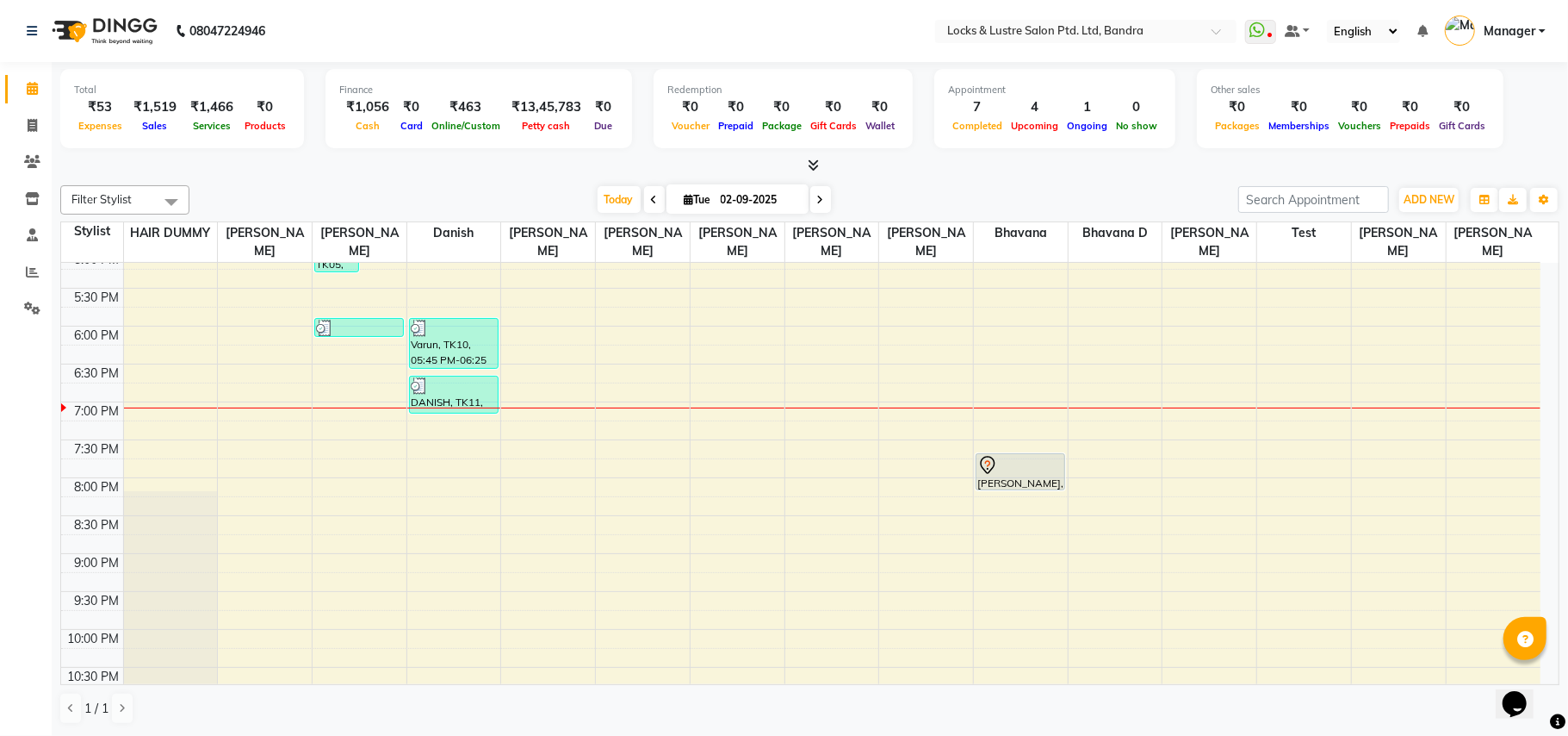
scroll to position [703, 0]
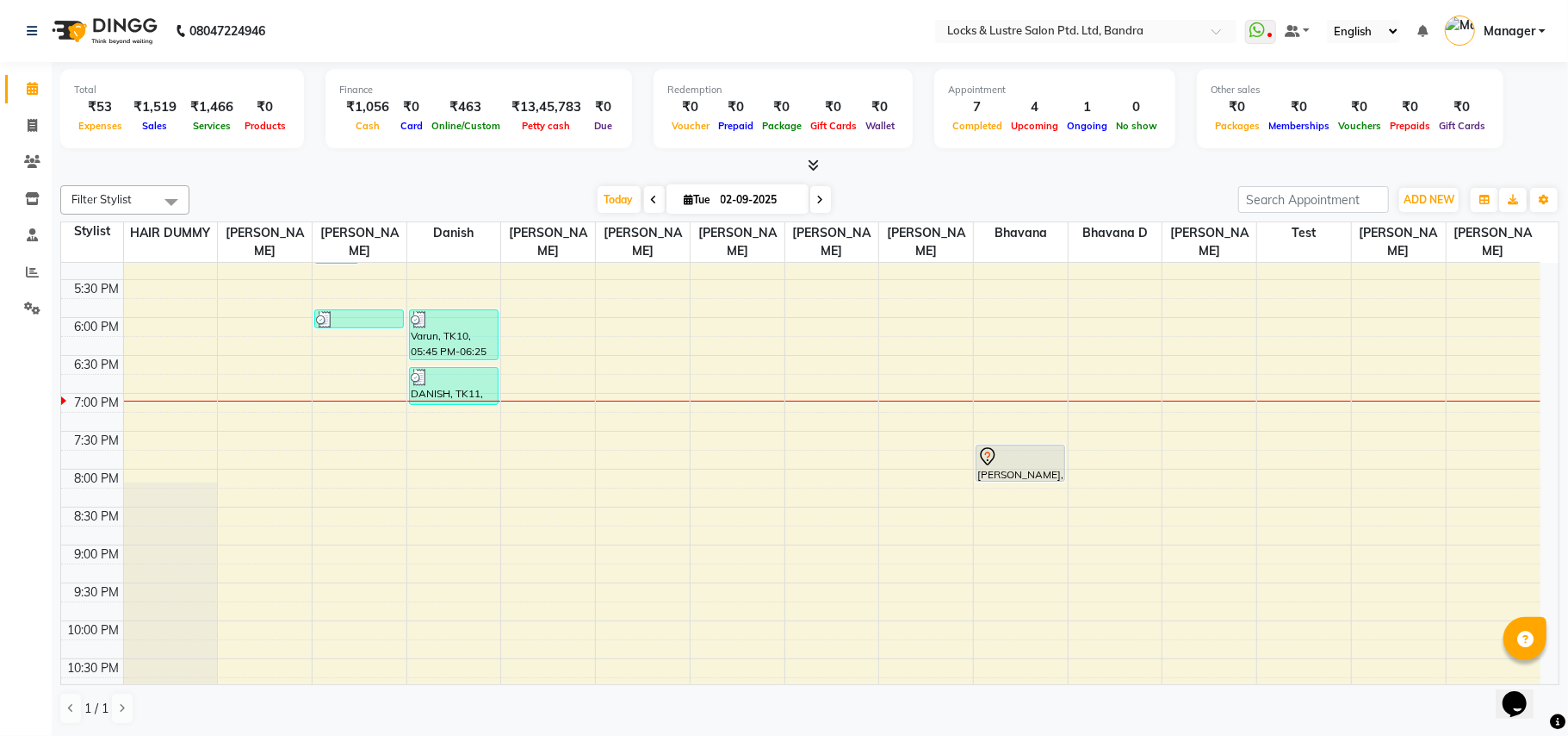
click at [976, 178] on div "Filter Stylist Select All Anushree bhavana Bhavana D danish HAIR DUMMY Junaid S…" at bounding box center [810, 455] width 1499 height 553
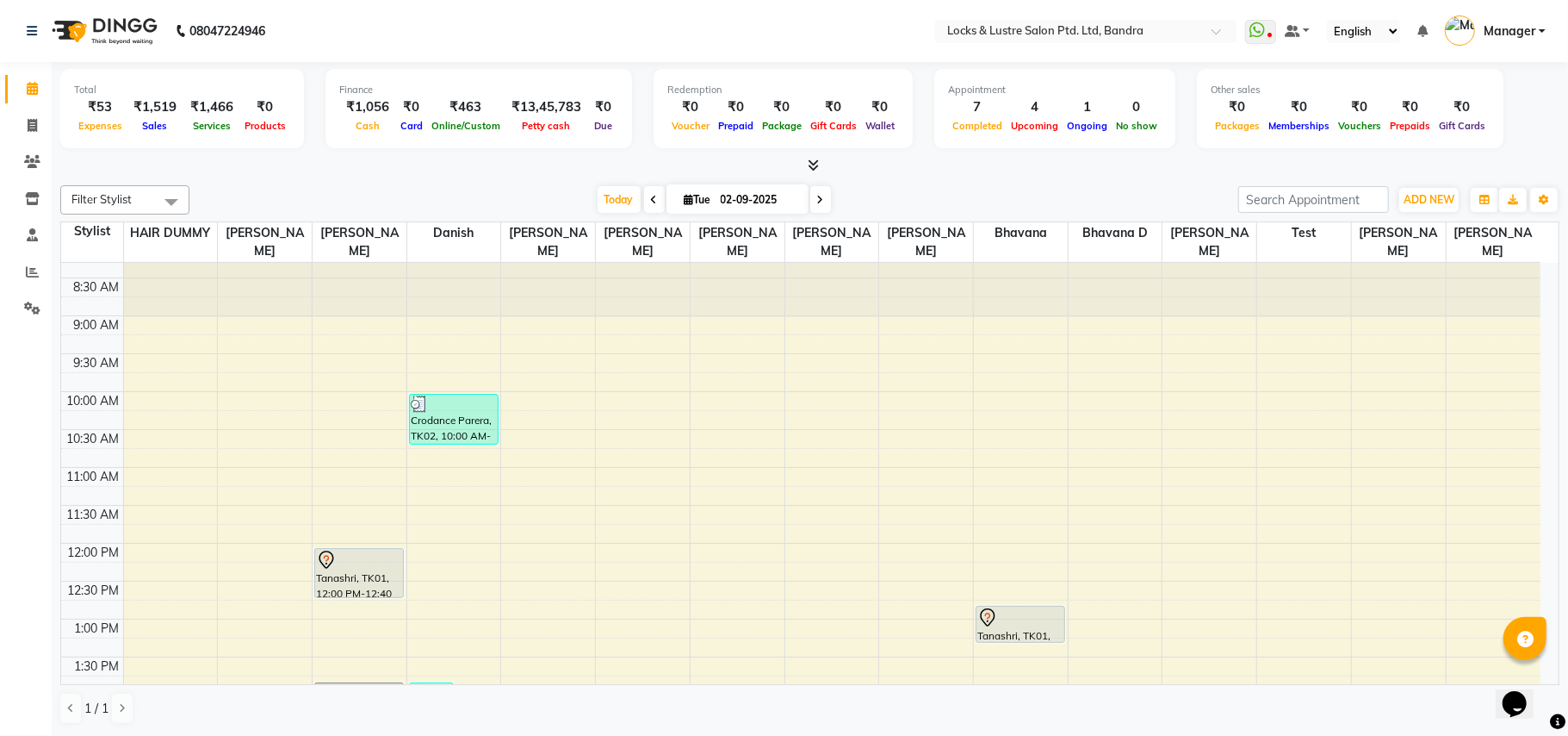
scroll to position [0, 0]
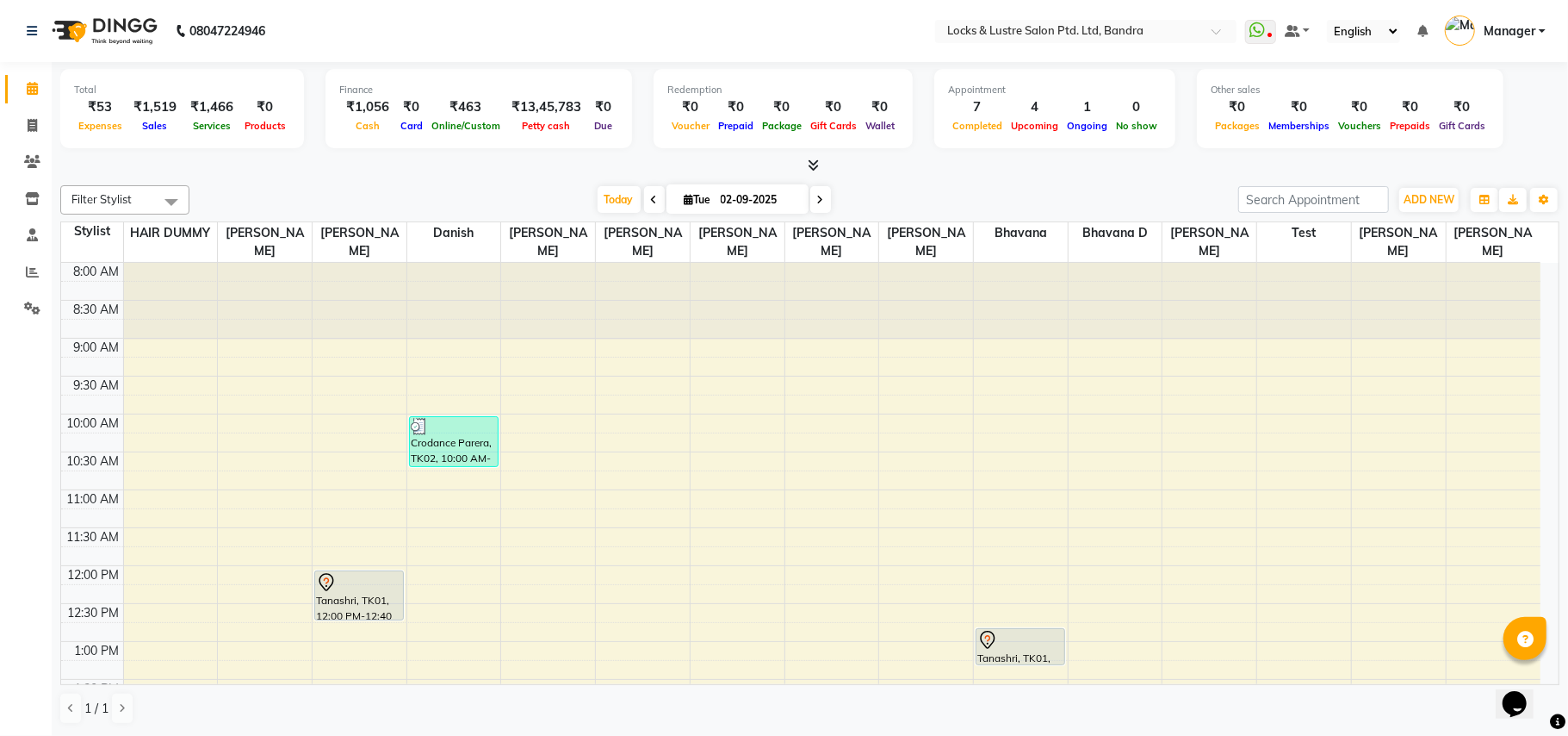
click at [526, 27] on nav "08047224946 Select Location × Locks & Lustre Salon Ptd. Ltd, Bandra WhatsApp St…" at bounding box center [784, 30] width 1568 height 62
click at [808, 32] on nav "08047224946 Select Location × Locks & Lustre Salon Ptd. Ltd, Bandra WhatsApp St…" at bounding box center [784, 30] width 1568 height 62
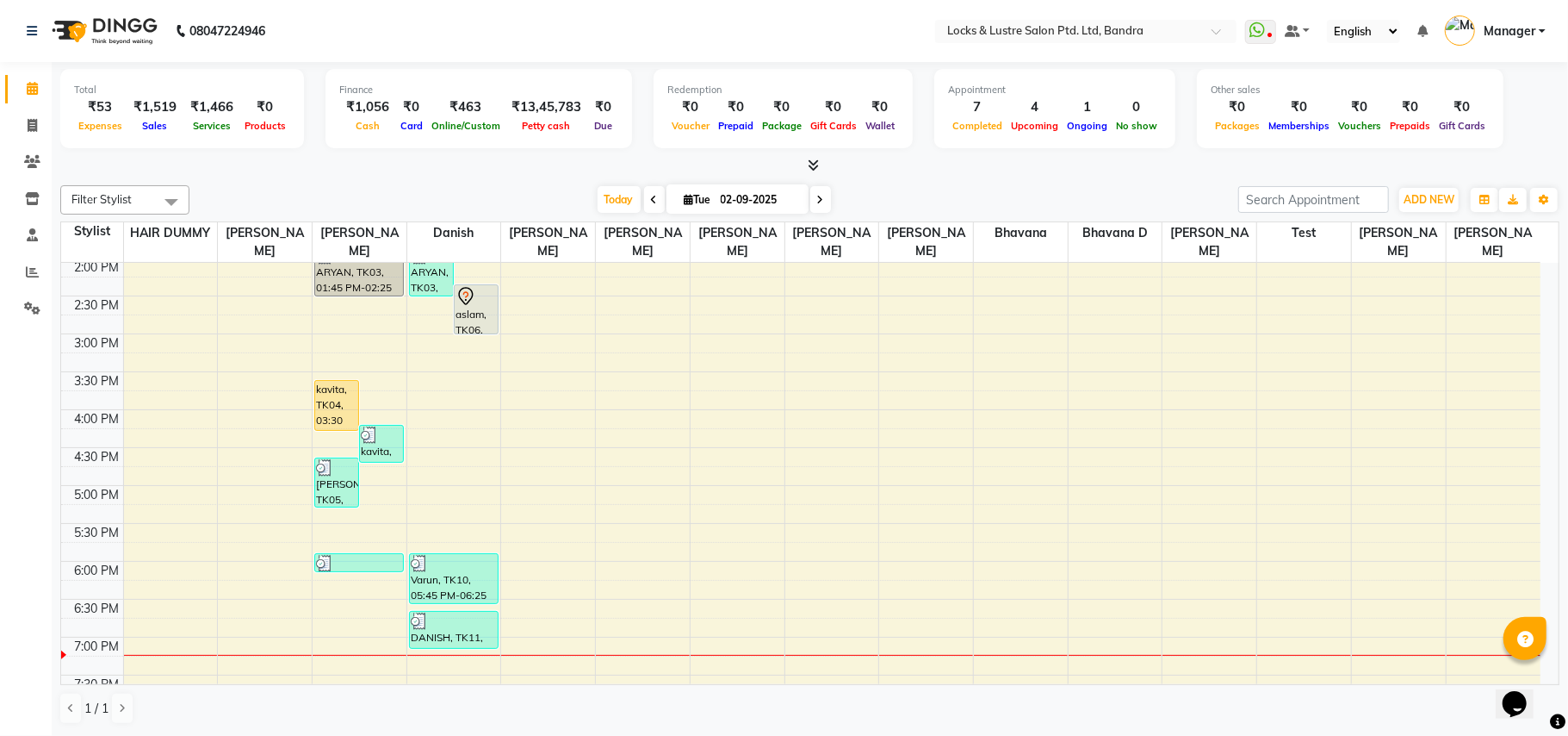
scroll to position [689, 0]
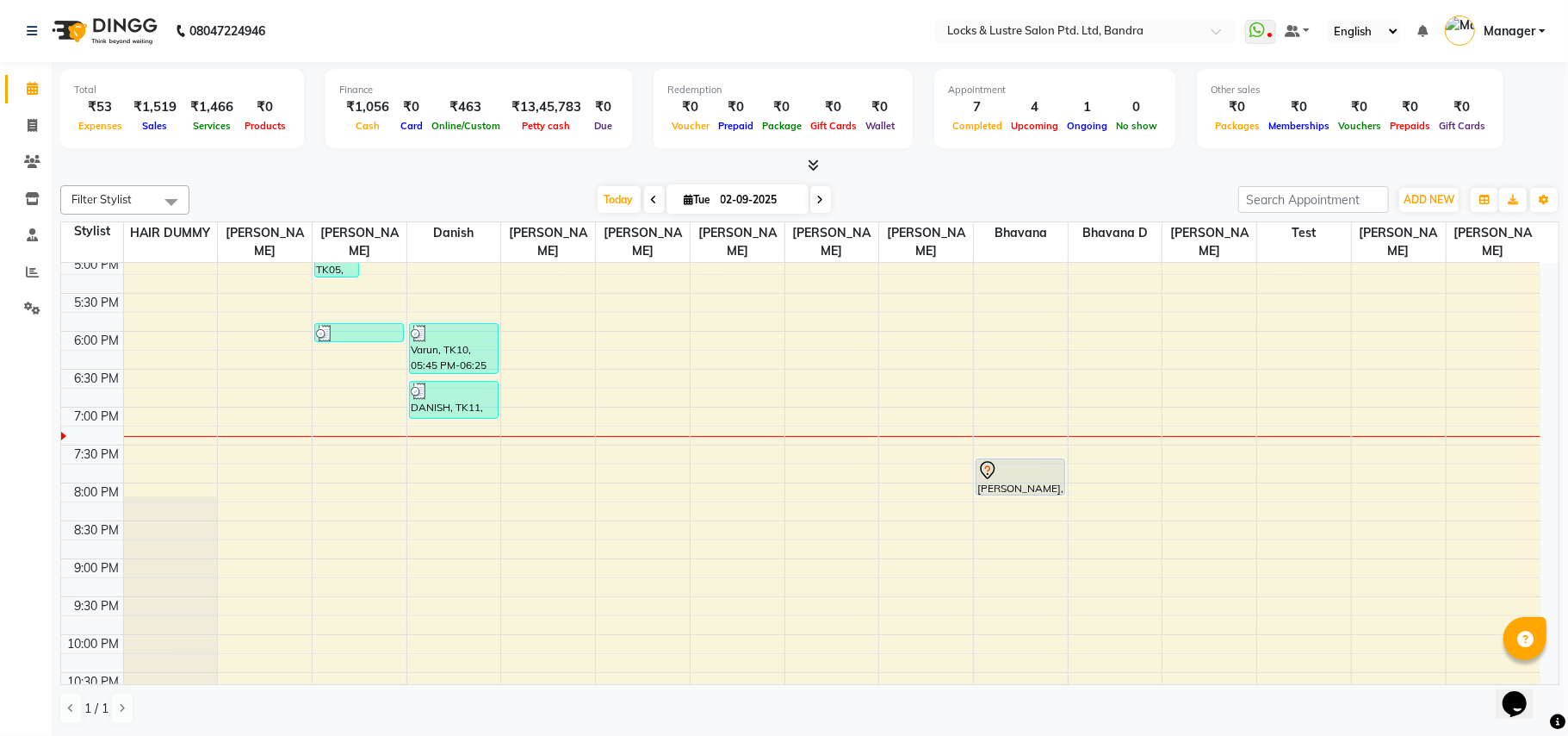
click at [1411, 515] on div "8:00 AM 8:30 AM 9:00 AM 9:30 AM 10:00 AM 10:30 AM 11:00 AM 11:30 AM 12:00 PM 12…" at bounding box center [801, 180] width 1479 height 1212
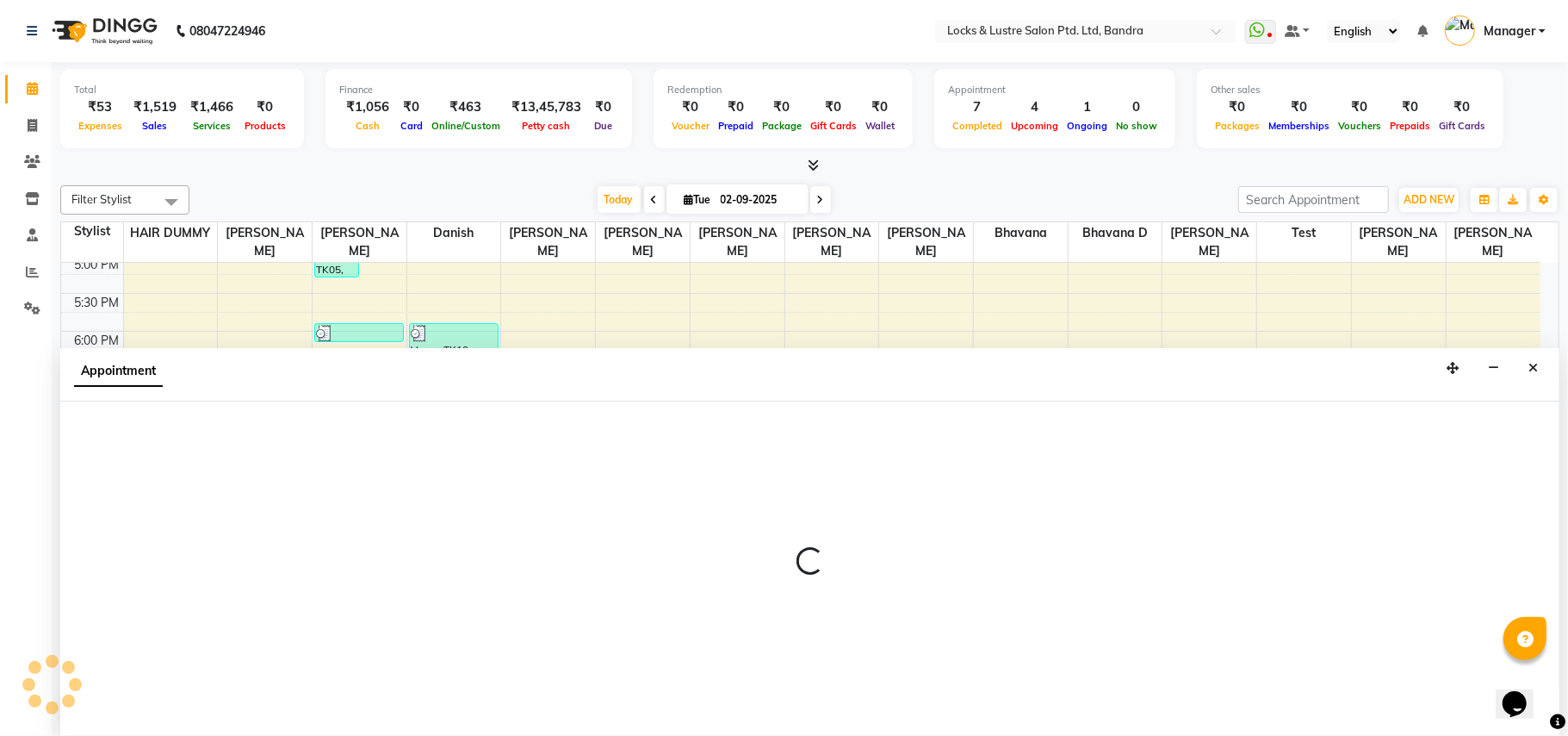
select select "89646"
select select "tentative"
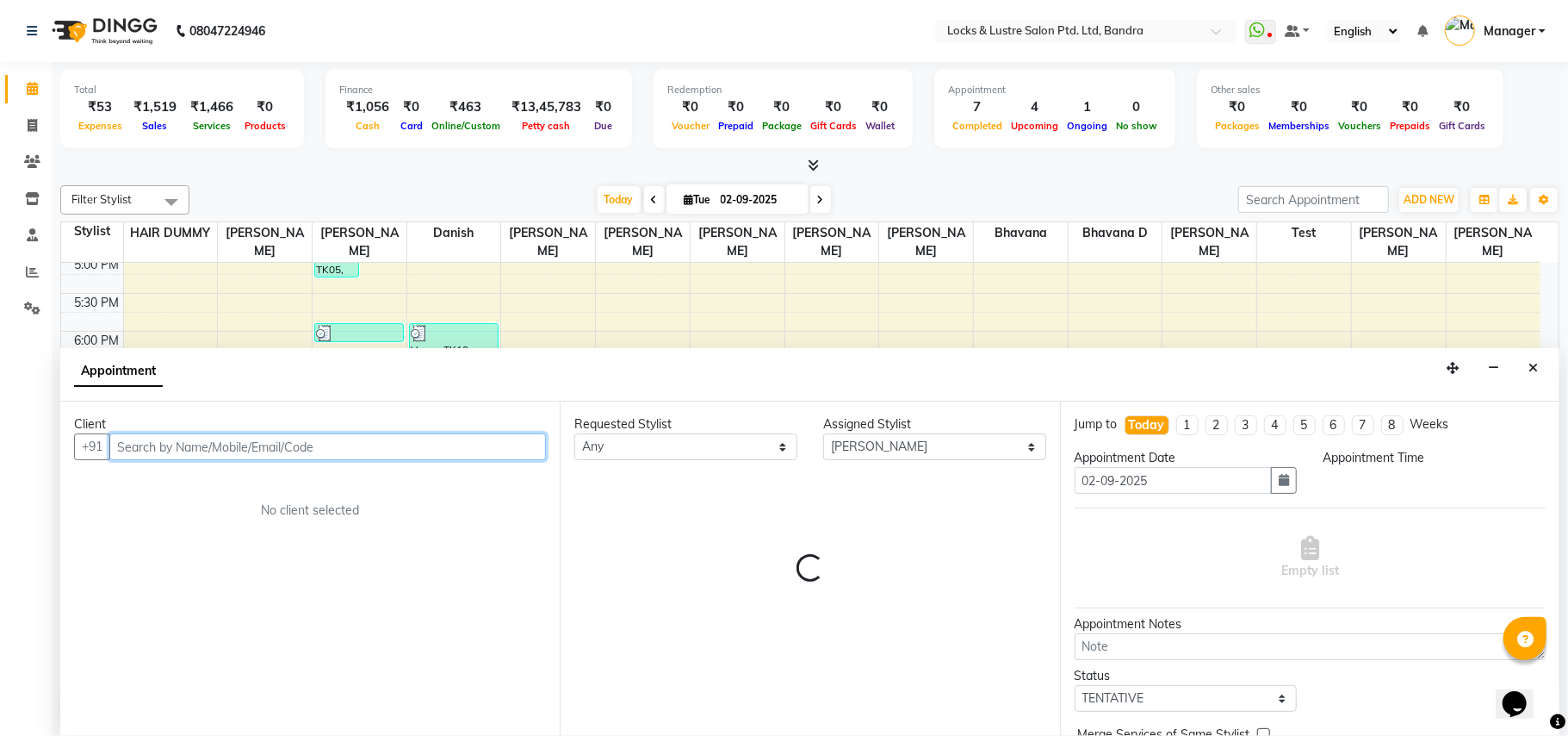
select select "1200"
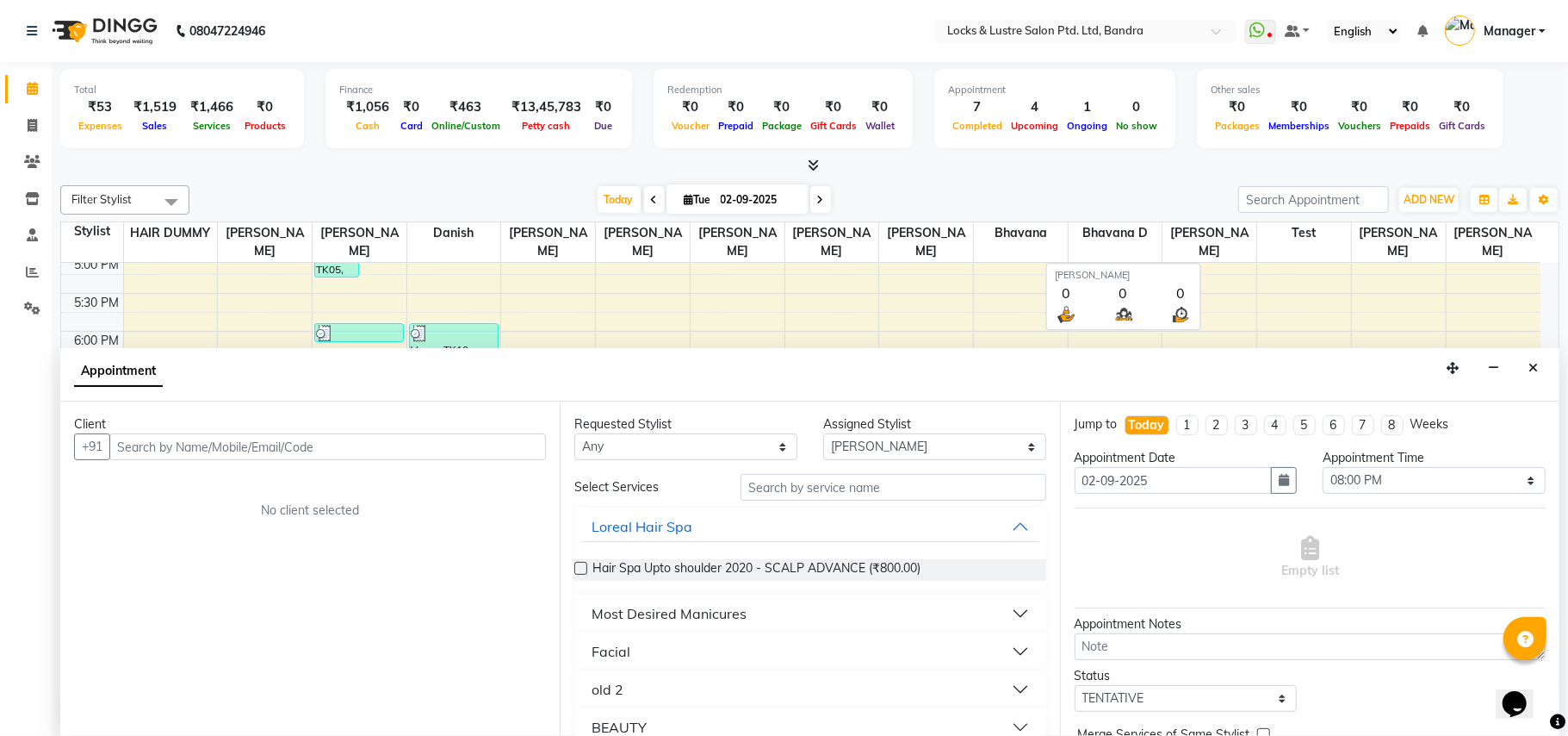
click at [1199, 260] on th "[PERSON_NAME]" at bounding box center [1209, 241] width 95 height 40
click at [1534, 369] on icon "Close" at bounding box center [1533, 368] width 10 height 12
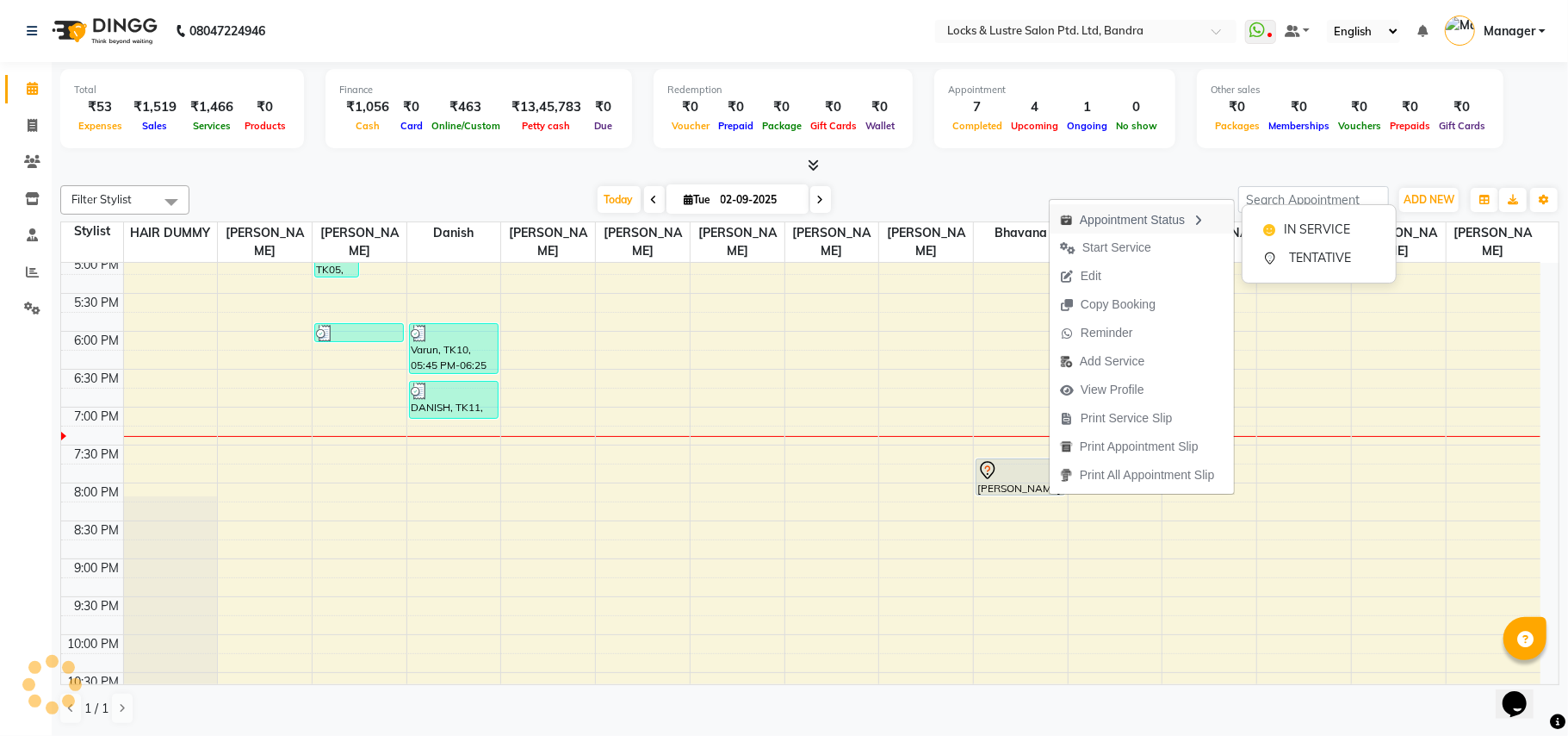
click at [1175, 214] on div "Appointment Status" at bounding box center [1141, 219] width 185 height 29
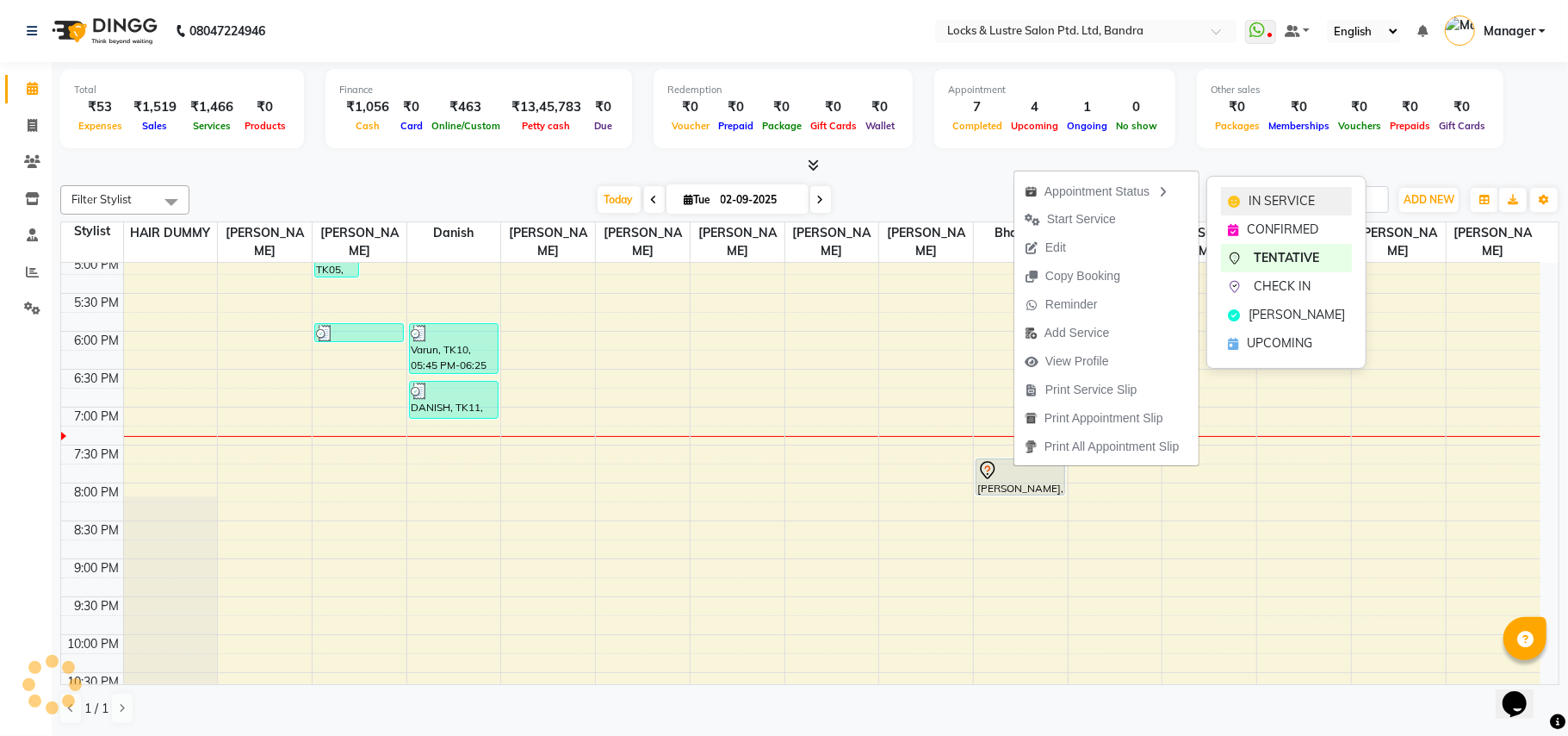
click at [1244, 197] on div "IN SERVICE" at bounding box center [1287, 200] width 131 height 28
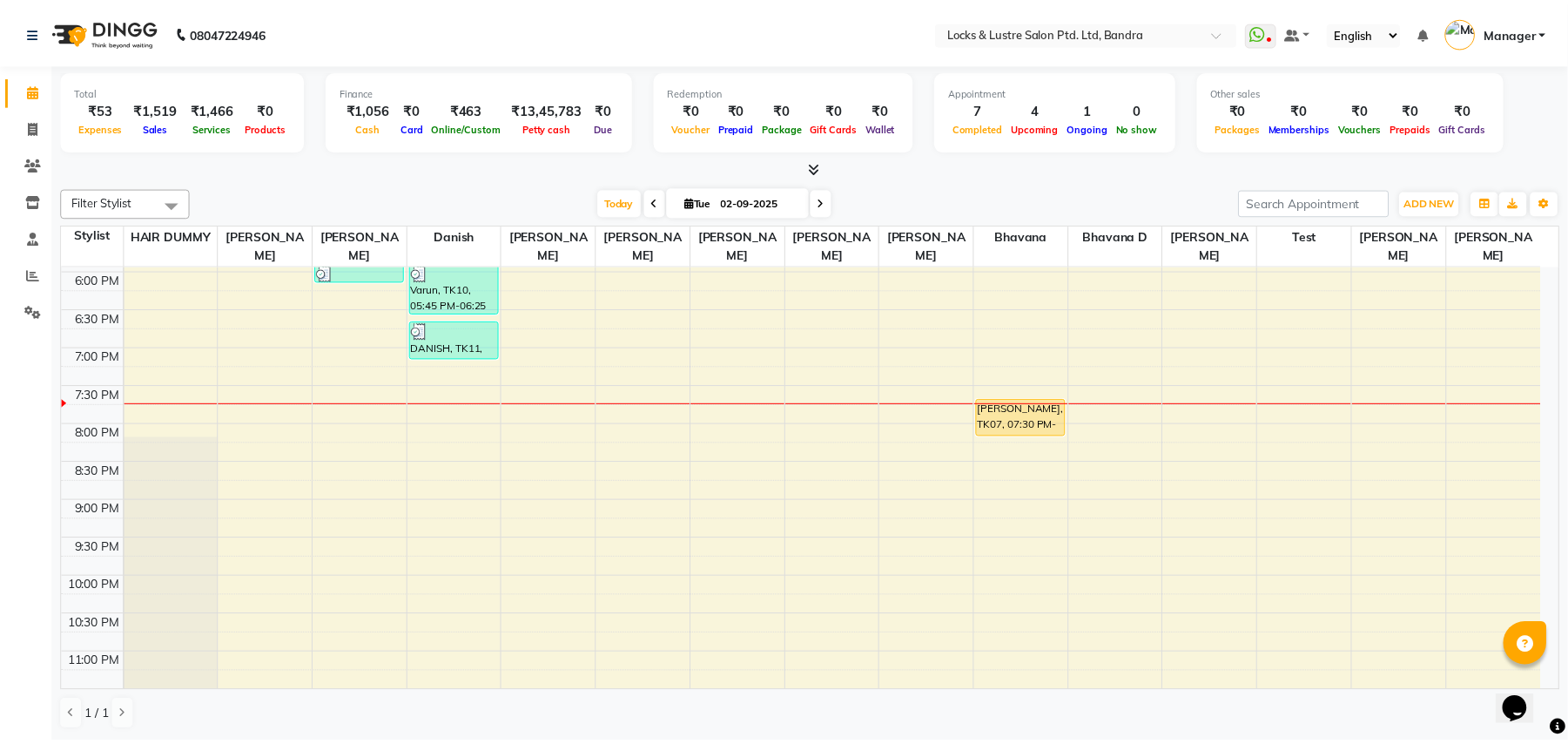
scroll to position [819, 0]
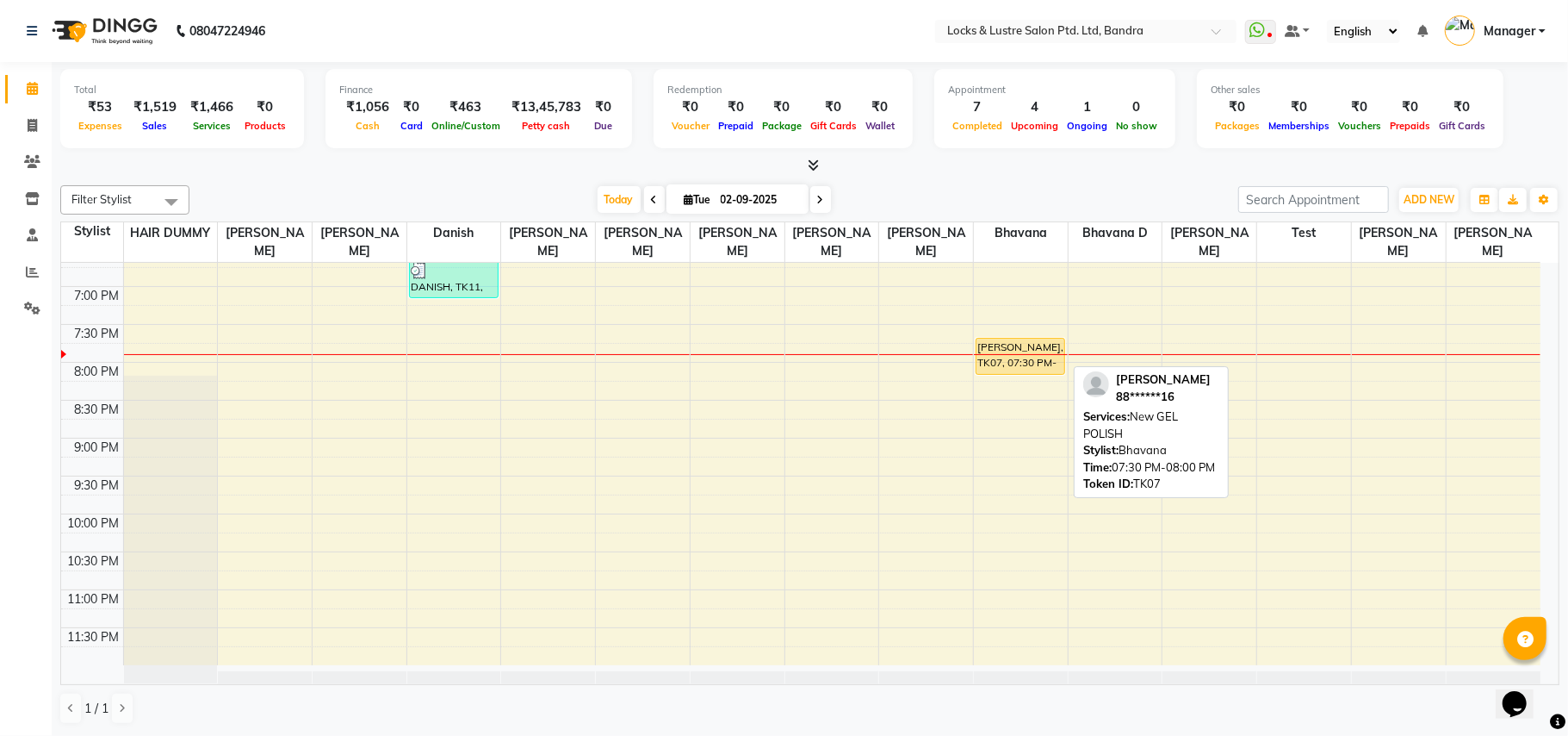
click at [1047, 360] on div "[PERSON_NAME], TK07, 07:30 PM-08:00 PM, New GEL POLISH" at bounding box center [1020, 356] width 88 height 35
select select "1"
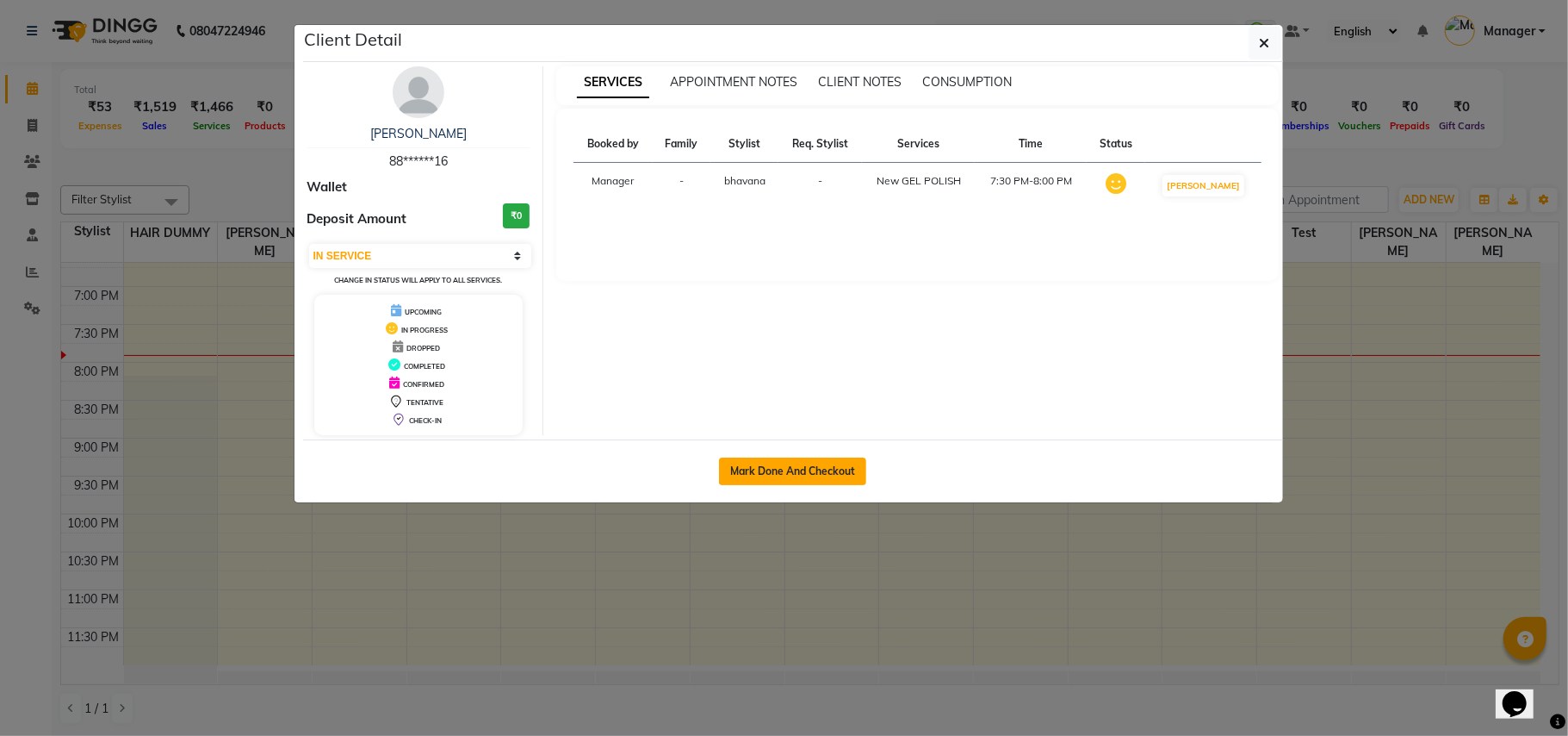
click at [833, 472] on button "Mark Done And Checkout" at bounding box center [792, 471] width 148 height 27
select select "service"
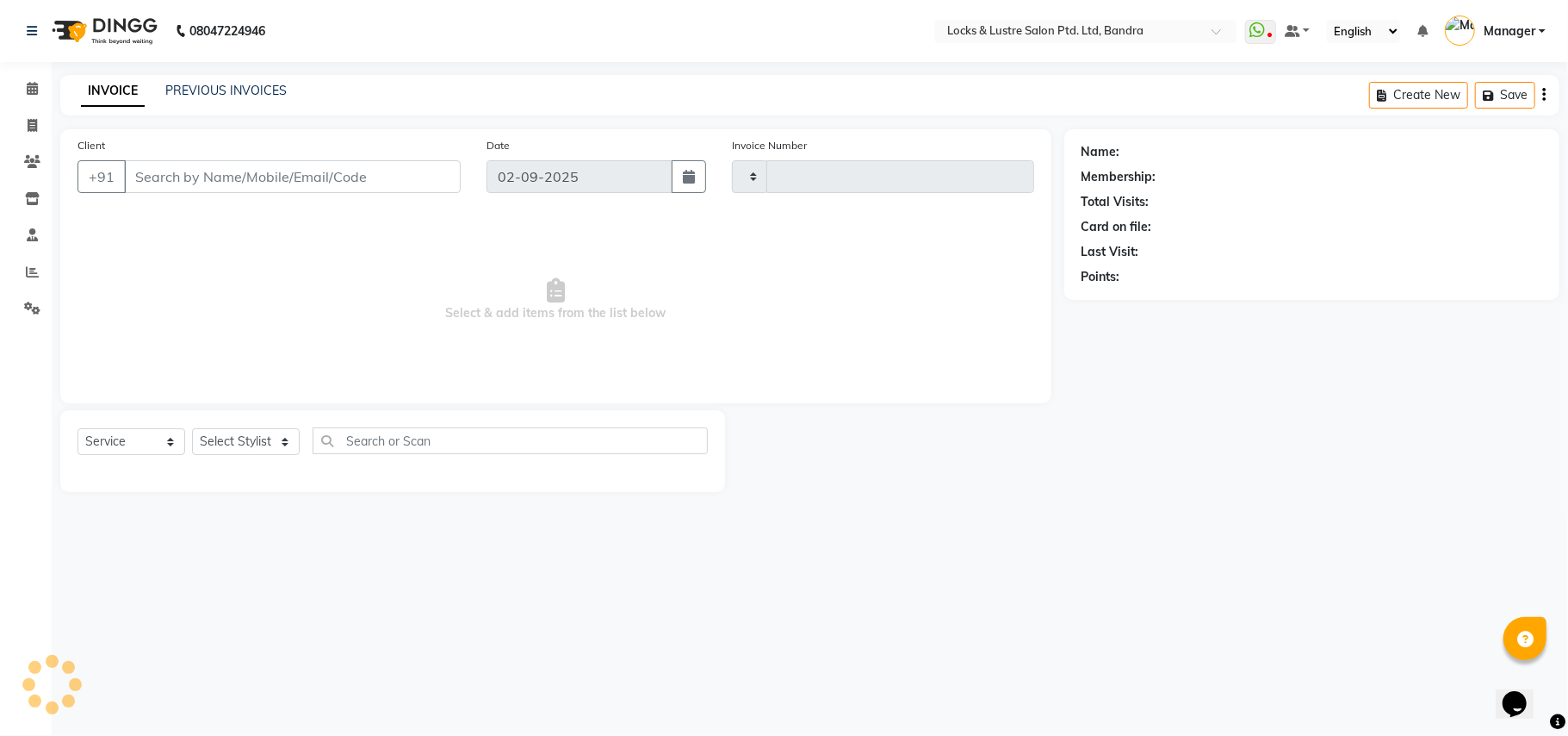
type input "2253"
select select "6029"
type input "88******16"
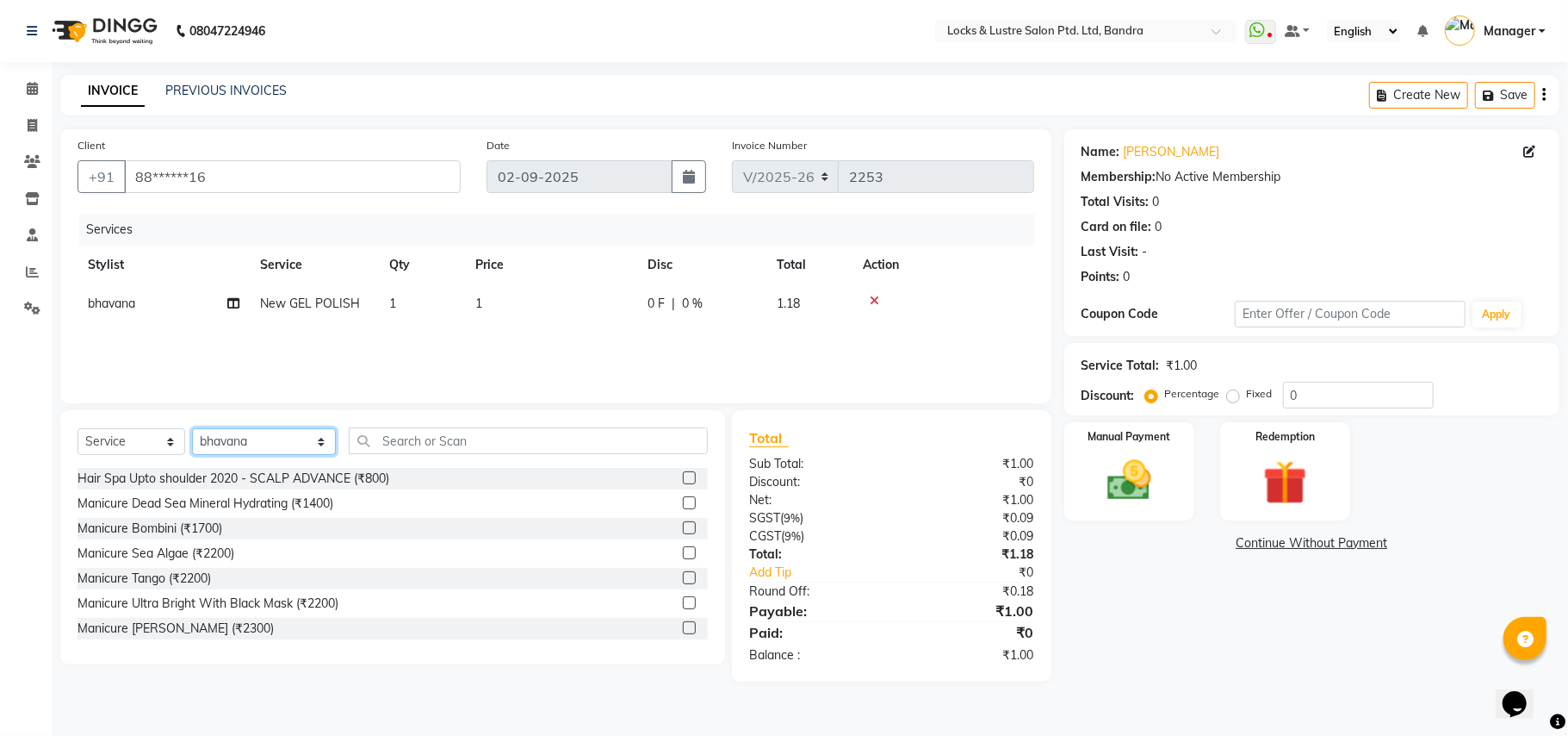
click at [287, 435] on select "Select Stylist [PERSON_NAME] [PERSON_NAME] [PERSON_NAME] [PERSON_NAME] D [PERSO…" at bounding box center [264, 441] width 144 height 26
select select "55307"
click at [192, 428] on select "Select Stylist Anushree ayush pawae bhavana Bhavana D Damini danish Deepika dis…" at bounding box center [264, 441] width 144 height 26
click at [360, 432] on input "text" at bounding box center [529, 440] width 360 height 26
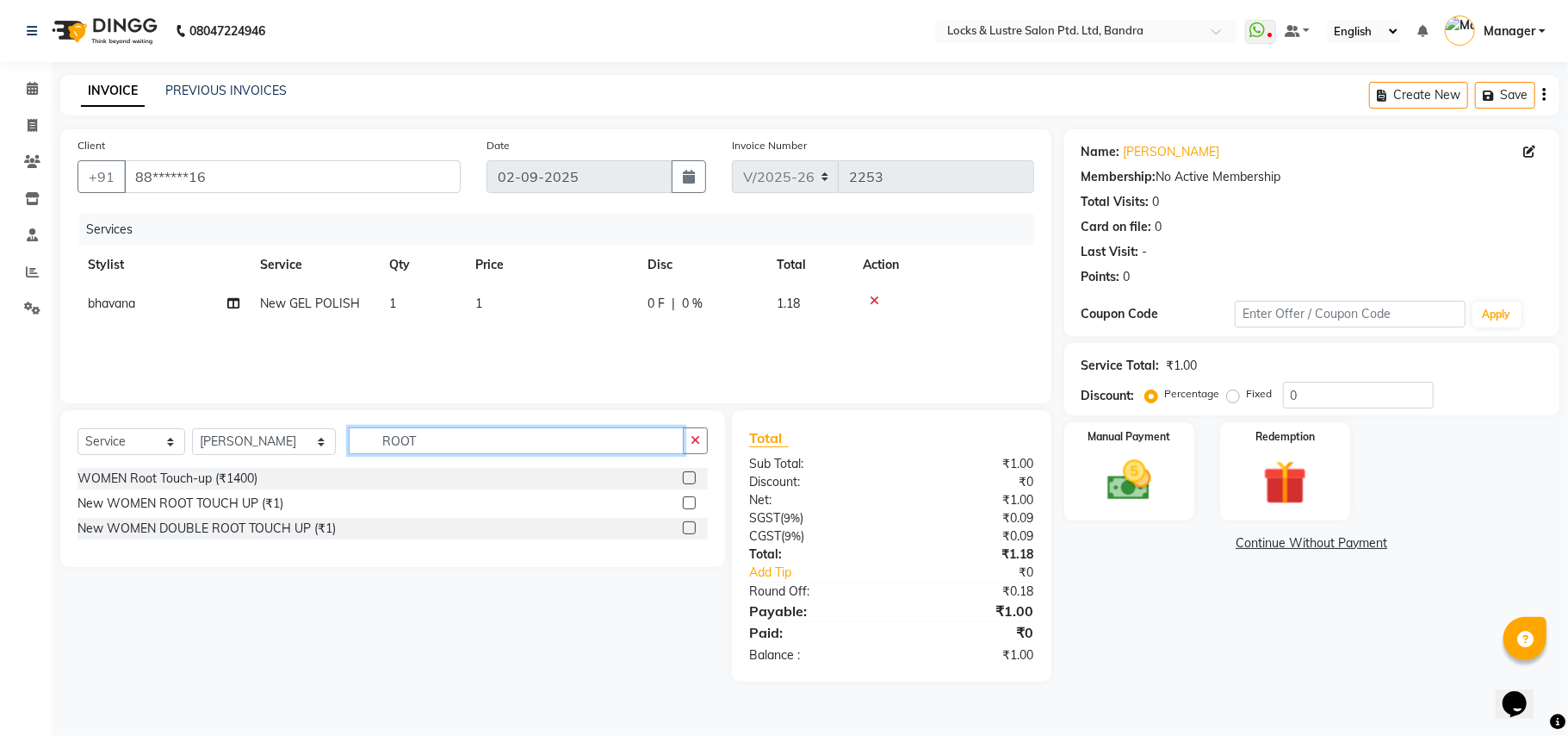
type input "ROOT"
click at [683, 500] on label at bounding box center [689, 502] width 13 height 13
click at [683, 500] on input "checkbox" at bounding box center [688, 502] width 11 height 11
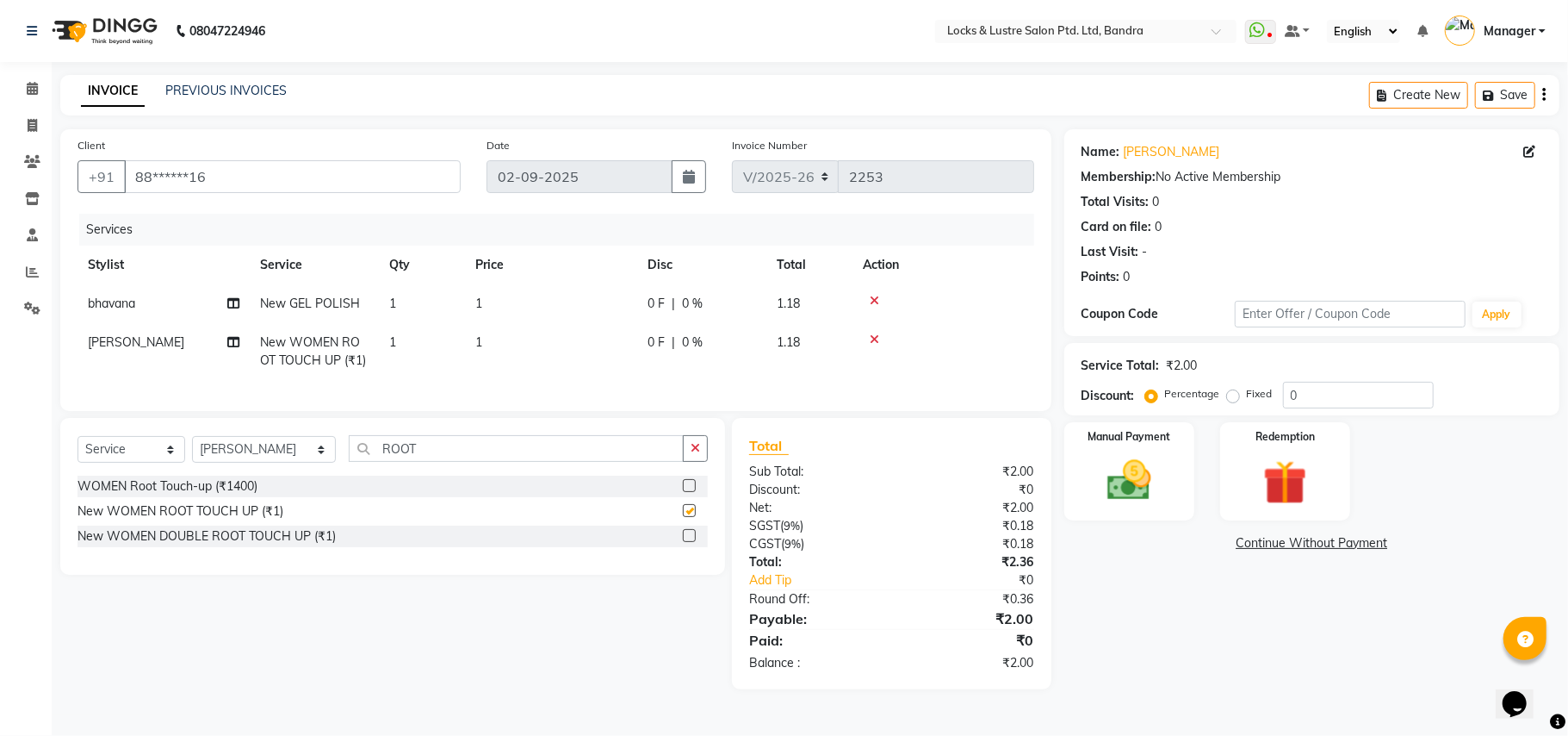
checkbox input "false"
click at [493, 336] on td "1" at bounding box center [551, 351] width 172 height 57
select select "55307"
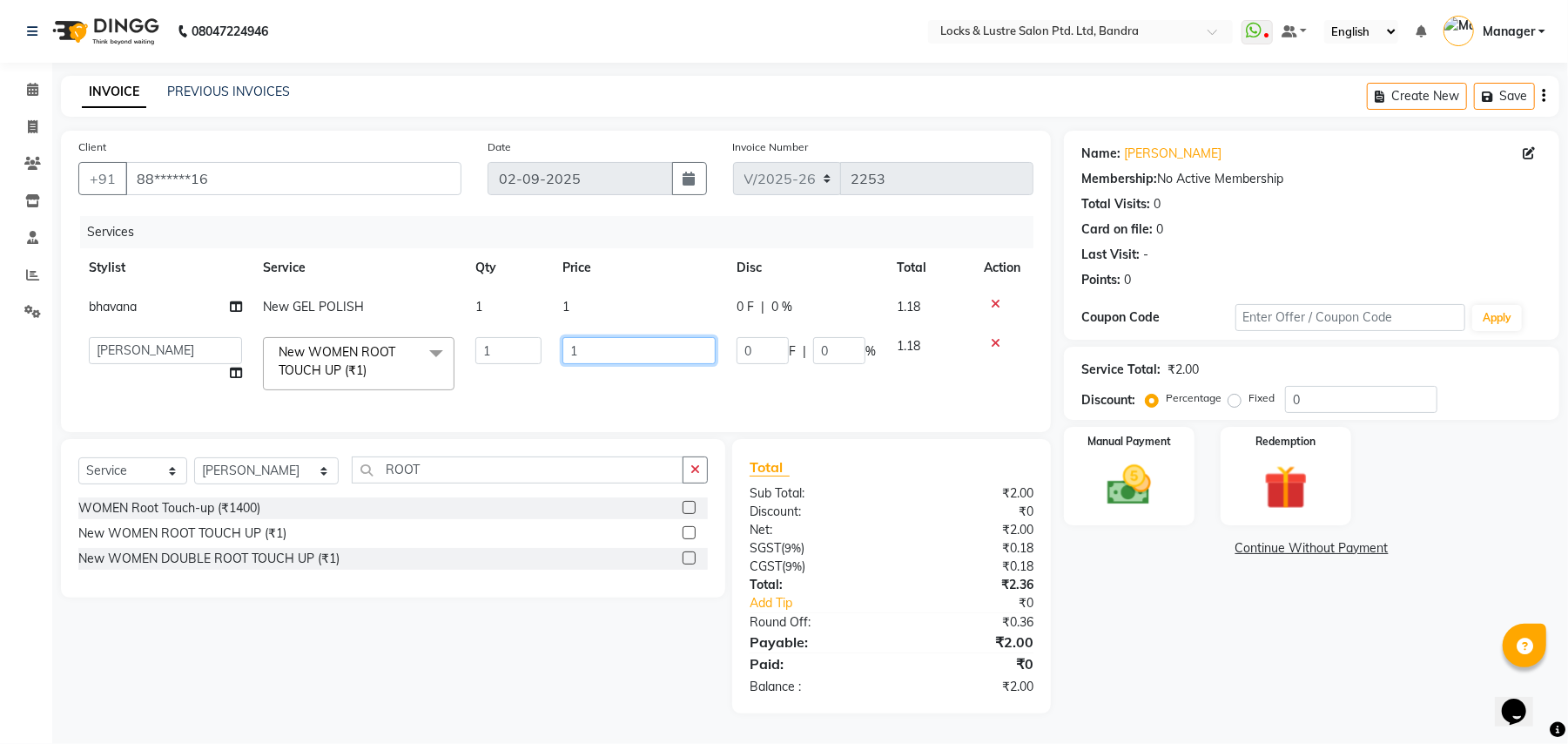
click at [591, 354] on input "1" at bounding box center [638, 350] width 153 height 27
type input "1400"
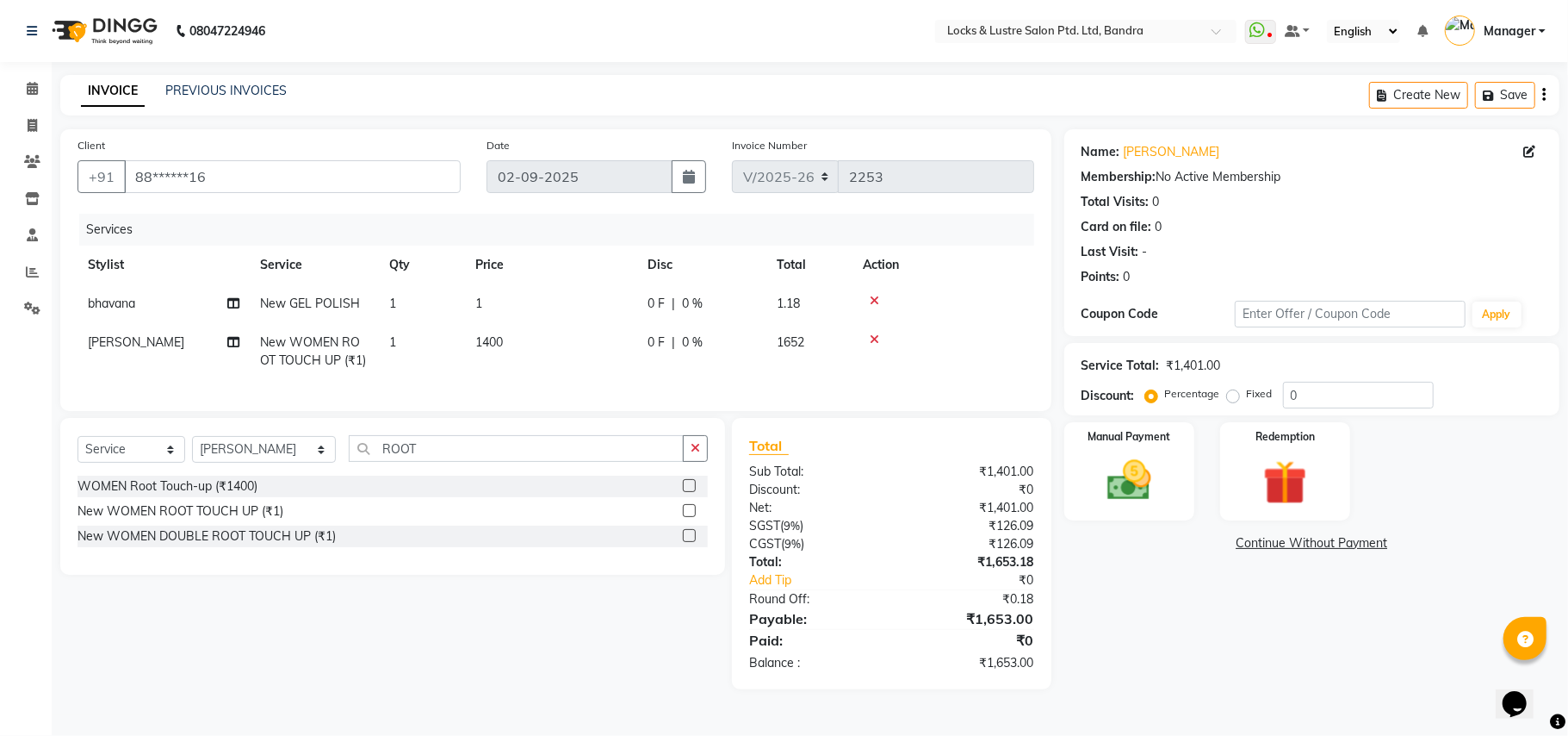
click at [339, 346] on span "New WOMEN ROOT TOUCH UP (₹1)" at bounding box center [313, 351] width 106 height 33
select select "55307"
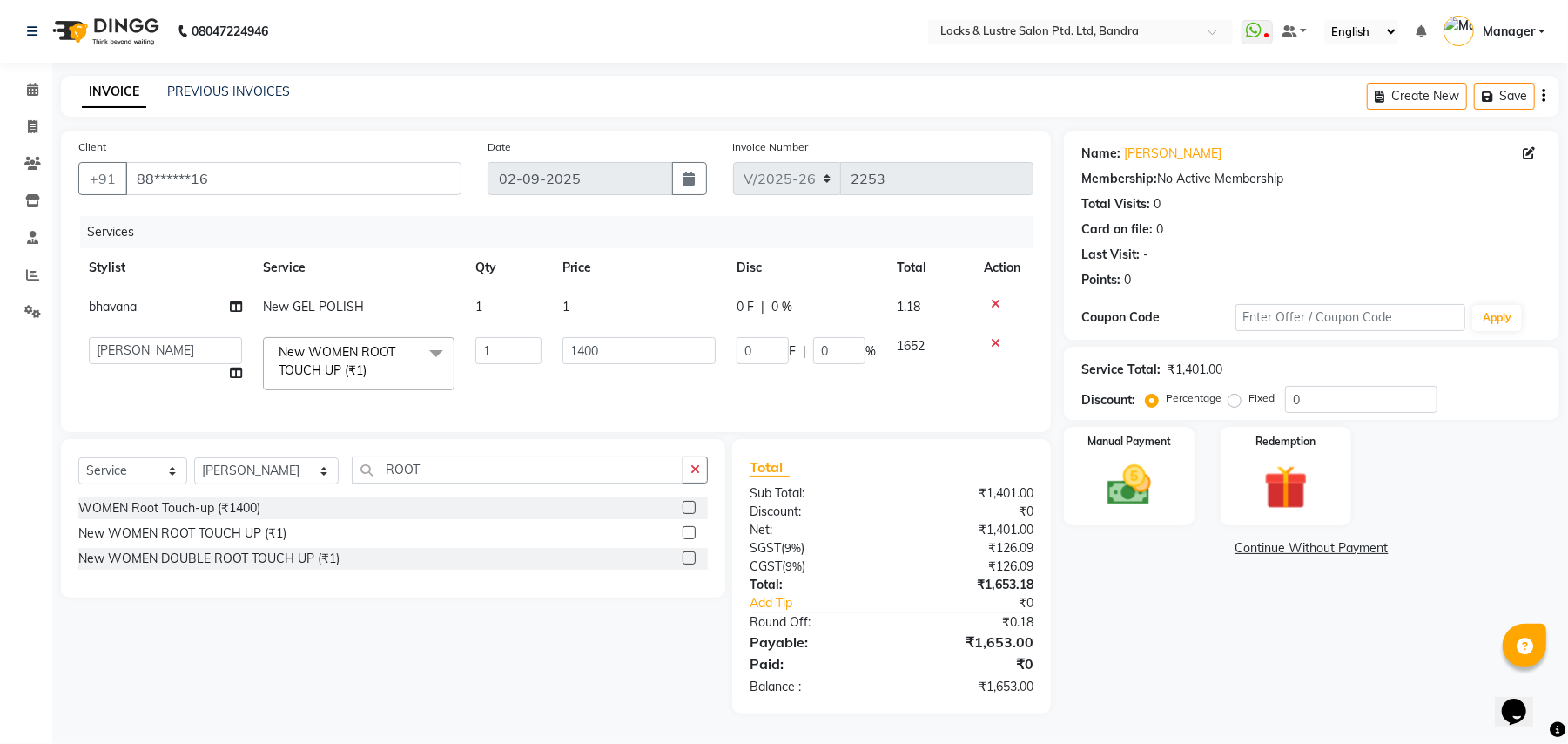
click at [429, 350] on span at bounding box center [436, 353] width 35 height 33
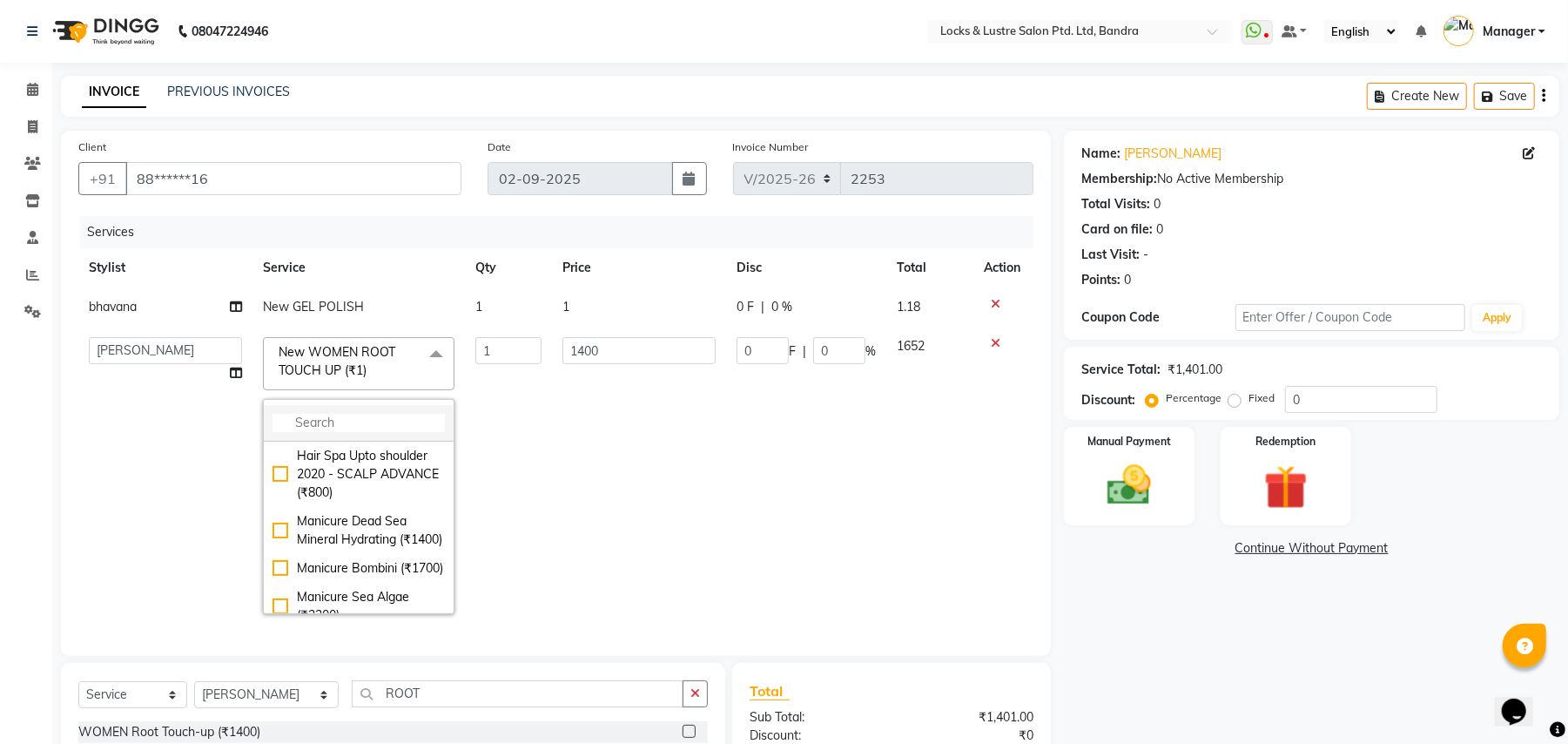
click at [349, 416] on input "multiselect-search" at bounding box center [359, 423] width 172 height 19
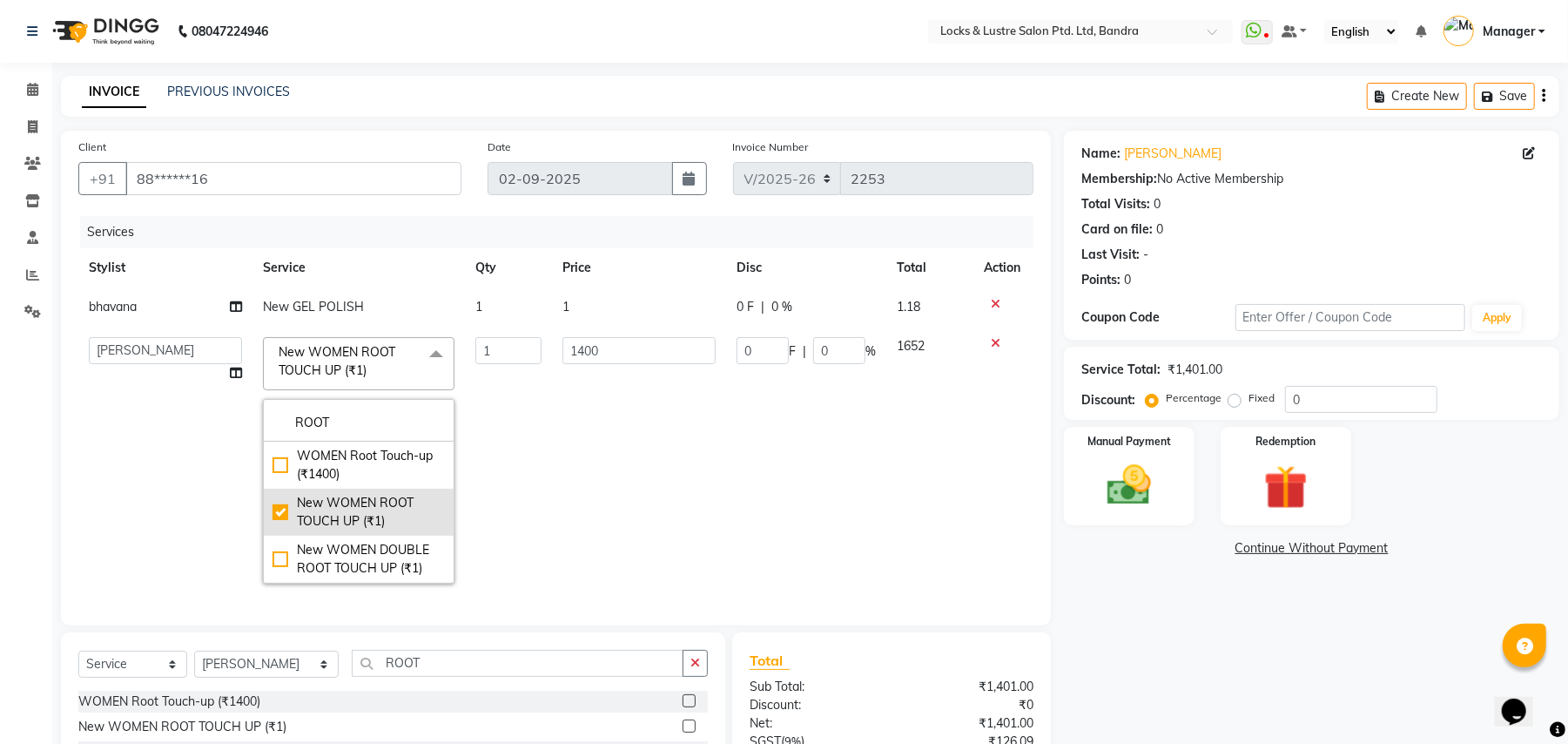
type input "ROOT"
click at [284, 509] on div "New WOMEN ROOT TOUCH UP (₹1)" at bounding box center [359, 512] width 172 height 37
checkbox input "false"
type input "0"
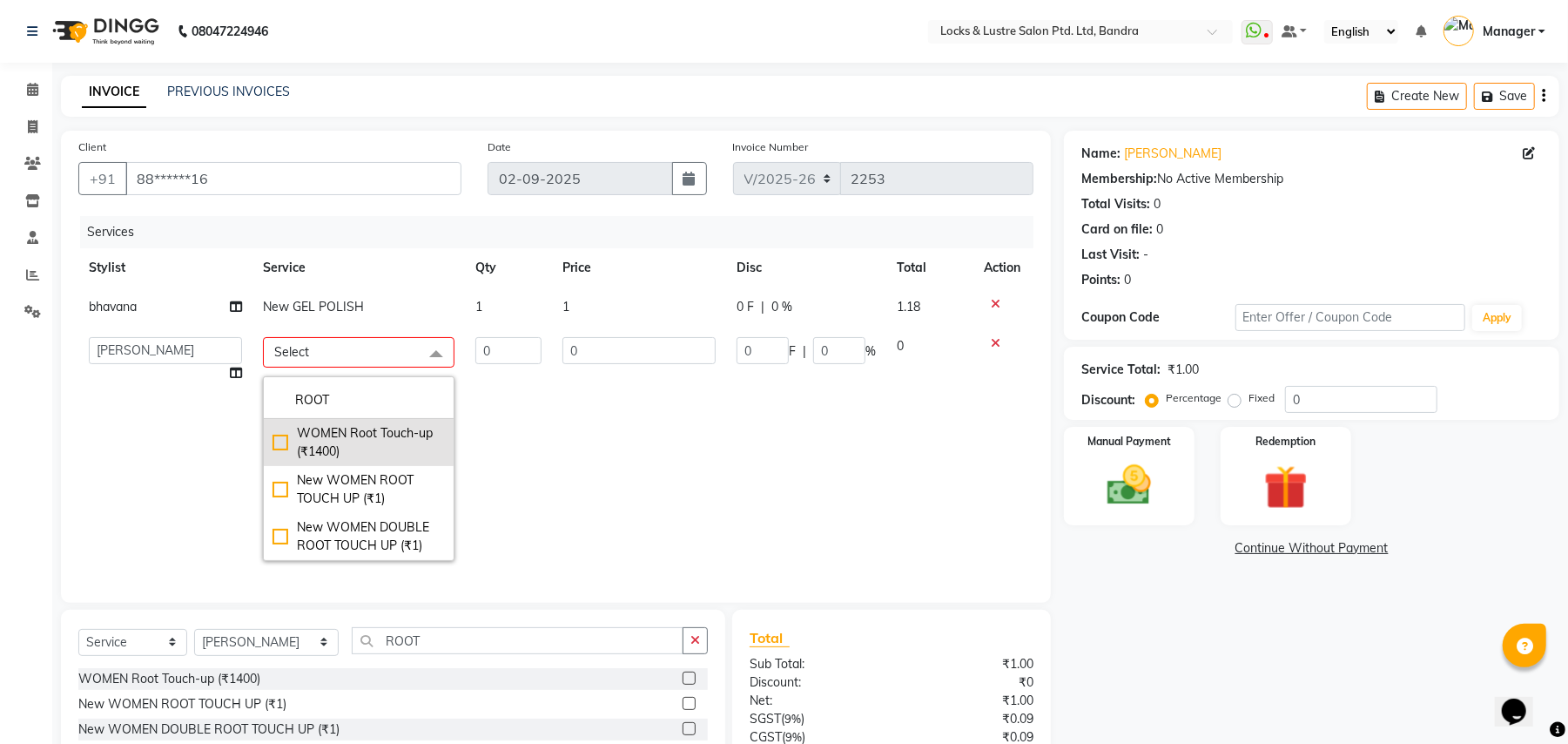
click at [275, 450] on div "WOMEN Root Touch-up (₹1400)" at bounding box center [359, 442] width 172 height 37
checkbox input "true"
type input "1"
type input "1400"
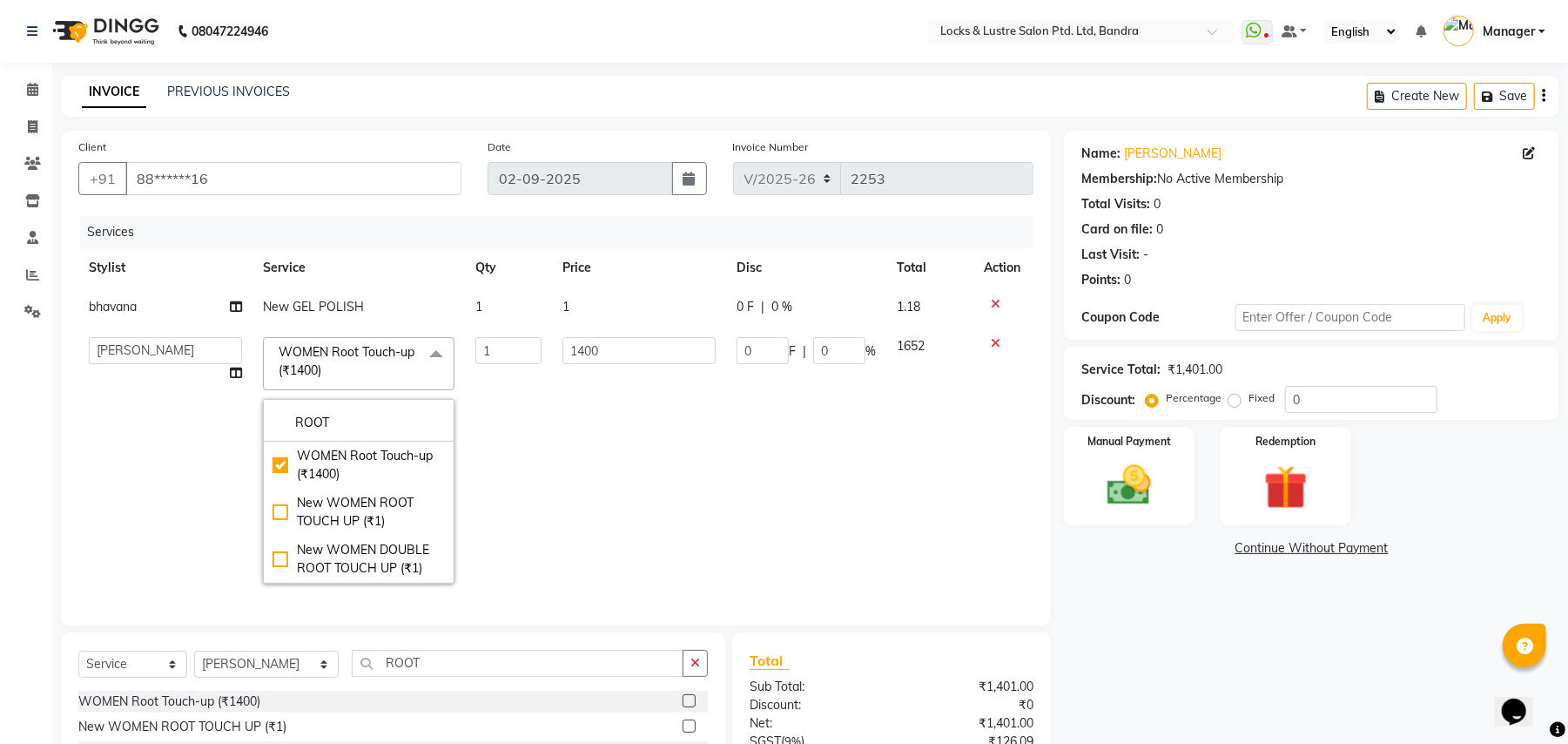
click at [1099, 597] on div "Name: Anu Sethi Membership: No Active Membership Total Visits: 0 Card on file: …" at bounding box center [1318, 518] width 509 height 776
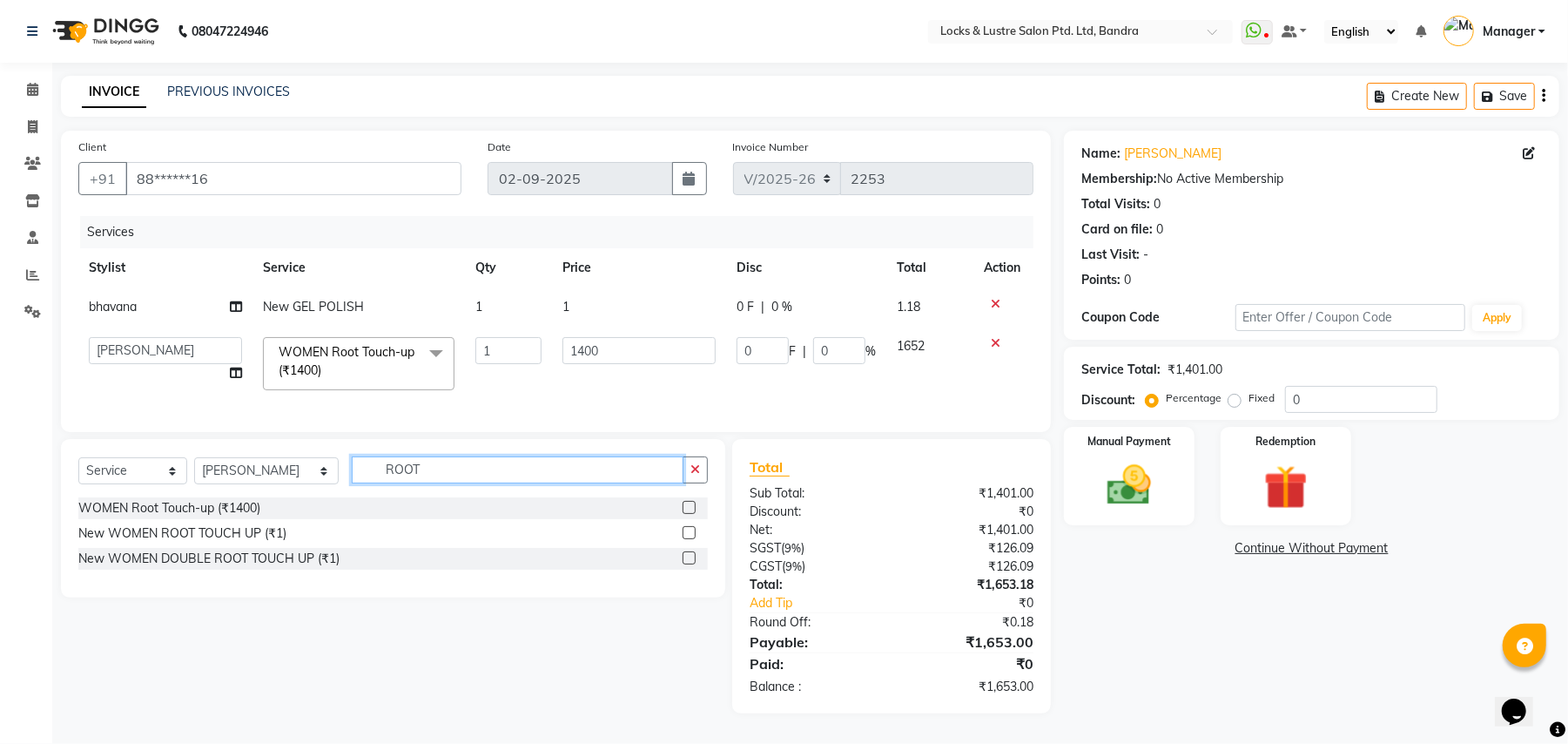
drag, startPoint x: 400, startPoint y: 489, endPoint x: 343, endPoint y: 500, distance: 58.1
click at [352, 483] on input "ROOT" at bounding box center [518, 469] width 332 height 27
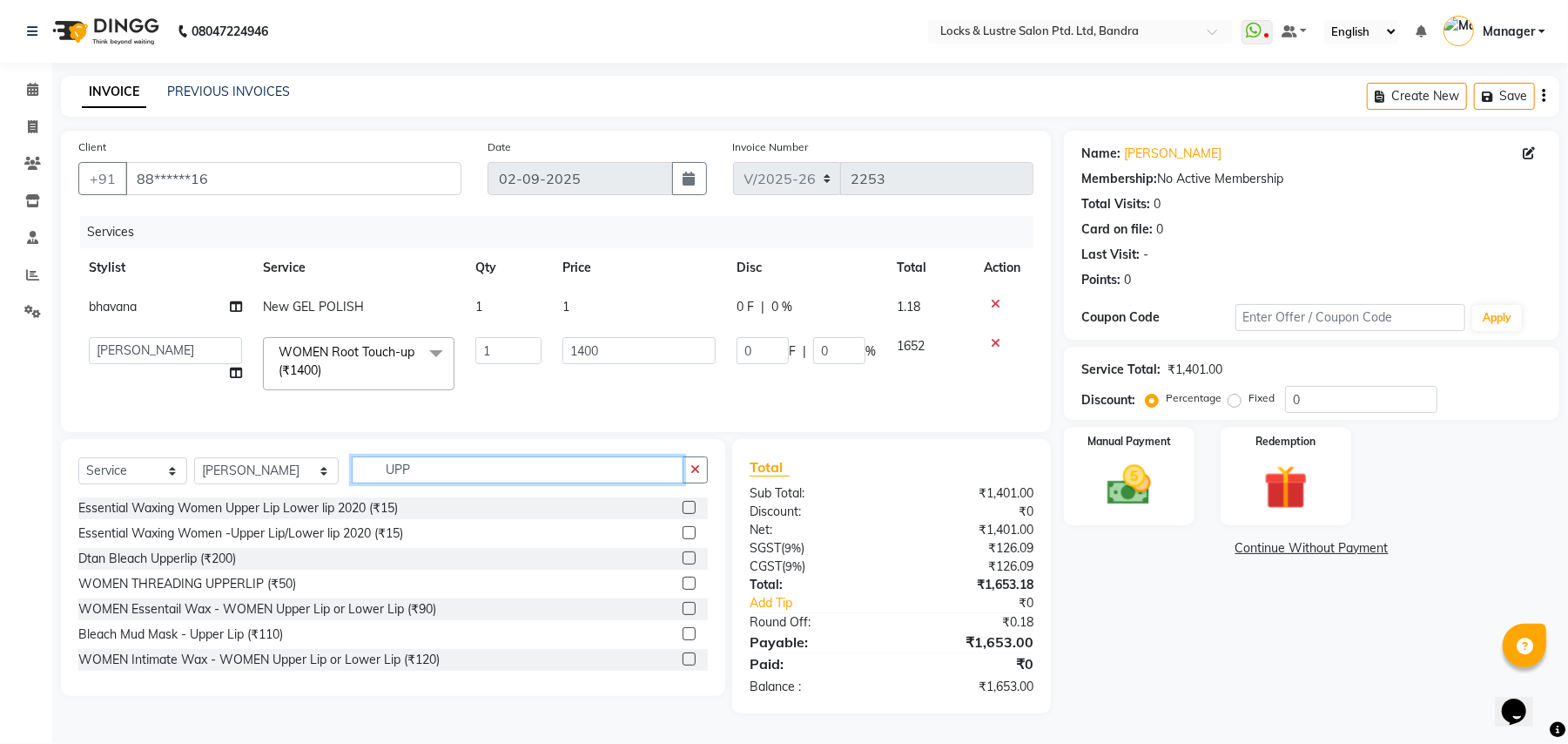
type input "UPP"
click at [343, 312] on span "New GEL POLISH" at bounding box center [313, 306] width 101 height 16
select select "84257"
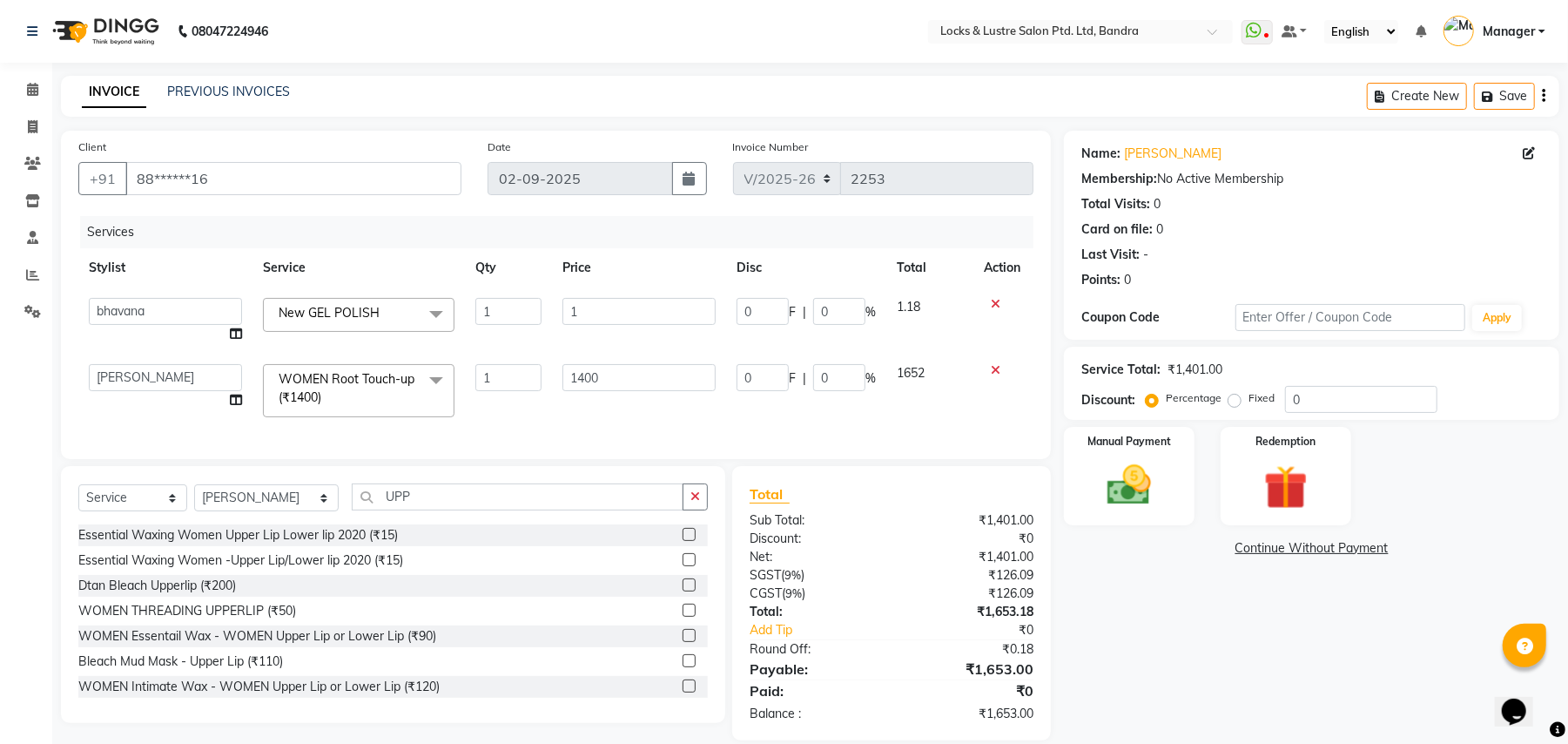
click at [437, 311] on span at bounding box center [436, 313] width 35 height 33
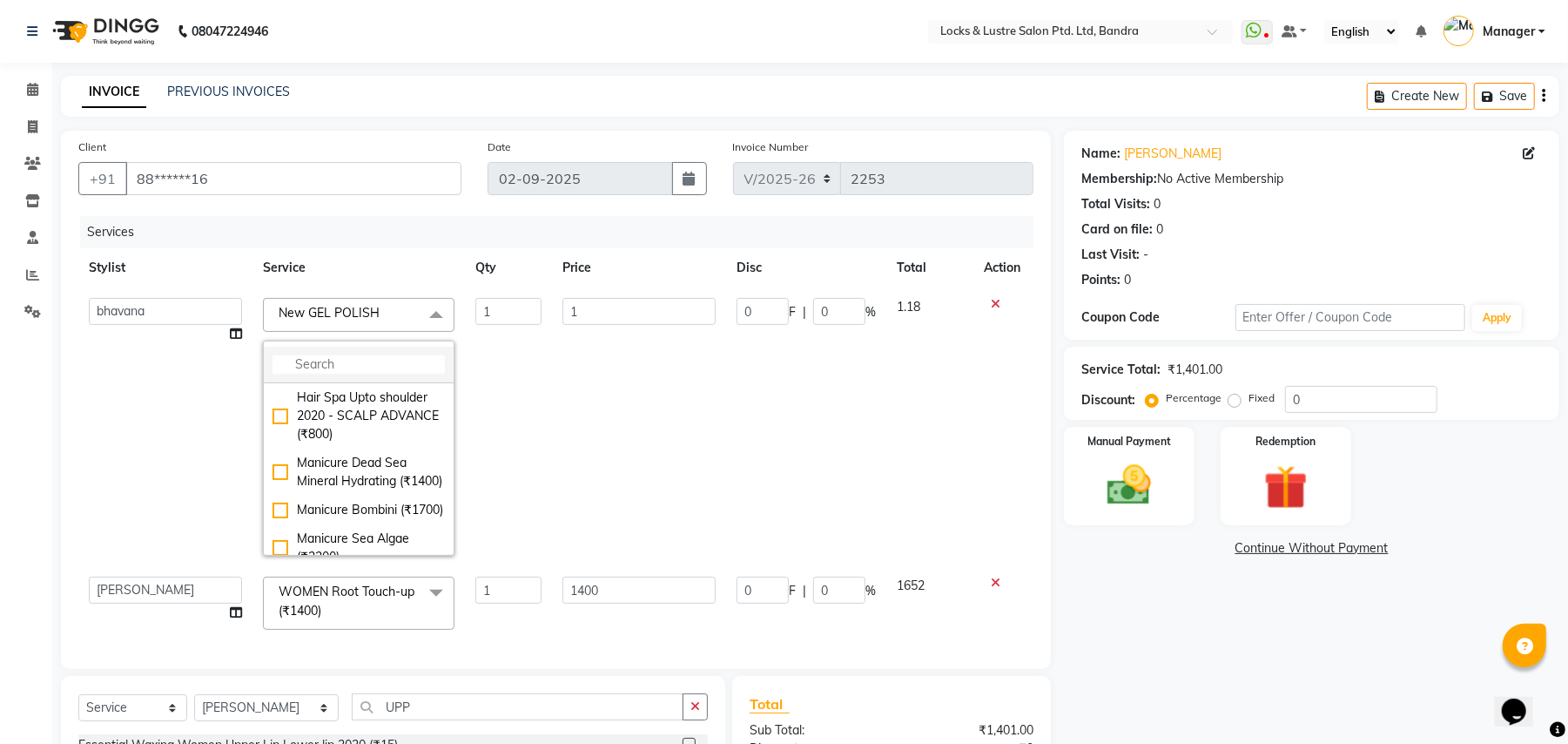
drag, startPoint x: 267, startPoint y: 352, endPoint x: 277, endPoint y: 364, distance: 15.6
click at [267, 353] on li at bounding box center [359, 365] width 190 height 37
click at [293, 364] on input "multiselect-search" at bounding box center [359, 365] width 172 height 19
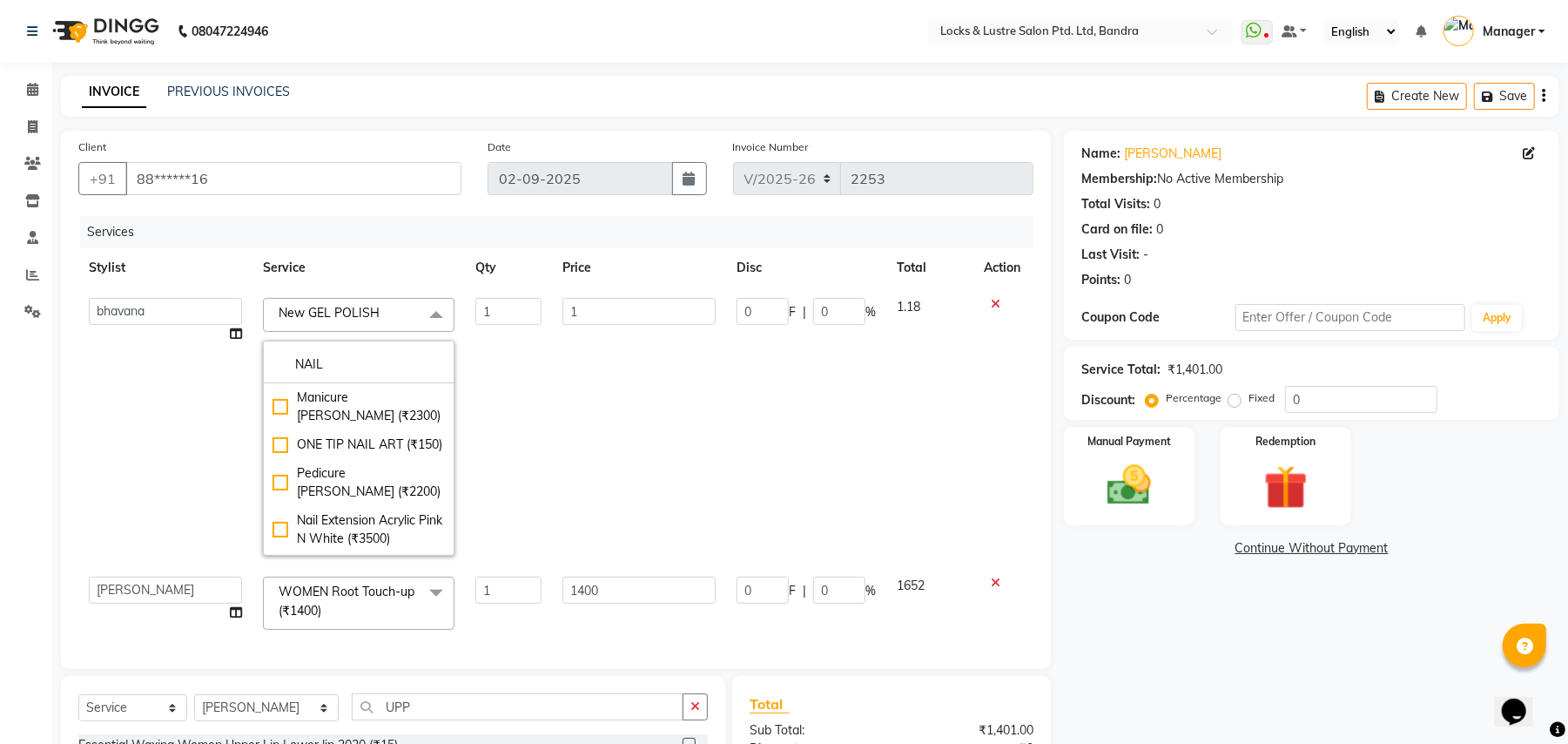
type input "NAIL"
click at [991, 303] on icon at bounding box center [996, 303] width 10 height 12
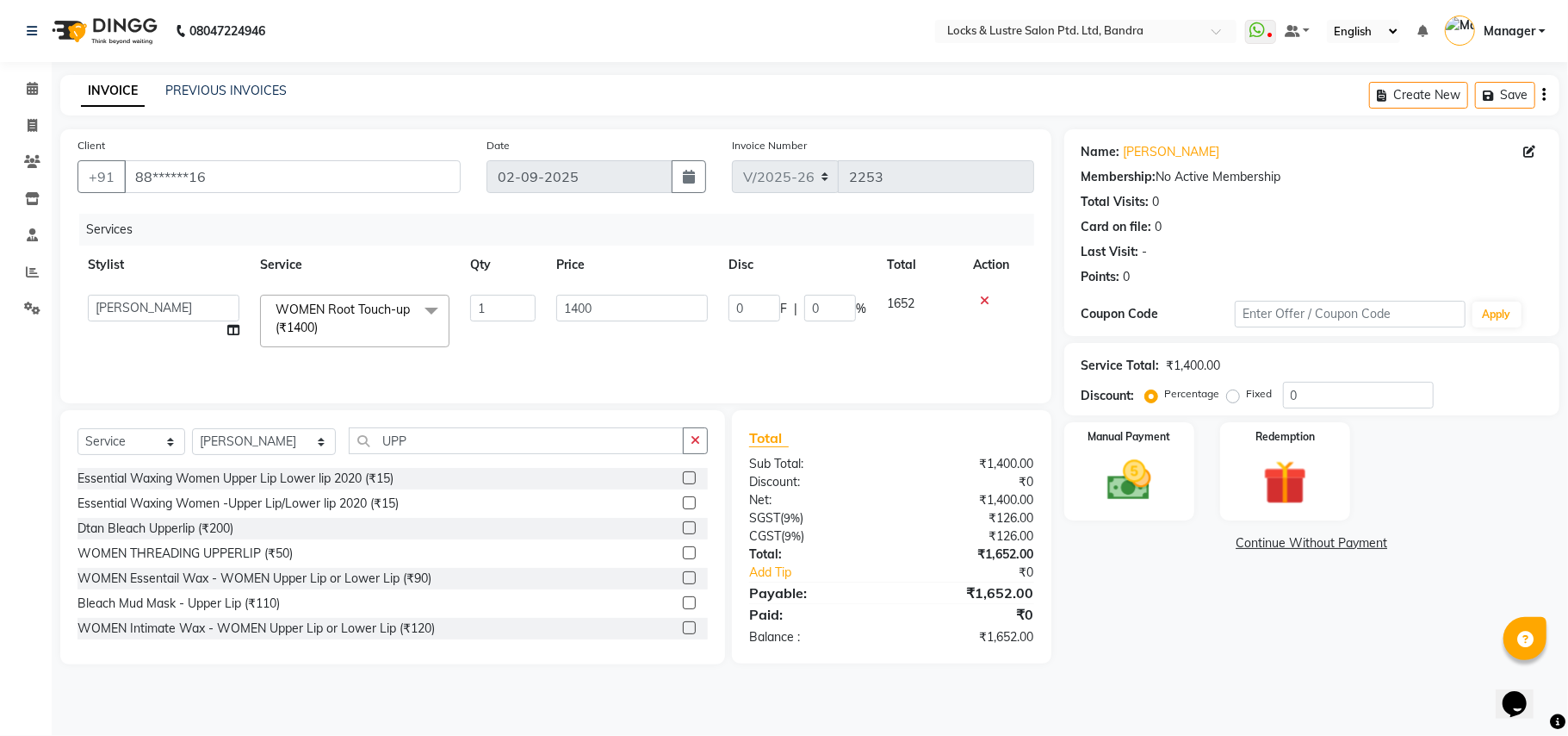
click at [683, 555] on label at bounding box center [689, 552] width 13 height 13
click at [683, 555] on input "checkbox" at bounding box center [688, 553] width 11 height 11
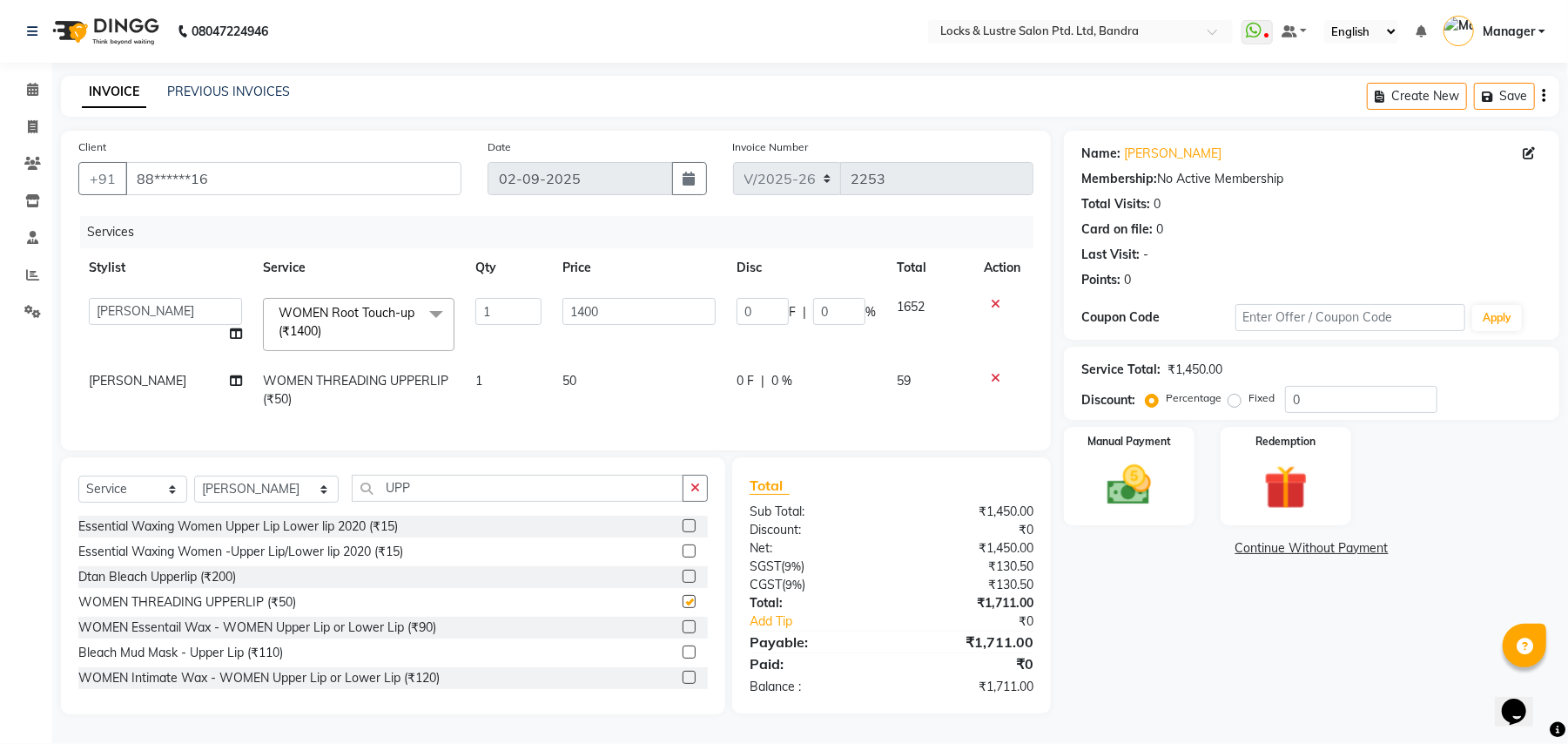
checkbox input "false"
click at [286, 503] on select "Select Stylist Anushree ayush pawae bhavana Bhavana D Damini danish Deepika dis…" at bounding box center [267, 488] width 144 height 27
select select "84257"
click at [195, 494] on select "Select Stylist Anushree ayush pawae bhavana Bhavana D Damini danish Deepika dis…" at bounding box center [267, 488] width 144 height 27
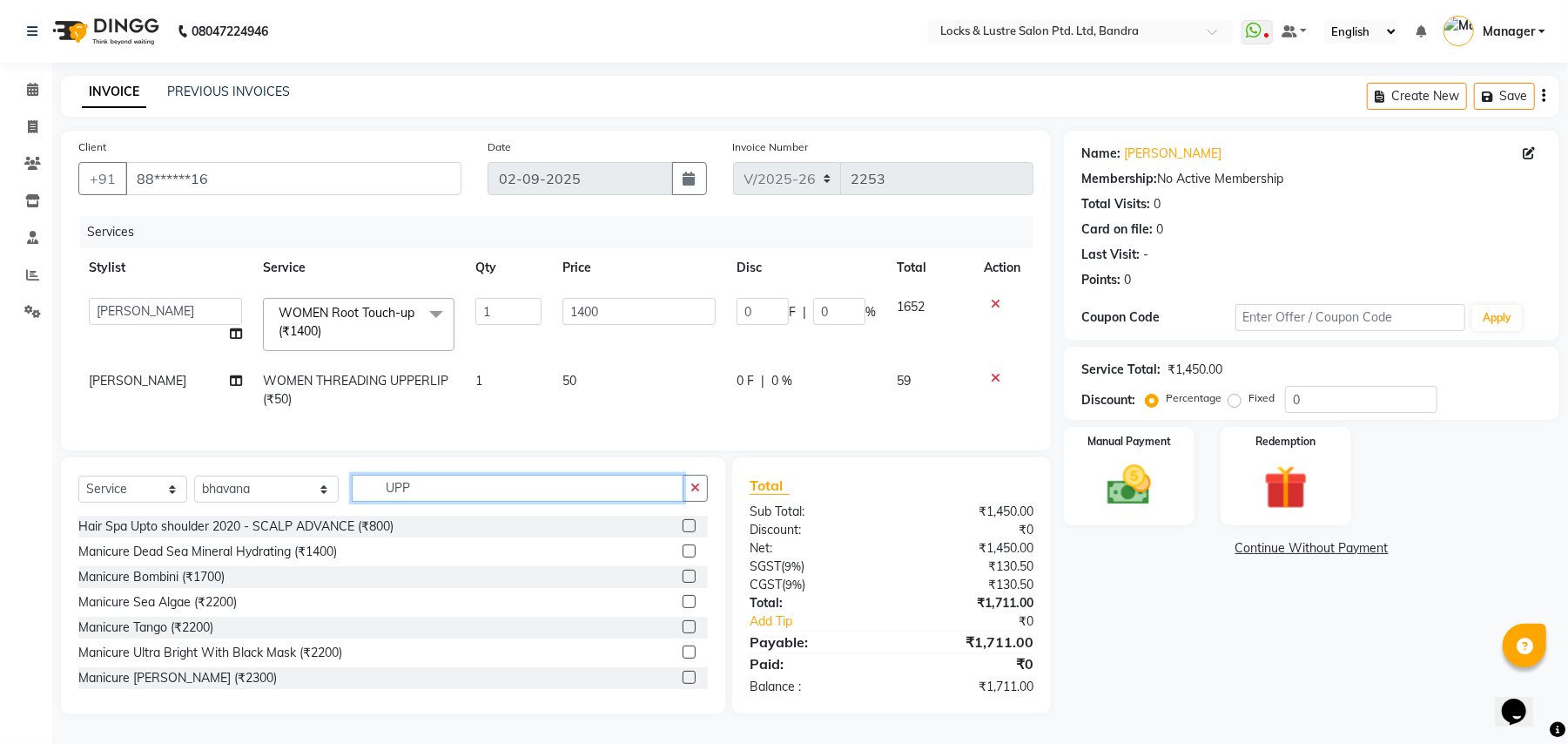
drag, startPoint x: 392, startPoint y: 507, endPoint x: 343, endPoint y: 496, distance: 50.2
click at [352, 496] on input "UPP" at bounding box center [518, 487] width 332 height 27
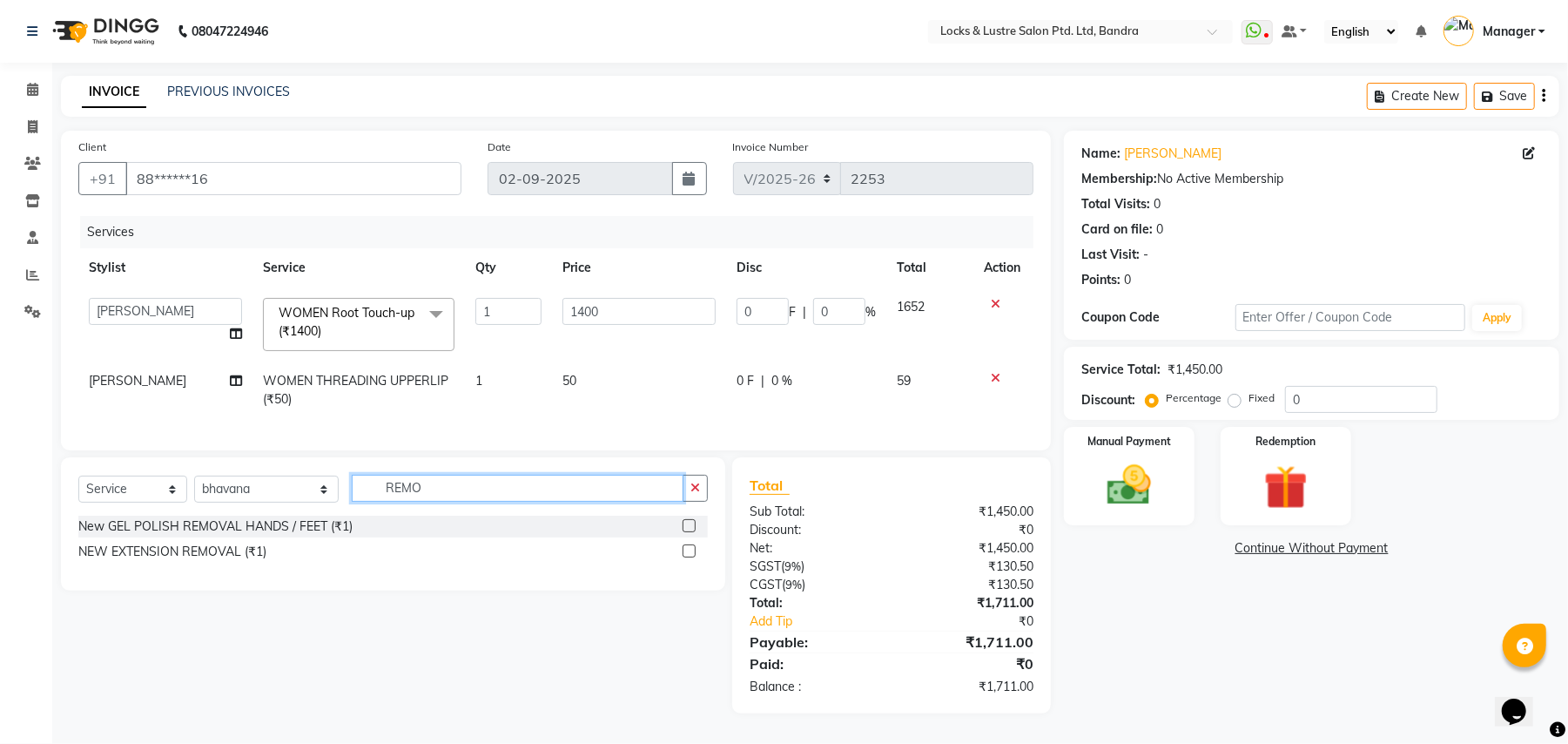
type input "REM"
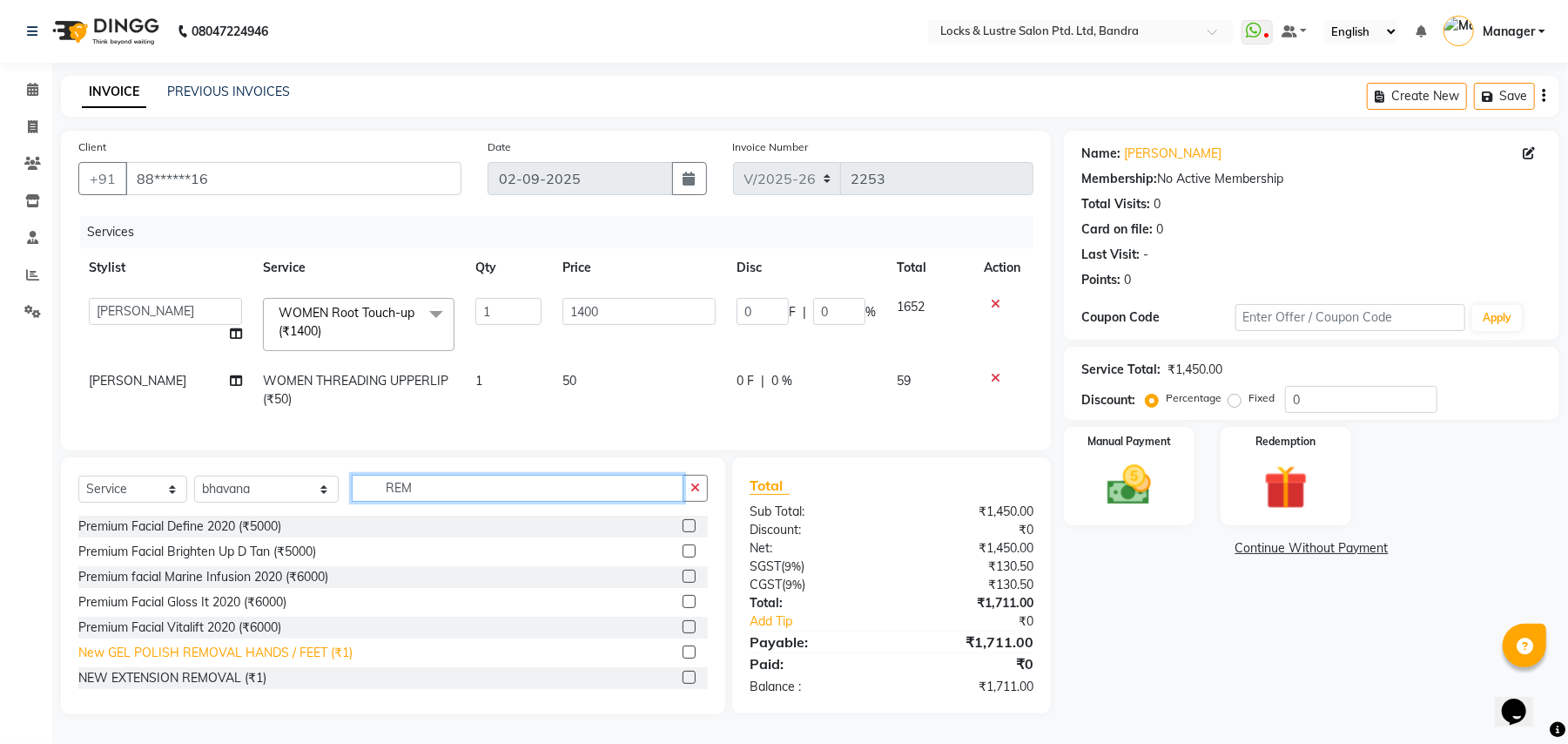
scroll to position [2, 0]
drag, startPoint x: 399, startPoint y: 500, endPoint x: 338, endPoint y: 510, distance: 61.8
click at [352, 502] on input "REM" at bounding box center [518, 487] width 332 height 27
type input "F"
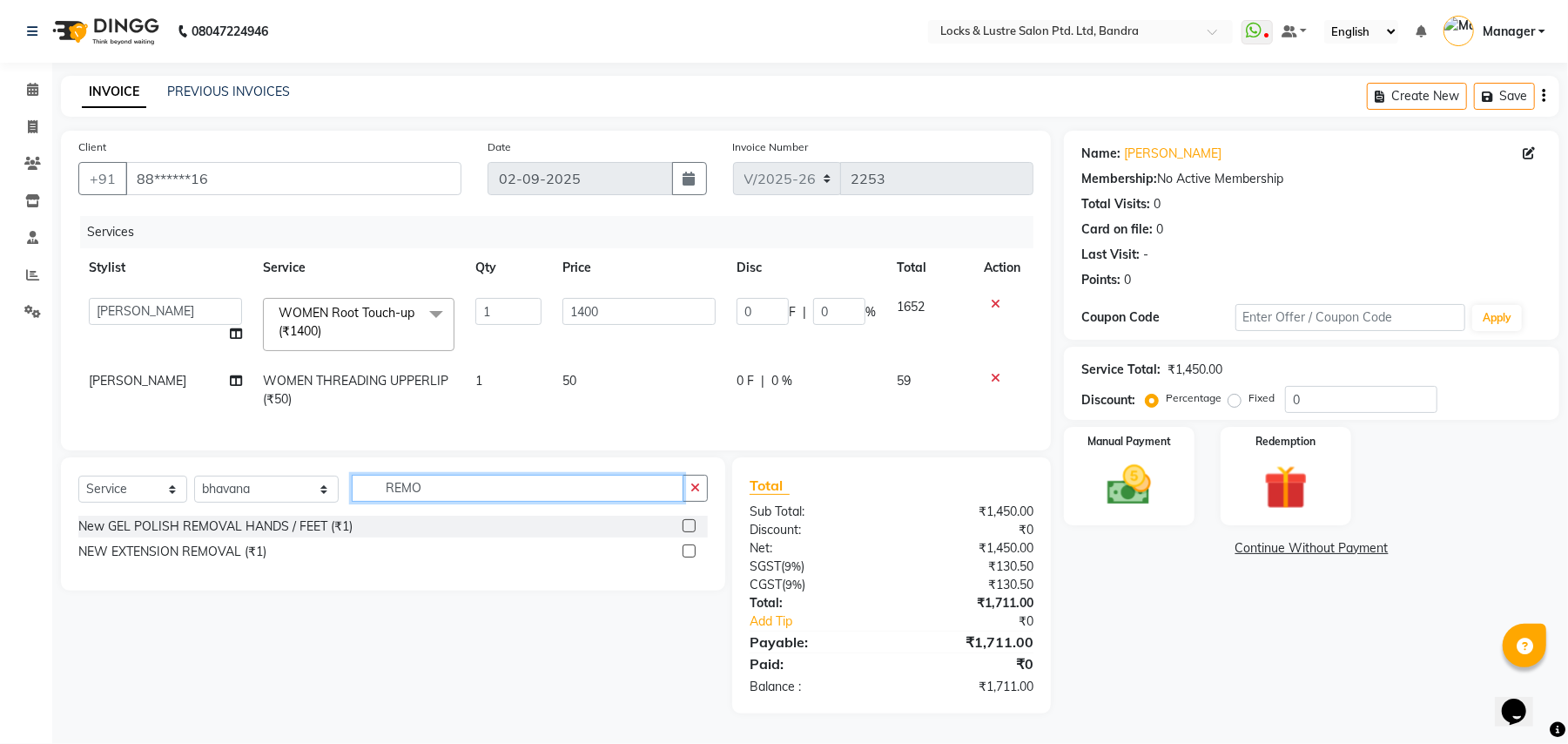
type input "REMO"
click at [691, 532] on label at bounding box center [689, 525] width 13 height 13
click at [691, 532] on input "checkbox" at bounding box center [688, 526] width 11 height 11
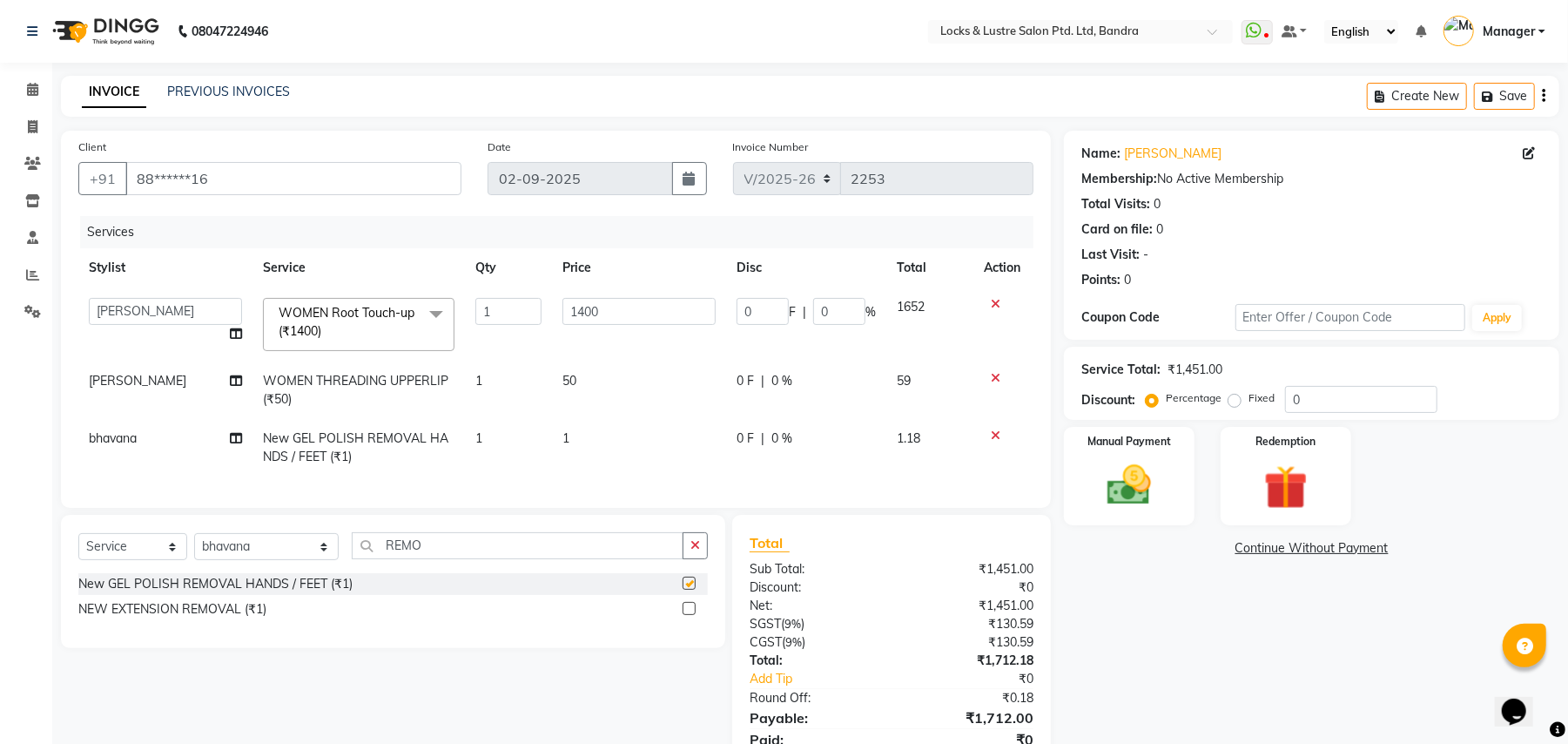
checkbox input "false"
click at [599, 437] on td "1" at bounding box center [639, 448] width 174 height 57
select select "84257"
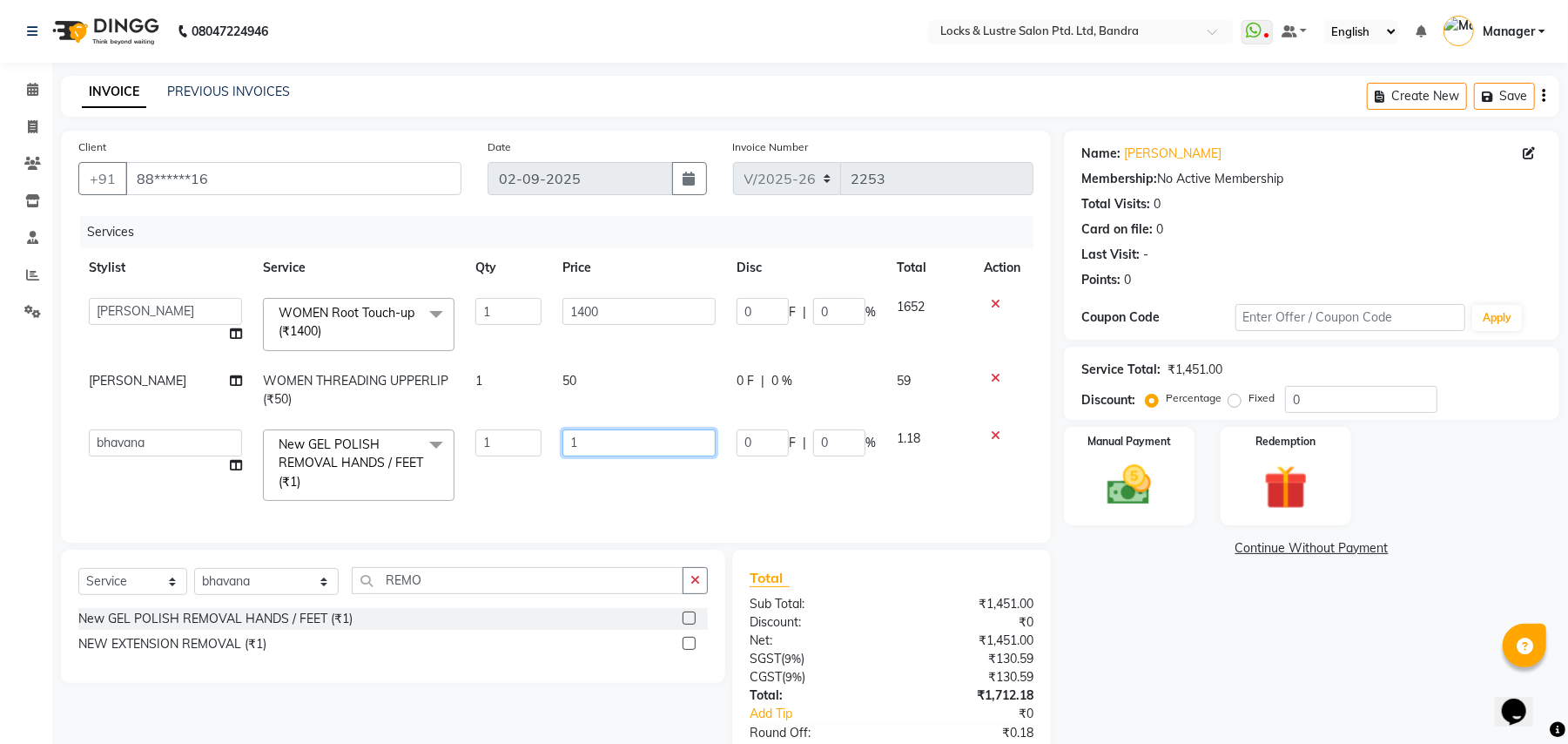
click at [599, 437] on input "1" at bounding box center [638, 442] width 153 height 27
type input "198"
click at [391, 600] on div "Select Service Product Membership Package Voucher Prepaid Gift Card Select Styl…" at bounding box center [393, 616] width 664 height 133
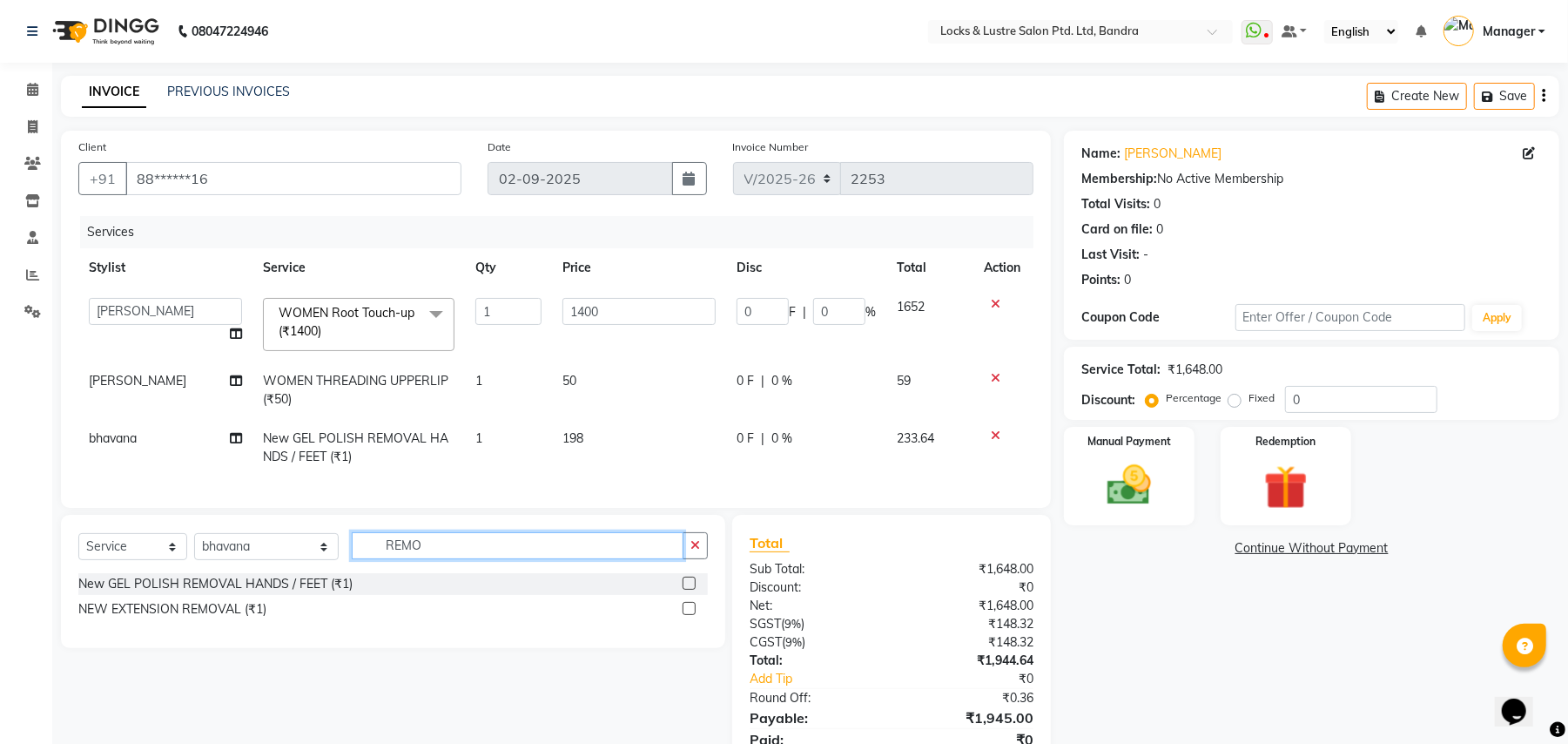
drag, startPoint x: 400, startPoint y: 557, endPoint x: 342, endPoint y: 554, distance: 58.1
click at [352, 554] on input "REMO" at bounding box center [518, 544] width 332 height 27
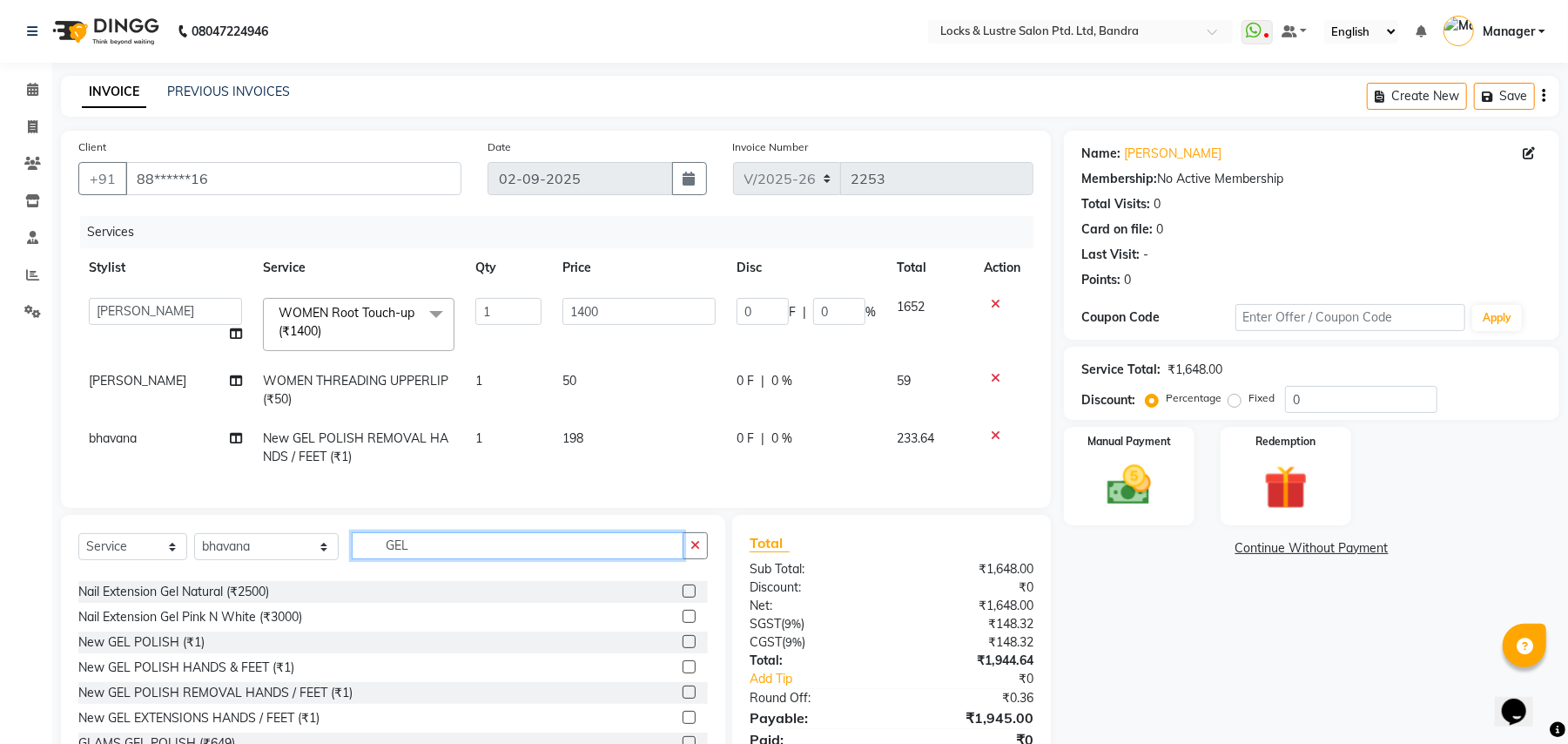
scroll to position [78, 0]
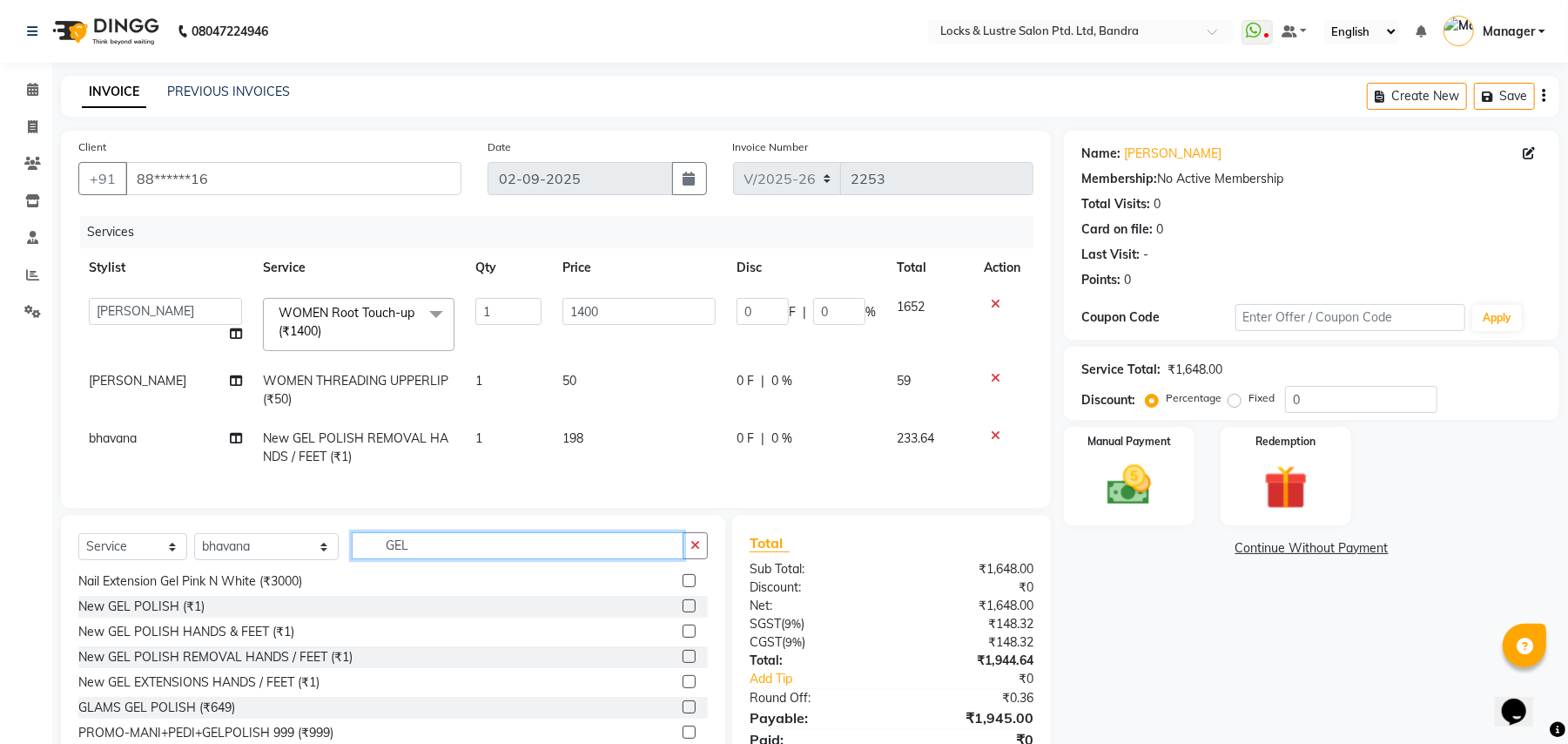
type input "GEL"
click at [683, 637] on label at bounding box center [689, 630] width 13 height 13
click at [683, 637] on input "checkbox" at bounding box center [688, 631] width 11 height 11
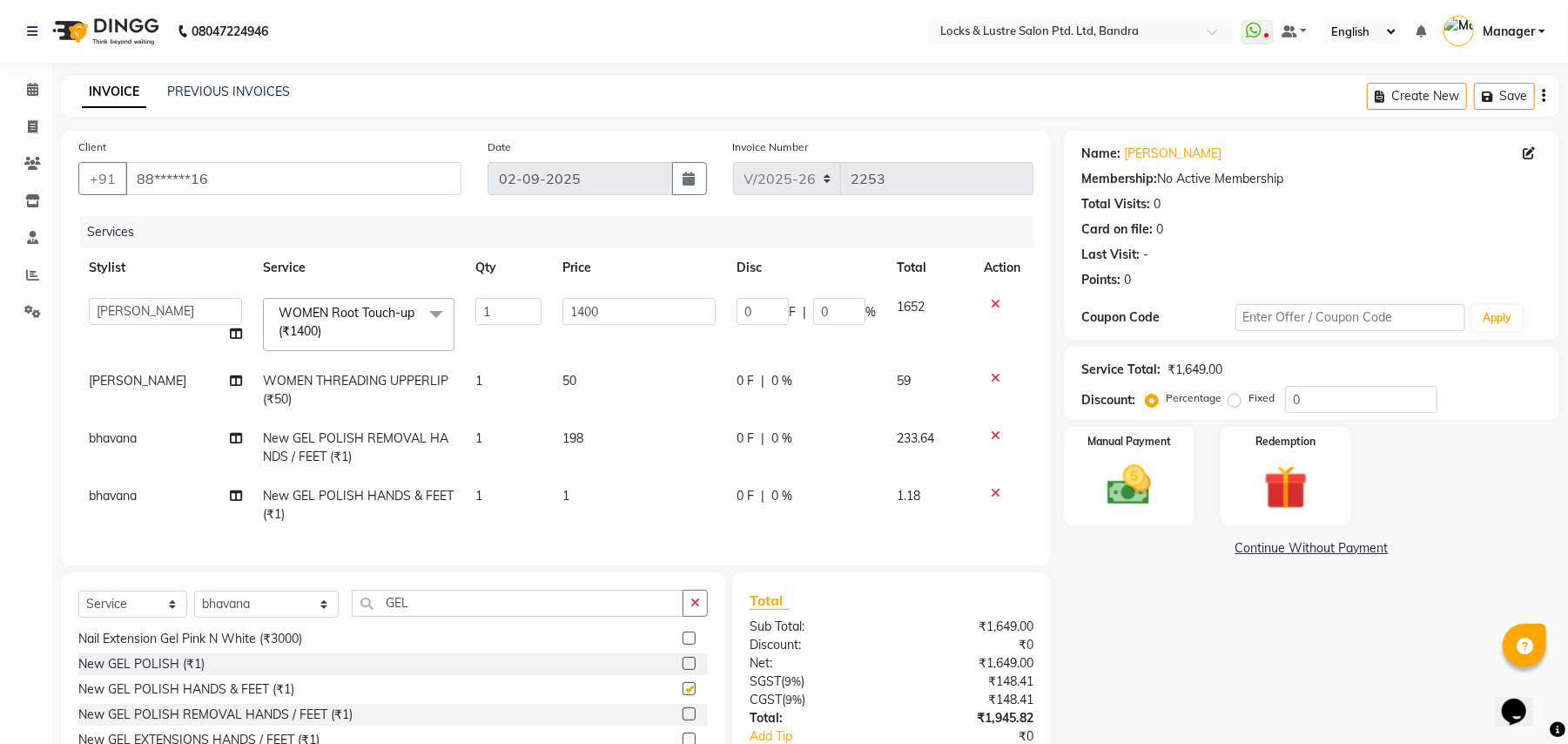
checkbox input "false"
click at [583, 495] on td "1" at bounding box center [639, 505] width 174 height 57
select select "84257"
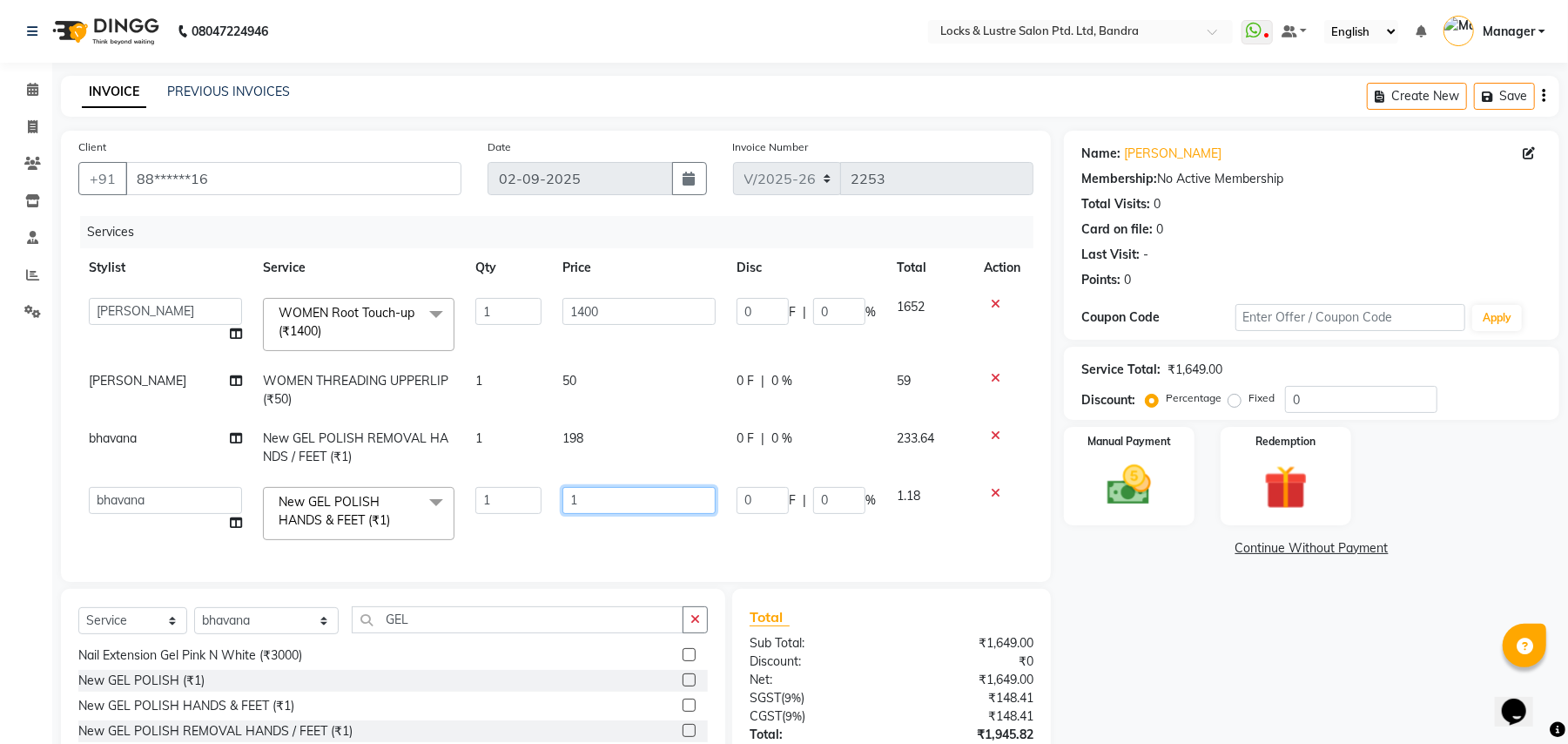
click at [583, 495] on input "1" at bounding box center [638, 500] width 153 height 27
type input "398"
click at [484, 433] on td "1" at bounding box center [509, 448] width 87 height 57
select select "84257"
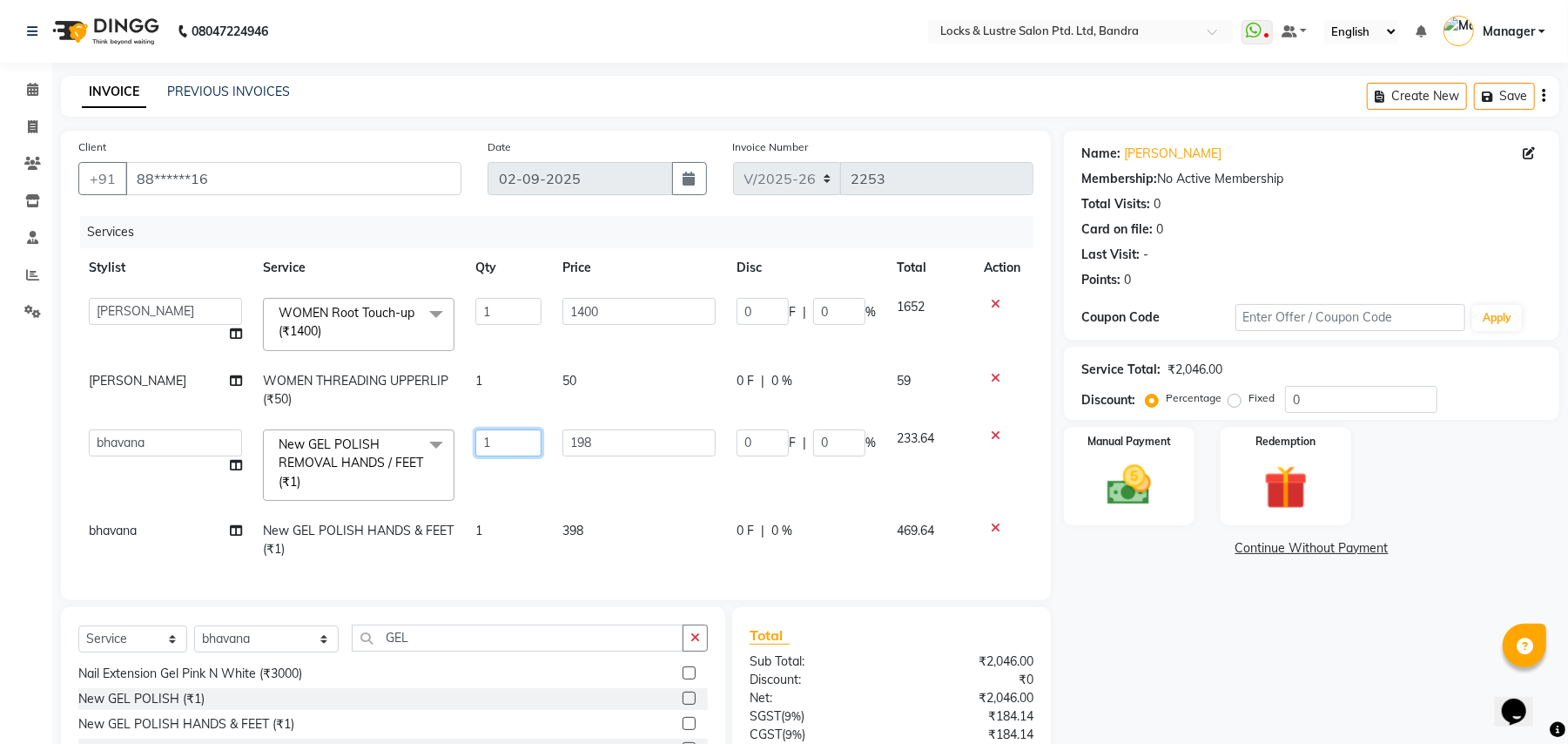
click at [488, 441] on input "1" at bounding box center [508, 442] width 66 height 27
type input "2"
click at [488, 523] on td "1" at bounding box center [509, 539] width 87 height 57
select select "84257"
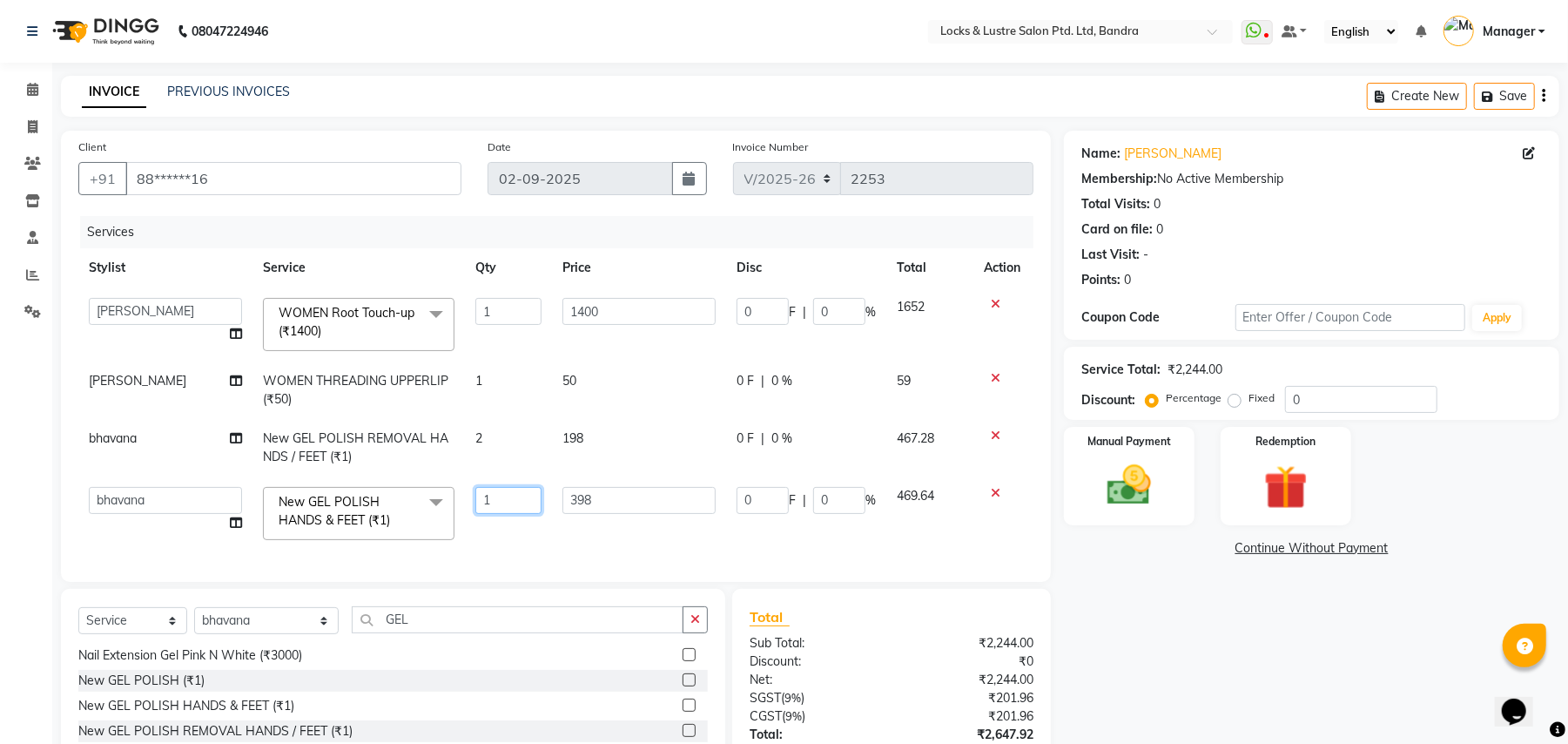
click at [505, 503] on input "1" at bounding box center [508, 500] width 66 height 27
type input "2"
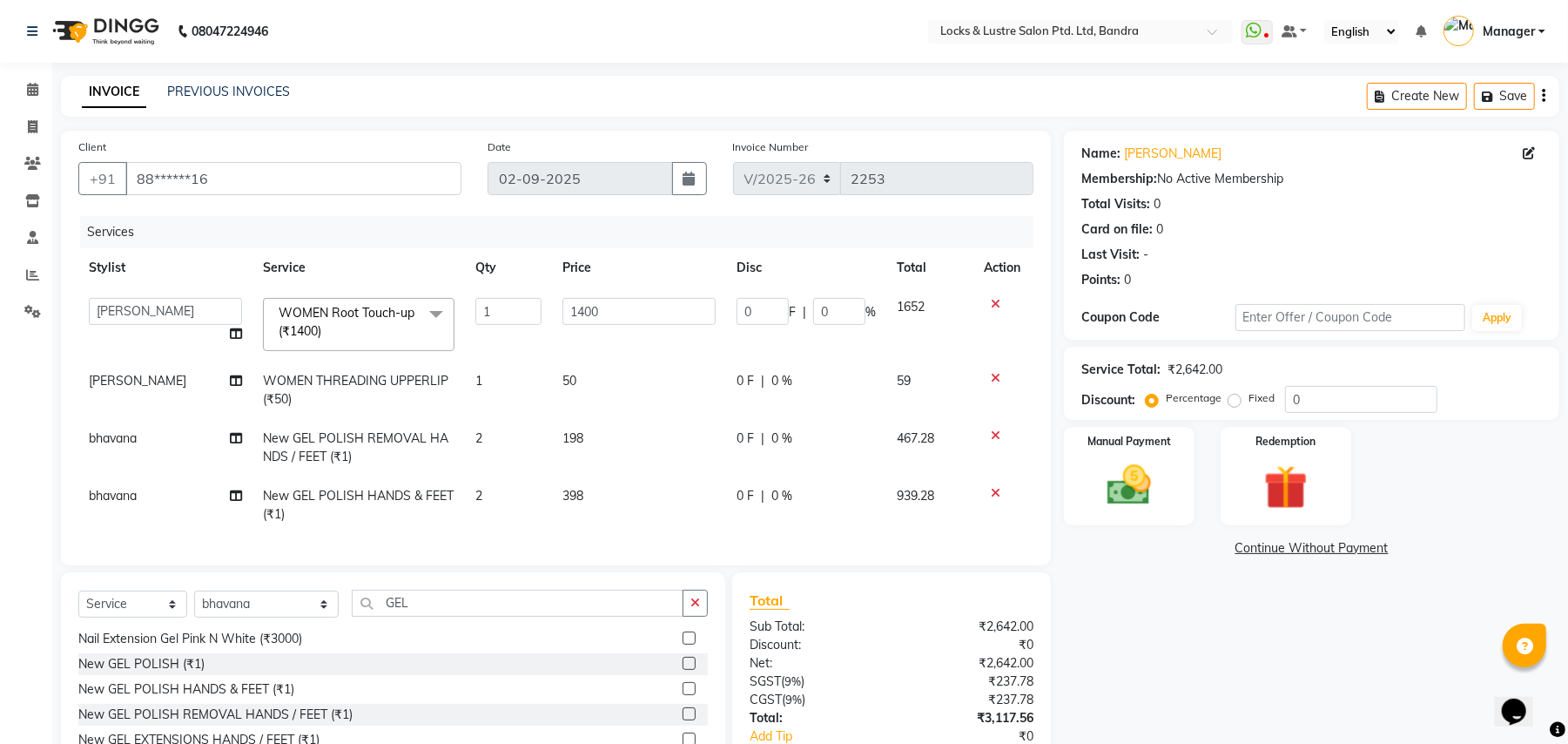
click at [1157, 634] on div "Name: Anu Sethi Membership: No Active Membership Total Visits: 0 Card on file: …" at bounding box center [1318, 488] width 509 height 715
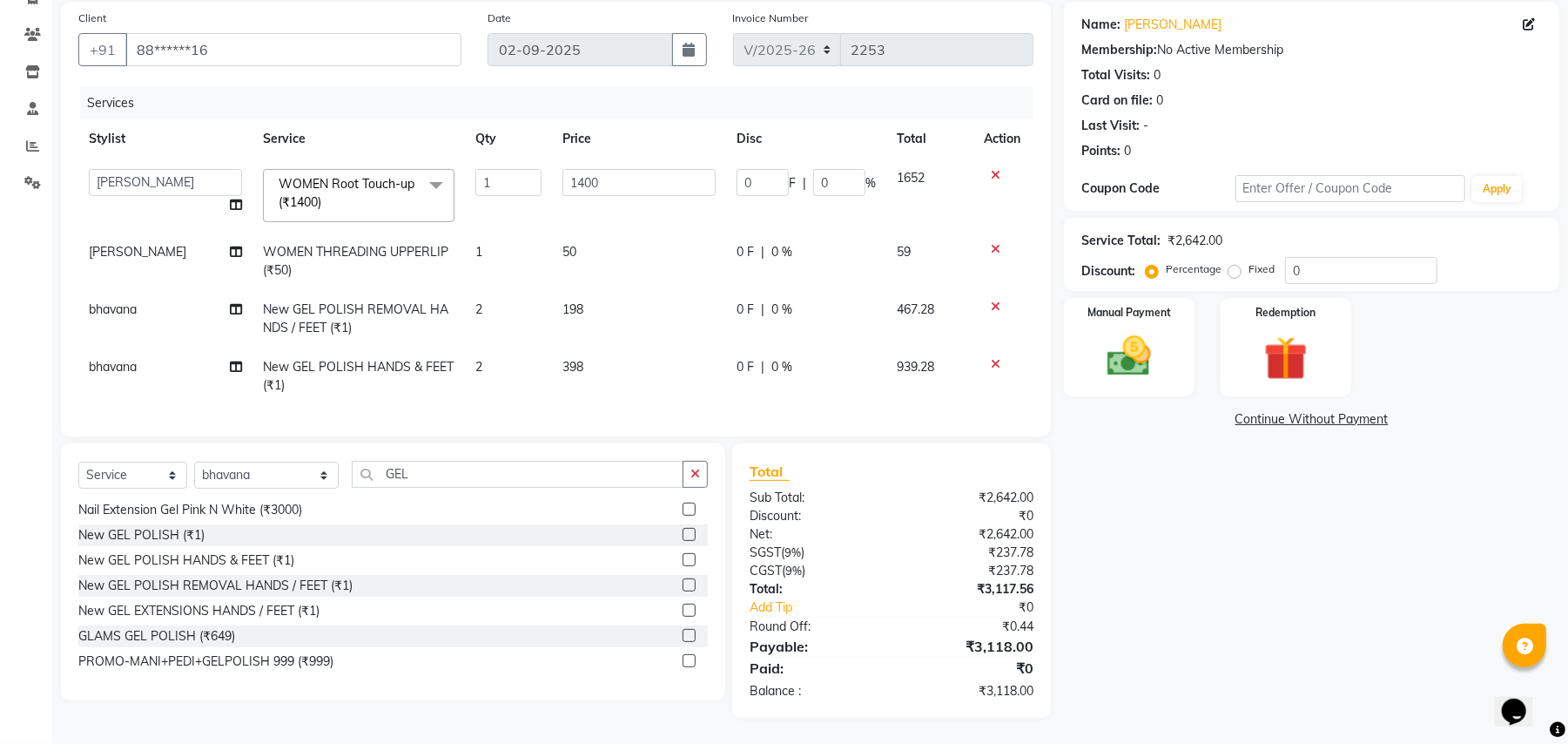
click at [488, 297] on td "2" at bounding box center [509, 318] width 87 height 57
select select "84257"
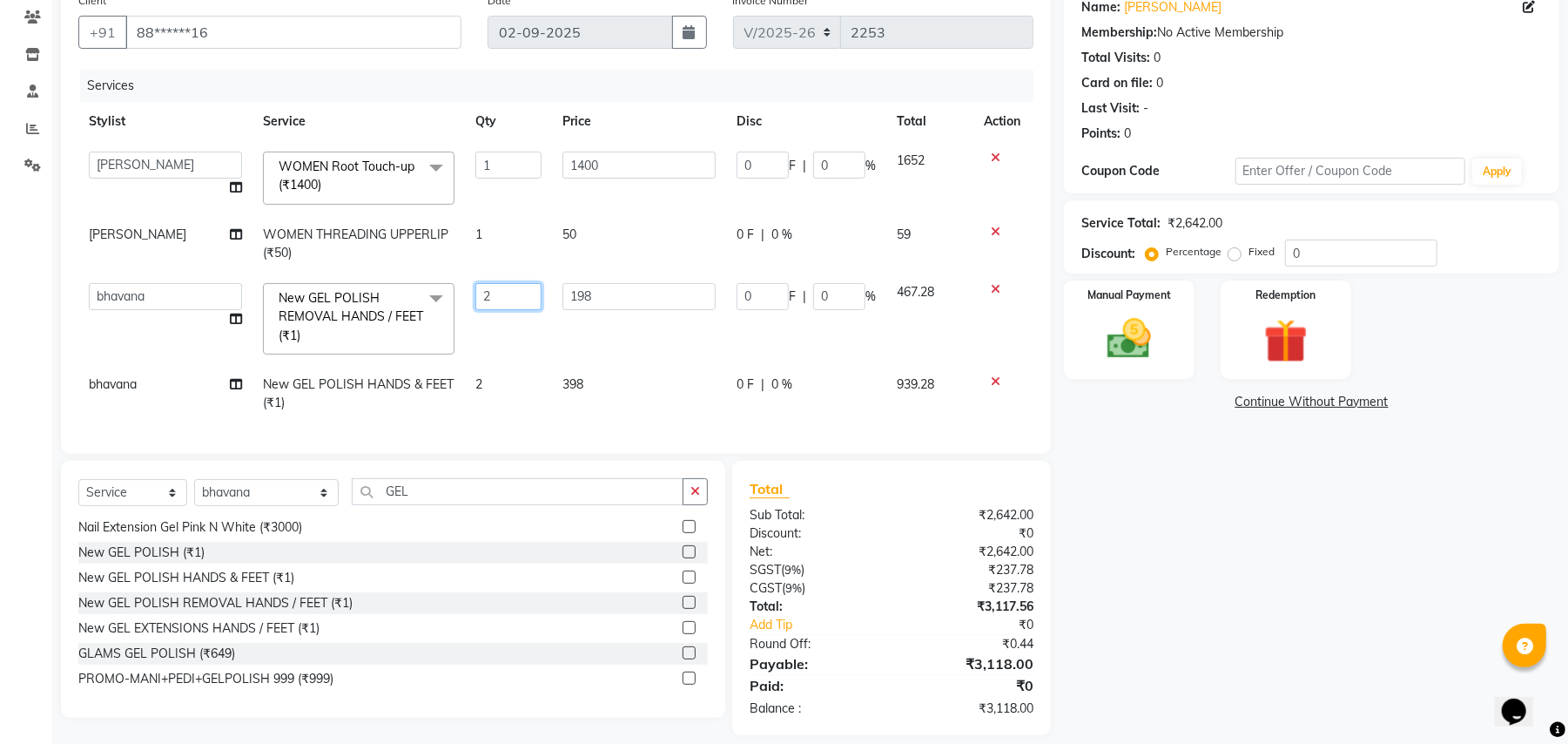
click at [506, 287] on input "2" at bounding box center [508, 295] width 66 height 27
type input "1"
click at [489, 377] on td "2" at bounding box center [509, 393] width 87 height 57
select select "84257"
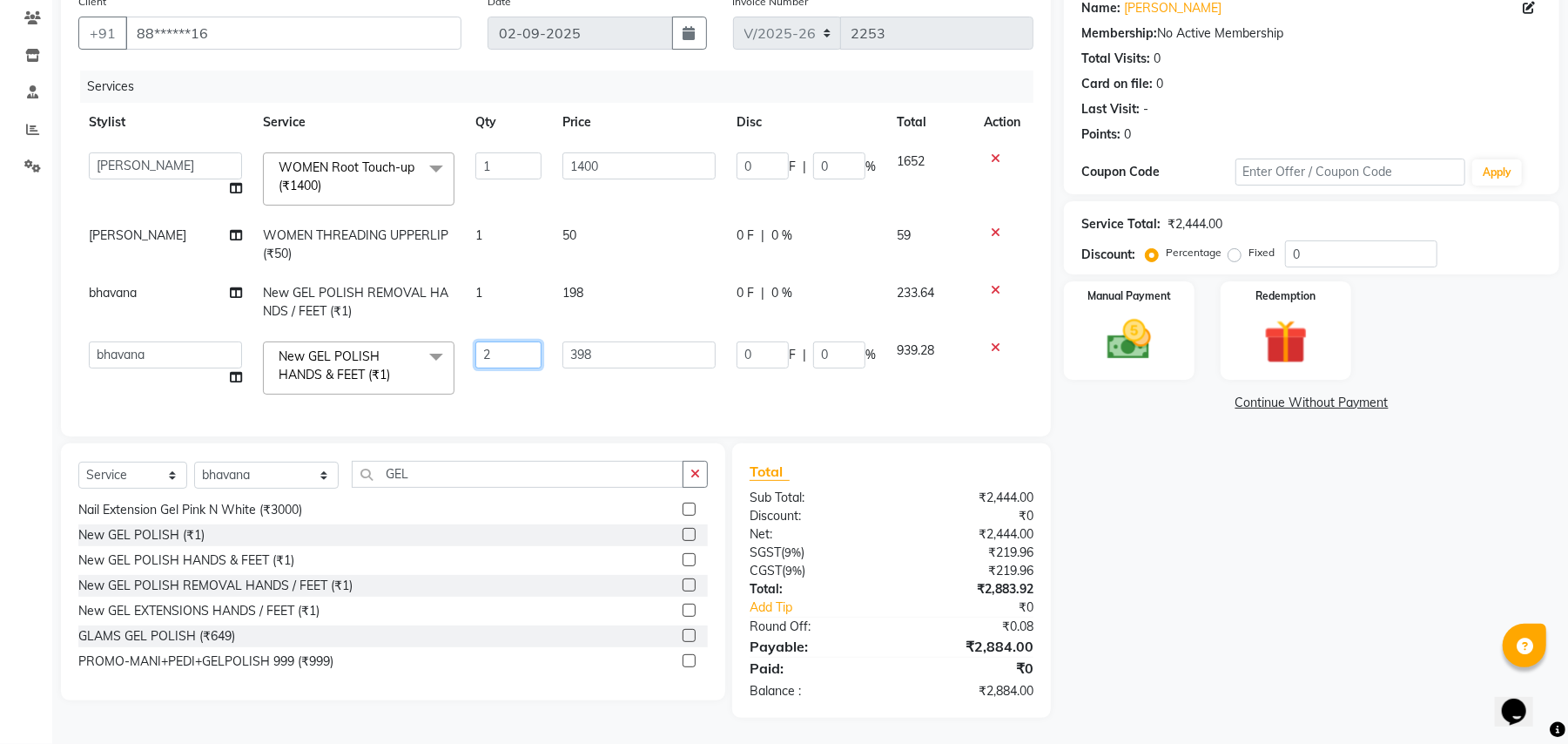
click at [519, 356] on input "2" at bounding box center [508, 354] width 66 height 27
type input "1"
click at [1114, 520] on div "Name: Anu Sethi Membership: No Active Membership Total Visits: 0 Card on file: …" at bounding box center [1318, 351] width 509 height 732
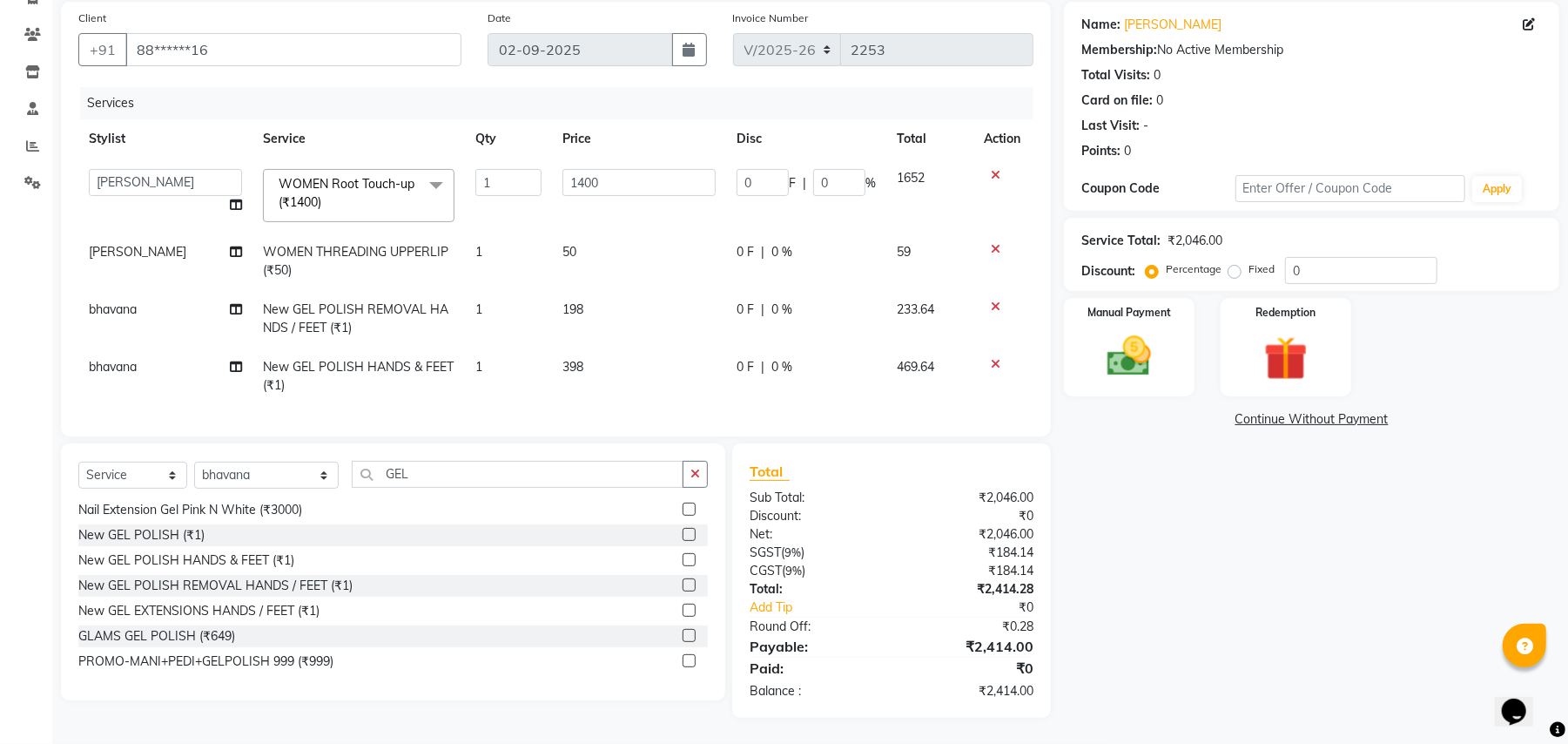
click at [603, 356] on td "398" at bounding box center [639, 376] width 174 height 57
select select "84257"
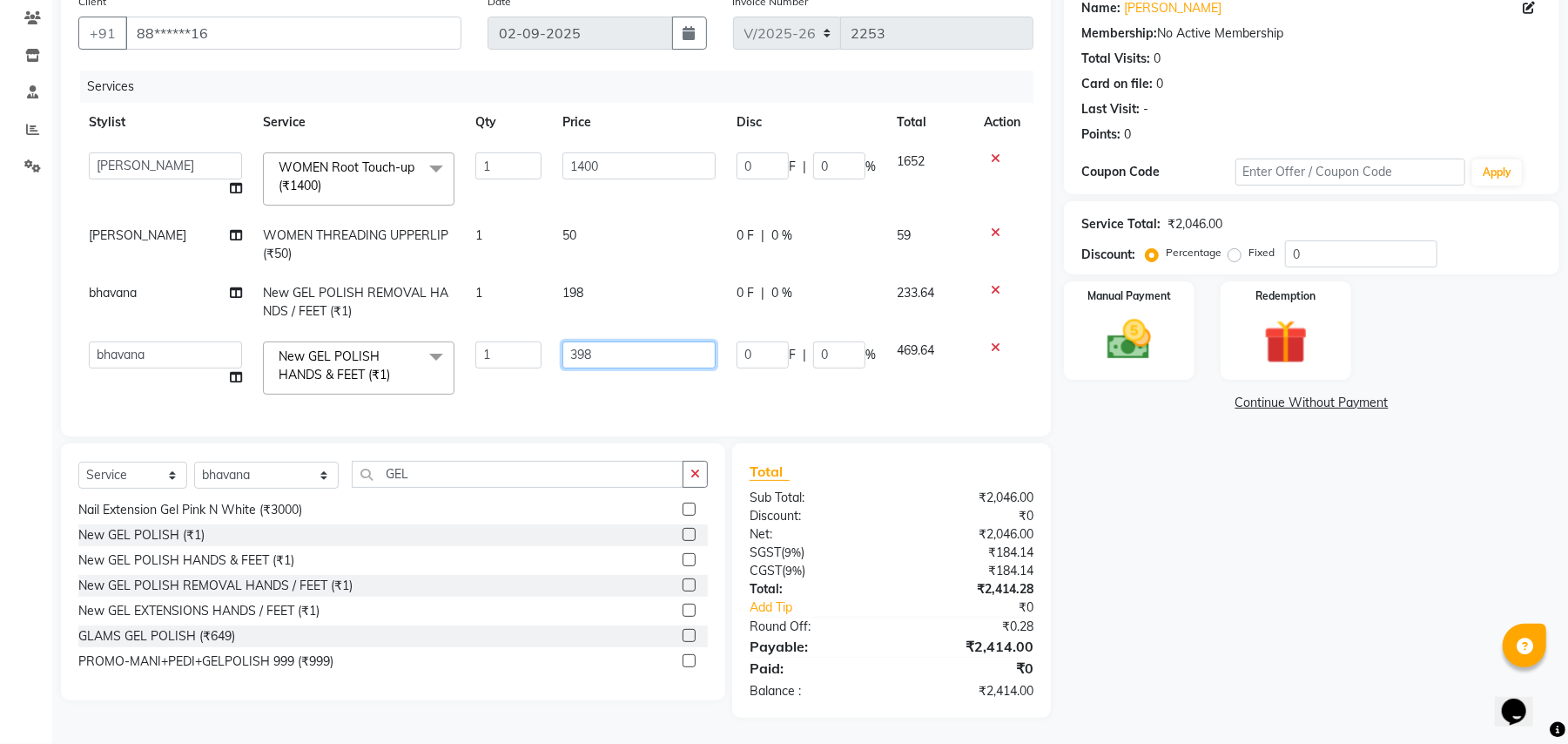
click at [604, 352] on input "398" at bounding box center [638, 354] width 153 height 27
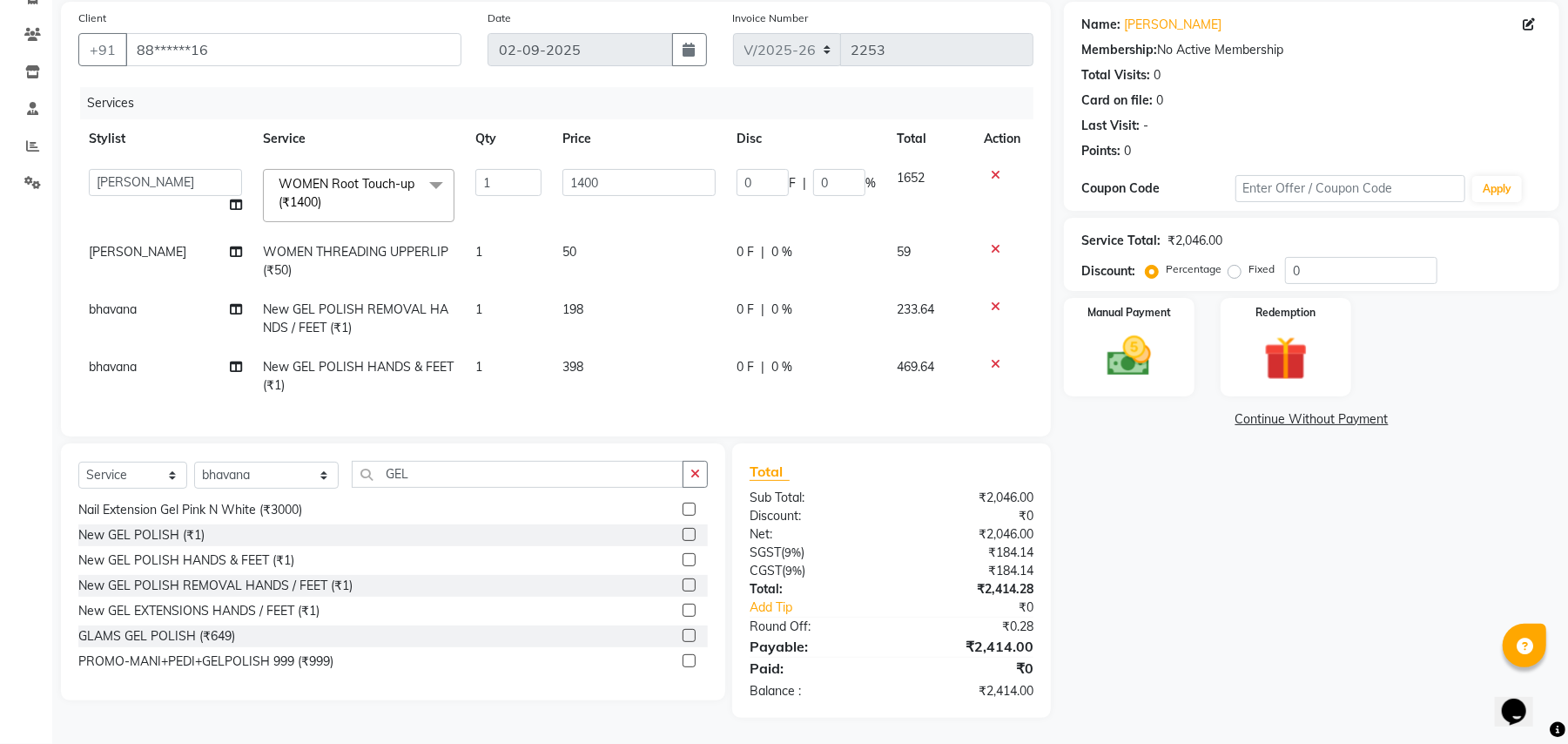
click at [489, 352] on td "1" at bounding box center [509, 376] width 87 height 57
select select "84257"
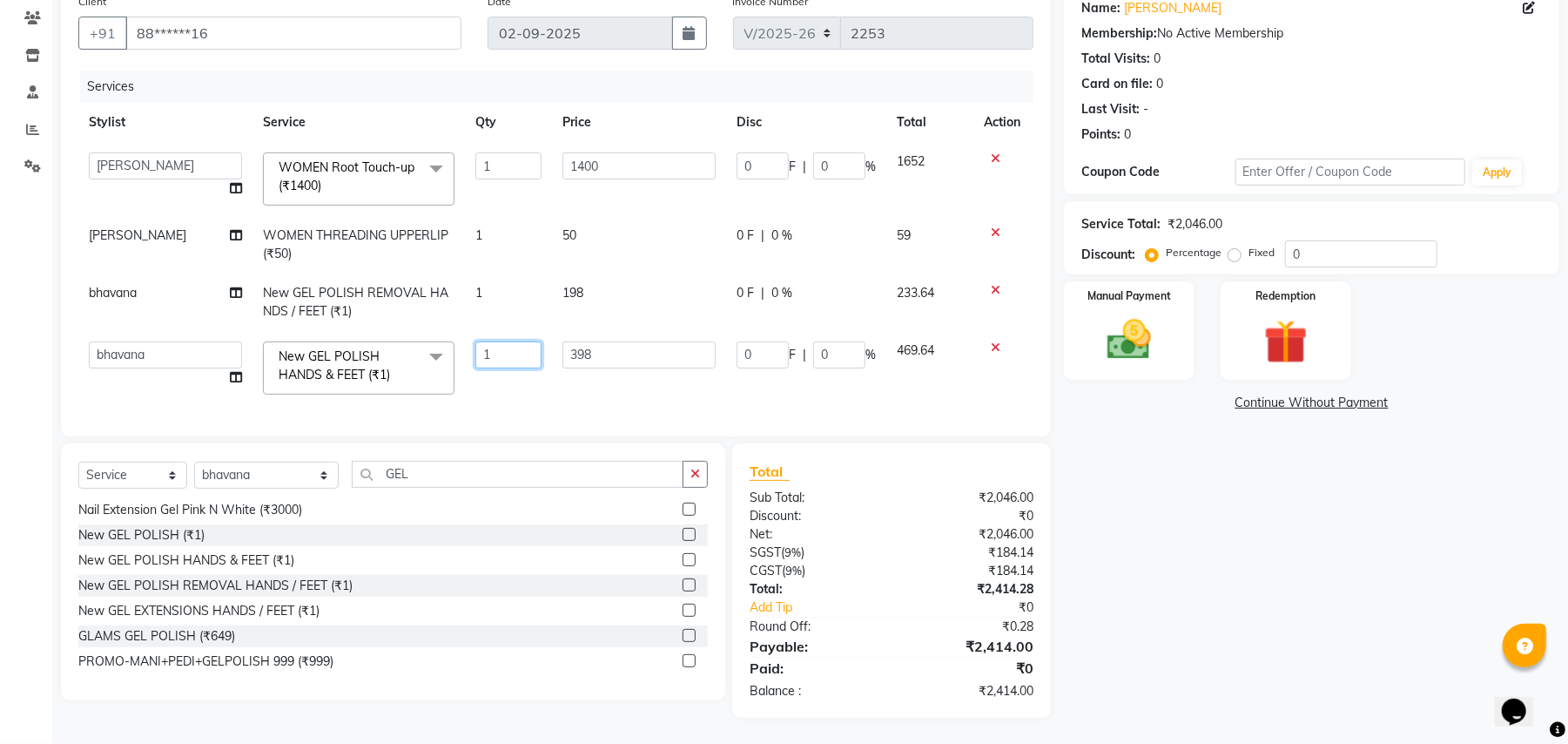
click at [488, 354] on input "1" at bounding box center [508, 354] width 66 height 27
type input "2"
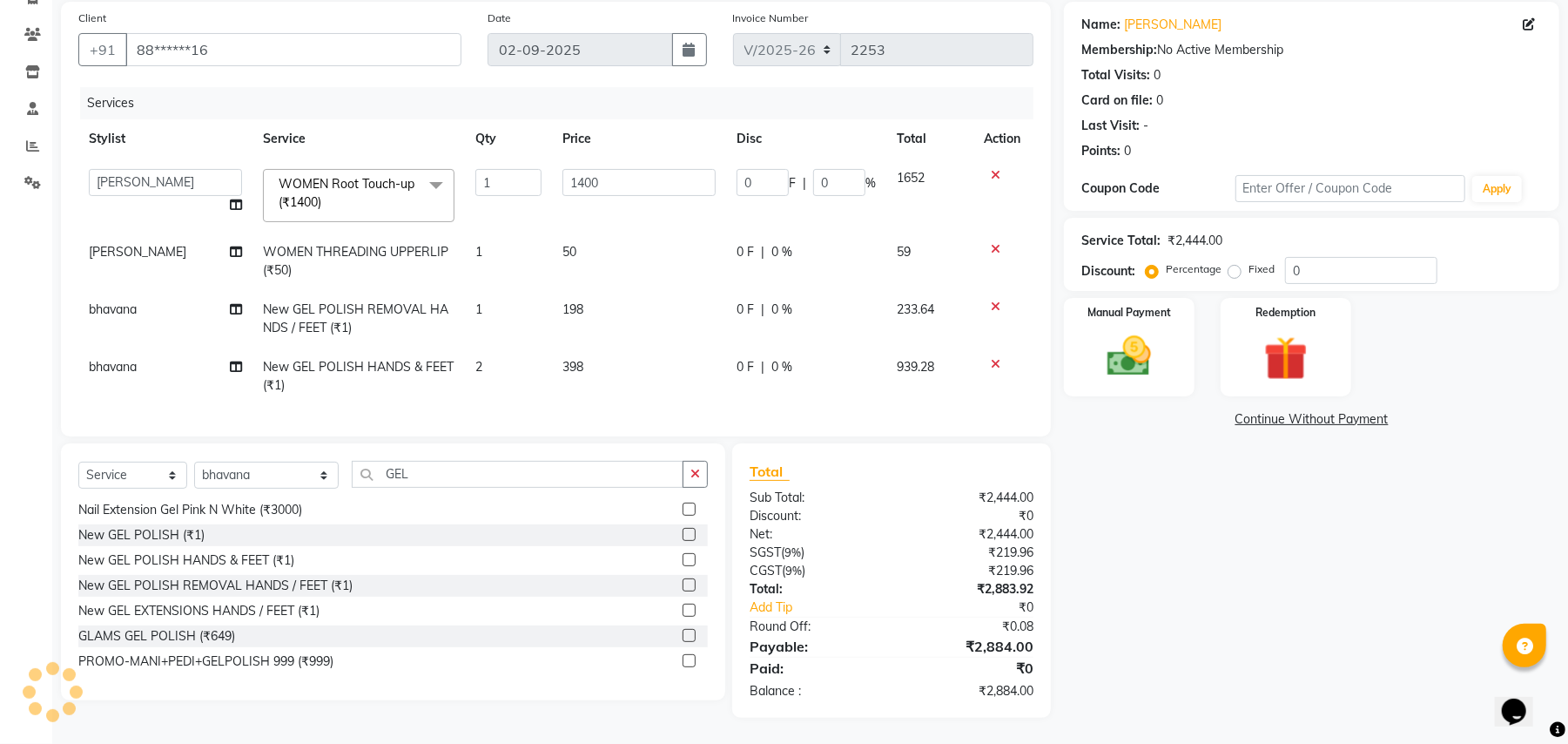
click at [599, 348] on td "398" at bounding box center [639, 376] width 174 height 57
select select "84257"
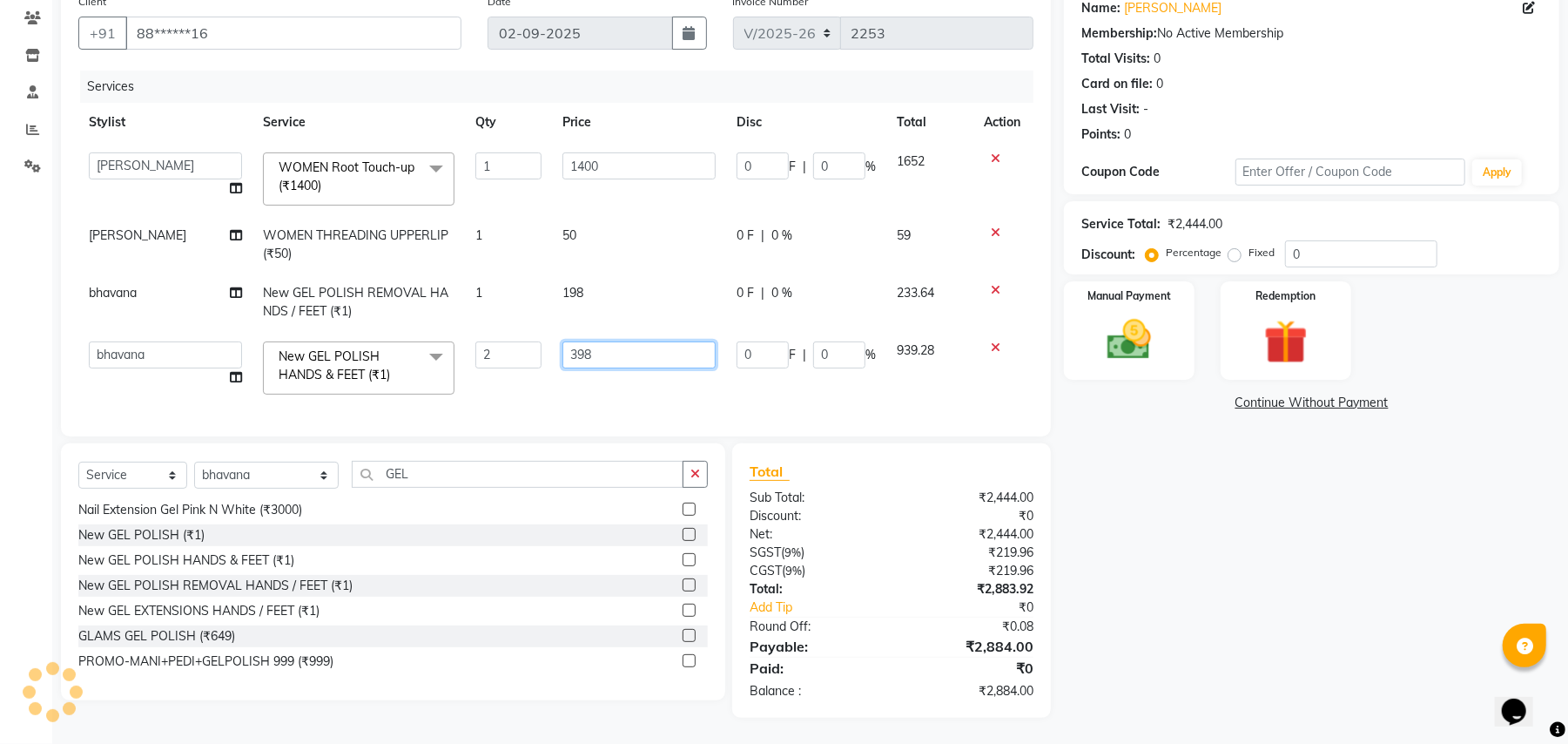
click at [596, 356] on input "398" at bounding box center [638, 354] width 153 height 27
type input "3"
type input "199"
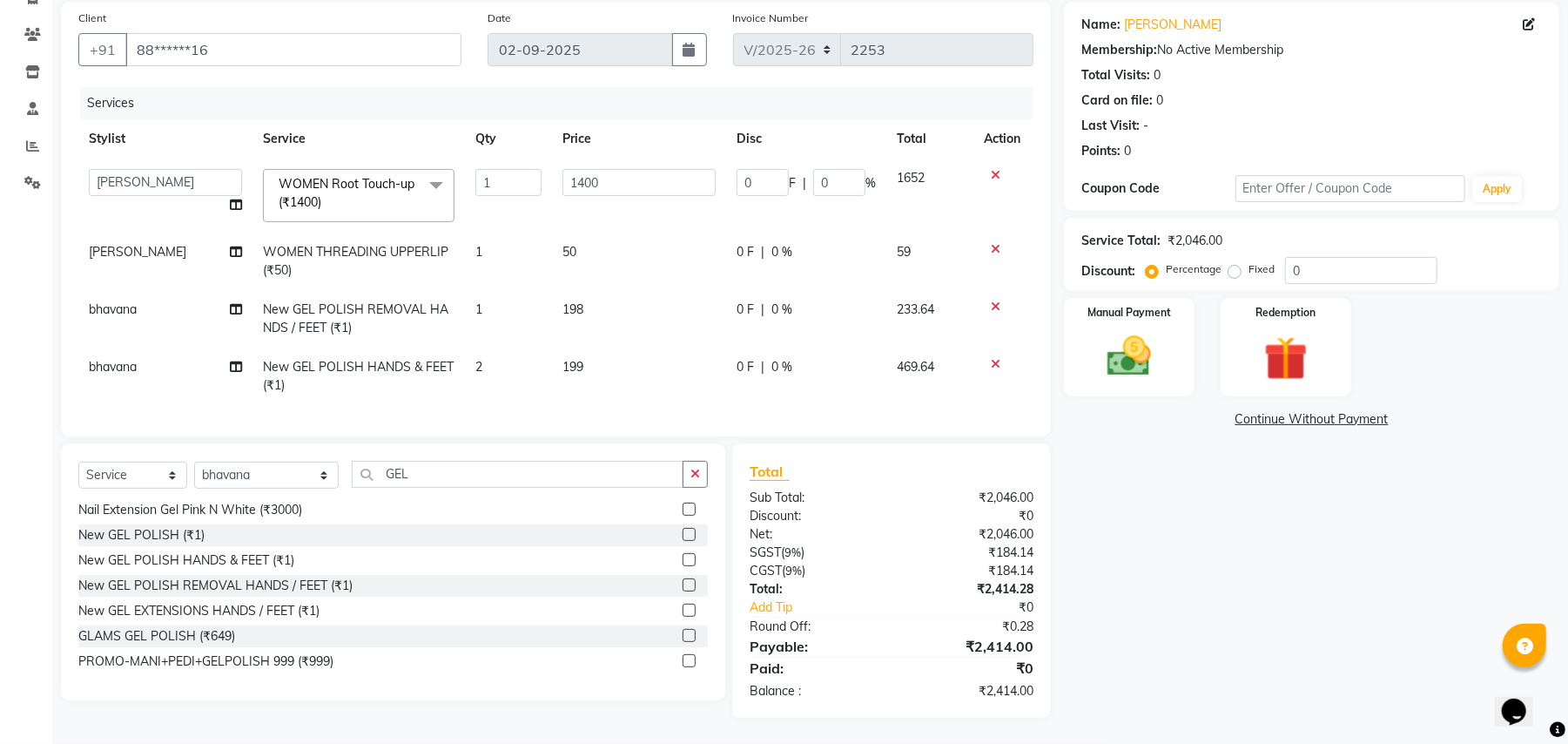
click at [1185, 493] on div "Name: Anu Sethi Membership: No Active Membership Total Visits: 0 Card on file: …" at bounding box center [1318, 360] width 509 height 715
click at [489, 290] on td "1" at bounding box center [509, 318] width 87 height 57
select select "84257"
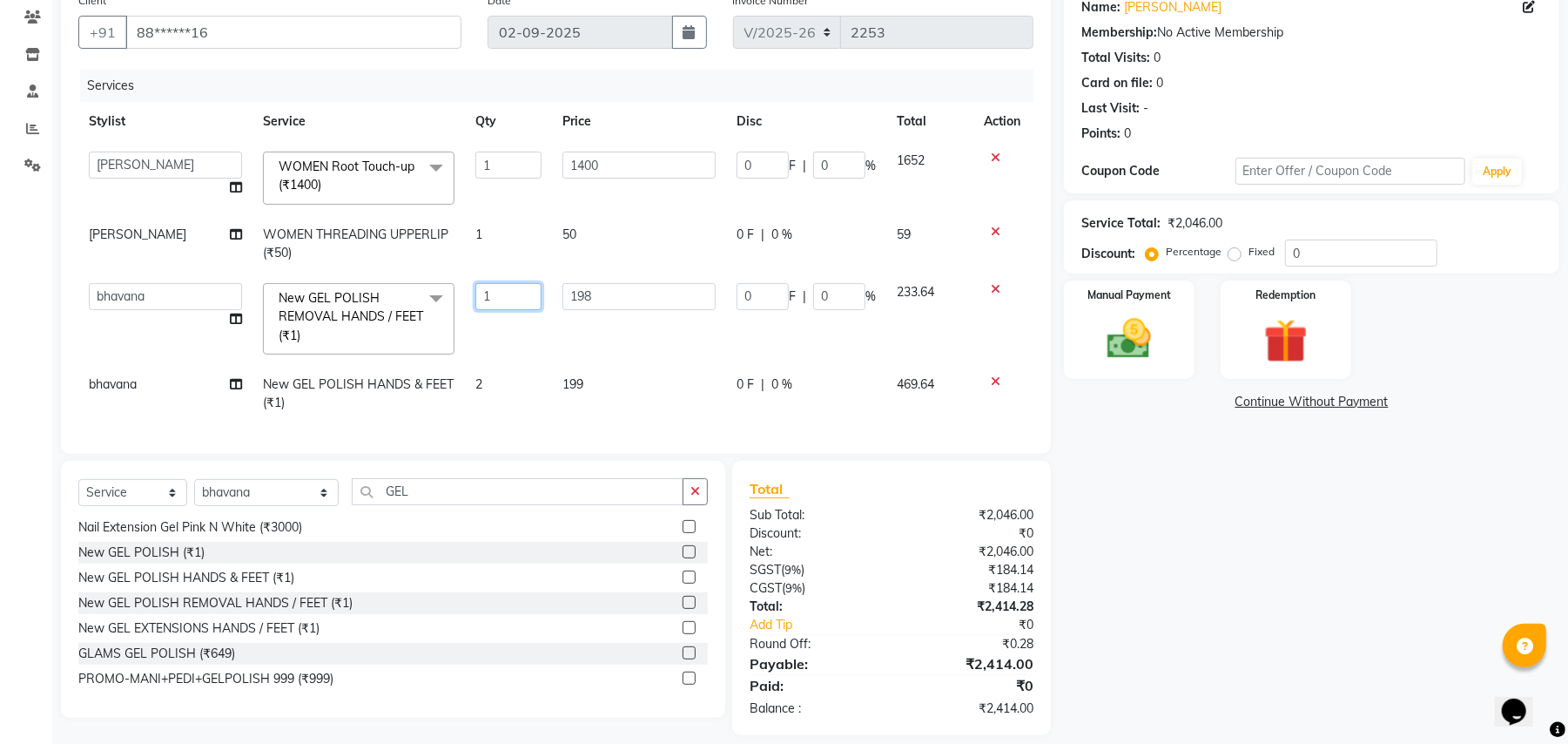
click at [489, 290] on input "1" at bounding box center [508, 295] width 66 height 27
type input "2"
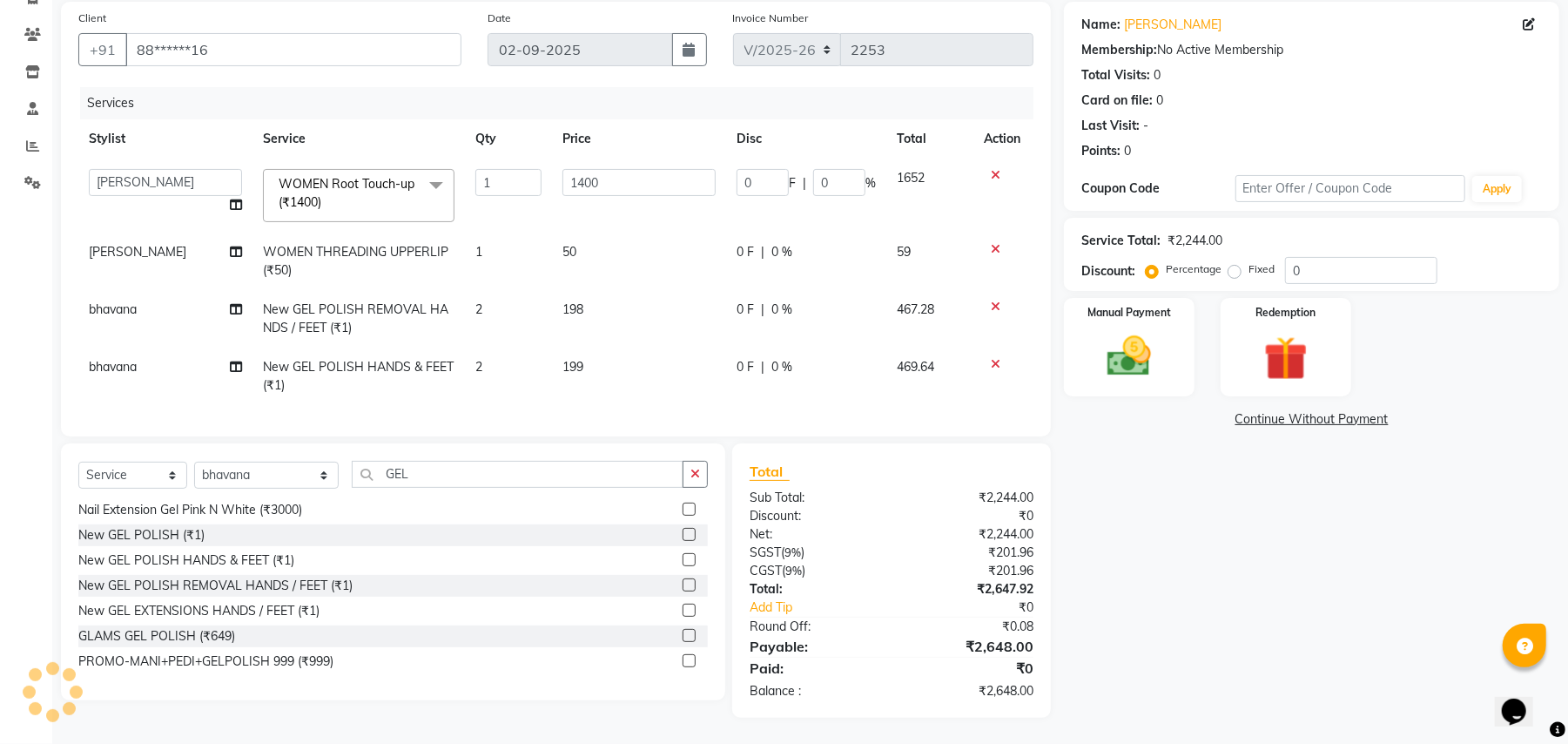
click at [604, 289] on td "198" at bounding box center [639, 318] width 174 height 57
select select "84257"
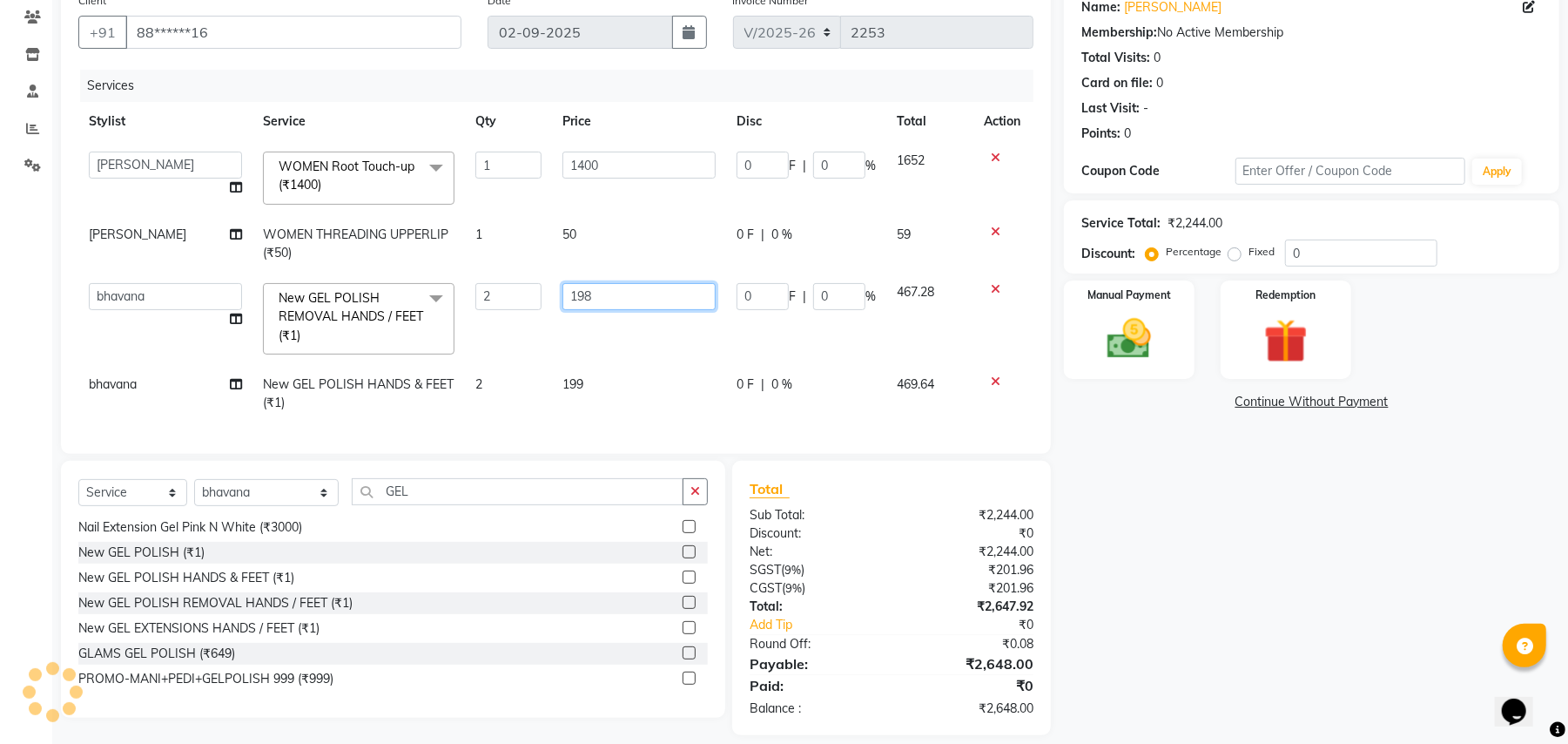
click at [604, 289] on input "198" at bounding box center [638, 295] width 153 height 27
type input "1"
type input "99"
click at [1156, 498] on div "Name: Anu Sethi Membership: No Active Membership Total Visits: 0 Card on file: …" at bounding box center [1318, 360] width 509 height 751
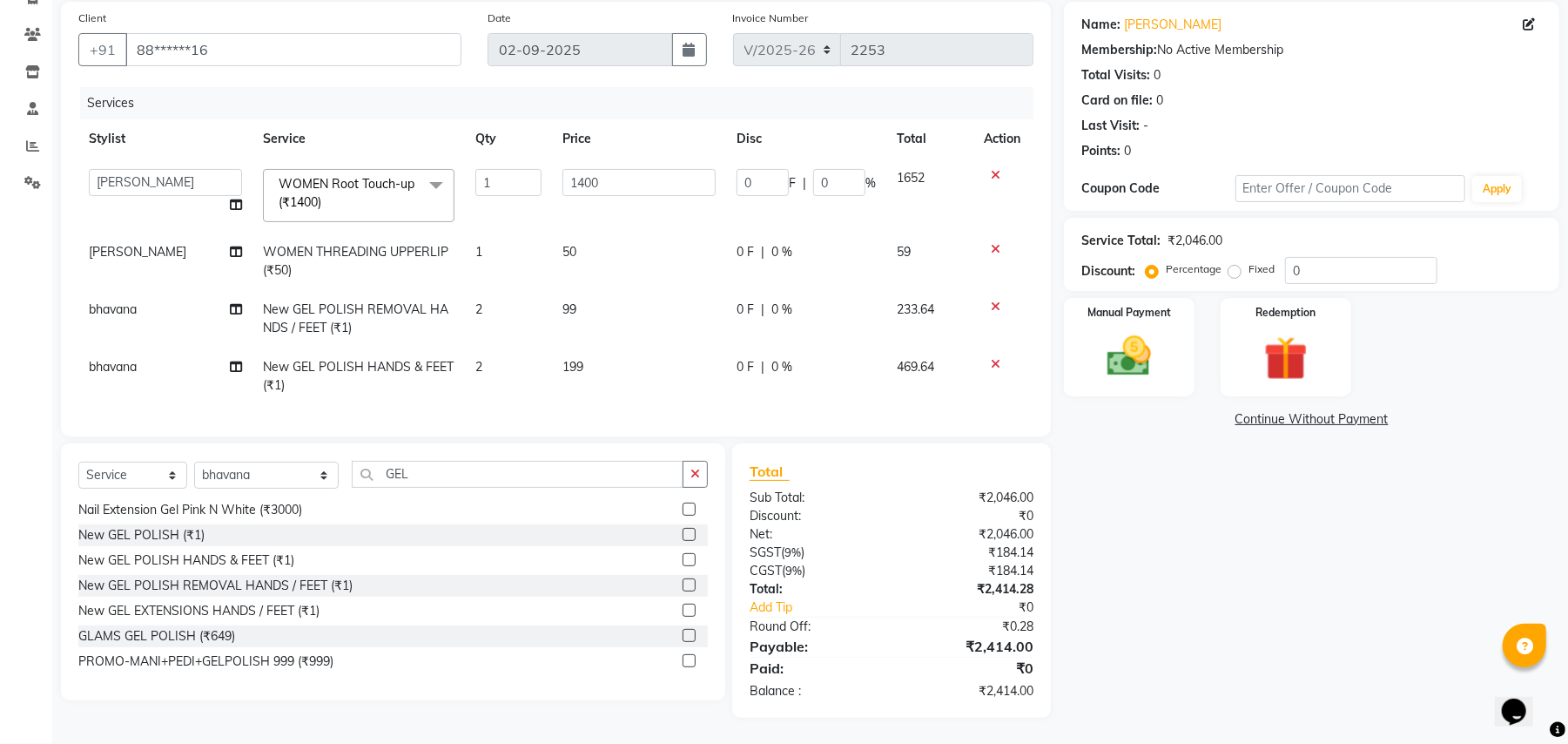
click at [420, 87] on div "Services" at bounding box center [563, 103] width 966 height 33
click at [1162, 330] on img at bounding box center [1129, 357] width 75 height 53
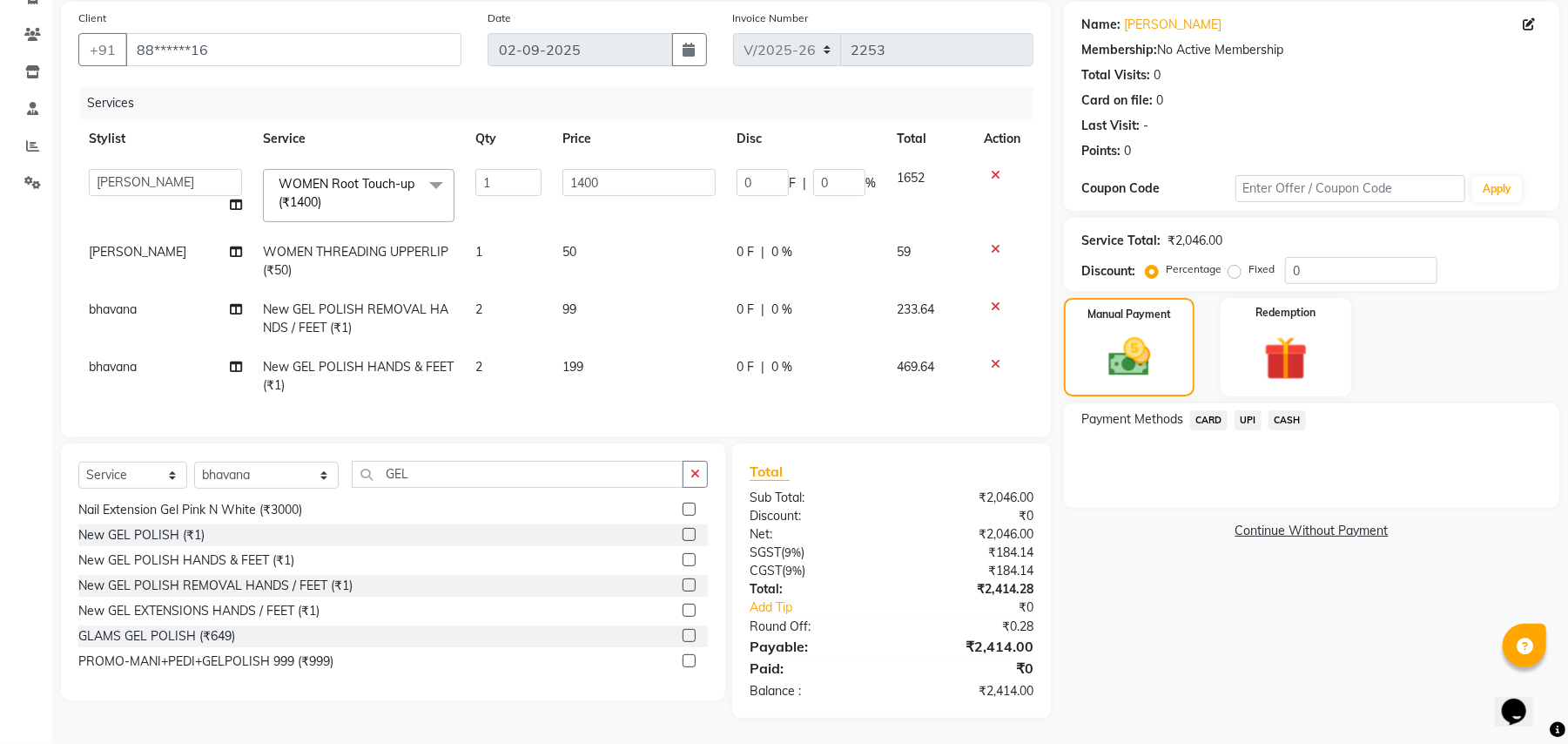
click at [1255, 410] on span "UPI" at bounding box center [1248, 420] width 27 height 20
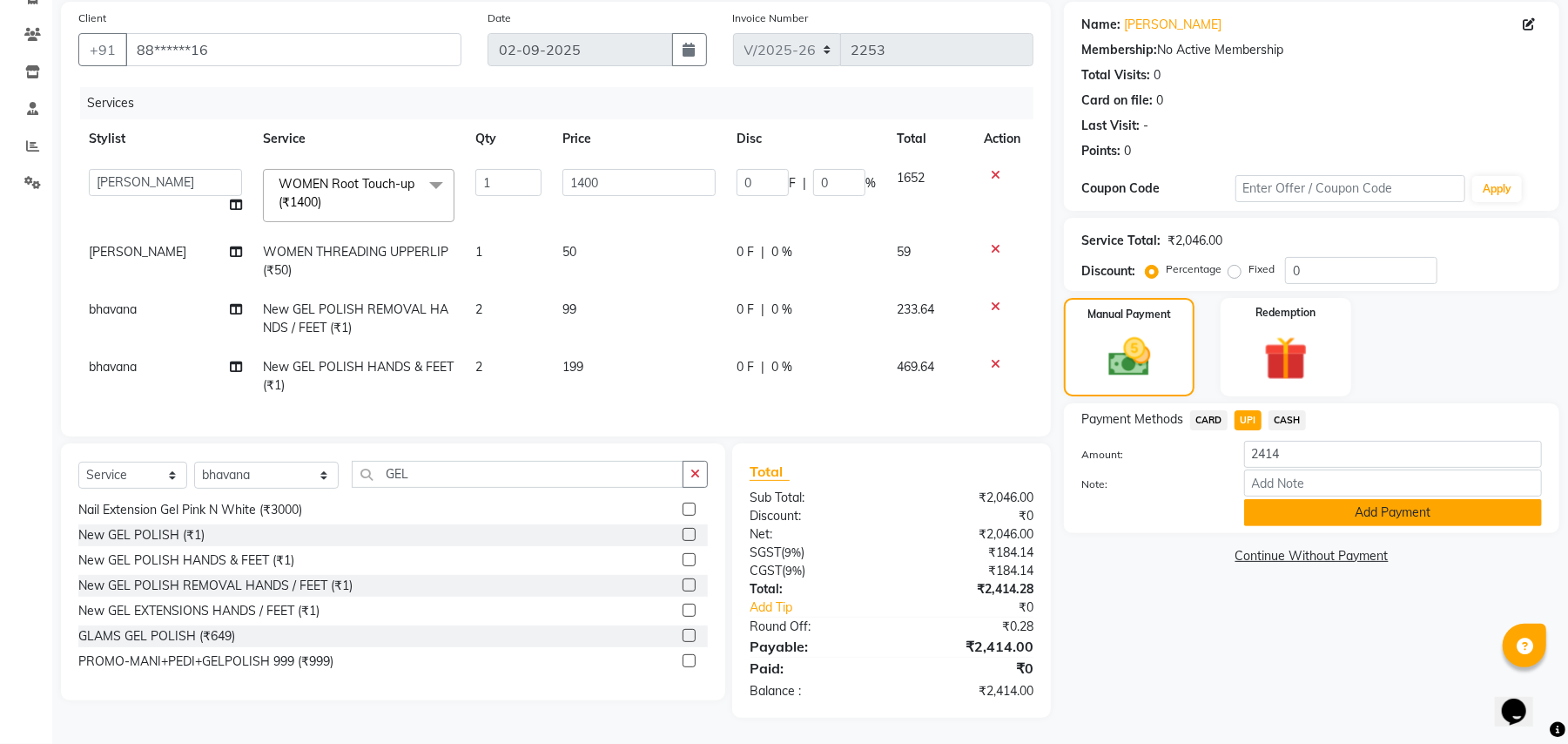
click at [1317, 499] on button "Add Payment" at bounding box center [1392, 512] width 297 height 27
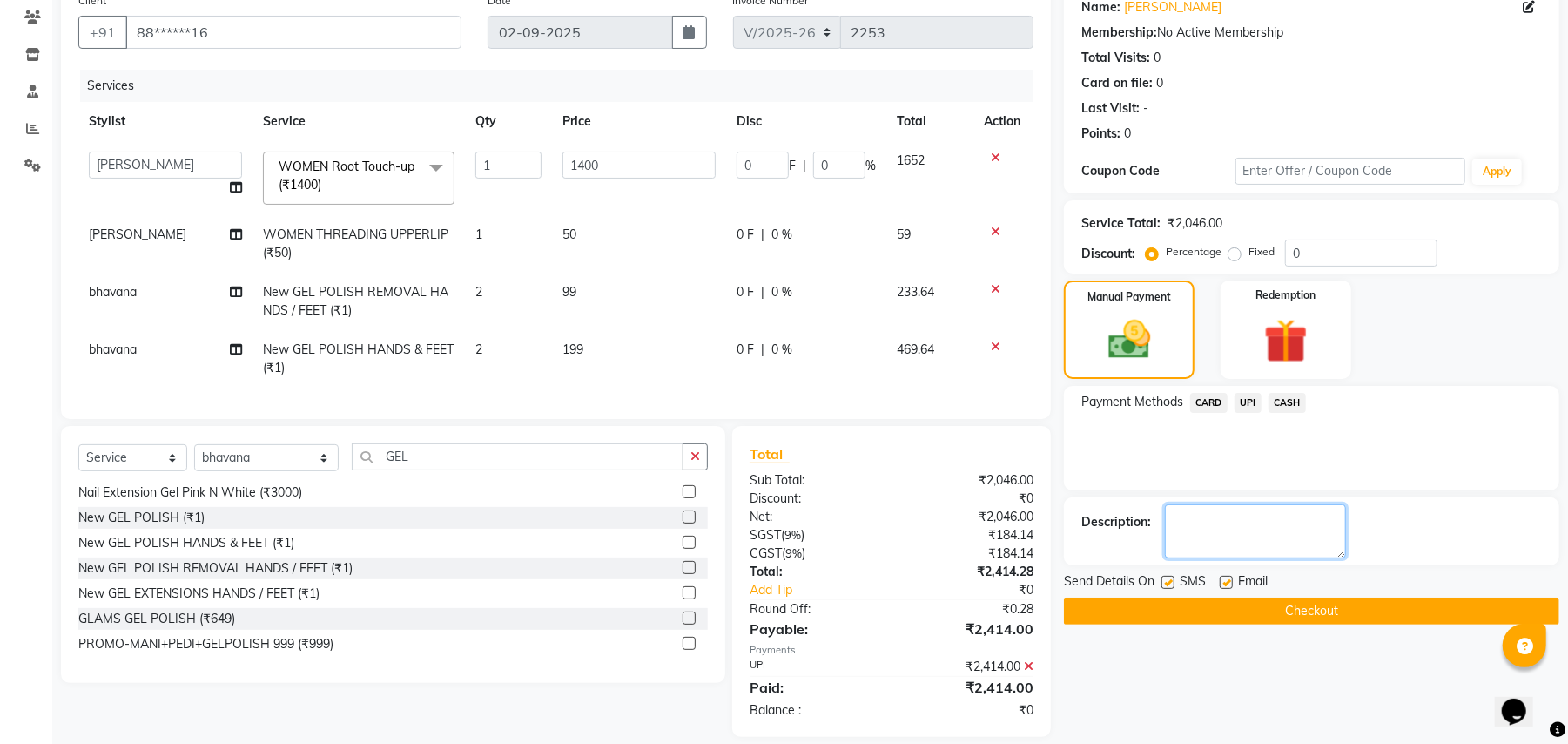
click at [1244, 523] on textarea at bounding box center [1255, 531] width 181 height 54
type textarea "254923"
click at [1262, 608] on button "Checkout" at bounding box center [1311, 611] width 495 height 27
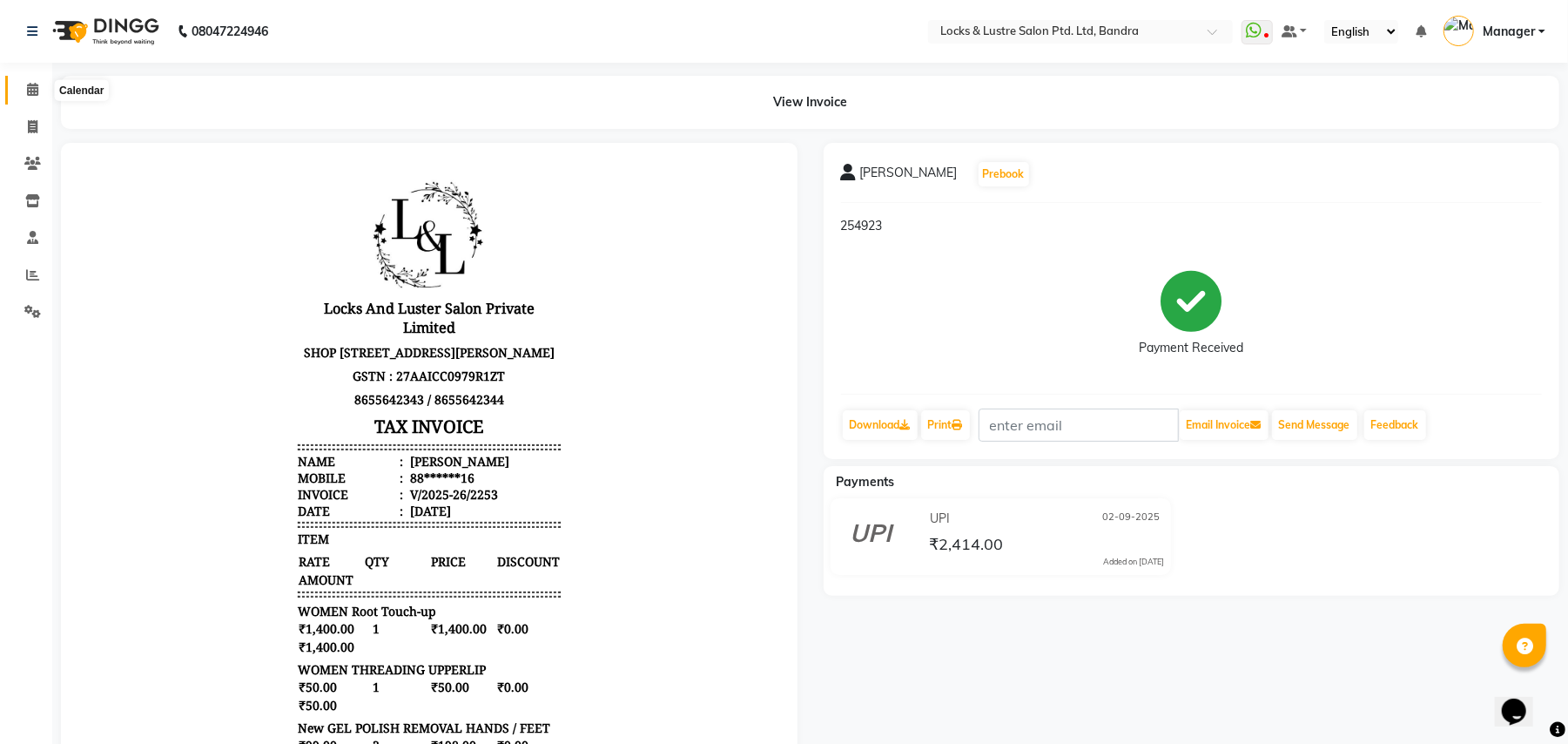
click at [18, 87] on span at bounding box center [33, 90] width 31 height 20
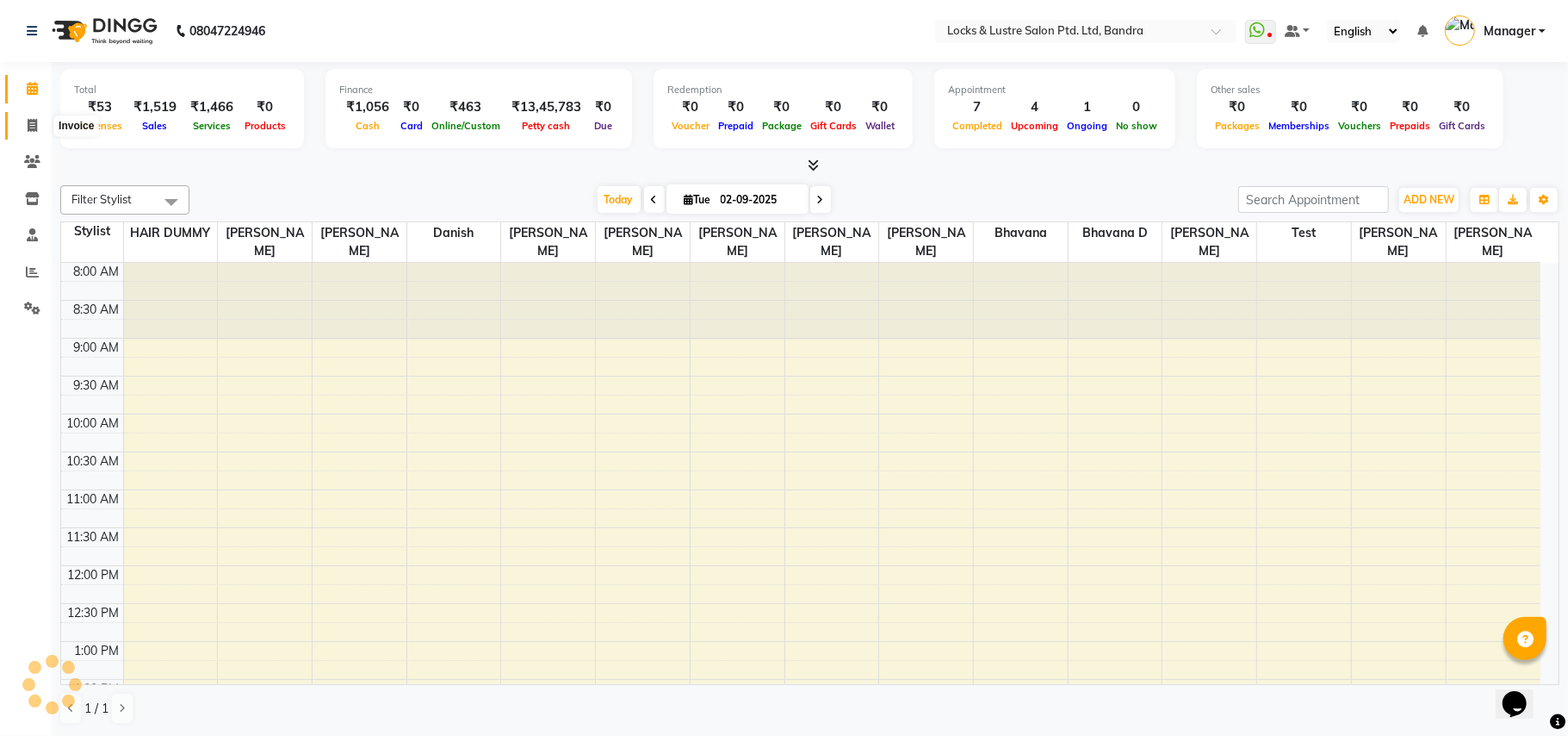
click at [27, 125] on icon at bounding box center [32, 125] width 10 height 13
select select "service"
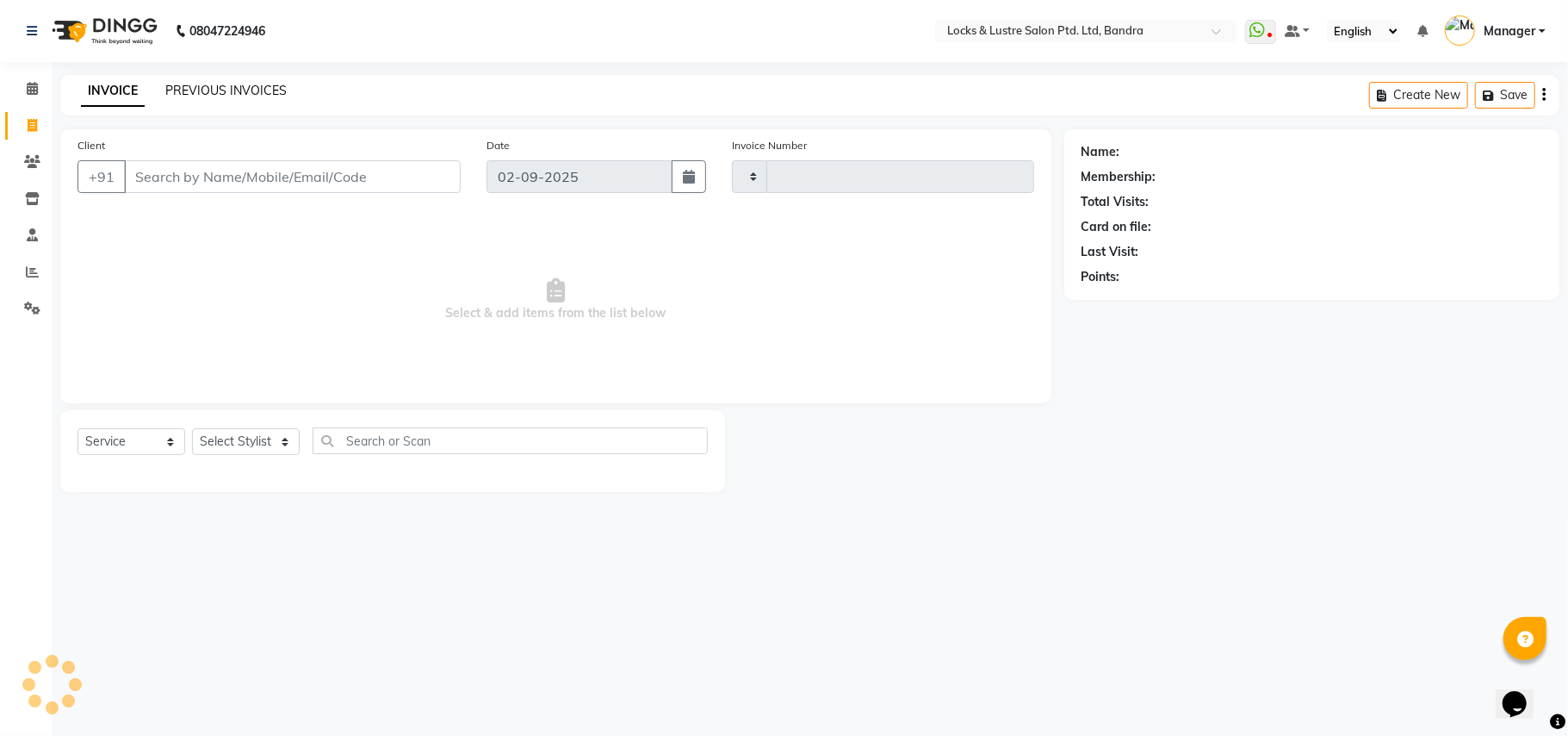
click at [226, 83] on link "PREVIOUS INVOICES" at bounding box center [226, 91] width 121 height 16
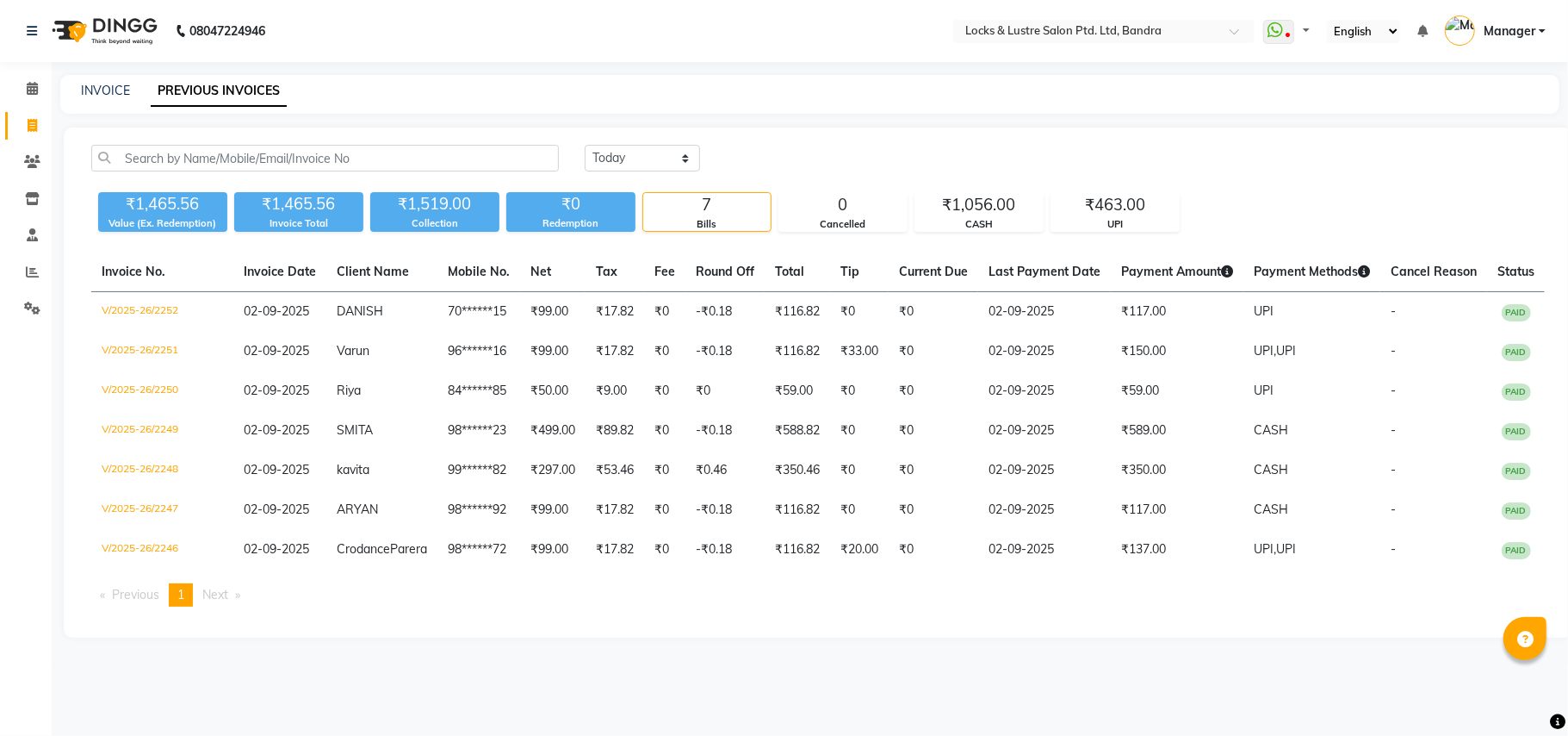
select select "en"
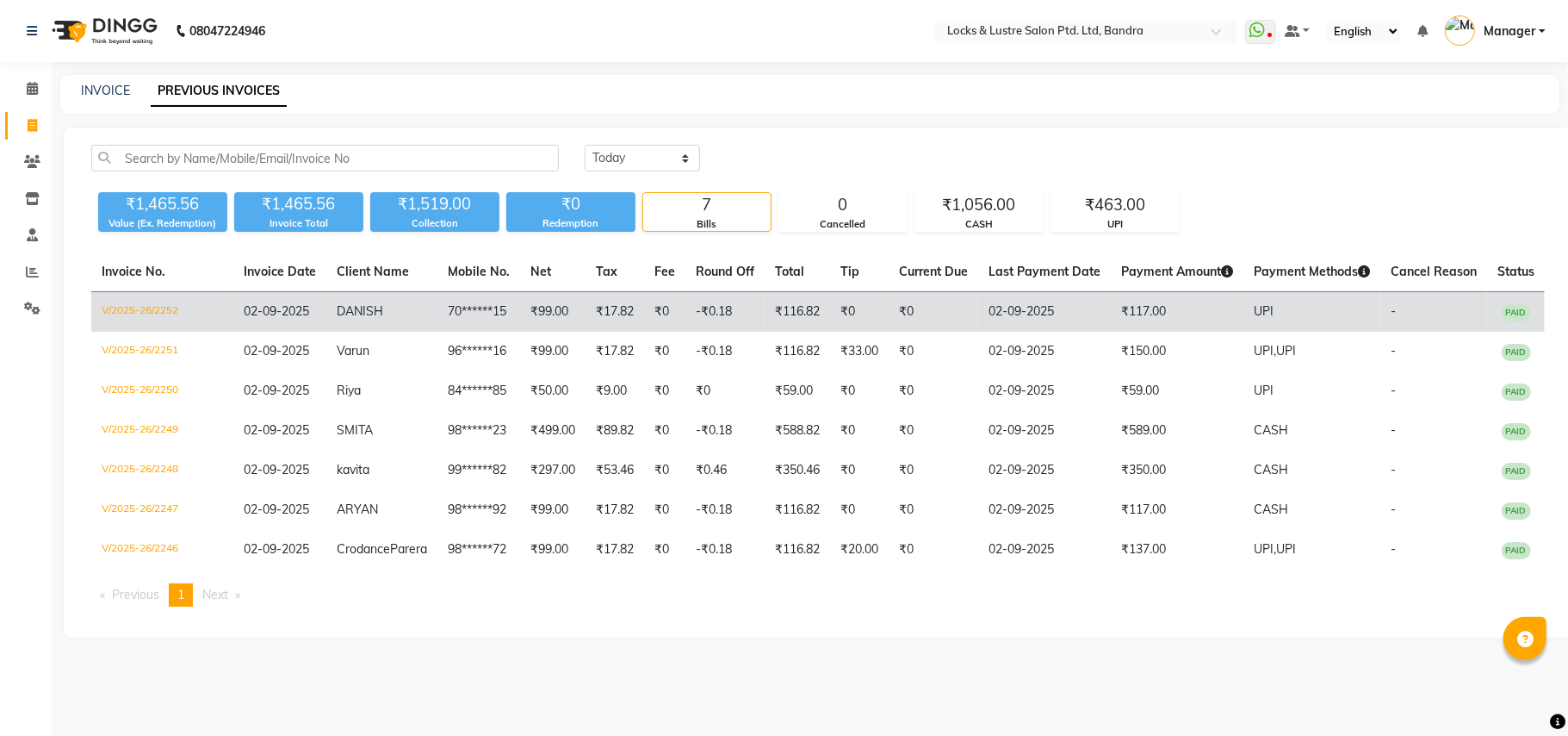
click at [370, 307] on span "DANISH" at bounding box center [360, 311] width 47 height 16
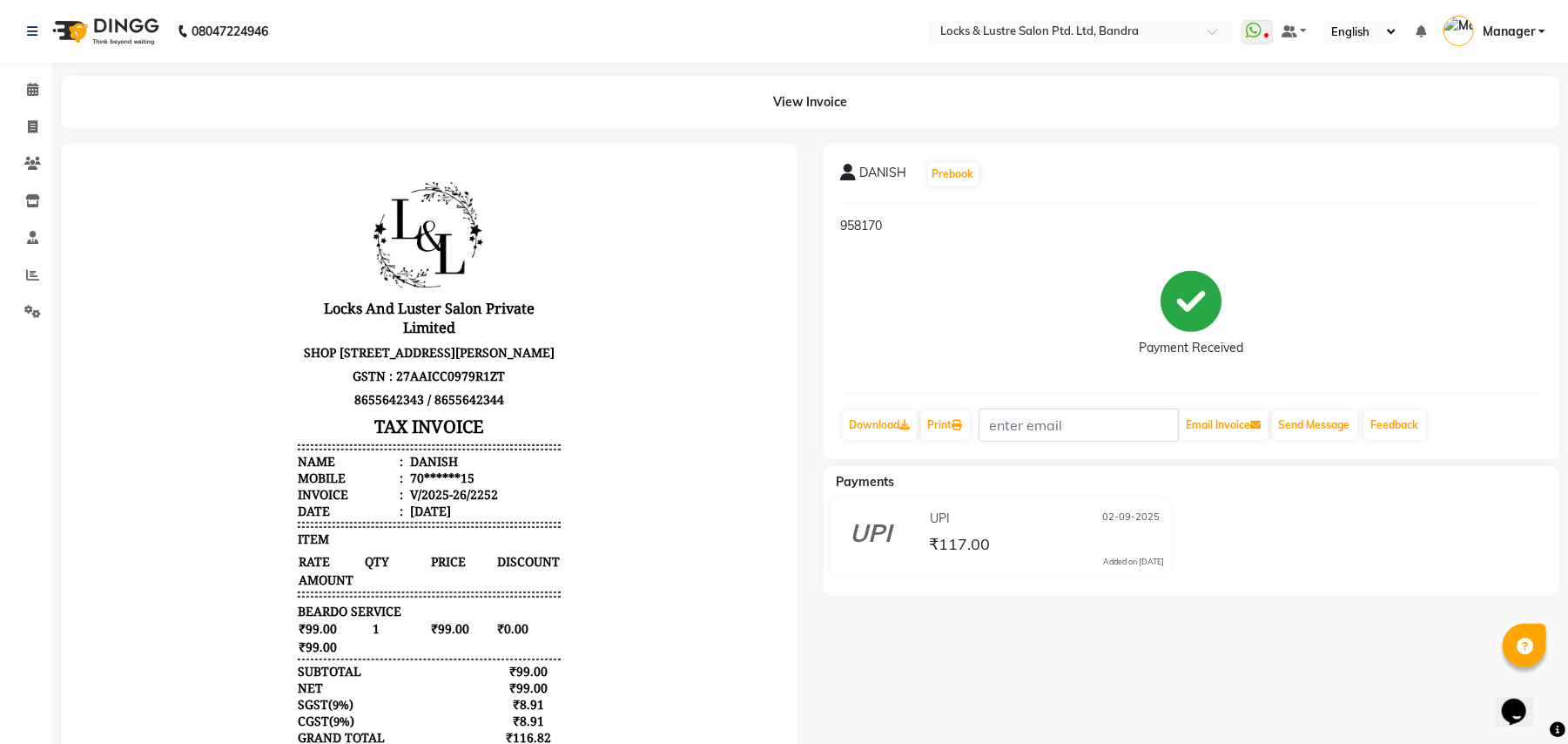
click at [538, 101] on div "View Invoice" at bounding box center [810, 103] width 1499 height 53
click at [401, 32] on nav "08047224946 Select Location × Locks & Lustre Salon Ptd. Ltd, Bandra WhatsApp St…" at bounding box center [784, 31] width 1568 height 62
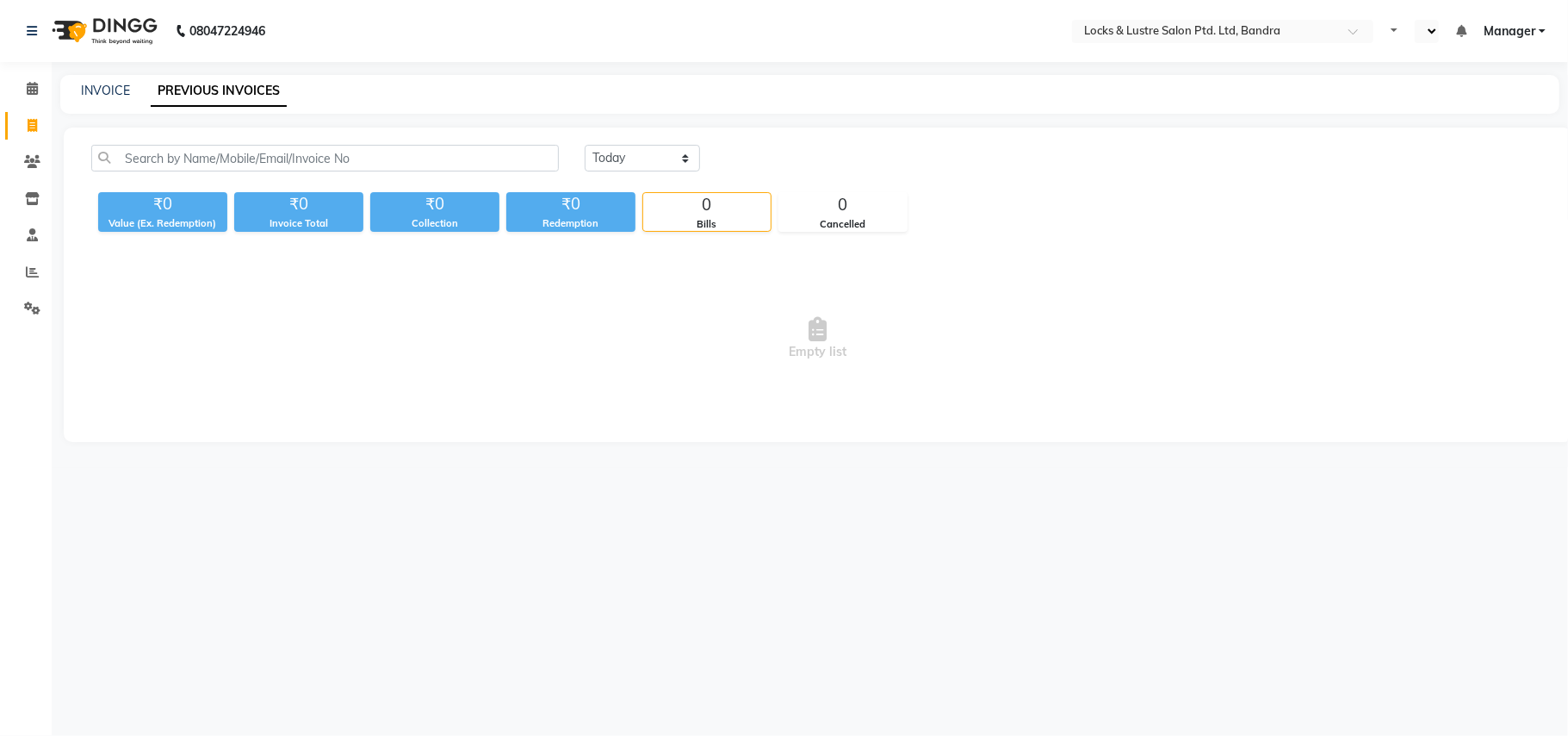
select select "en"
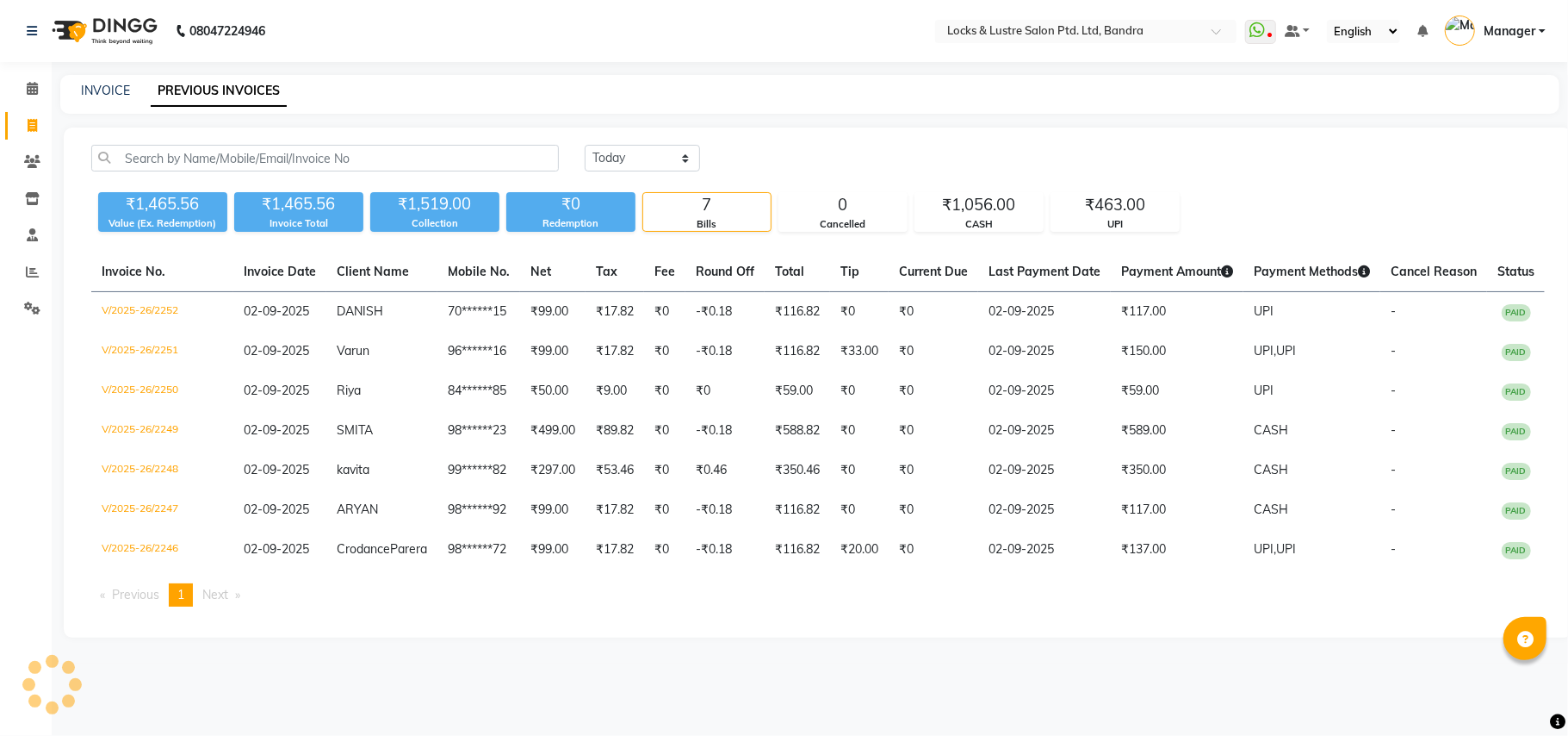
click at [563, 331] on td "₹99.00" at bounding box center [552, 351] width 65 height 40
click at [394, 22] on nav "08047224946 Select Location × Locks & Lustre Salon Ptd. Ltd, Bandra WhatsApp St…" at bounding box center [784, 30] width 1568 height 62
click at [27, 155] on icon at bounding box center [32, 161] width 17 height 13
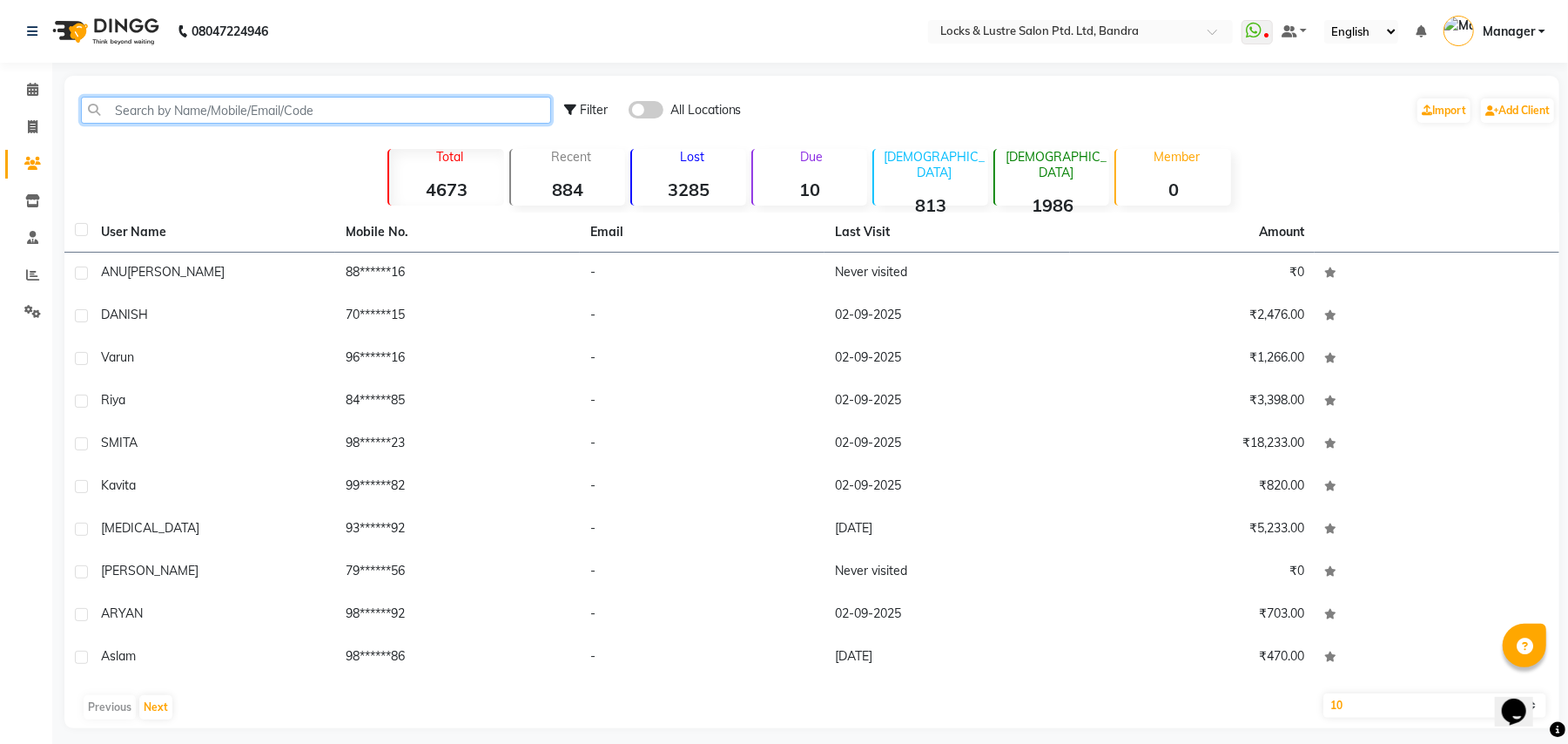
click at [461, 105] on input "text" at bounding box center [316, 110] width 470 height 27
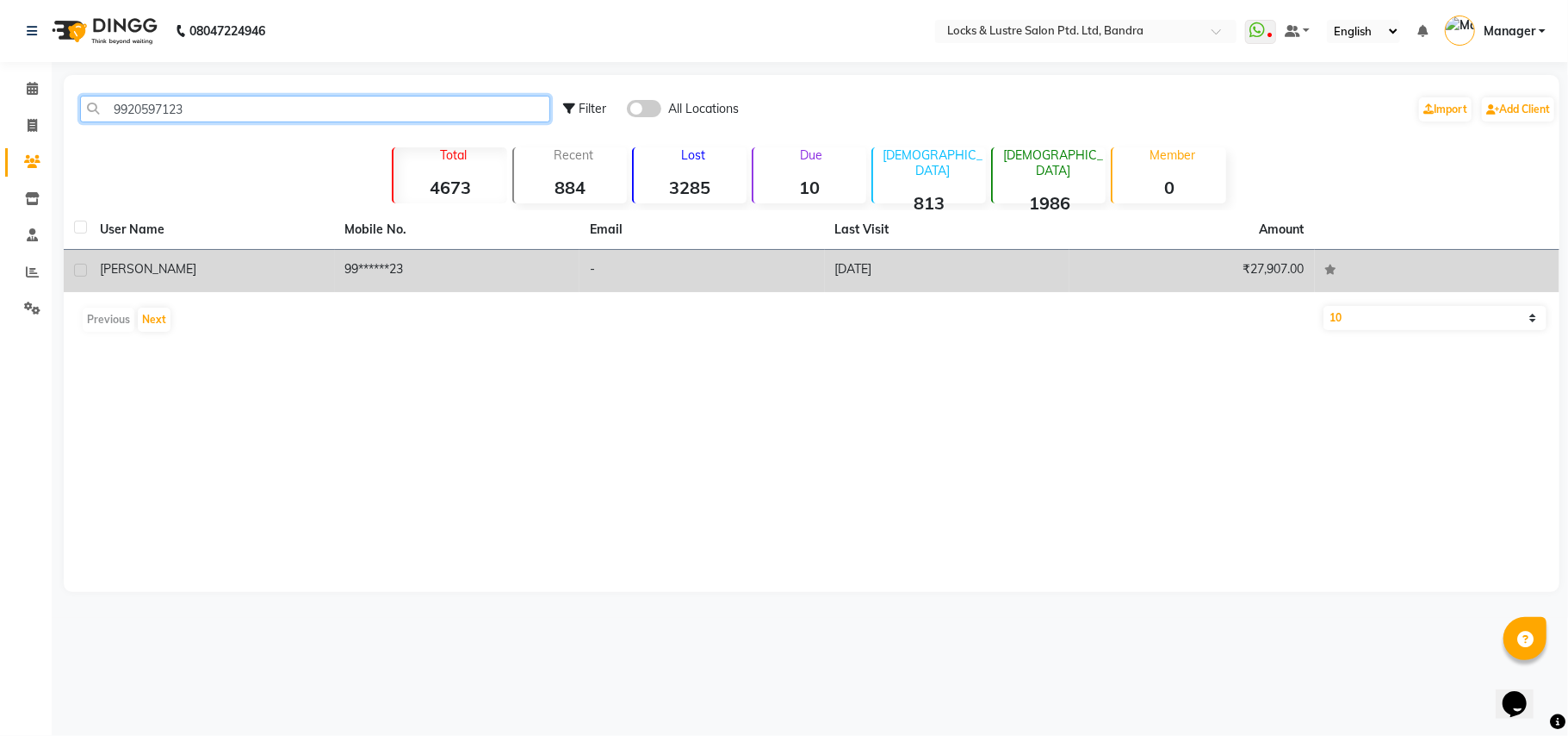
type input "9920597123"
click at [452, 265] on td "99******23" at bounding box center [457, 271] width 245 height 42
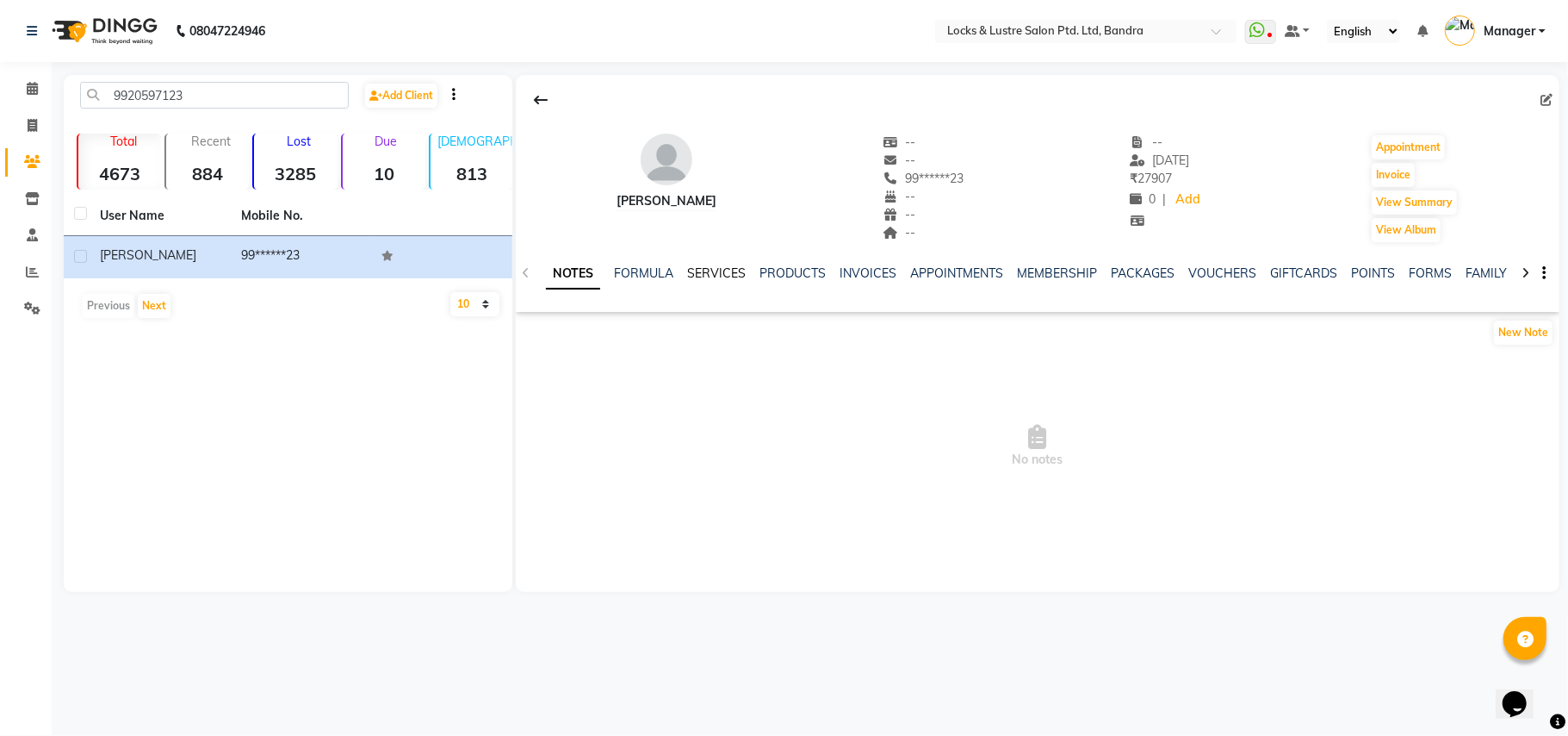
click at [718, 269] on link "SERVICES" at bounding box center [716, 273] width 59 height 16
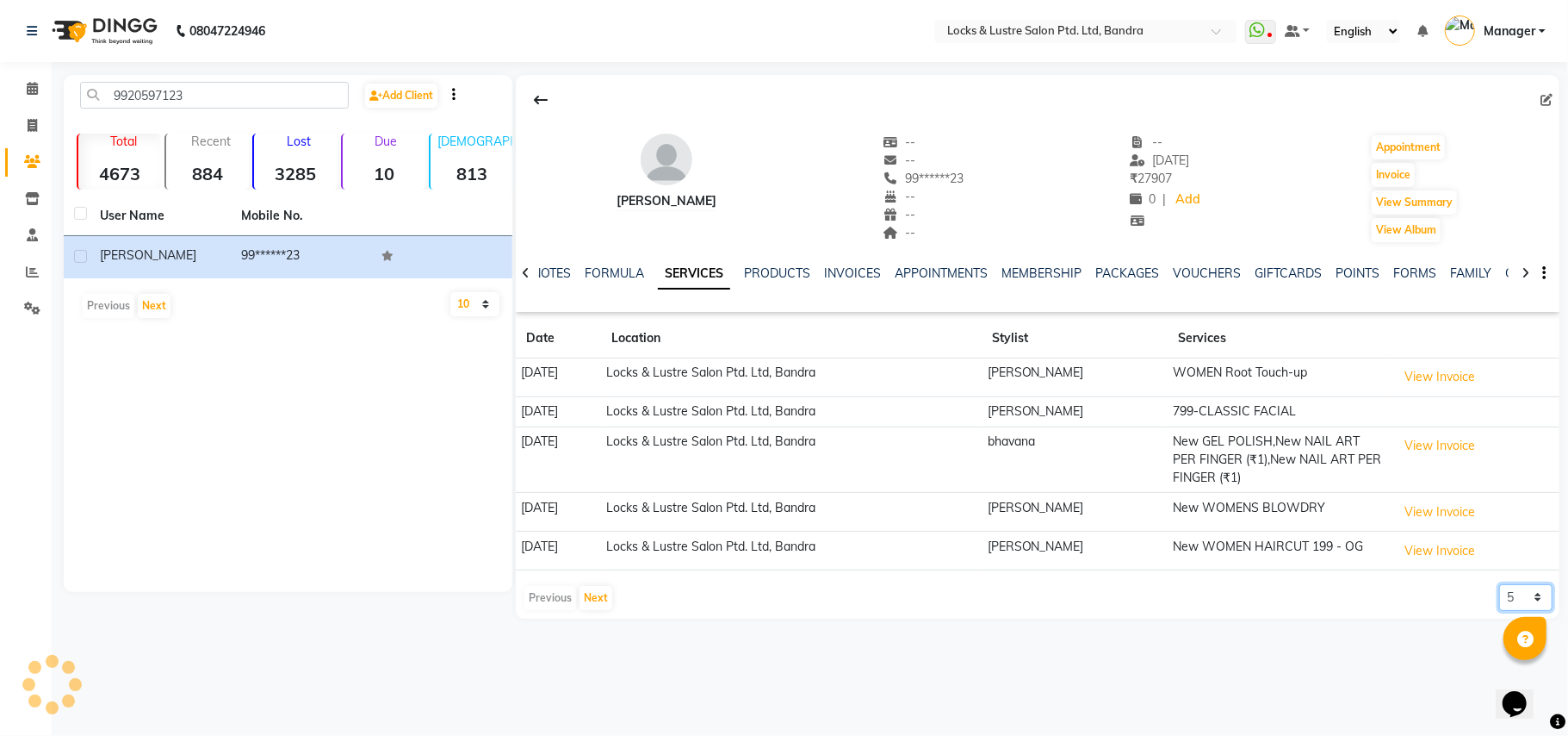
click at [1534, 603] on select "5 10 50 100 500" at bounding box center [1525, 597] width 54 height 26
select select "10"
click at [1499, 587] on select "5 10 50 100 500" at bounding box center [1525, 597] width 54 height 26
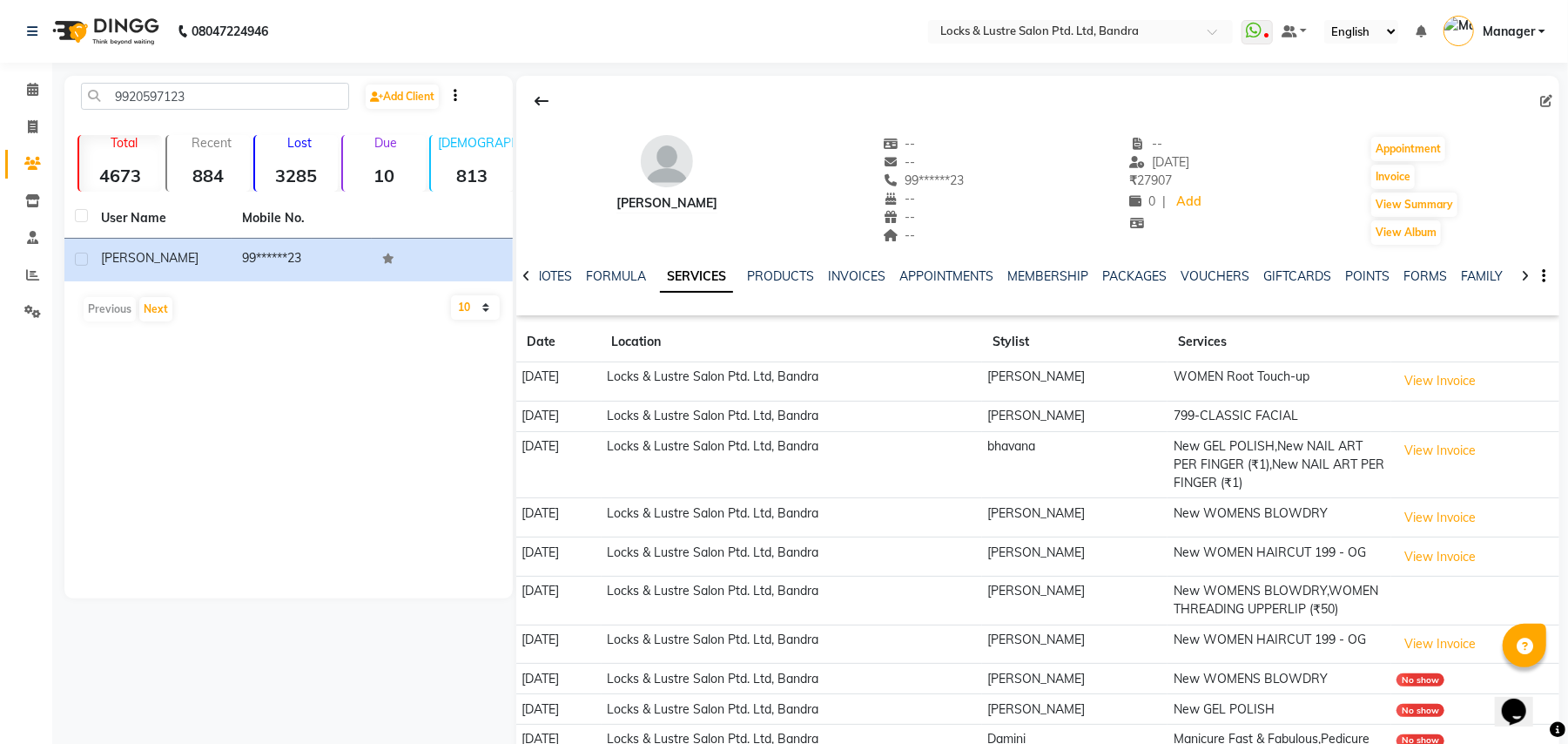
click at [673, 26] on nav "08047224946 Select Location × Locks & Lustre Salon Ptd. Ltd, Bandra WhatsApp St…" at bounding box center [784, 31] width 1568 height 62
click at [1445, 370] on button "View Invoice" at bounding box center [1441, 380] width 87 height 27
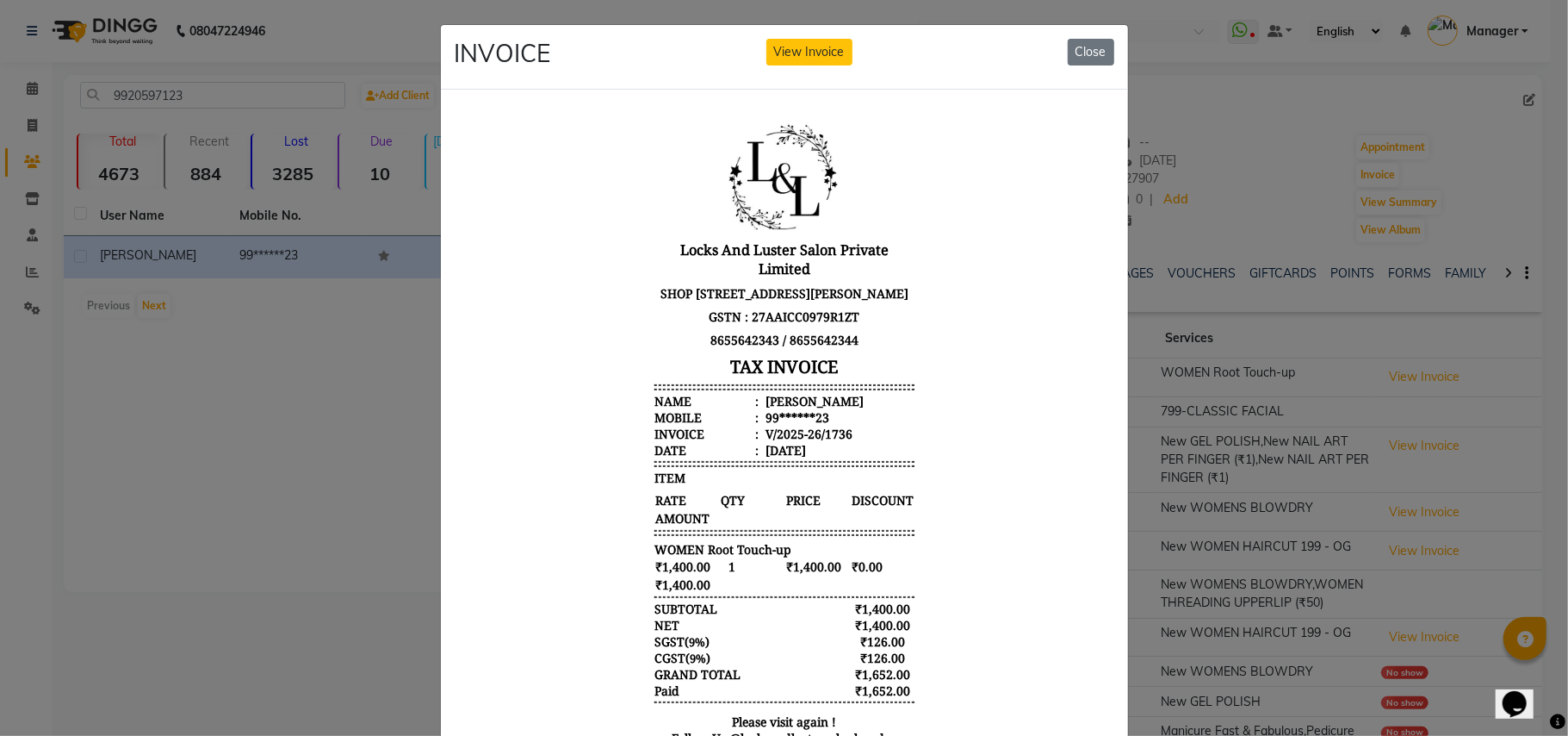
click at [1080, 36] on div "INVOICE View Invoice Close" at bounding box center [784, 58] width 687 height 65
click at [1076, 47] on button "Close" at bounding box center [1091, 52] width 47 height 26
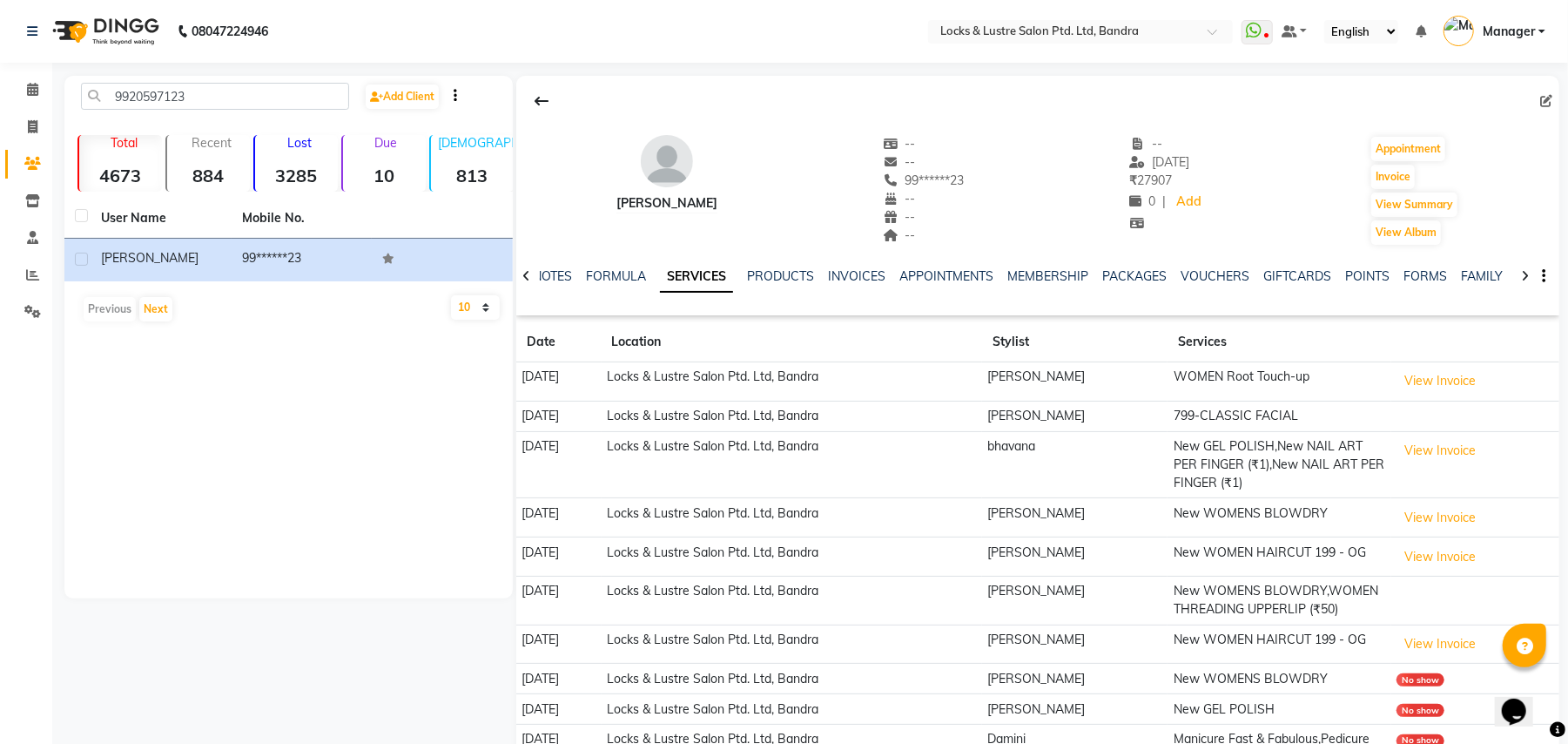
click at [1000, 123] on div "menka -- -- 99******23 -- -- -- -- 01-08-2025 ₹ 27907 0 | Add Appointment Invoi…" at bounding box center [1038, 182] width 1043 height 128
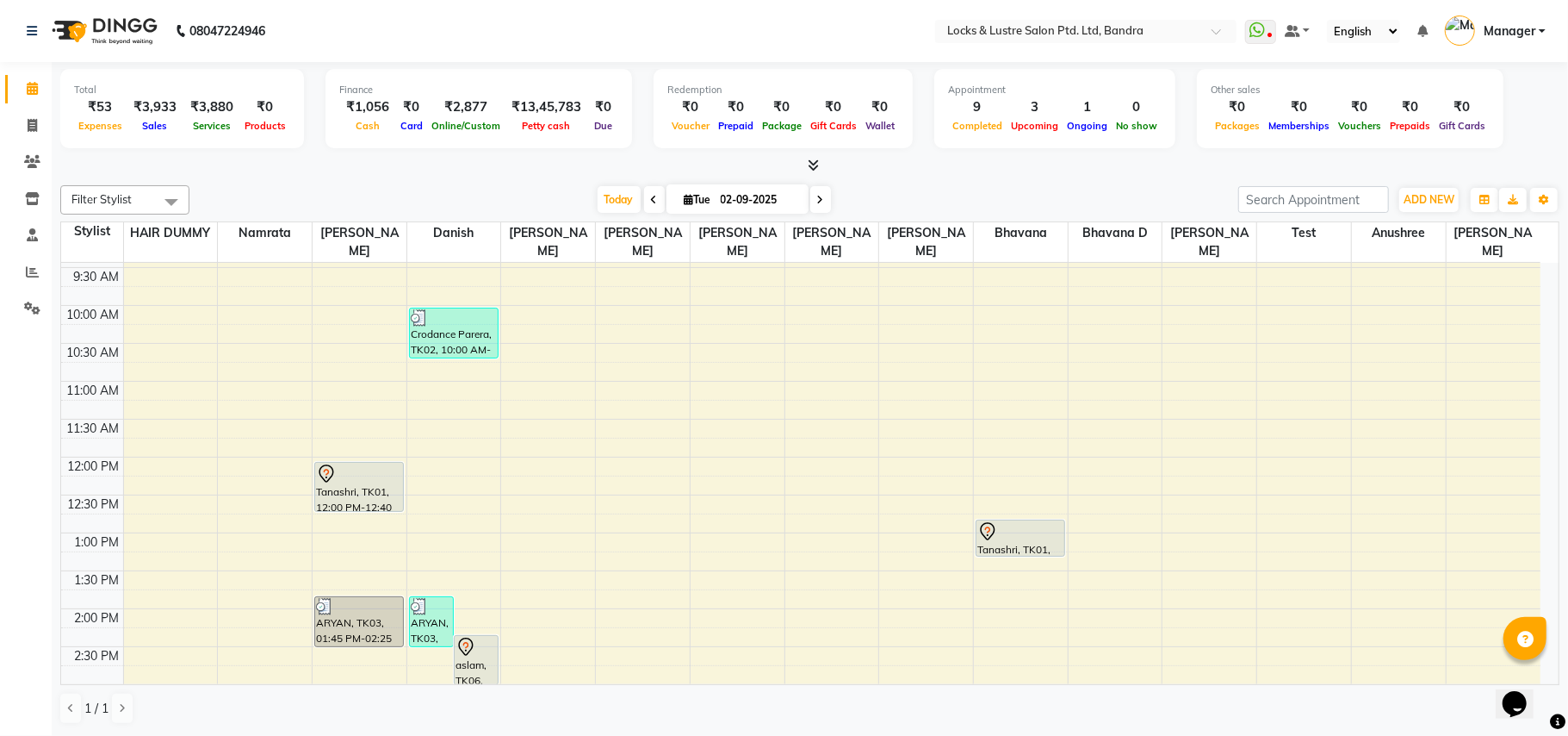
scroll to position [229, 0]
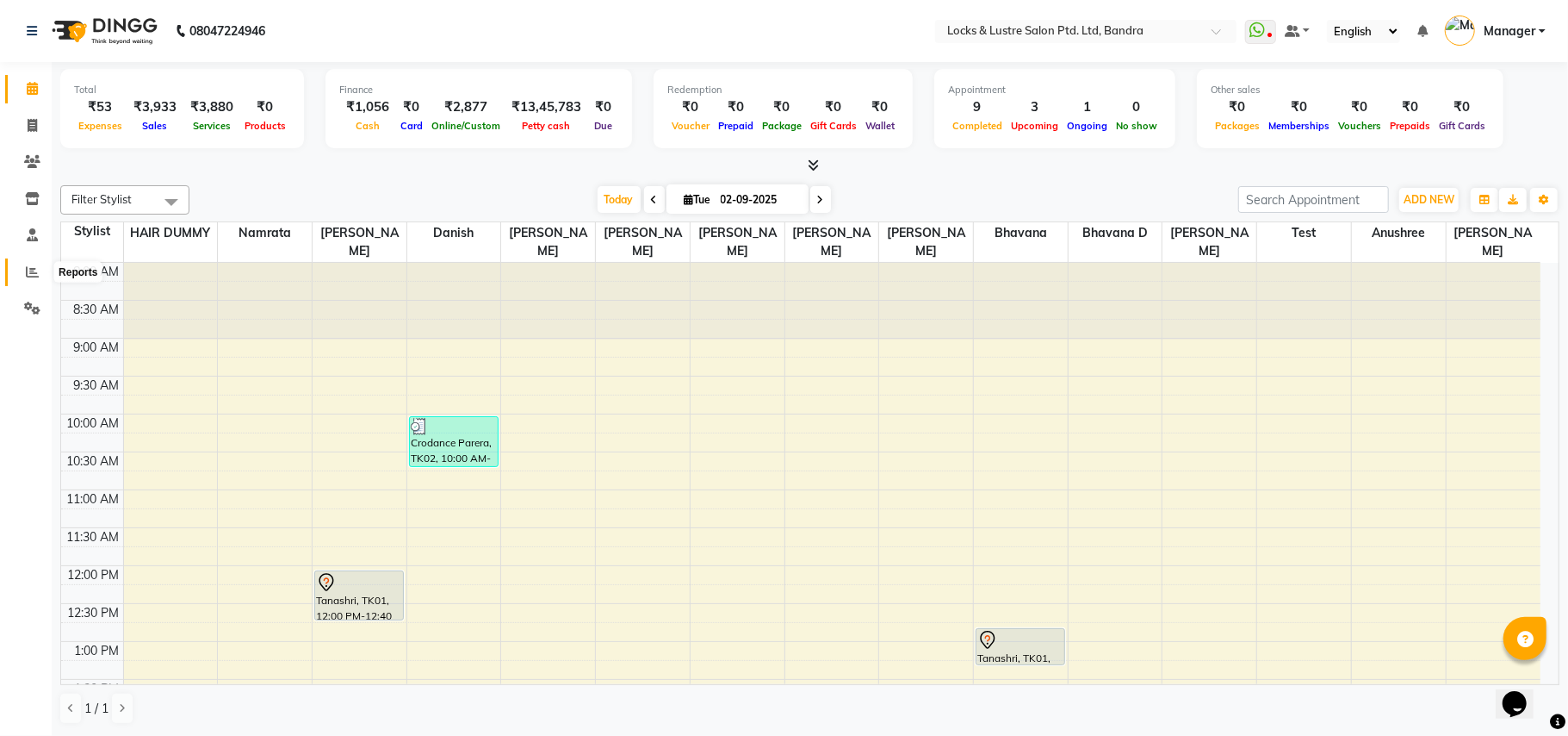
click at [19, 270] on span at bounding box center [32, 273] width 30 height 20
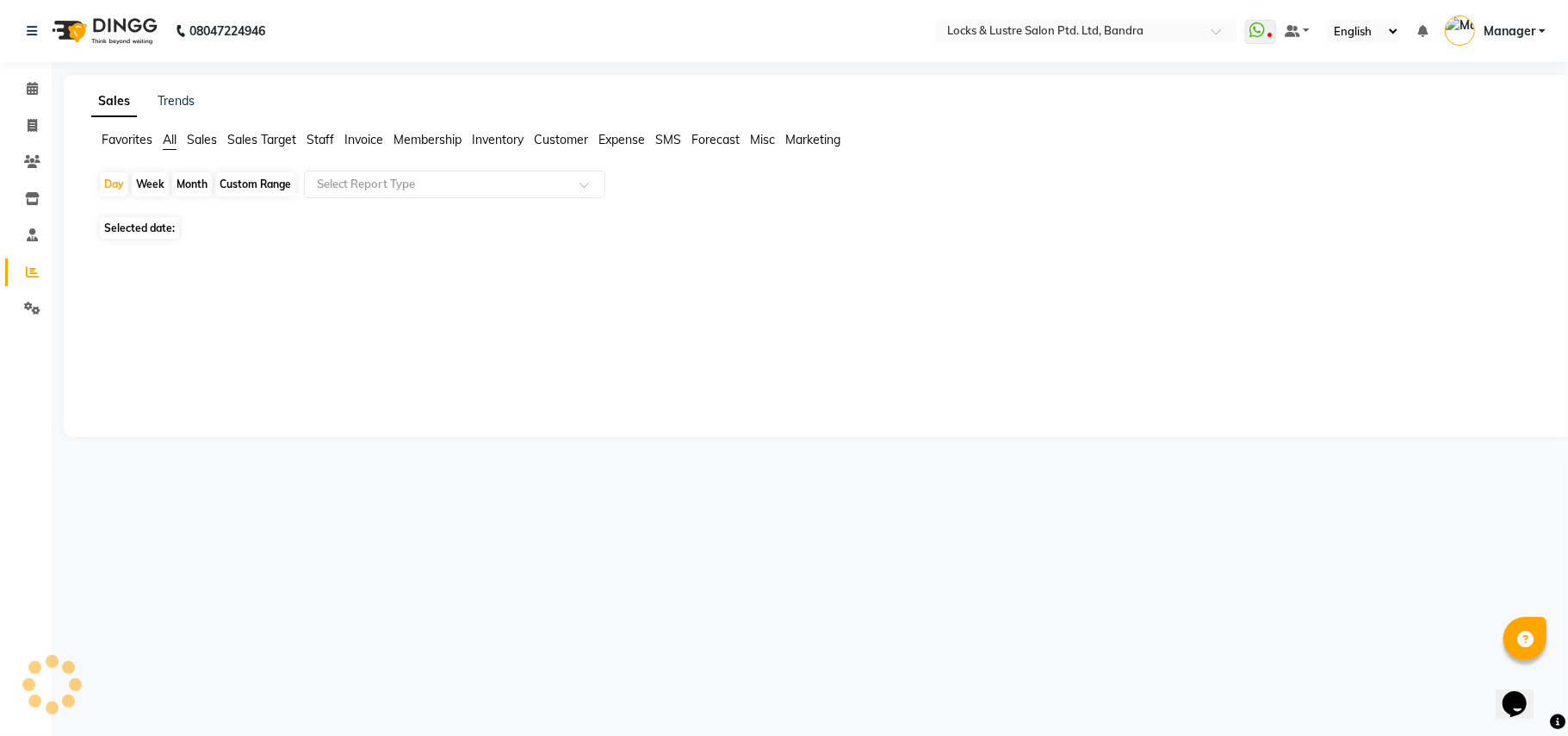
click at [317, 146] on span "Staff" at bounding box center [320, 140] width 27 height 16
click at [332, 177] on input "text" at bounding box center [438, 185] width 248 height 18
click at [524, 188] on input "text" at bounding box center [438, 185] width 248 height 18
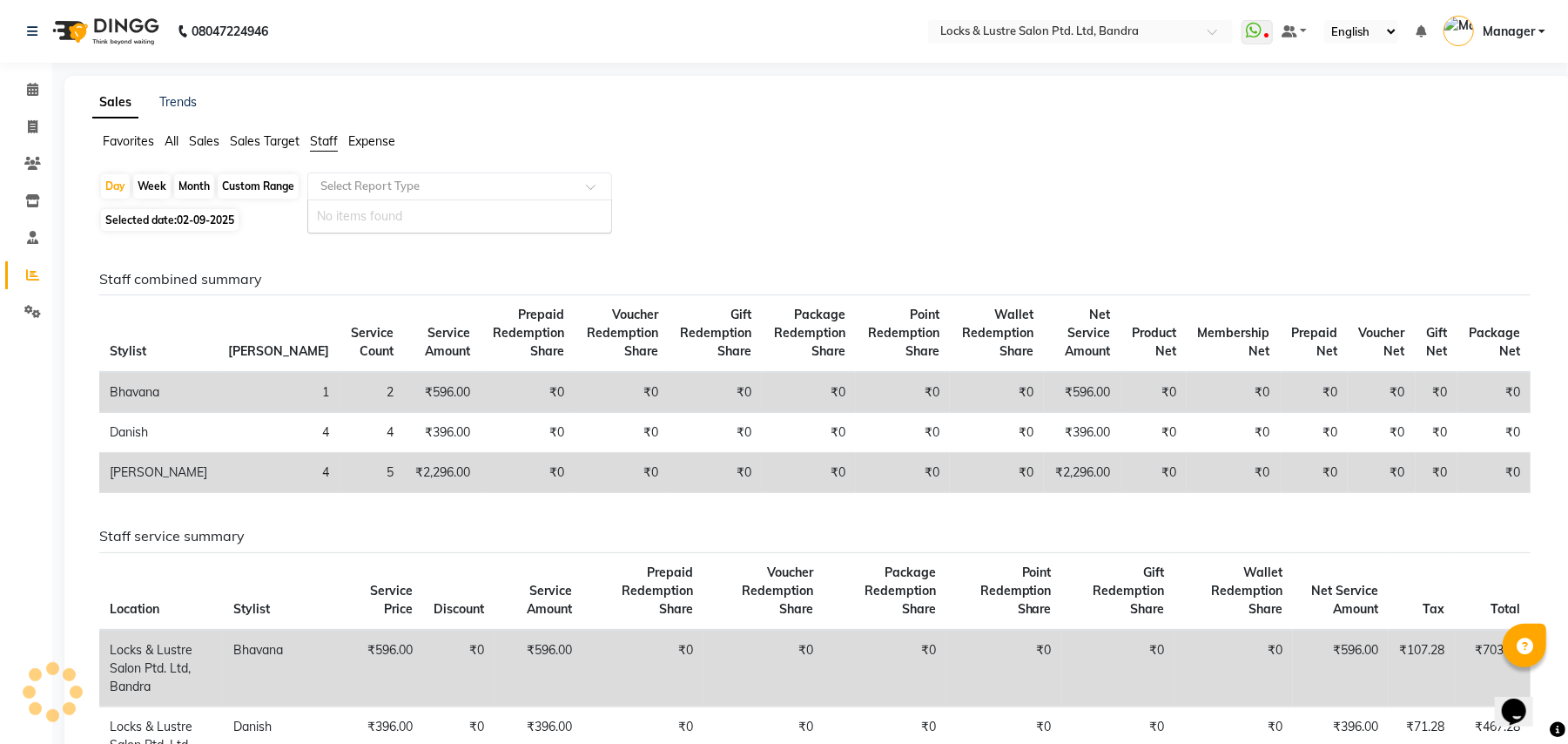
click at [423, 189] on input "text" at bounding box center [443, 187] width 251 height 18
click at [597, 183] on span at bounding box center [597, 192] width 22 height 18
click at [327, 135] on span "Staff" at bounding box center [324, 141] width 28 height 16
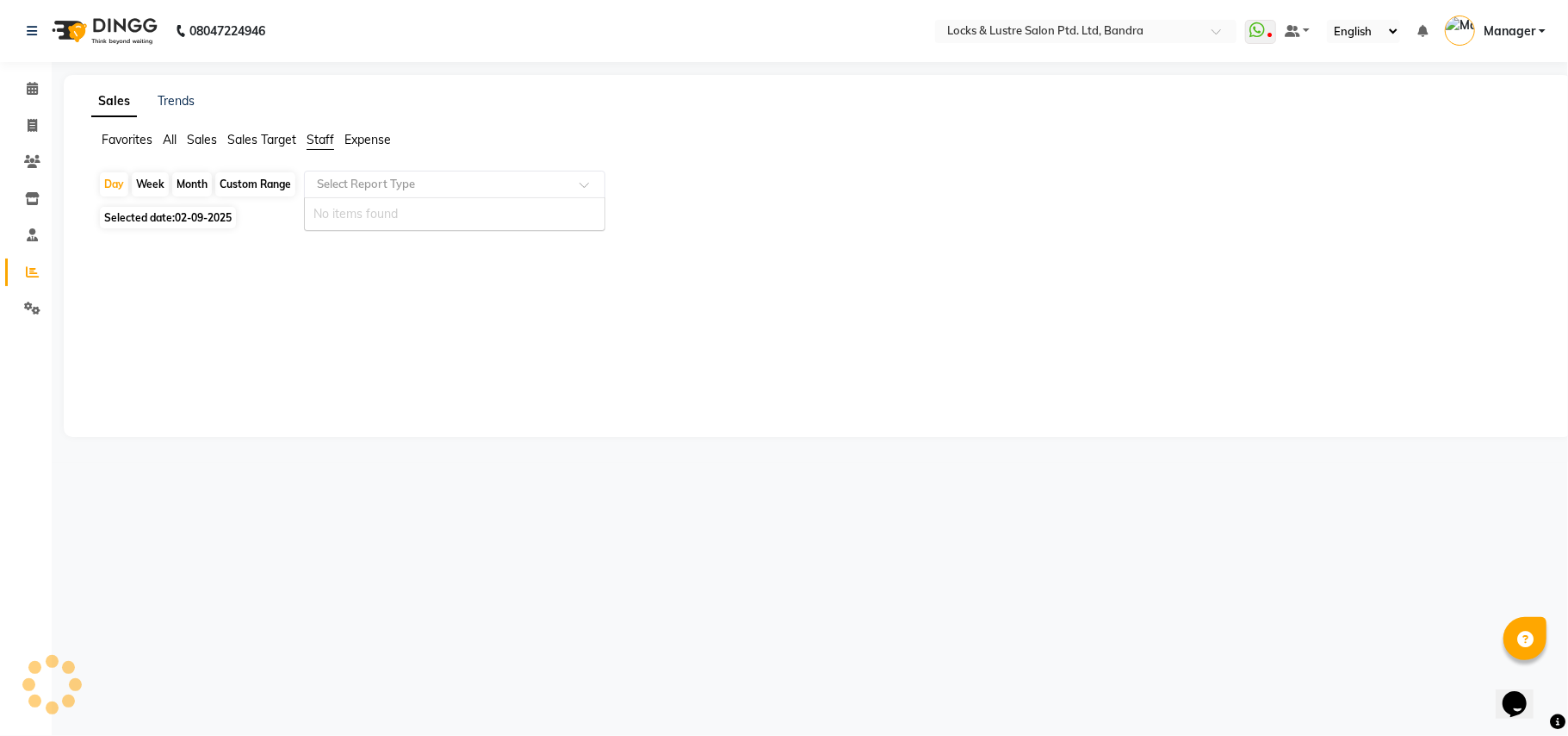
click at [584, 183] on span at bounding box center [590, 190] width 21 height 18
click at [730, 132] on ul "Favorites All Sales Sales Target Staff Expense" at bounding box center [818, 140] width 1454 height 19
click at [315, 152] on div "Favorites All Sales Sales Target Staff Expense" at bounding box center [818, 147] width 1479 height 32
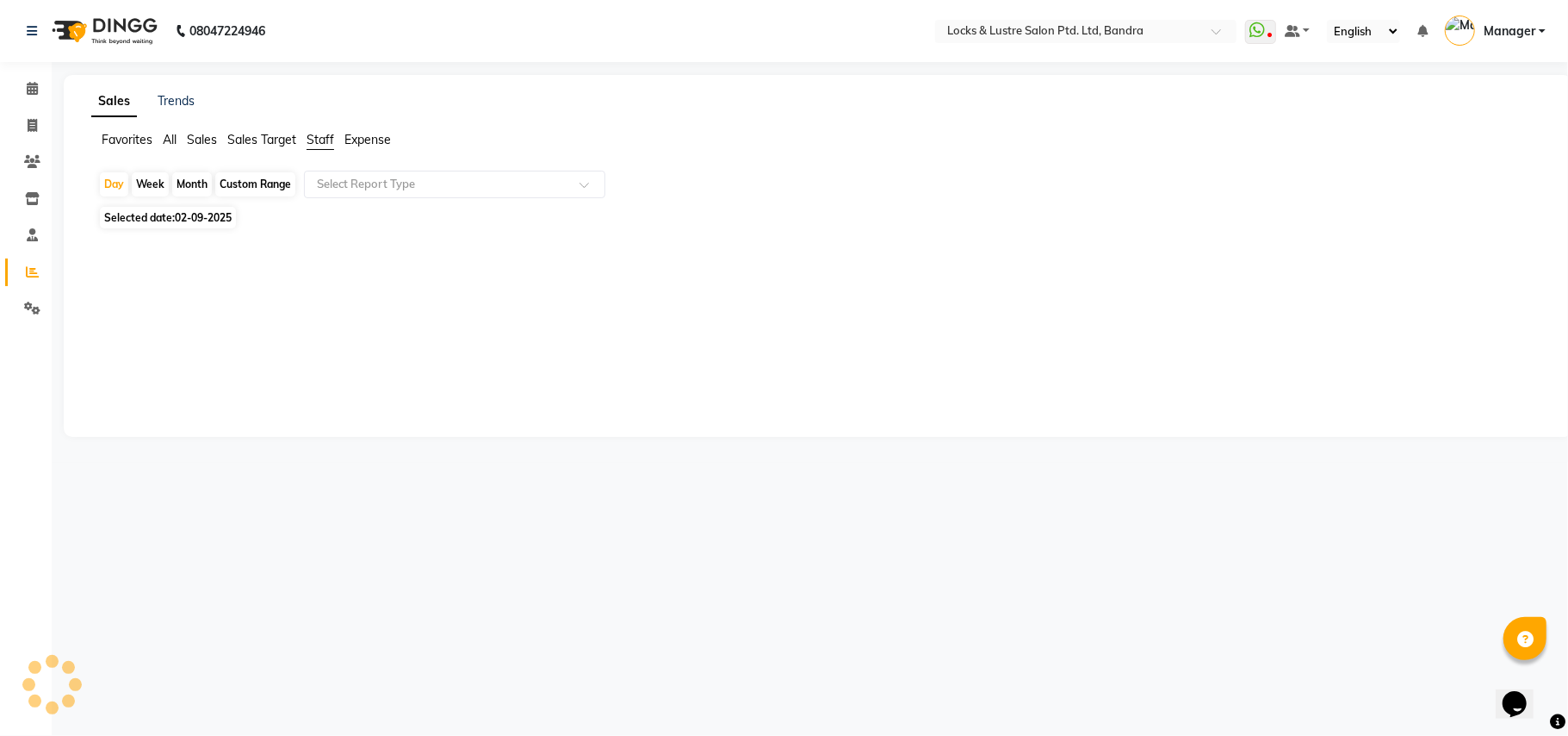
click at [312, 140] on span "Staff" at bounding box center [320, 140] width 27 height 16
click at [36, 270] on icon at bounding box center [31, 271] width 13 height 13
click at [346, 138] on span "Expense" at bounding box center [368, 140] width 47 height 16
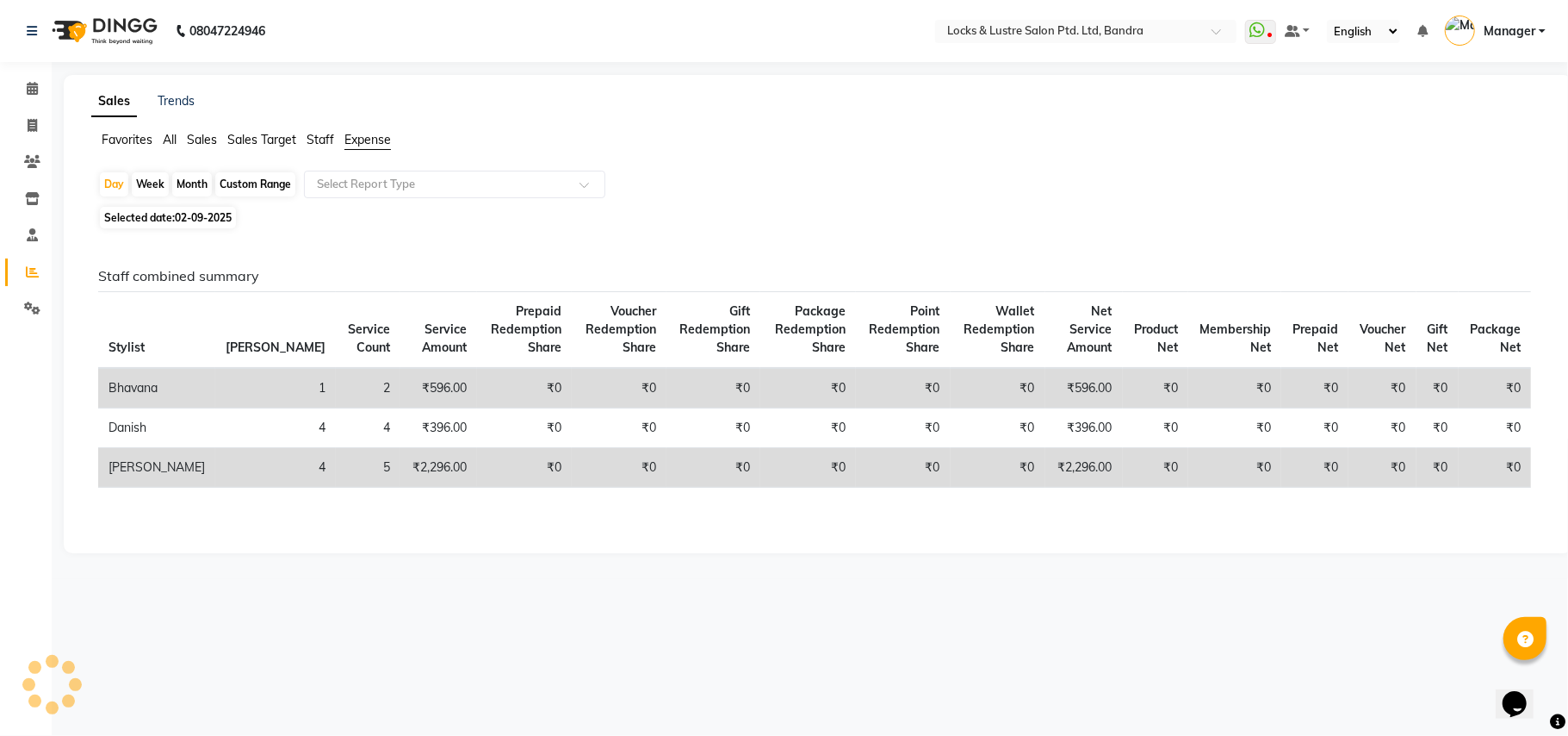
click at [318, 142] on span "Staff" at bounding box center [320, 140] width 27 height 16
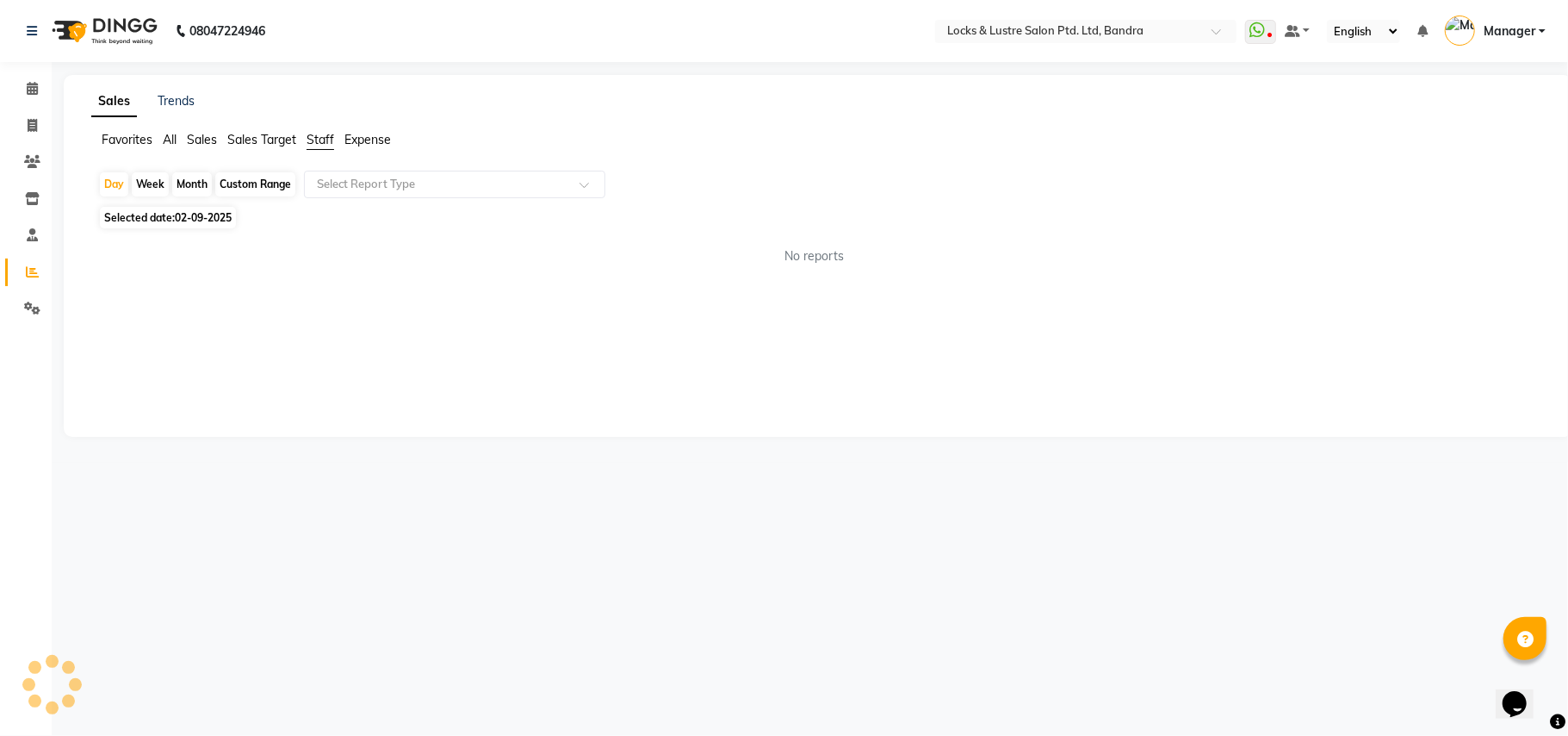
click at [359, 135] on span "Expense" at bounding box center [368, 140] width 47 height 16
click at [315, 136] on span "Staff" at bounding box center [320, 140] width 27 height 16
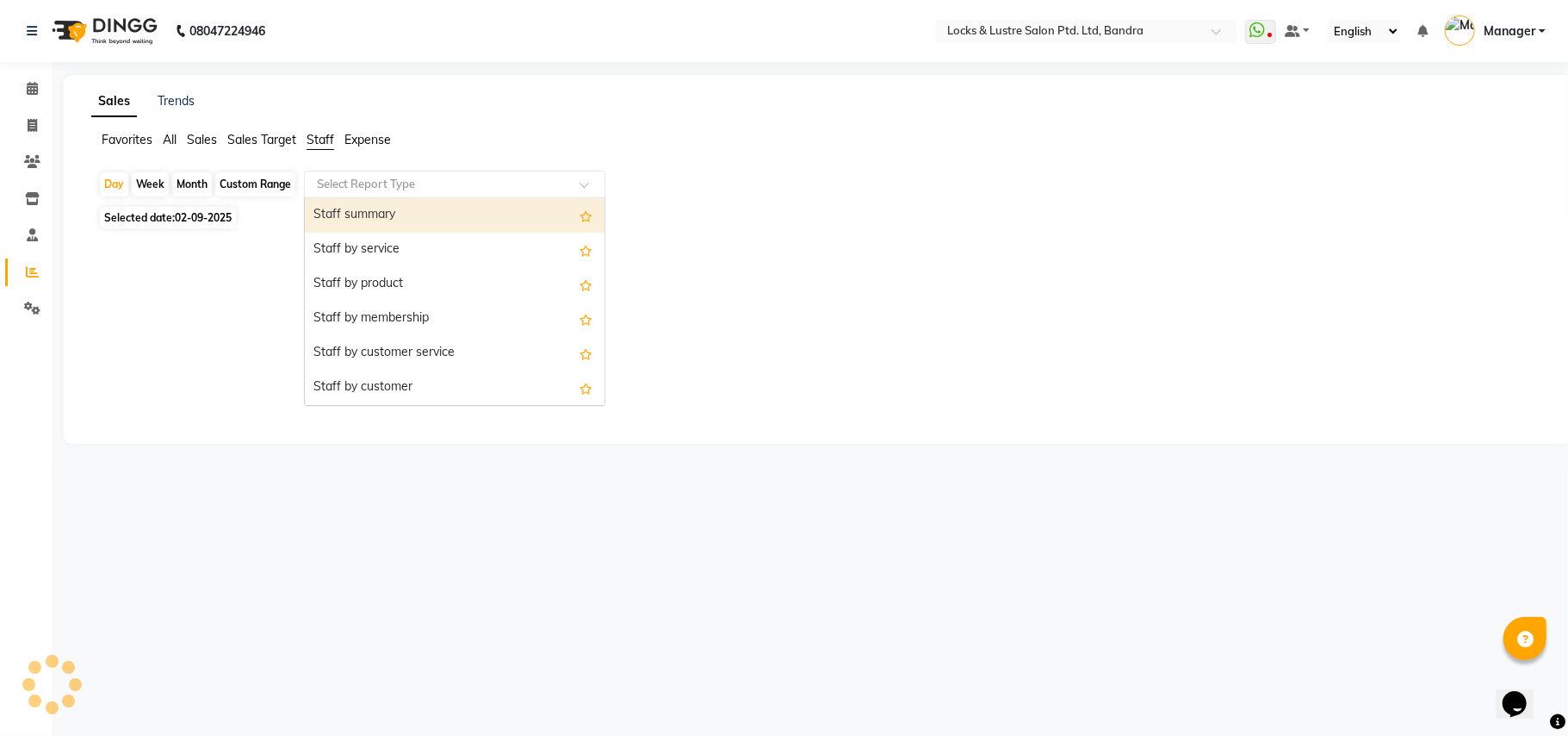
click at [585, 181] on span at bounding box center [590, 190] width 21 height 18
click at [476, 222] on div "Staff summary" at bounding box center [454, 215] width 300 height 34
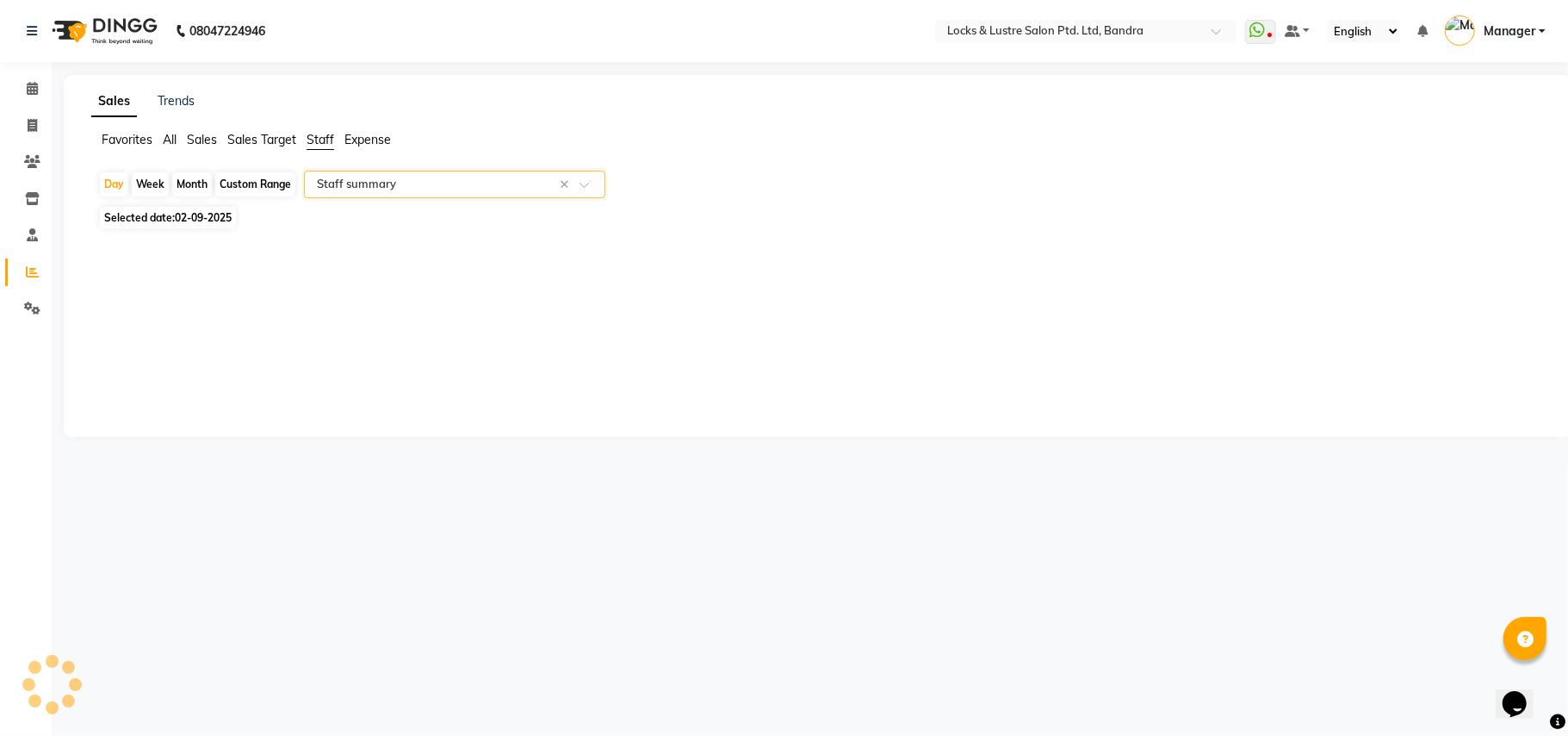
select select "csv"
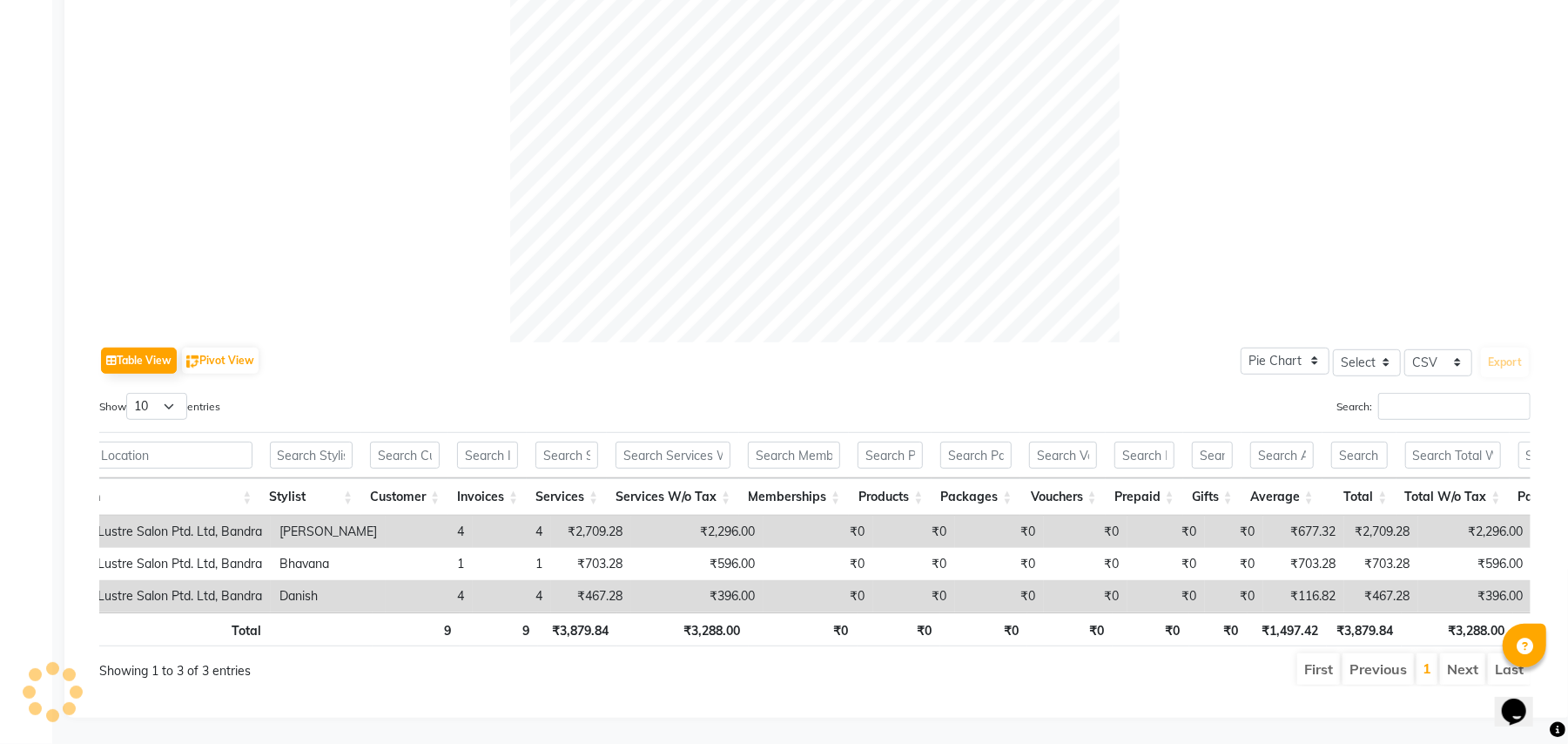
scroll to position [0, 39]
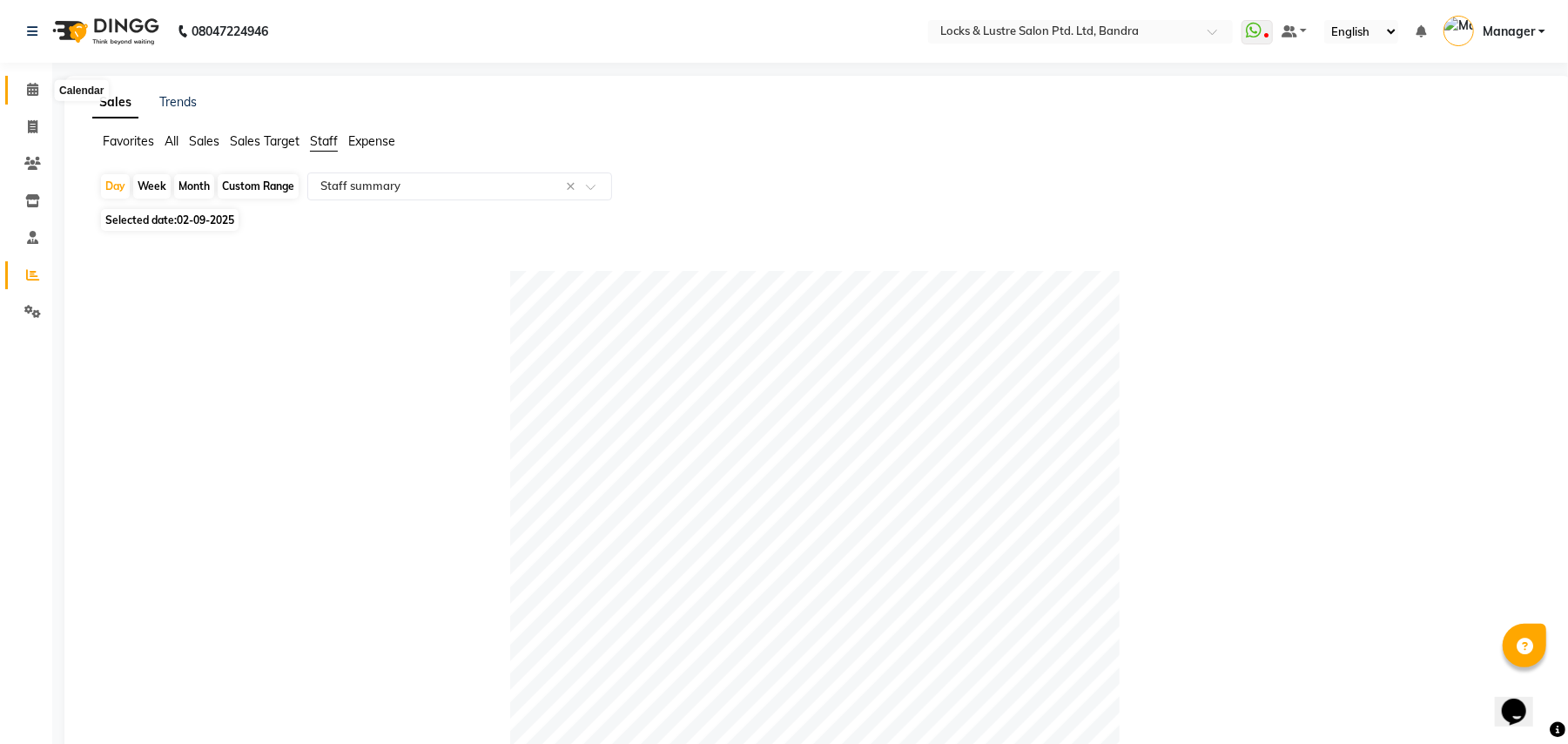
click at [35, 96] on icon at bounding box center [32, 89] width 11 height 13
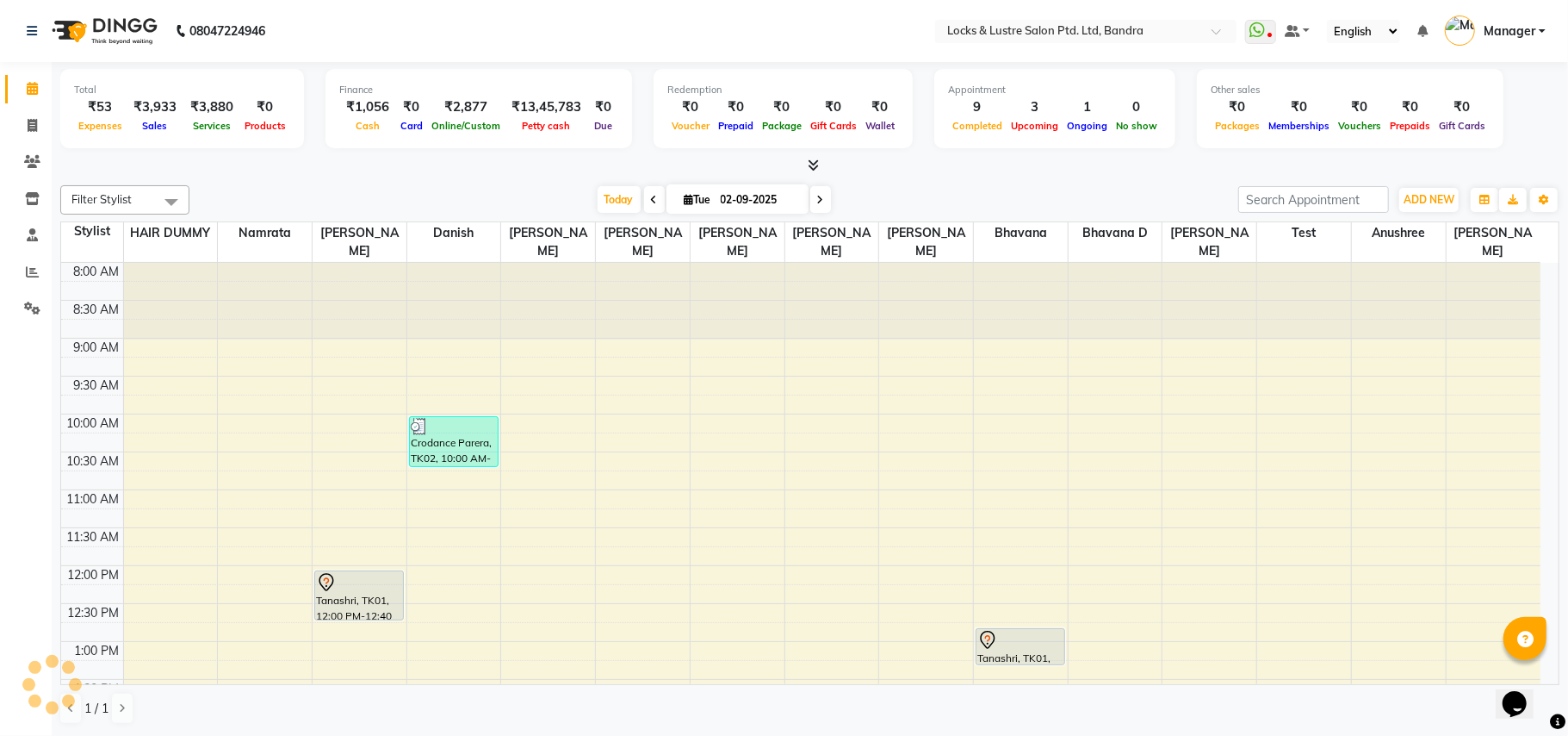
click at [0, 119] on li "Invoice" at bounding box center [25, 126] width 52 height 37
drag, startPoint x: 0, startPoint y: 119, endPoint x: 910, endPoint y: 196, distance: 913.3
click at [910, 196] on div "[DATE] [DATE]" at bounding box center [714, 199] width 1032 height 25
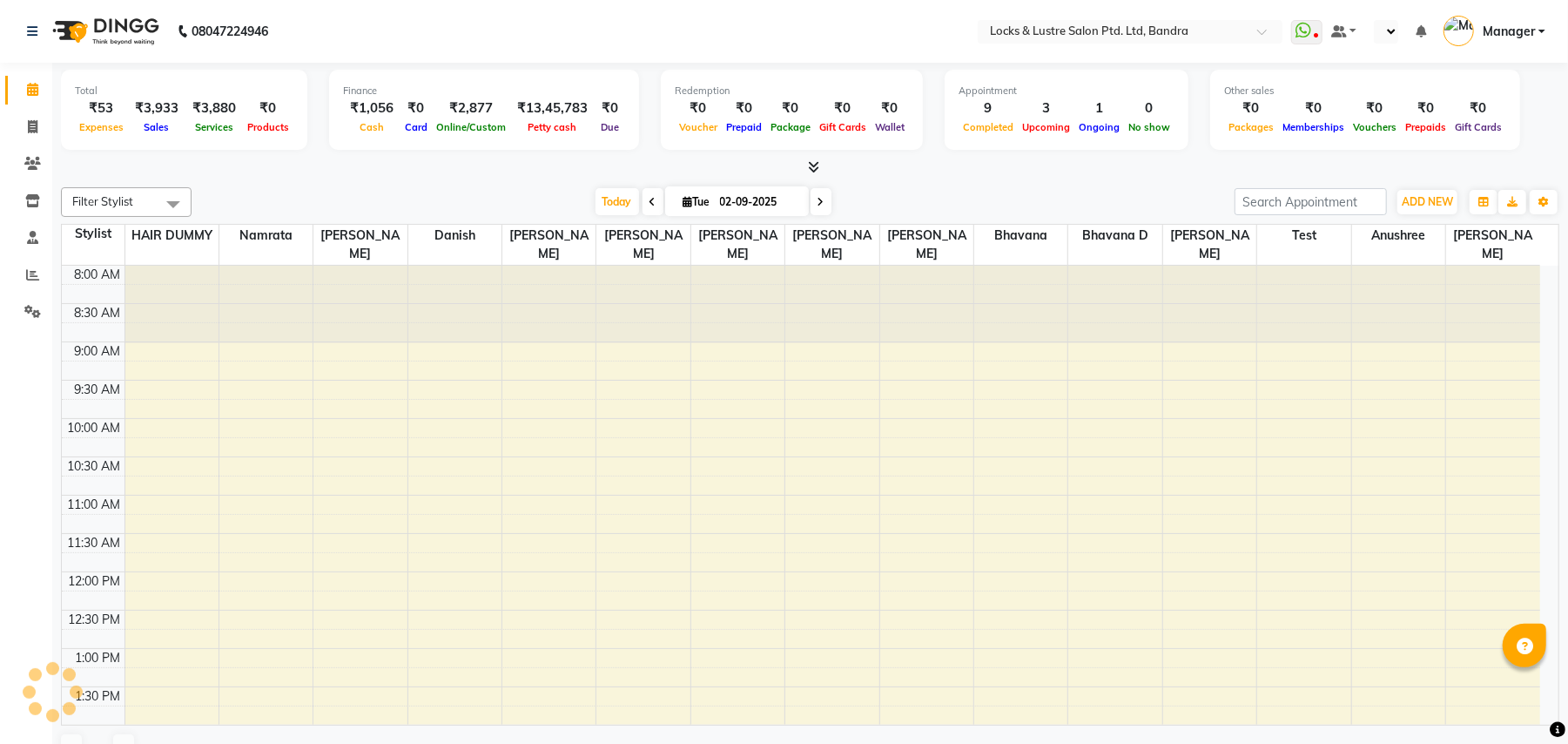
select select "en"
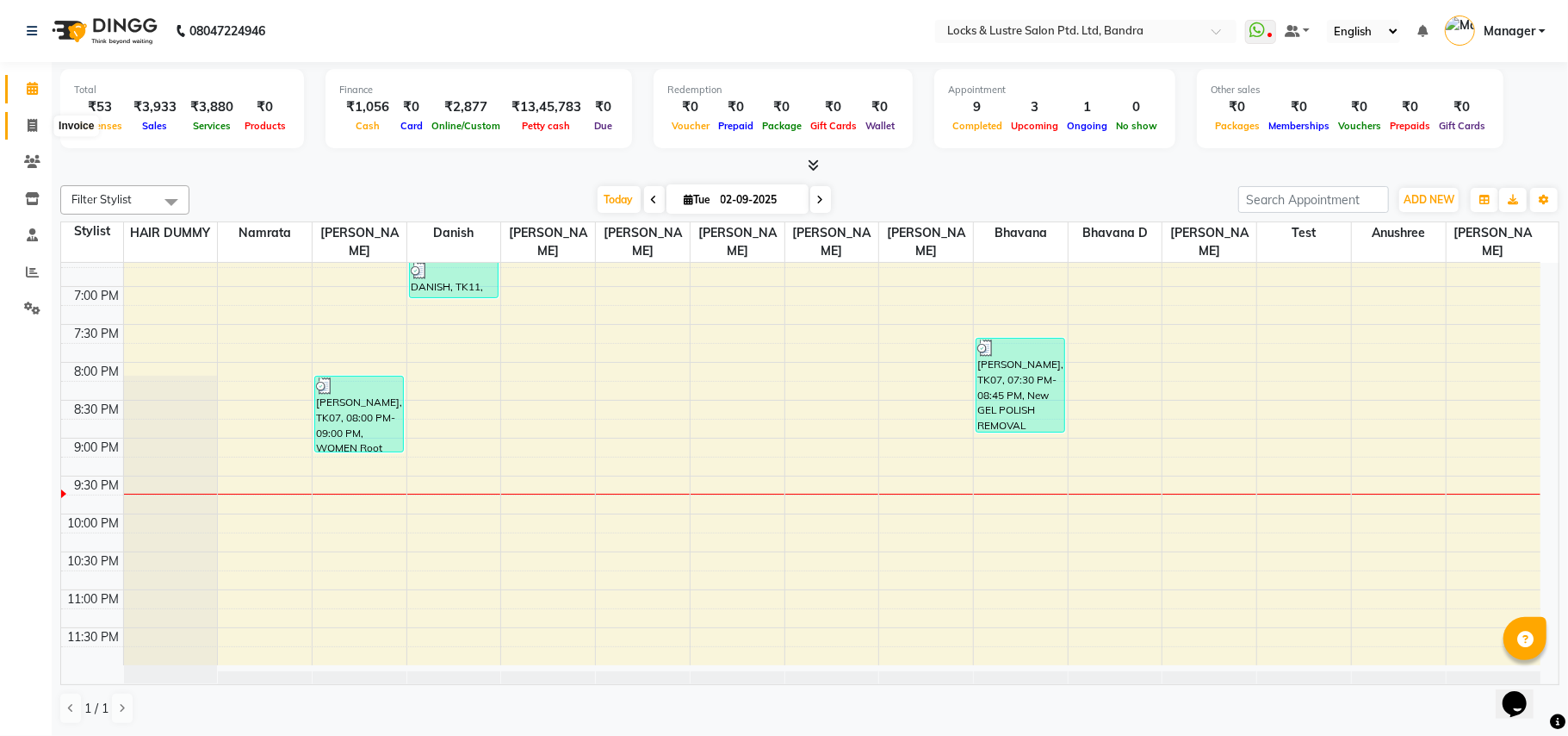
click at [28, 127] on icon at bounding box center [32, 125] width 10 height 13
select select "service"
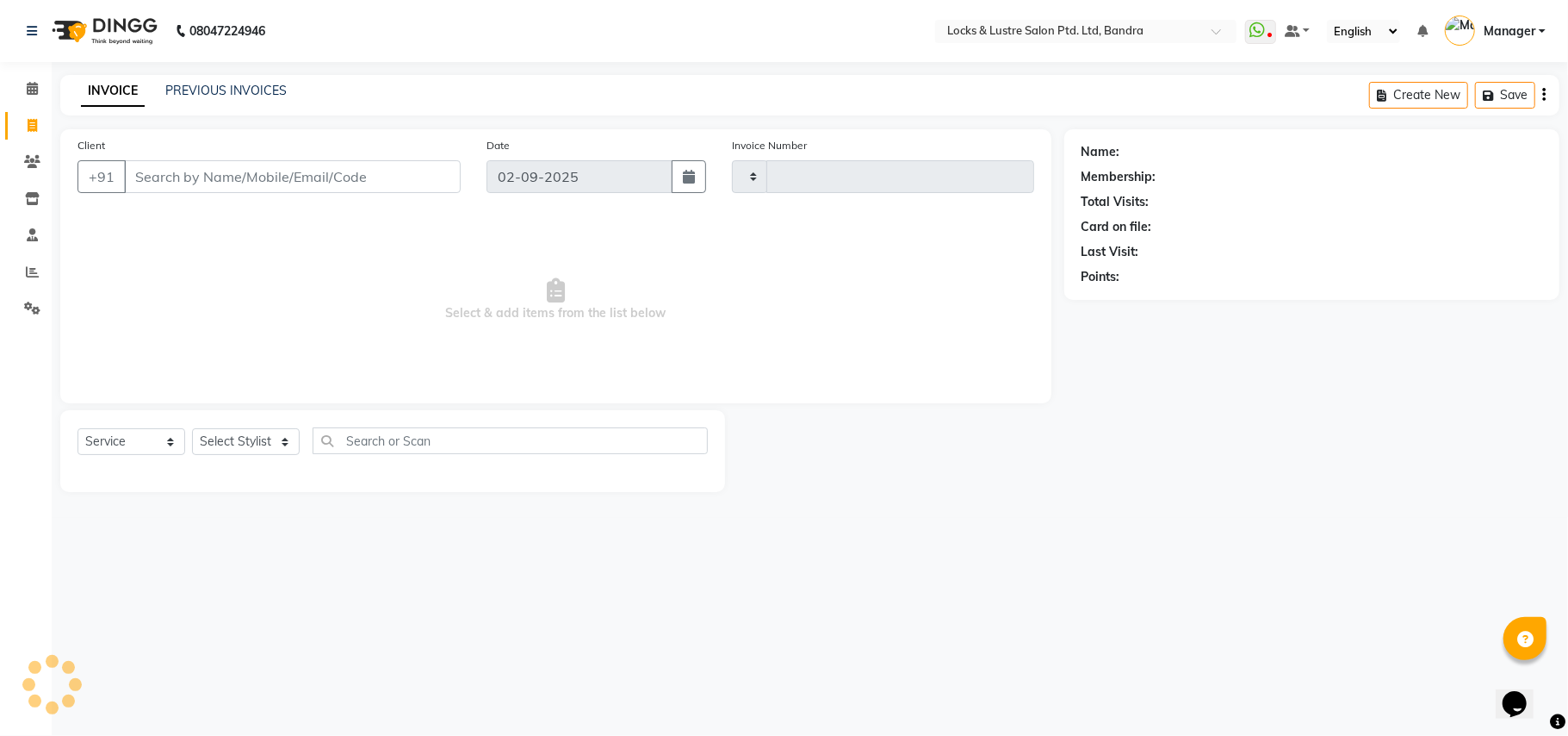
type input "2254"
select select "6029"
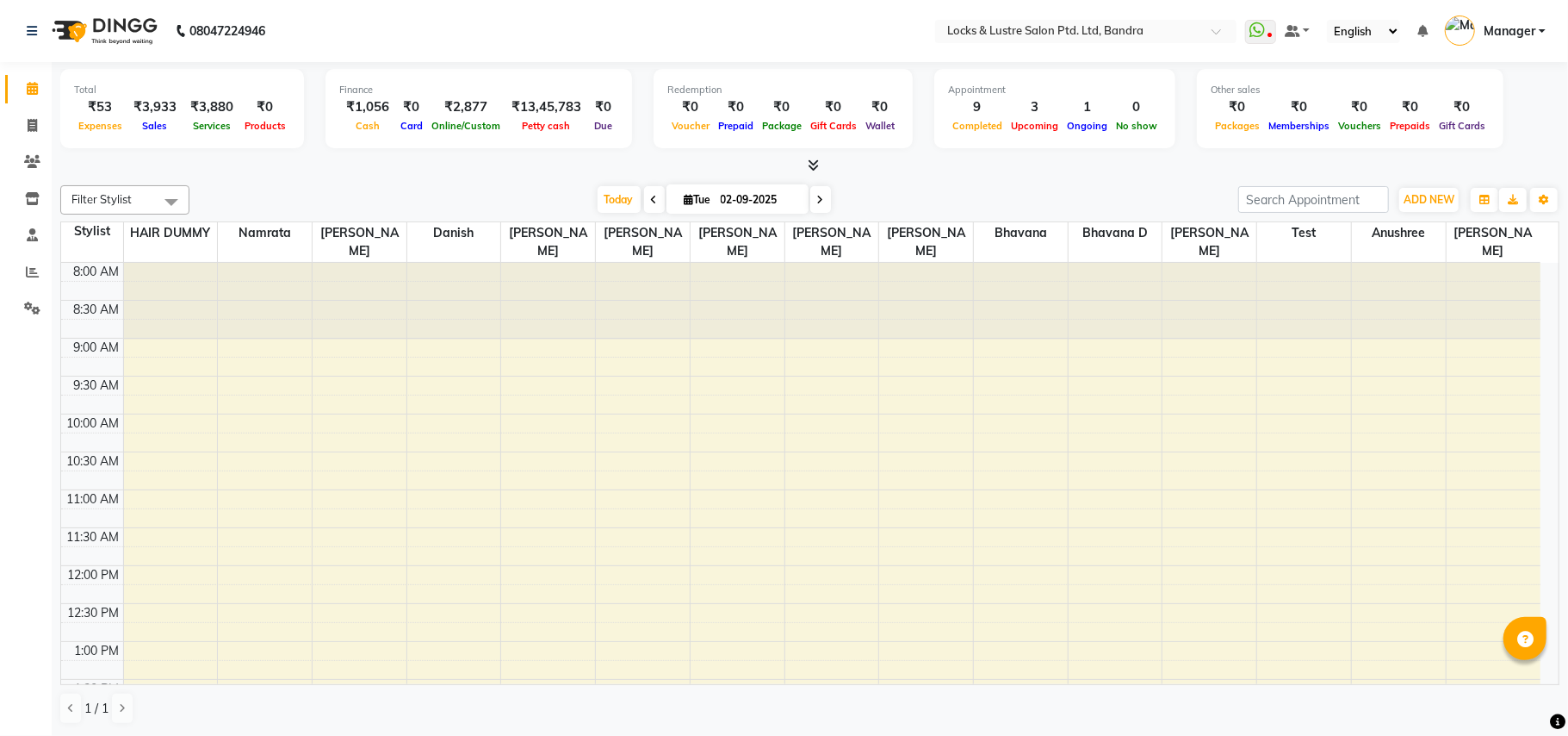
select select "en"
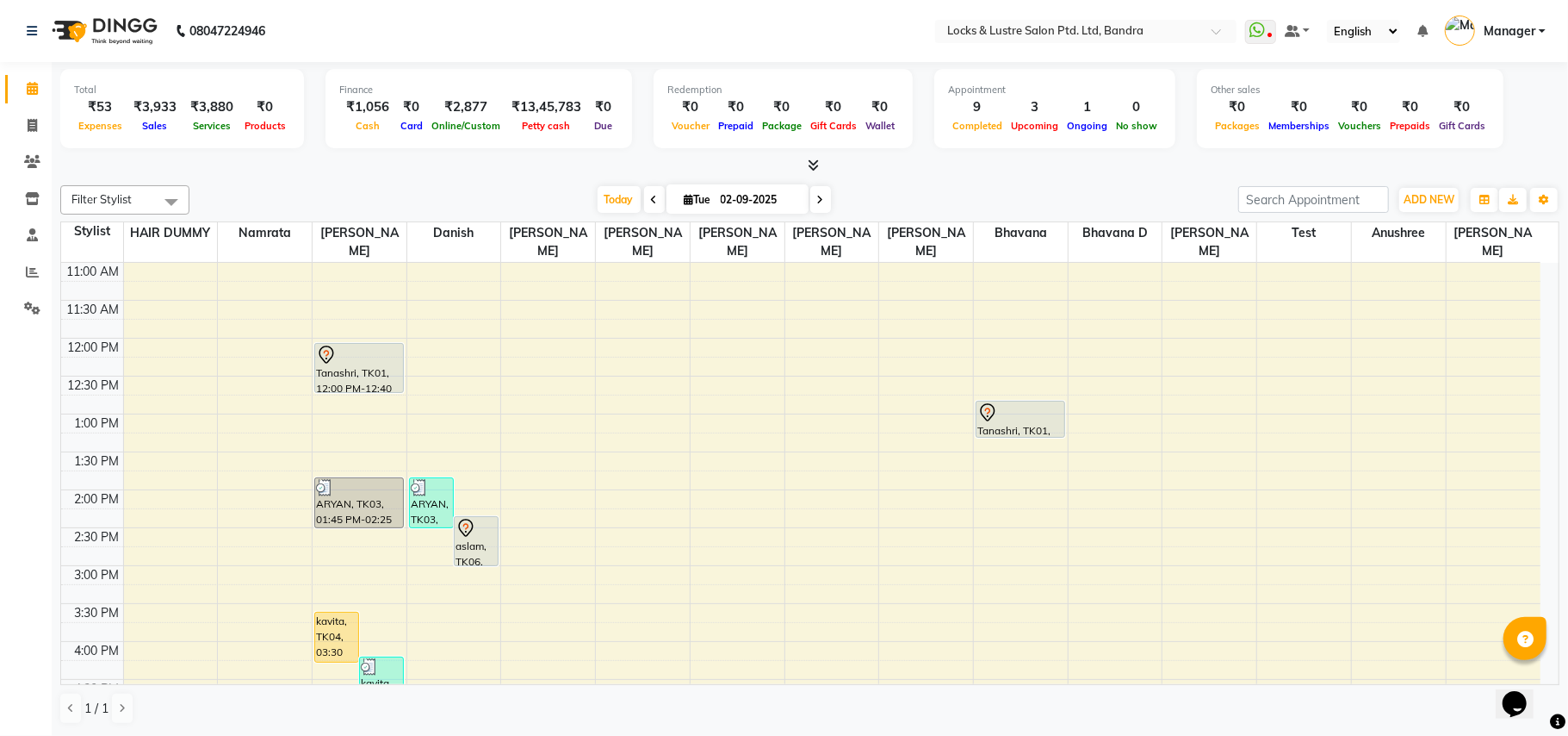
scroll to position [345, 0]
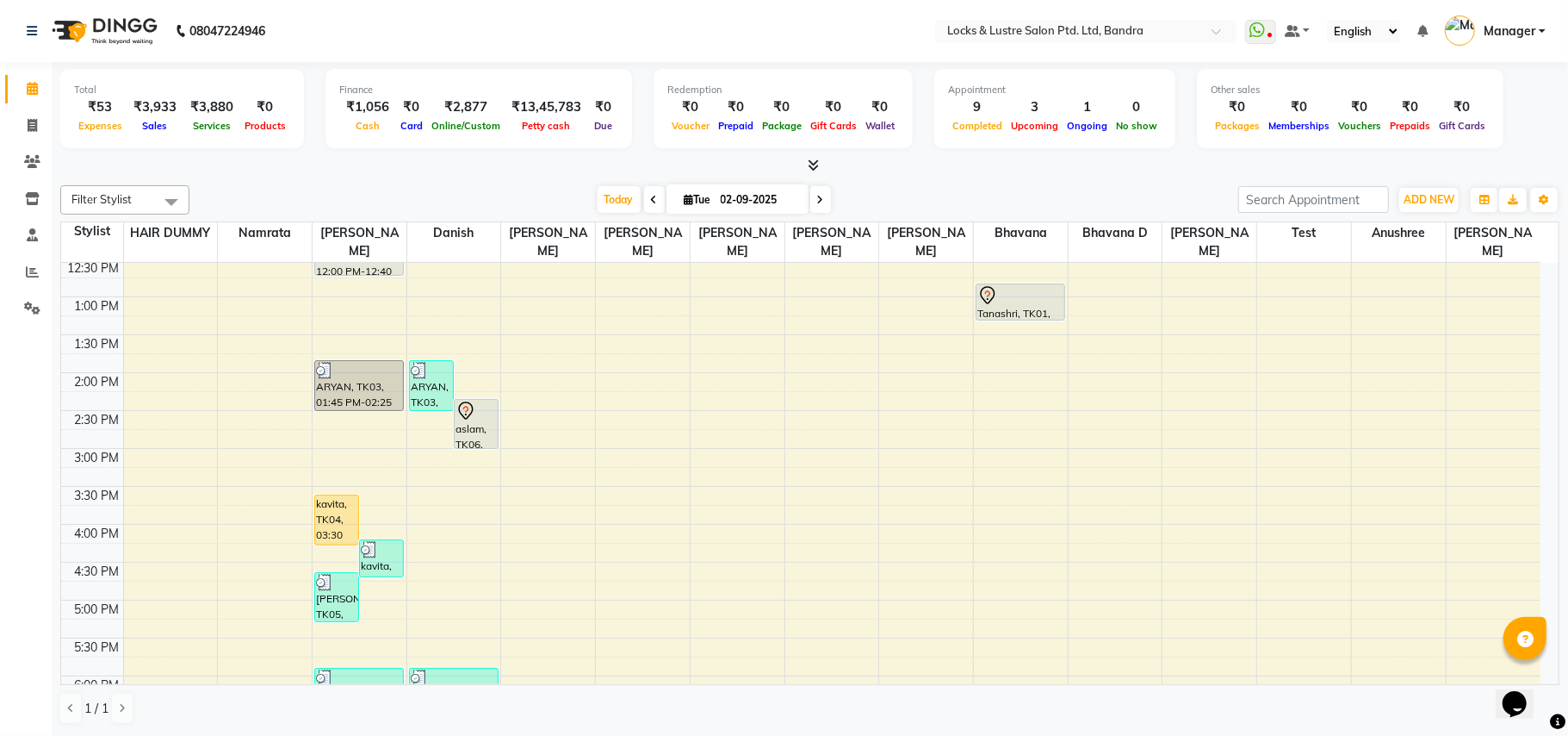
click at [817, 203] on icon at bounding box center [820, 199] width 7 height 11
type input "[DATE]"
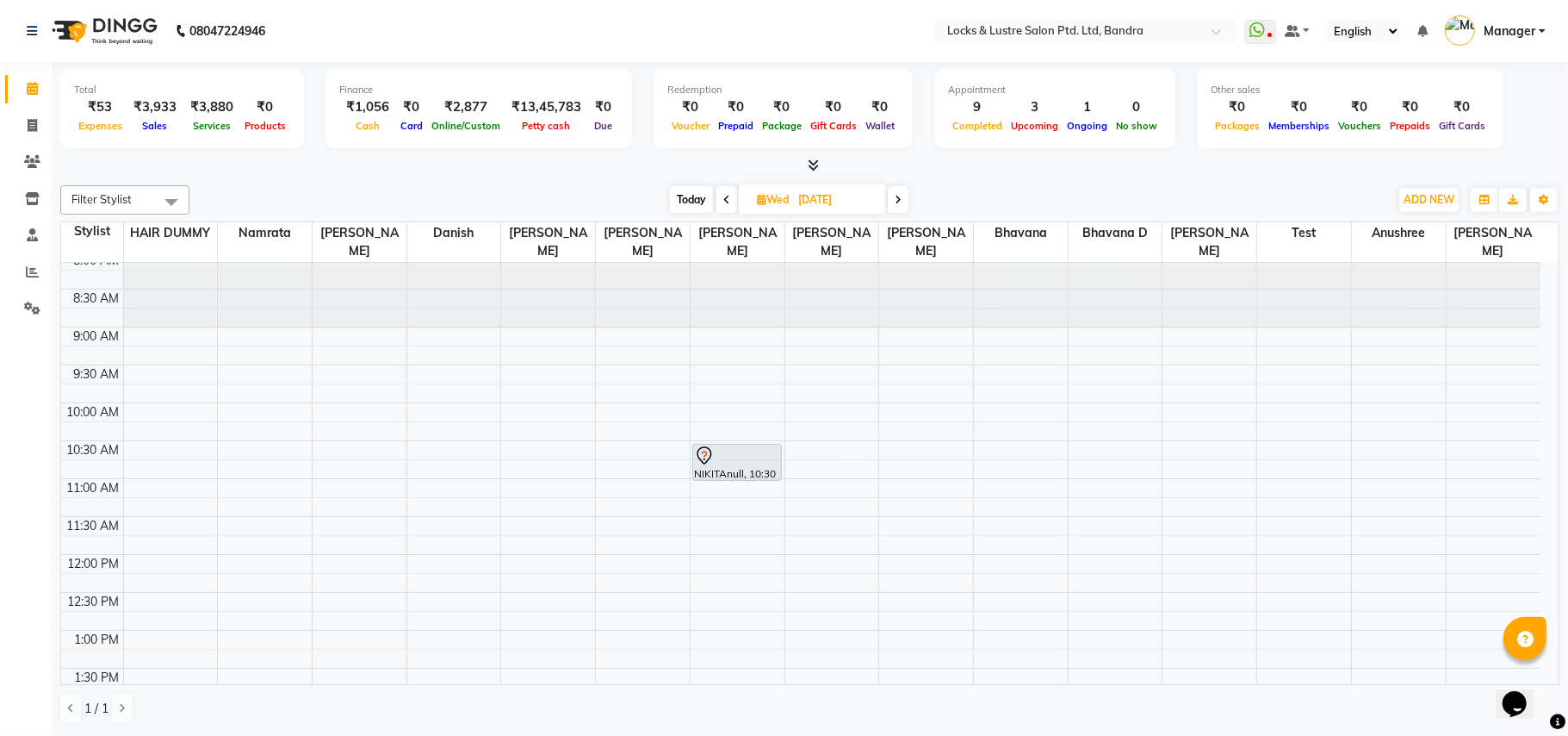
scroll to position [0, 0]
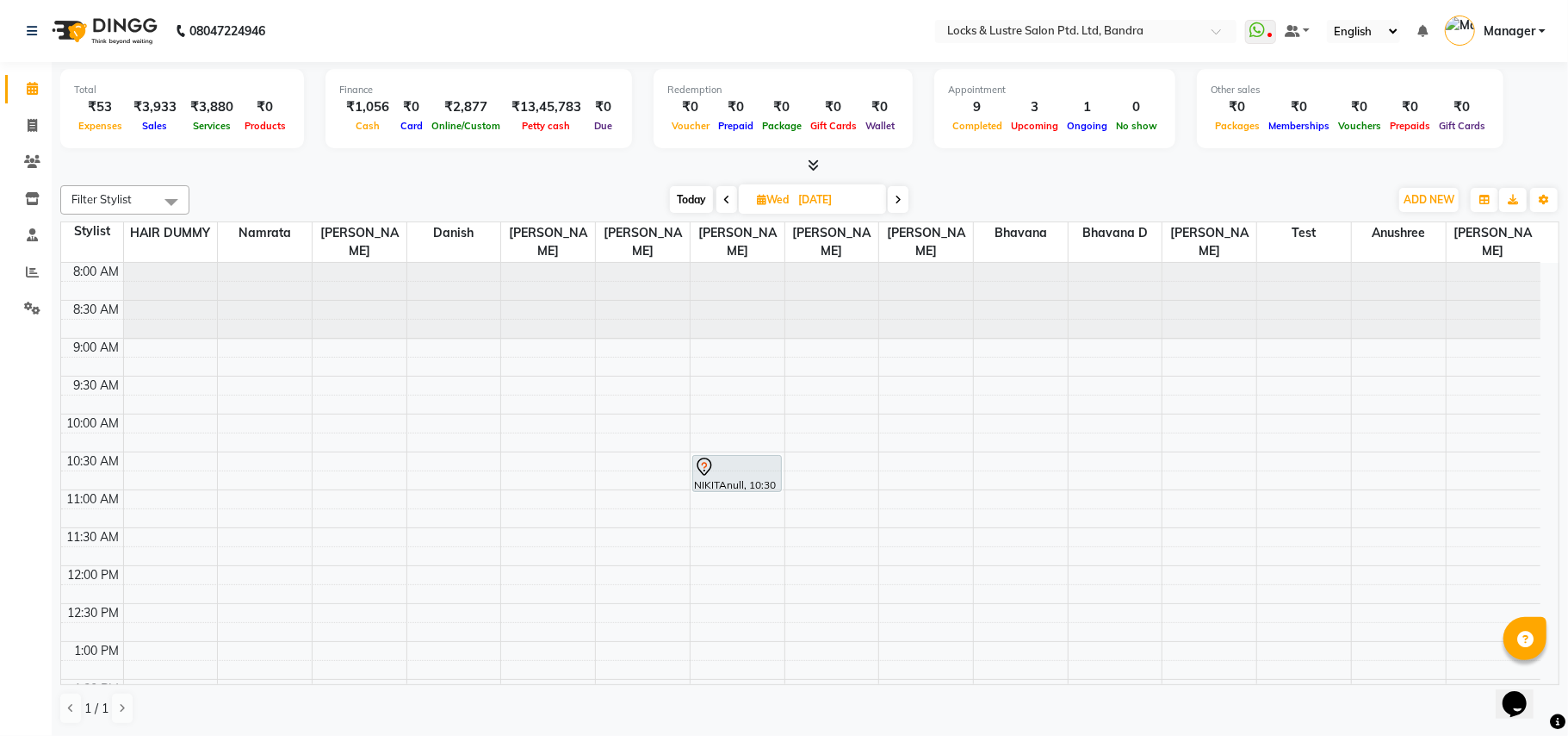
click at [1175, 184] on div "Filter Stylist Select All [PERSON_NAME] [PERSON_NAME] [PERSON_NAME] D danish HA…" at bounding box center [810, 455] width 1499 height 553
